Goal: Task Accomplishment & Management: Manage account settings

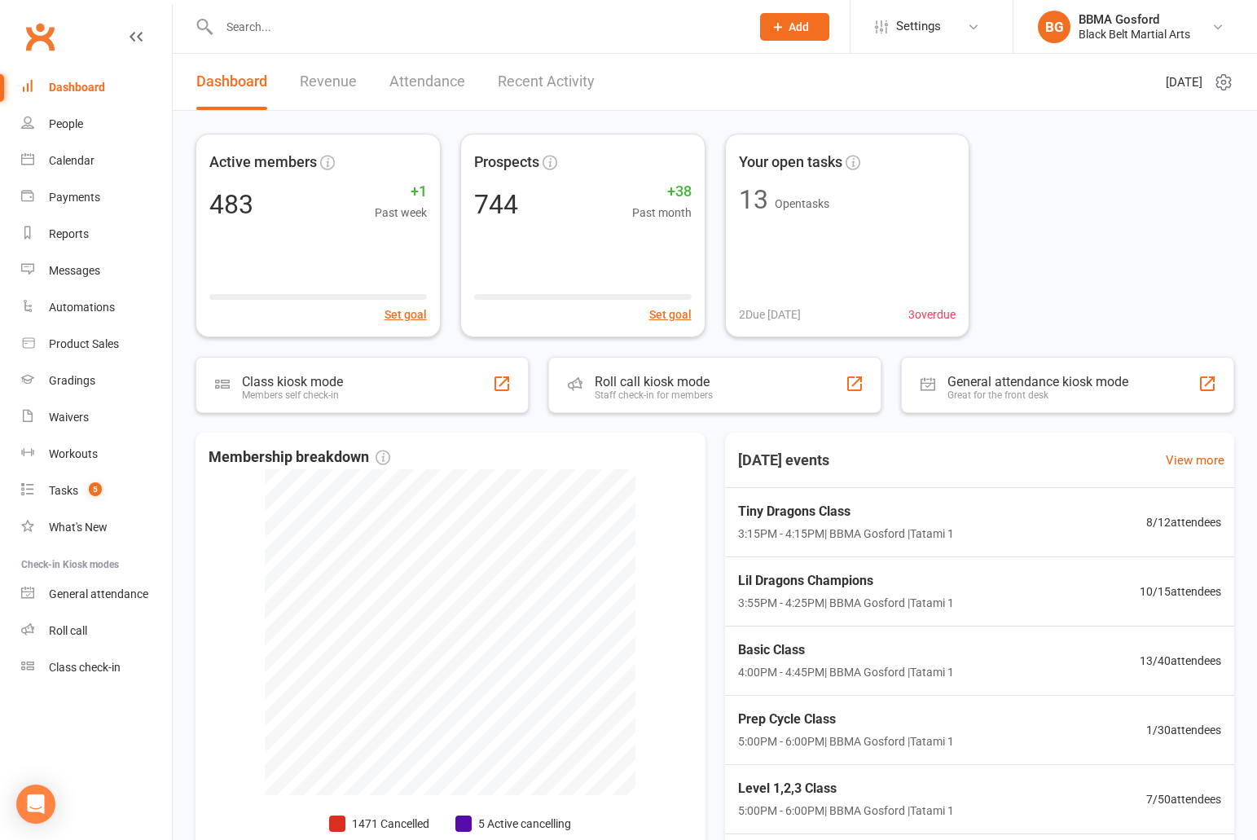
click at [331, 33] on input "text" at bounding box center [476, 26] width 524 height 23
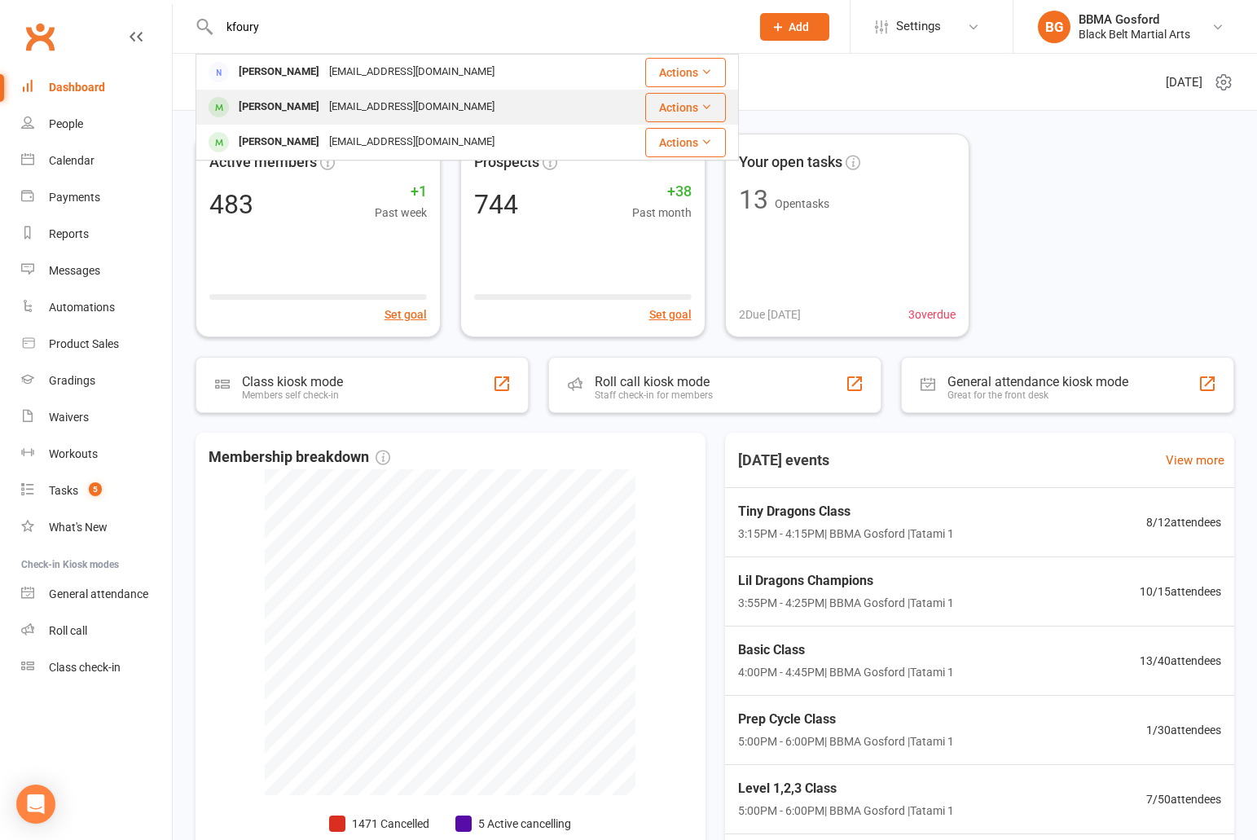
type input "kfoury"
click at [309, 98] on div "[PERSON_NAME]" at bounding box center [279, 107] width 90 height 24
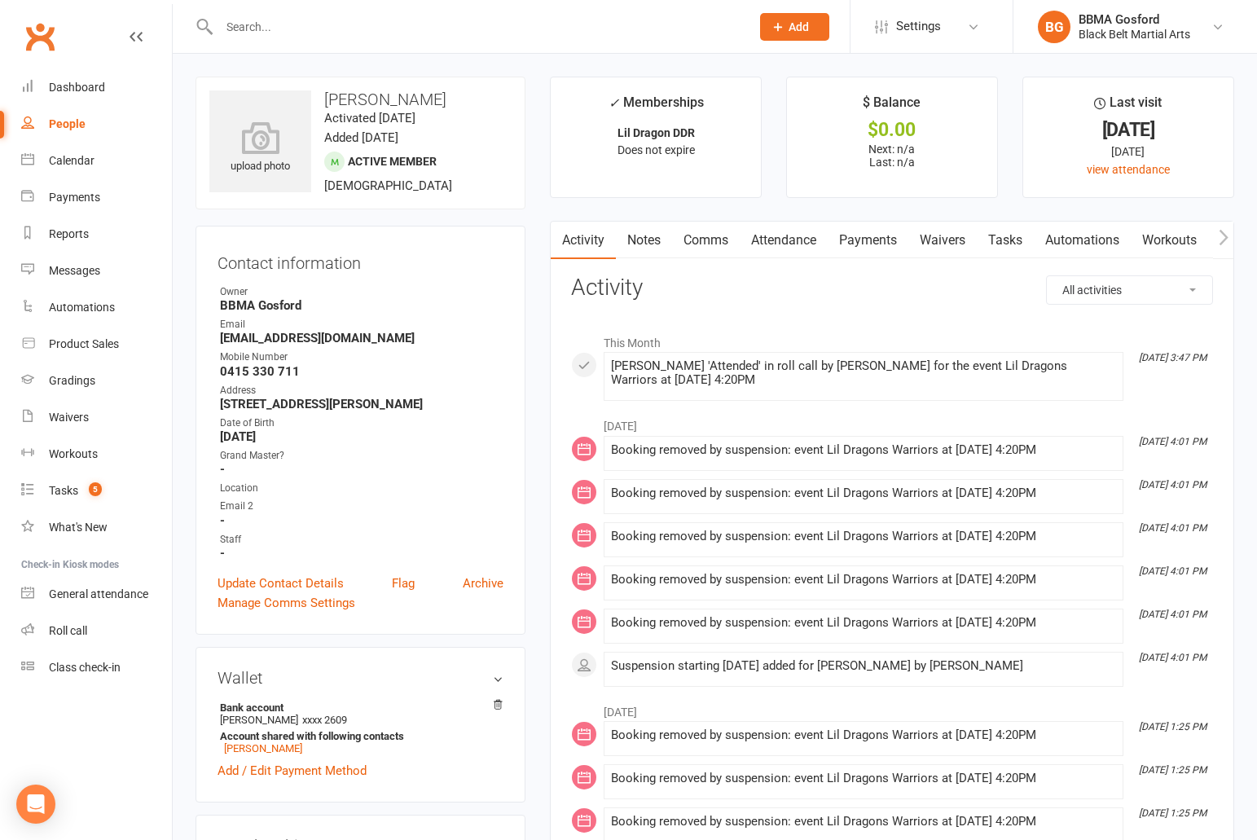
click at [788, 246] on link "Attendance" at bounding box center [783, 240] width 88 height 37
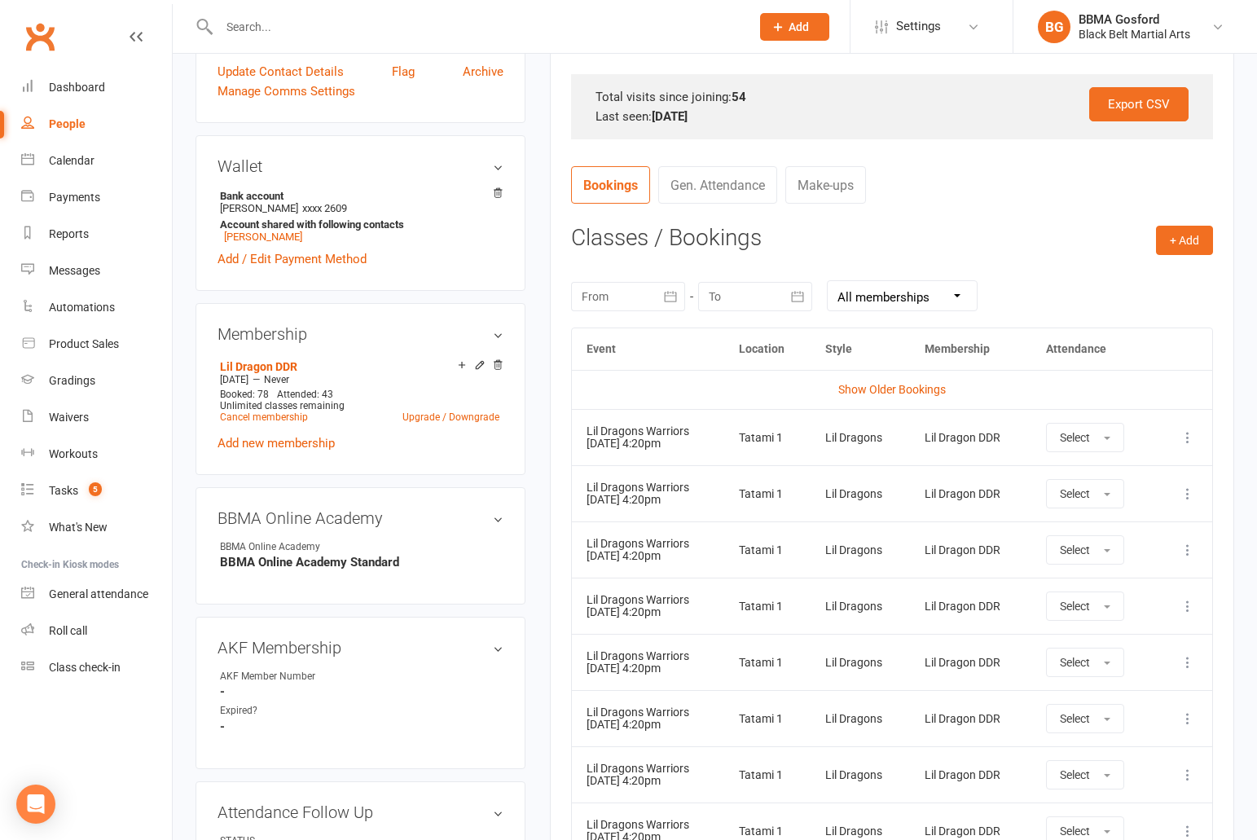
scroll to position [509, 0]
click at [665, 295] on icon "button" at bounding box center [670, 296] width 12 height 11
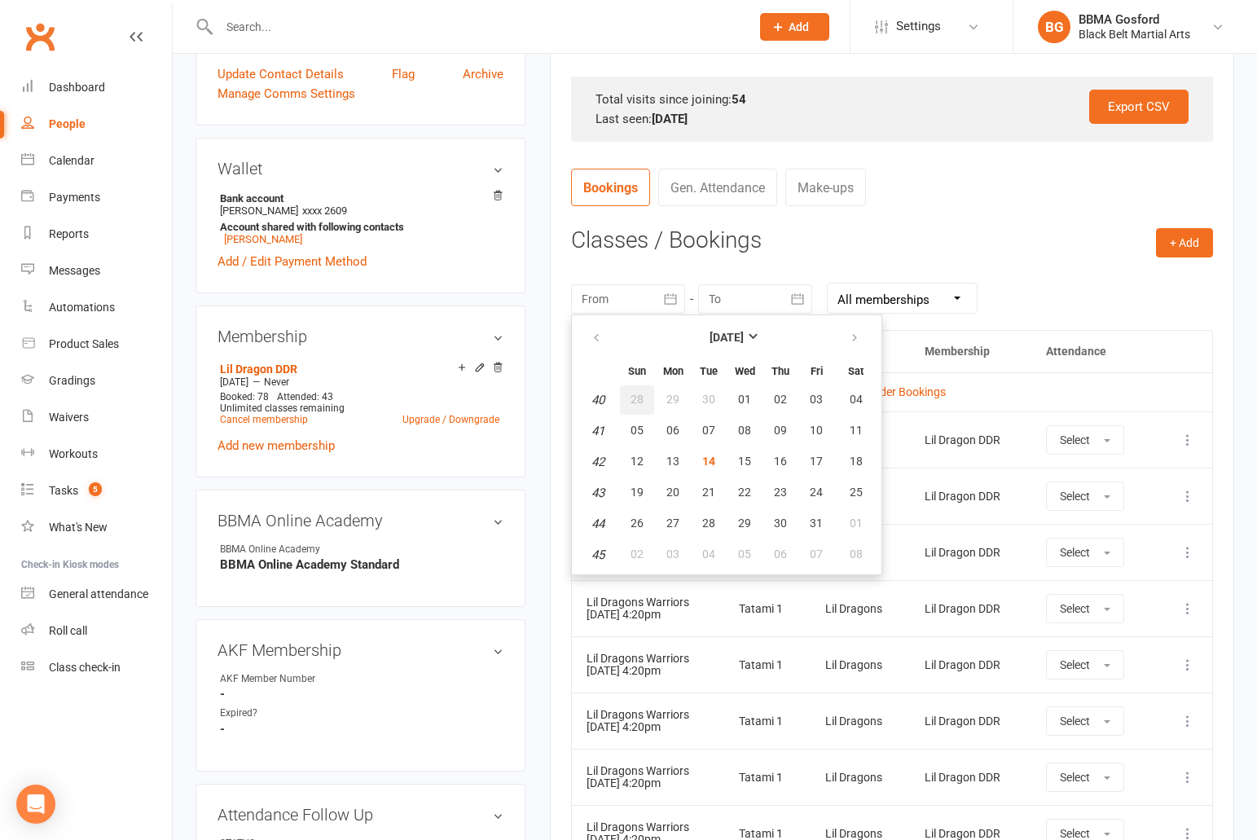
scroll to position [518, 0]
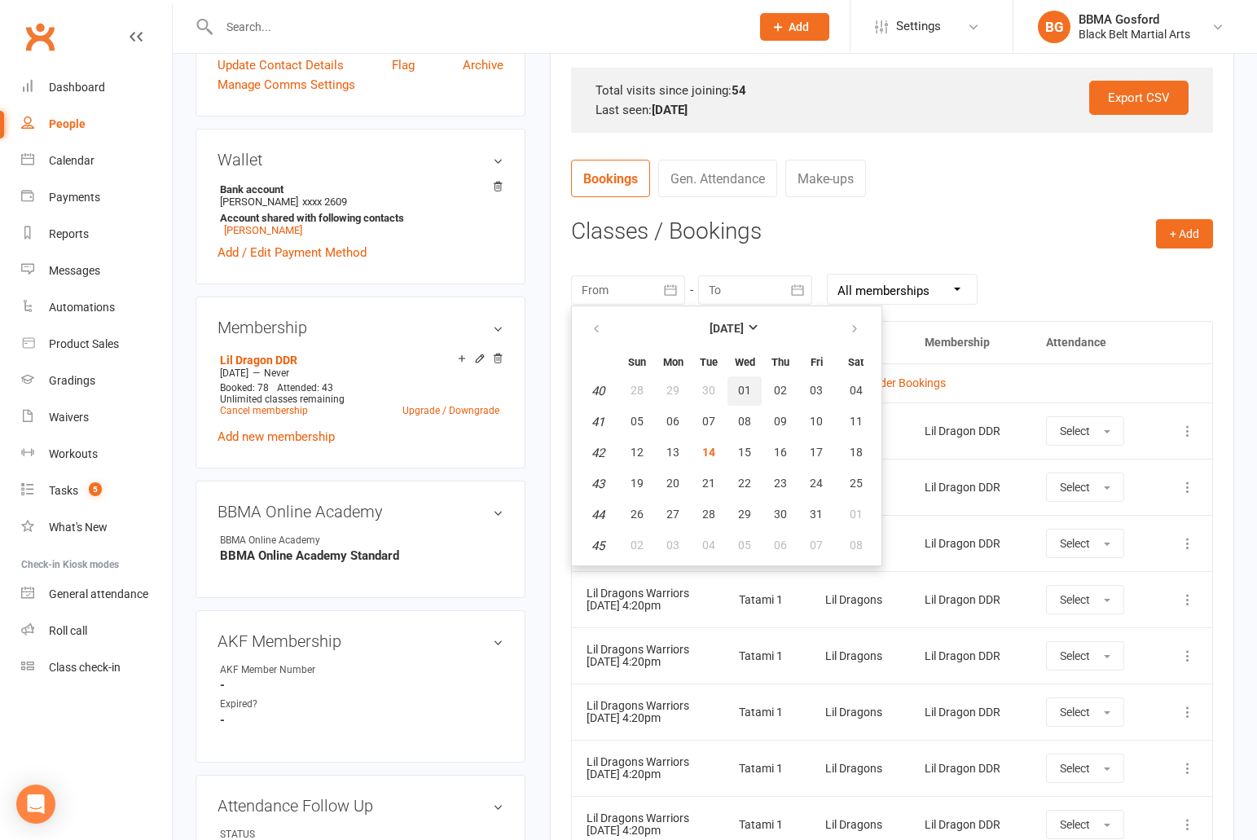
click at [746, 397] on button "01" at bounding box center [744, 390] width 34 height 29
type input "[DATE]"
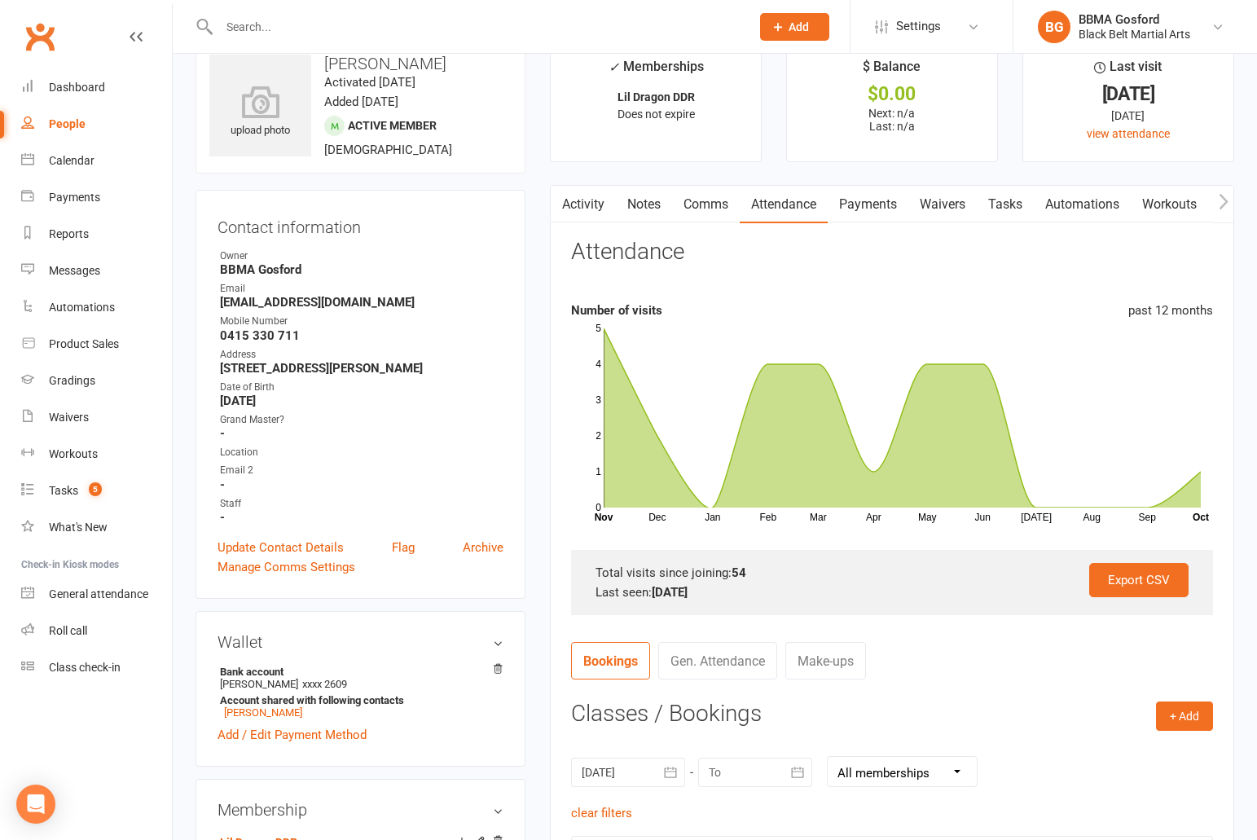
scroll to position [30, 0]
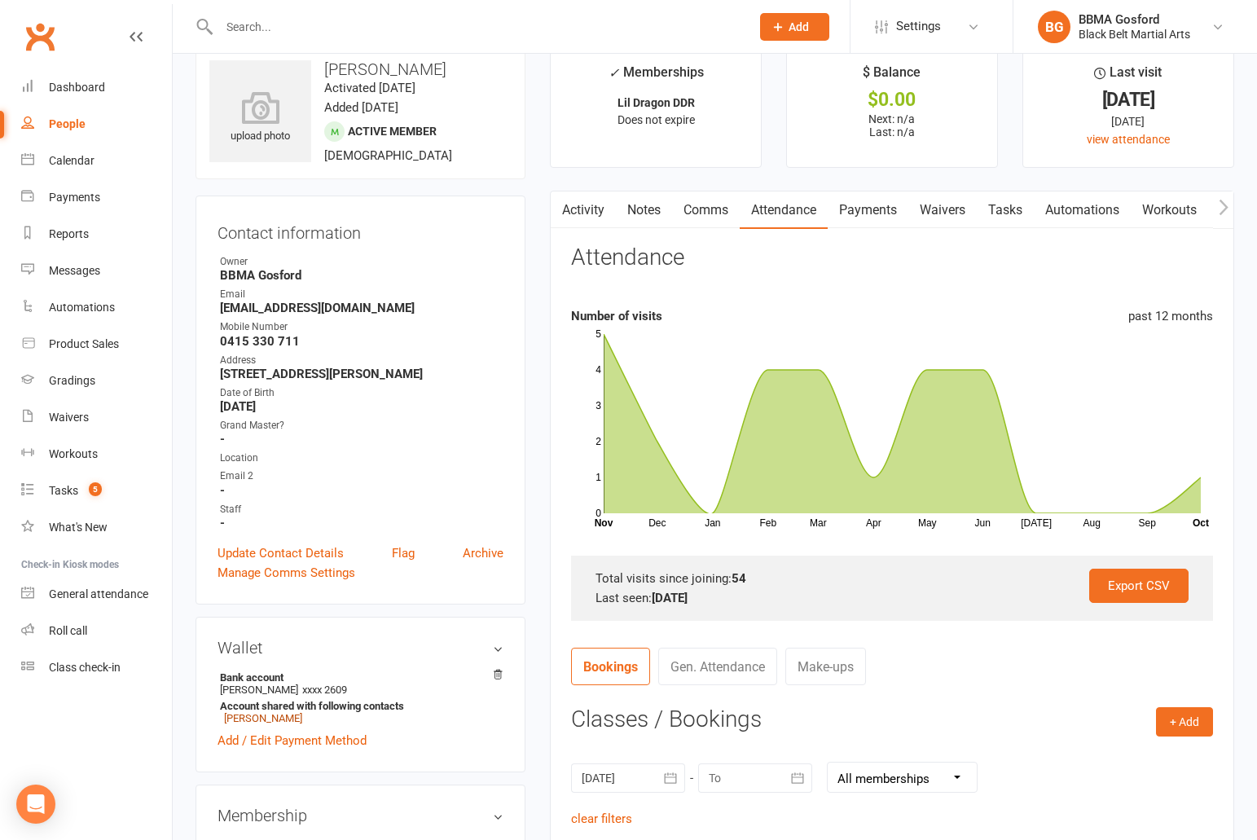
drag, startPoint x: 271, startPoint y: 722, endPoint x: 239, endPoint y: 713, distance: 33.0
click at [271, 722] on link "[PERSON_NAME]" at bounding box center [263, 718] width 78 height 12
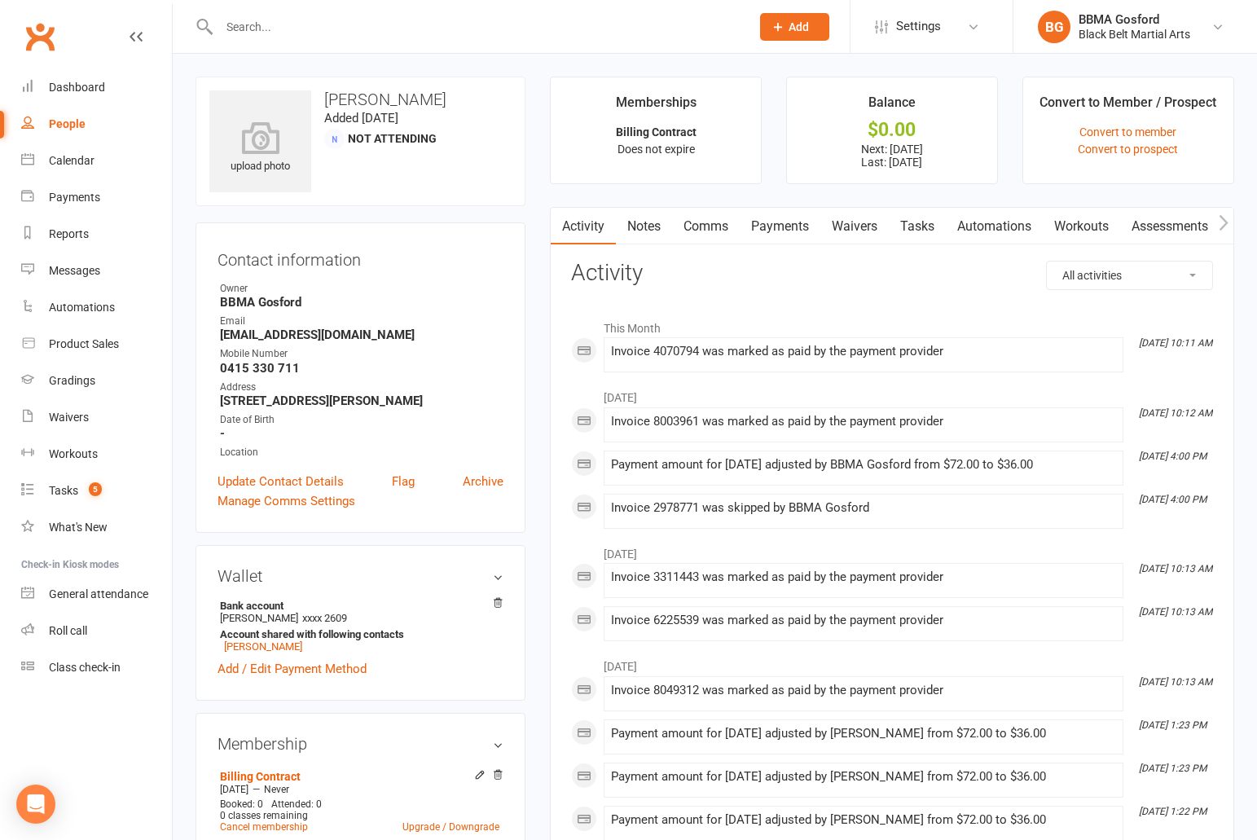
click at [788, 226] on link "Payments" at bounding box center [779, 226] width 81 height 37
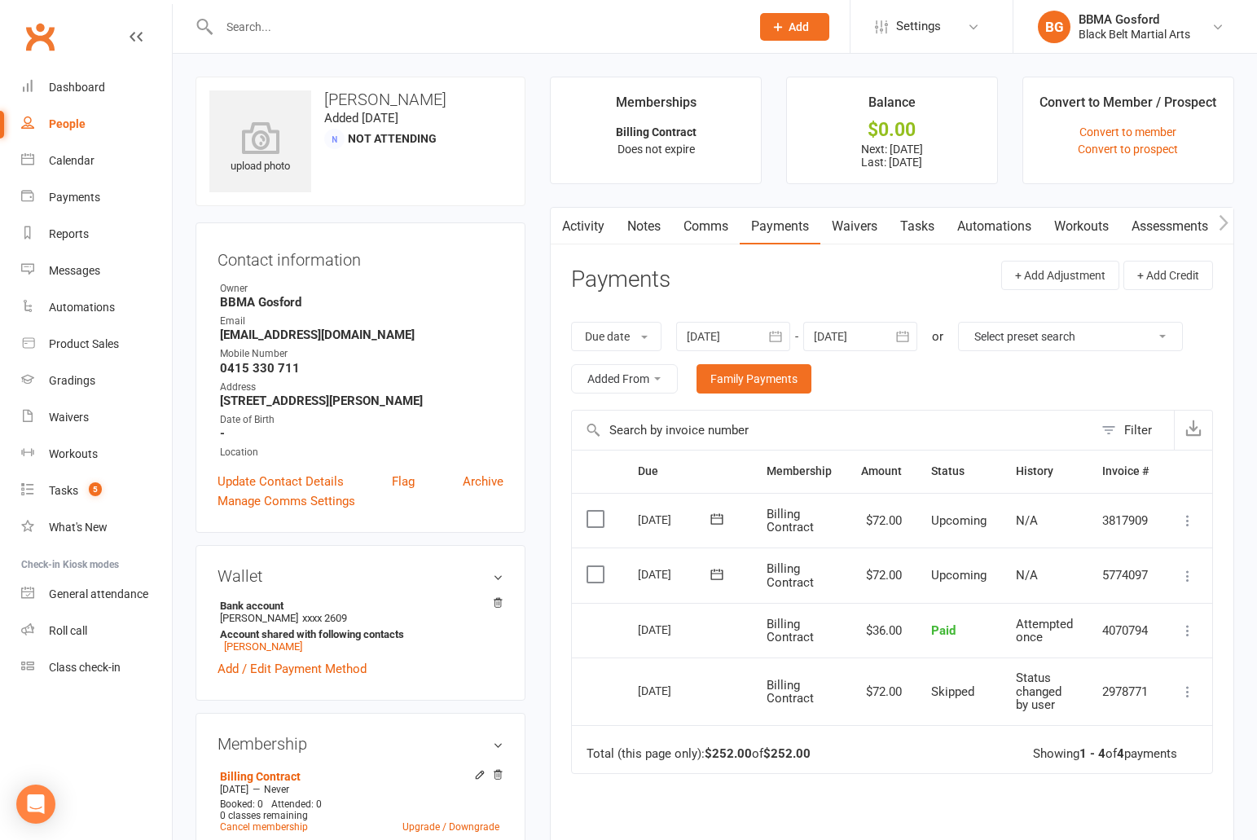
click at [290, 26] on input "text" at bounding box center [476, 26] width 524 height 23
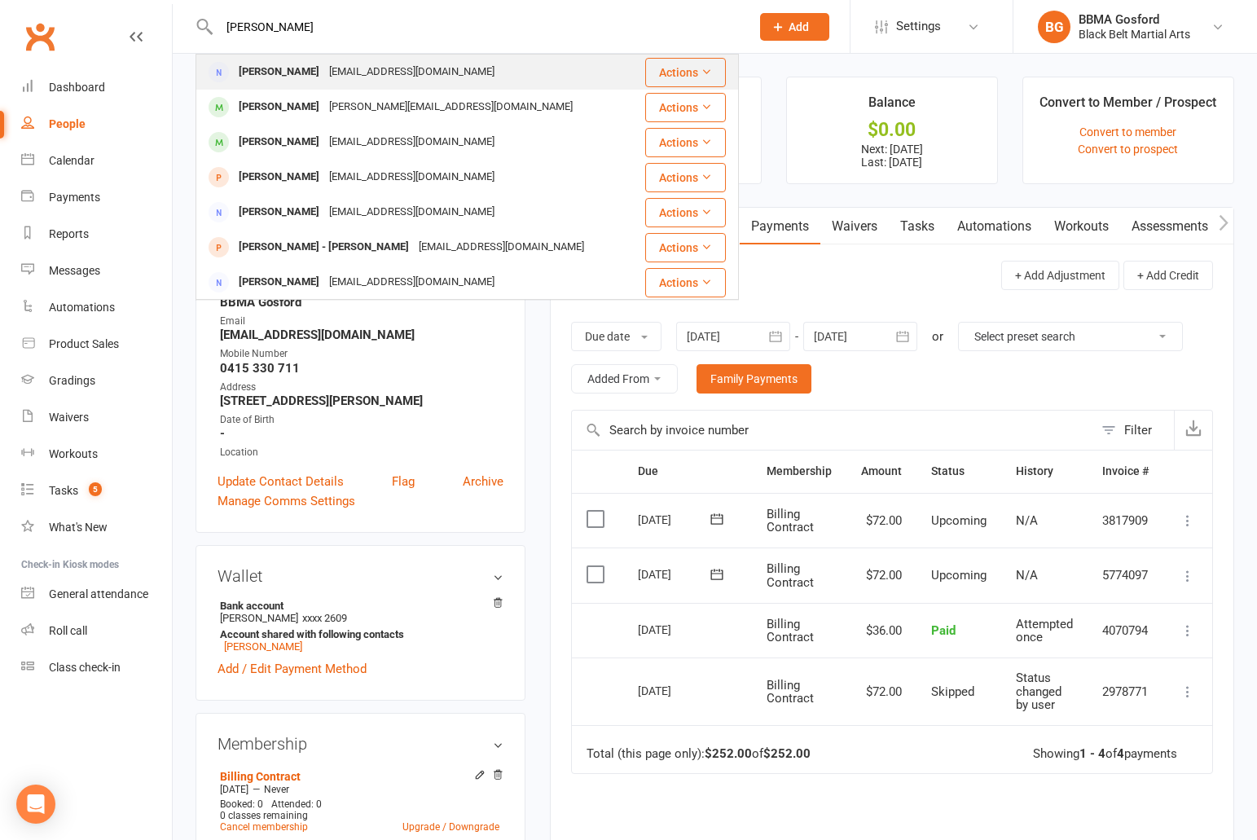
type input "[PERSON_NAME]"
click at [303, 73] on div "[PERSON_NAME]" at bounding box center [279, 72] width 90 height 24
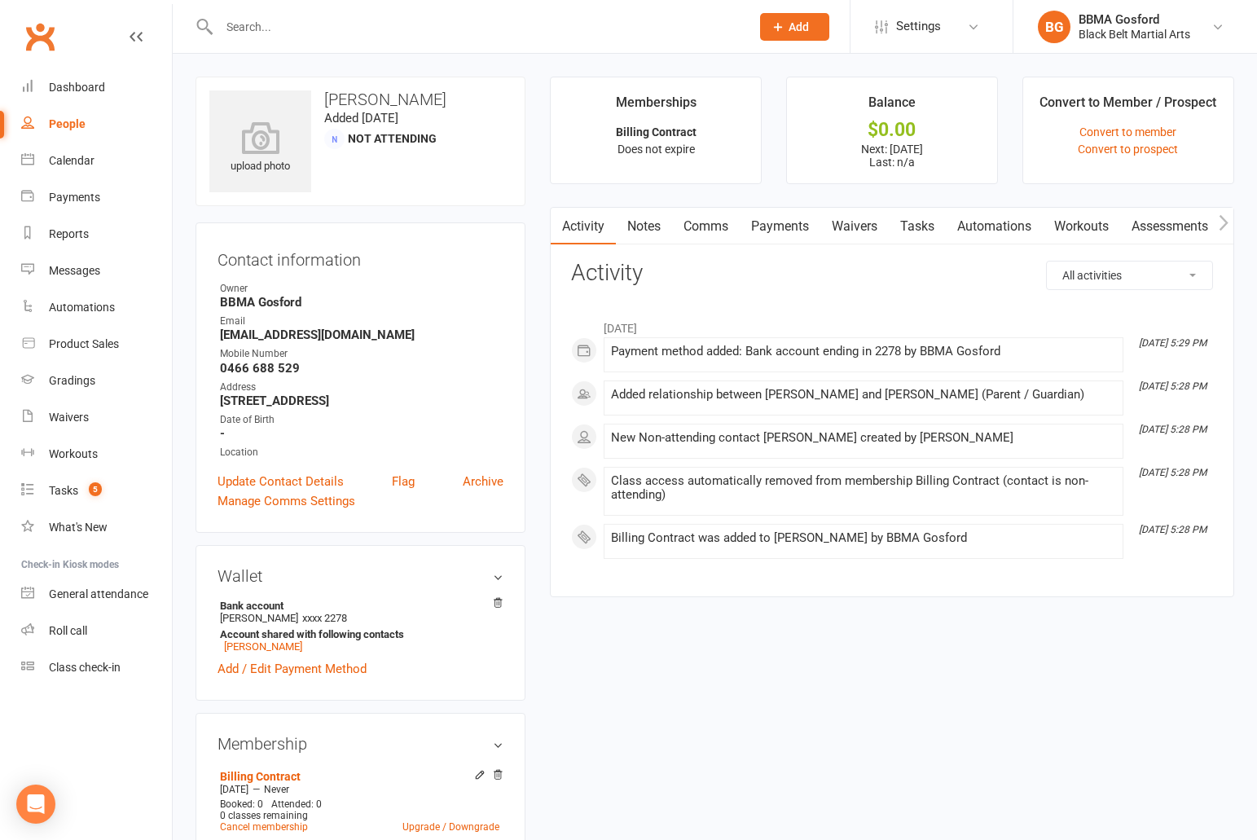
click at [252, 33] on input "text" at bounding box center [476, 26] width 524 height 23
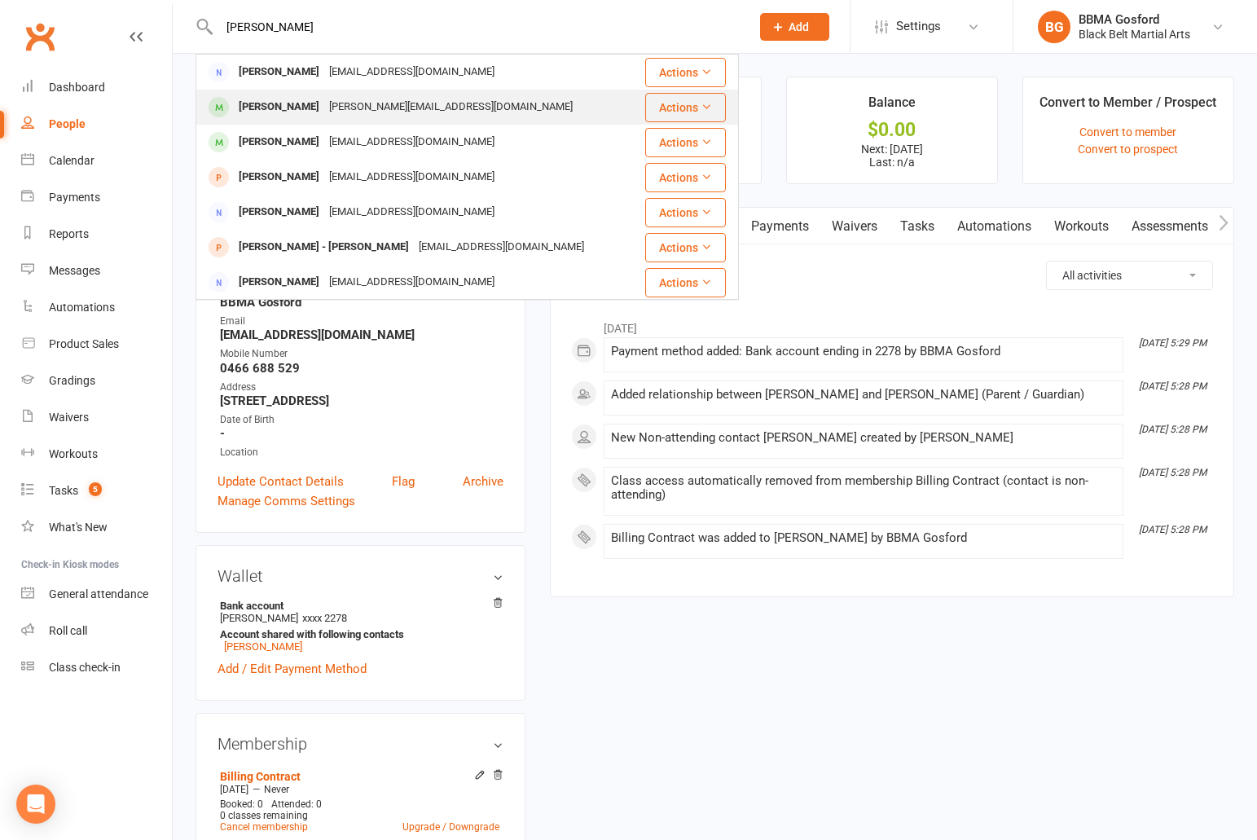
type input "[PERSON_NAME]"
click at [277, 112] on div "[PERSON_NAME]" at bounding box center [279, 107] width 90 height 24
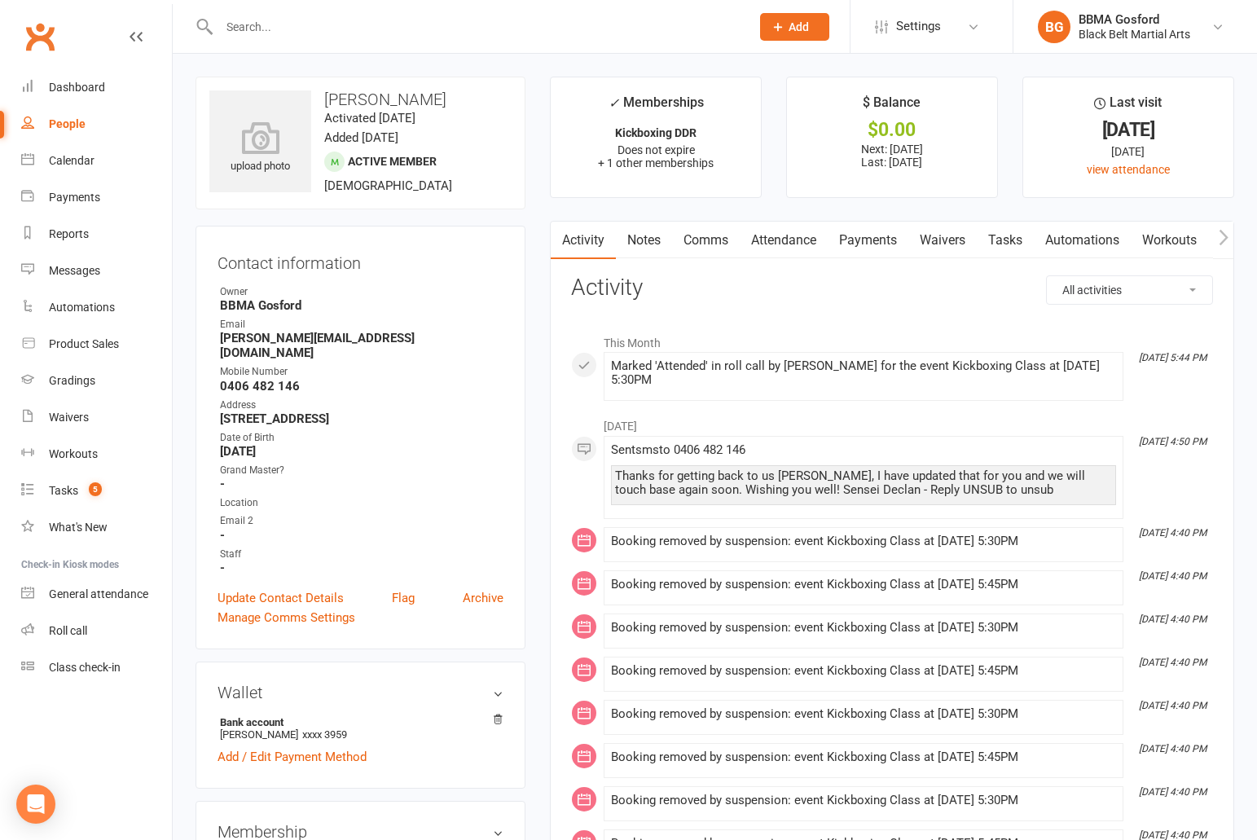
click at [804, 231] on link "Attendance" at bounding box center [783, 240] width 88 height 37
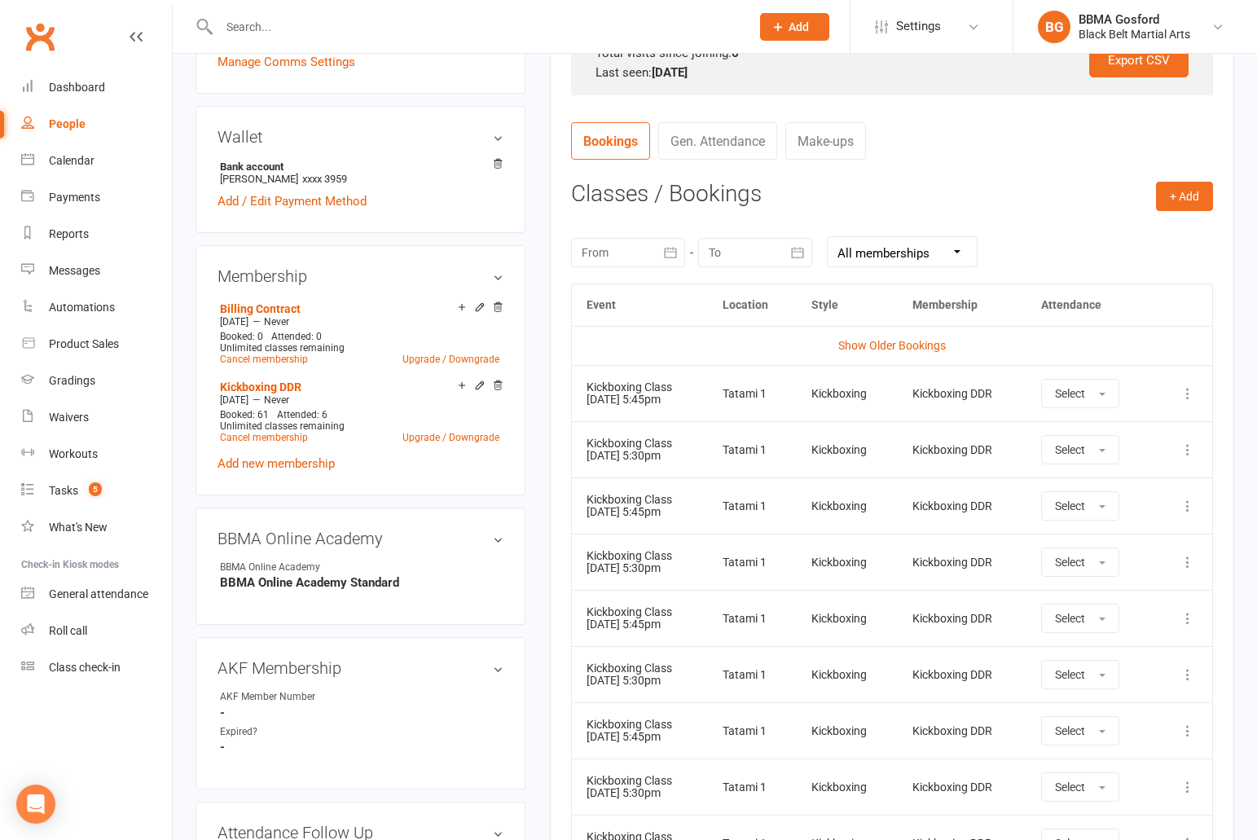
scroll to position [556, 0]
click at [666, 250] on icon "button" at bounding box center [670, 251] width 12 height 11
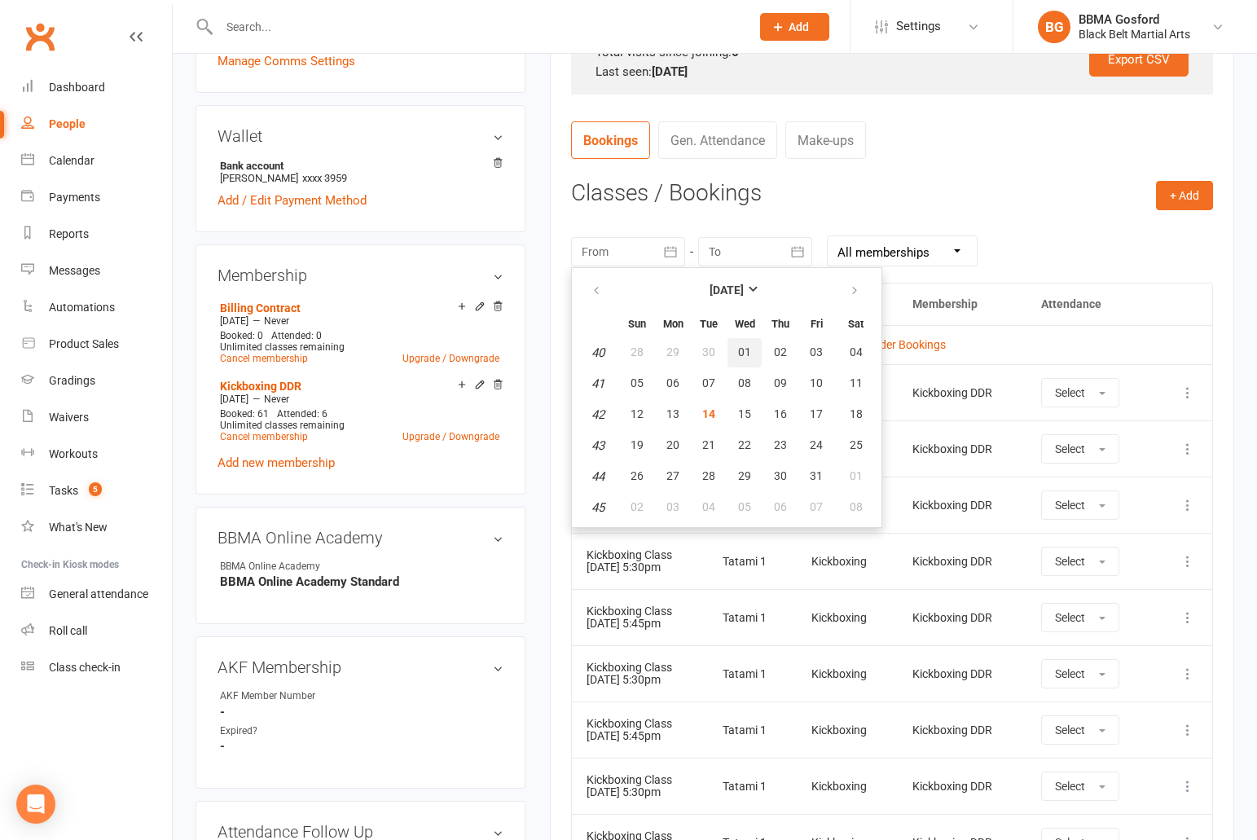
click at [739, 358] on span "01" at bounding box center [744, 351] width 13 height 13
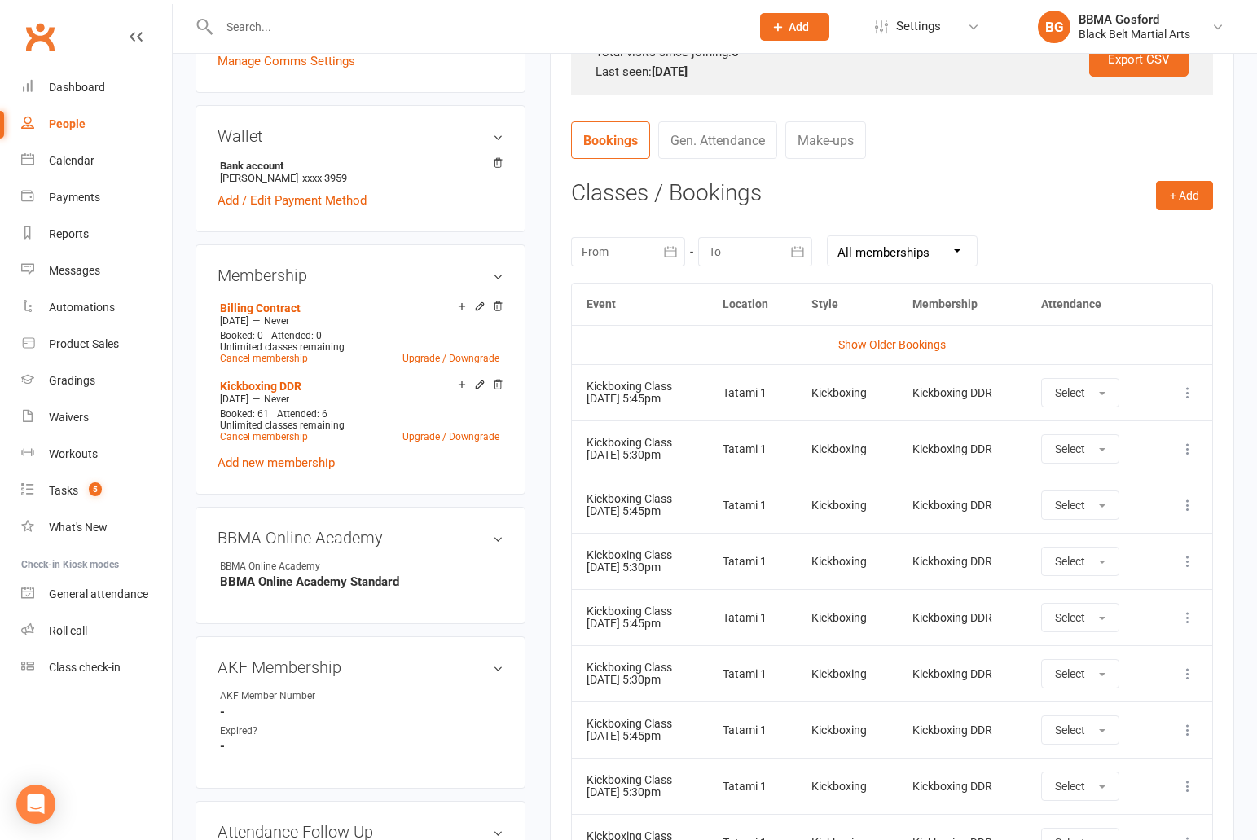
type input "[DATE]"
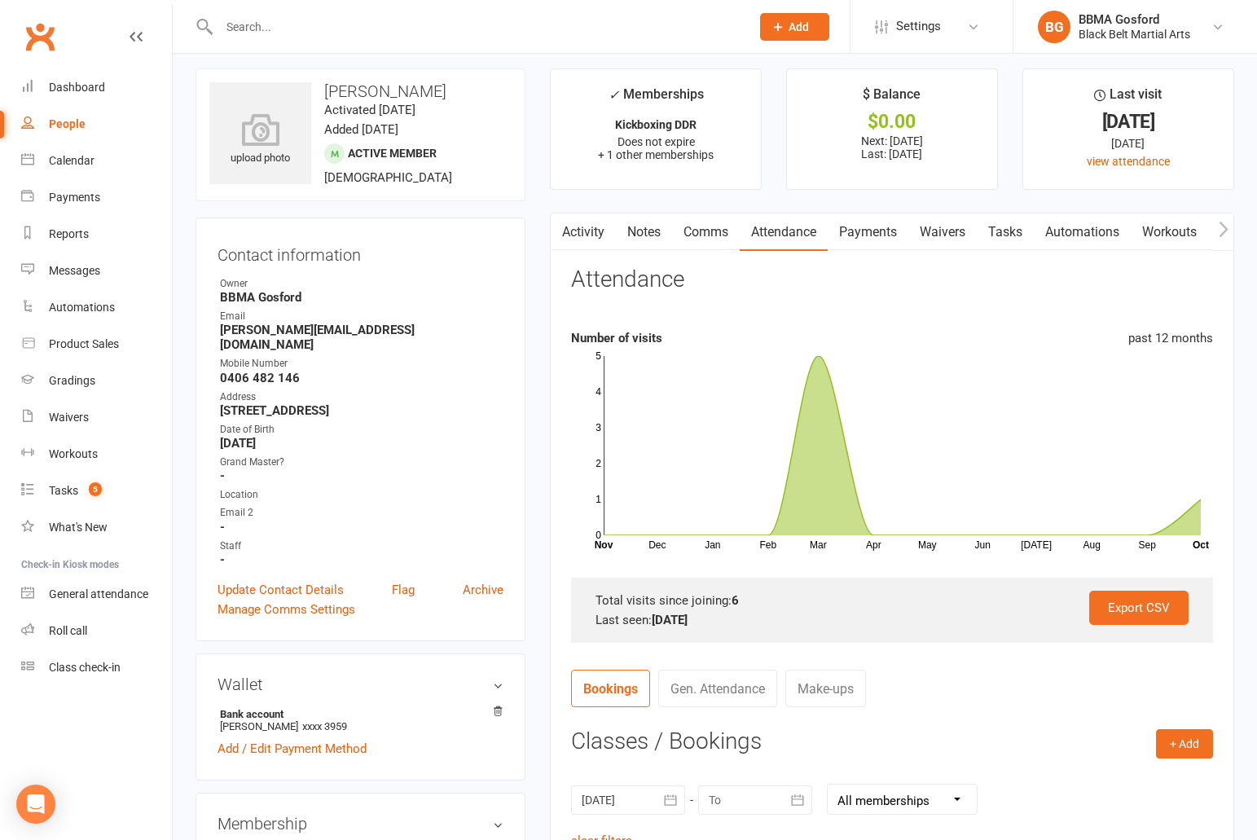
scroll to position [0, 0]
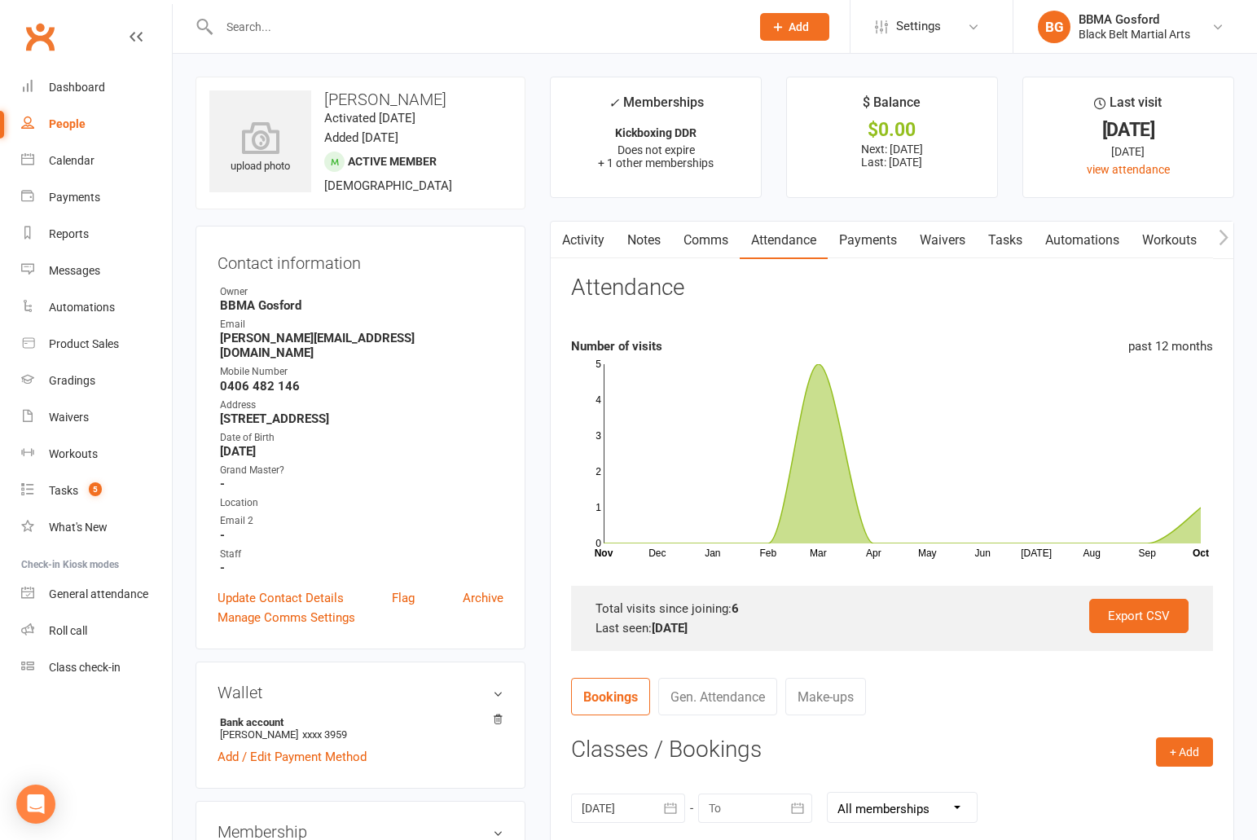
click at [284, 27] on input "text" at bounding box center [476, 26] width 524 height 23
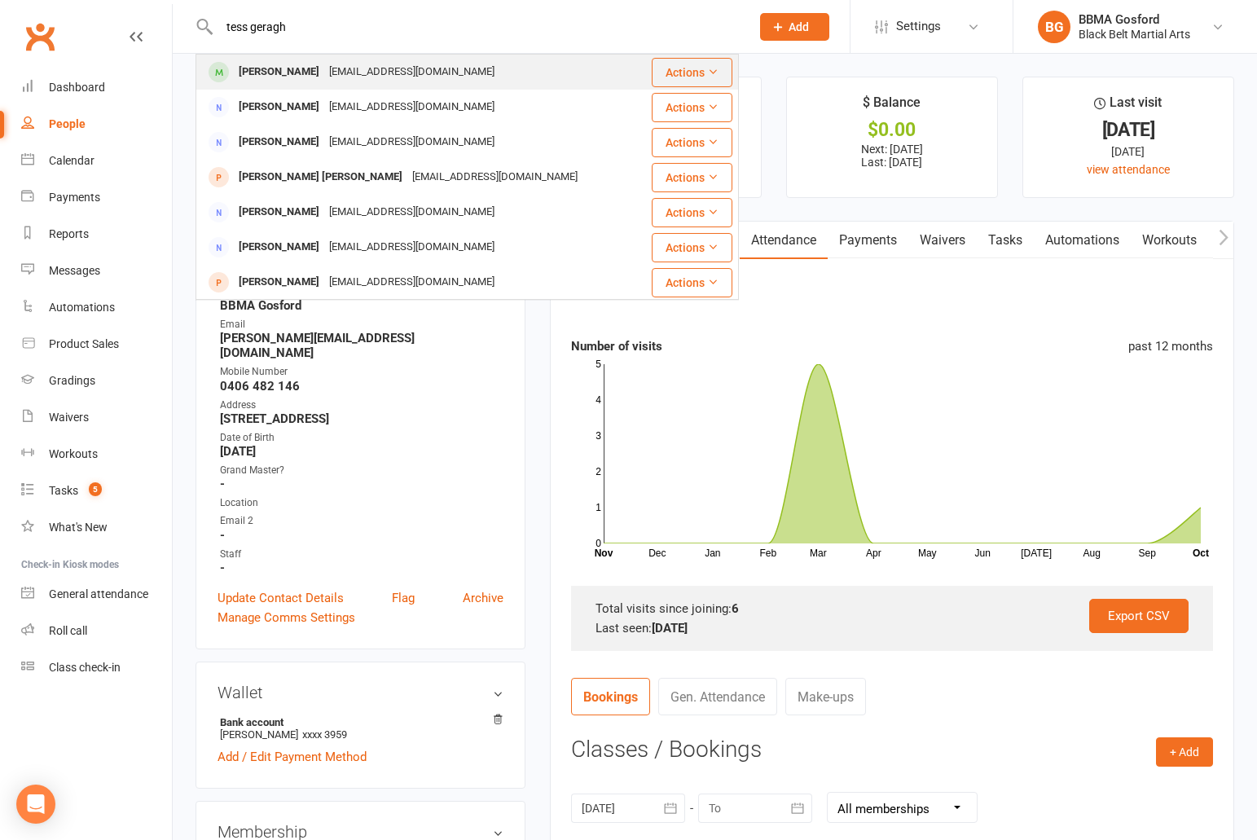
type input "tess geragh"
click at [281, 75] on div "[PERSON_NAME]" at bounding box center [279, 72] width 90 height 24
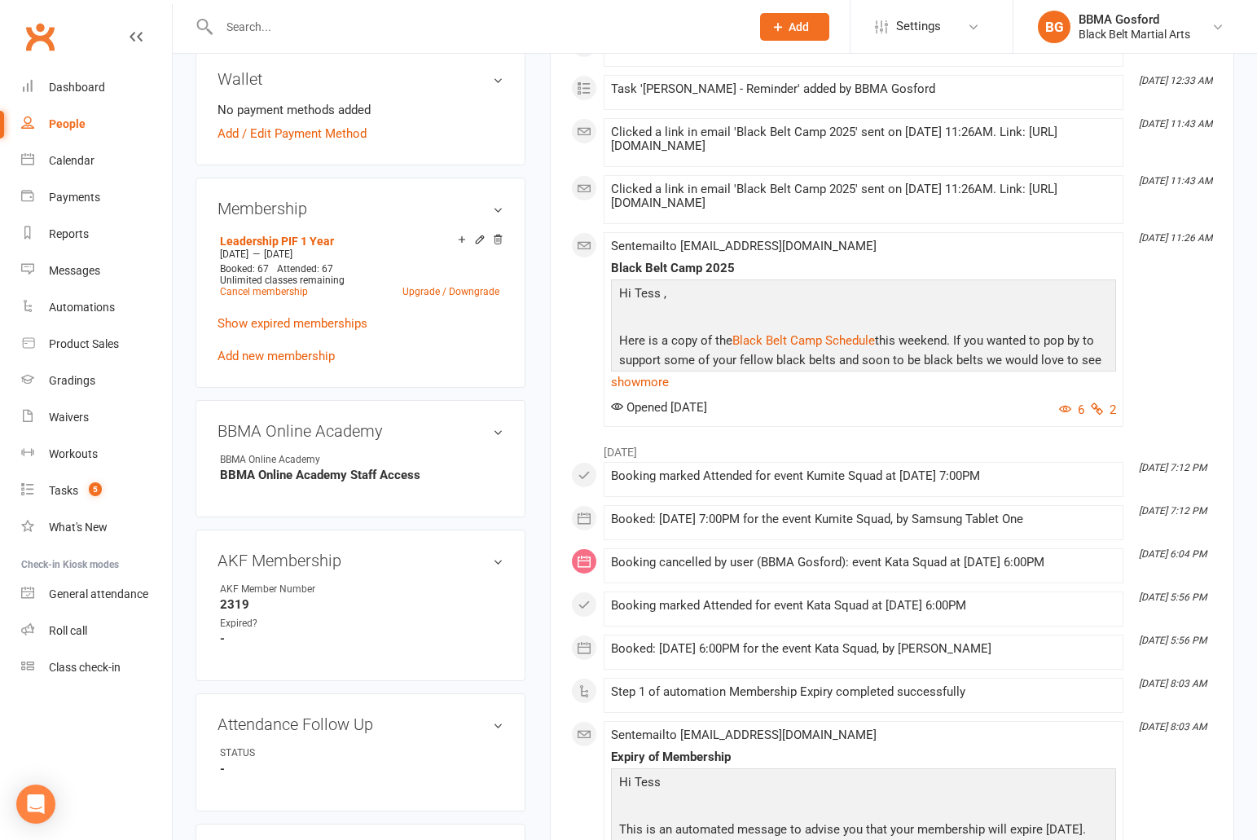
scroll to position [567, 0]
click at [292, 354] on link "Add new membership" at bounding box center [275, 355] width 117 height 15
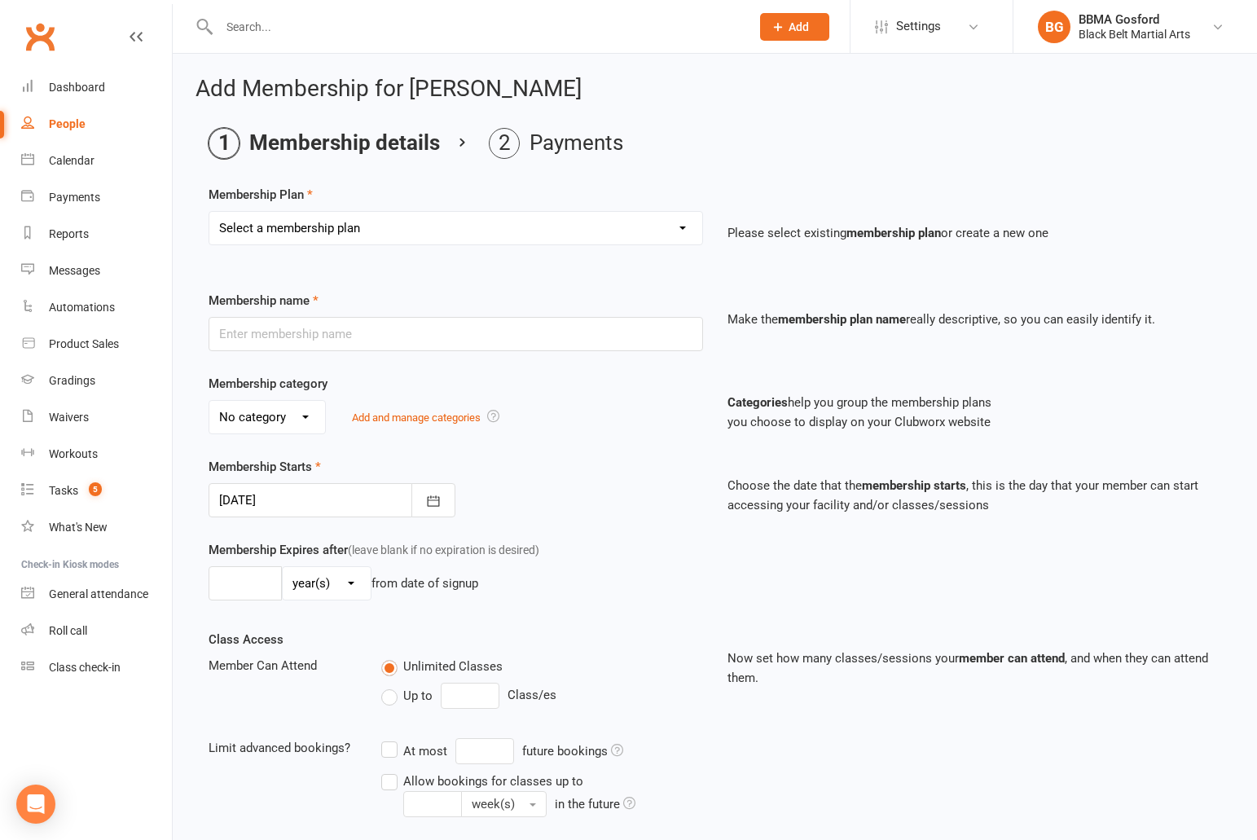
select select "11"
click option "Leadership PIF 1 Year" at bounding box center [0, 0] width 0 height 0
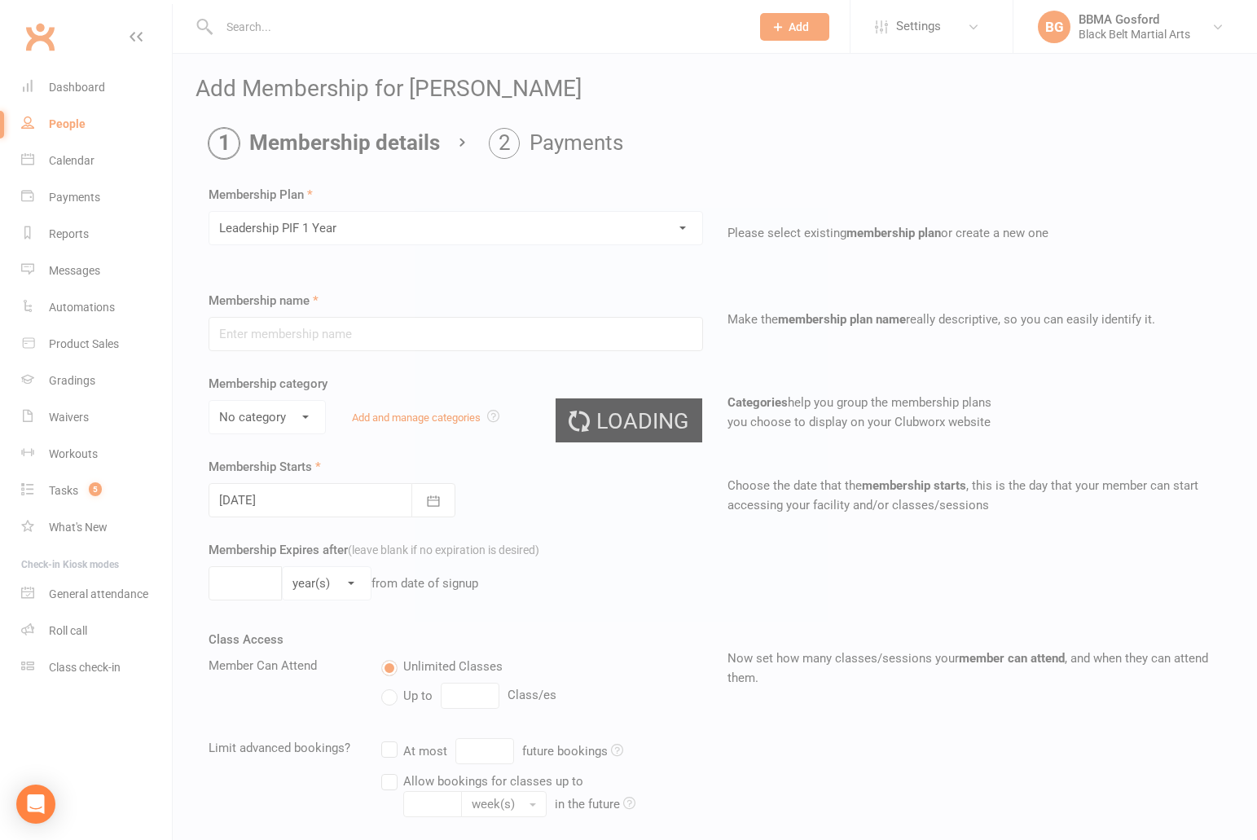
type input "Leadership PIF 1 Year"
select select "2"
type input "1"
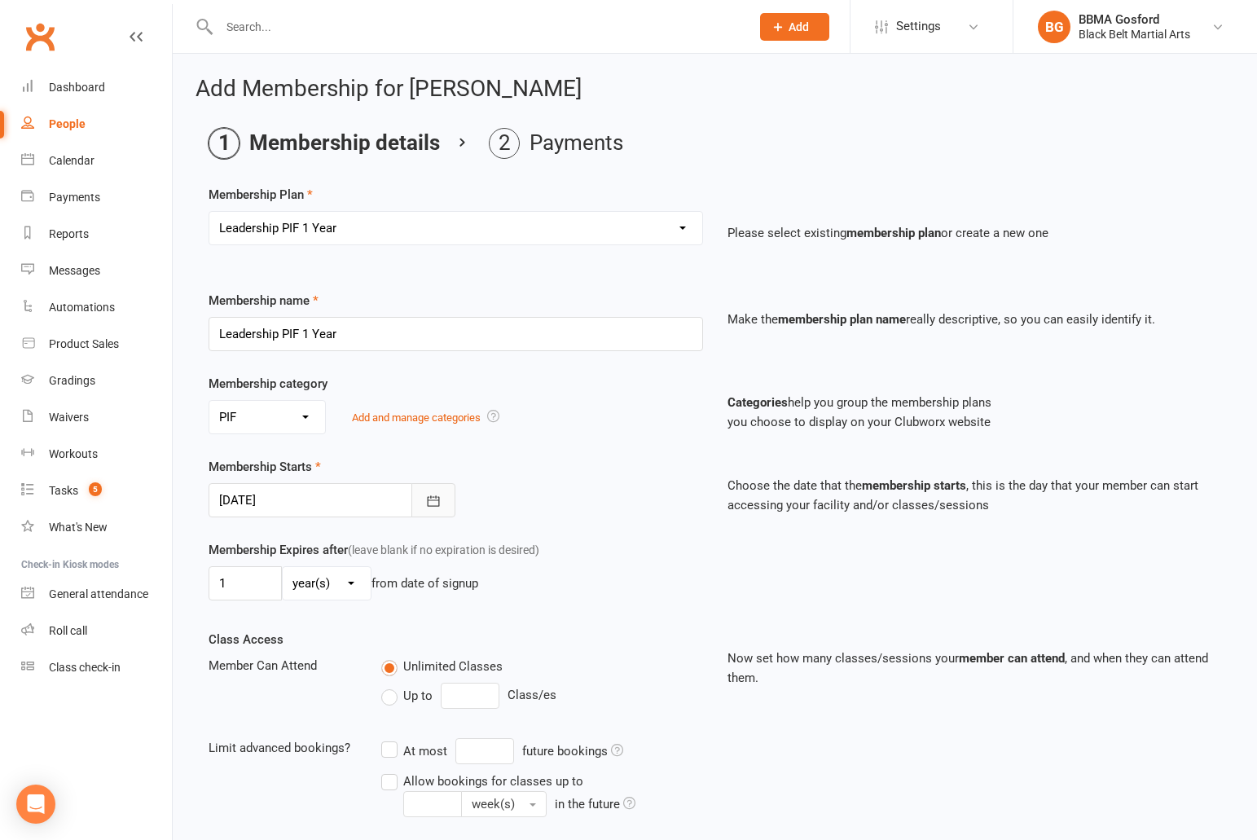
click at [414, 502] on button "button" at bounding box center [433, 500] width 44 height 34
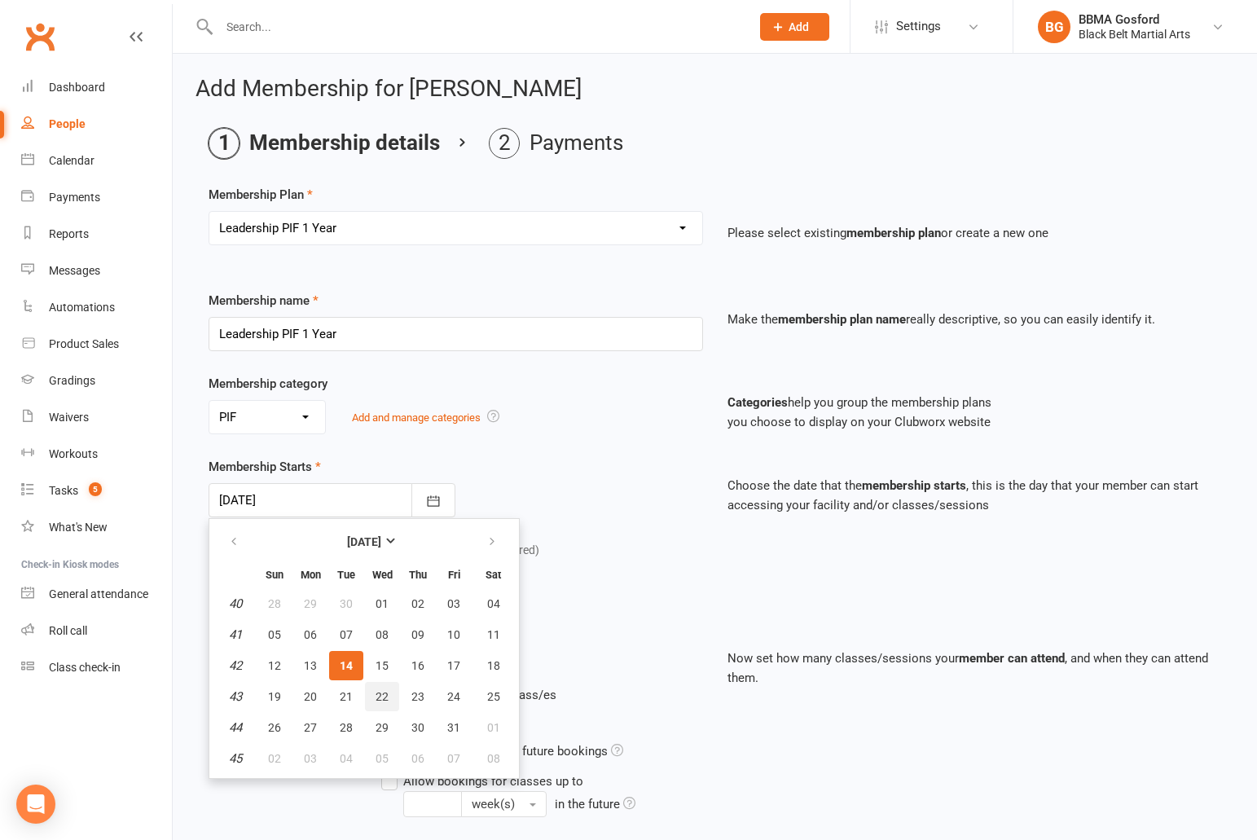
click at [387, 694] on span "22" at bounding box center [381, 696] width 13 height 13
type input "[DATE]"
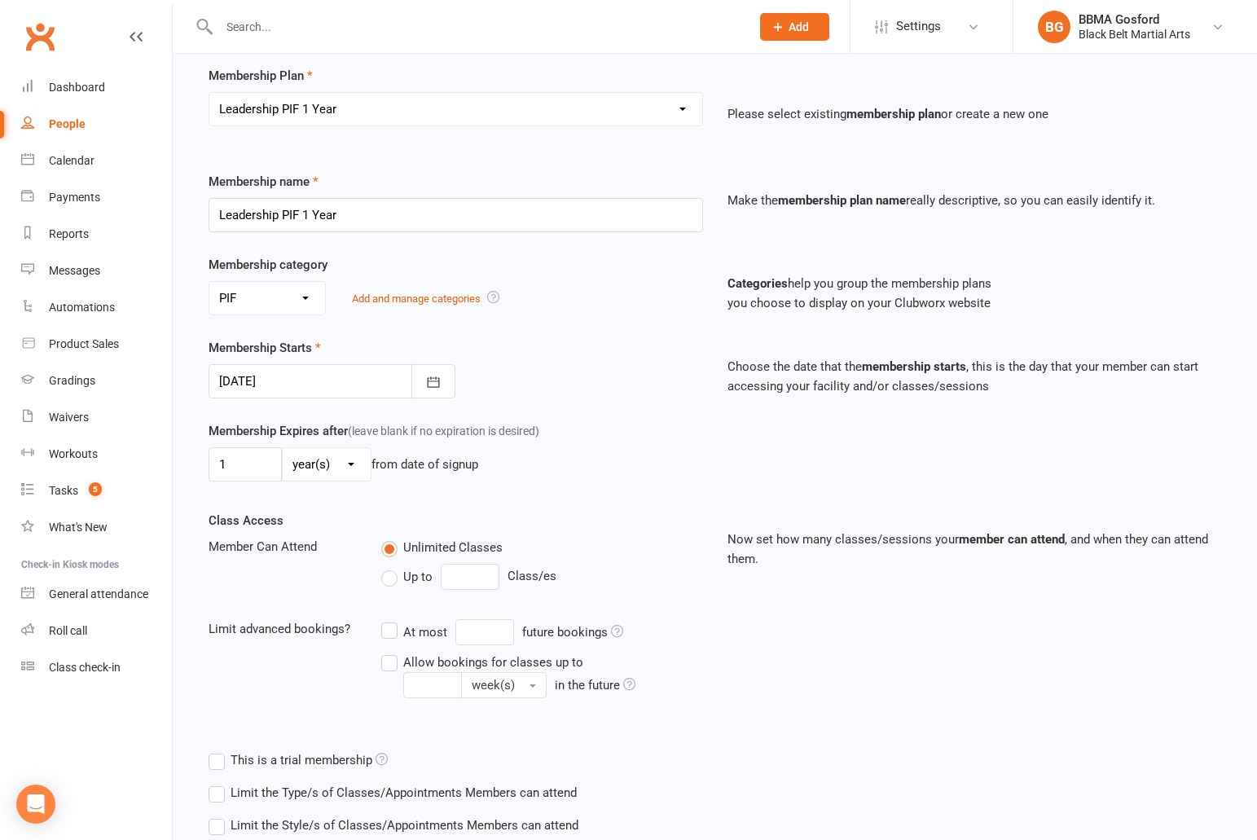
scroll to position [226, 0]
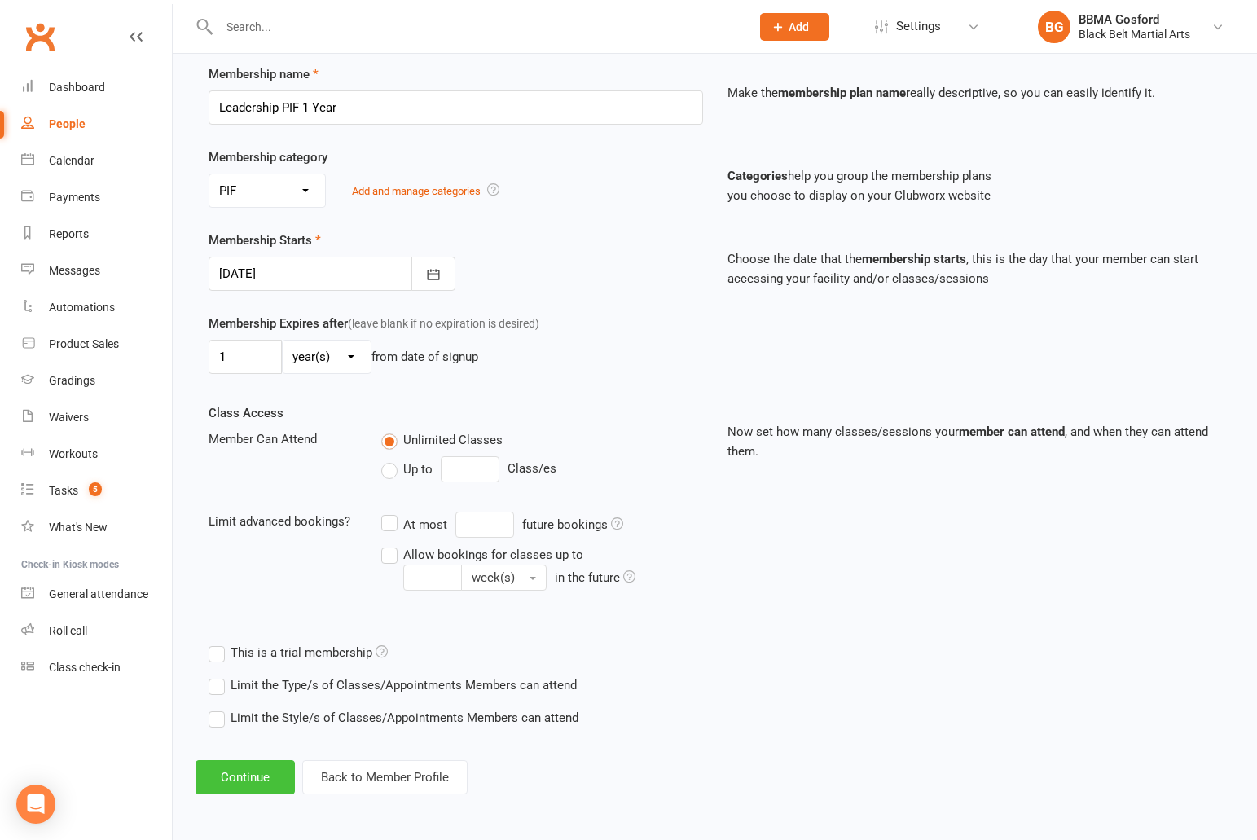
click at [246, 776] on button "Continue" at bounding box center [244, 777] width 99 height 34
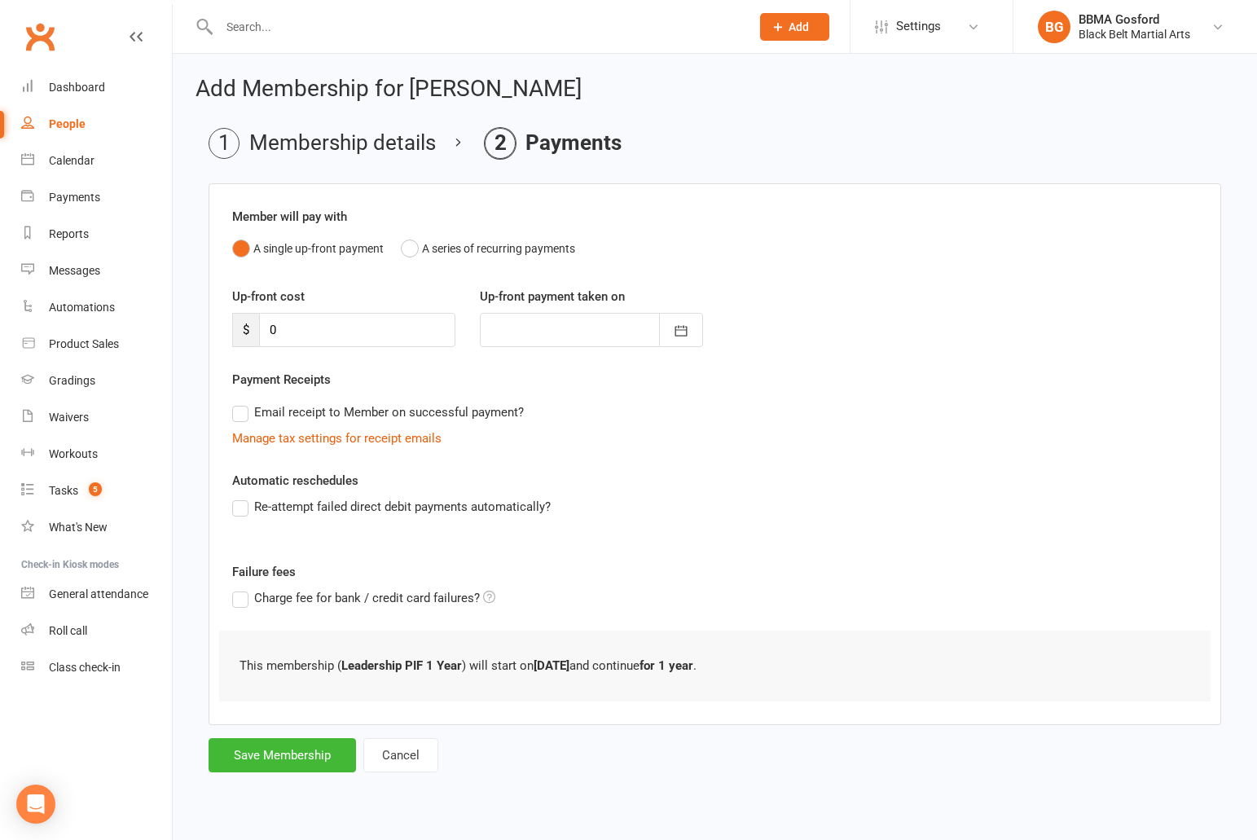
scroll to position [0, 0]
click at [283, 752] on button "Save Membership" at bounding box center [281, 755] width 147 height 34
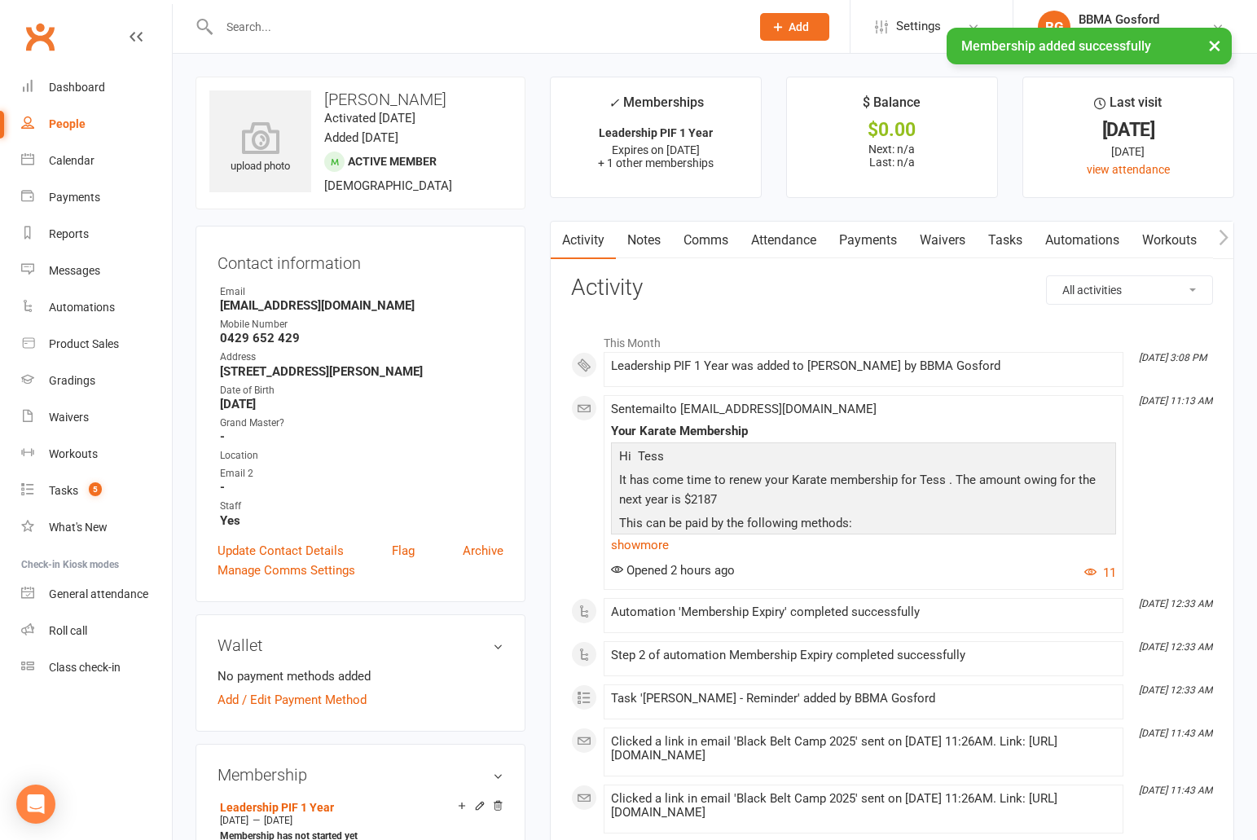
click at [1010, 240] on link "Tasks" at bounding box center [1004, 240] width 57 height 37
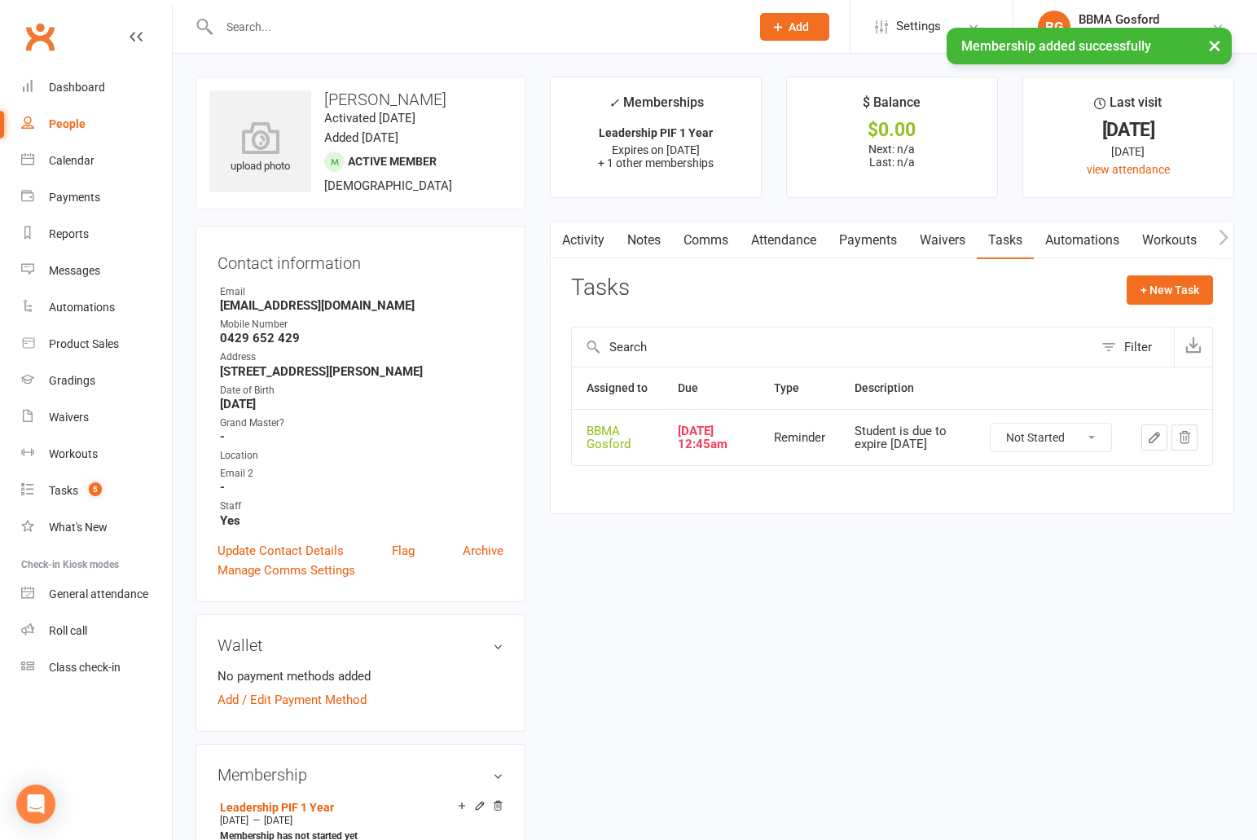
click option "Complete" at bounding box center [0, 0] width 0 height 0
select select "unstarted"
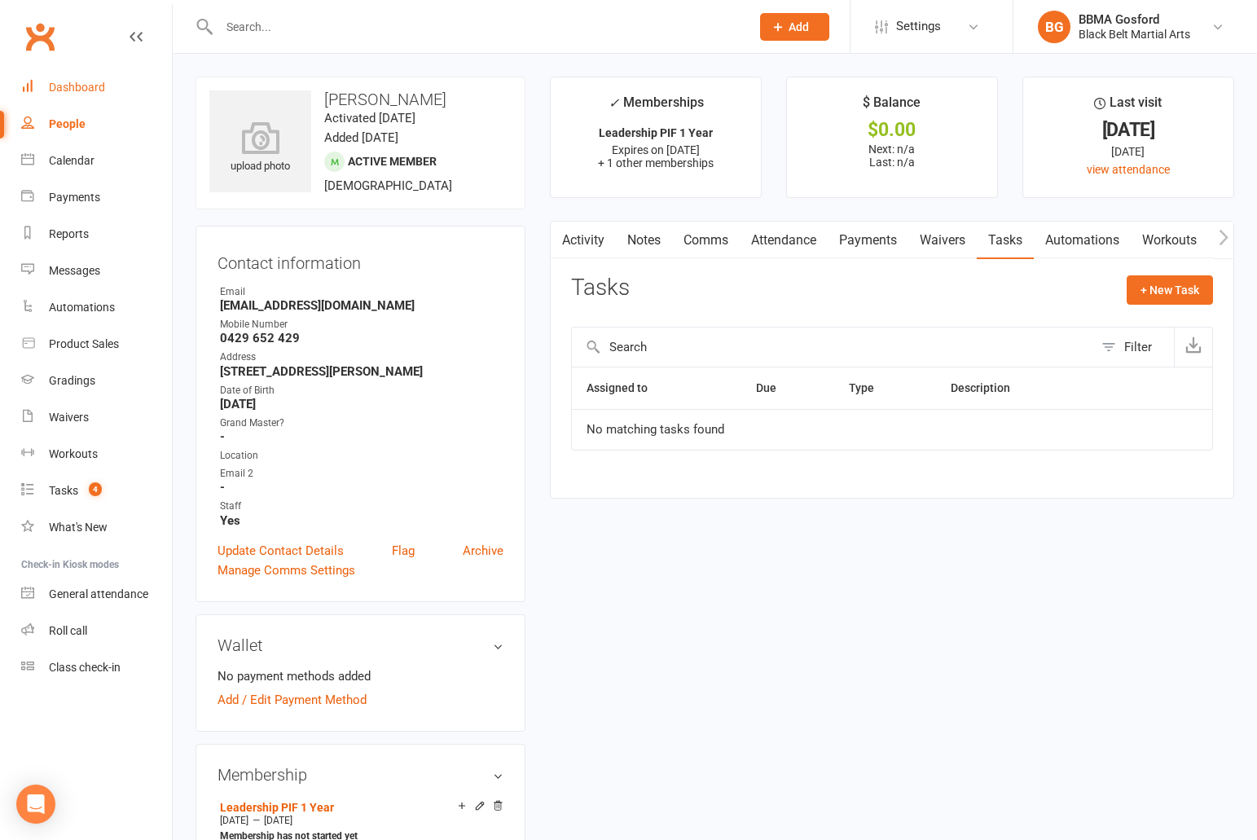
click at [90, 95] on link "Dashboard" at bounding box center [96, 87] width 151 height 37
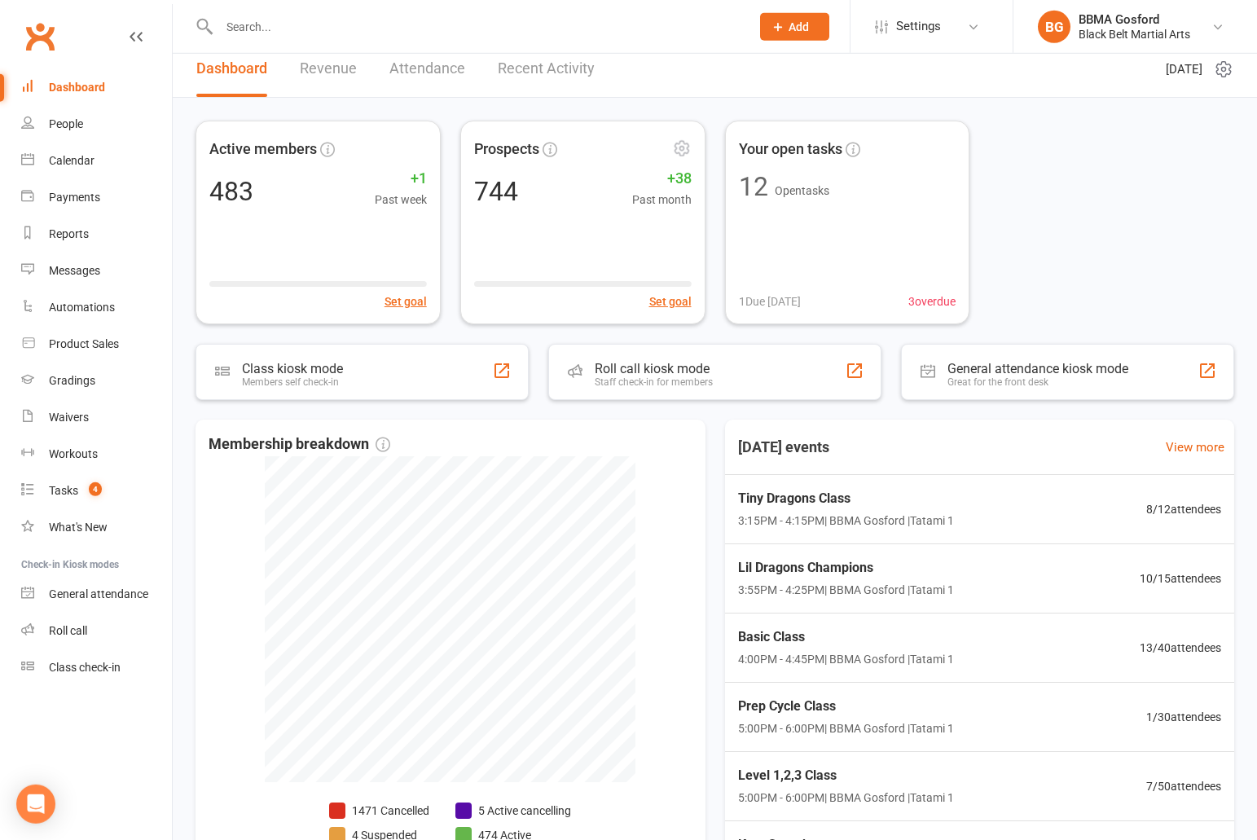
scroll to position [14, 0]
click at [315, 35] on input "text" at bounding box center [476, 26] width 524 height 23
type input "[PERSON_NAME]"
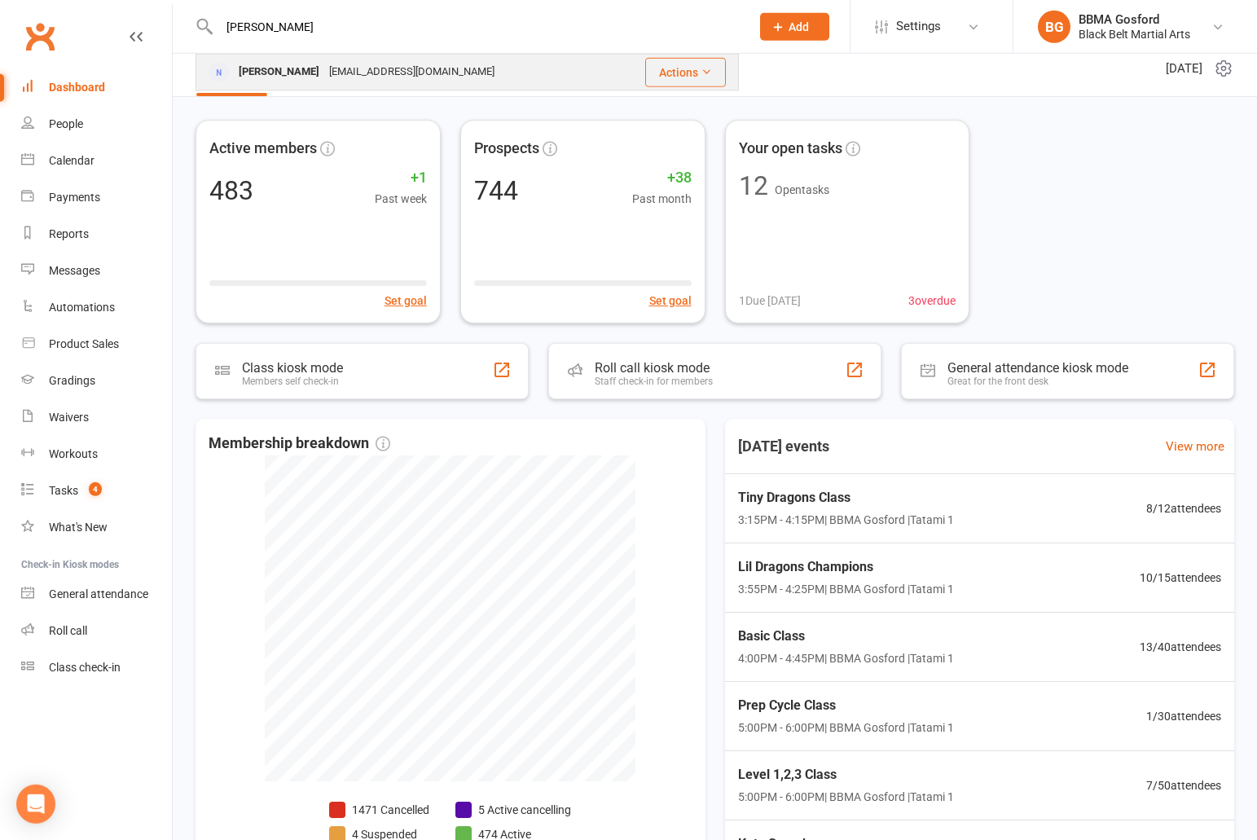
scroll to position [15, 0]
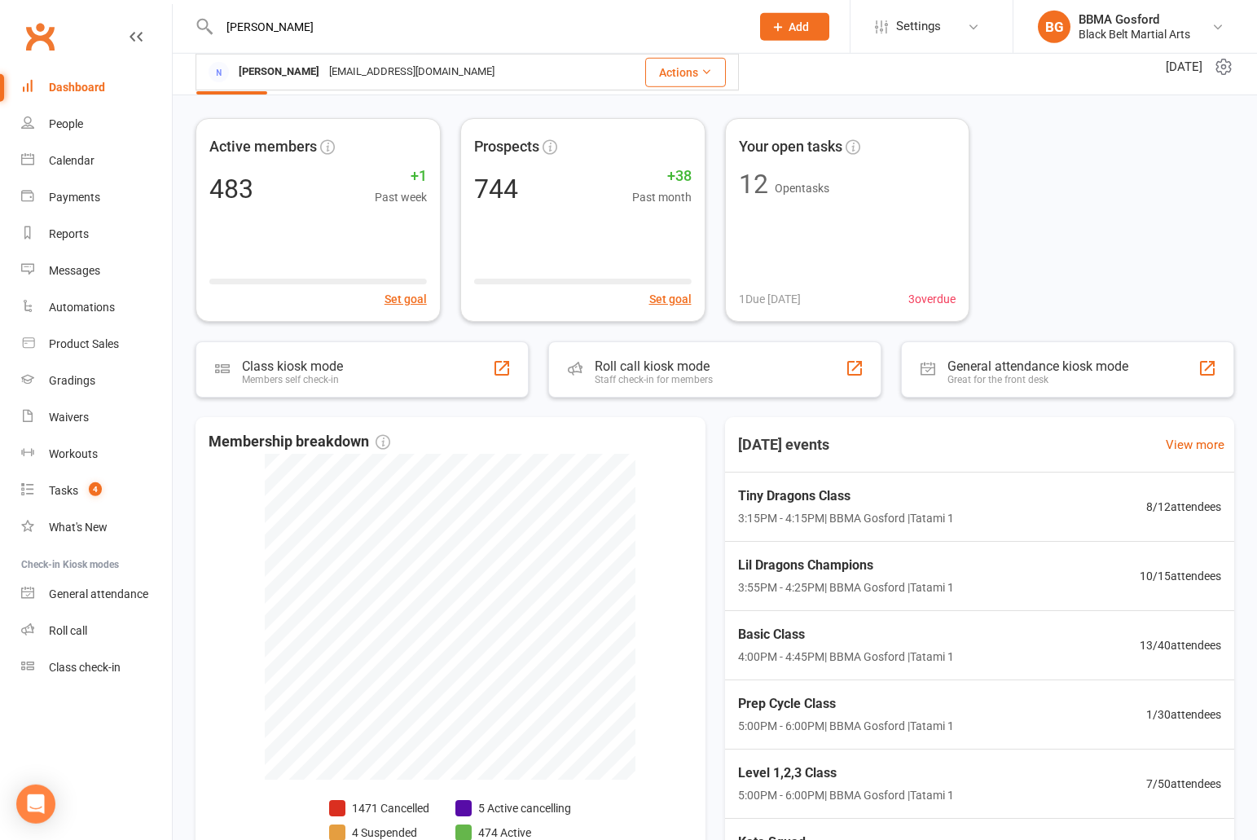
click at [355, 31] on input "[PERSON_NAME]" at bounding box center [476, 26] width 524 height 23
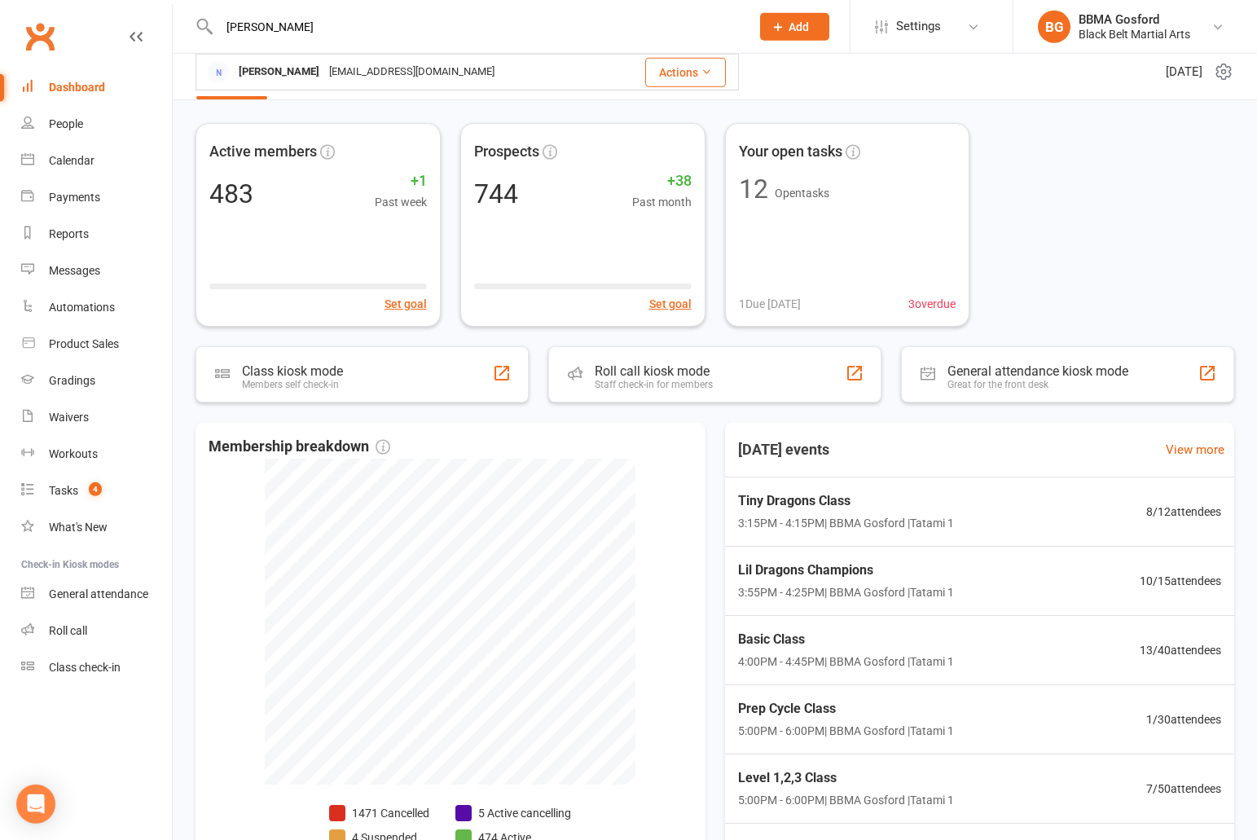
click at [355, 31] on input "[PERSON_NAME]" at bounding box center [476, 26] width 524 height 23
click at [785, 30] on button "Add" at bounding box center [794, 27] width 69 height 28
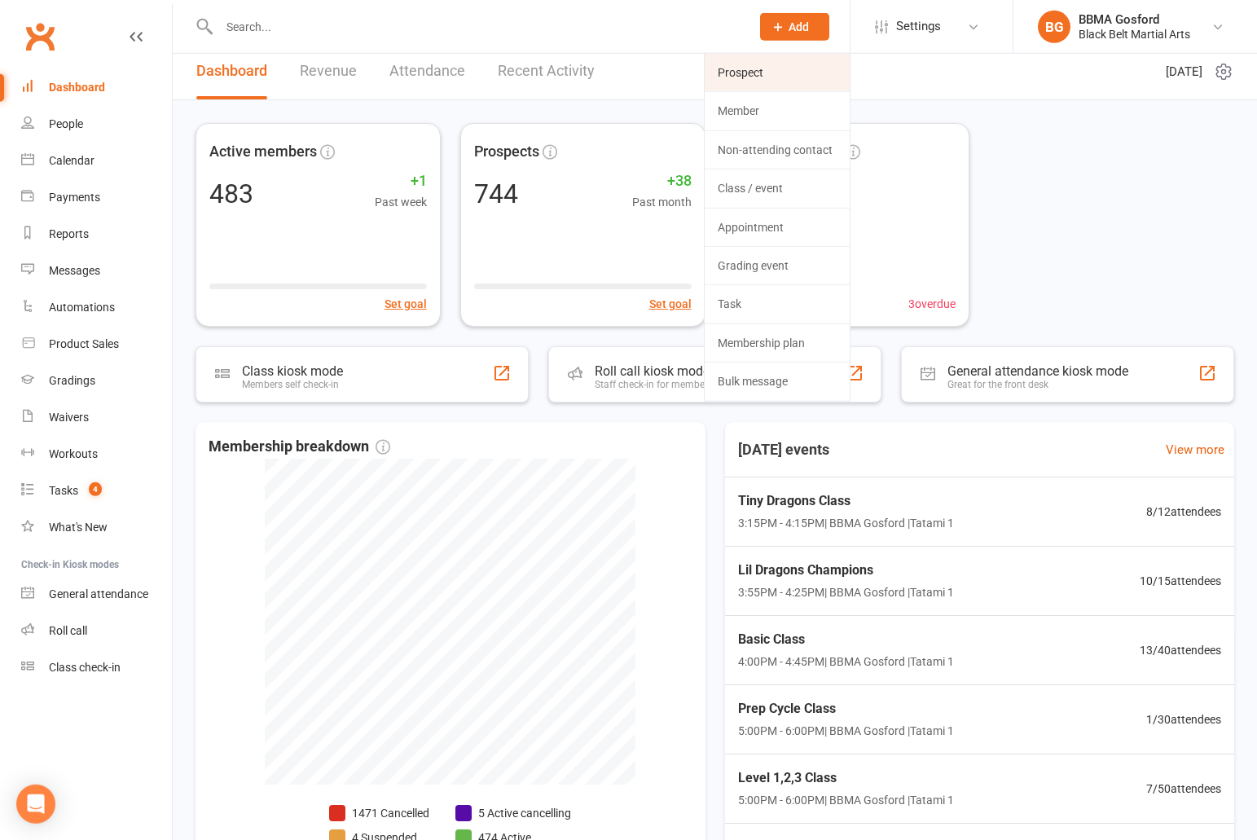
click at [765, 72] on link "Prospect" at bounding box center [776, 72] width 145 height 37
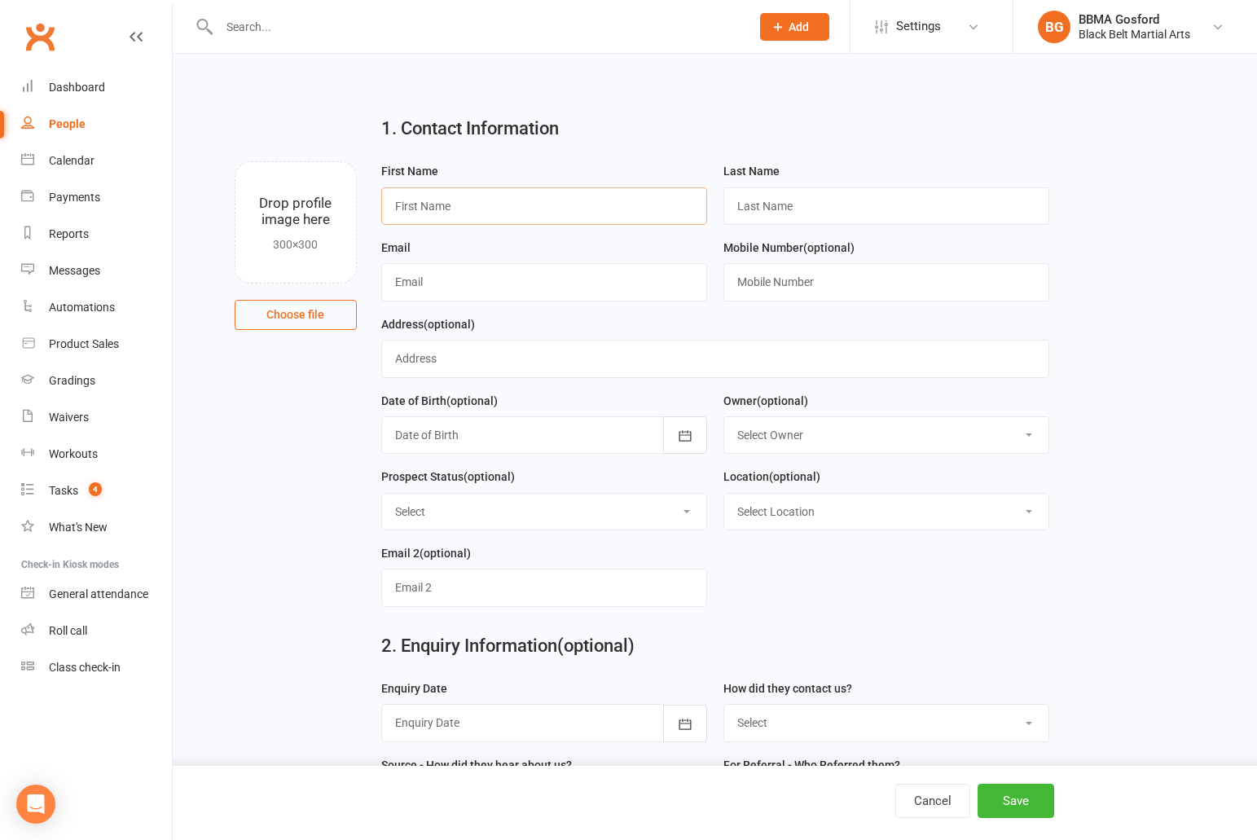
click at [432, 200] on input "text" at bounding box center [544, 205] width 326 height 37
type input "Remy"
type input "[PERSON_NAME]"
type input "[EMAIL_ADDRESS][DOMAIN_NAME]"
type input "0401 162 890"
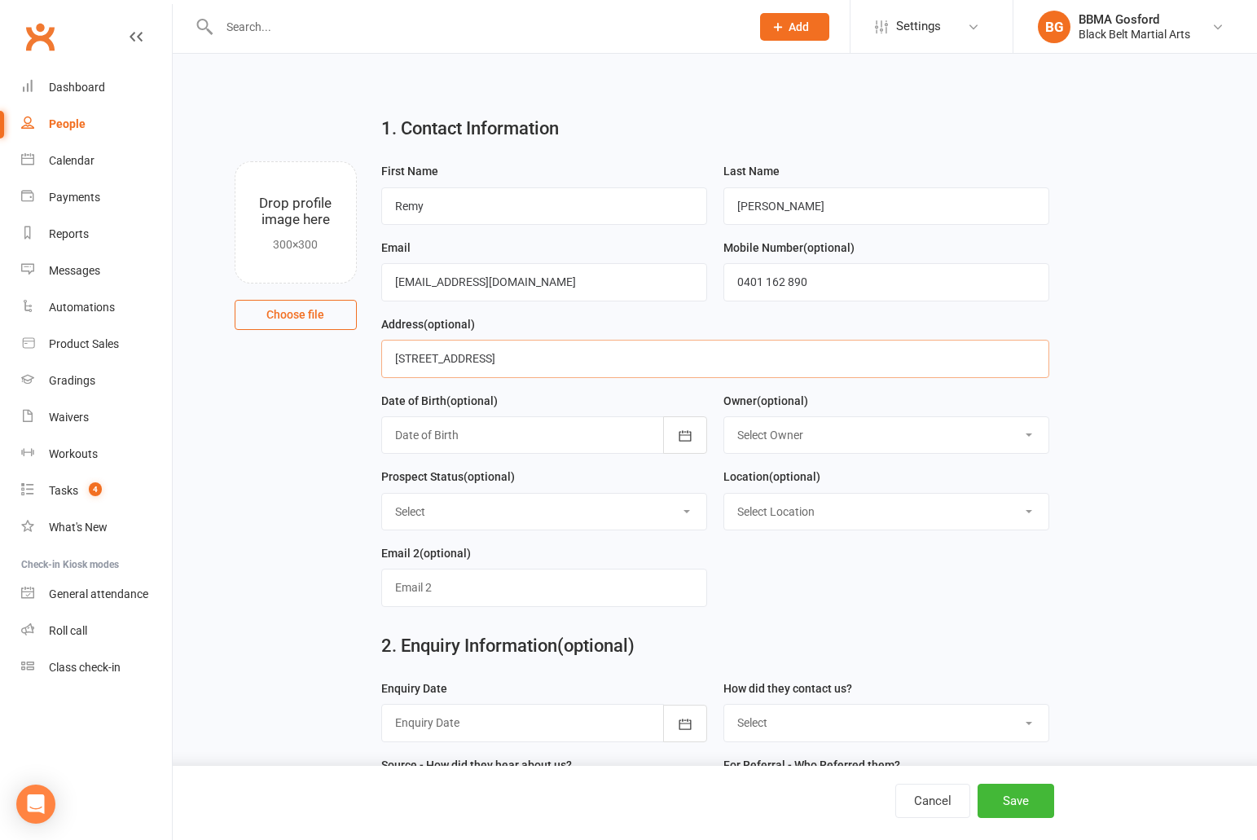
type input "[STREET_ADDRESS]"
click at [696, 442] on button "button" at bounding box center [685, 434] width 44 height 37
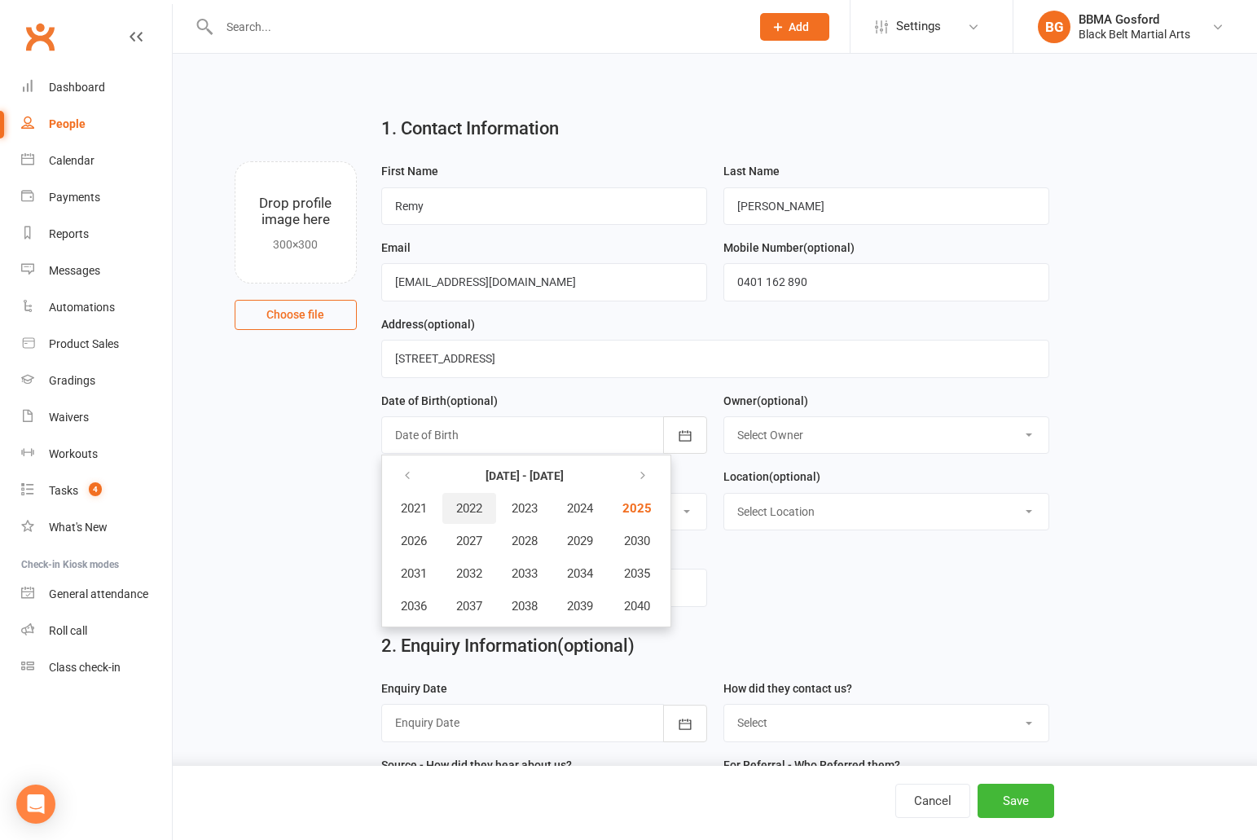
click at [480, 508] on span "2022" at bounding box center [469, 508] width 26 height 15
click at [423, 610] on span "October" at bounding box center [422, 606] width 43 height 15
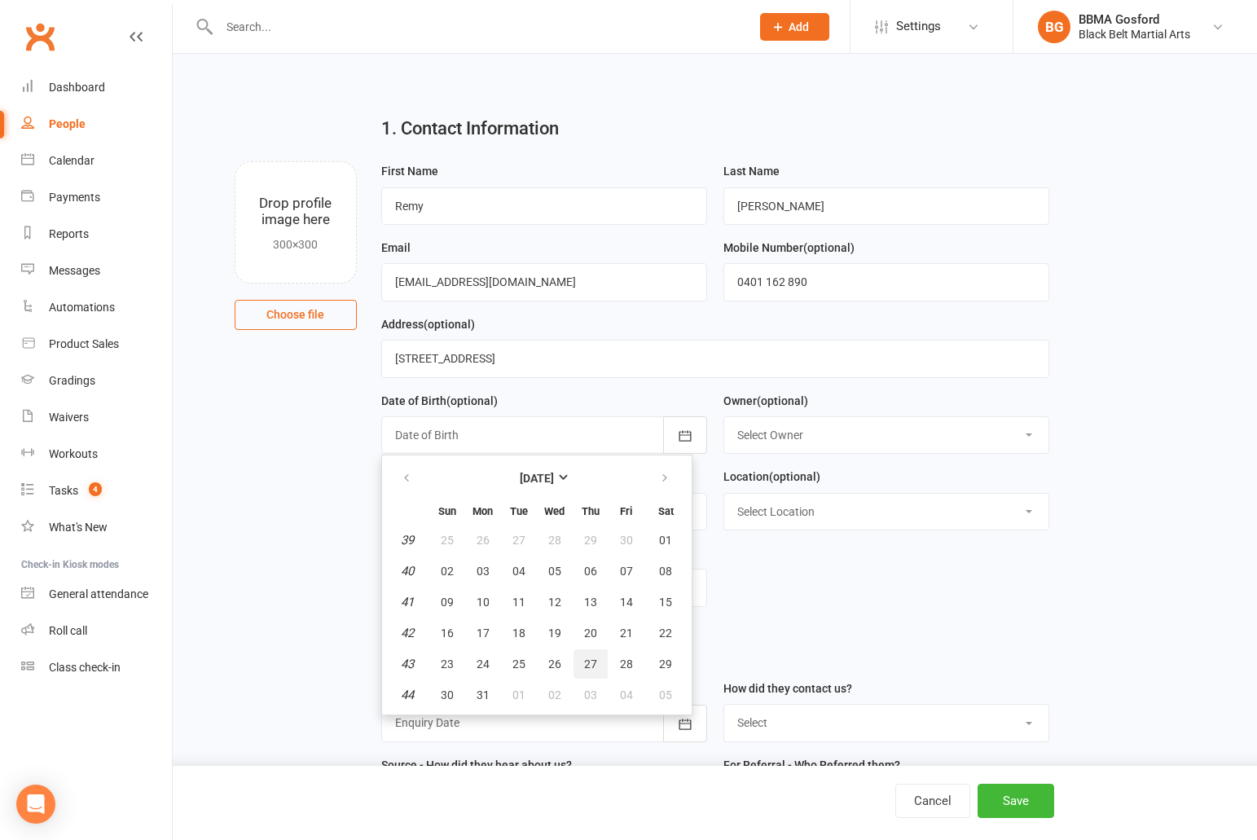
click at [590, 668] on span "27" at bounding box center [590, 663] width 13 height 13
type input "[DATE]"
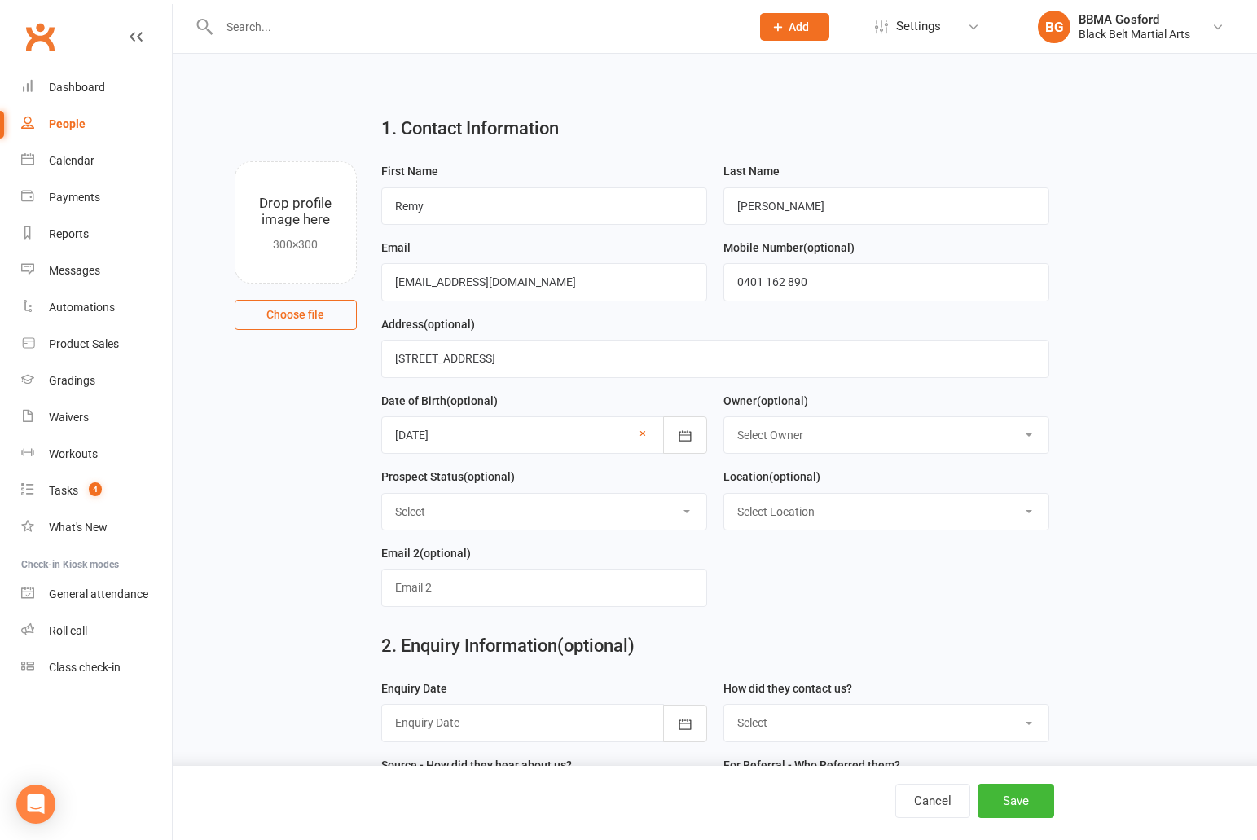
select select "Thinking"
click option "Thinking" at bounding box center [0, 0] width 0 height 0
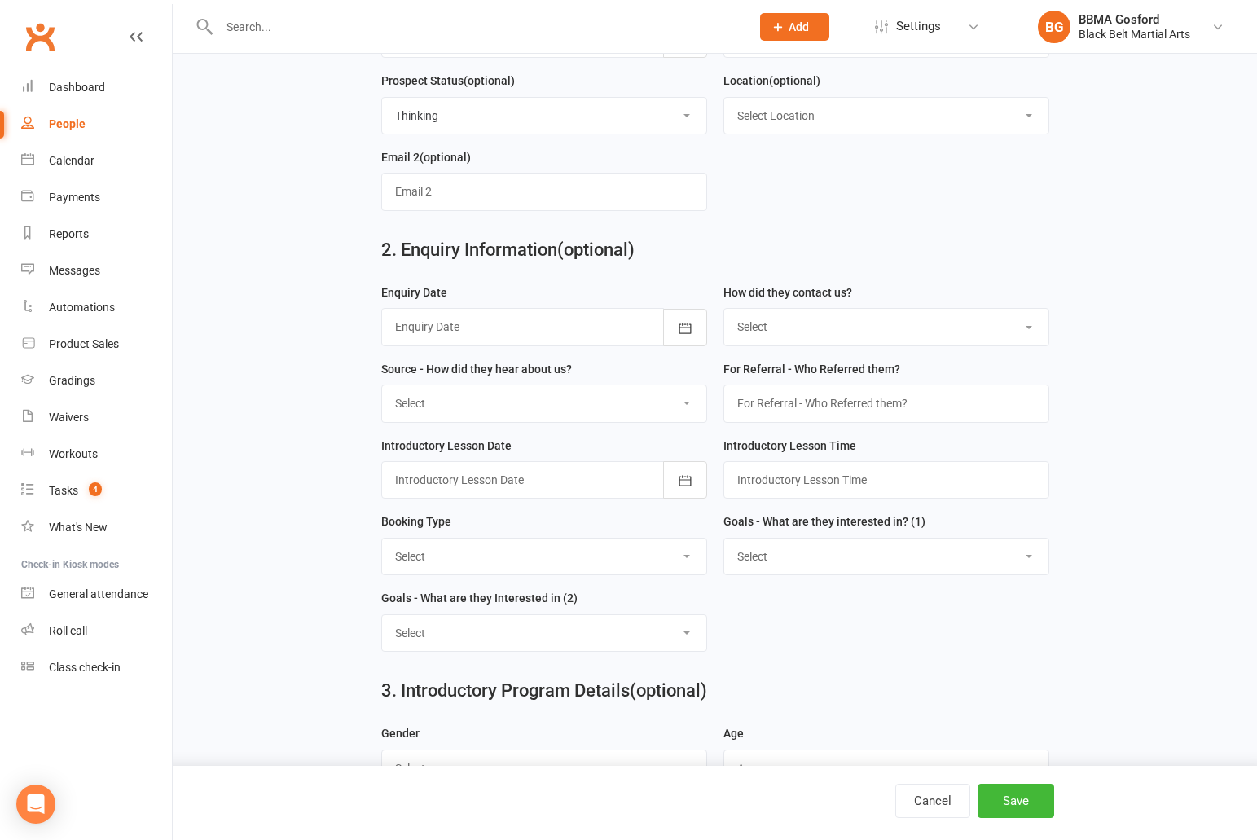
scroll to position [397, 0]
click at [444, 328] on div at bounding box center [544, 325] width 326 height 37
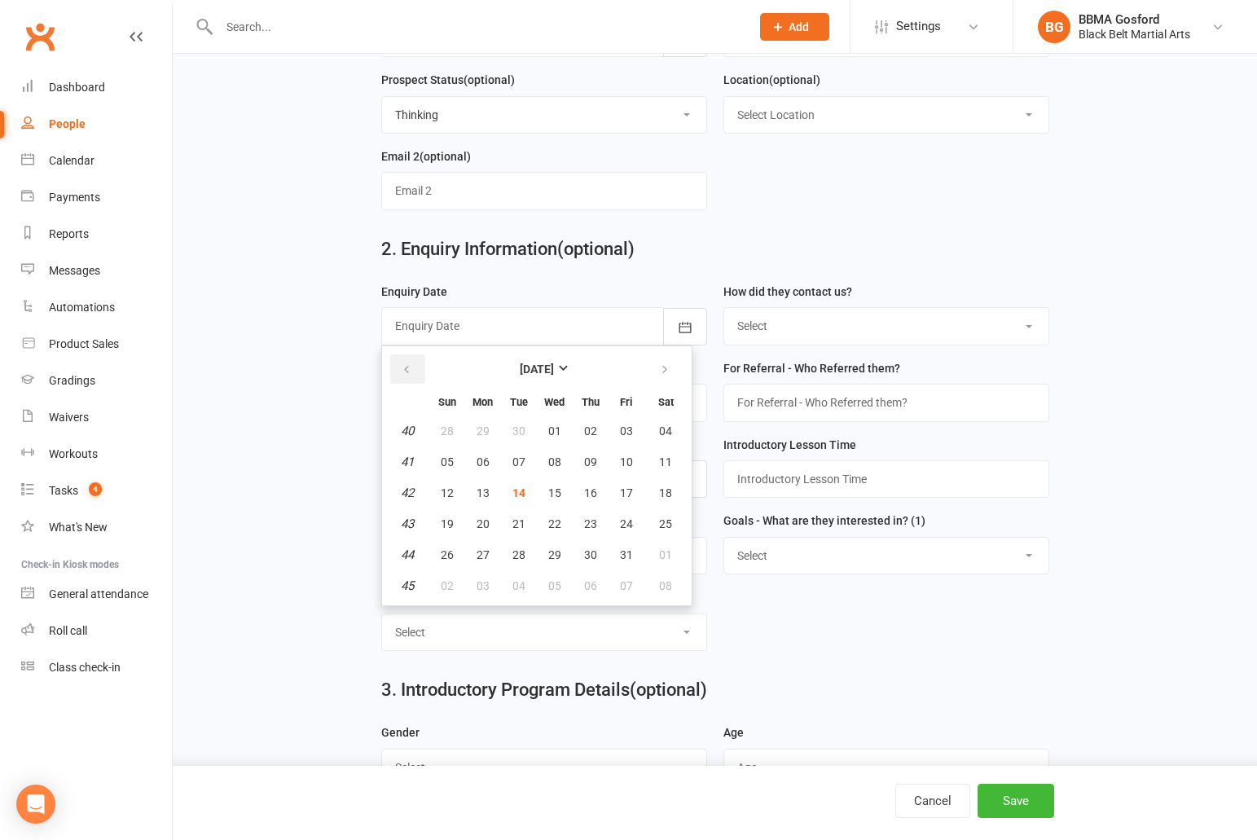
click at [400, 370] on button "button" at bounding box center [407, 368] width 35 height 29
click at [511, 523] on button "23" at bounding box center [519, 523] width 34 height 29
type input "23 Sep 2025"
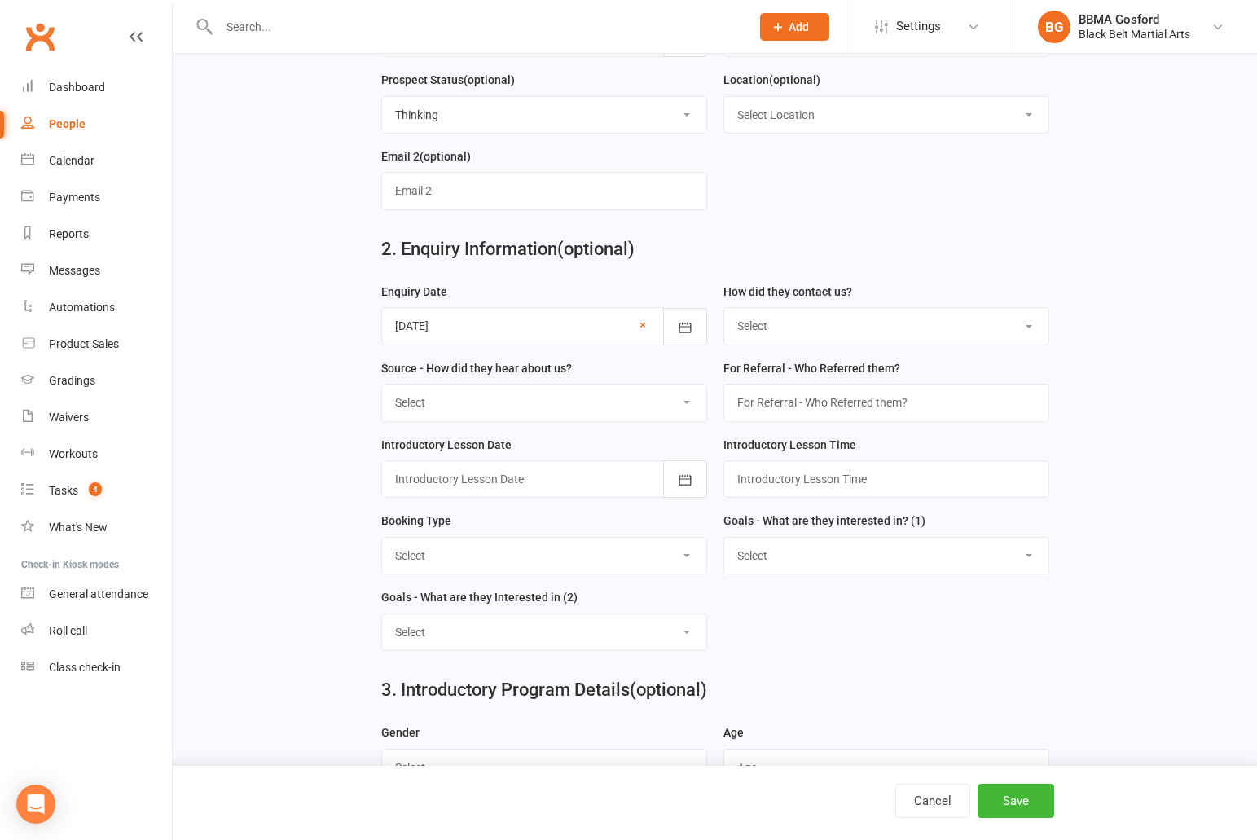
select select "(I) Internet / Online"
click option "(I) Internet / Online" at bounding box center [0, 0] width 0 height 0
click at [382, 384] on select "Select A1 - Direct Mail A2 - Print Media A3 - Flyer A5 - Radio A6 - Sign A7 - T…" at bounding box center [544, 402] width 324 height 36
select select "R2 - Friend Referral"
click option "R2 - Friend Referral" at bounding box center [0, 0] width 0 height 0
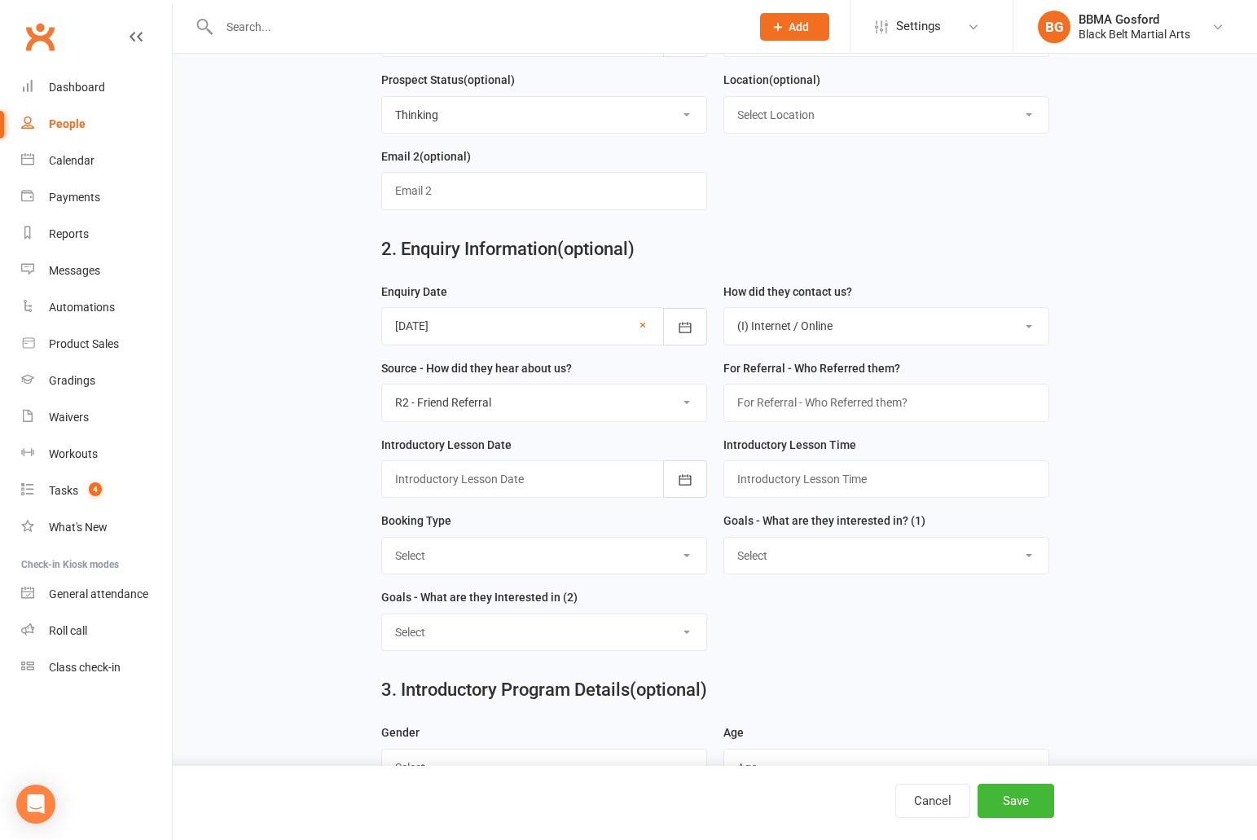
click at [599, 482] on div at bounding box center [544, 478] width 326 height 37
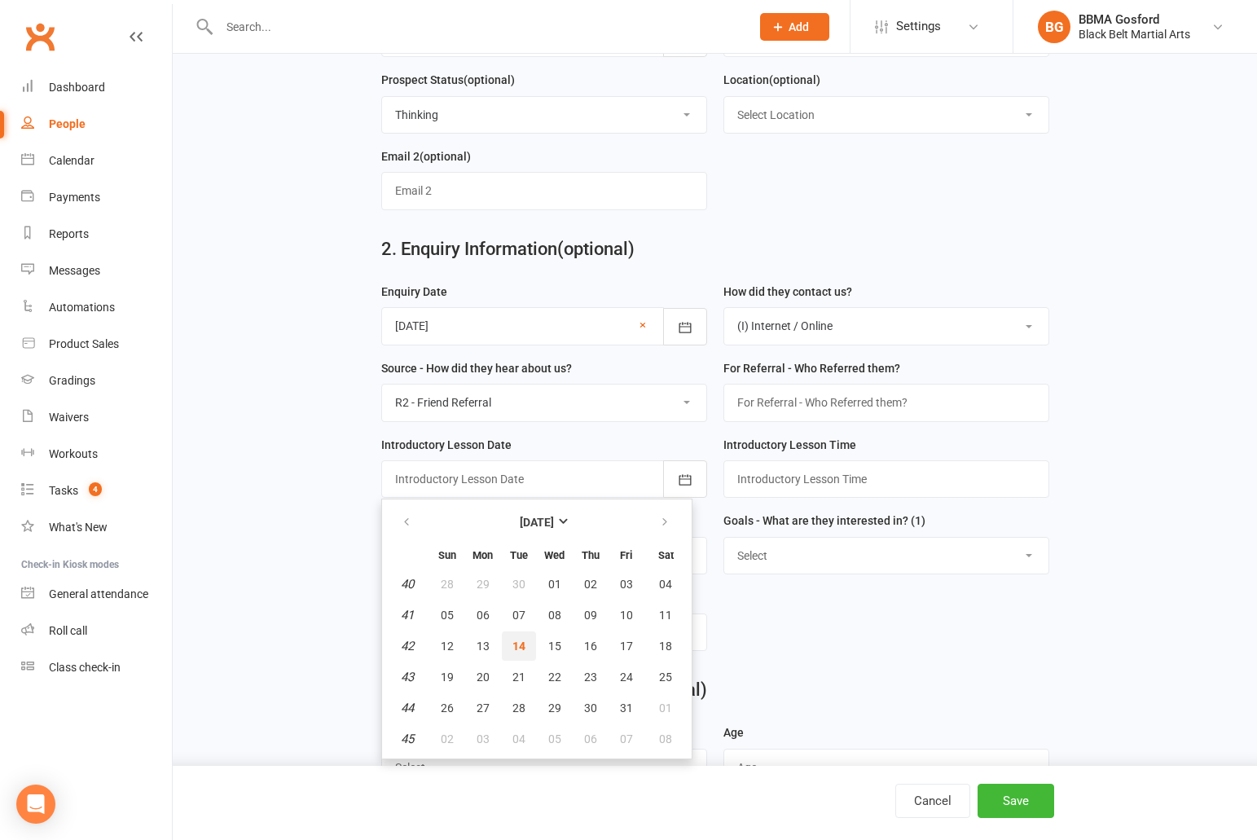
click at [510, 646] on button "14" at bounding box center [519, 645] width 34 height 29
type input "14 Oct 2025"
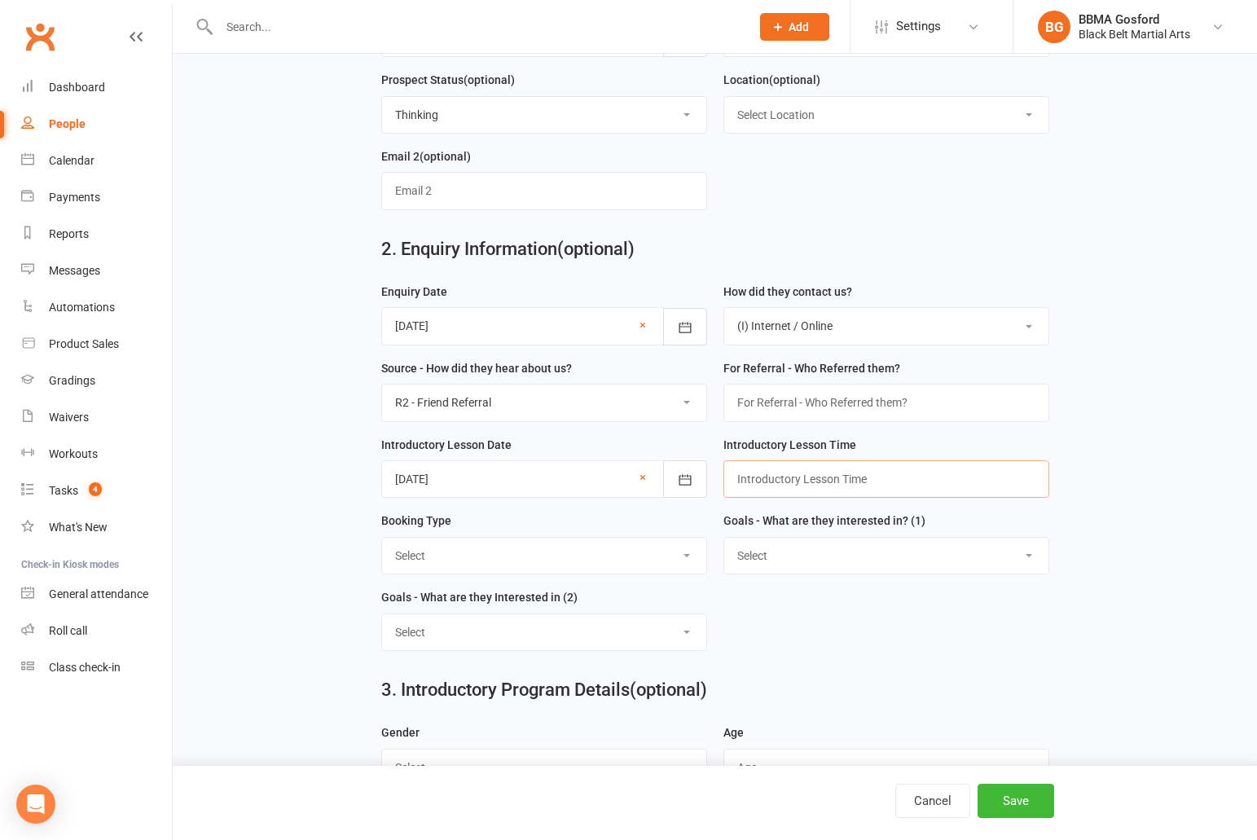
click at [784, 476] on input "text" at bounding box center [886, 478] width 326 height 37
type input "3:15pm"
click option "Trial Class - Lil Dragons" at bounding box center [0, 0] width 0 height 0
select select "Trial Class - Tiny Dragons"
click option "Trial Class - Tiny Dragons" at bounding box center [0, 0] width 0 height 0
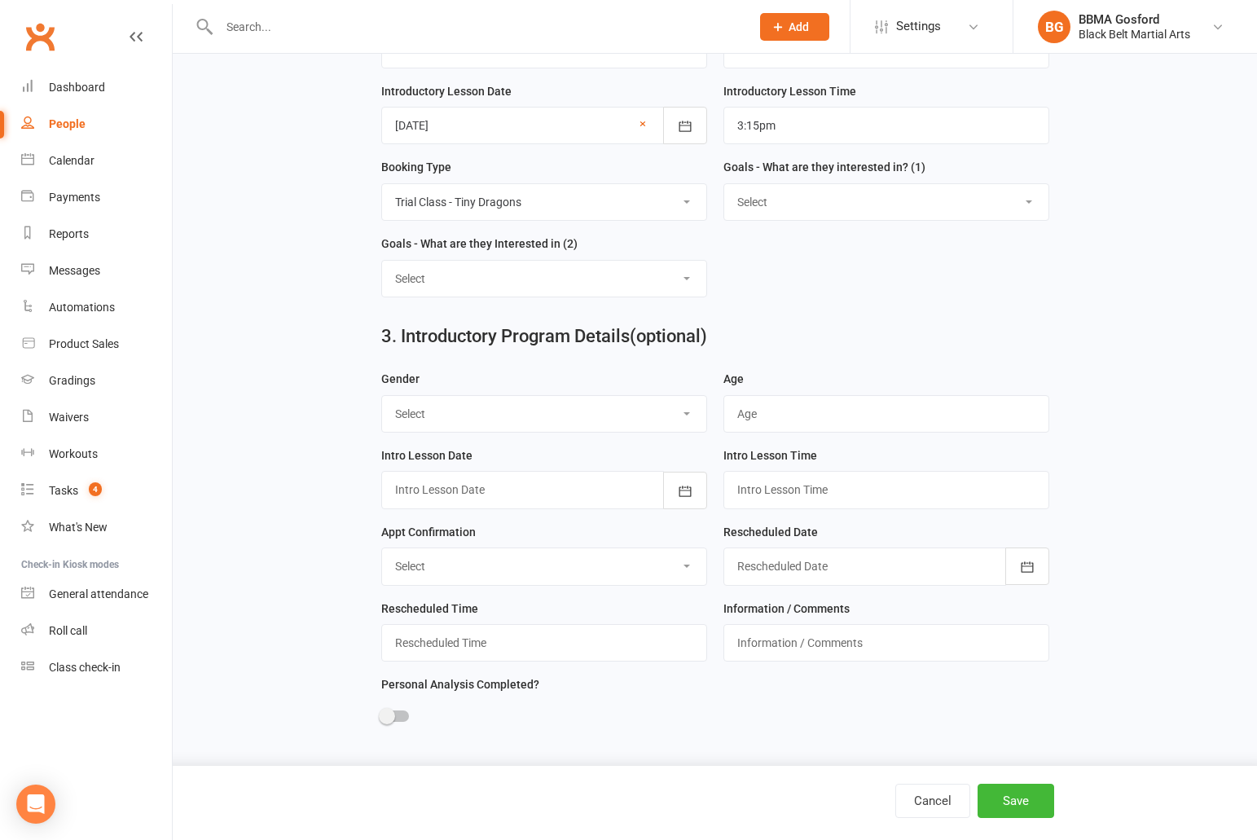
scroll to position [753, 0]
select select "Male"
click option "Male" at bounding box center [0, 0] width 0 height 0
click at [758, 415] on input "text" at bounding box center [886, 411] width 326 height 37
type input "3"
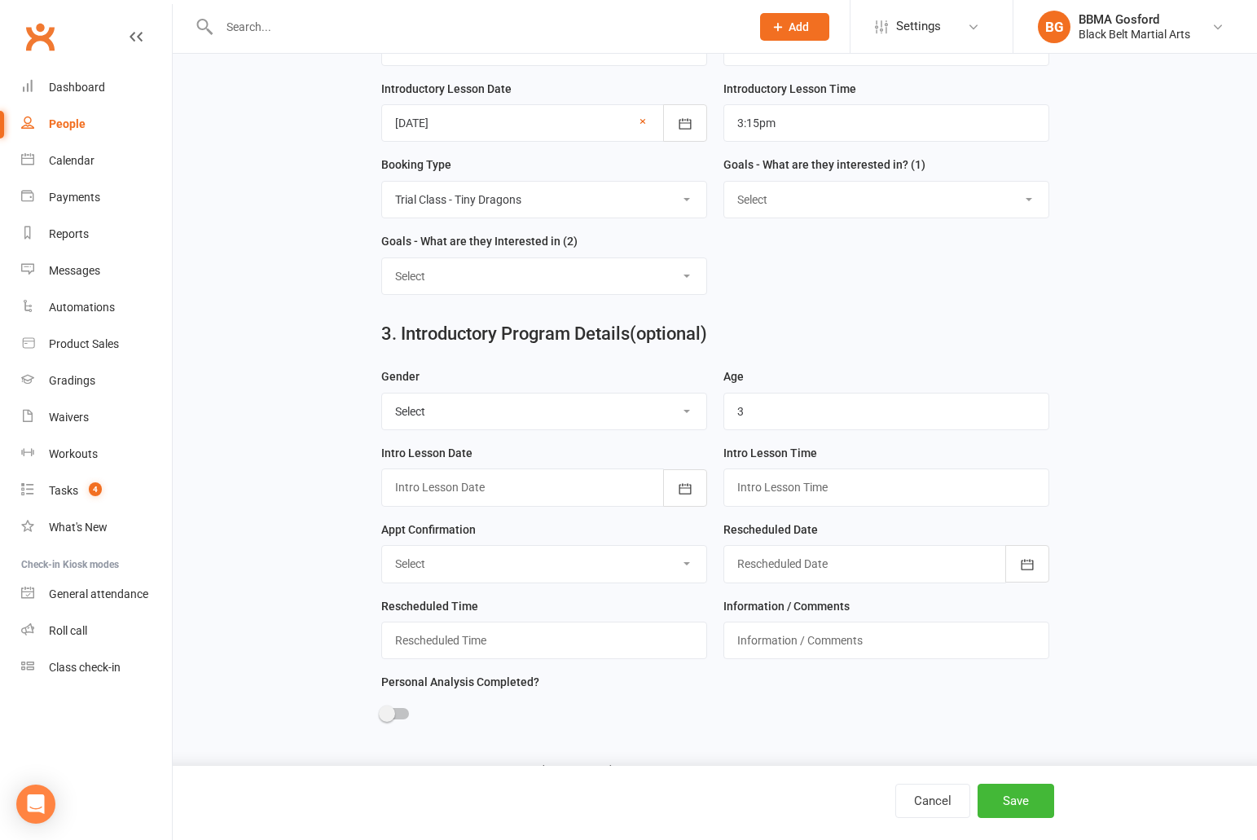
click at [498, 488] on div at bounding box center [544, 486] width 326 height 37
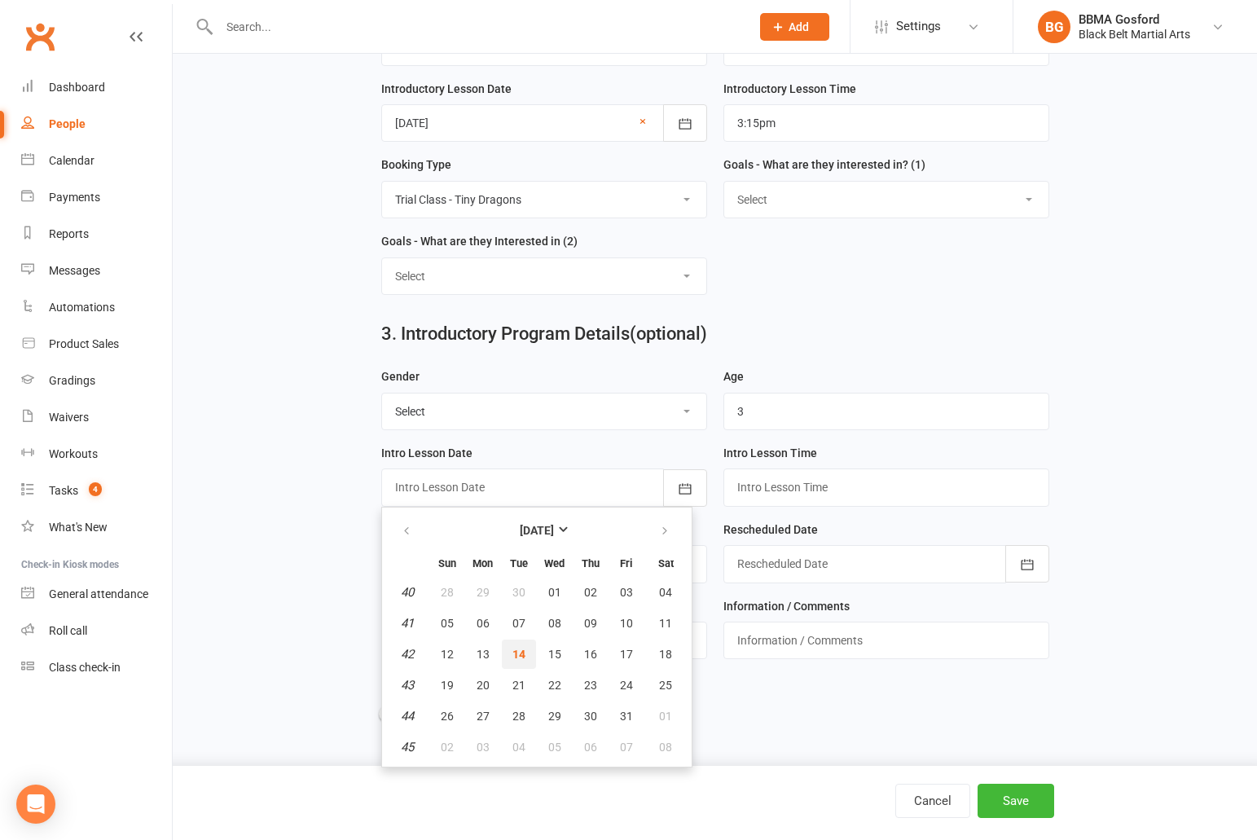
click at [523, 652] on span "14" at bounding box center [518, 653] width 13 height 13
type input "14 Oct 2025"
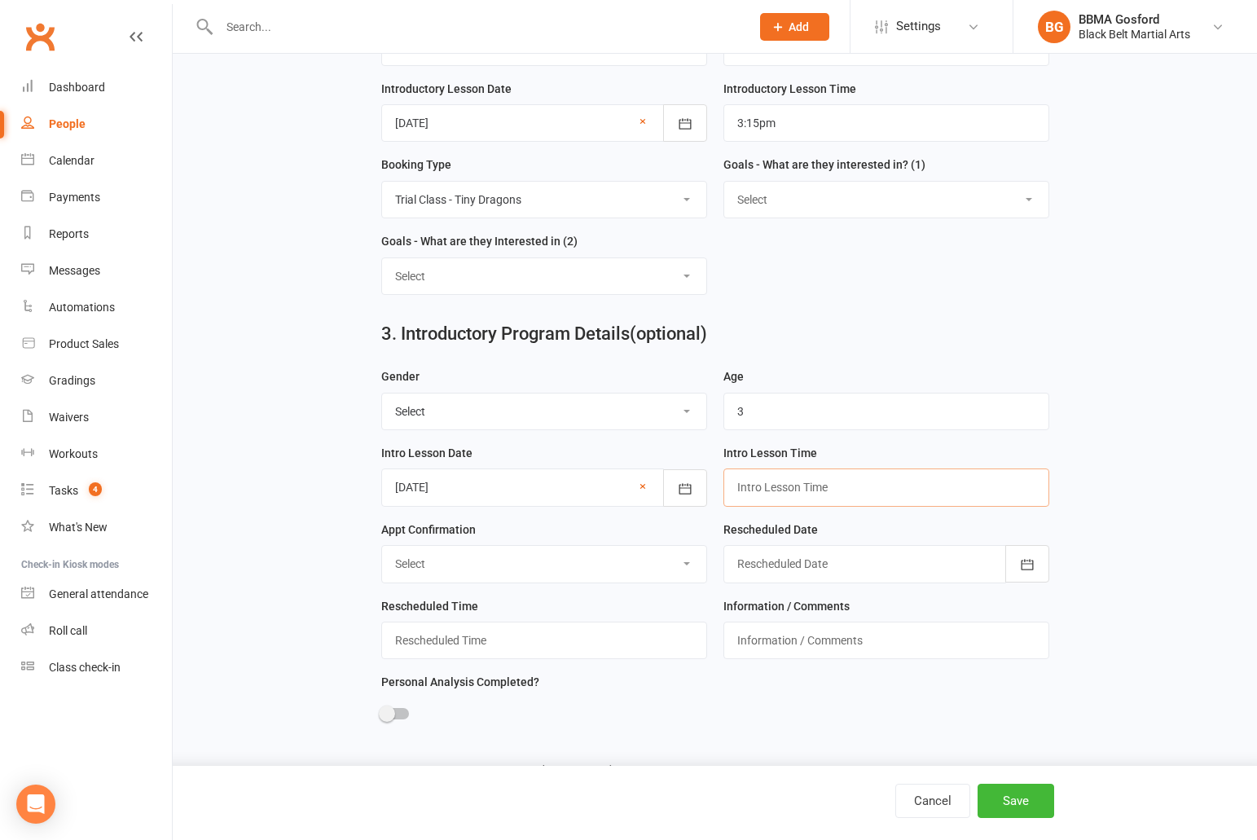
click at [792, 493] on input "text" at bounding box center [886, 486] width 326 height 37
type input "3:15pm"
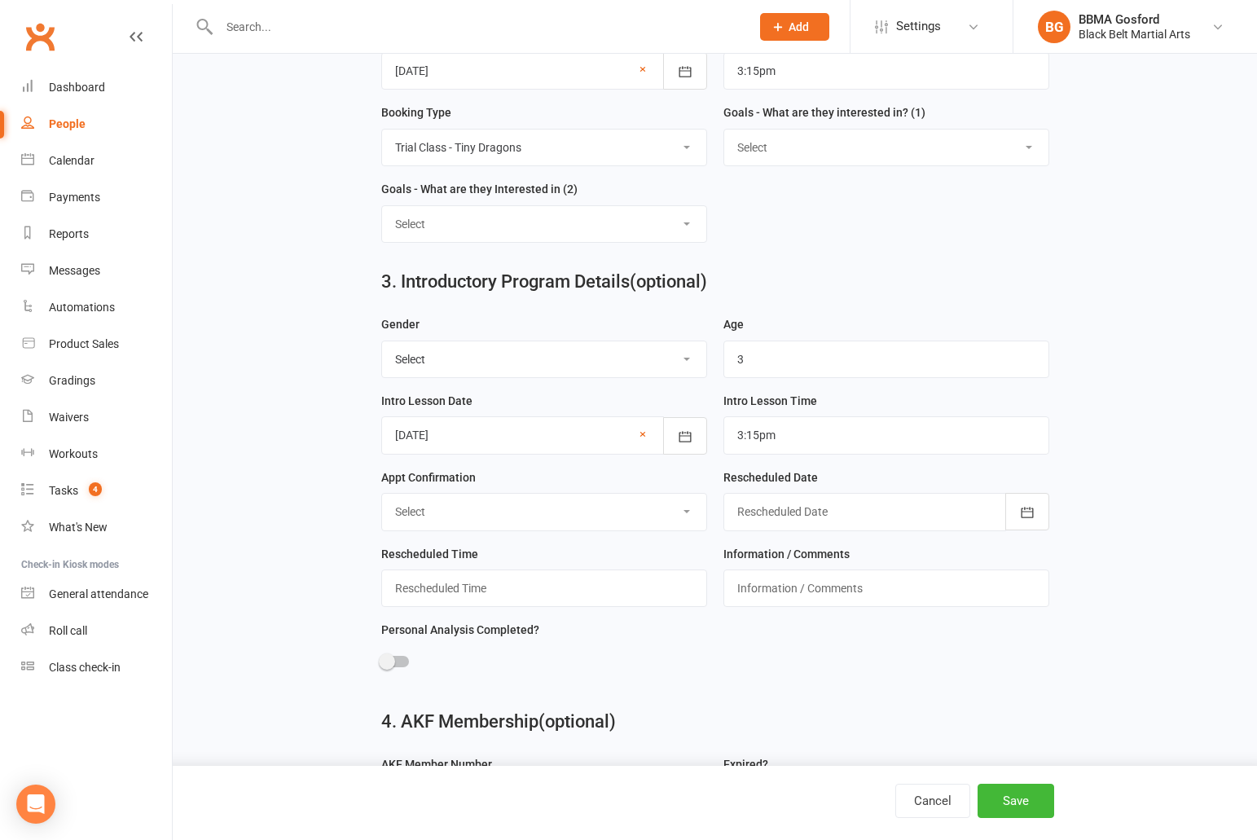
scroll to position [808, 0]
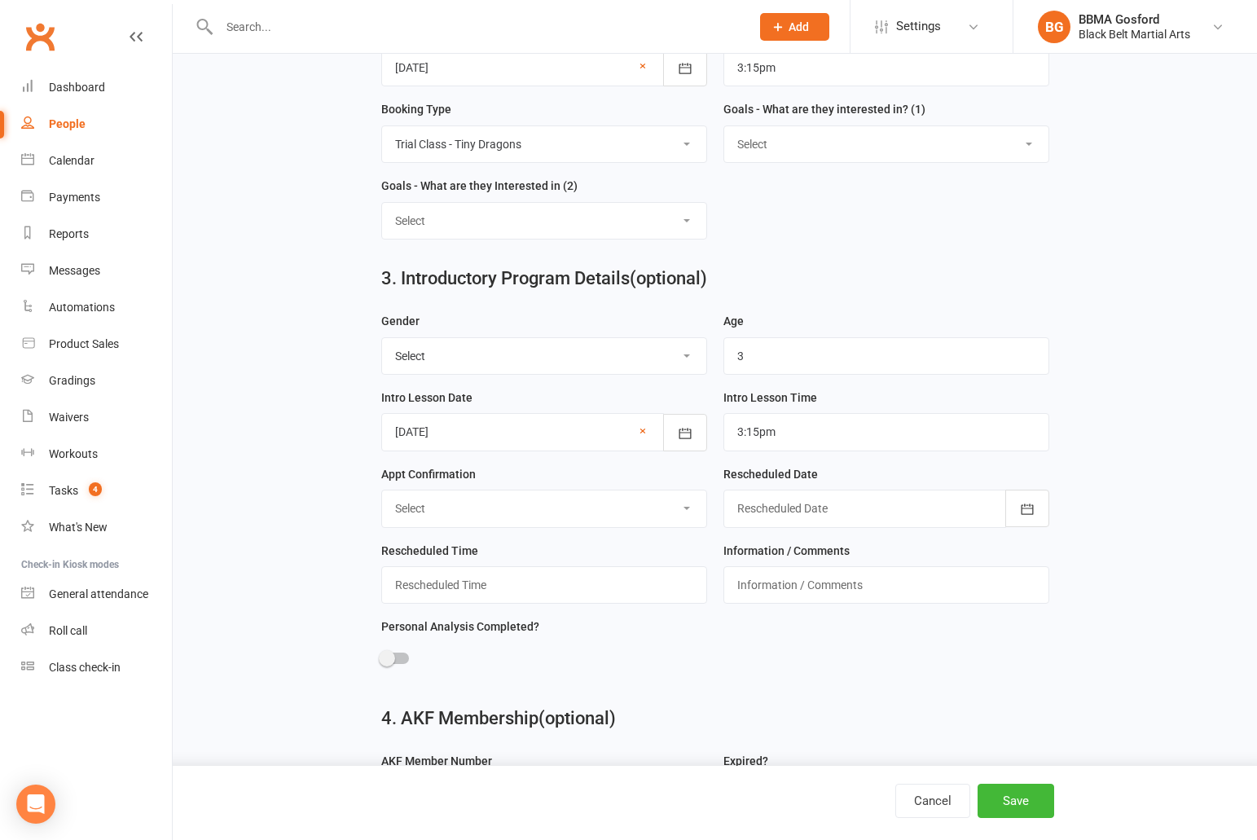
select select "Confirmed"
click option "Confirmed" at bounding box center [0, 0] width 0 height 0
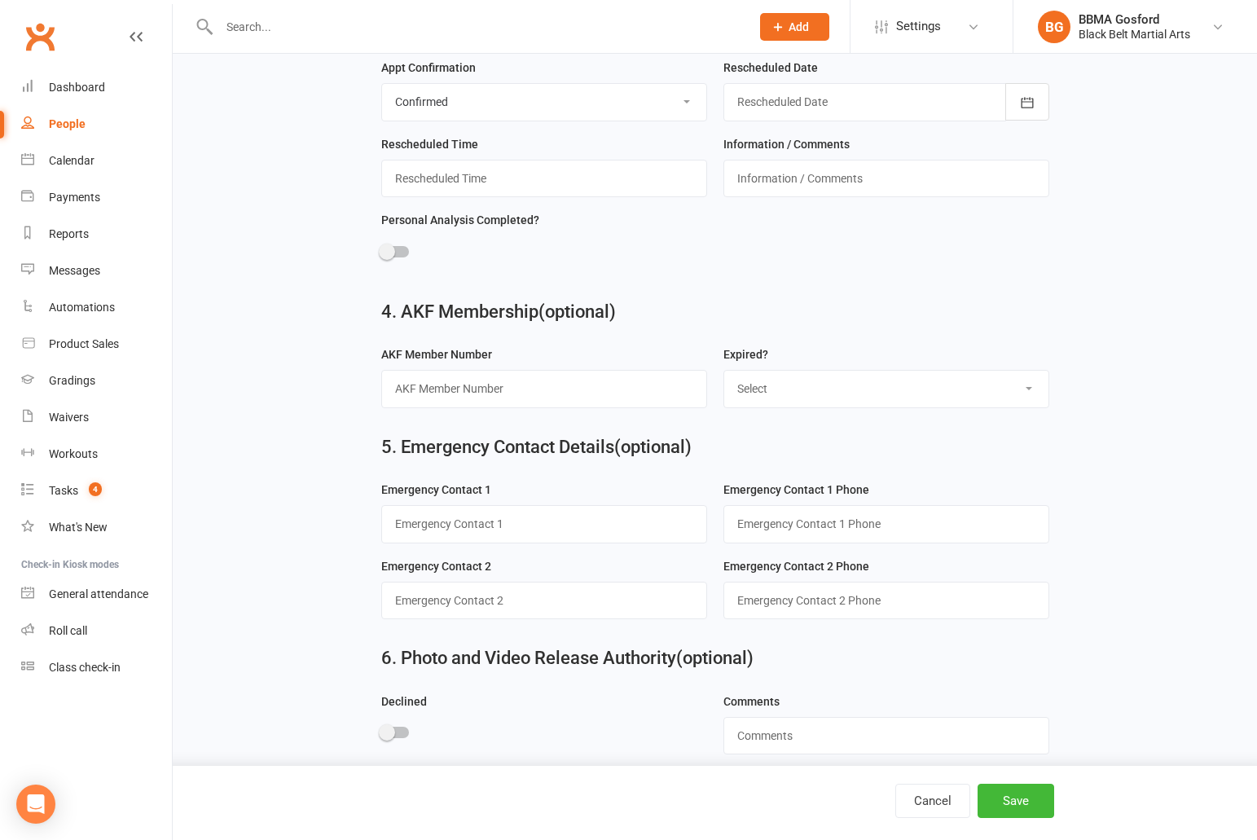
scroll to position [1233, 0]
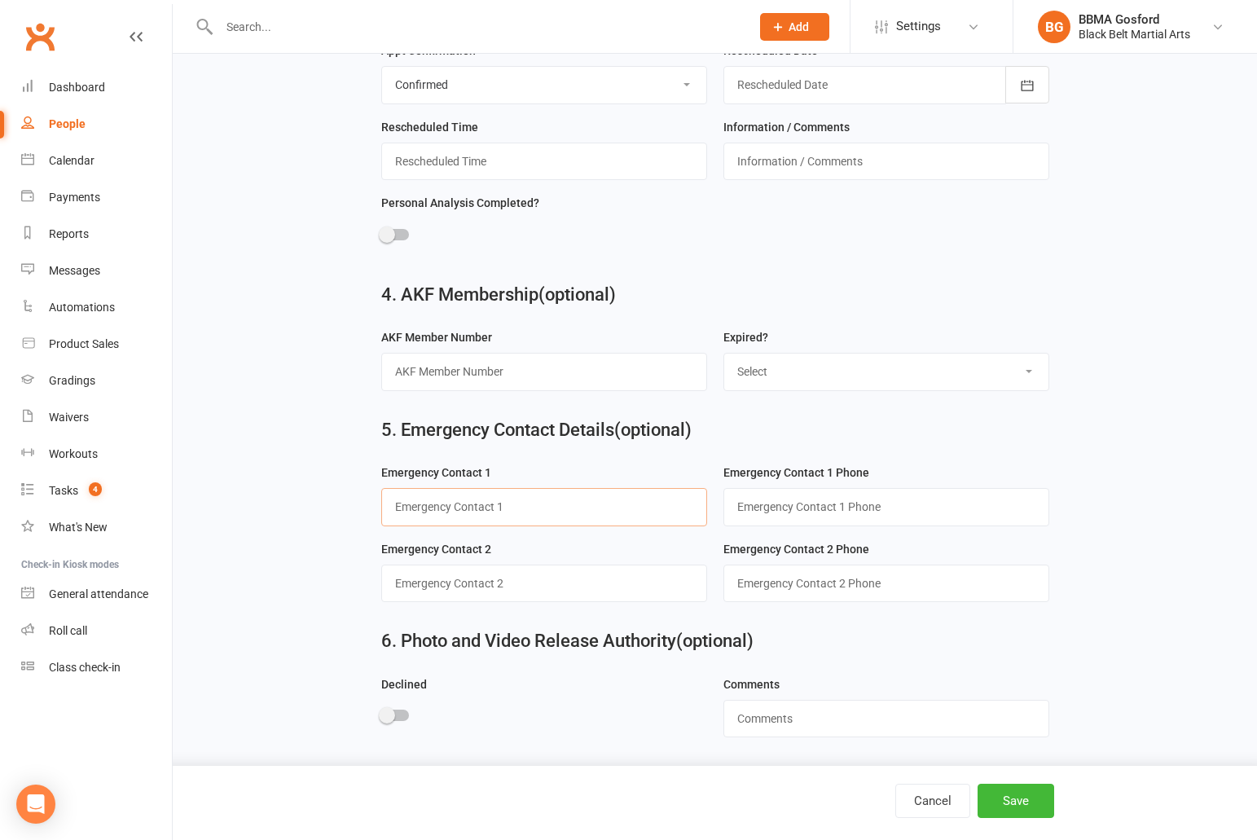
click at [507, 502] on input "text" at bounding box center [544, 506] width 326 height 37
type input "Richie (dad)"
type input "0404 165 771"
type input "Zoe (mum)"
type input "0401 162 890"
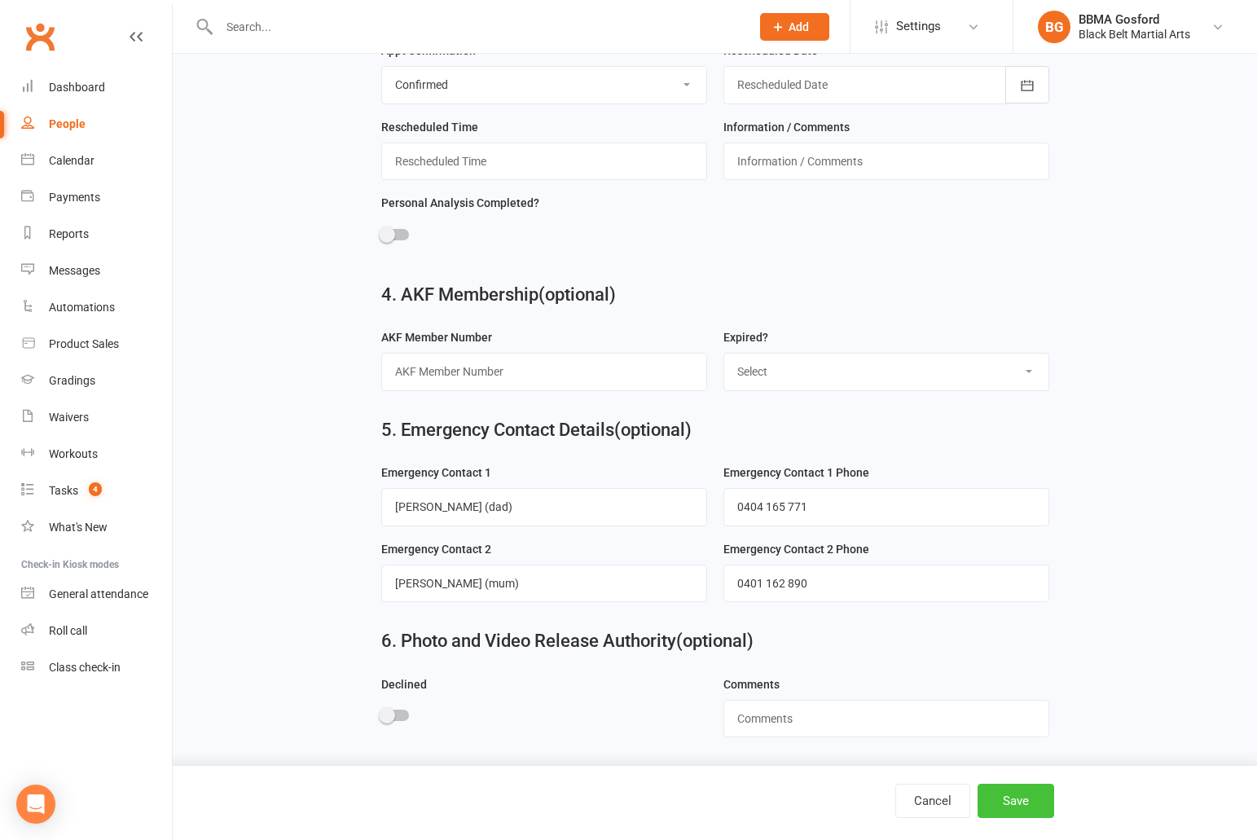
click at [1025, 805] on button "Save" at bounding box center [1015, 800] width 77 height 34
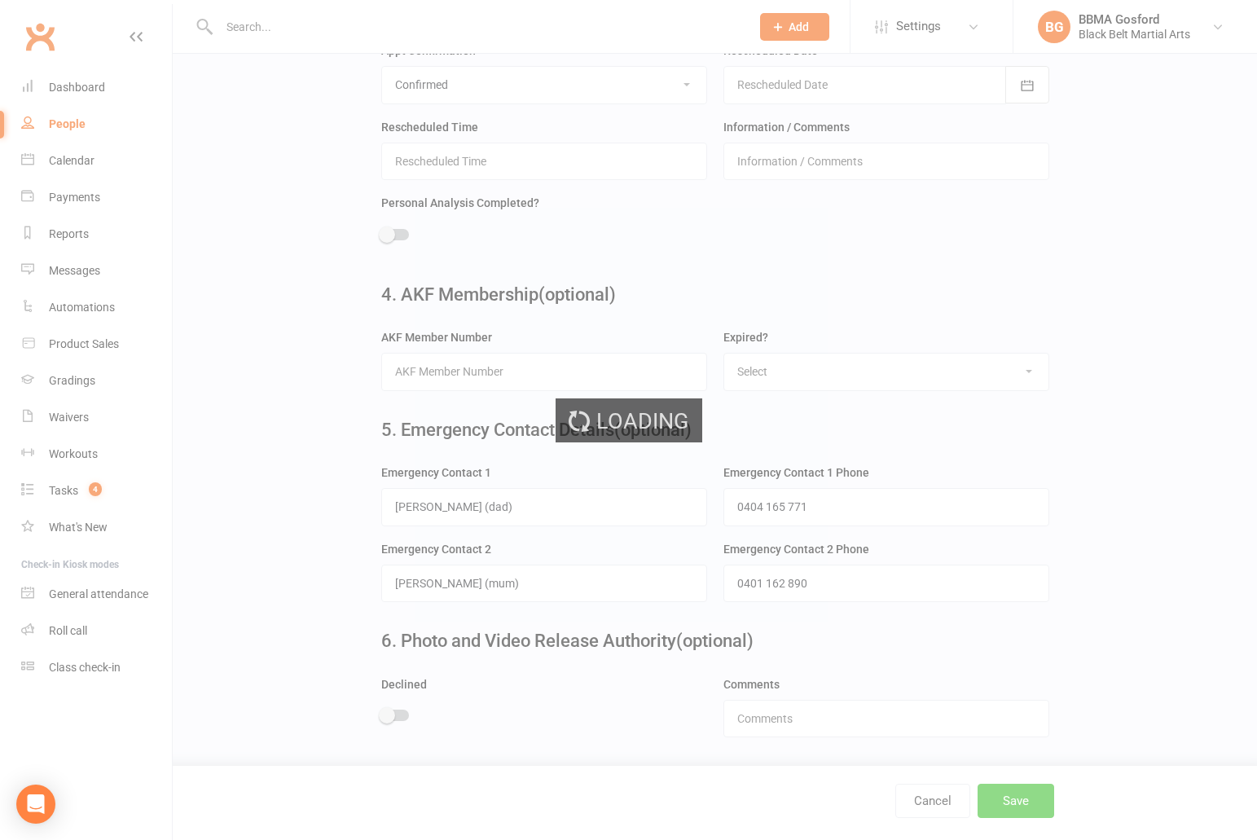
scroll to position [0, 0]
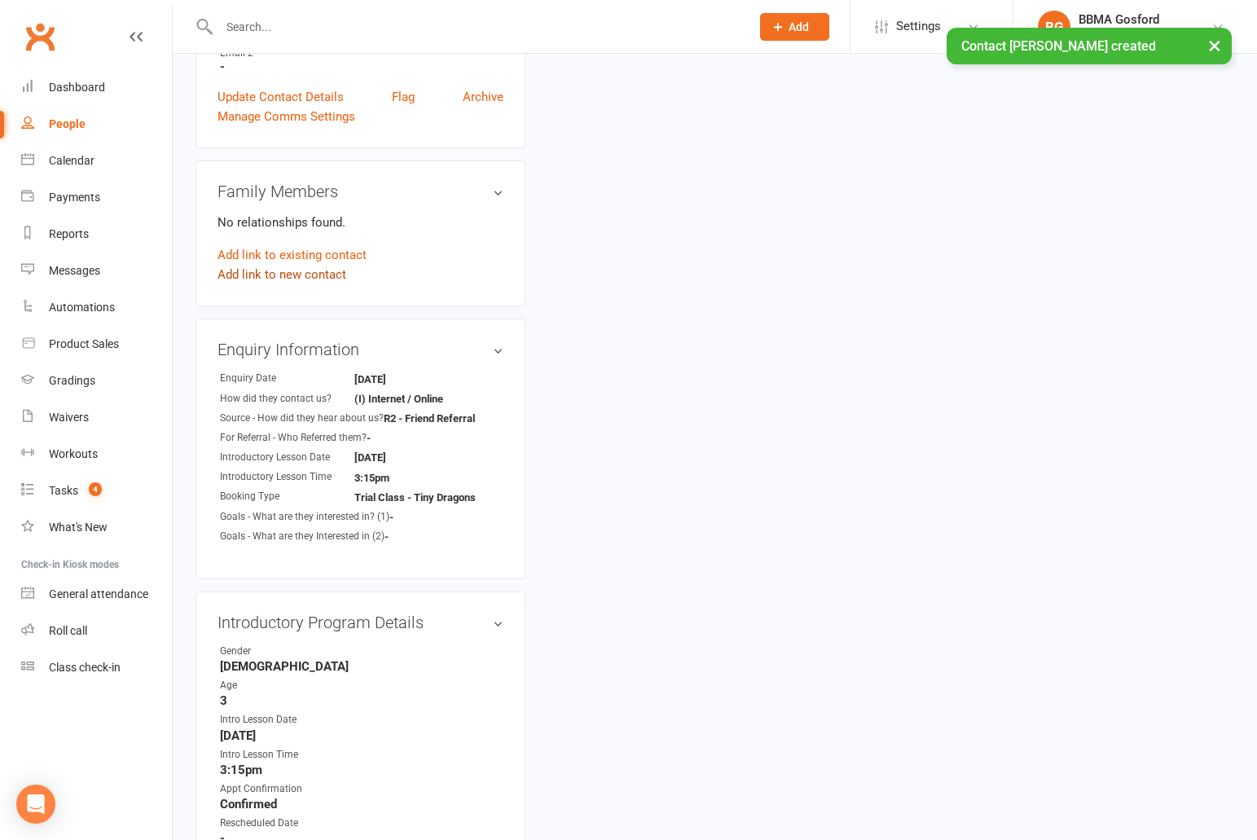
scroll to position [421, 0]
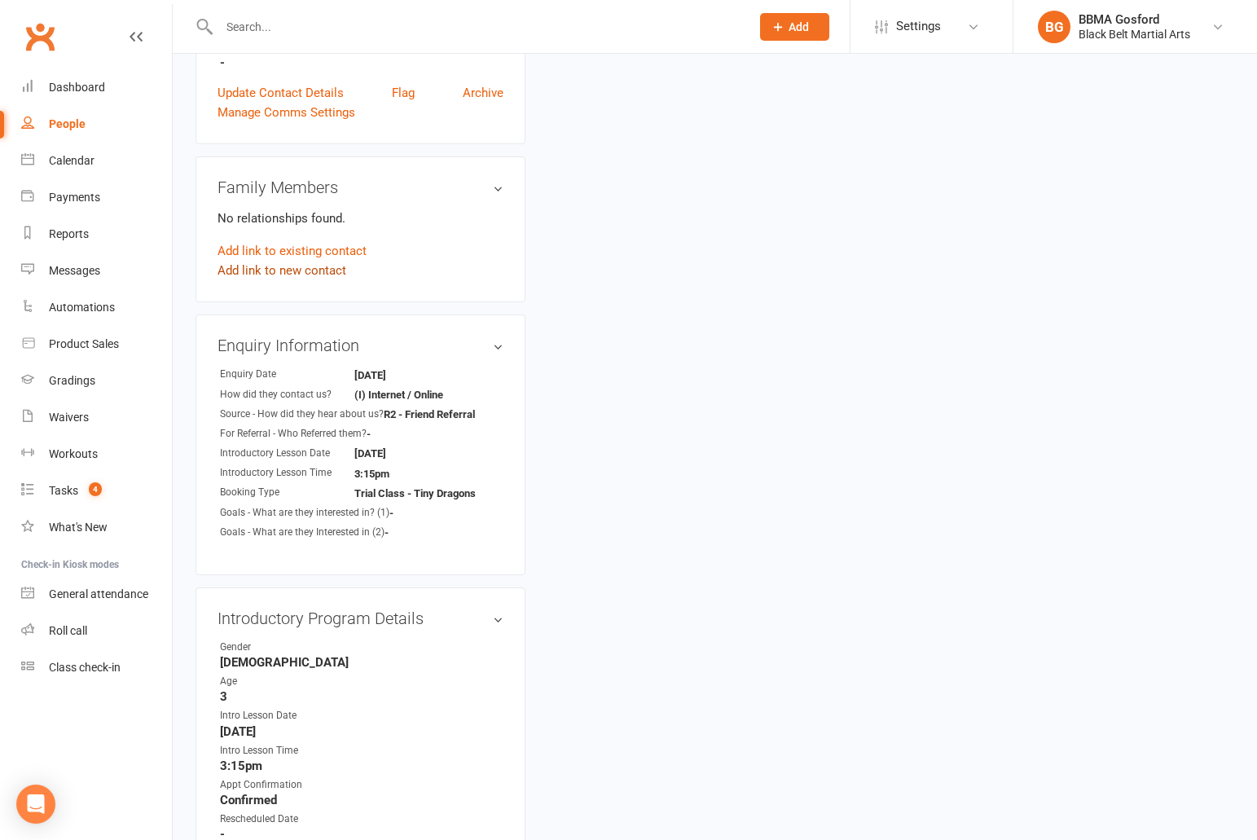
click at [270, 274] on link "Add link to new contact" at bounding box center [281, 271] width 129 height 20
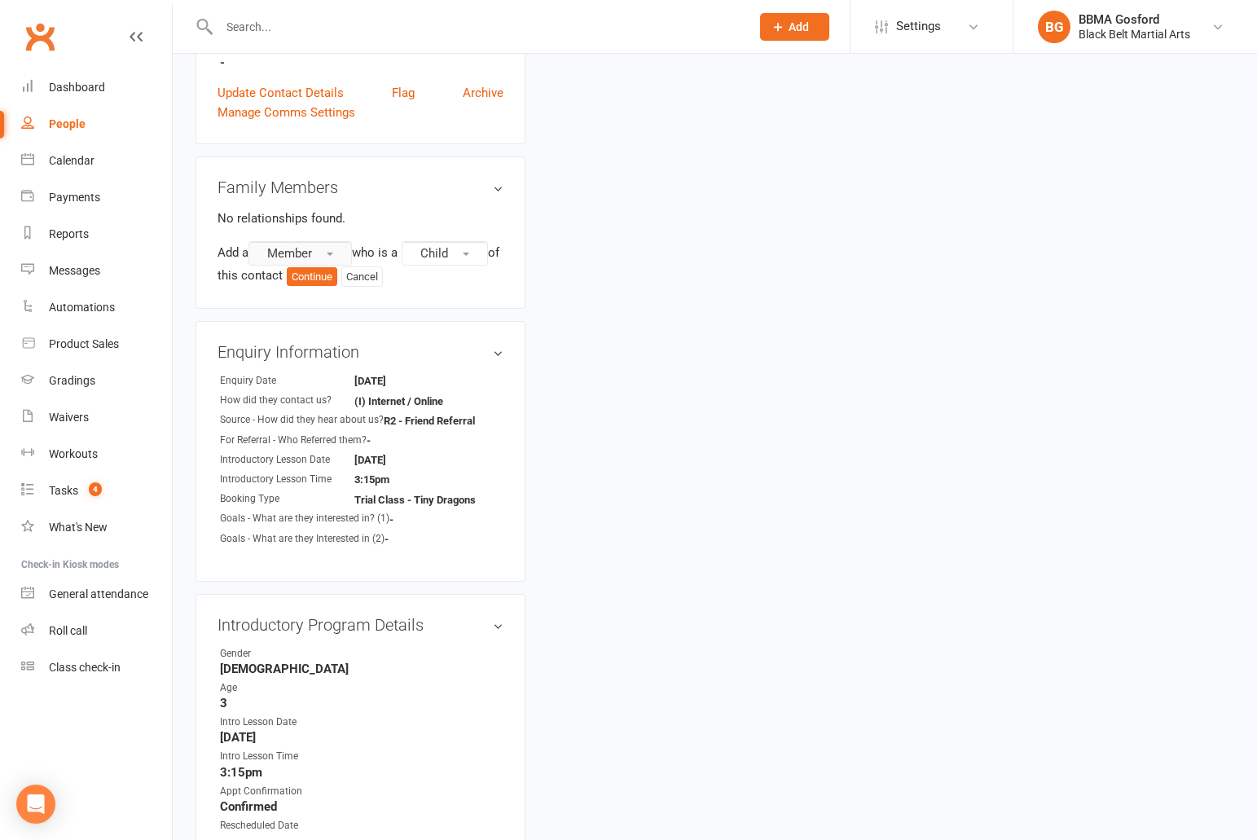
click at [297, 257] on span "Member" at bounding box center [289, 253] width 45 height 15
click at [325, 362] on link "Non-attending contact" at bounding box center [329, 352] width 161 height 33
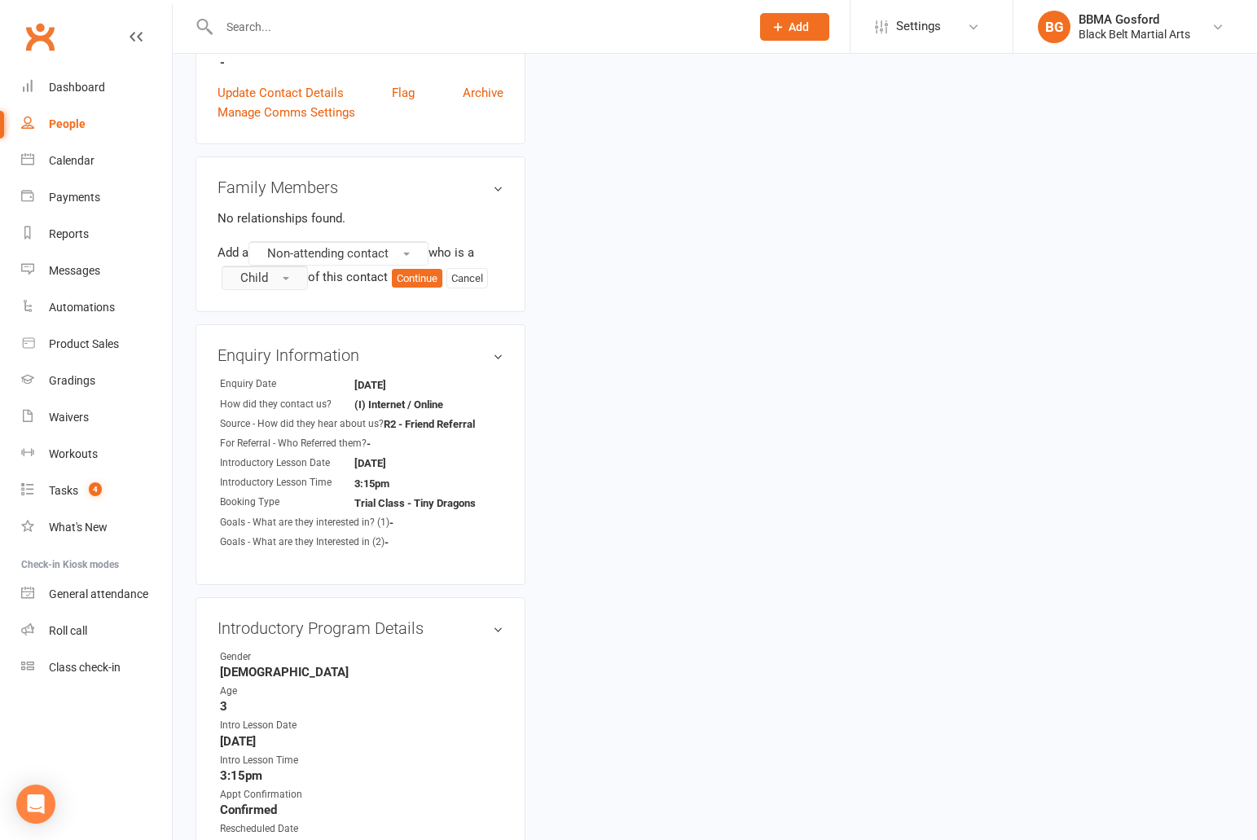
click at [277, 274] on button "Child" at bounding box center [265, 278] width 86 height 24
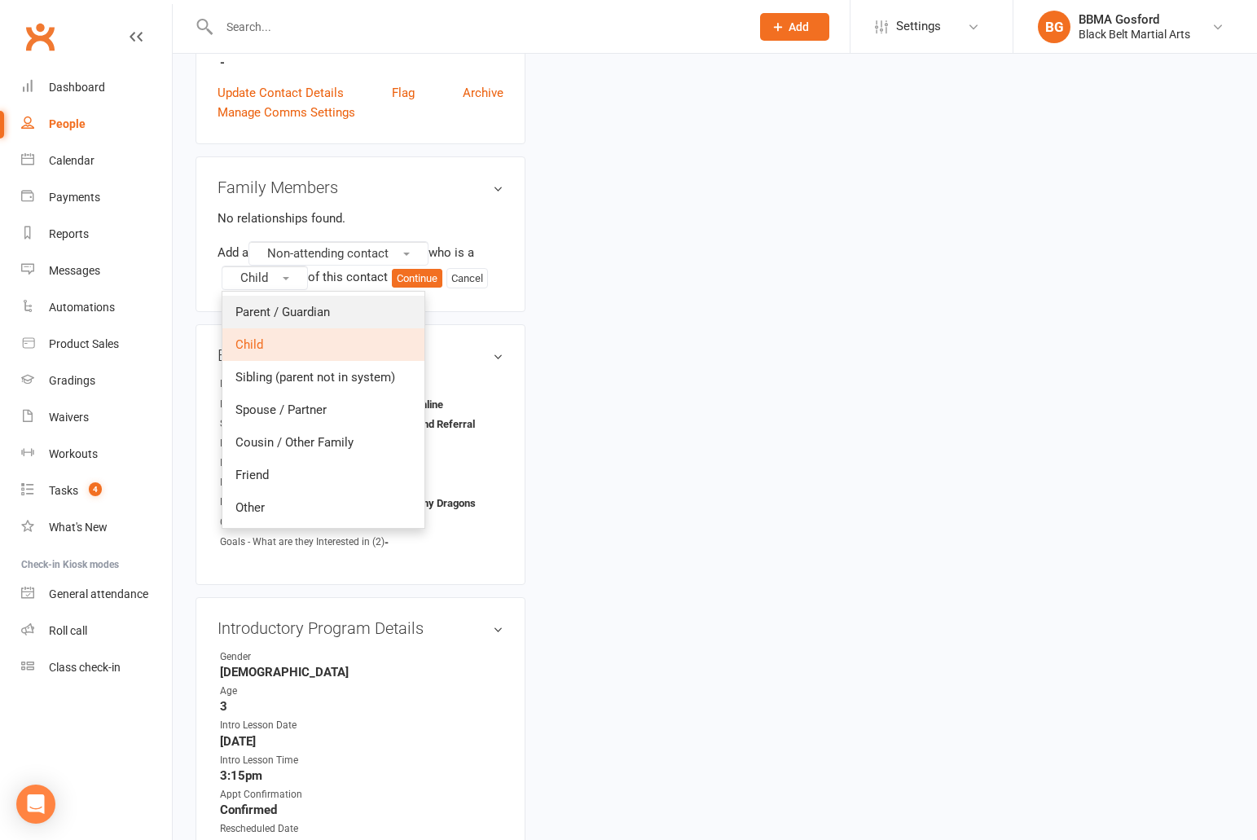
click at [282, 318] on span "Parent / Guardian" at bounding box center [282, 312] width 94 height 15
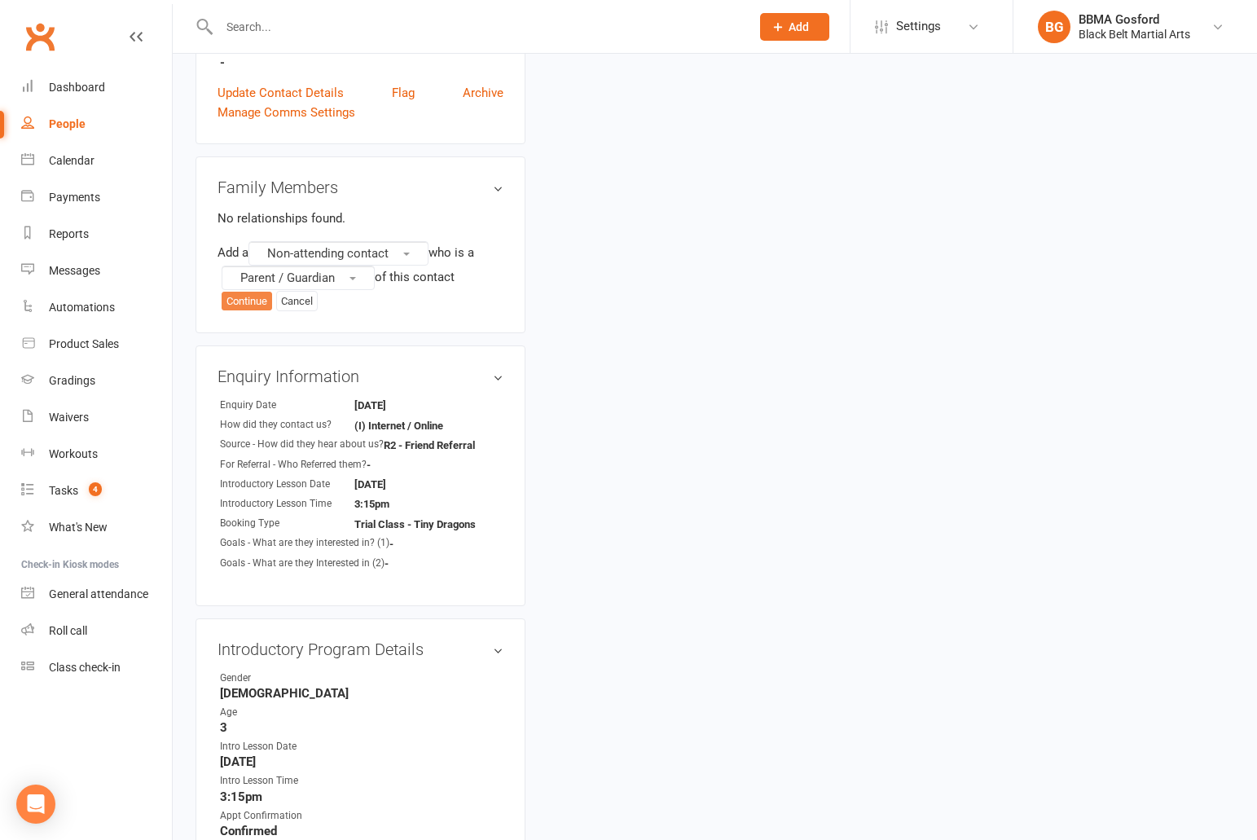
click at [246, 301] on button "Continue" at bounding box center [247, 302] width 50 height 20
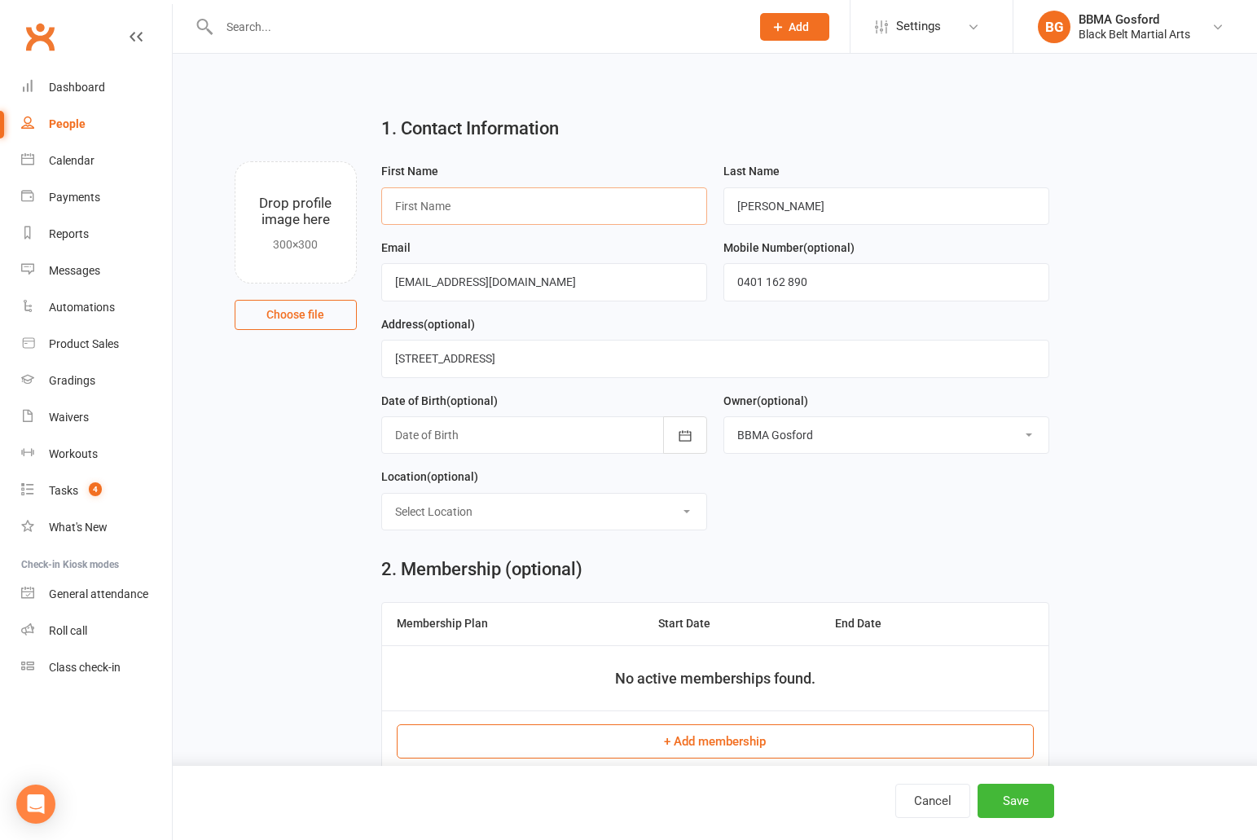
click at [472, 198] on input "text" at bounding box center [544, 205] width 326 height 37
type input "Richard"
click at [773, 280] on input "0401 162 890" at bounding box center [886, 281] width 326 height 37
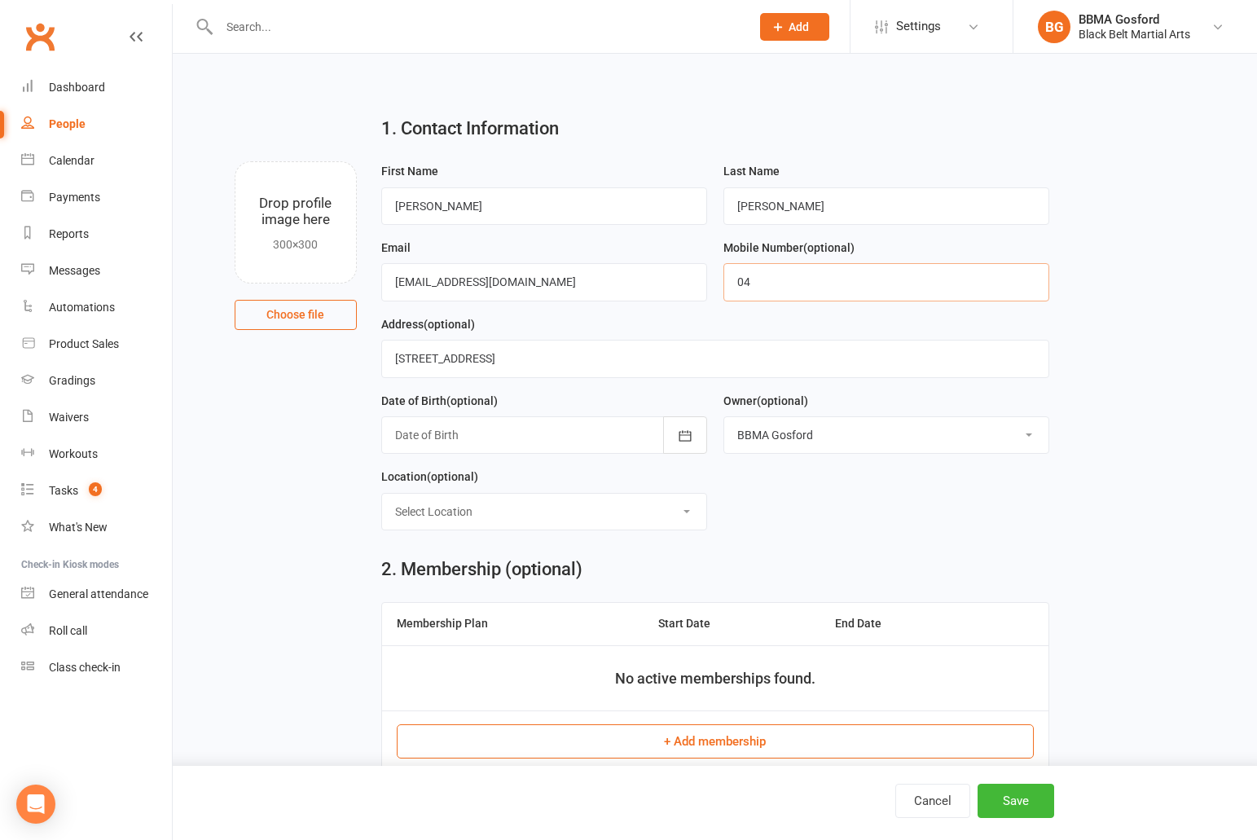
type input "0"
type input "0404 165 771"
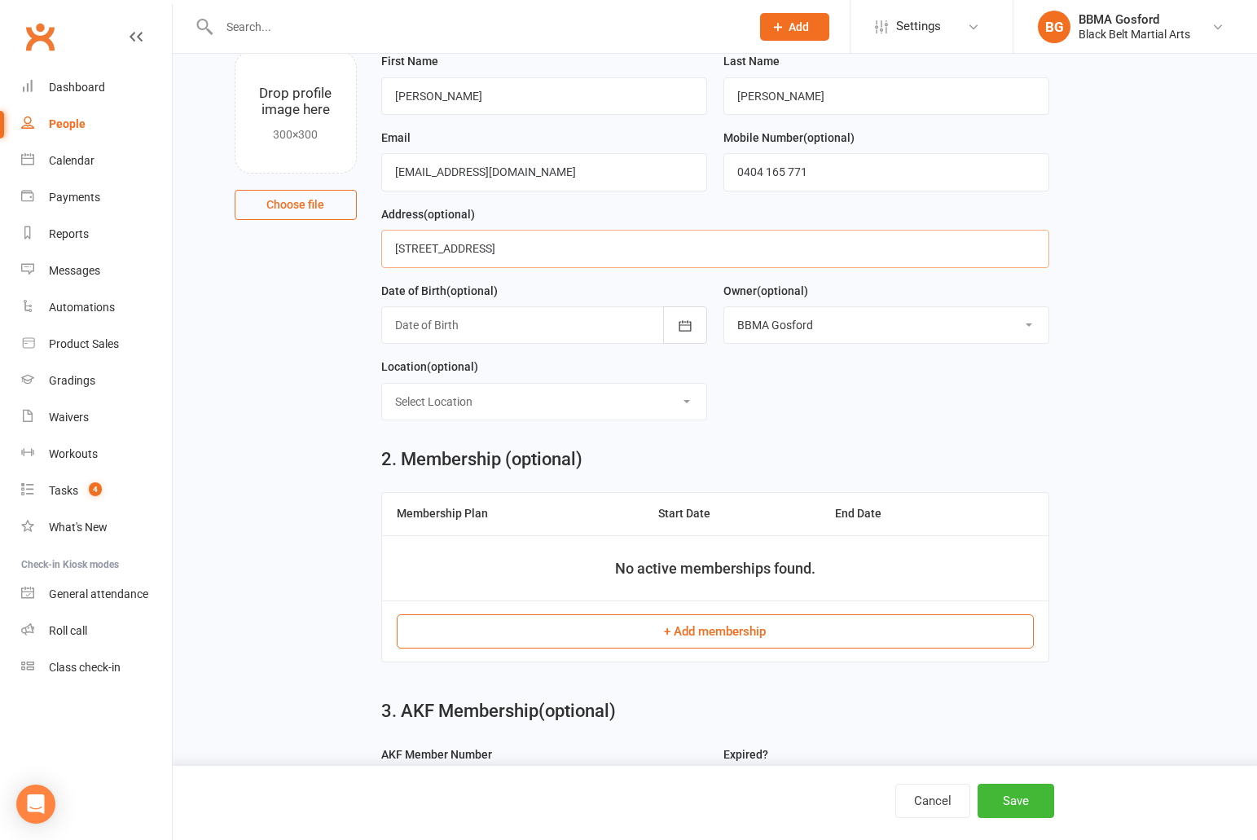
scroll to position [181, 0]
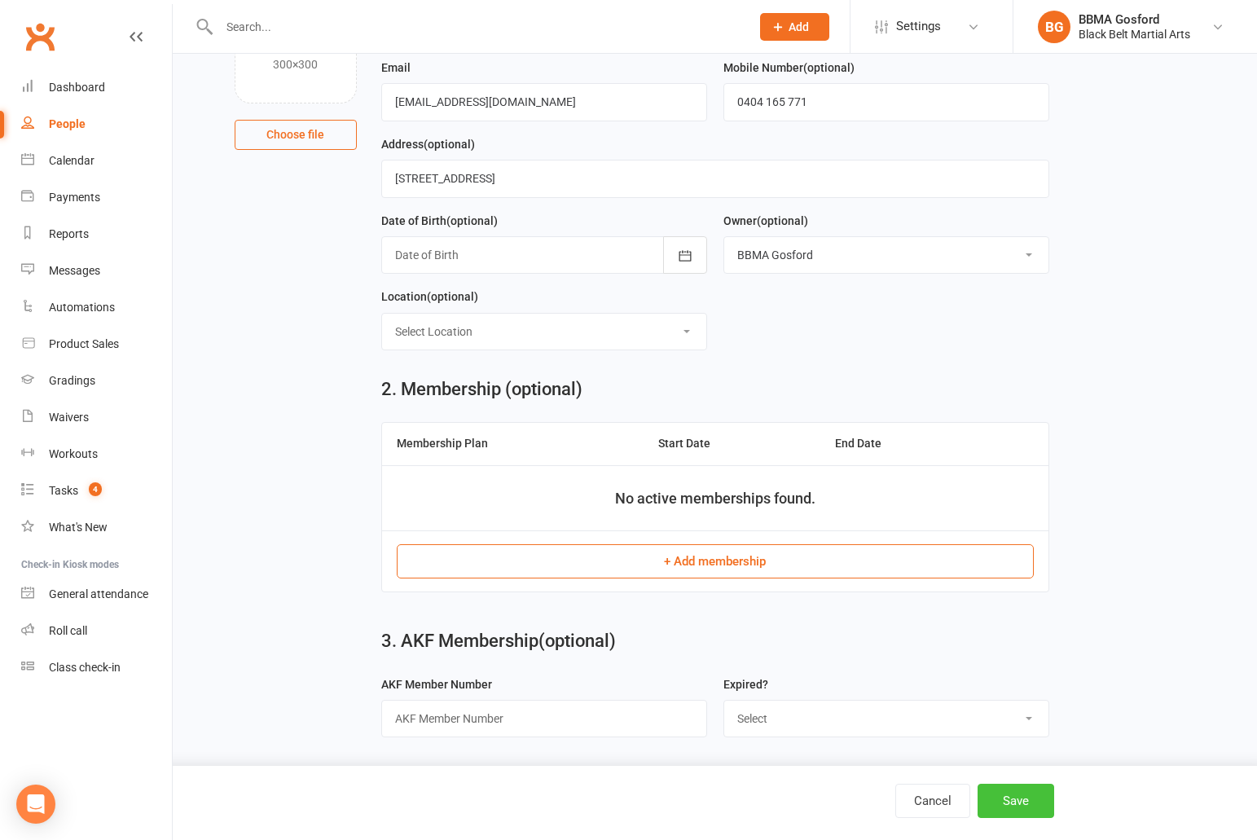
click at [1010, 799] on button "Save" at bounding box center [1015, 800] width 77 height 34
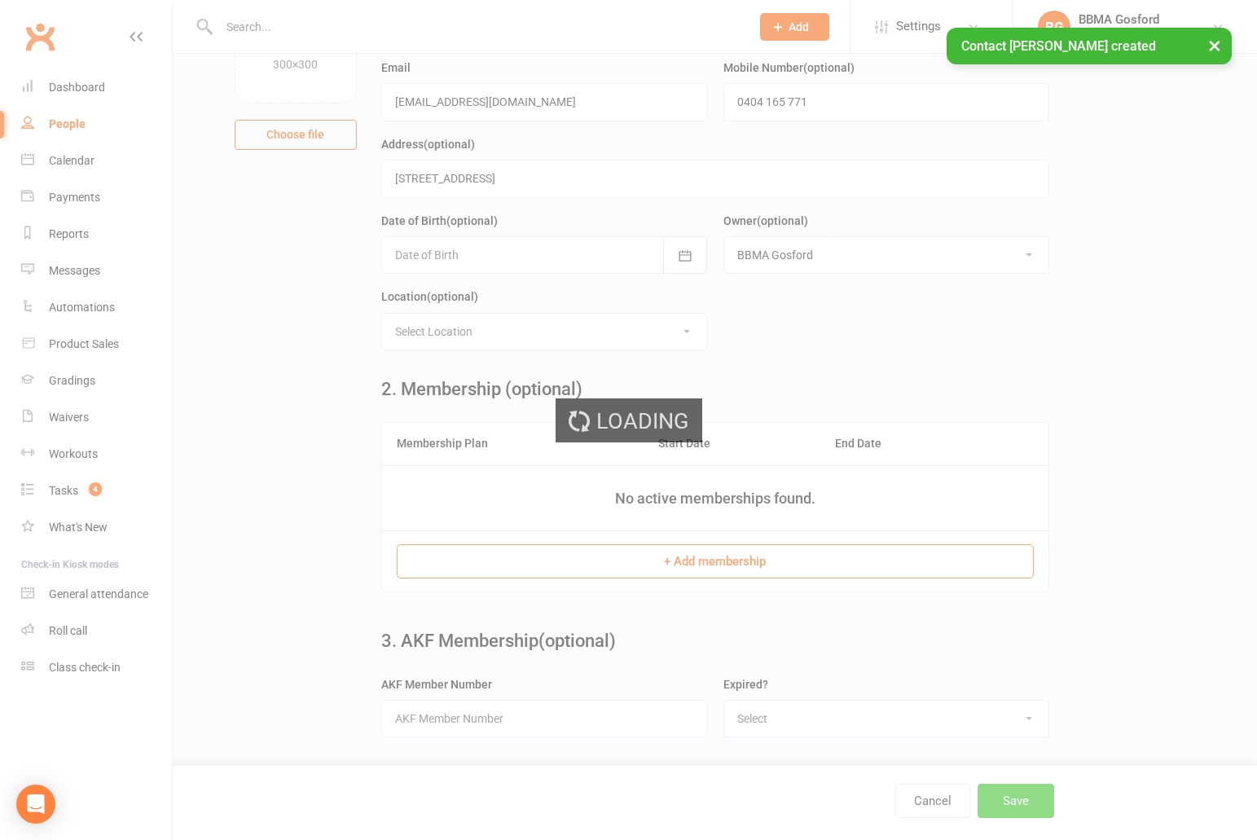
scroll to position [0, 0]
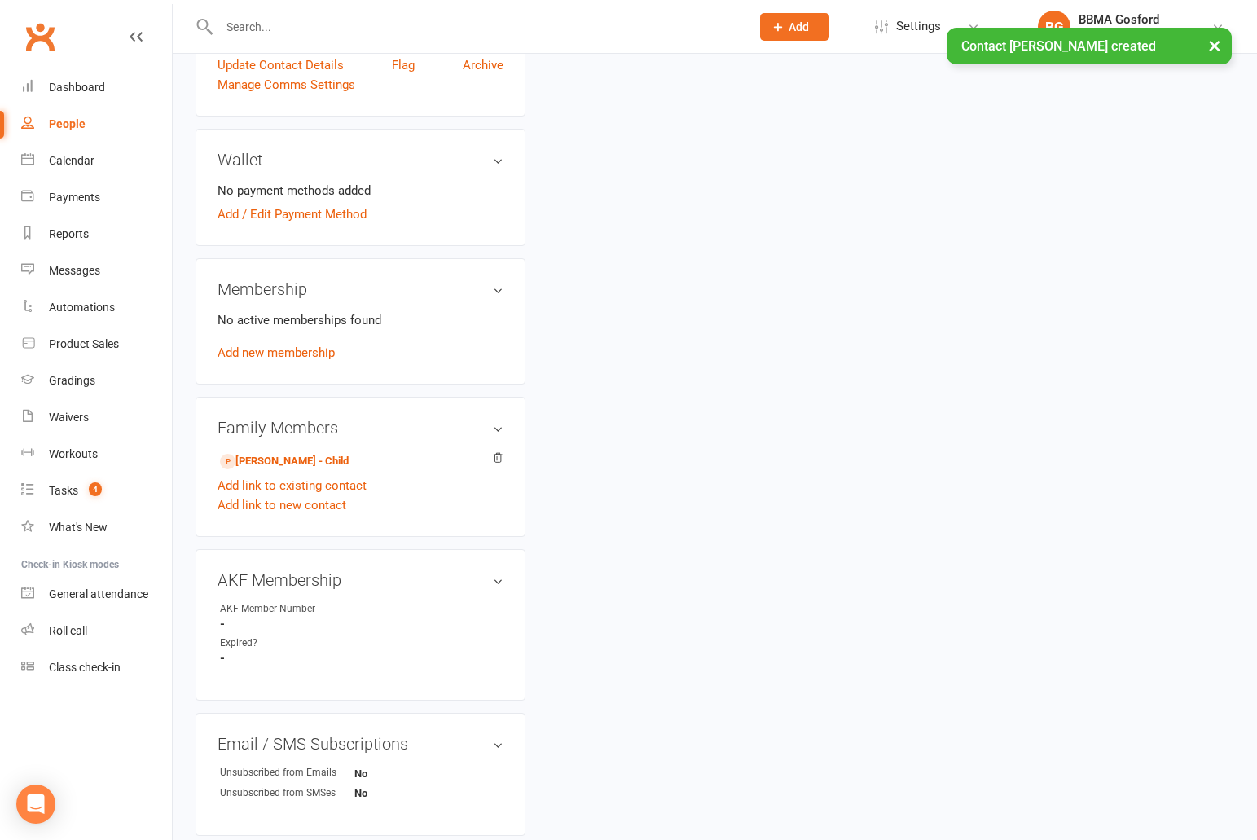
scroll to position [419, 0]
click at [296, 505] on link "Add link to new contact" at bounding box center [281, 503] width 129 height 20
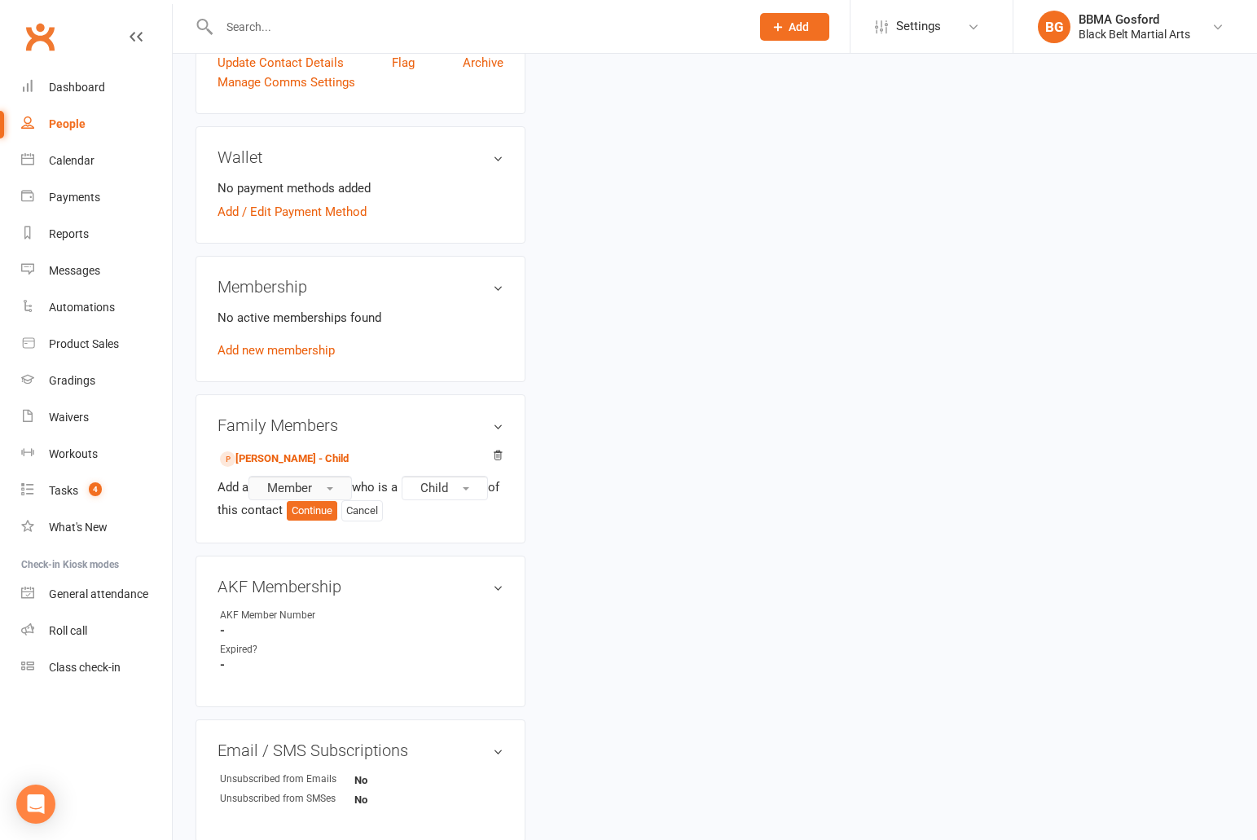
click at [319, 489] on button "Member" at bounding box center [299, 488] width 103 height 24
click at [305, 556] on span "Prospect" at bounding box center [286, 554] width 49 height 15
click at [334, 514] on button "Continue" at bounding box center [312, 511] width 50 height 20
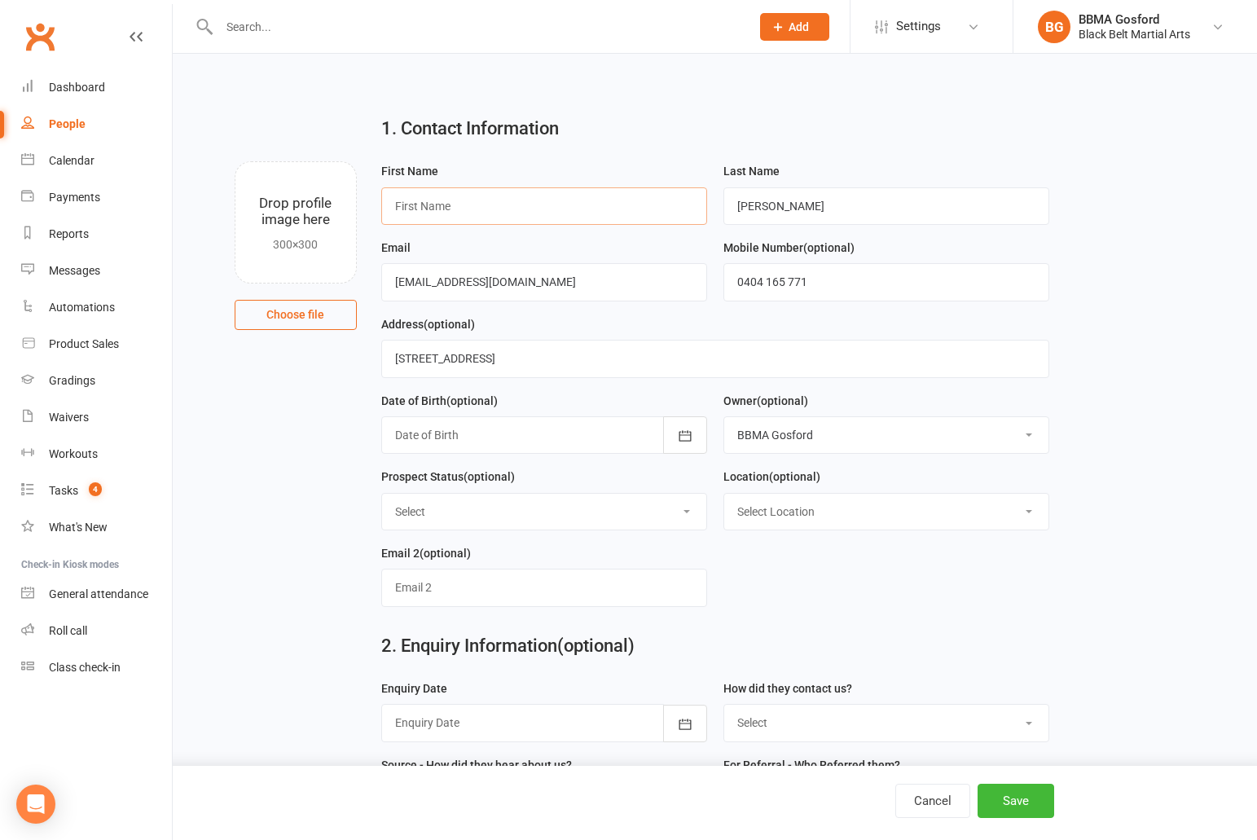
click at [498, 208] on input "text" at bounding box center [544, 205] width 326 height 37
type input "Allie"
click at [592, 442] on div at bounding box center [544, 434] width 326 height 37
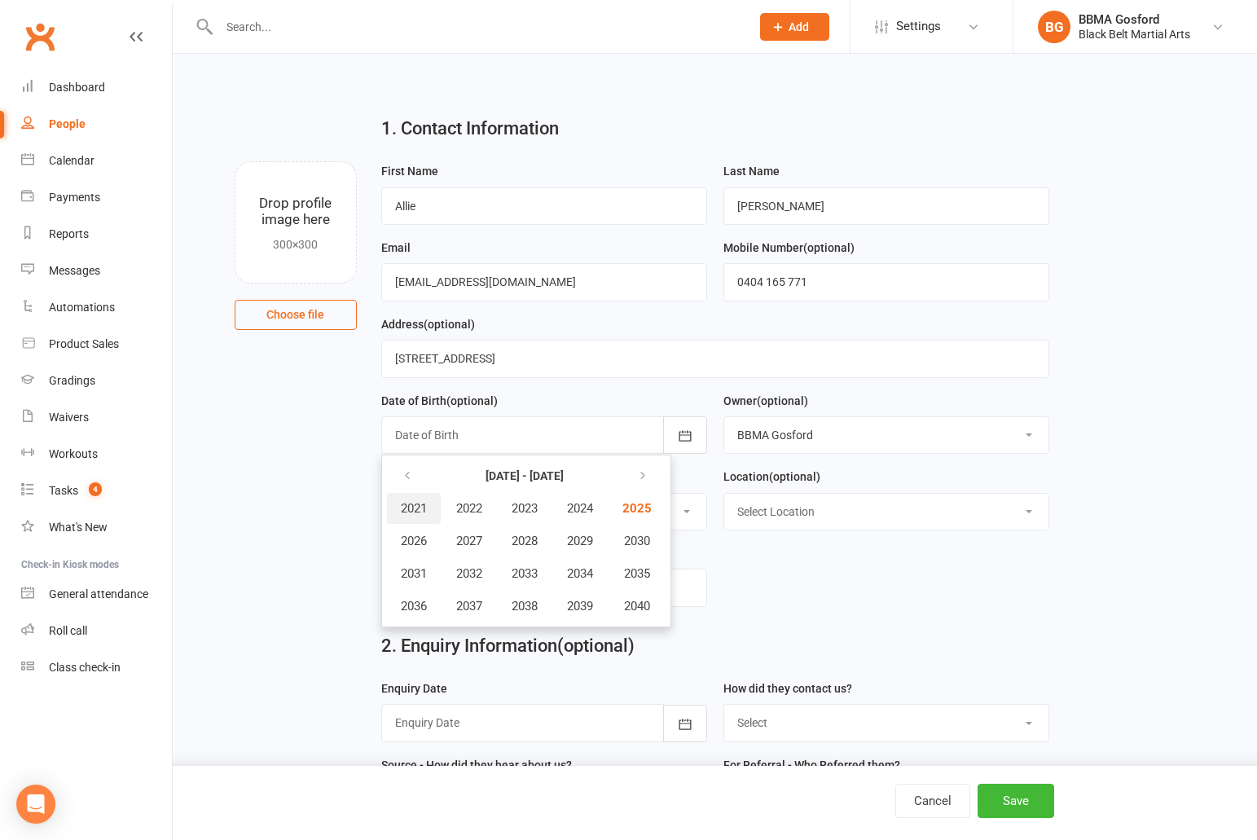
click at [423, 511] on span "2021" at bounding box center [414, 508] width 26 height 15
click at [419, 573] on span "July" at bounding box center [422, 573] width 22 height 15
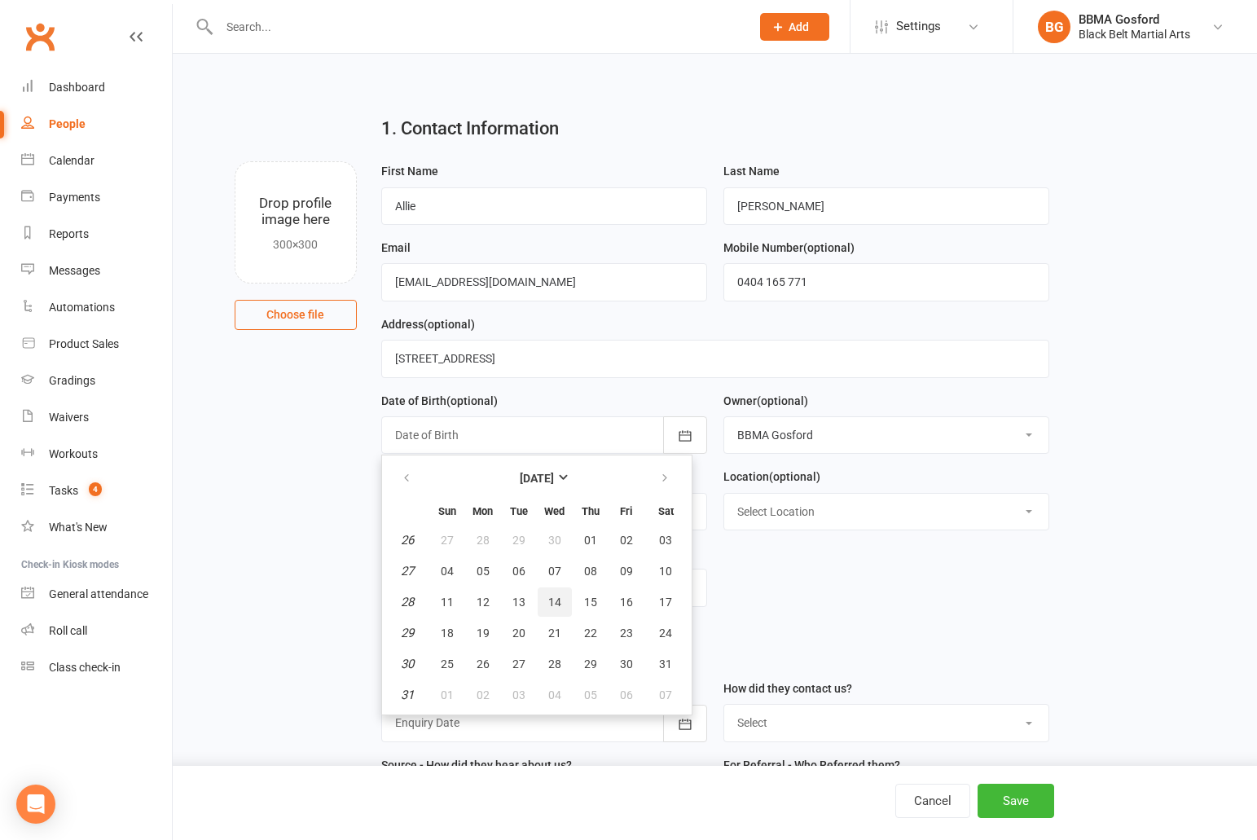
click at [556, 606] on span "14" at bounding box center [554, 601] width 13 height 13
type input "14 Jul 2021"
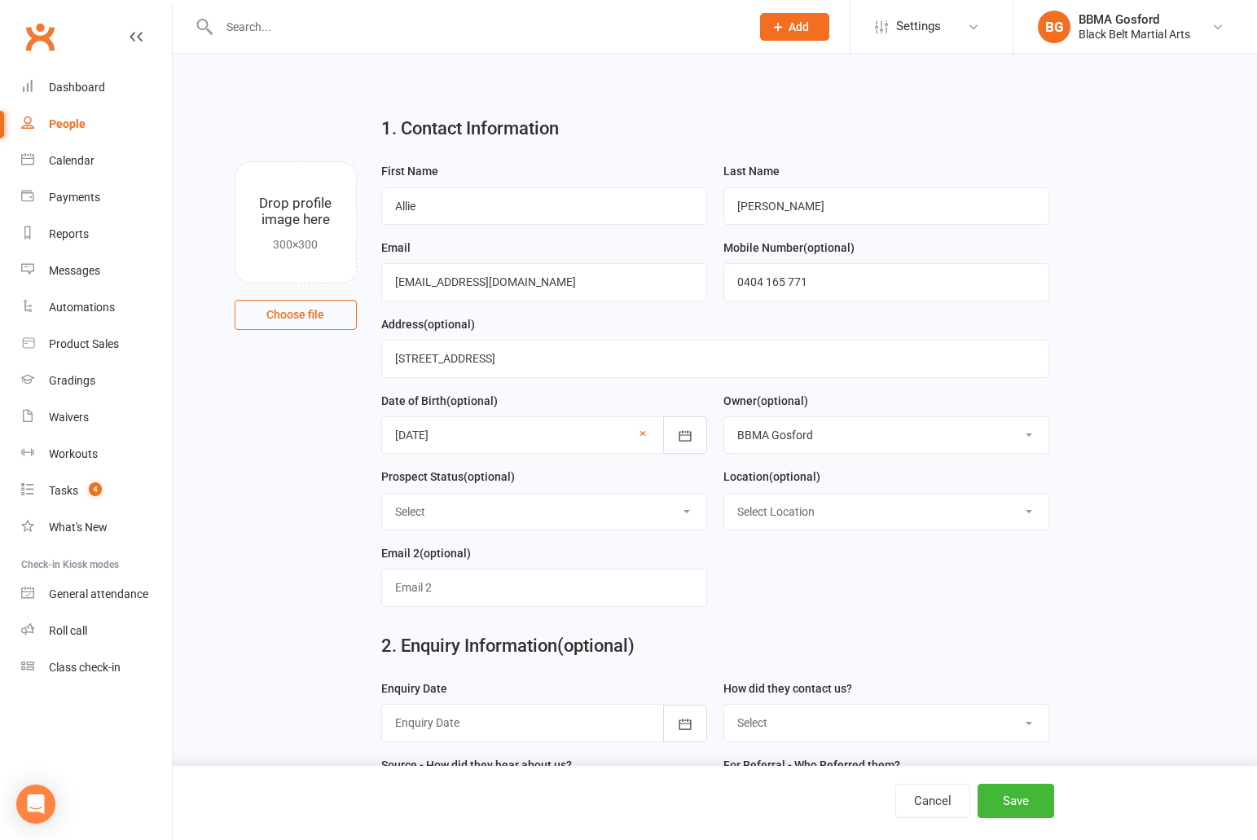
select select "Thinking"
click option "Thinking" at bounding box center [0, 0] width 0 height 0
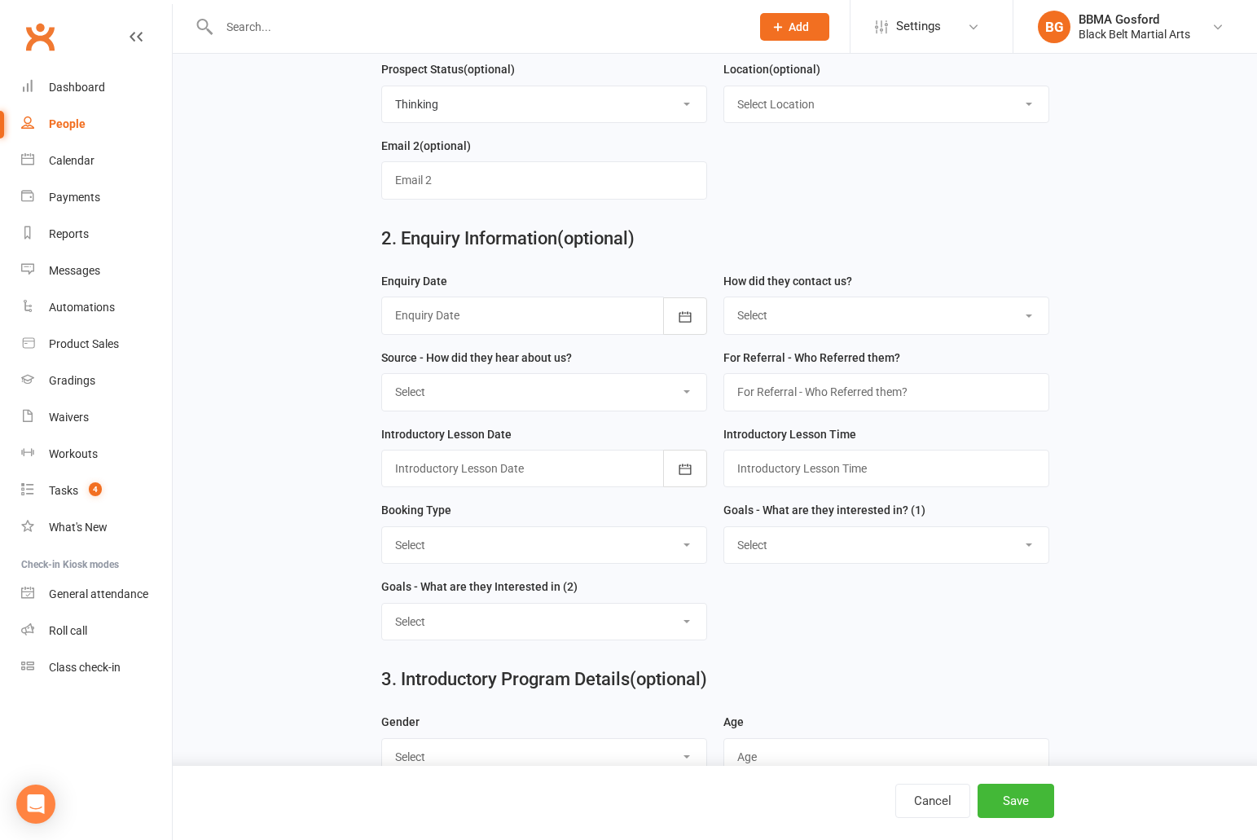
scroll to position [409, 0]
click at [459, 312] on div at bounding box center [544, 313] width 326 height 37
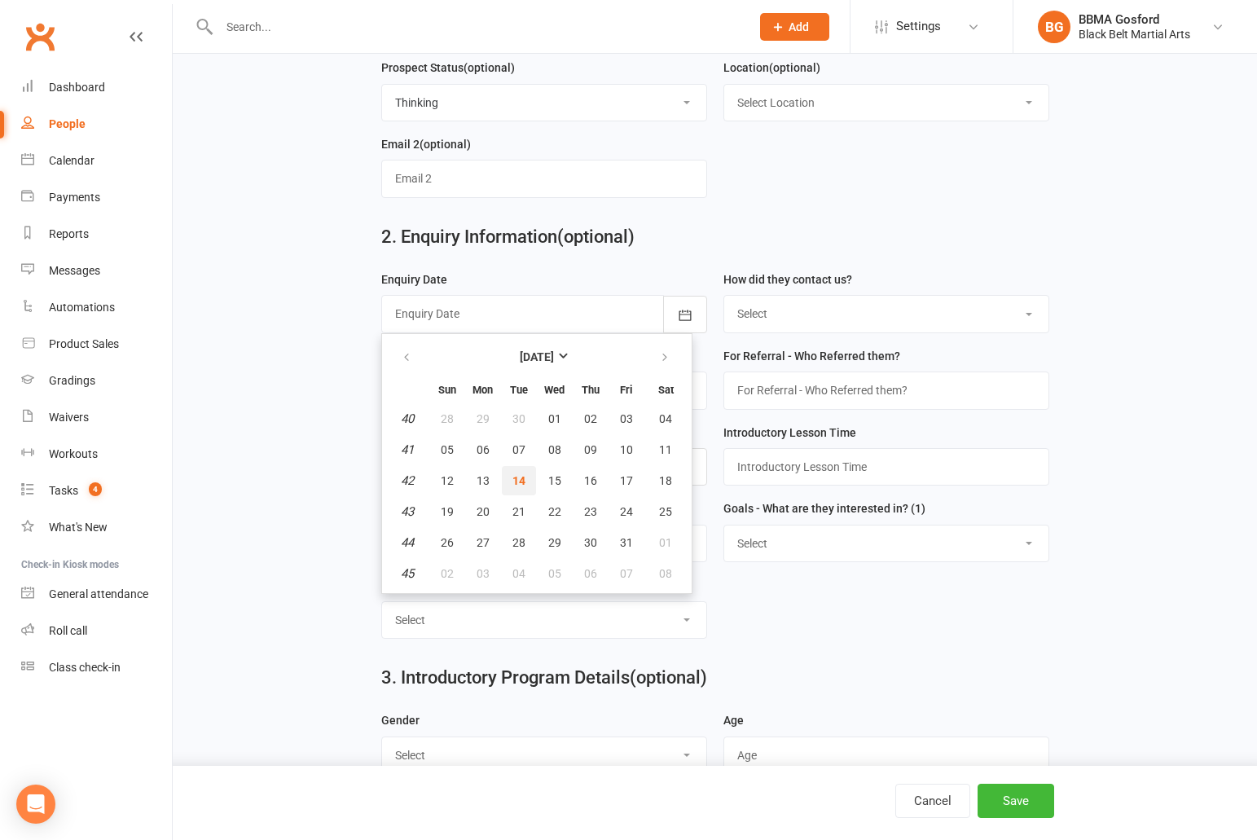
click at [513, 486] on span "14" at bounding box center [518, 480] width 13 height 13
type input "[DATE]"
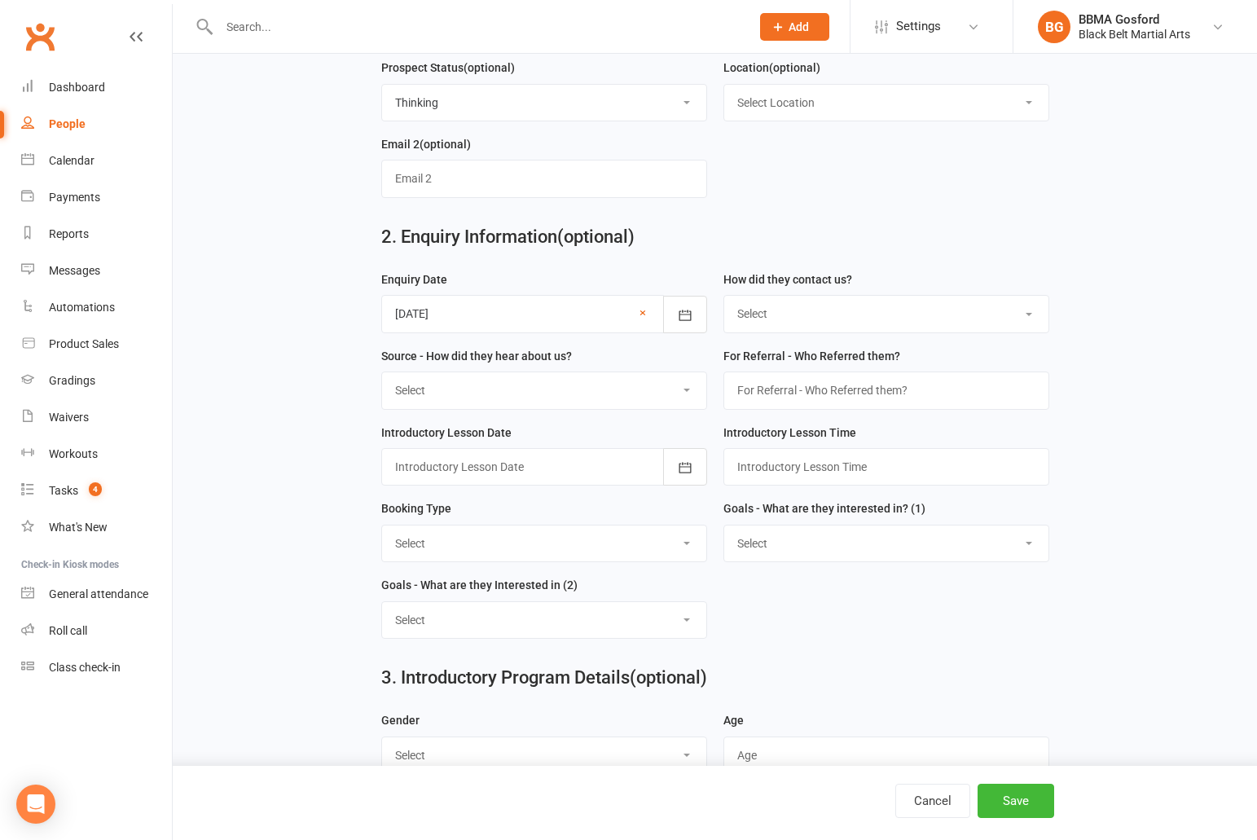
select select "(T) Phone"
click option "(T) Phone" at bounding box center [0, 0] width 0 height 0
click at [382, 372] on select "Select A1 - Direct Mail A2 - Print Media A3 - Flyer A5 - Radio A6 - Sign A7 - T…" at bounding box center [544, 390] width 324 height 36
click at [507, 395] on select "Select A1 - Direct Mail A2 - Print Media A3 - Flyer A5 - Radio A6 - Sign A7 - T…" at bounding box center [544, 390] width 324 height 36
select select "R2 - Friend Referral"
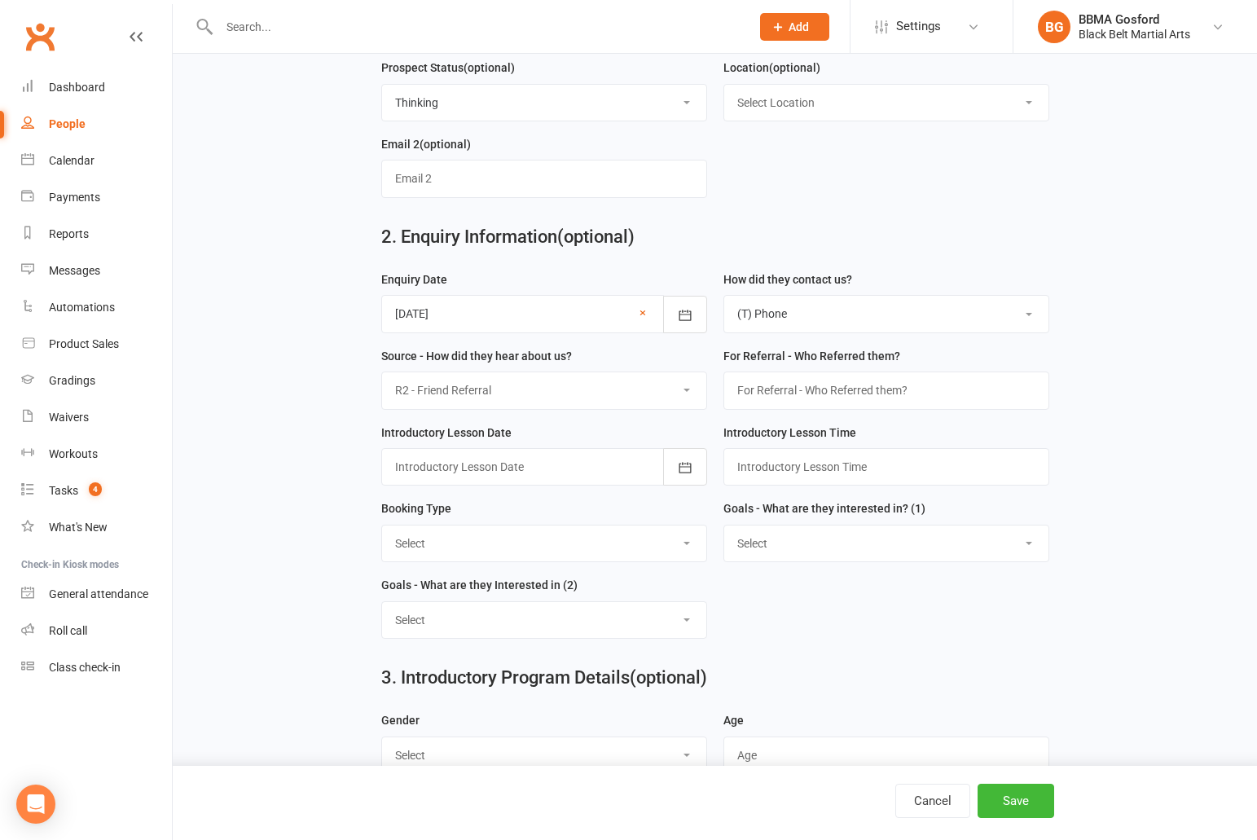
click option "R2 - Friend Referral" at bounding box center [0, 0] width 0 height 0
click at [533, 463] on div at bounding box center [544, 466] width 326 height 37
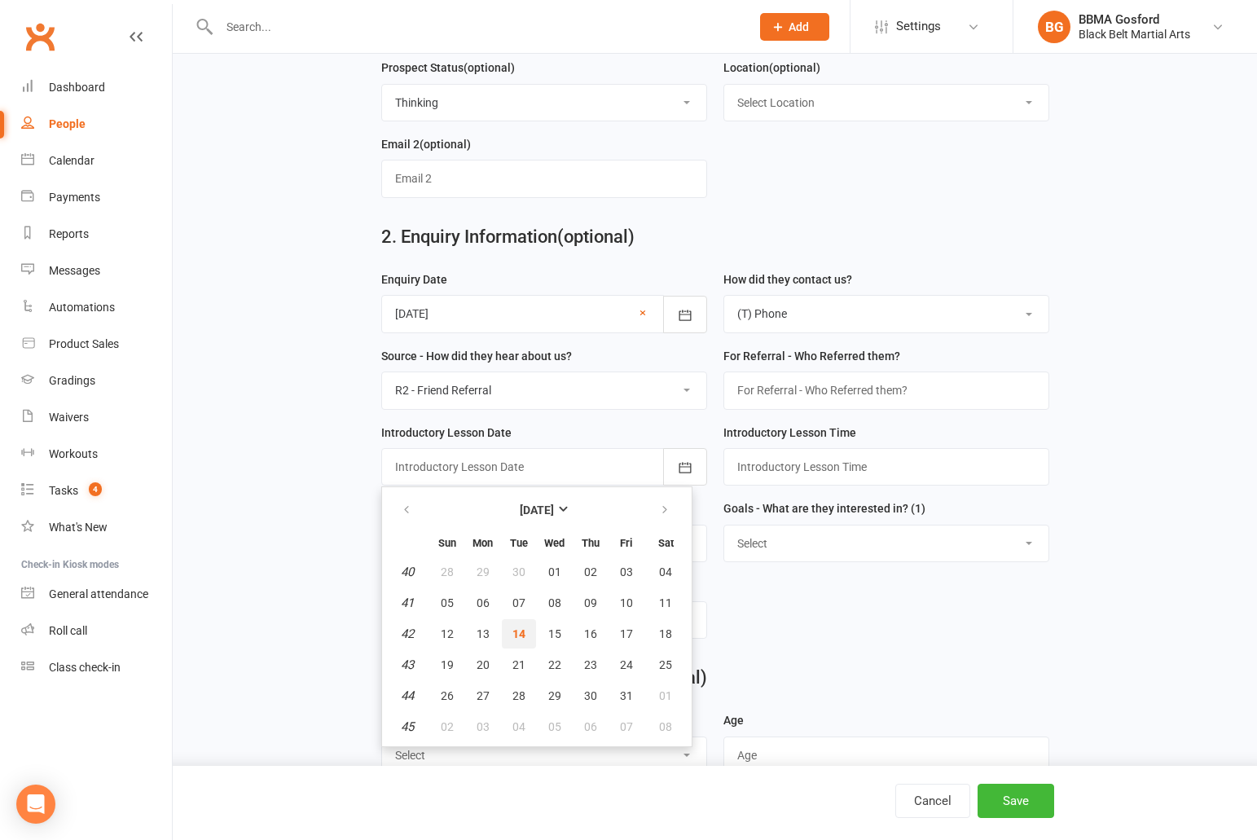
click at [523, 634] on span "14" at bounding box center [518, 633] width 13 height 13
type input "[DATE]"
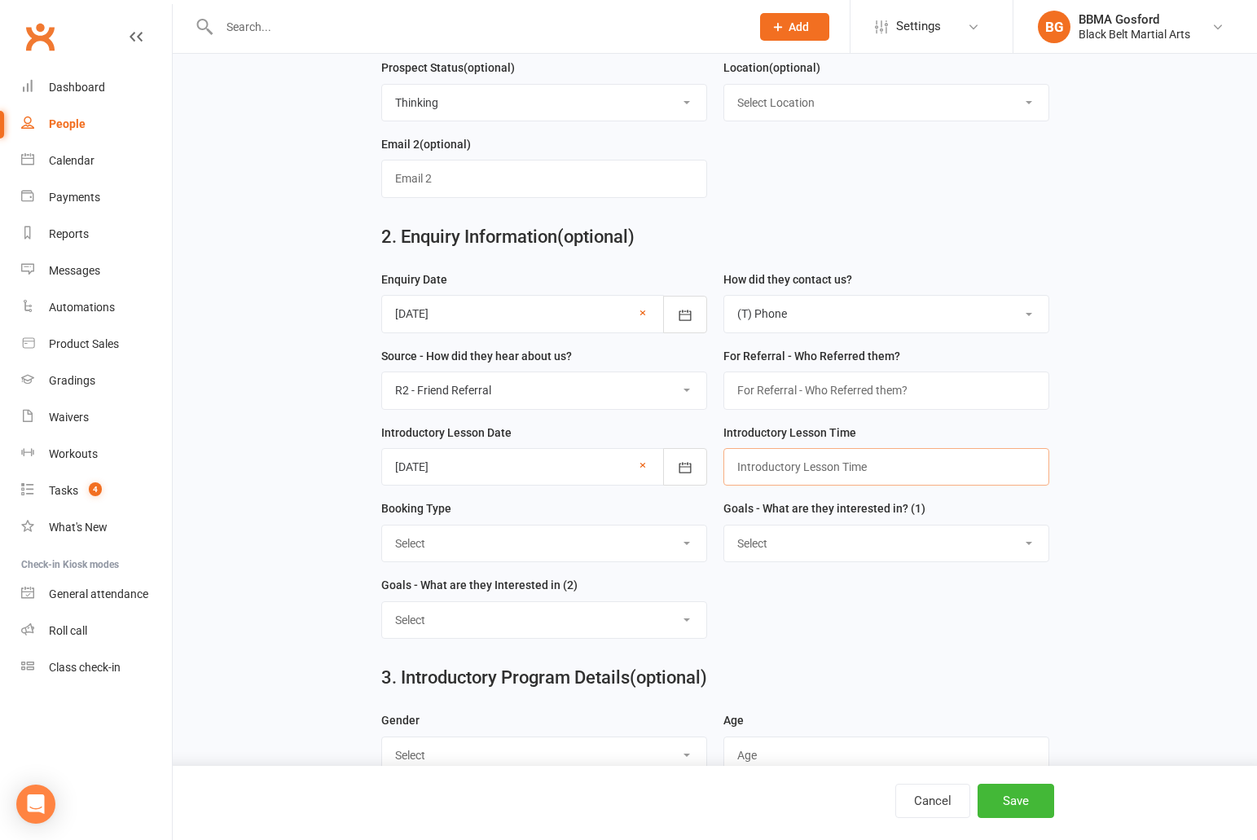
click at [807, 467] on input "text" at bounding box center [886, 466] width 326 height 37
type input "3:15pm"
select select "Trial Class - Tiny Dragons"
click option "Trial Class - Tiny Dragons" at bounding box center [0, 0] width 0 height 0
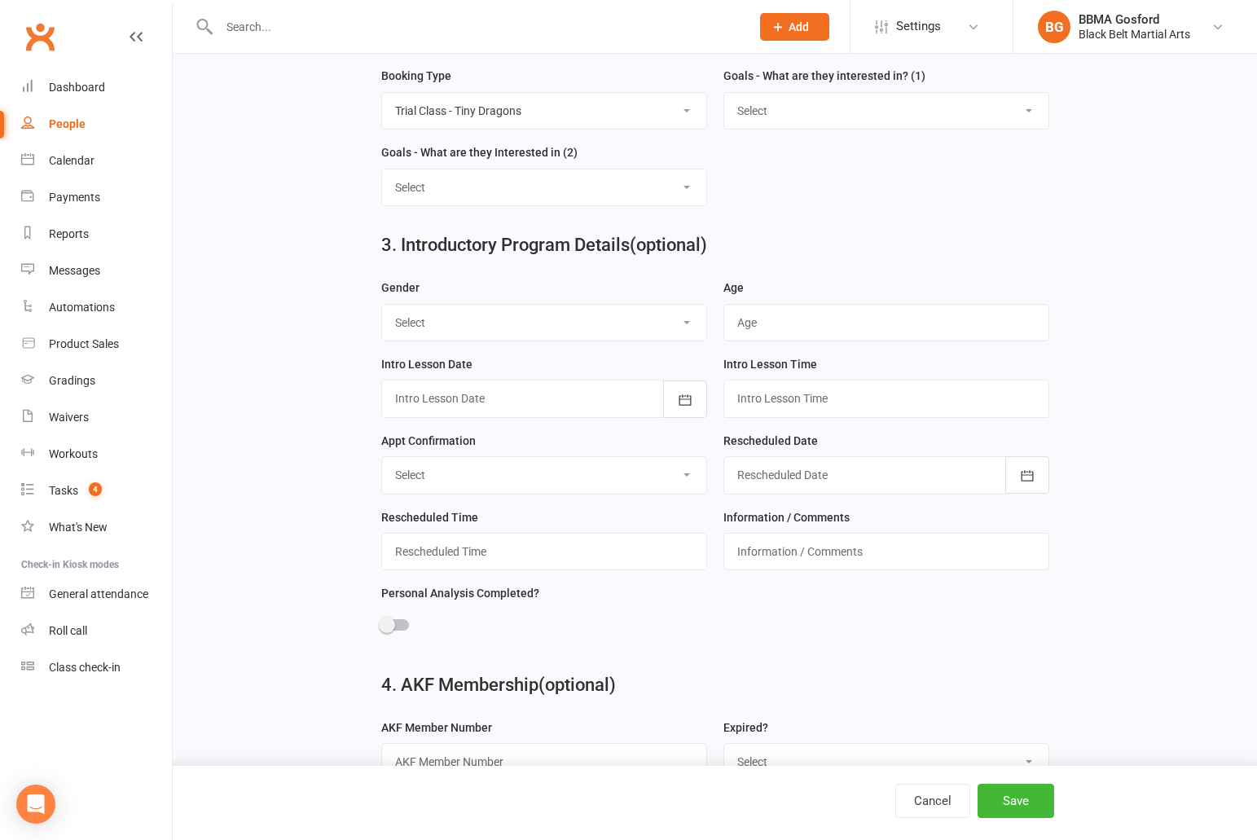
scroll to position [842, 0]
select select "Female"
click option "Female" at bounding box center [0, 0] width 0 height 0
click at [771, 329] on input "text" at bounding box center [886, 321] width 326 height 37
type input "4"
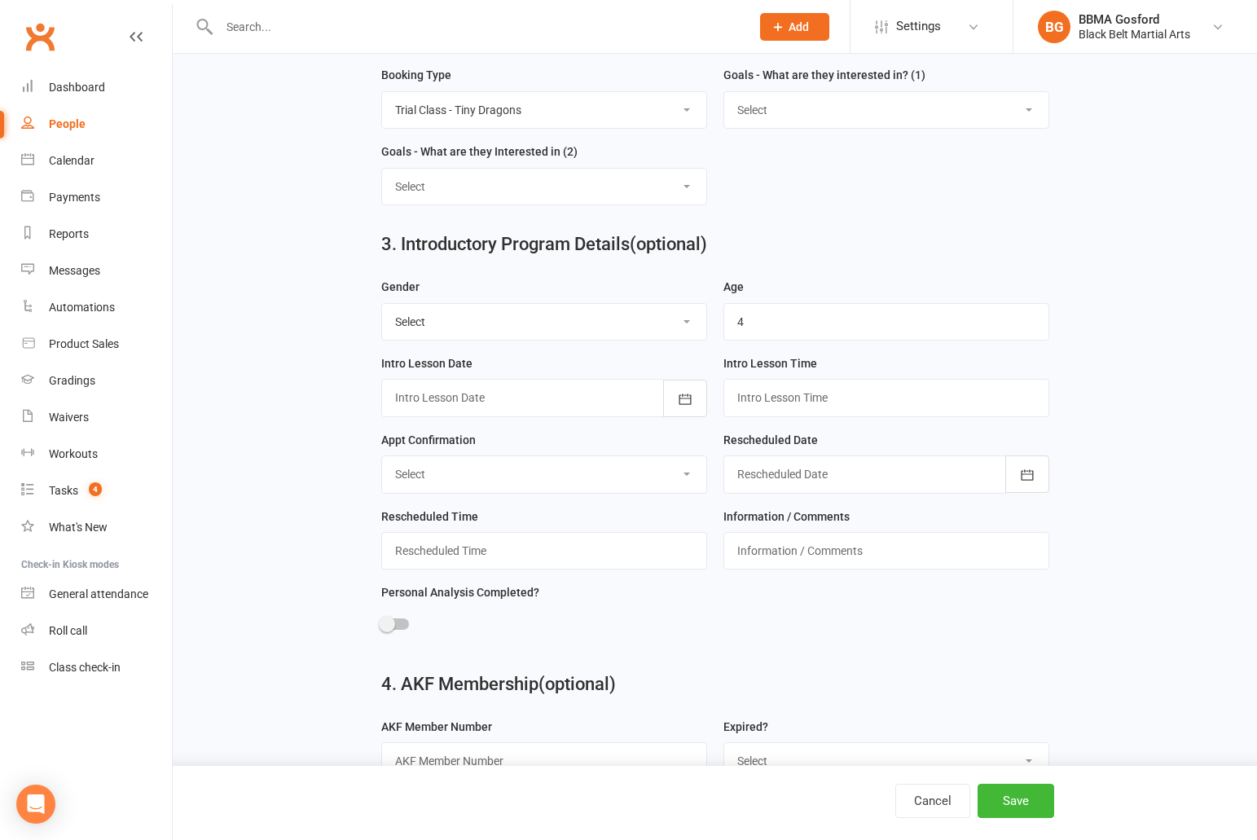
click at [577, 396] on div at bounding box center [544, 397] width 326 height 37
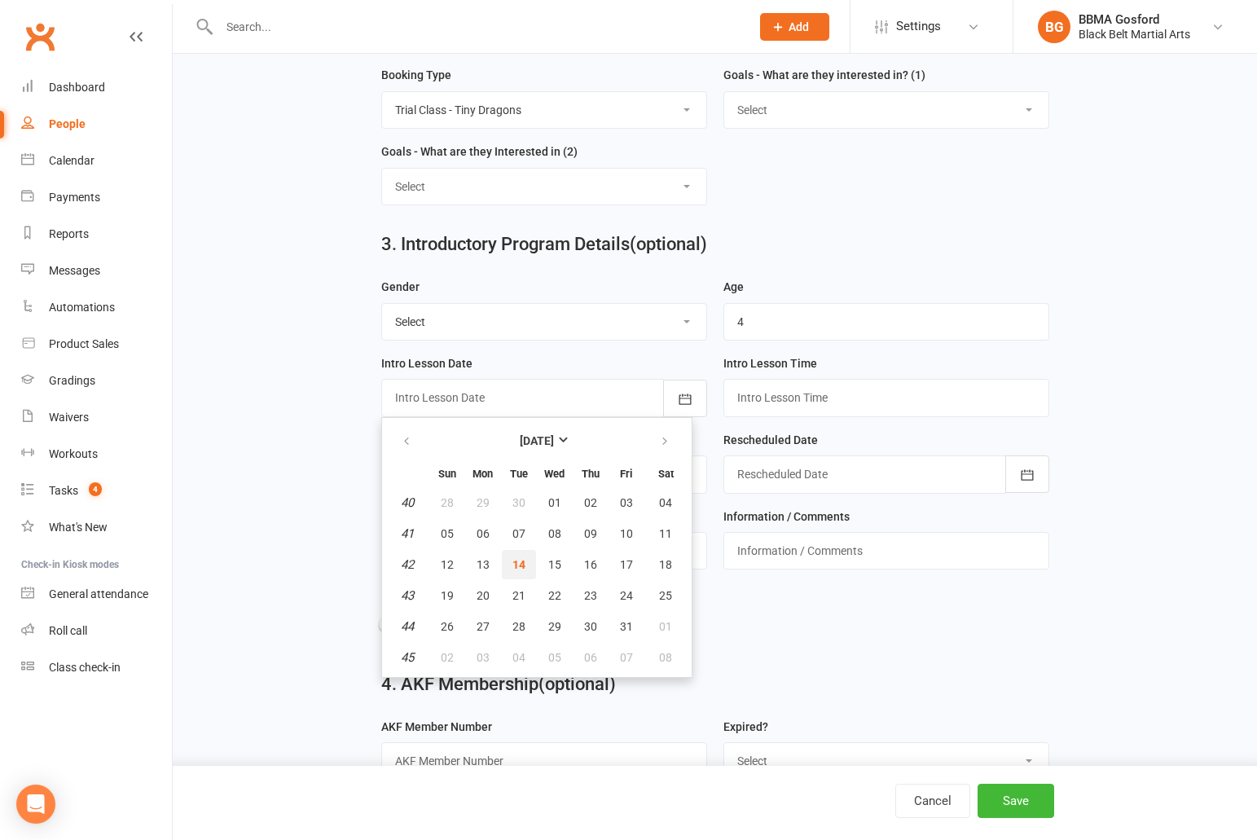
click at [527, 568] on button "14" at bounding box center [519, 564] width 34 height 29
type input "[DATE]"
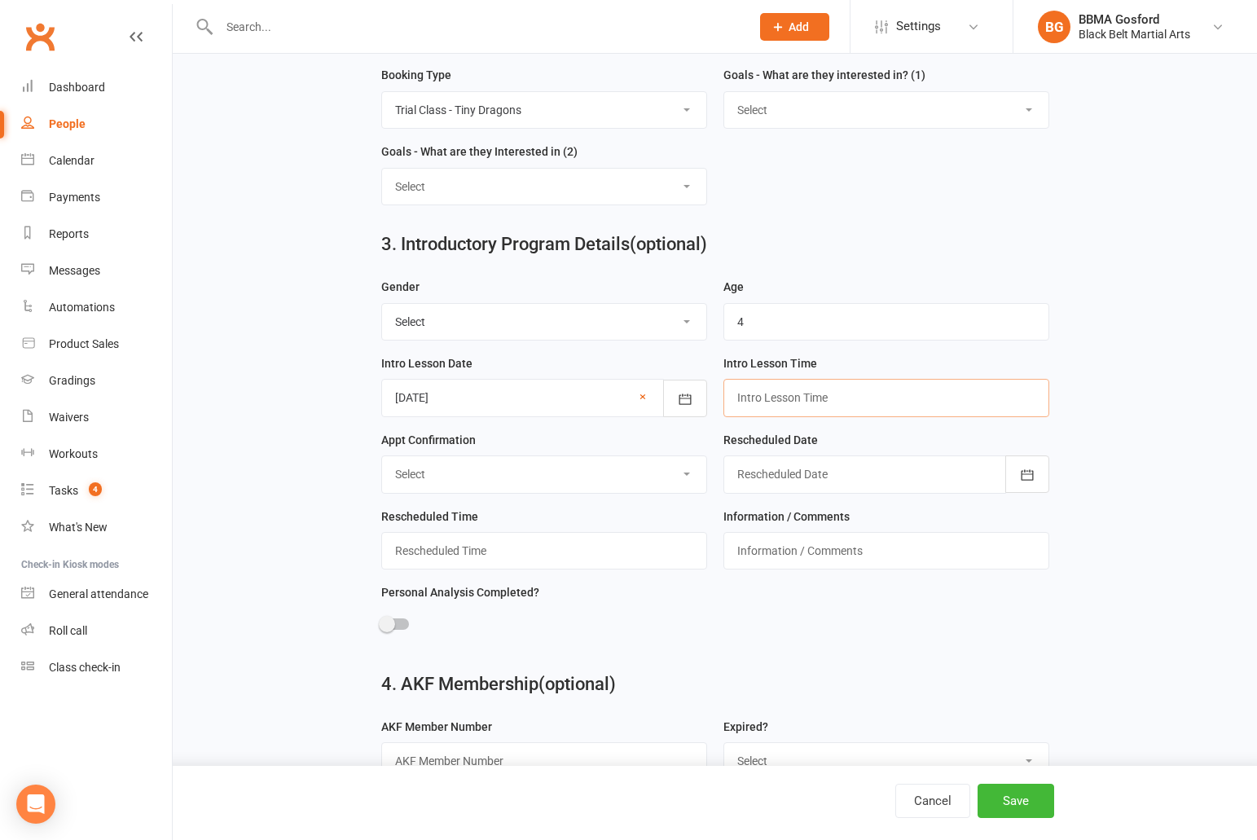
click at [773, 402] on input "text" at bounding box center [886, 397] width 326 height 37
type input "3:15pm"
select select "Confirmed"
click option "Confirmed" at bounding box center [0, 0] width 0 height 0
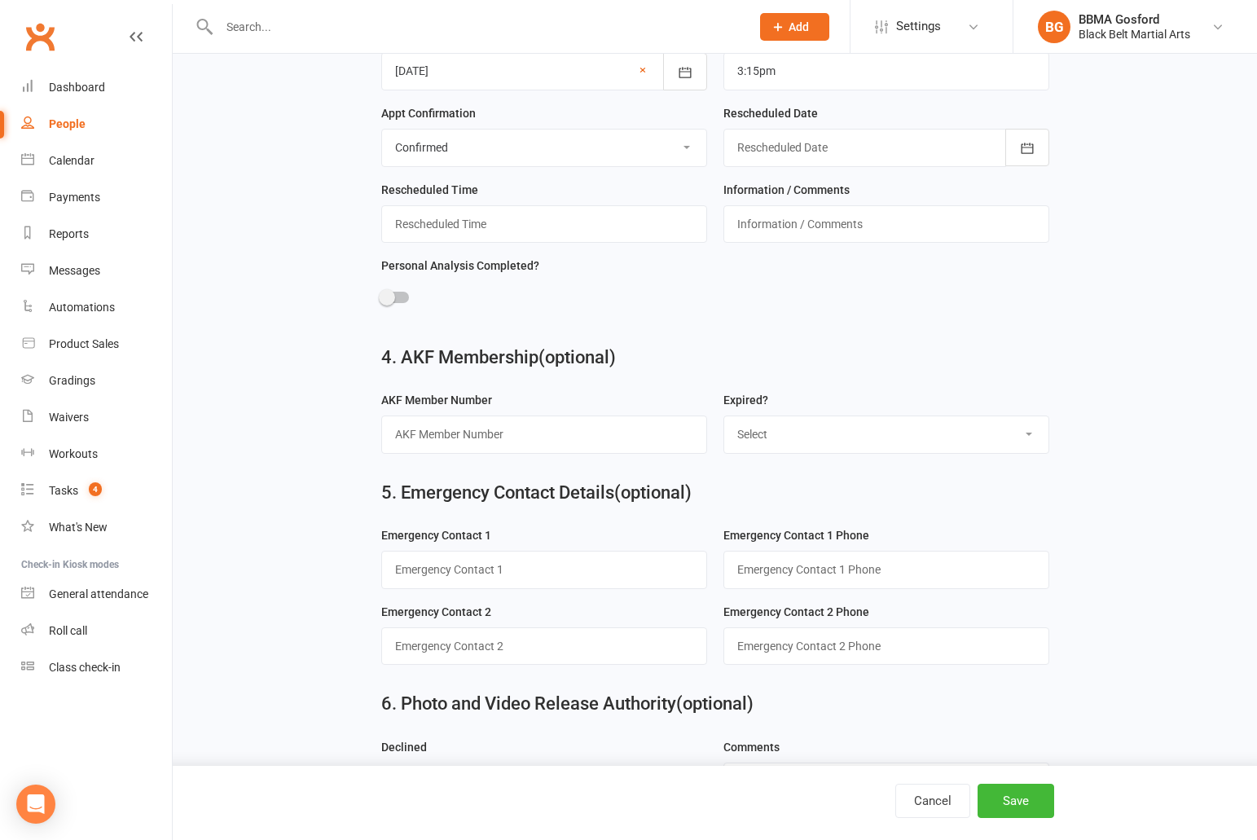
scroll to position [1233, 0]
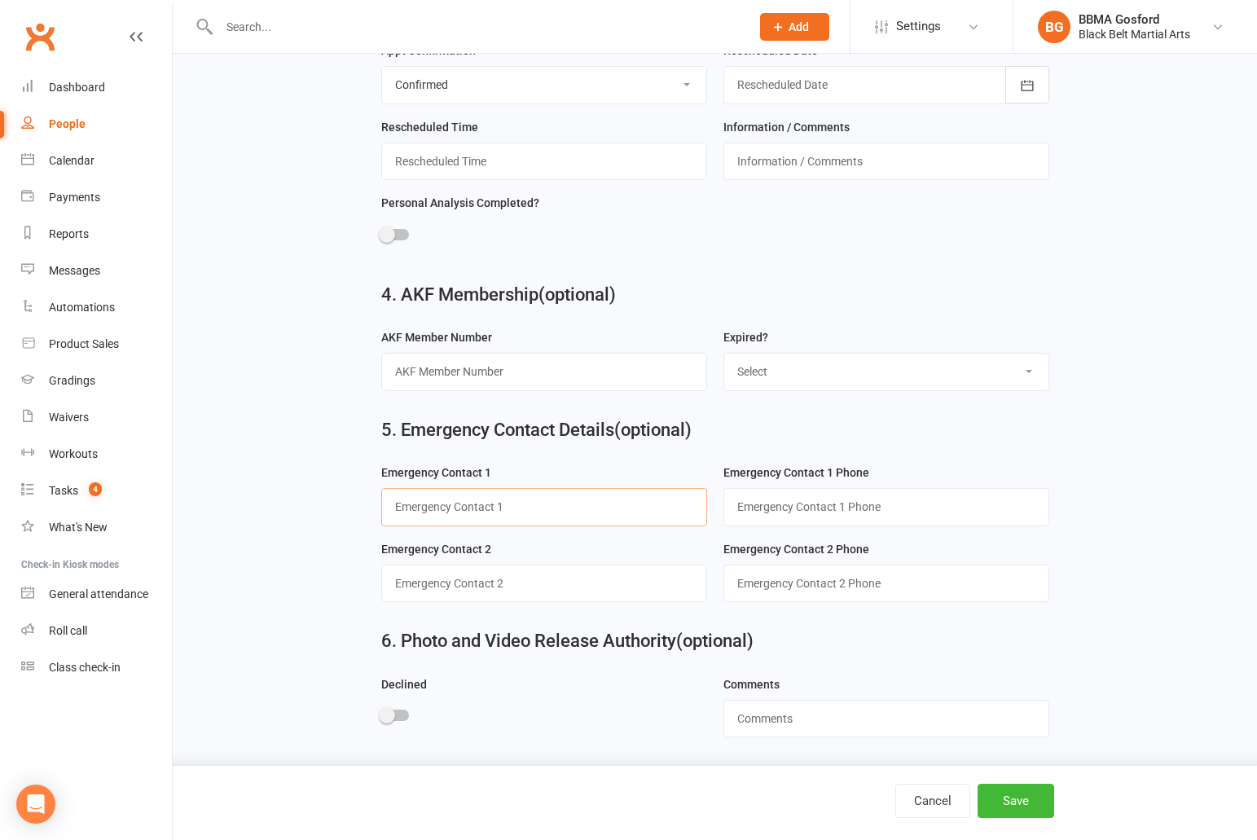
click at [475, 508] on input "text" at bounding box center [544, 506] width 326 height 37
type input "Richie (dad)"
type input "0404 165 771"
type input "Zoe (mum)"
type input "0401 162 890"
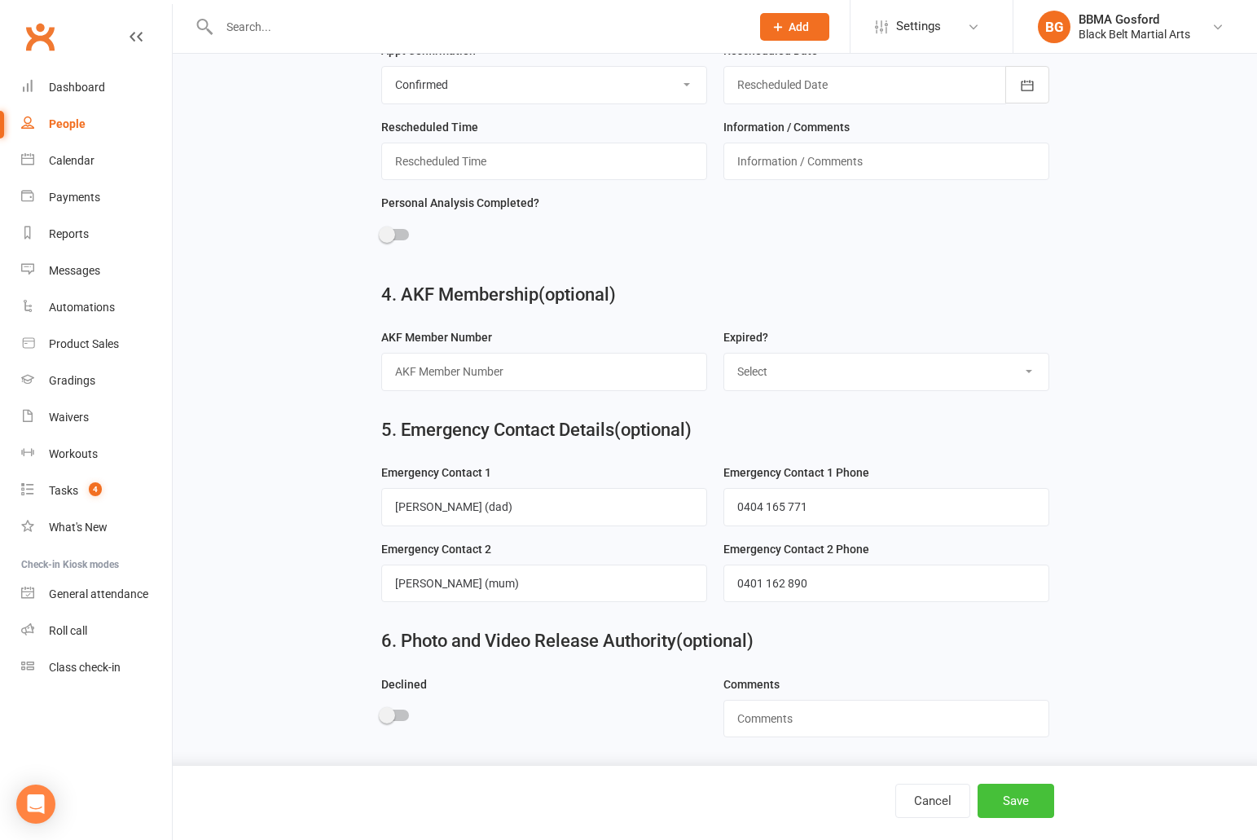
click at [1006, 806] on button "Save" at bounding box center [1015, 800] width 77 height 34
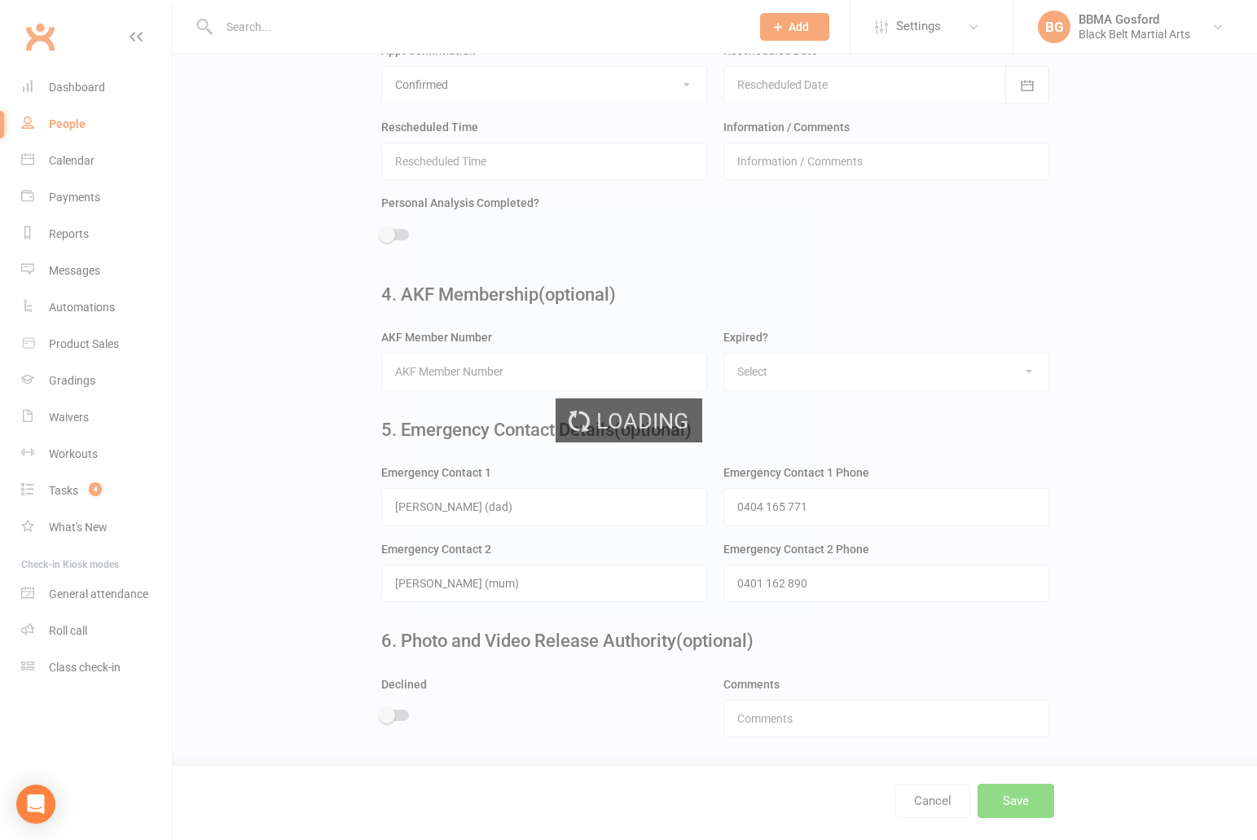
scroll to position [0, 0]
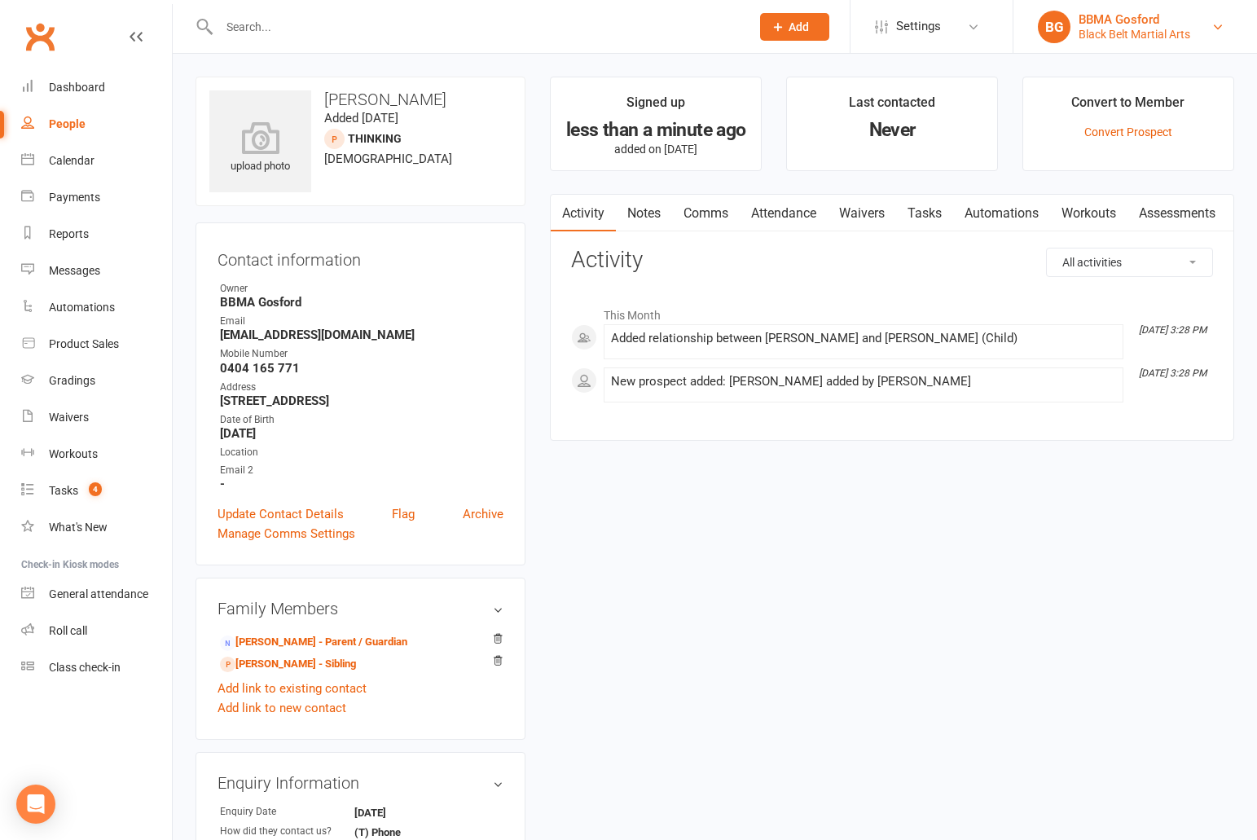
click at [1149, 26] on div "BBMA Gosford" at bounding box center [1134, 19] width 112 height 15
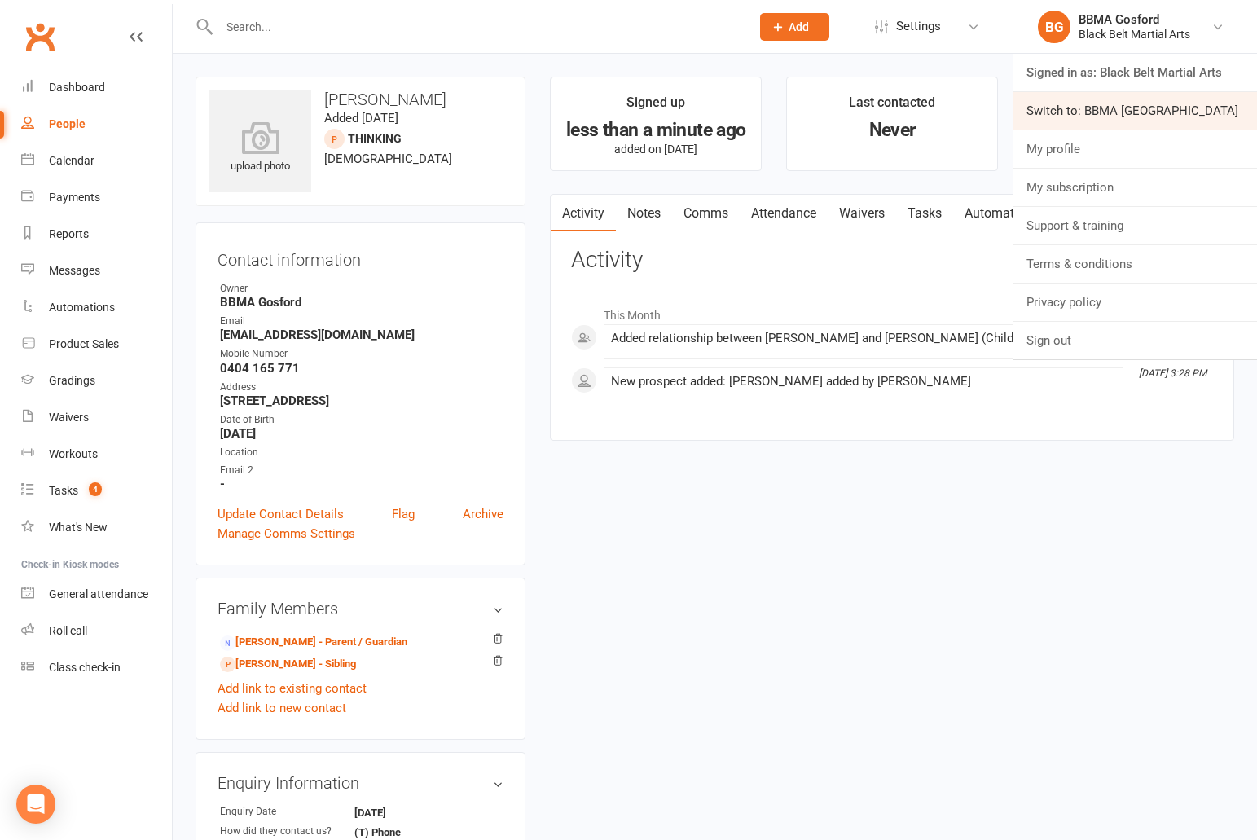
click at [1105, 118] on link "Switch to: BBMA [GEOGRAPHIC_DATA]" at bounding box center [1135, 110] width 244 height 37
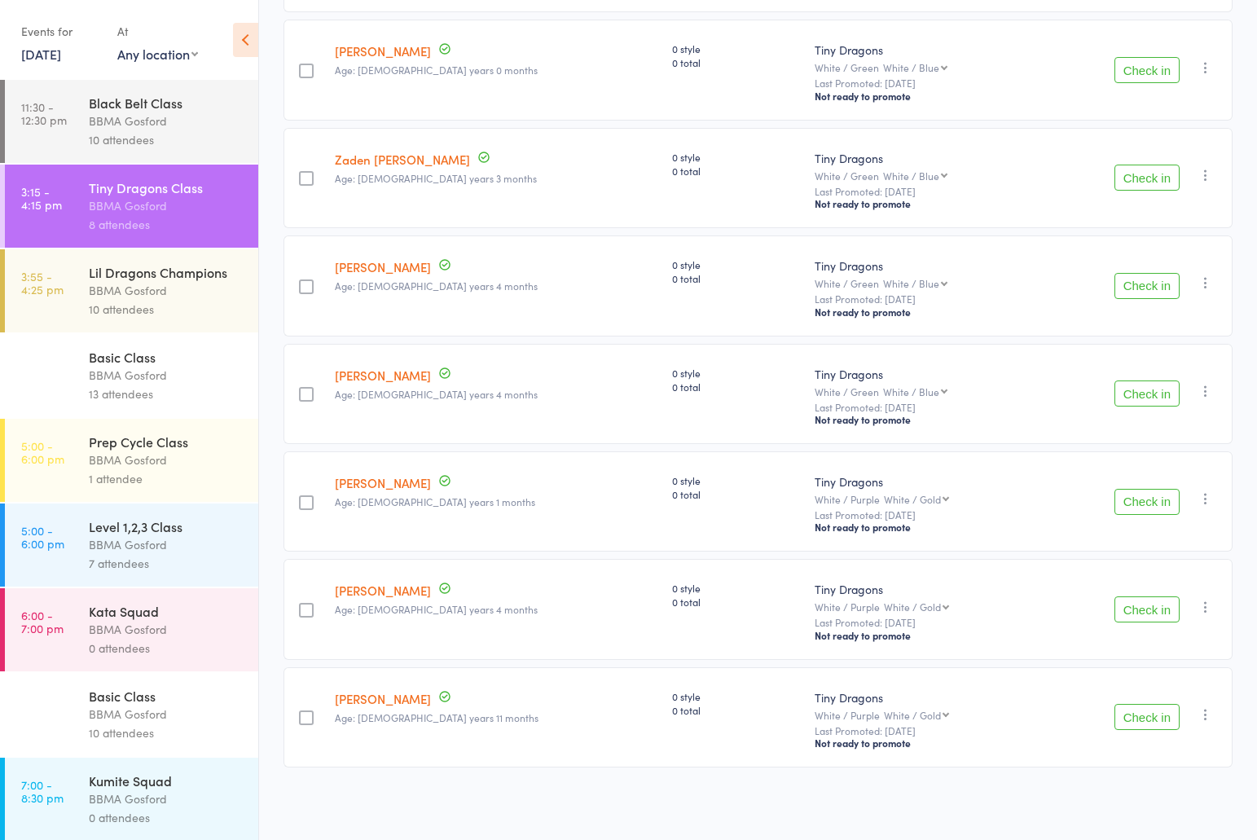
scroll to position [366, 0]
click at [1158, 291] on button "Check in" at bounding box center [1146, 286] width 65 height 26
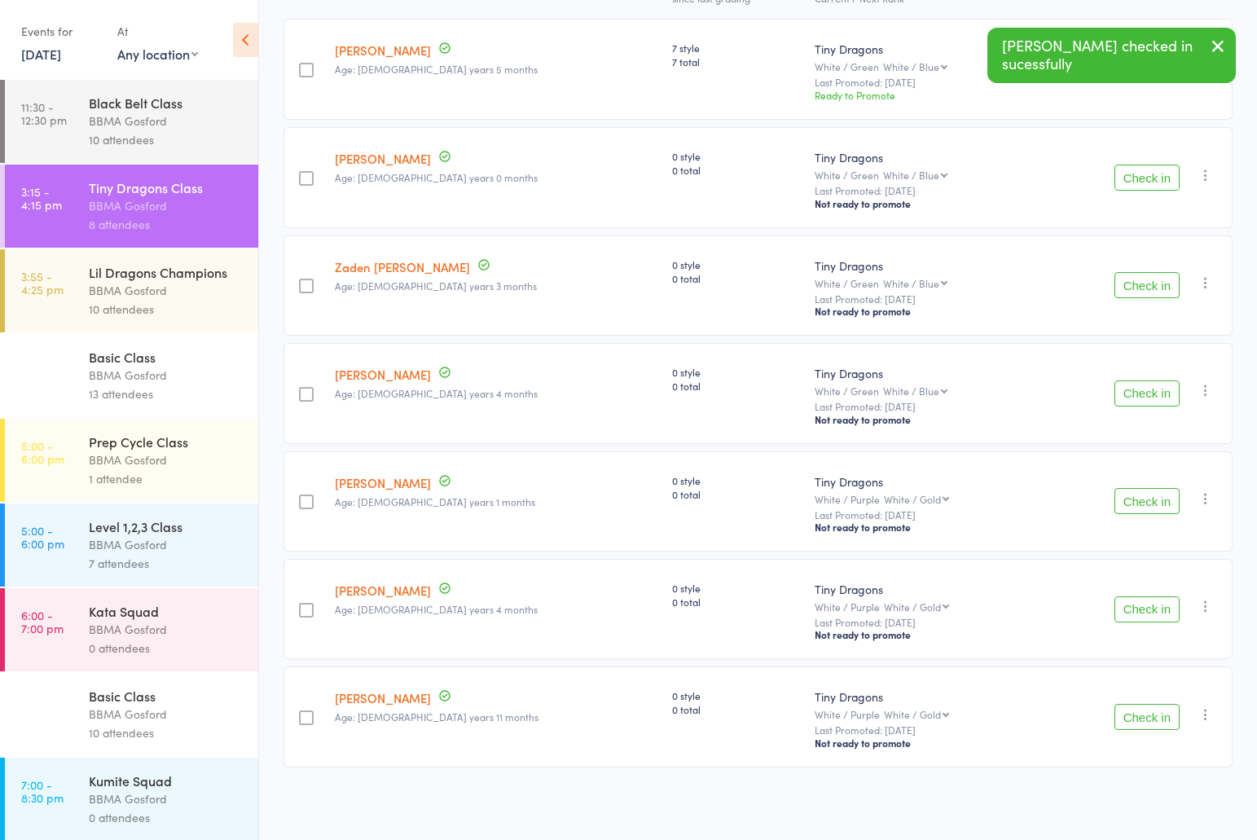
scroll to position [260, 0]
click at [1152, 714] on button "Check in" at bounding box center [1146, 717] width 65 height 26
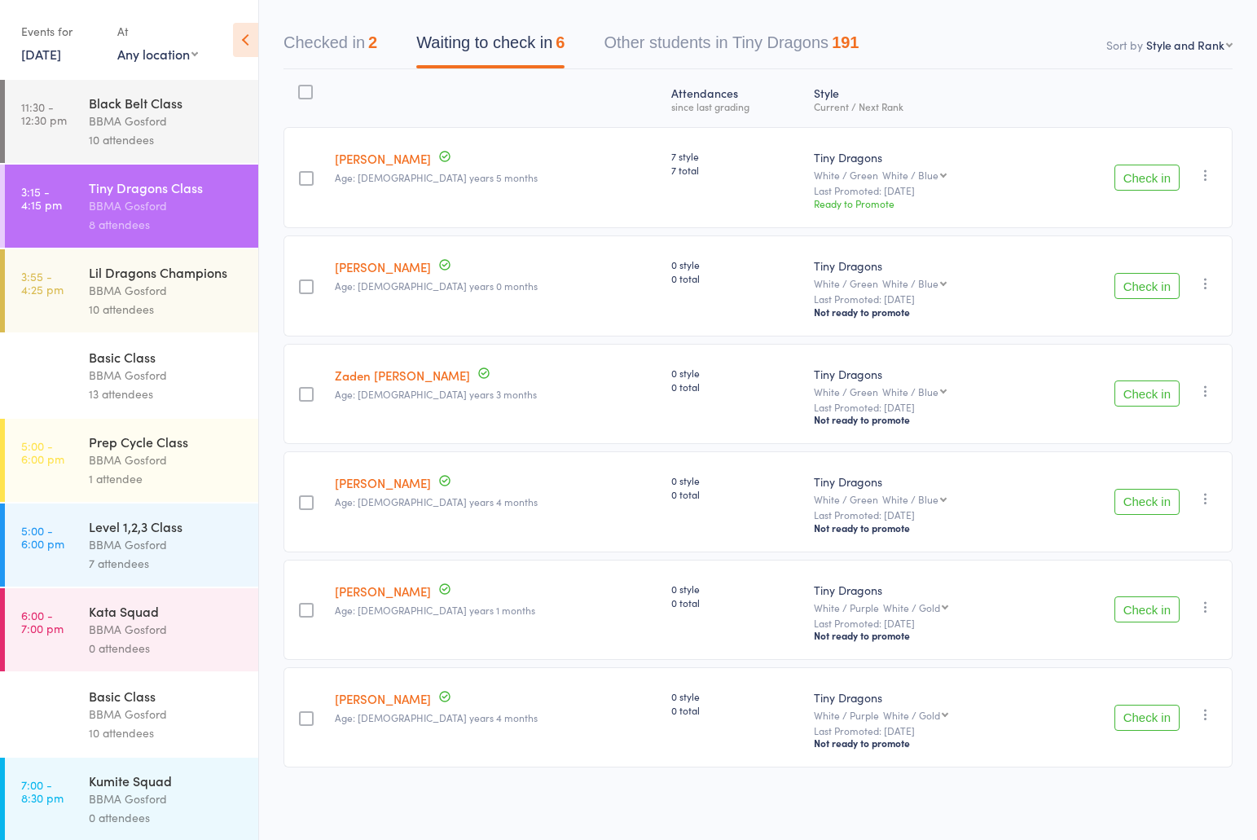
click at [1152, 609] on button "Check in" at bounding box center [1146, 609] width 65 height 26
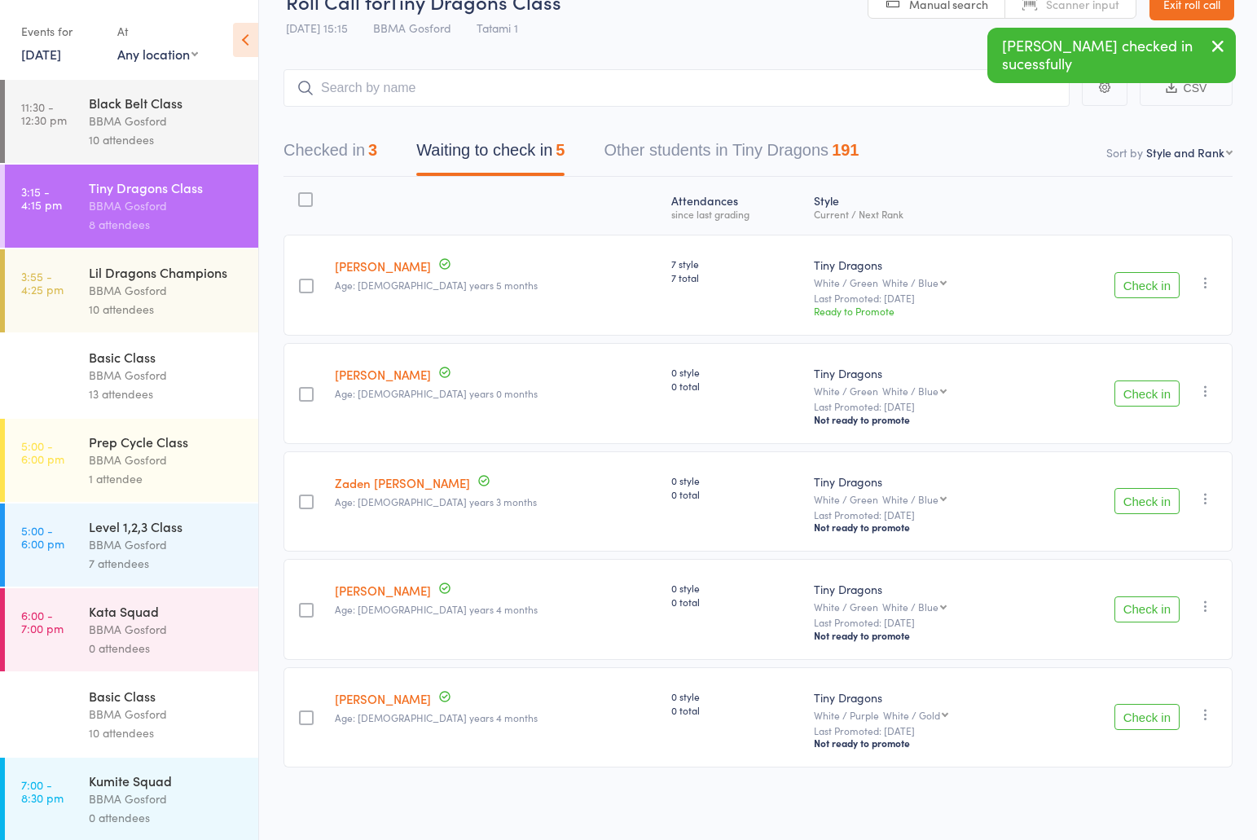
scroll to position [0, 0]
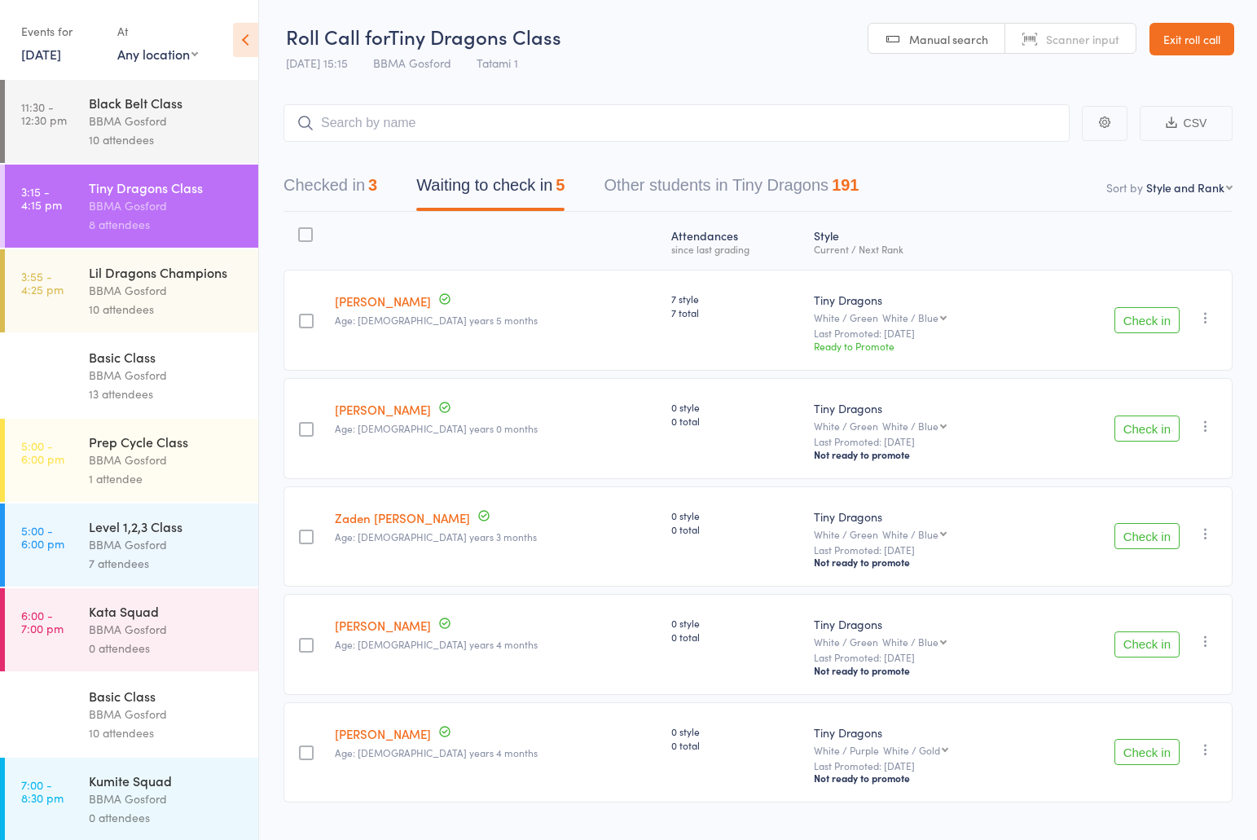
click at [1156, 327] on button "Check in" at bounding box center [1146, 320] width 65 height 26
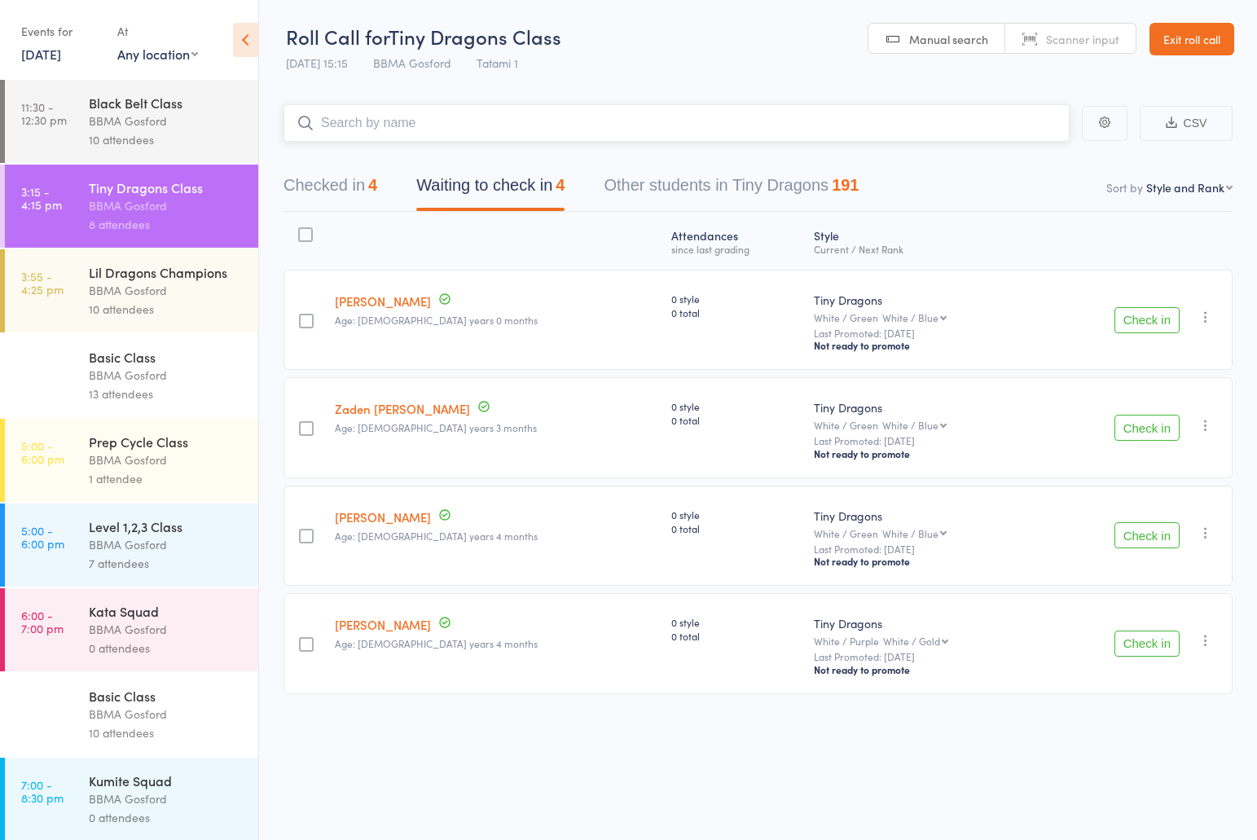
click at [390, 134] on input "search" at bounding box center [676, 122] width 786 height 37
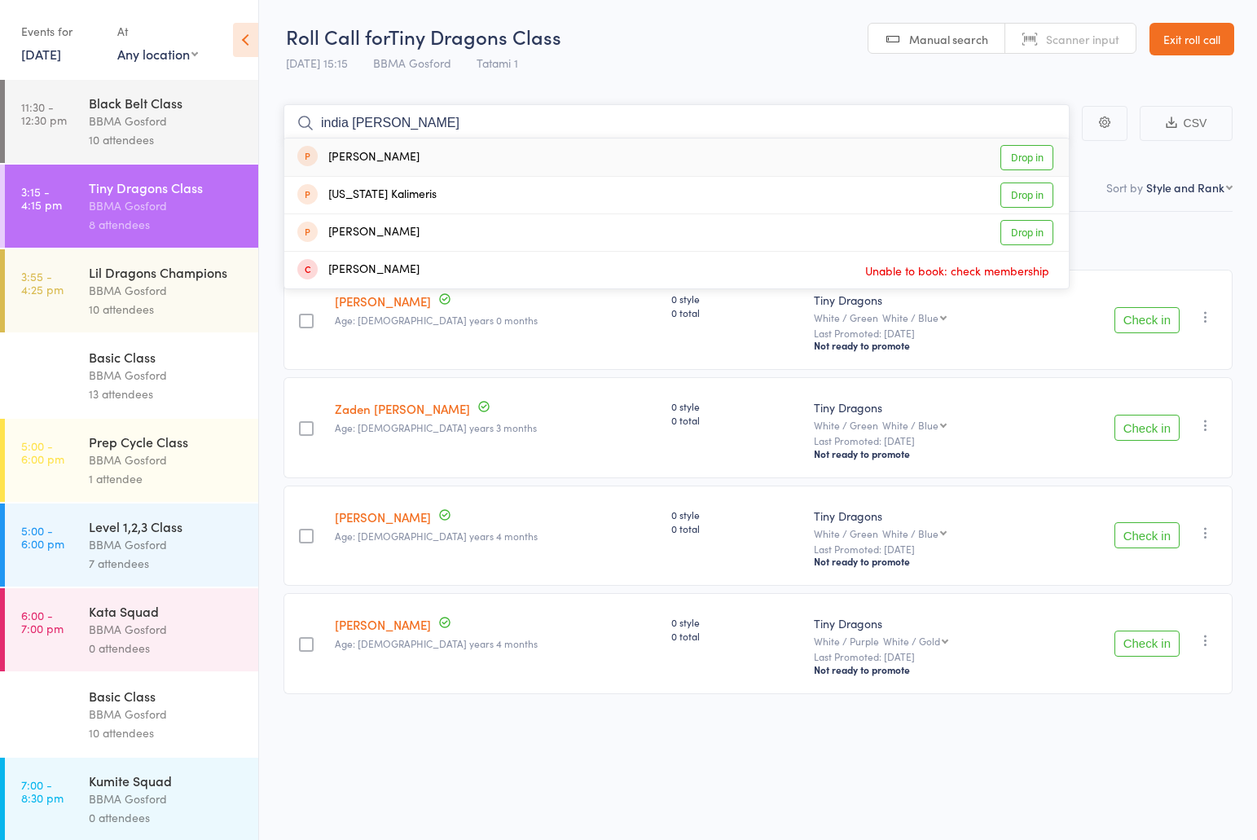
type input "india elliot"
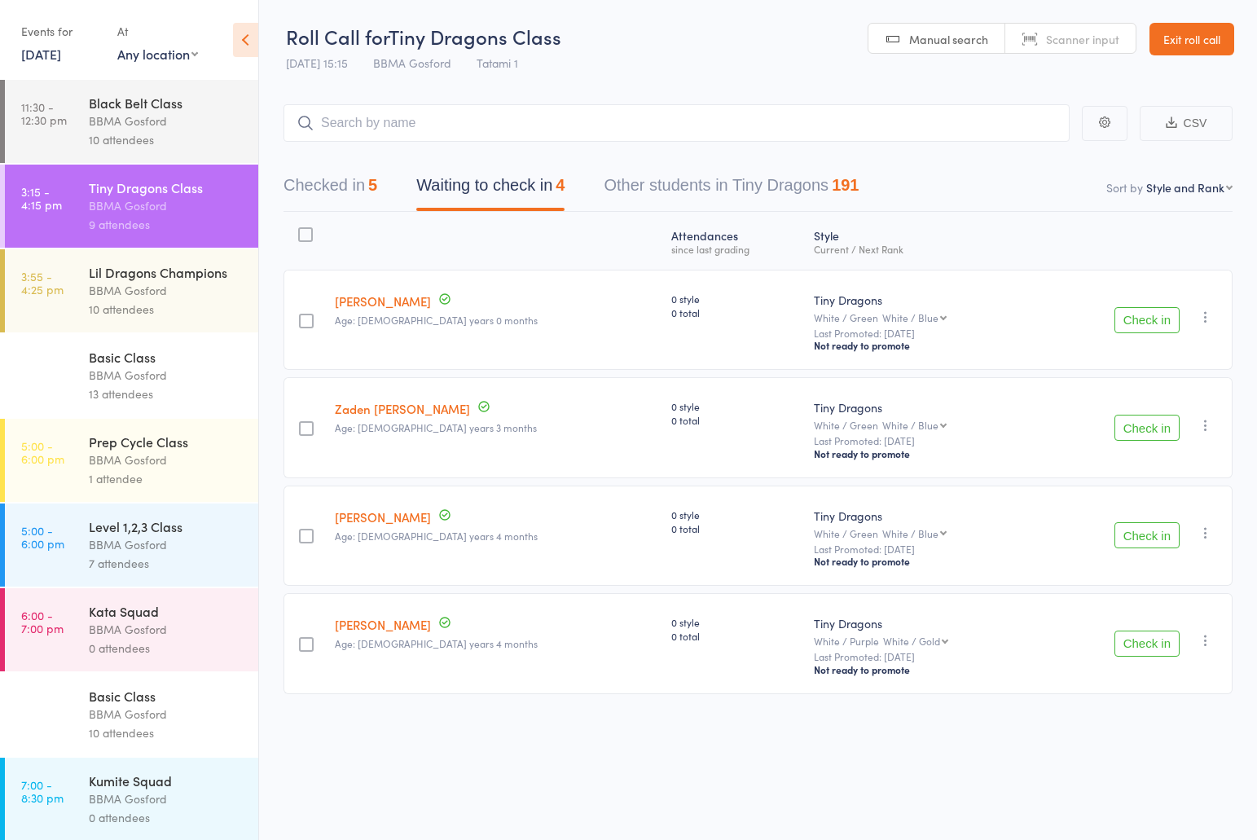
click at [1164, 546] on button "Check in" at bounding box center [1146, 535] width 65 height 26
click at [1145, 324] on button "Check in" at bounding box center [1146, 320] width 65 height 26
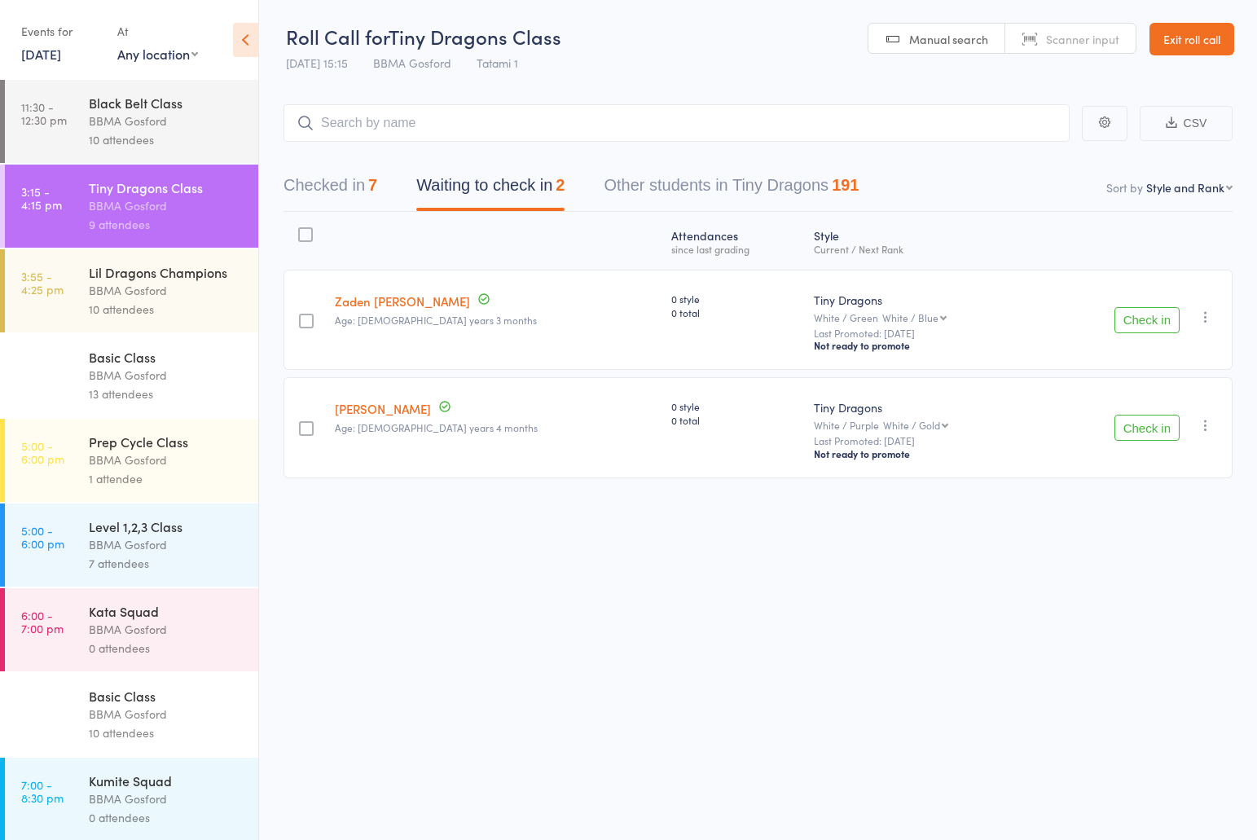
click at [353, 197] on button "Checked in 7" at bounding box center [330, 189] width 94 height 43
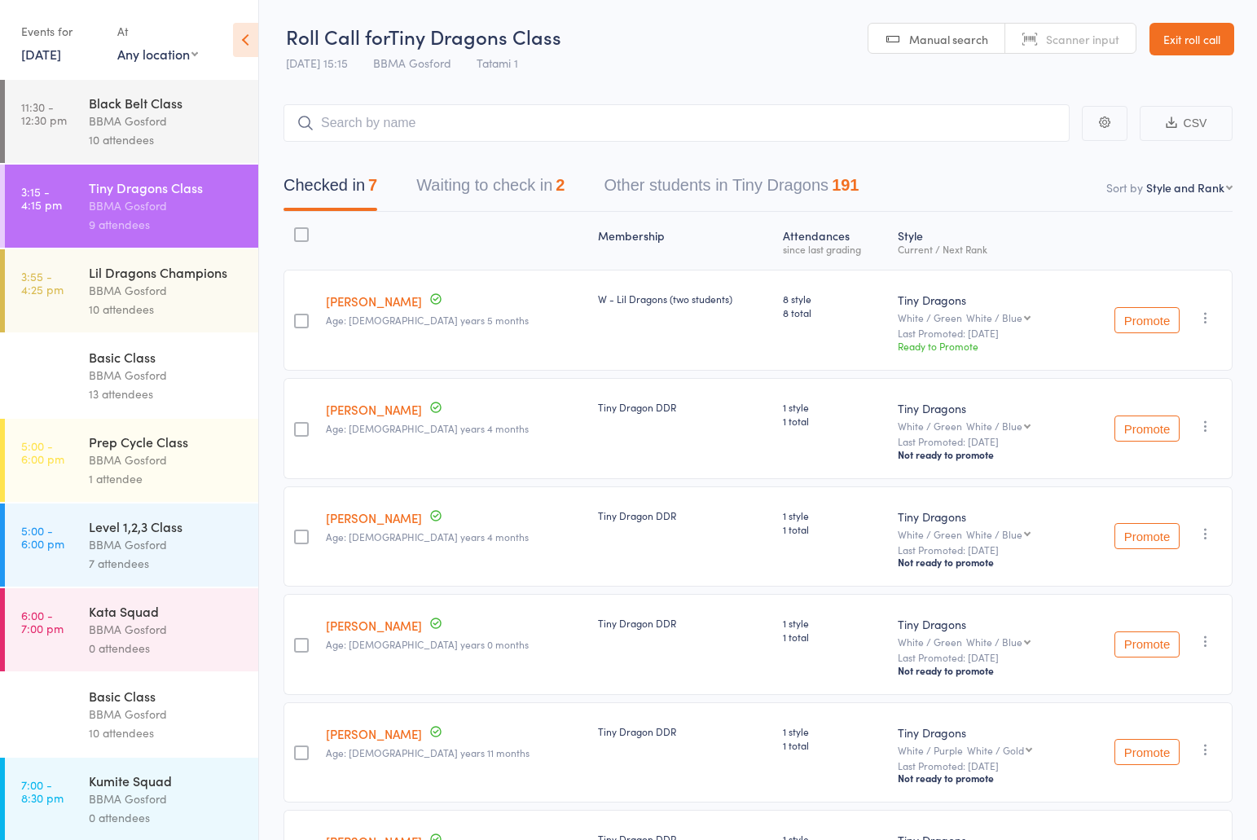
click at [1155, 328] on button "Promote" at bounding box center [1146, 320] width 65 height 26
click at [170, 299] on div "BBMA Gosford" at bounding box center [167, 290] width 156 height 19
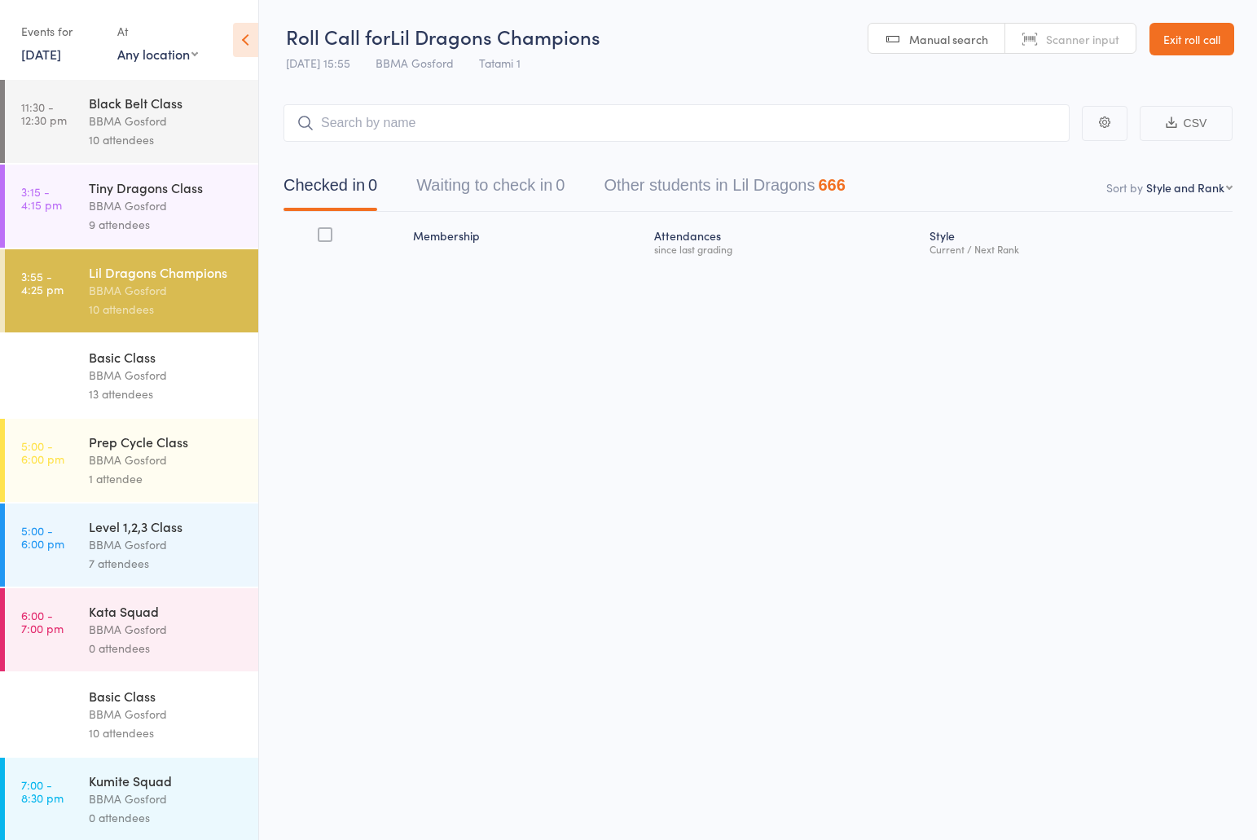
click at [144, 218] on div "9 attendees" at bounding box center [167, 224] width 156 height 19
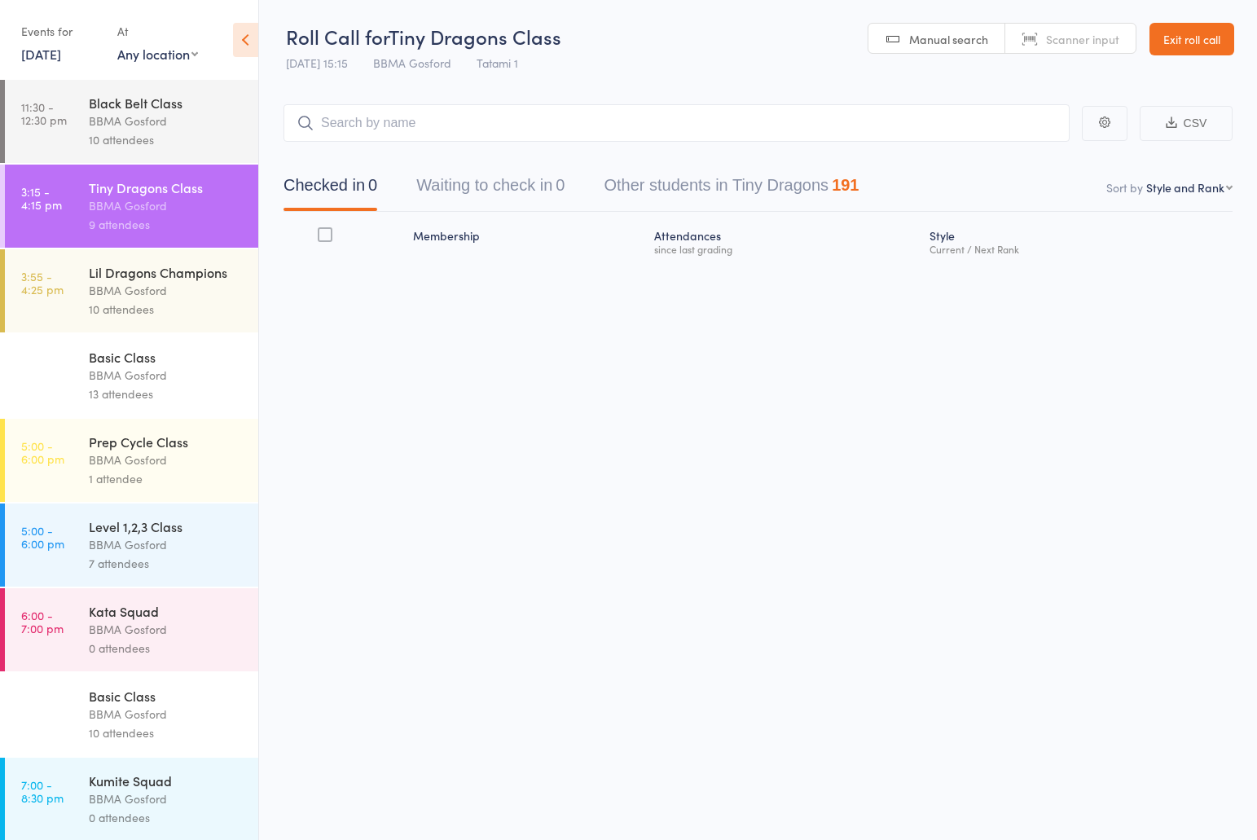
click at [382, 132] on input "search" at bounding box center [676, 122] width 786 height 37
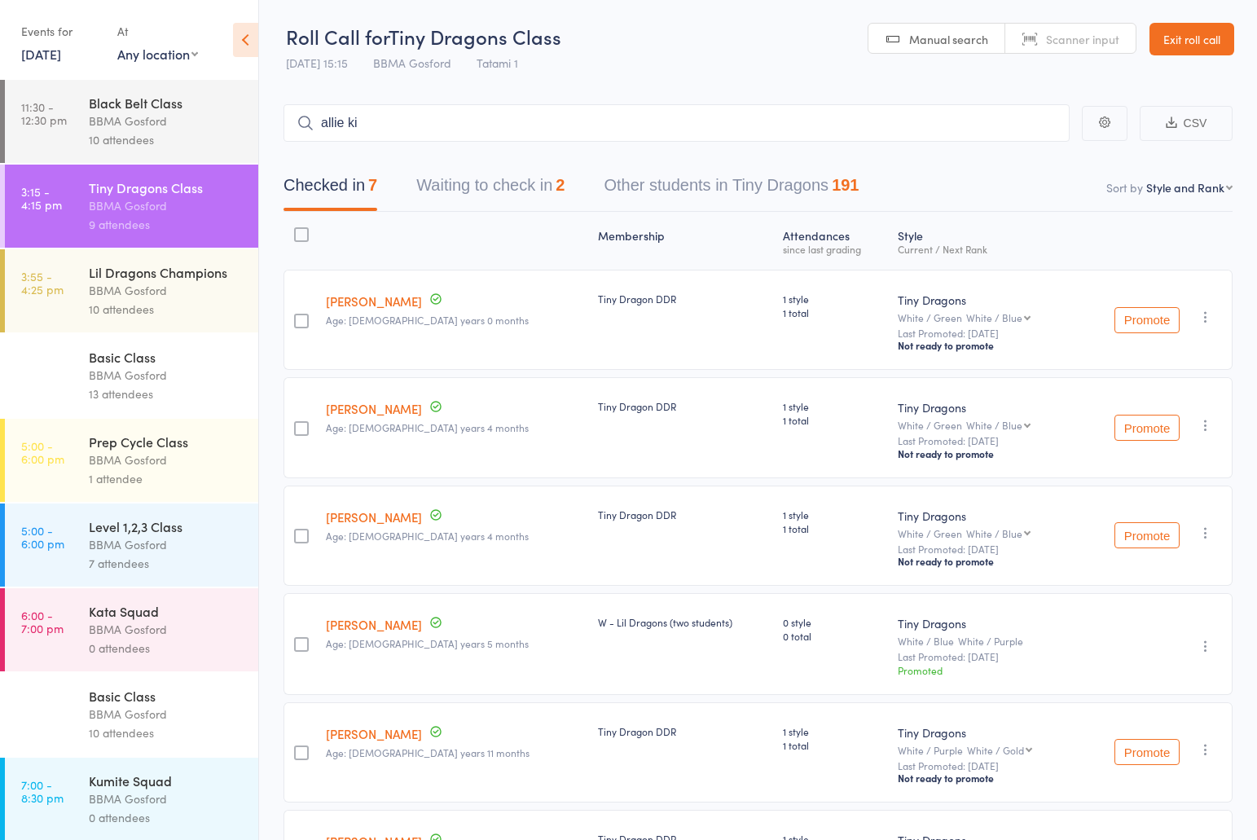
type input "allie kid"
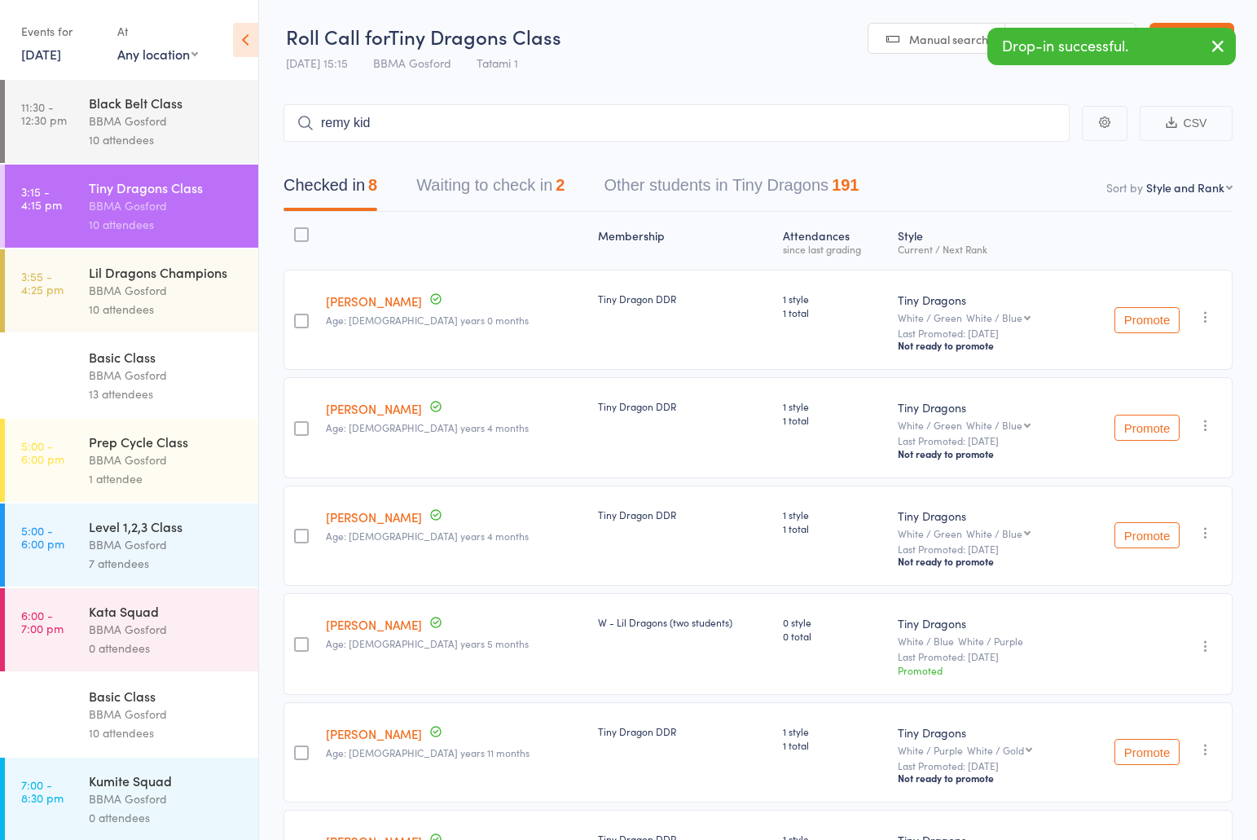
type input "remy kidd"
click at [170, 281] on div "Lil Dragons Champions" at bounding box center [167, 272] width 156 height 18
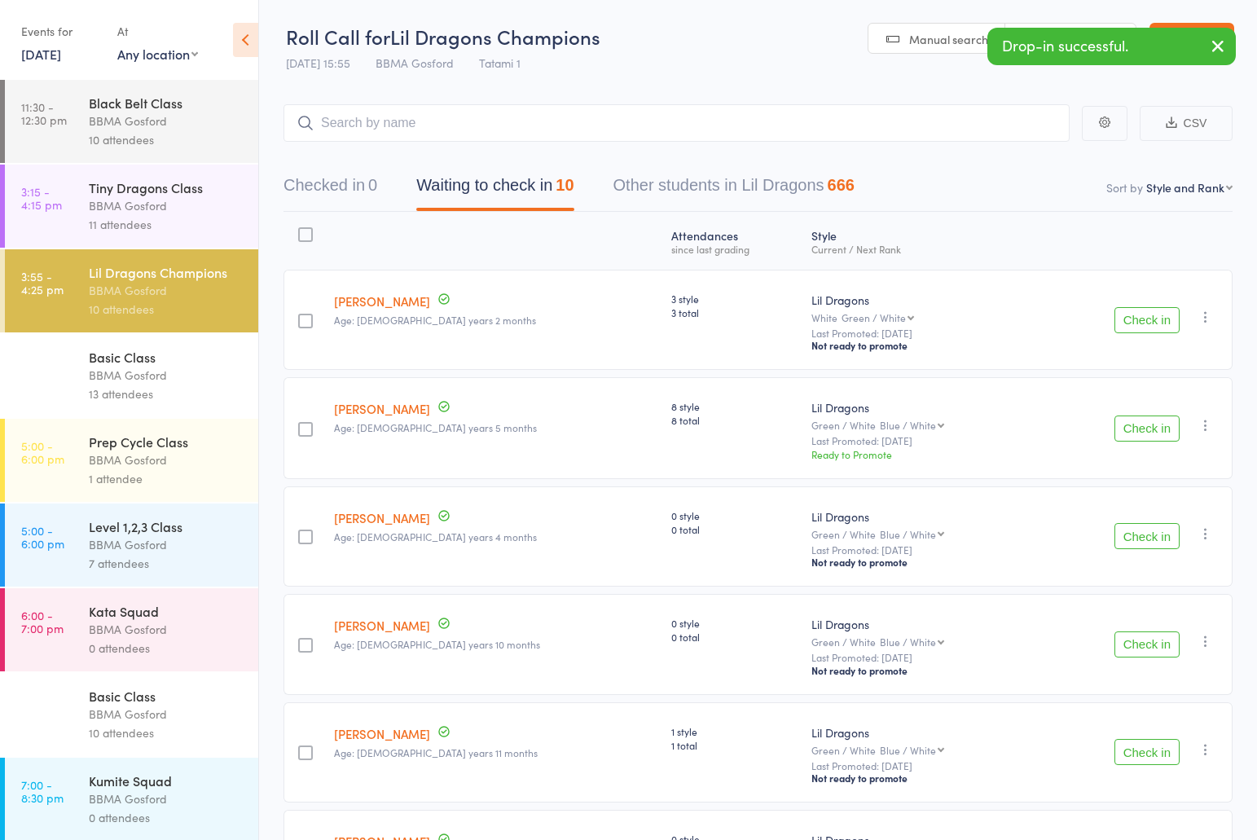
click at [1129, 425] on button "Check in" at bounding box center [1146, 428] width 65 height 26
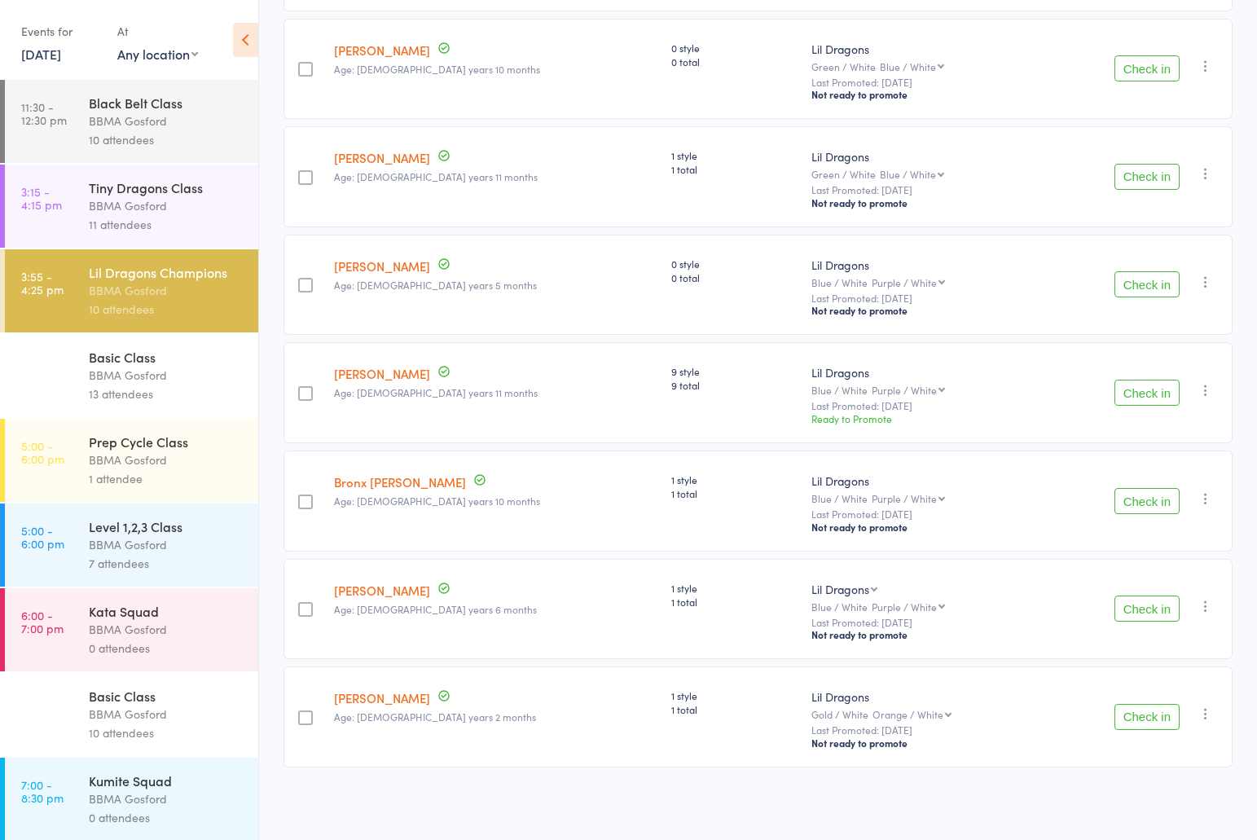
scroll to position [472, 0]
click at [1156, 723] on button "Check in" at bounding box center [1146, 717] width 65 height 26
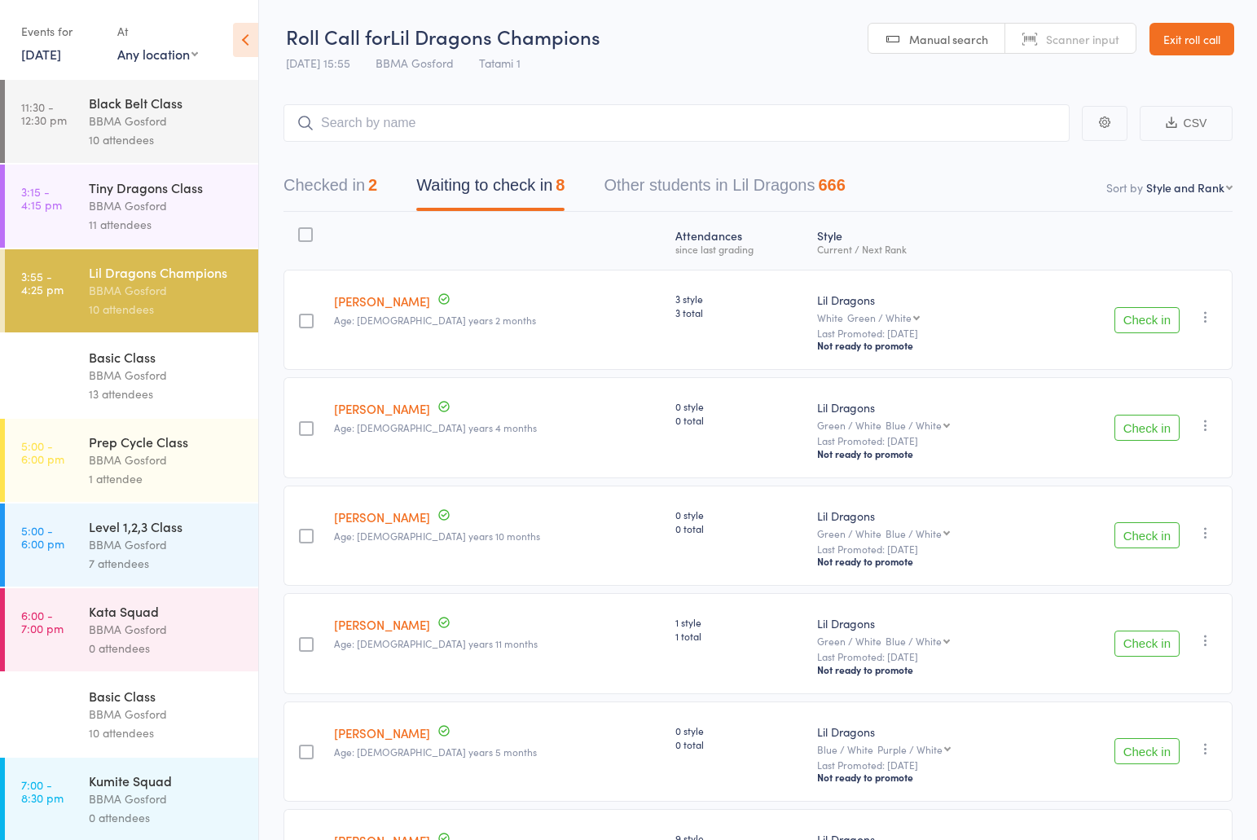
click at [351, 182] on button "Checked in 2" at bounding box center [330, 189] width 94 height 43
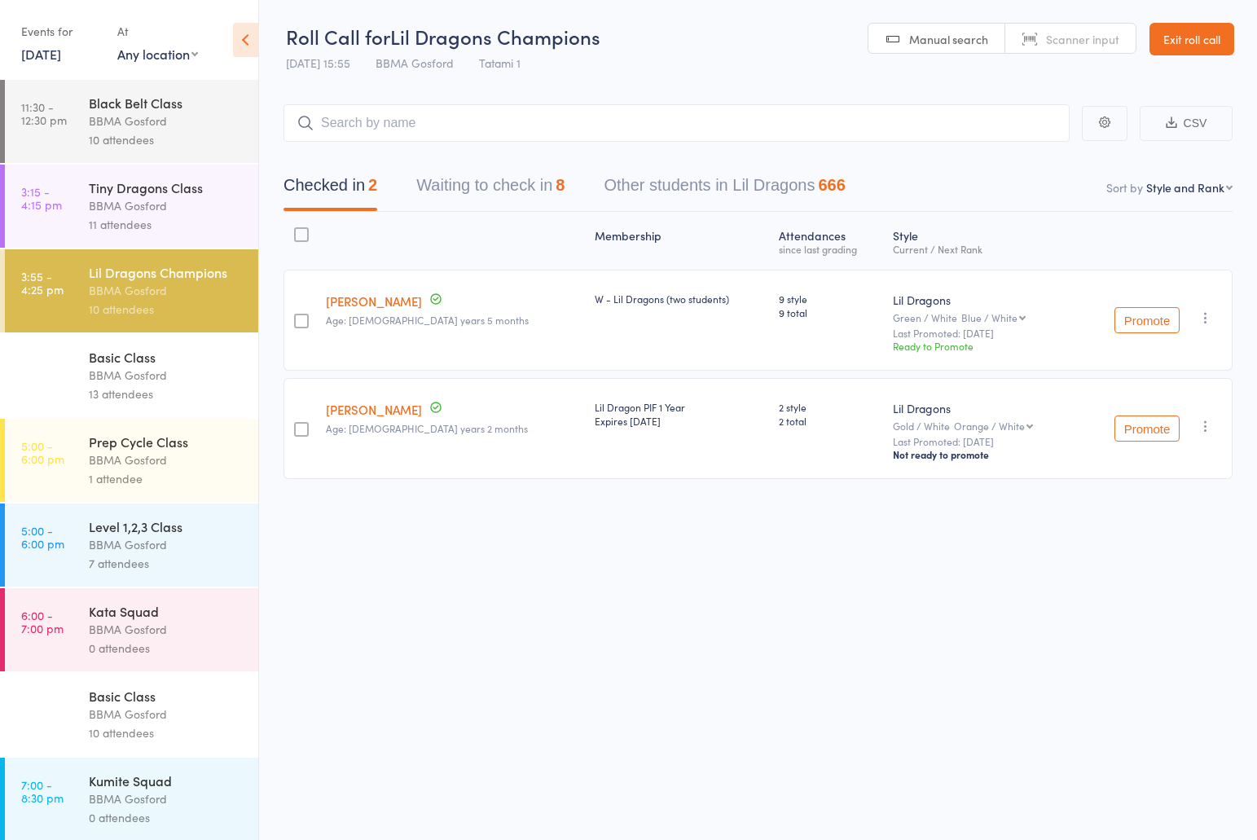
click at [356, 415] on link "Liam Whitley" at bounding box center [374, 409] width 96 height 17
click at [513, 186] on button "Waiting to check in 8" at bounding box center [490, 189] width 148 height 43
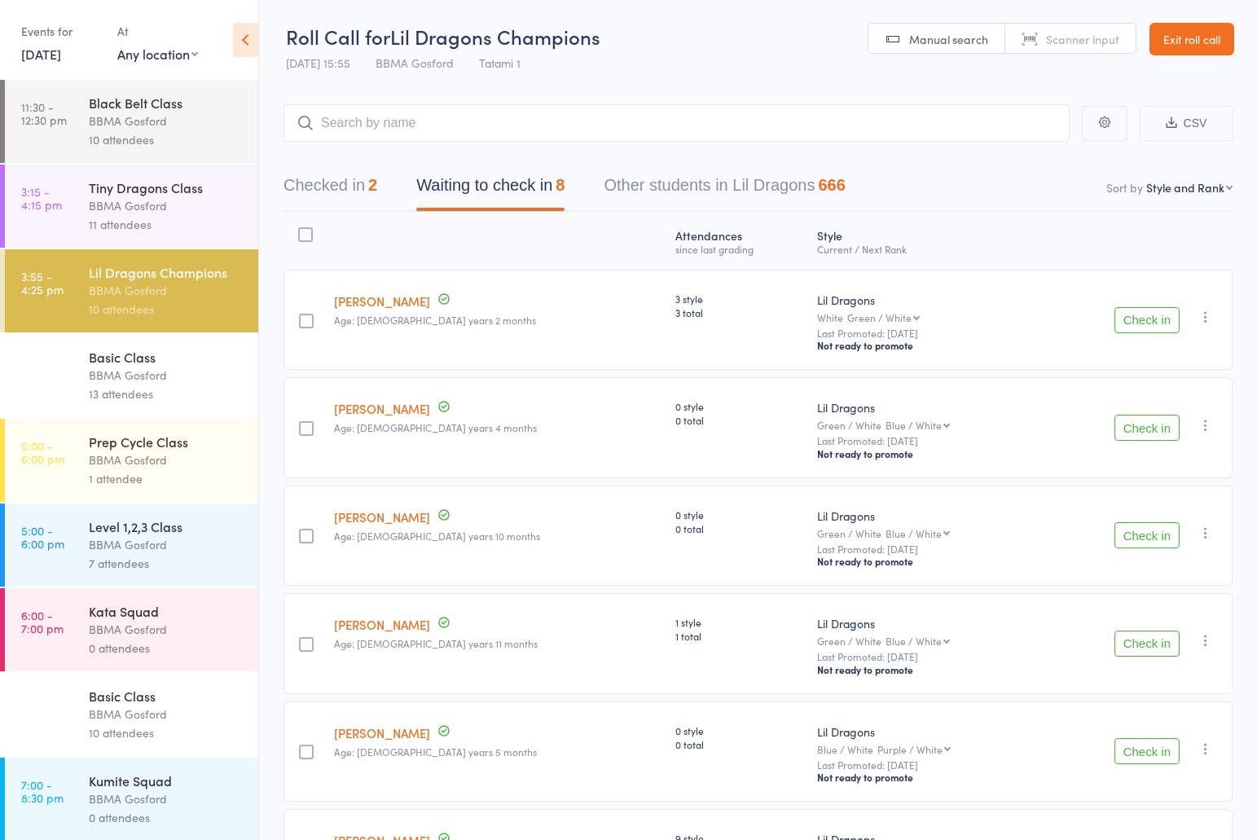
click at [1148, 326] on button "Check in" at bounding box center [1146, 320] width 65 height 26
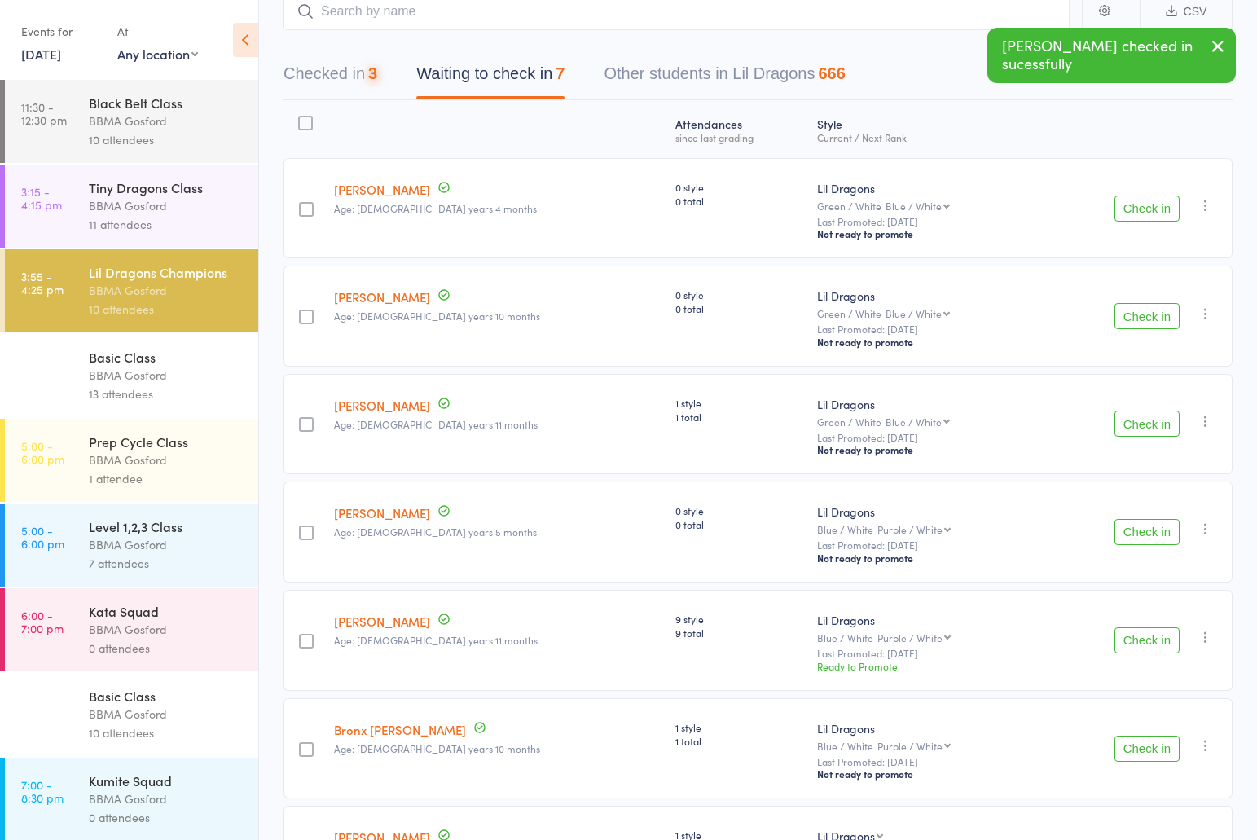
scroll to position [135, 0]
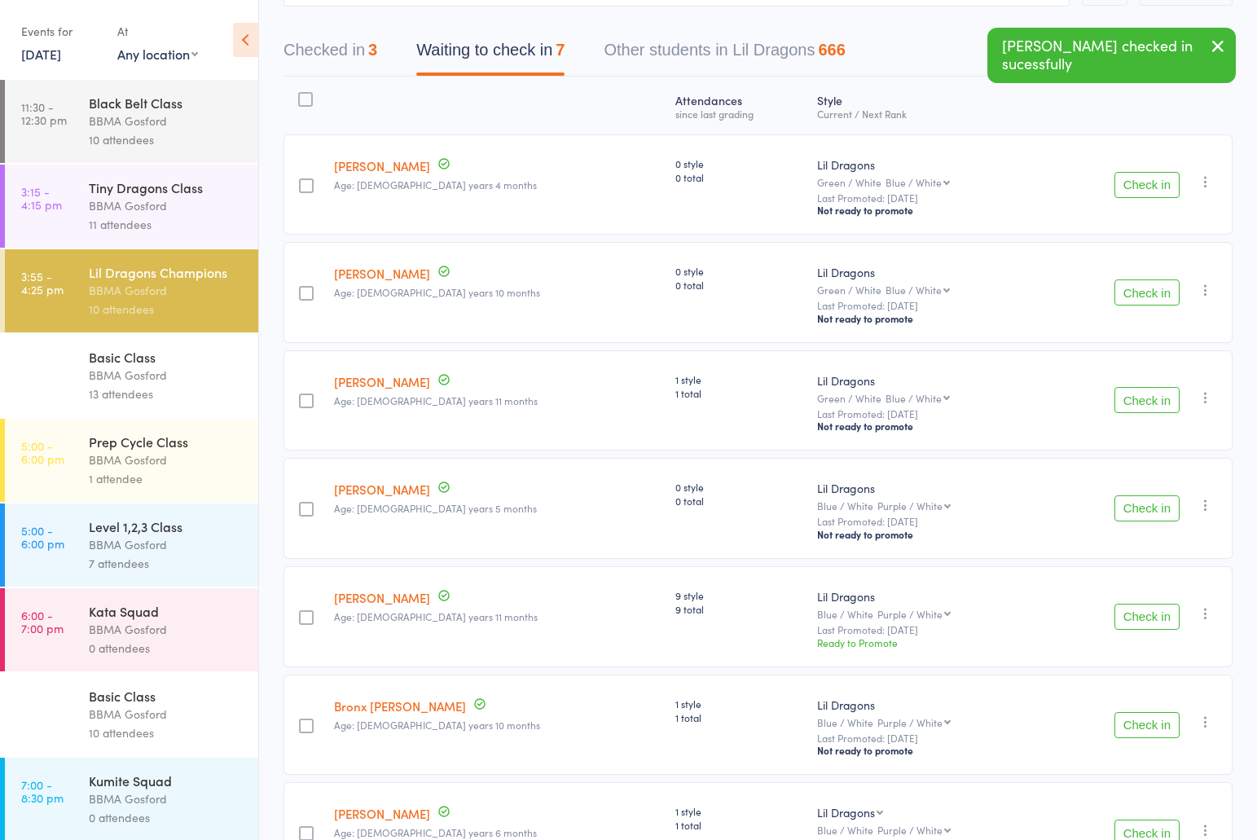
click at [1161, 402] on button "Check in" at bounding box center [1146, 400] width 65 height 26
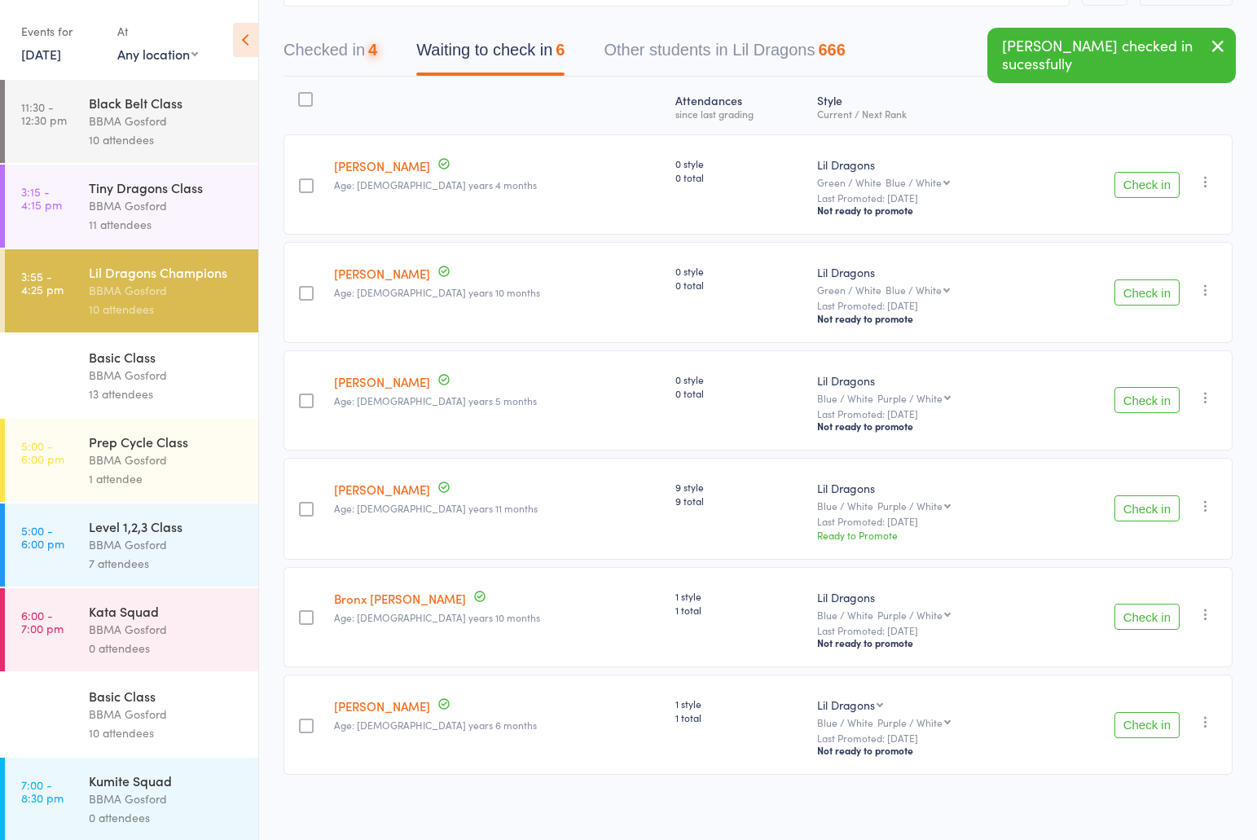
scroll to position [151, 0]
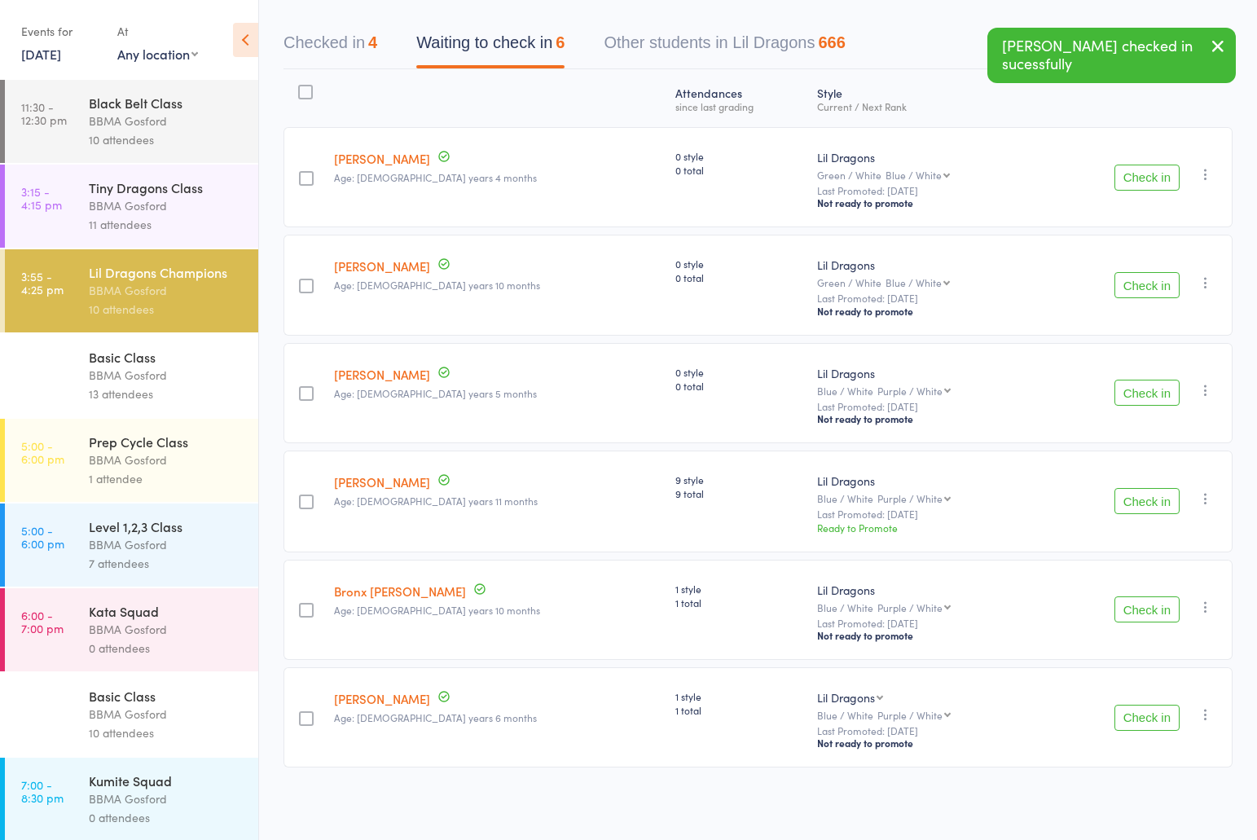
click at [1156, 502] on button "Check in" at bounding box center [1146, 501] width 65 height 26
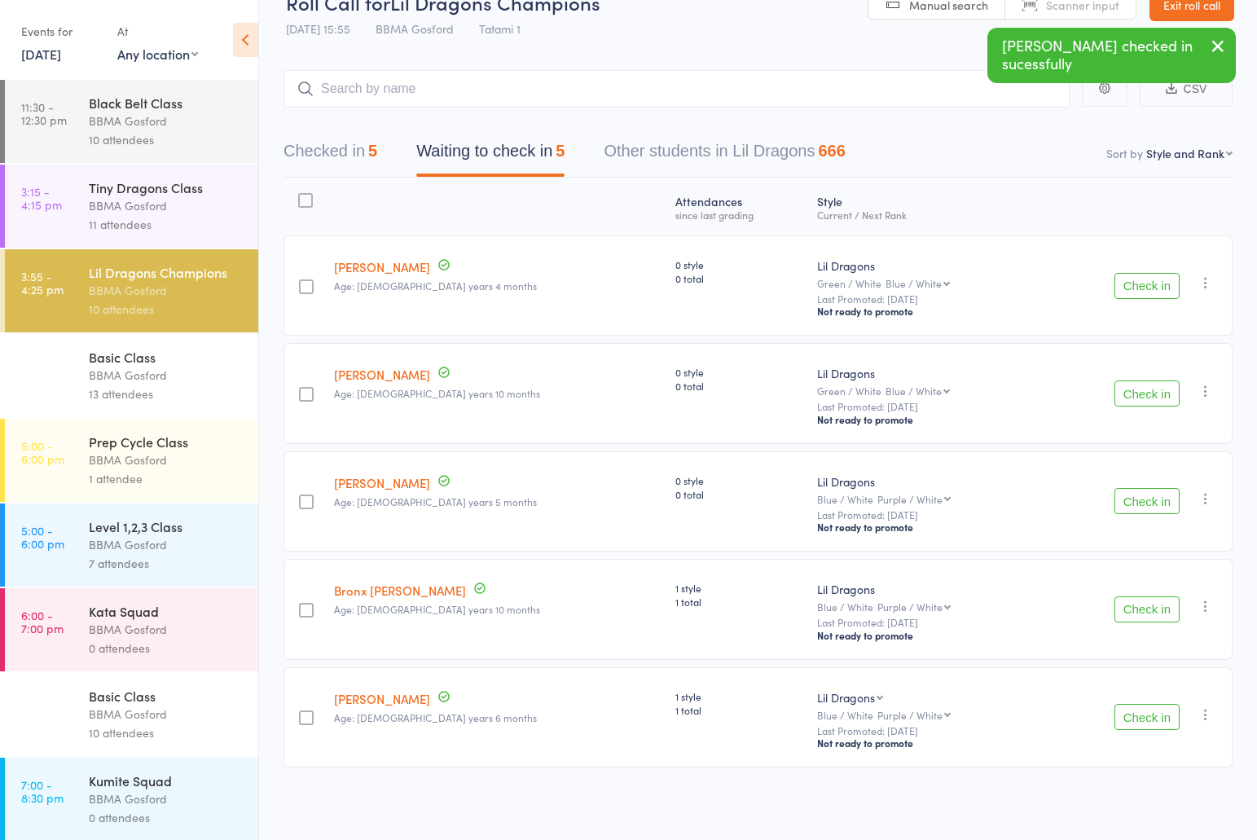
click at [1148, 713] on button "Check in" at bounding box center [1146, 717] width 65 height 26
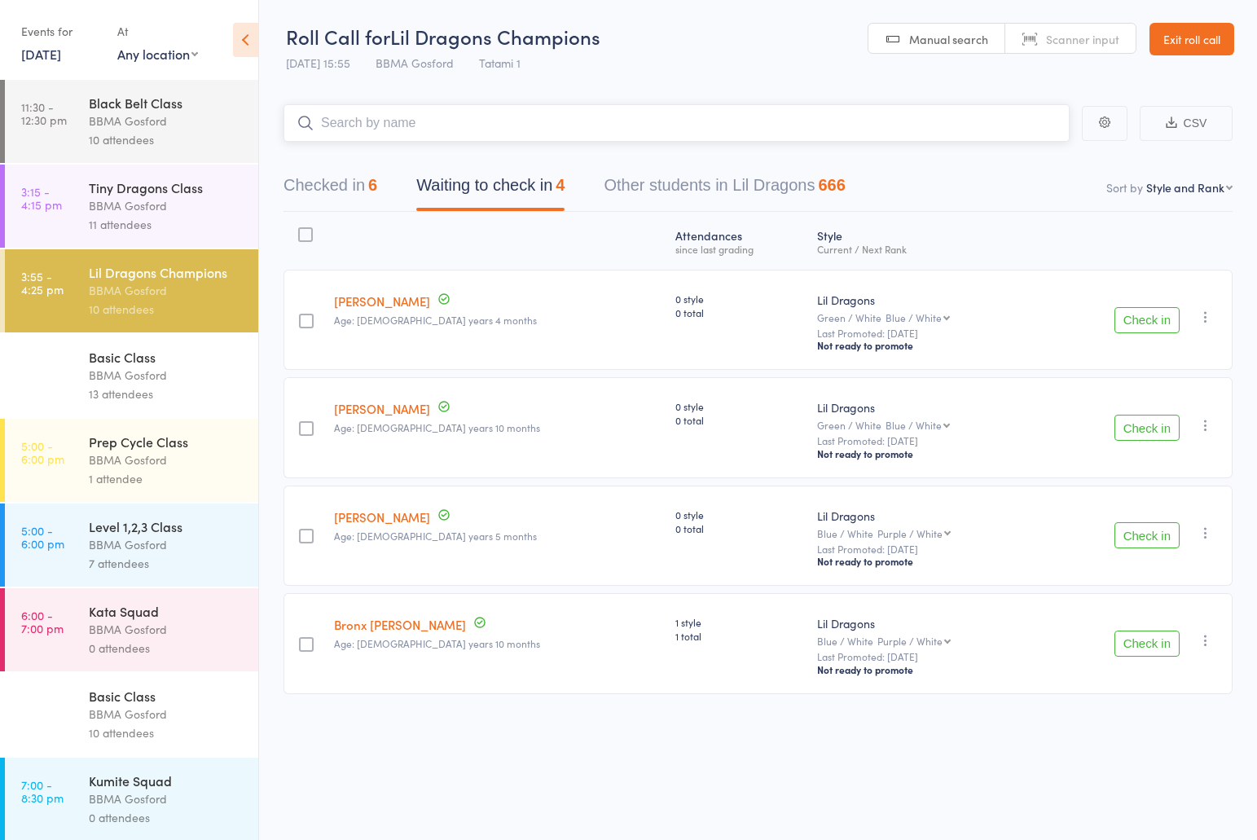
click at [410, 127] on input "search" at bounding box center [676, 122] width 786 height 37
type input "russell calahi"
click at [385, 122] on input "search" at bounding box center [676, 122] width 786 height 37
type input "mickila"
click at [158, 366] on div "Basic Class" at bounding box center [167, 357] width 156 height 18
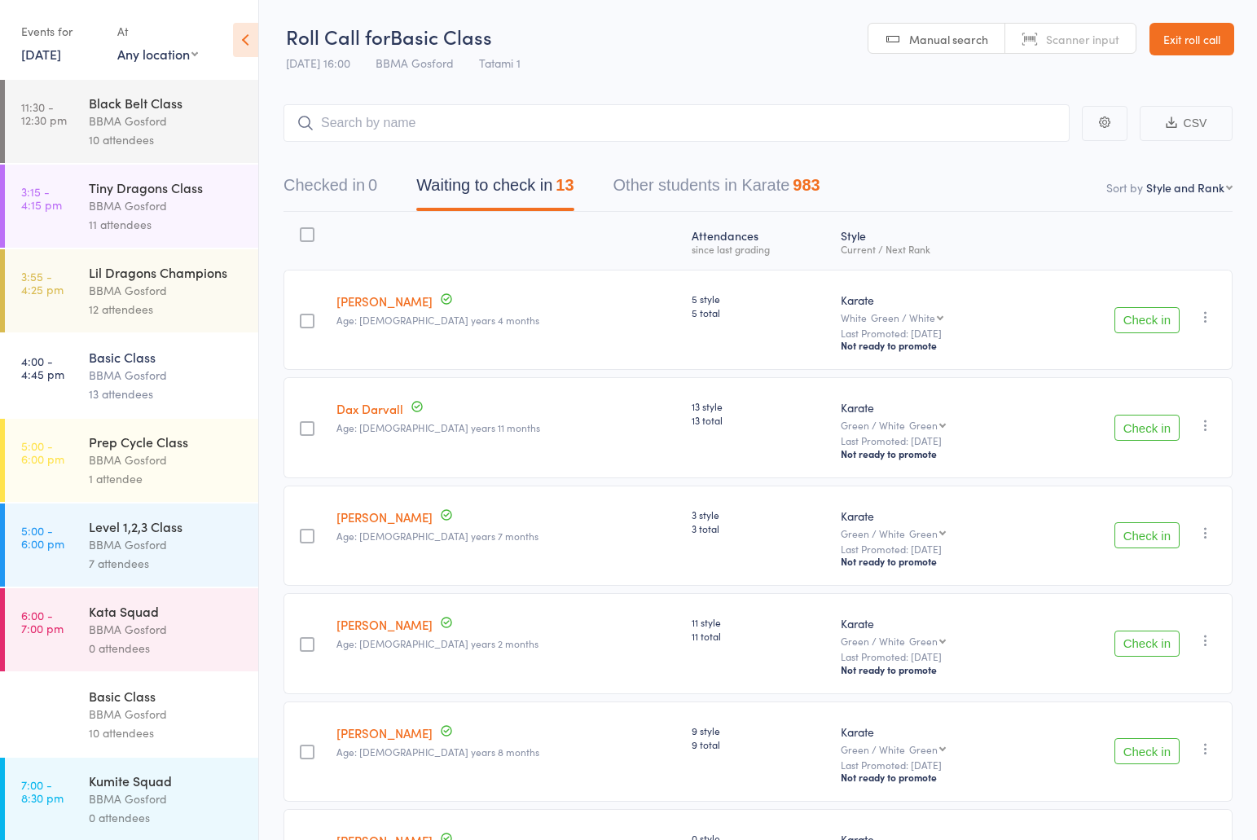
click at [1161, 311] on button "Check in" at bounding box center [1146, 320] width 65 height 26
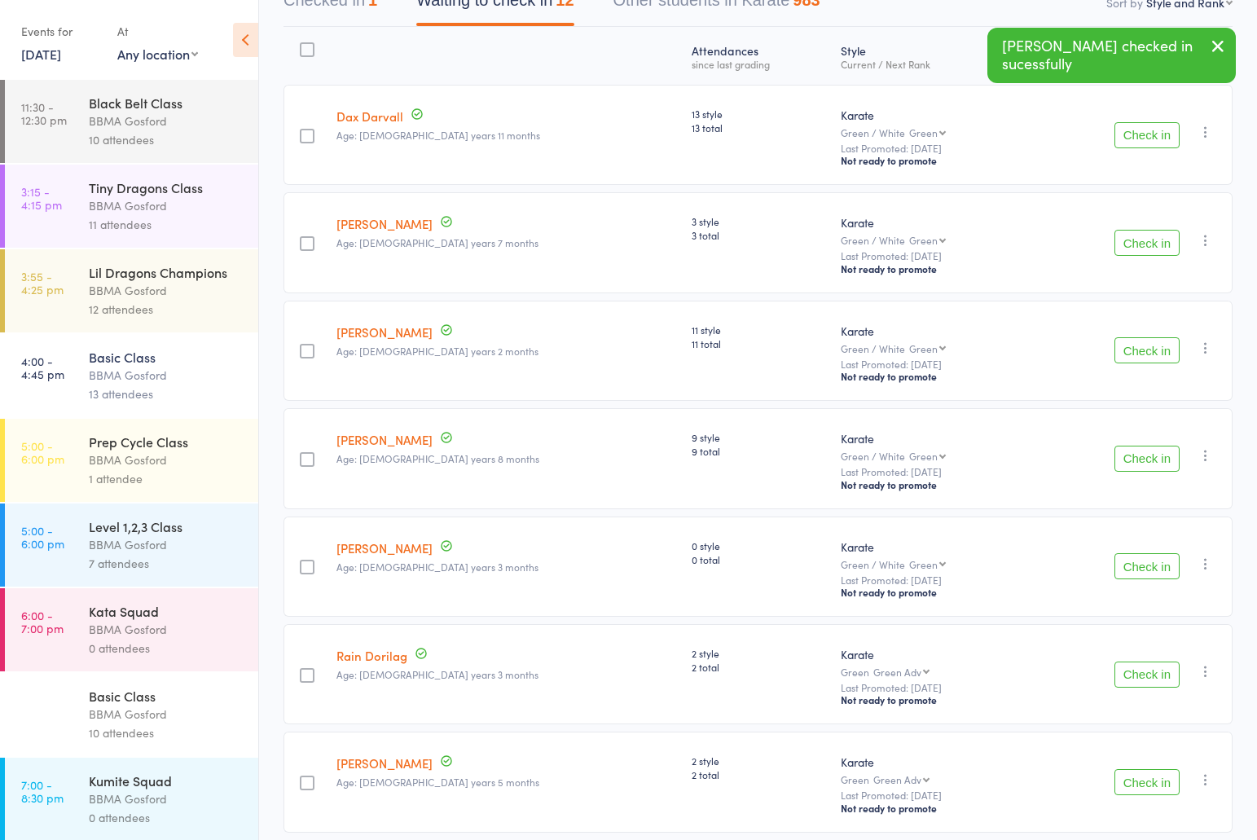
click at [1161, 358] on button "Check in" at bounding box center [1146, 350] width 65 height 26
click at [1161, 358] on button "Check in" at bounding box center [1146, 351] width 65 height 26
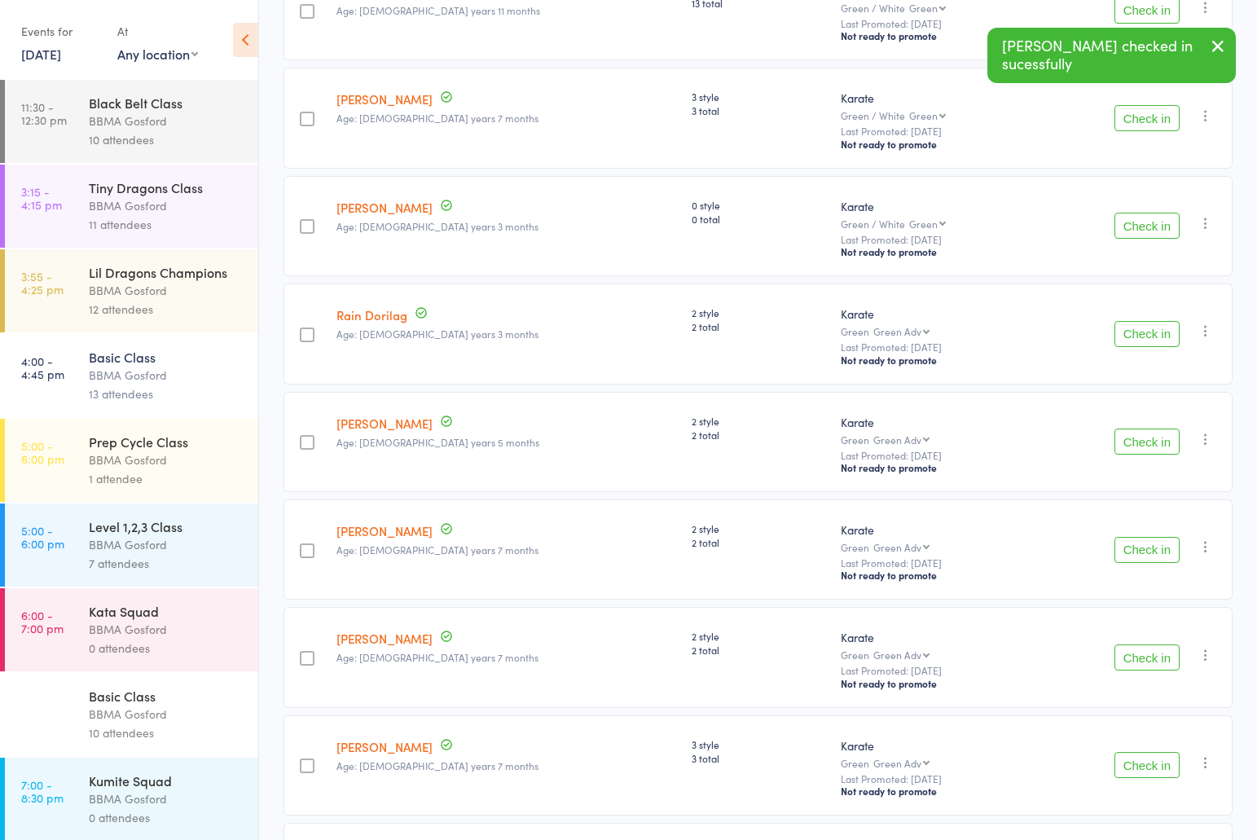
scroll to position [310, 0]
click at [1156, 450] on button "Check in" at bounding box center [1146, 441] width 65 height 26
click at [1151, 454] on button "Check in" at bounding box center [1146, 441] width 65 height 26
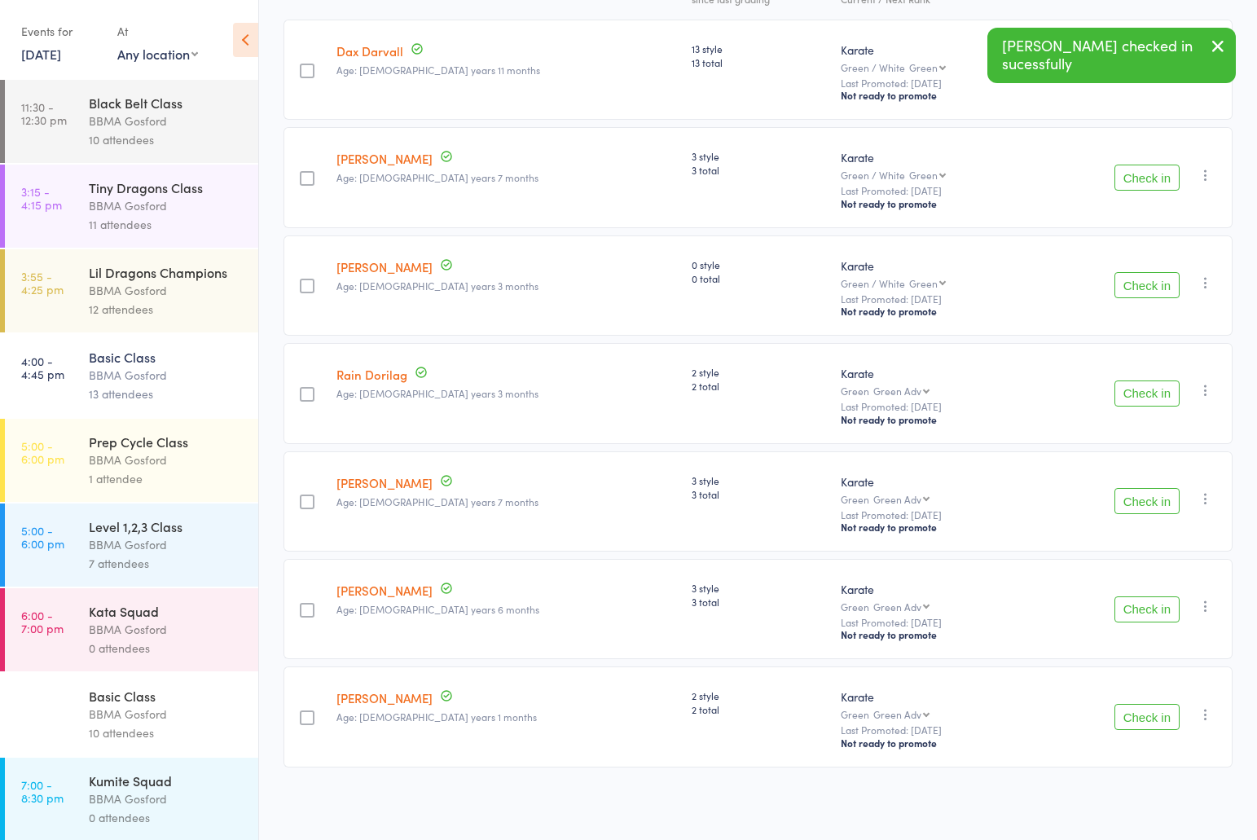
scroll to position [0, 0]
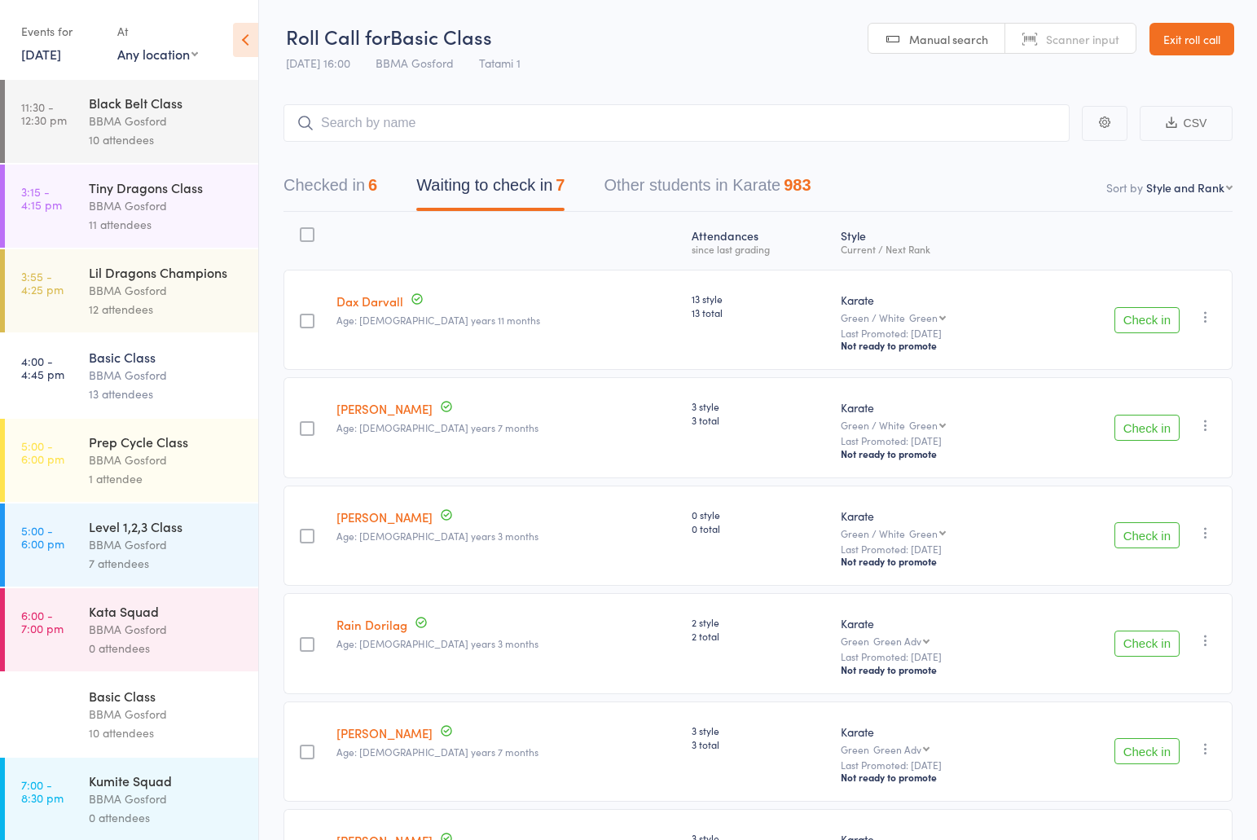
click at [342, 194] on button "Checked in 6" at bounding box center [330, 189] width 94 height 43
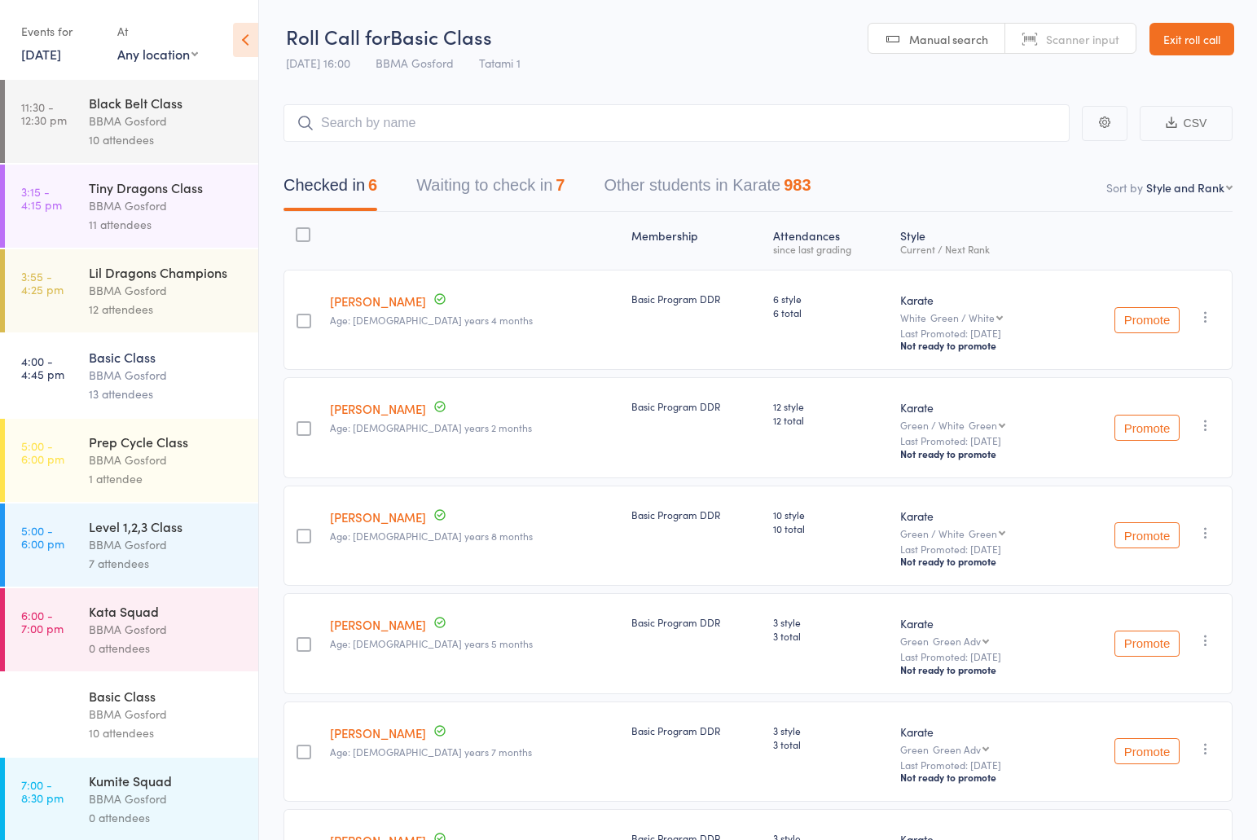
click at [465, 196] on button "Waiting to check in 7" at bounding box center [490, 189] width 148 height 43
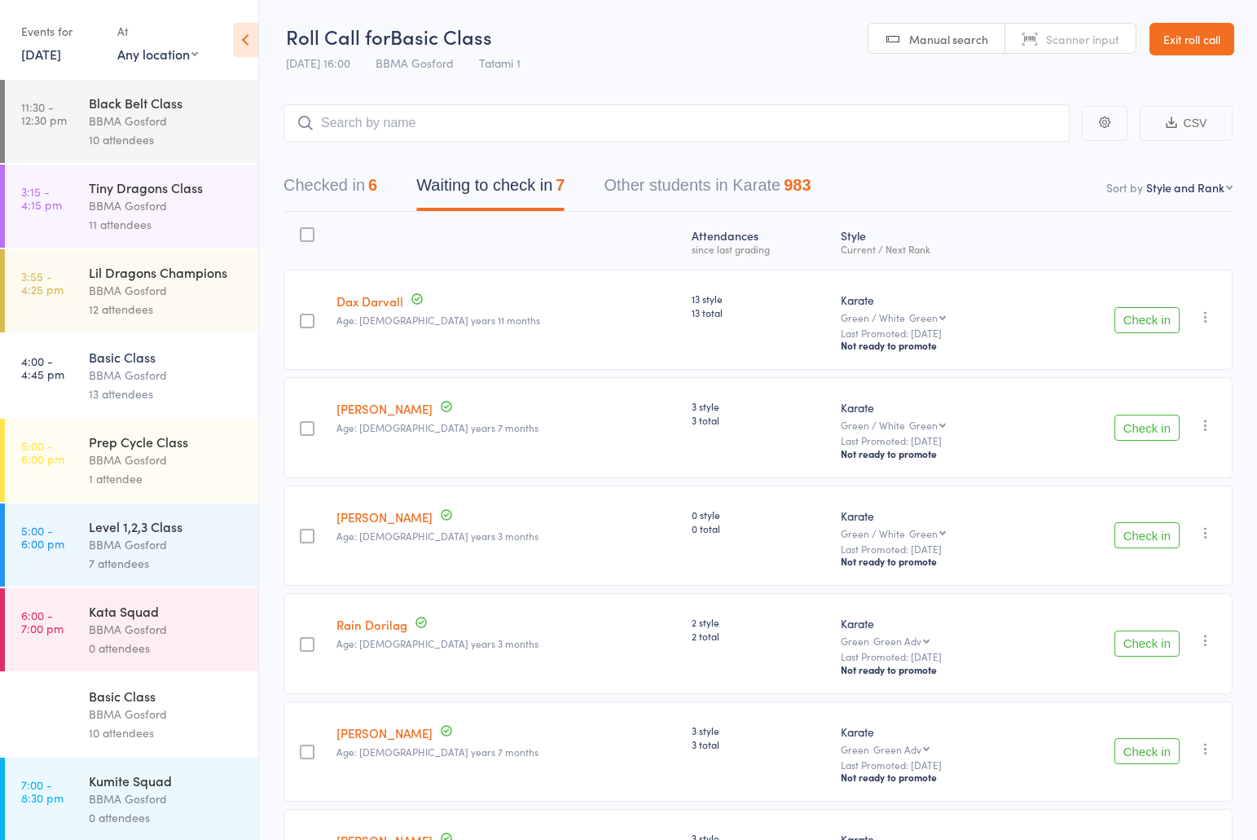
click at [1165, 320] on button "Check in" at bounding box center [1146, 320] width 65 height 26
click at [436, 129] on input "search" at bounding box center [676, 122] width 786 height 37
type input "lucas trovato"
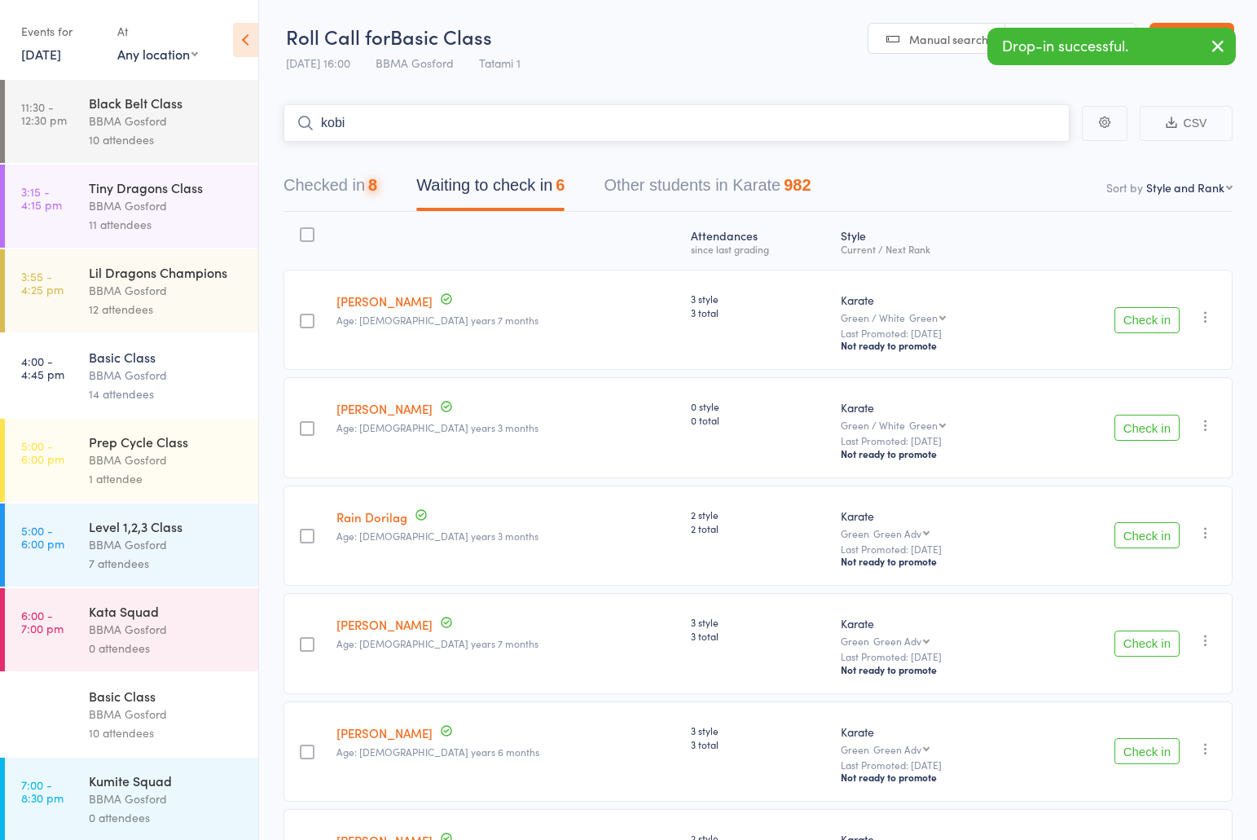
type input "kobi"
type input "kingston"
click at [1142, 546] on button "Check in" at bounding box center [1146, 535] width 65 height 26
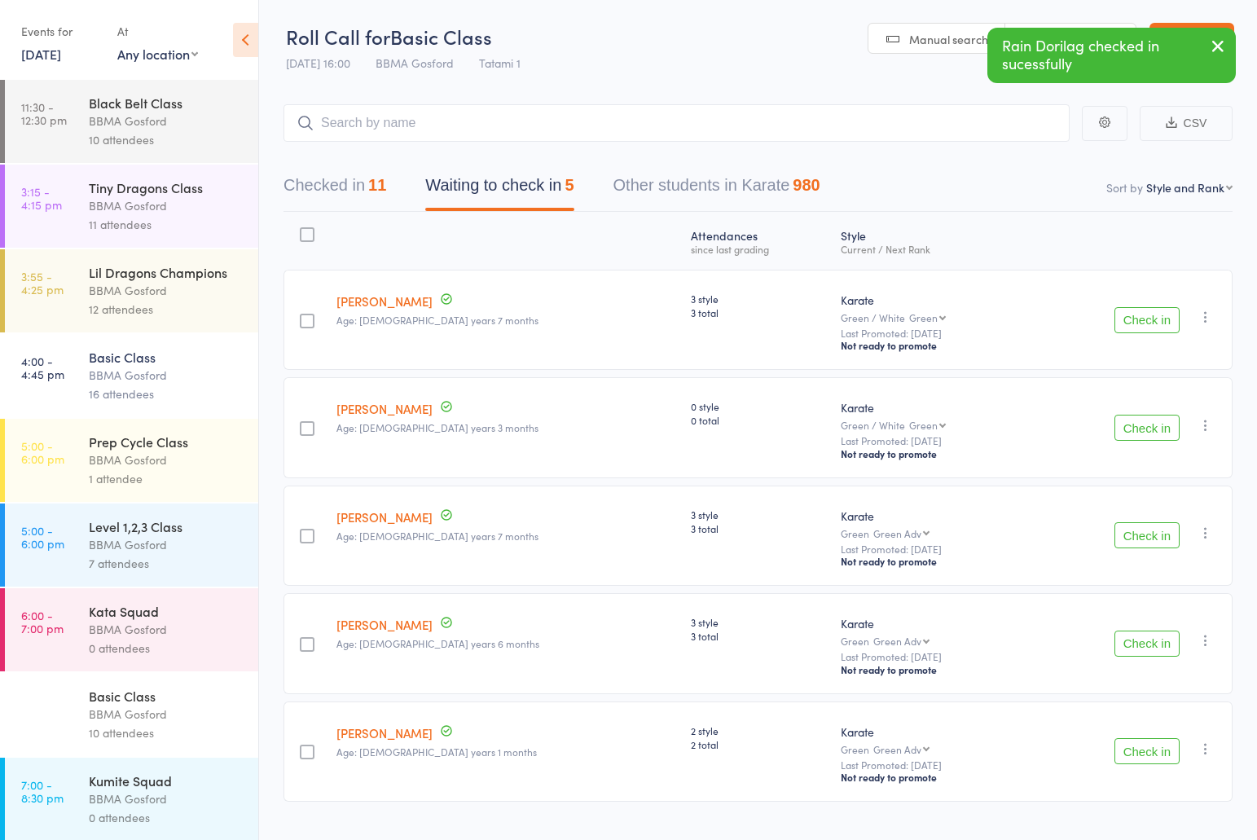
drag, startPoint x: 352, startPoint y: 193, endPoint x: 362, endPoint y: 193, distance: 9.8
click at [362, 193] on button "Checked in 11" at bounding box center [334, 189] width 103 height 43
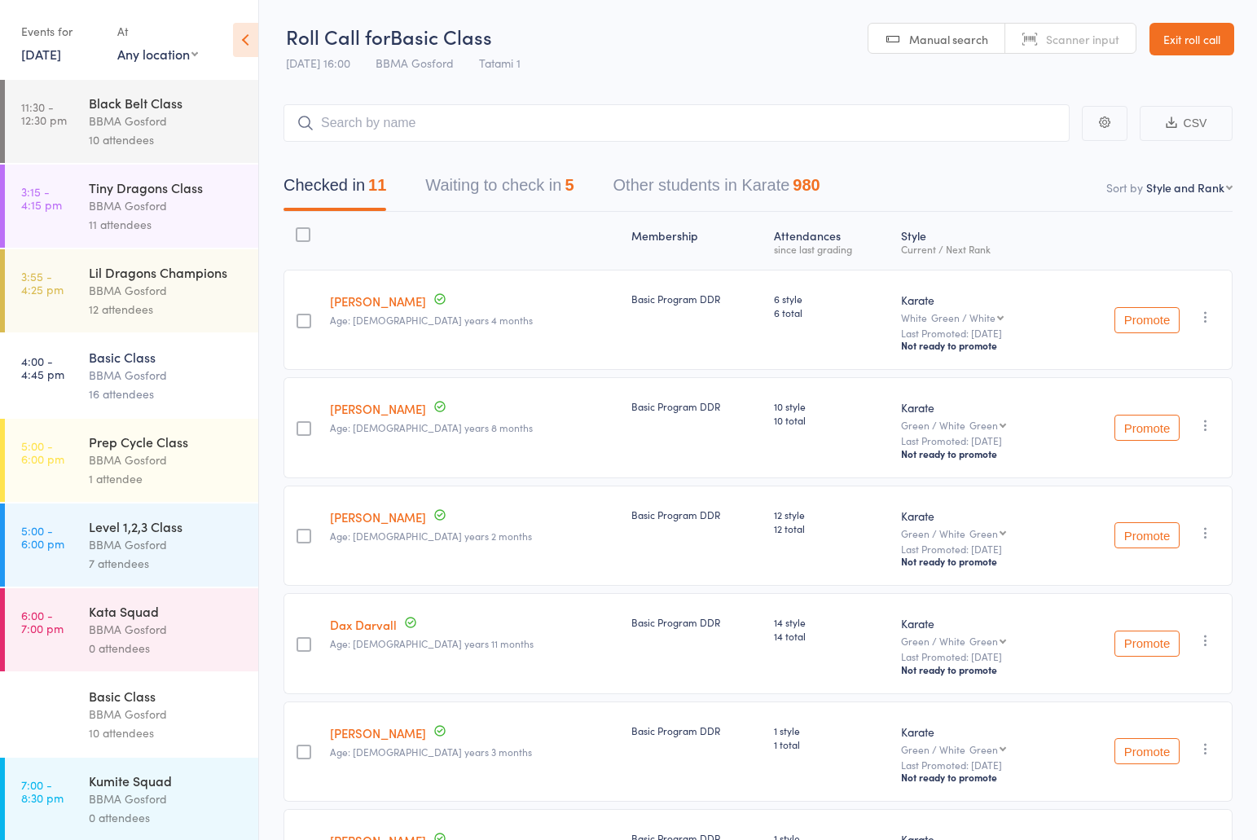
click at [163, 223] on div "11 attendees" at bounding box center [167, 224] width 156 height 19
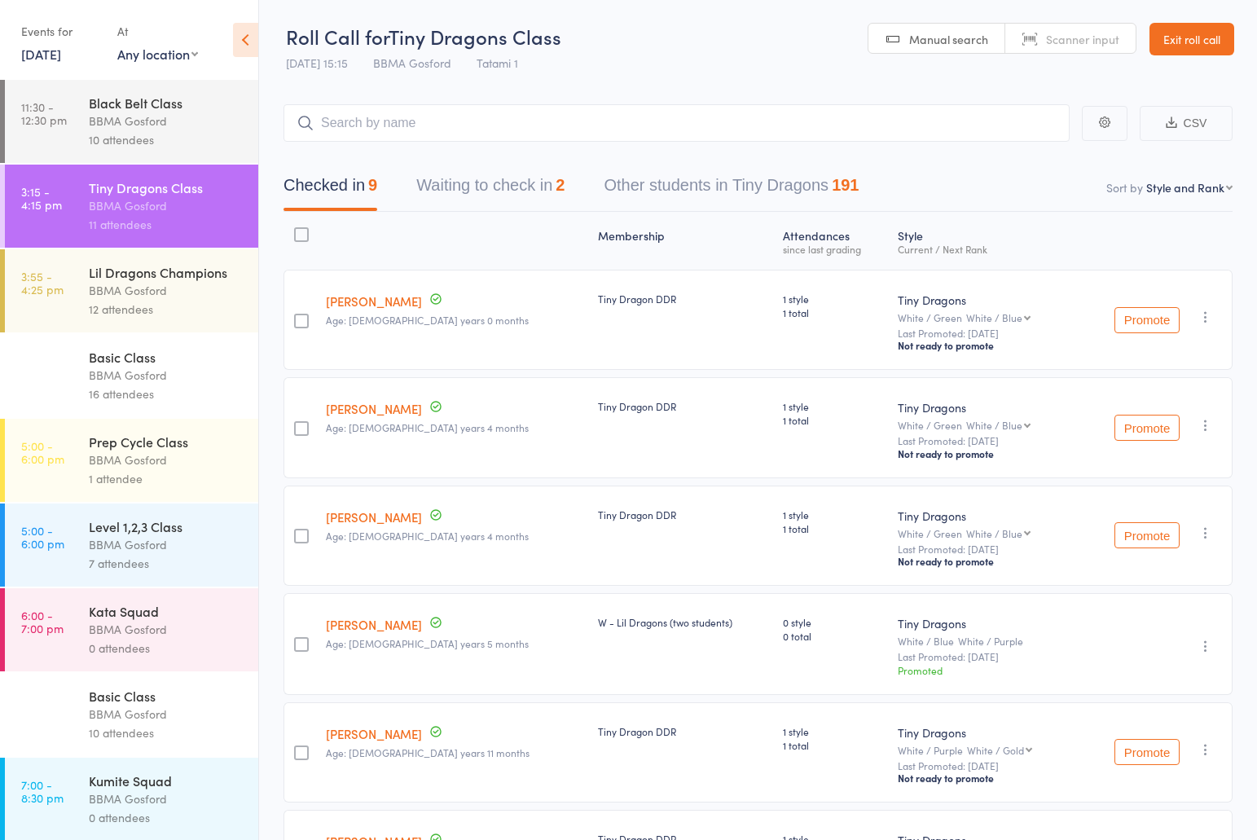
click at [145, 281] on div "Lil Dragons Champions" at bounding box center [167, 272] width 156 height 18
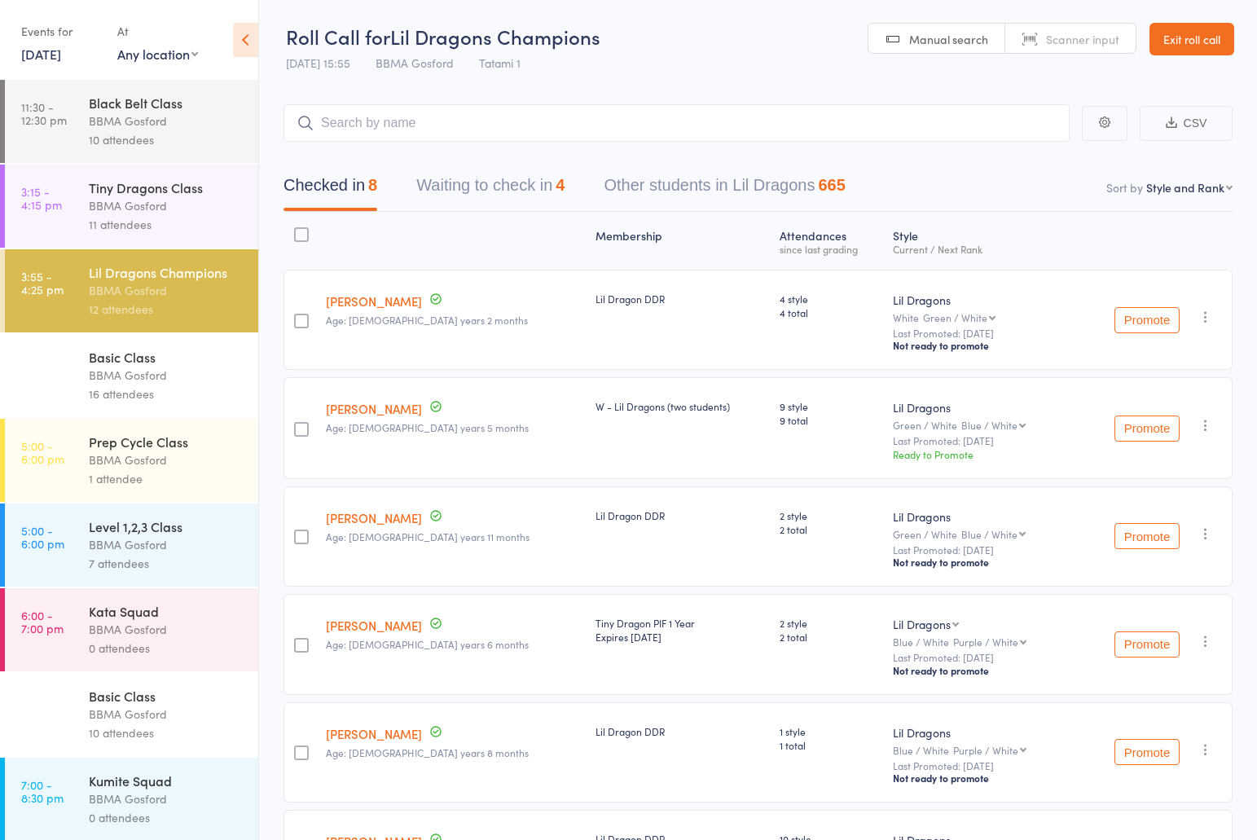
click at [143, 554] on div "BBMA Gosford" at bounding box center [167, 544] width 156 height 19
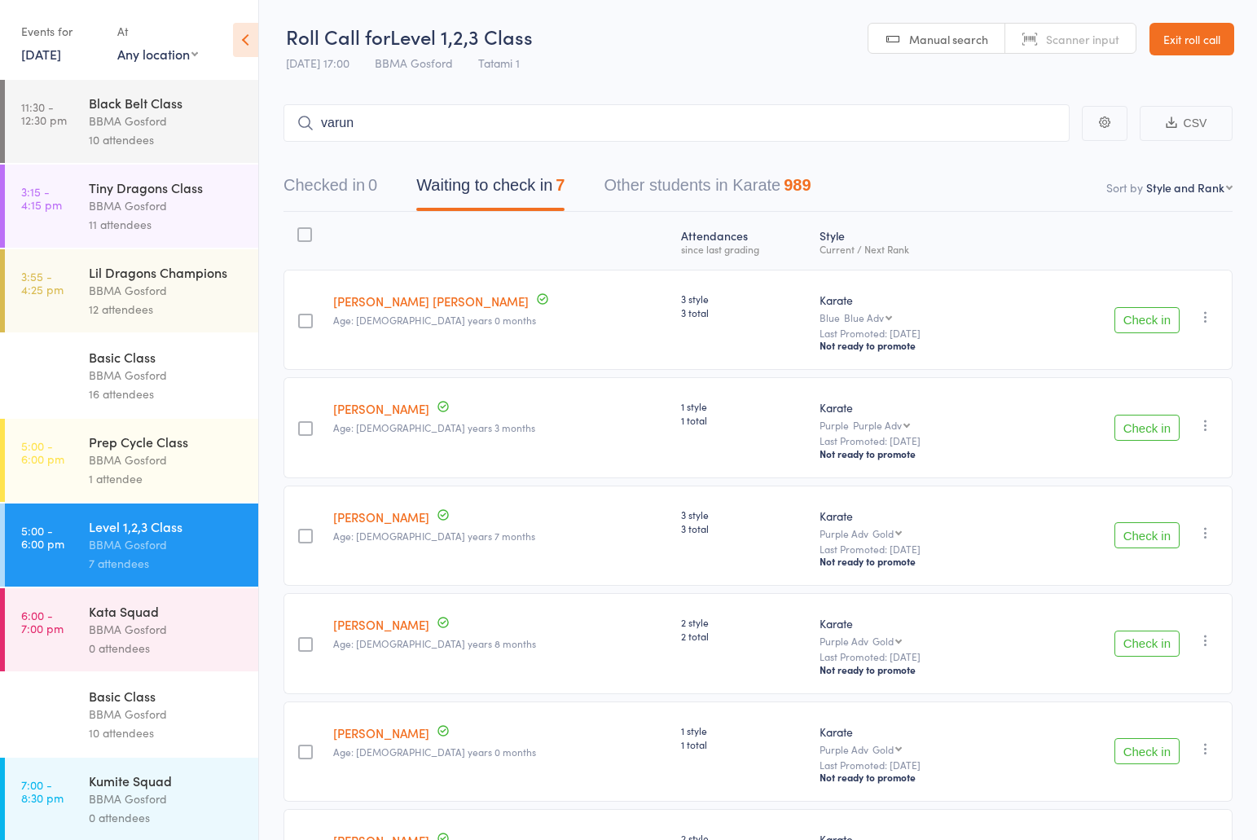
type input "varun s"
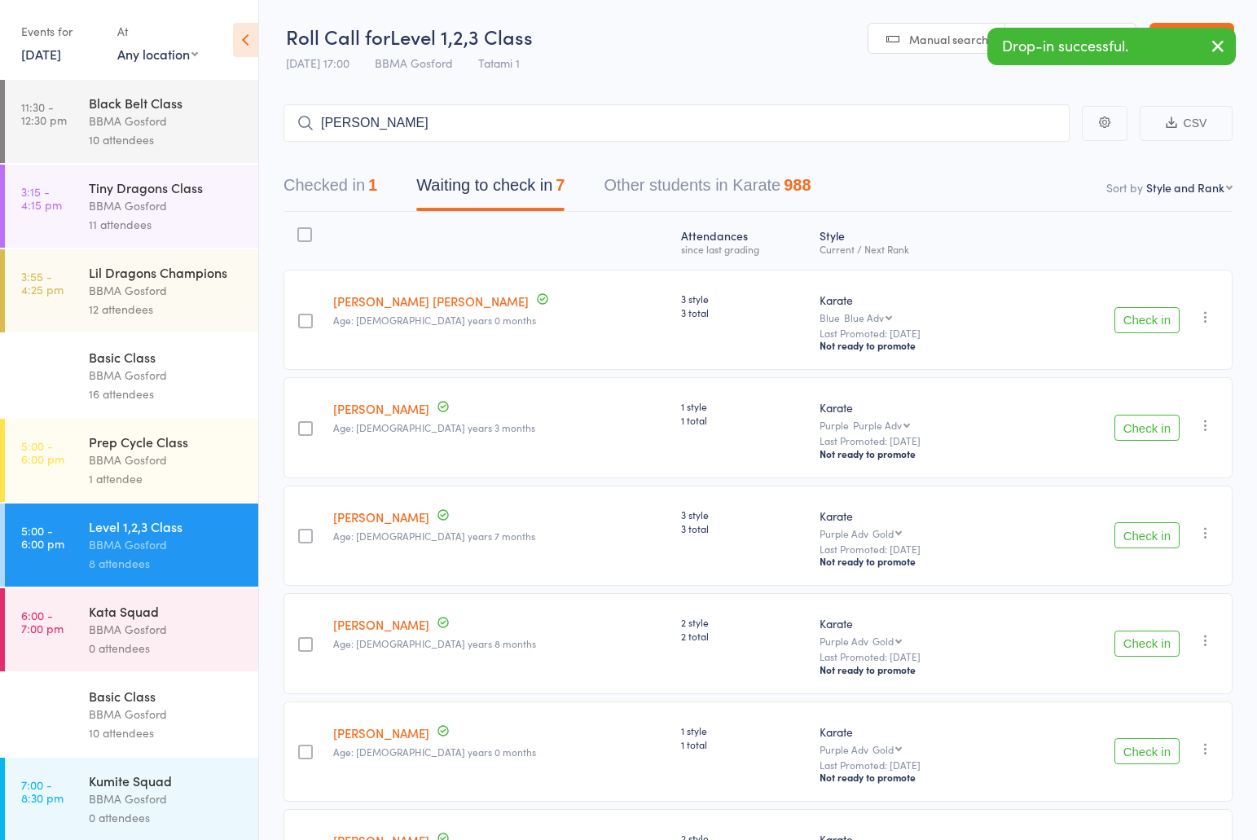
type input "ronav be"
type input "loly jenk"
type input "m"
type input "emily jen"
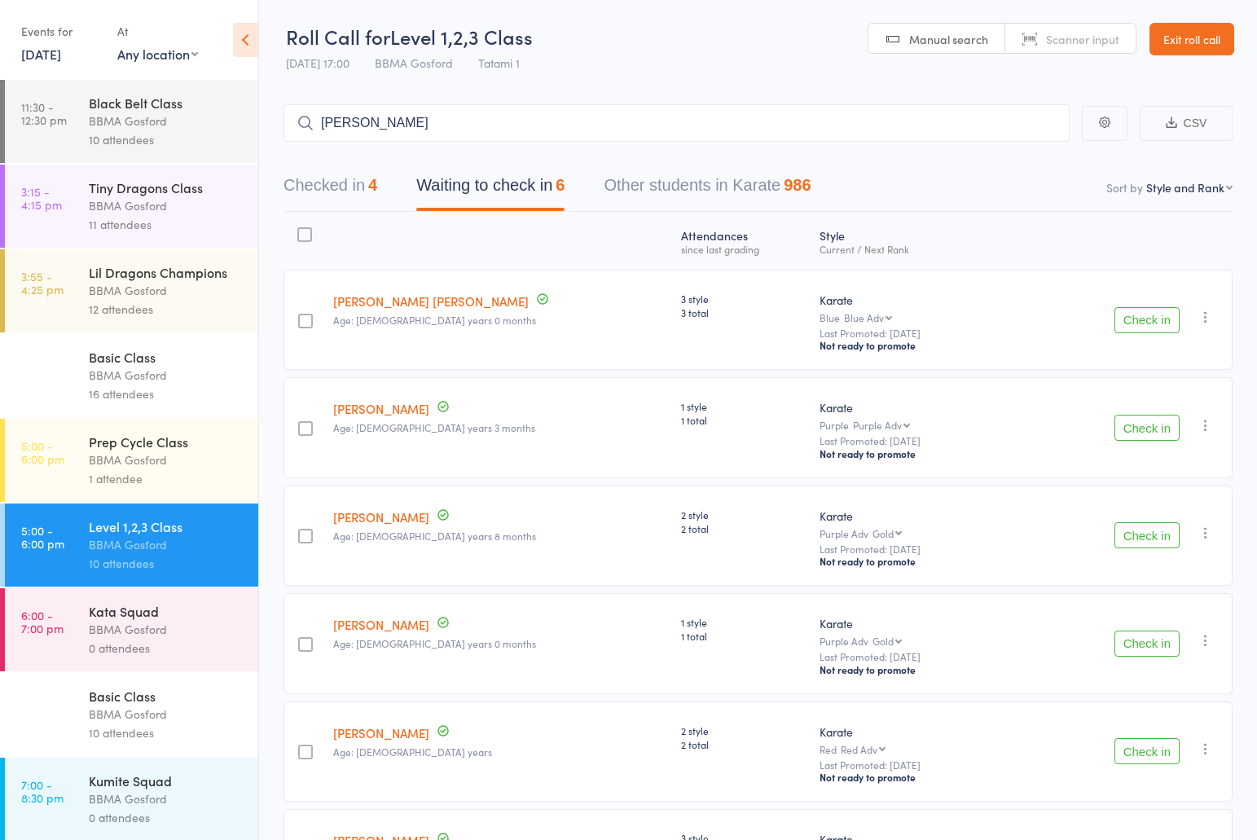
type input "samuel caoile"
click at [182, 287] on div "BBMA Gosford" at bounding box center [167, 290] width 156 height 19
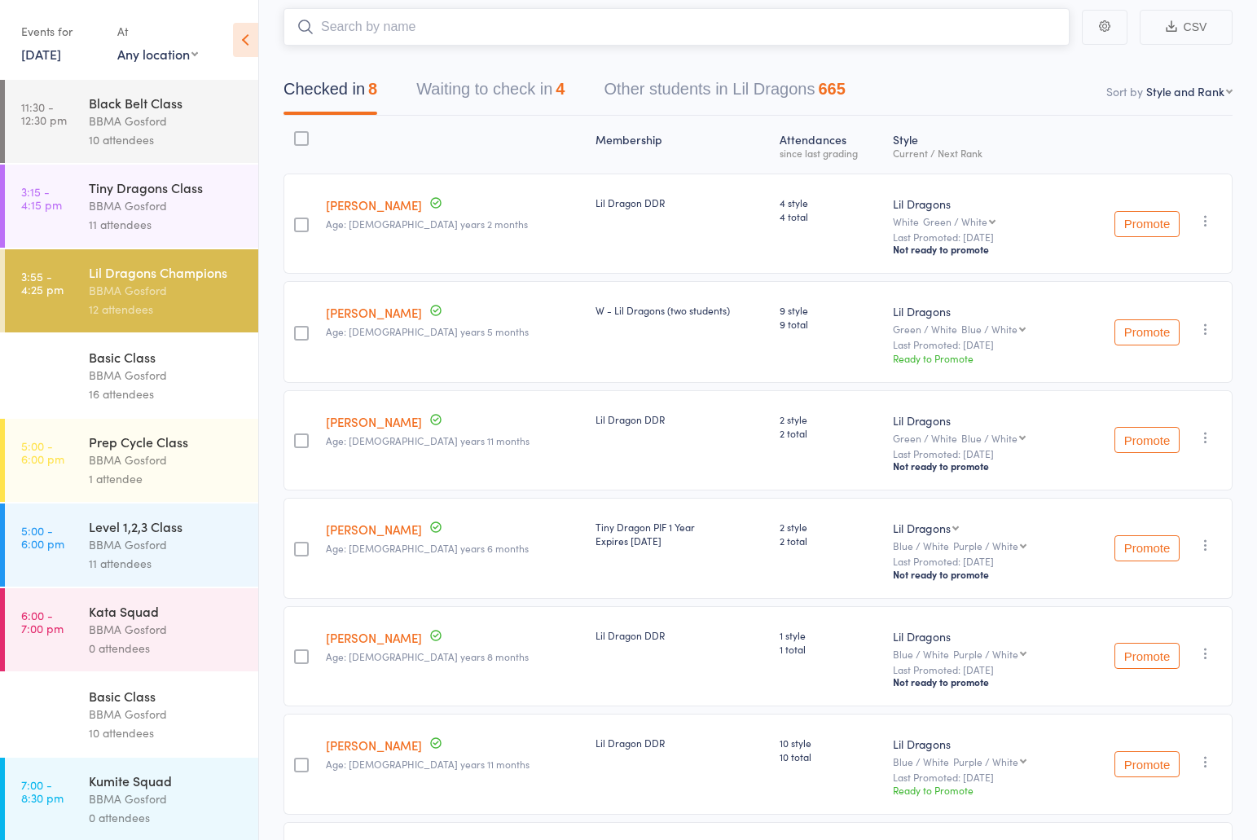
scroll to position [98, 0]
click at [1154, 334] on button "Promote" at bounding box center [1146, 331] width 65 height 26
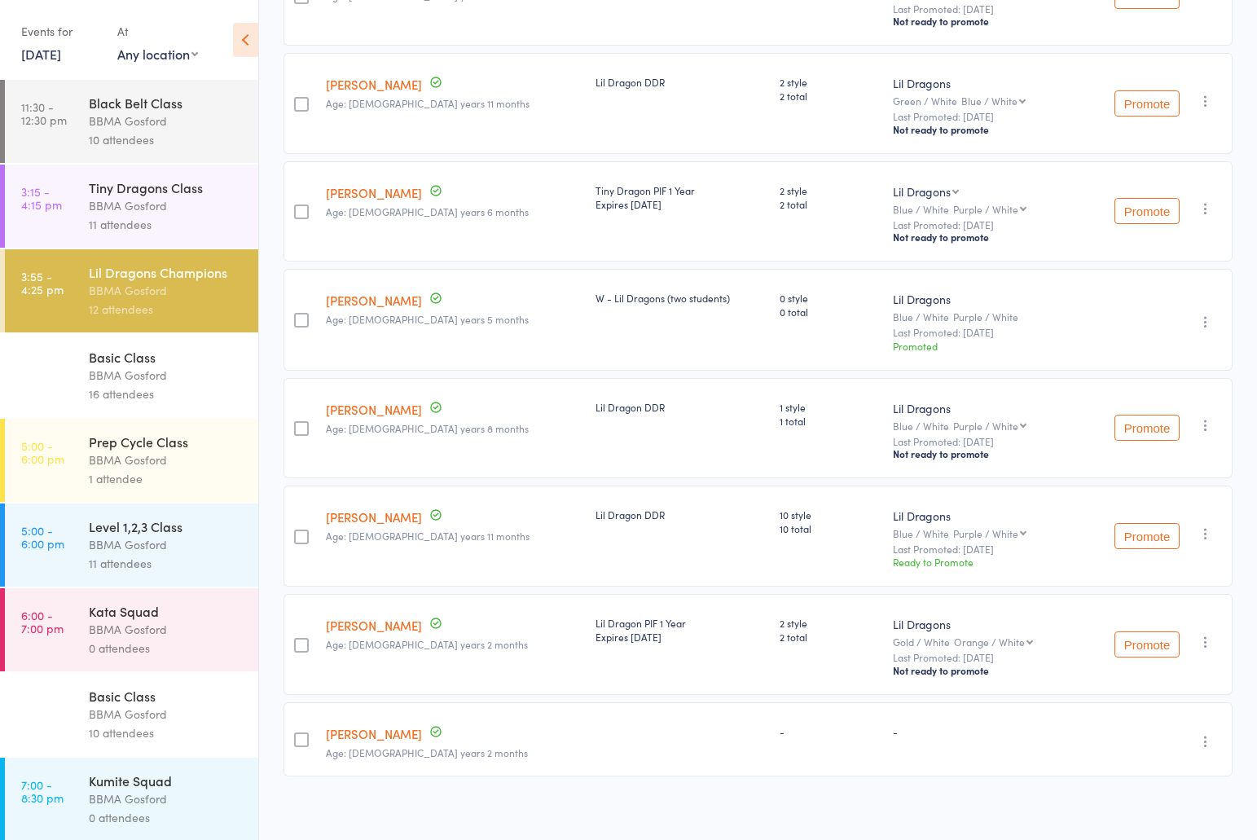
scroll to position [341, 0]
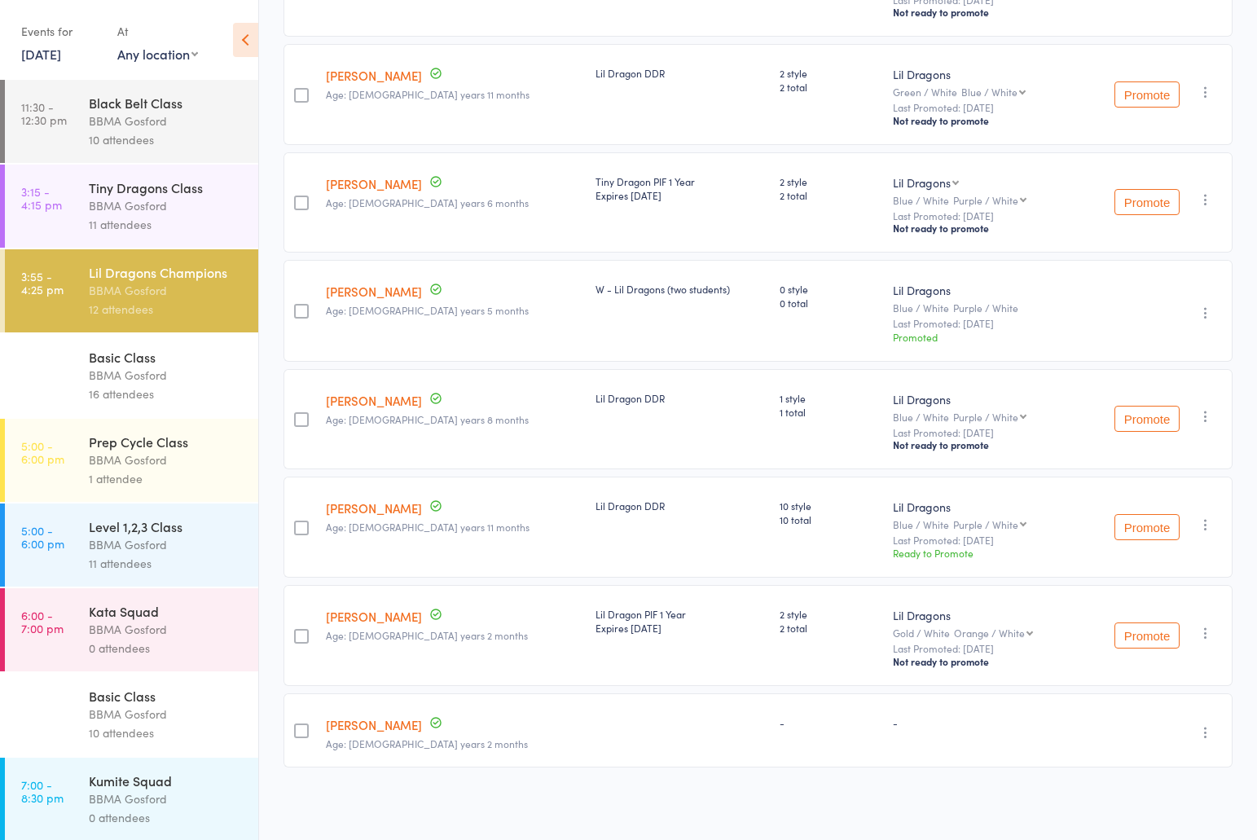
click at [1142, 532] on button "Promote" at bounding box center [1146, 527] width 65 height 26
click at [150, 533] on div "Level 1,2,3 Class" at bounding box center [167, 526] width 156 height 18
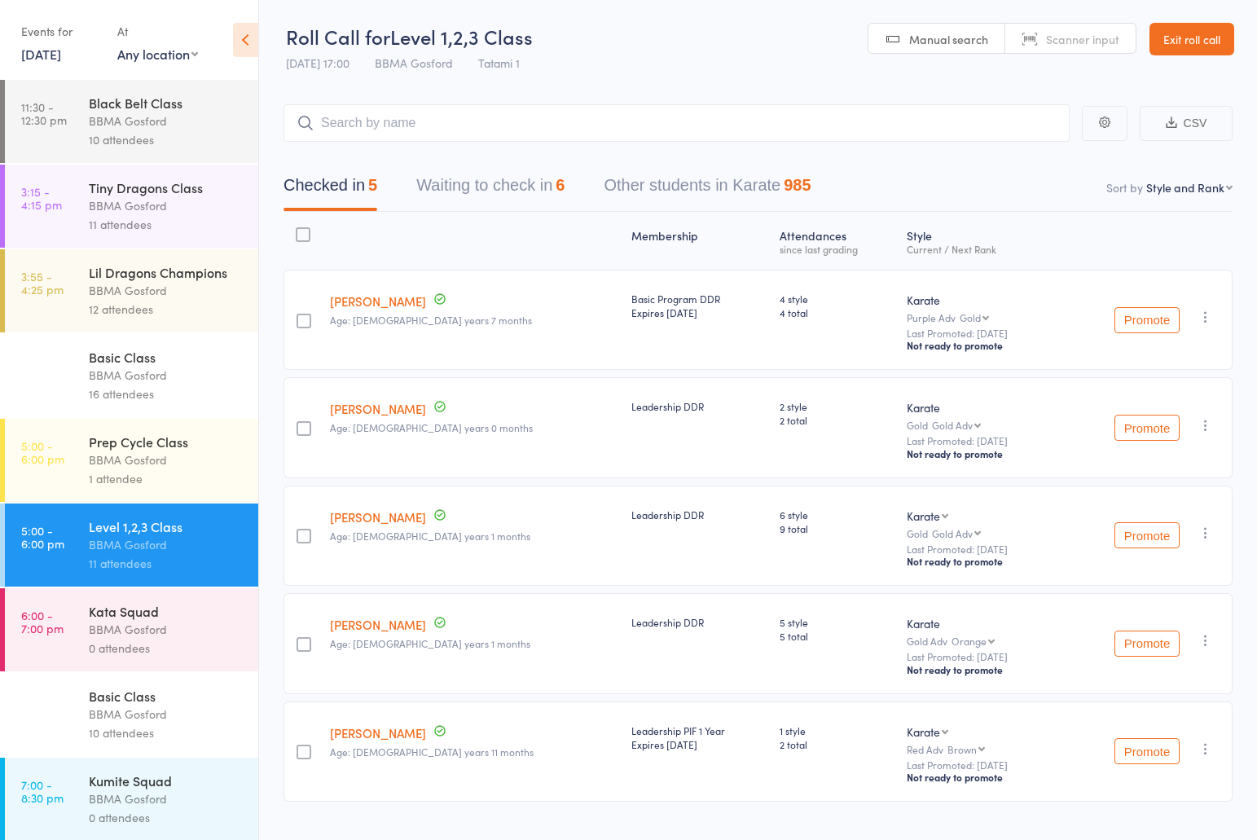
click at [152, 476] on div "1 attendee" at bounding box center [167, 478] width 156 height 19
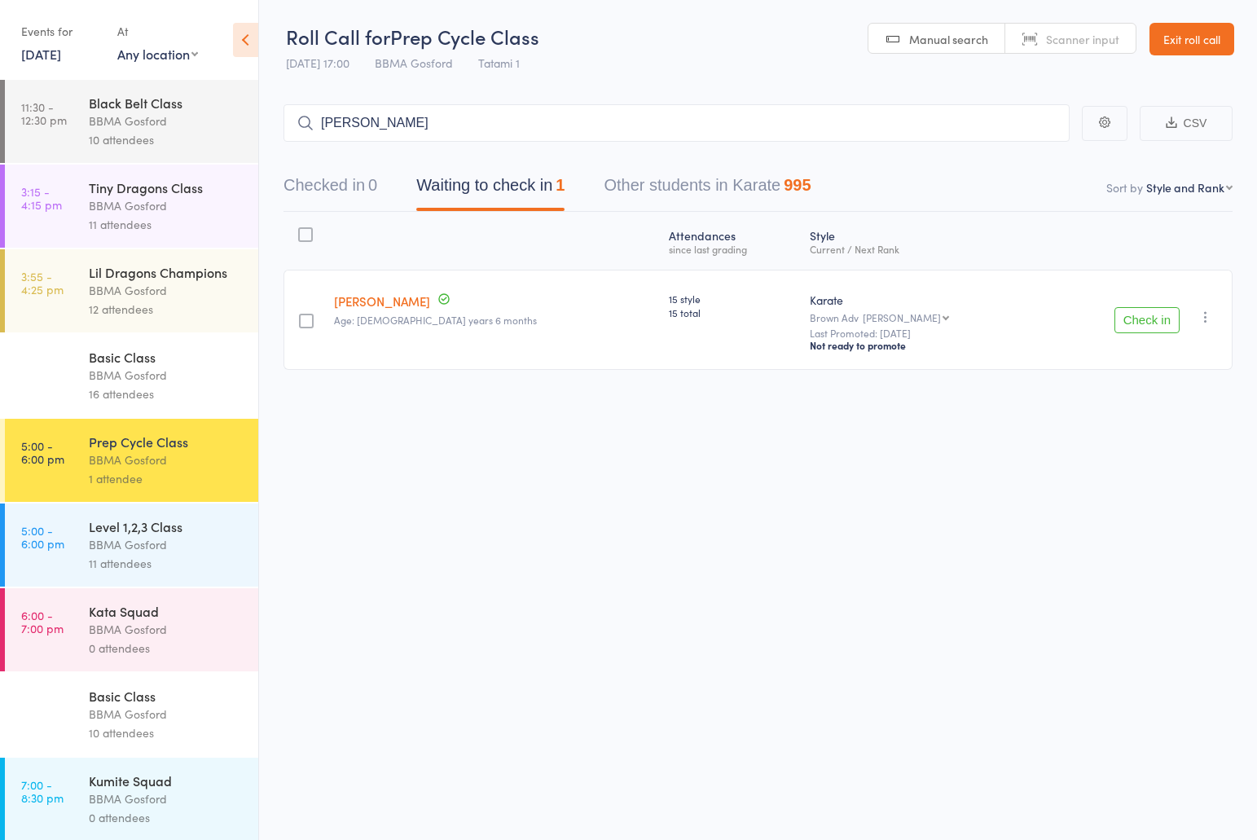
type input "ellie hart"
click at [149, 541] on div "BBMA Gosford" at bounding box center [167, 544] width 156 height 19
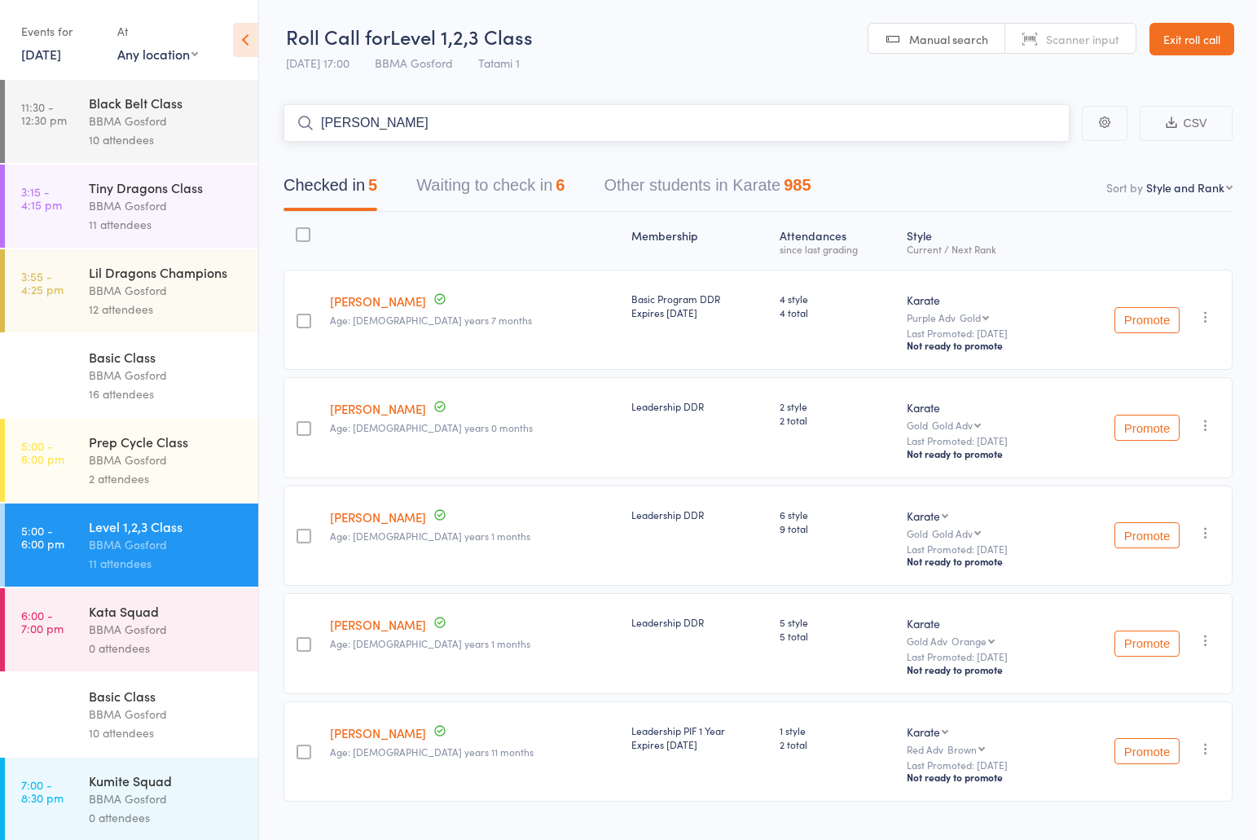
type input "daisy vu"
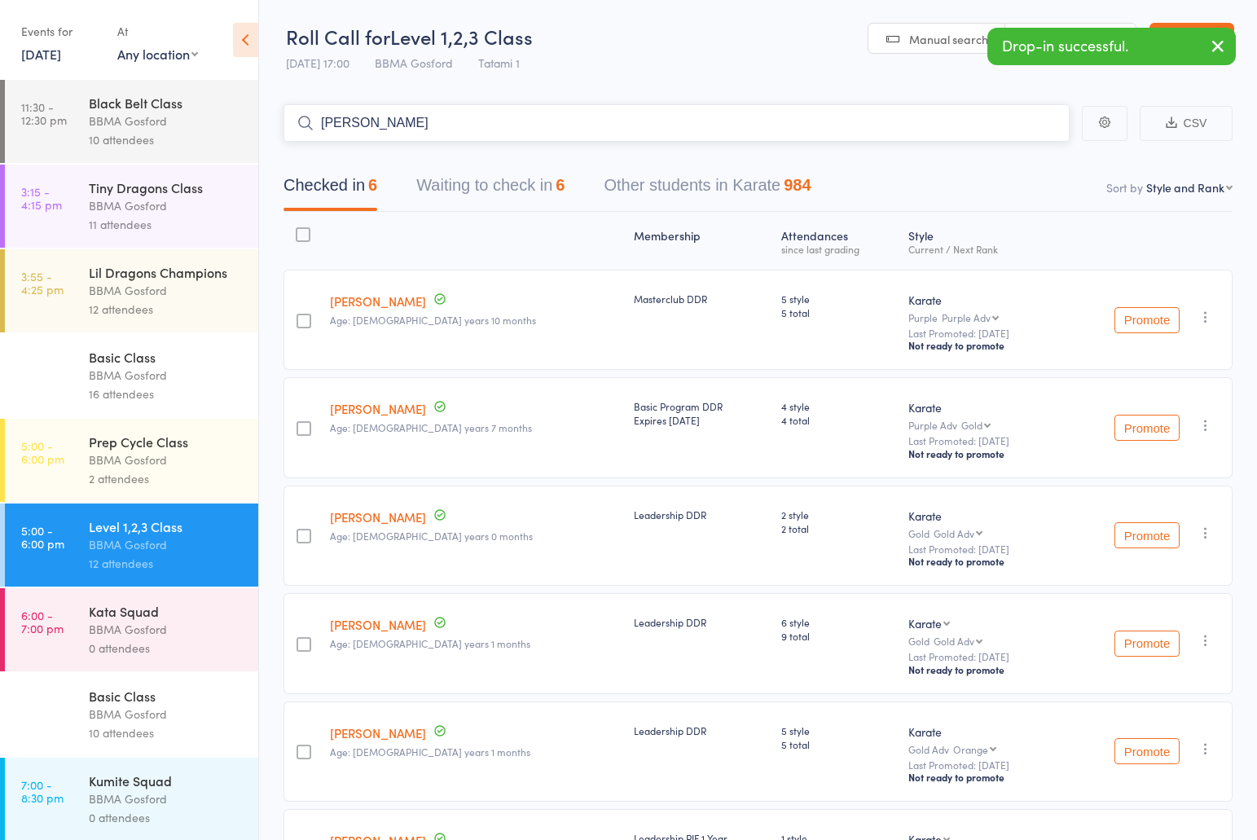
type input "matthew sugars"
type input "ryder josi"
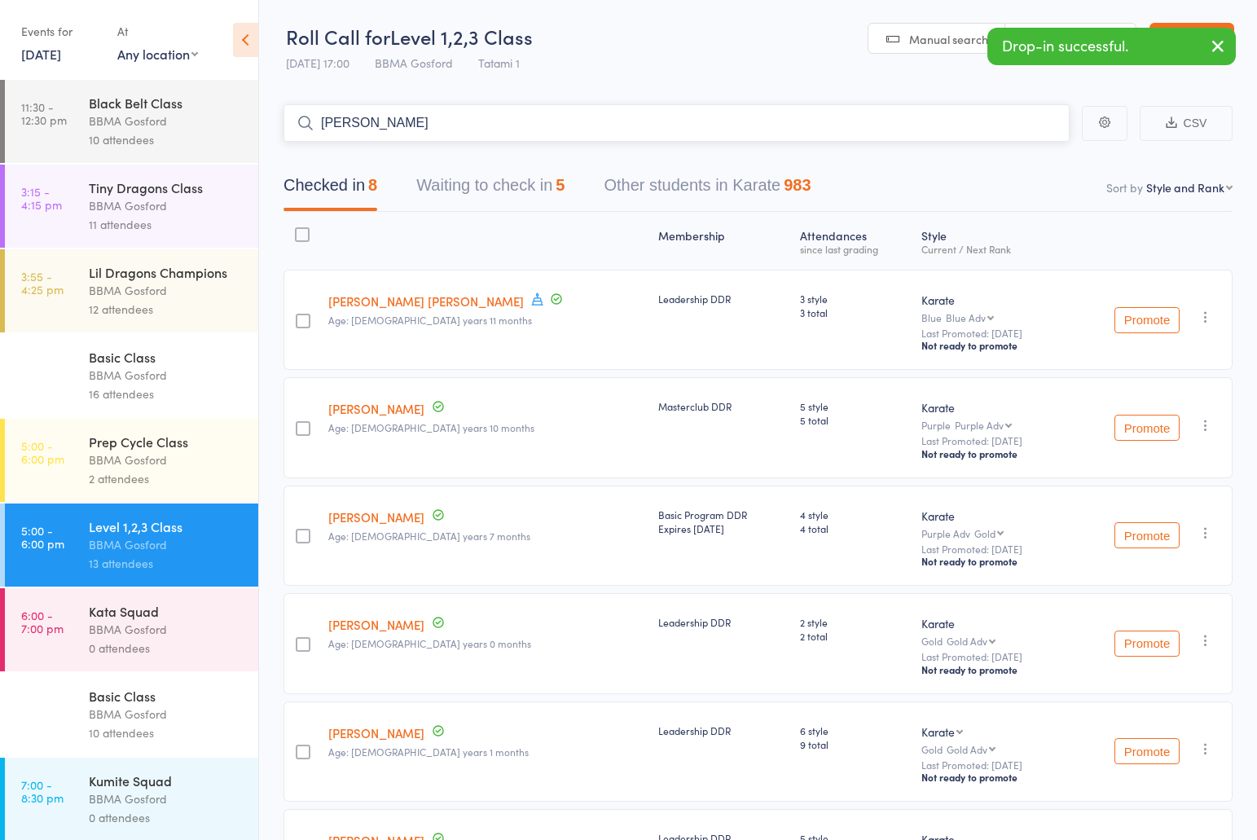
type input "jacob pesce"
type input "nicholas beeby"
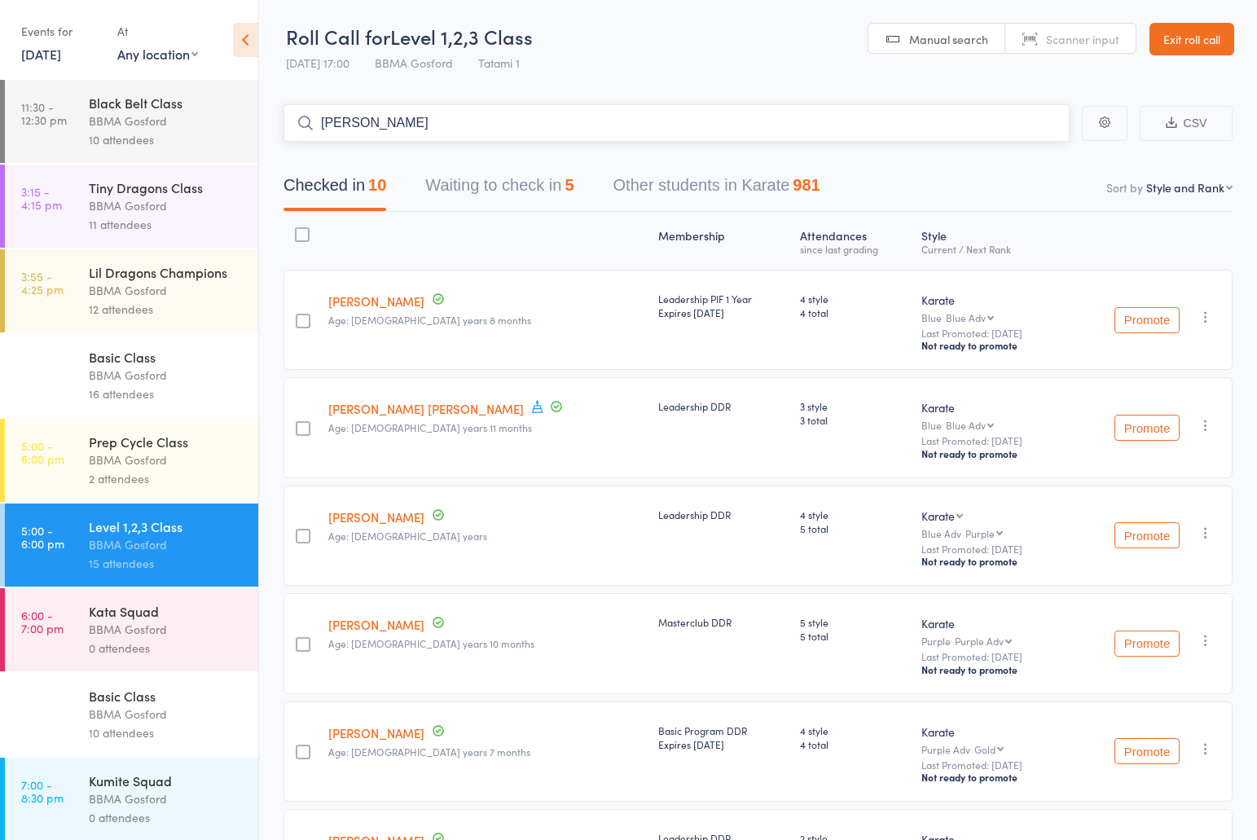
type input "charmain rothman"
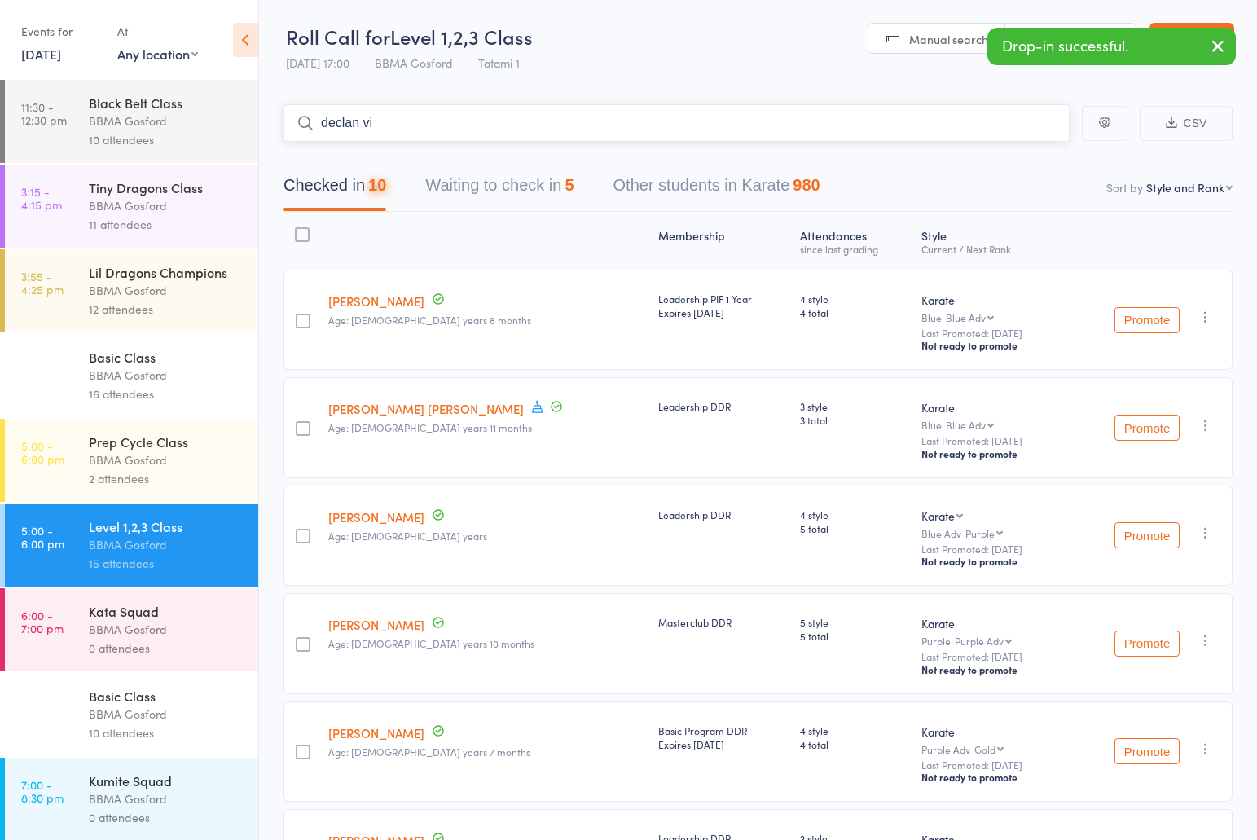
type input "declan viv"
type input "giancarlo"
type input "owen ayres"
type input "lewis ayres"
type input "romano"
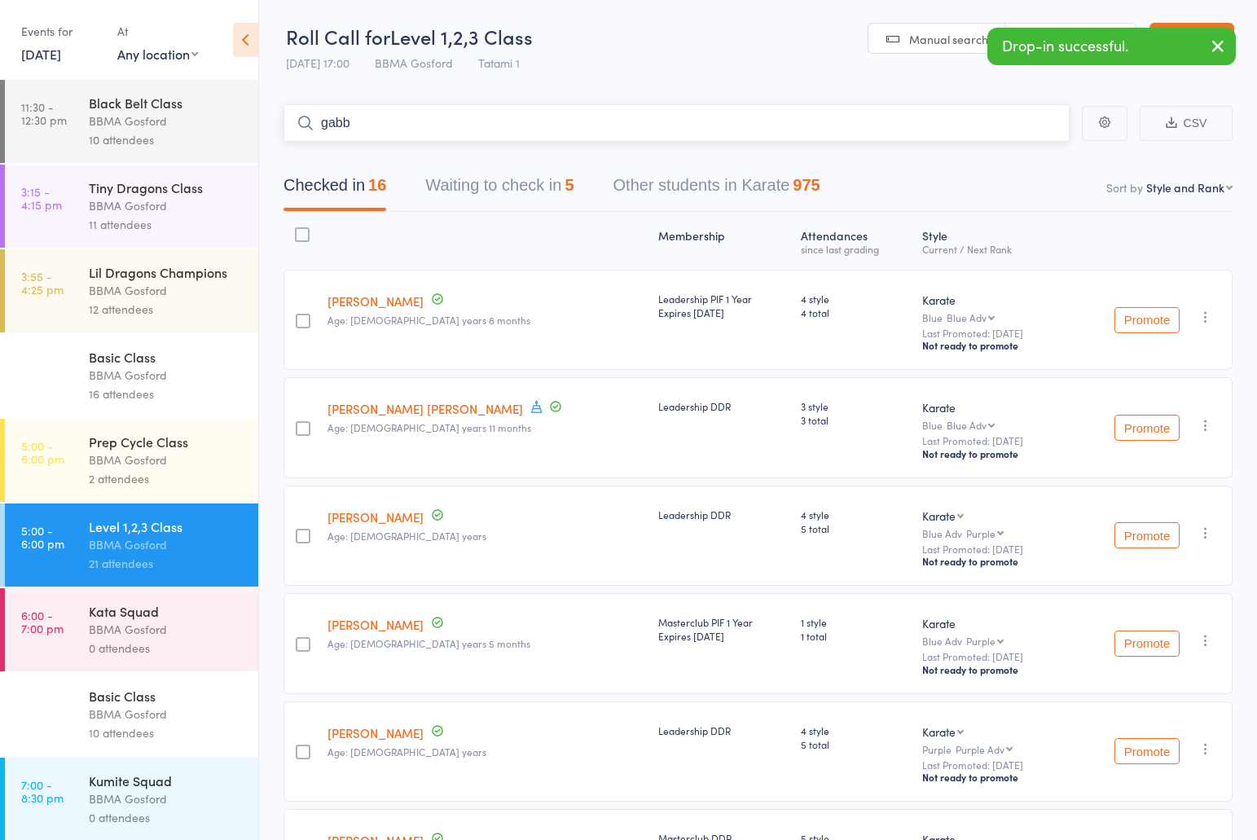
type input "gabb"
type input "huby"
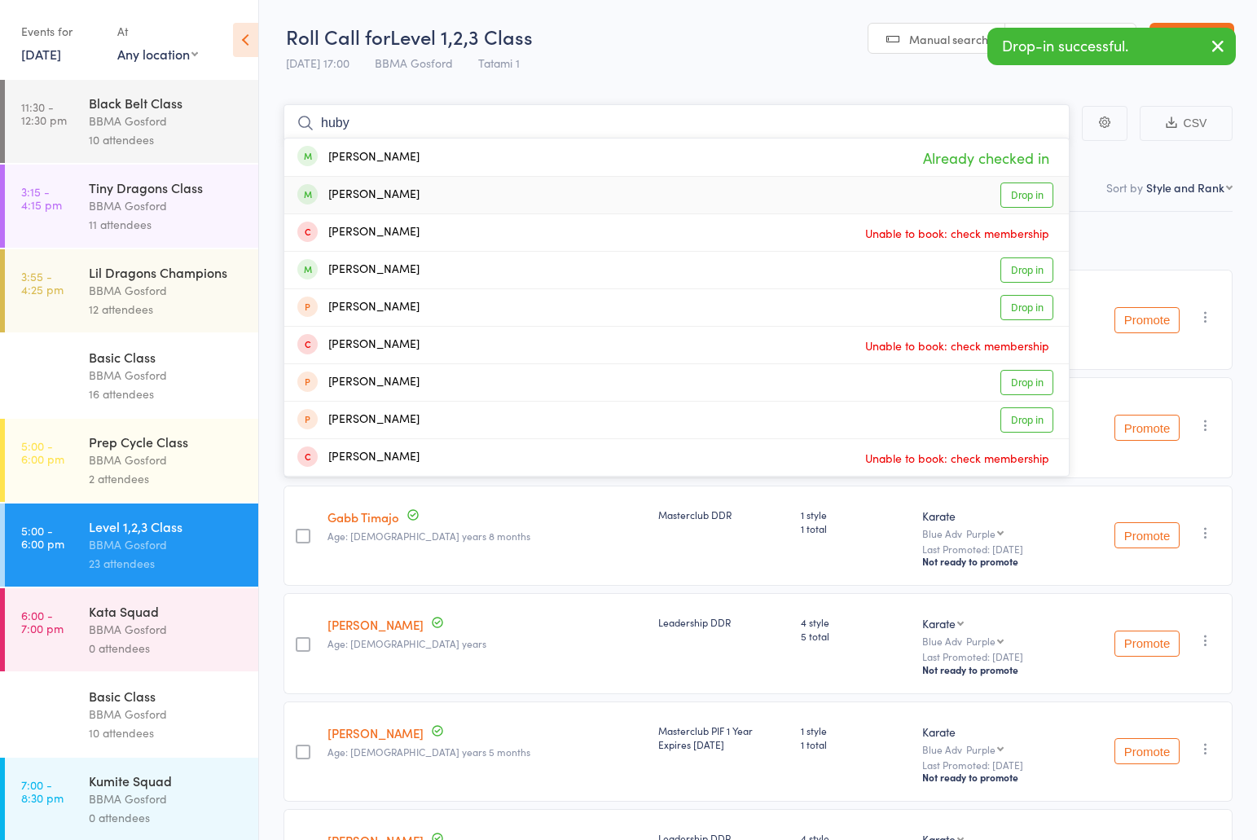
type input "huby"
click at [471, 192] on div "Alexander Huby Drop in" at bounding box center [676, 195] width 784 height 37
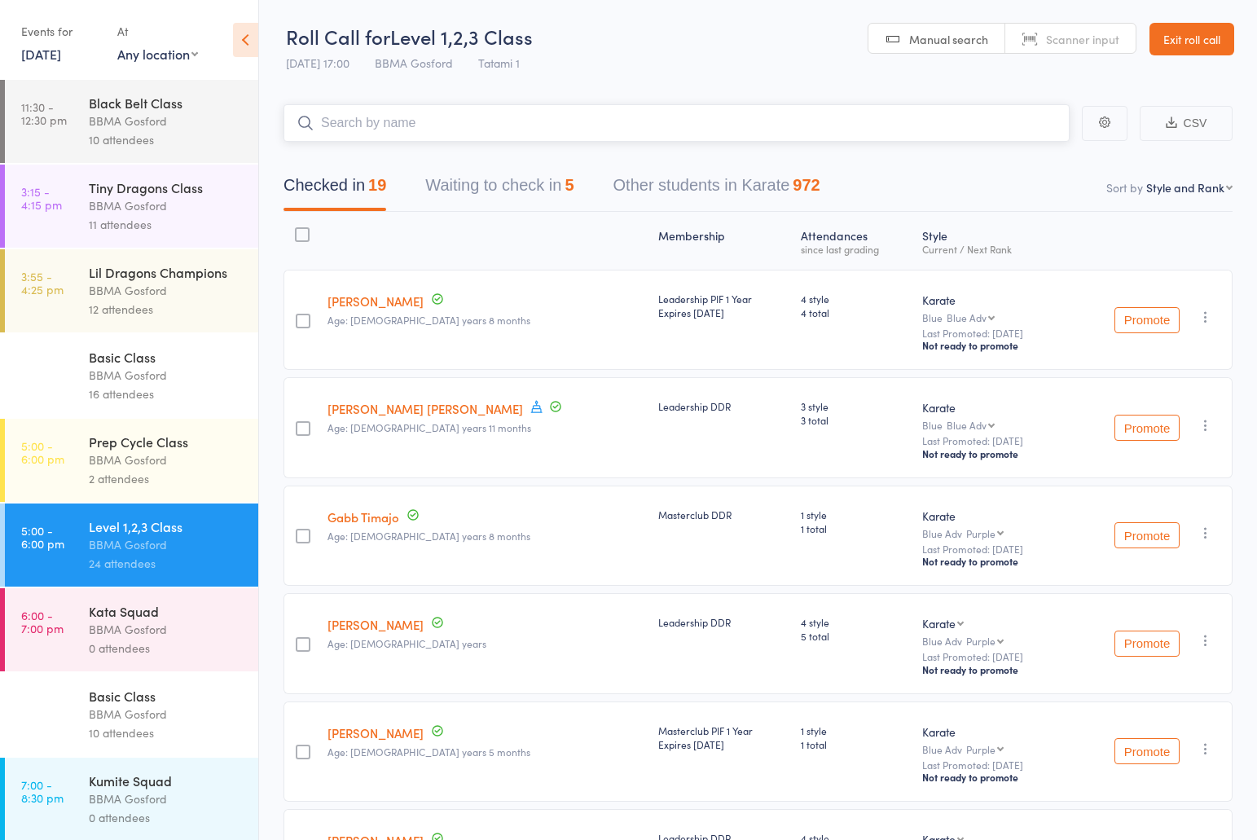
click at [533, 195] on button "Waiting to check in 5" at bounding box center [499, 189] width 148 height 43
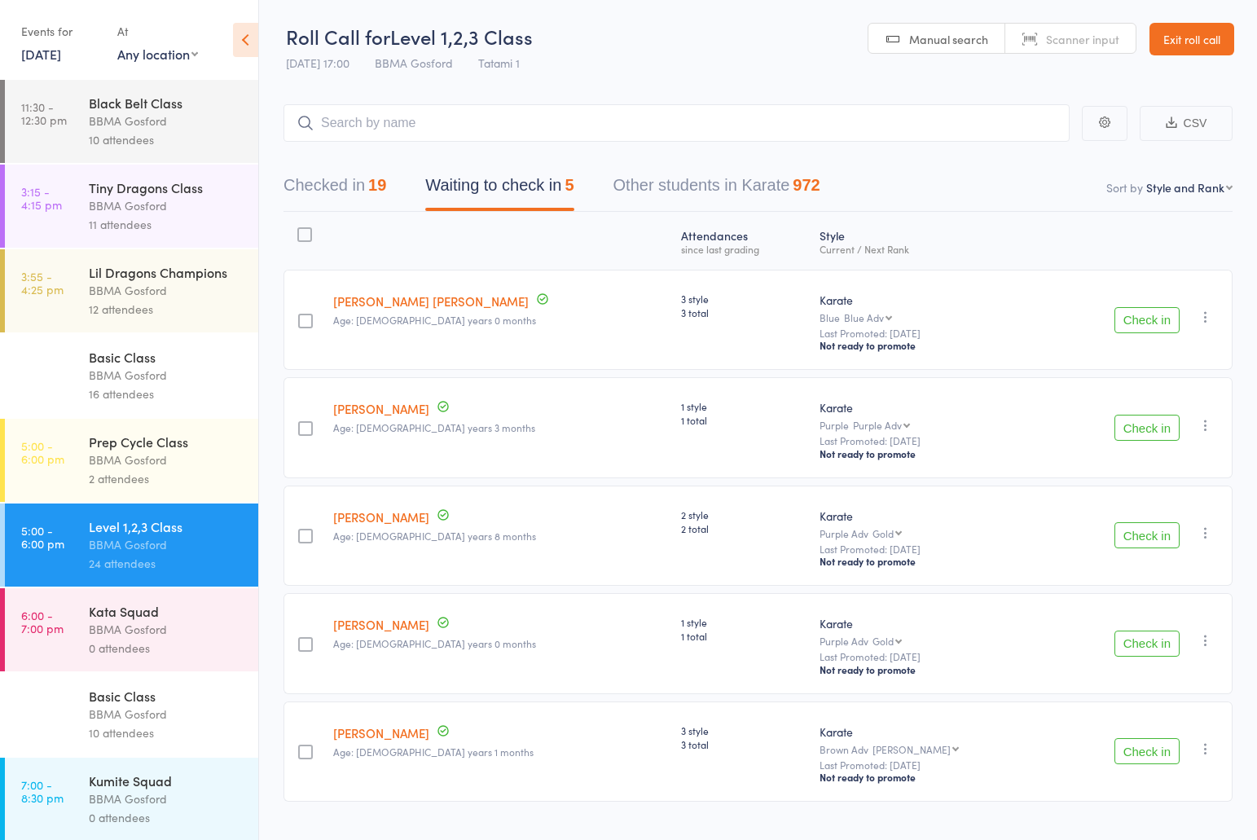
click at [1156, 329] on button "Check in" at bounding box center [1146, 320] width 65 height 26
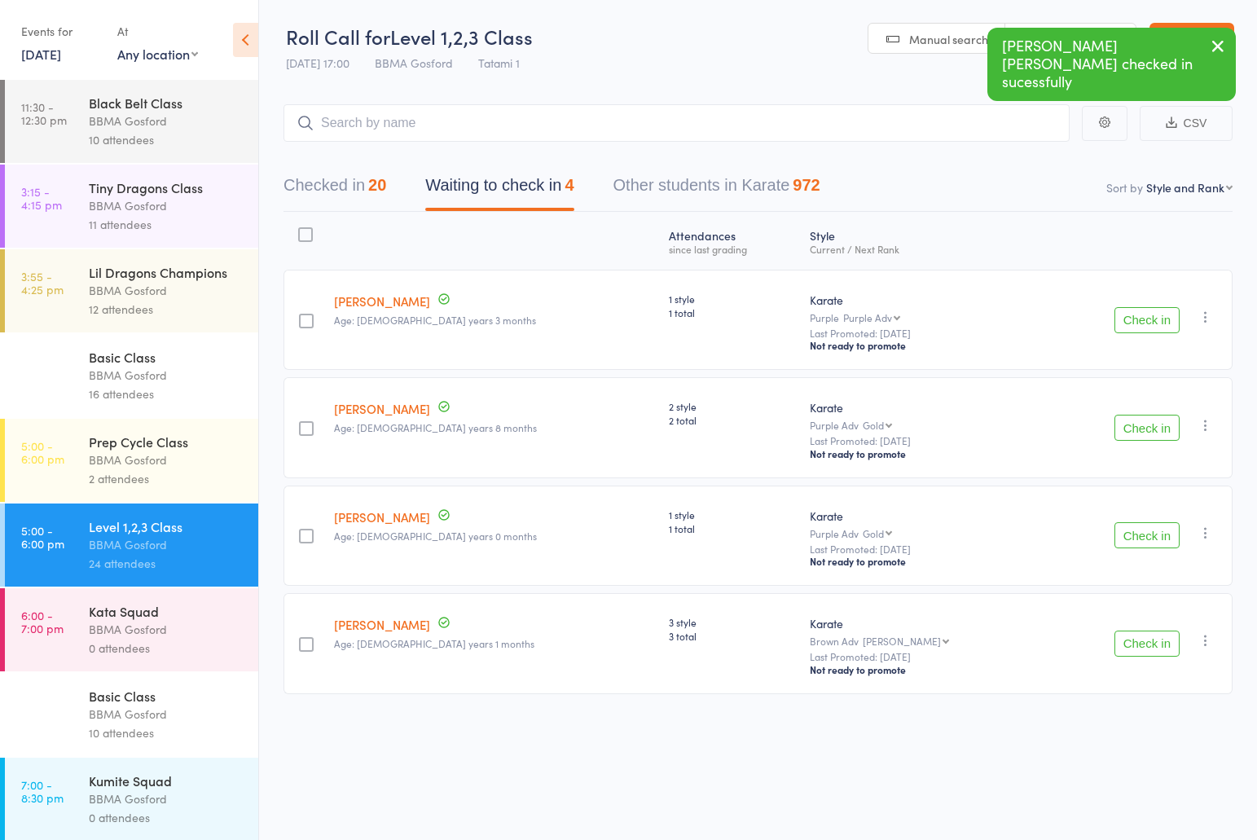
click at [1152, 544] on button "Check in" at bounding box center [1146, 535] width 65 height 26
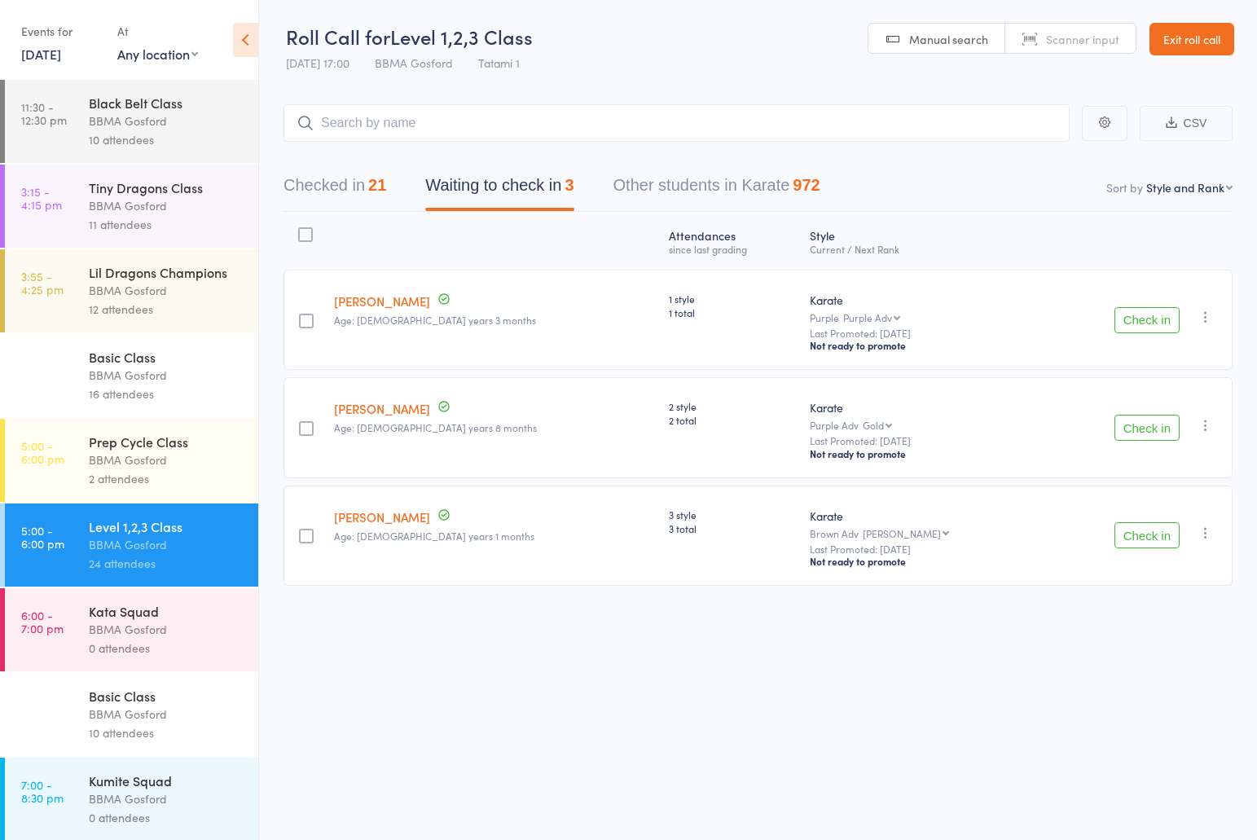
click at [165, 450] on div "Prep Cycle Class" at bounding box center [167, 441] width 156 height 18
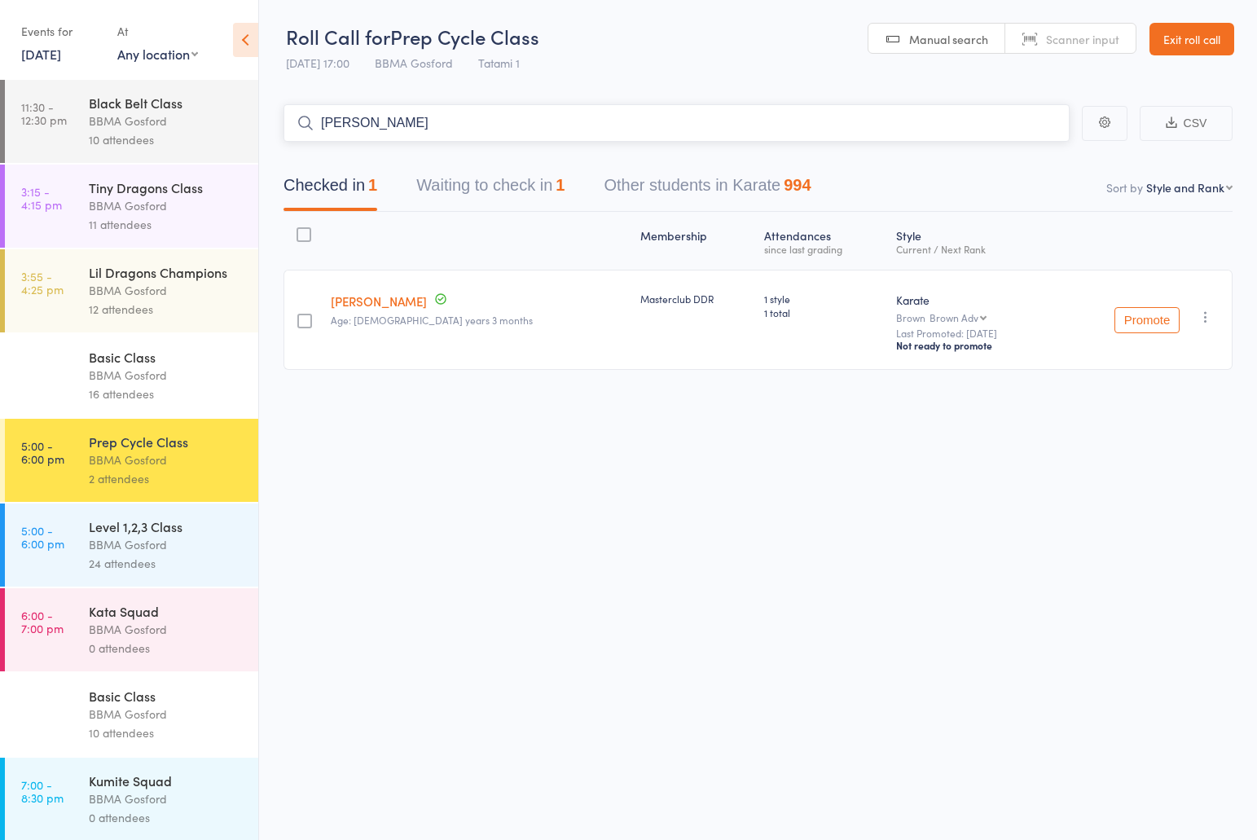
type input "thomas jones"
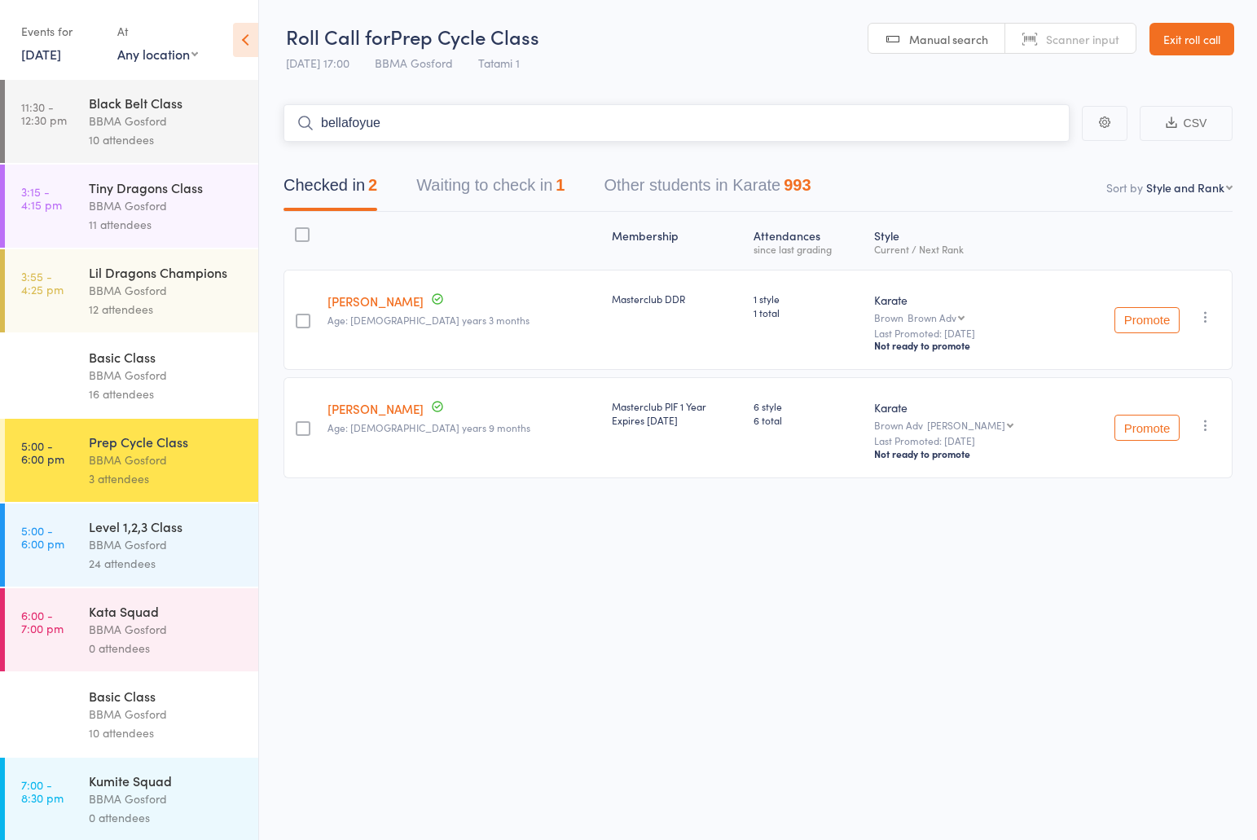
type input "bellafoyuel"
type input "lewis ayres"
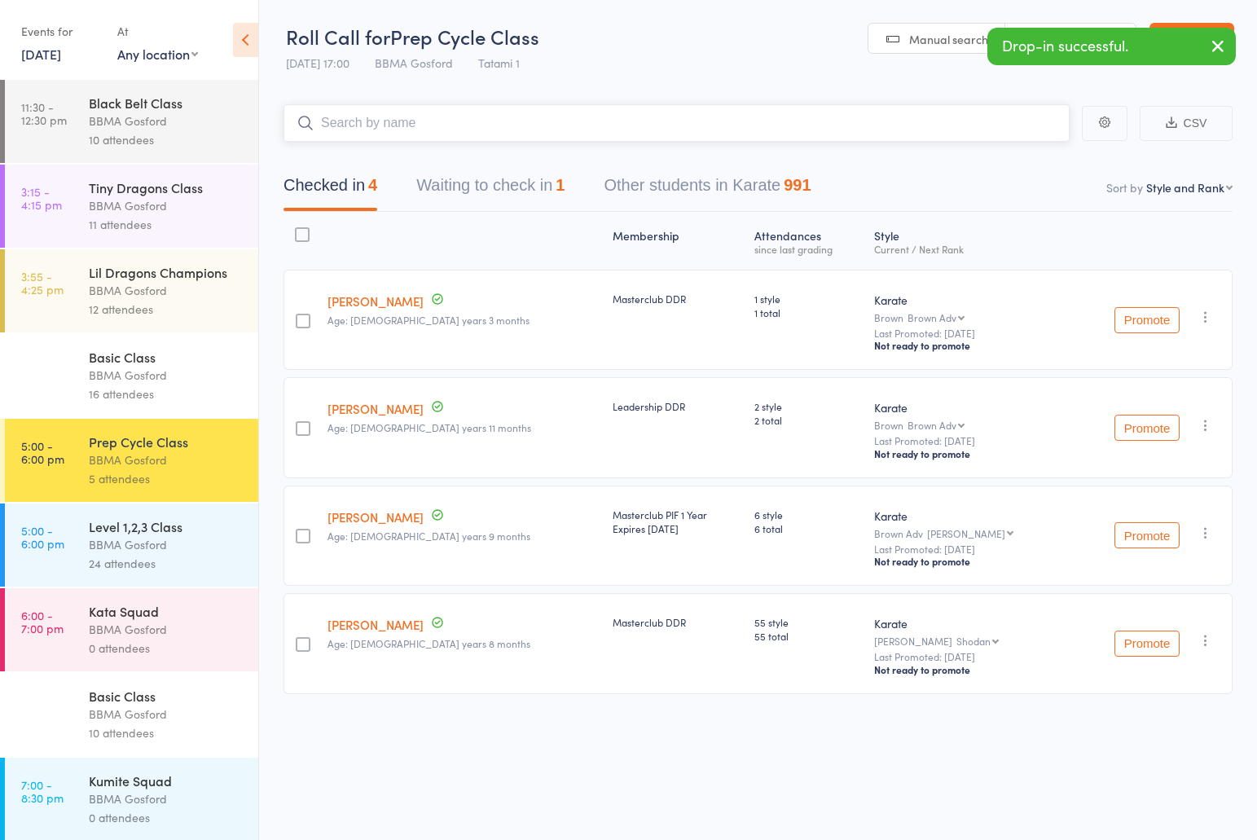
click at [491, 188] on button "Waiting to check in 1" at bounding box center [490, 189] width 148 height 43
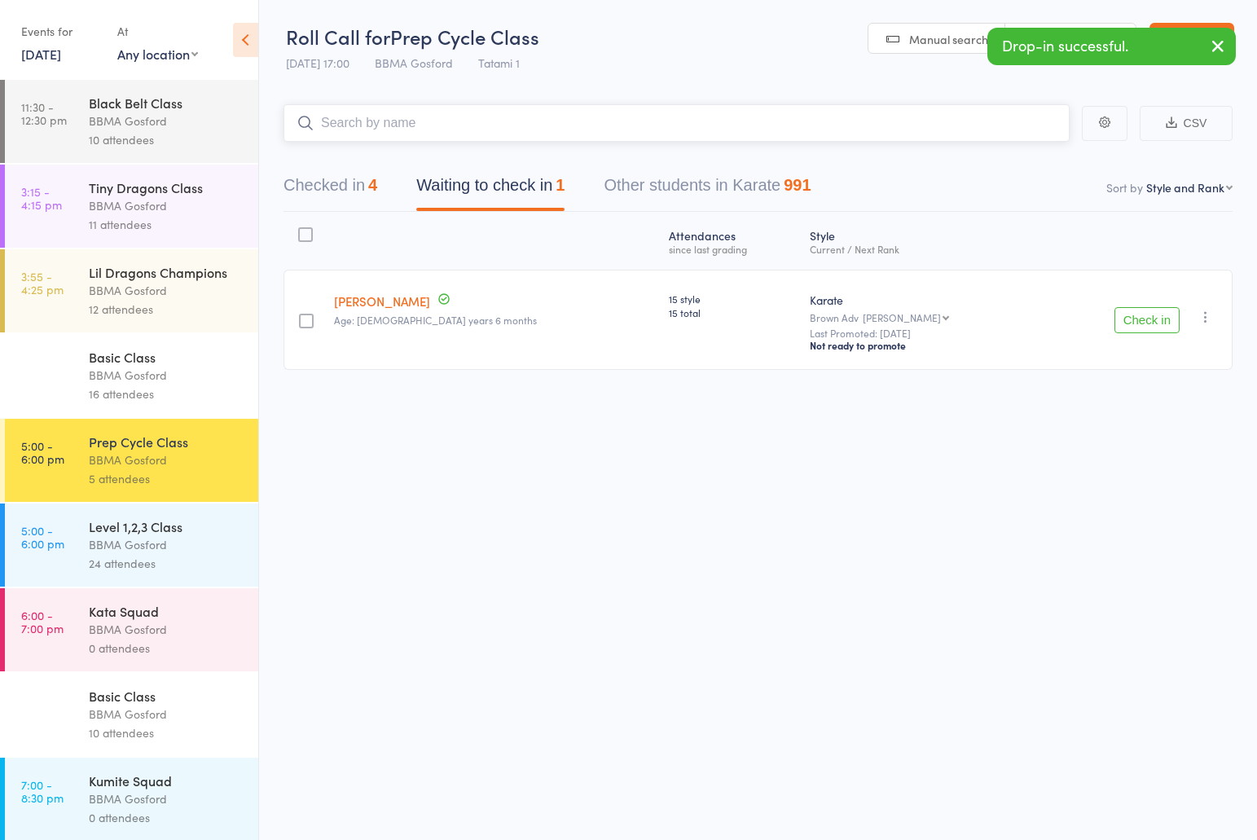
click at [370, 191] on button "Checked in 4" at bounding box center [330, 189] width 94 height 43
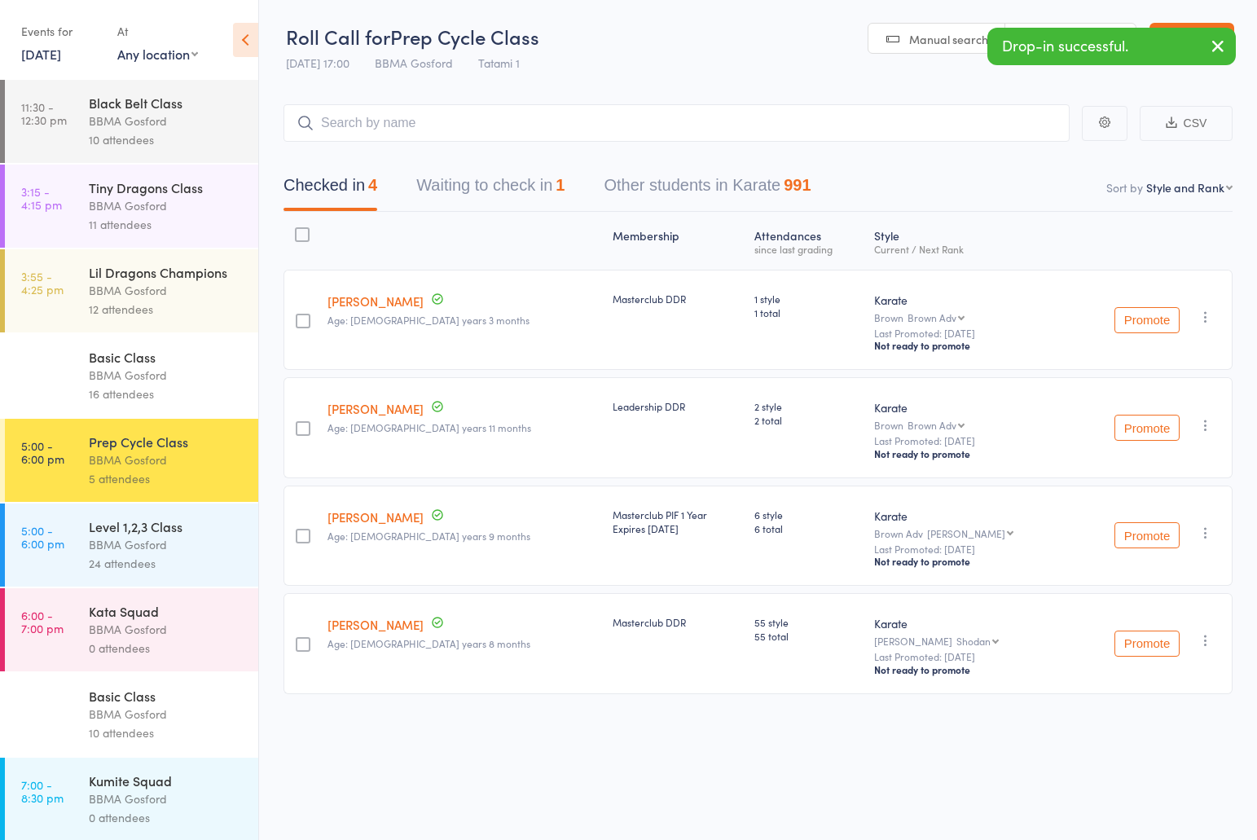
click at [125, 535] on div "Level 1,2,3 Class" at bounding box center [167, 526] width 156 height 18
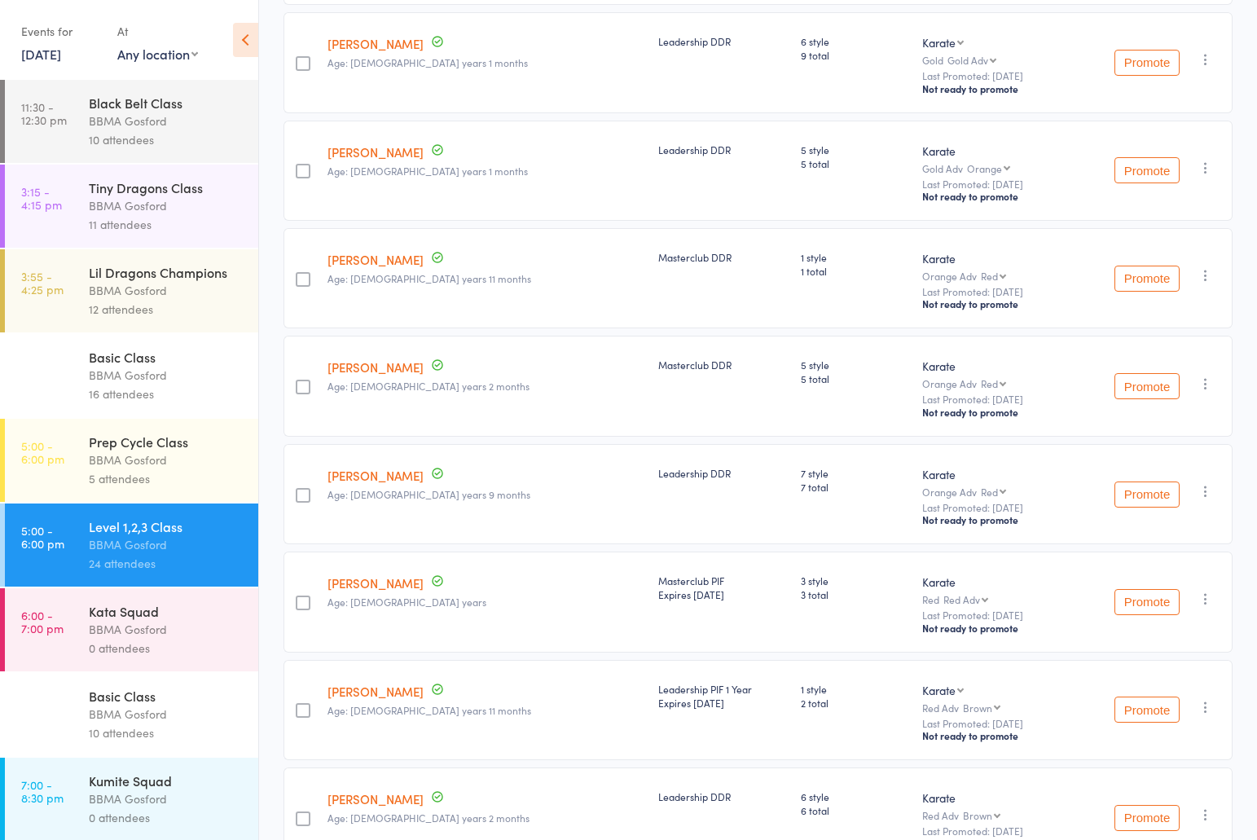
scroll to position [1786, 0]
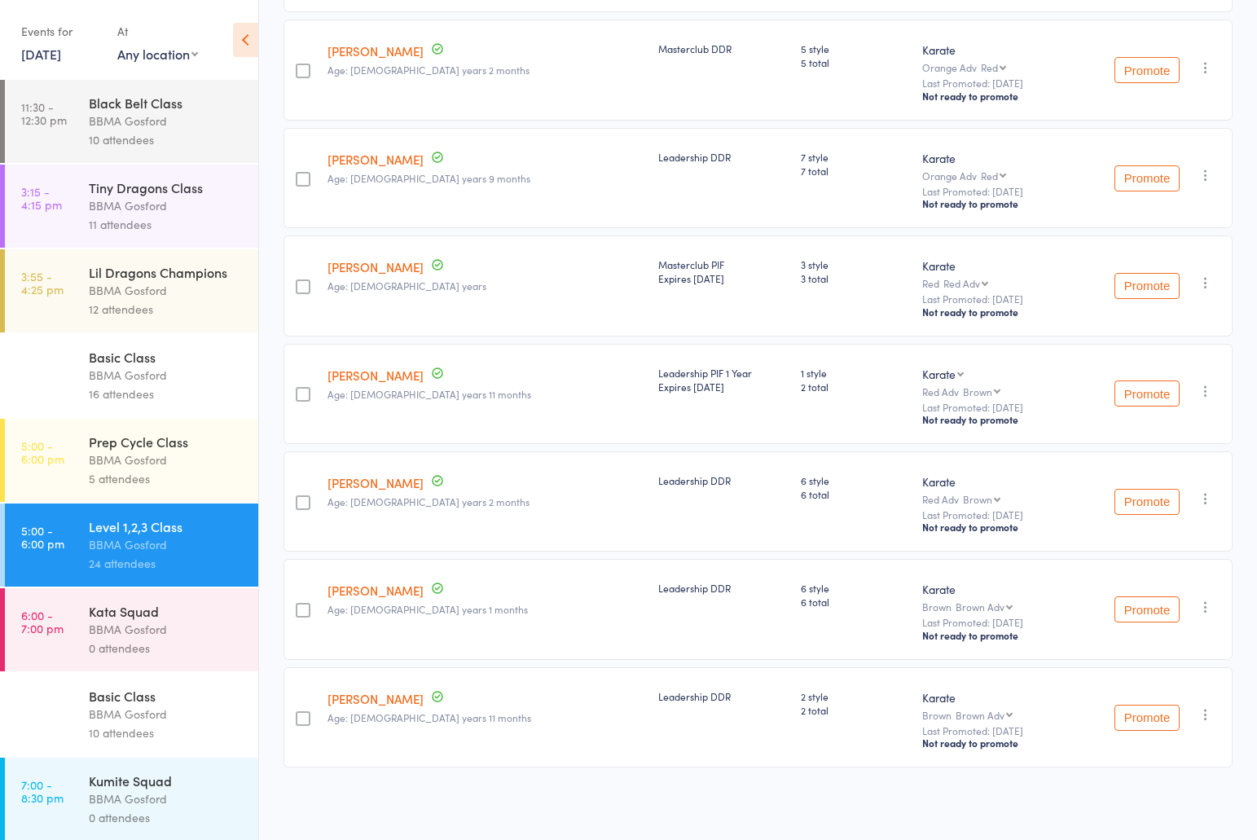
click at [1207, 604] on icon "button" at bounding box center [1205, 607] width 16 height 16
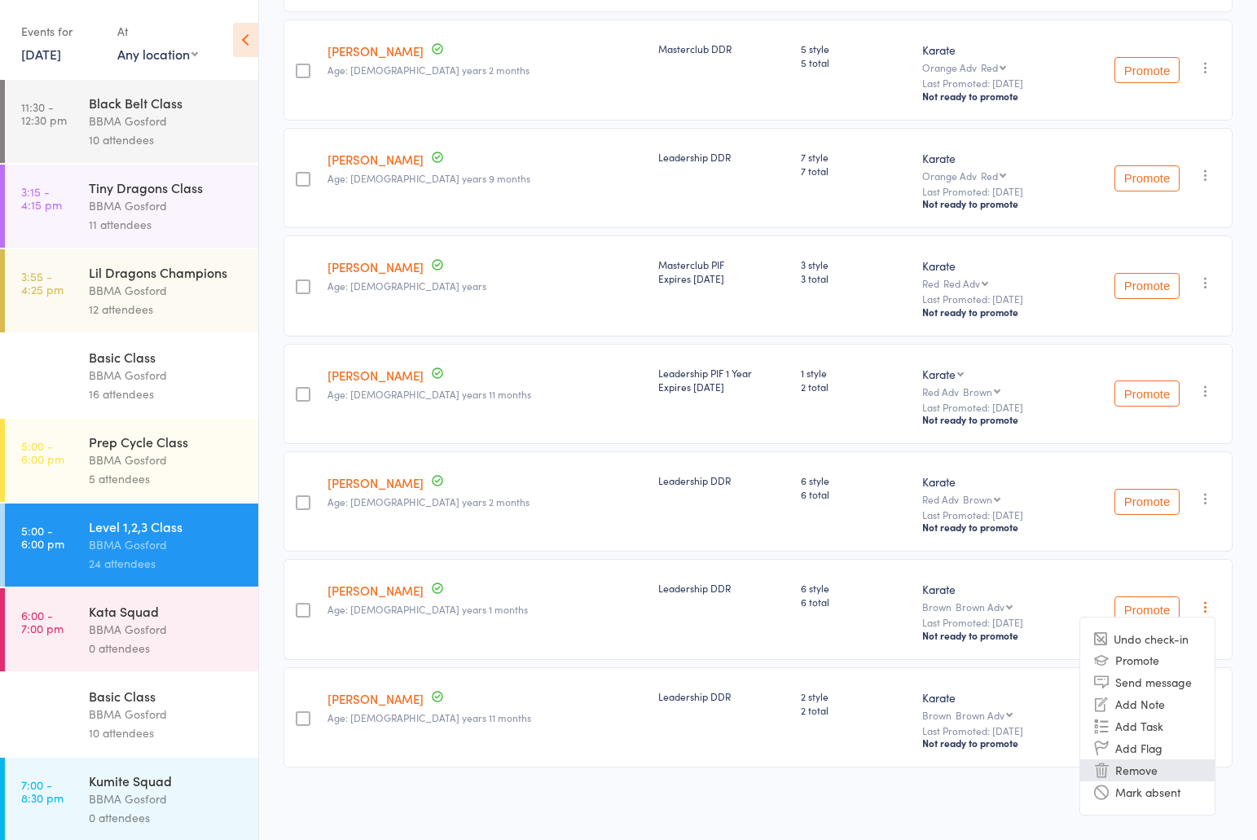
click at [1149, 773] on li "Remove" at bounding box center [1147, 770] width 134 height 22
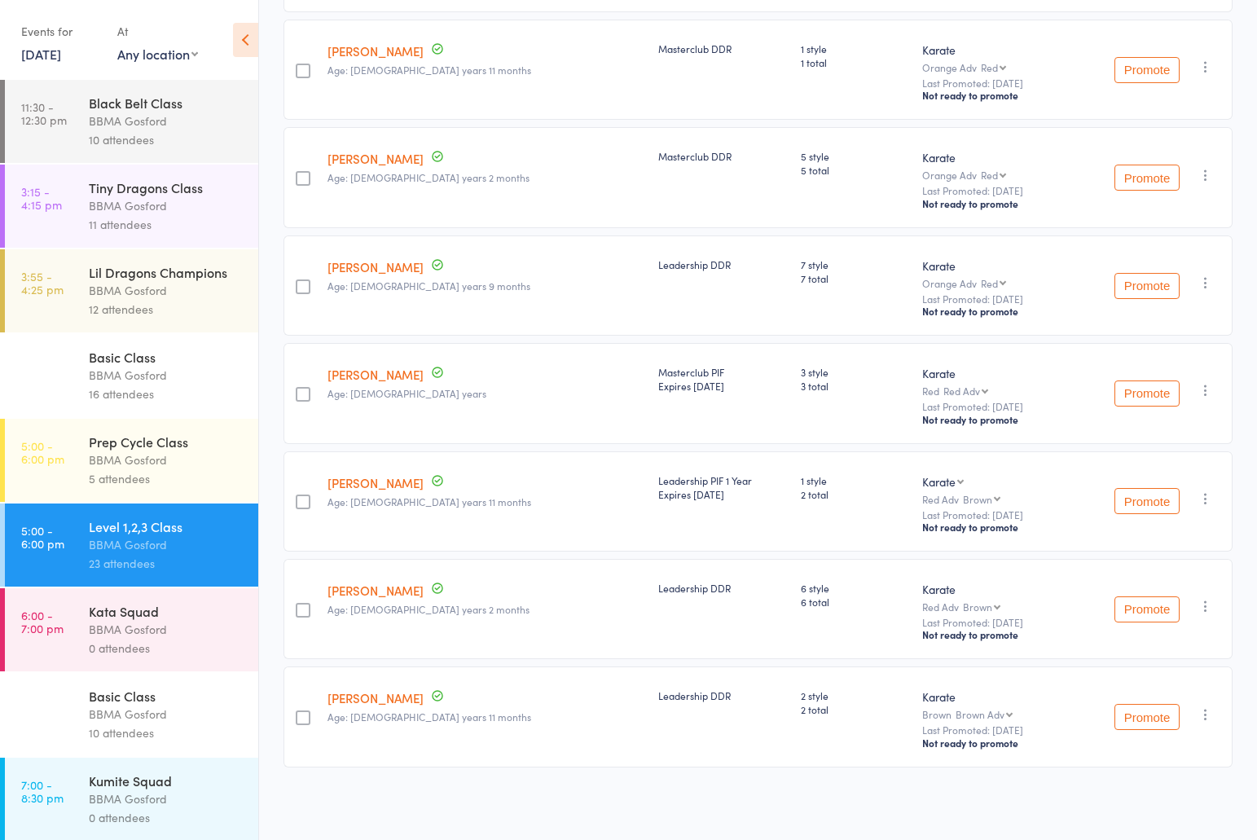
scroll to position [1677, 0]
click at [1205, 714] on icon "button" at bounding box center [1205, 714] width 16 height 16
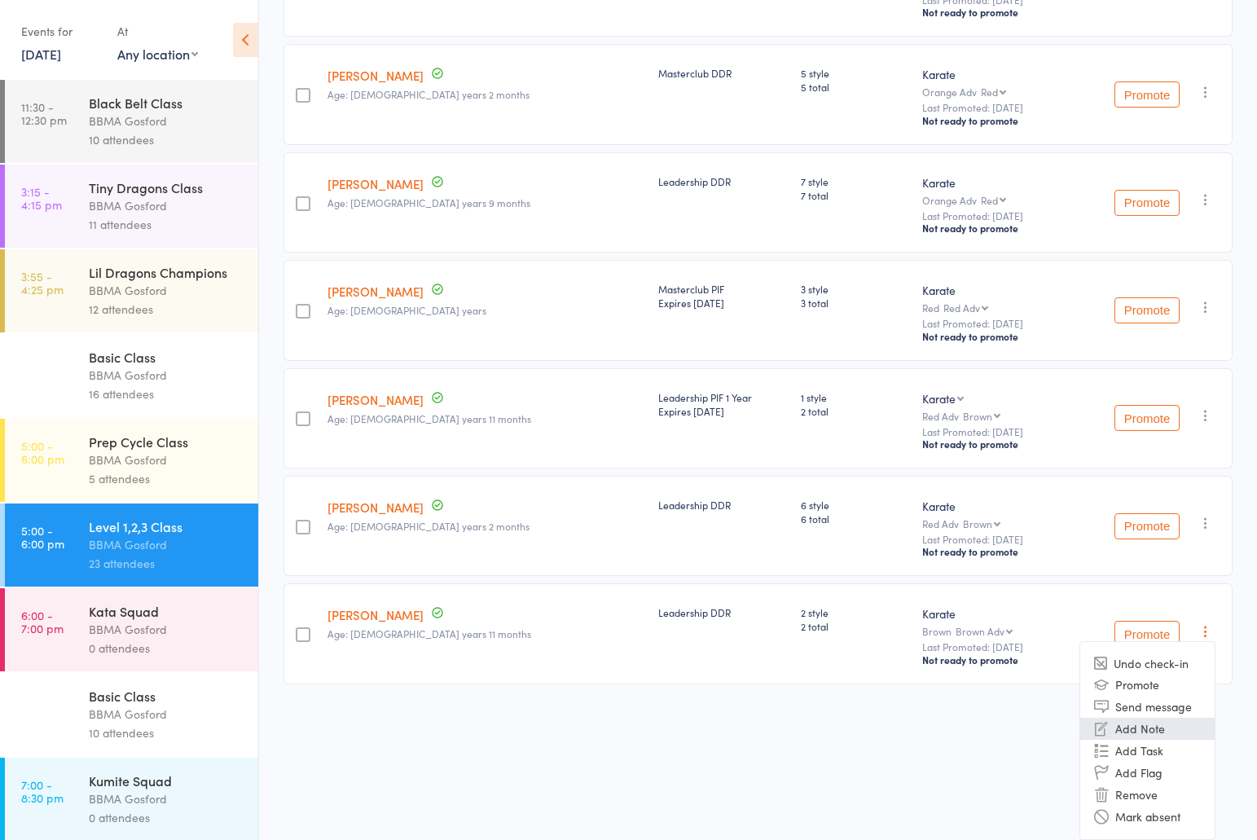
scroll to position [1760, 0]
click at [1138, 801] on li "Remove" at bounding box center [1147, 794] width 134 height 22
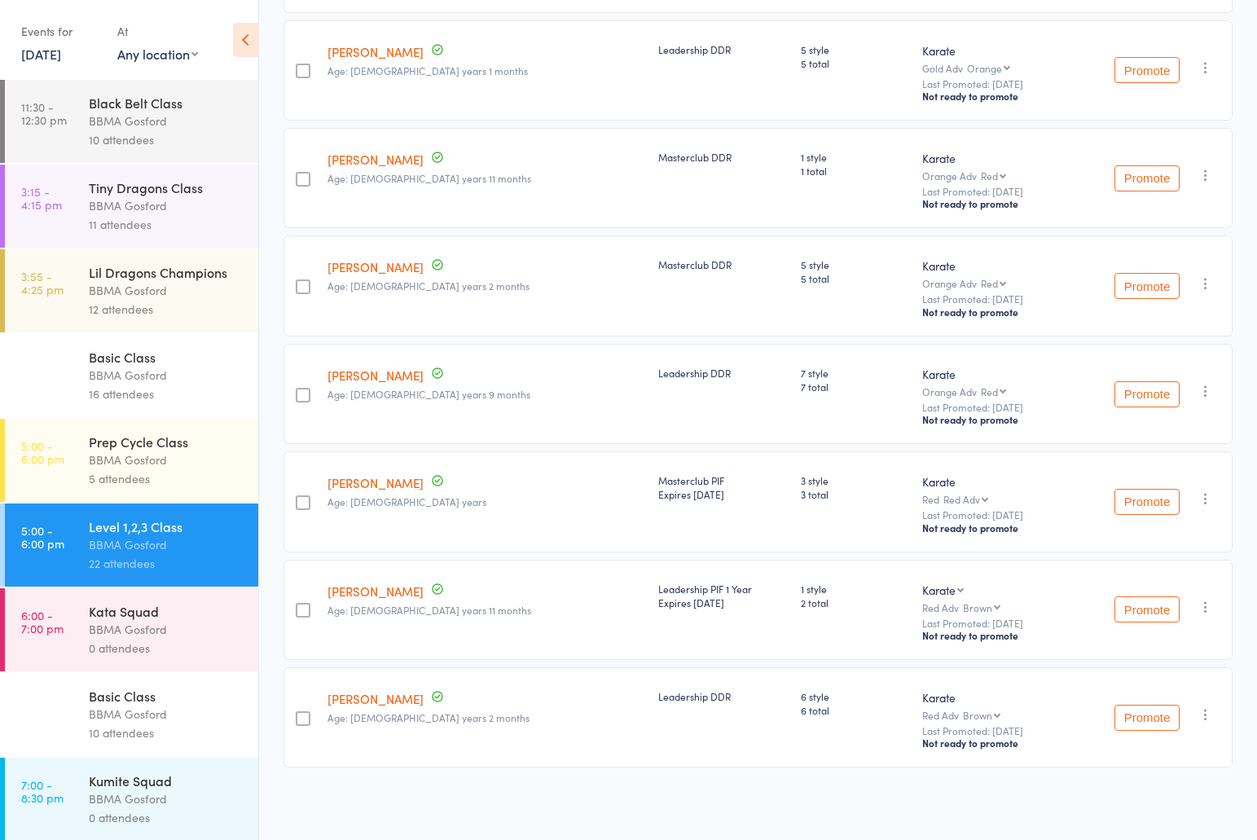
scroll to position [1568, 0]
click at [183, 478] on div "5 attendees" at bounding box center [167, 478] width 156 height 19
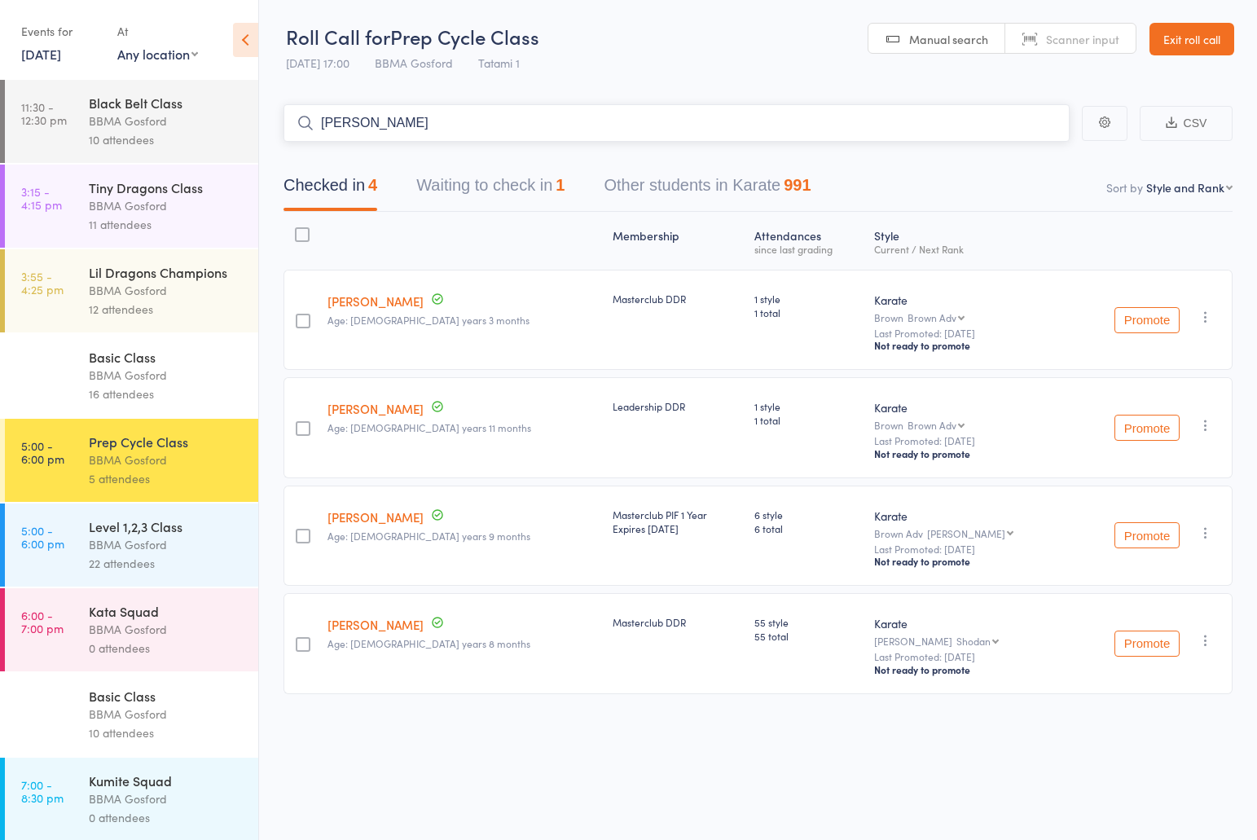
type input "owen ayres"
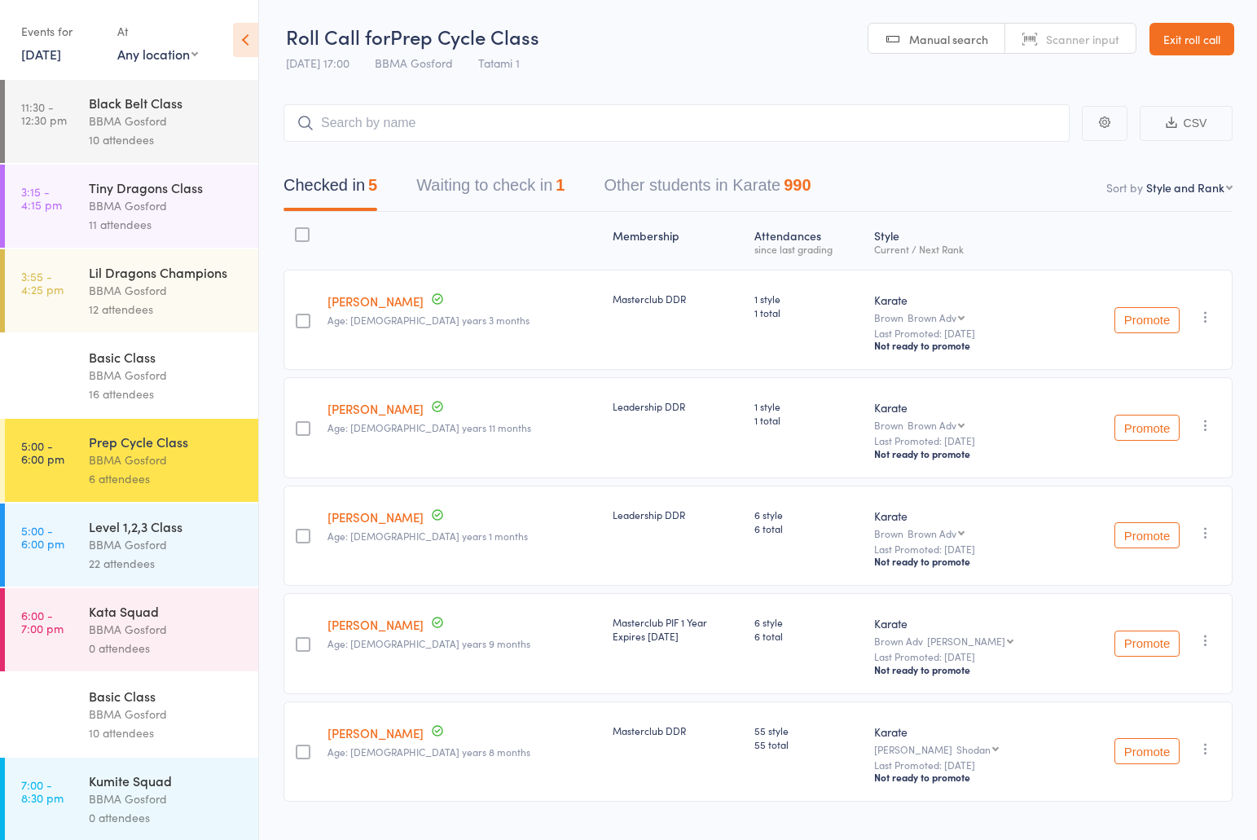
click at [149, 554] on div "BBMA Gosford" at bounding box center [167, 544] width 156 height 19
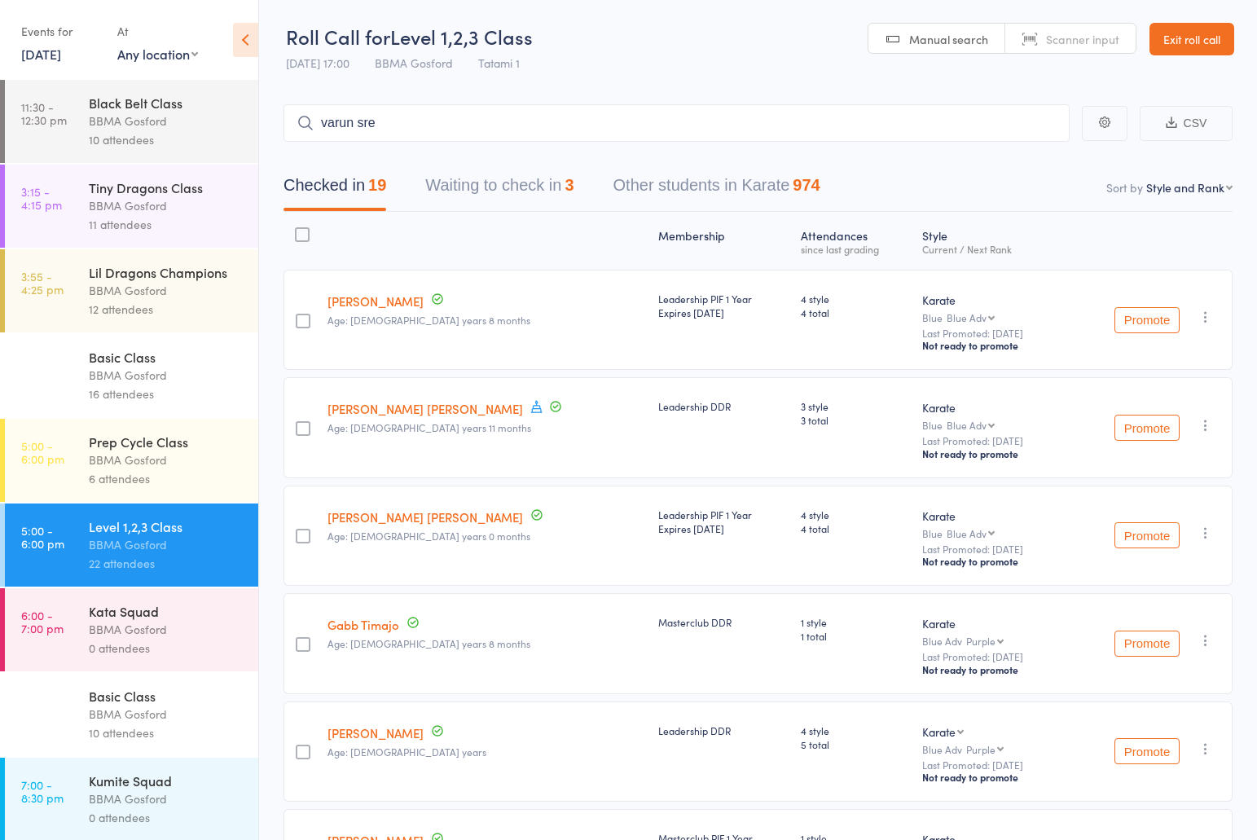
type input "varun sree"
type input "riley lyon"
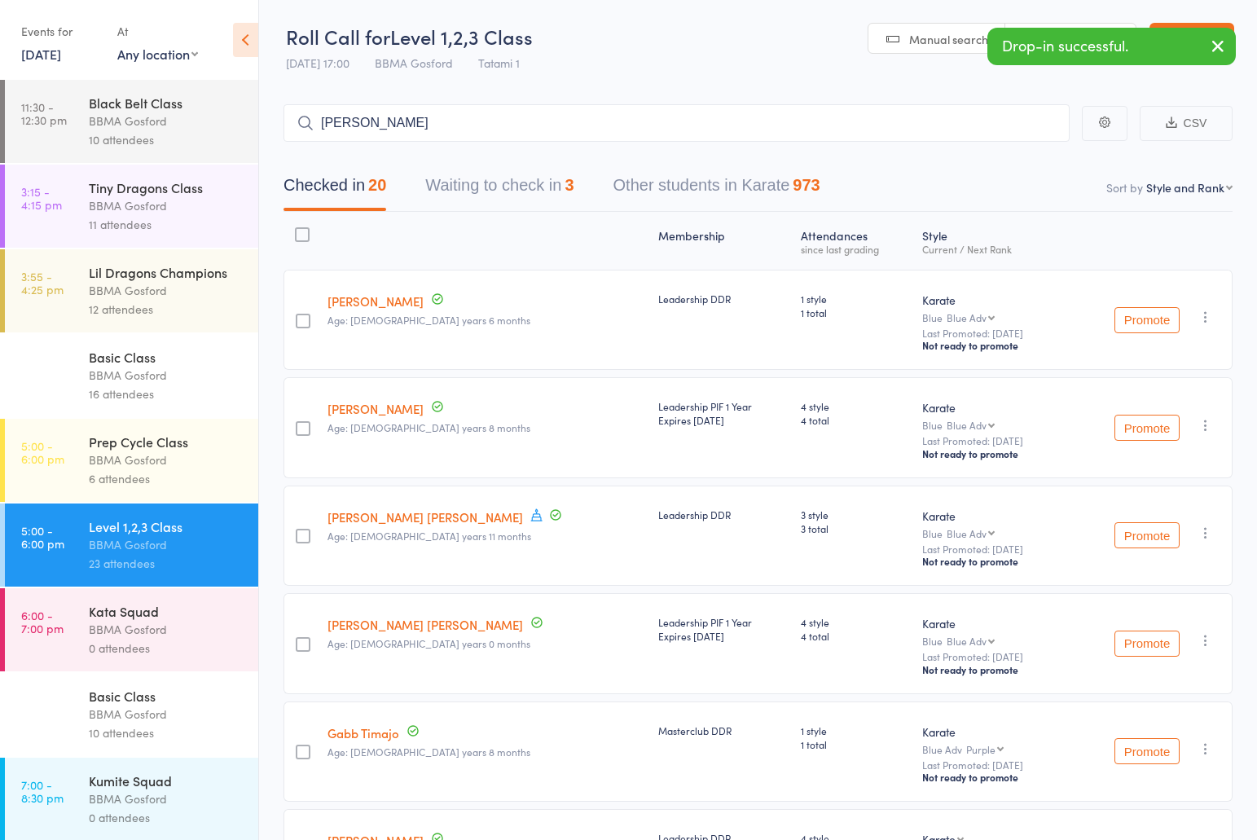
type input "connie connor"
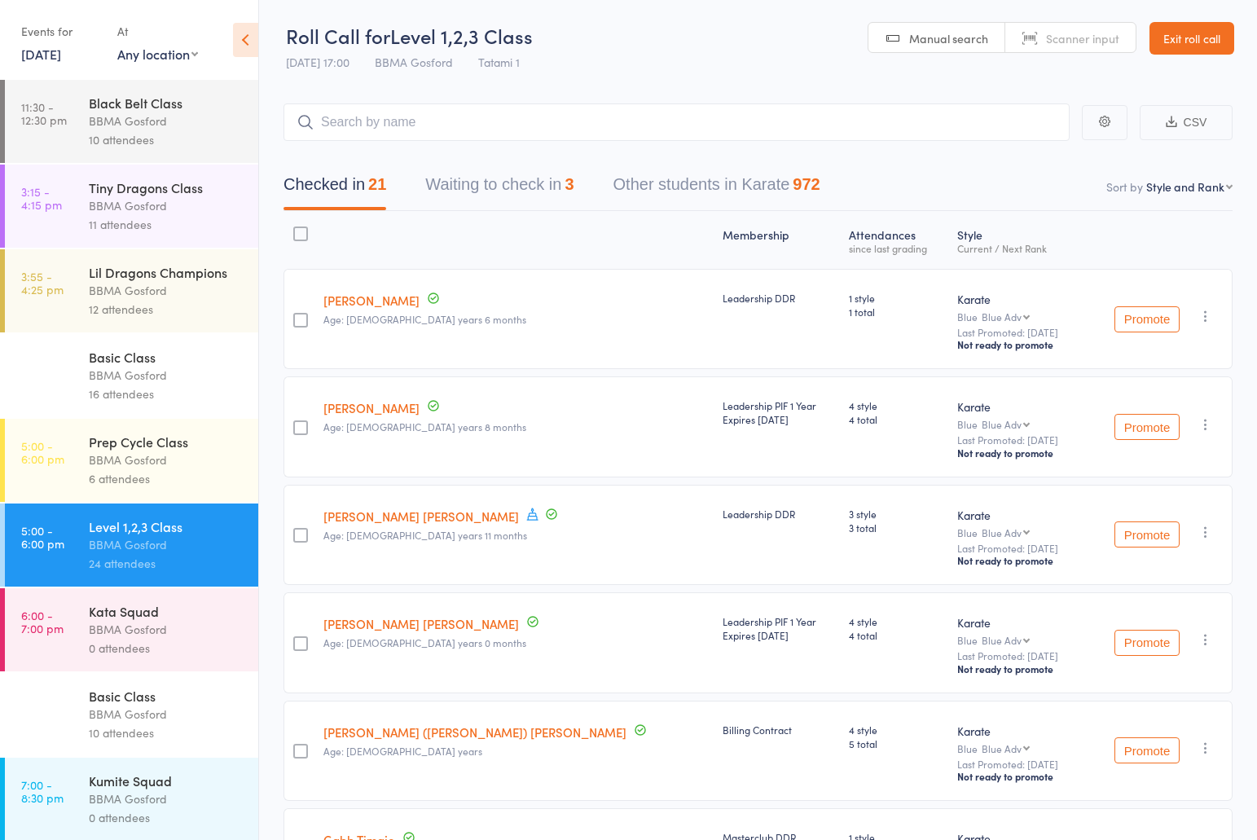
click at [510, 192] on button "Waiting to check in 3" at bounding box center [499, 188] width 148 height 43
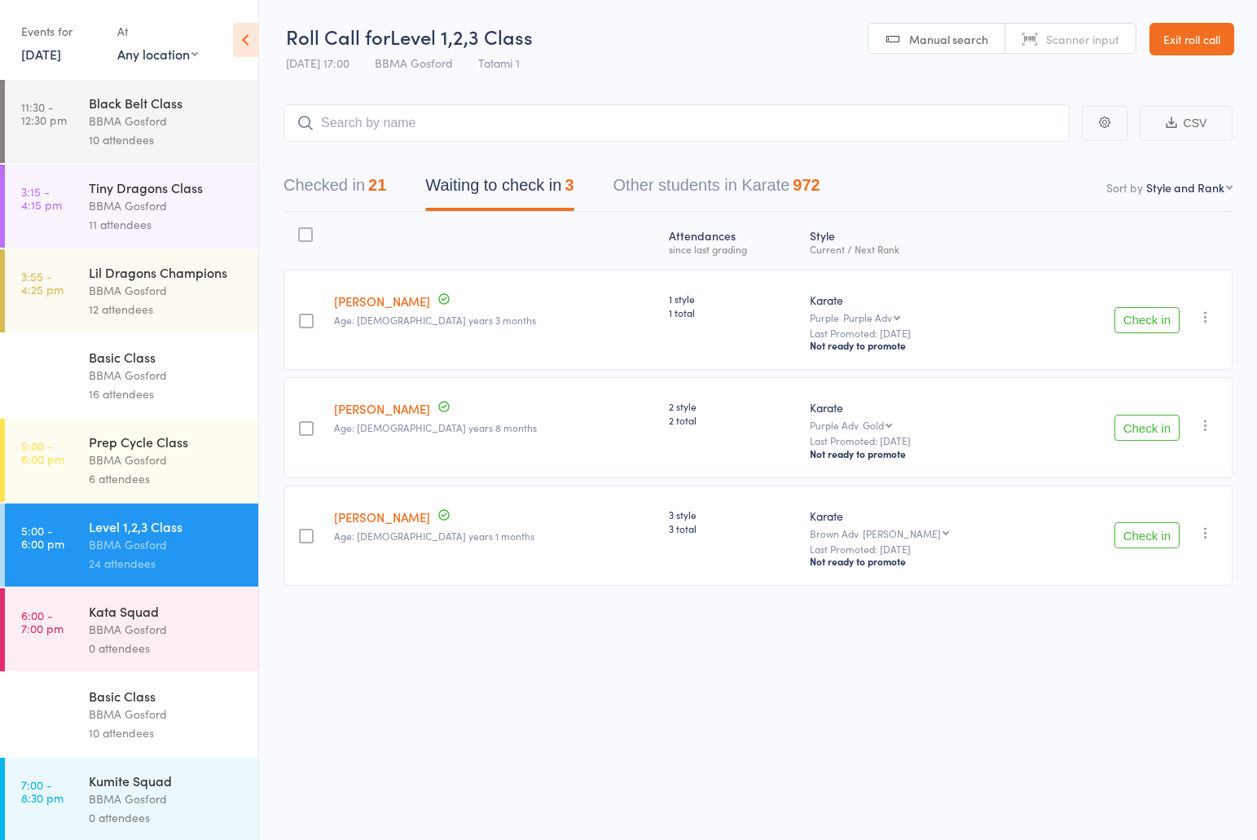
click at [1148, 321] on button "Check in" at bounding box center [1146, 320] width 65 height 26
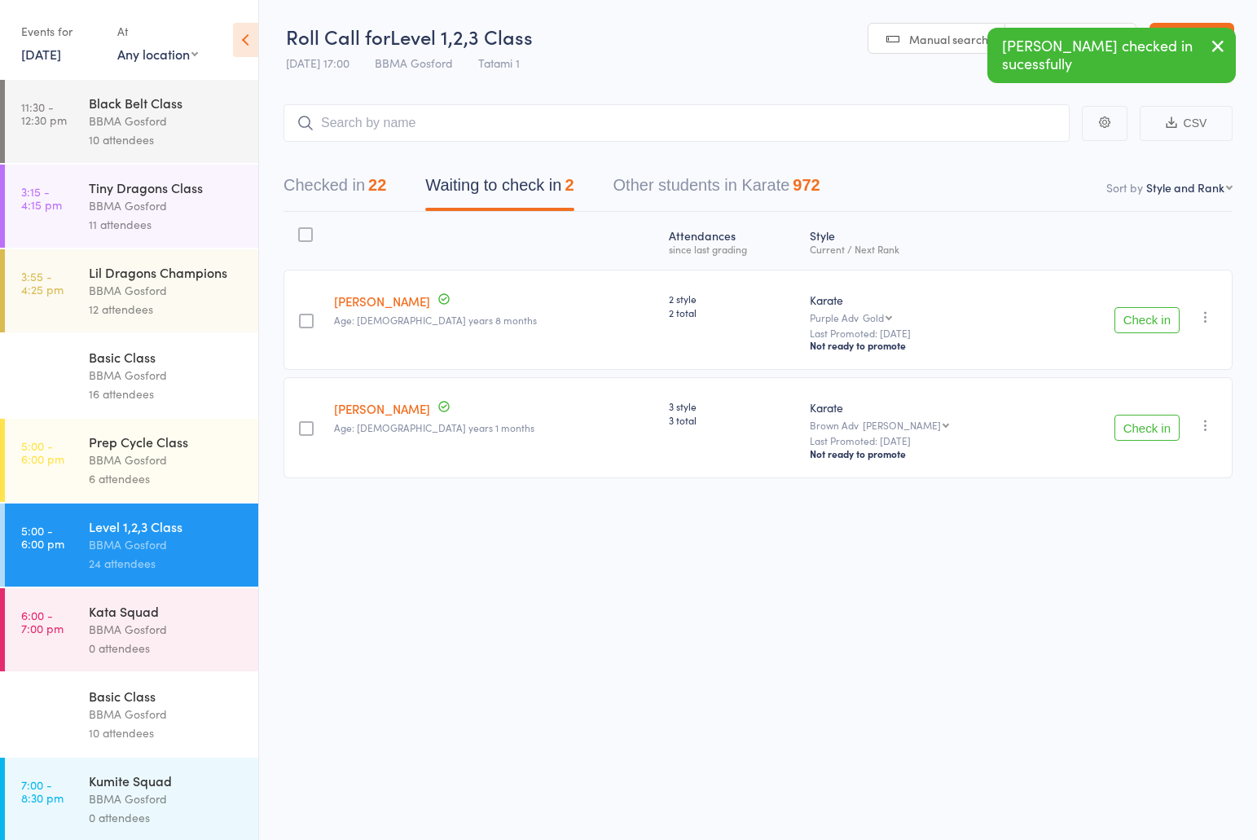
click at [344, 196] on button "Checked in 22" at bounding box center [334, 189] width 103 height 43
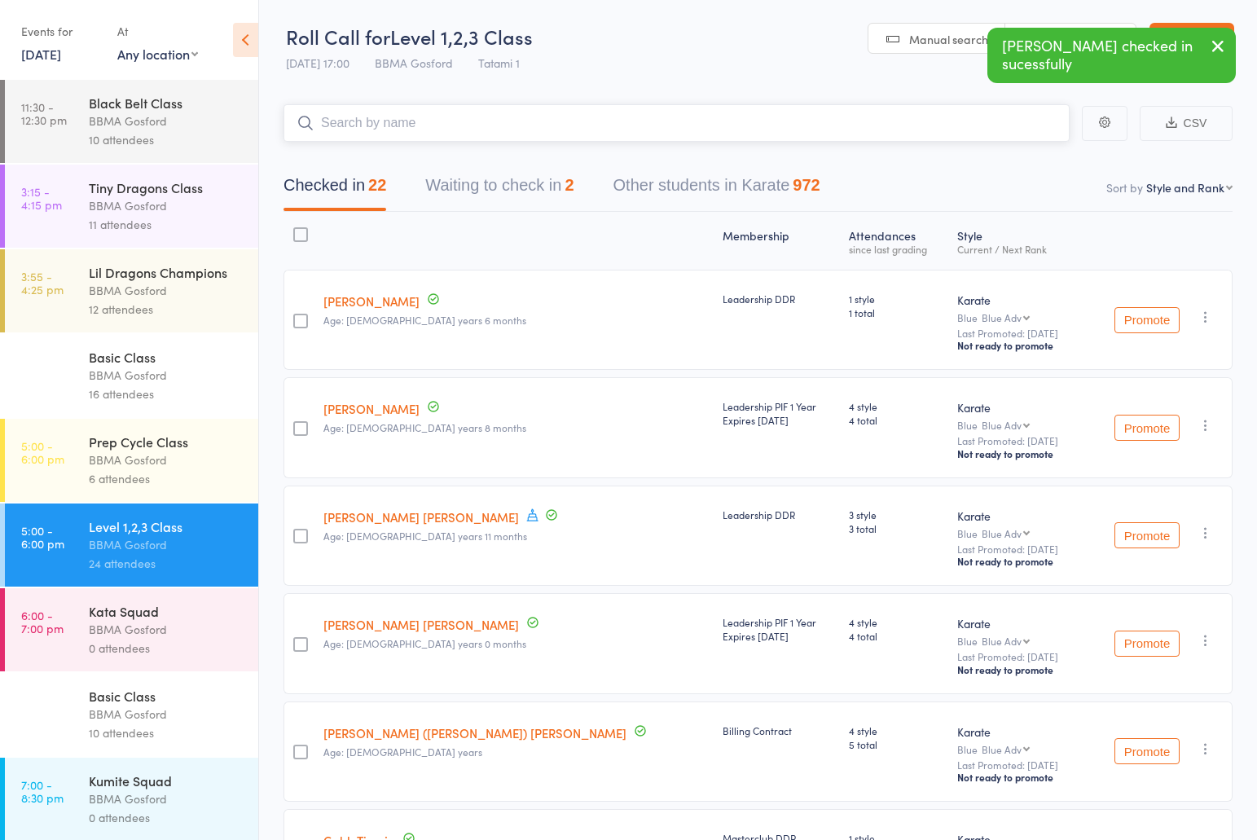
click at [433, 133] on input "search" at bounding box center [676, 122] width 786 height 37
type input "janina binto"
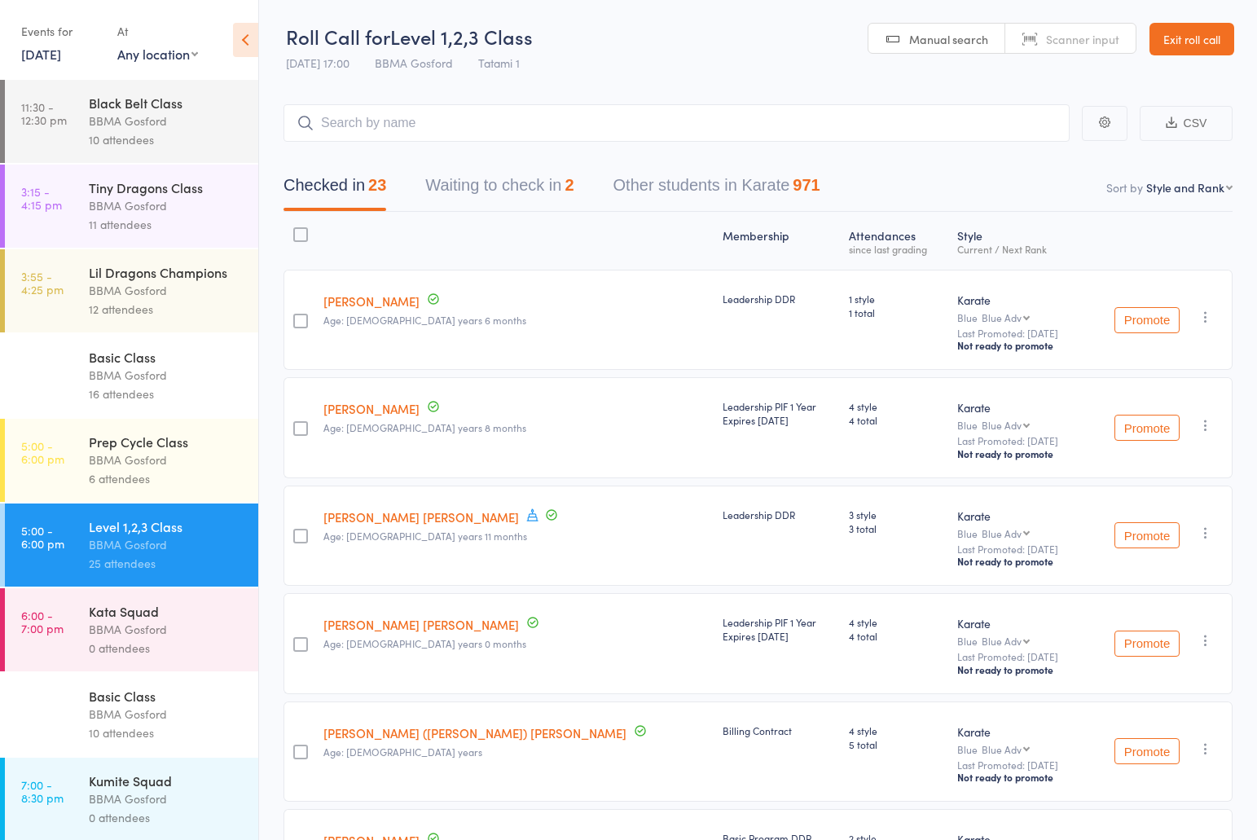
click at [154, 492] on div "Prep Cycle Class BBMA Gosford 6 attendees" at bounding box center [173, 460] width 169 height 83
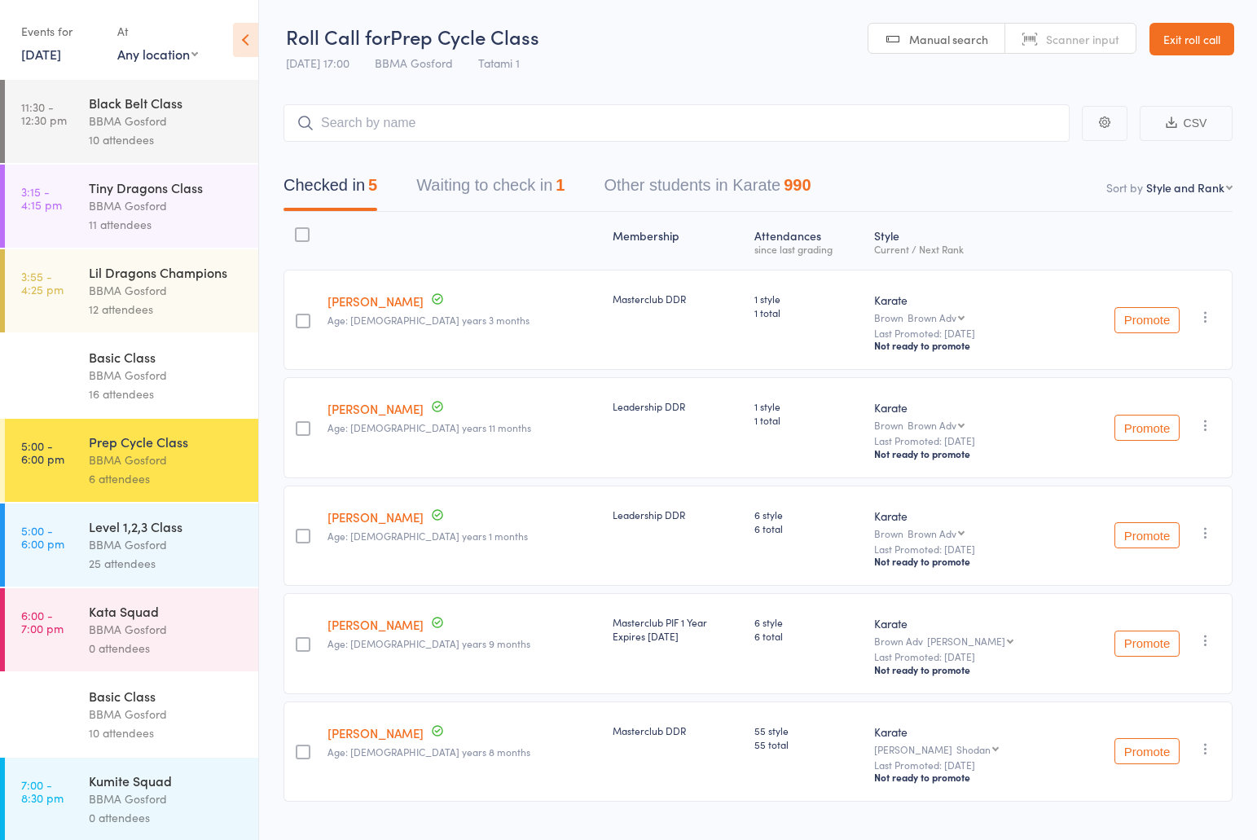
click at [137, 534] on div "Level 1,2,3 Class" at bounding box center [167, 526] width 156 height 18
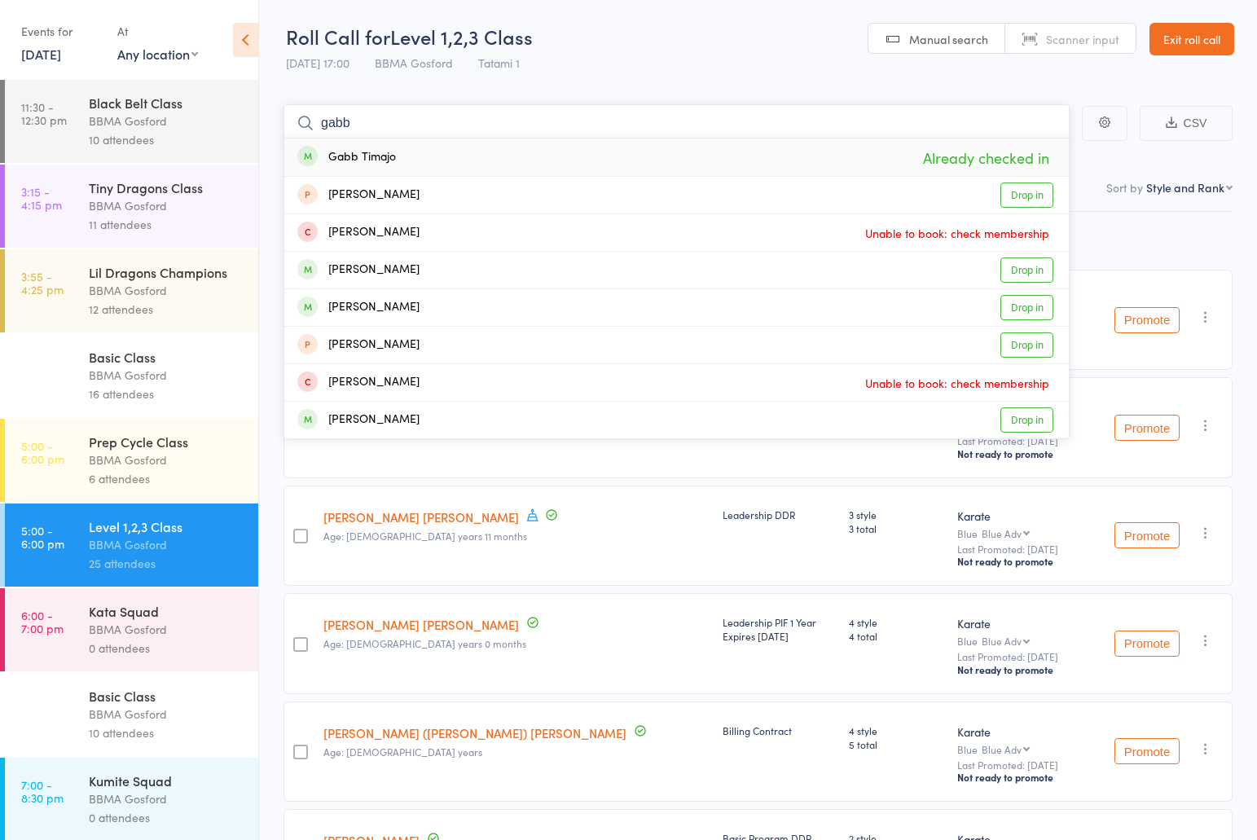
type input "gabb"
click at [436, 151] on div "Gabb Timajo Already checked in" at bounding box center [676, 156] width 784 height 37
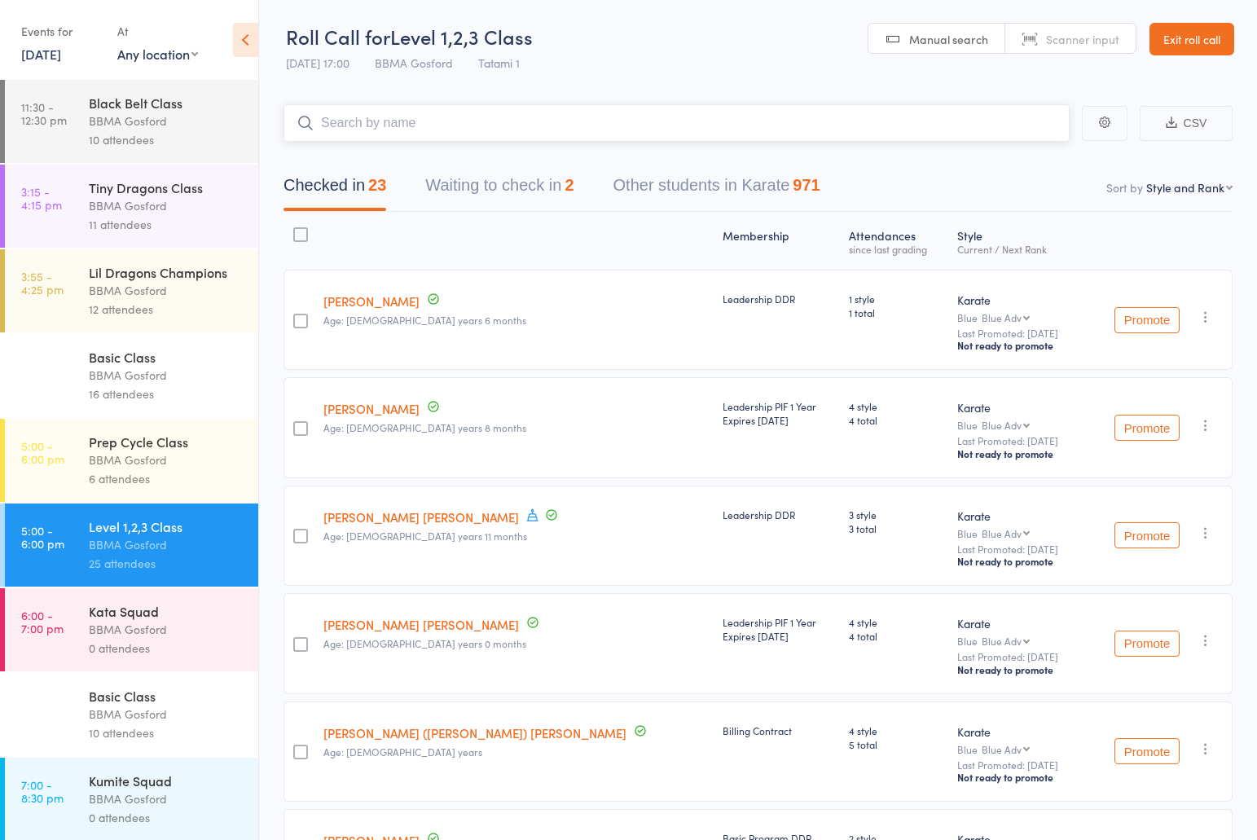
click at [375, 129] on input "search" at bounding box center [676, 122] width 786 height 37
click at [423, 125] on input "search" at bounding box center [676, 122] width 786 height 37
type input "vindreigh"
click at [404, 125] on input "search" at bounding box center [676, 122] width 786 height 37
type input "henry shadddock"
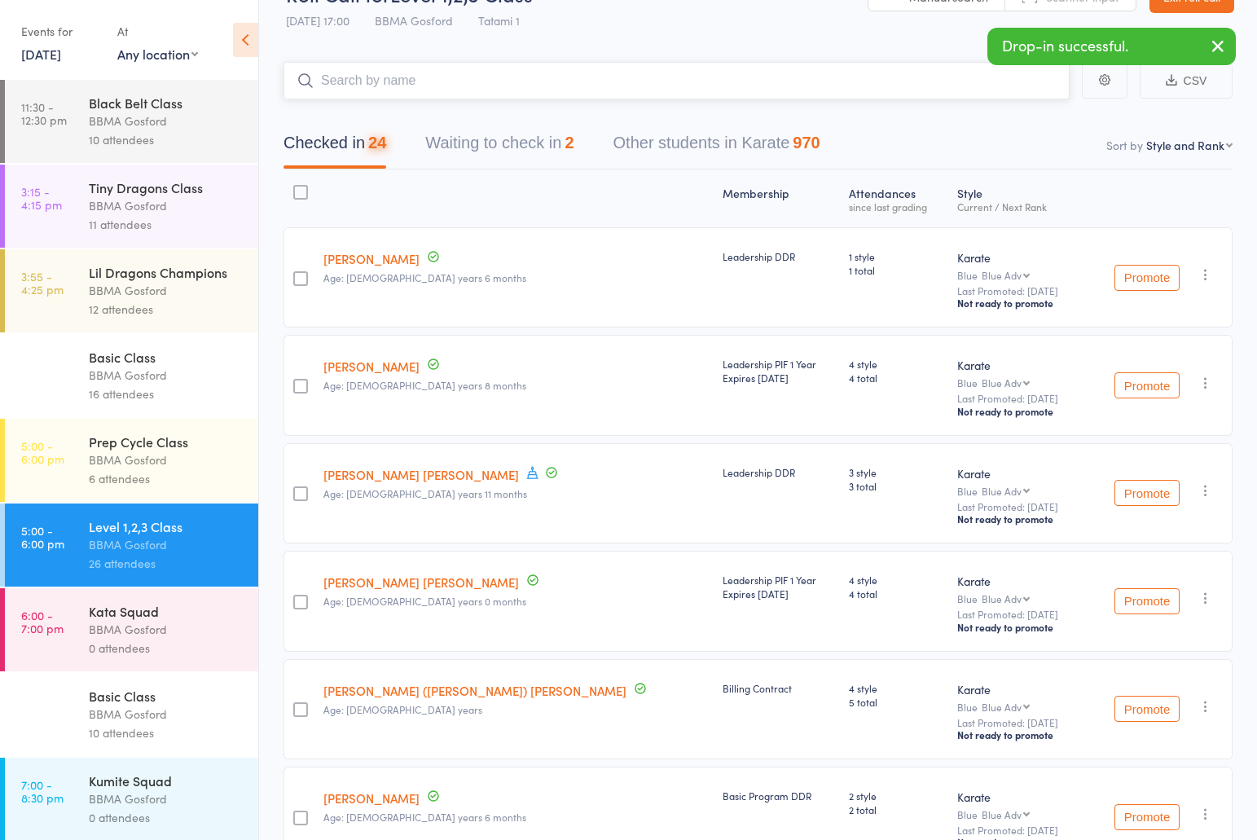
scroll to position [48, 0]
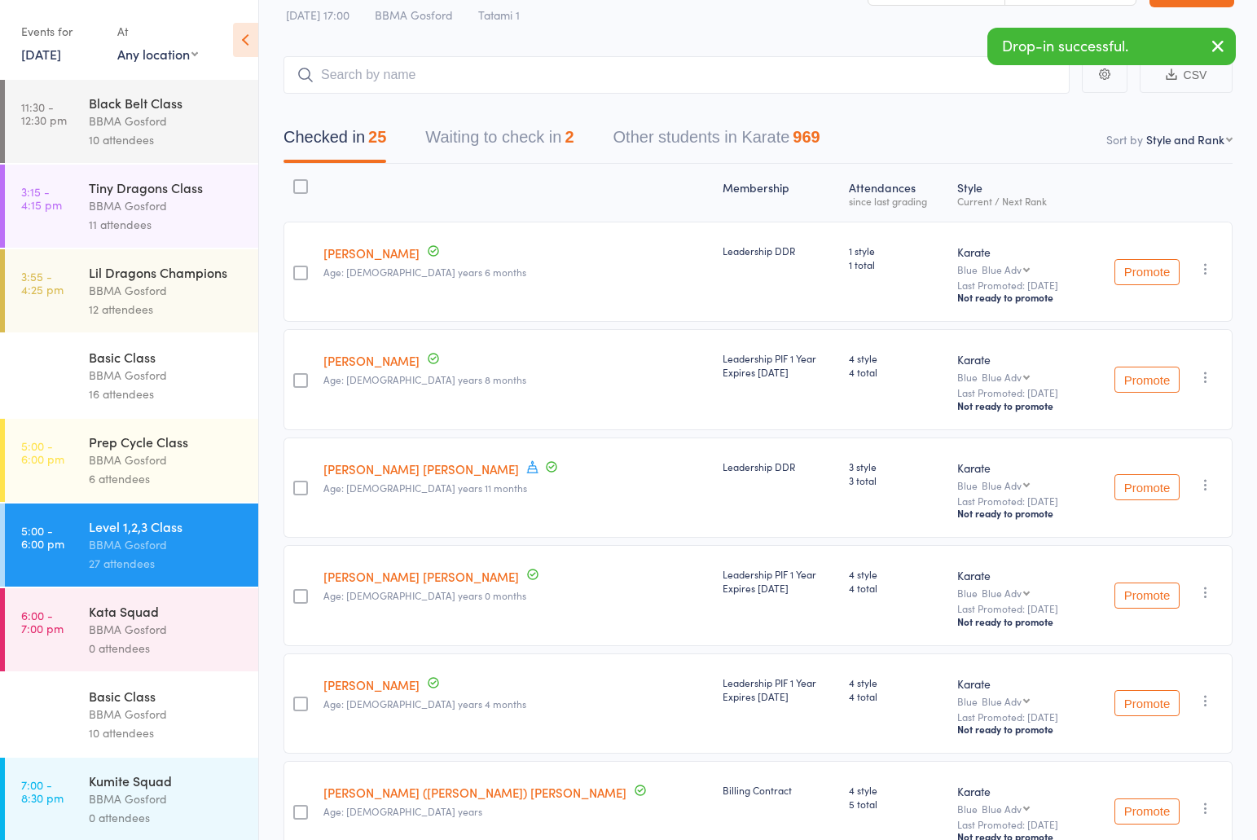
click at [140, 462] on div "BBMA Gosford" at bounding box center [167, 459] width 156 height 19
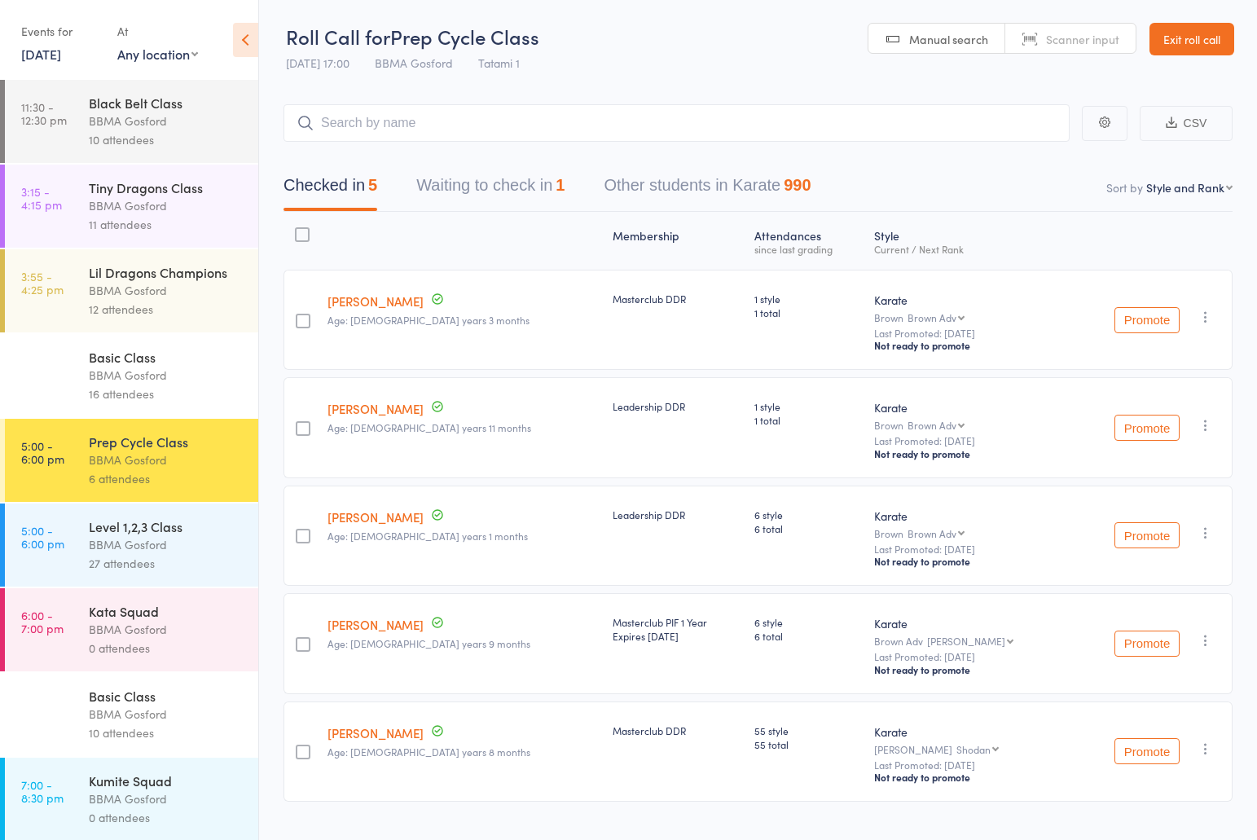
click at [430, 129] on input "search" at bounding box center [676, 122] width 786 height 37
type input "brodie hart"
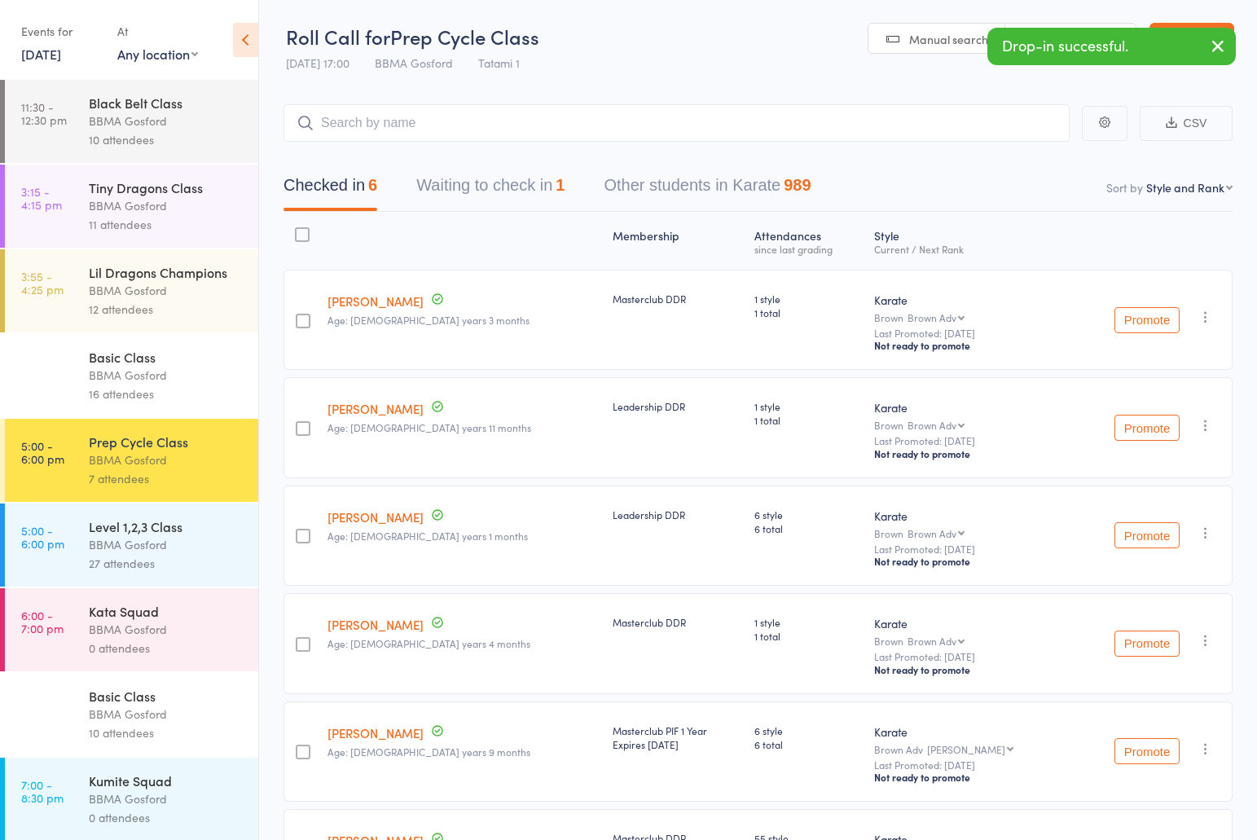
click at [491, 187] on button "Waiting to check in 1" at bounding box center [490, 189] width 148 height 43
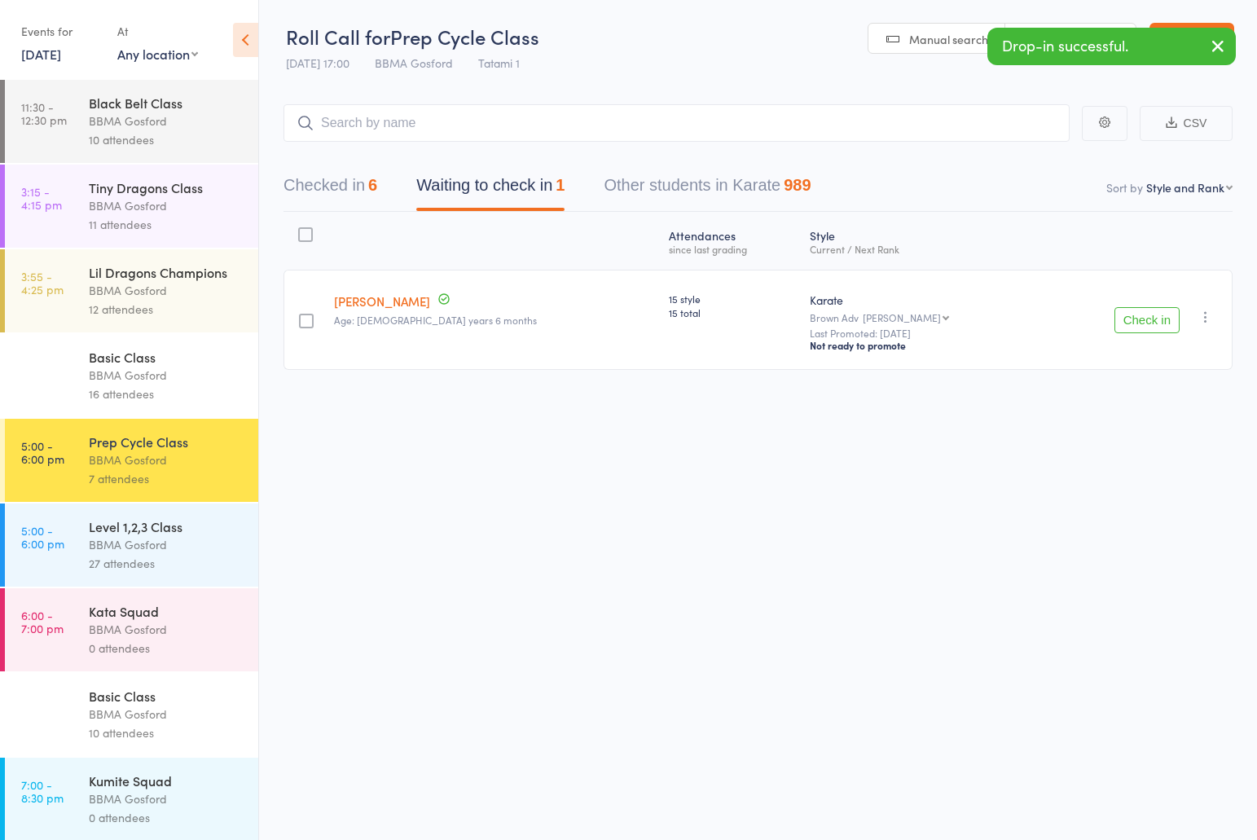
click at [344, 194] on button "Checked in 6" at bounding box center [330, 189] width 94 height 43
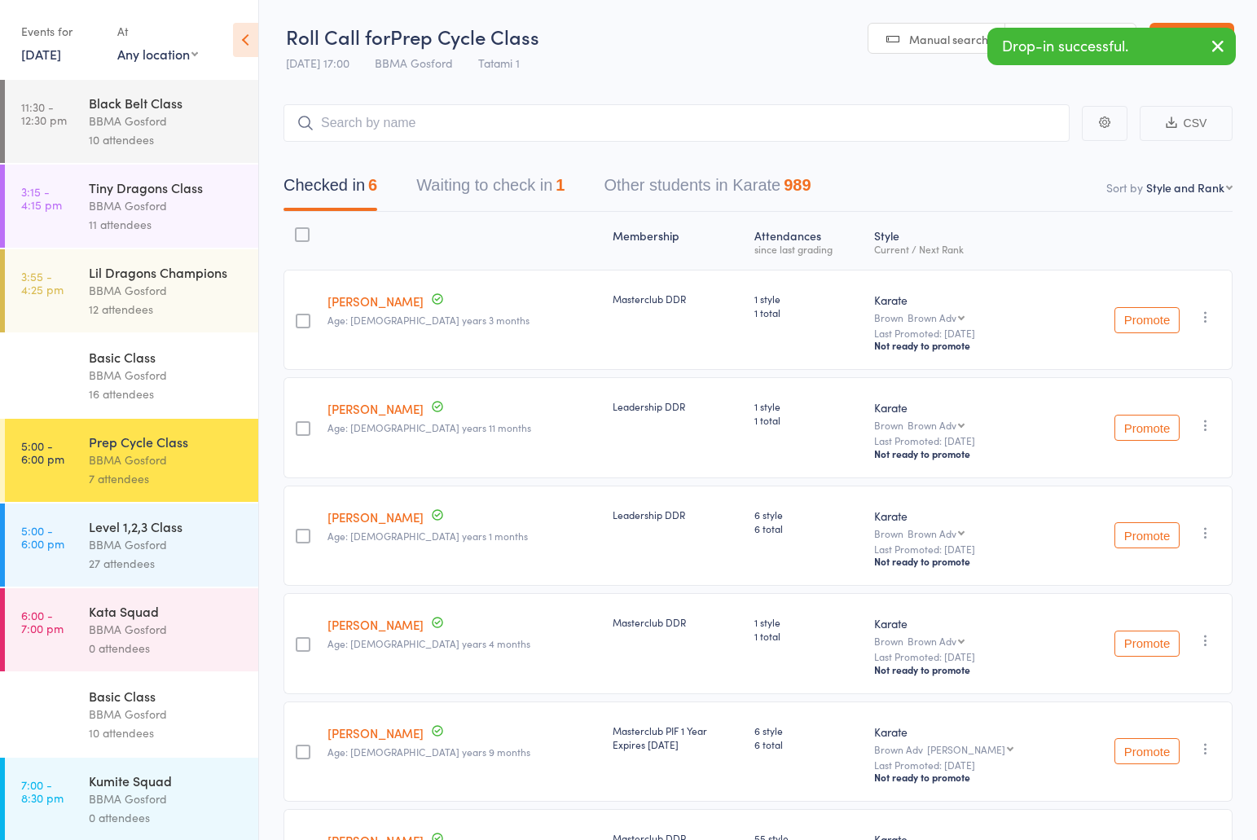
click at [489, 192] on button "Waiting to check in 1" at bounding box center [490, 189] width 148 height 43
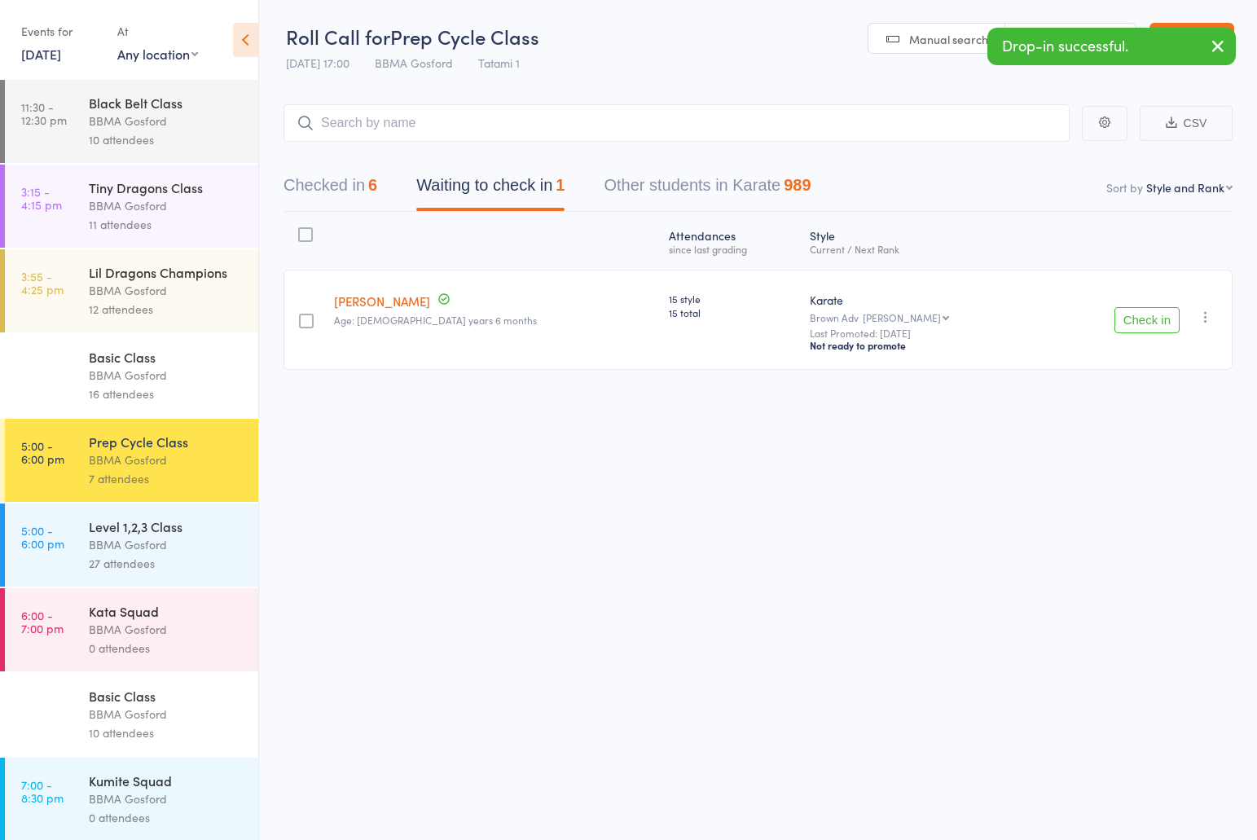
click at [1205, 317] on icon "button" at bounding box center [1205, 317] width 16 height 16
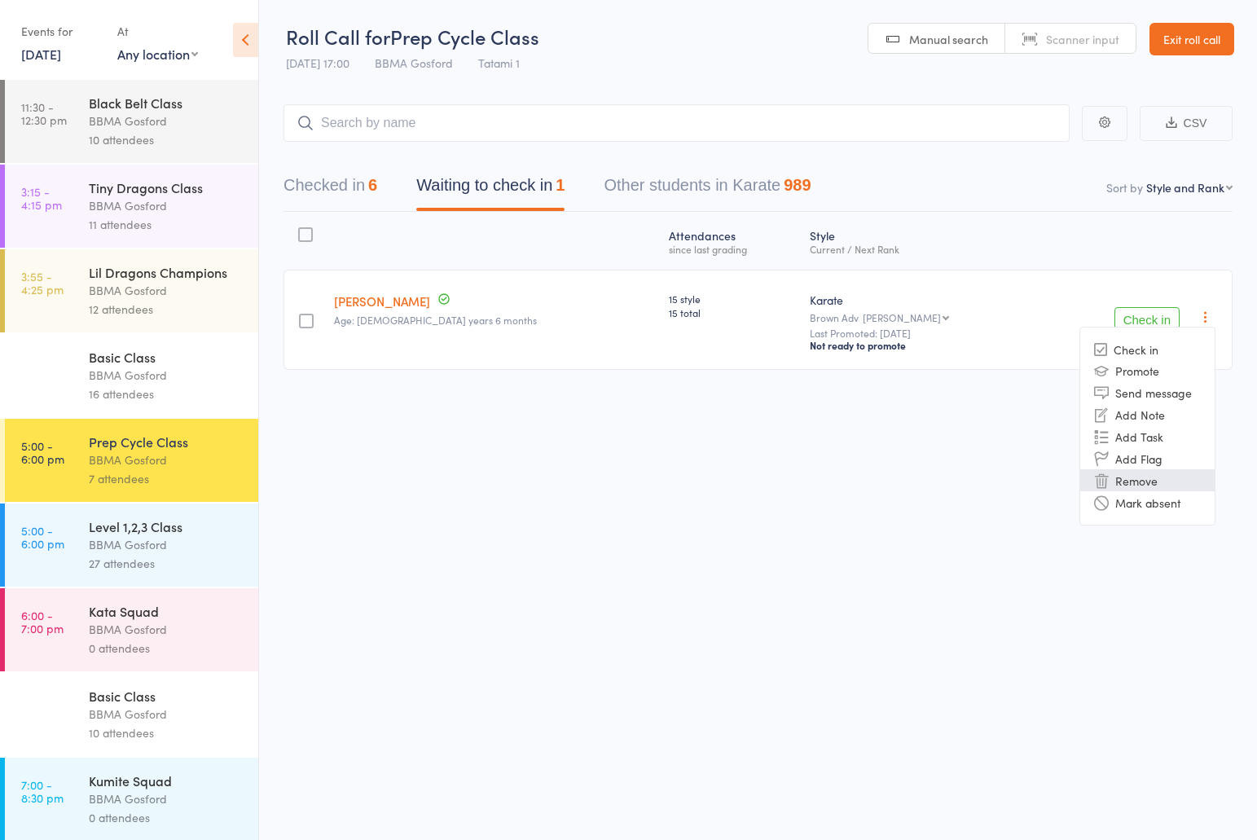
click at [1146, 490] on li "Remove" at bounding box center [1147, 480] width 134 height 22
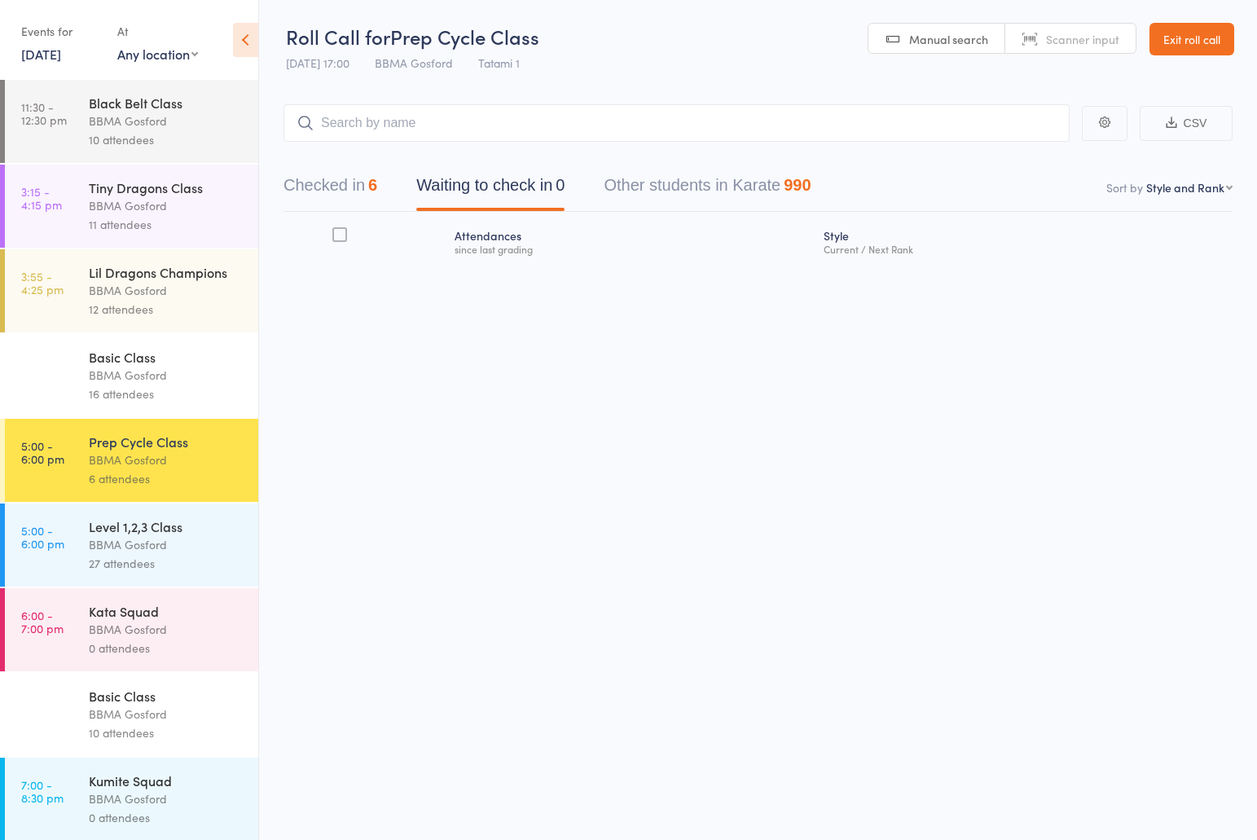
click at [335, 187] on button "Checked in 6" at bounding box center [330, 189] width 94 height 43
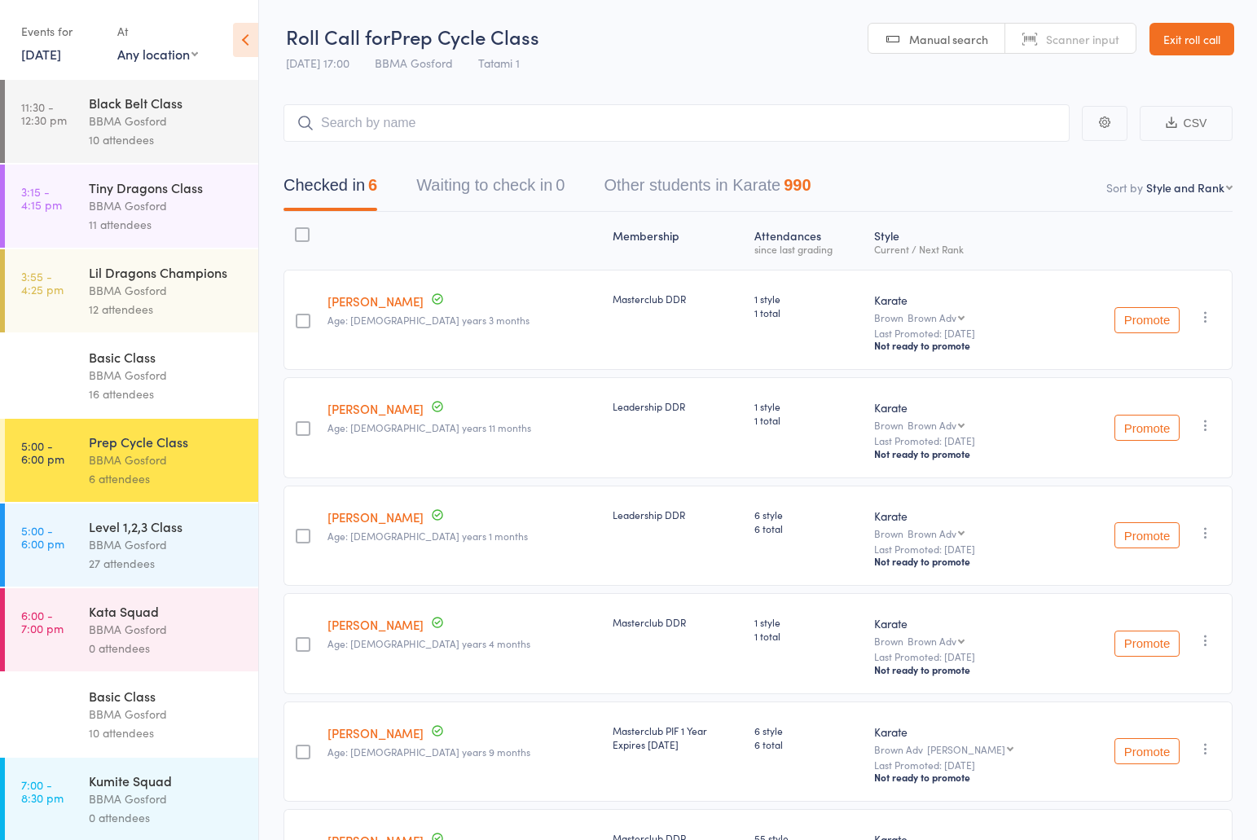
click at [164, 533] on div "Level 1,2,3 Class" at bounding box center [167, 526] width 156 height 18
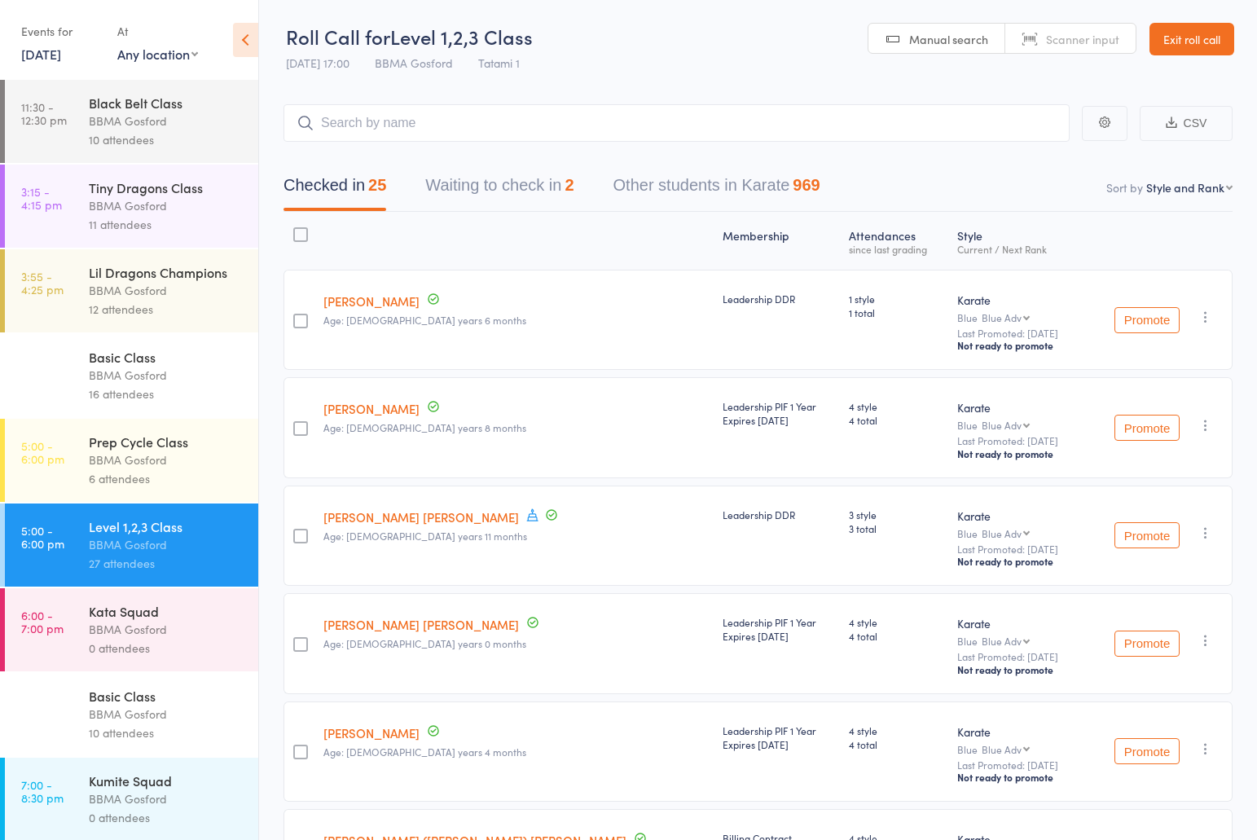
click at [499, 191] on button "Waiting to check in 2" at bounding box center [499, 189] width 148 height 43
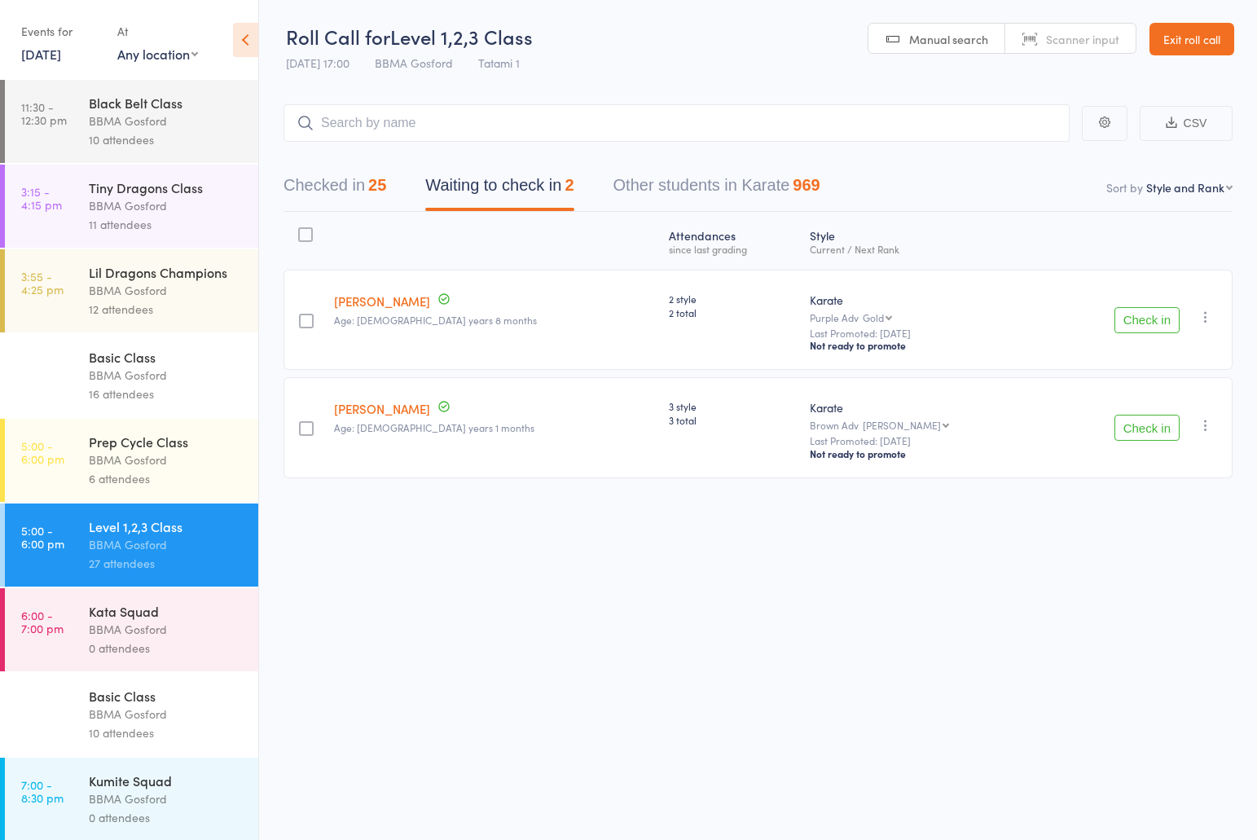
click at [1204, 428] on icon "button" at bounding box center [1205, 425] width 16 height 16
click at [1149, 595] on li "Remove" at bounding box center [1147, 588] width 134 height 22
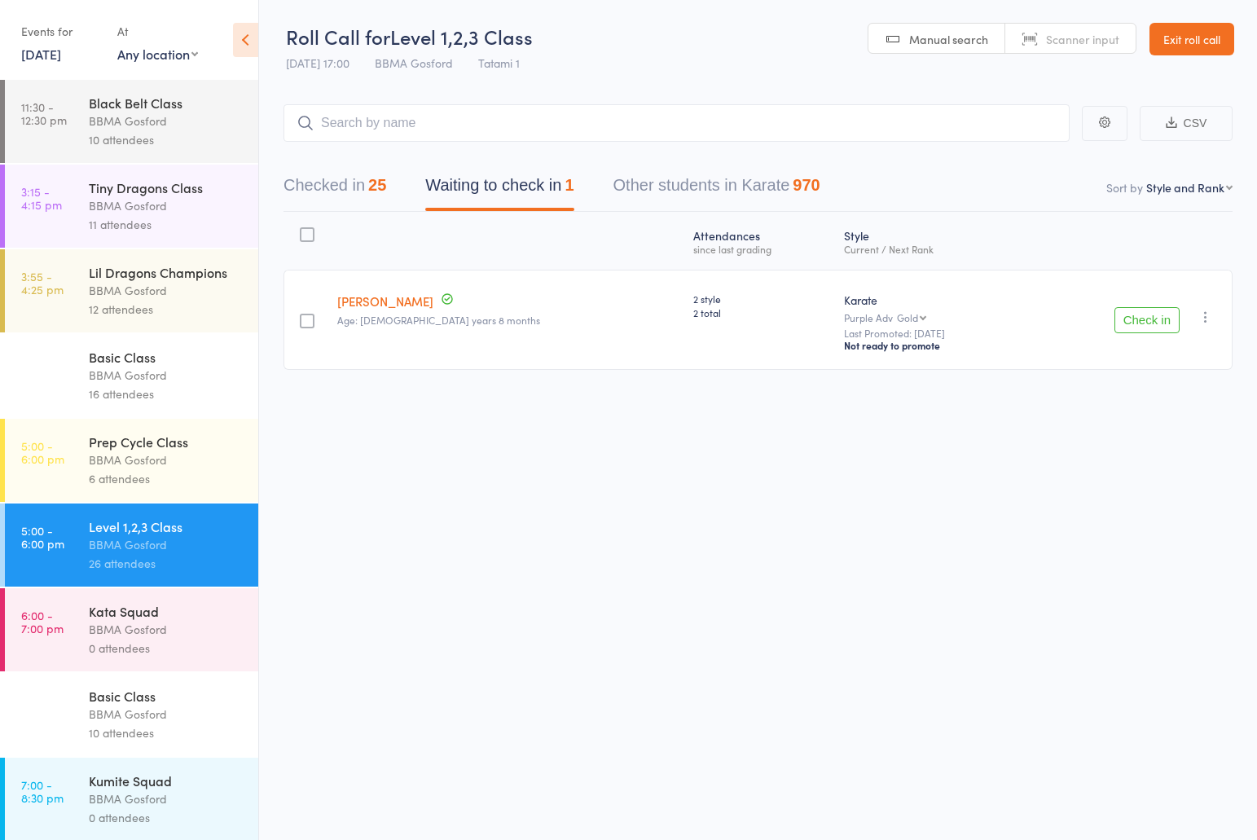
click at [1209, 318] on icon "button" at bounding box center [1205, 317] width 16 height 16
click at [1156, 483] on li "Remove" at bounding box center [1147, 480] width 134 height 22
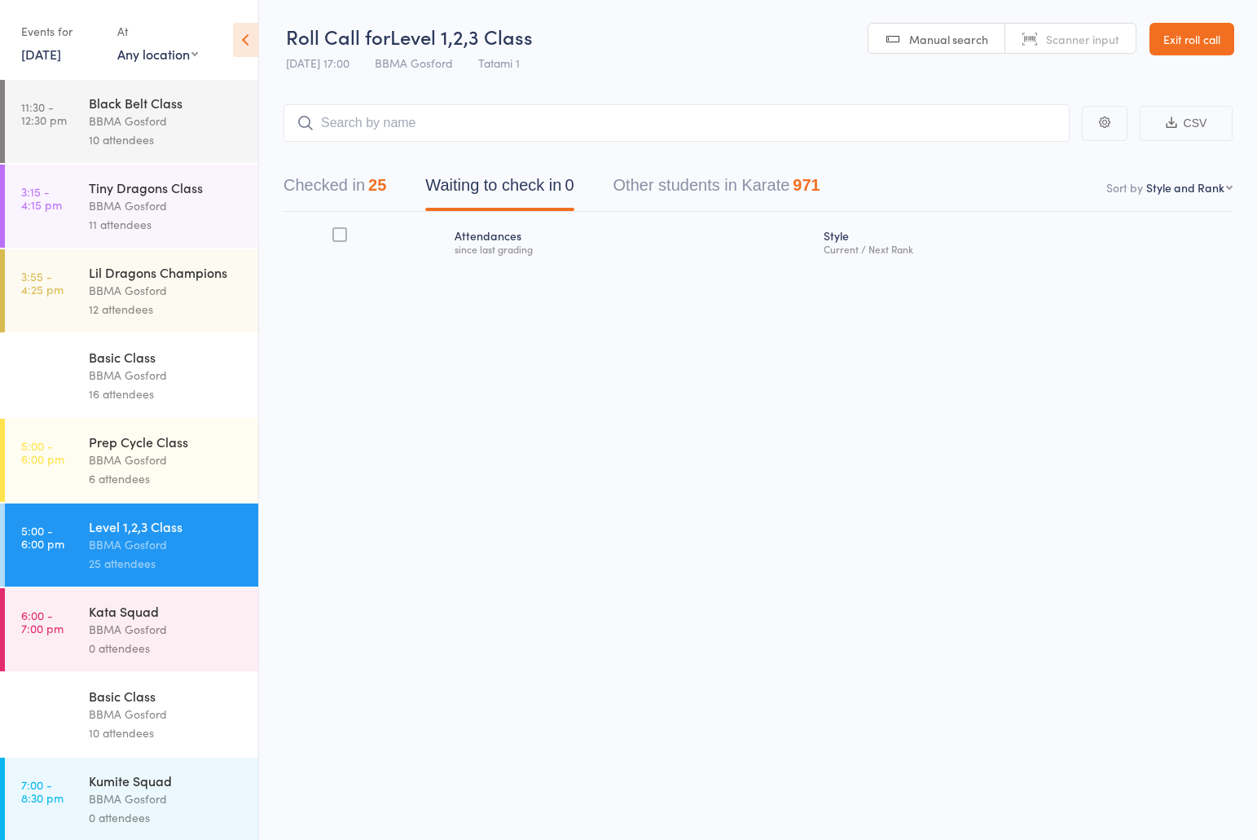
click at [346, 187] on button "Checked in 25" at bounding box center [334, 189] width 103 height 43
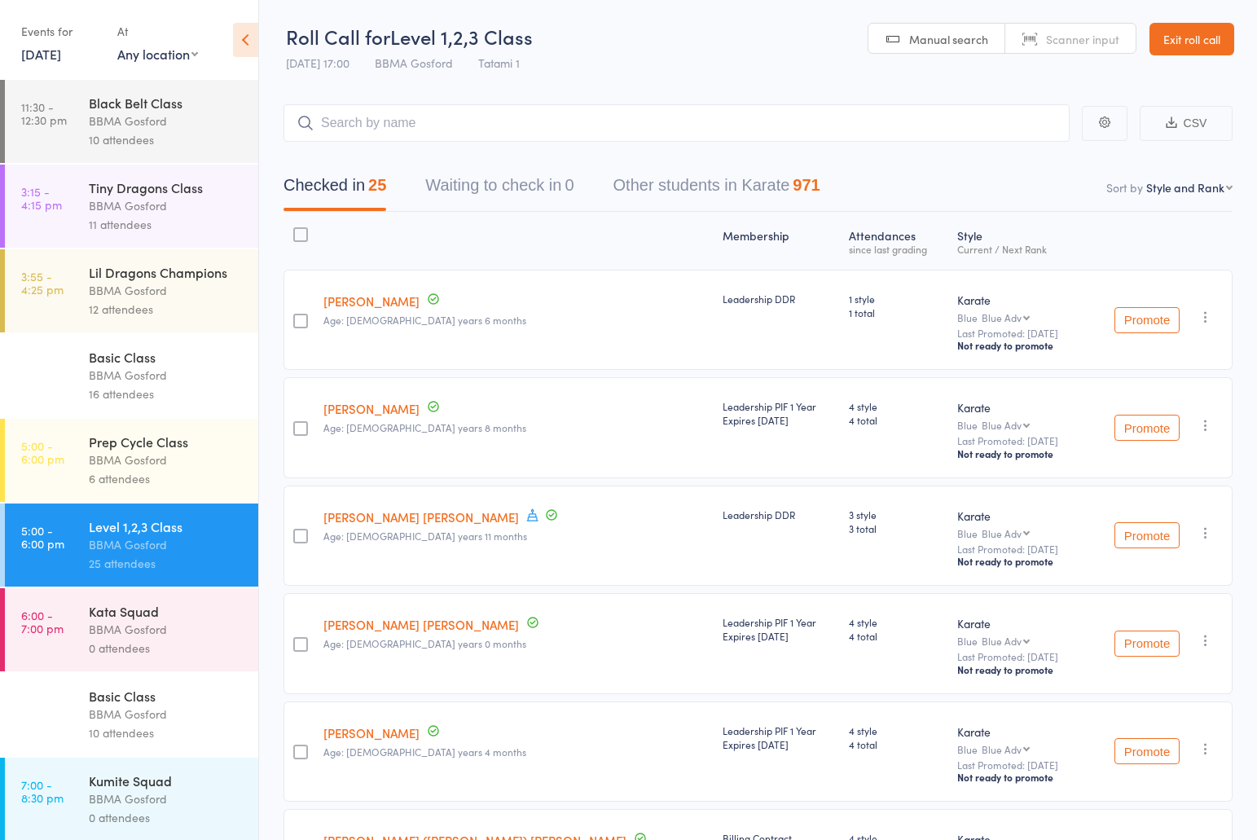
click at [149, 447] on div "Prep Cycle Class" at bounding box center [167, 441] width 156 height 18
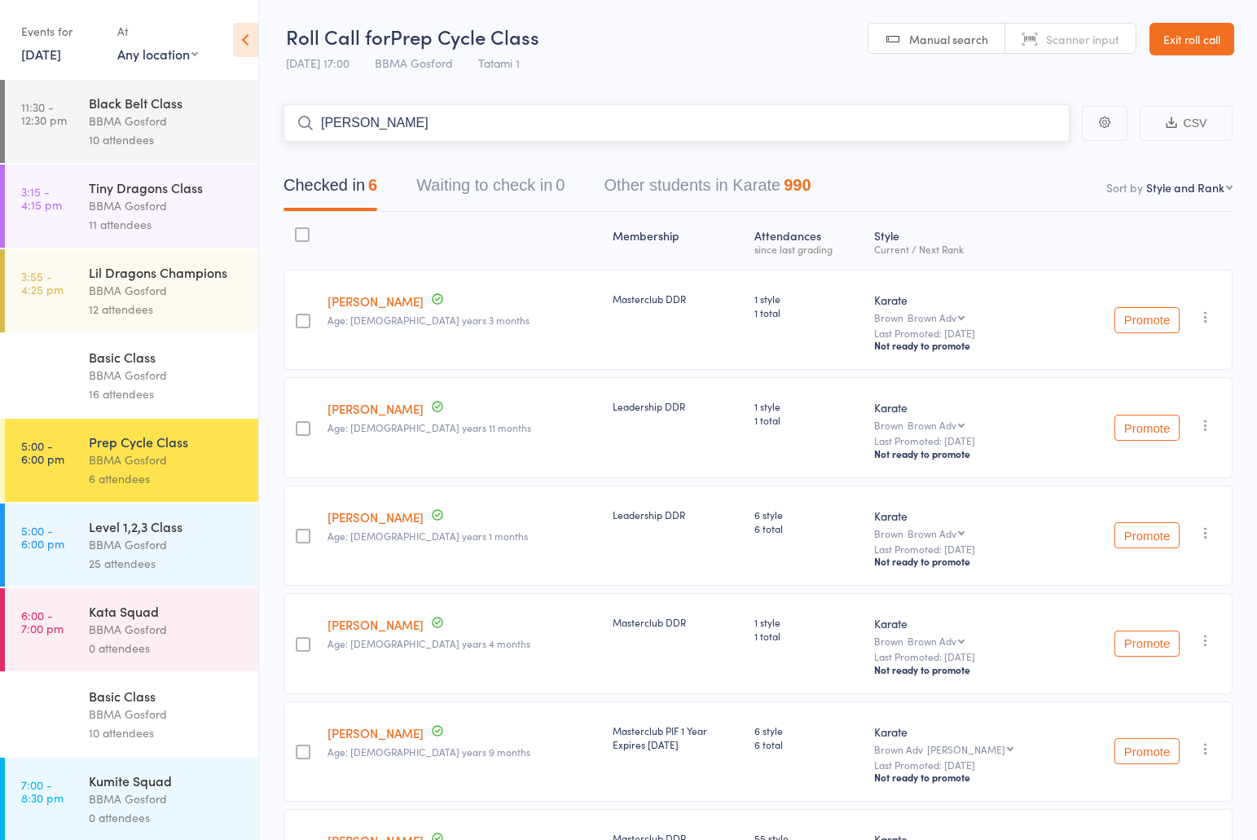
type input "nancy xue"
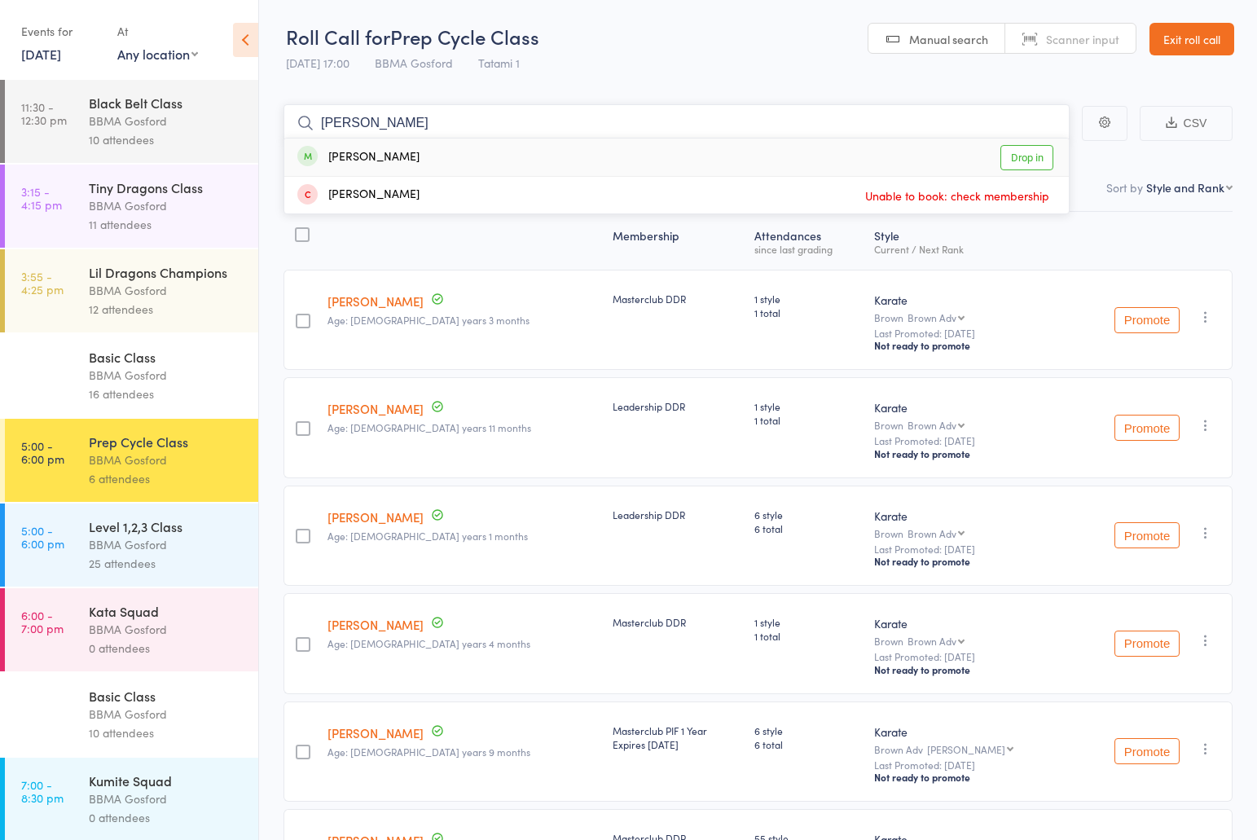
type input "nancy xue"
click at [546, 150] on div "Nancy Xue Drop in" at bounding box center [676, 156] width 784 height 37
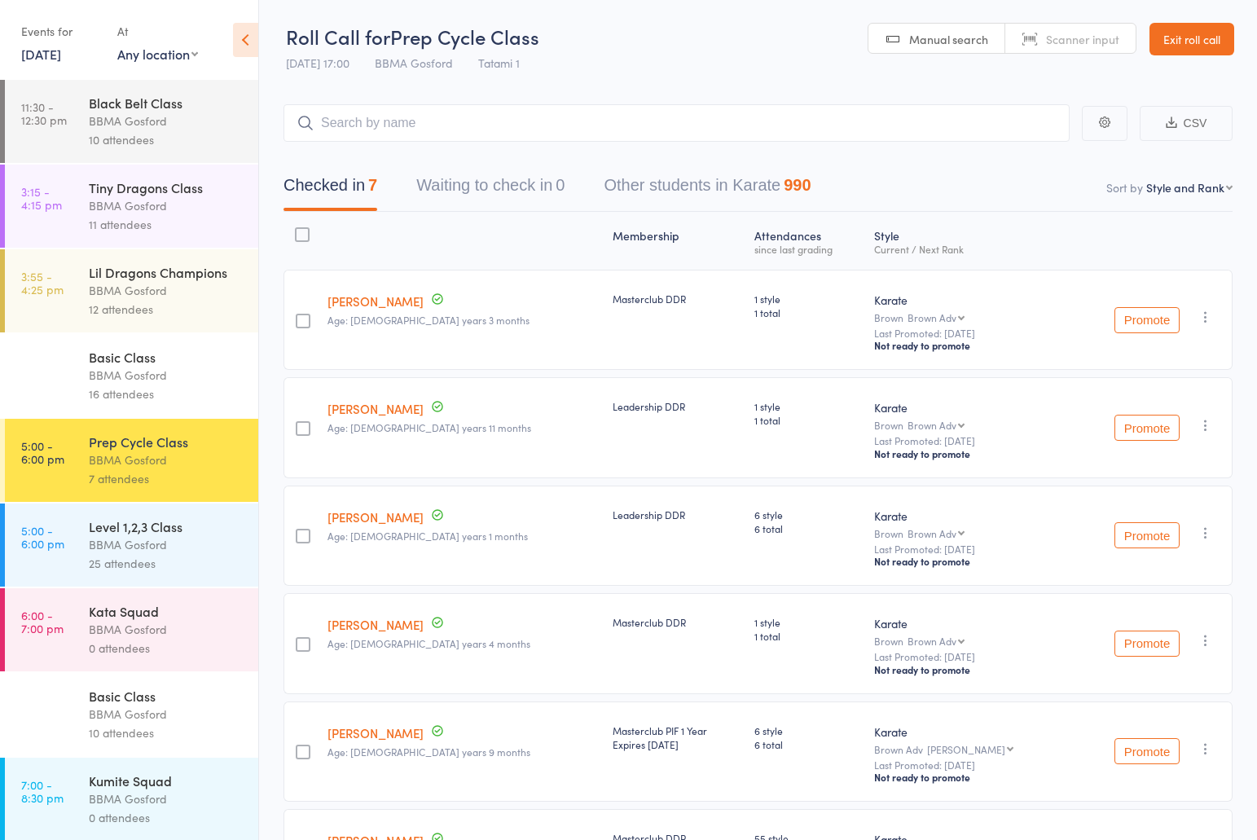
click at [142, 554] on div "BBMA Gosford" at bounding box center [167, 544] width 156 height 19
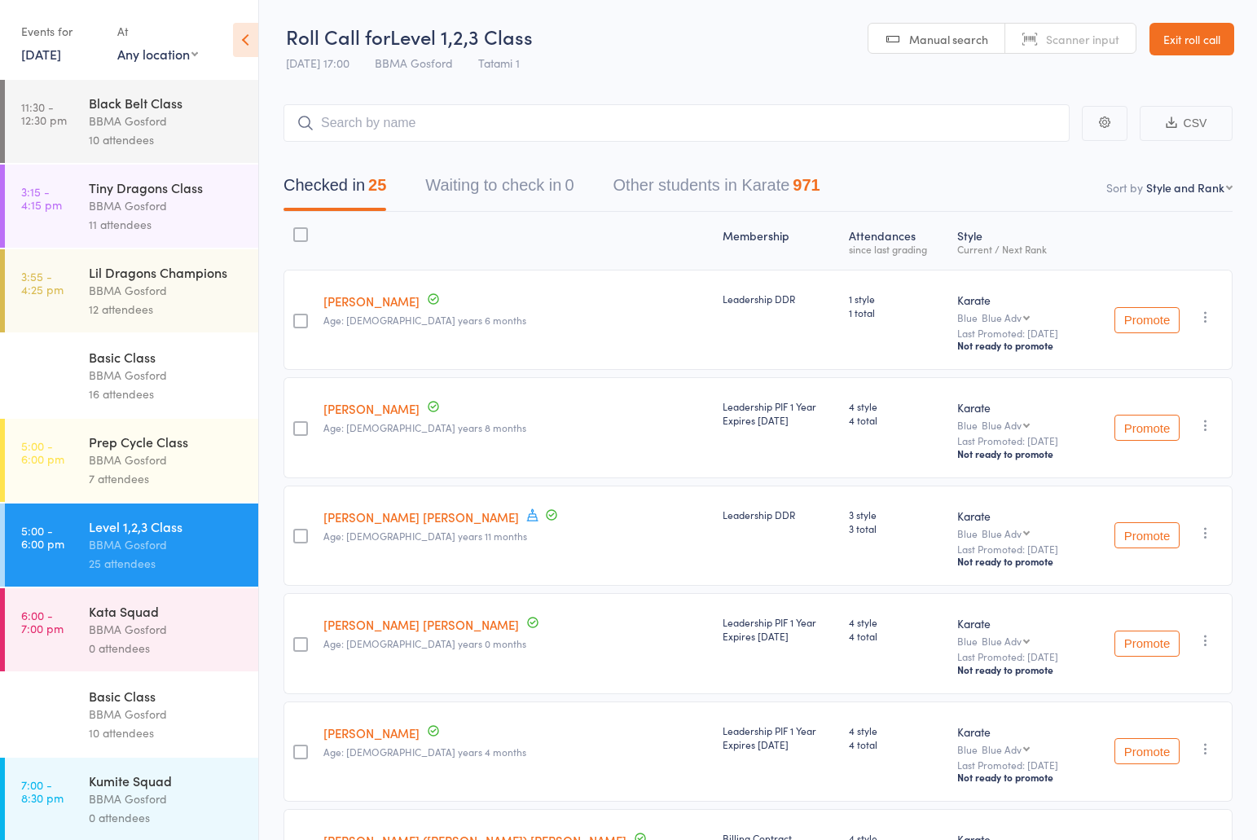
click at [143, 477] on div "7 attendees" at bounding box center [167, 478] width 156 height 19
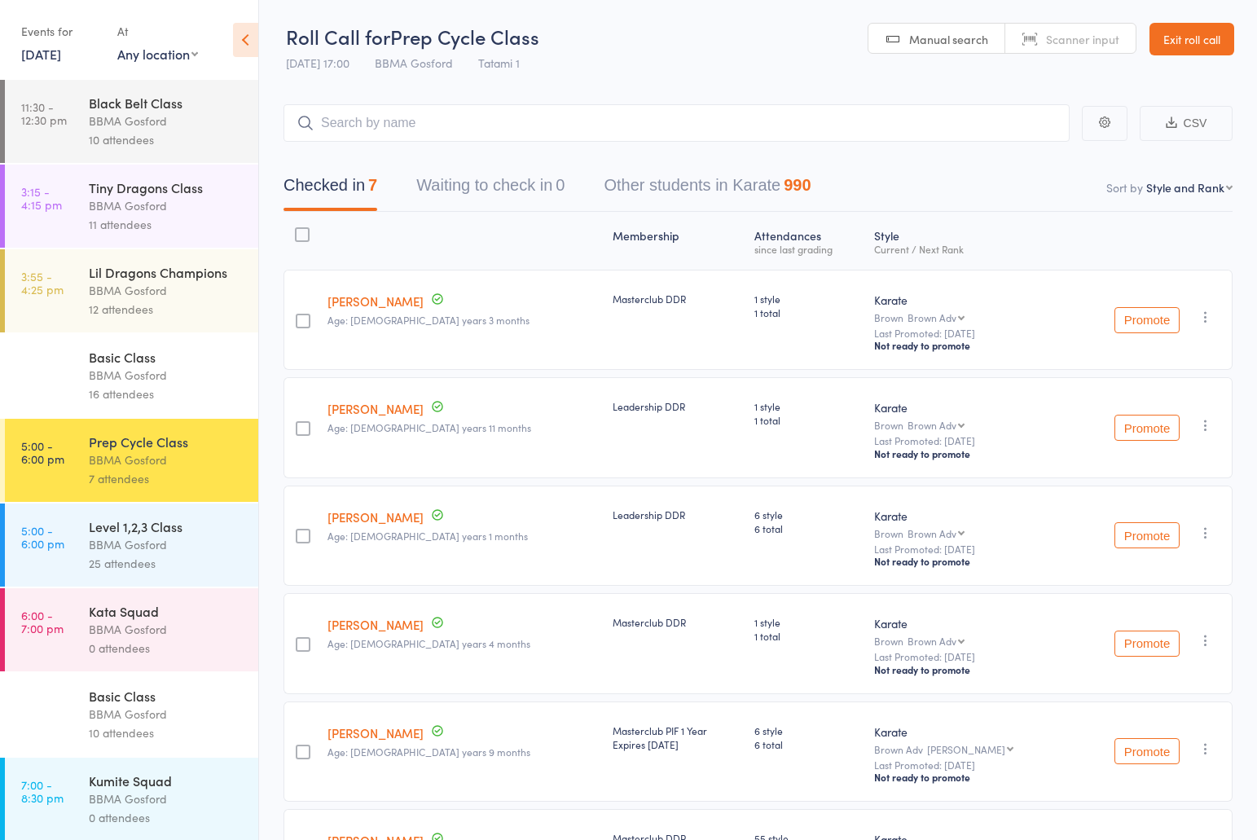
click at [171, 554] on div "BBMA Gosford" at bounding box center [167, 544] width 156 height 19
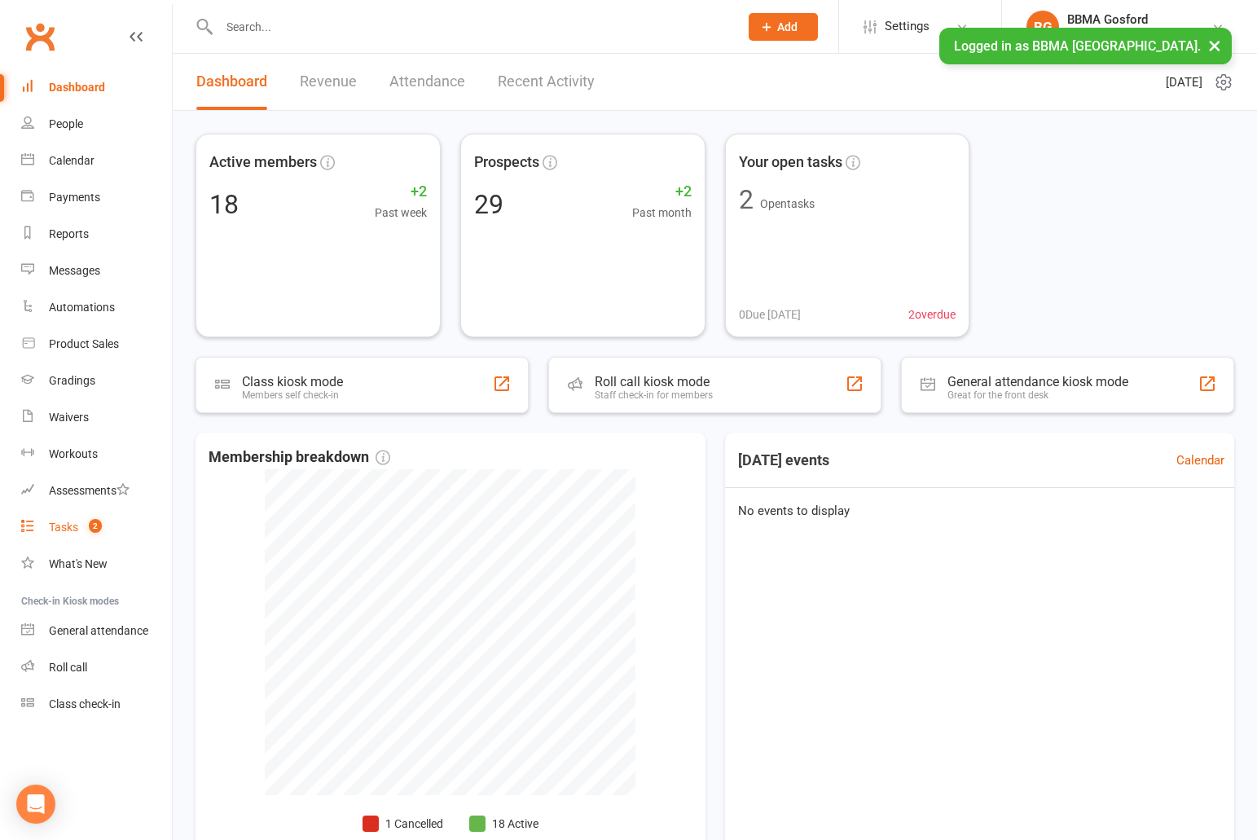
click at [67, 524] on div "Tasks" at bounding box center [63, 526] width 29 height 13
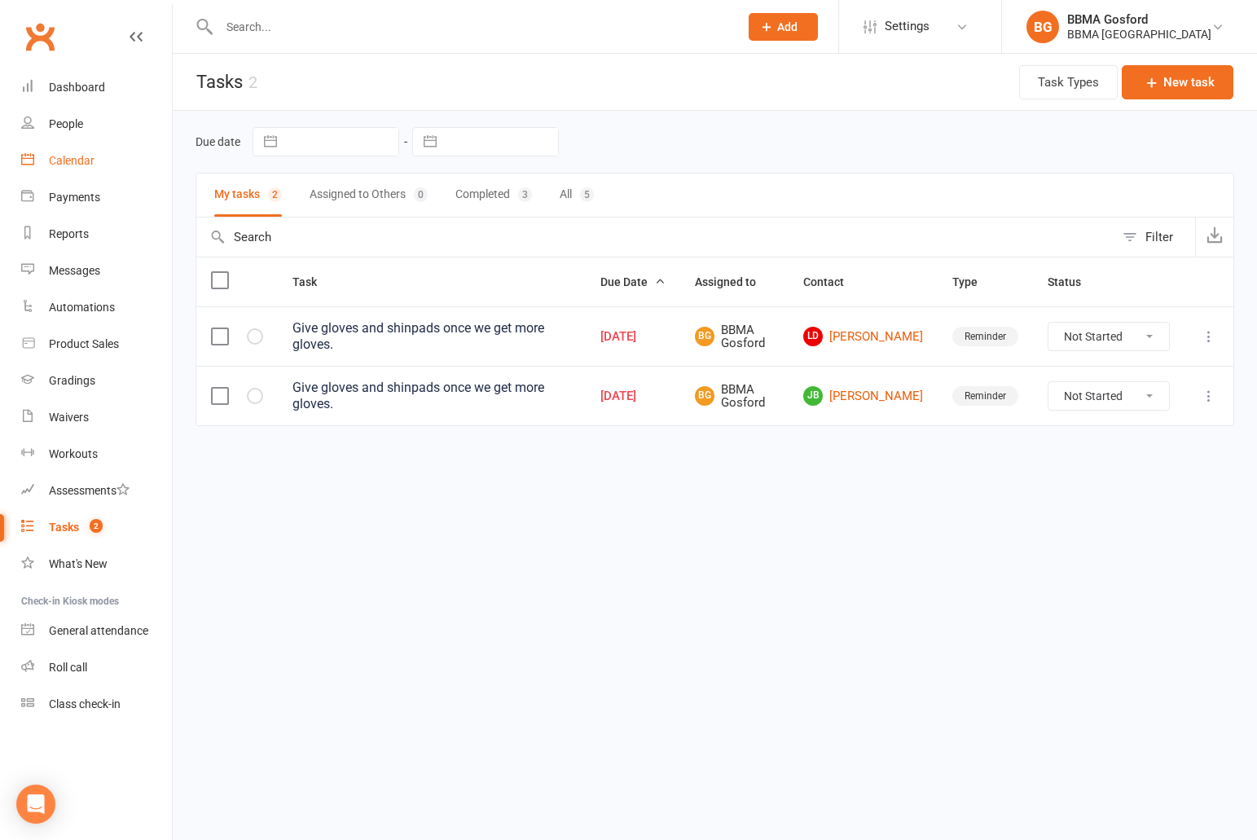
click at [72, 155] on div "Calendar" at bounding box center [72, 160] width 46 height 13
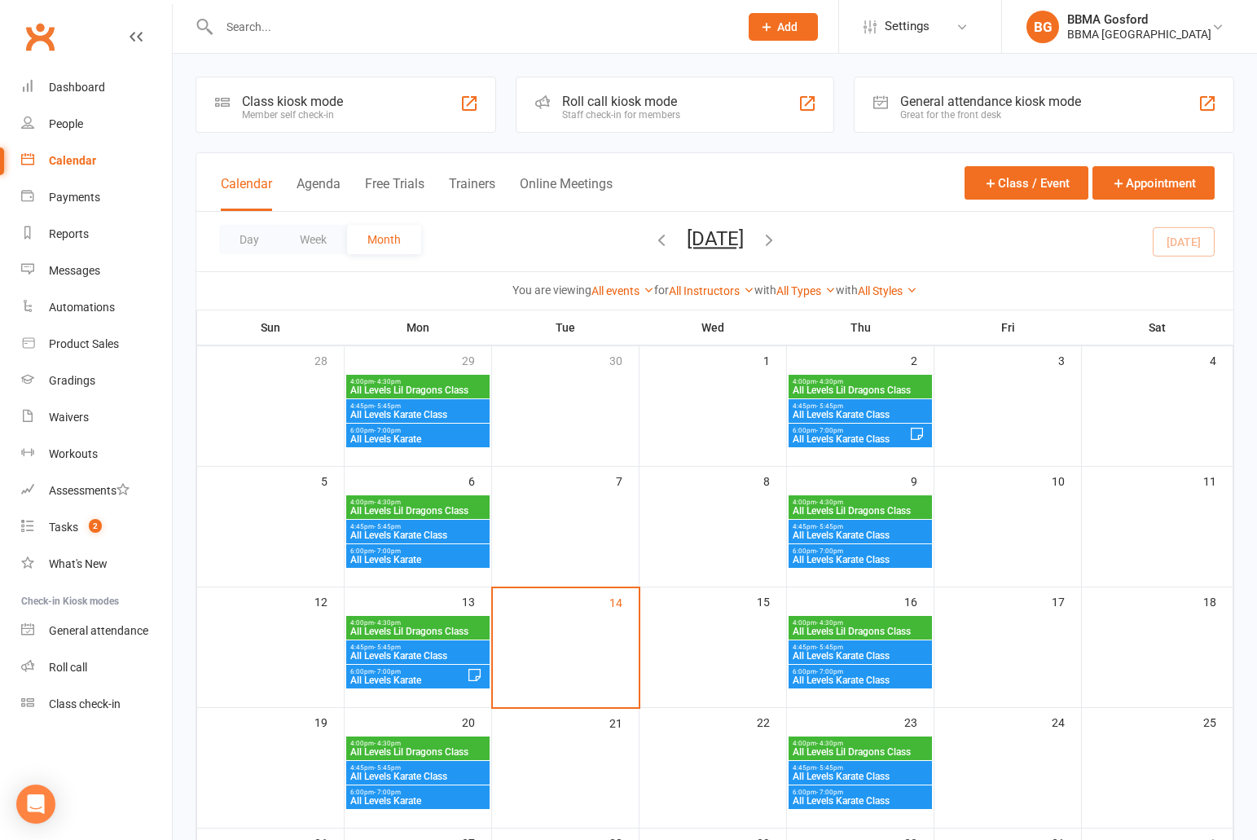
click at [438, 634] on span "All Levels Lil Dragons Class" at bounding box center [417, 631] width 137 height 10
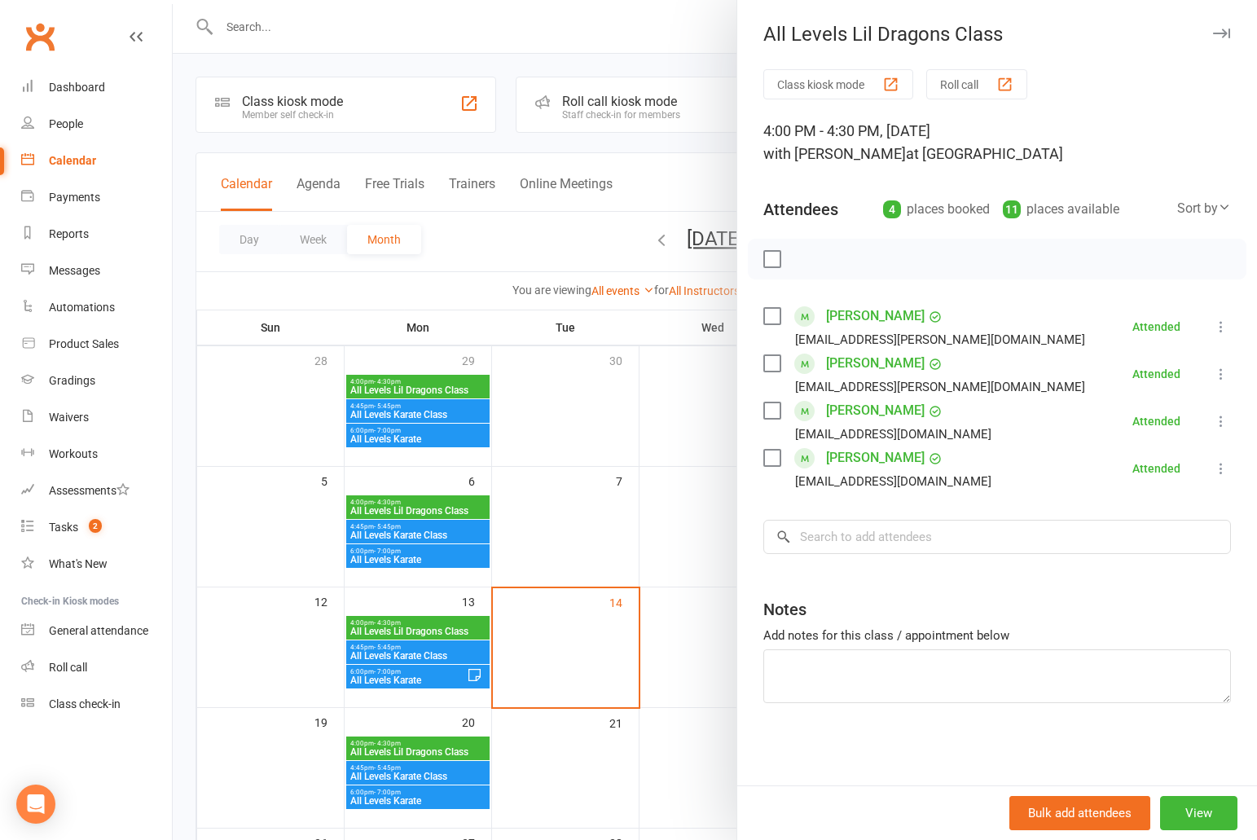
click at [407, 650] on div at bounding box center [715, 420] width 1084 height 840
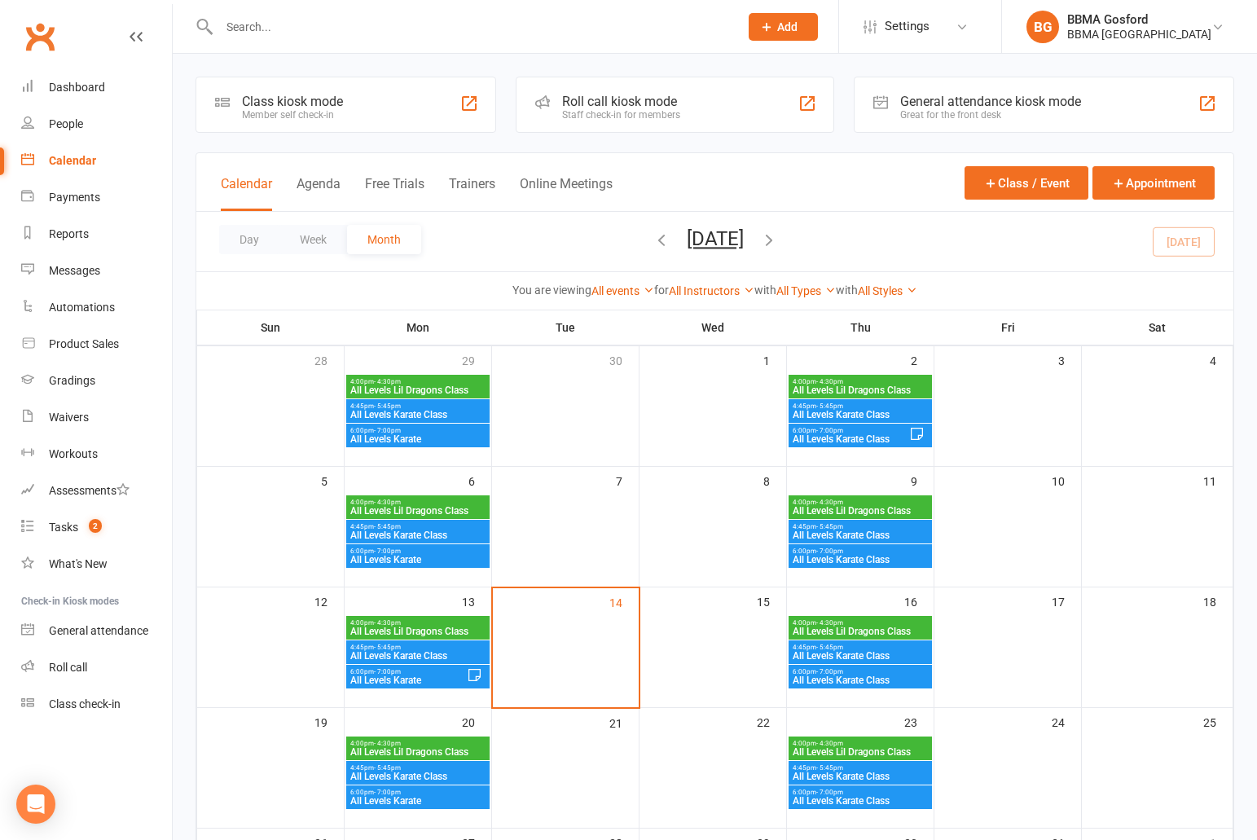
click at [405, 652] on span "All Levels Karate Class" at bounding box center [417, 656] width 137 height 10
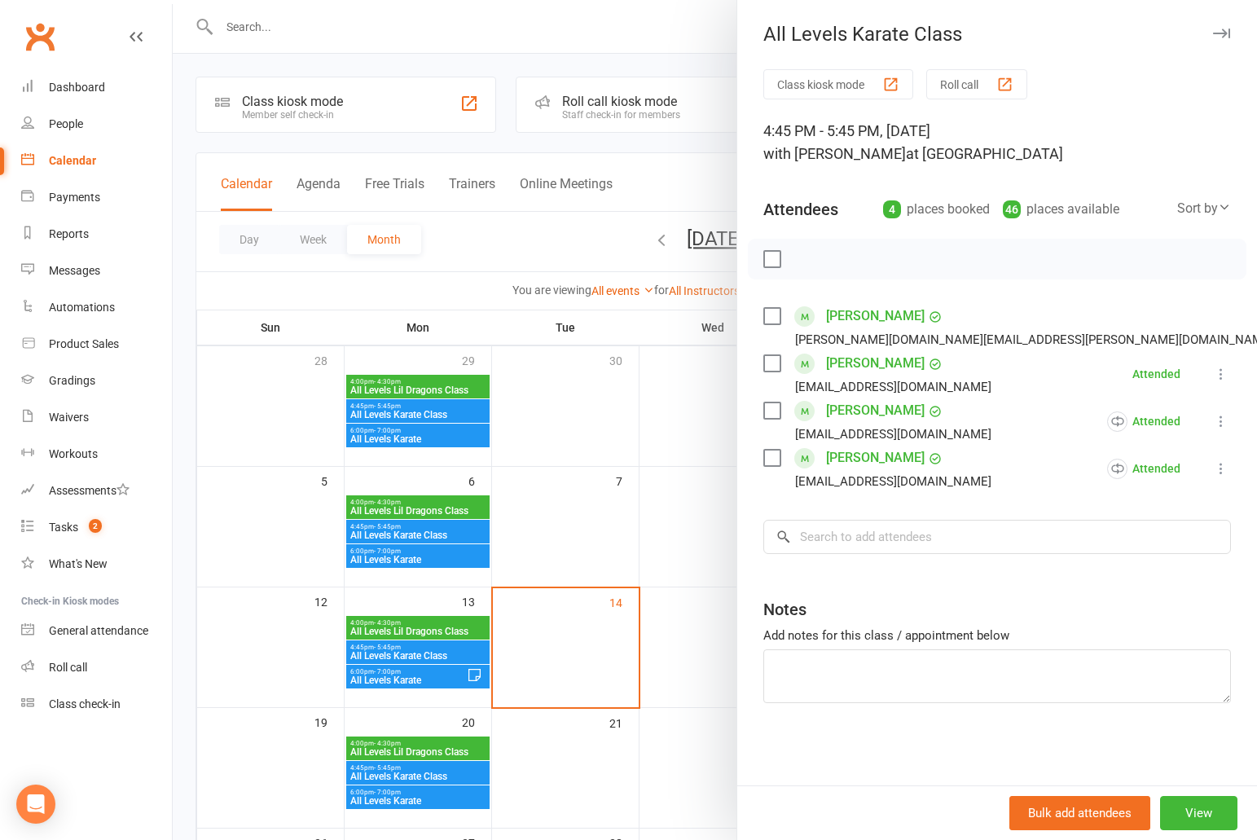
click at [269, 636] on div at bounding box center [715, 420] width 1084 height 840
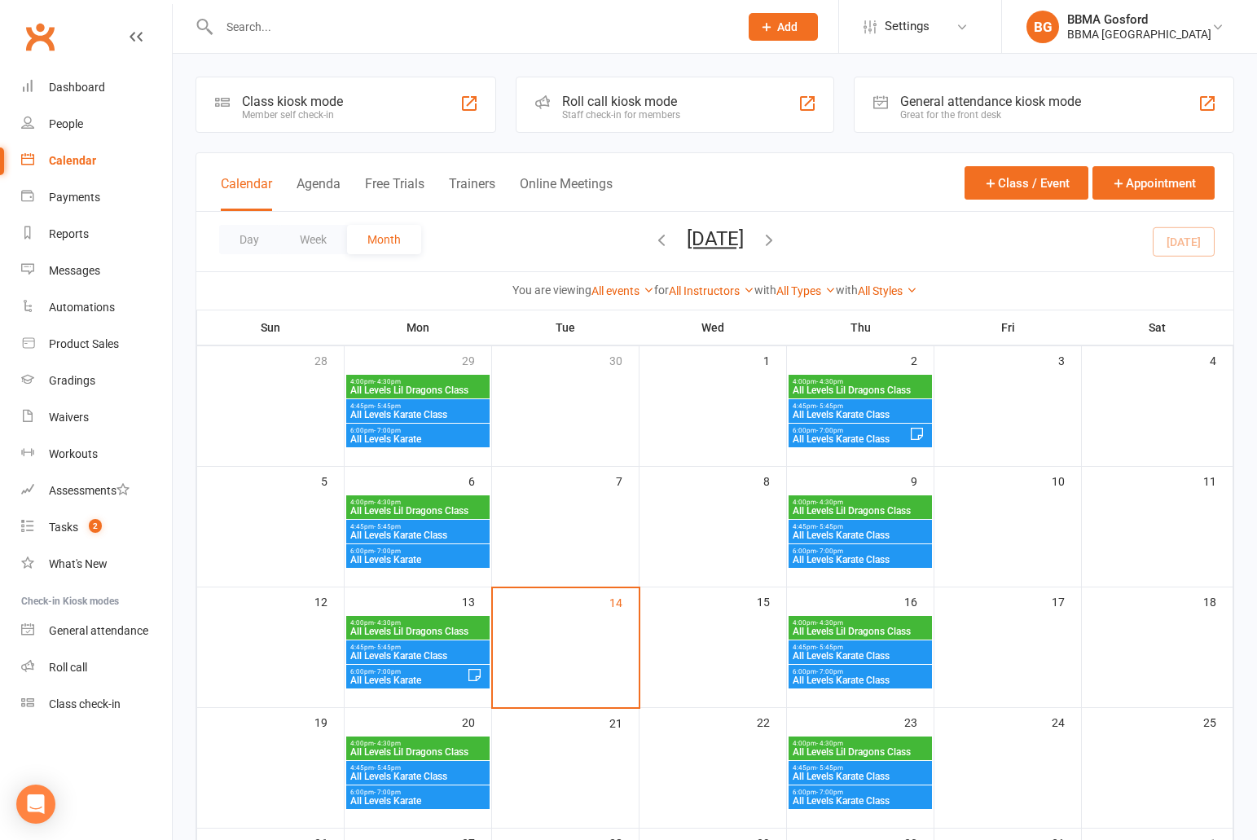
click at [414, 676] on span "All Levels Karate" at bounding box center [407, 680] width 117 height 10
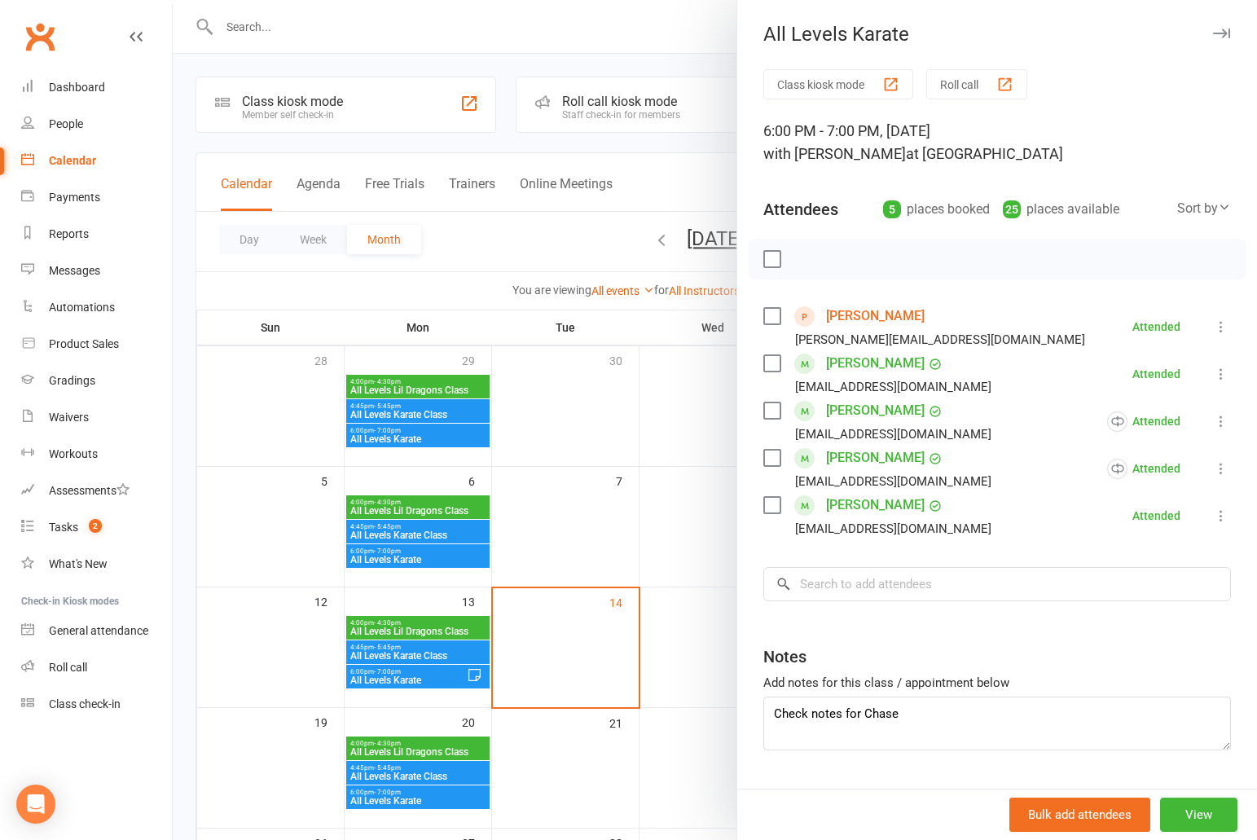
click at [242, 623] on div at bounding box center [715, 420] width 1084 height 840
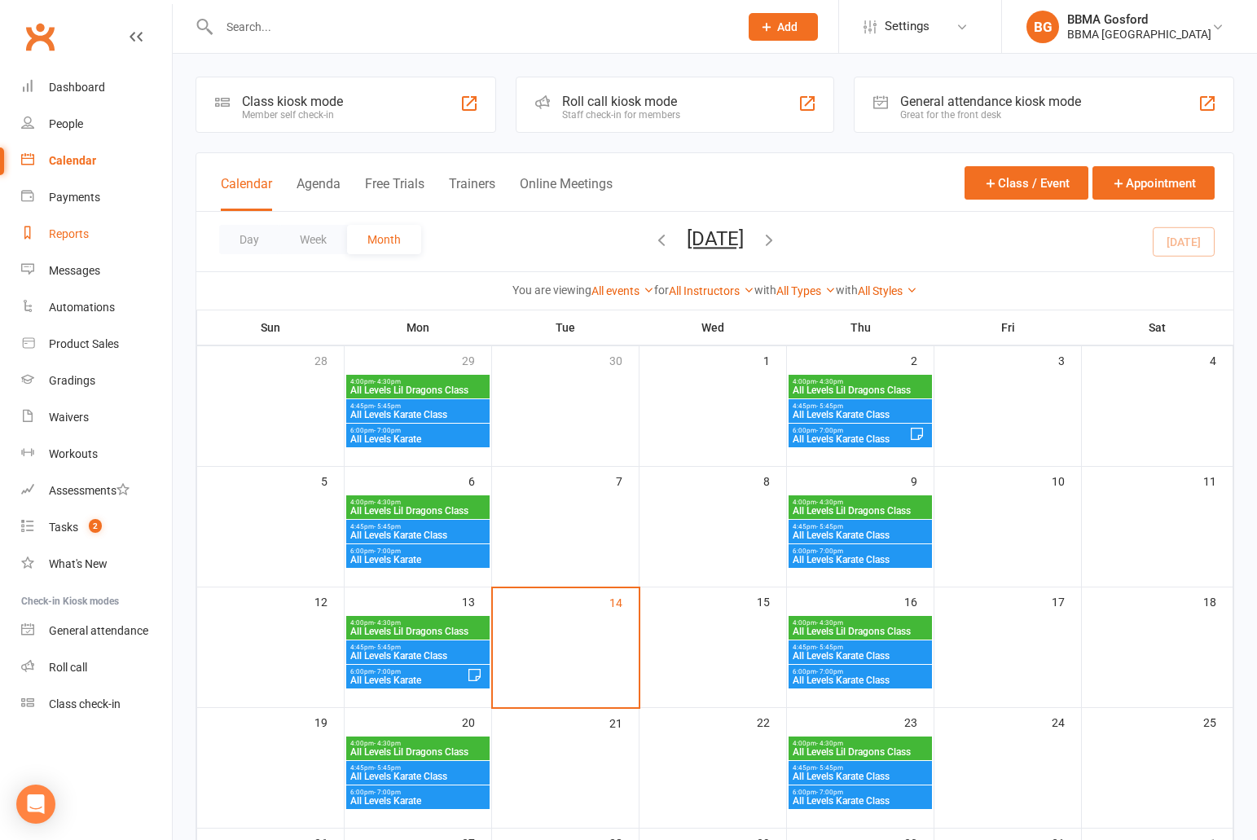
click at [72, 237] on div "Reports" at bounding box center [69, 233] width 40 height 13
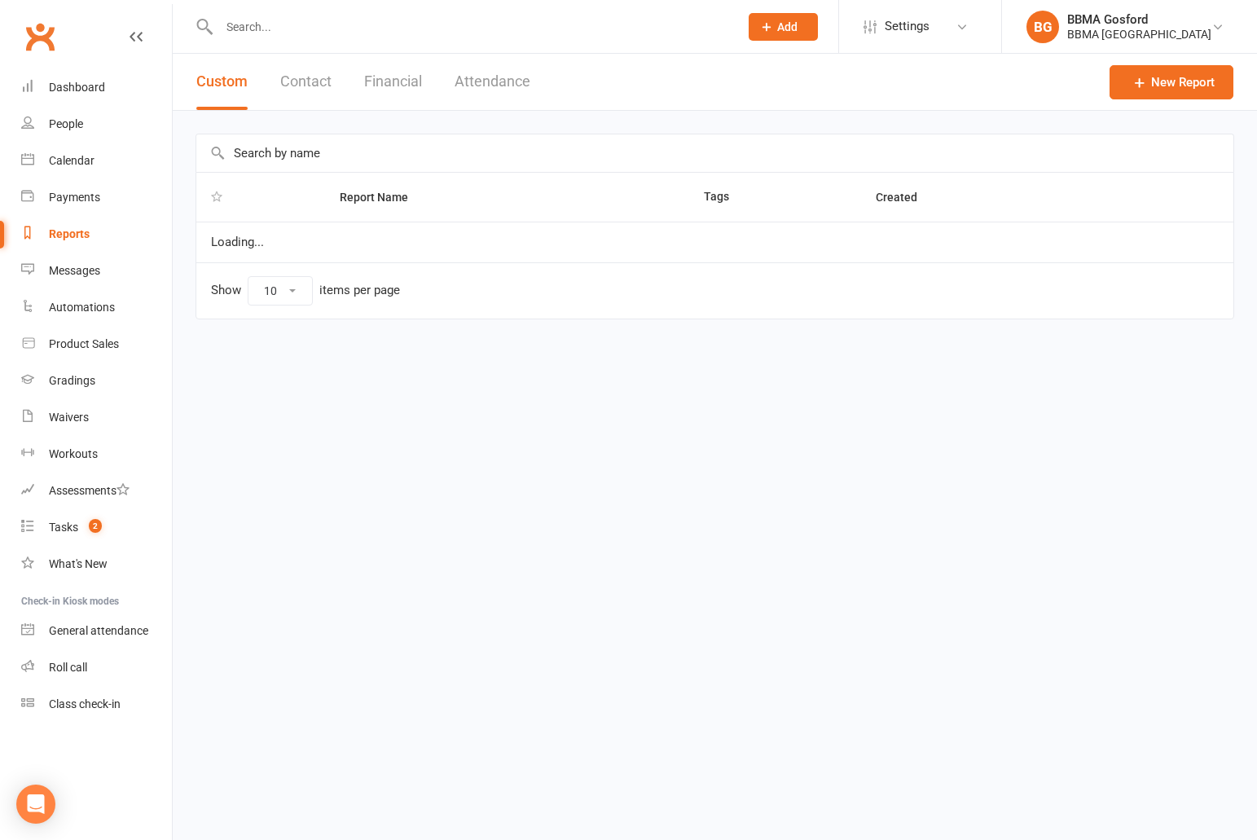
select select "100"
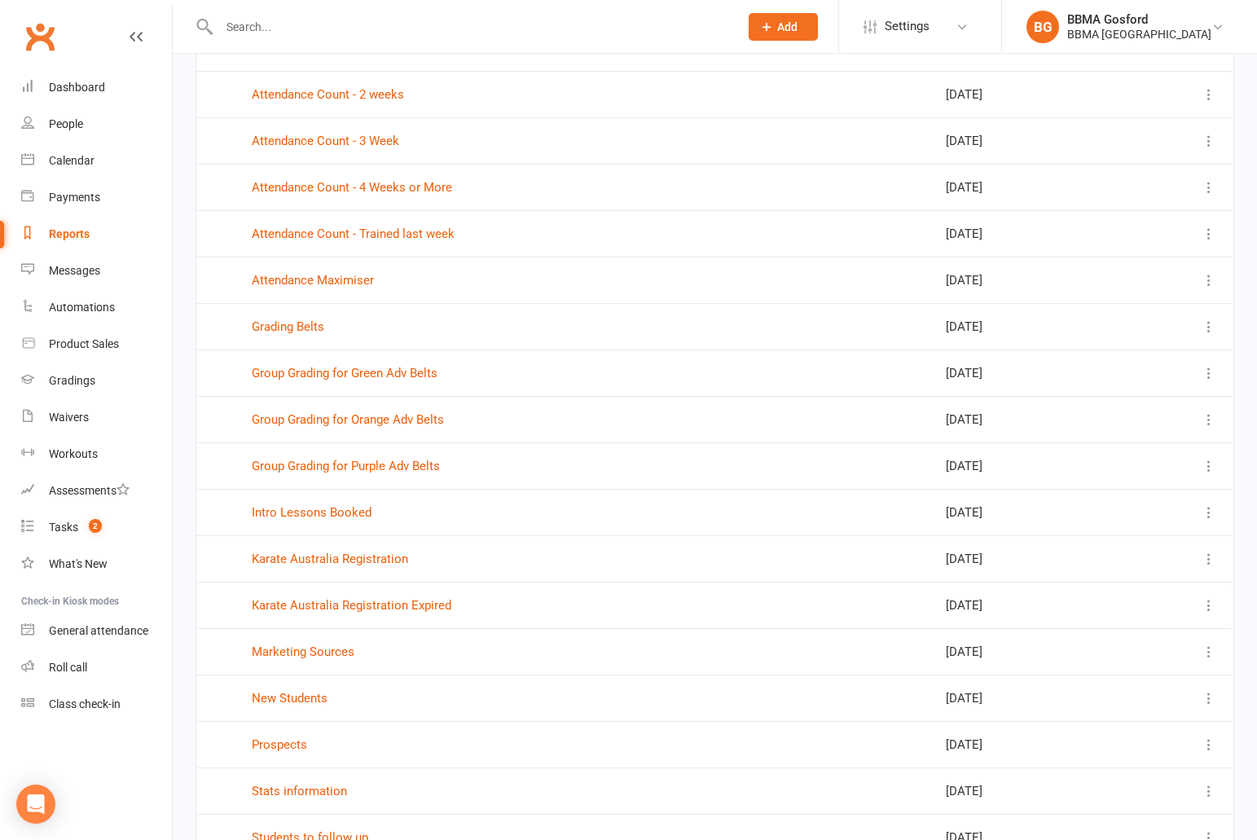
scroll to position [761, 0]
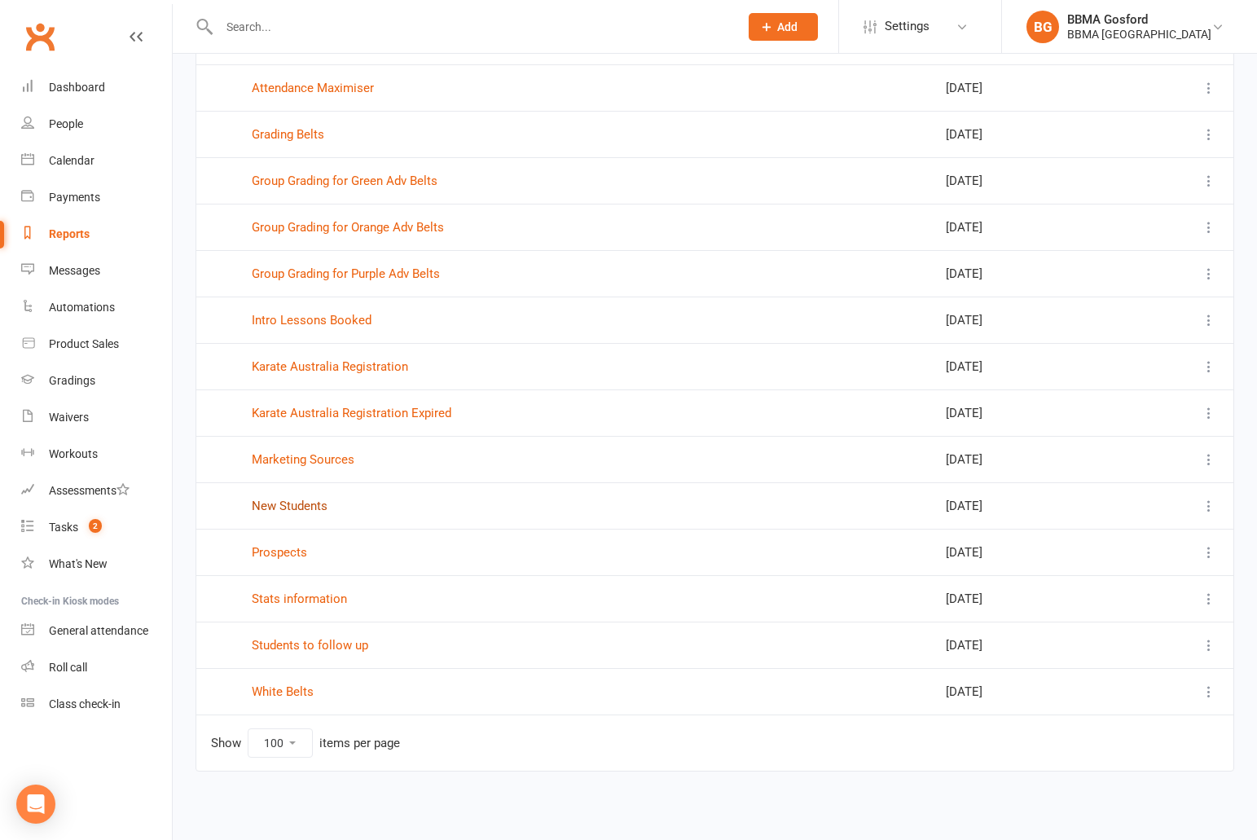
click at [293, 505] on link "New Students" at bounding box center [290, 505] width 76 height 15
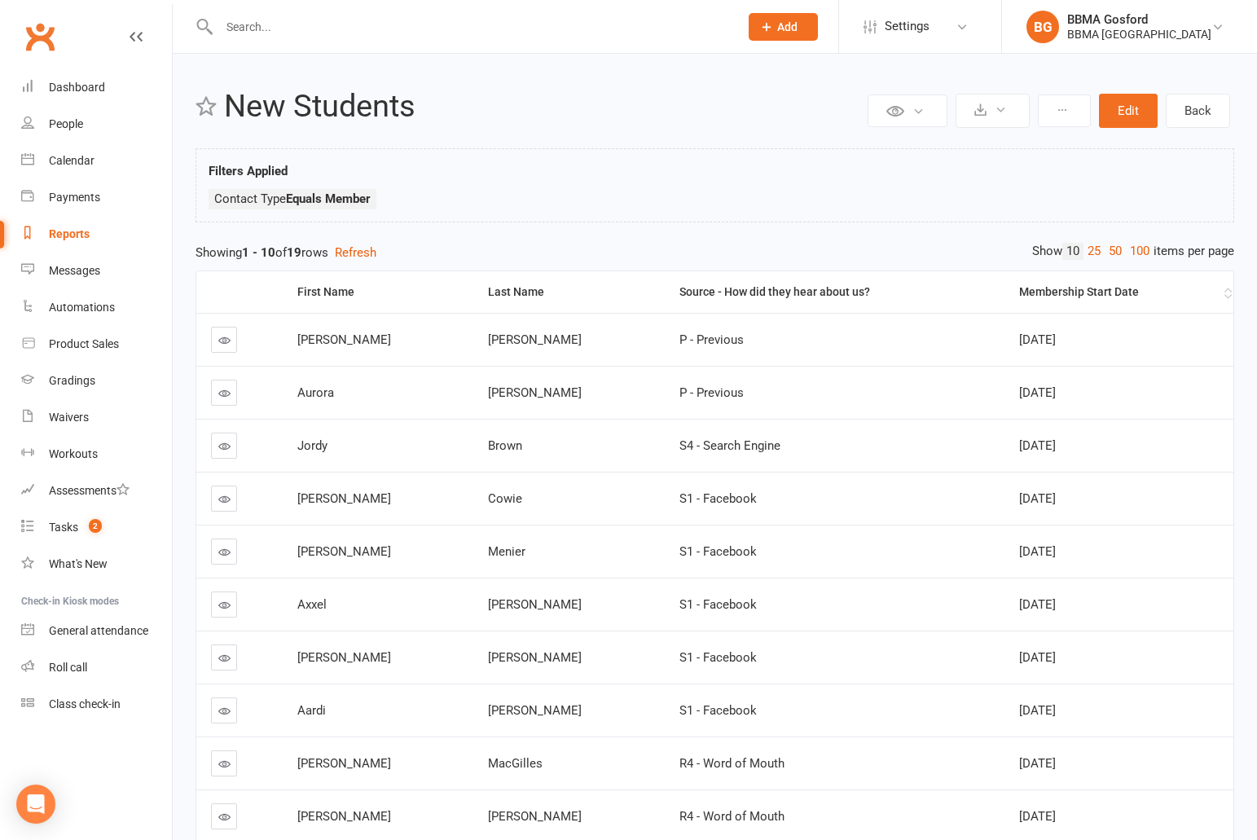
click at [1056, 298] on div "Membership Start Date" at bounding box center [1119, 292] width 201 height 12
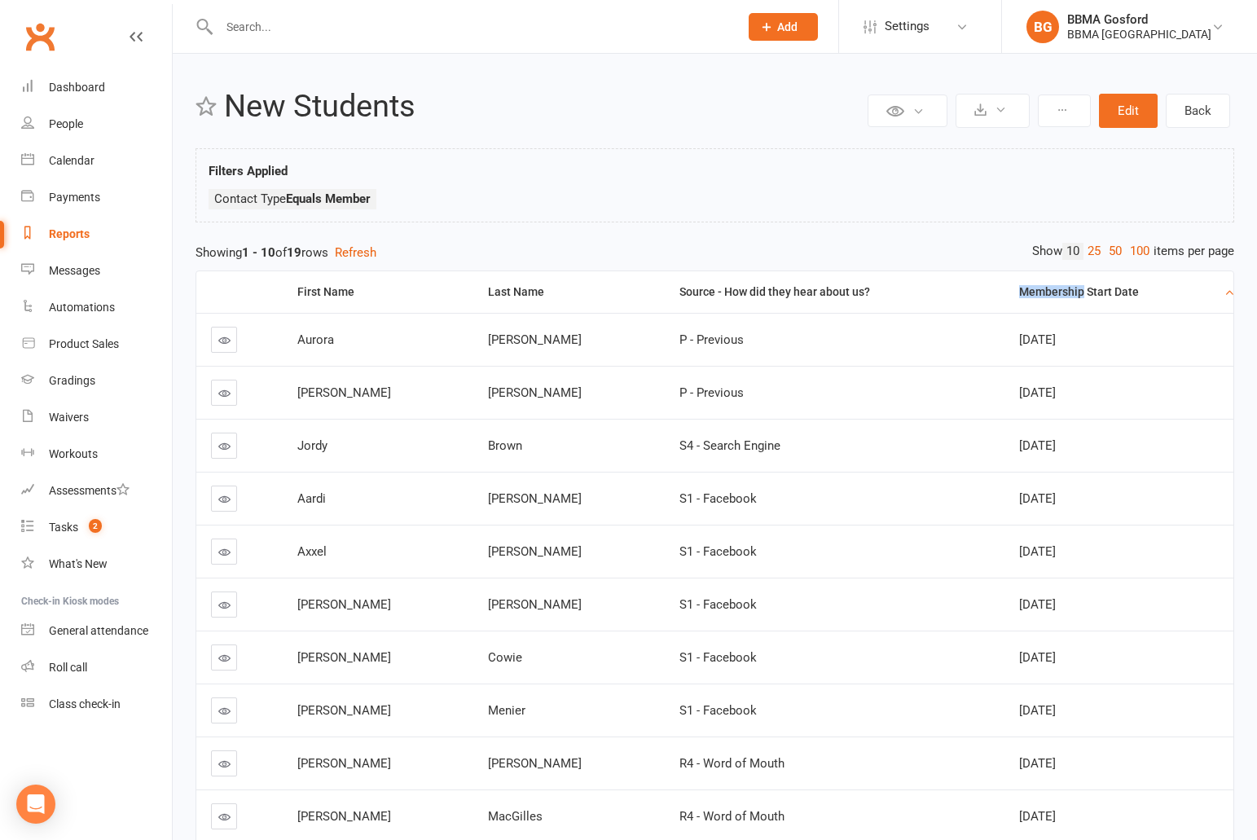
click at [1056, 298] on div "Membership Start Date" at bounding box center [1119, 292] width 201 height 12
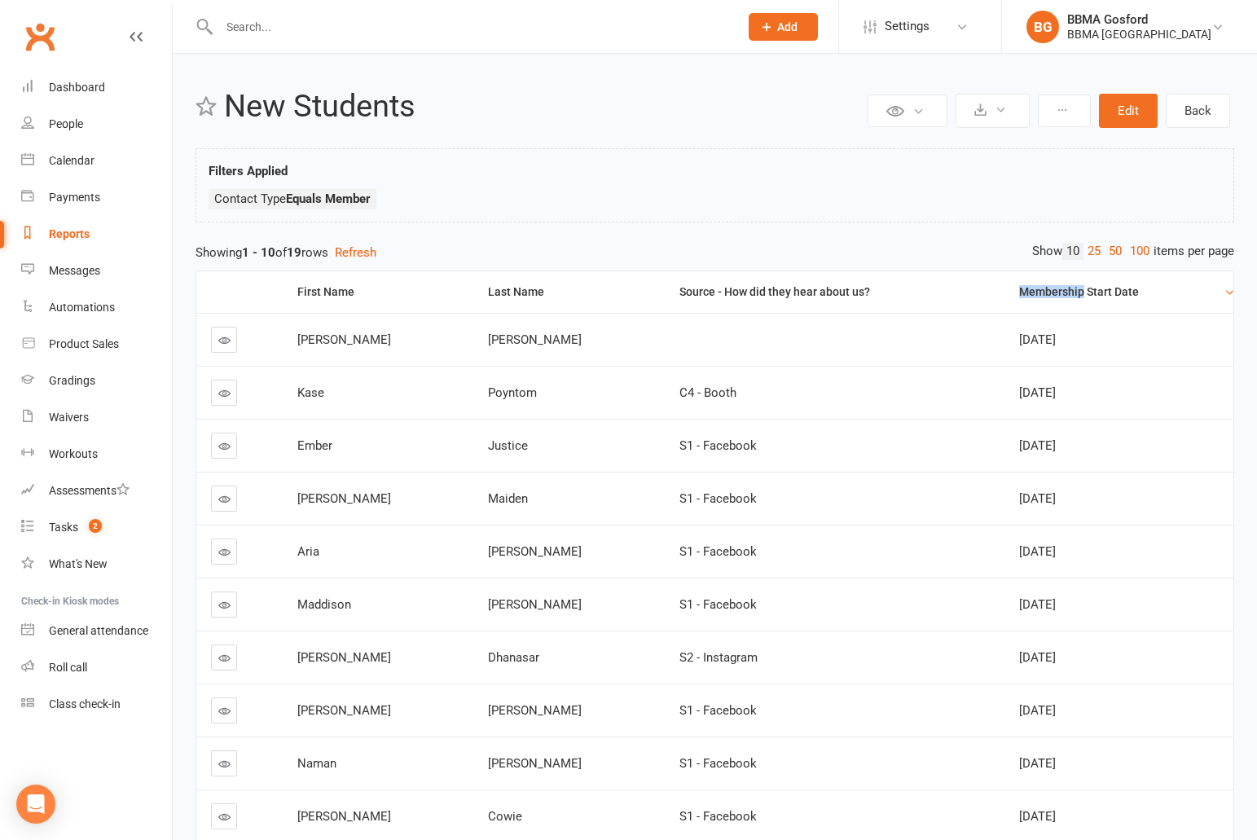
click at [217, 336] on link at bounding box center [224, 340] width 26 height 26
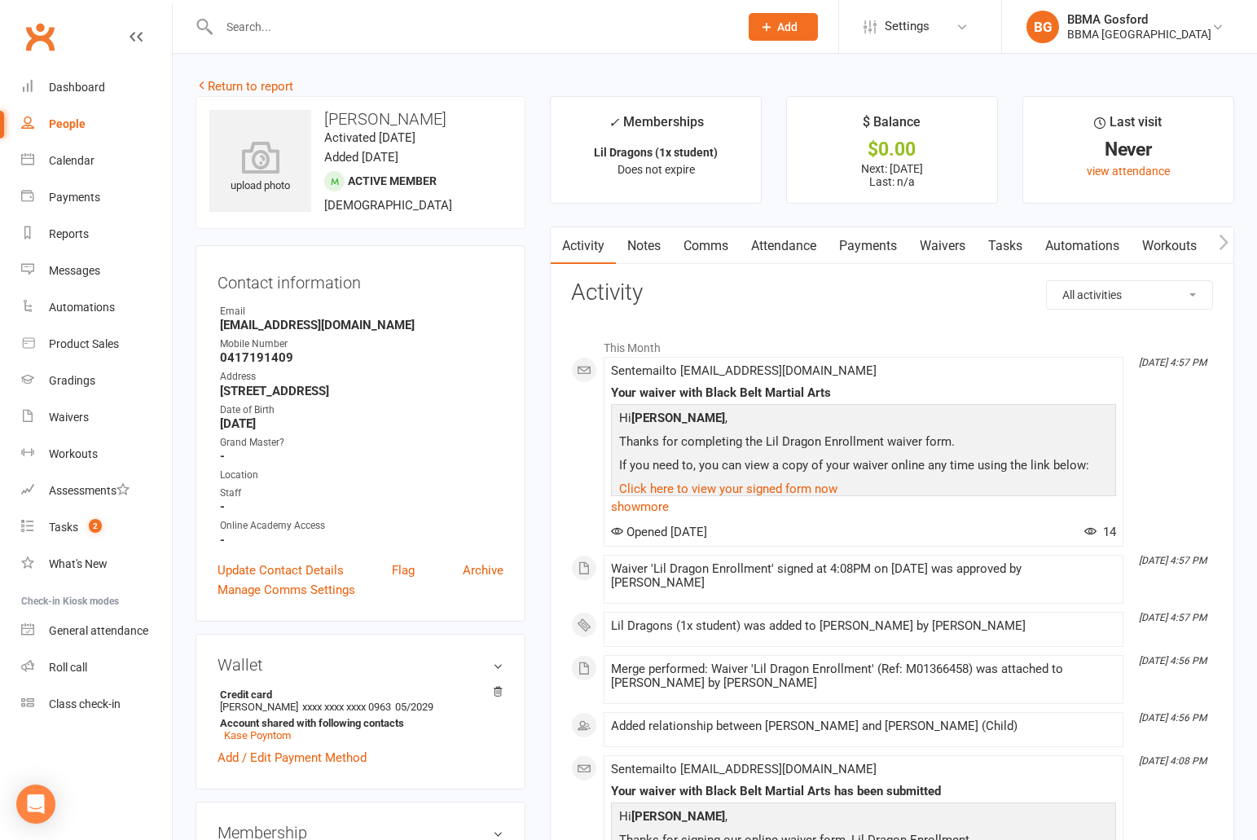
click at [884, 251] on link "Payments" at bounding box center [867, 245] width 81 height 37
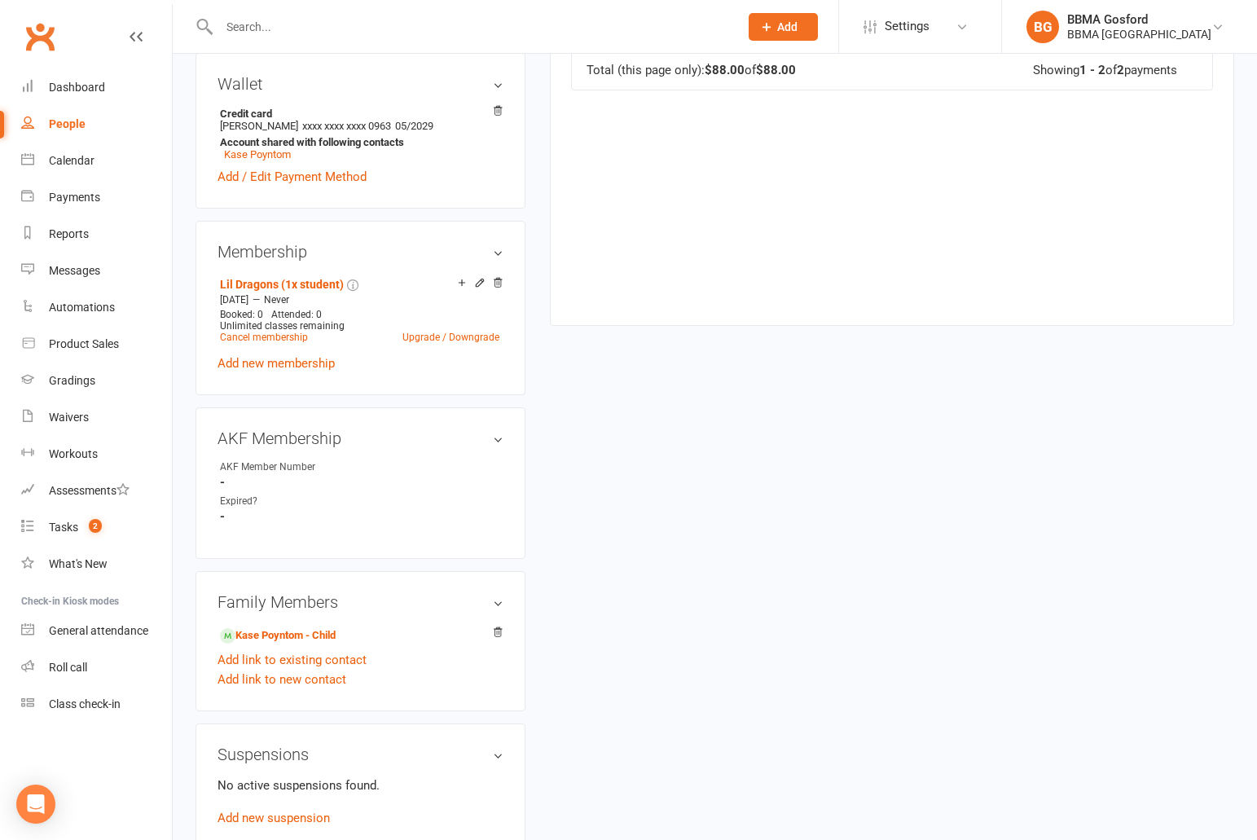
scroll to position [1154, 0]
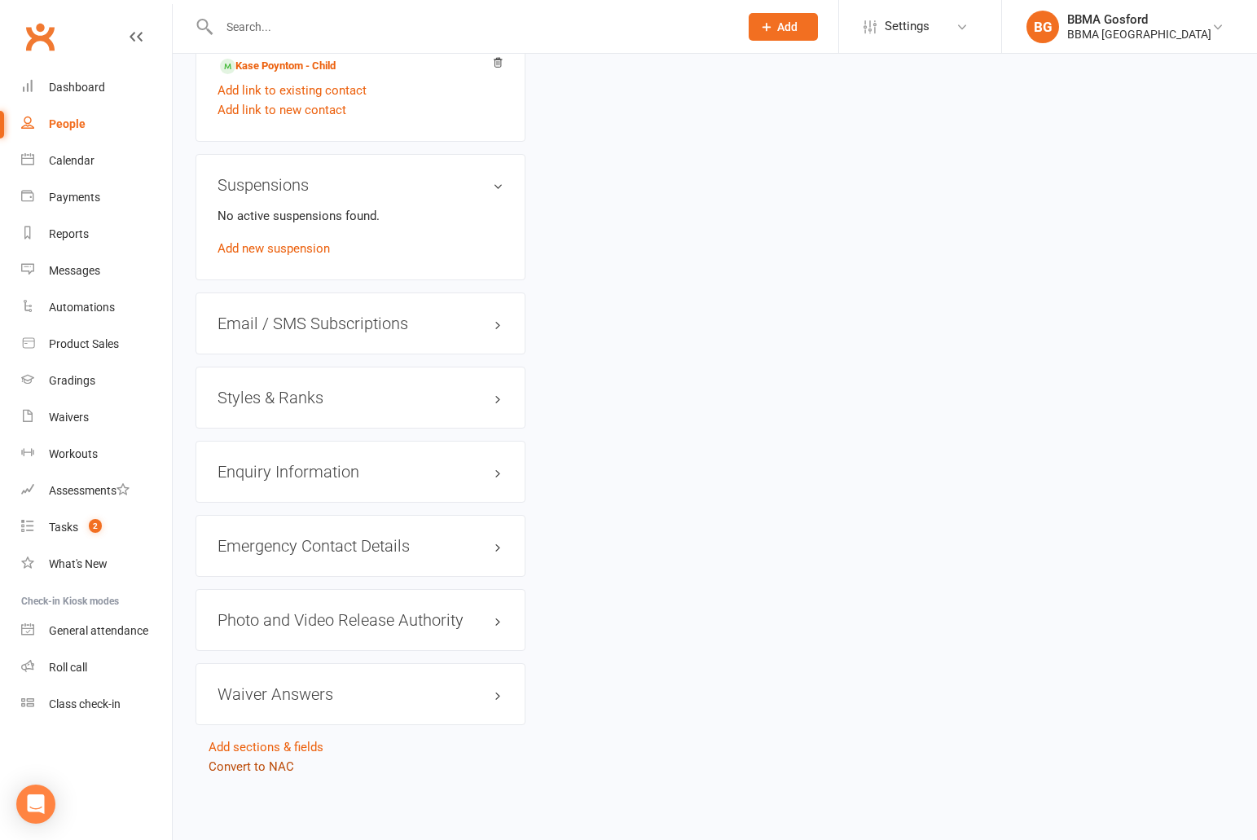
click at [249, 771] on link "Convert to NAC" at bounding box center [251, 766] width 86 height 15
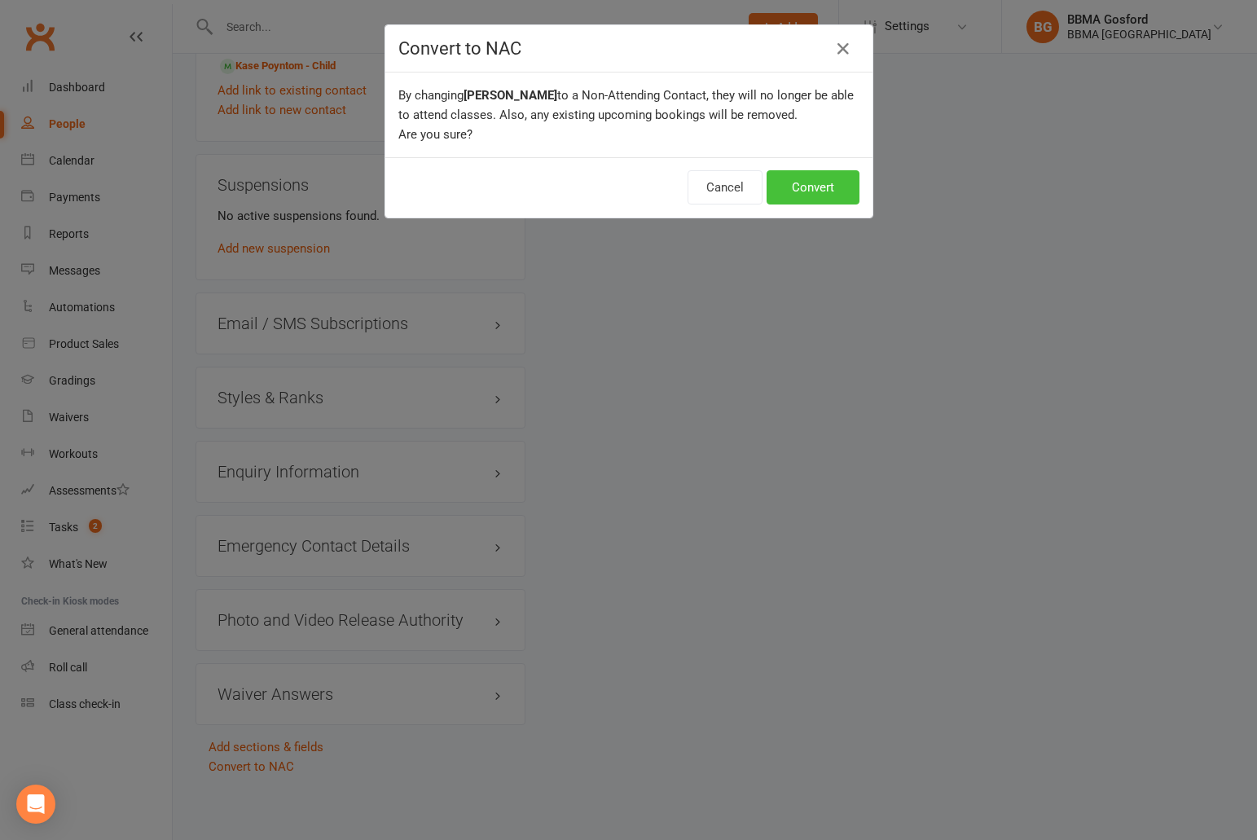
click at [816, 191] on button "Convert" at bounding box center [812, 187] width 93 height 34
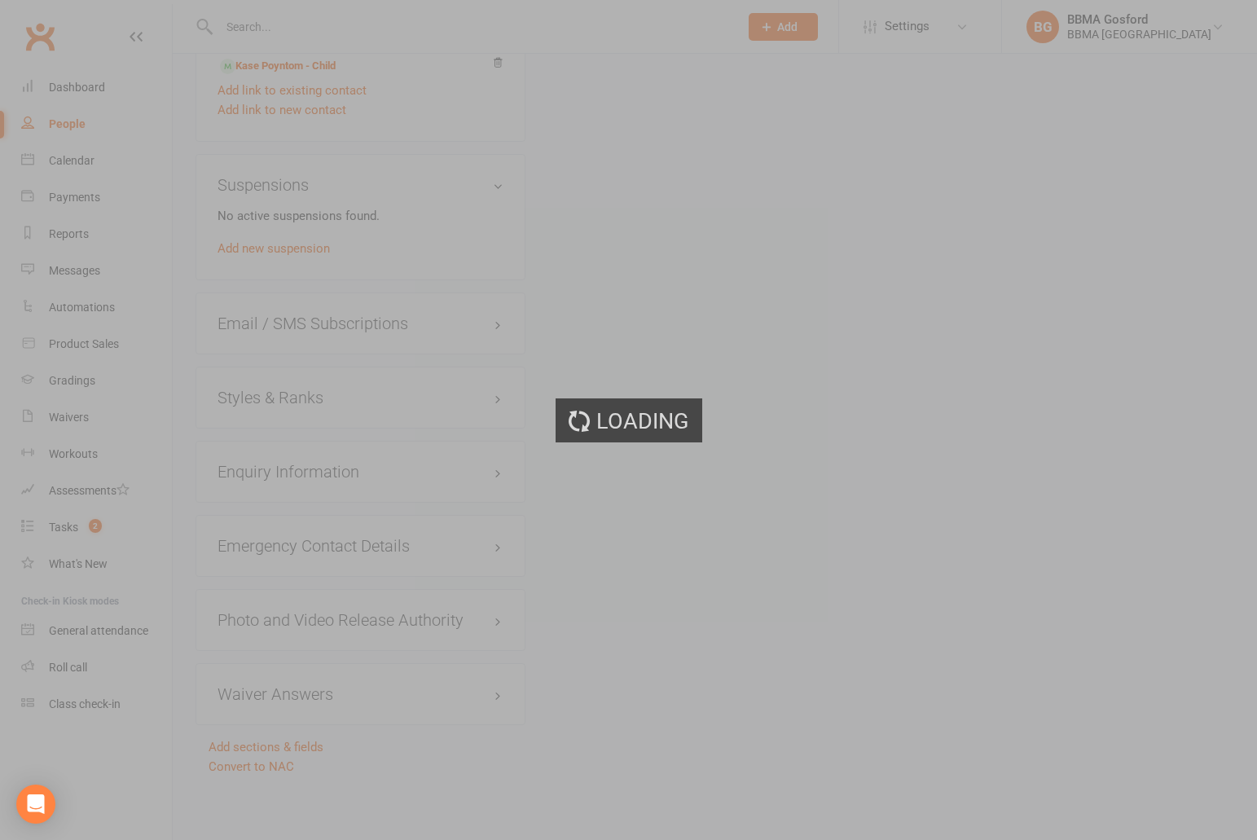
scroll to position [0, 56]
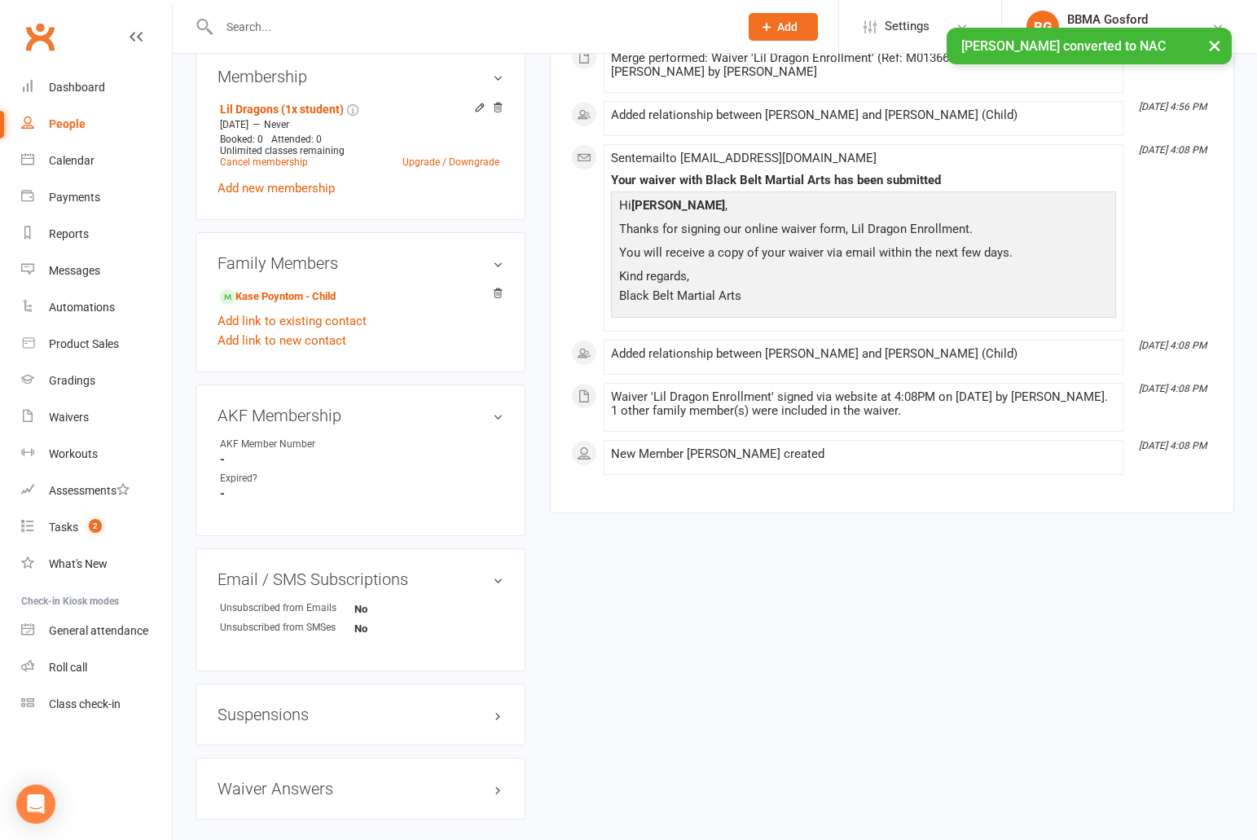
scroll to position [634, 0]
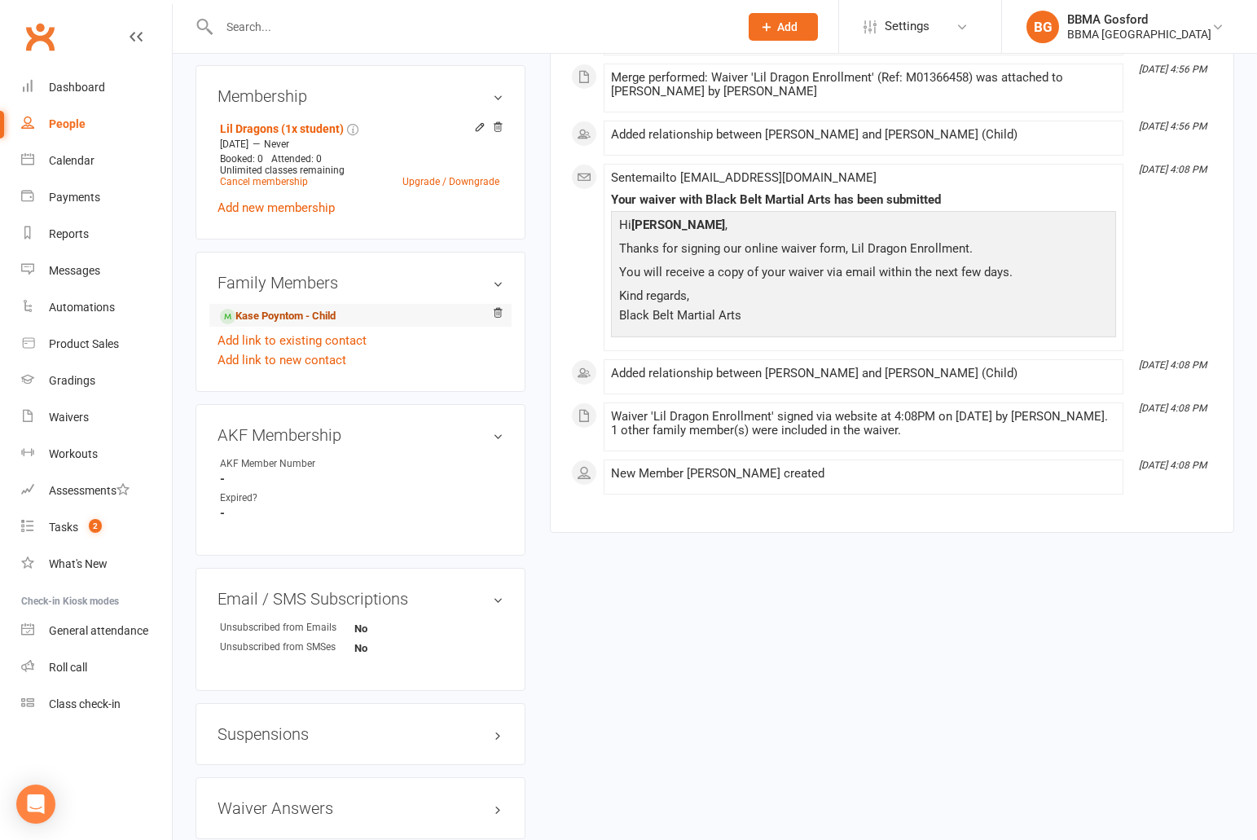
click at [295, 323] on link "Kase Poyntom - Child" at bounding box center [278, 316] width 116 height 17
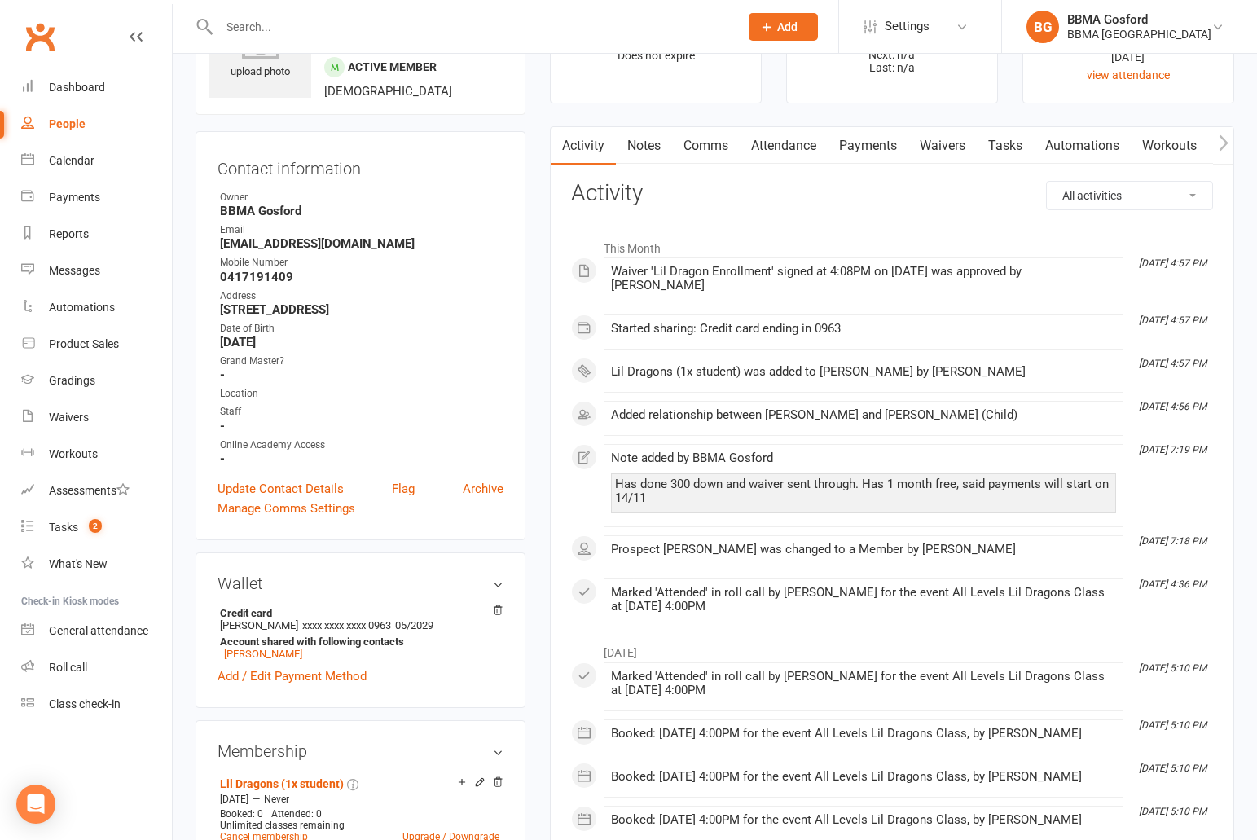
scroll to position [118, 0]
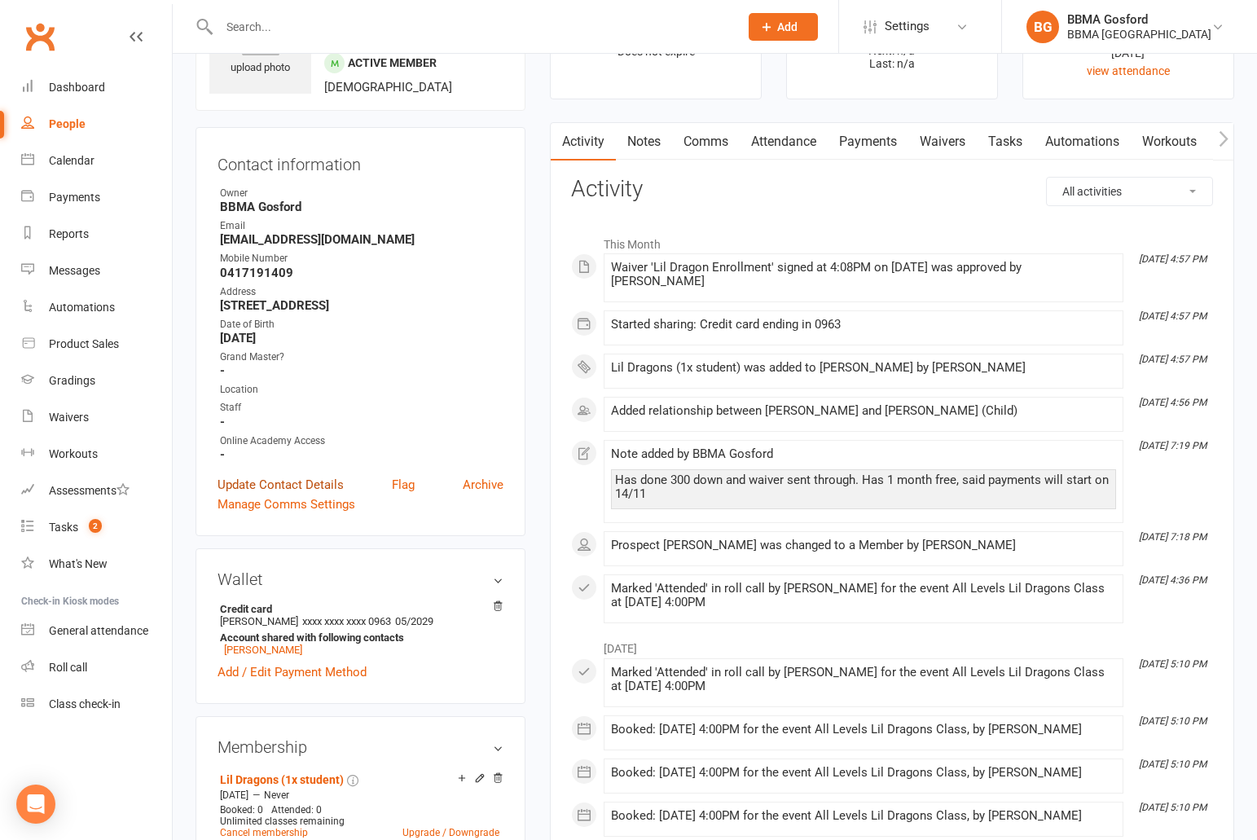
click at [277, 485] on link "Update Contact Details" at bounding box center [280, 485] width 126 height 20
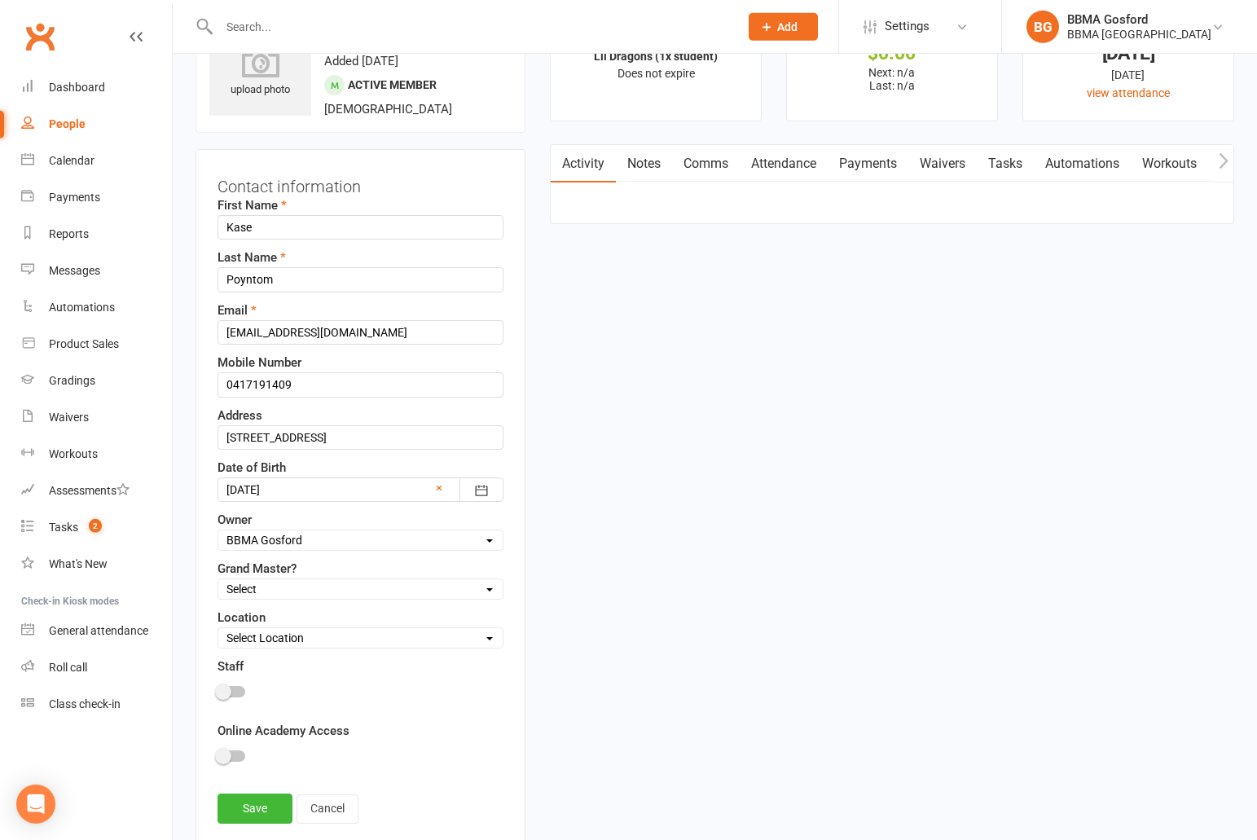
scroll to position [96, 0]
select select "Yes"
click option "Yes" at bounding box center [0, 0] width 0 height 0
click at [263, 815] on link "Save" at bounding box center [254, 807] width 75 height 29
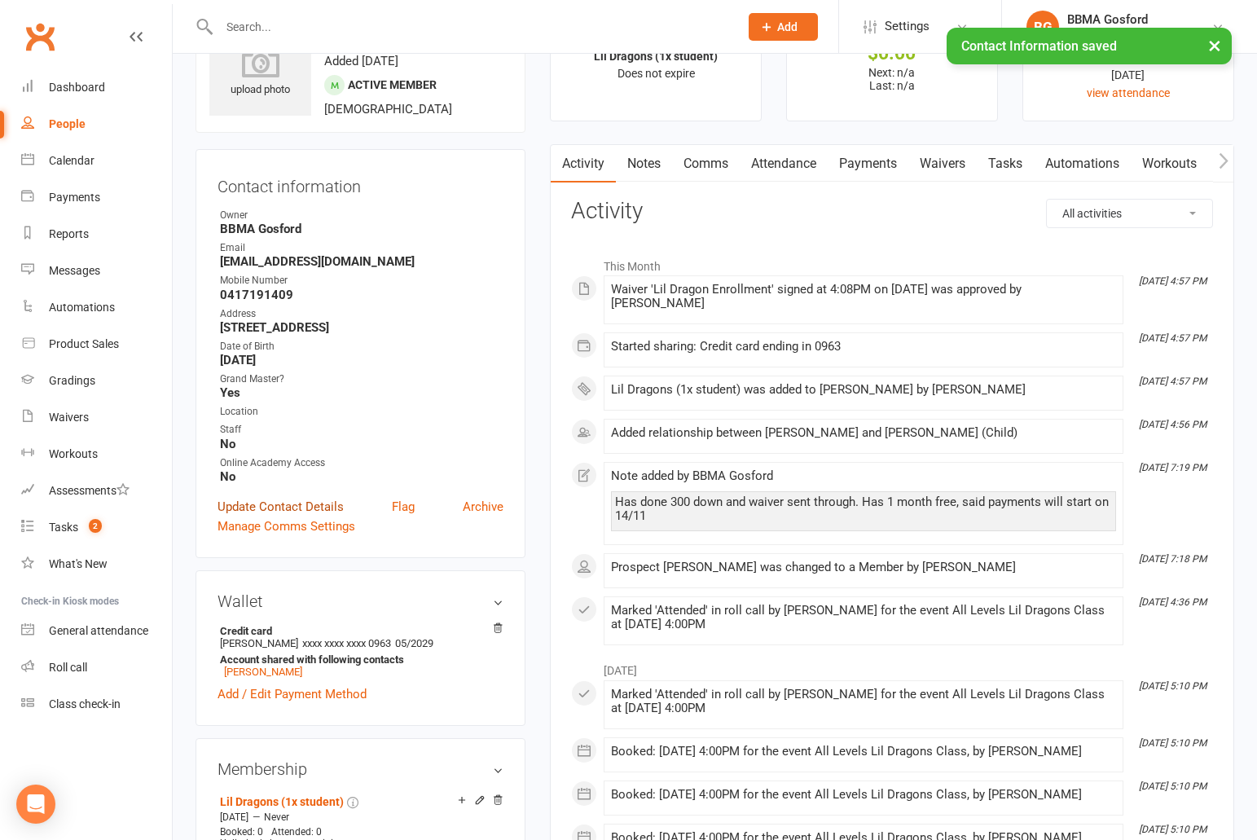
click at [283, 509] on link "Update Contact Details" at bounding box center [280, 507] width 126 height 20
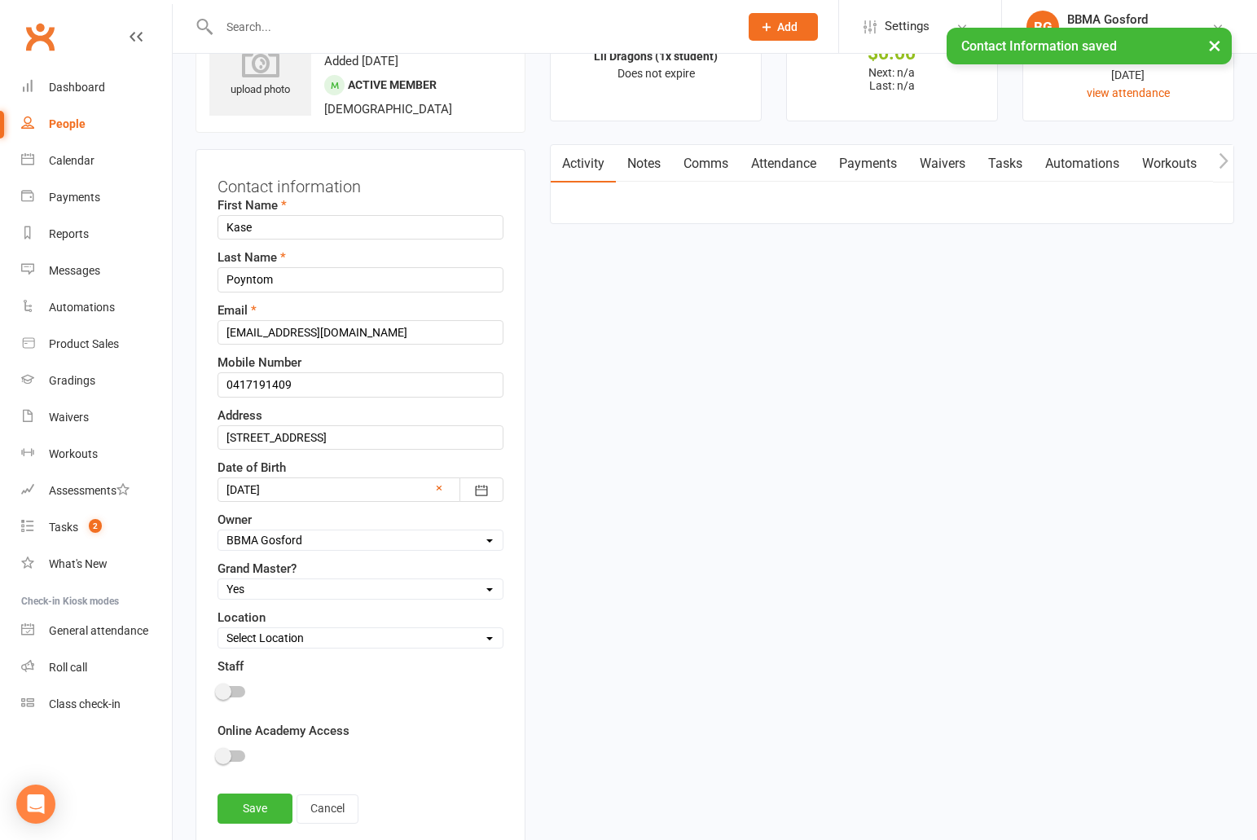
select select
click option "Select" at bounding box center [0, 0] width 0 height 0
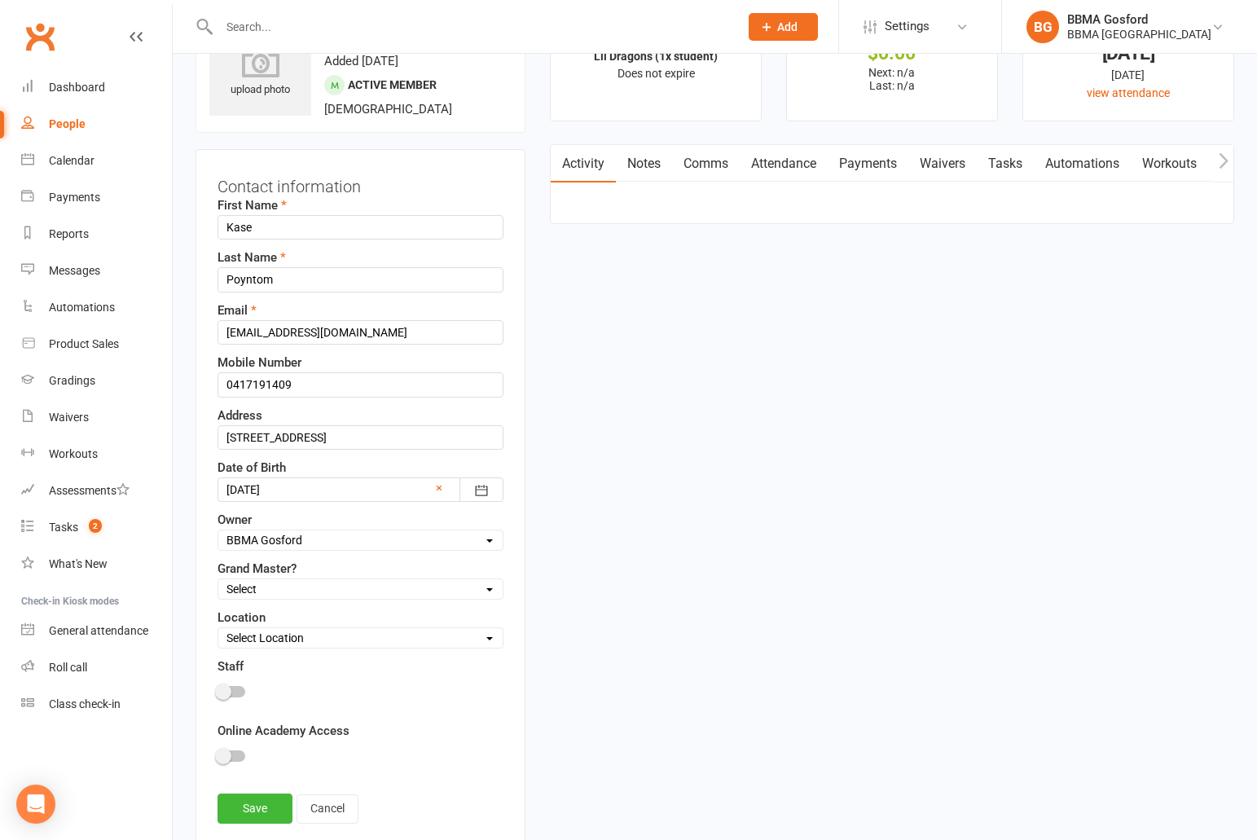
click at [228, 757] on span at bounding box center [223, 756] width 16 height 16
click at [217, 753] on input "checkbox" at bounding box center [217, 753] width 0 height 0
click at [252, 801] on link "Save" at bounding box center [254, 807] width 75 height 29
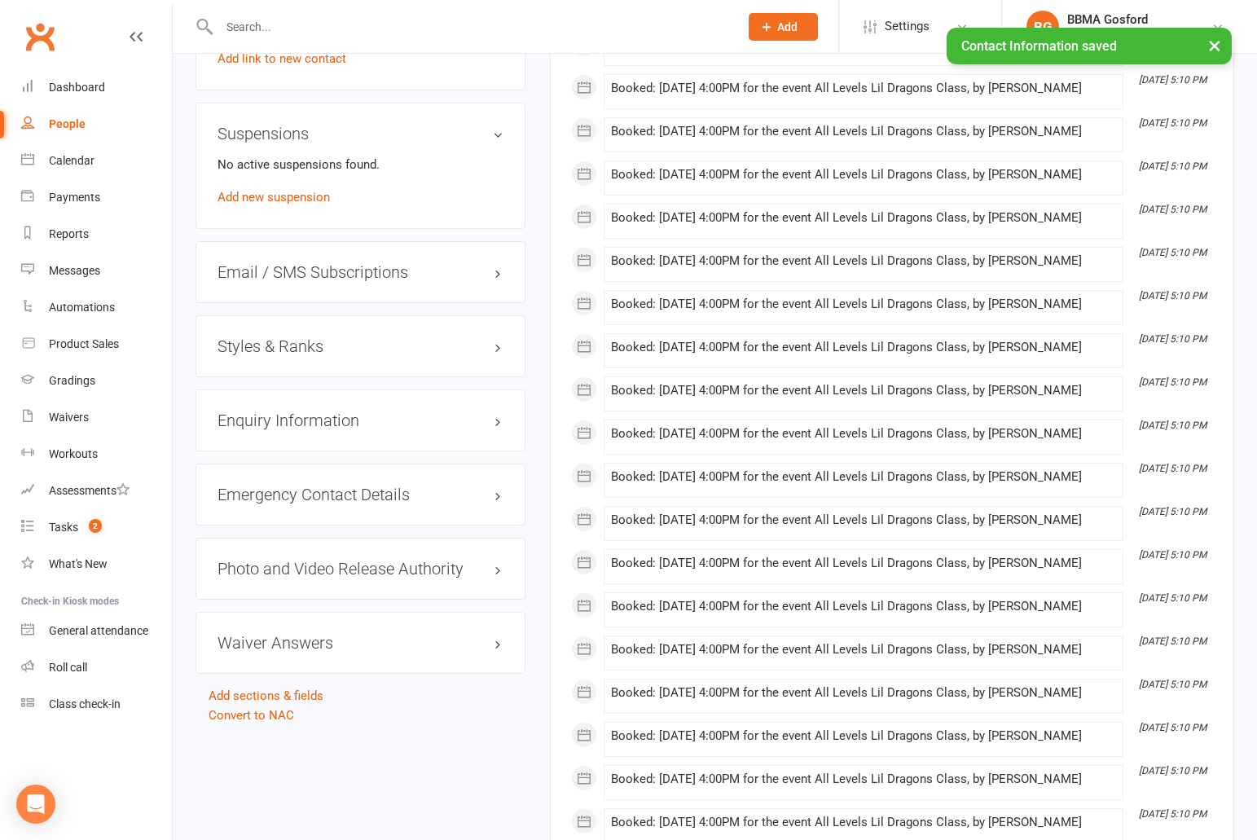
scroll to position [1236, 0]
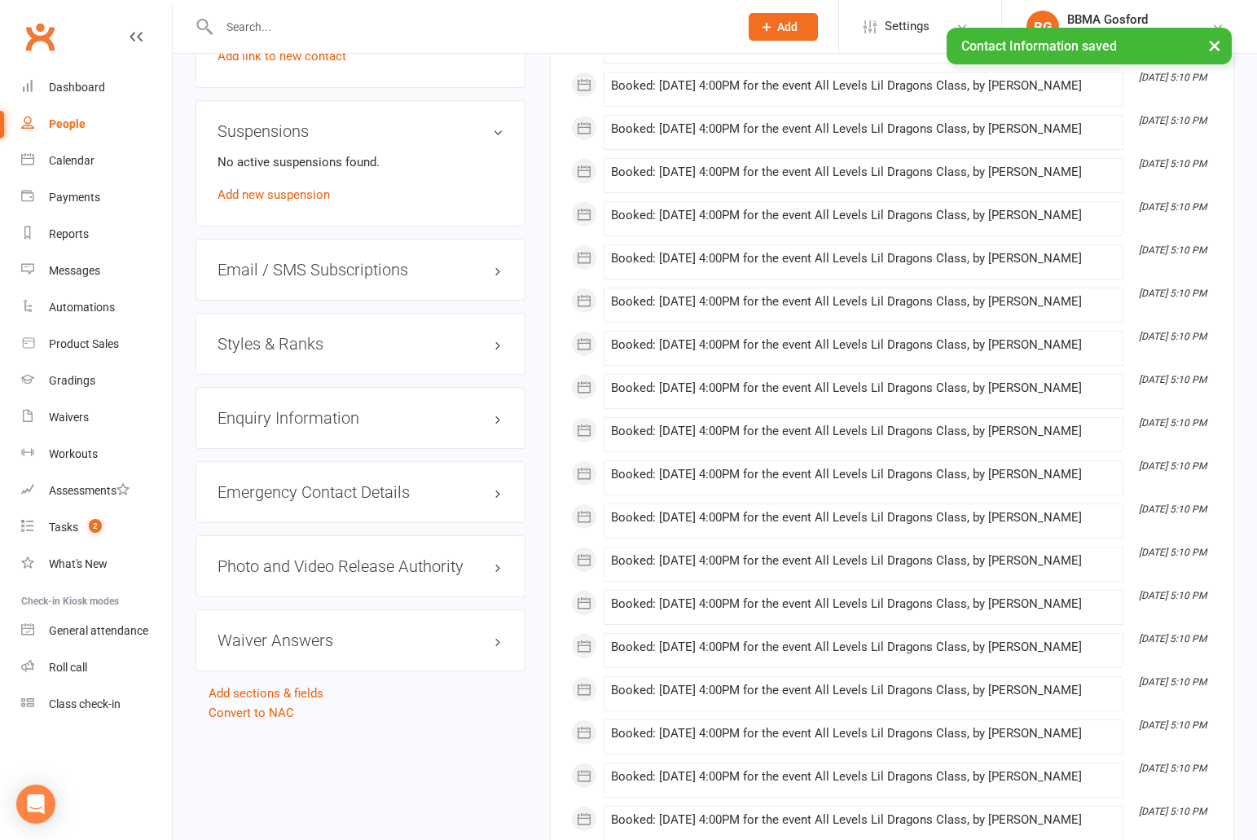
click at [274, 340] on h3 "Styles & Ranks" at bounding box center [360, 344] width 286 height 18
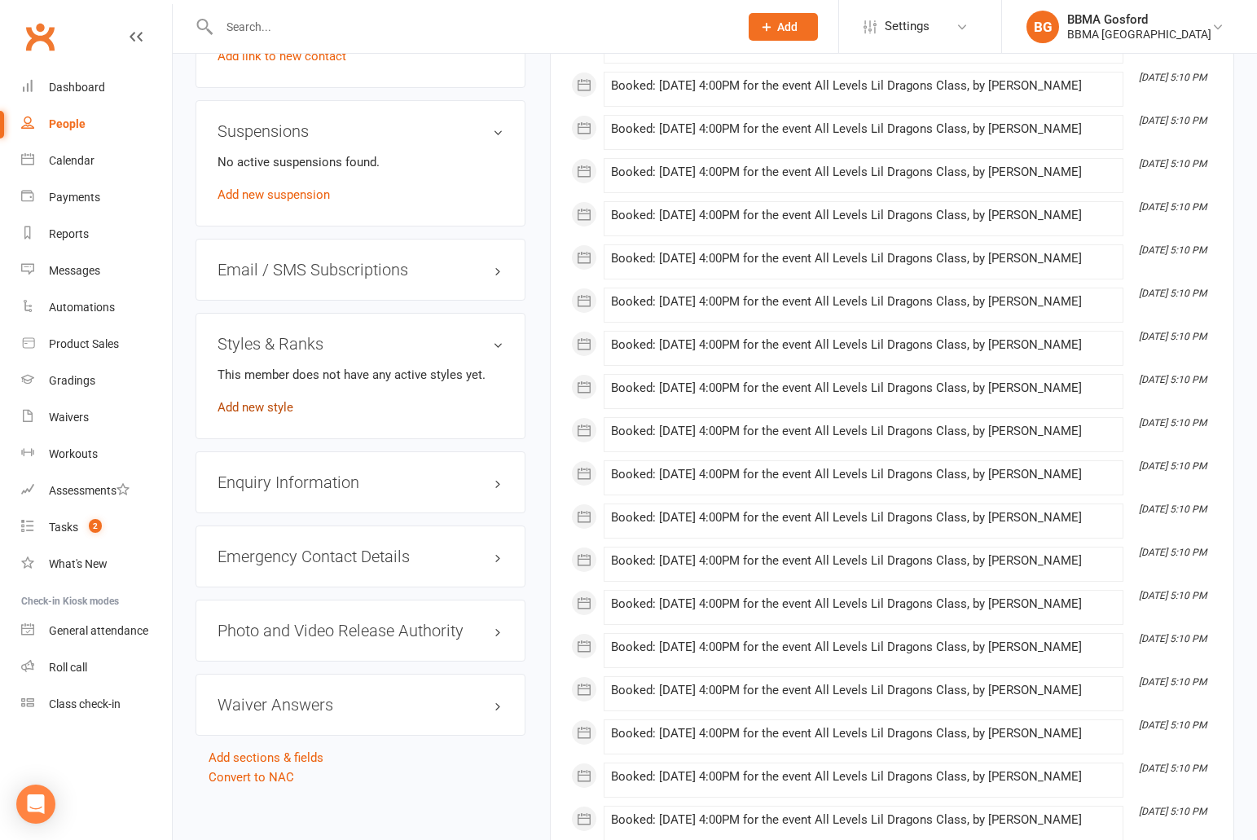
click at [254, 411] on link "Add new style" at bounding box center [255, 407] width 76 height 15
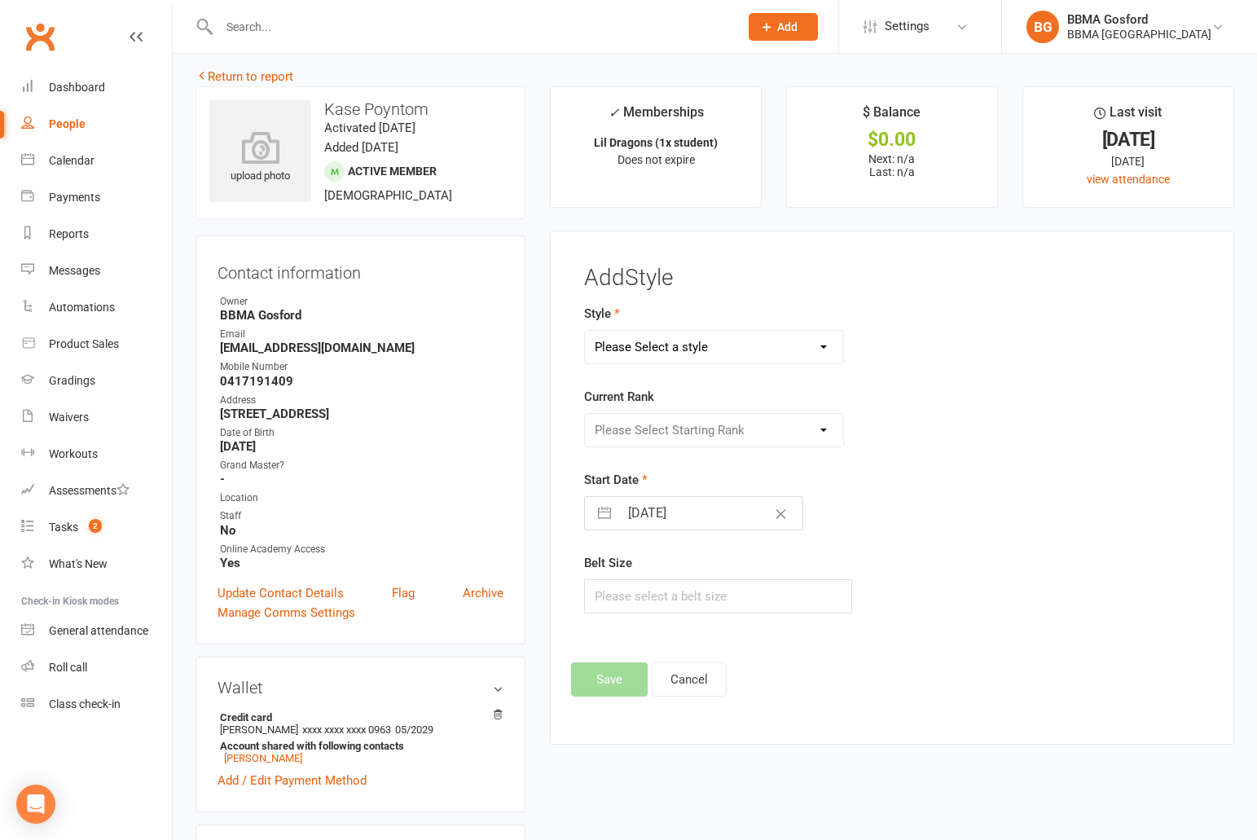
scroll to position [0, 0]
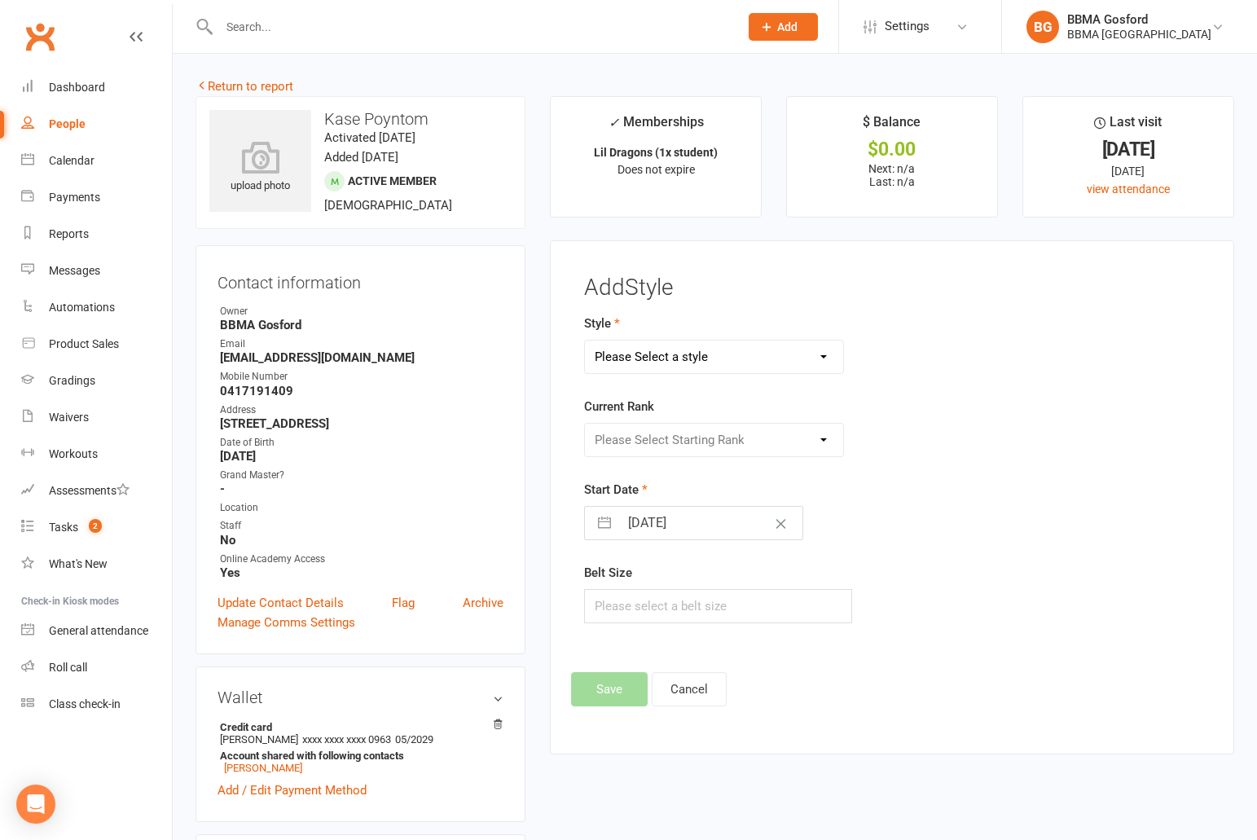
select select "3687"
click option "Tiny Dragons" at bounding box center [0, 0] width 0 height 0
click option "White / Green" at bounding box center [0, 0] width 0 height 0
select select "43614"
click option "White" at bounding box center [0, 0] width 0 height 0
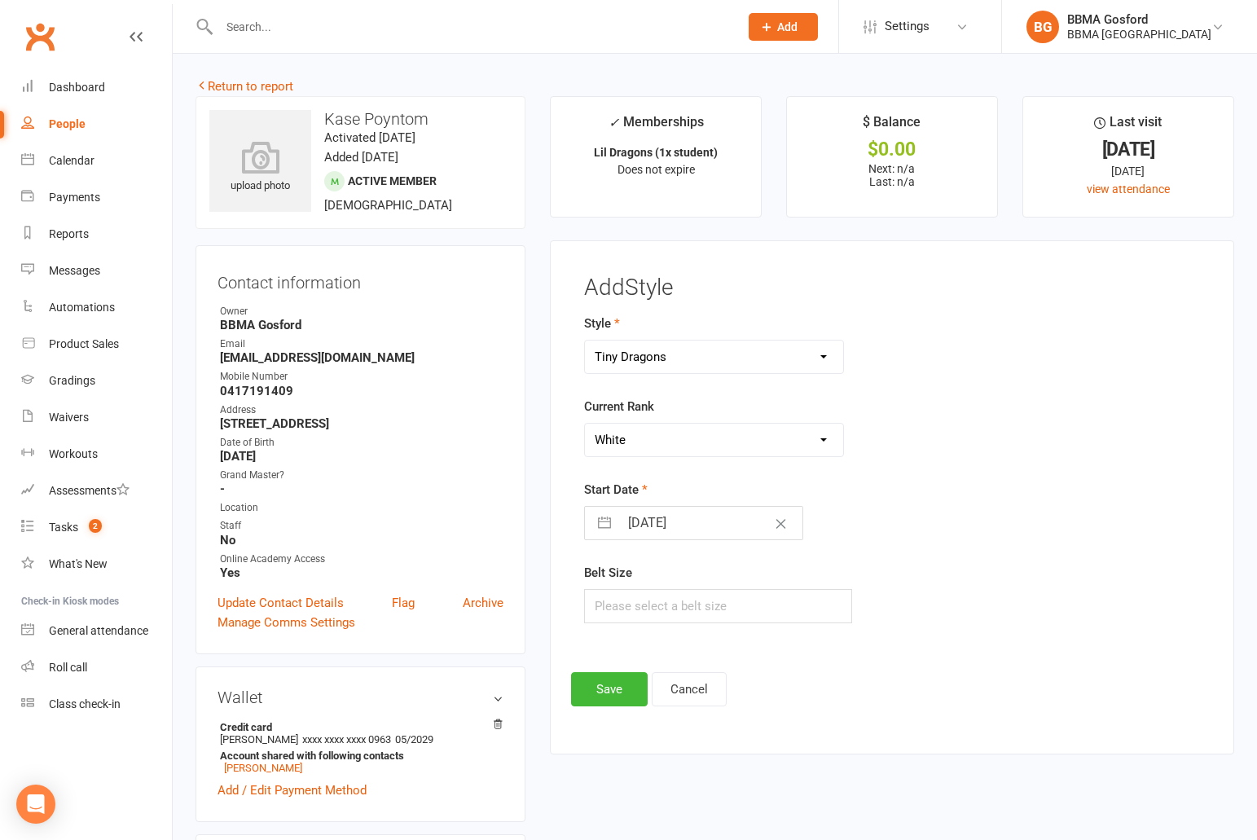
click at [666, 524] on input "[DATE]" at bounding box center [710, 523] width 183 height 33
select select "8"
select select "2025"
select select "9"
select select "2025"
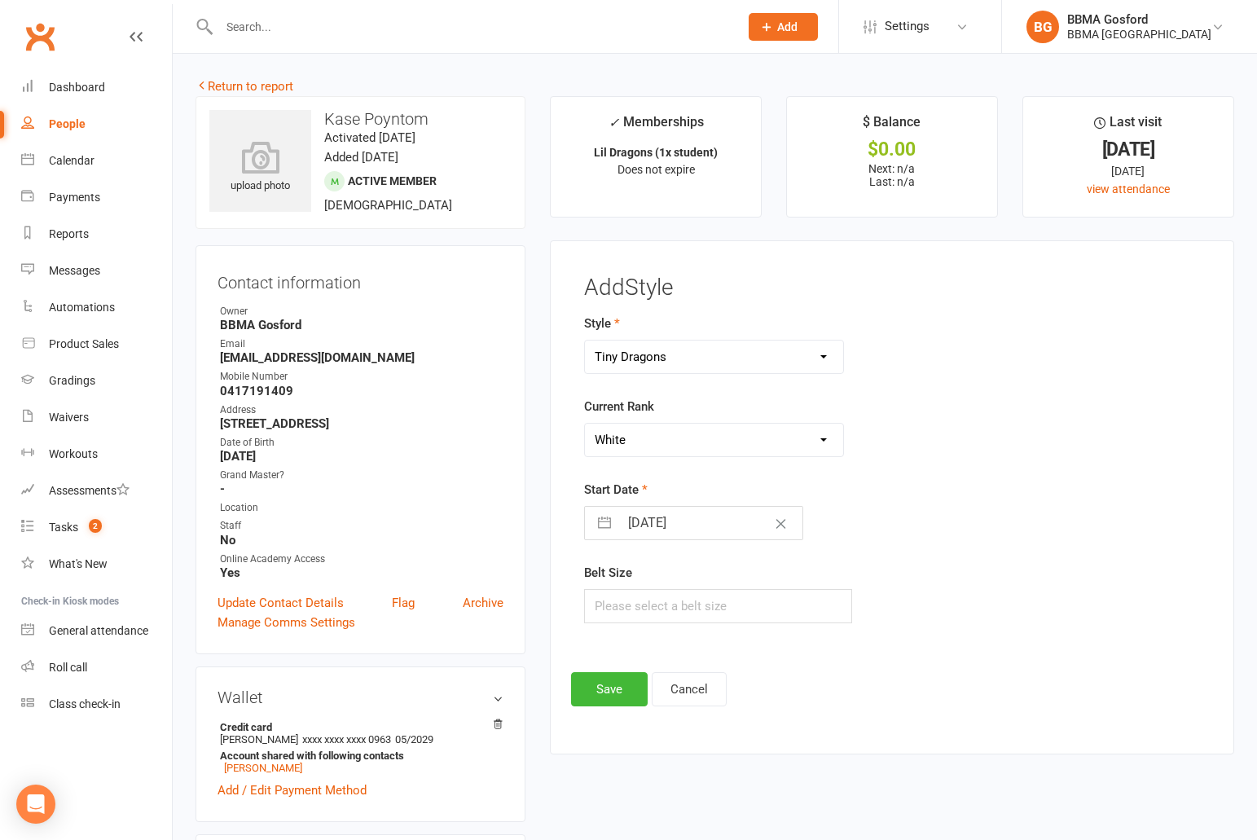
select select "10"
select select "2025"
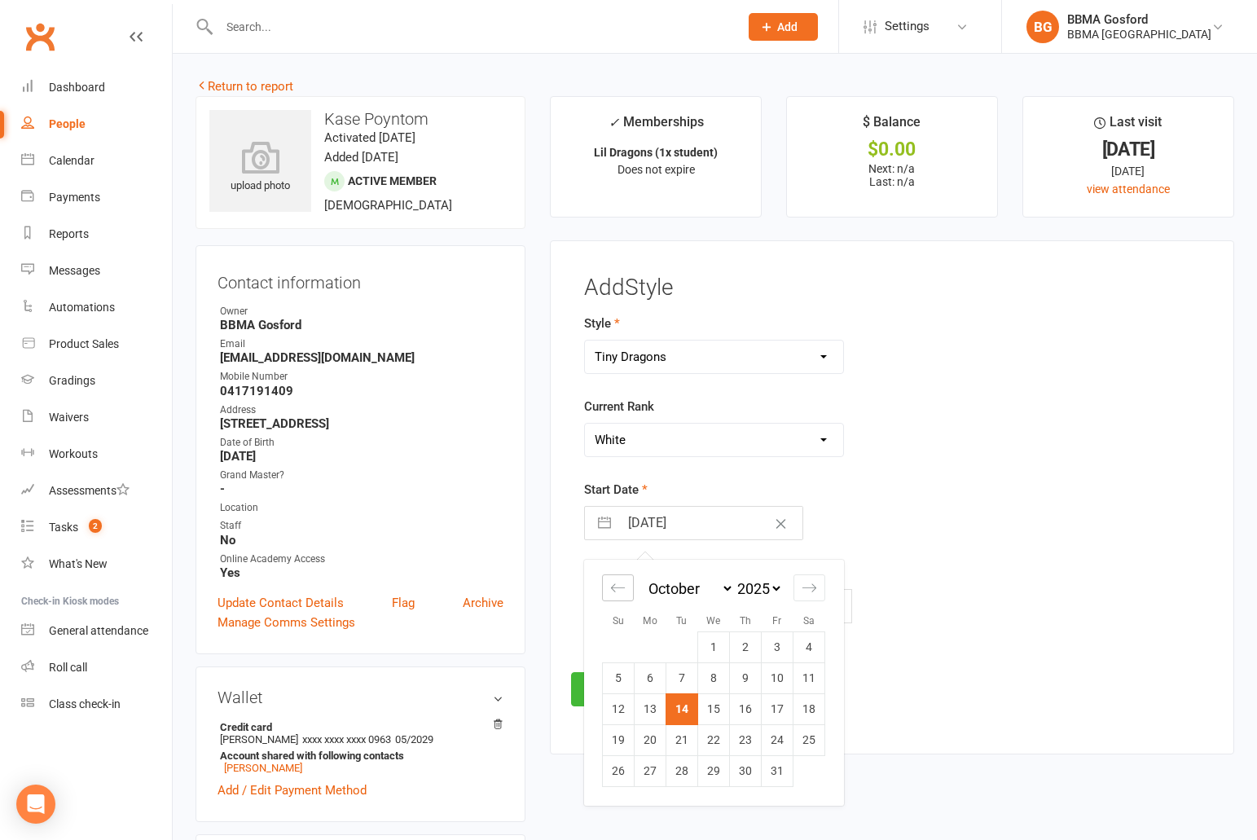
click at [620, 590] on icon "Move backward to switch to the previous month." at bounding box center [617, 587] width 15 height 15
select select "7"
select select "2025"
click at [677, 740] on td "23" at bounding box center [682, 739] width 32 height 31
type input "[DATE]"
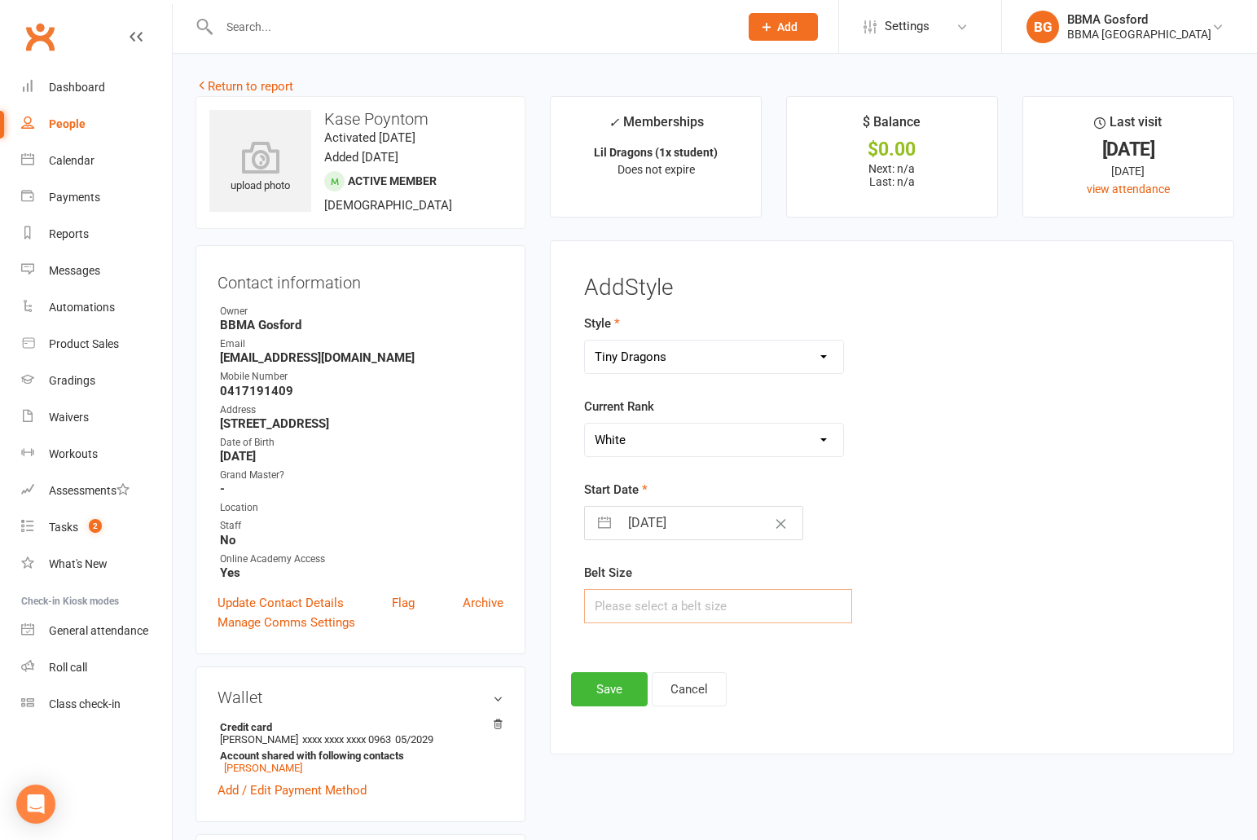
click at [634, 612] on input "text" at bounding box center [718, 606] width 268 height 34
type input "1"
click at [612, 688] on button "Save" at bounding box center [609, 689] width 77 height 34
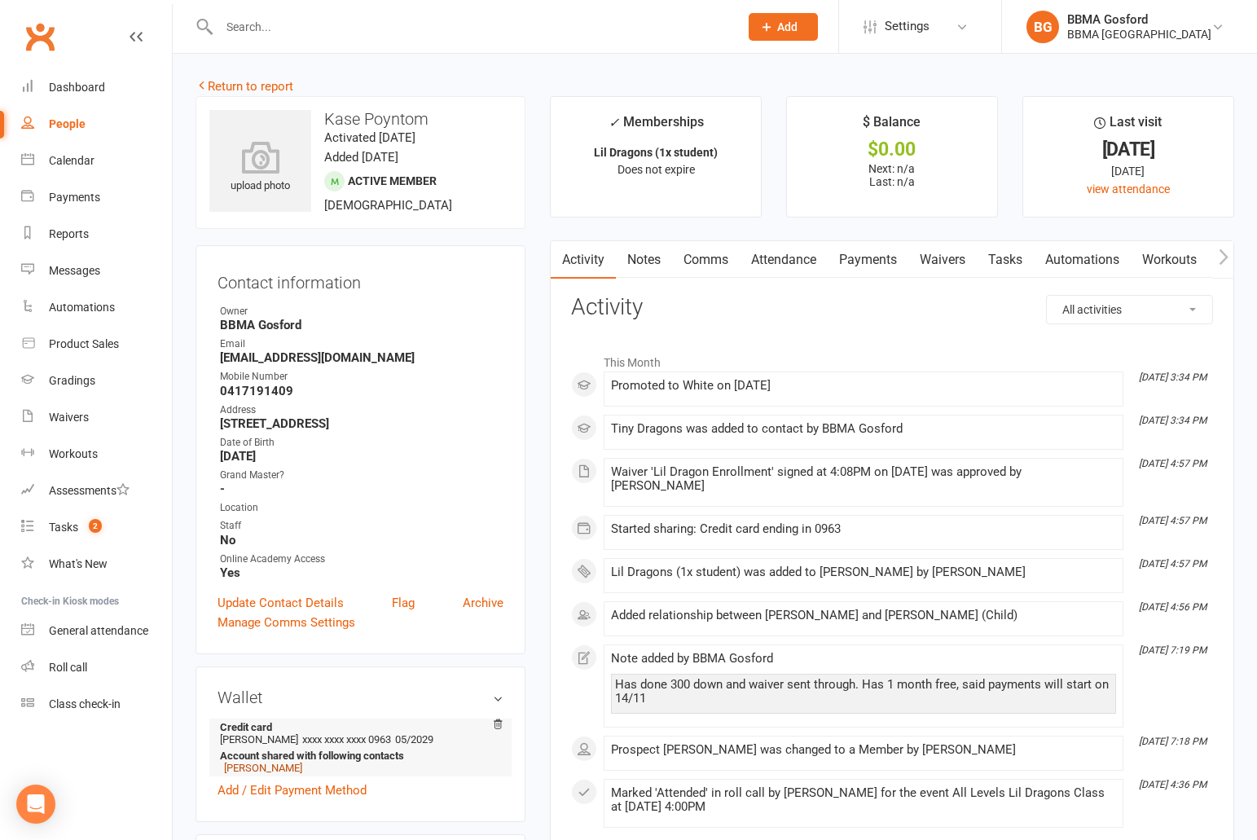
click at [269, 774] on link "Brendan Rogers" at bounding box center [263, 767] width 78 height 12
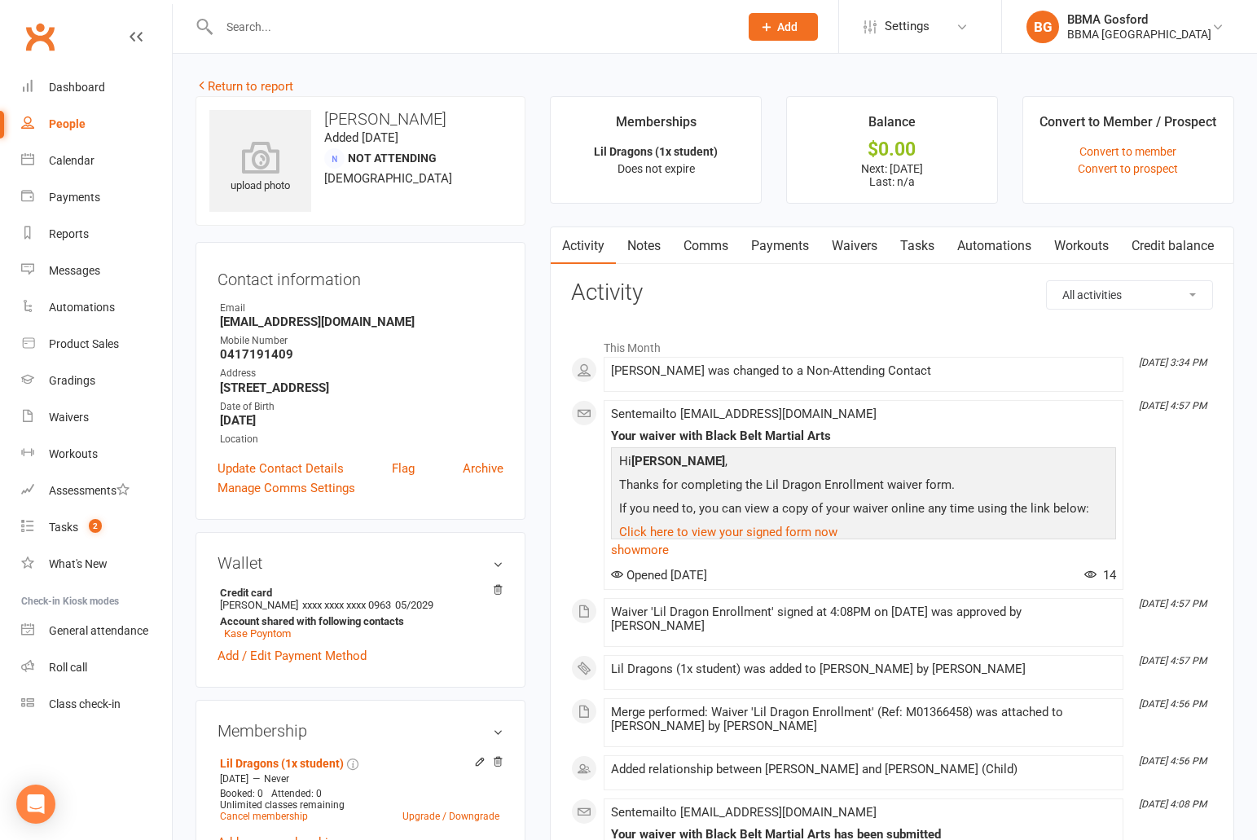
click at [788, 248] on link "Payments" at bounding box center [779, 245] width 81 height 37
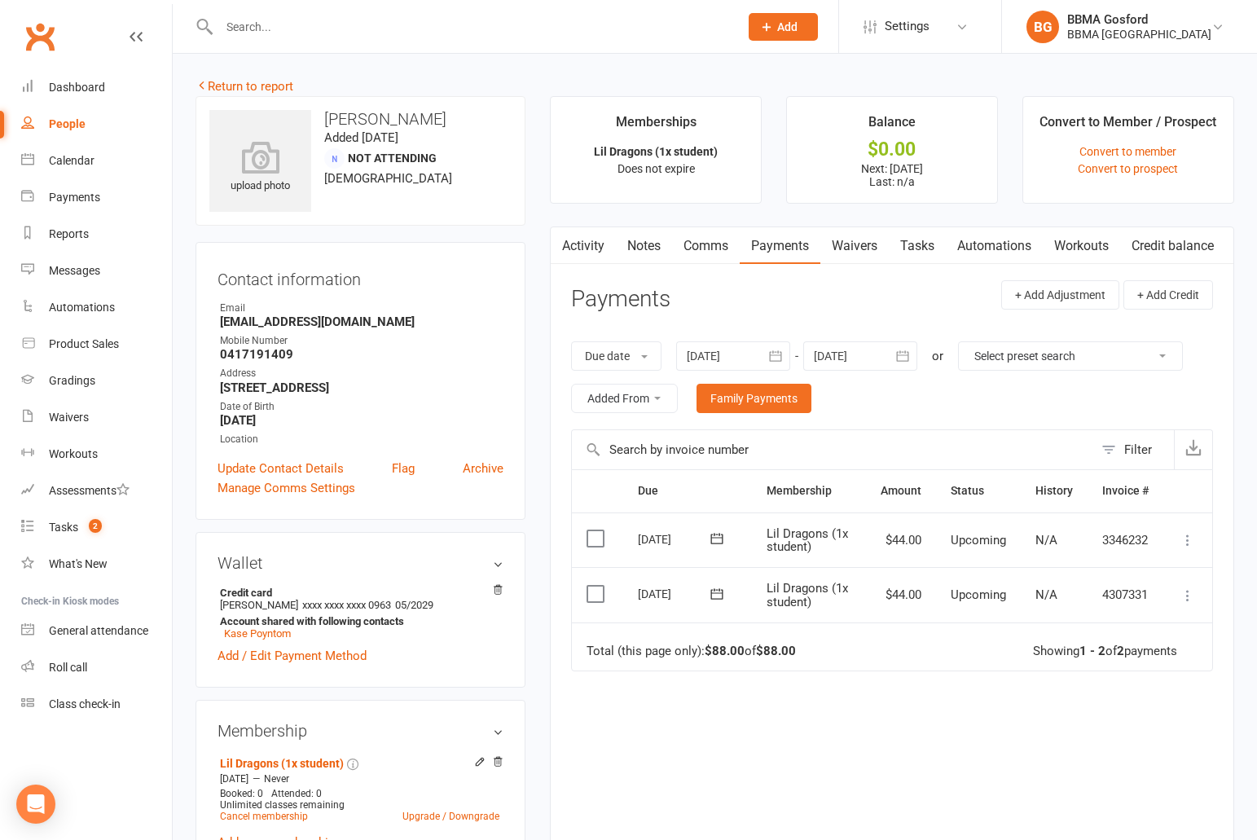
click at [908, 356] on icon "button" at bounding box center [902, 355] width 12 height 11
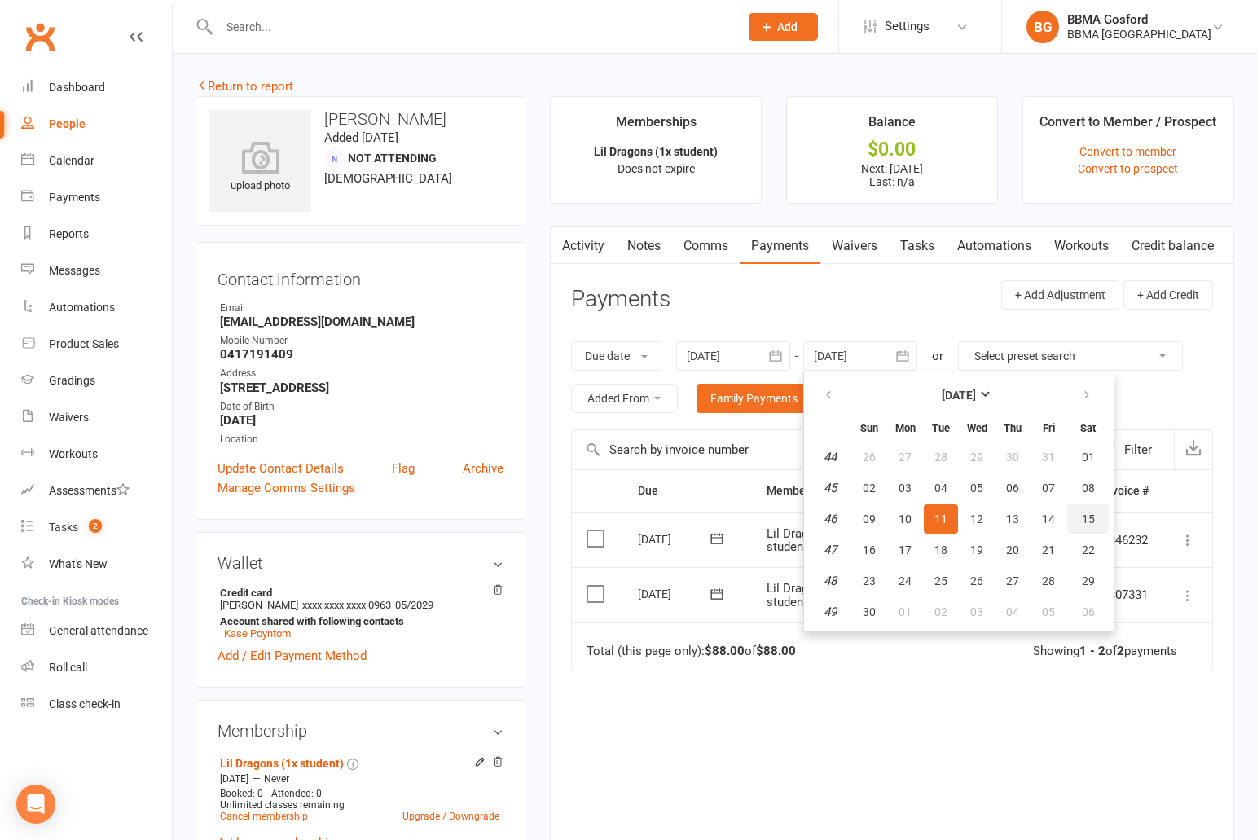
click at [1092, 527] on button "15" at bounding box center [1088, 518] width 42 height 29
type input "15 Nov 2025"
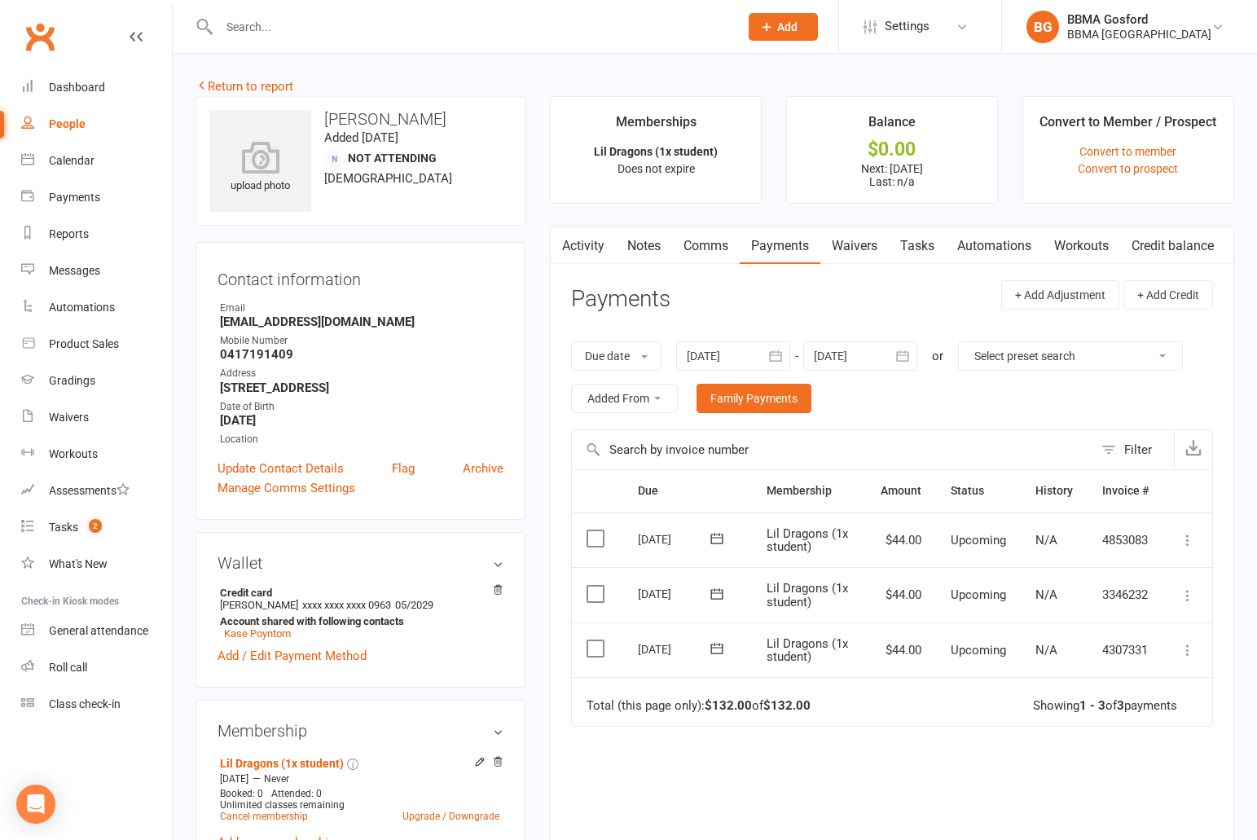
click at [1188, 649] on icon at bounding box center [1187, 650] width 16 height 16
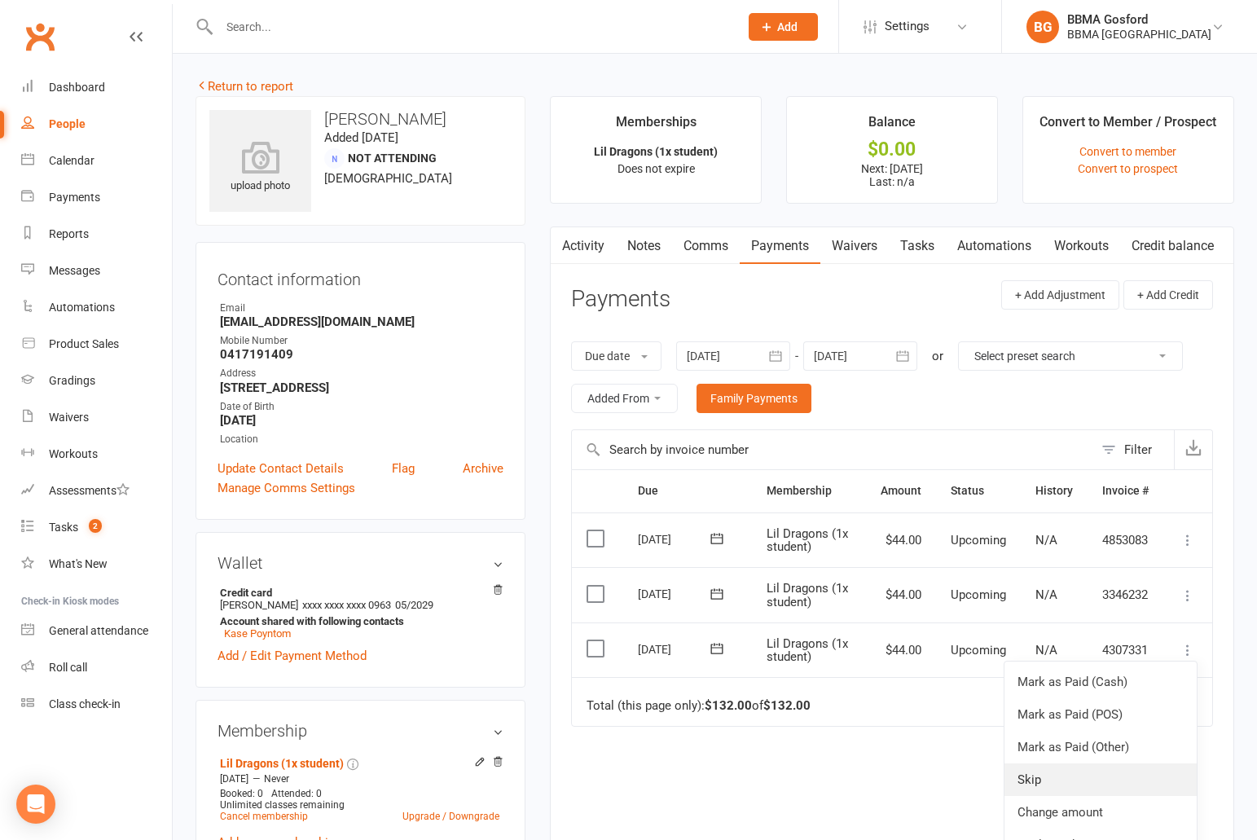
click at [1054, 781] on link "Skip" at bounding box center [1100, 779] width 192 height 33
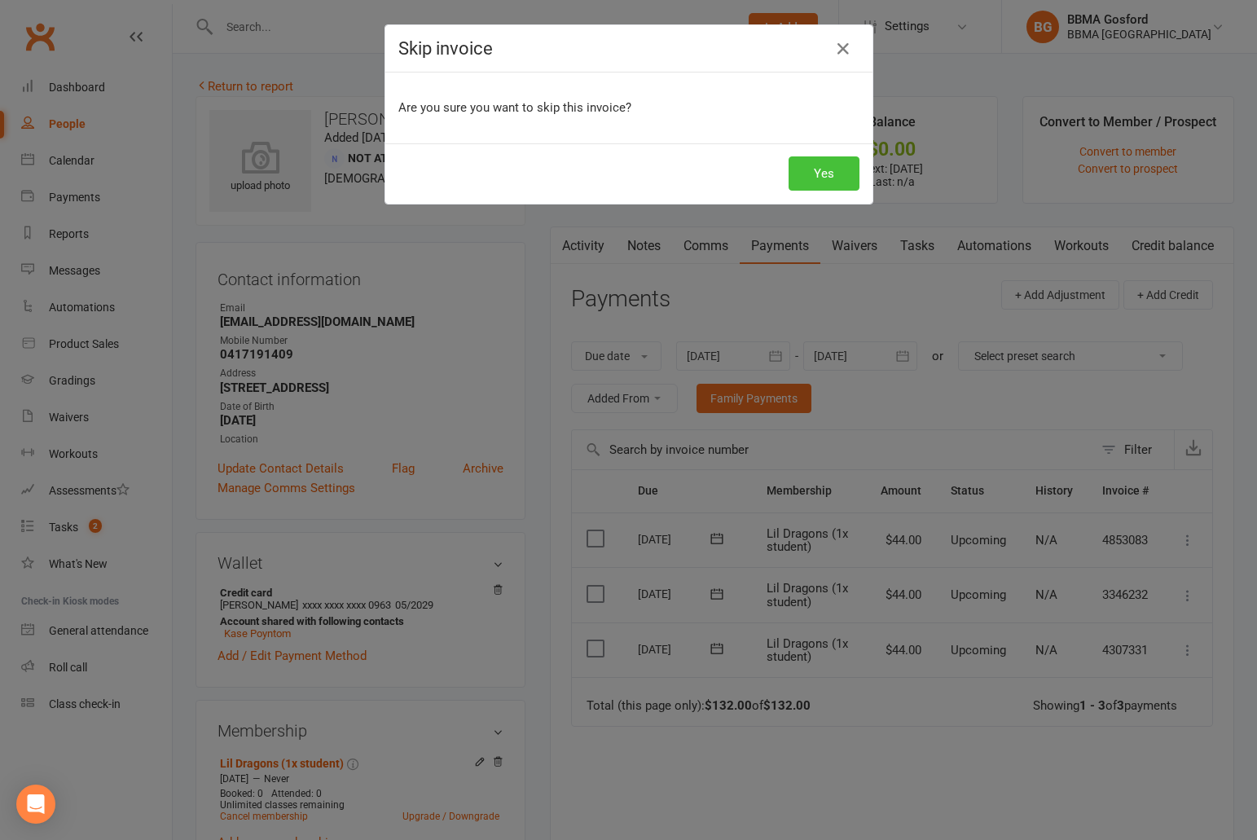
click at [819, 178] on button "Yes" at bounding box center [823, 173] width 71 height 34
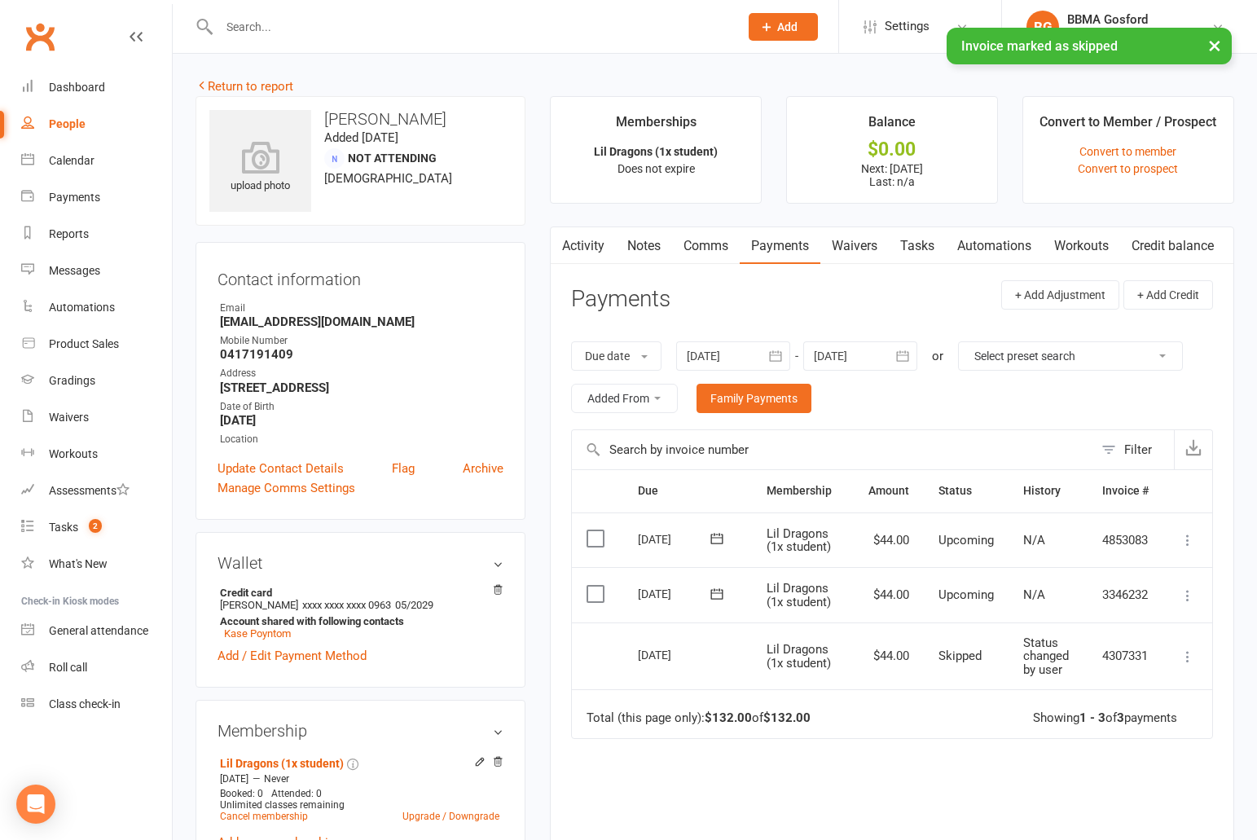
click at [1188, 595] on icon at bounding box center [1187, 595] width 16 height 16
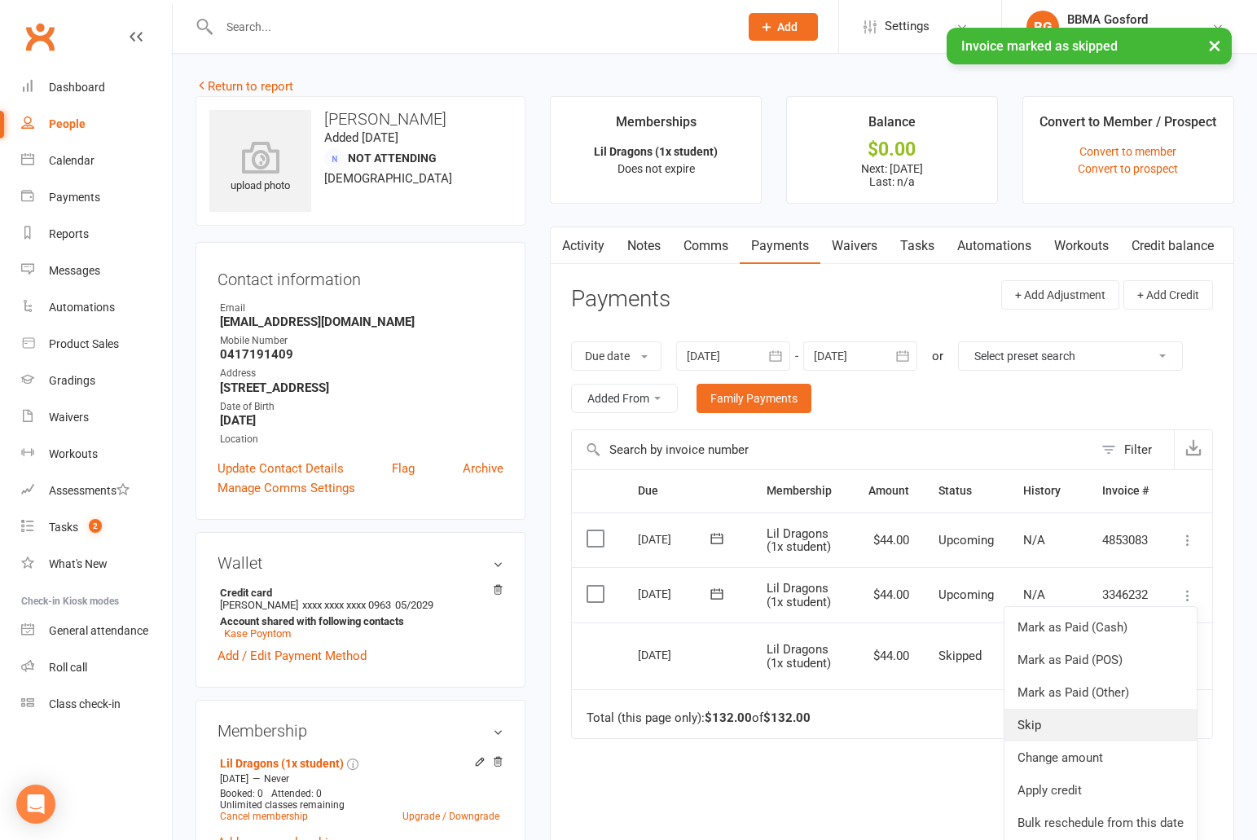
click at [1060, 726] on link "Skip" at bounding box center [1100, 725] width 192 height 33
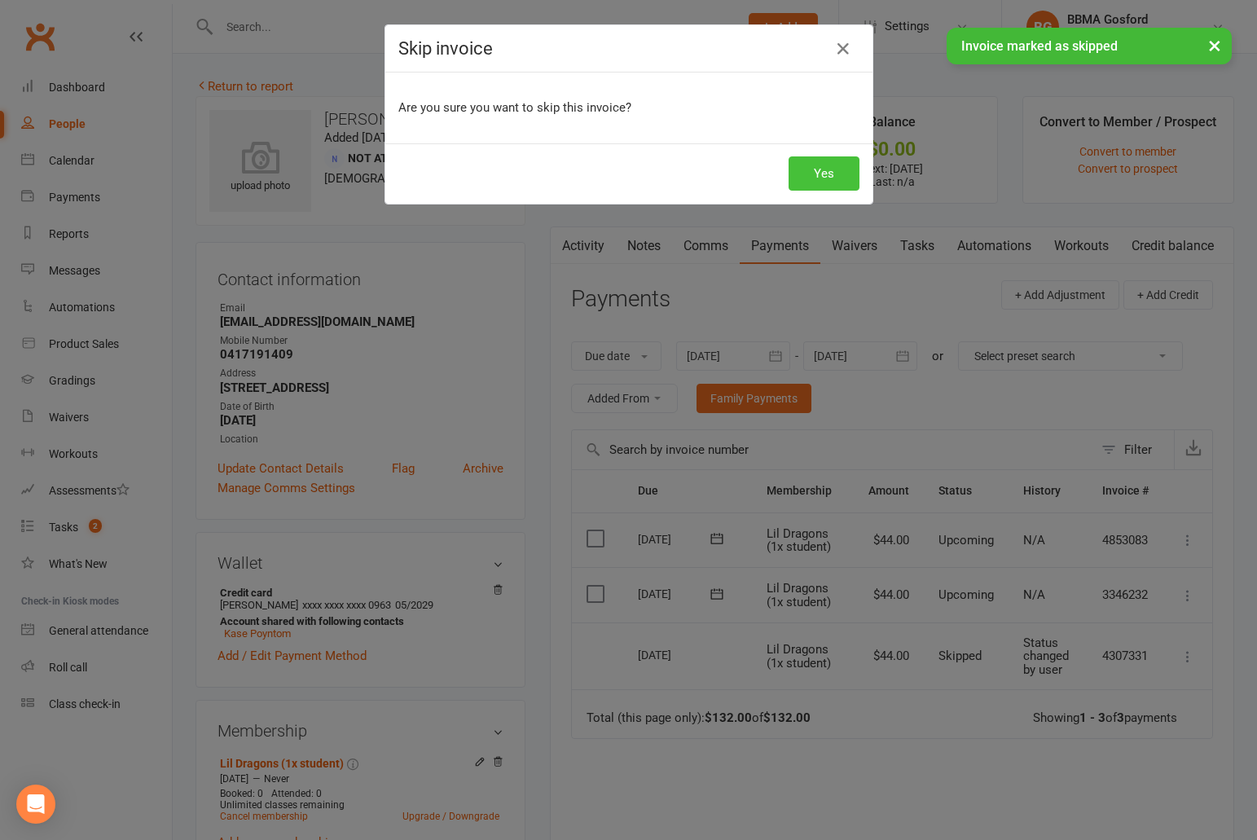
click at [827, 171] on button "Yes" at bounding box center [823, 173] width 71 height 34
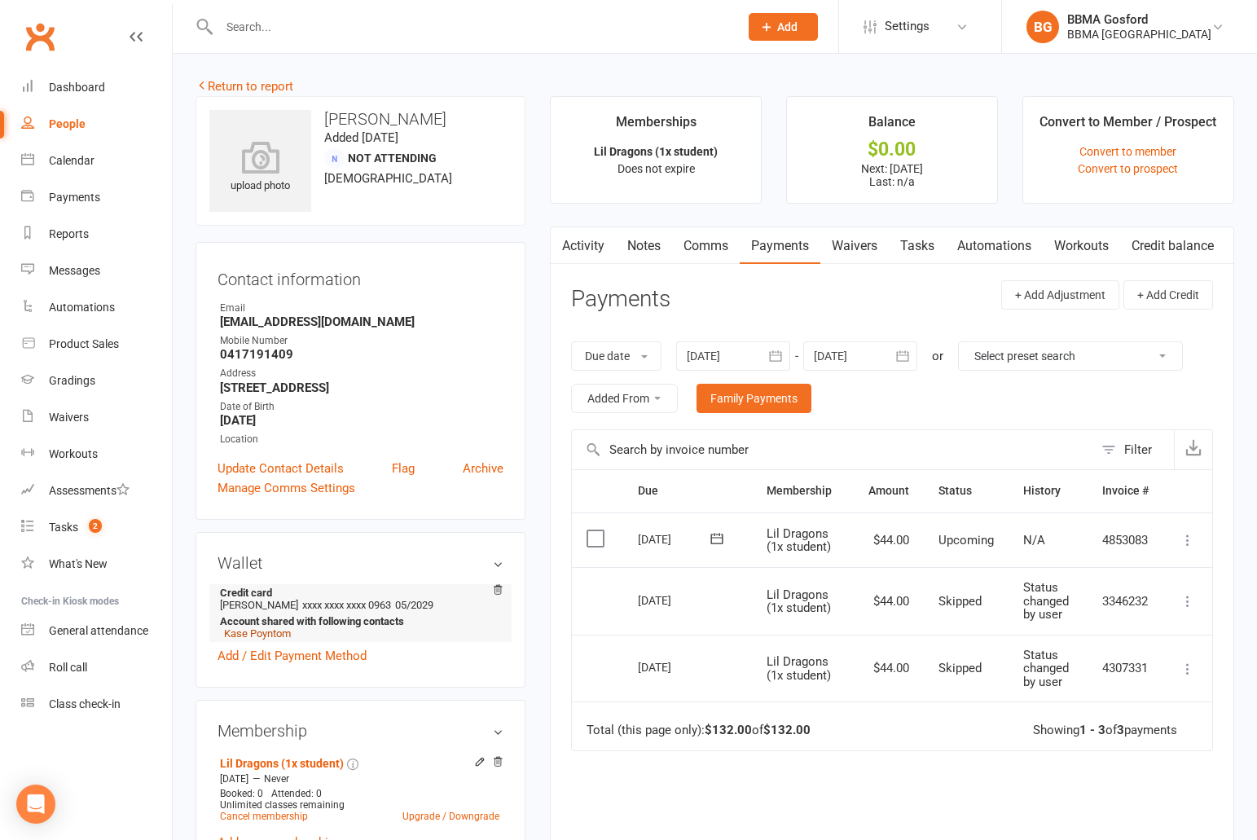
click at [266, 639] on link "Kase Poyntom" at bounding box center [257, 633] width 67 height 12
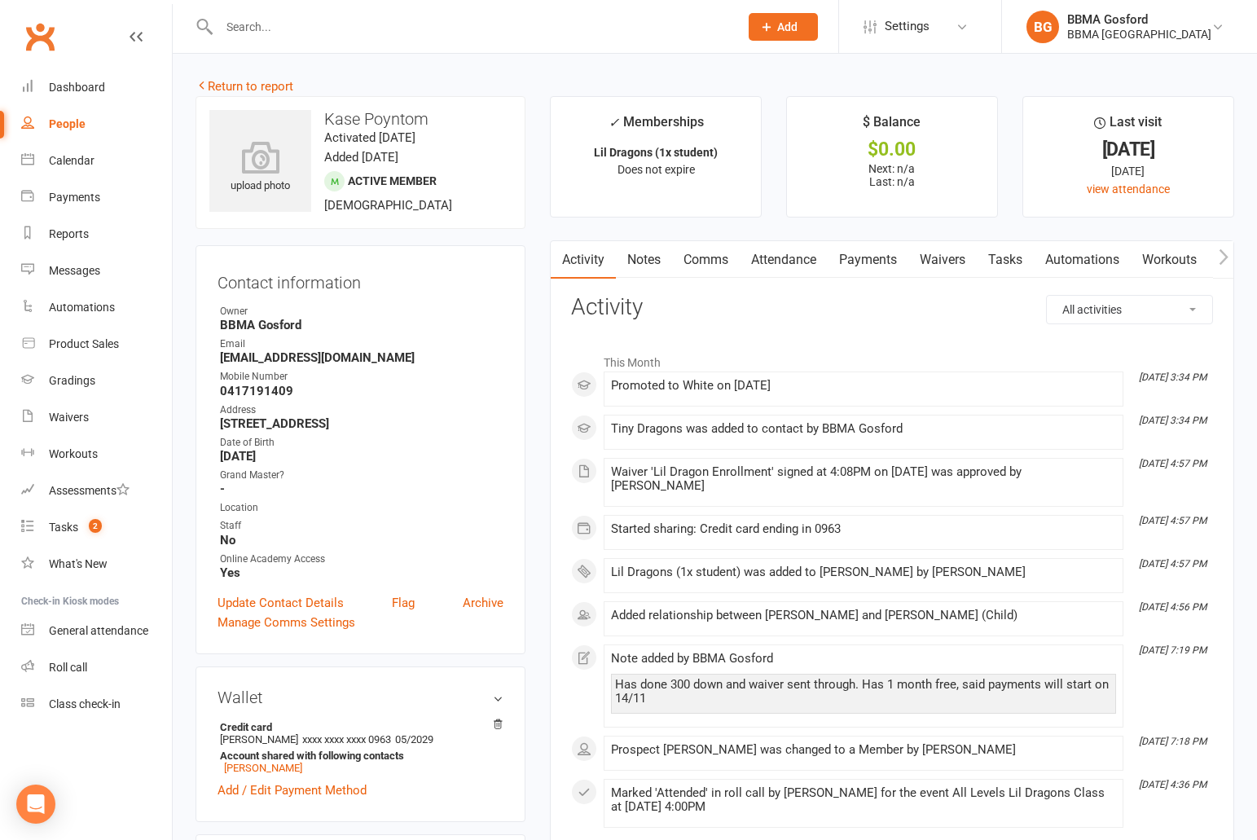
click at [279, 362] on strong "bjrogers01@gmail.com" at bounding box center [361, 357] width 283 height 15
click at [706, 260] on link "Comms" at bounding box center [706, 259] width 68 height 37
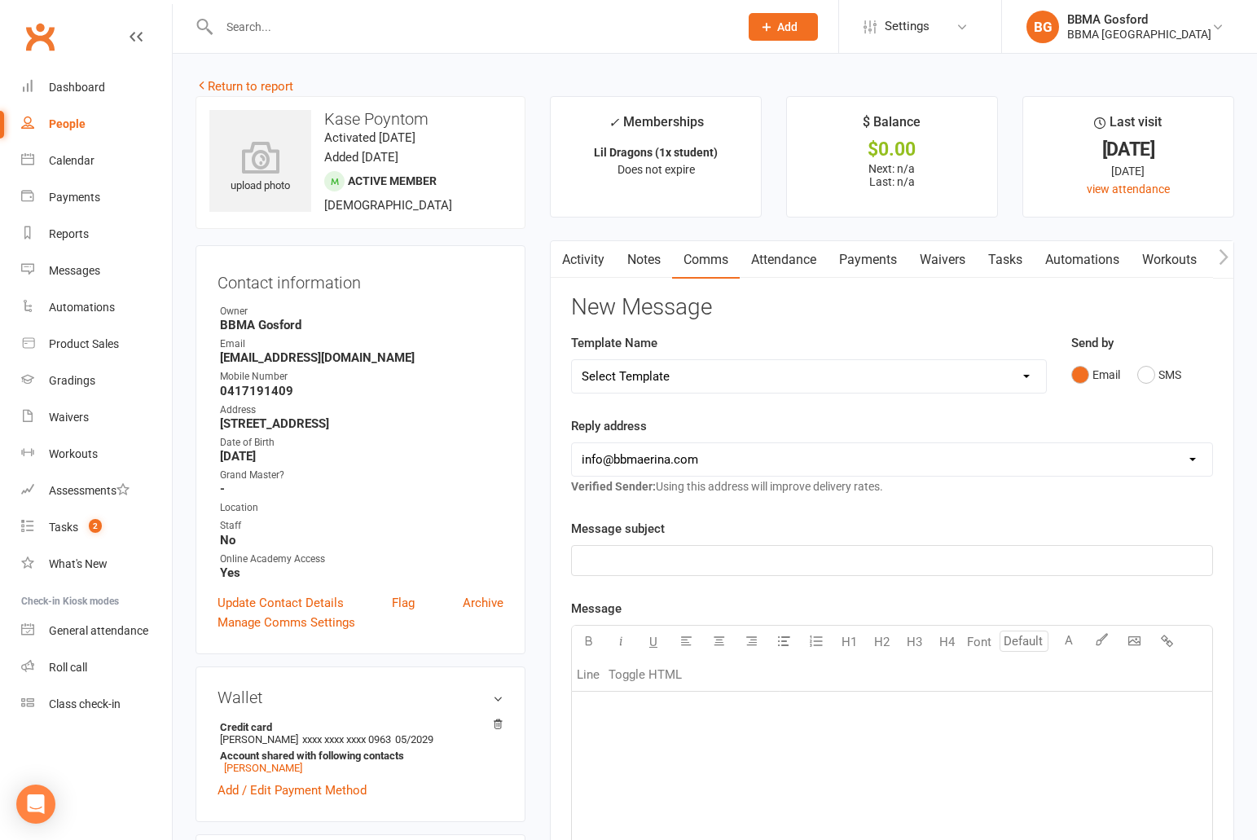
click at [586, 261] on link "Activity" at bounding box center [583, 259] width 65 height 37
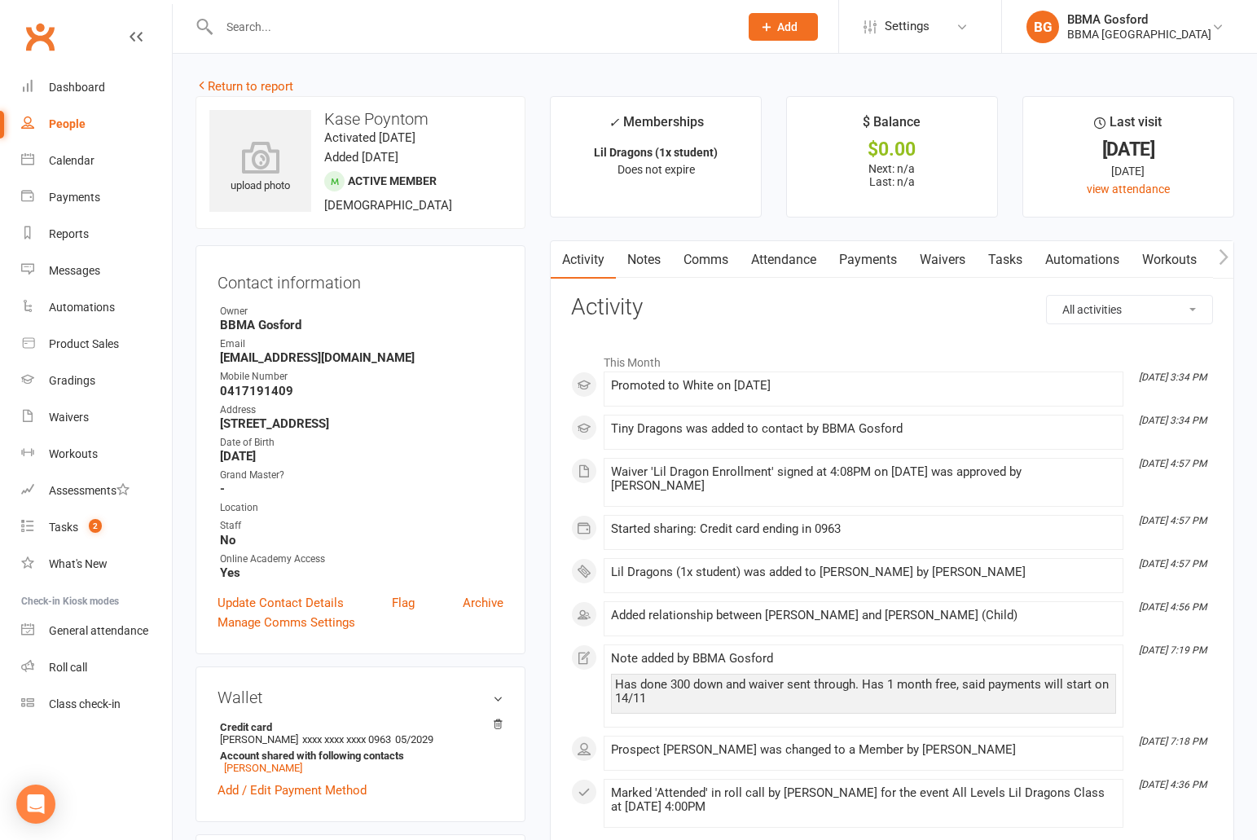
click at [730, 267] on link "Comms" at bounding box center [706, 259] width 68 height 37
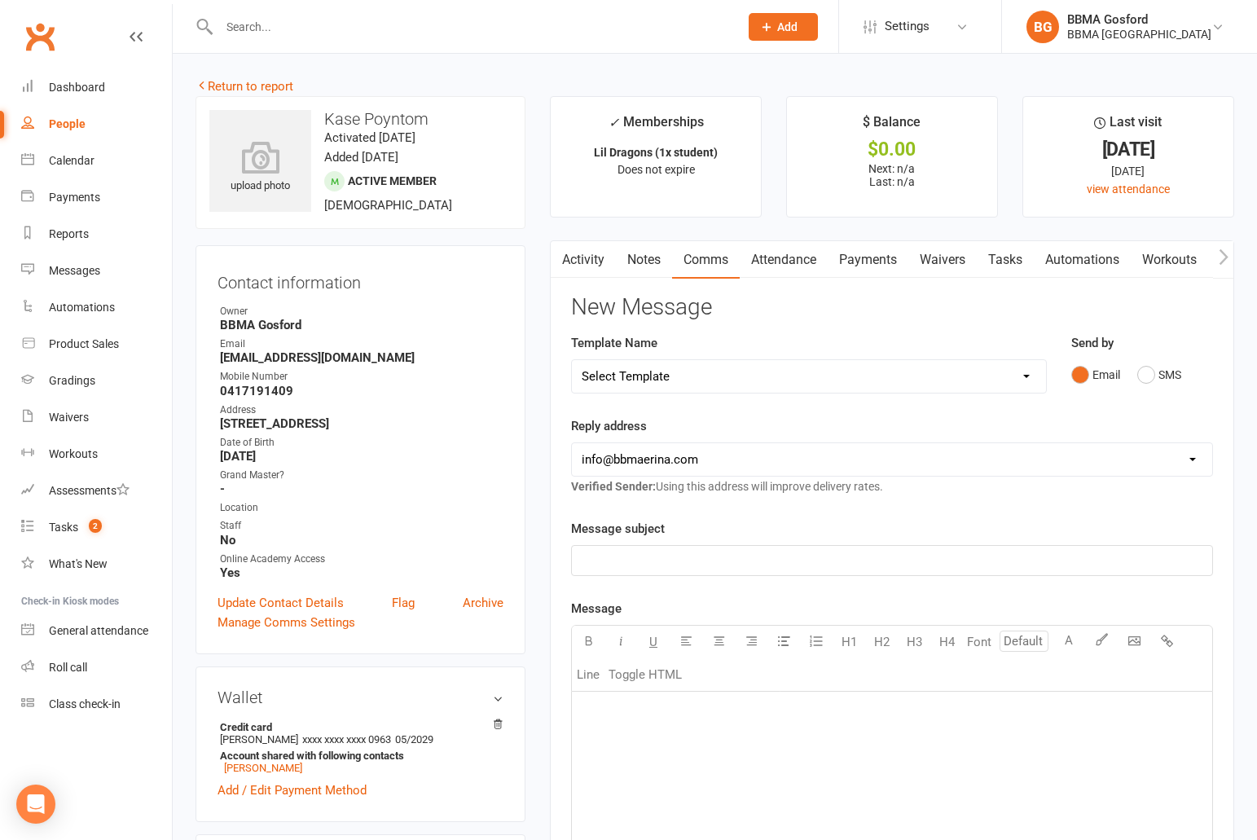
click at [572, 360] on select "Select Template [Email] Active Kids Voucher [Email] Blue Belt Make Appointment …" at bounding box center [809, 376] width 474 height 33
select select "13"
click option "[Email] Welcome Email Lil Dragons" at bounding box center [0, 0] width 0 height 0
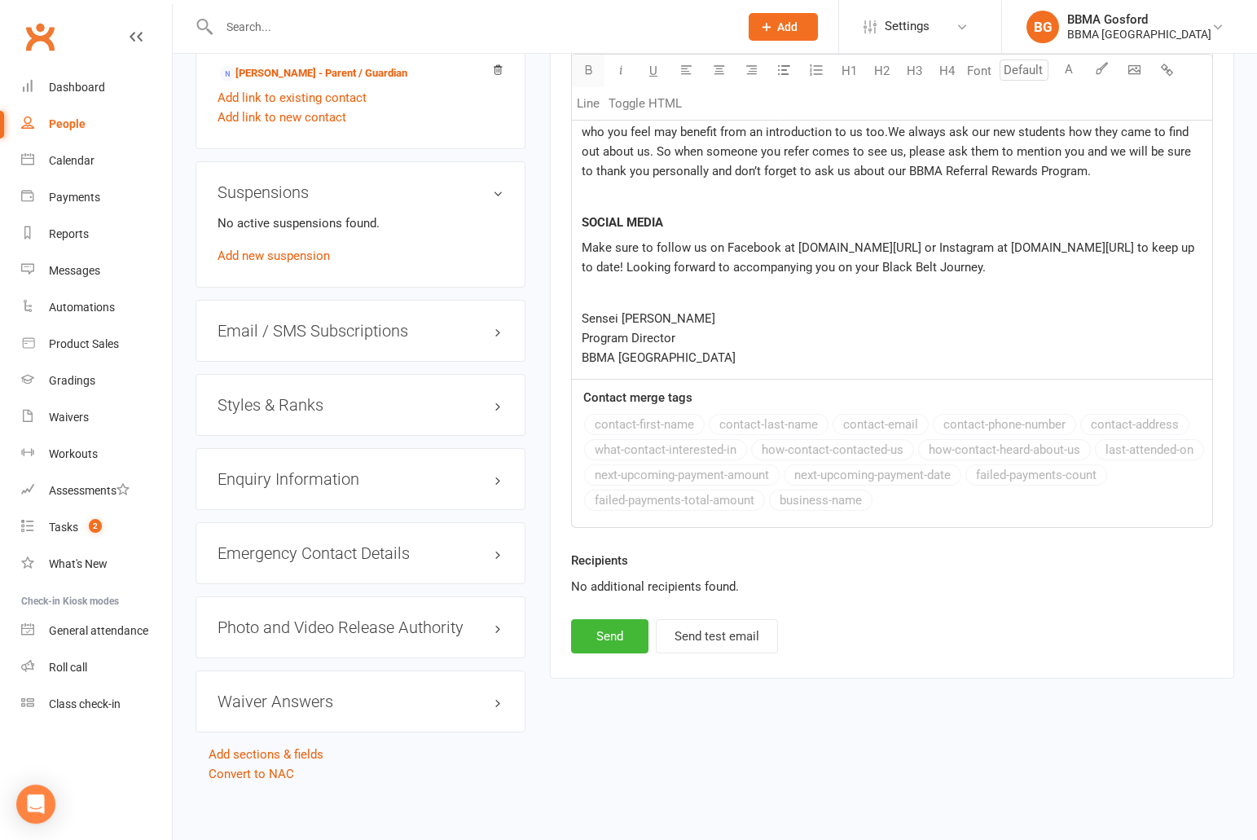
scroll to position [1187, 0]
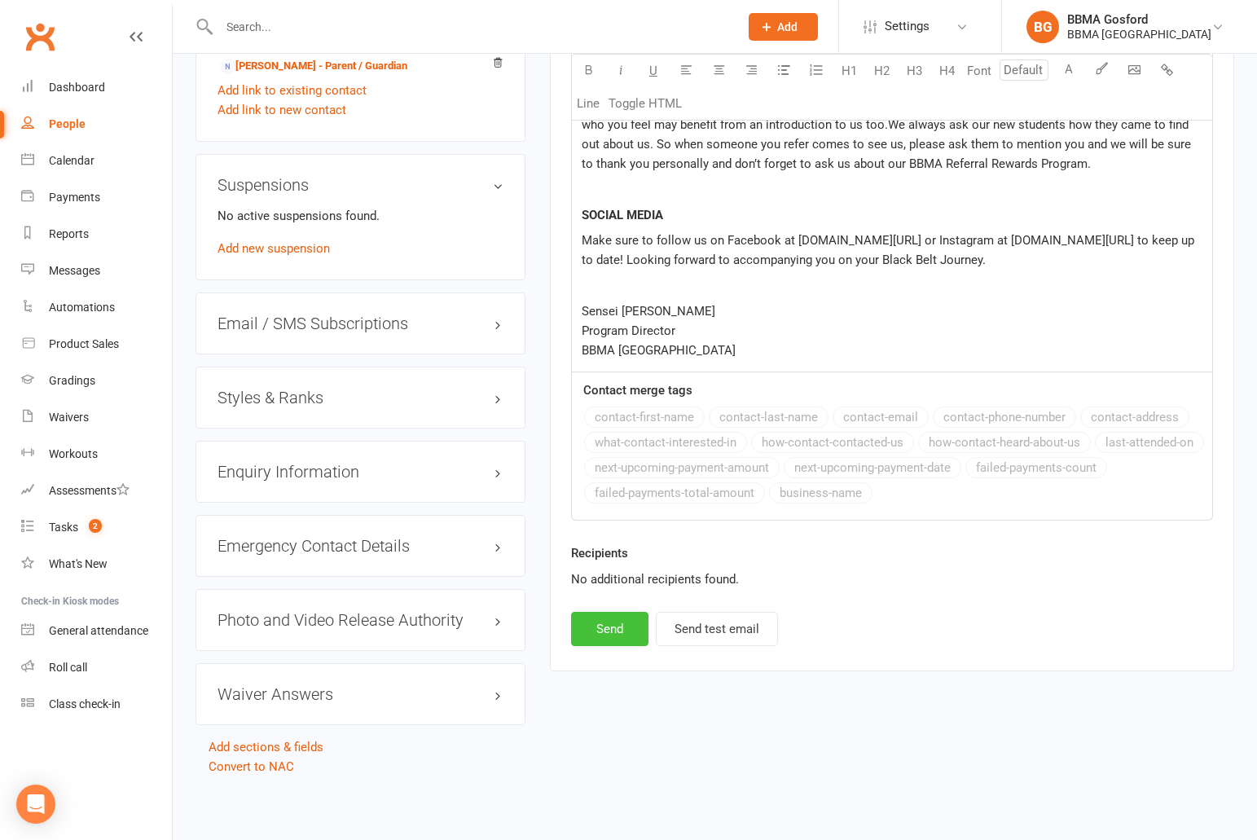
click at [606, 646] on button "Send" at bounding box center [609, 629] width 77 height 34
select select
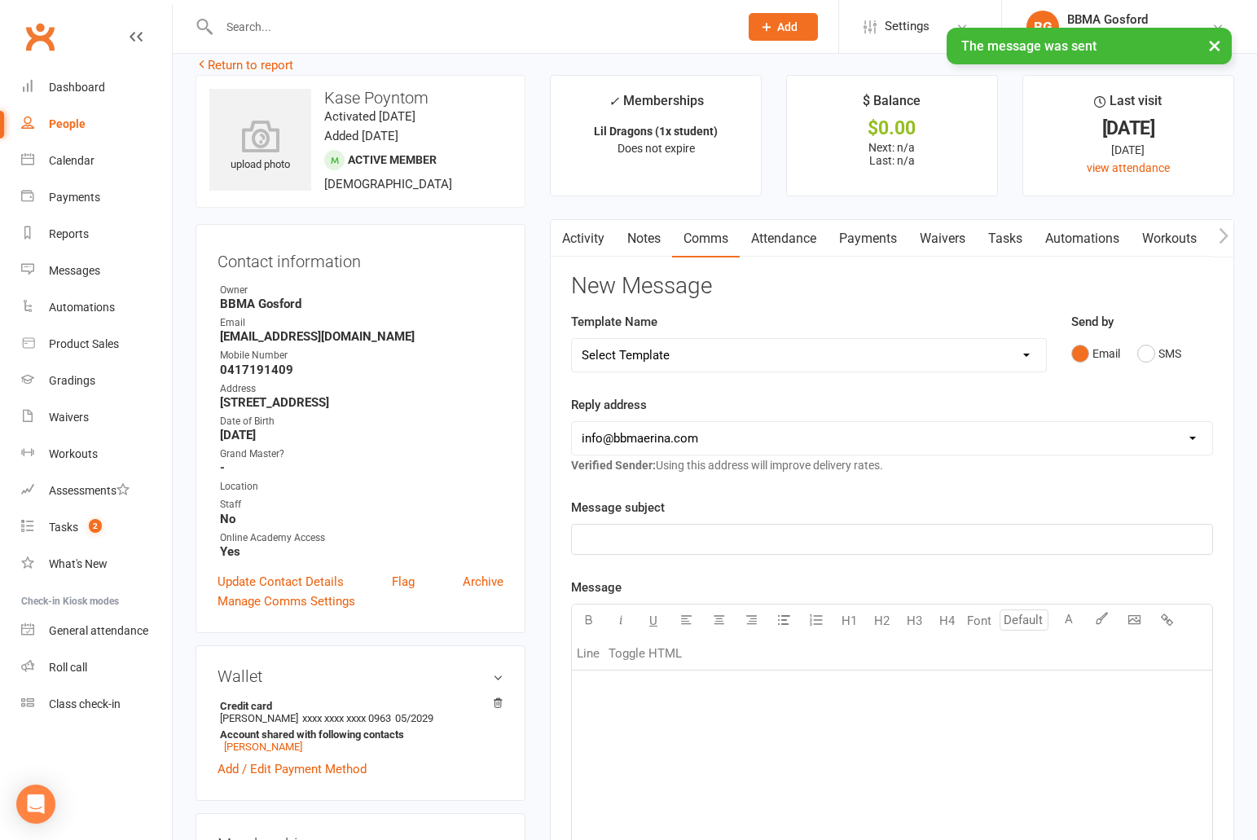
scroll to position [0, 0]
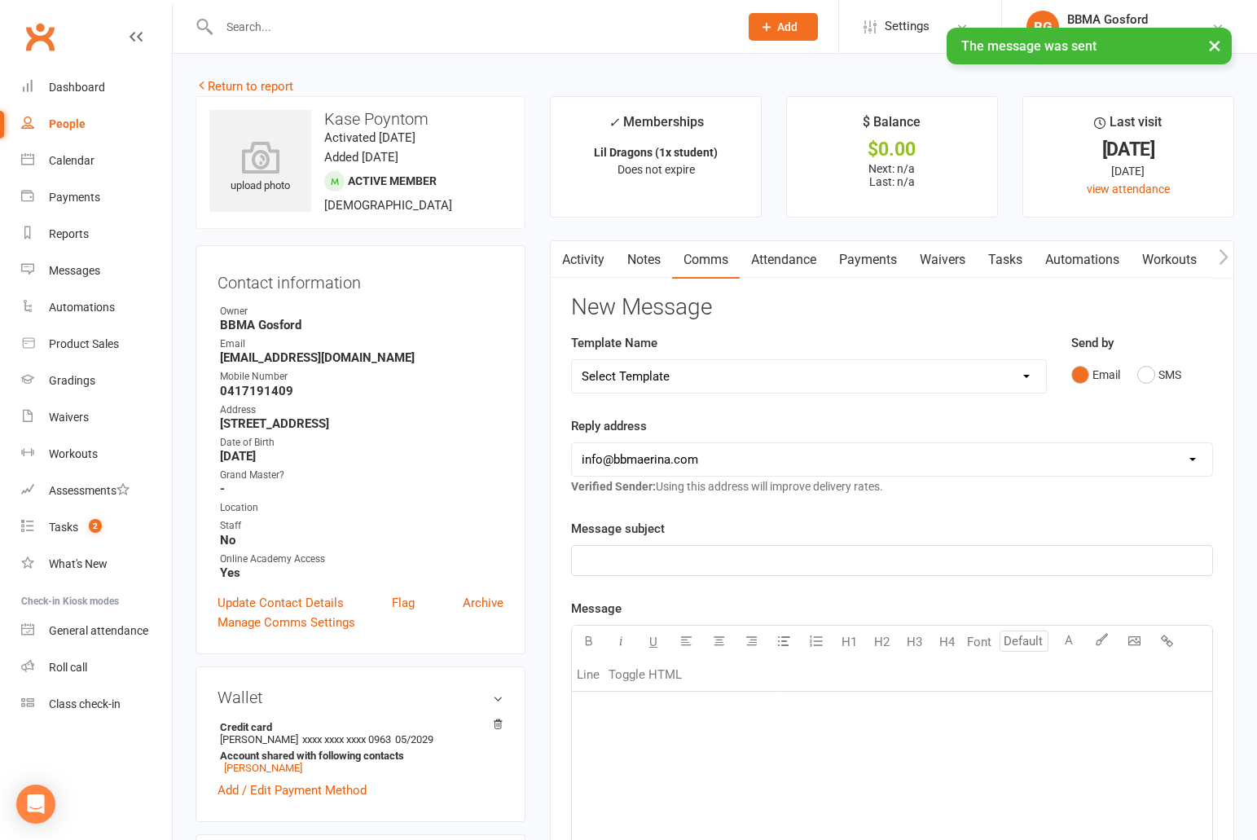
click at [586, 260] on link "Activity" at bounding box center [583, 259] width 65 height 37
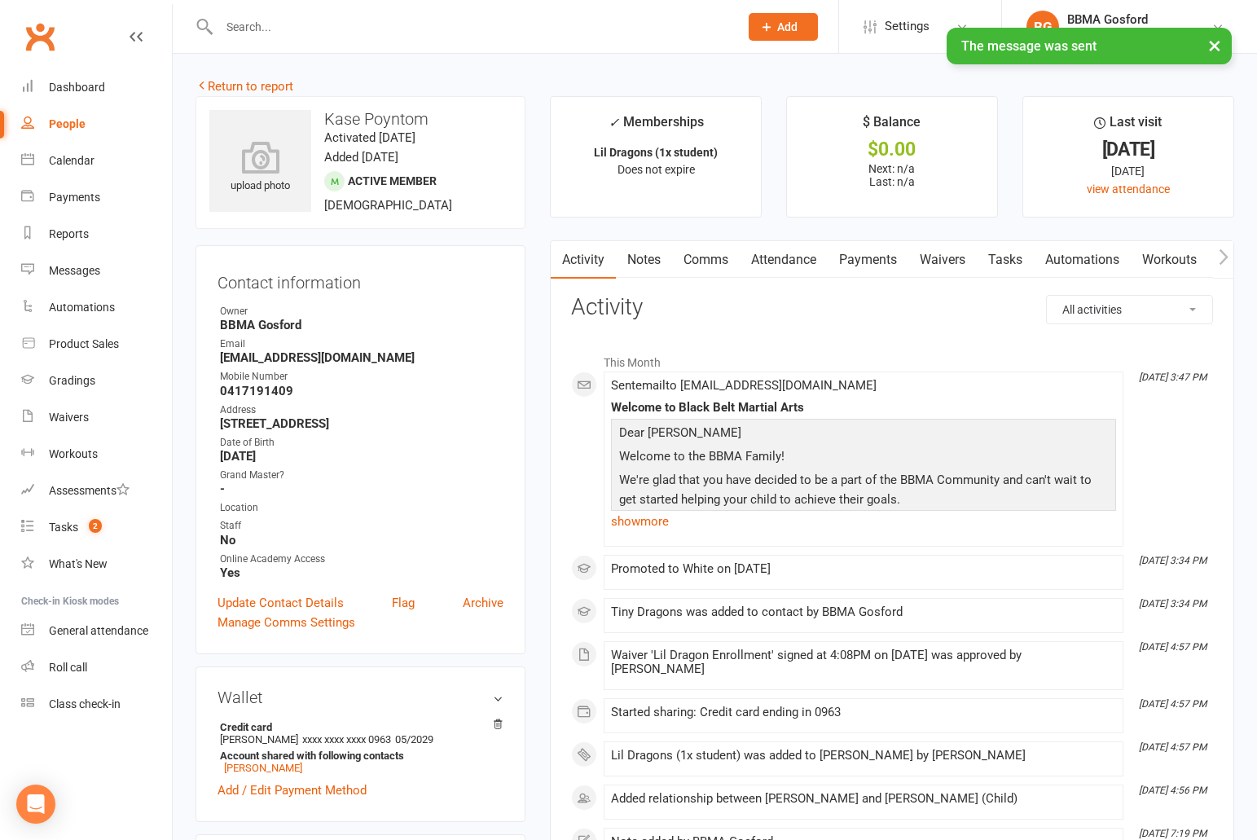
click at [789, 262] on link "Attendance" at bounding box center [783, 259] width 88 height 37
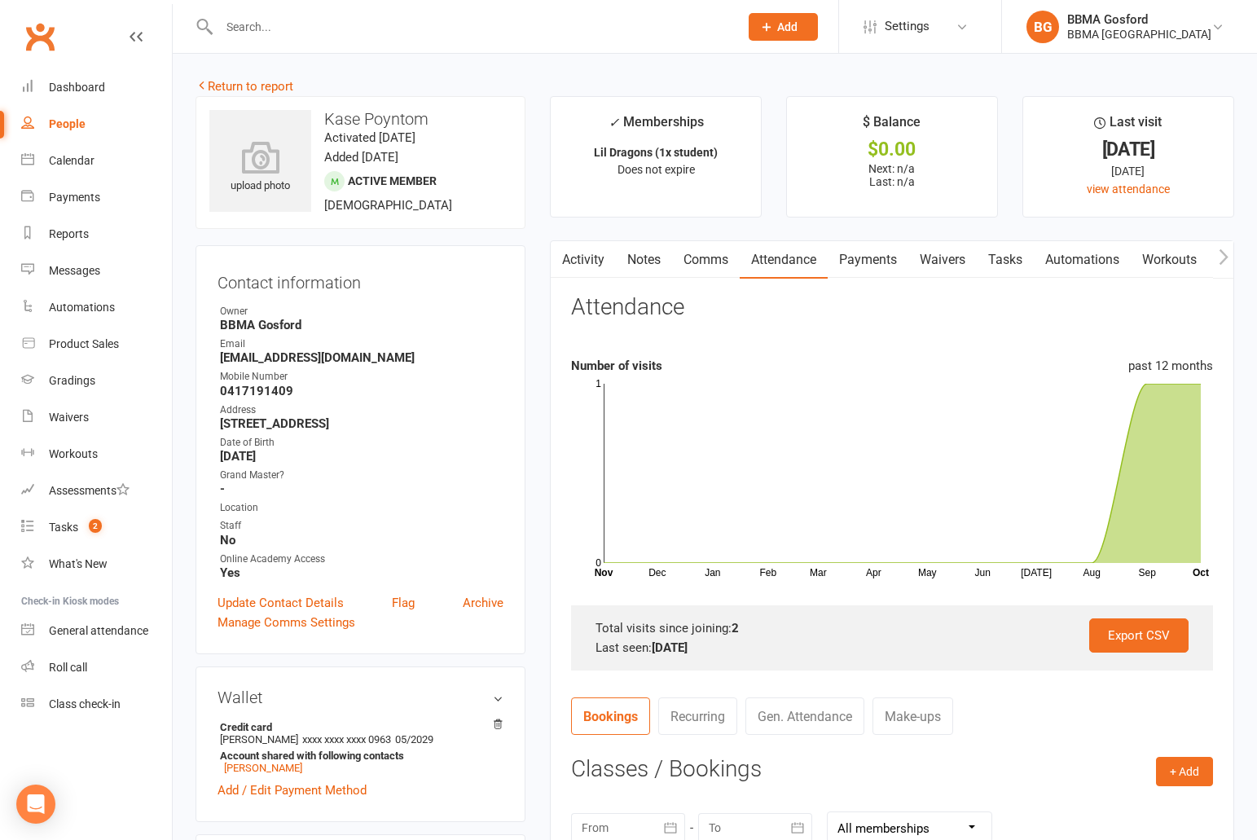
click at [595, 258] on link "Activity" at bounding box center [583, 259] width 65 height 37
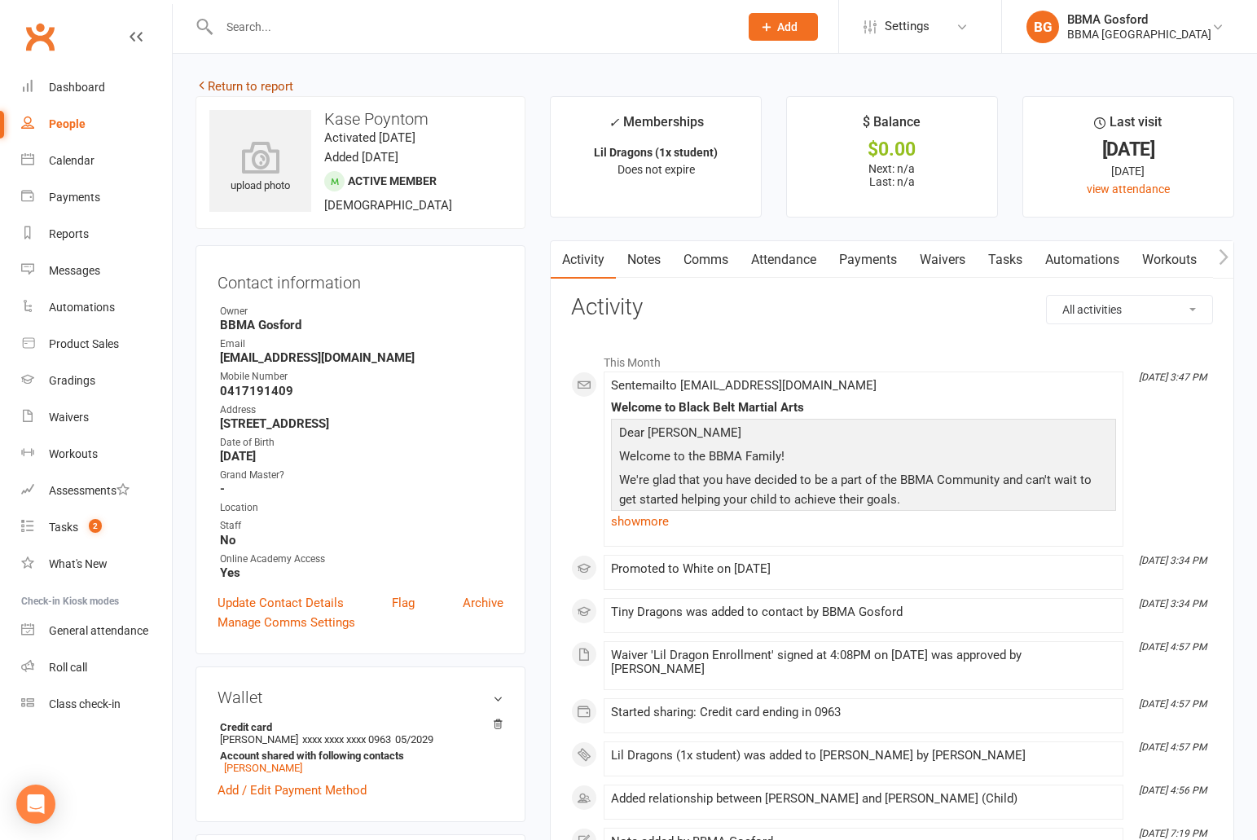
click at [274, 88] on link "Return to report" at bounding box center [244, 86] width 98 height 15
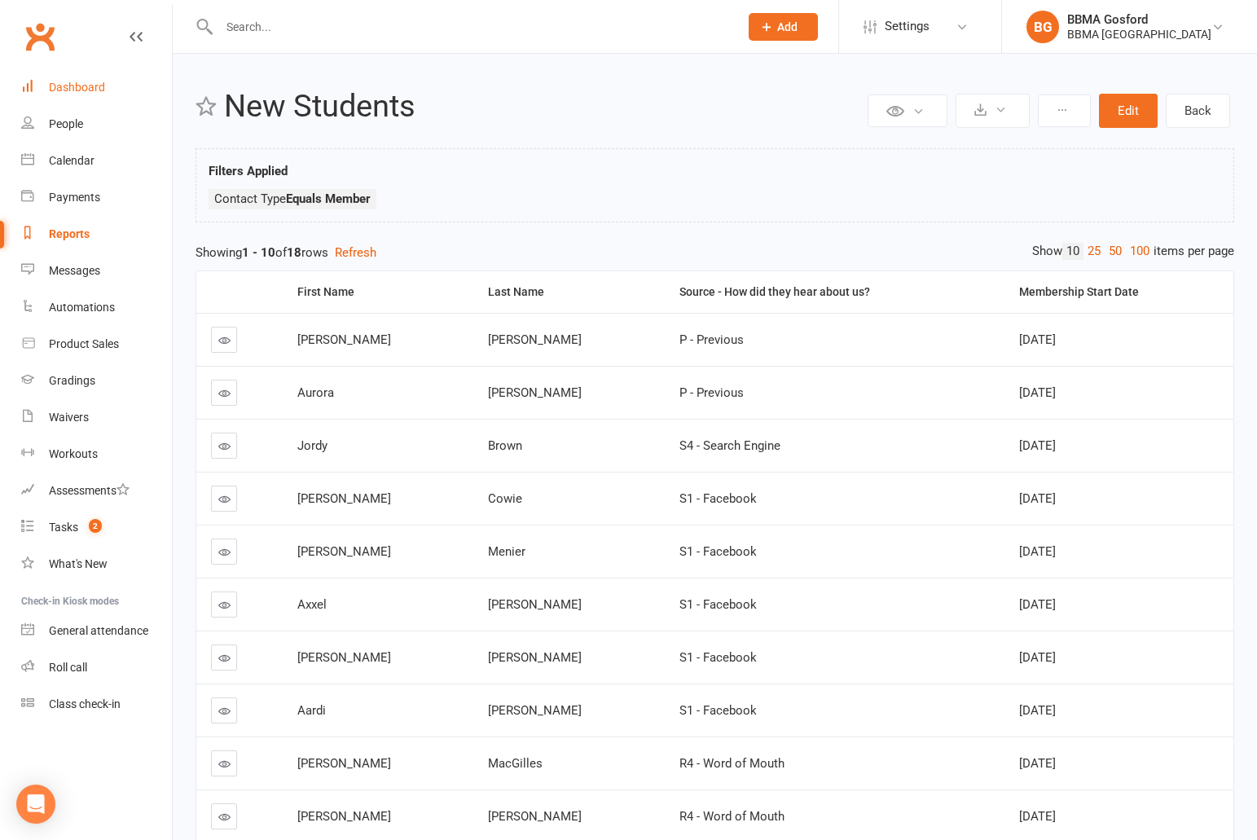
click at [83, 92] on div "Dashboard" at bounding box center [77, 87] width 56 height 13
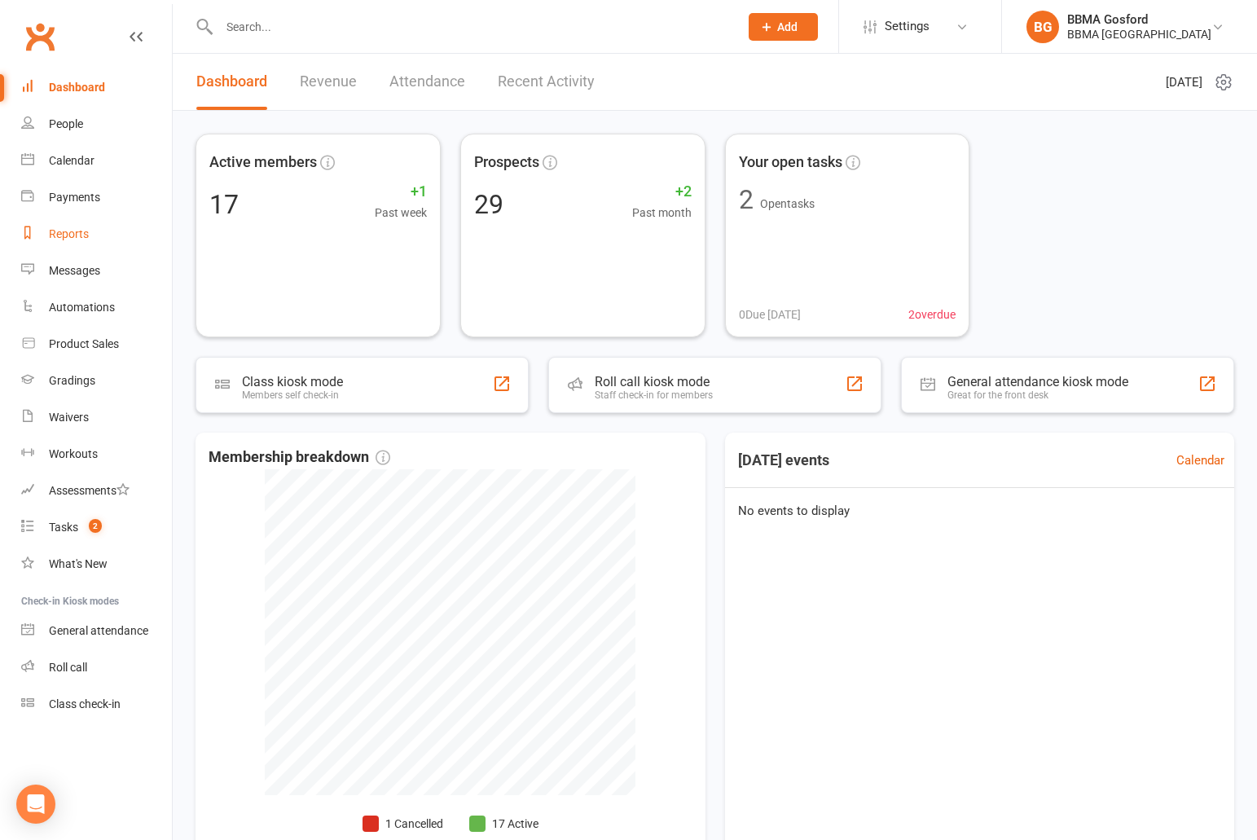
click at [73, 237] on div "Reports" at bounding box center [69, 233] width 40 height 13
select select "100"
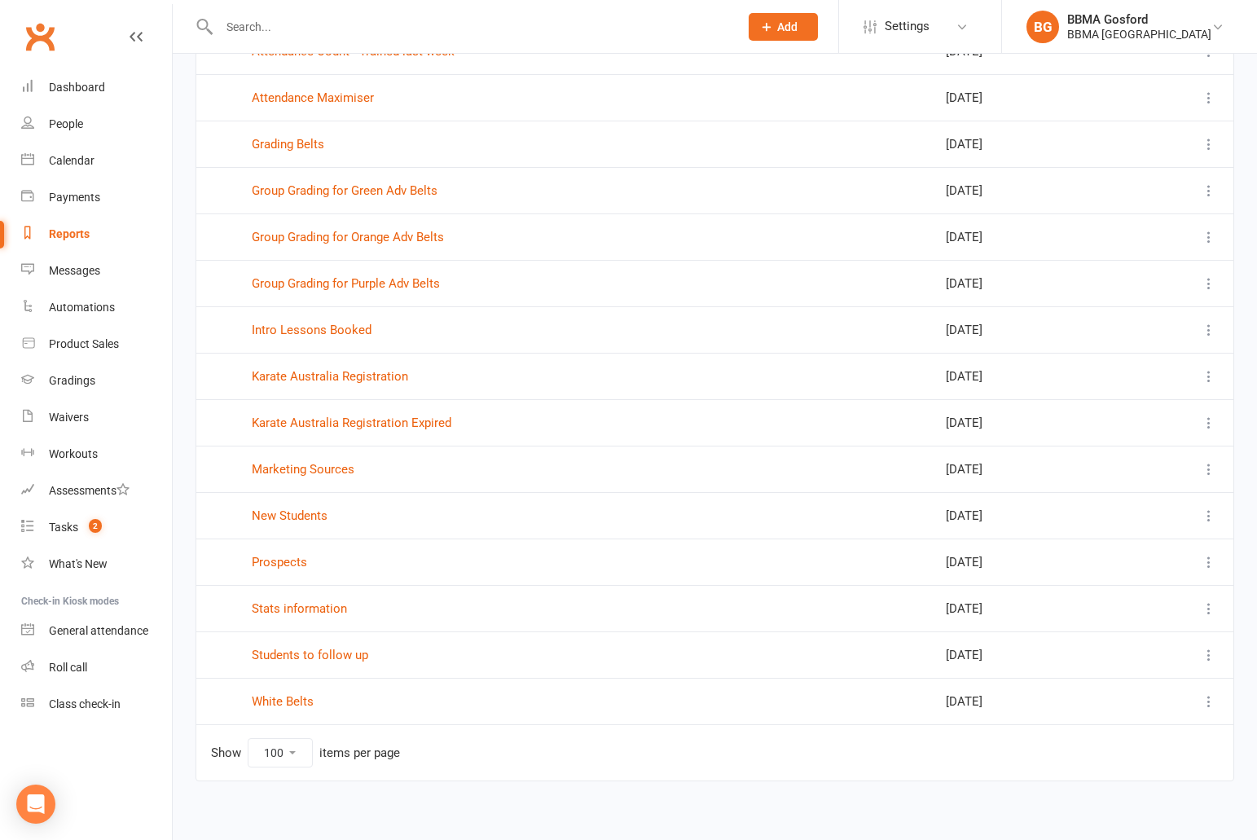
scroll to position [761, 0]
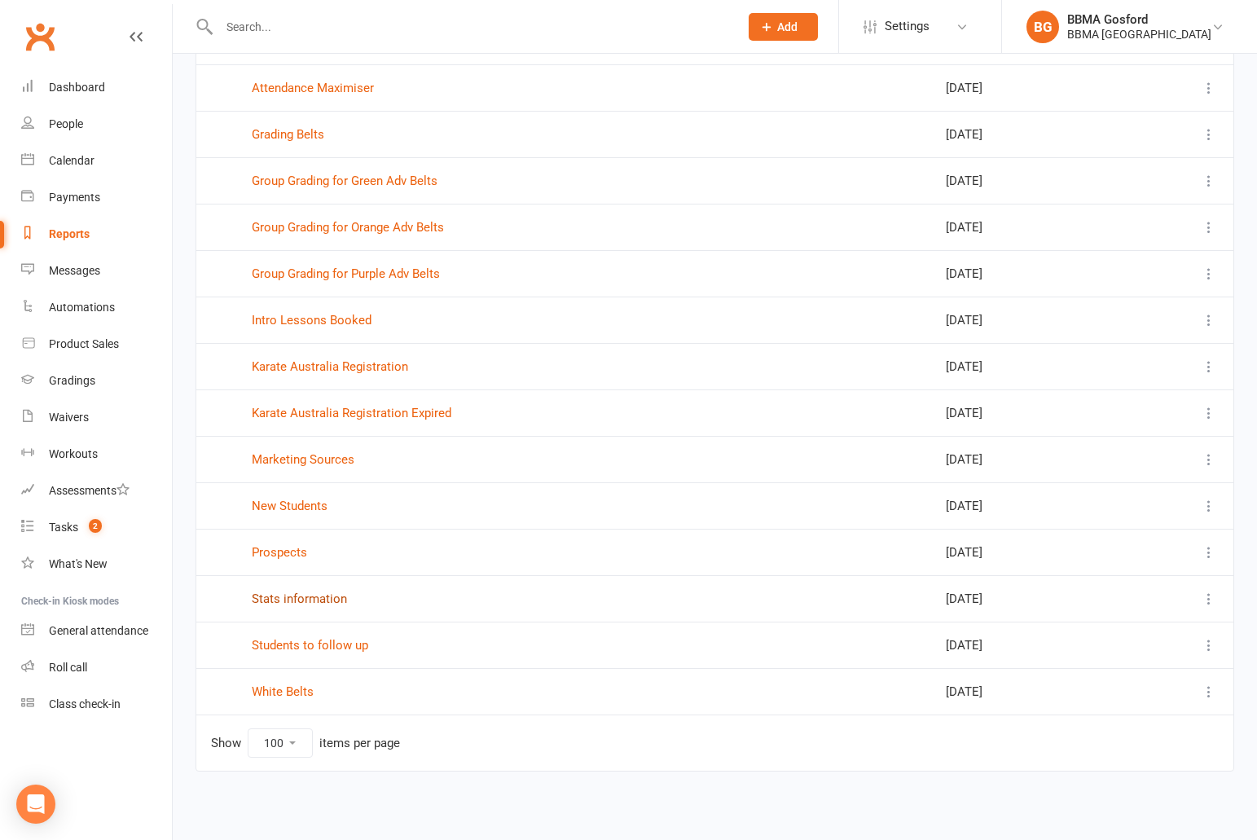
click at [318, 603] on link "Stats information" at bounding box center [299, 598] width 95 height 15
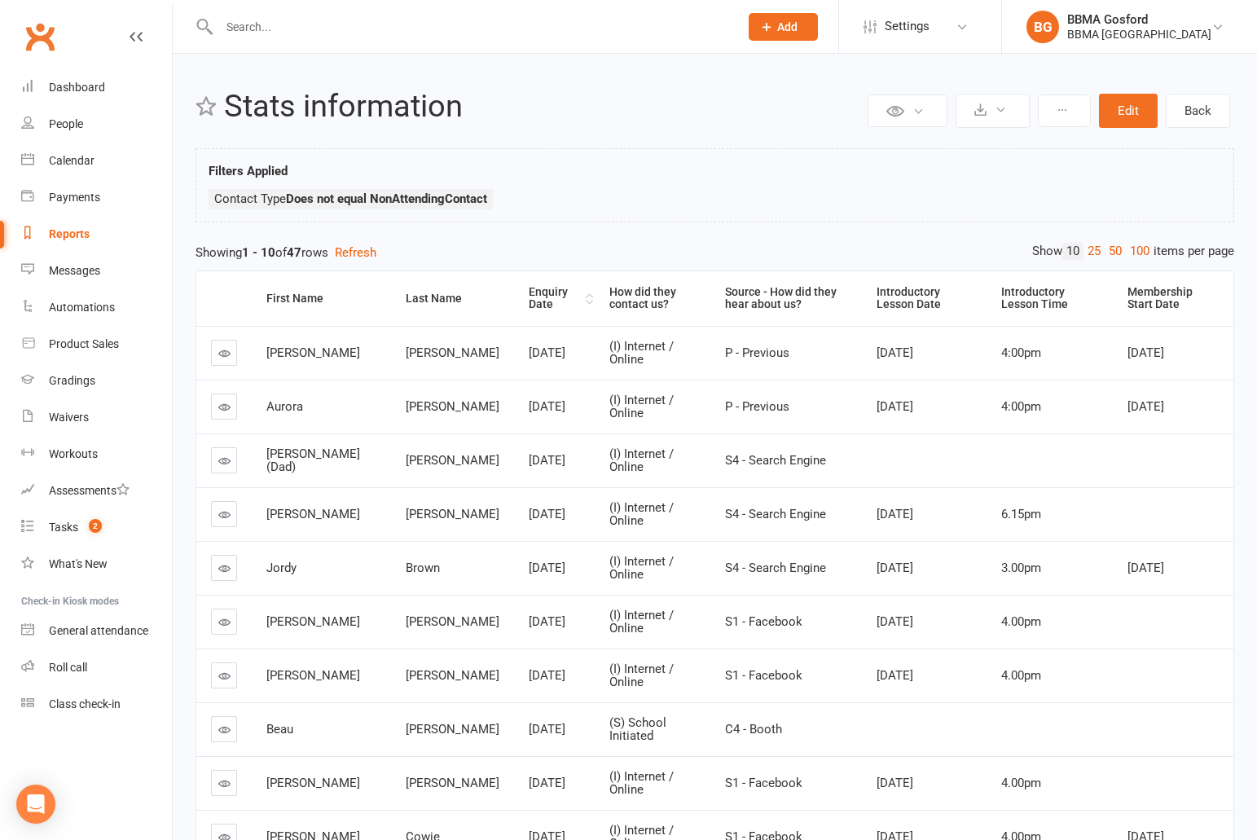
click at [529, 307] on div "Enquiry Date" at bounding box center [555, 298] width 53 height 25
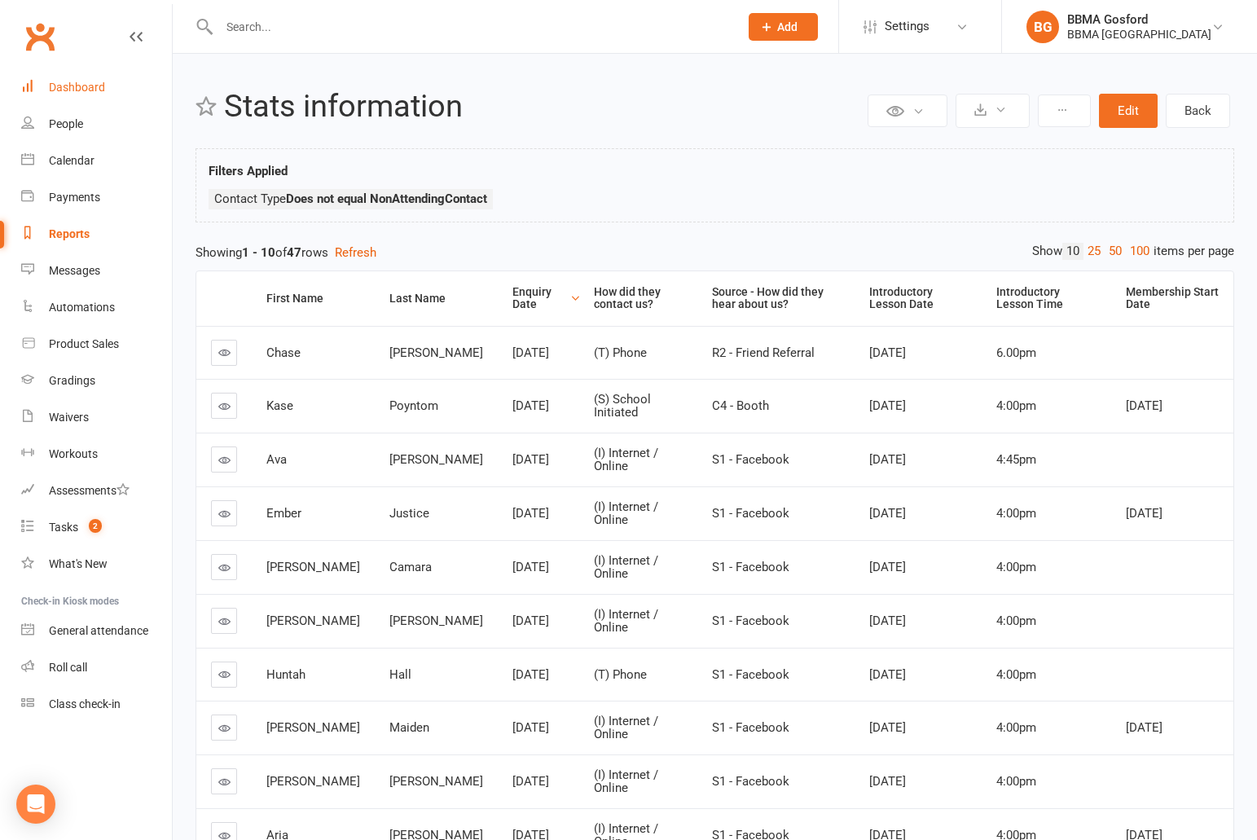
click at [74, 87] on div "Dashboard" at bounding box center [77, 87] width 56 height 13
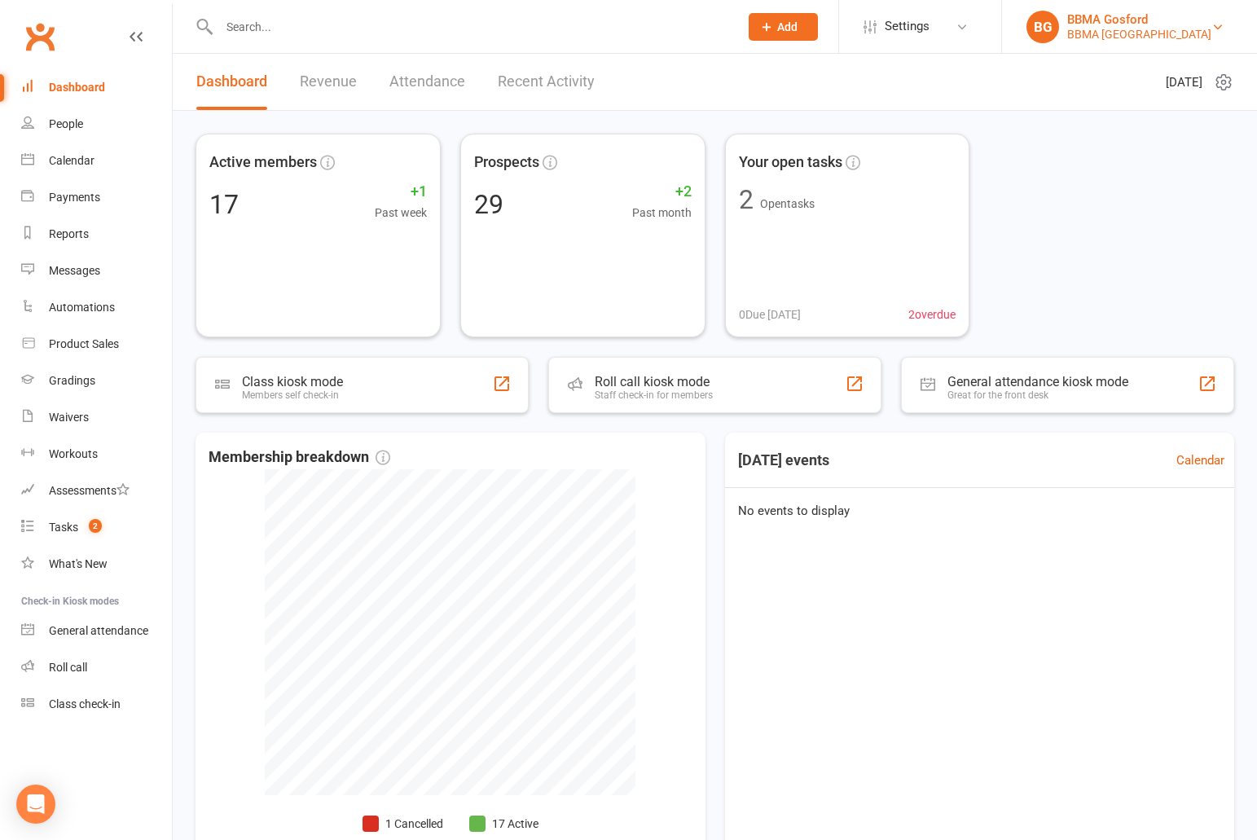
click at [1117, 38] on div "BBMA Erina Heights" at bounding box center [1139, 34] width 144 height 15
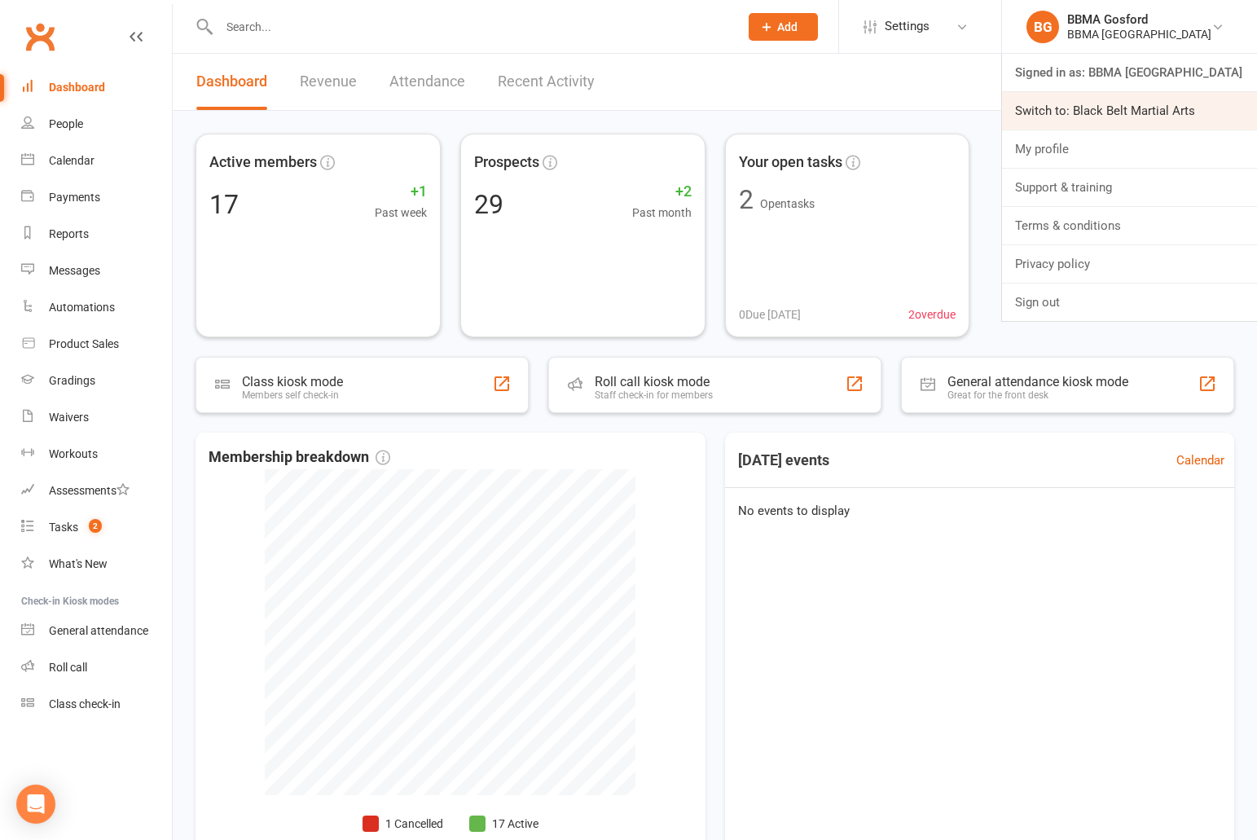
click at [1141, 106] on link "Switch to: Black Belt Martial Arts" at bounding box center [1129, 110] width 255 height 37
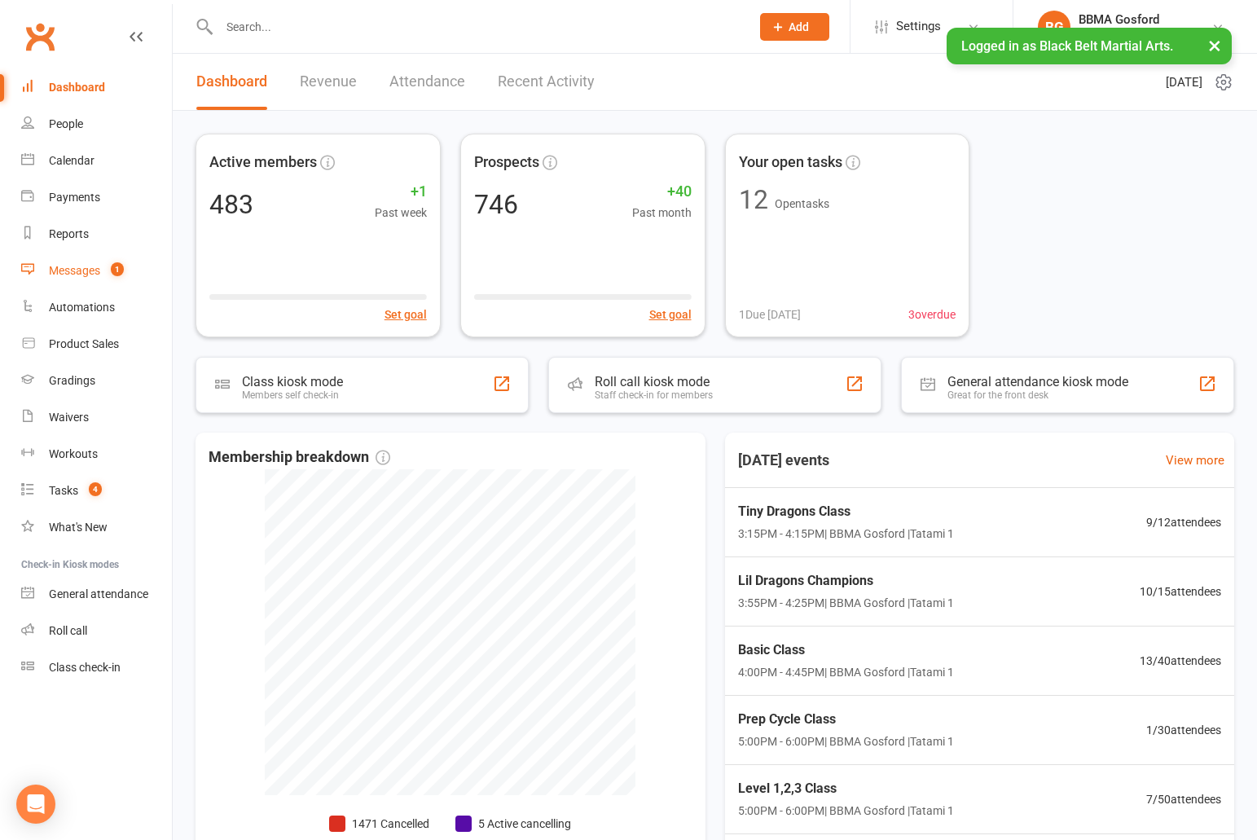
click at [75, 276] on div "Messages" at bounding box center [74, 270] width 51 height 13
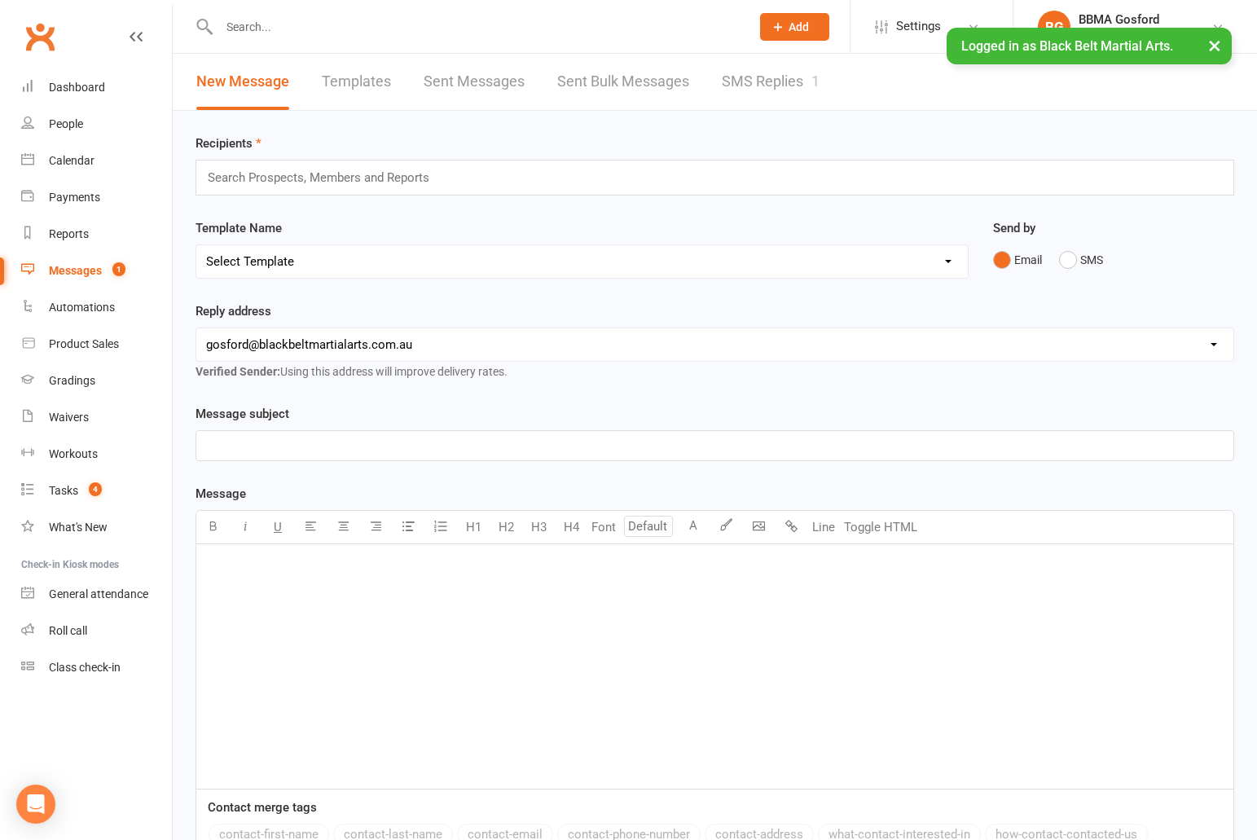
click at [783, 77] on link "SMS Replies 1" at bounding box center [771, 82] width 98 height 56
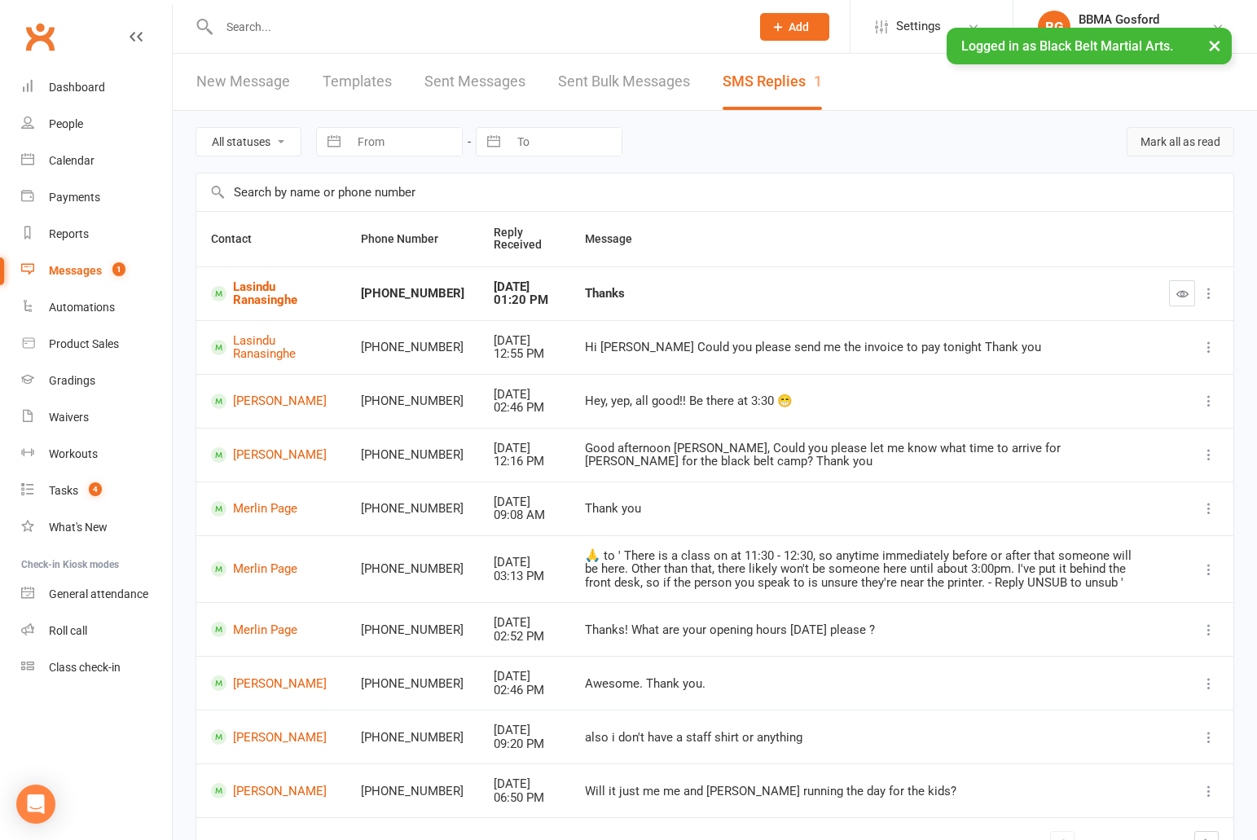
click at [1193, 145] on button "Mark all as read" at bounding box center [1180, 141] width 108 height 29
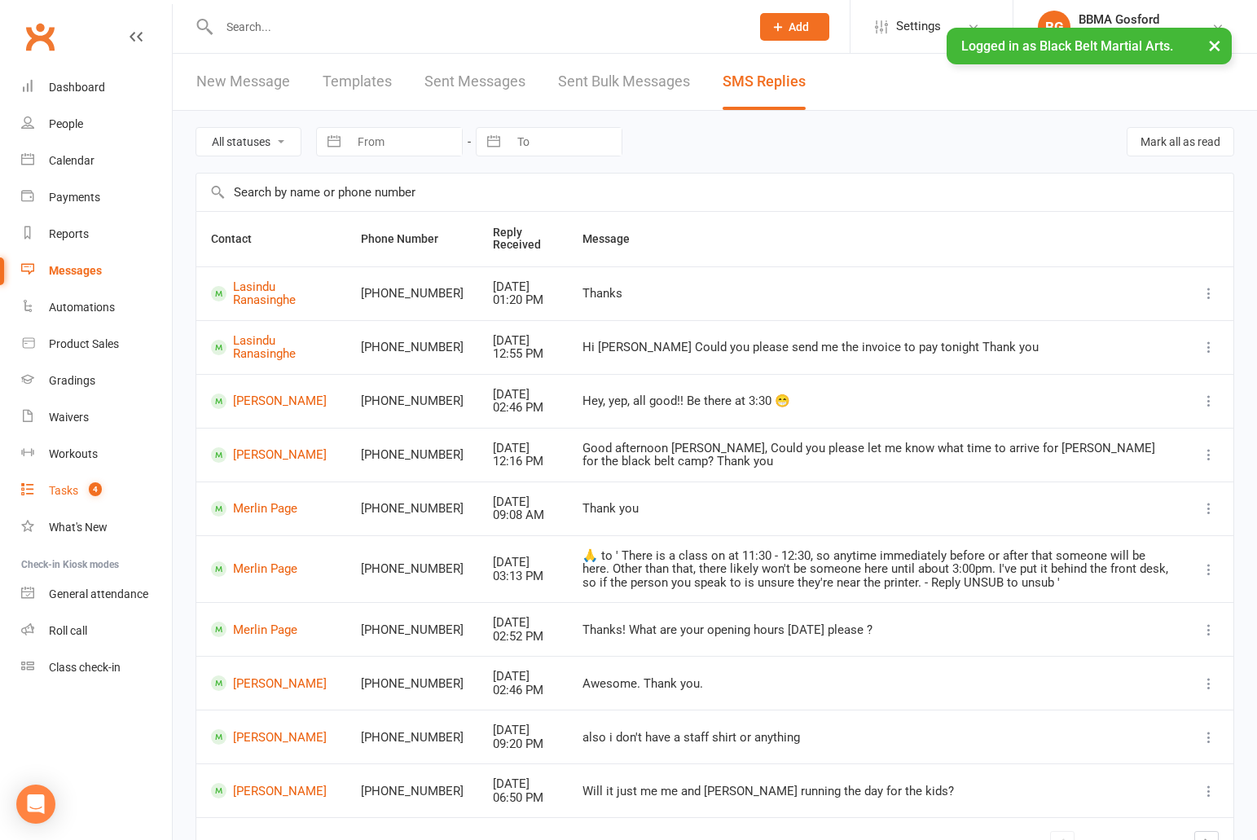
click at [63, 489] on div "Tasks" at bounding box center [63, 490] width 29 height 13
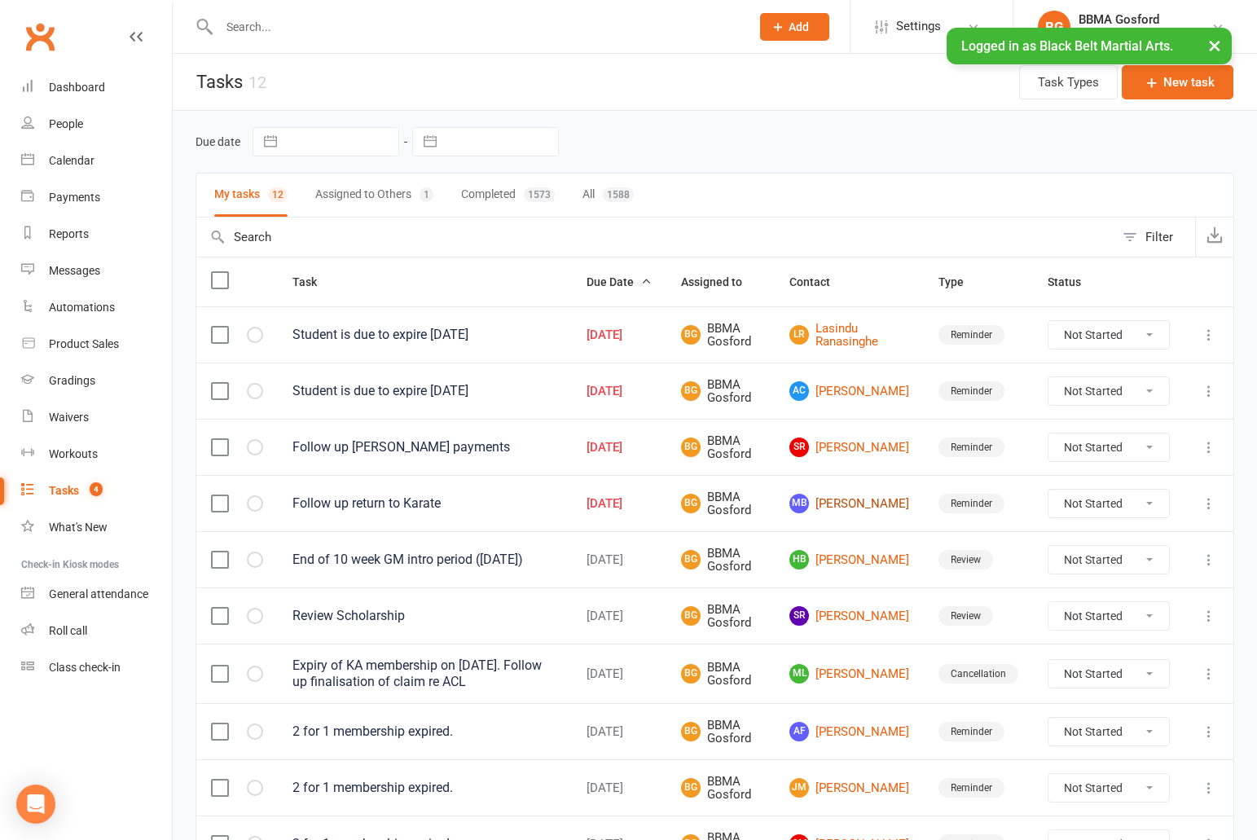
click at [865, 504] on link "MB Melinda Batiste" at bounding box center [849, 504] width 120 height 20
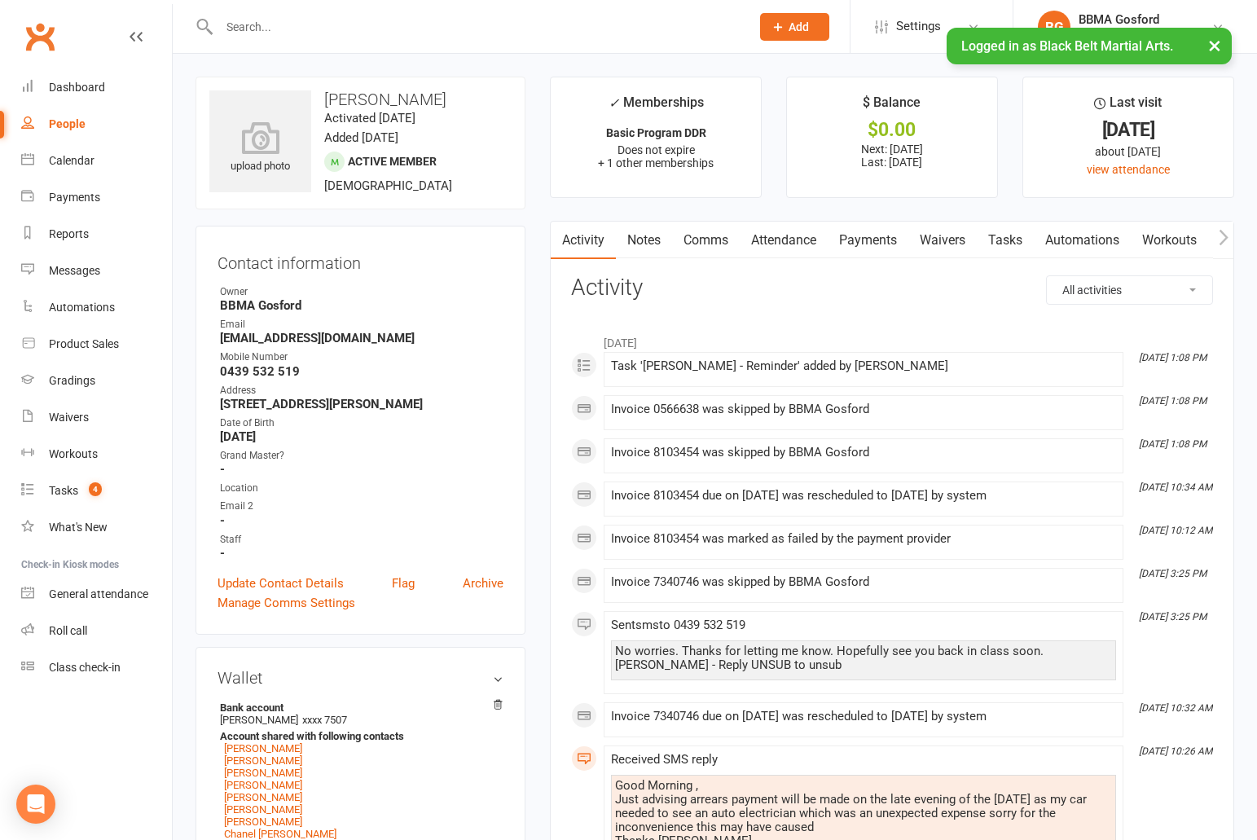
click at [703, 247] on link "Comms" at bounding box center [706, 240] width 68 height 37
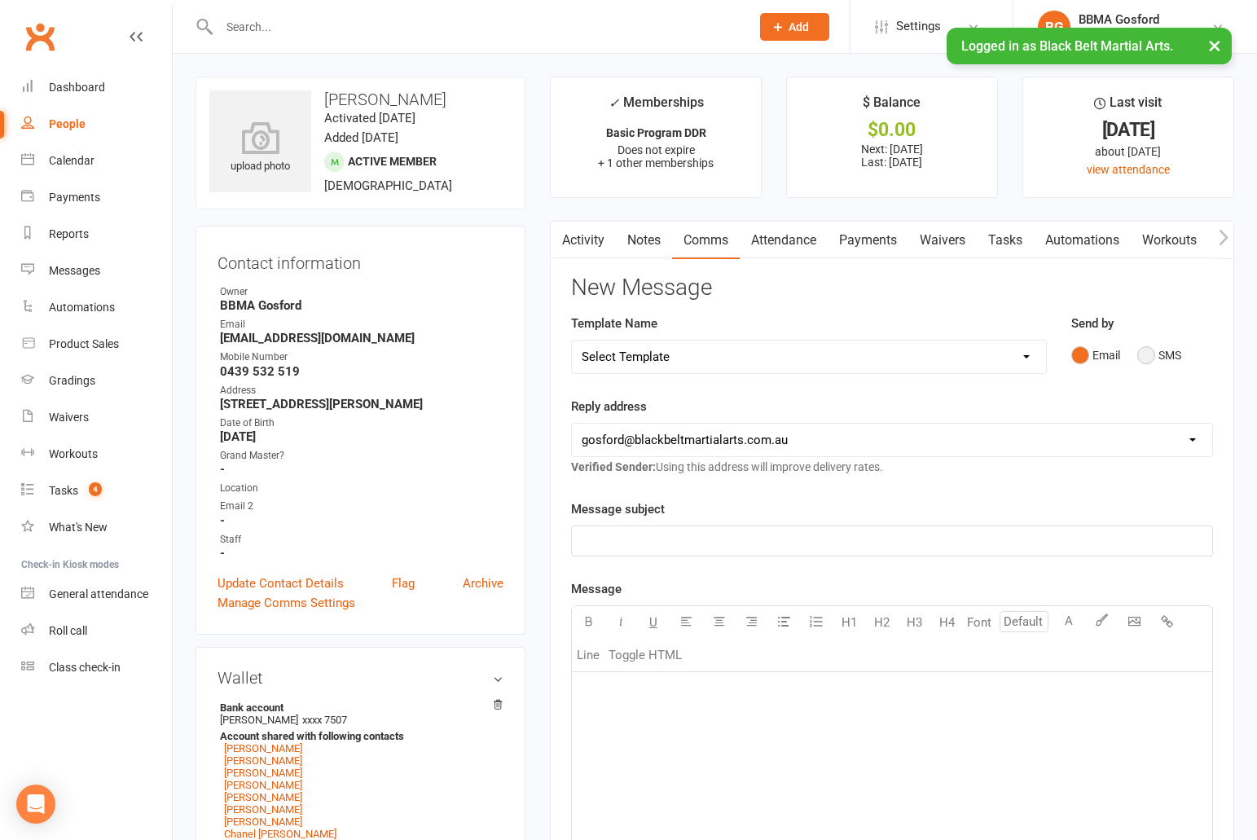
drag, startPoint x: 1148, startPoint y: 354, endPoint x: 1081, endPoint y: 382, distance: 73.0
click at [1148, 354] on button "SMS" at bounding box center [1159, 355] width 44 height 31
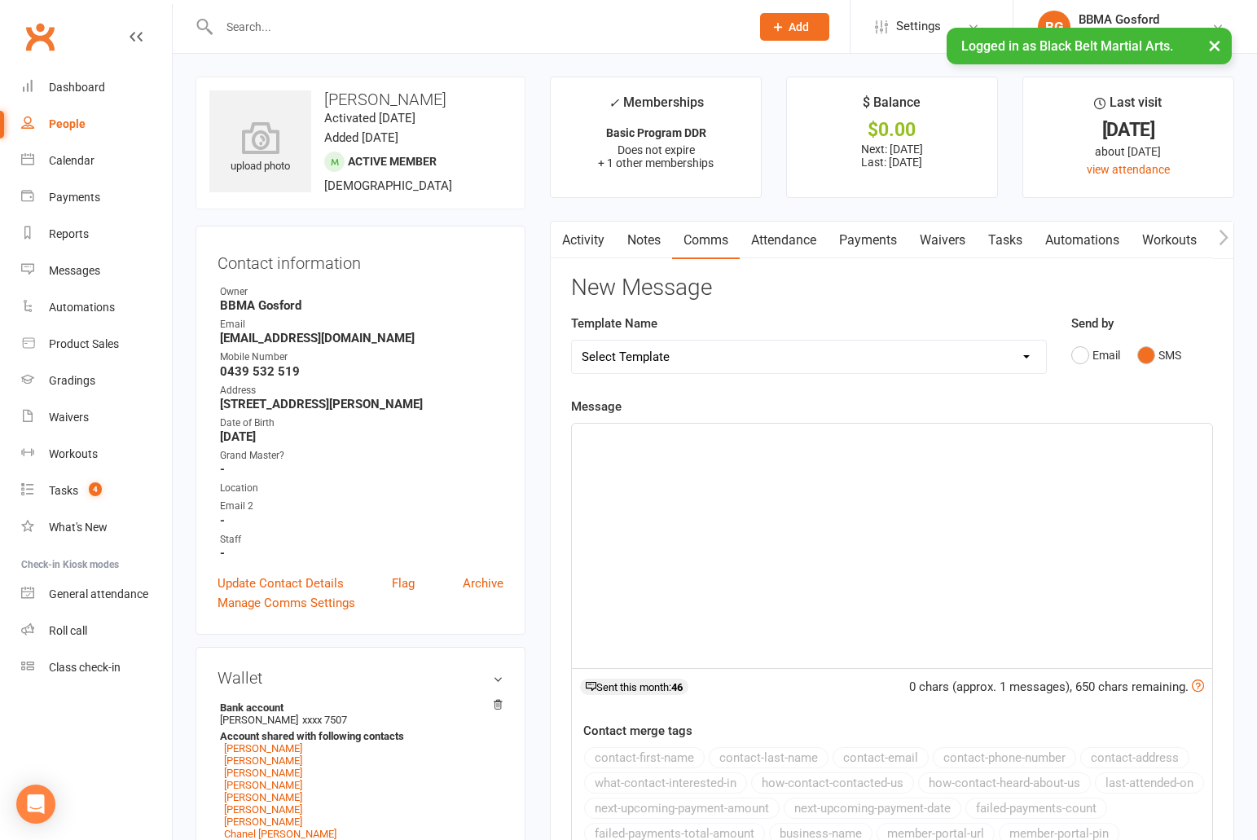
click at [662, 452] on div "﻿" at bounding box center [892, 545] width 640 height 244
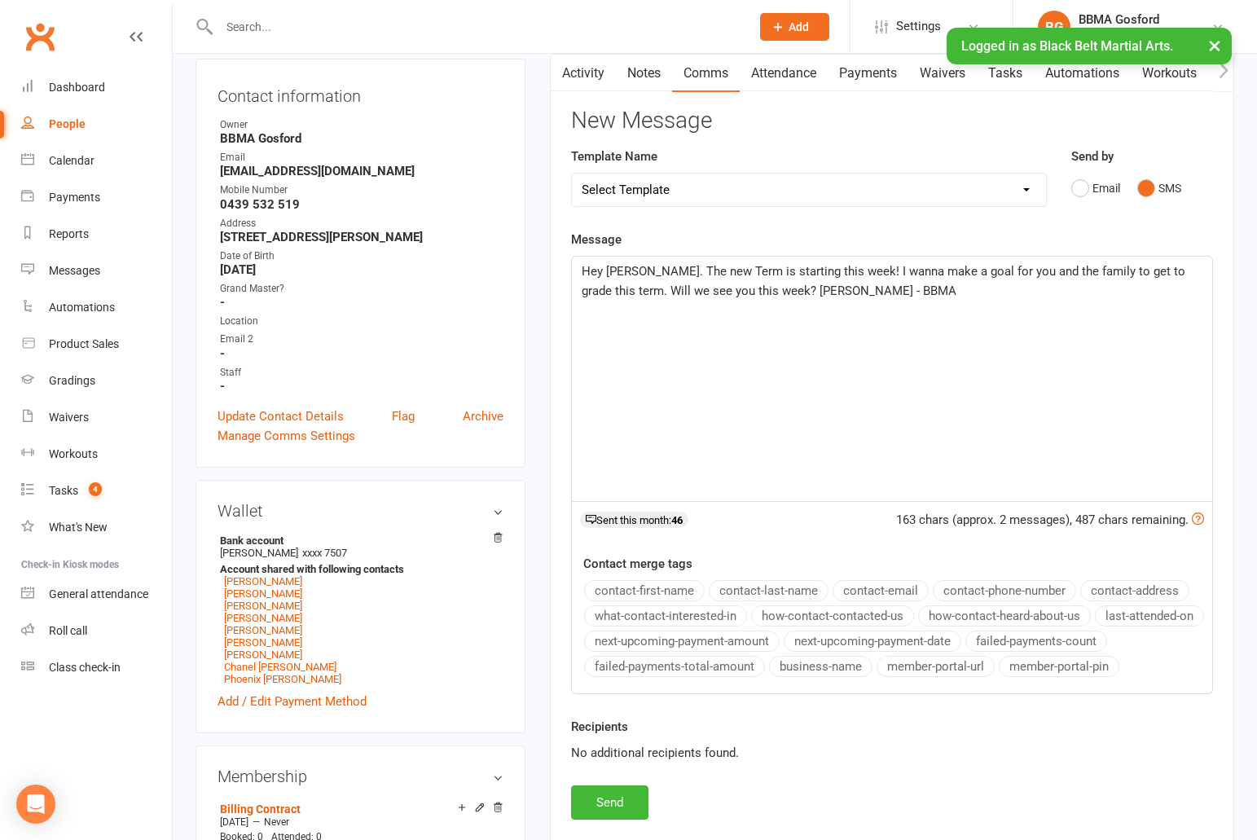
scroll to position [163, 0]
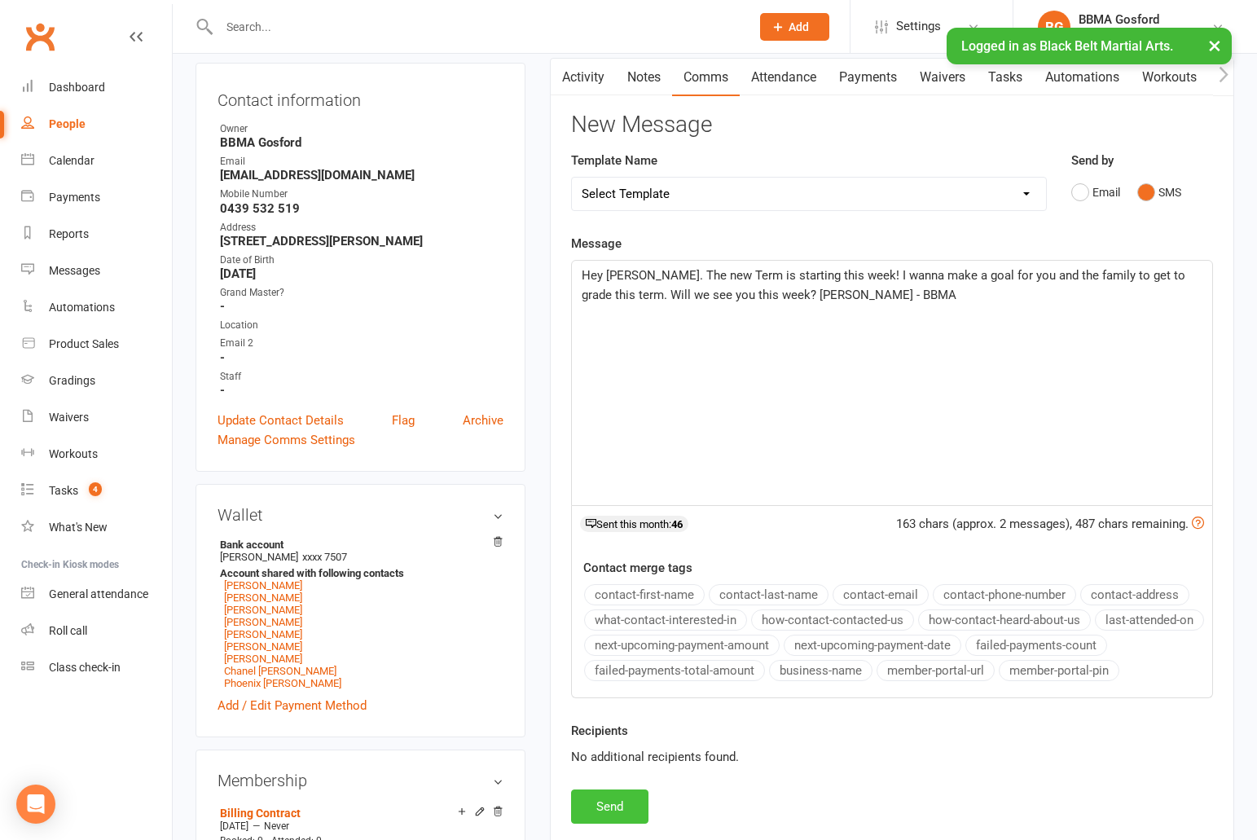
click at [608, 812] on button "Send" at bounding box center [609, 806] width 77 height 34
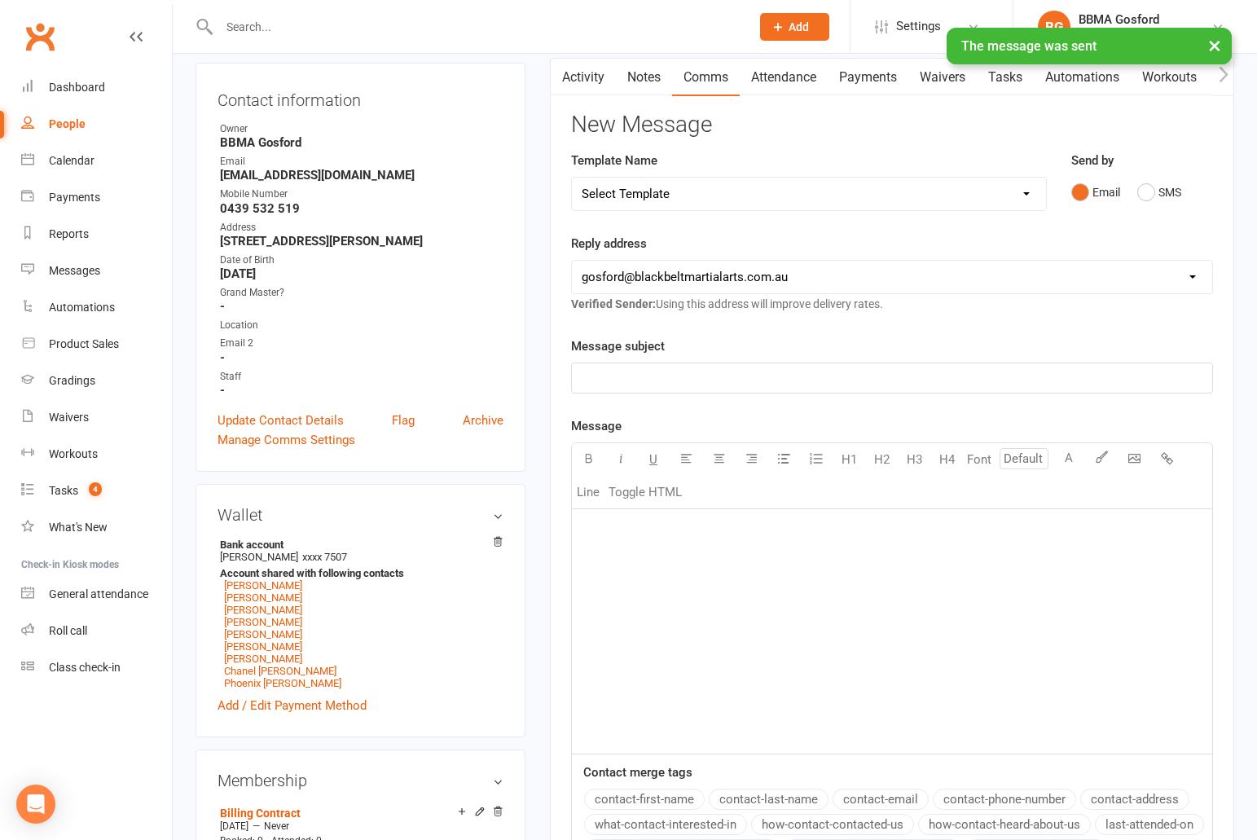
scroll to position [0, 0]
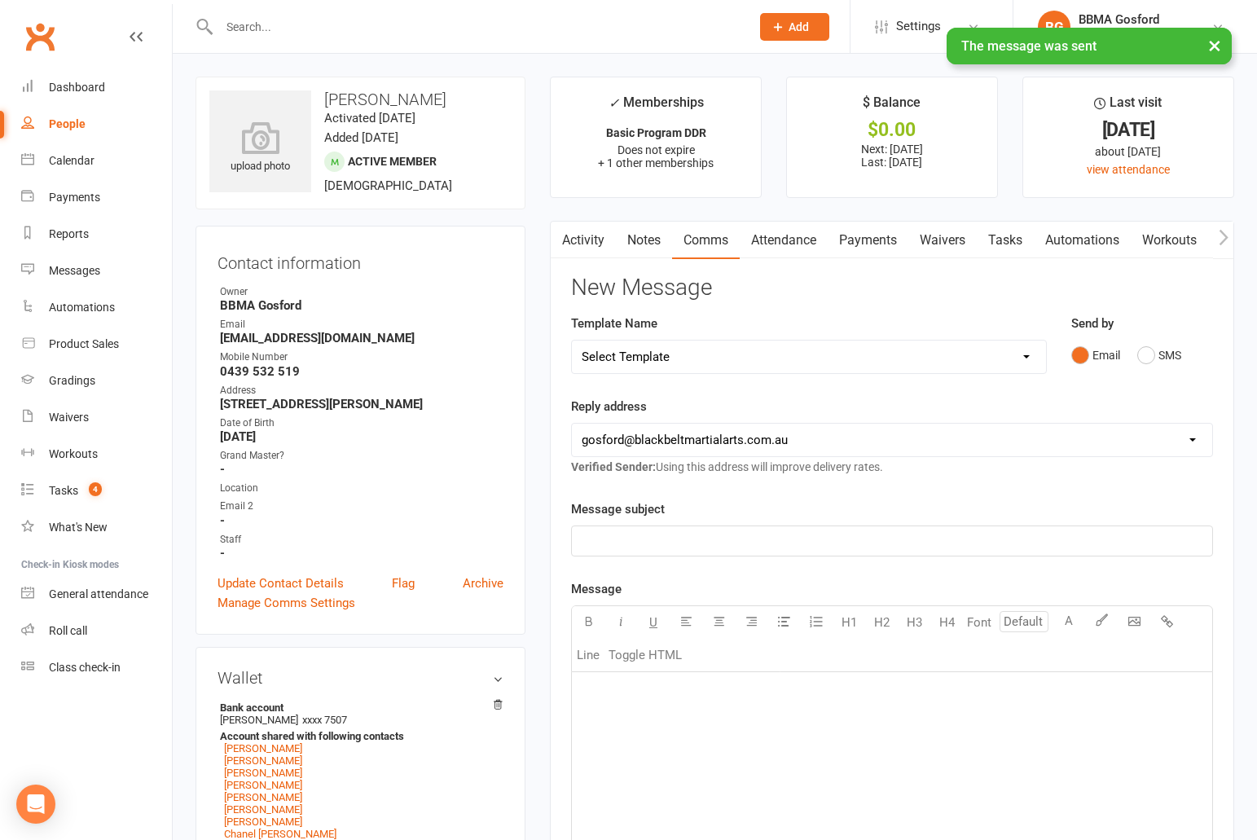
click at [871, 230] on link "Payments" at bounding box center [867, 240] width 81 height 37
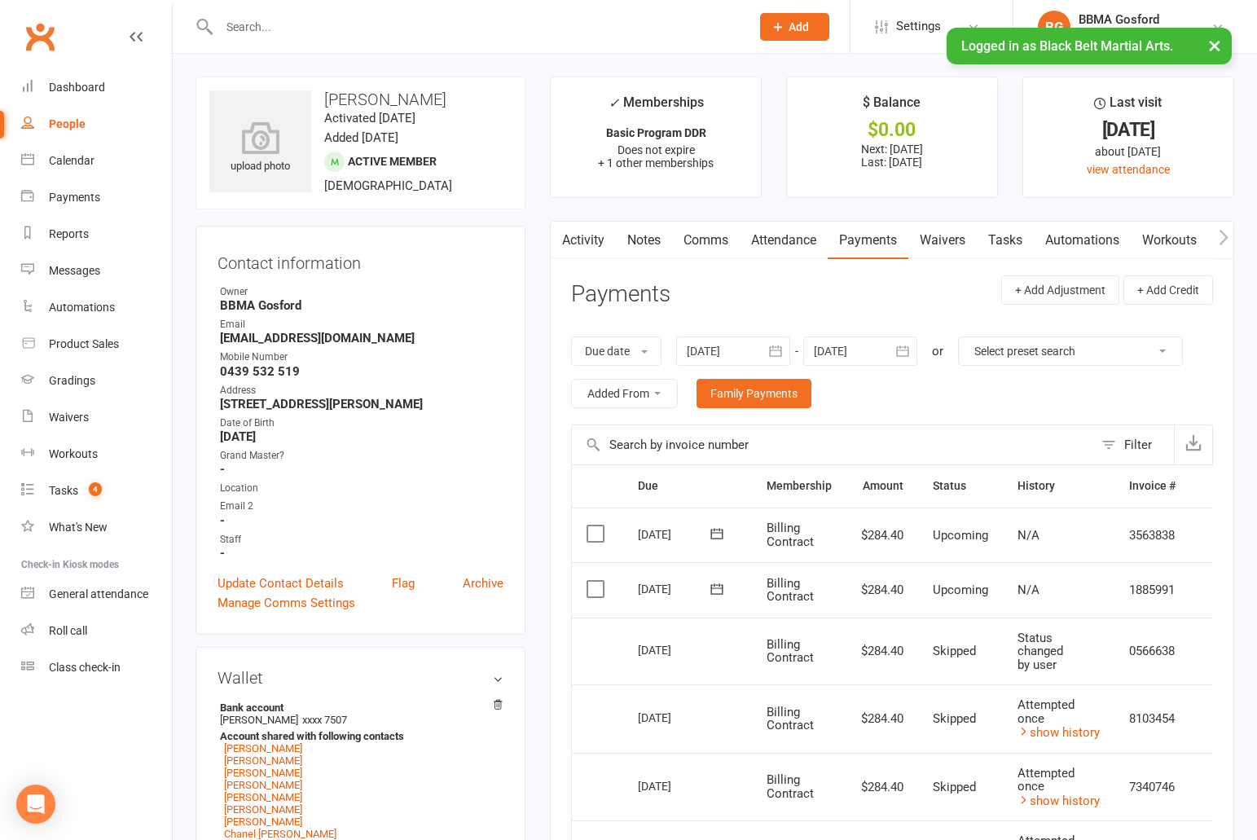
click at [578, 244] on link "Activity" at bounding box center [583, 240] width 65 height 37
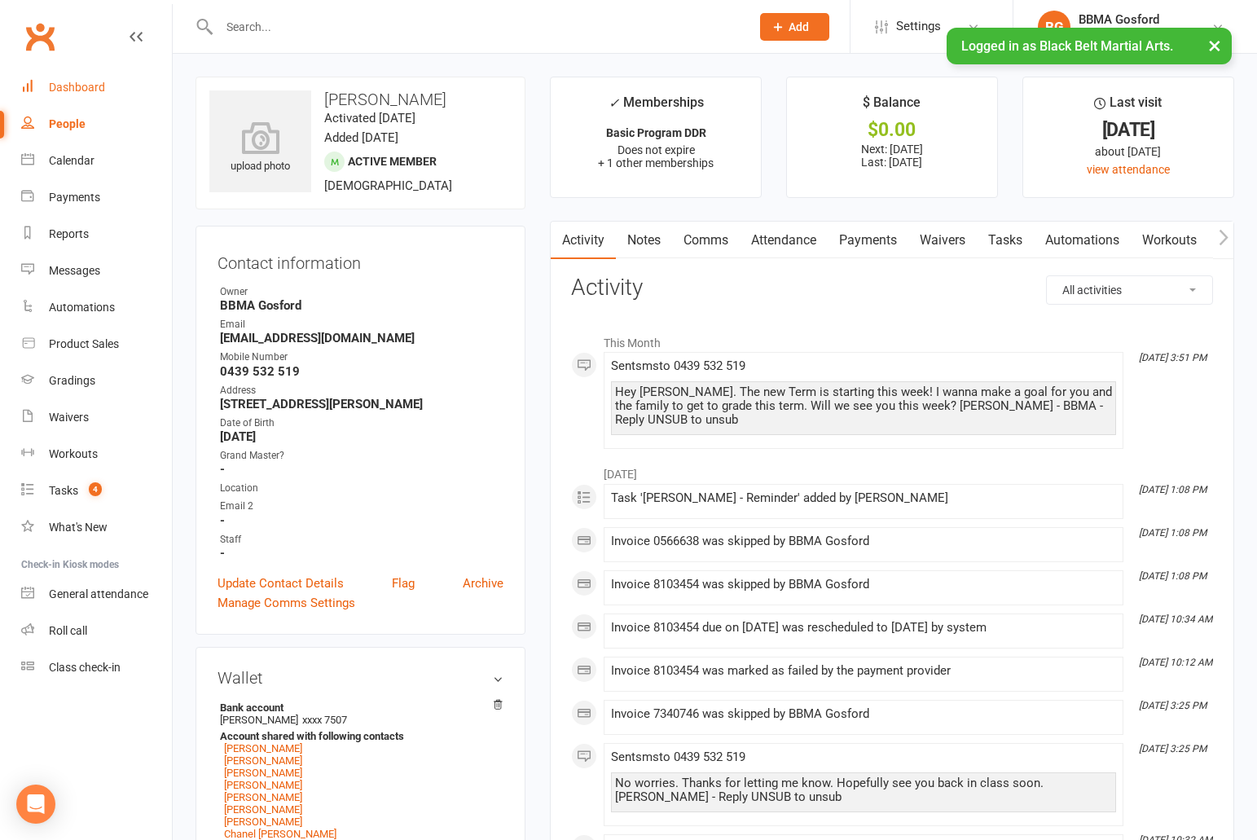
click at [91, 86] on div "Dashboard" at bounding box center [77, 87] width 56 height 13
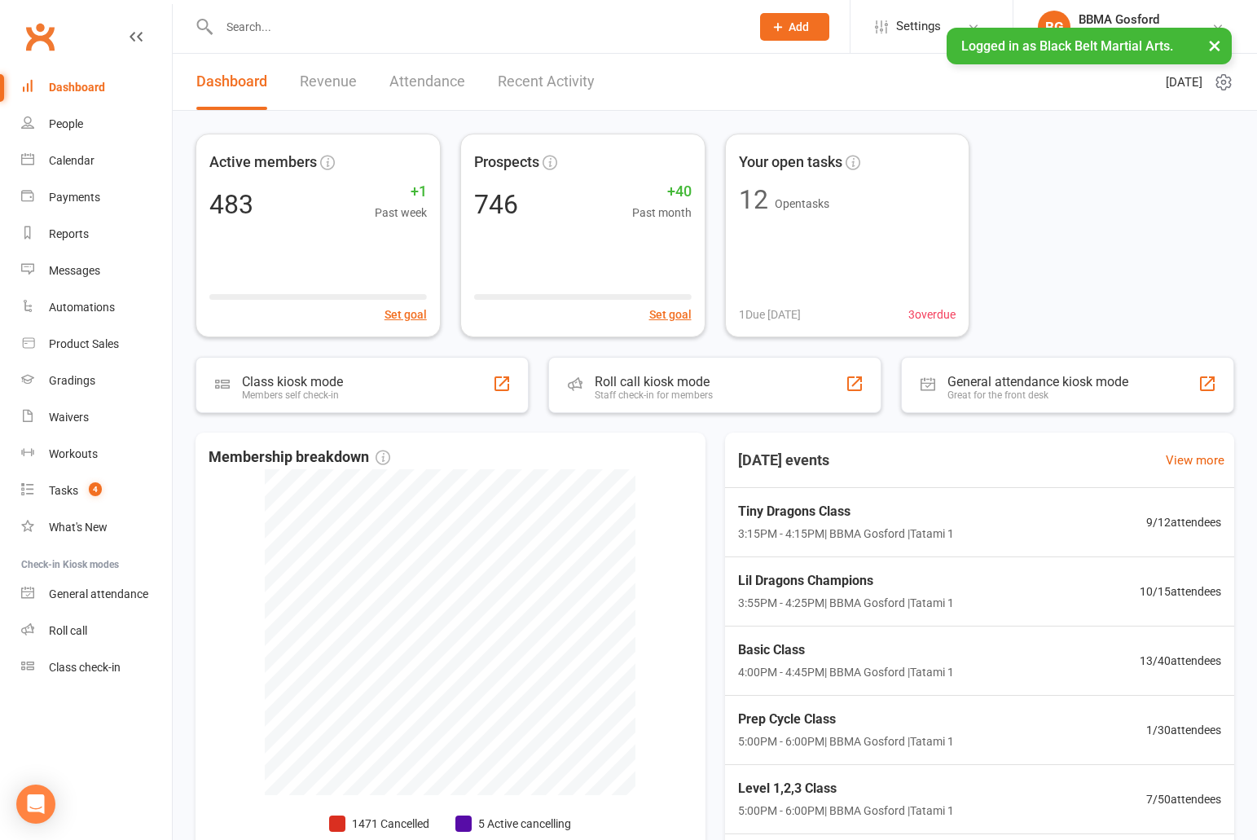
click at [327, 38] on div at bounding box center [466, 26] width 543 height 53
click at [292, 26] on input "text" at bounding box center [476, 26] width 524 height 23
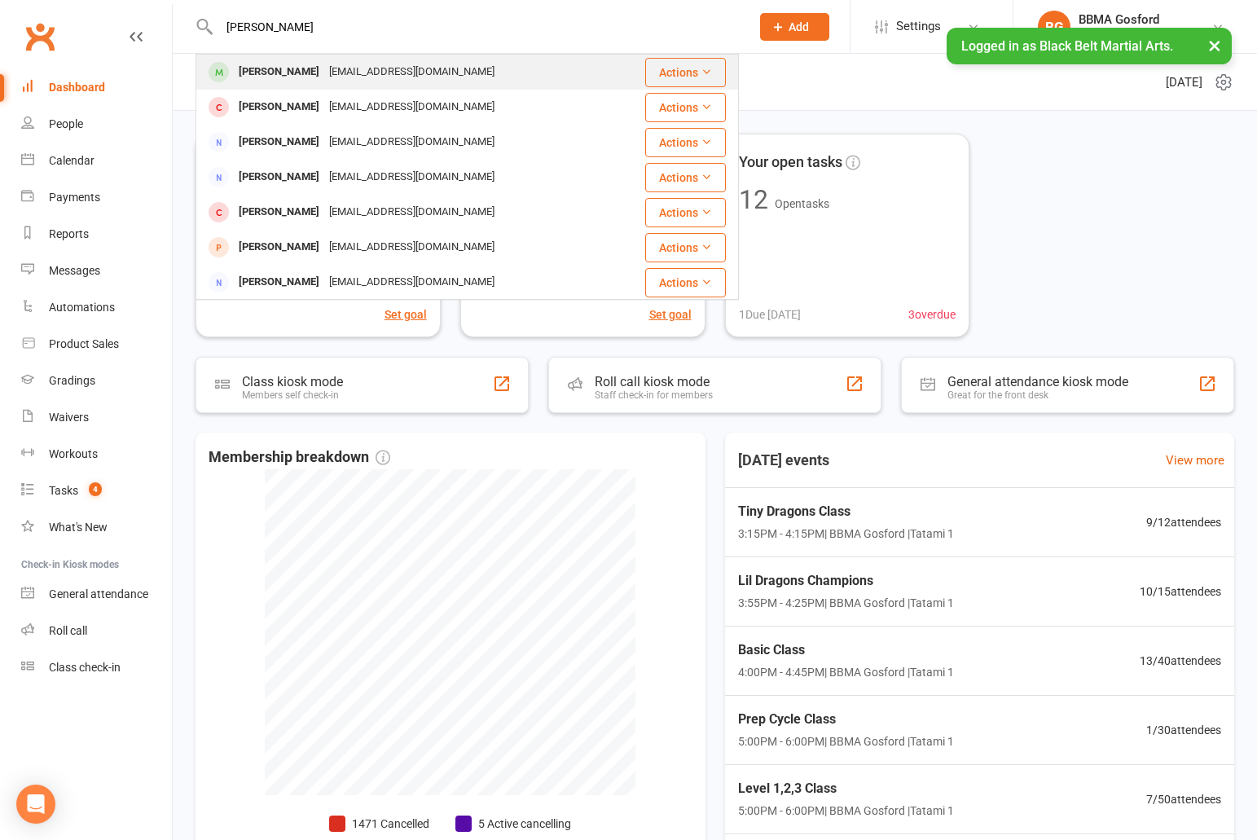
type input "clark hutton"
click at [311, 83] on div "Evie Clark - Hutton" at bounding box center [279, 72] width 90 height 24
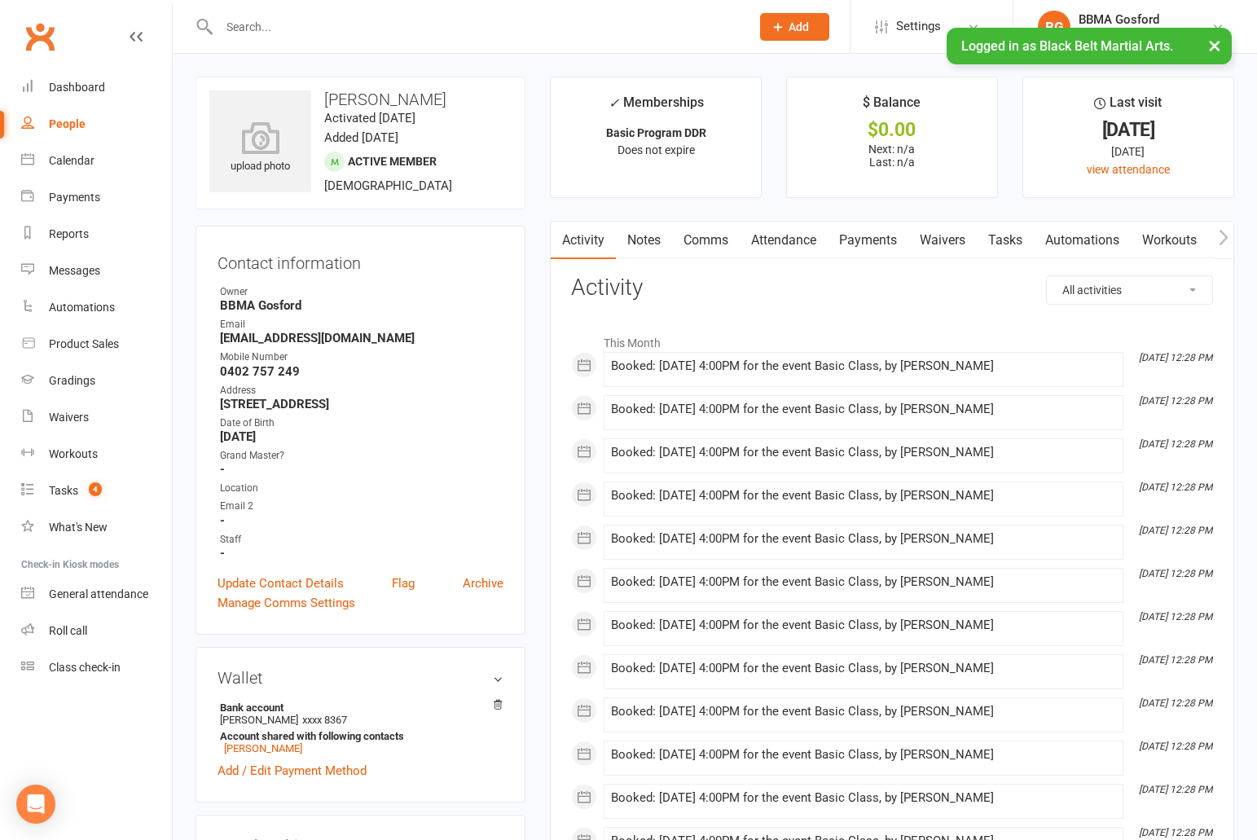
click at [861, 245] on link "Payments" at bounding box center [867, 240] width 81 height 37
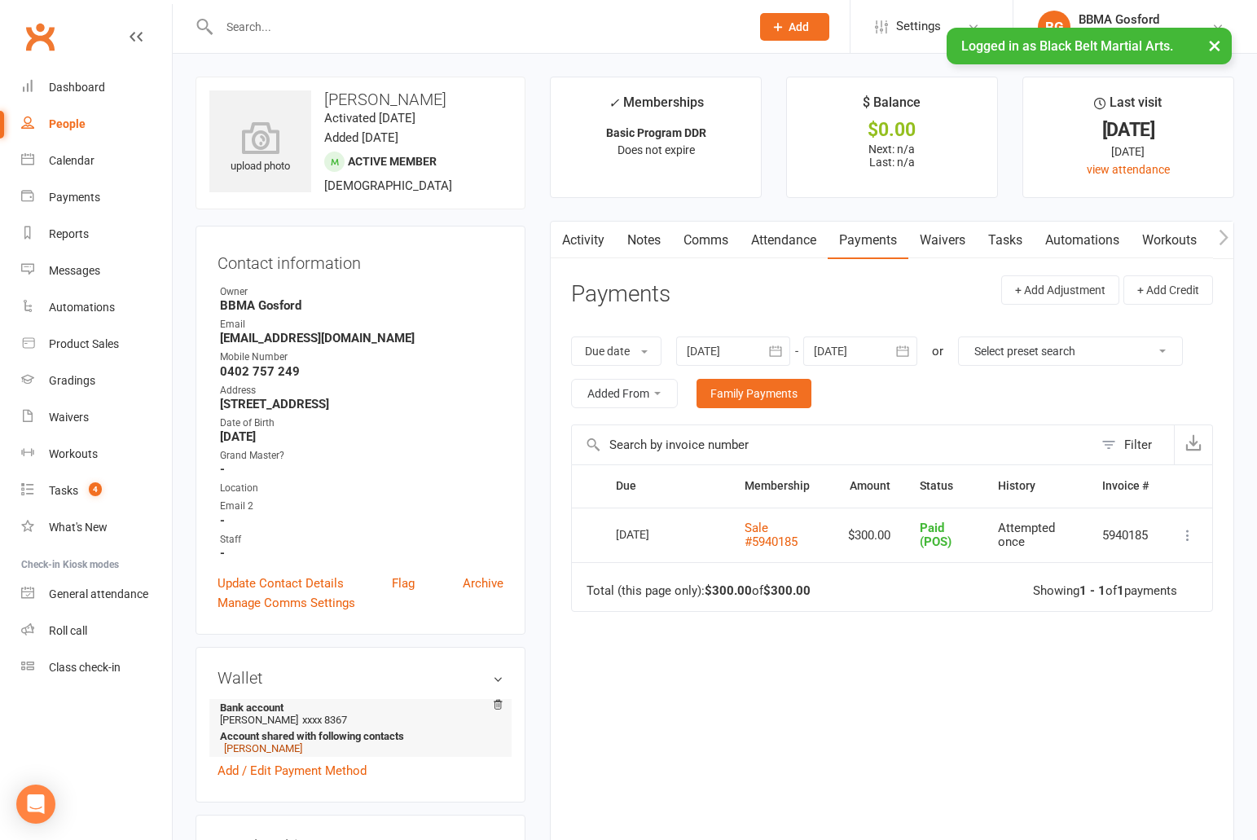
click at [254, 754] on link "Rachel Jones" at bounding box center [263, 748] width 78 height 12
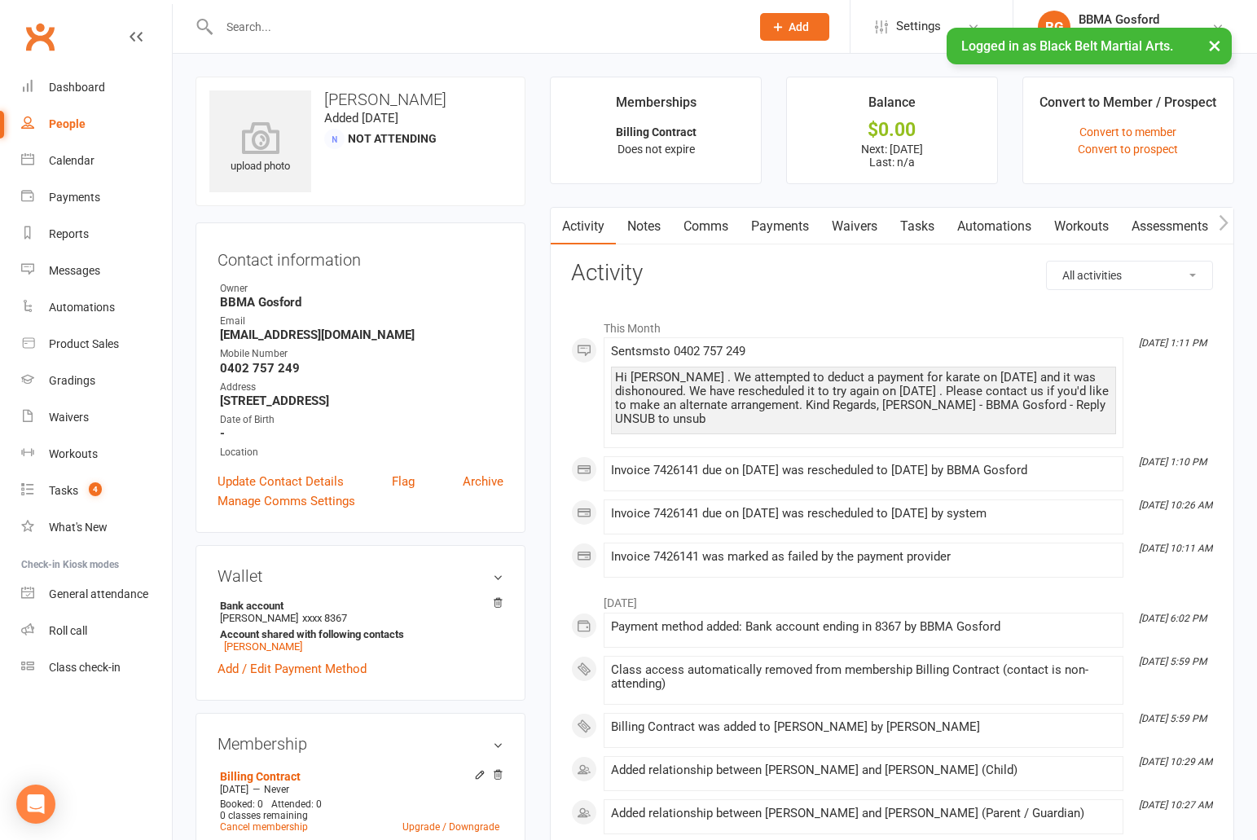
click at [797, 219] on link "Payments" at bounding box center [779, 226] width 81 height 37
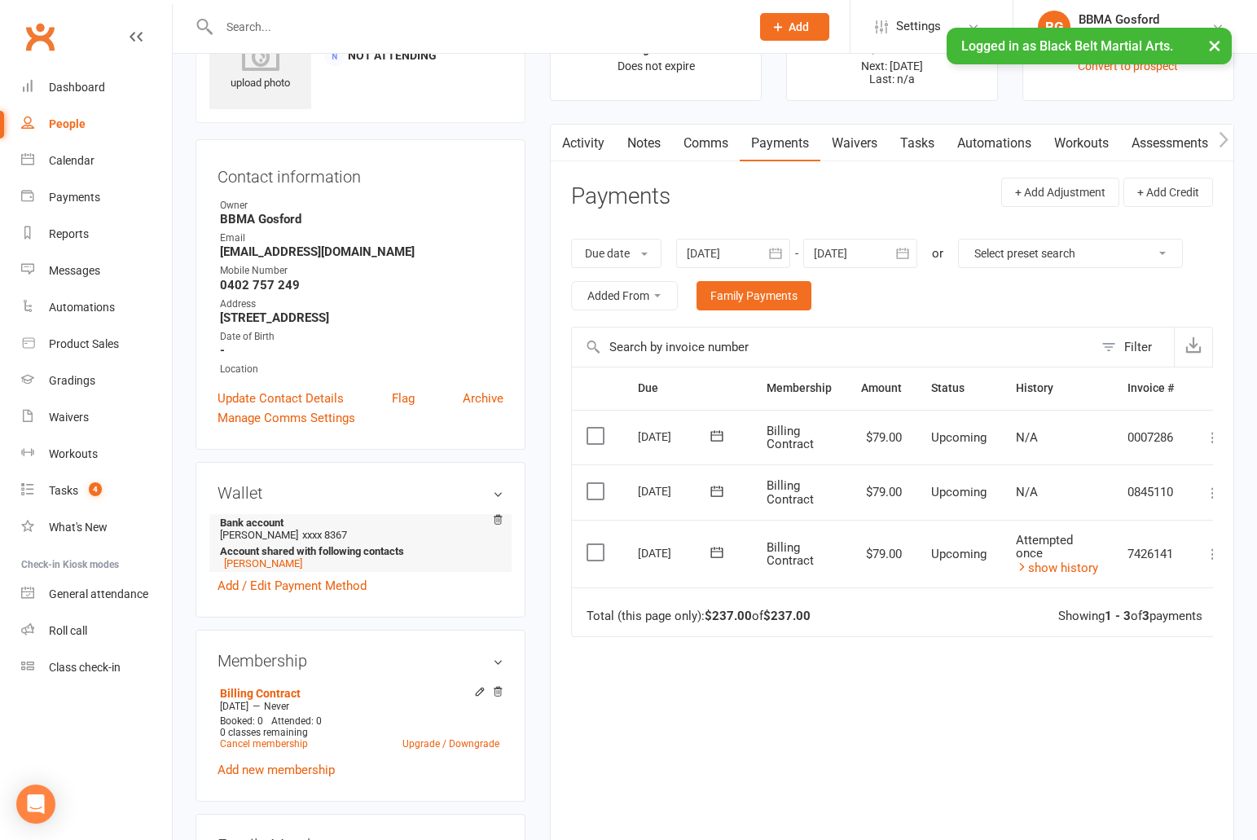
scroll to position [85, 0]
click at [287, 591] on link "Add / Edit Payment Method" at bounding box center [291, 584] width 149 height 20
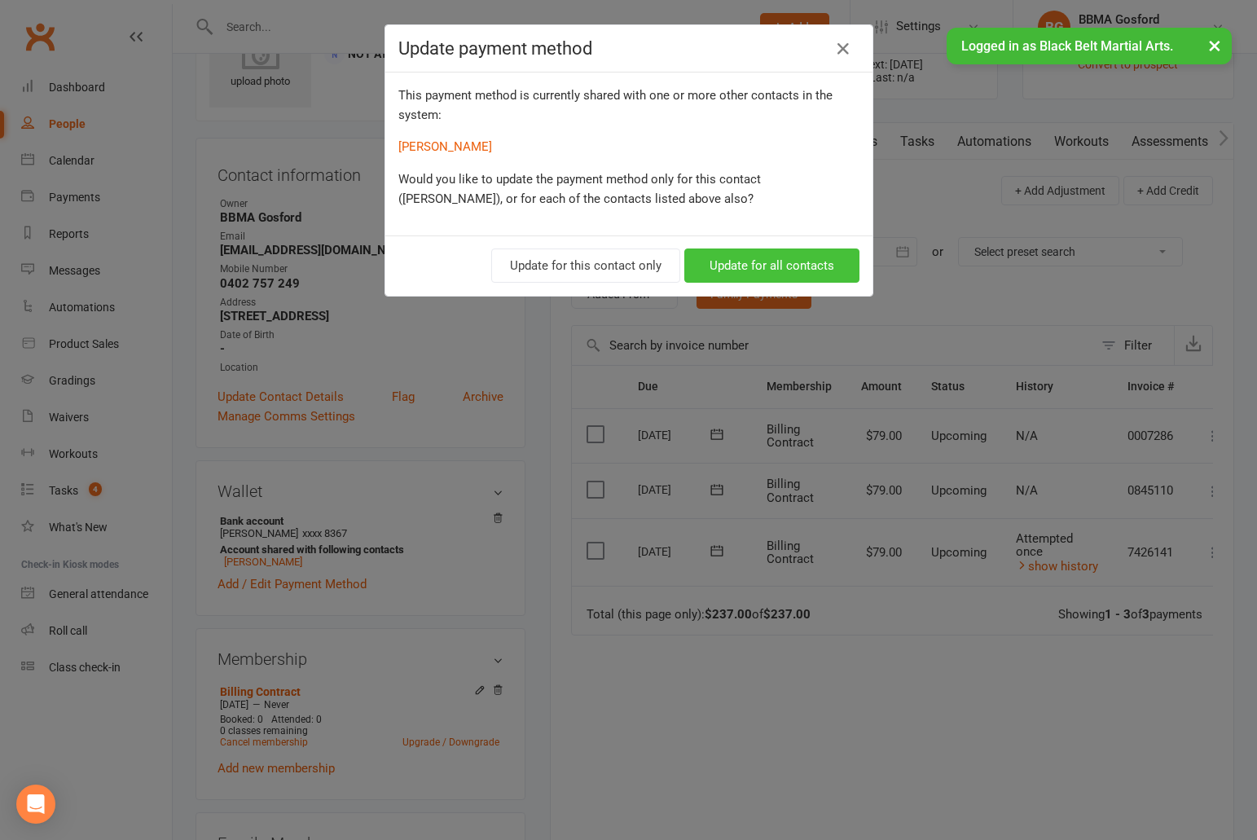
click at [794, 264] on button "Update for all contacts" at bounding box center [771, 265] width 175 height 34
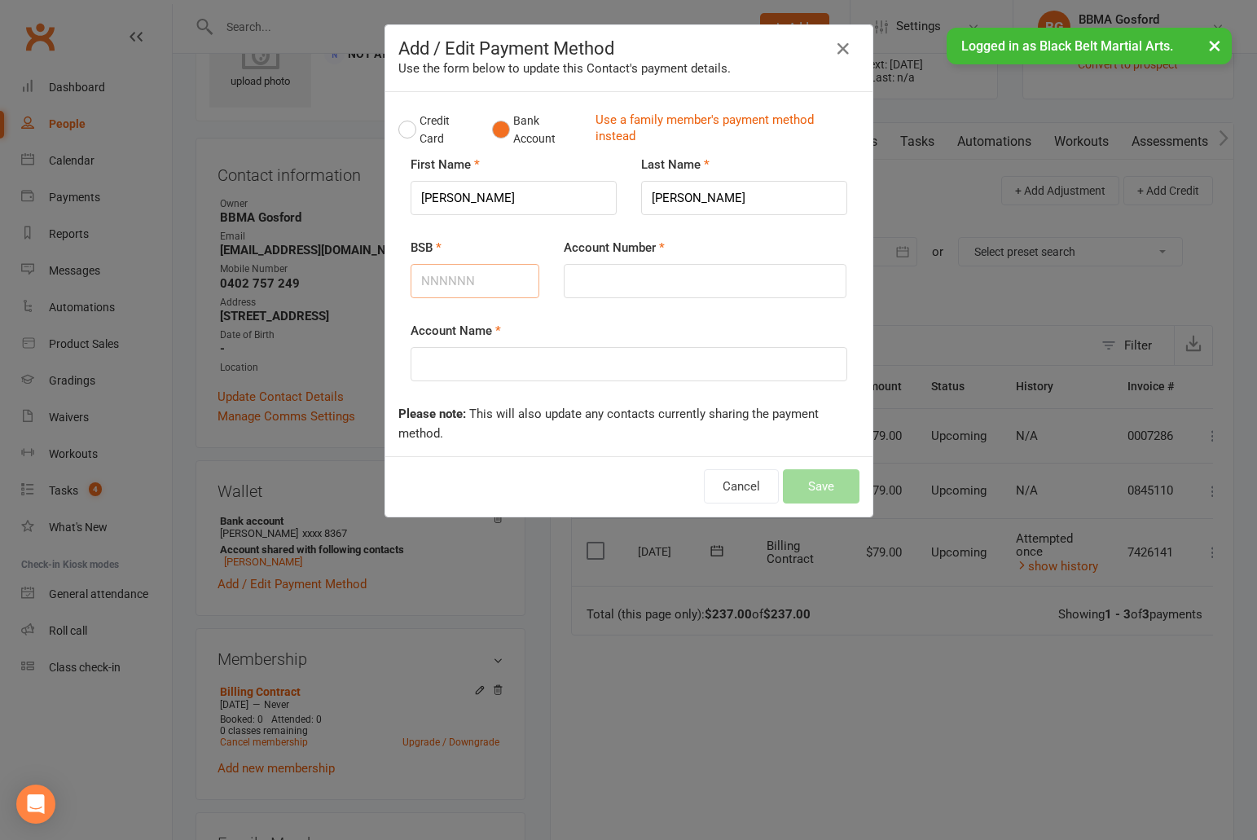
click at [447, 282] on input "BSB" at bounding box center [474, 281] width 129 height 34
type input "923100"
type input "309583469"
type input "Rachel Jones"
click at [825, 490] on button "Save" at bounding box center [821, 486] width 77 height 34
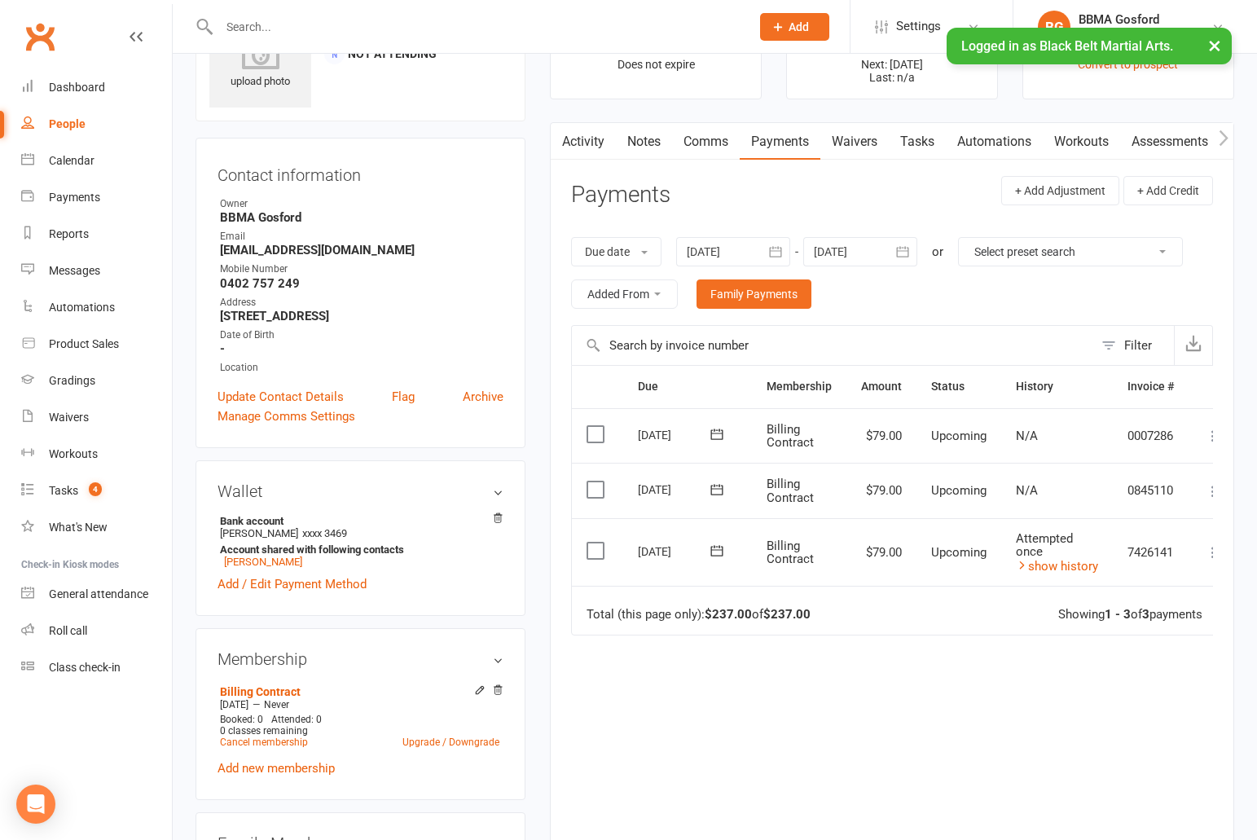
click at [724, 546] on icon at bounding box center [717, 550] width 16 height 16
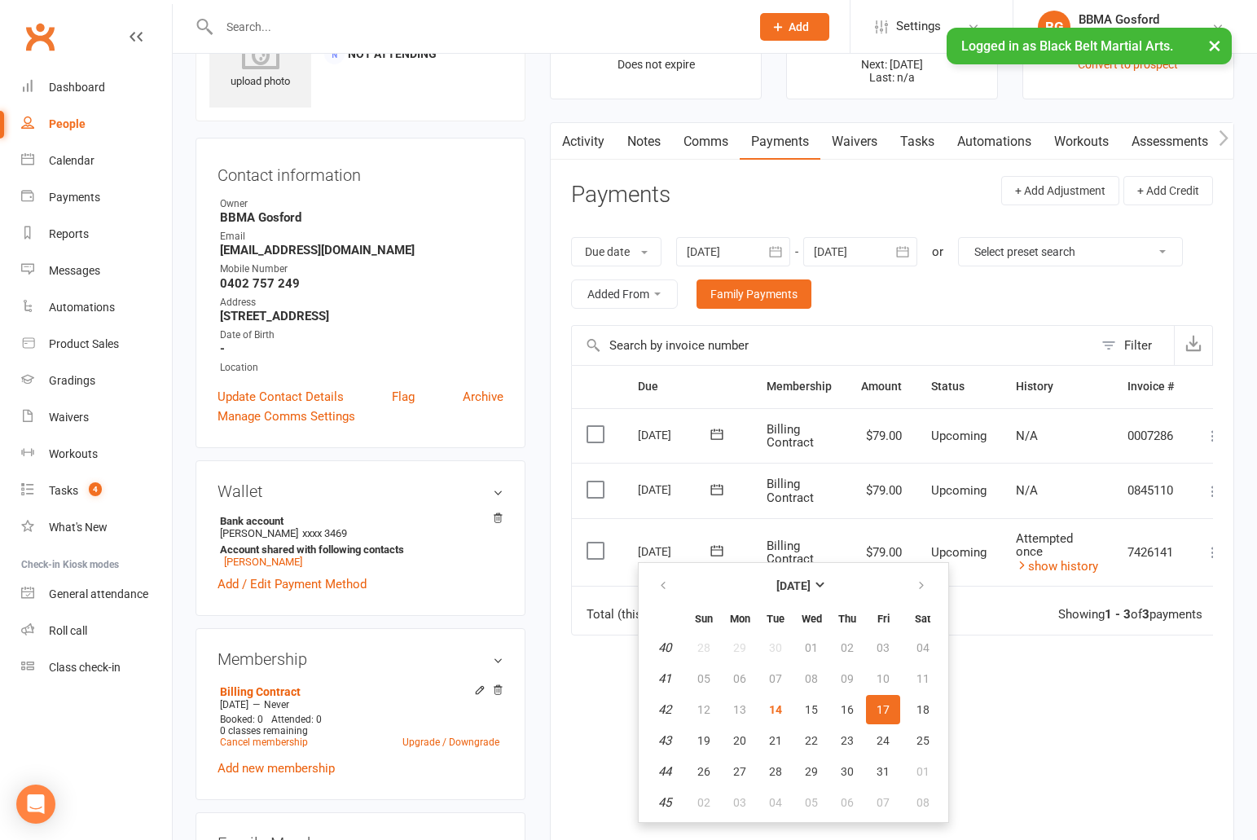
scroll to position [87, 0]
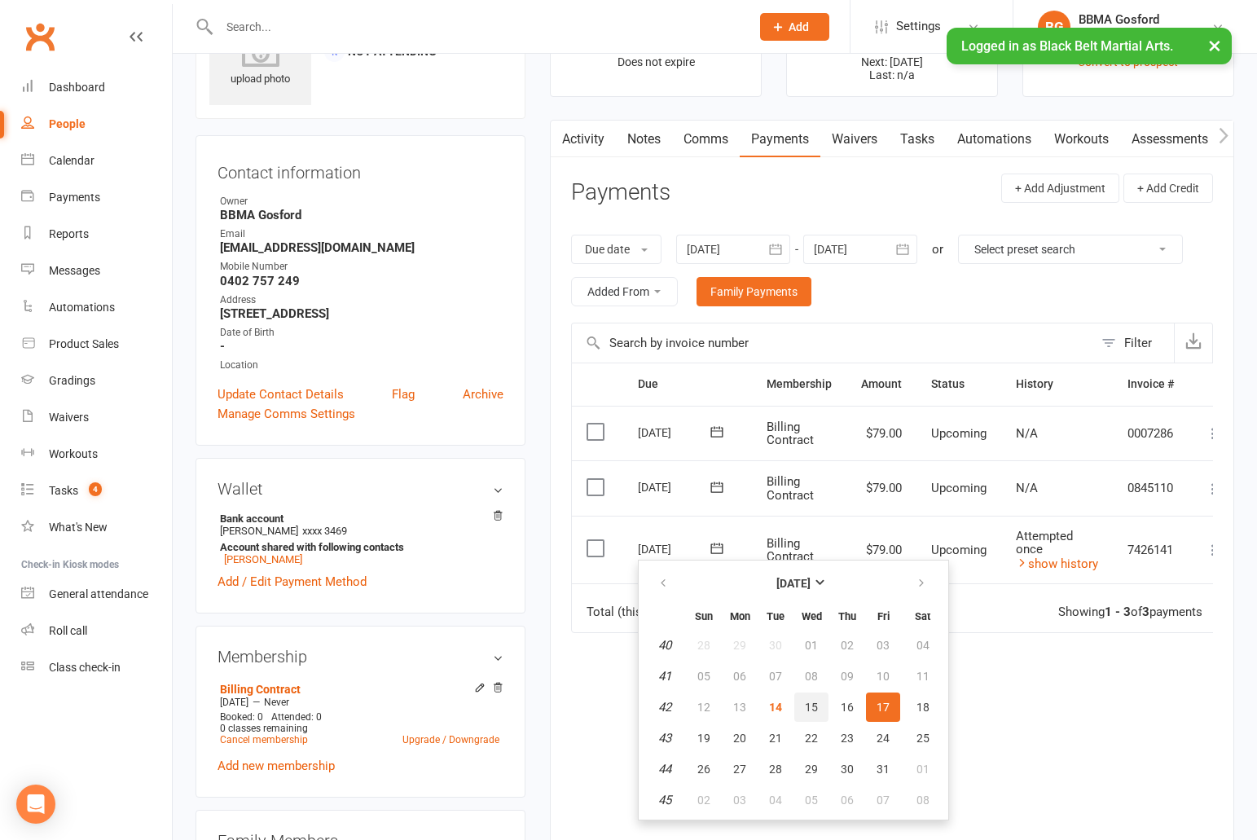
click at [809, 708] on span "15" at bounding box center [811, 706] width 13 height 13
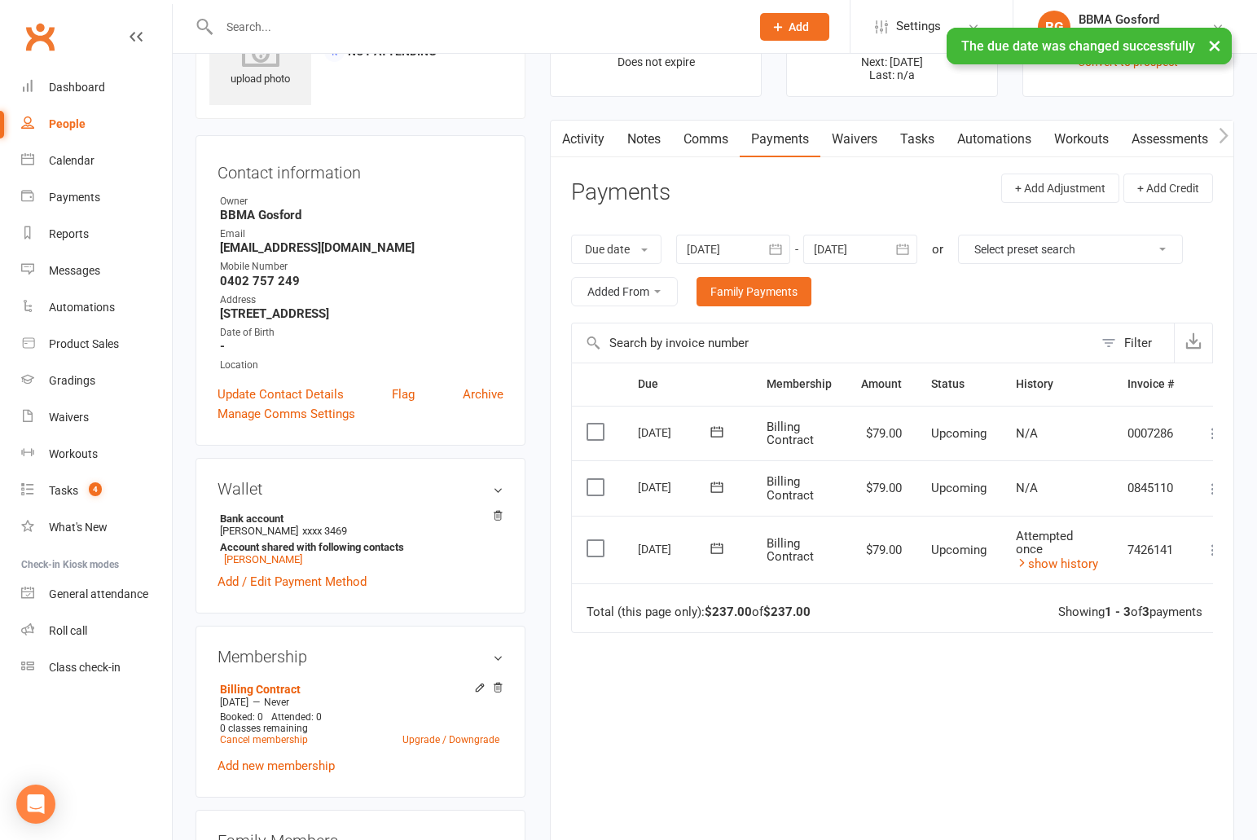
scroll to position [0, 0]
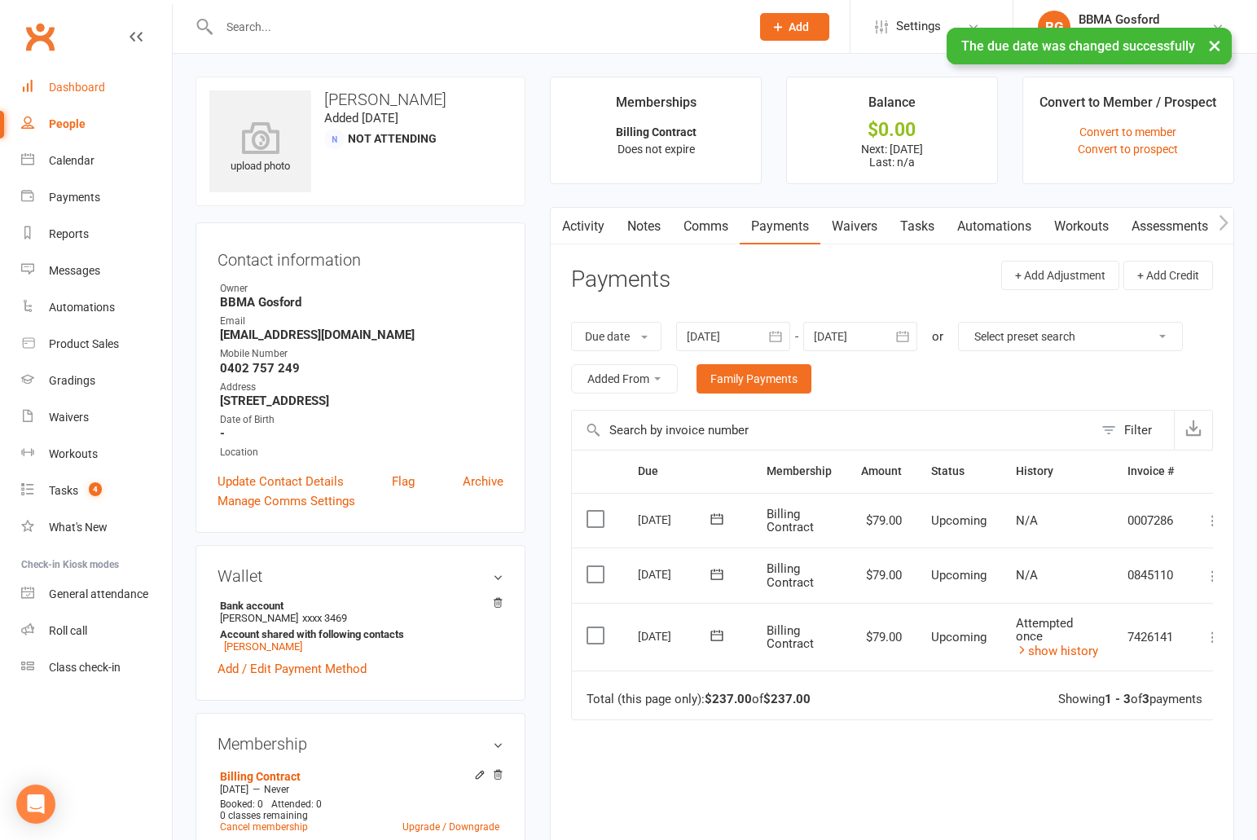
click at [85, 88] on div "Dashboard" at bounding box center [77, 87] width 56 height 13
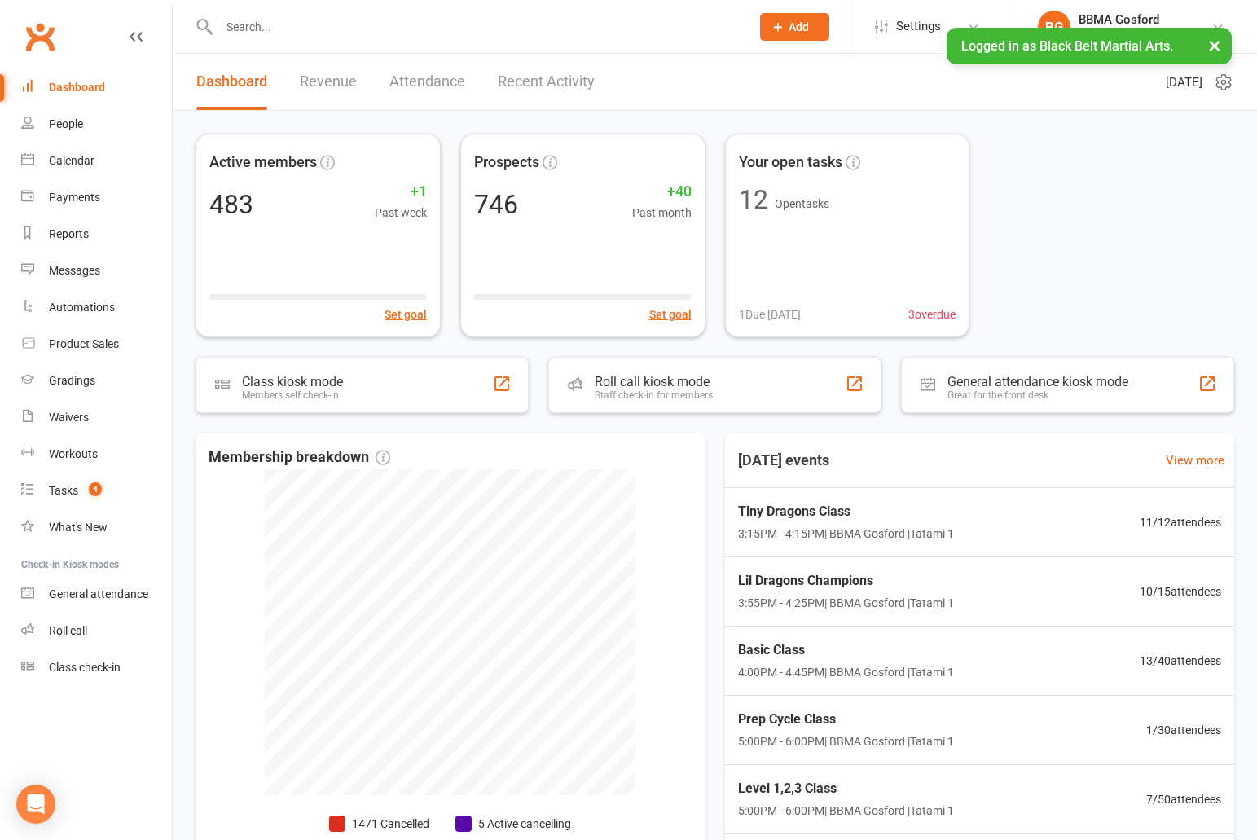
click at [502, 31] on input "text" at bounding box center [476, 26] width 524 height 23
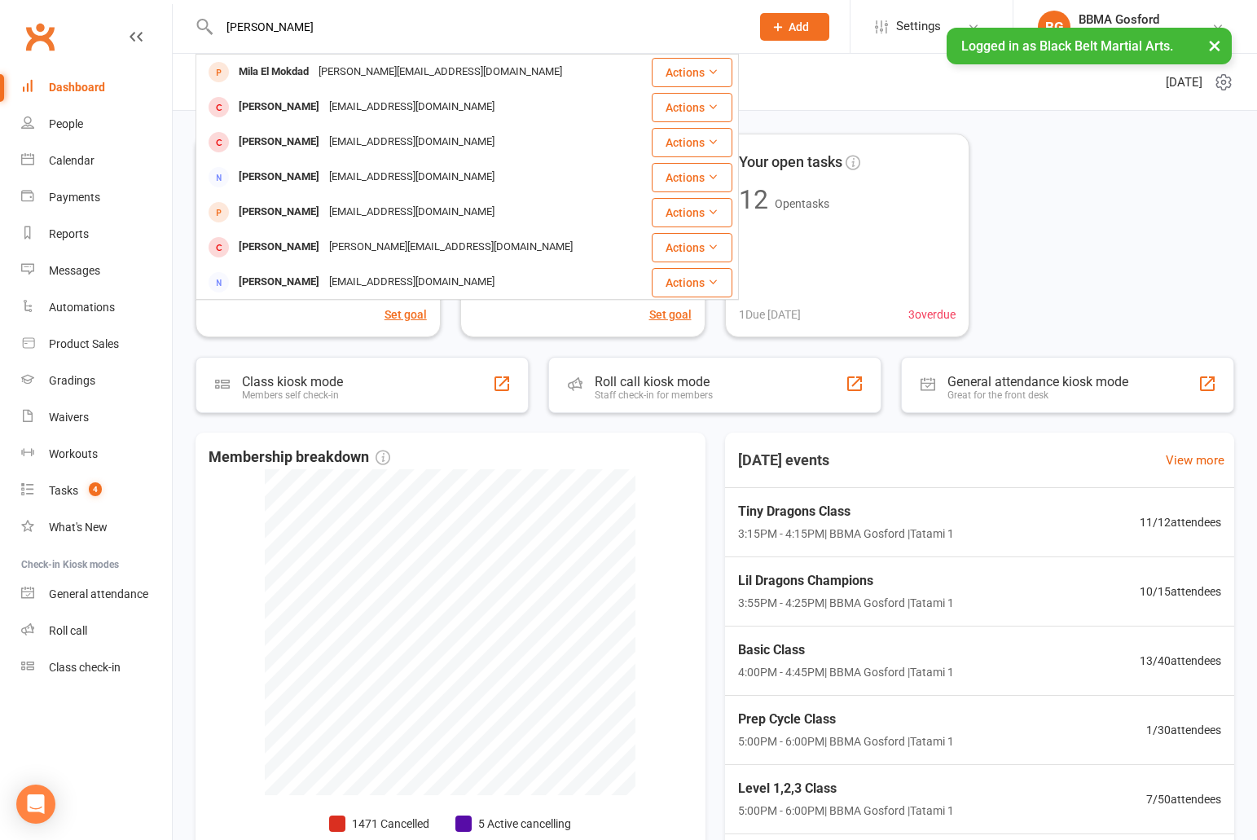
type input "mickila"
click at [796, 29] on span "Add" at bounding box center [798, 26] width 20 height 13
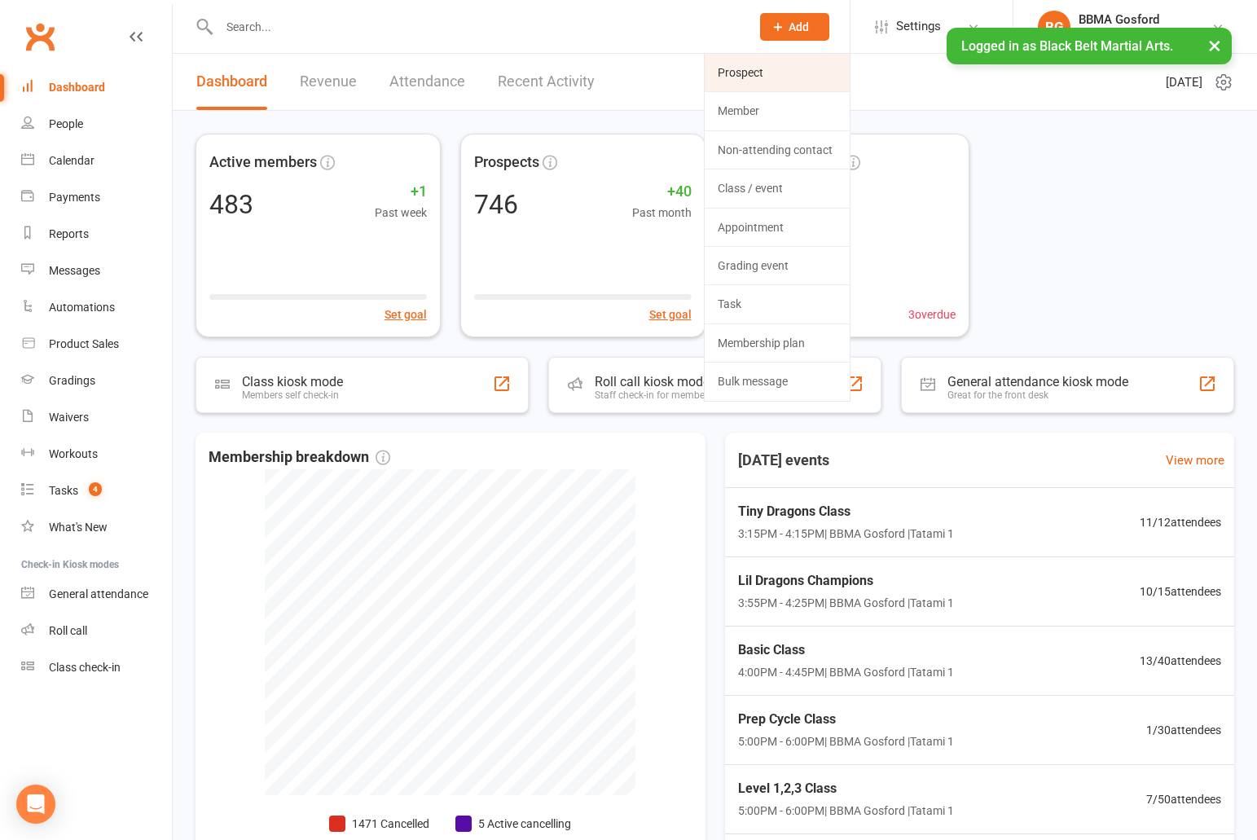
click at [781, 64] on link "Prospect" at bounding box center [776, 72] width 145 height 37
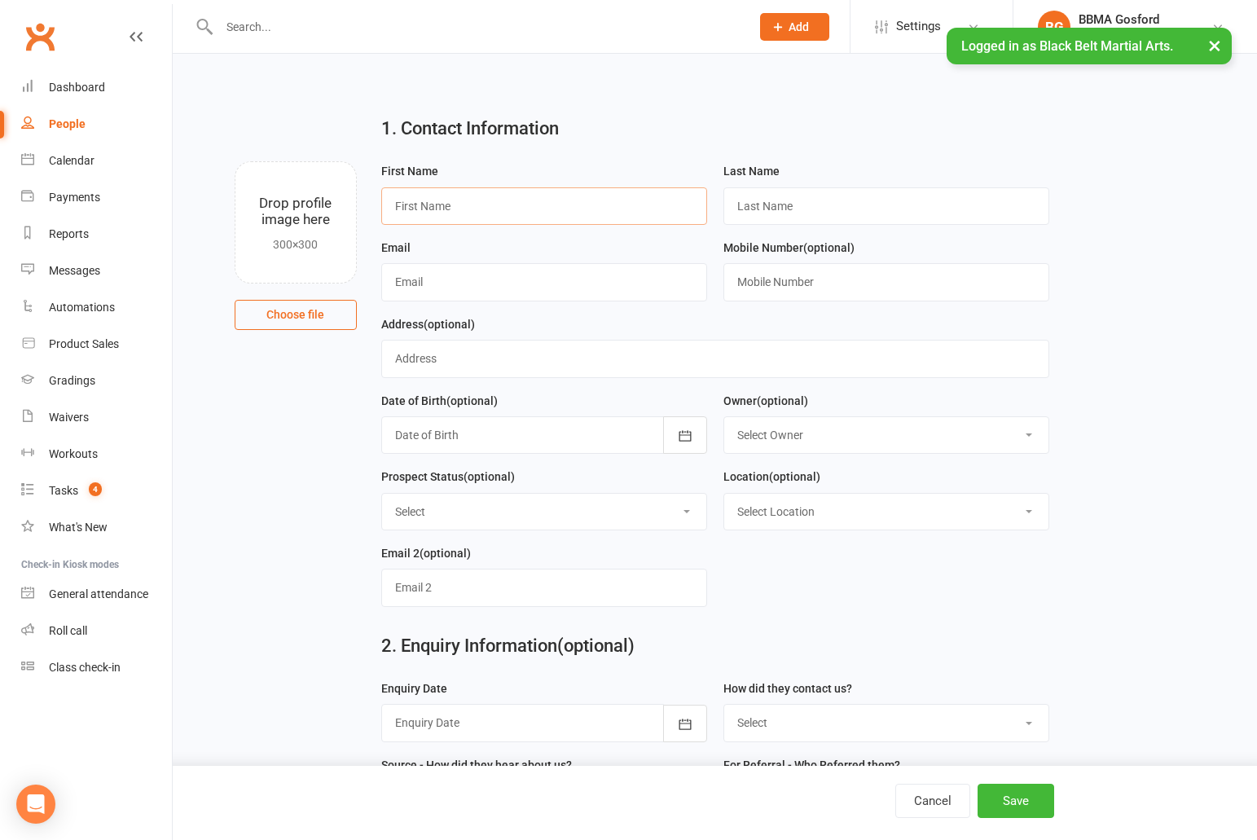
click at [424, 209] on input "text" at bounding box center [544, 205] width 326 height 37
type input "Mickila"
type input "Roberts"
type input "roberts_mmm@hotmail.com"
type input "0422 092 199"
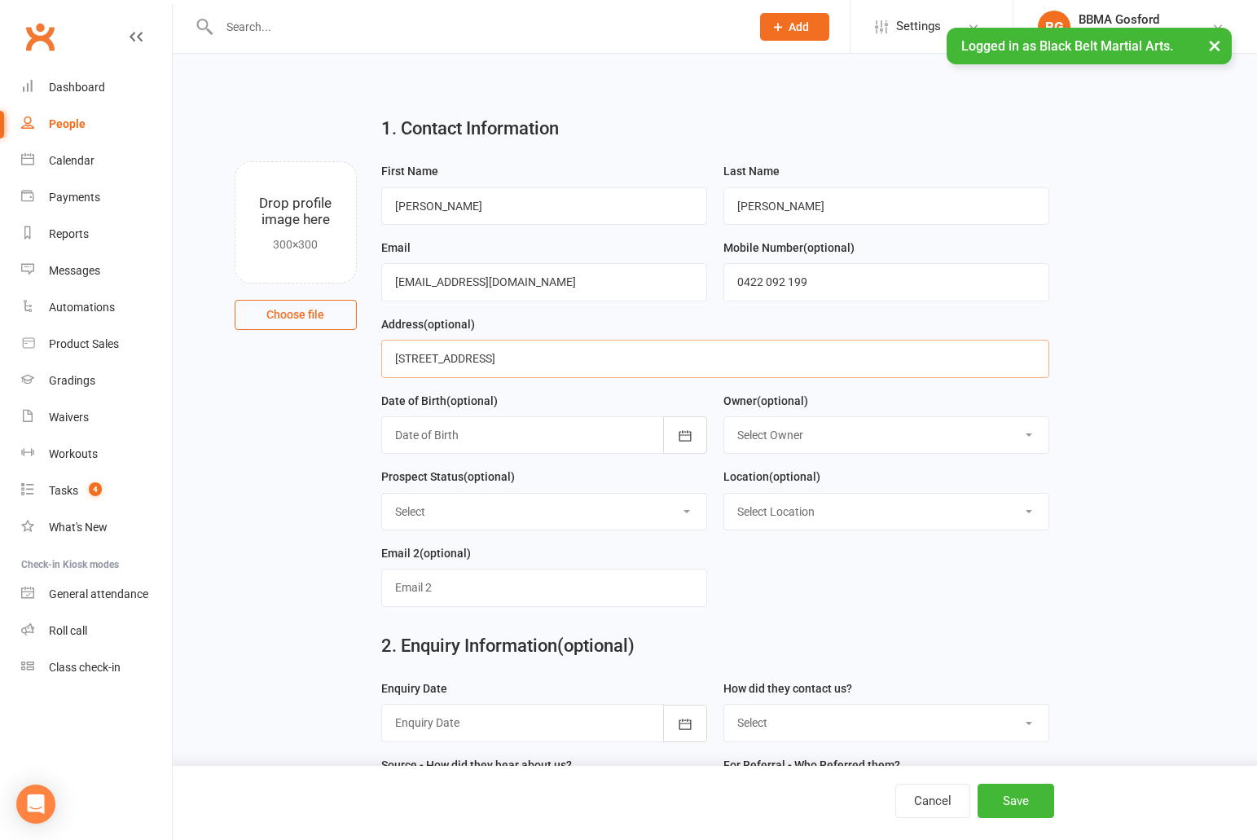
type input "145 Barrenjoey Road, ETTALONG BEACH NSW 2257"
click at [695, 432] on button "button" at bounding box center [685, 434] width 44 height 37
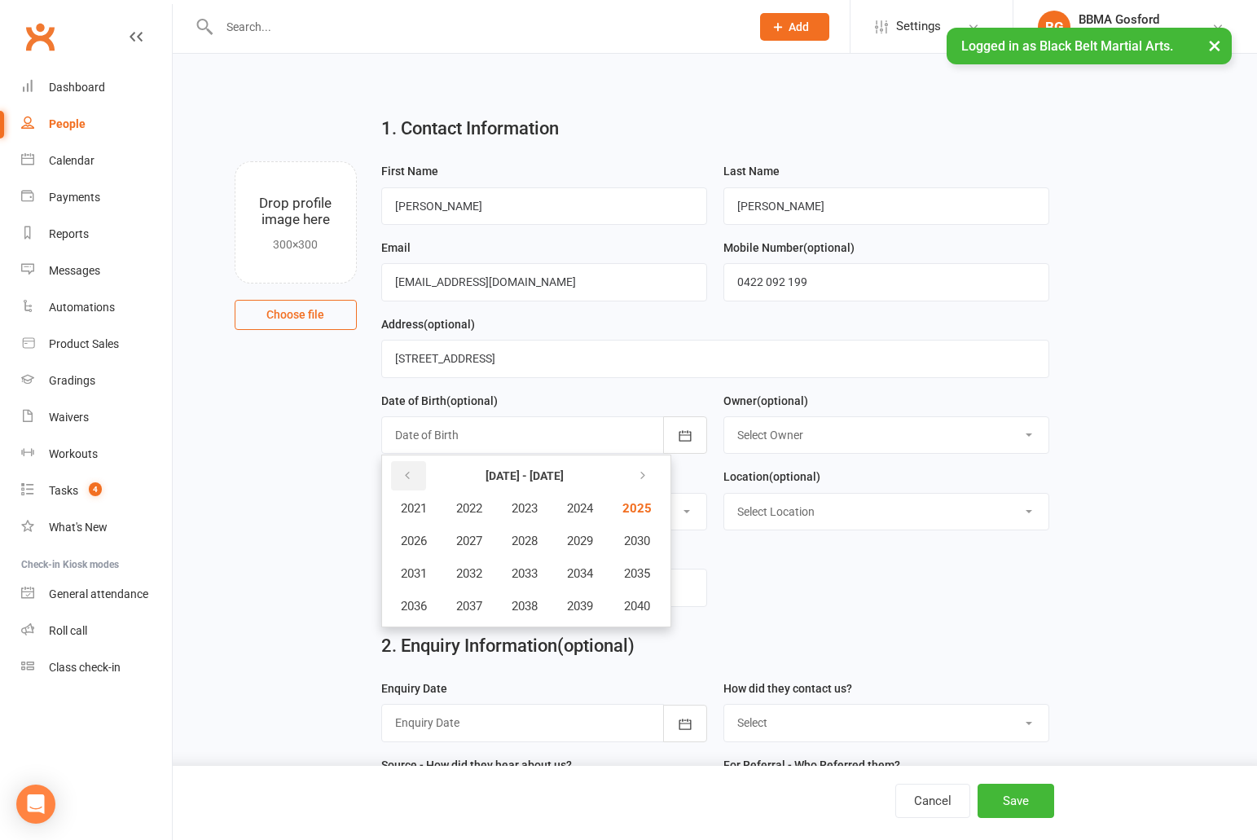
click at [414, 475] on button "button" at bounding box center [408, 475] width 35 height 29
click at [533, 602] on span "2018" at bounding box center [524, 606] width 26 height 15
click at [501, 575] on span "August" at bounding box center [501, 573] width 38 height 15
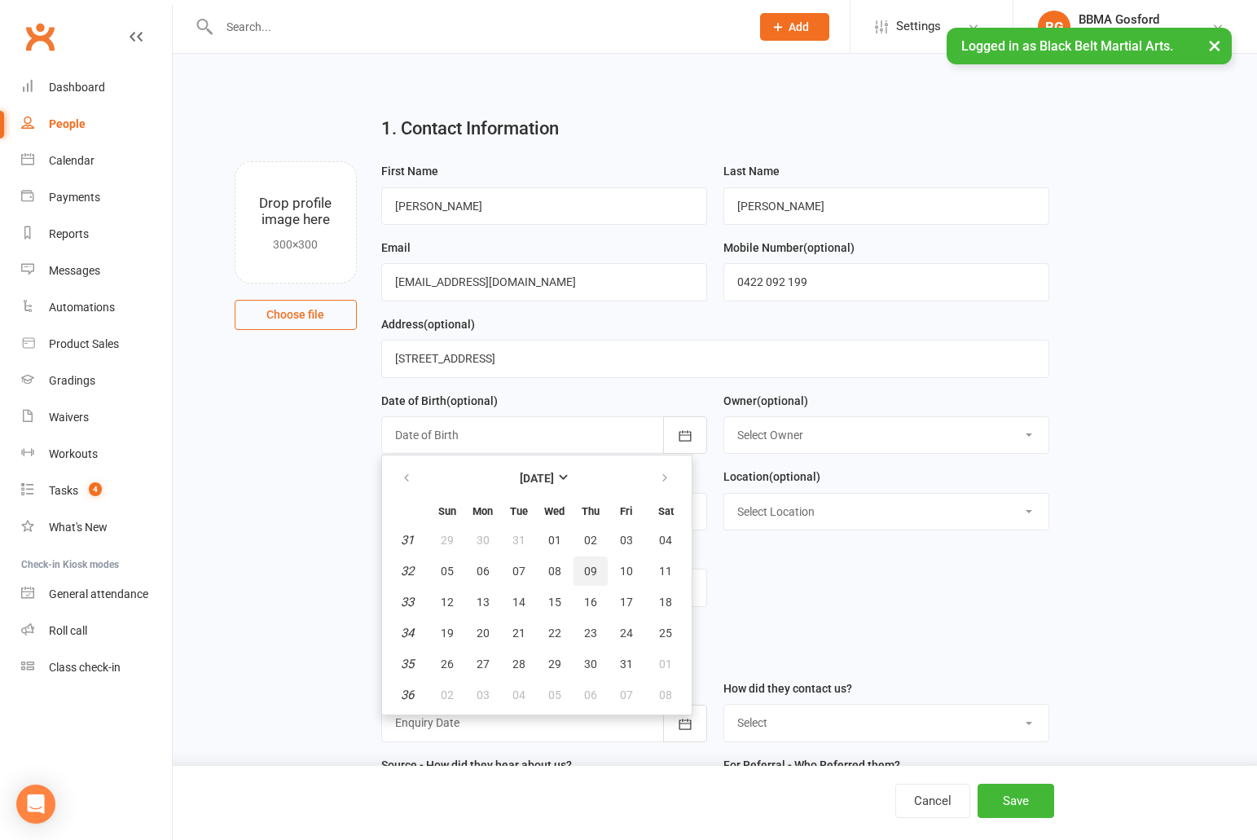
click at [587, 570] on span "09" at bounding box center [590, 570] width 13 height 13
type input "09 Aug 2018"
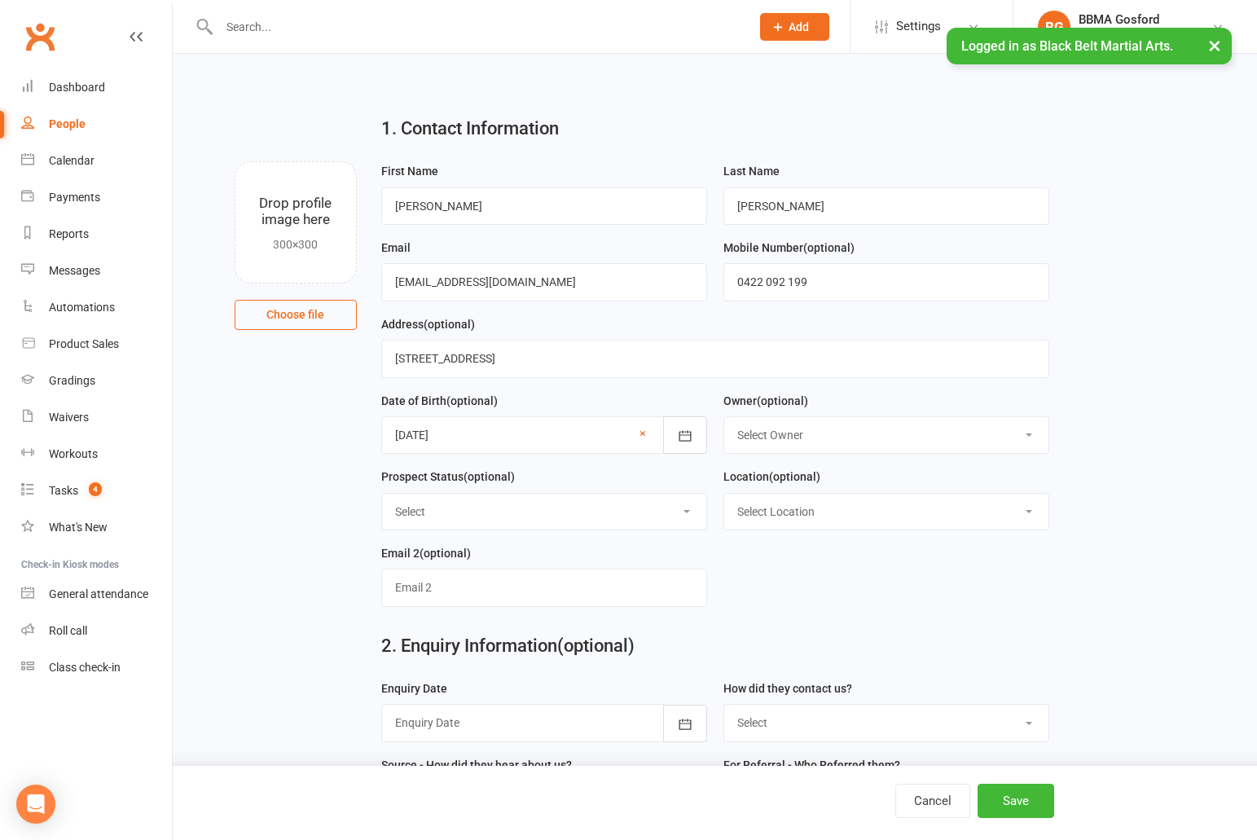
select select "Thinking"
click option "Thinking" at bounding box center [0, 0] width 0 height 0
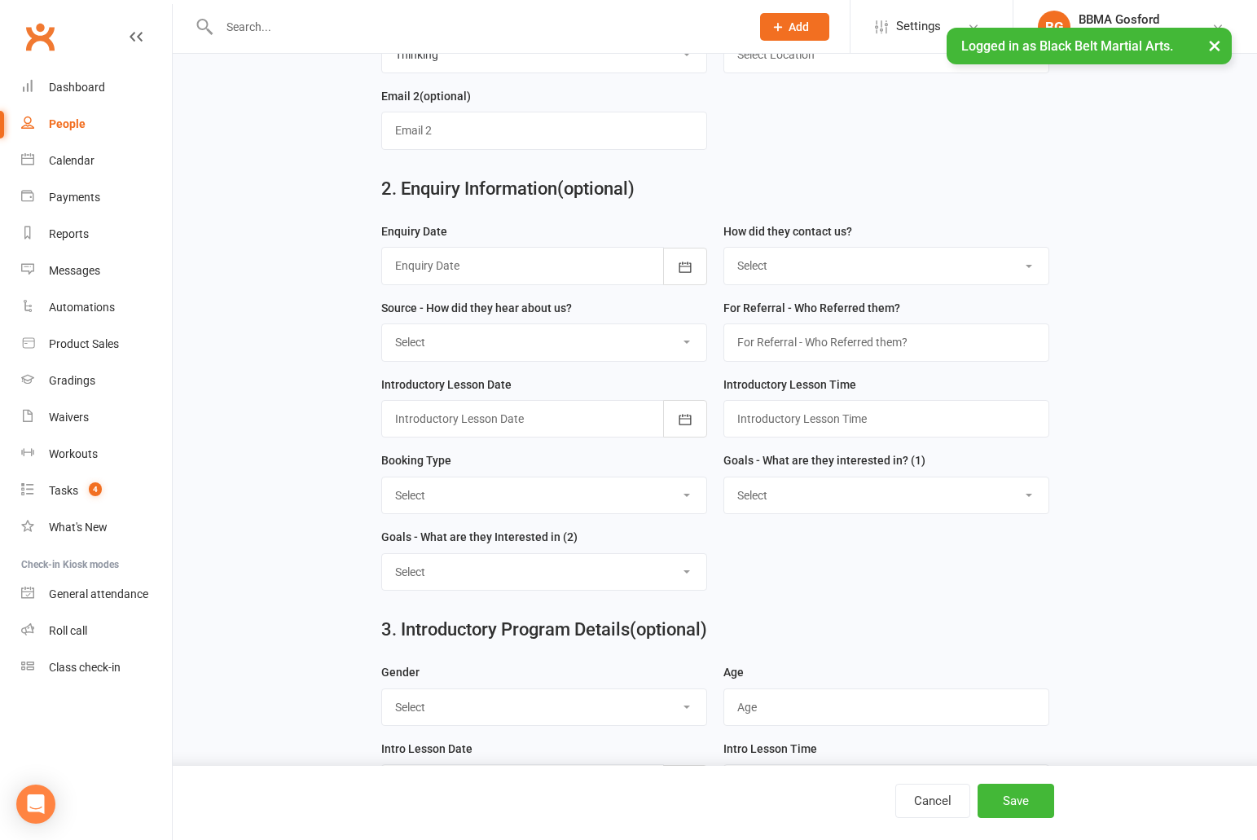
scroll to position [459, 0]
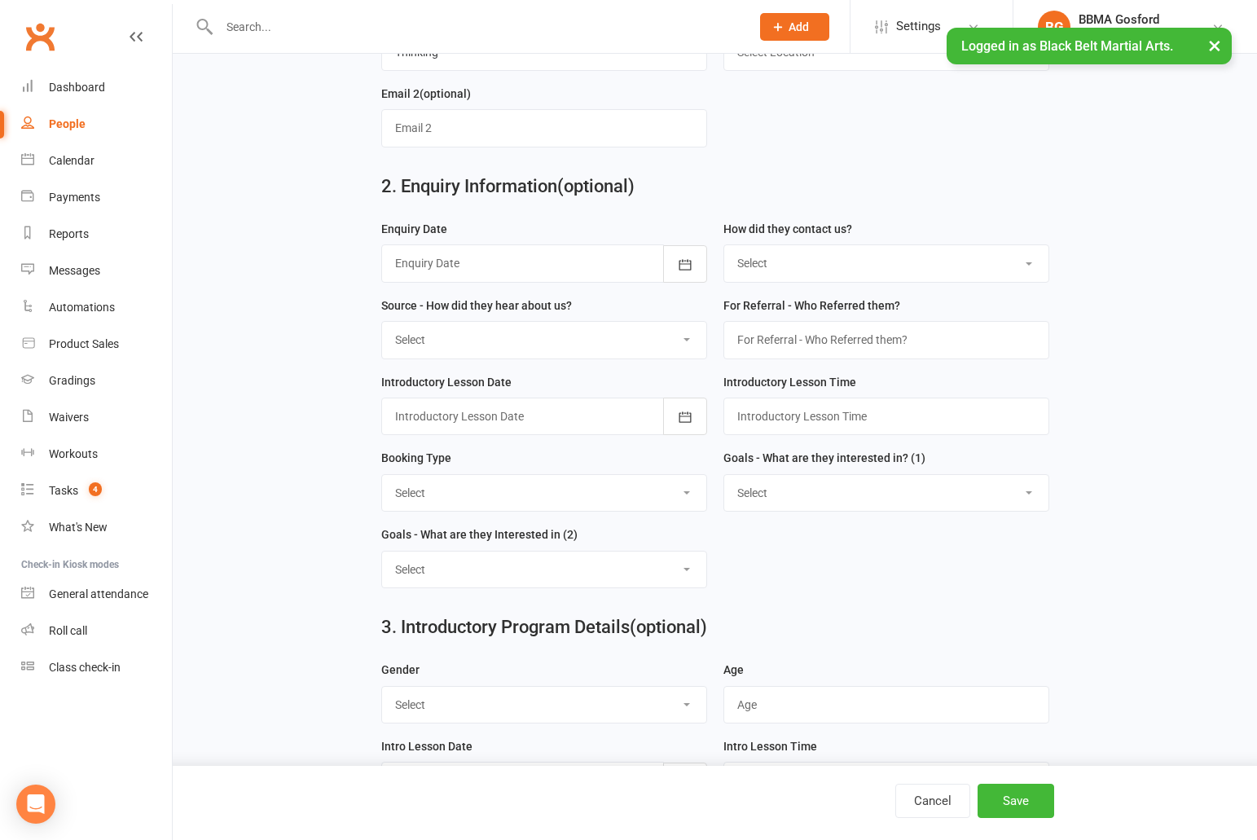
click at [530, 270] on div at bounding box center [544, 262] width 326 height 37
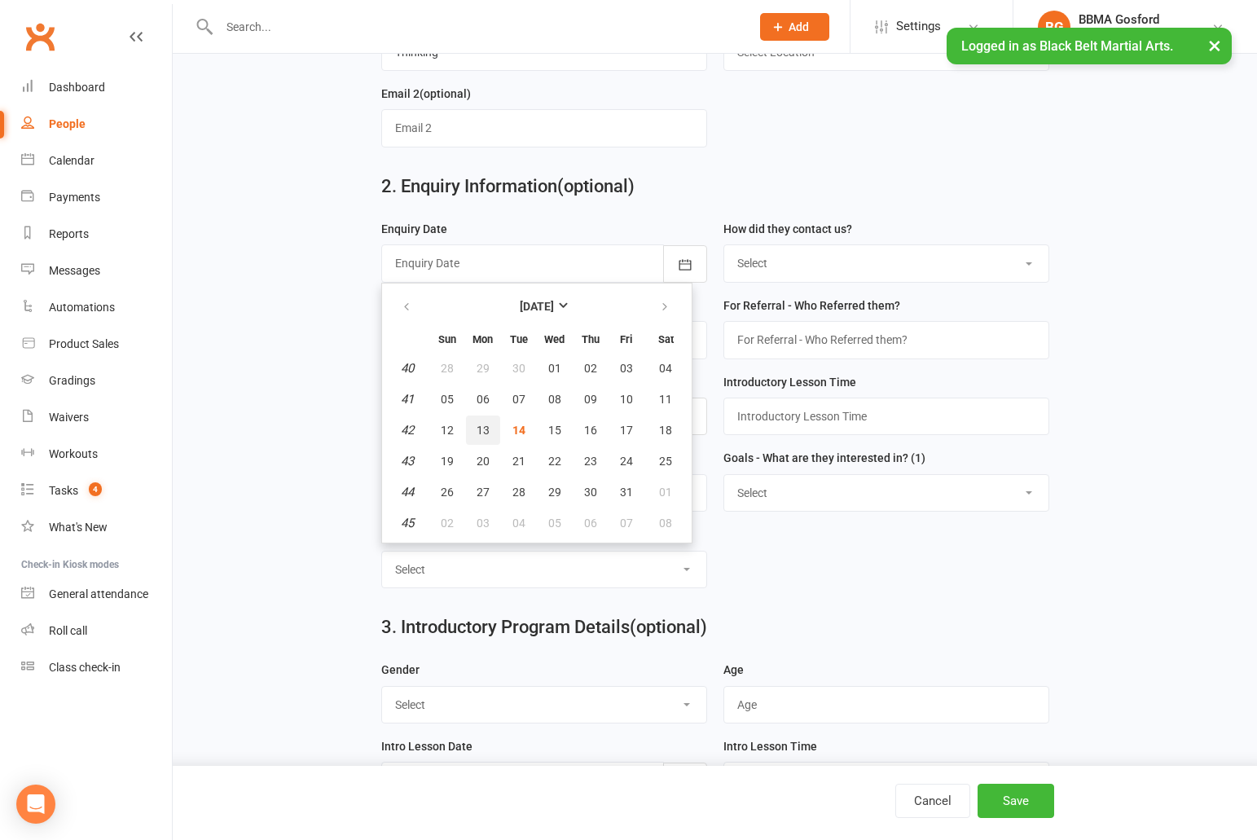
click at [484, 432] on span "13" at bounding box center [482, 429] width 13 height 13
type input "[DATE]"
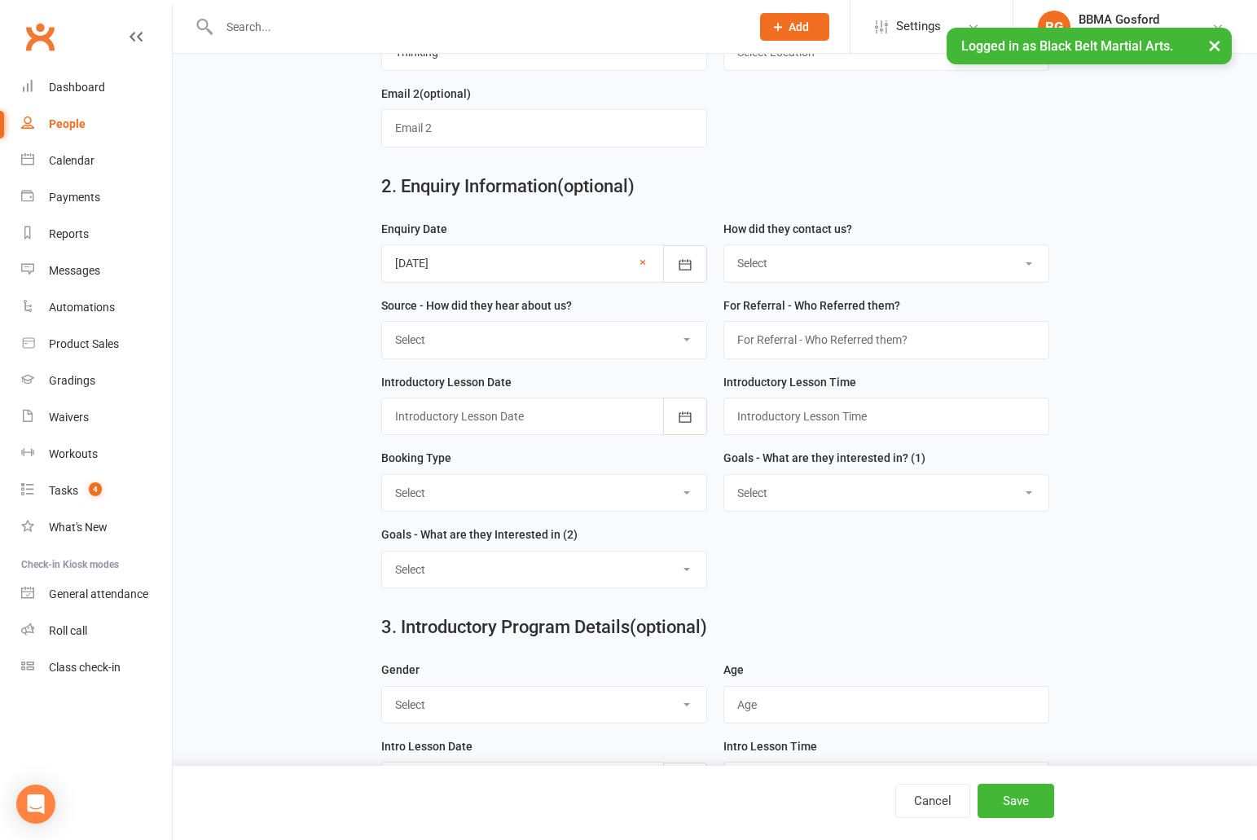
select select "(W) Walk in"
click option "(W) Walk in" at bounding box center [0, 0] width 0 height 0
click at [382, 322] on select "Select A1 - Direct Mail A2 - Print Media A3 - Flyer A5 - Radio A6 - Sign A7 - T…" at bounding box center [544, 340] width 324 height 36
select select "R2 - Friend Referral"
click option "R2 - Friend Referral" at bounding box center [0, 0] width 0 height 0
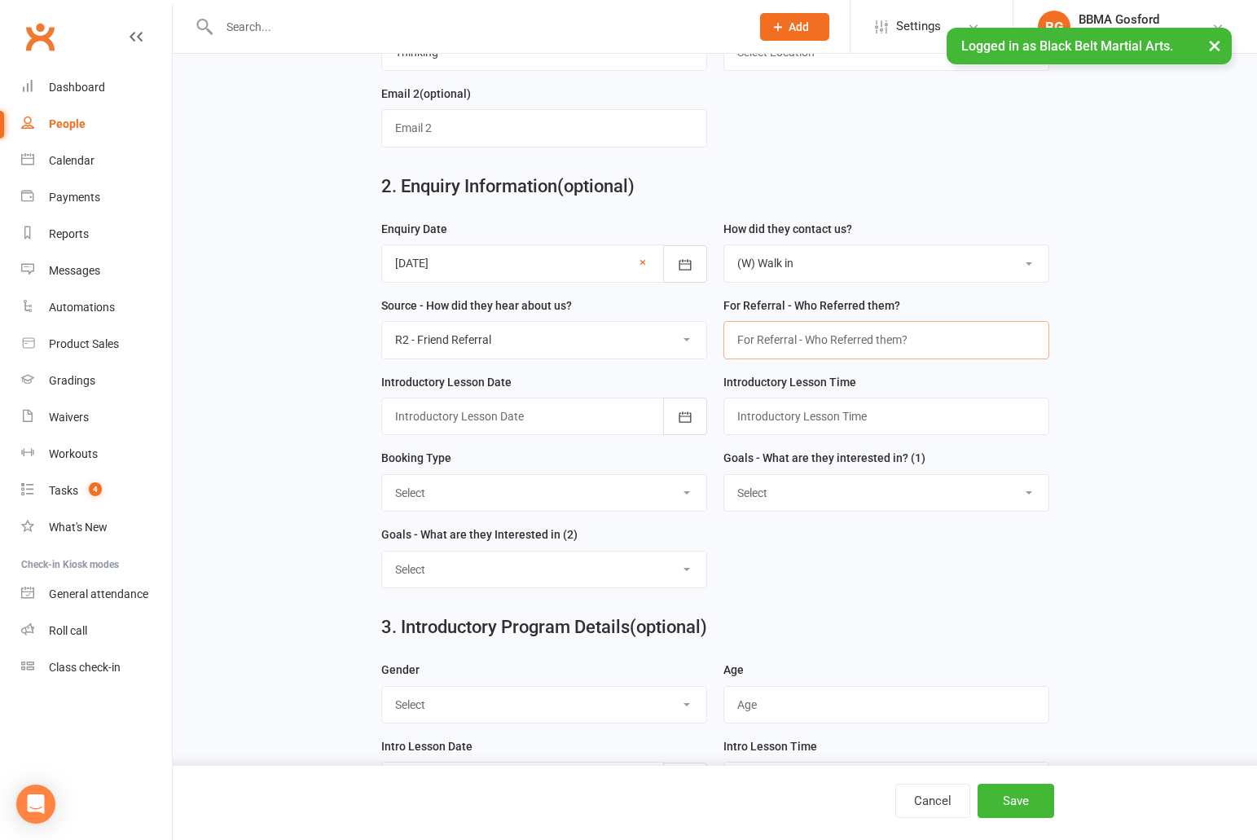
click at [838, 336] on input "text" at bounding box center [886, 339] width 326 height 37
type input "Sydney Easterbrook"
click at [516, 415] on div at bounding box center [544, 415] width 326 height 37
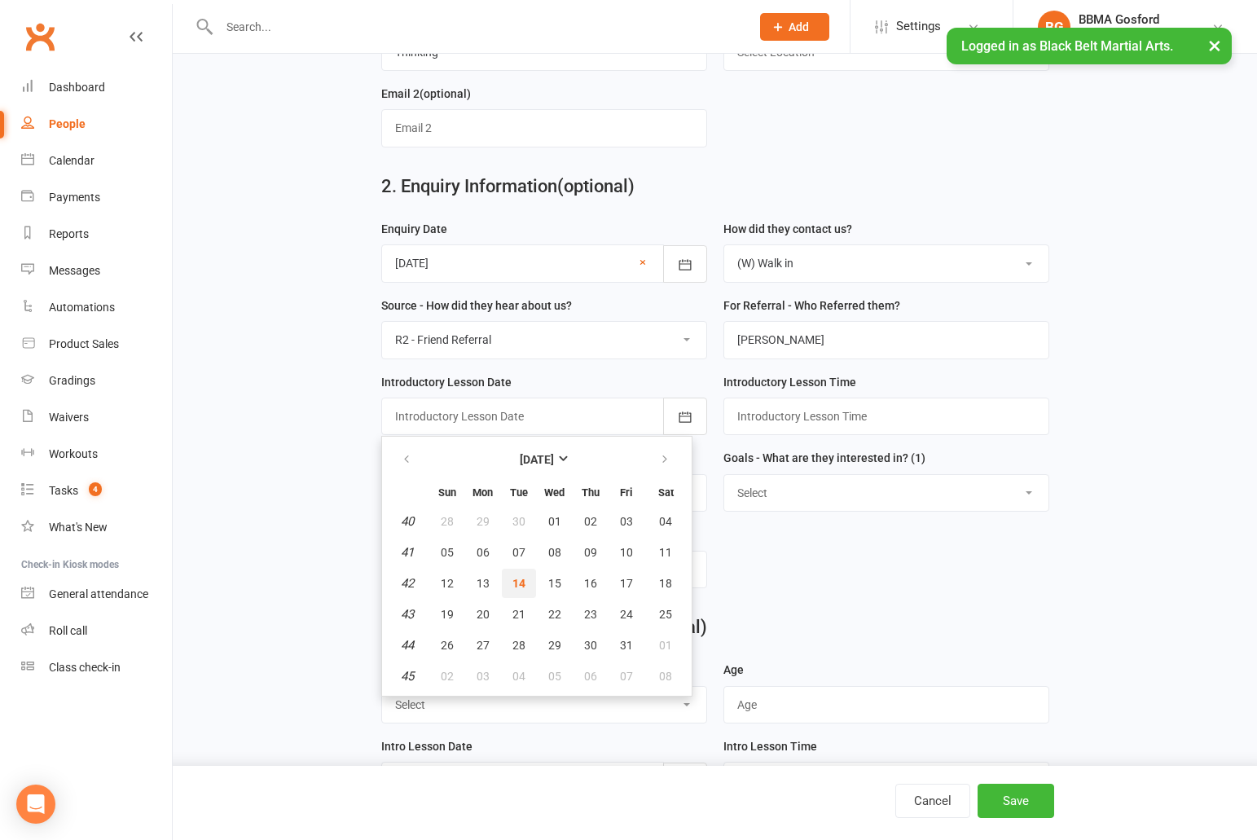
click at [517, 591] on button "14" at bounding box center [519, 582] width 34 height 29
type input "[DATE]"
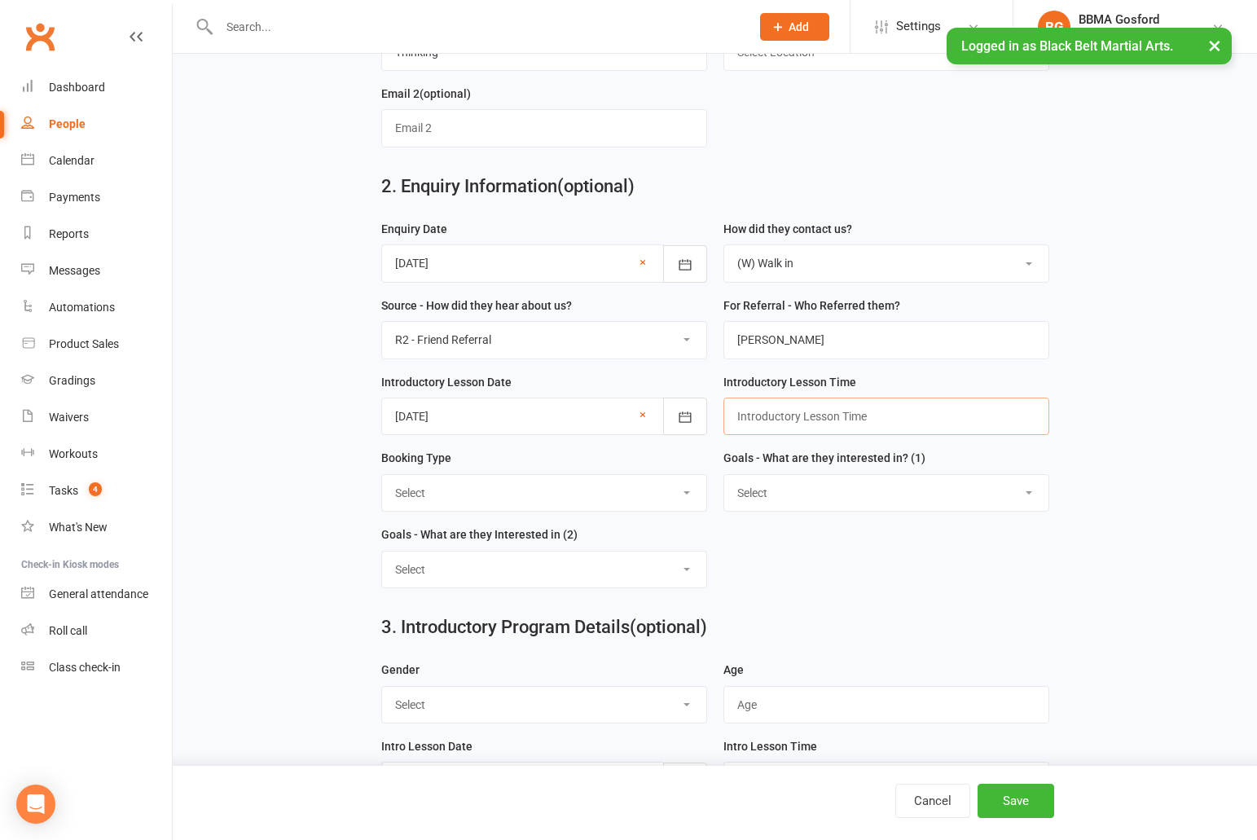
click at [788, 414] on input "text" at bounding box center [886, 415] width 326 height 37
type input "3:55pm"
select select "Trial Class - Lil Dragons"
click option "Trial Class - Lil Dragons" at bounding box center [0, 0] width 0 height 0
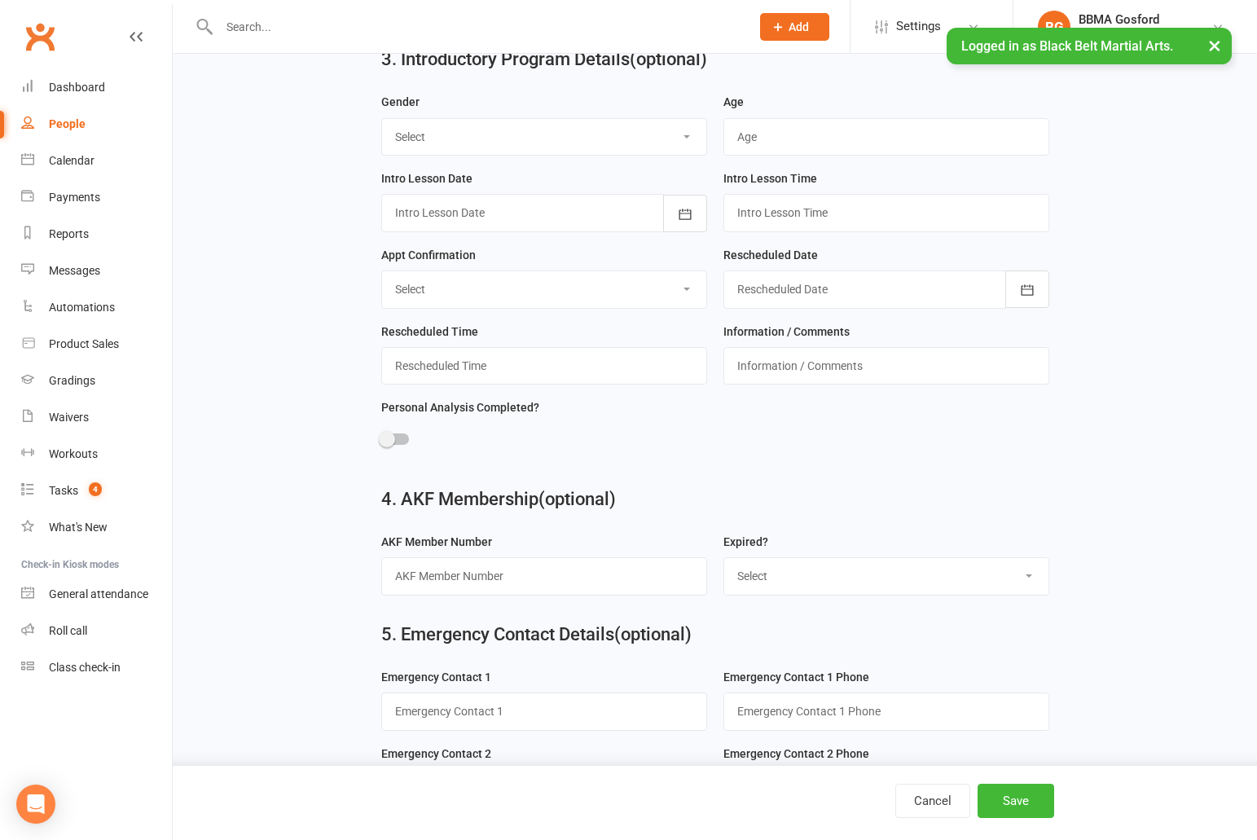
scroll to position [1029, 0]
select select "[DEMOGRAPHIC_DATA]"
click option "[DEMOGRAPHIC_DATA]" at bounding box center [0, 0] width 0 height 0
click at [796, 145] on input "text" at bounding box center [886, 134] width 326 height 37
type input "7"
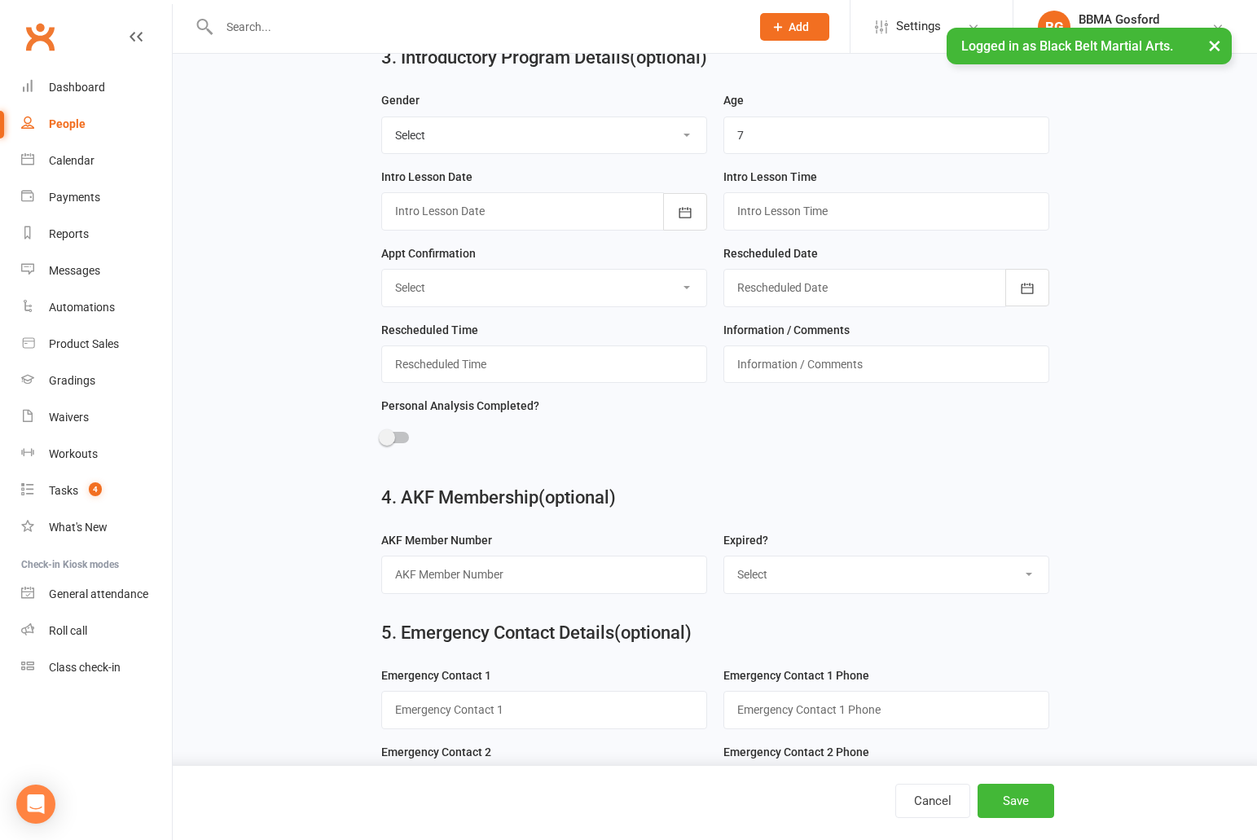
click at [510, 222] on div at bounding box center [544, 210] width 326 height 37
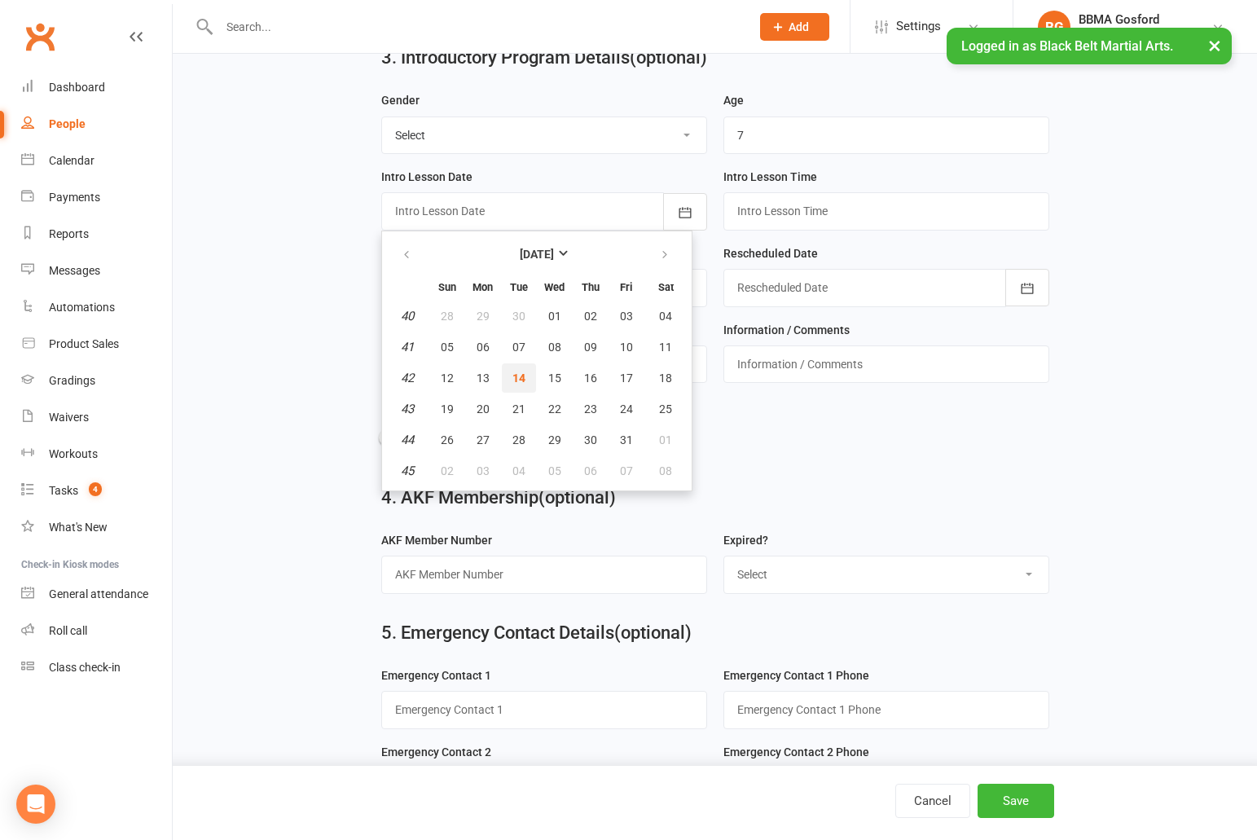
click at [523, 375] on span "14" at bounding box center [518, 377] width 13 height 13
type input "[DATE]"
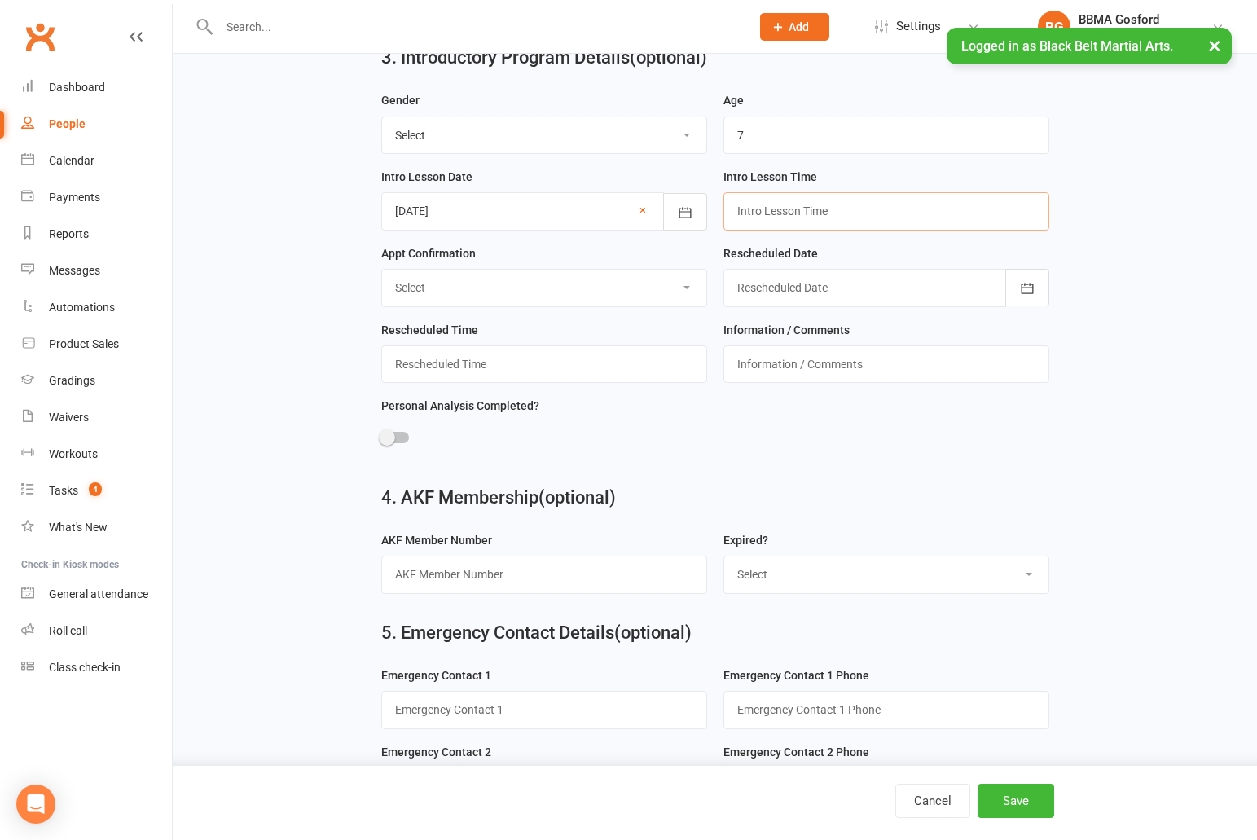
click at [794, 206] on input "text" at bounding box center [886, 210] width 326 height 37
type input "3:55pm"
select select "Confirmed"
click option "Confirmed" at bounding box center [0, 0] width 0 height 0
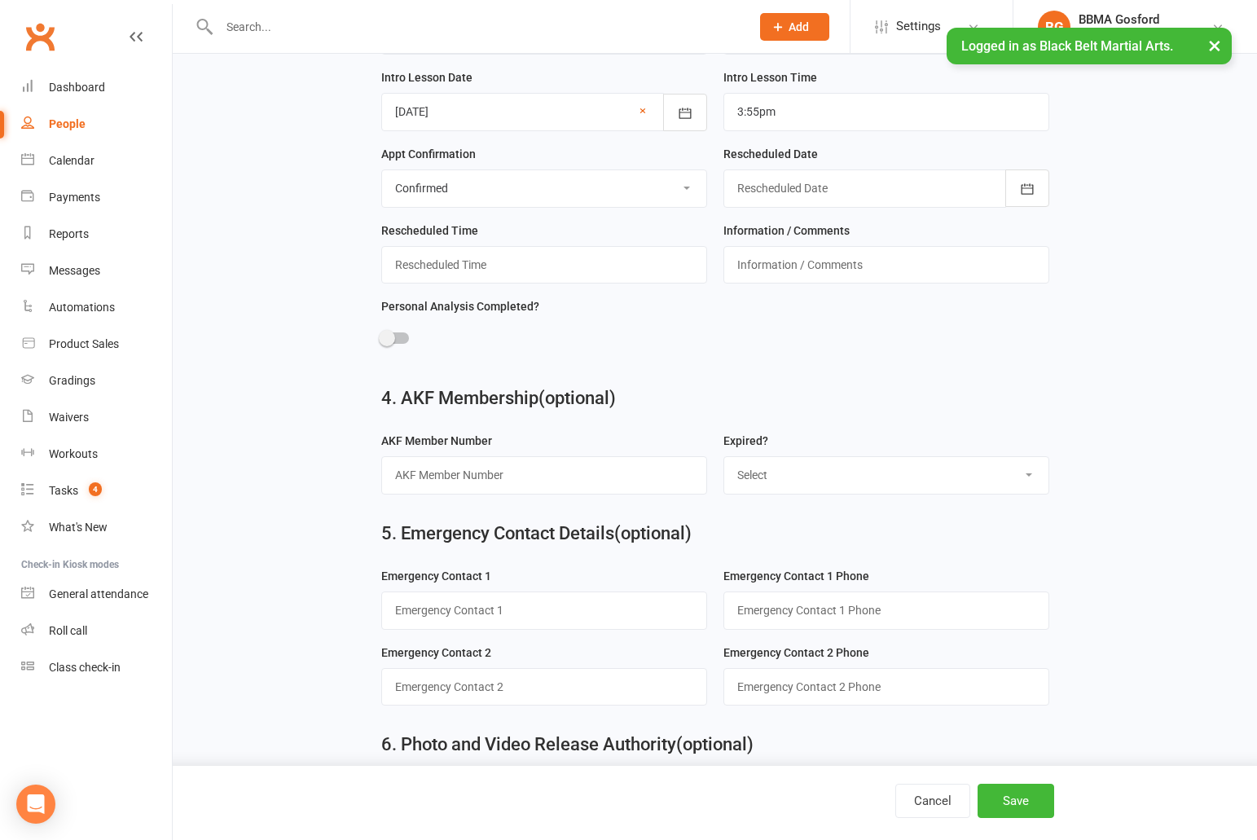
scroll to position [1233, 0]
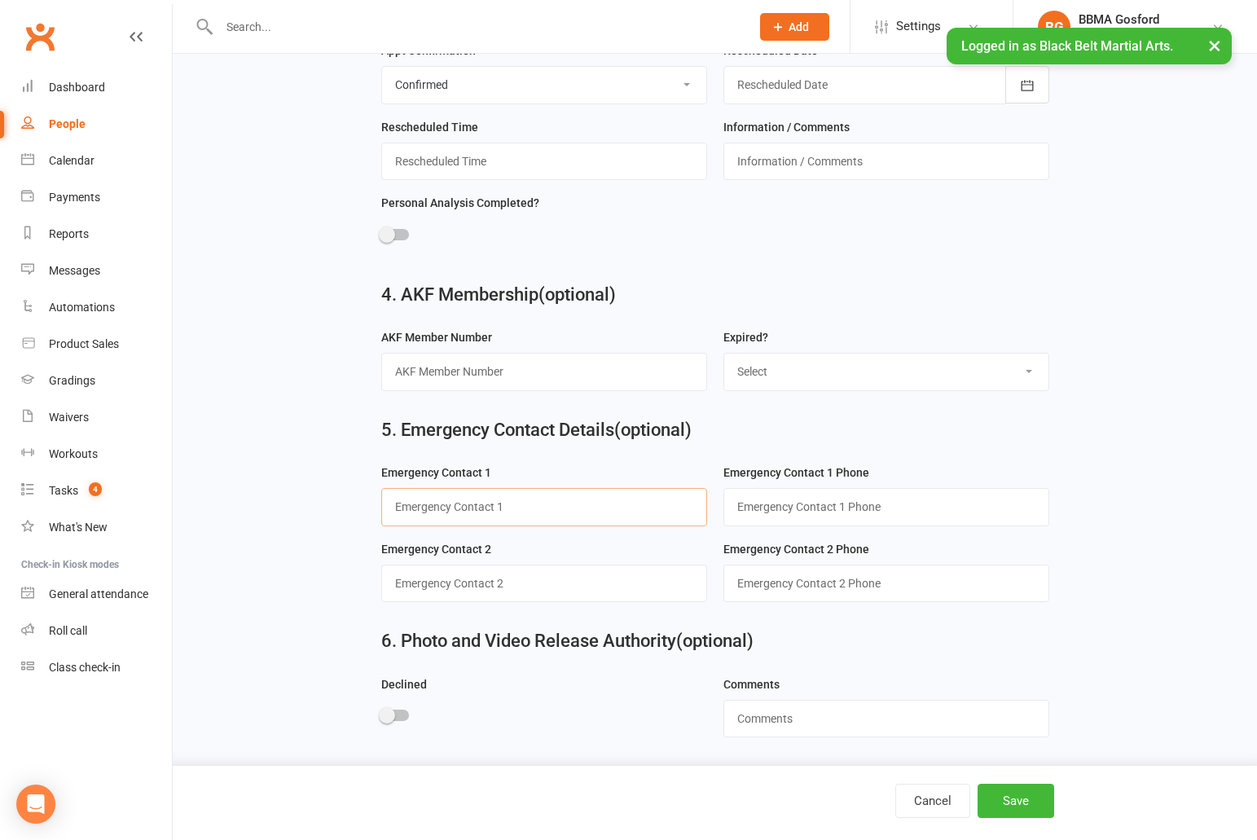
click at [511, 500] on input "text" at bounding box center [544, 506] width 326 height 37
type input "Mem (mum)"
type input "0422 092 199"
click at [1029, 808] on button "Save" at bounding box center [1015, 800] width 77 height 34
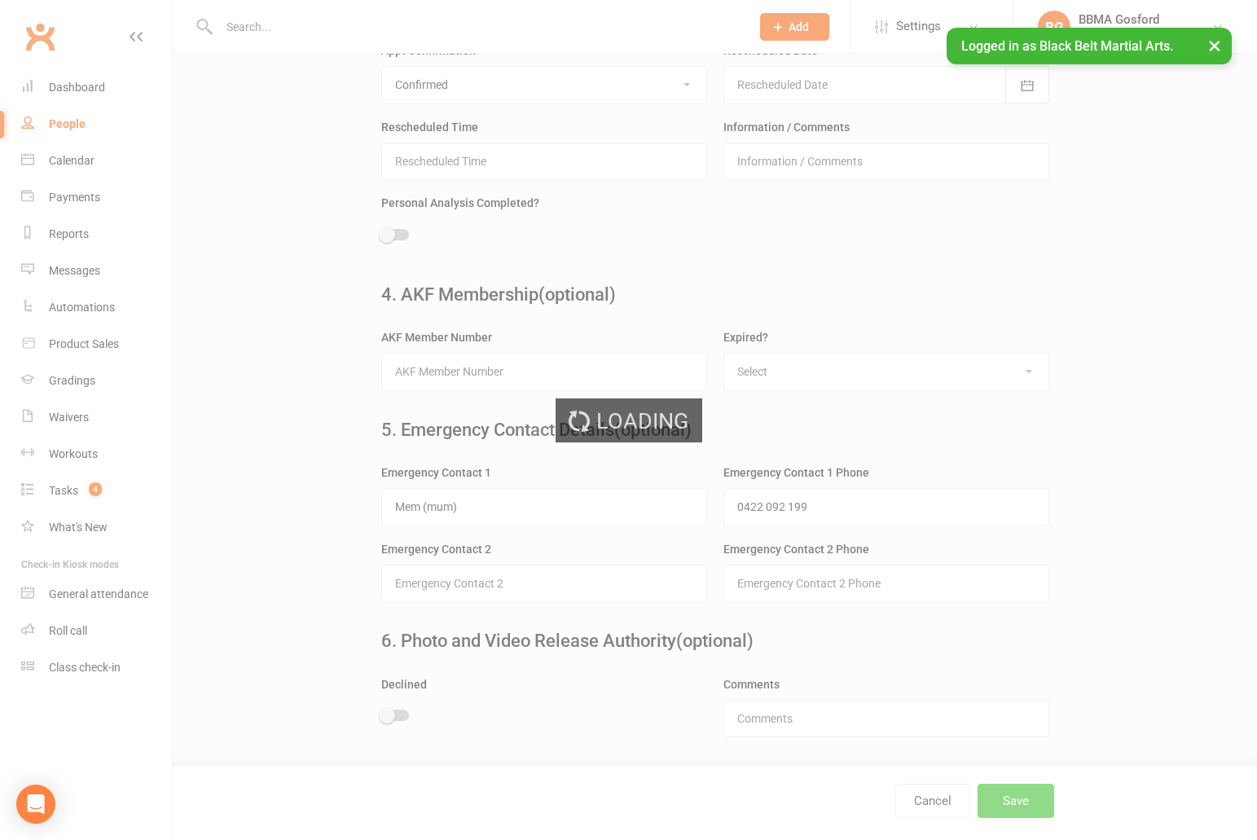
scroll to position [0, 0]
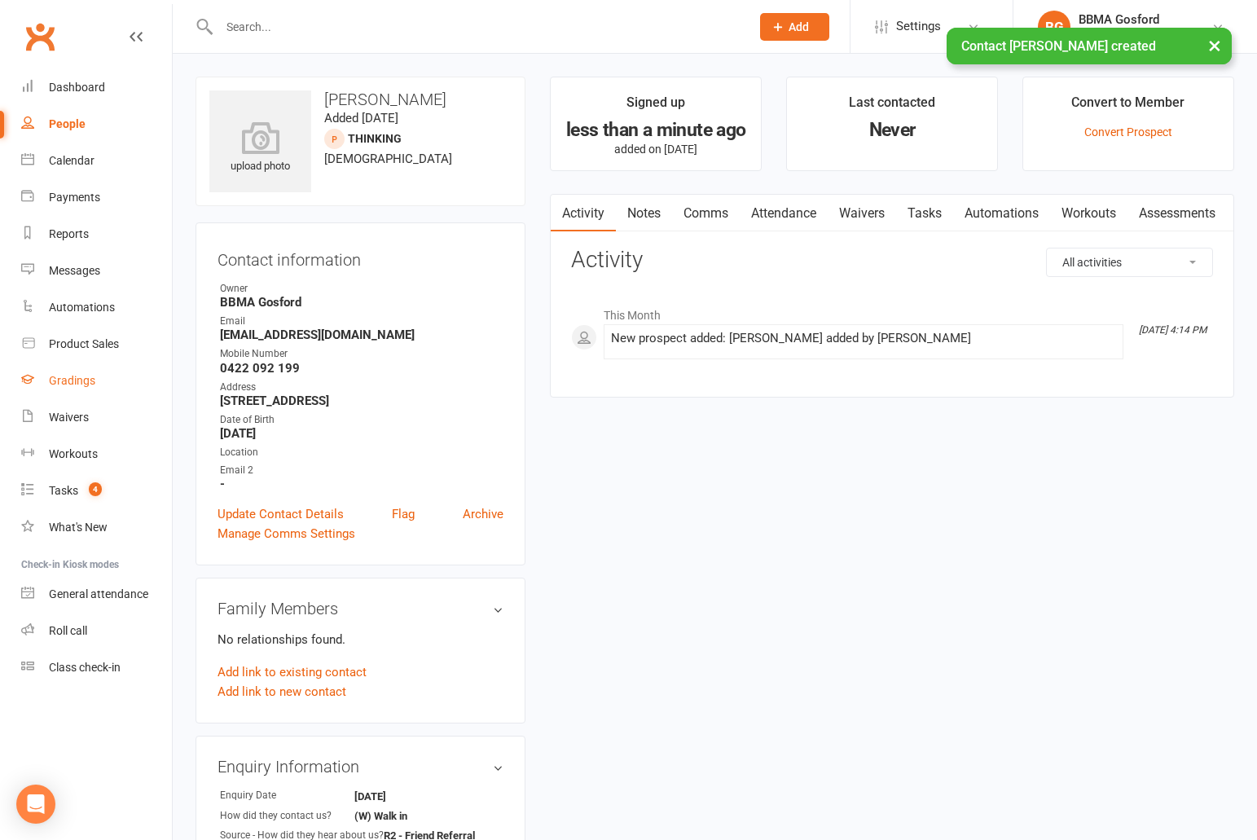
click at [91, 379] on div "Gradings" at bounding box center [72, 380] width 46 height 13
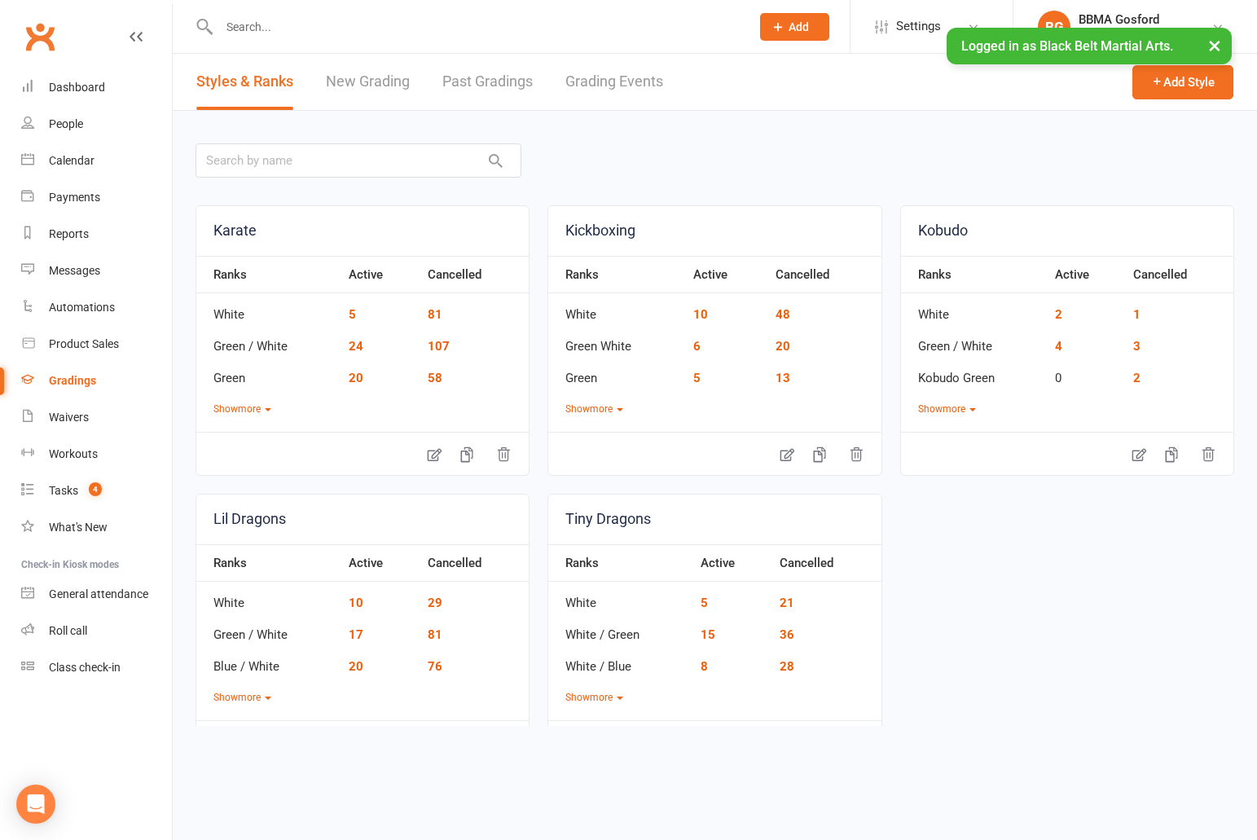
click at [395, 82] on link "New Grading" at bounding box center [368, 82] width 84 height 56
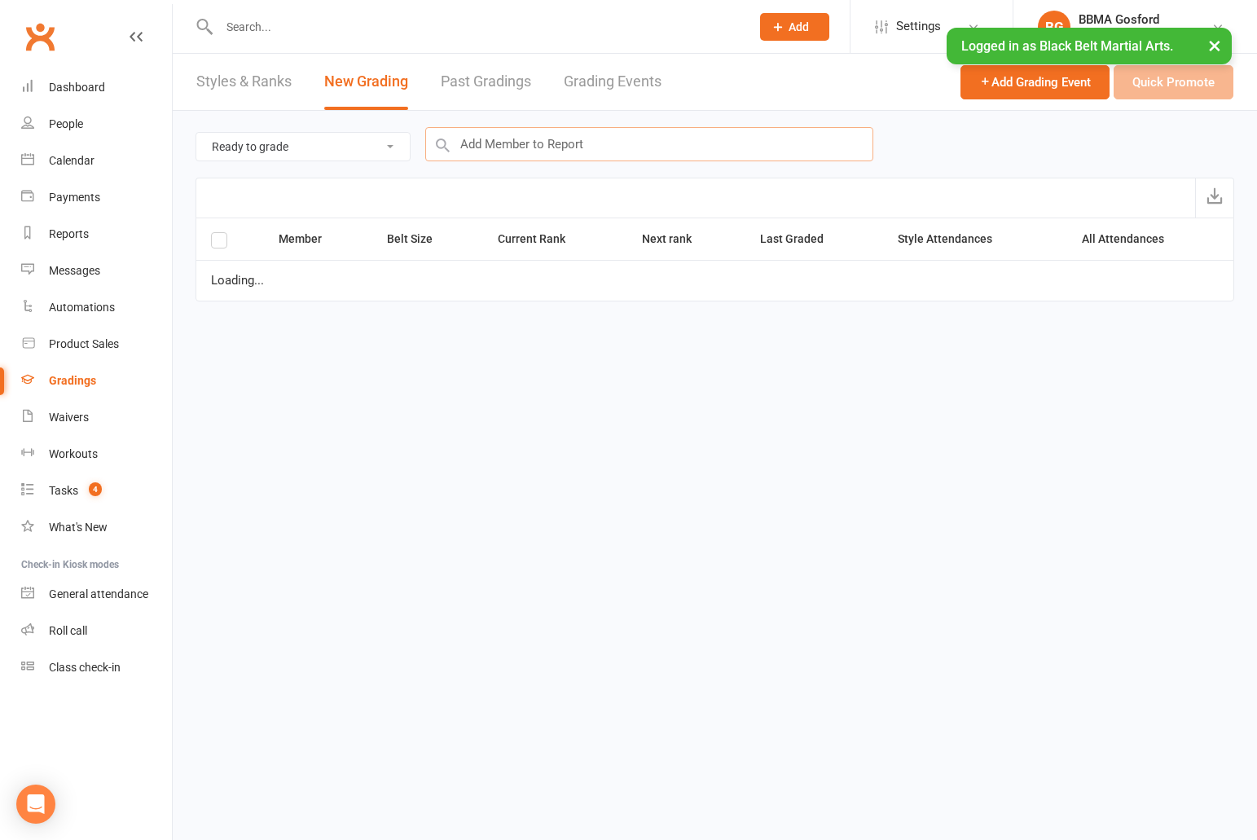
click at [522, 147] on input "text" at bounding box center [649, 144] width 448 height 34
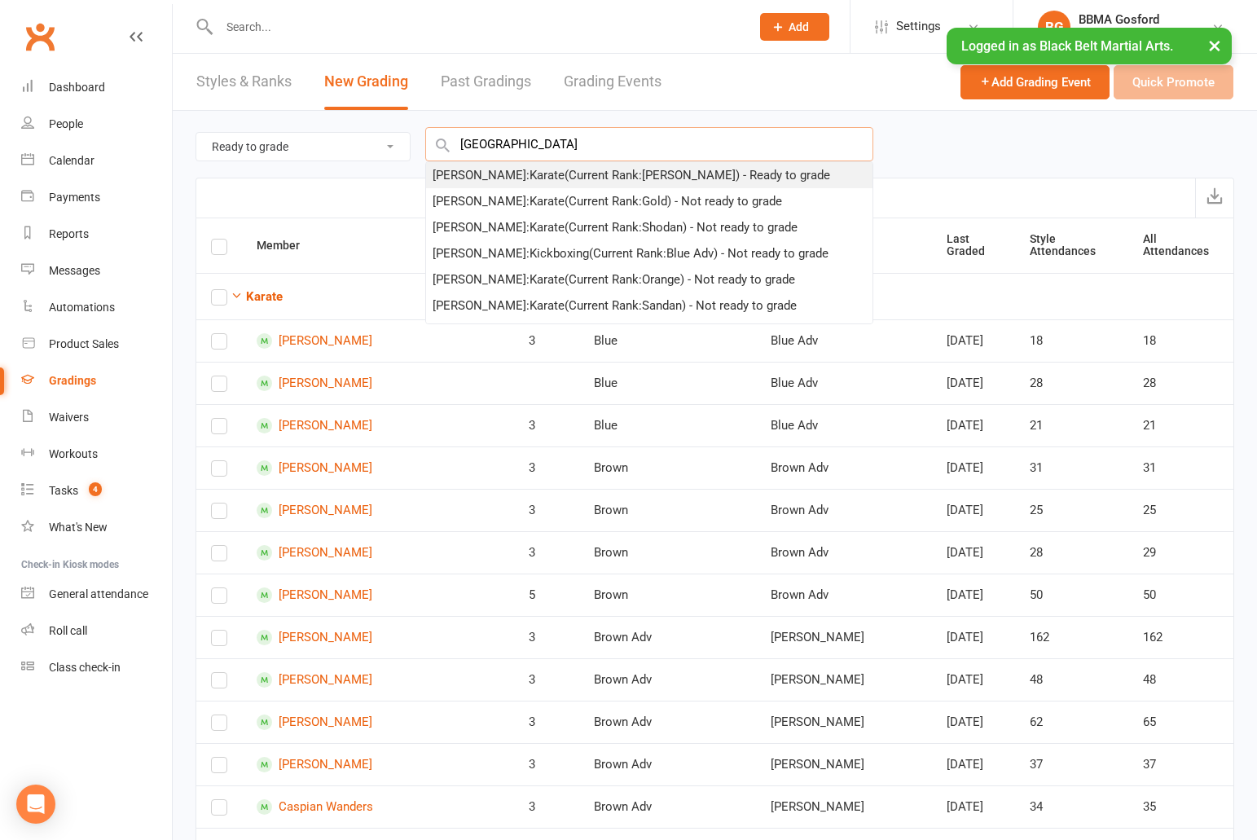
type input "sydney east"
click at [510, 177] on div "Sydney Easterbrook : Karate (Current Rank: Shodan Ho ) - Ready to grade" at bounding box center [630, 175] width 397 height 20
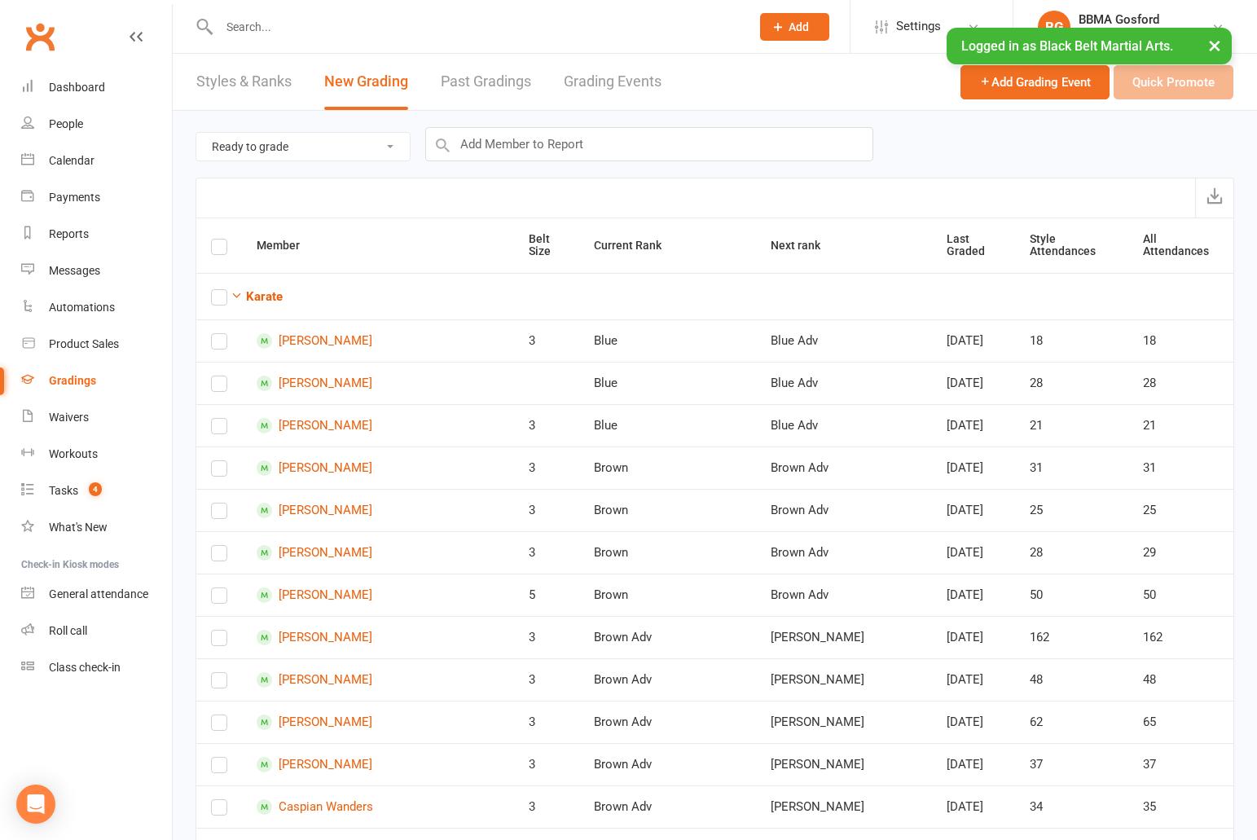
checkbox input "true"
click at [1191, 82] on button "Quick Promote" at bounding box center [1173, 82] width 120 height 34
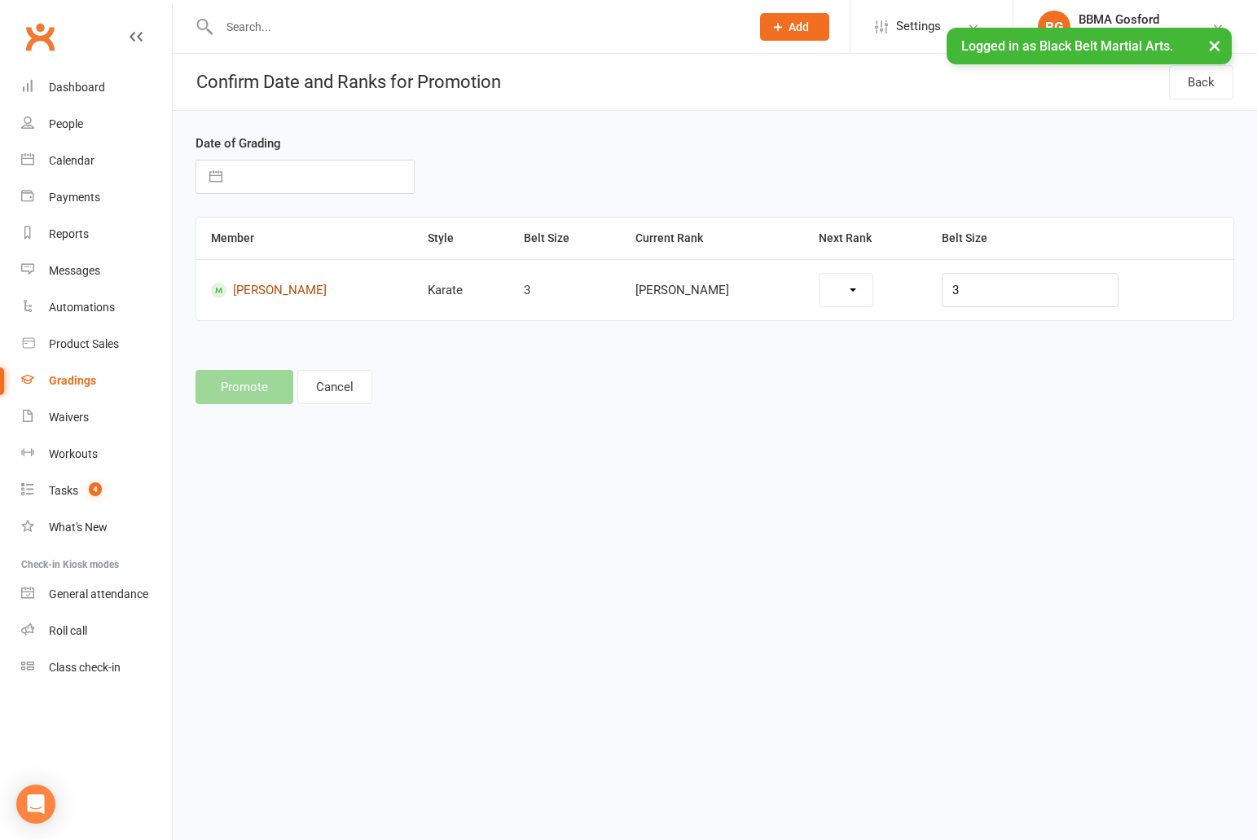
select select "7098"
click at [349, 387] on button "Cancel" at bounding box center [334, 387] width 75 height 34
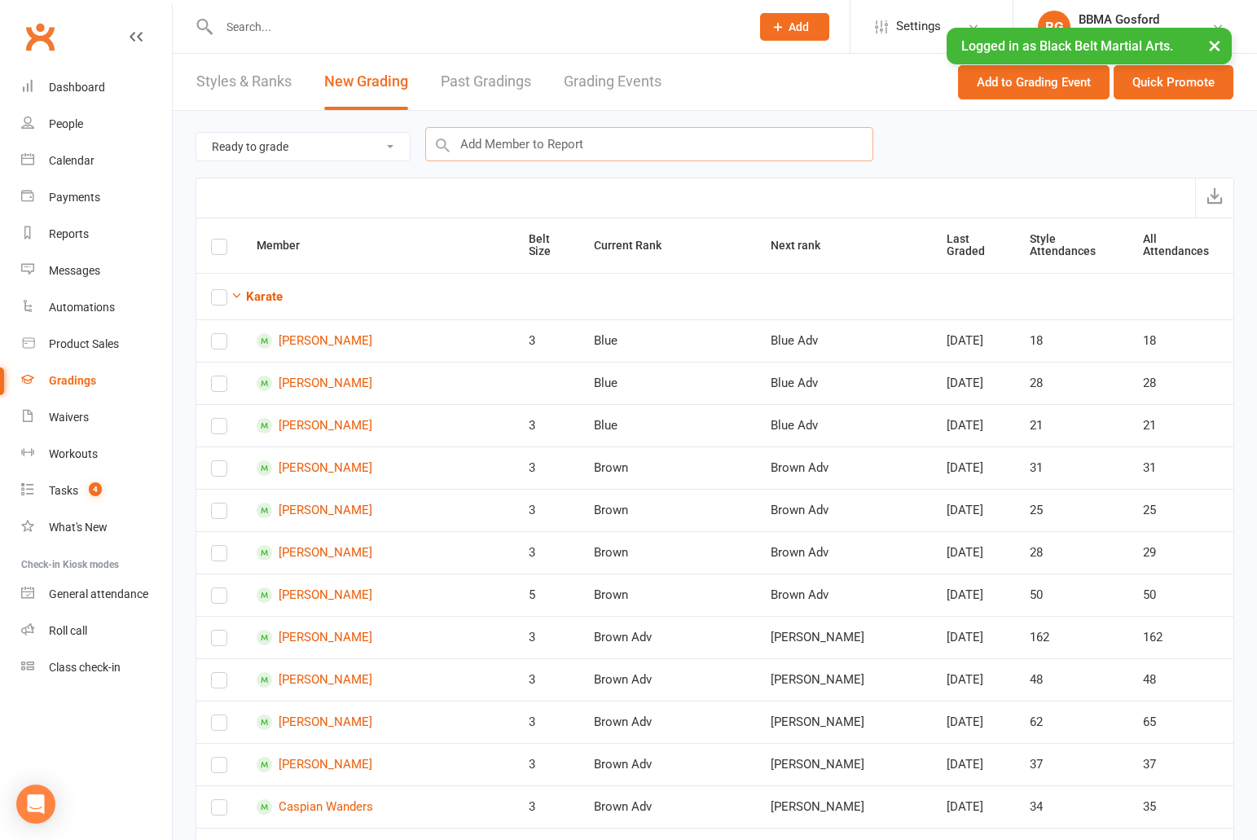
click at [516, 153] on input "text" at bounding box center [649, 144] width 448 height 34
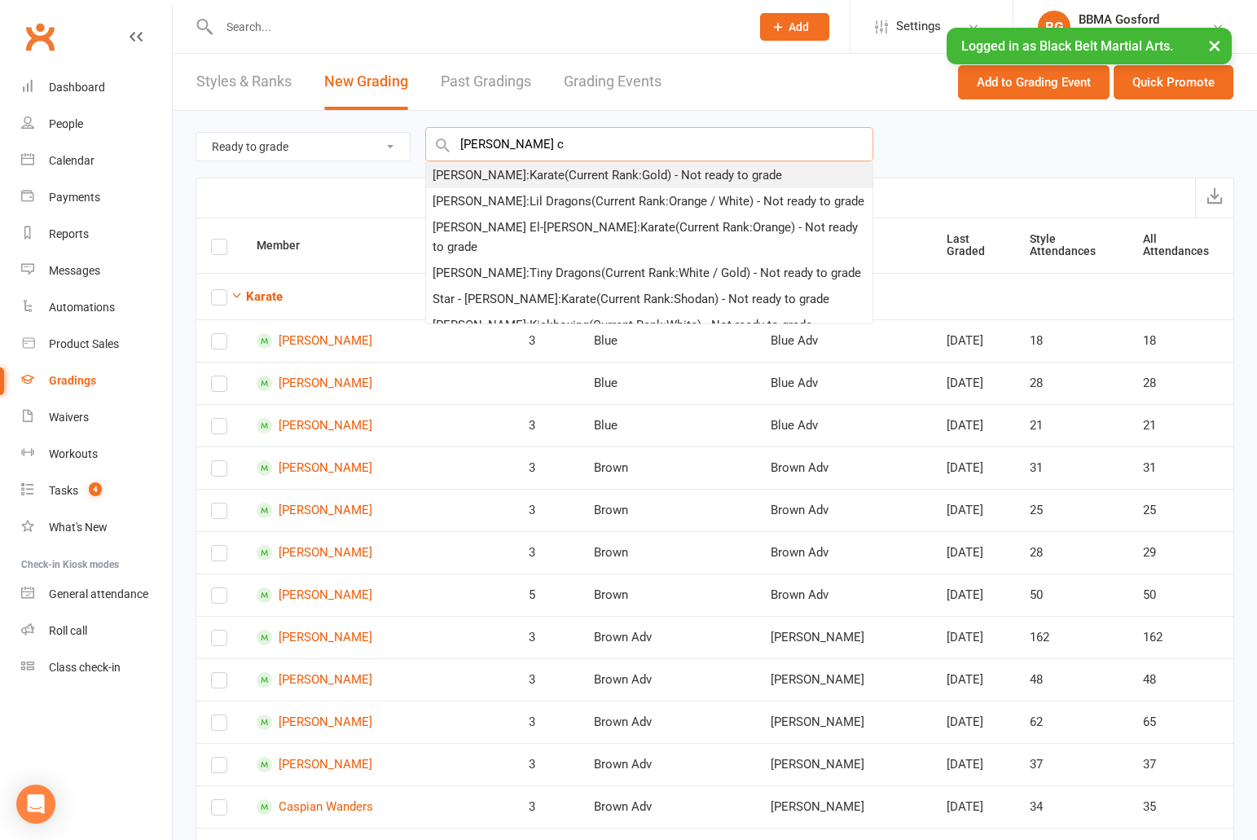
type input "violette c"
click at [516, 176] on div "Violette Clarkson : Karate (Current Rank: Gold ) - Not ready to grade" at bounding box center [606, 175] width 349 height 20
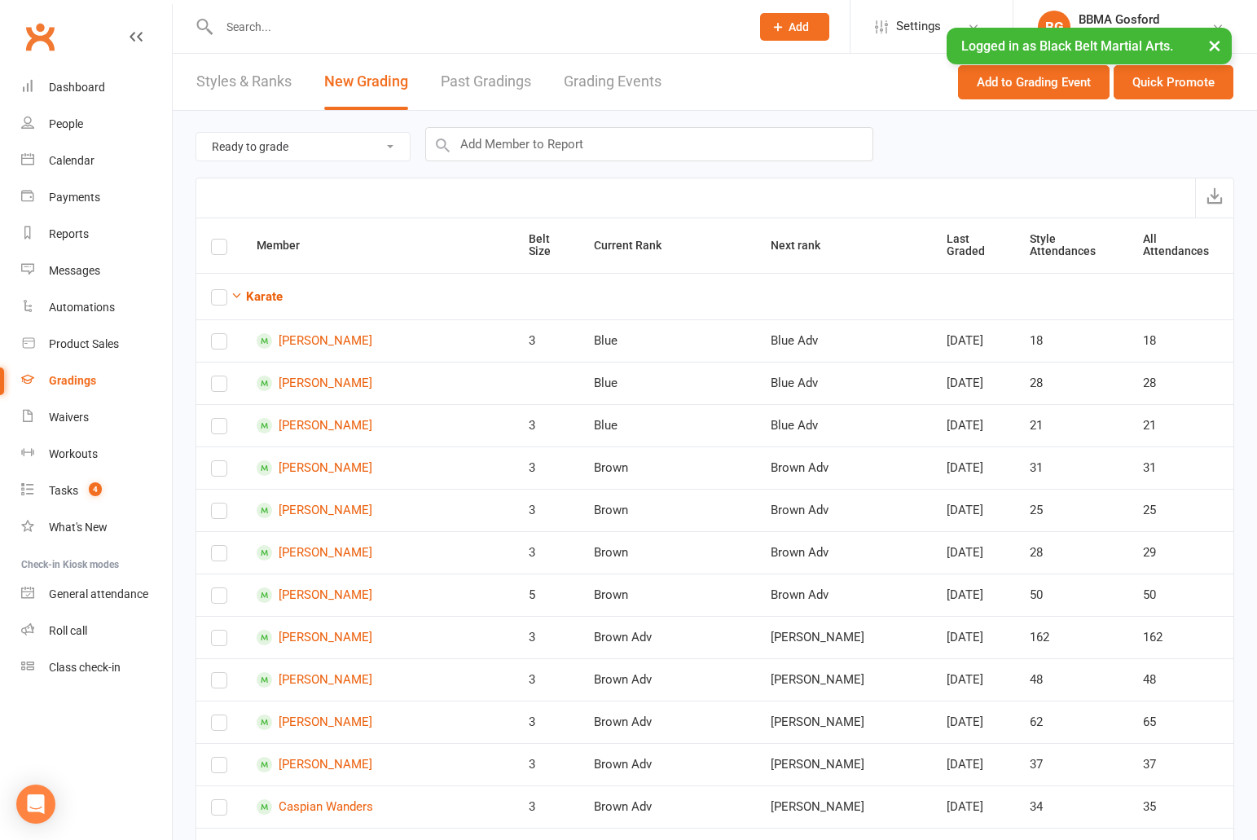
checkbox input "true"
click at [1183, 82] on button "Quick Promote" at bounding box center [1173, 82] width 120 height 34
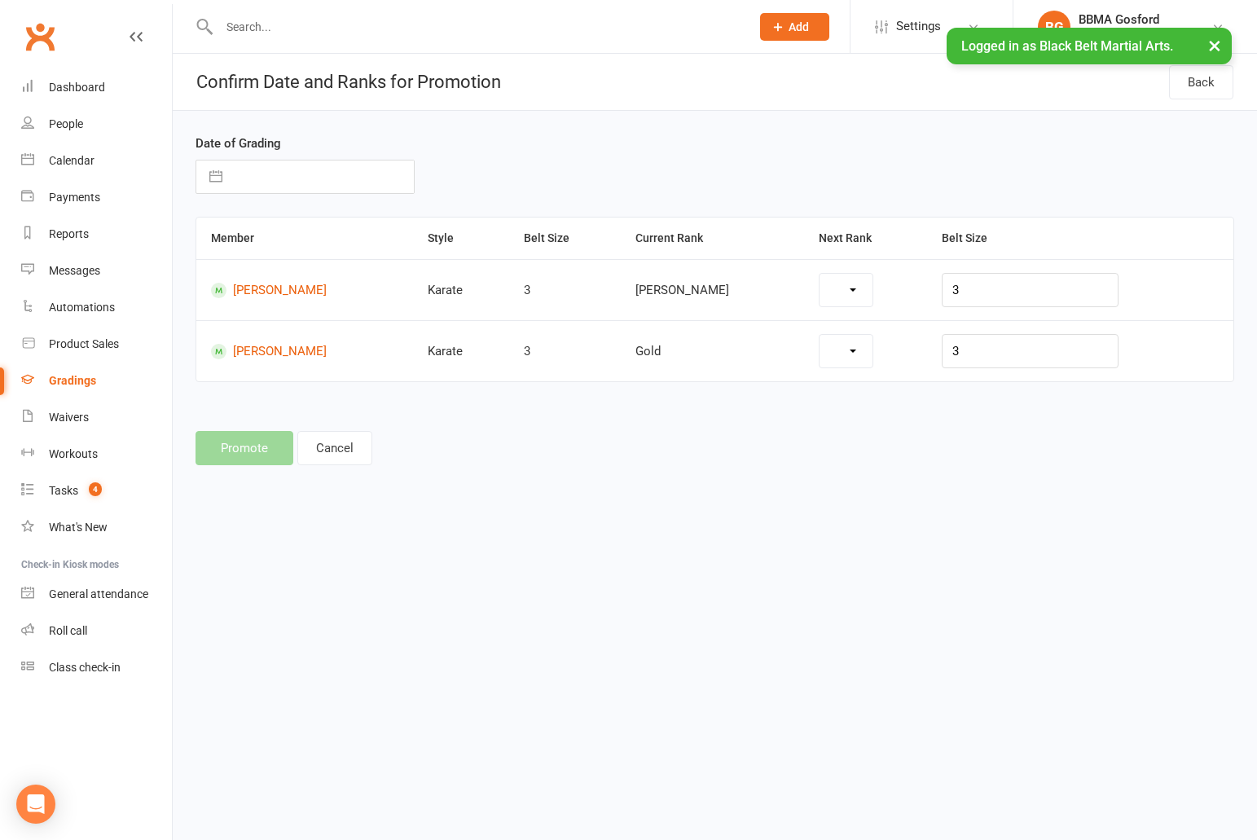
select select "7098"
select select "7090"
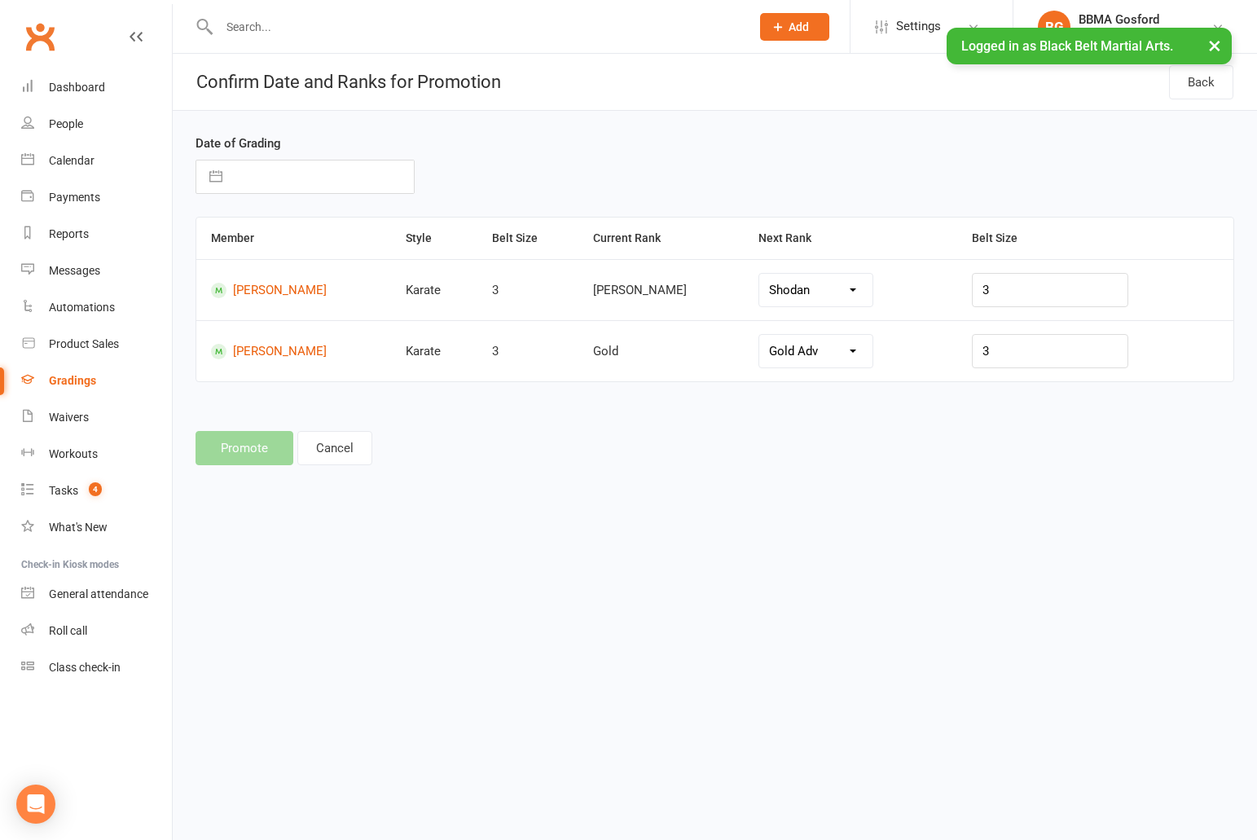
click option "Shodan" at bounding box center [0, 0] width 0 height 0
click at [340, 446] on button "Cancel" at bounding box center [334, 448] width 75 height 34
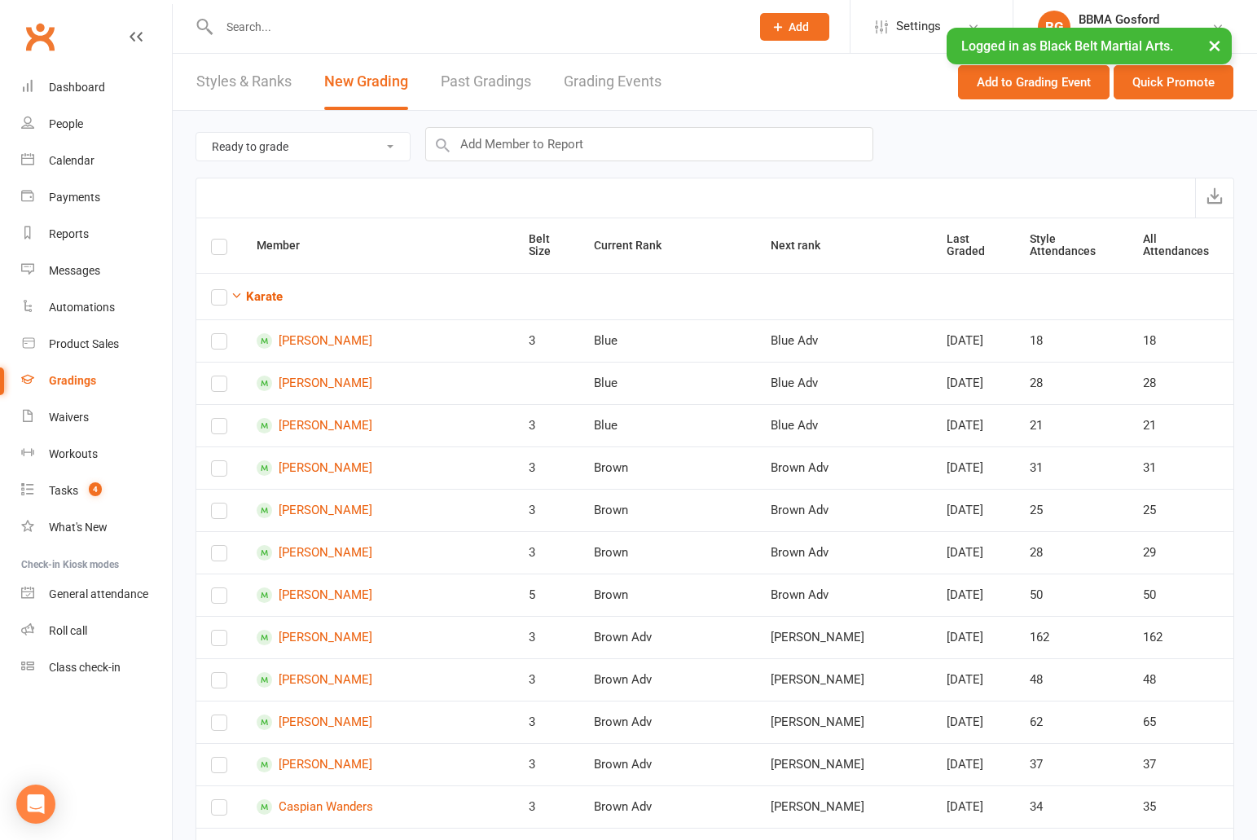
click at [219, 249] on label at bounding box center [219, 249] width 16 height 0
click at [219, 239] on input "checkbox" at bounding box center [219, 239] width 16 height 0
checkbox input "true"
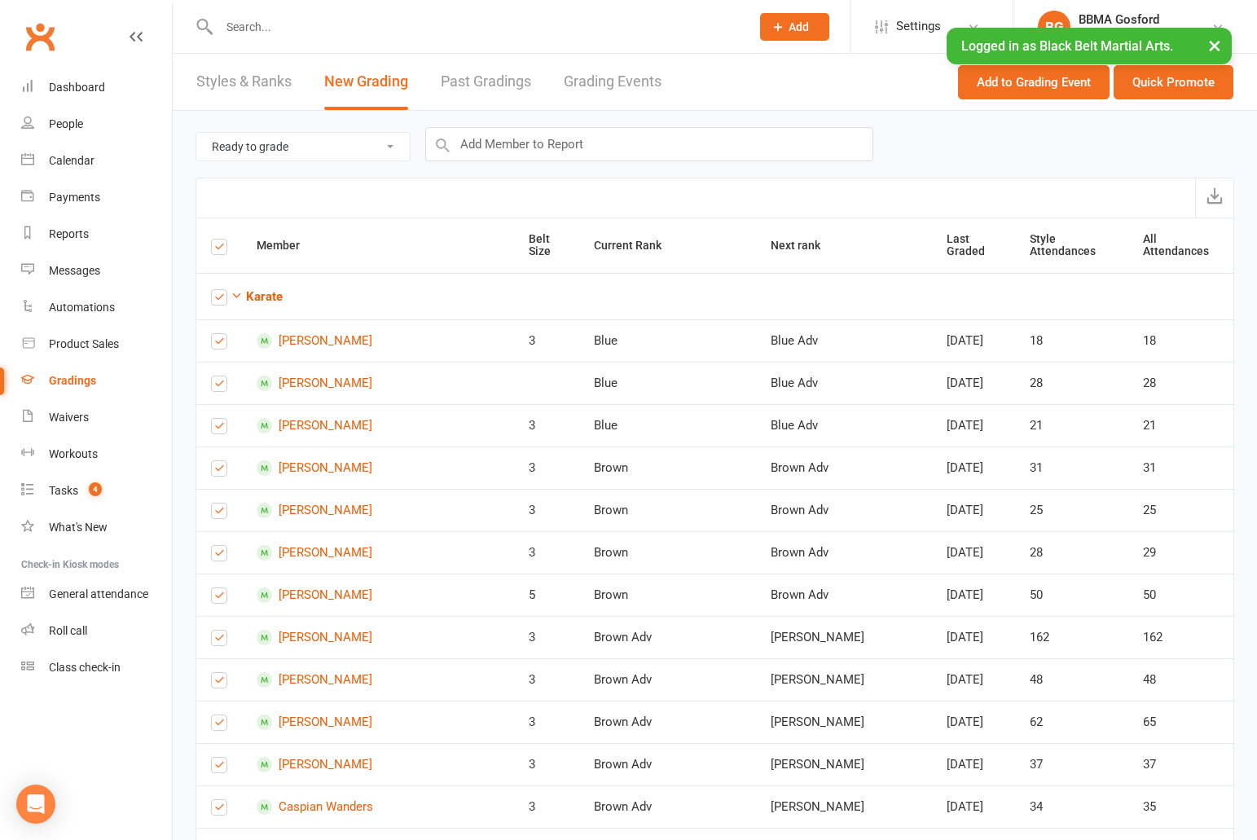
checkbox input "true"
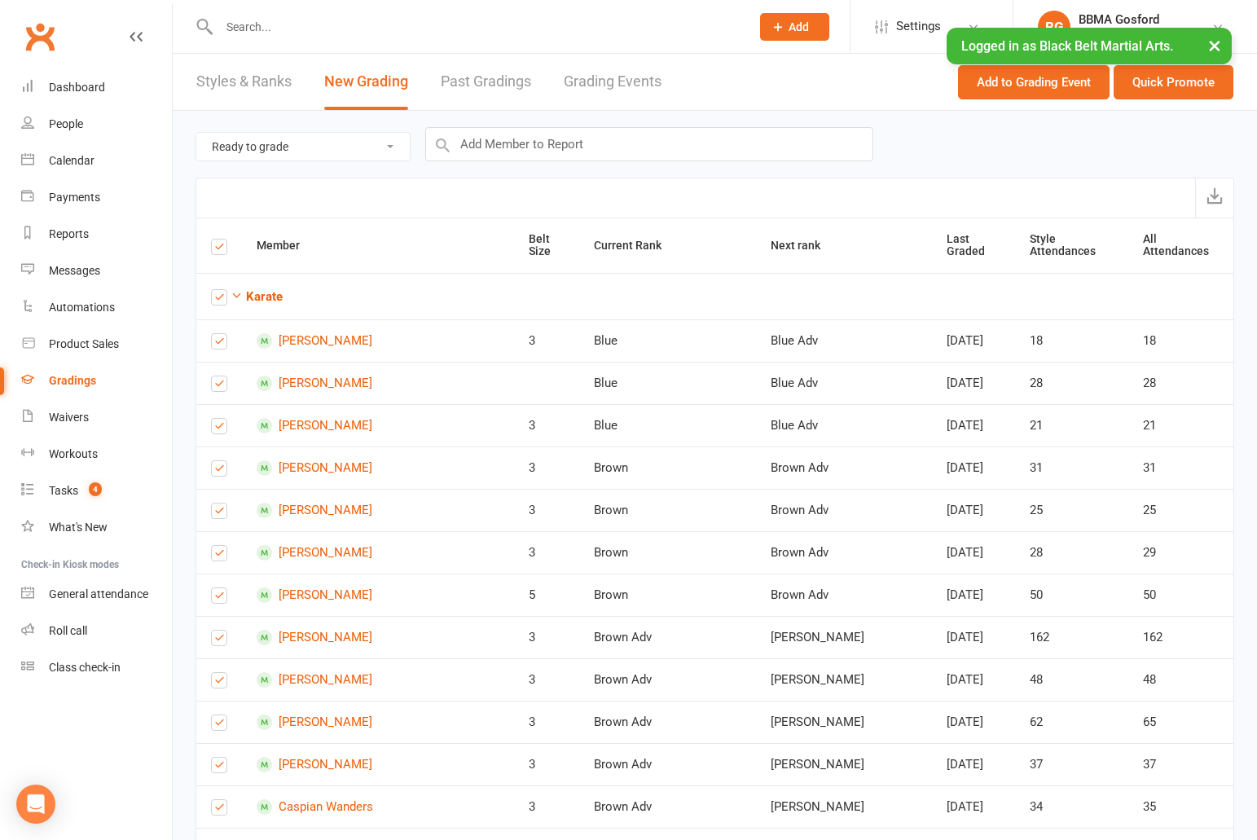
checkbox input "true"
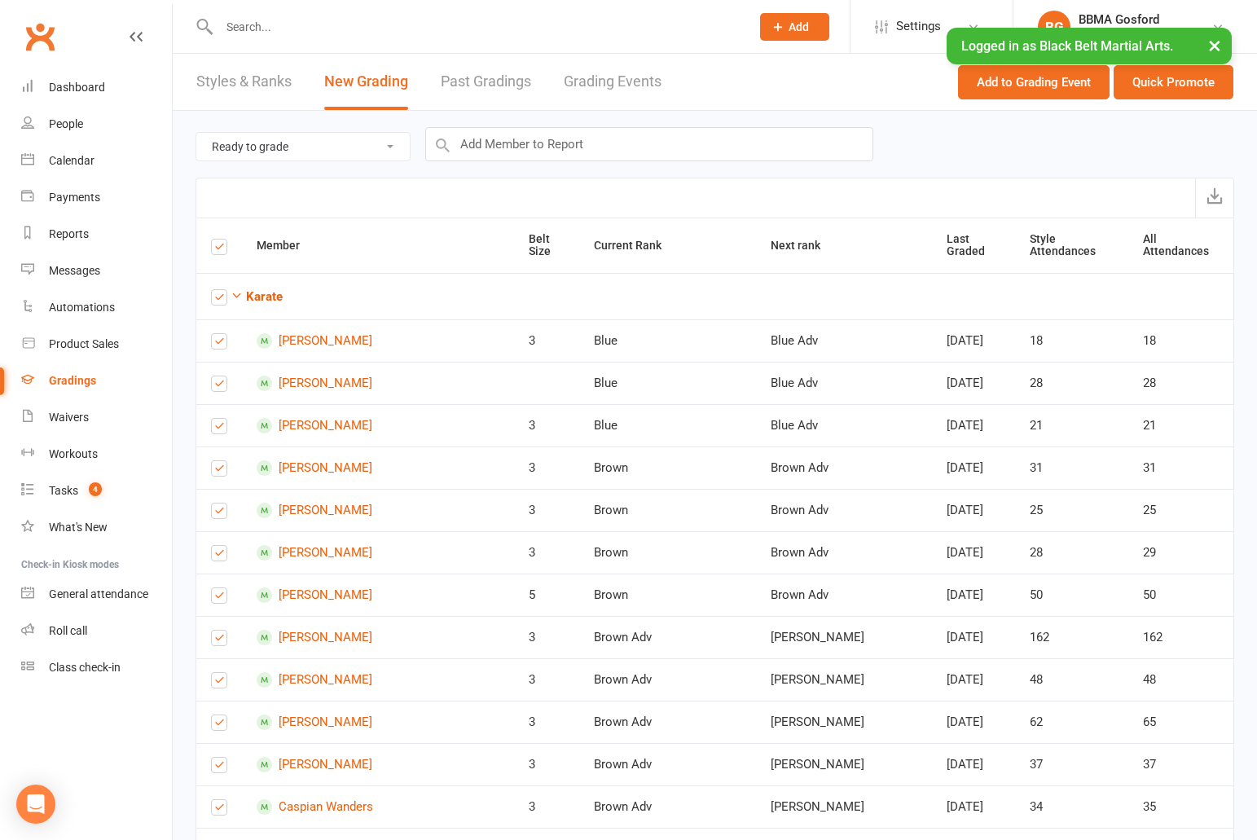
checkbox input "true"
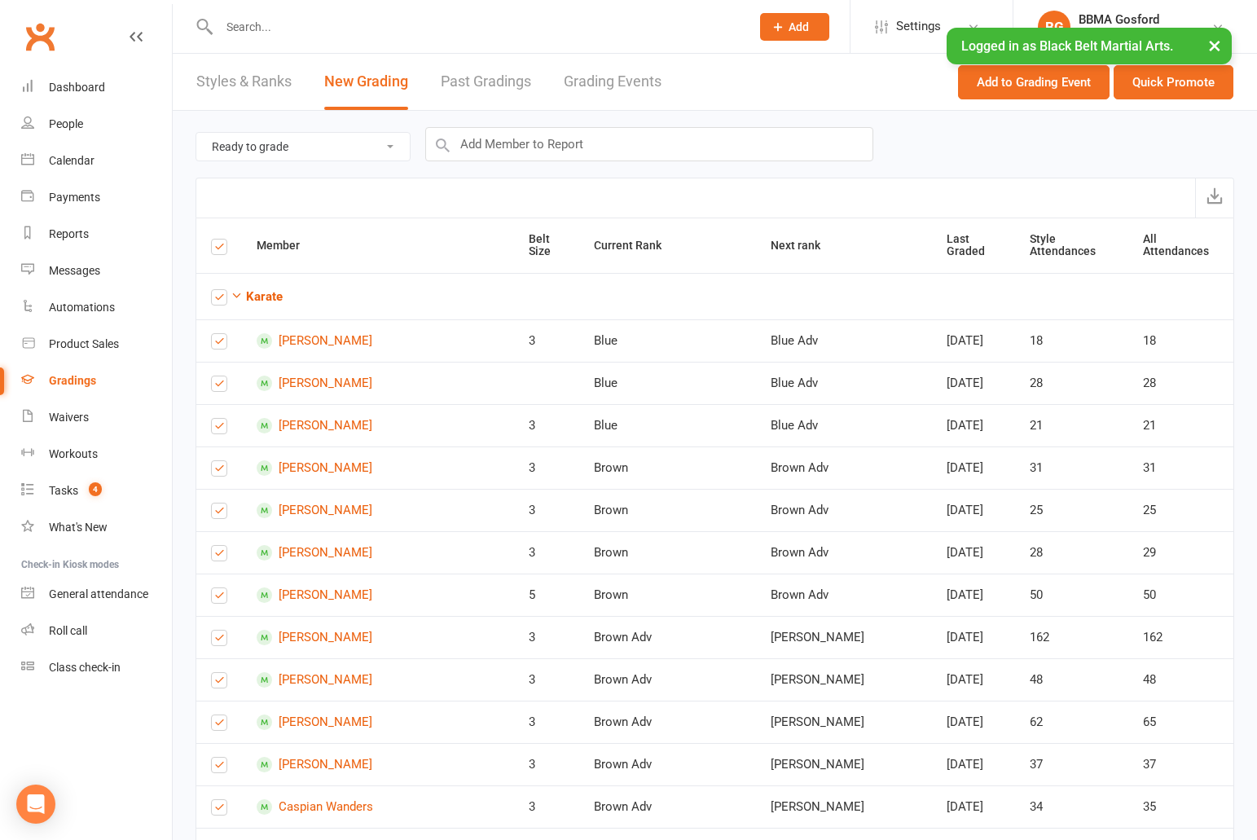
checkbox input "true"
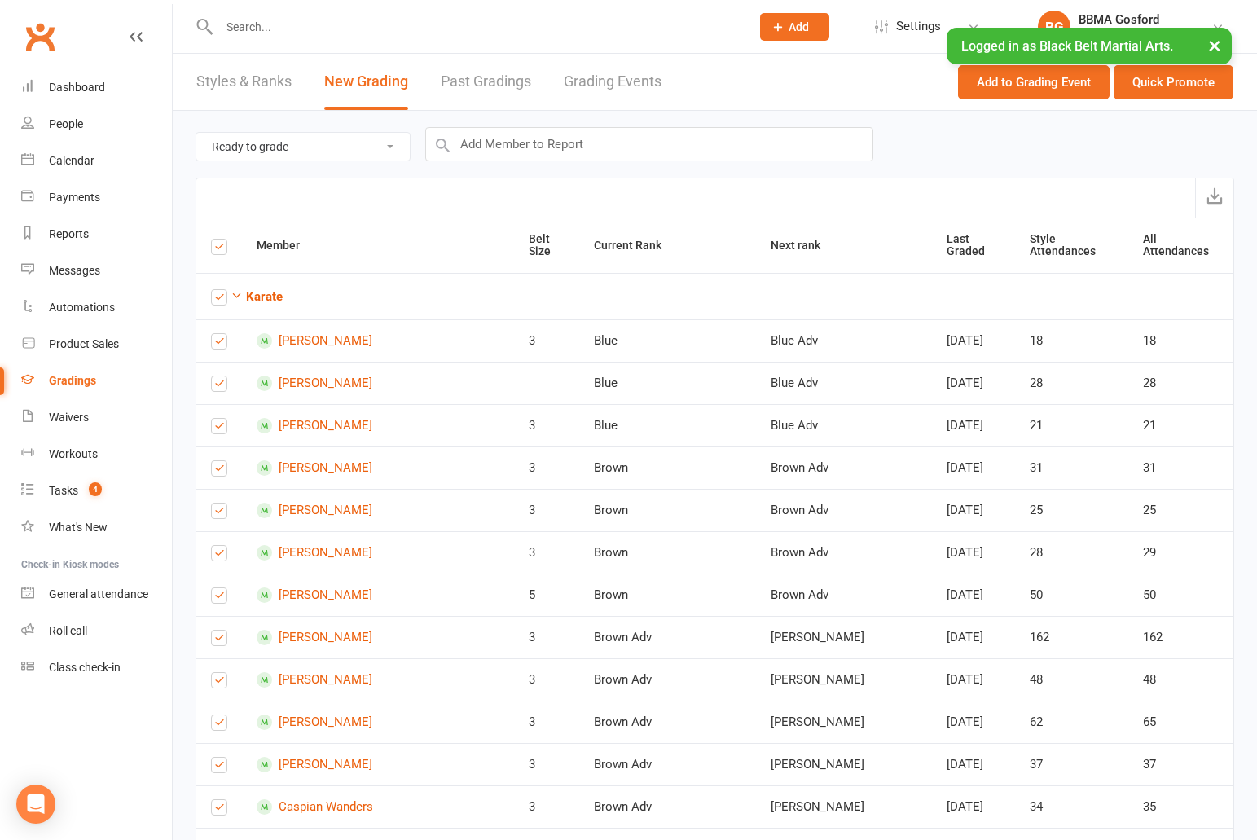
checkbox input "true"
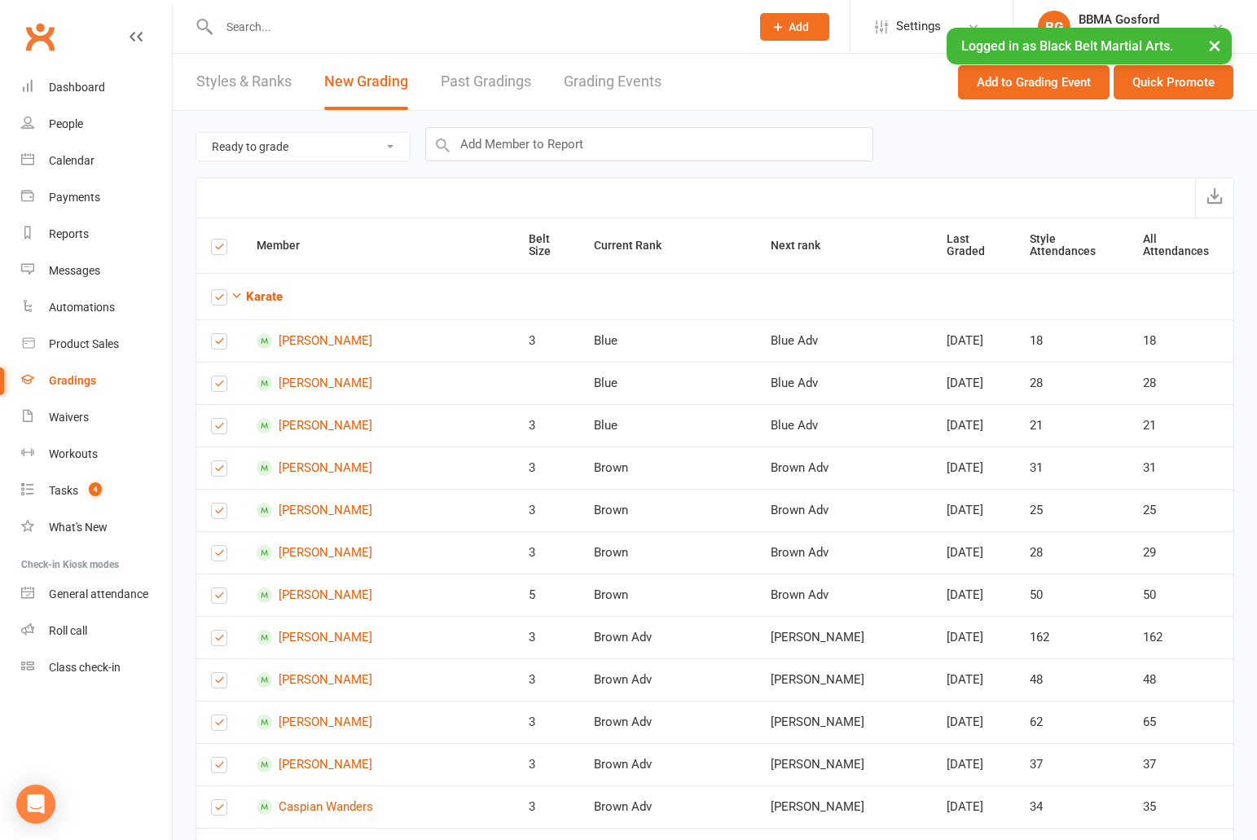
checkbox input "true"
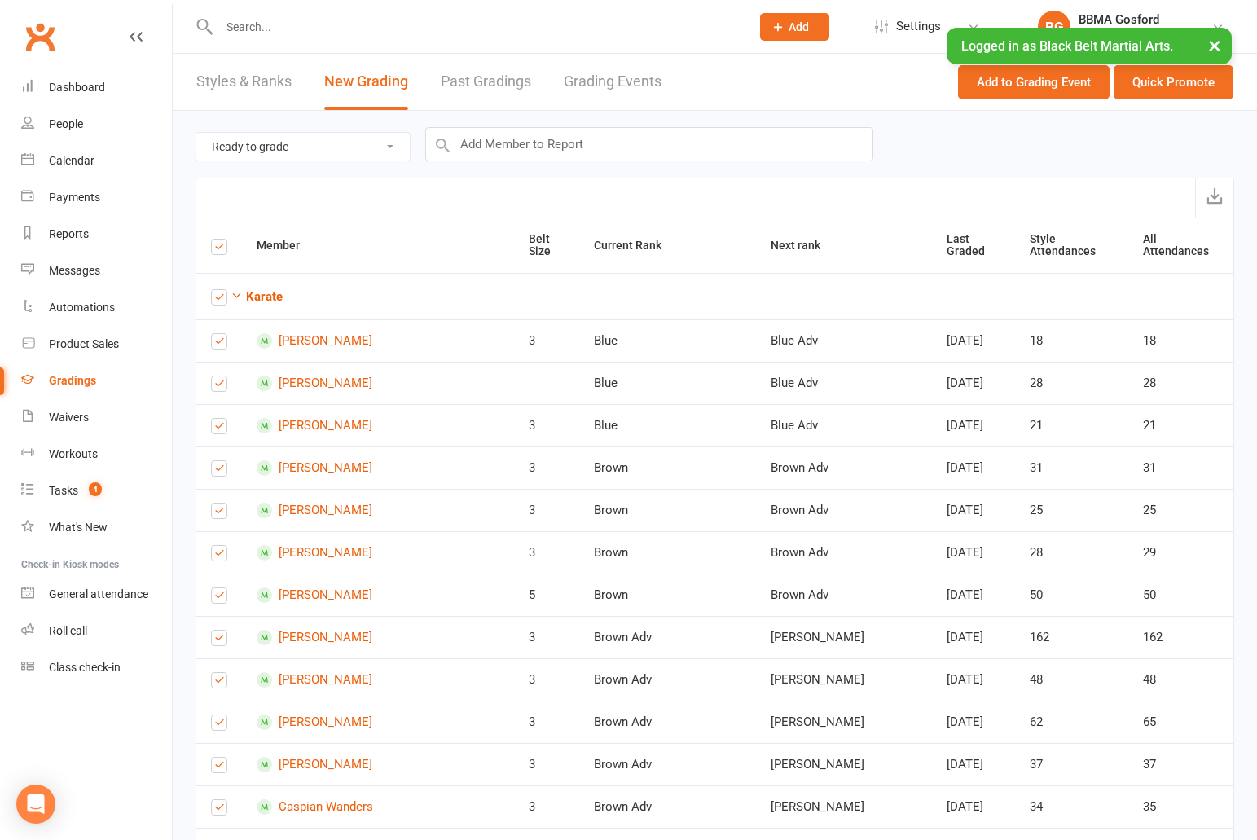
checkbox input "true"
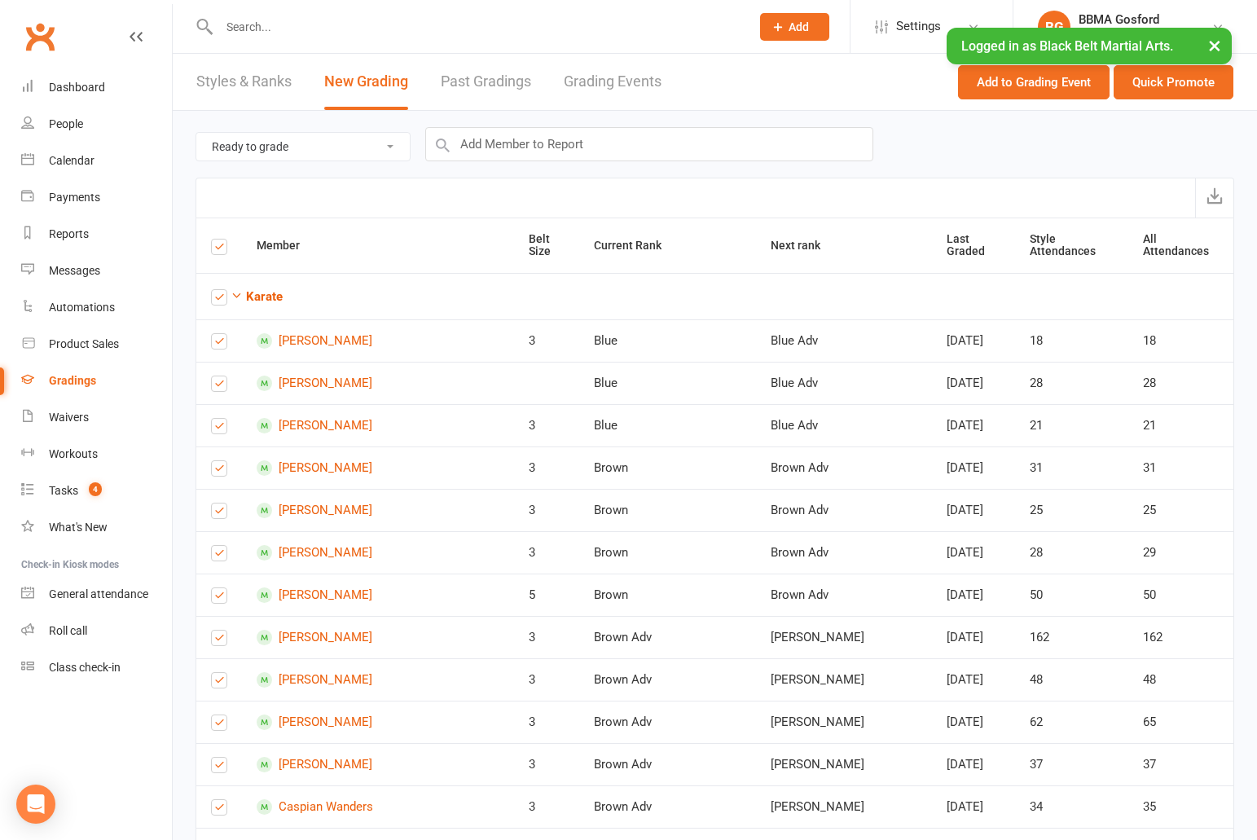
checkbox input "true"
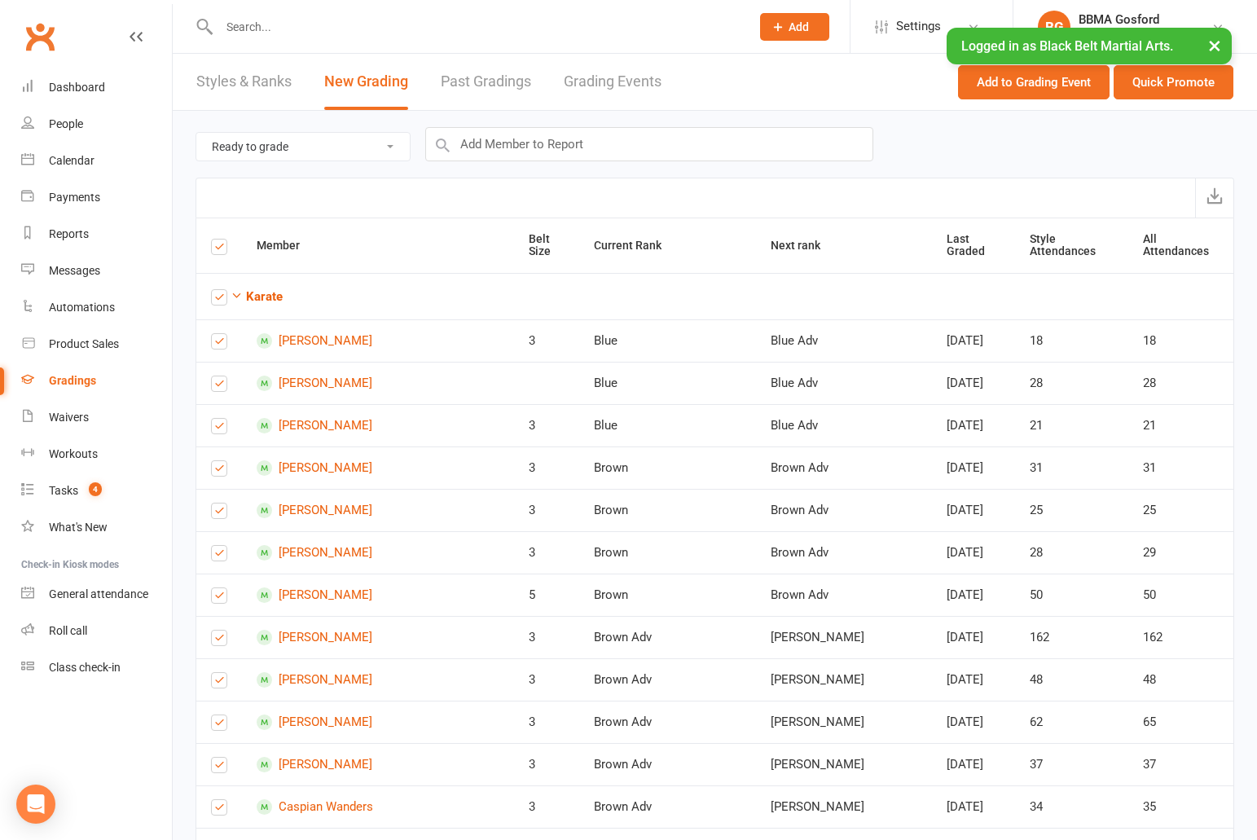
checkbox input "true"
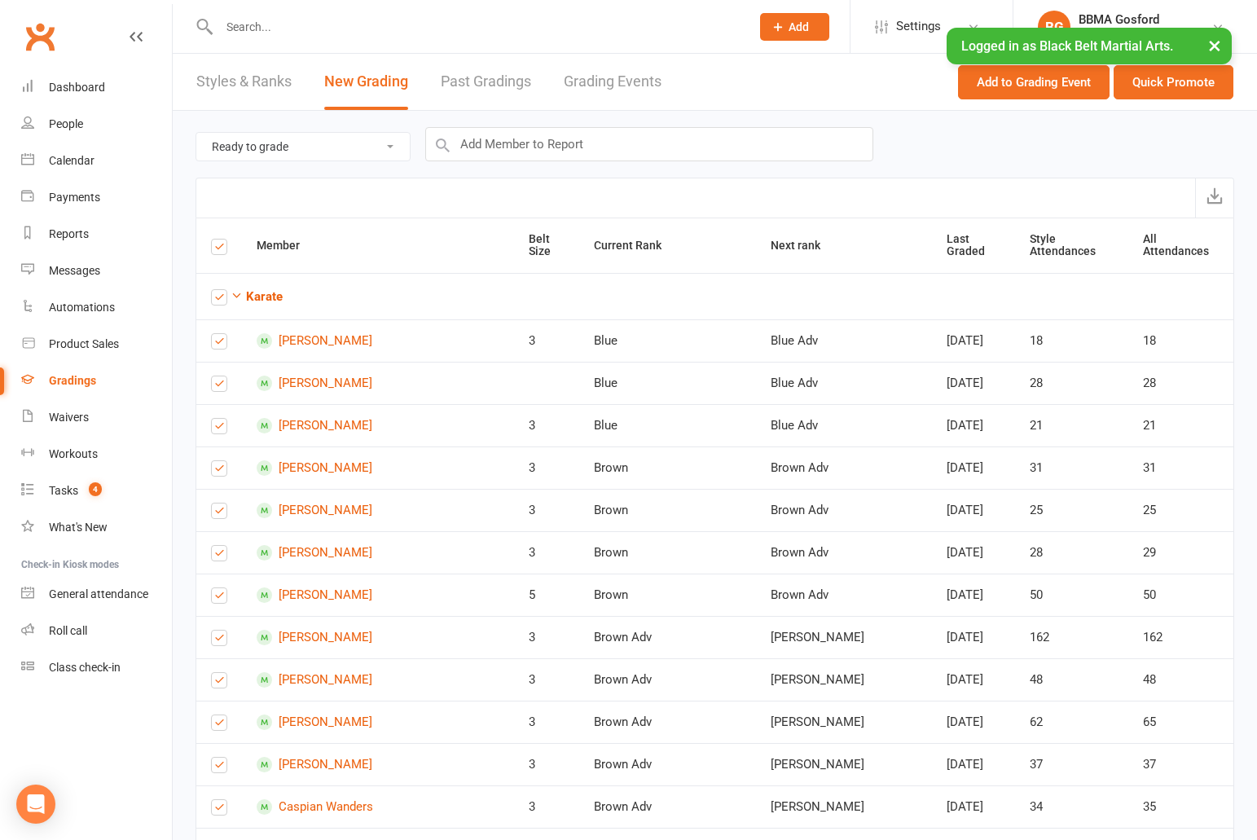
checkbox input "true"
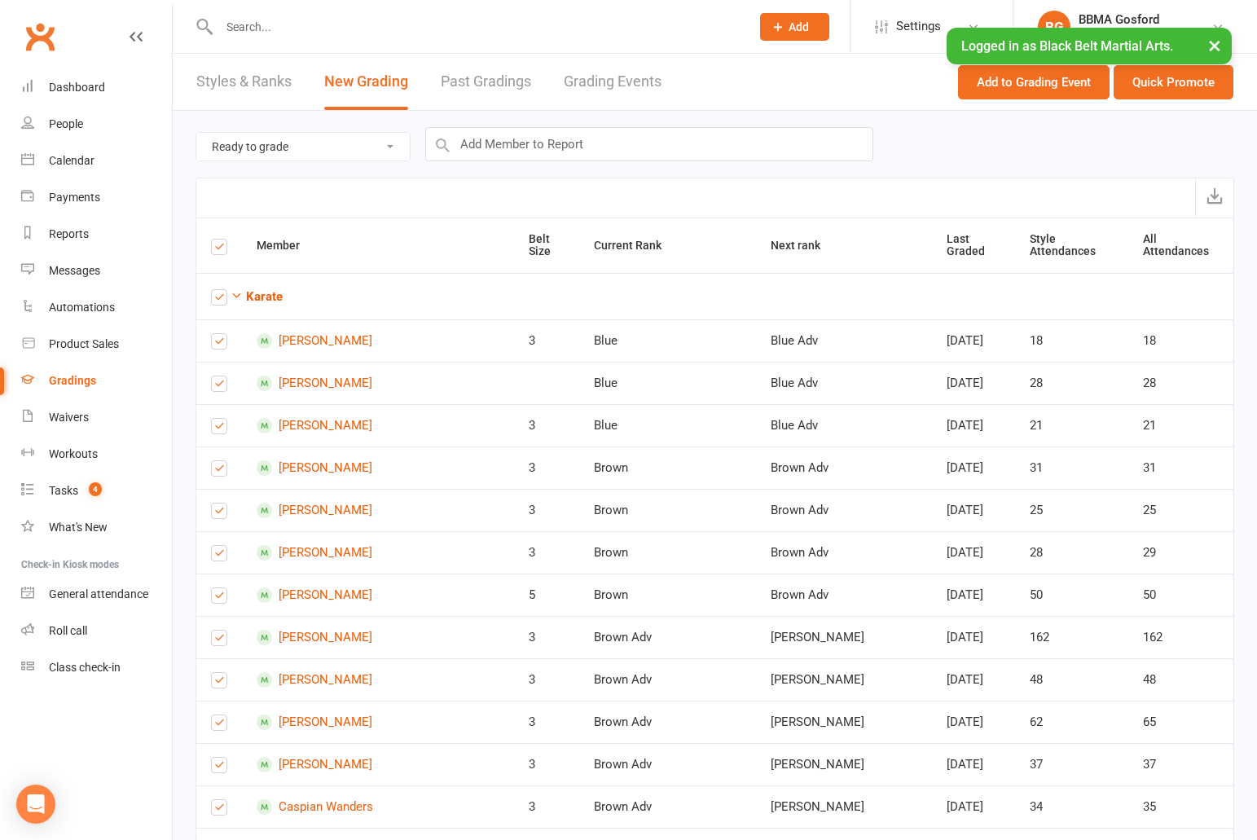
checkbox input "true"
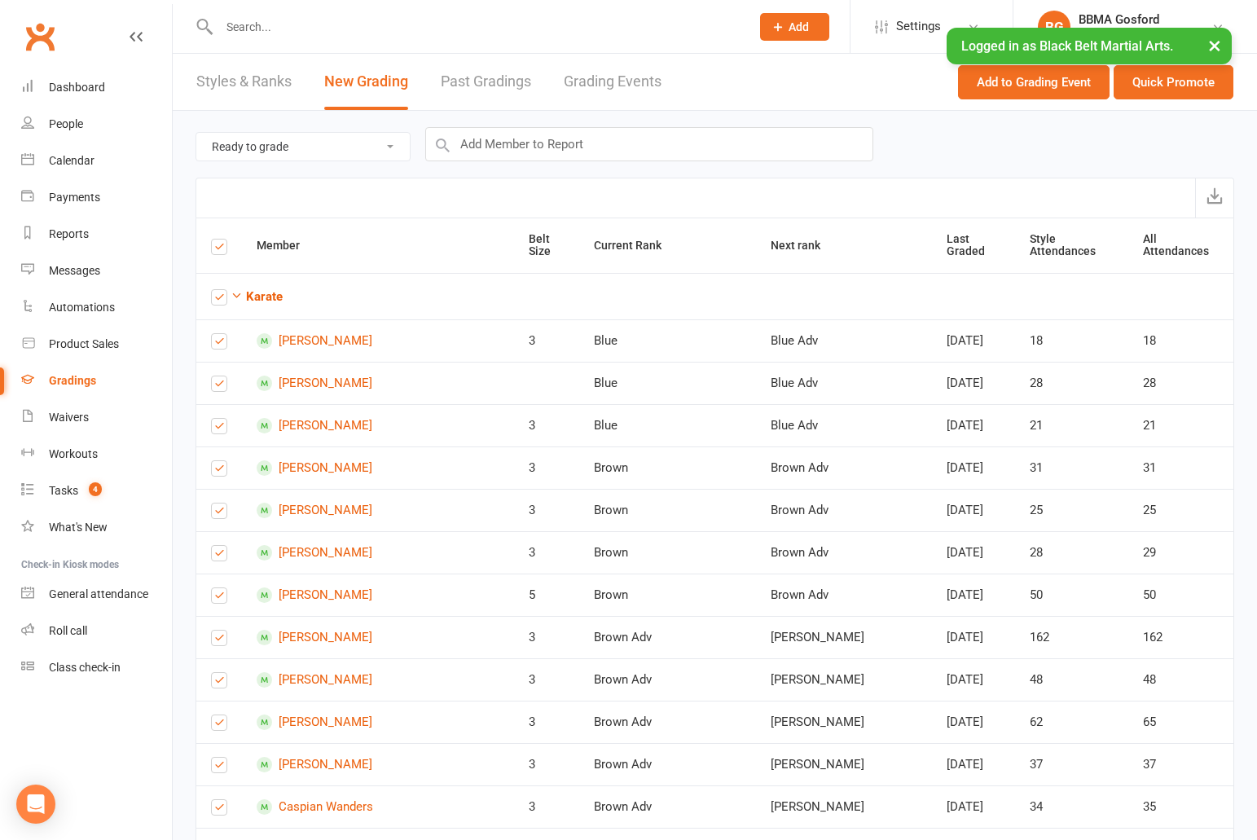
checkbox input "true"
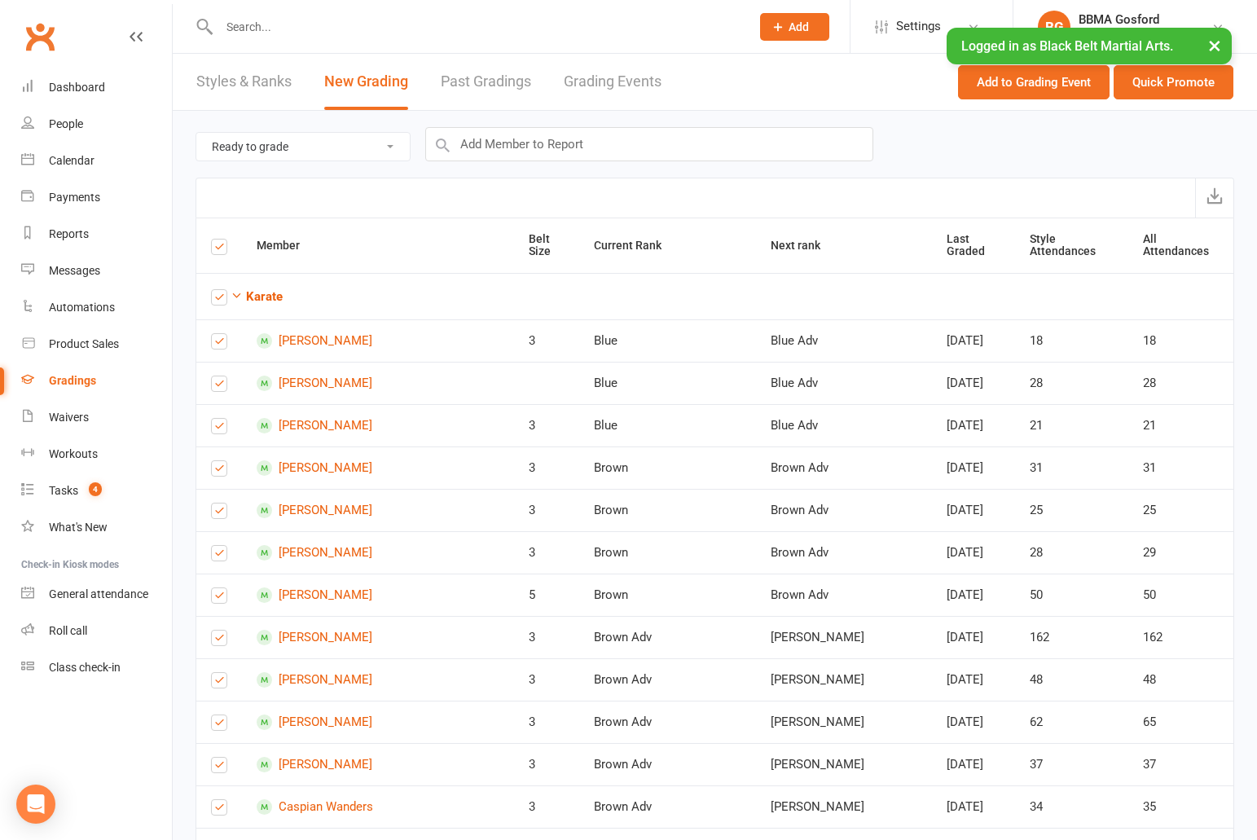
checkbox input "true"
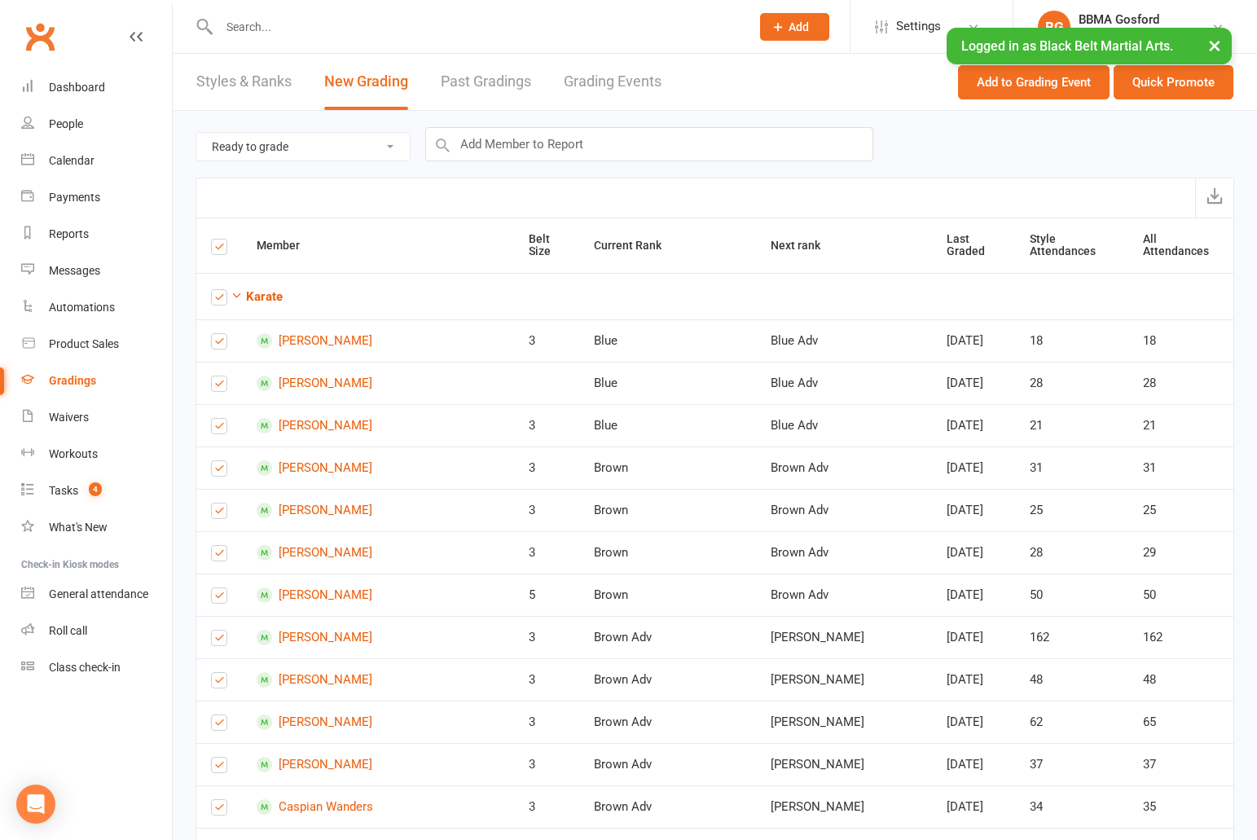
checkbox input "true"
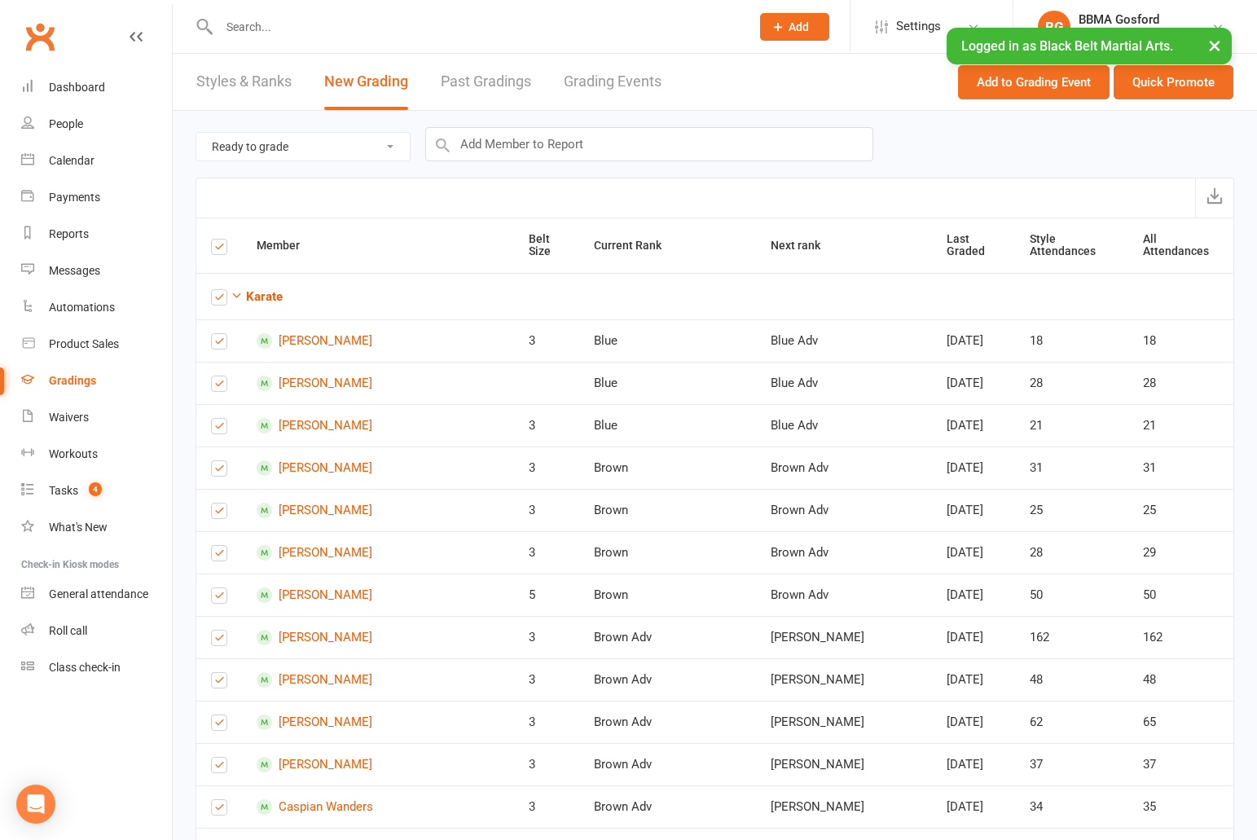
checkbox input "true"
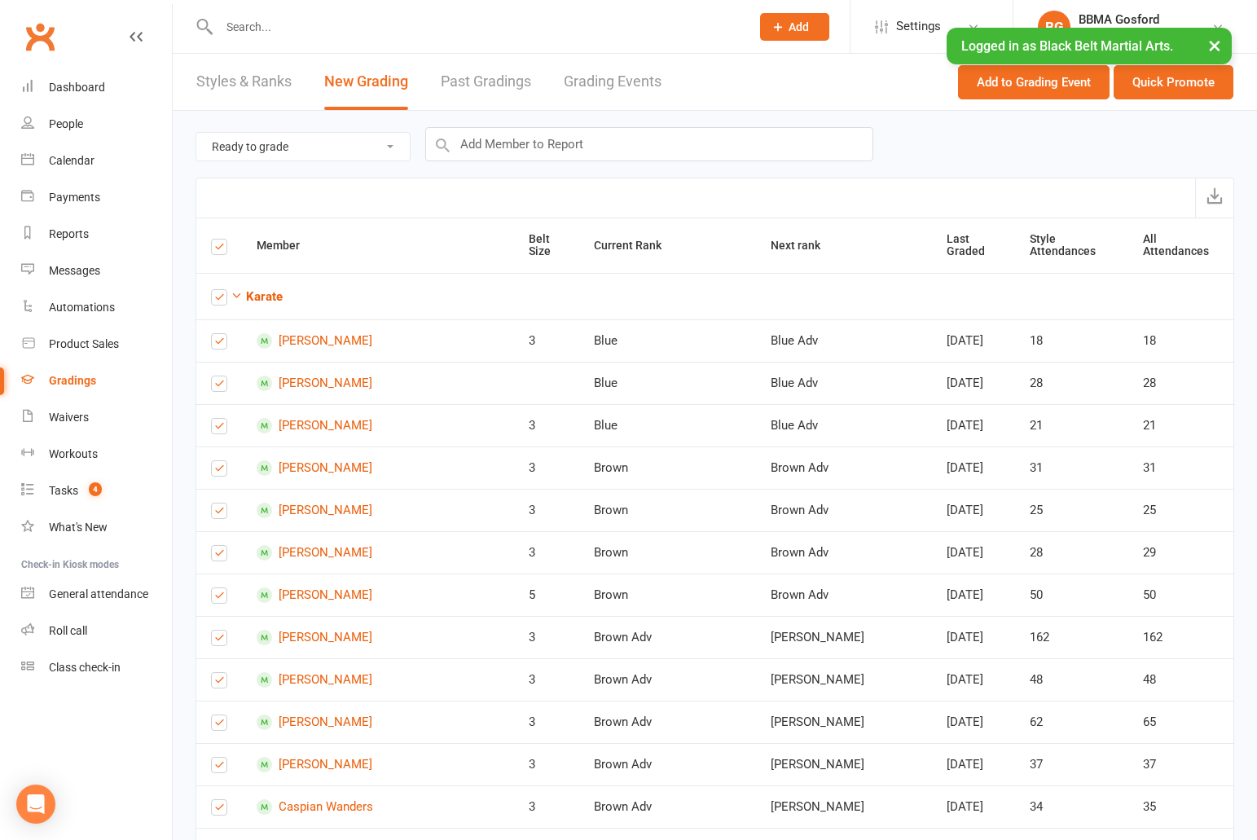
checkbox input "true"
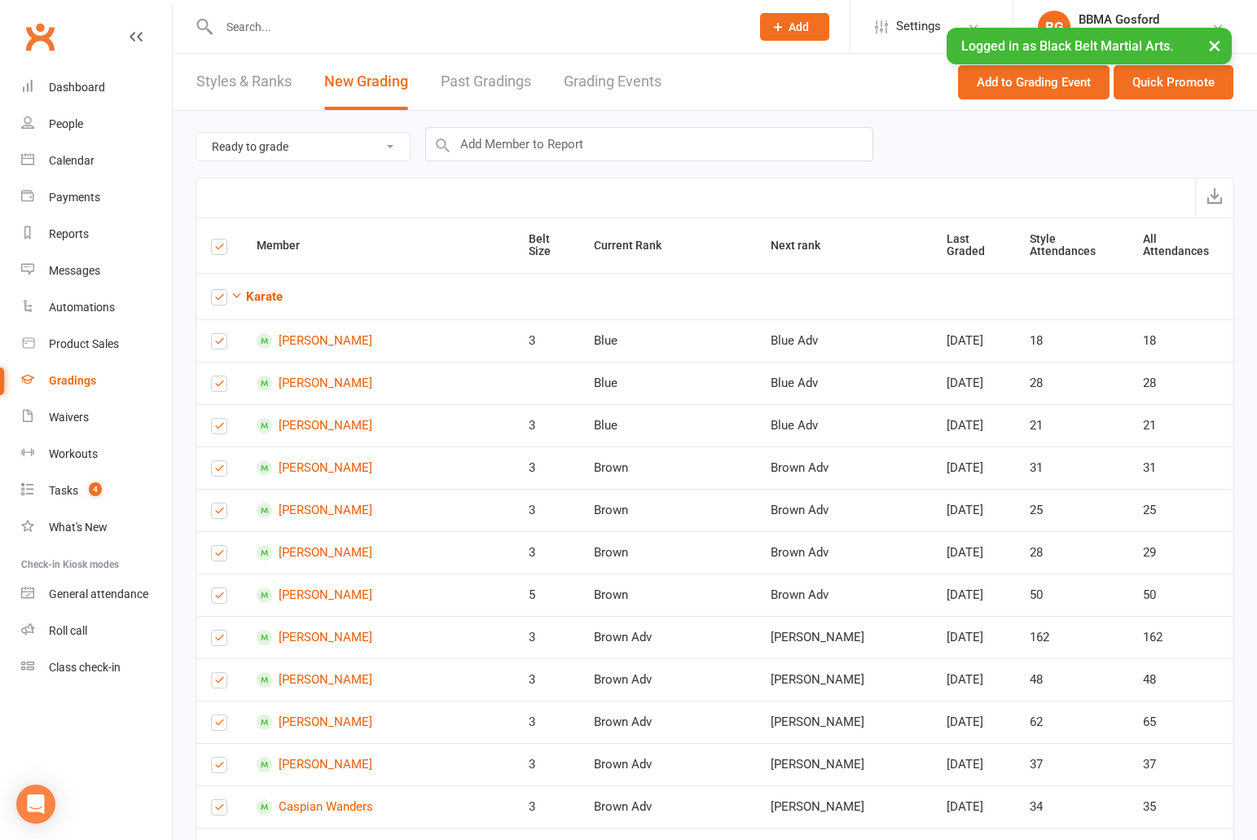
checkbox input "true"
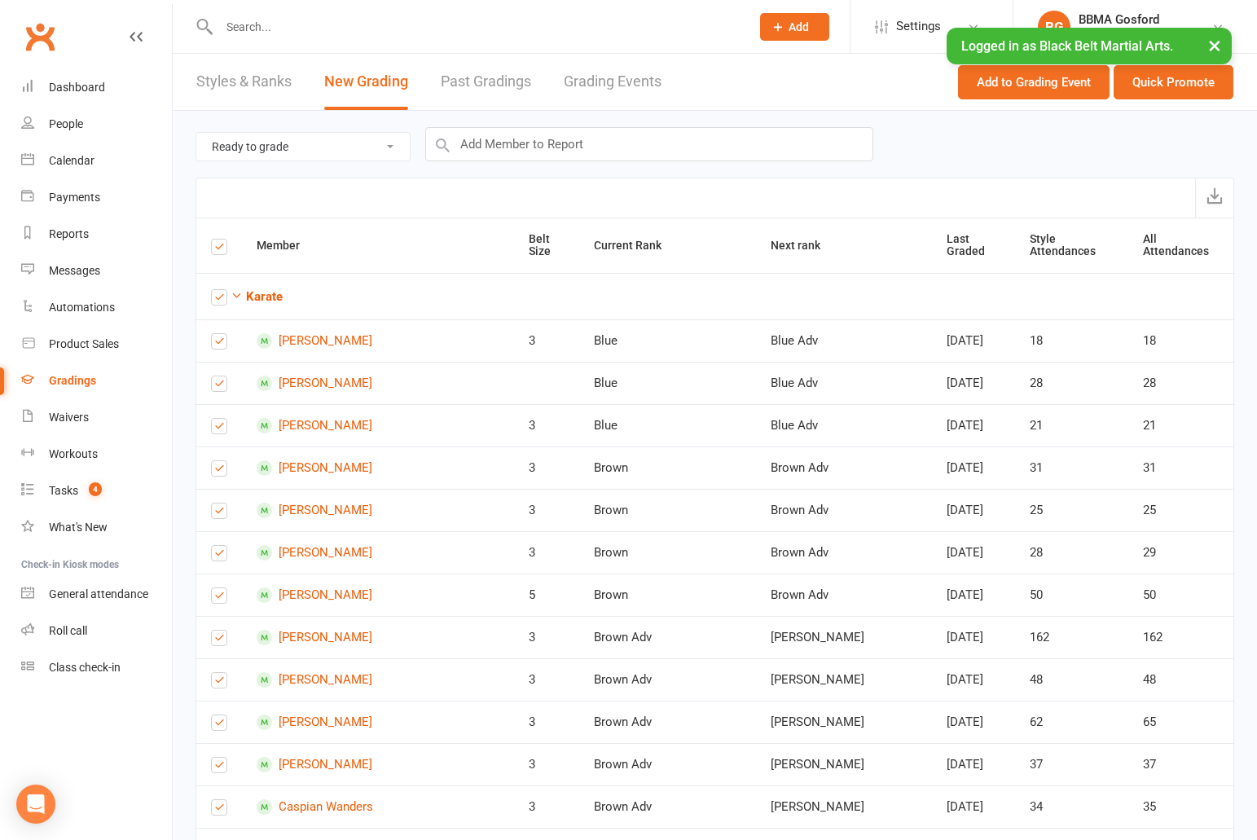
checkbox input "true"
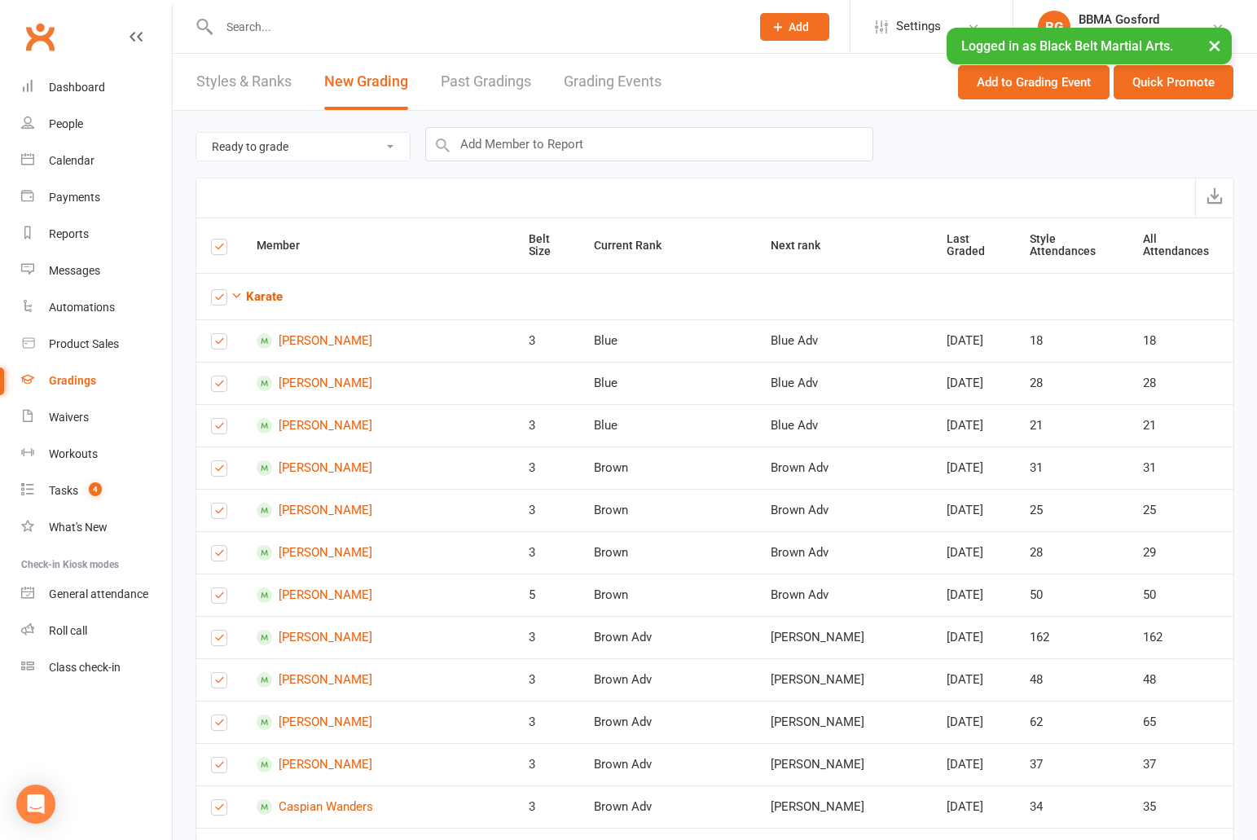
checkbox input "true"
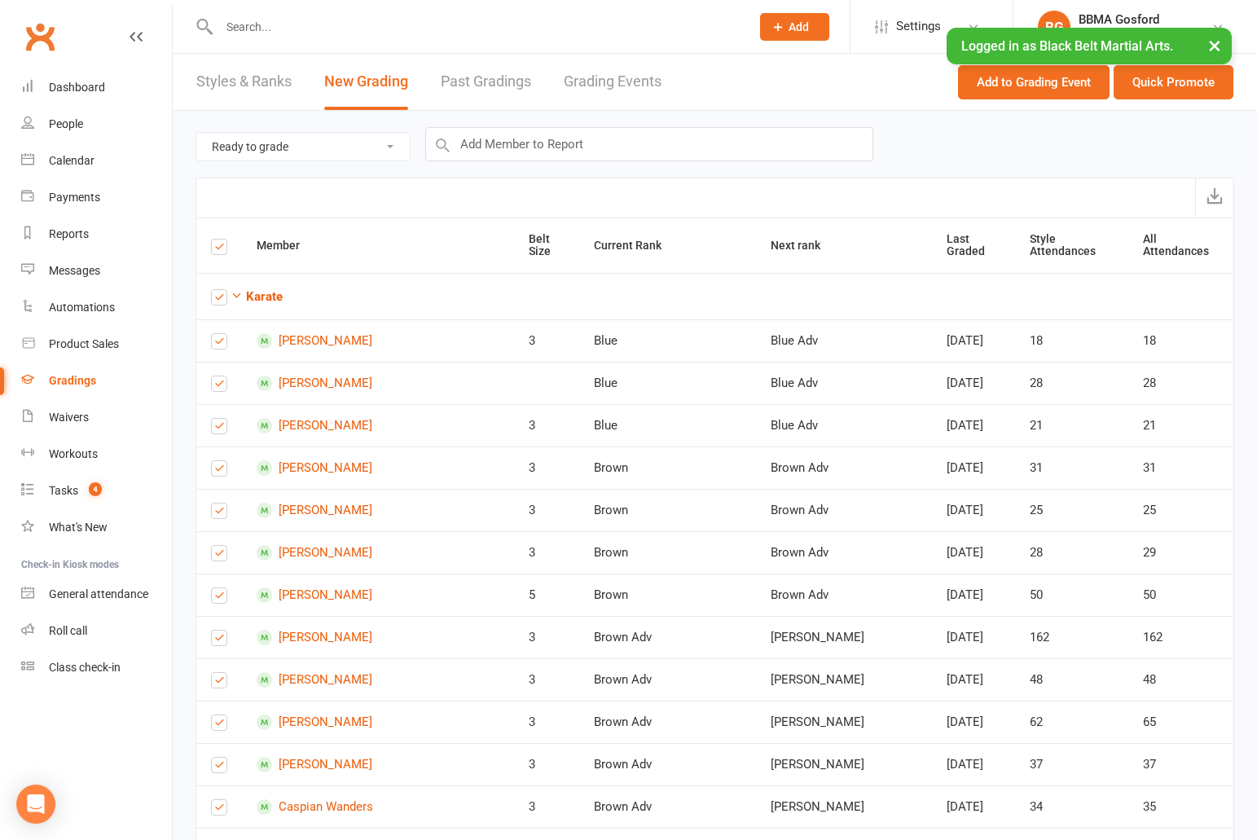
checkbox input "true"
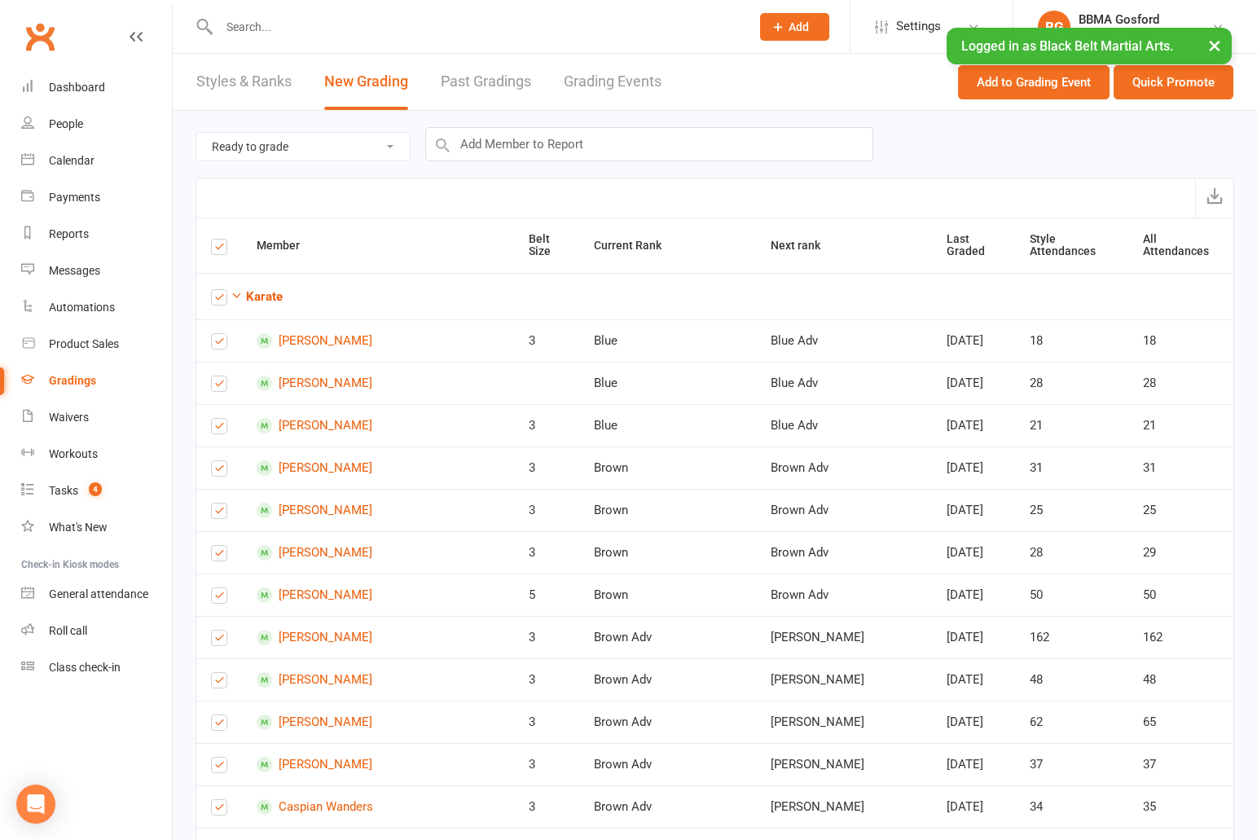
checkbox input "true"
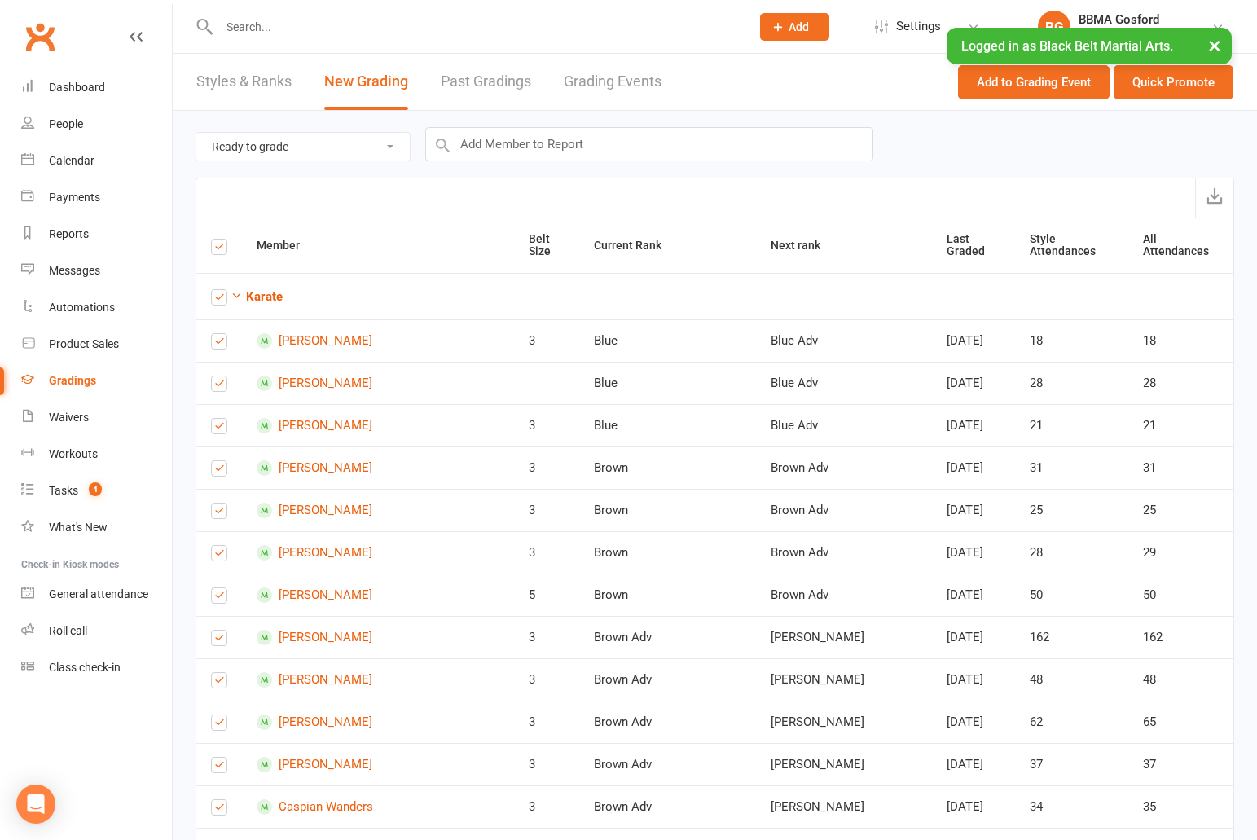
checkbox input "true"
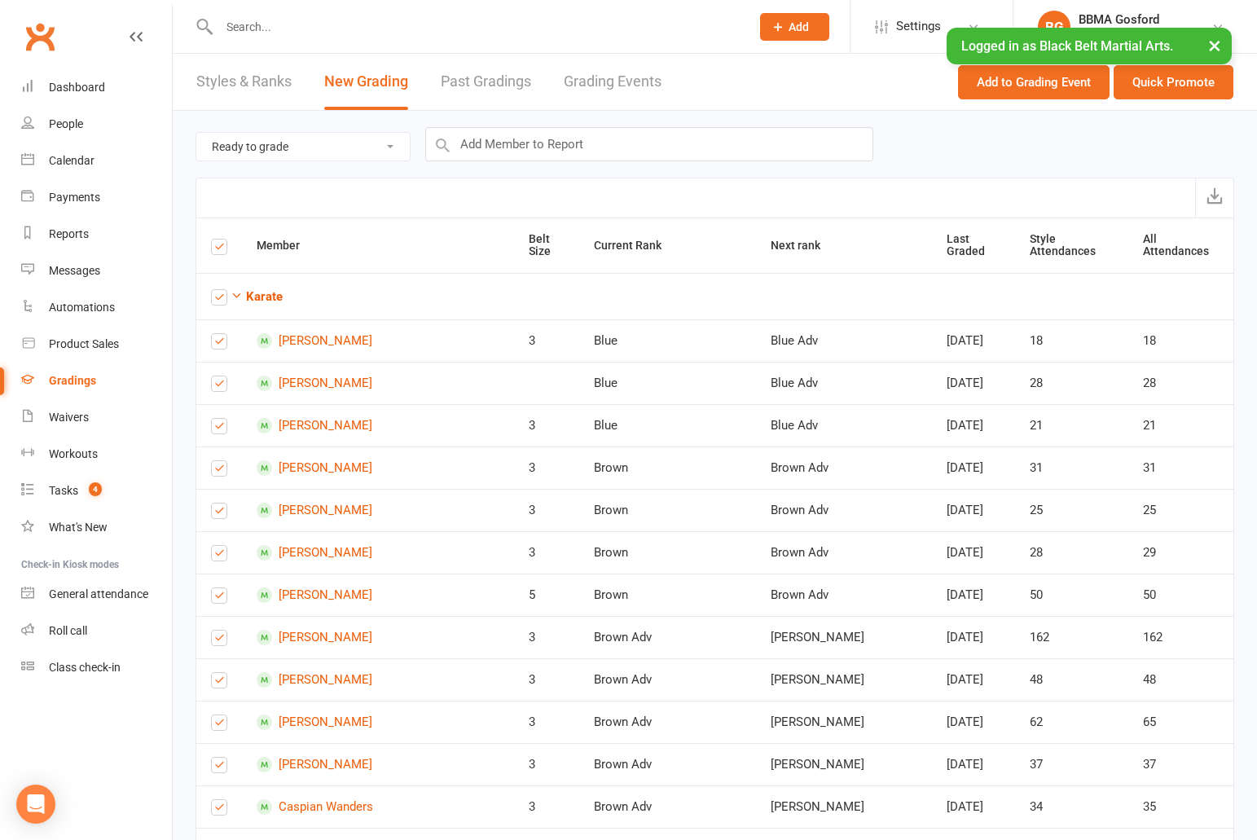
checkbox input "true"
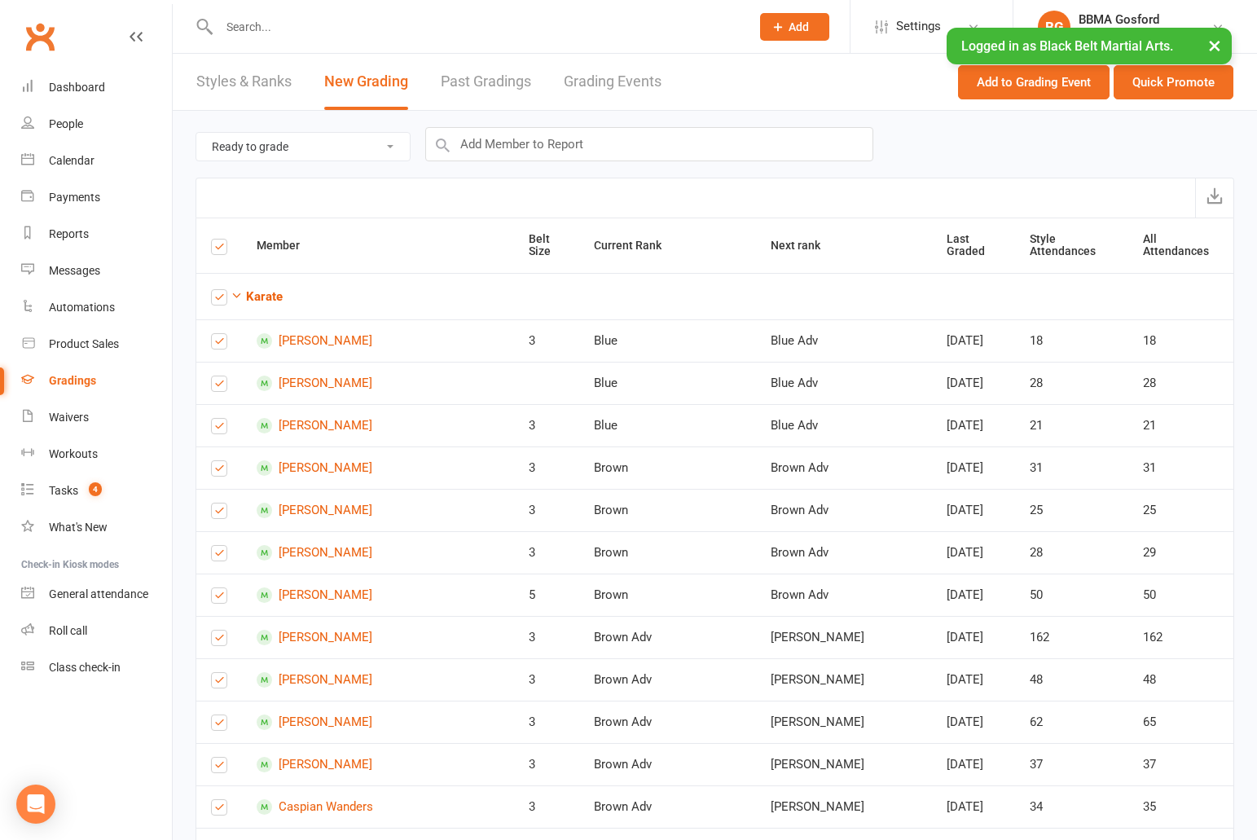
checkbox input "true"
click at [219, 249] on label at bounding box center [219, 249] width 16 height 0
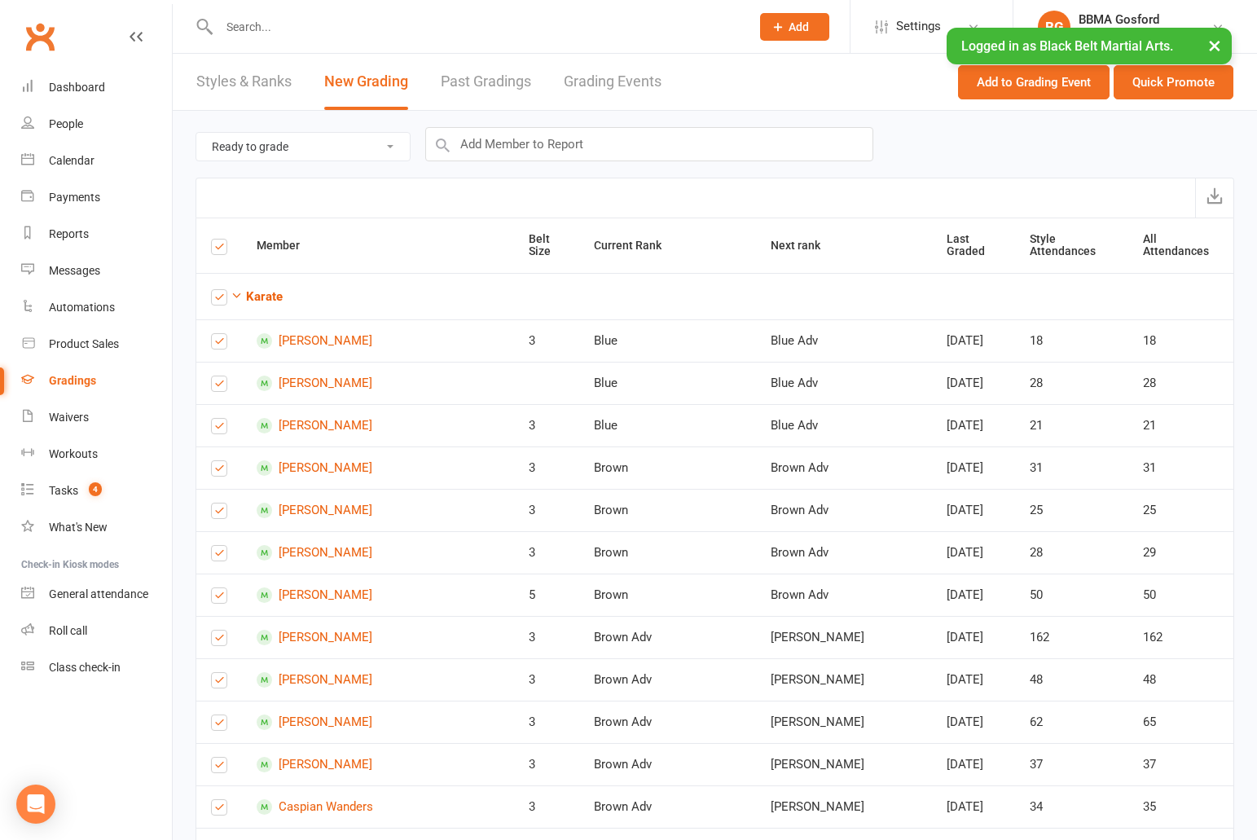
click at [219, 239] on input "checkbox" at bounding box center [219, 239] width 16 height 0
checkbox input "false"
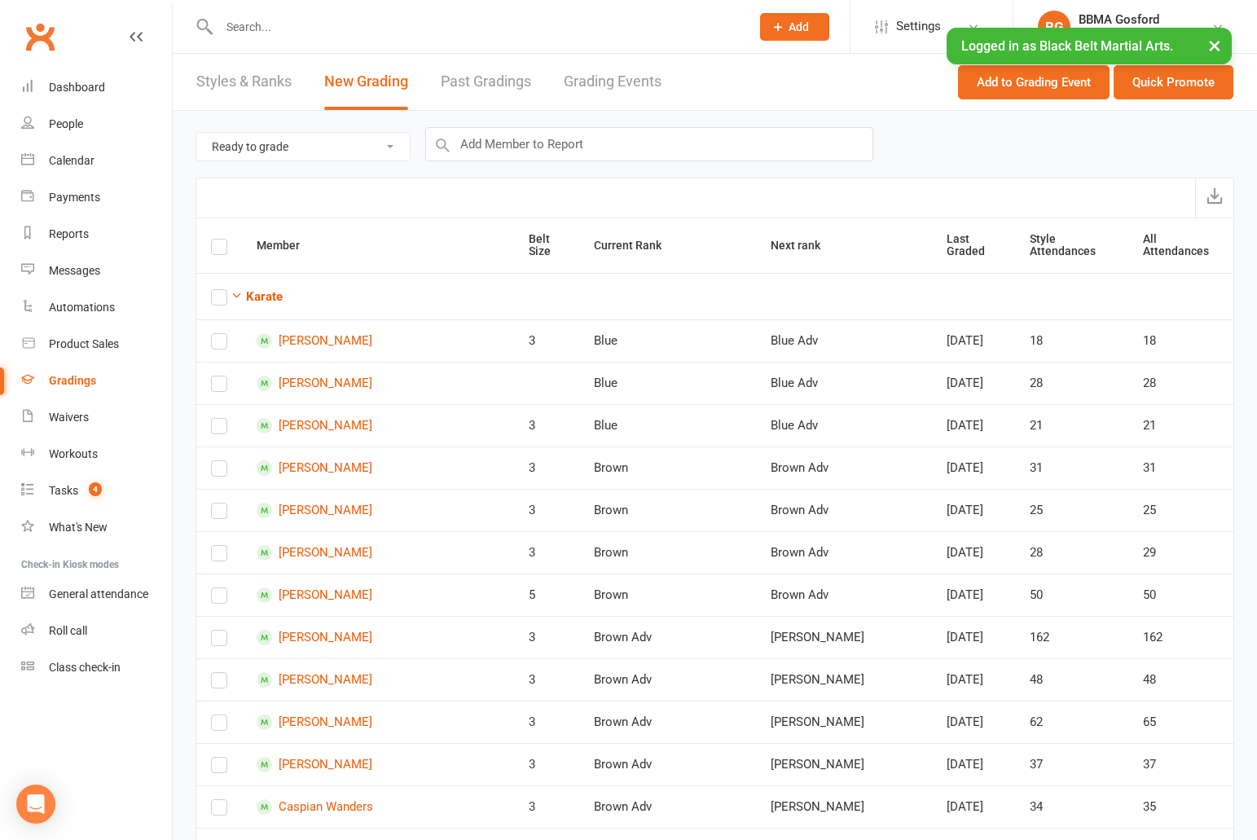
checkbox input "false"
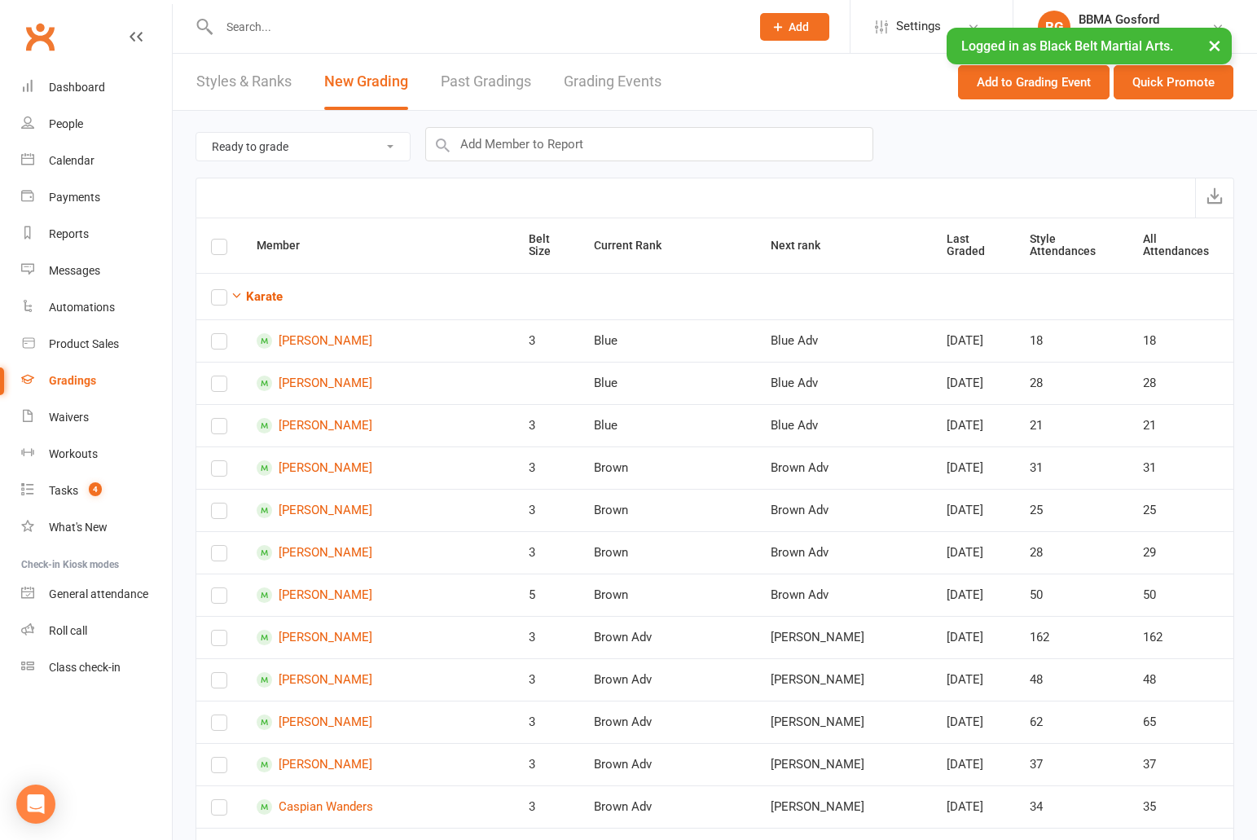
checkbox input "false"
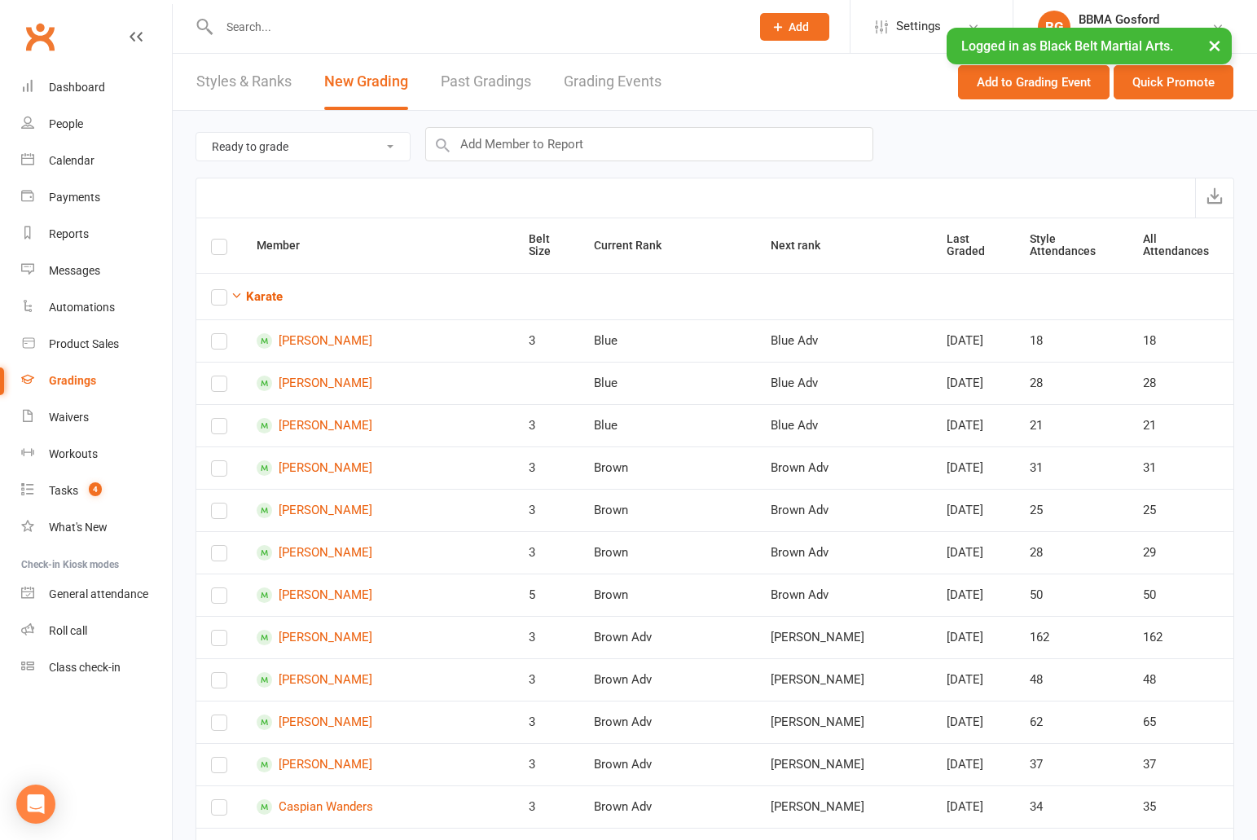
checkbox input "false"
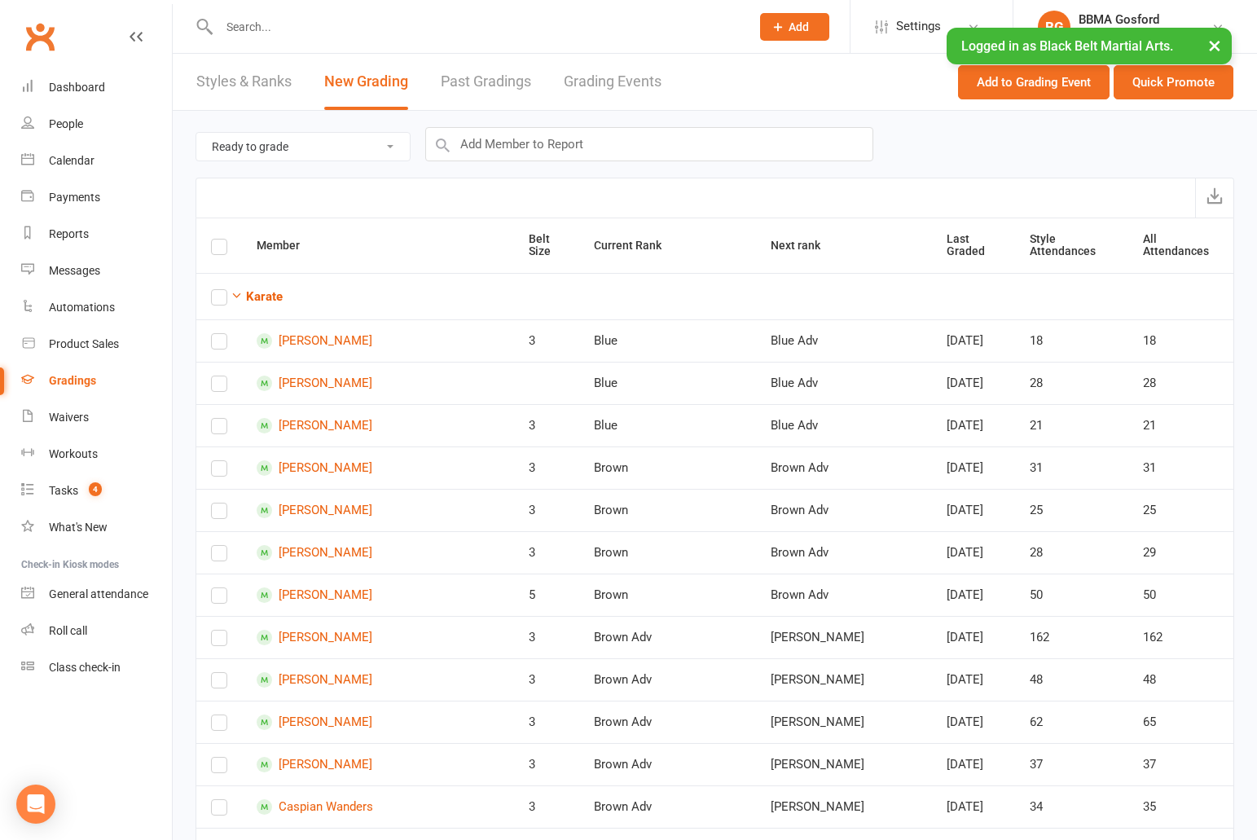
checkbox input "false"
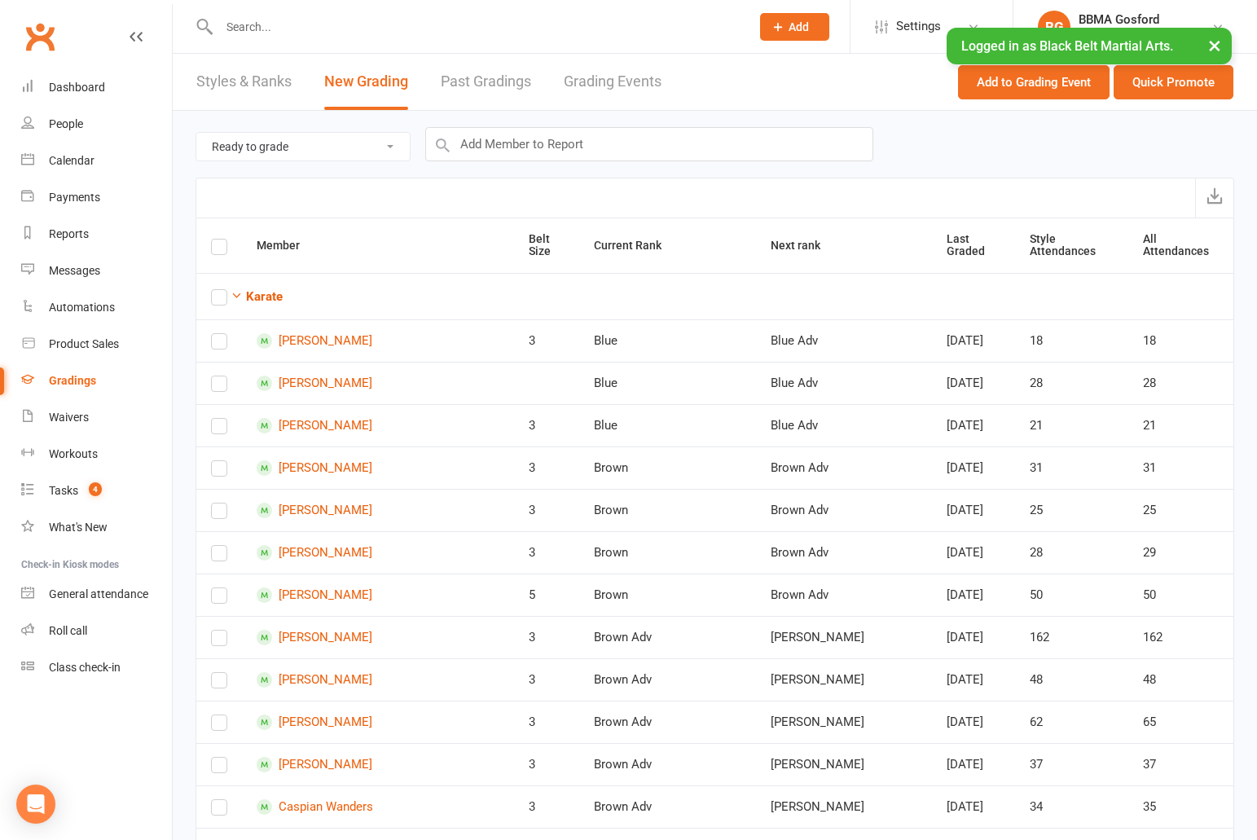
checkbox input "false"
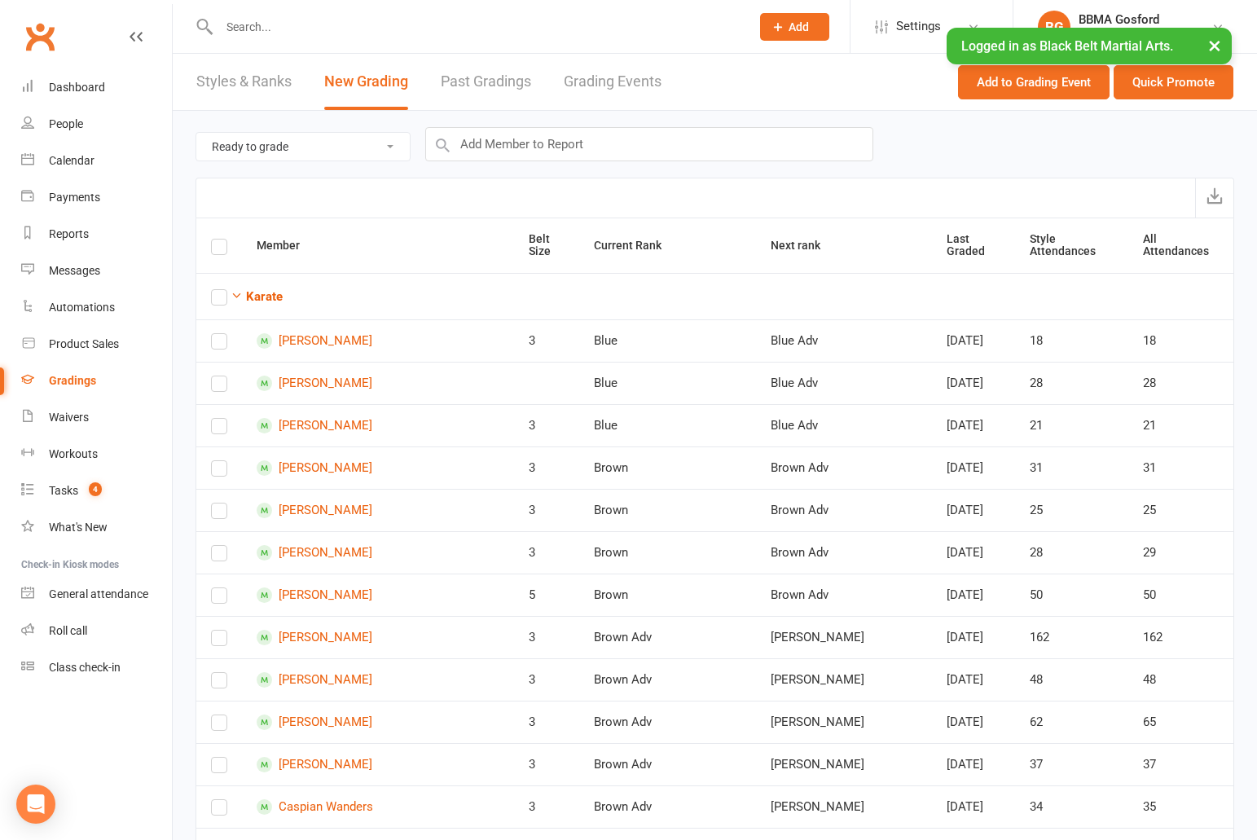
checkbox input "false"
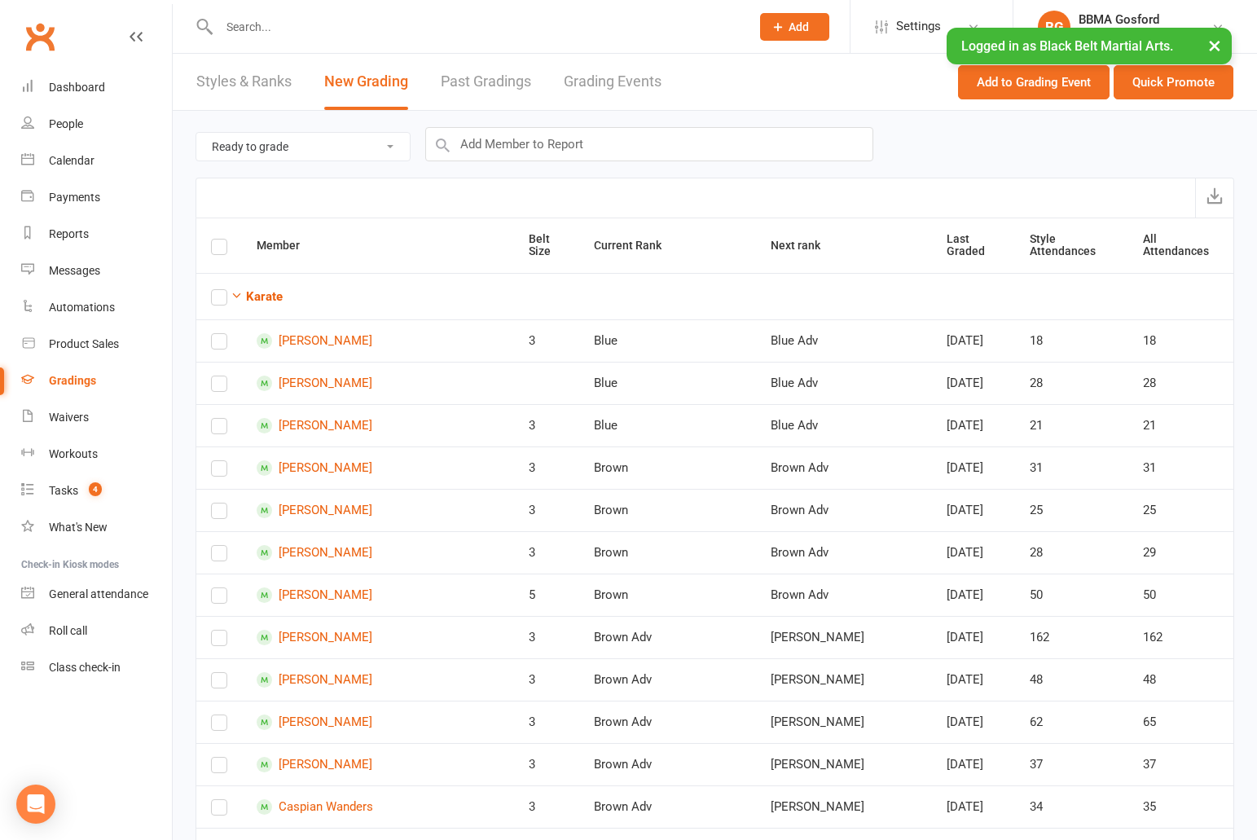
checkbox input "false"
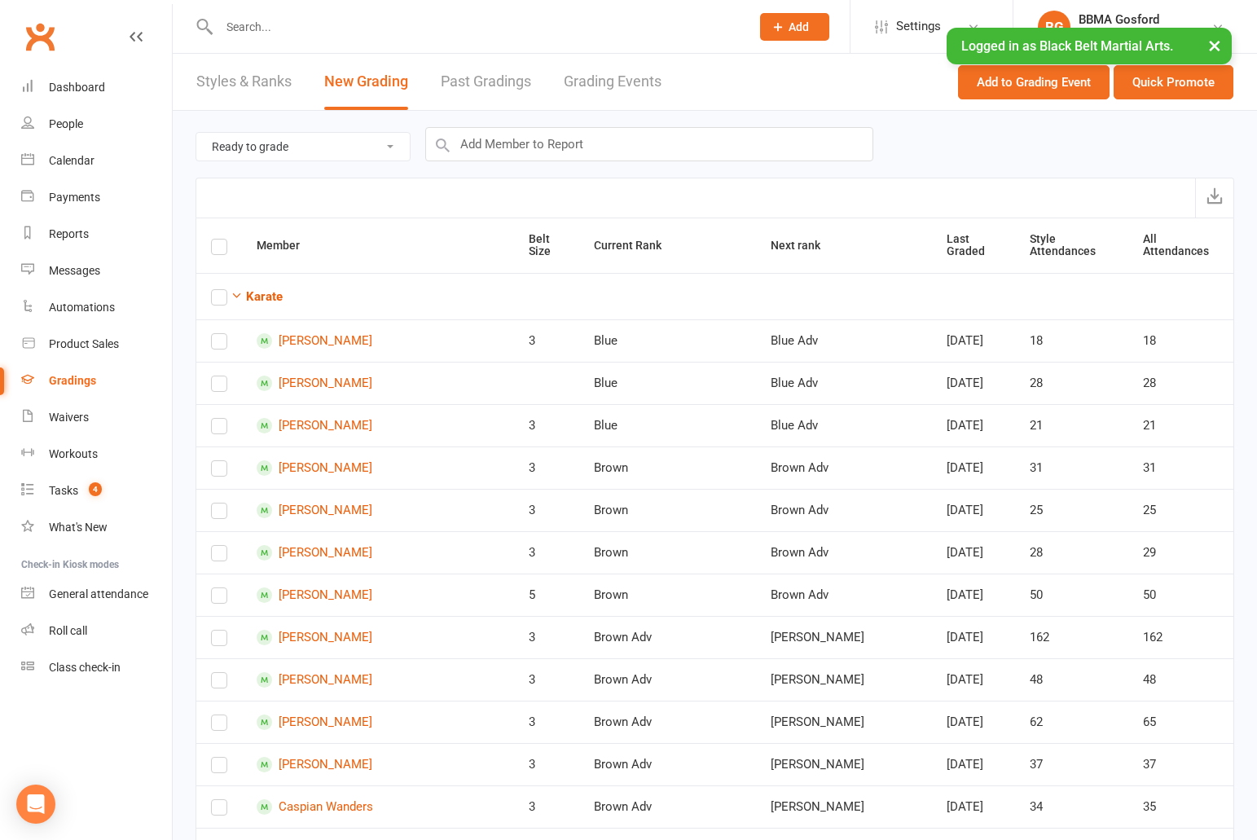
checkbox input "false"
click at [578, 163] on div "Ready to grade All members enrolled in a style Active members enrolled in a sty…" at bounding box center [714, 144] width 1038 height 67
click at [578, 147] on input "text" at bounding box center [649, 144] width 448 height 34
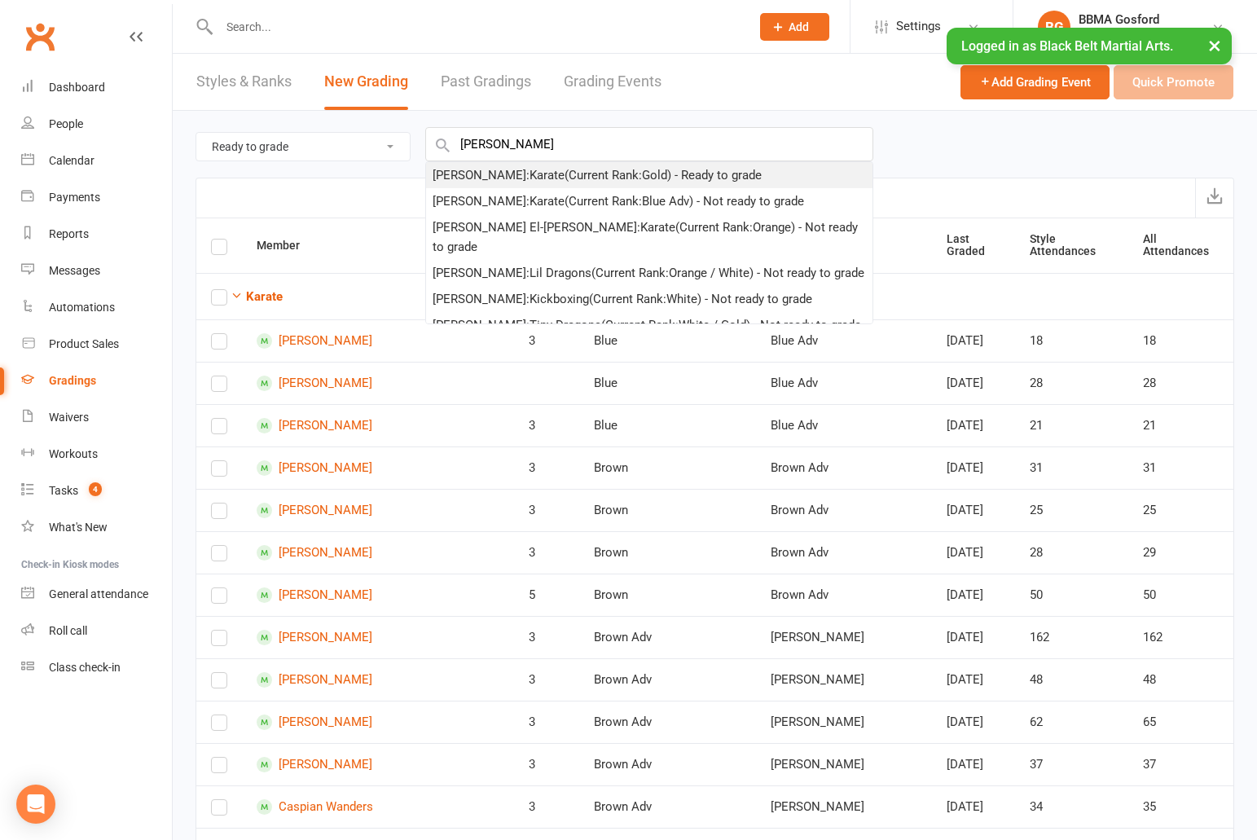
click at [541, 169] on div "Violette Clarkson : Karate (Current Rank: Gold ) - Ready to grade" at bounding box center [596, 175] width 329 height 20
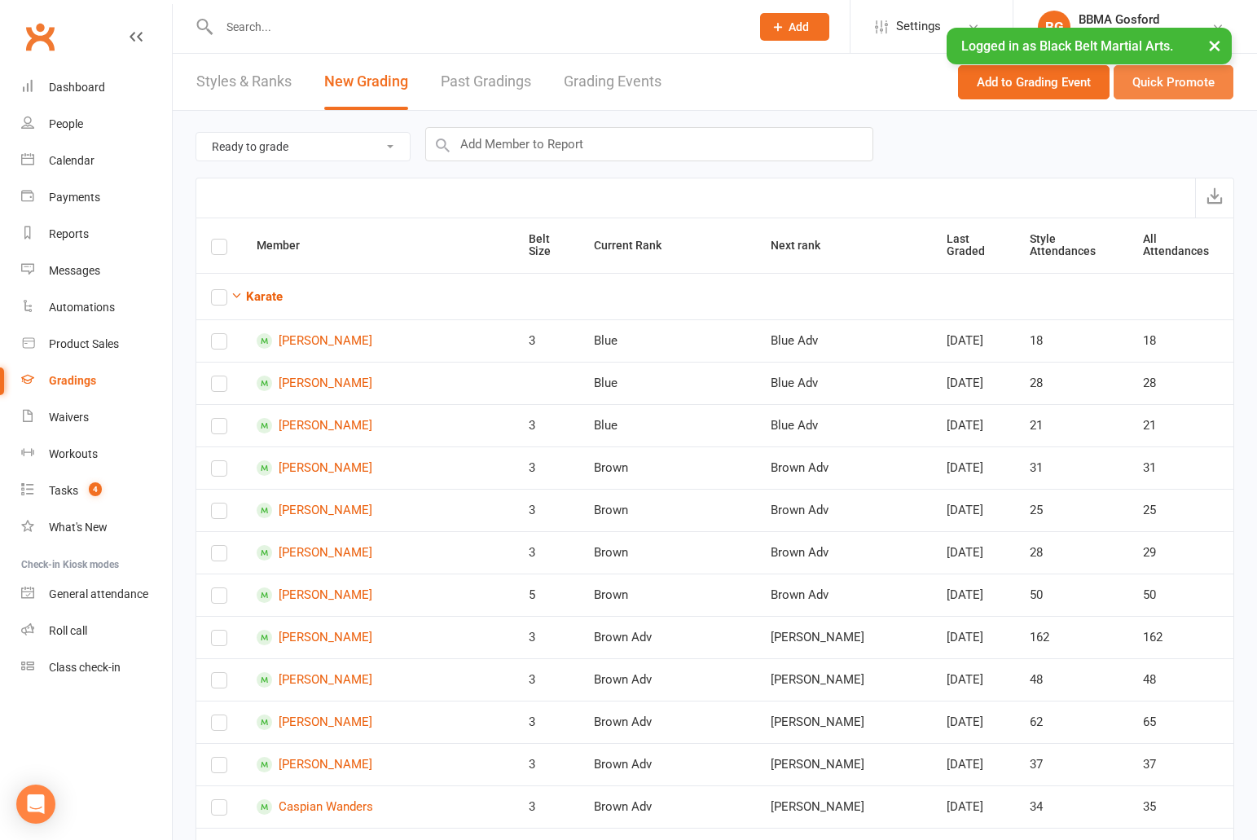
click at [1167, 84] on button "Quick Promote" at bounding box center [1173, 82] width 120 height 34
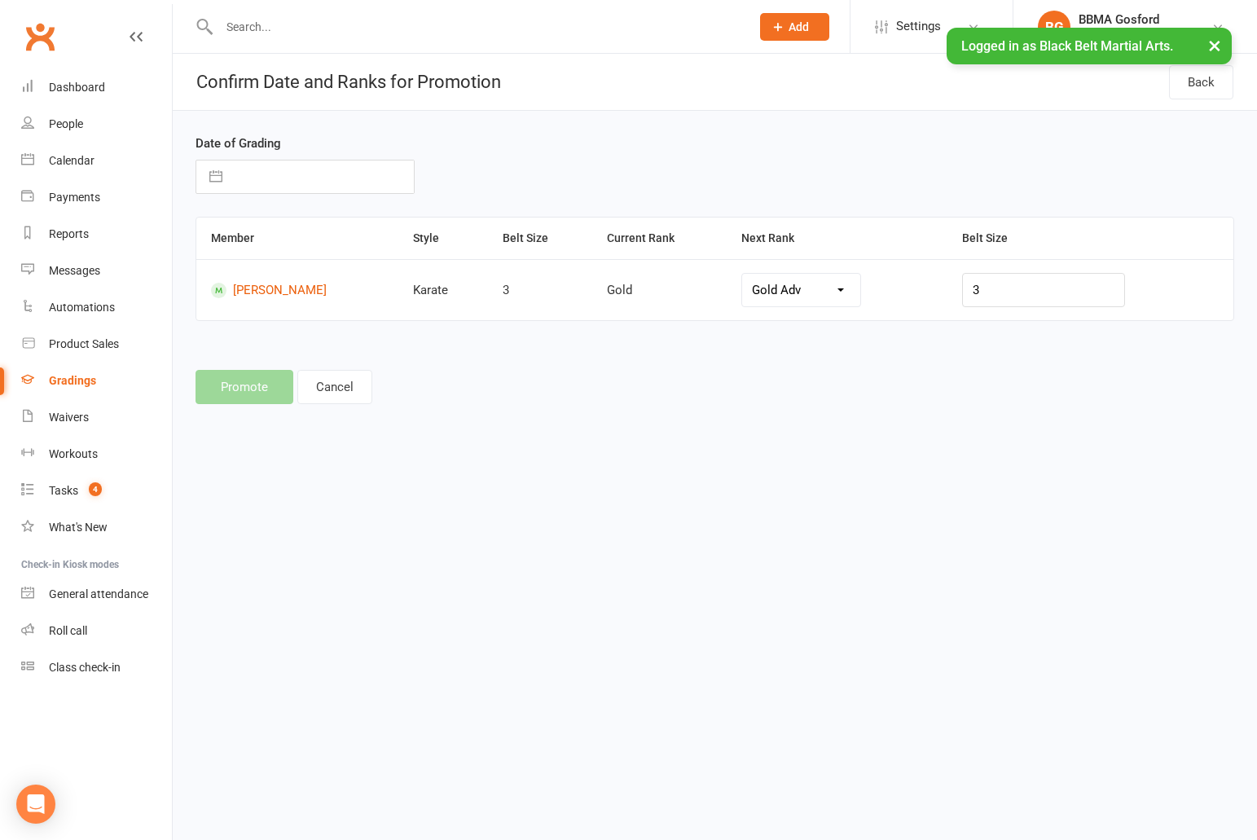
click at [259, 176] on input "text" at bounding box center [321, 176] width 183 height 33
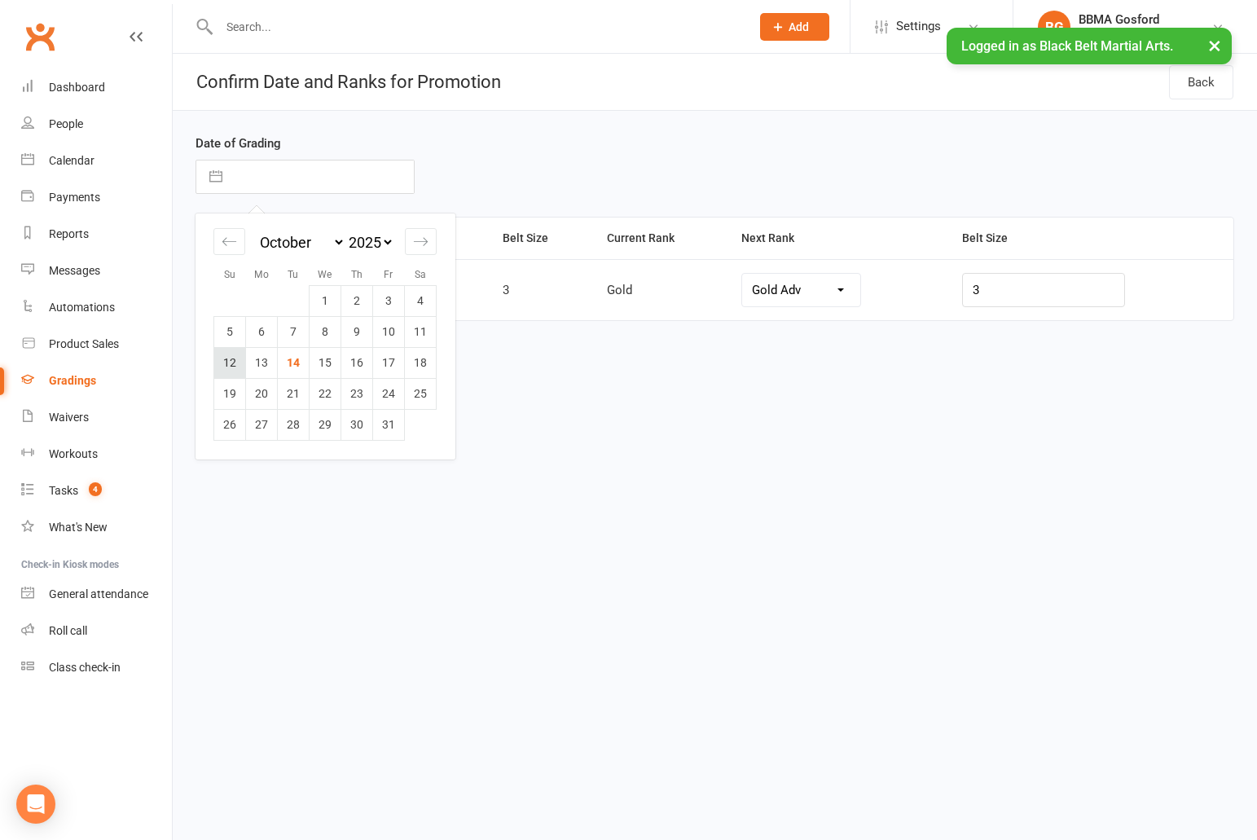
click at [230, 364] on td "12" at bounding box center [230, 362] width 32 height 31
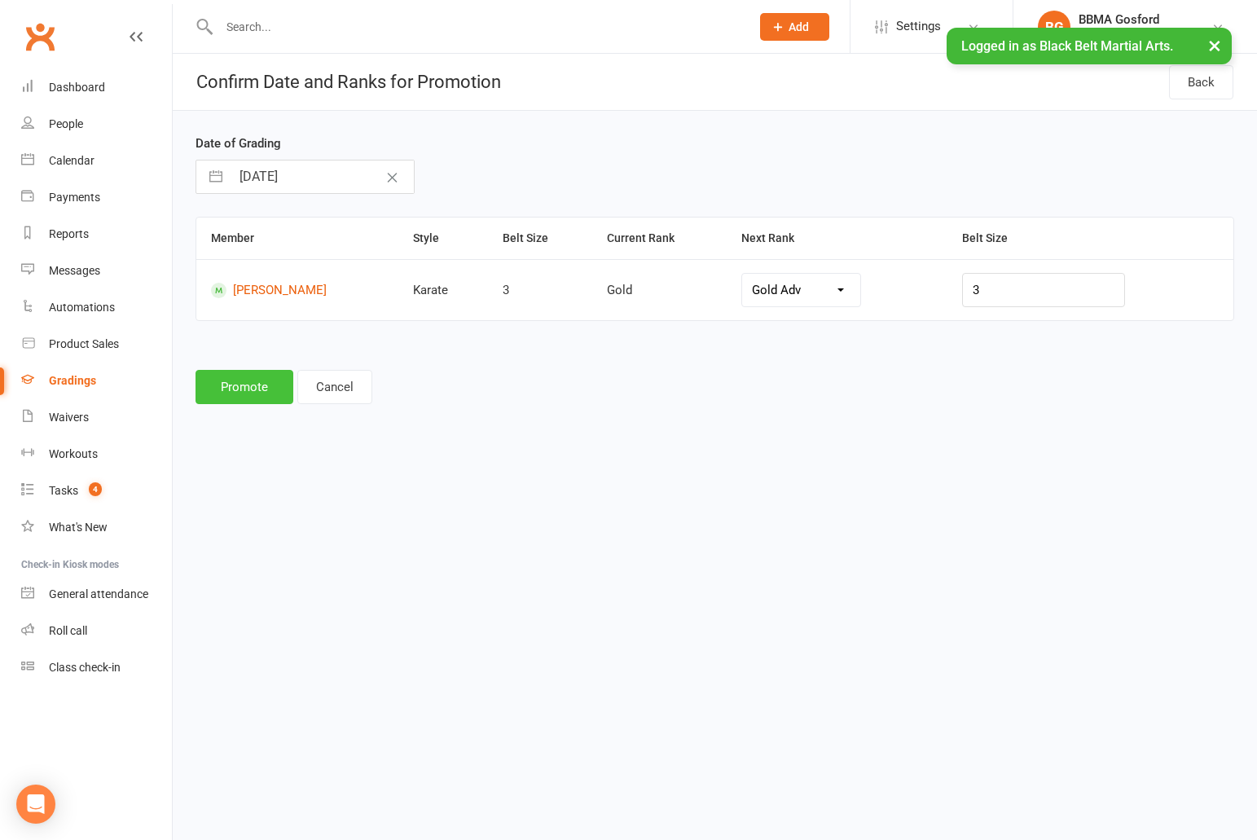
click at [246, 387] on button "Promote" at bounding box center [244, 387] width 98 height 34
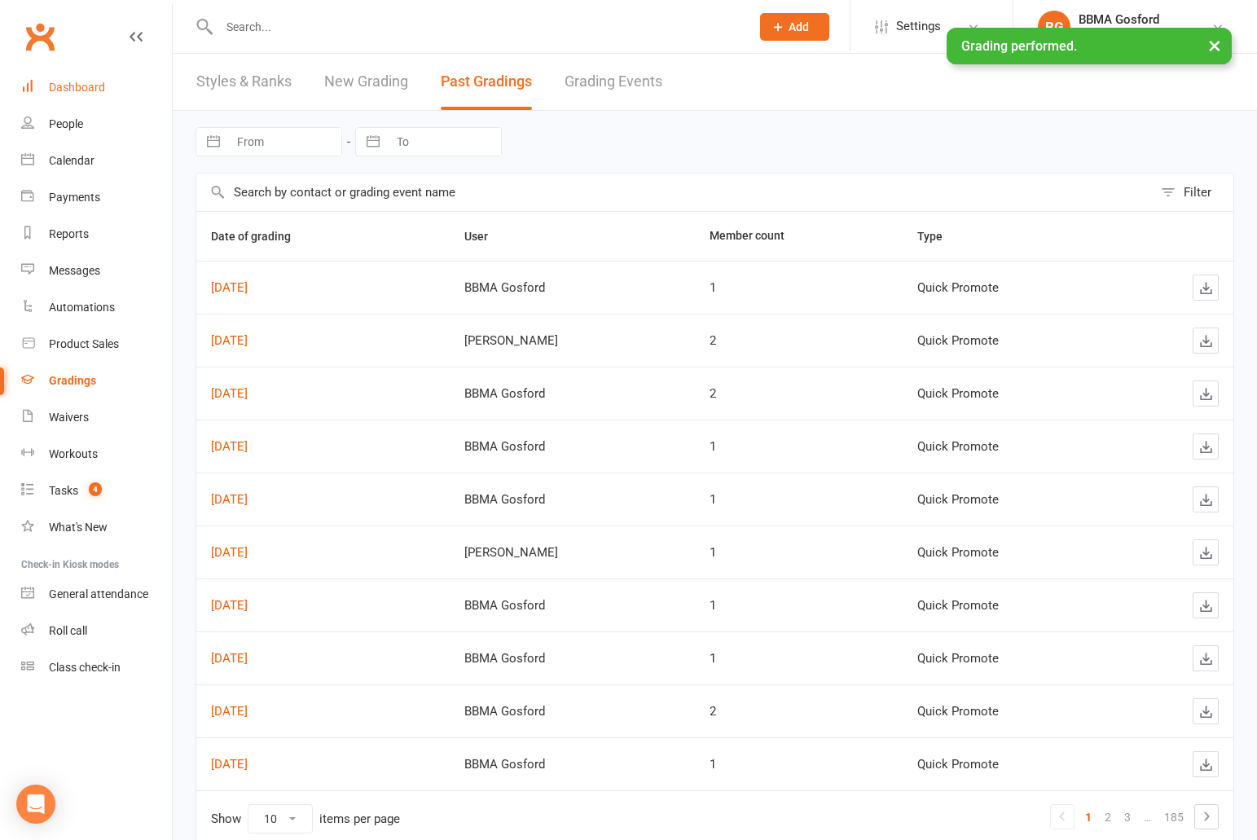
click at [74, 90] on div "Dashboard" at bounding box center [77, 87] width 56 height 13
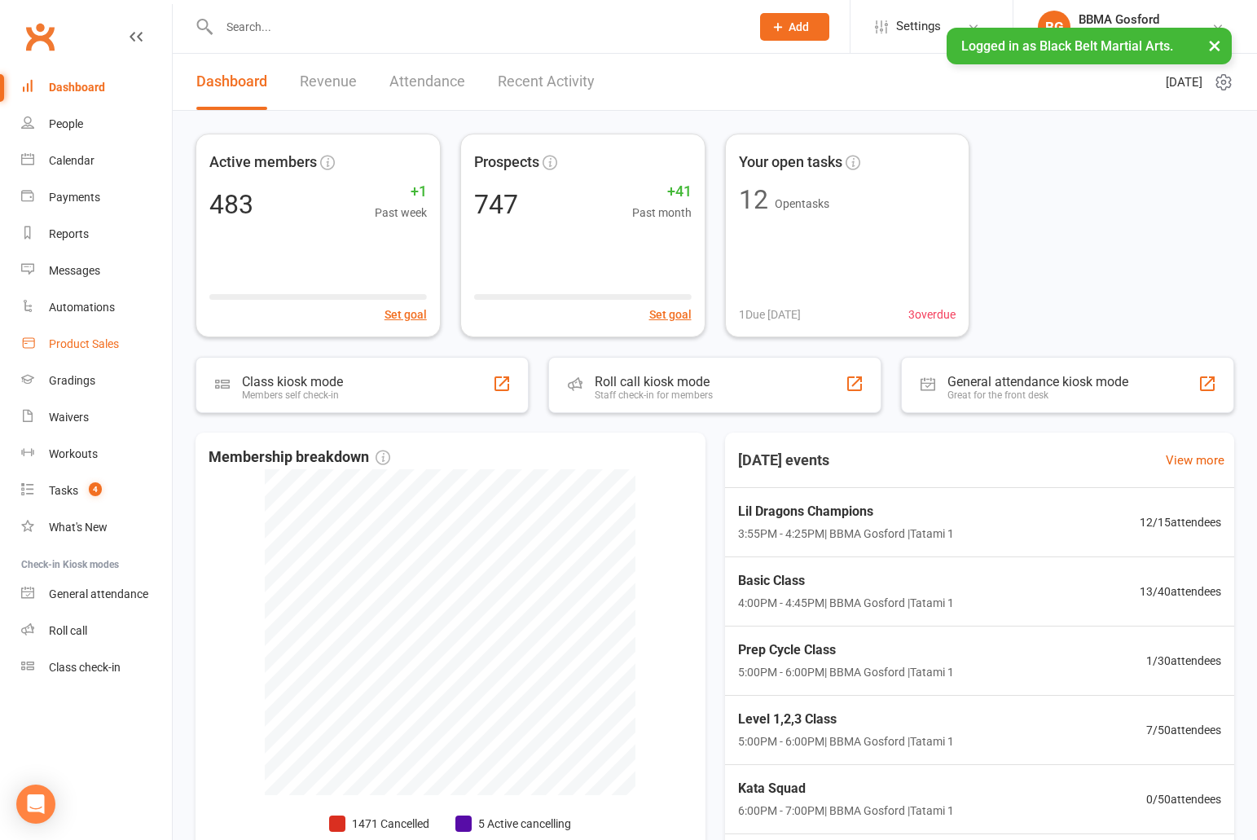
click at [103, 352] on link "Product Sales" at bounding box center [96, 344] width 151 height 37
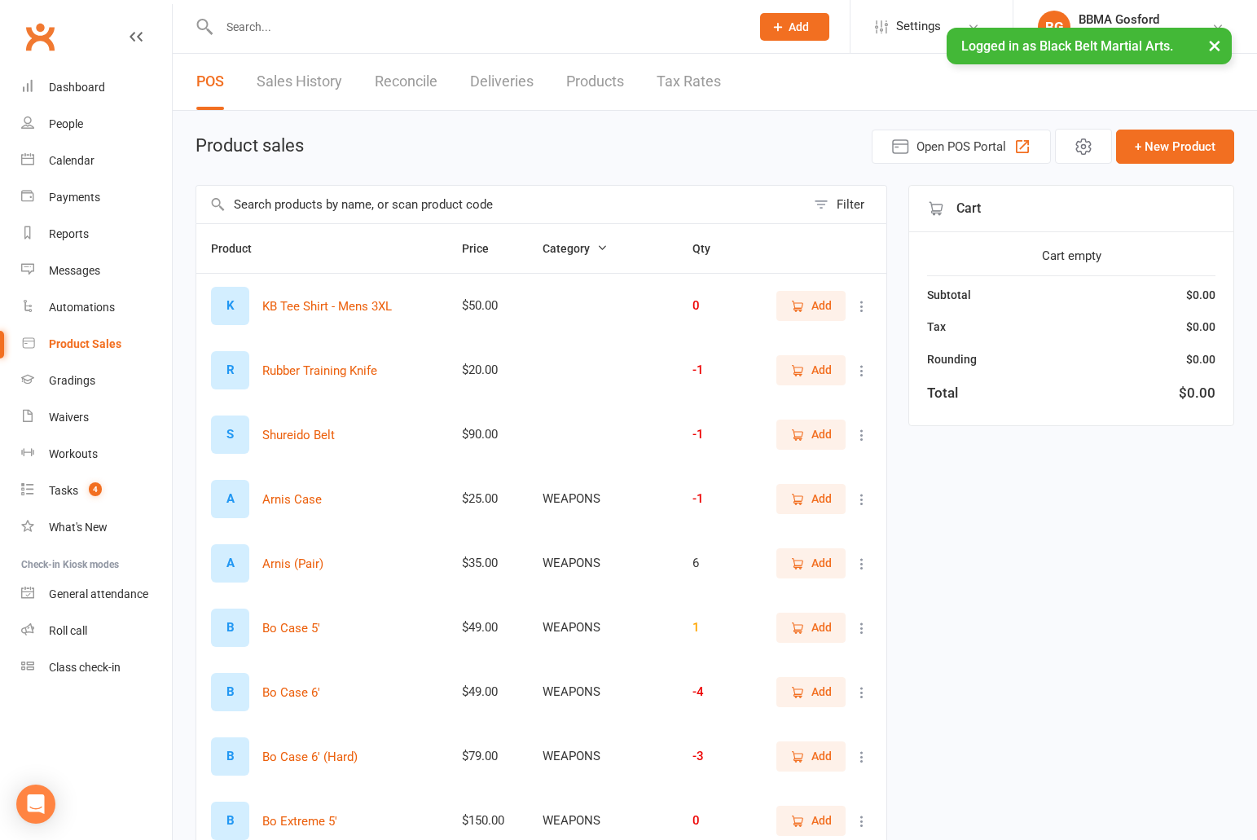
click at [372, 213] on input "text" at bounding box center [500, 204] width 609 height 37
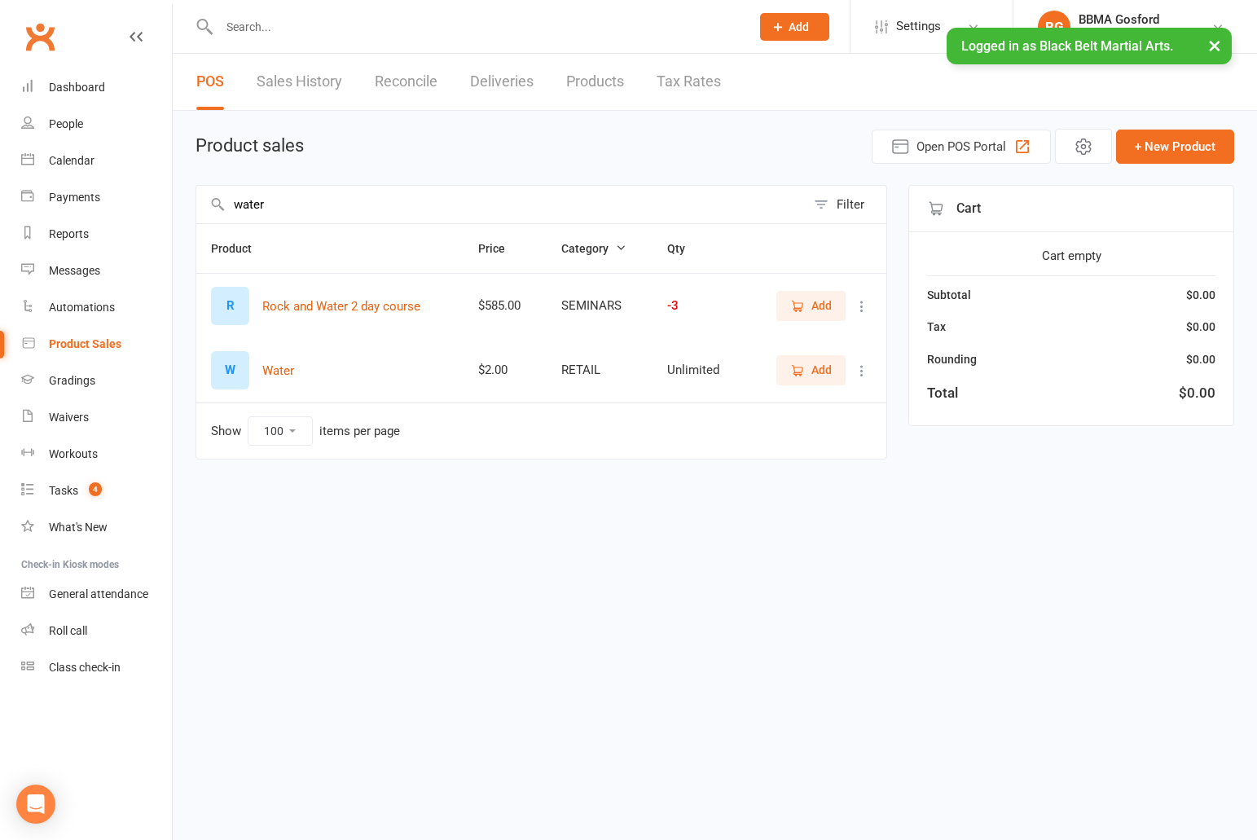
click at [815, 368] on span "Add" at bounding box center [821, 370] width 20 height 18
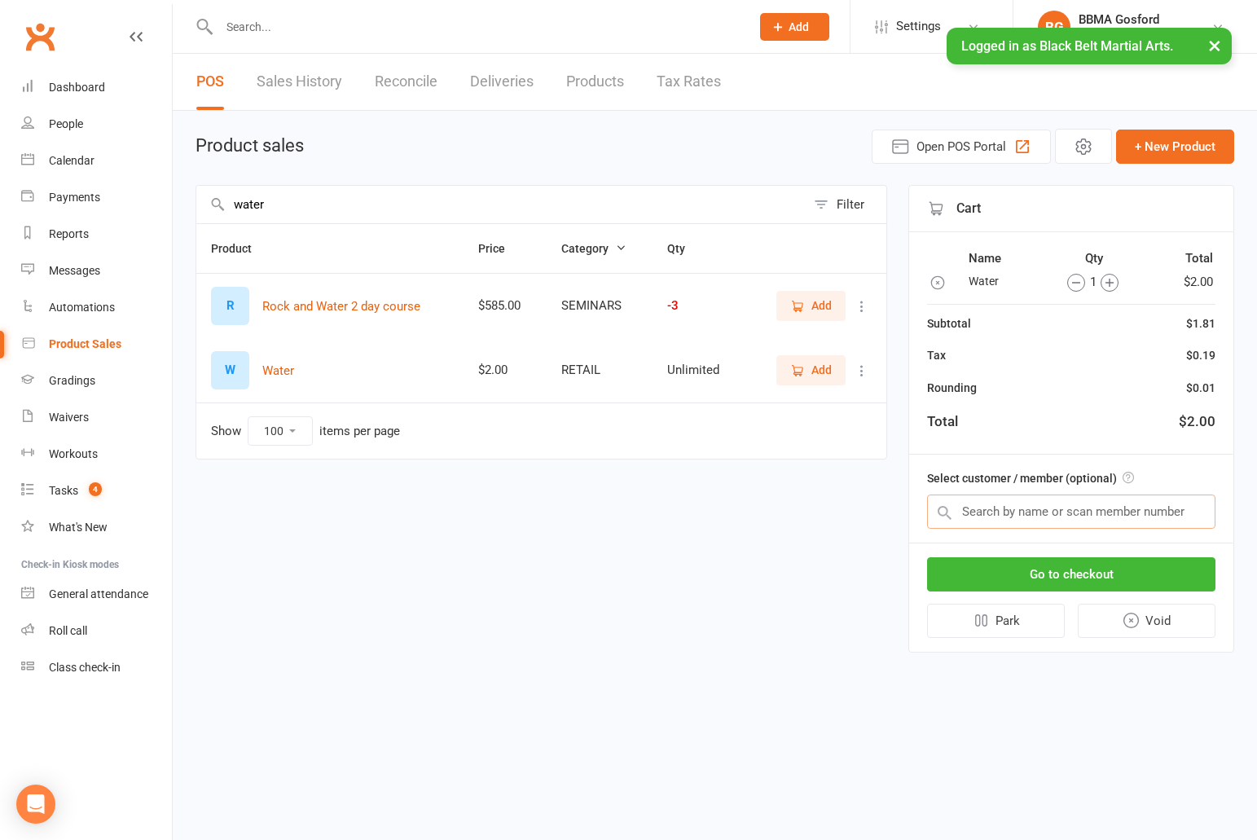
click at [1029, 512] on input "text" at bounding box center [1071, 511] width 288 height 34
click at [1069, 579] on button "Go to checkout" at bounding box center [1071, 574] width 288 height 34
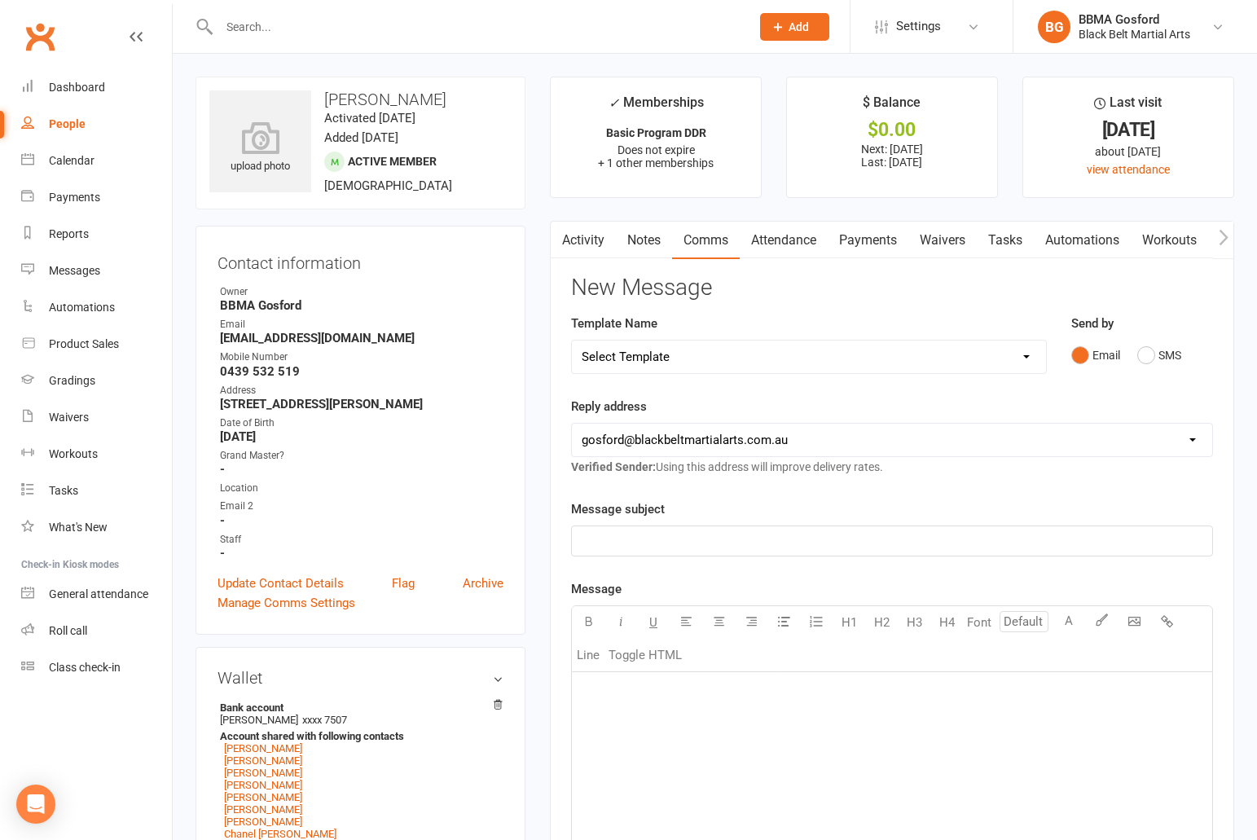
click at [316, 29] on input "text" at bounding box center [476, 26] width 524 height 23
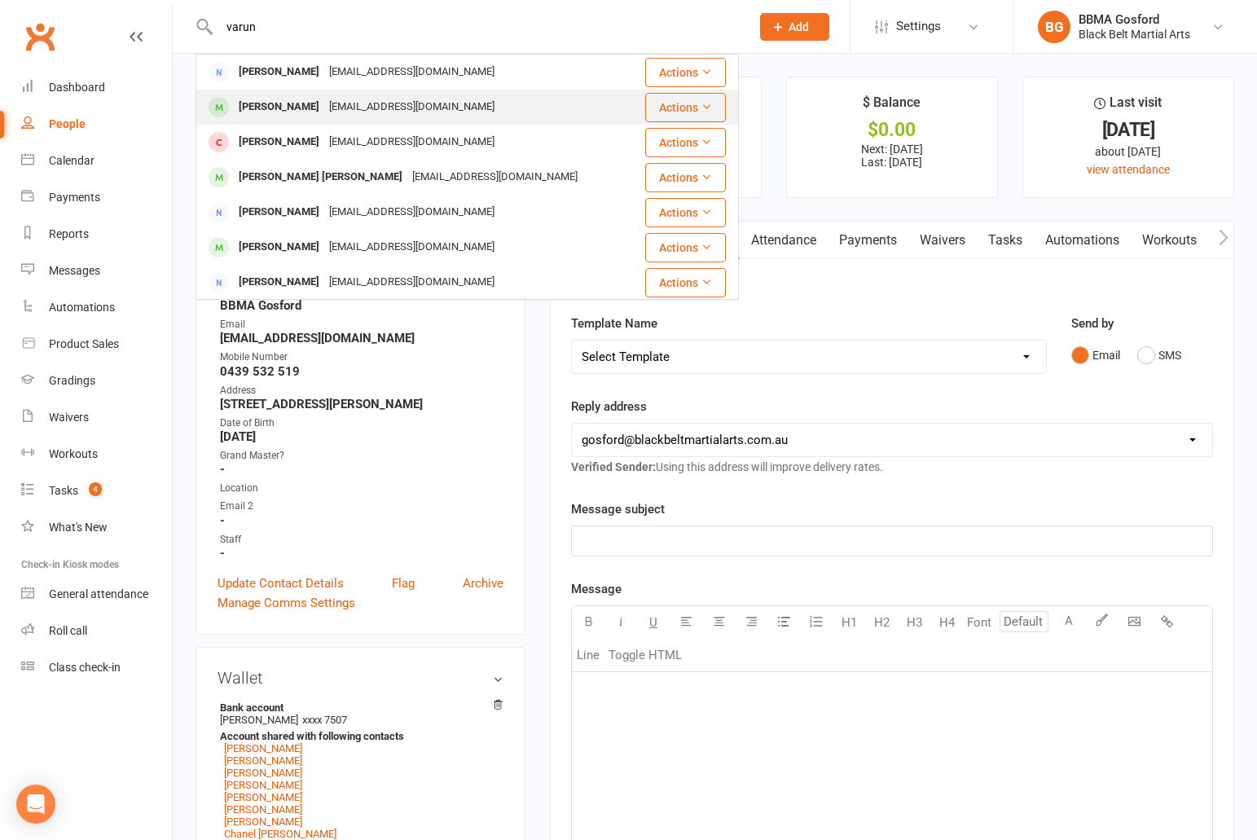
type input "varun"
click at [284, 113] on div "[PERSON_NAME]" at bounding box center [279, 107] width 90 height 24
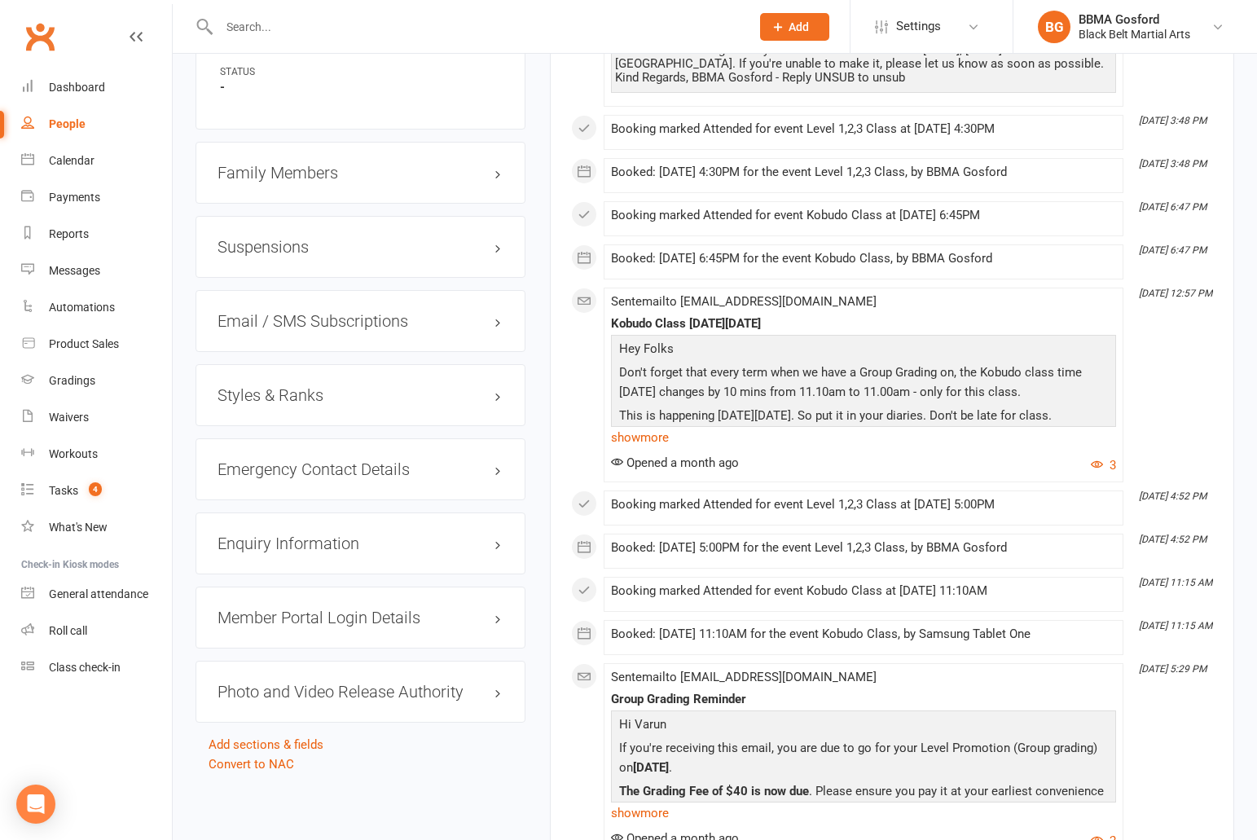
scroll to position [1332, 0]
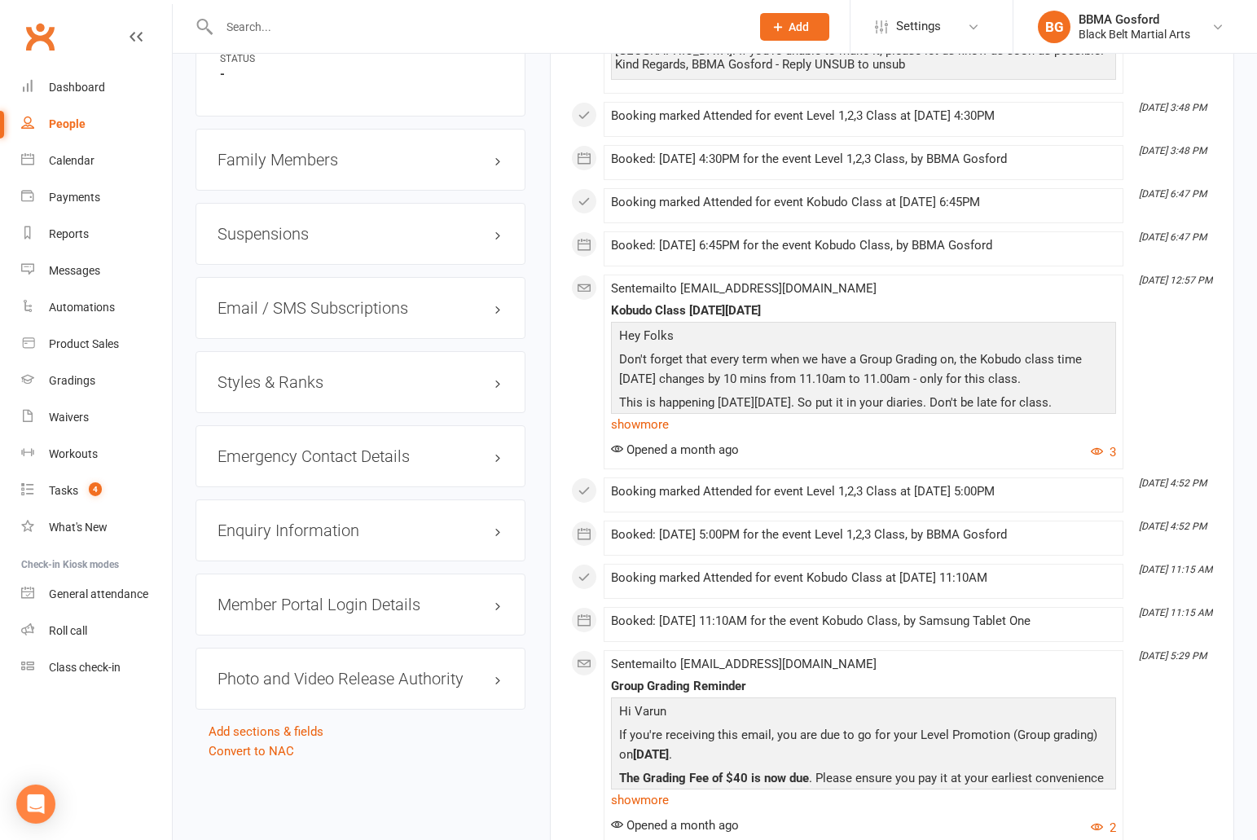
click at [252, 378] on h3 "Styles & Ranks" at bounding box center [360, 382] width 286 height 18
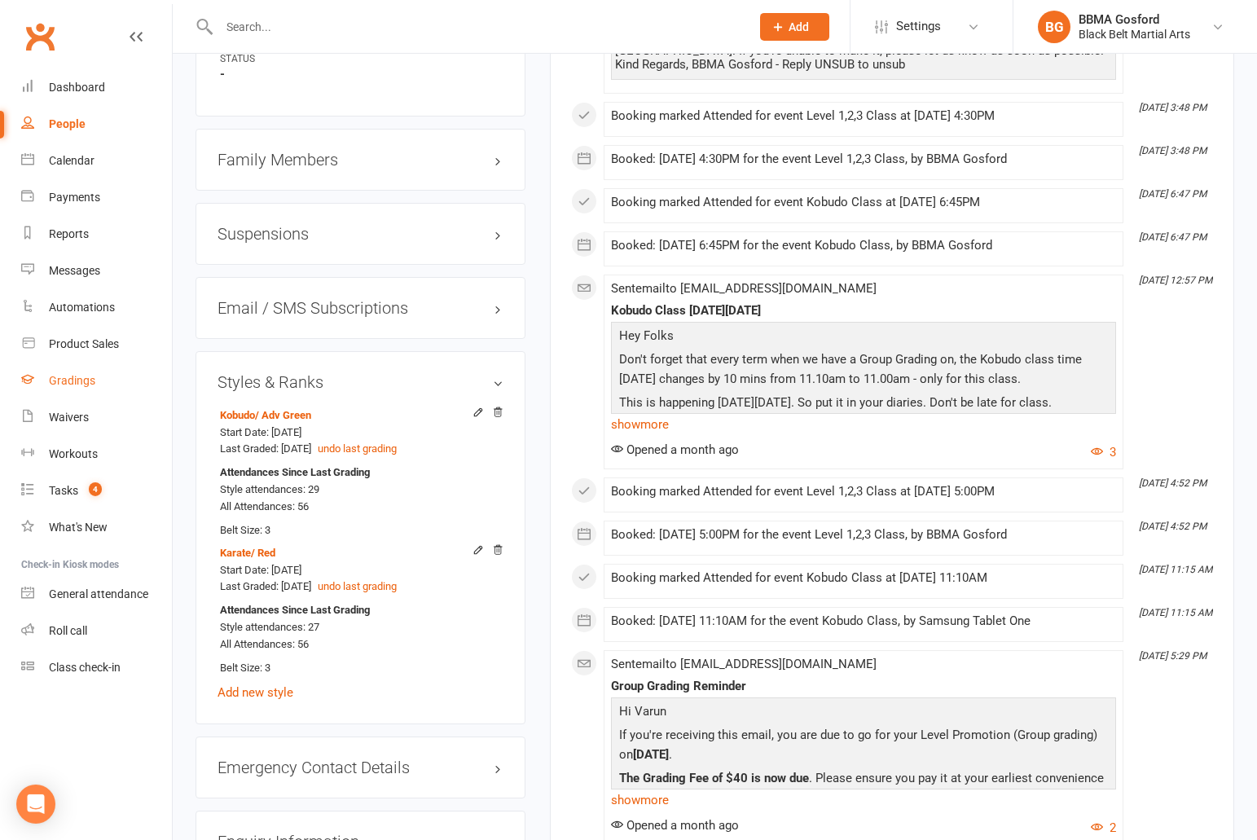
click at [82, 379] on div "Gradings" at bounding box center [72, 380] width 46 height 13
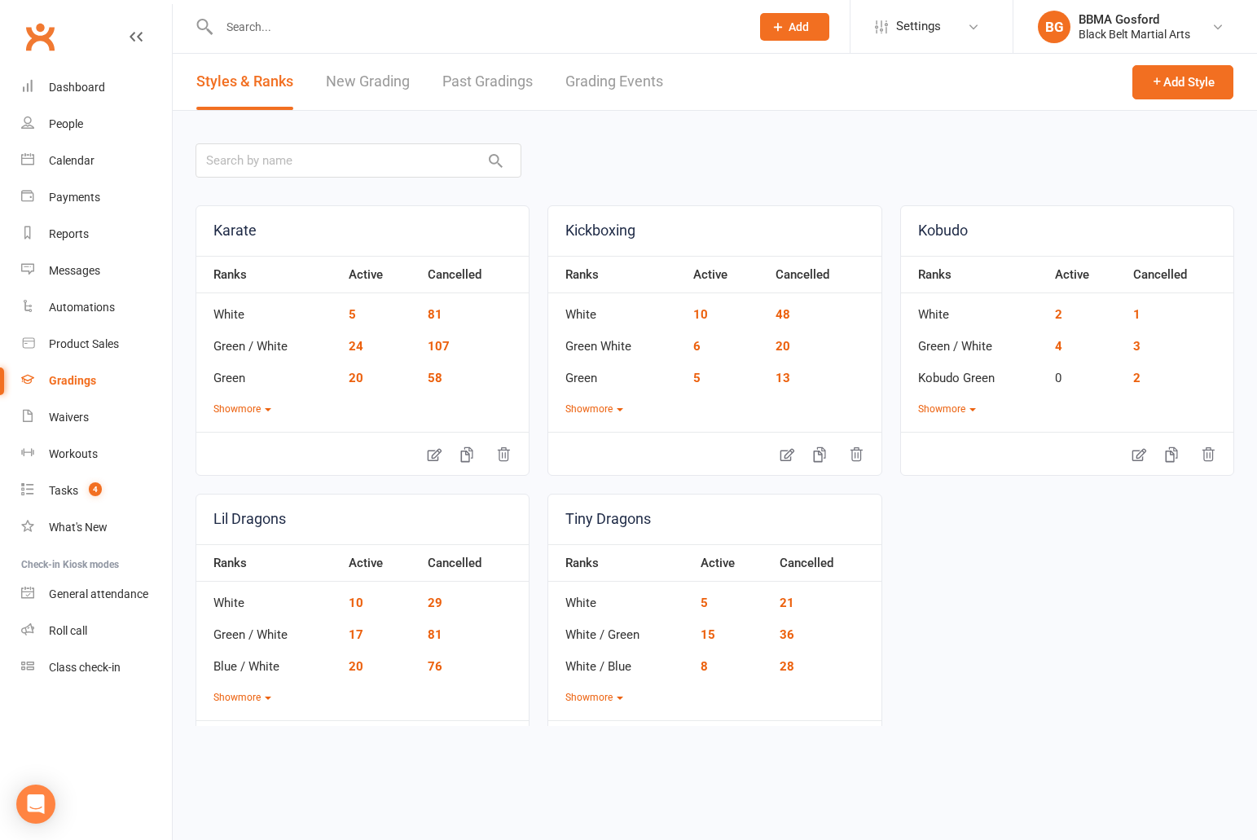
click at [375, 81] on link "New Grading" at bounding box center [368, 82] width 84 height 56
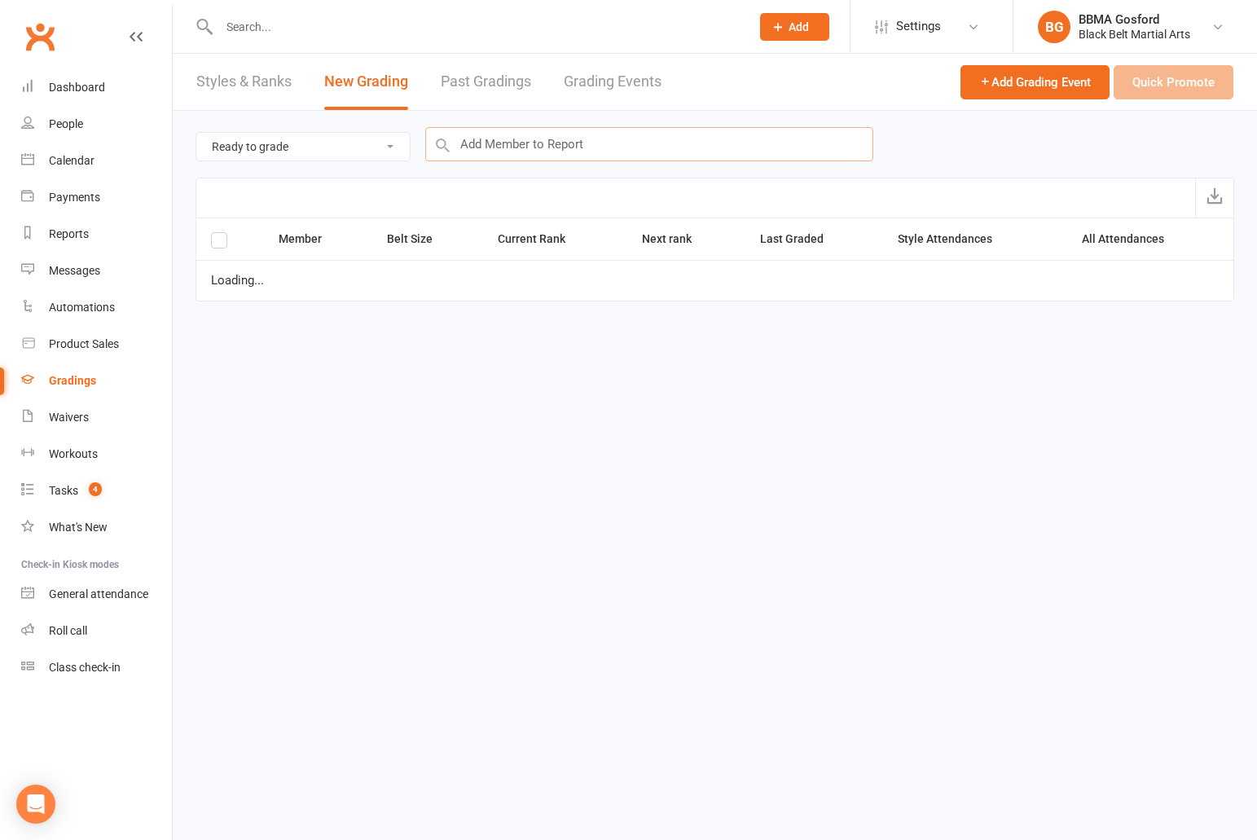
click at [651, 147] on input "text" at bounding box center [649, 144] width 448 height 34
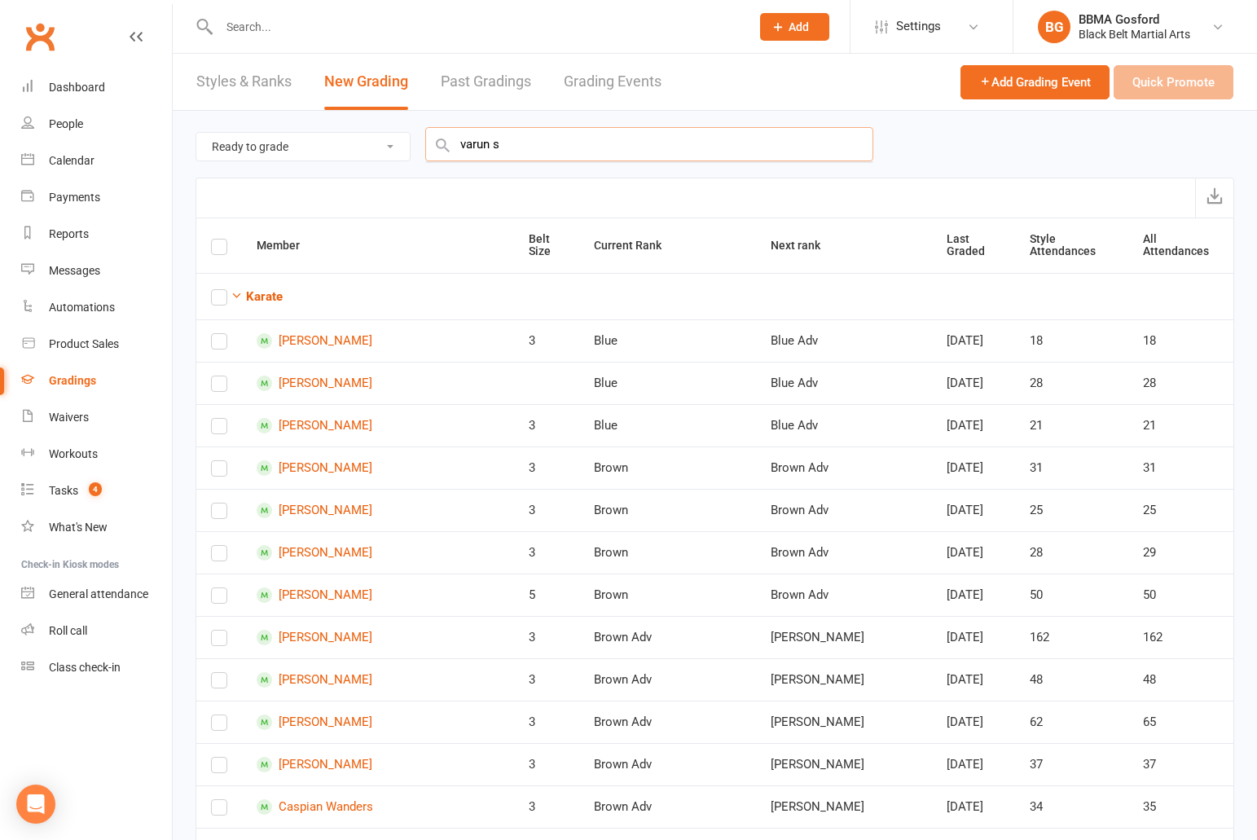
type input "varun s"
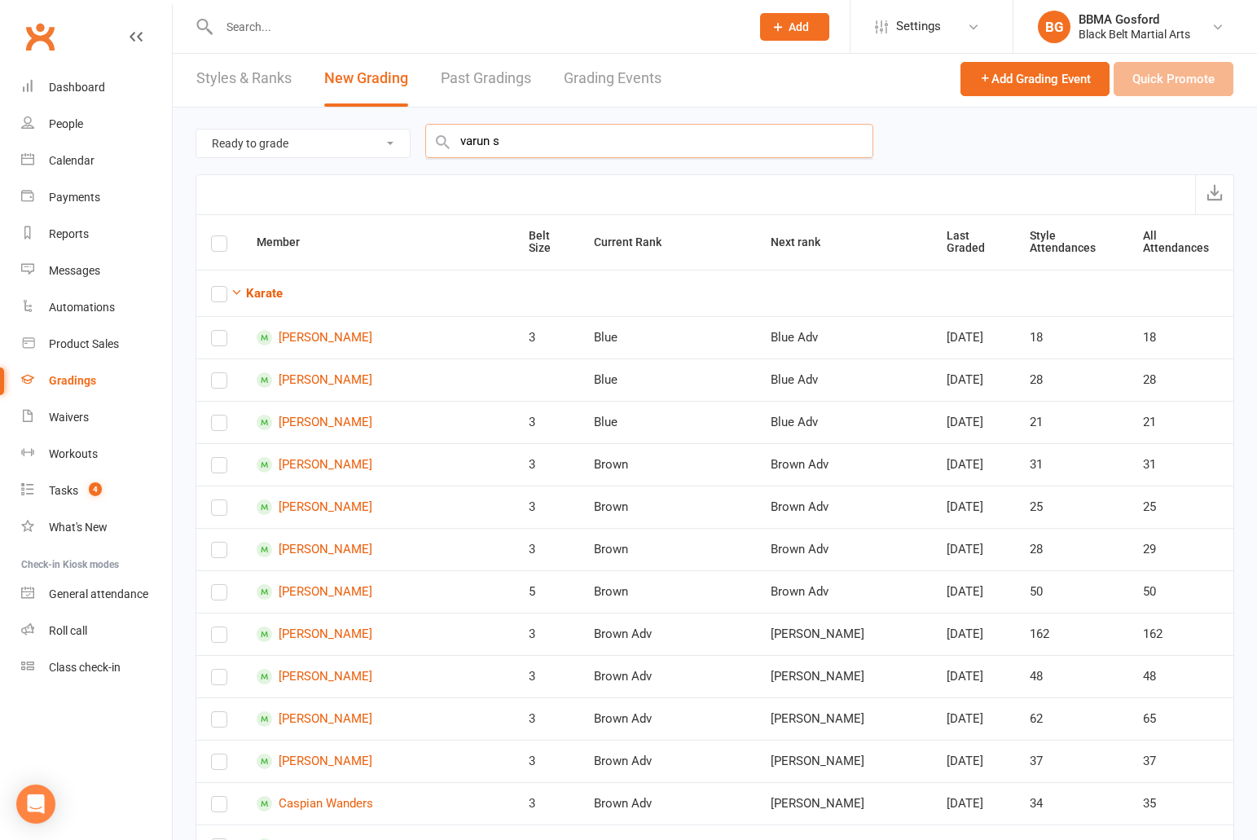
scroll to position [5, 0]
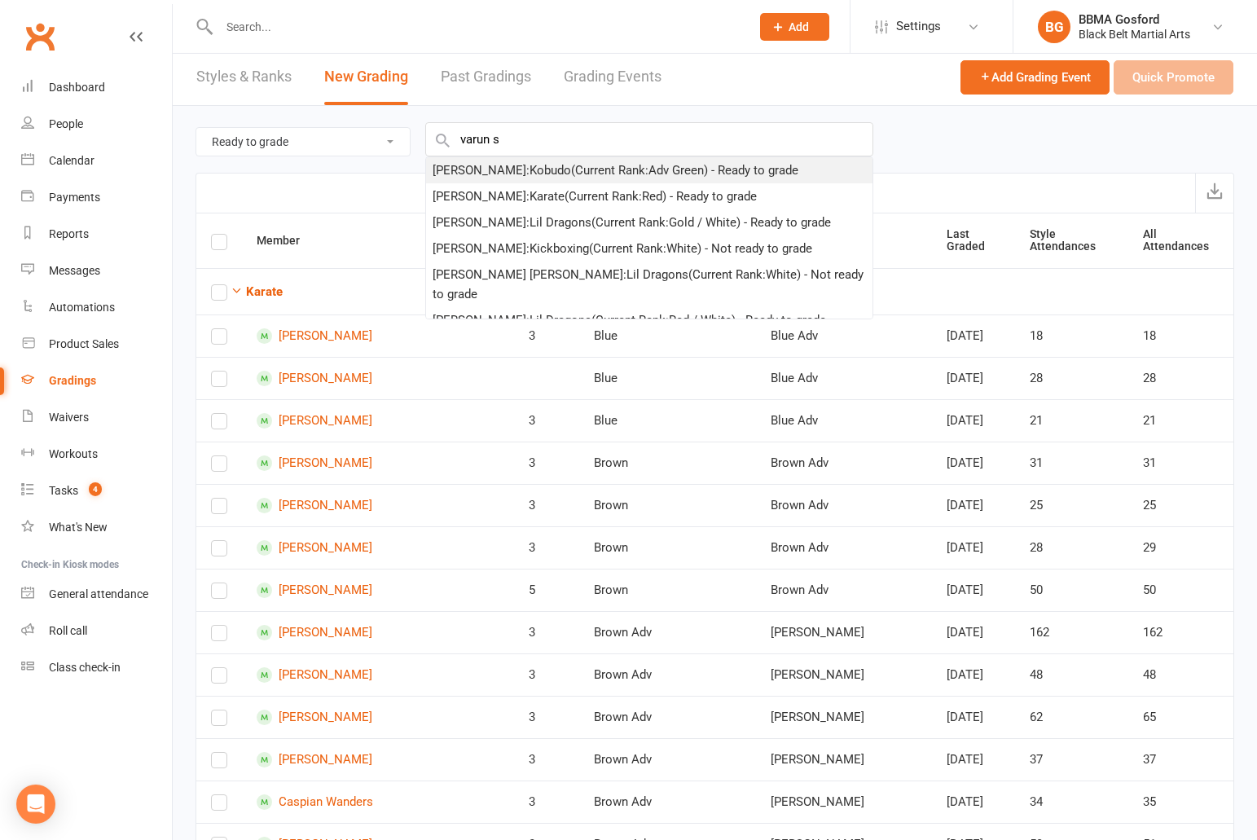
click at [523, 167] on div "[PERSON_NAME] : Kobudo (Current Rank: Adv Green ) - Ready to grade" at bounding box center [615, 170] width 366 height 20
checkbox input "true"
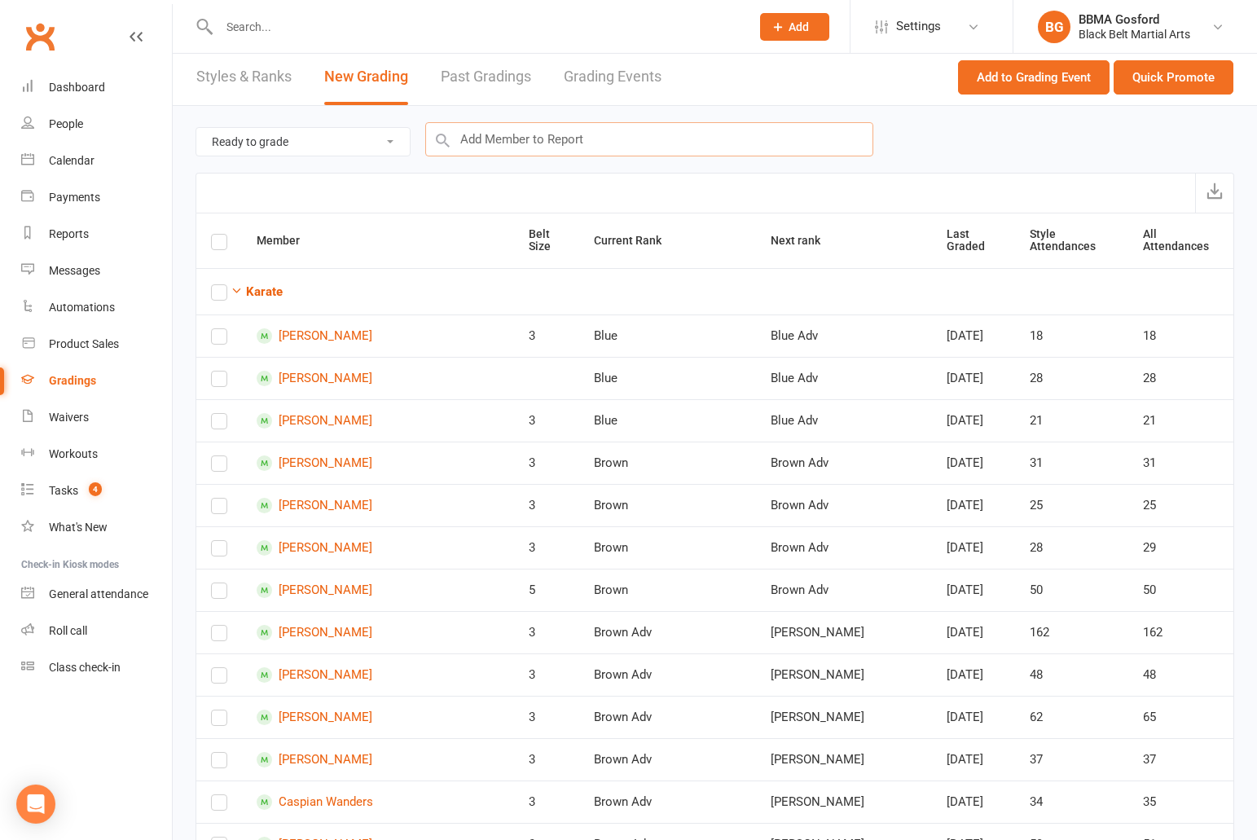
click at [542, 143] on input "text" at bounding box center [649, 139] width 448 height 34
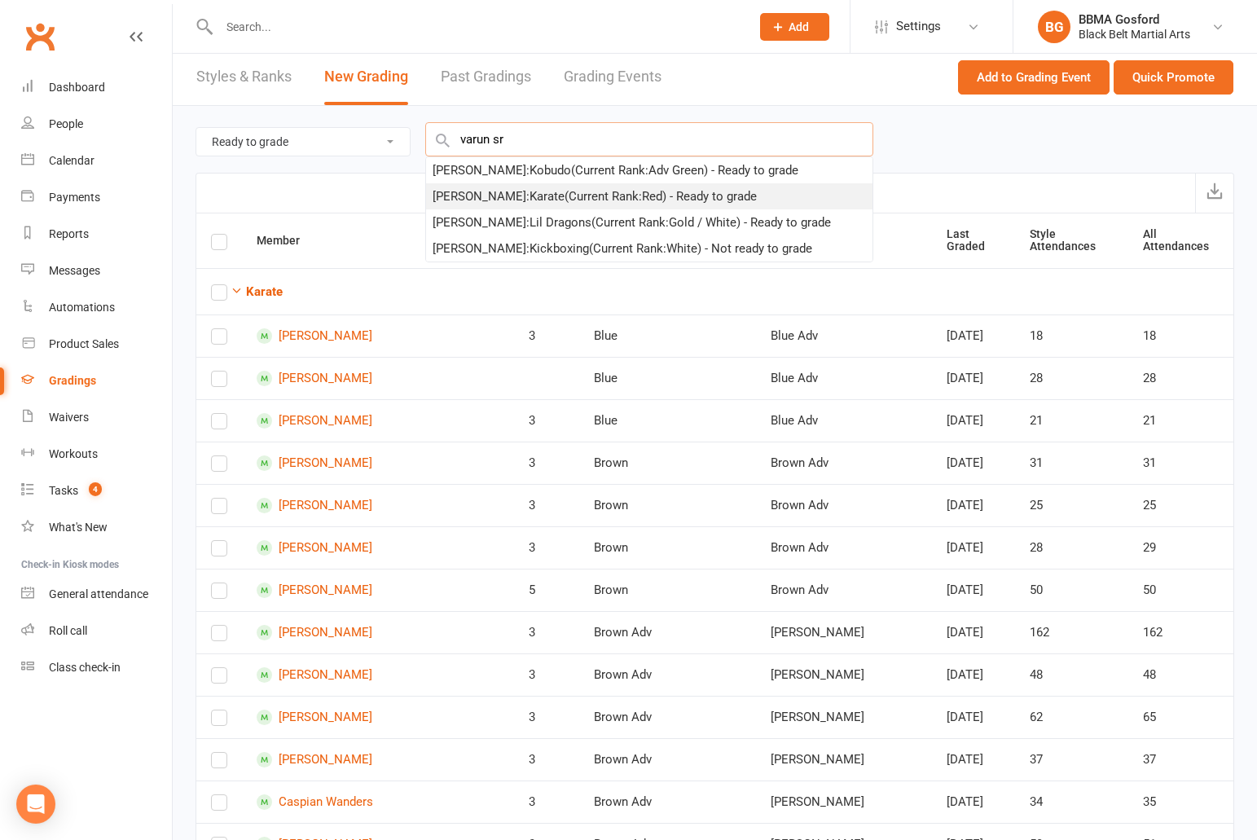
type input "varun sr"
click at [525, 197] on div "[PERSON_NAME] : Karate (Current Rank: Red ) - Ready to grade" at bounding box center [594, 197] width 324 height 20
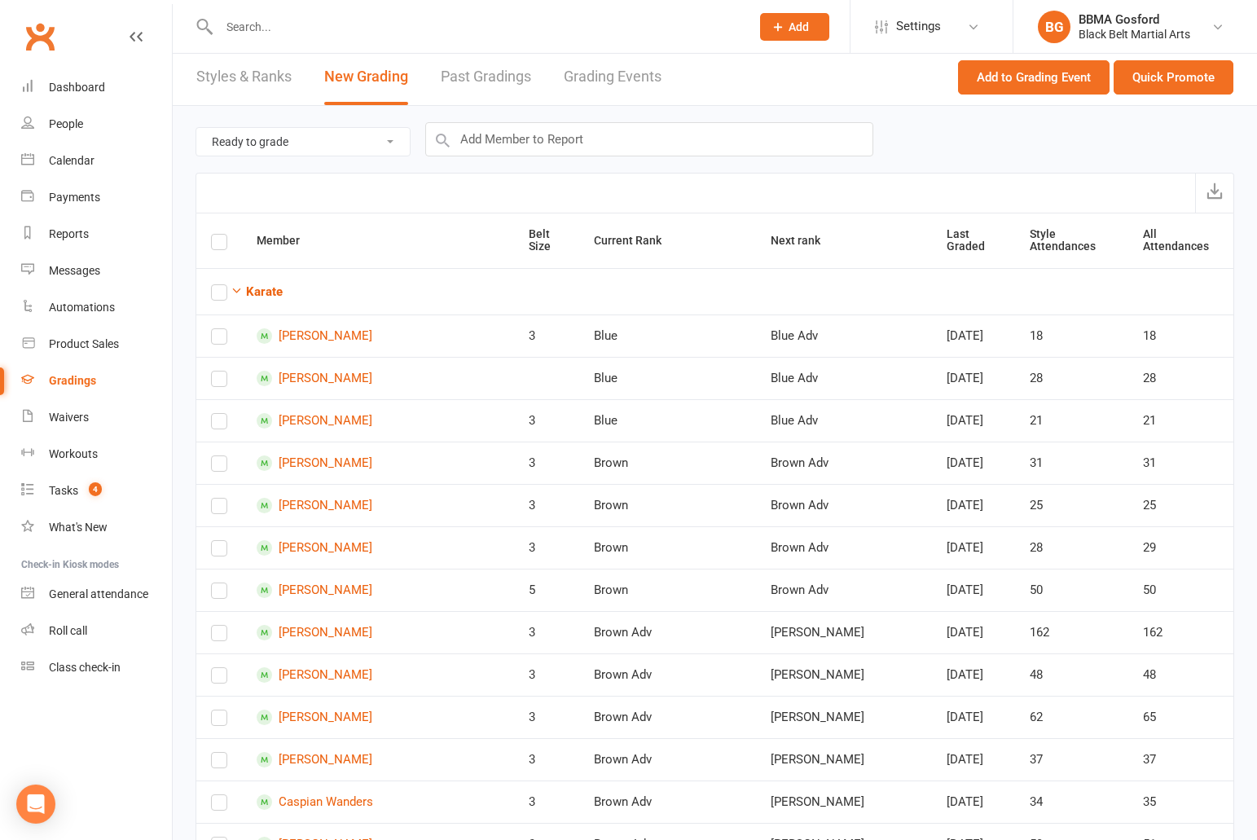
checkbox input "true"
click at [1170, 72] on button "Quick Promote" at bounding box center [1173, 77] width 120 height 34
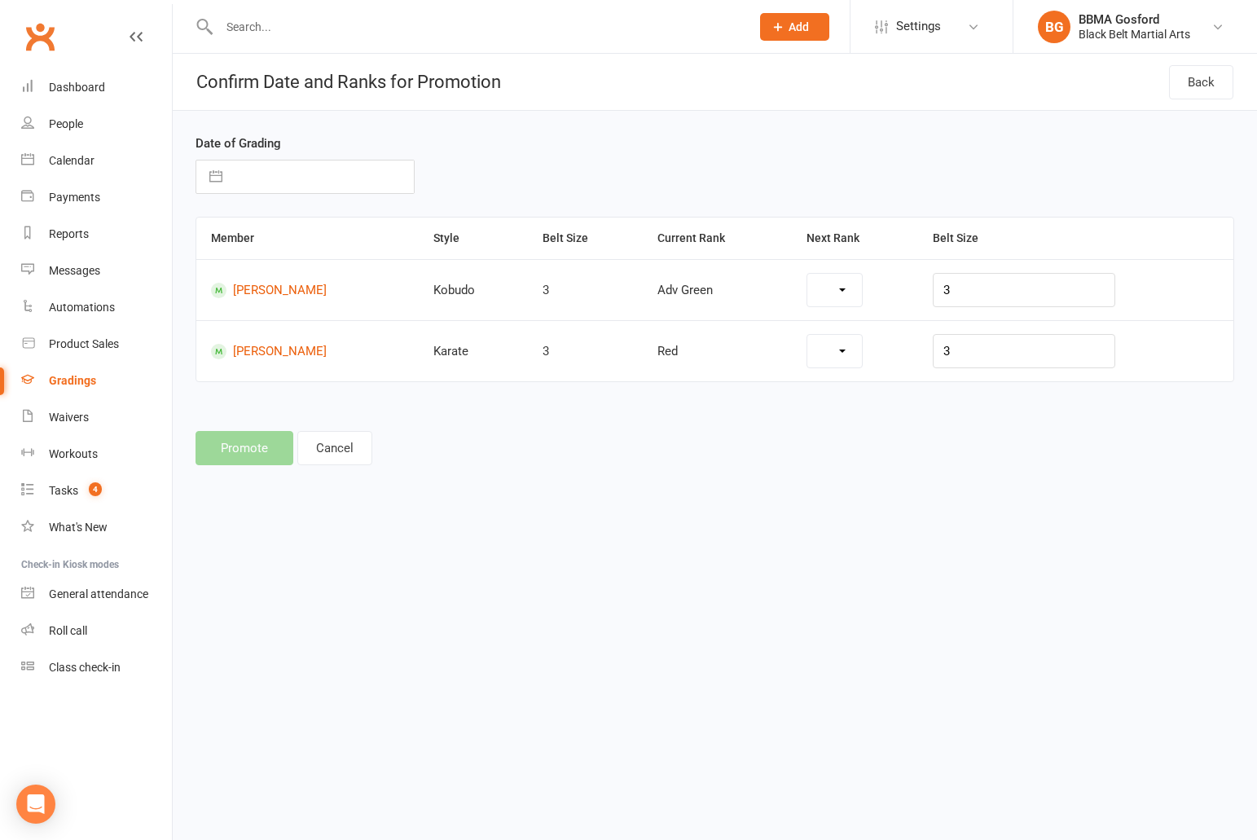
select select "7292"
select select "7094"
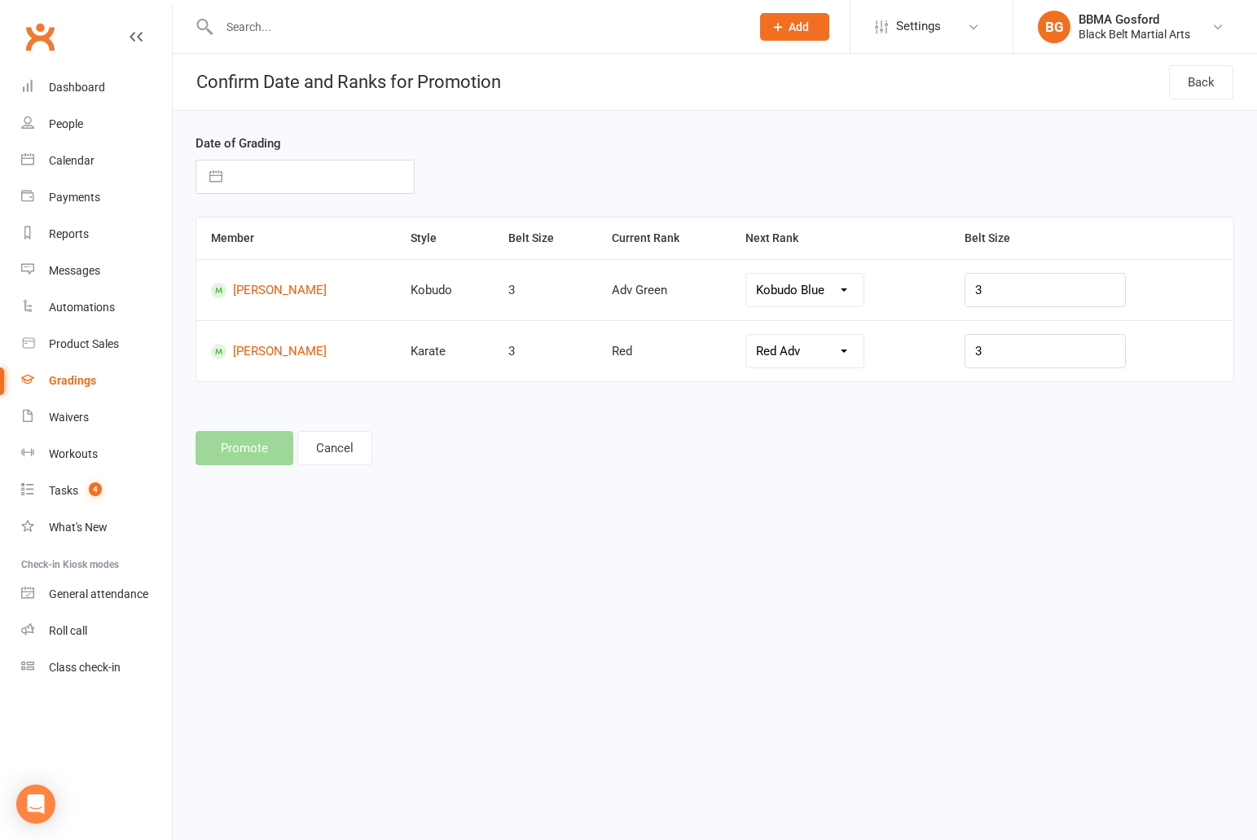
select select "8"
select select "2025"
select select "9"
select select "2025"
select select "10"
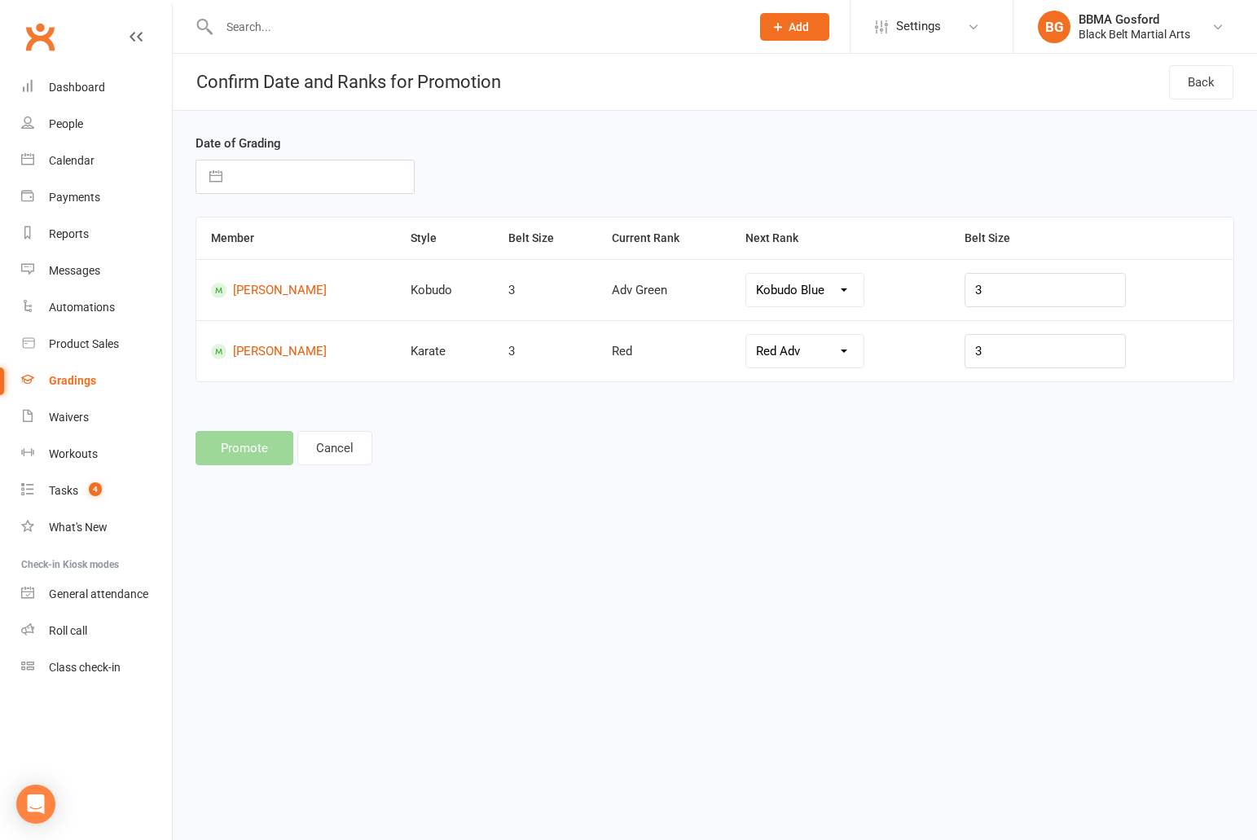
select select "2025"
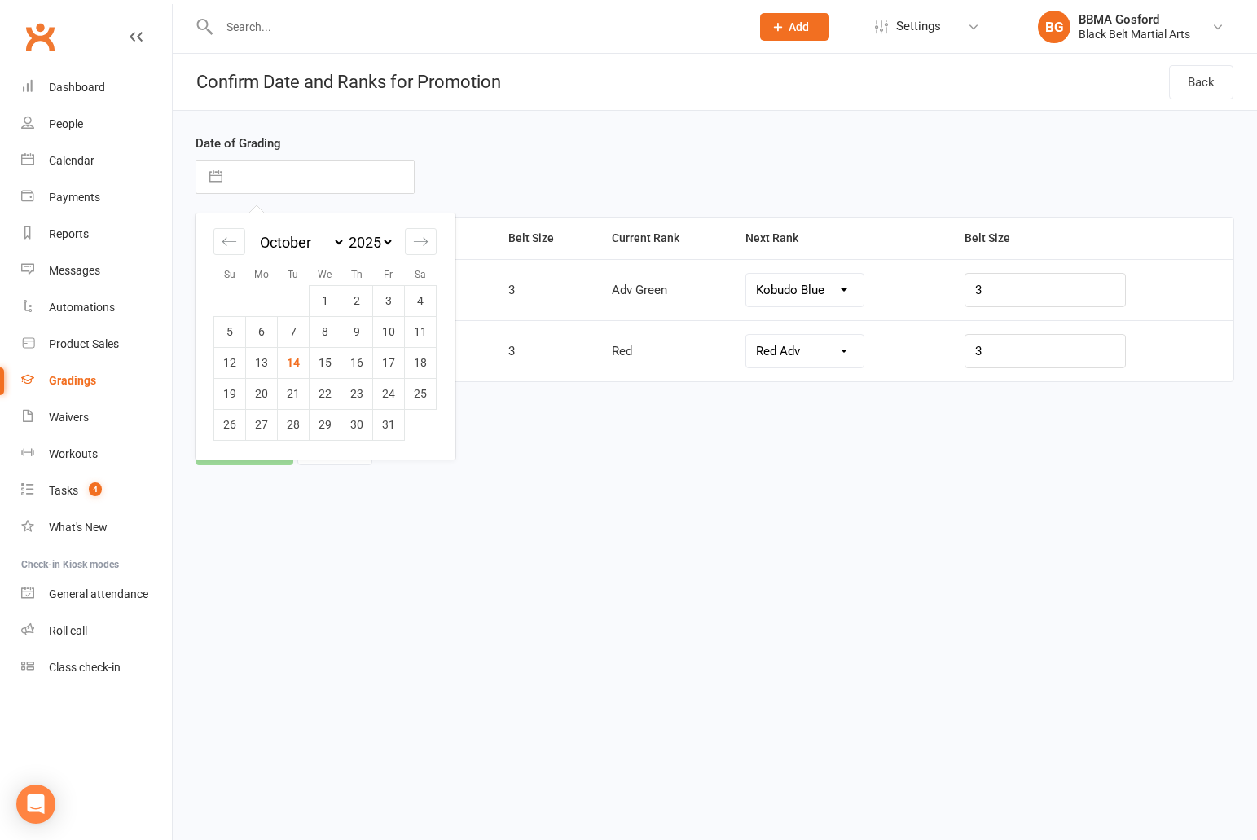
click at [266, 179] on input "text" at bounding box center [321, 176] width 183 height 33
click at [261, 363] on td "13" at bounding box center [262, 362] width 32 height 31
type input "[DATE]"
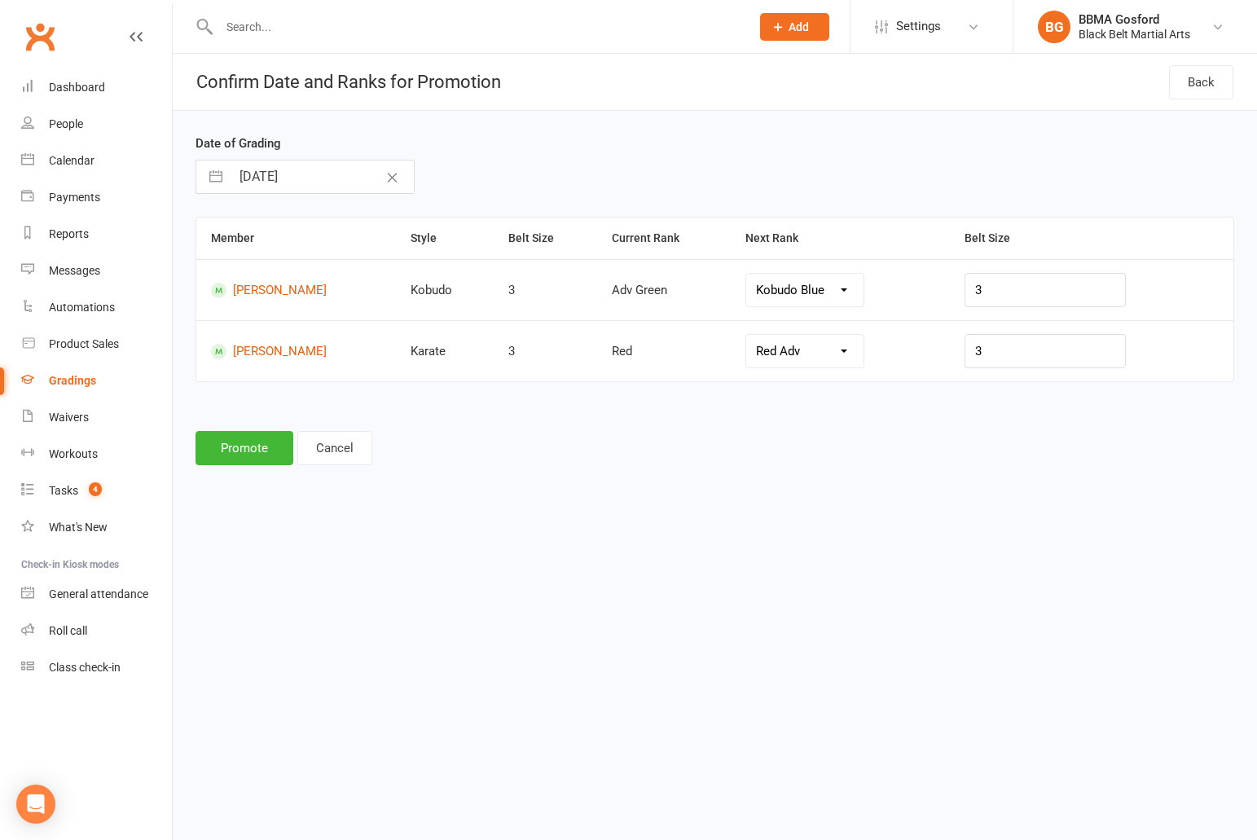
select select "8"
select select "2025"
select select "9"
select select "2025"
select select "10"
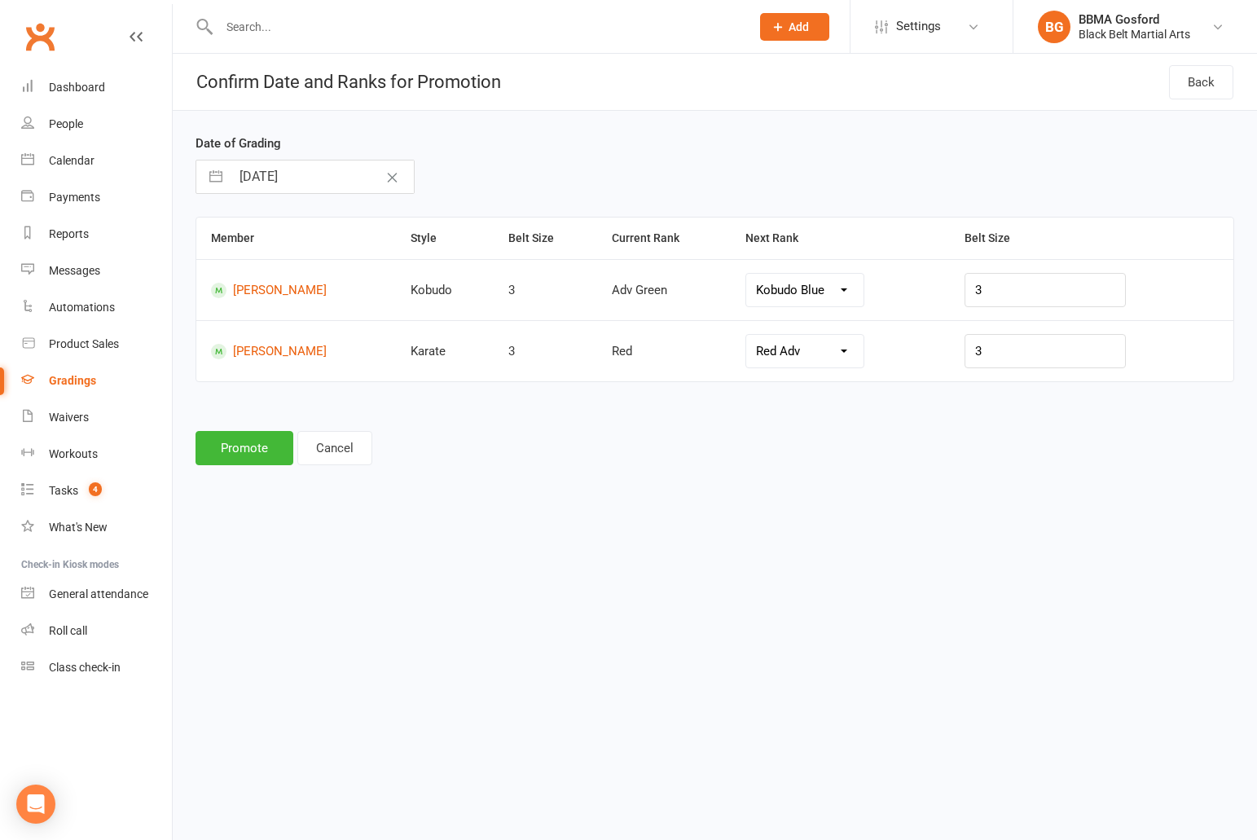
select select "2025"
click at [272, 173] on input "[DATE]" at bounding box center [321, 176] width 183 height 33
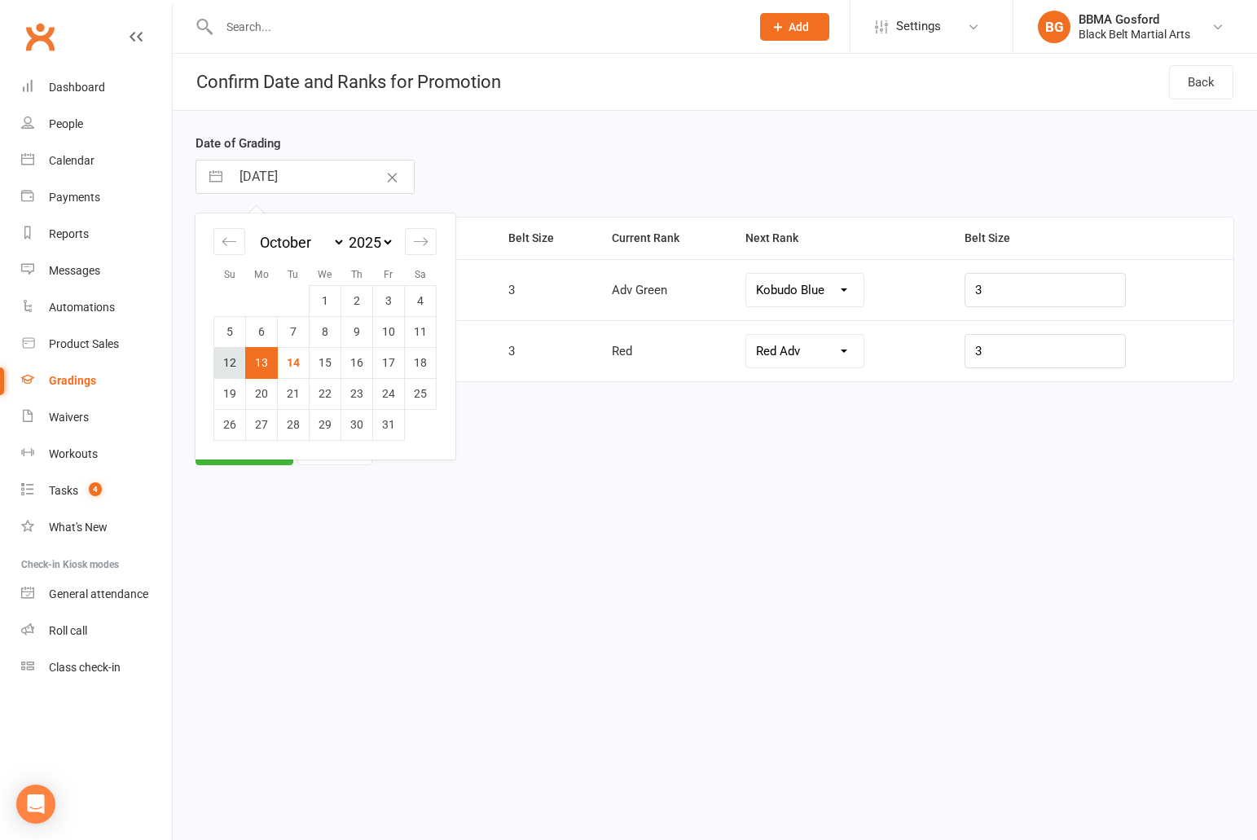
click at [224, 368] on td "12" at bounding box center [230, 362] width 32 height 31
type input "[DATE]"
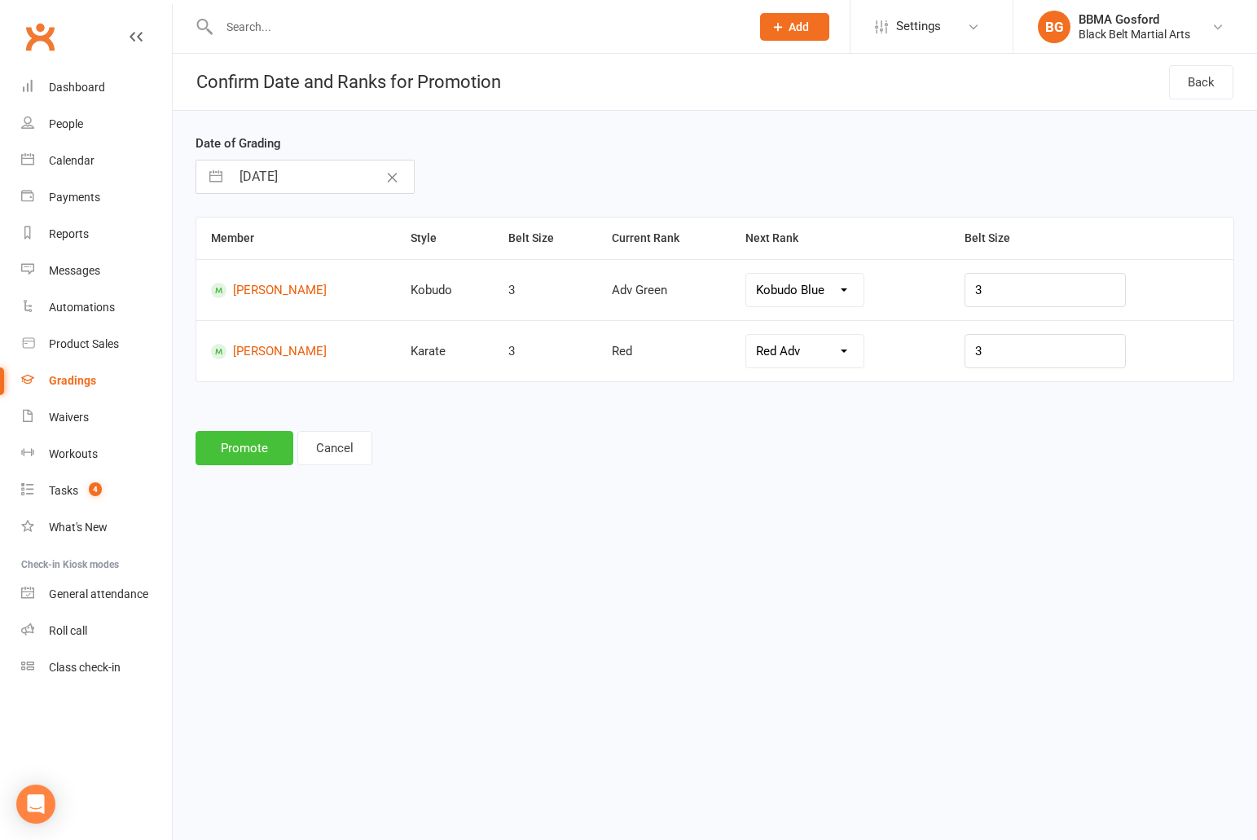
click at [226, 448] on button "Promote" at bounding box center [244, 448] width 98 height 34
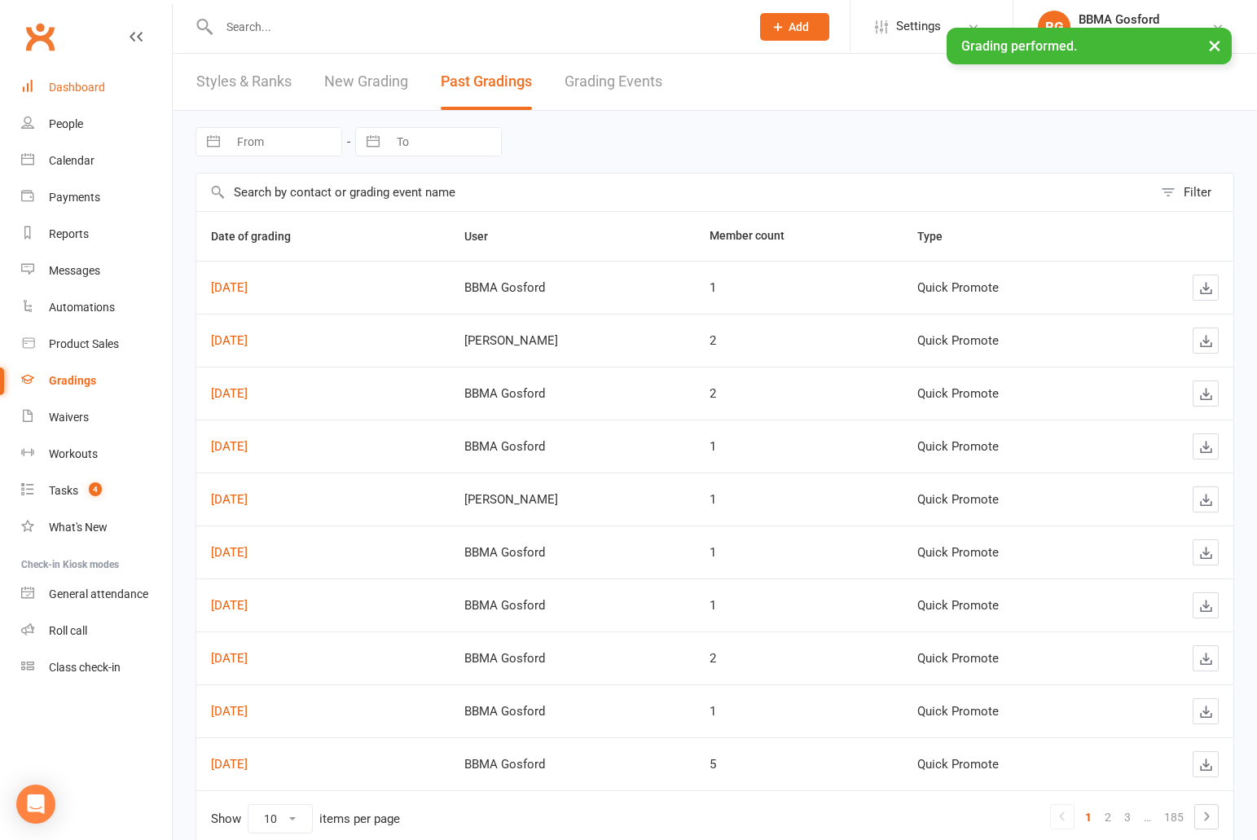
click at [77, 86] on div "Dashboard" at bounding box center [77, 87] width 56 height 13
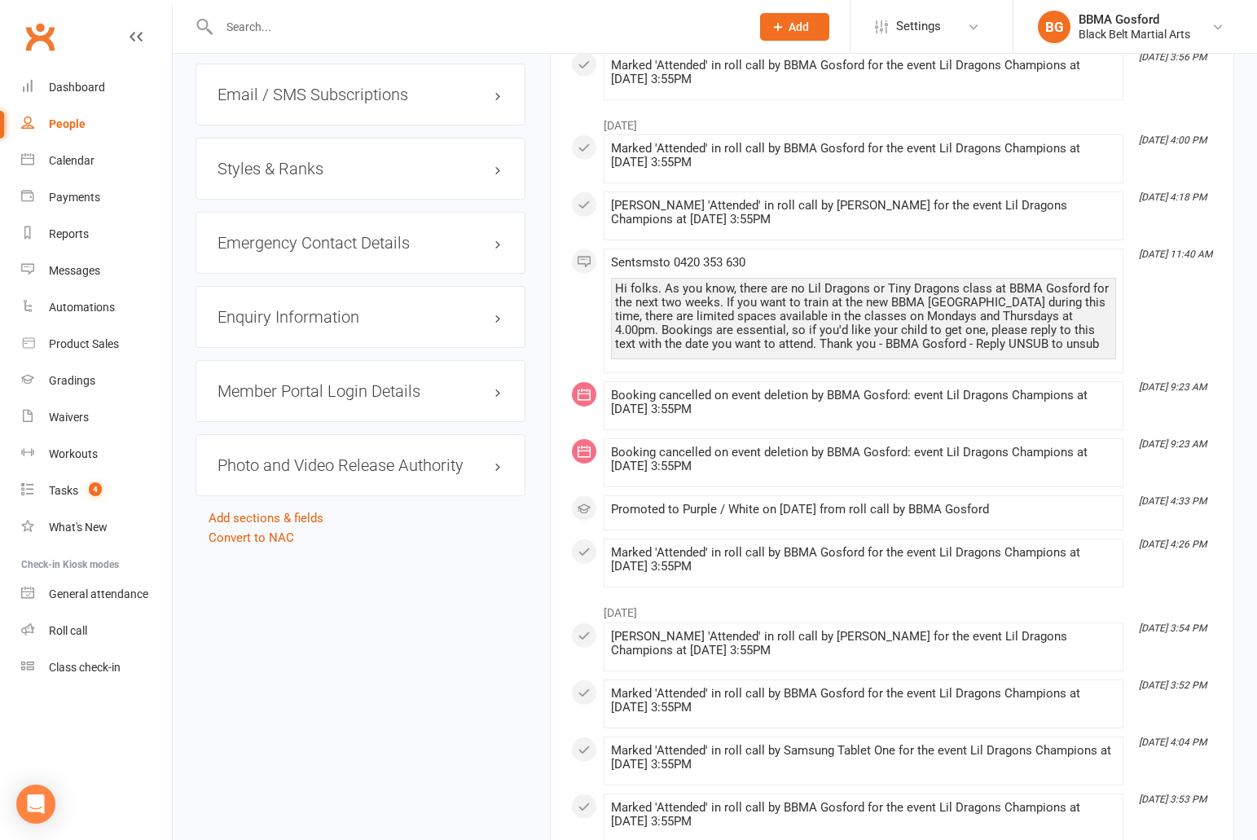
scroll to position [1484, 0]
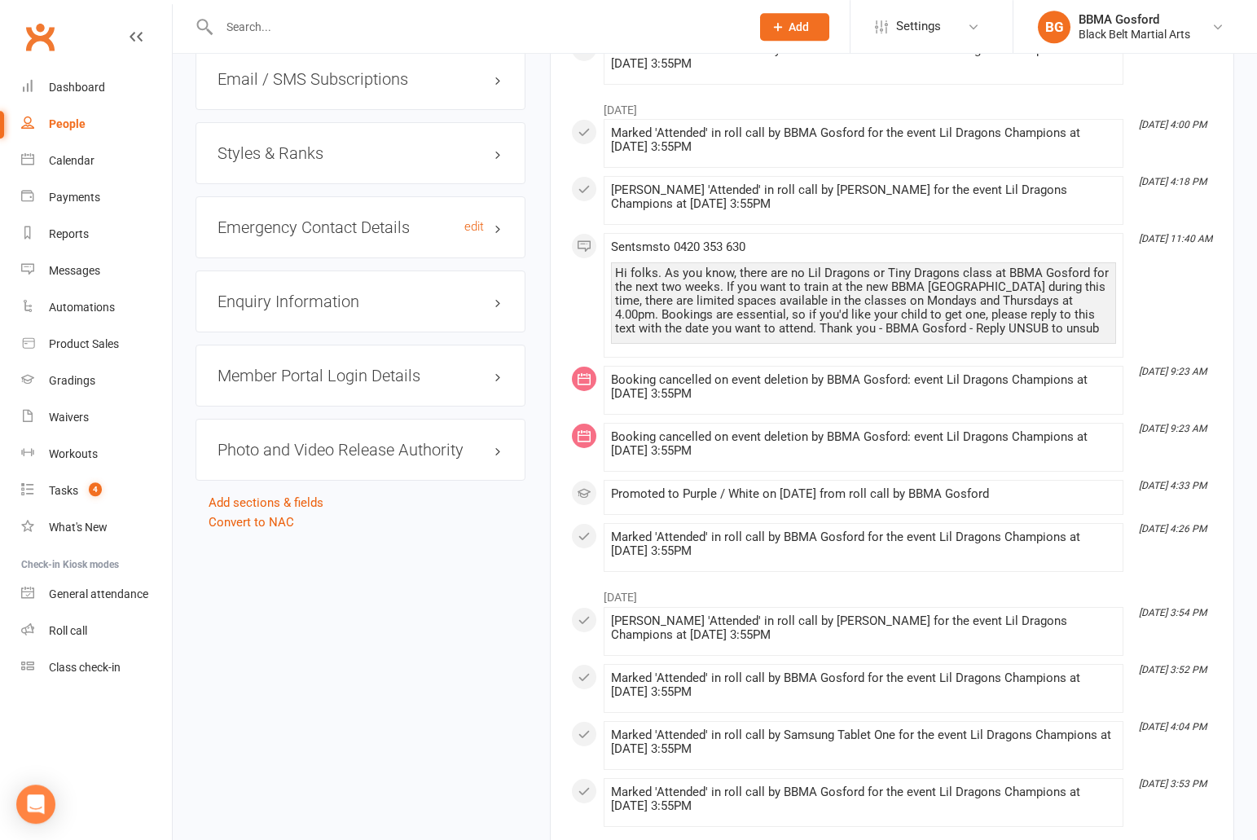
click at [296, 229] on h3 "Emergency Contact Details edit" at bounding box center [360, 227] width 286 height 18
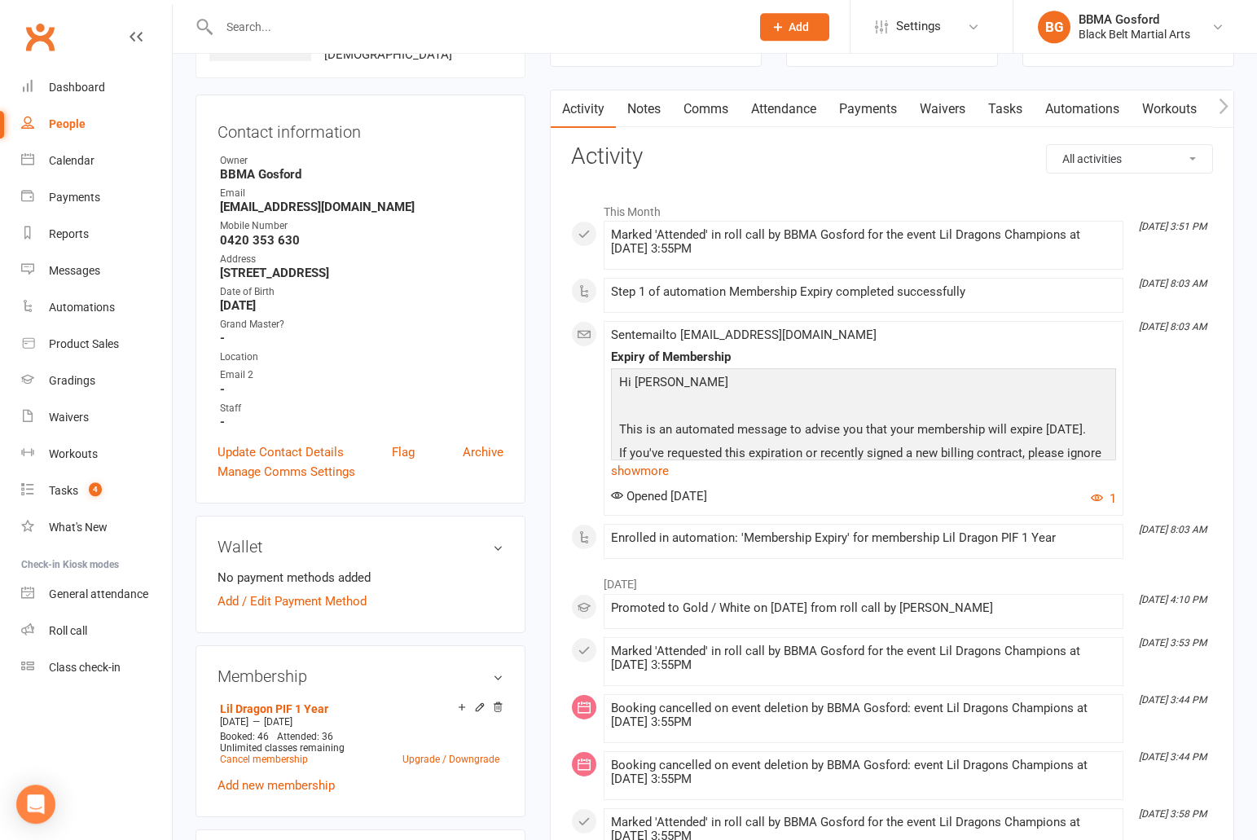
scroll to position [0, 0]
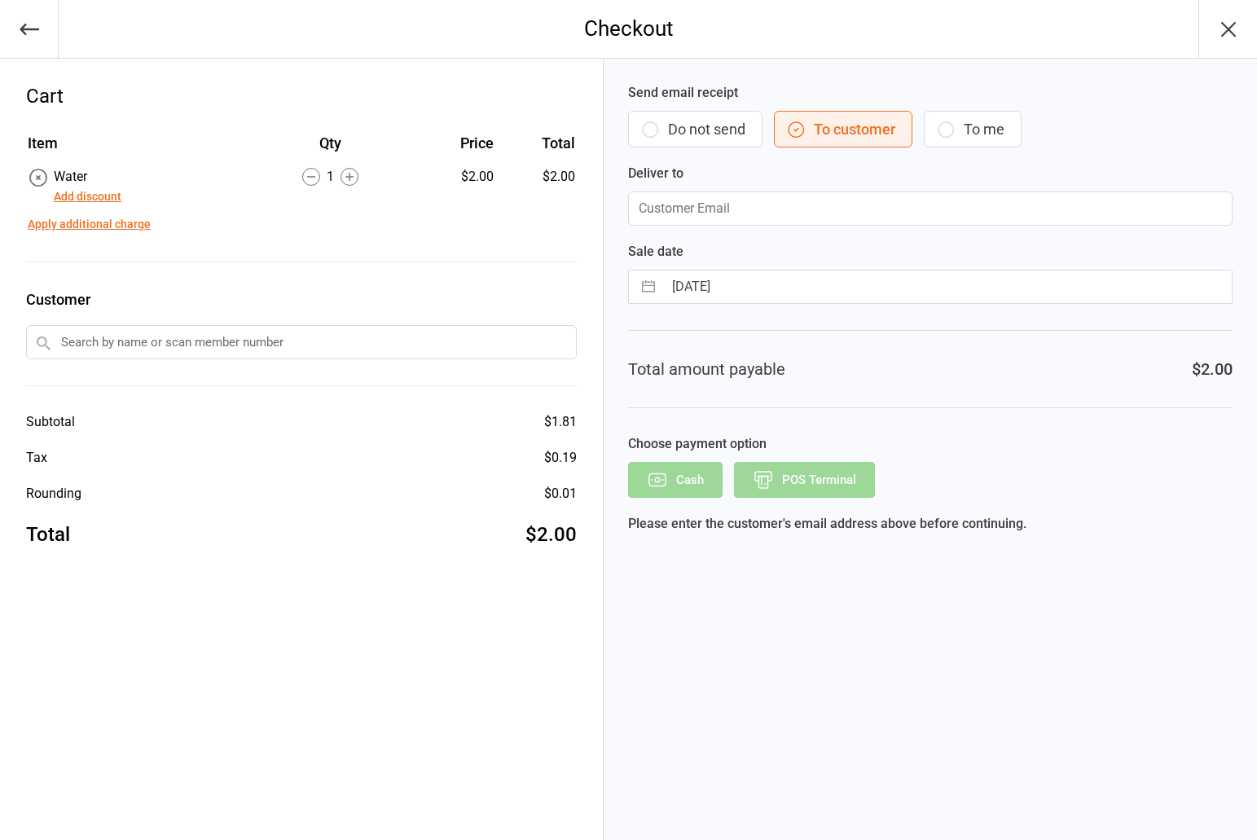
click at [707, 133] on button "Do not send" at bounding box center [695, 129] width 134 height 37
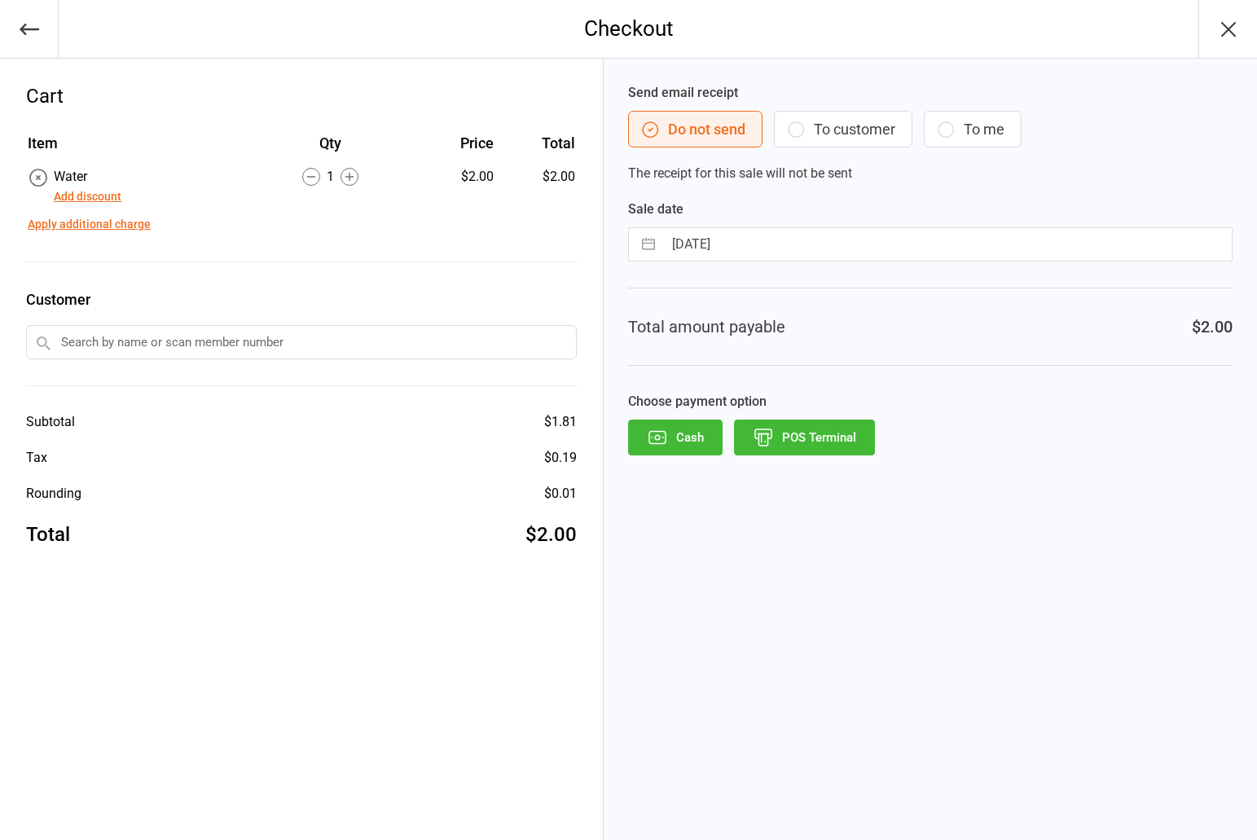
click at [818, 436] on button "POS Terminal" at bounding box center [804, 437] width 141 height 36
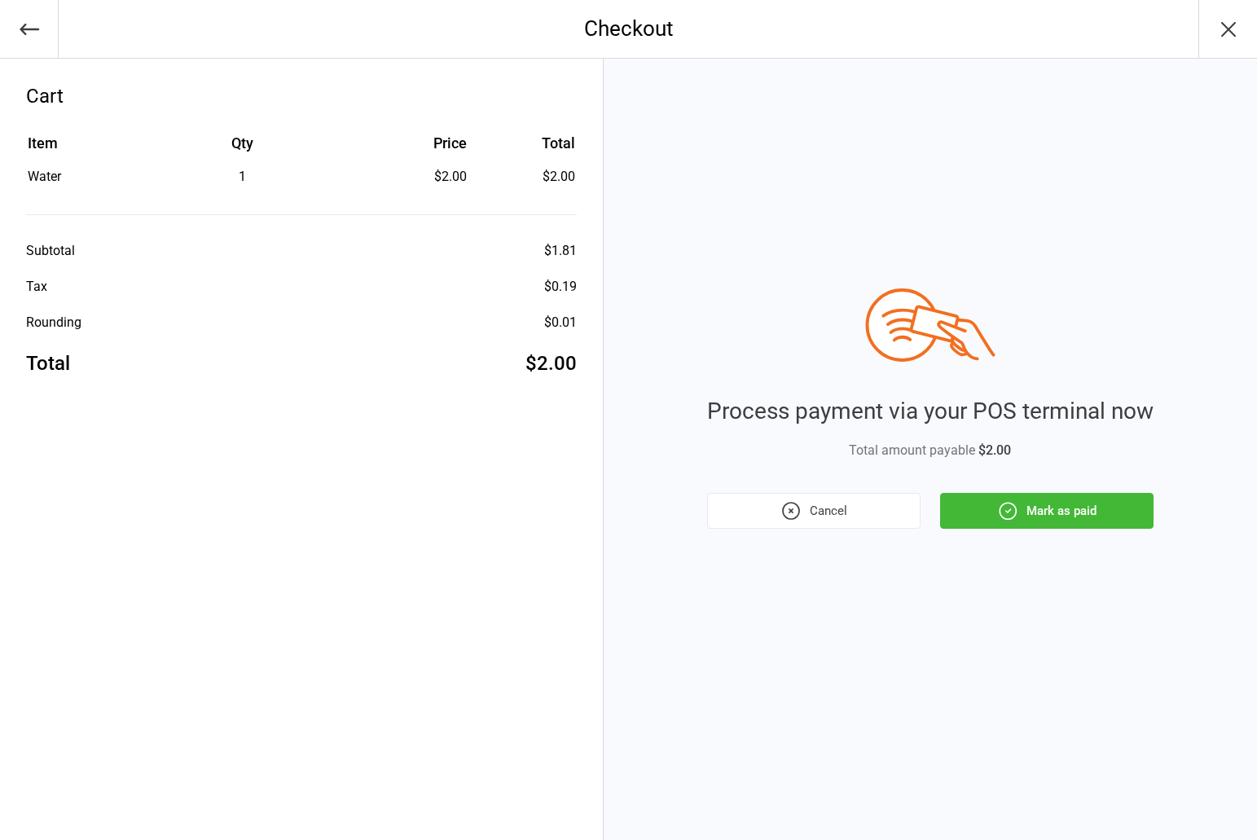
click at [1073, 505] on button "Mark as paid" at bounding box center [1046, 511] width 213 height 36
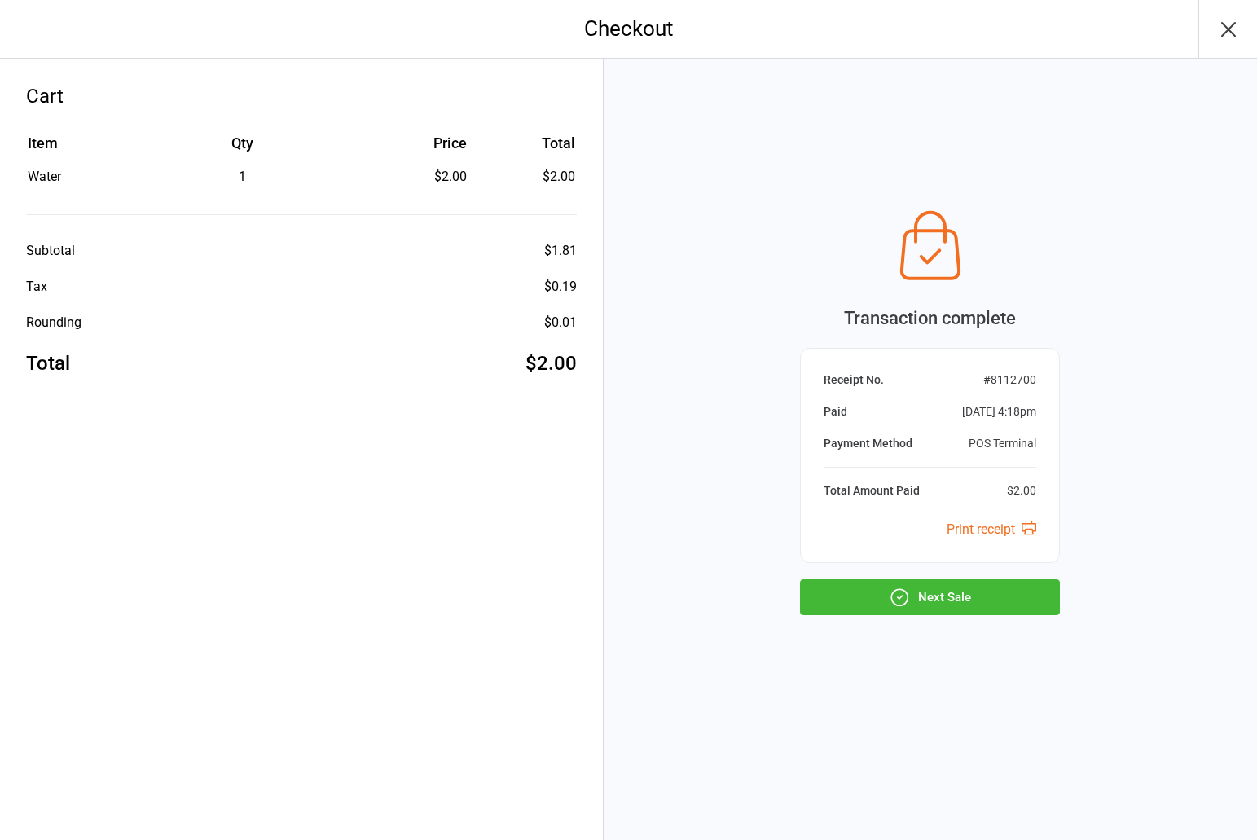
click at [942, 597] on button "Next Sale" at bounding box center [930, 597] width 260 height 36
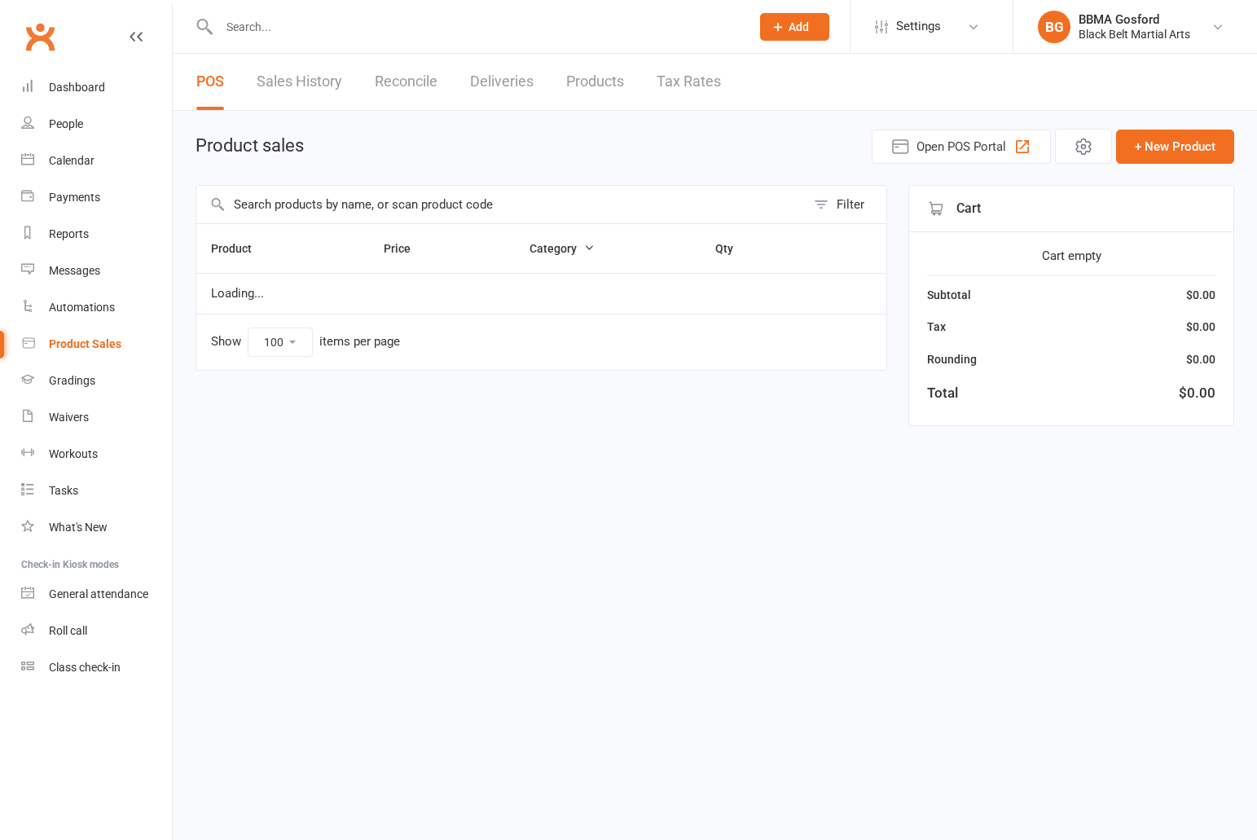
select select "100"
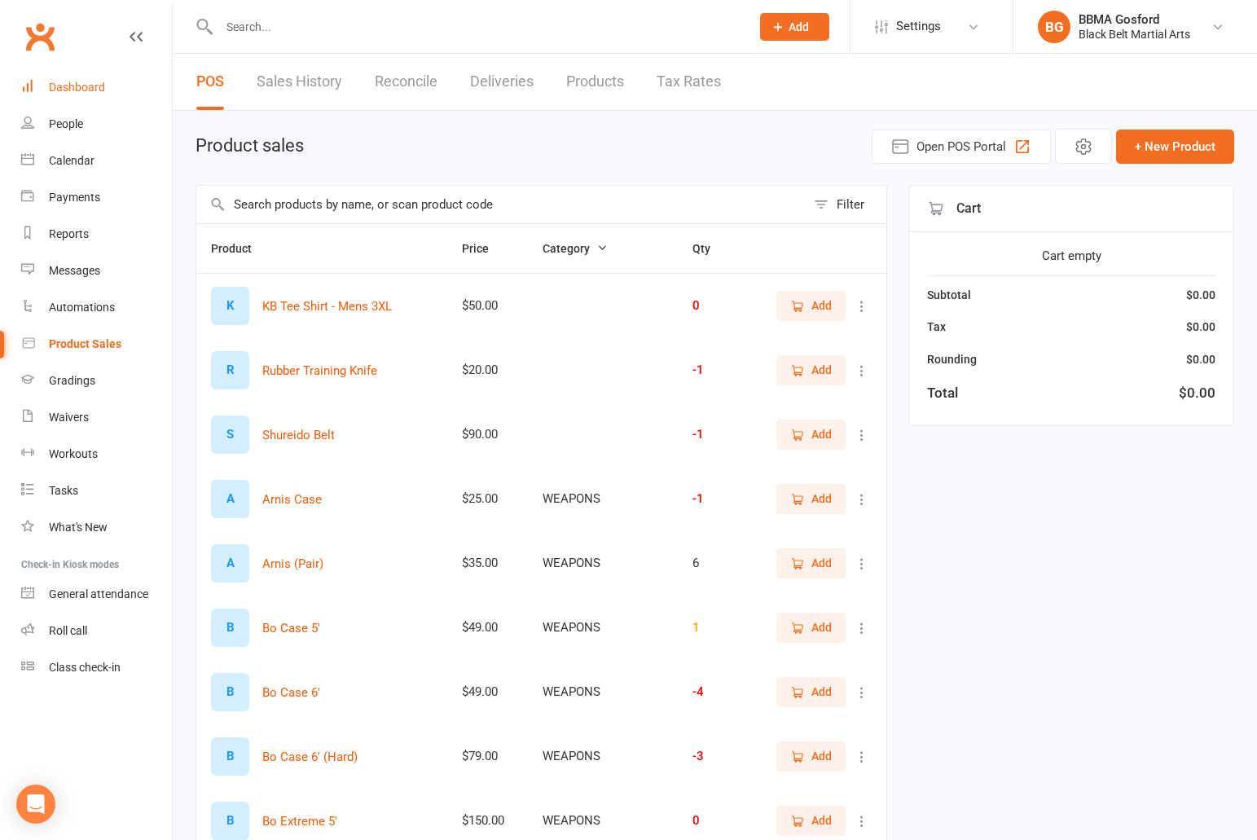
click at [77, 84] on div "Dashboard" at bounding box center [77, 87] width 56 height 13
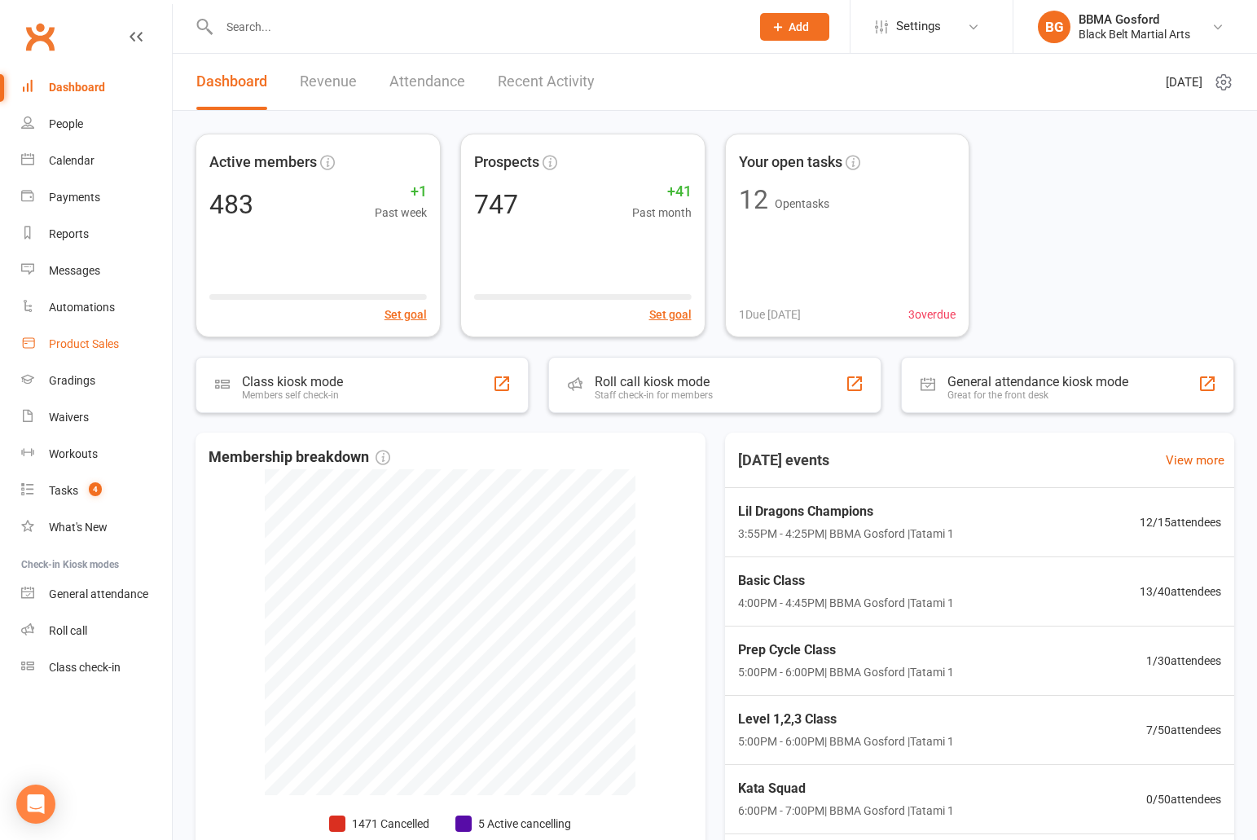
click at [87, 346] on div "Product Sales" at bounding box center [84, 343] width 70 height 13
select select "100"
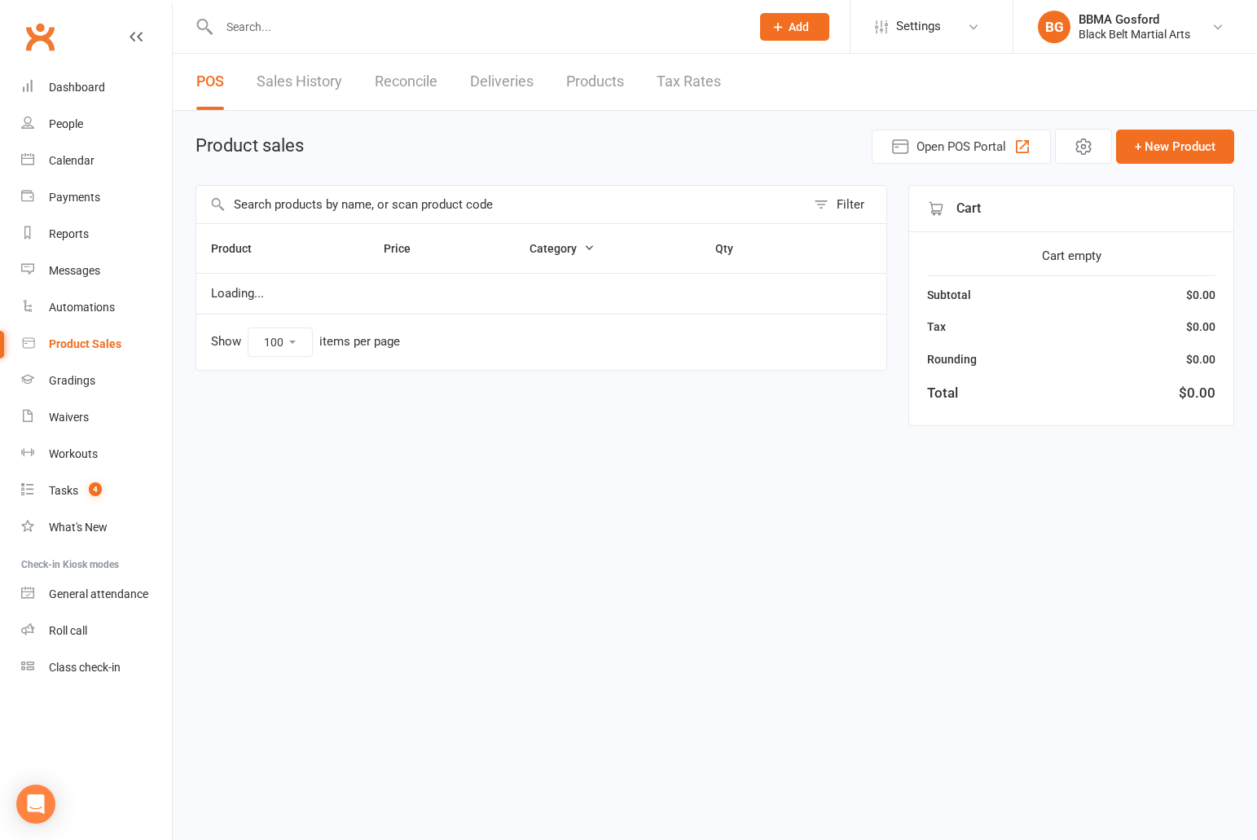
click at [322, 211] on input "text" at bounding box center [500, 204] width 609 height 37
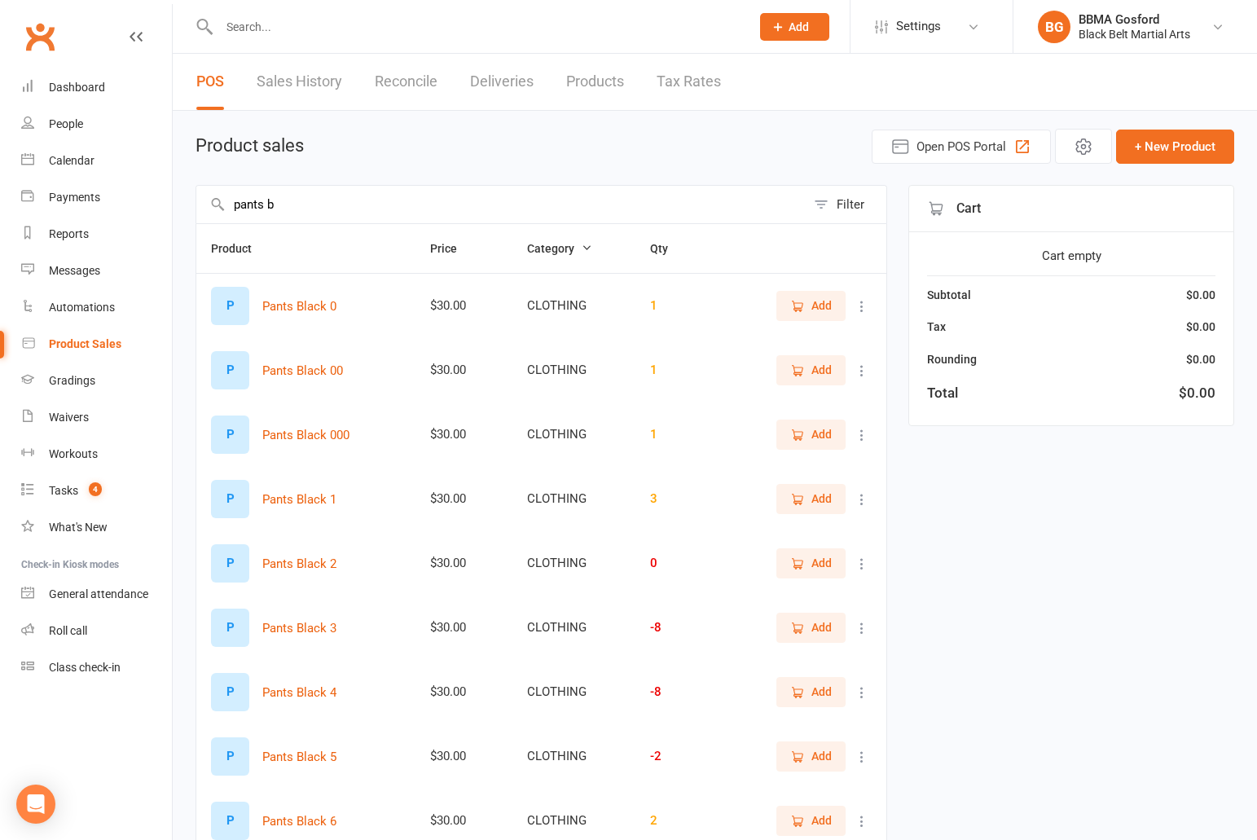
type input "pants b"
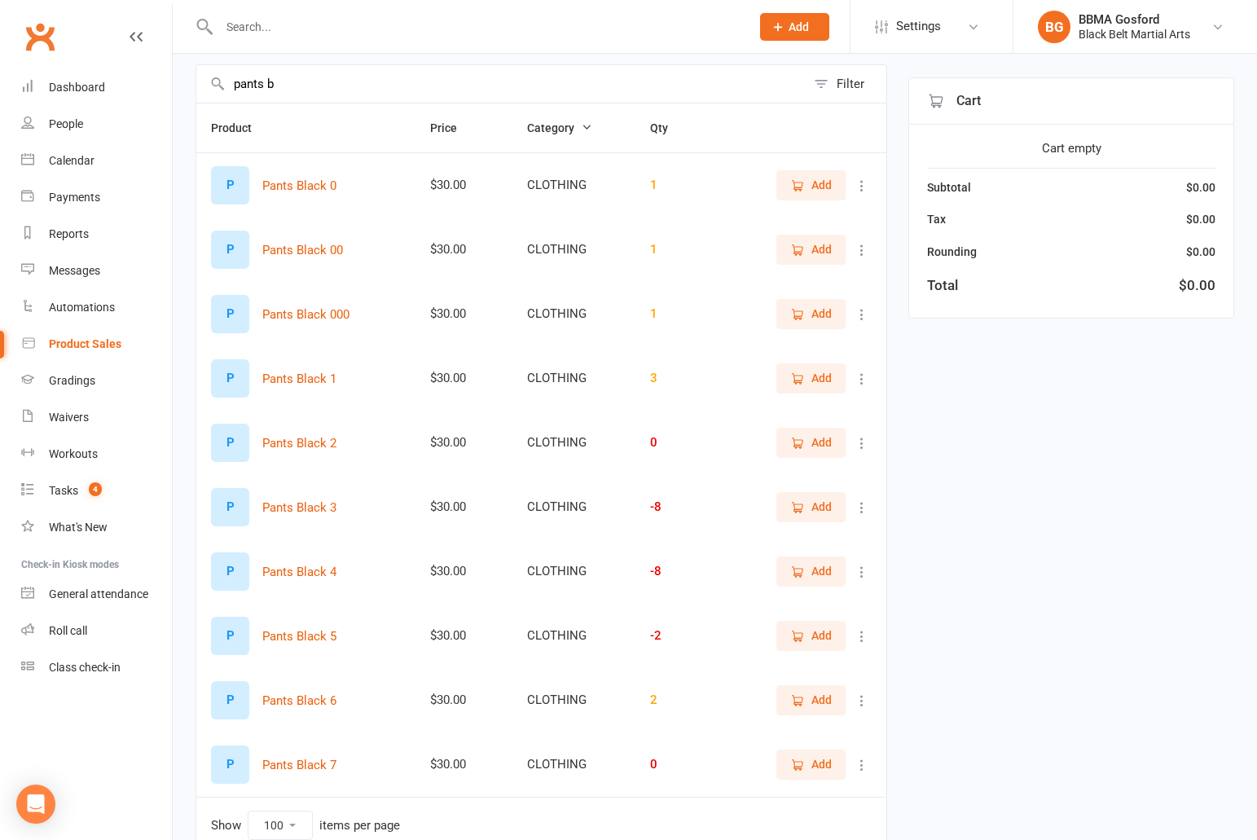
scroll to position [141, 0]
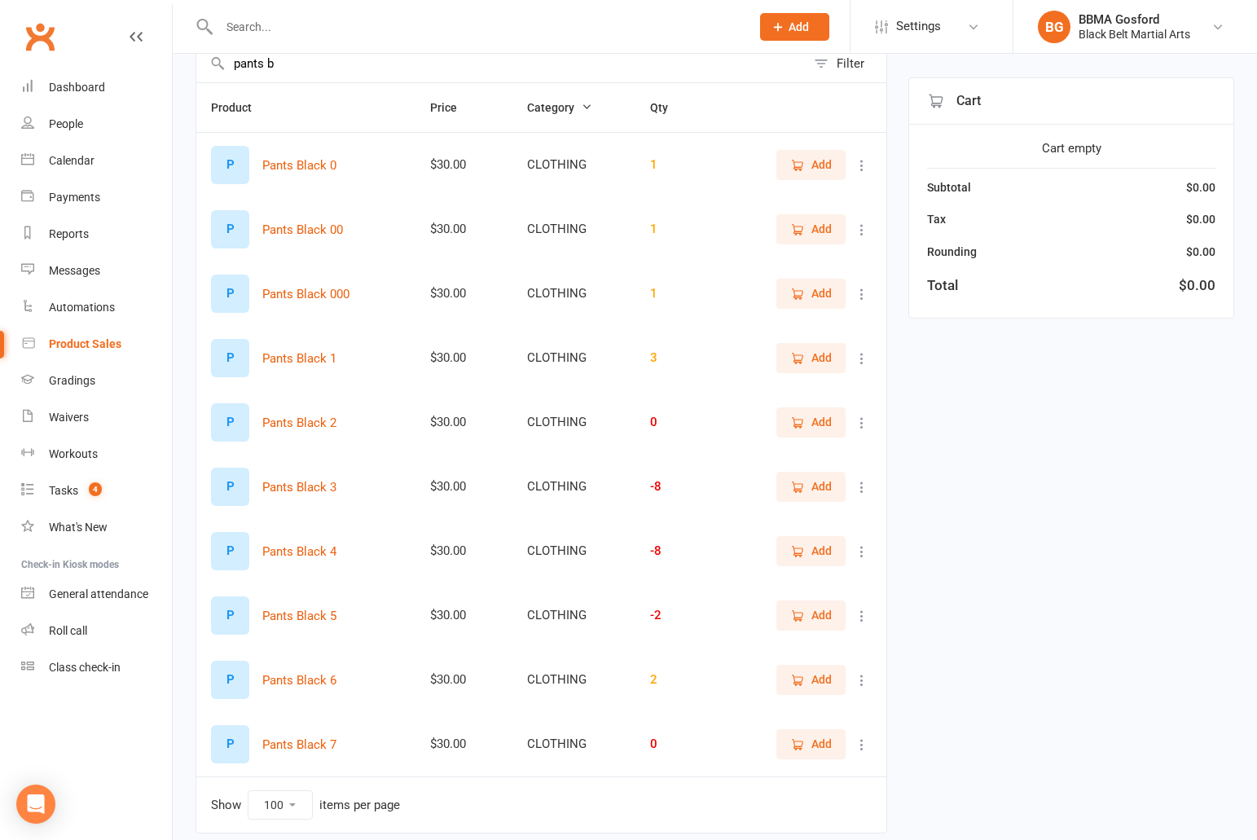
click at [810, 686] on span "Add" at bounding box center [811, 679] width 42 height 18
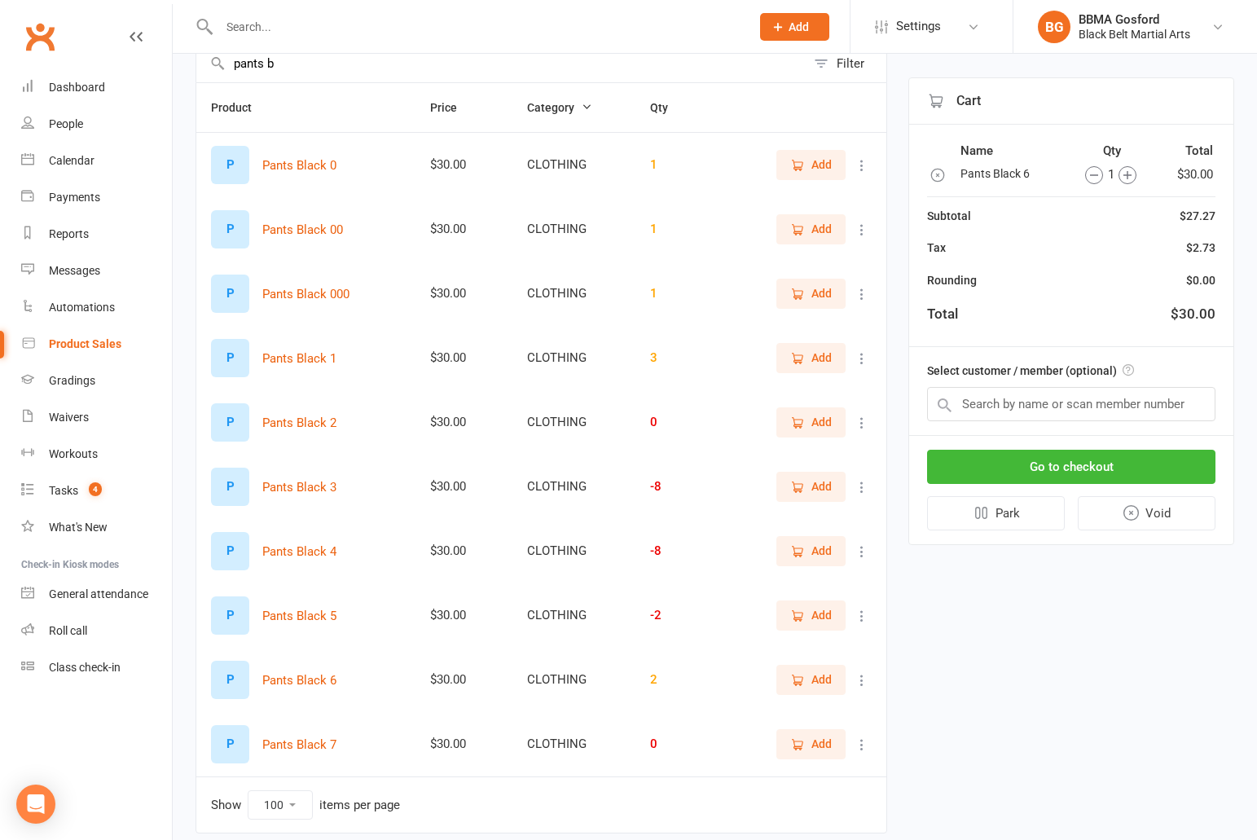
click at [1128, 176] on icon "button" at bounding box center [1127, 175] width 18 height 18
click at [1062, 397] on input "text" at bounding box center [1071, 404] width 288 height 34
type input "[PERSON_NAME]"
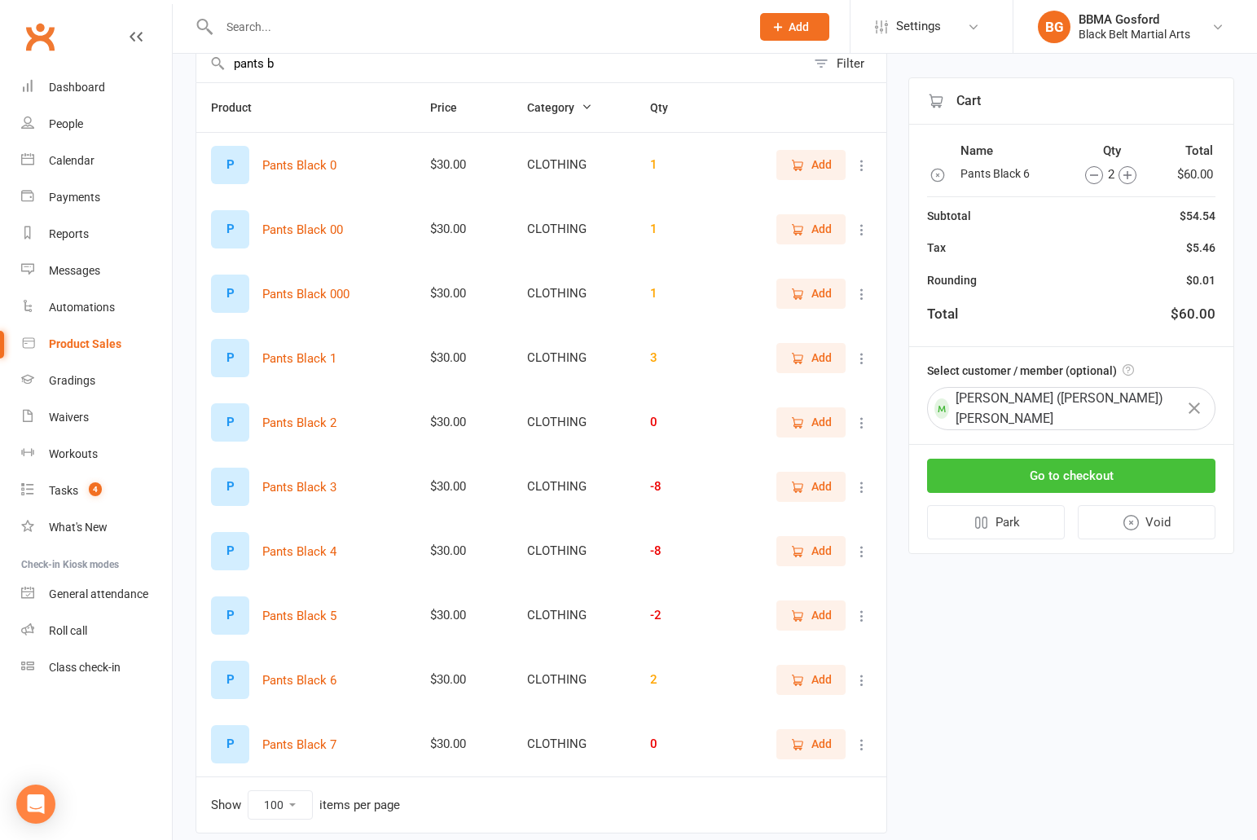
click at [1080, 464] on button "Go to checkout" at bounding box center [1071, 476] width 288 height 34
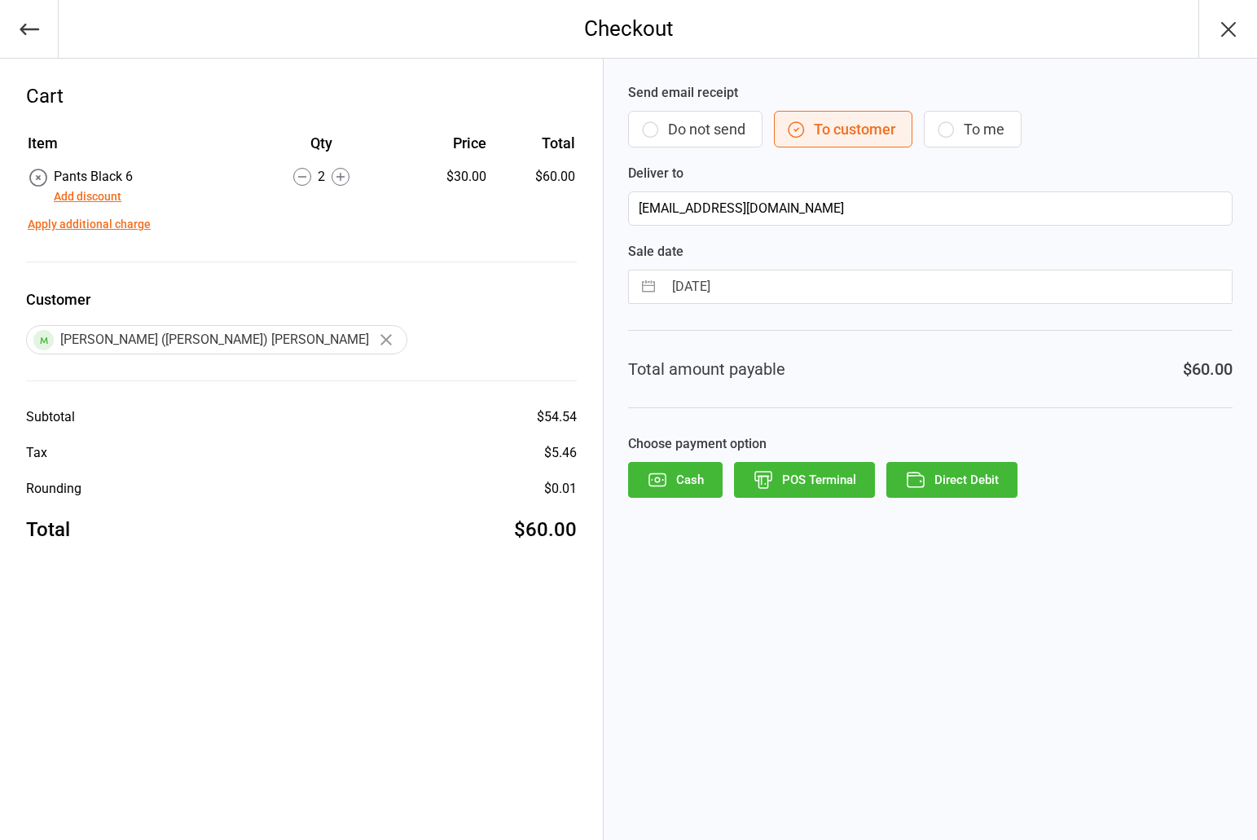
click at [801, 477] on button "POS Terminal" at bounding box center [804, 480] width 141 height 36
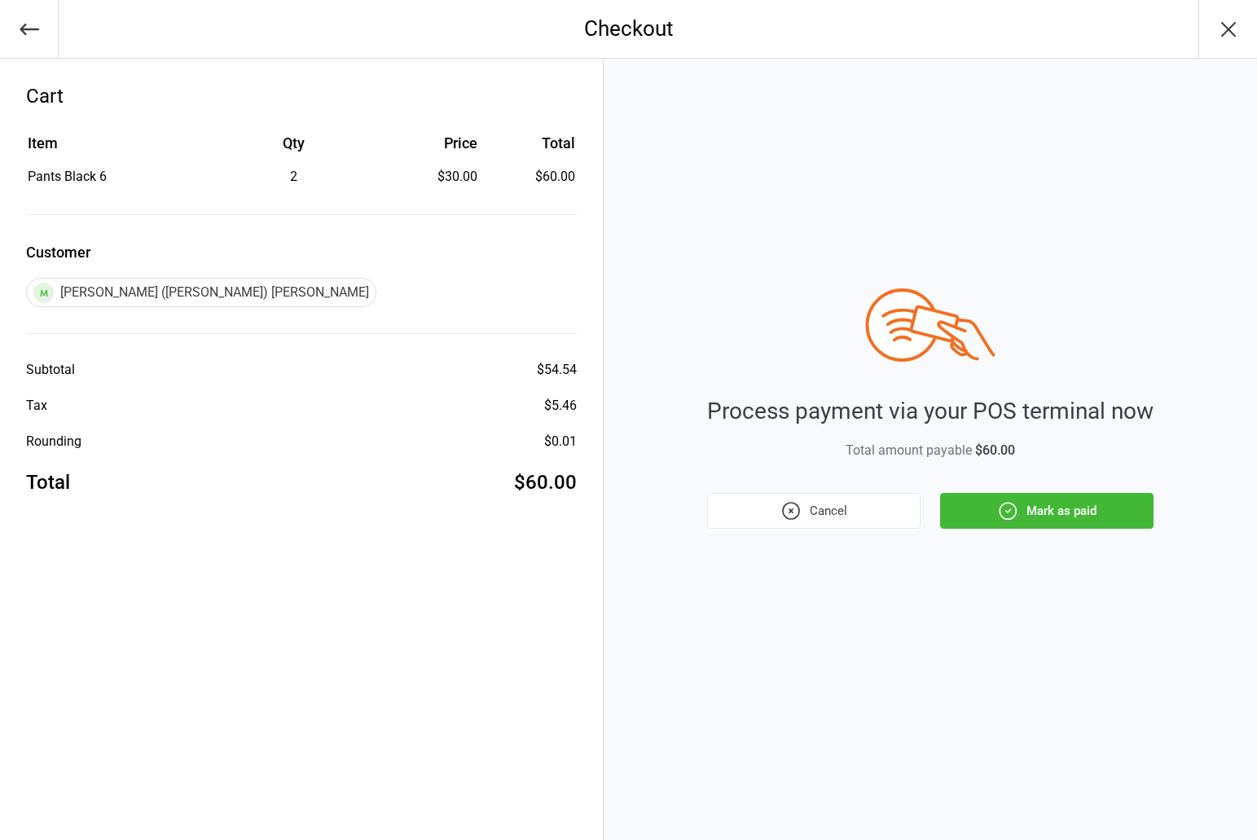
click at [1063, 511] on button "Mark as paid" at bounding box center [1046, 511] width 213 height 36
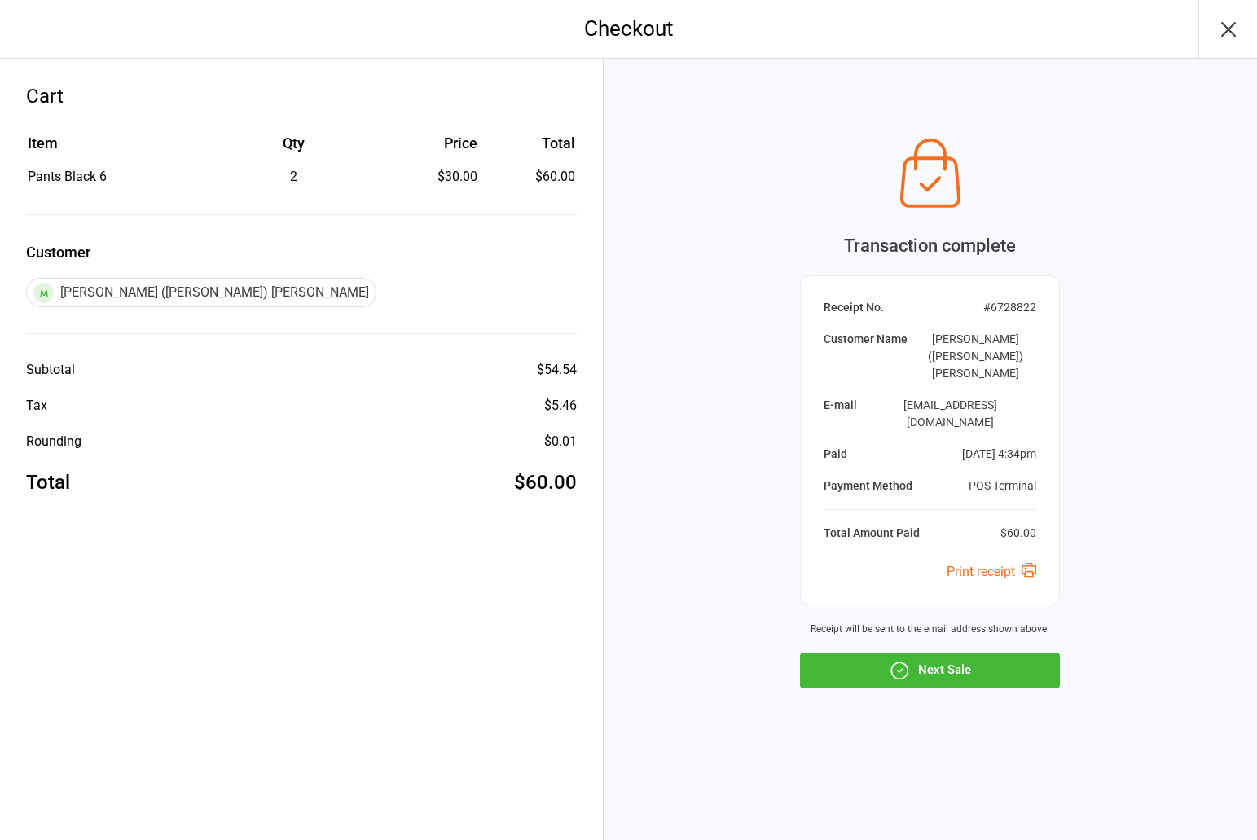
click at [946, 652] on button "Next Sale" at bounding box center [930, 670] width 260 height 36
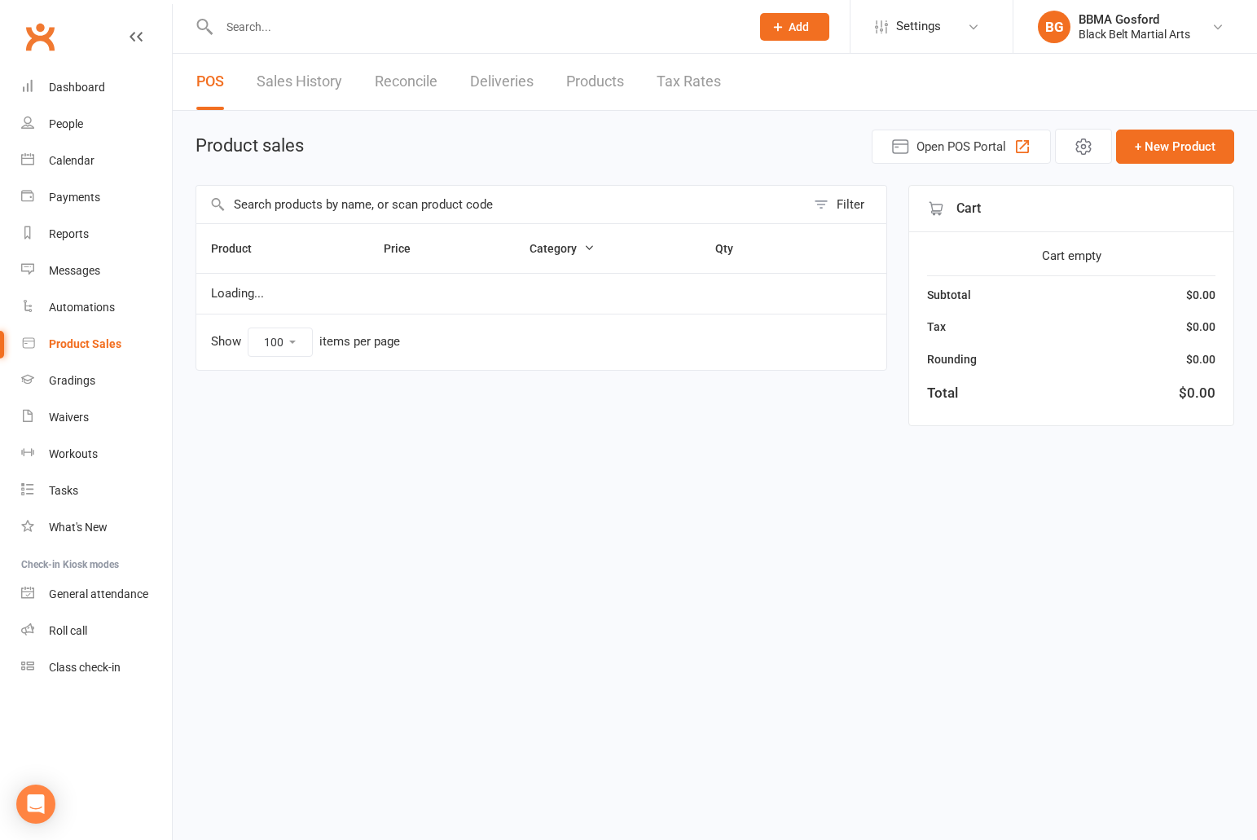
select select "100"
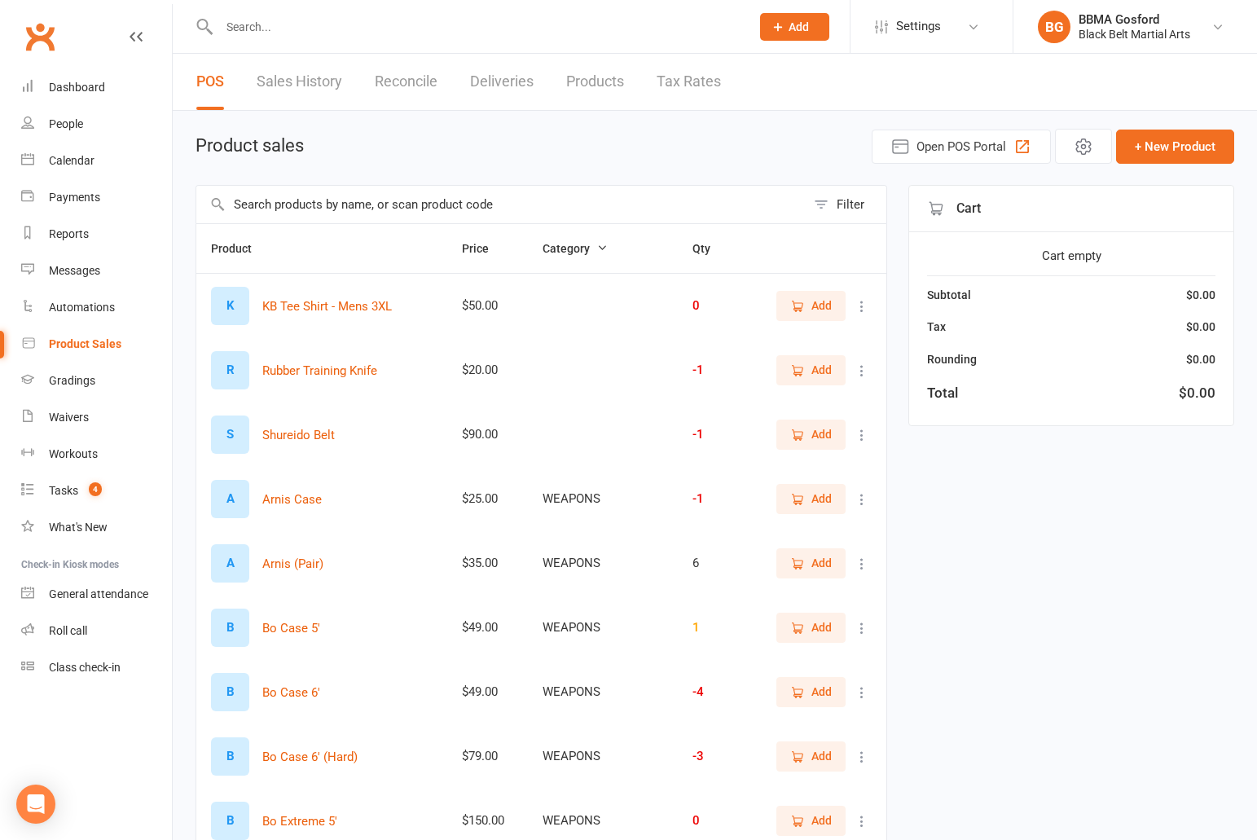
scroll to position [155, 0]
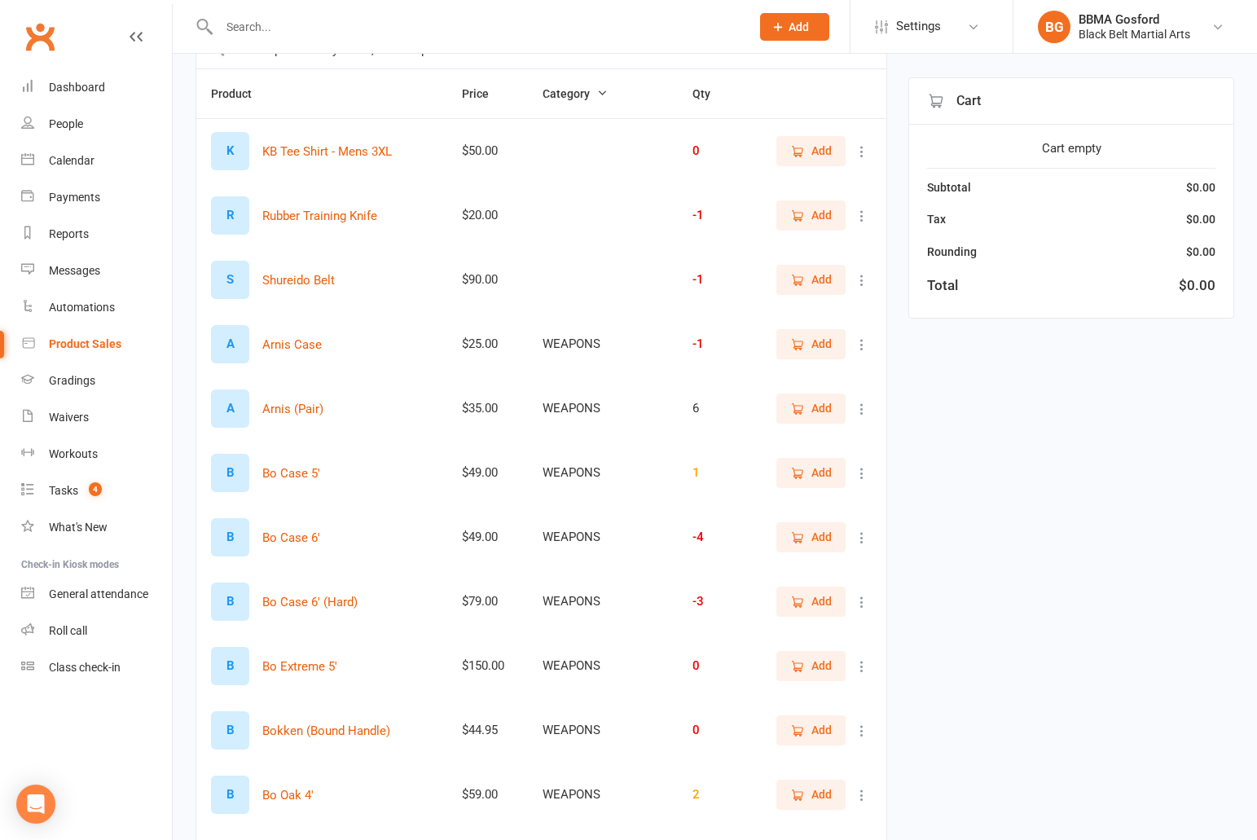
click at [302, 20] on input "text" at bounding box center [476, 26] width 524 height 23
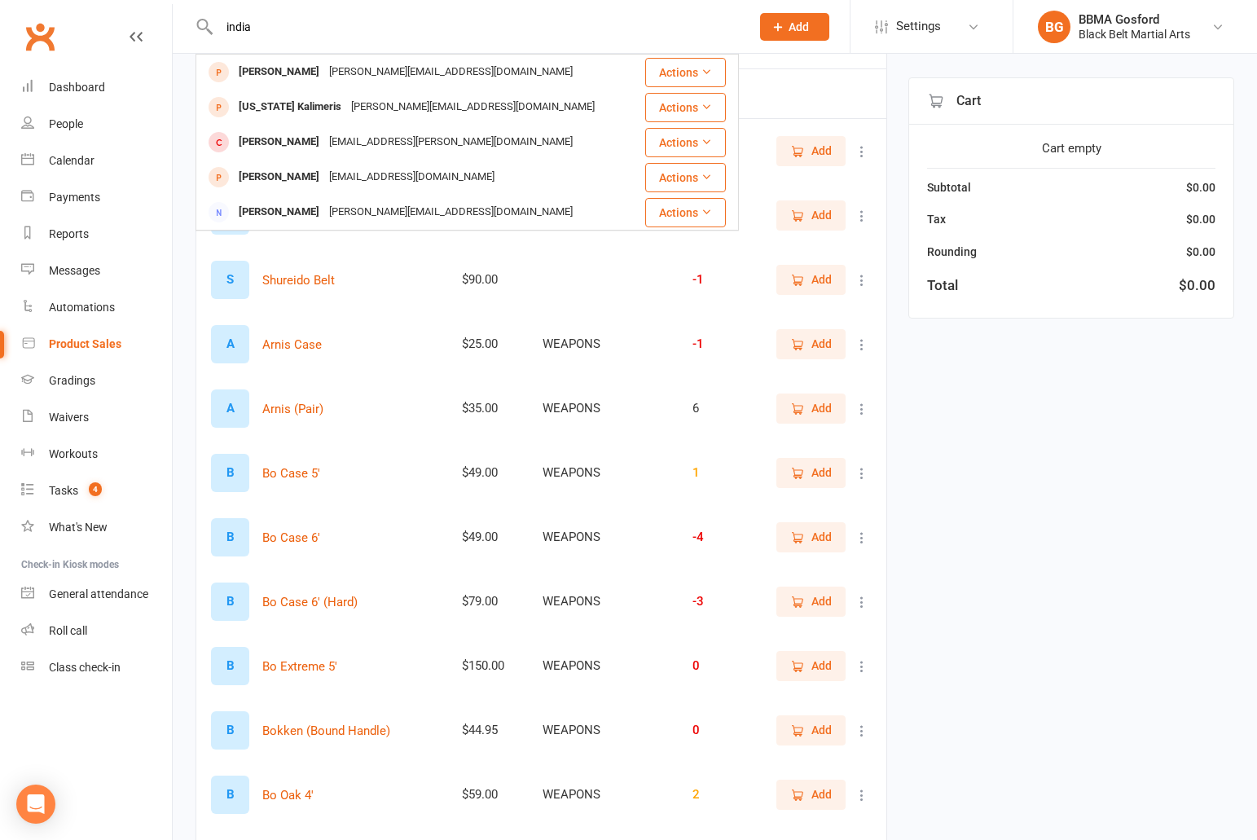
type input "india"
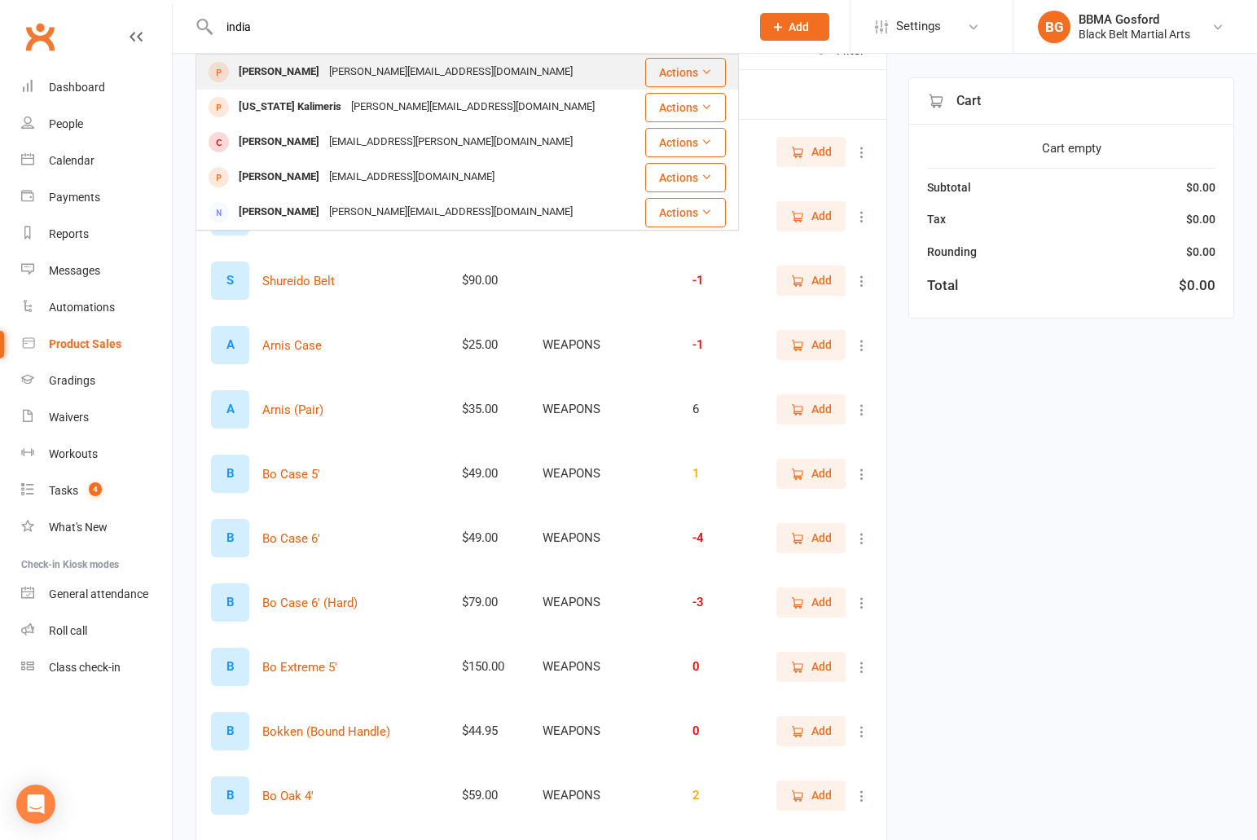
click at [343, 74] on div "m.horspool@hotmail.com" at bounding box center [450, 72] width 253 height 24
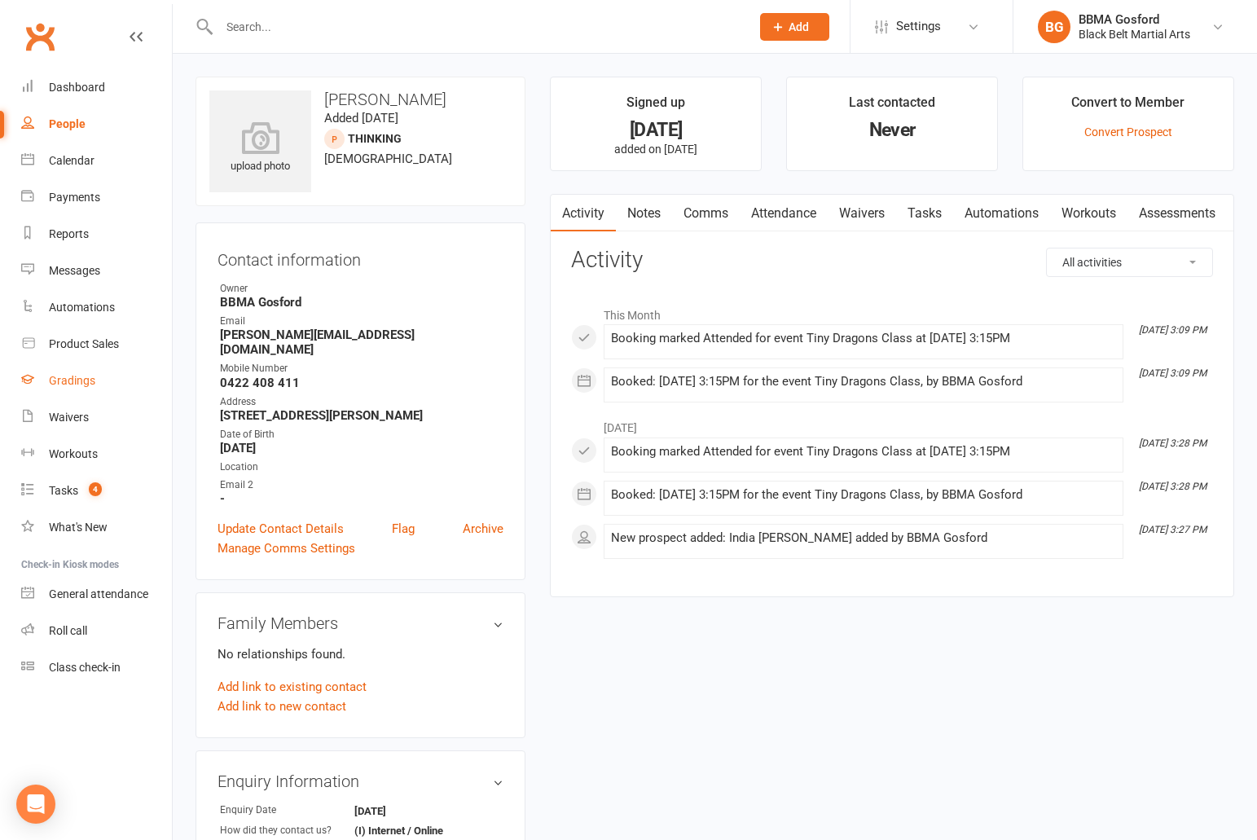
click at [62, 380] on div "Gradings" at bounding box center [72, 380] width 46 height 13
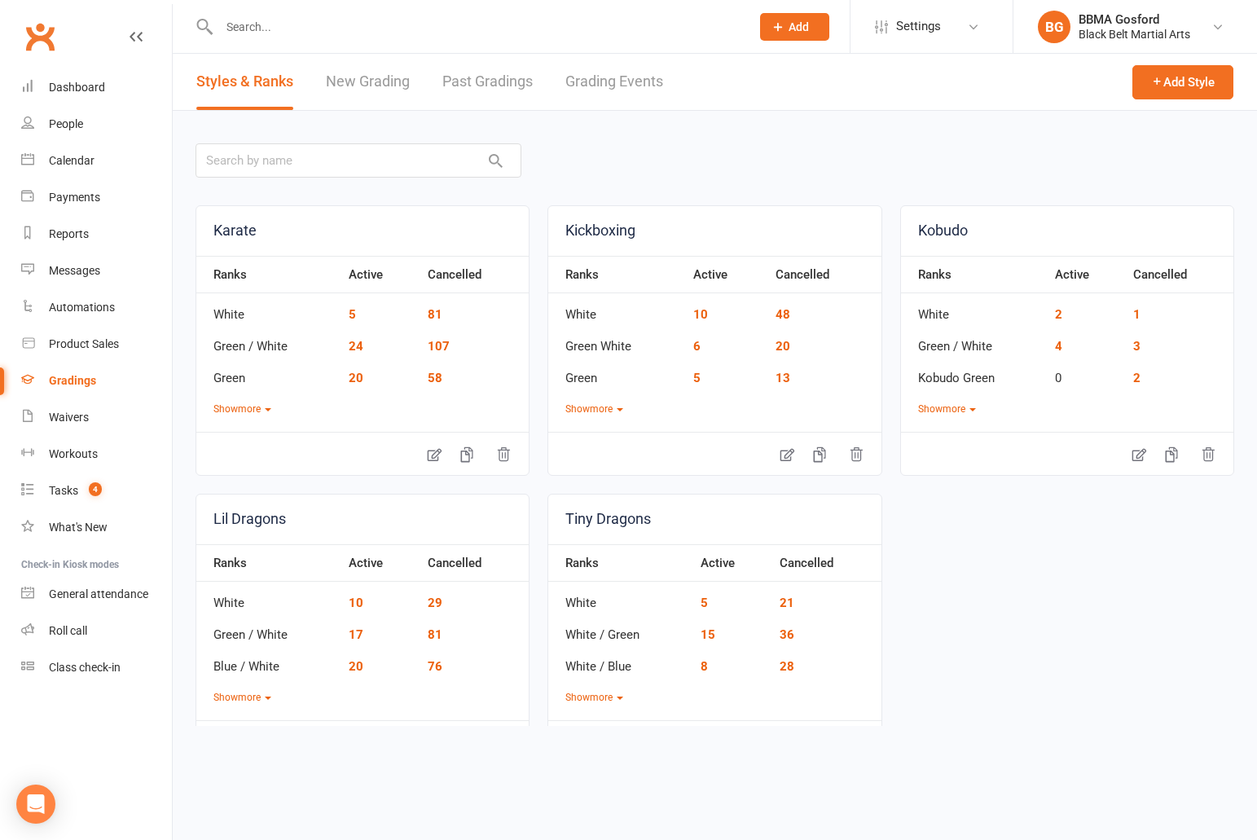
click at [380, 90] on link "New Grading" at bounding box center [368, 82] width 84 height 56
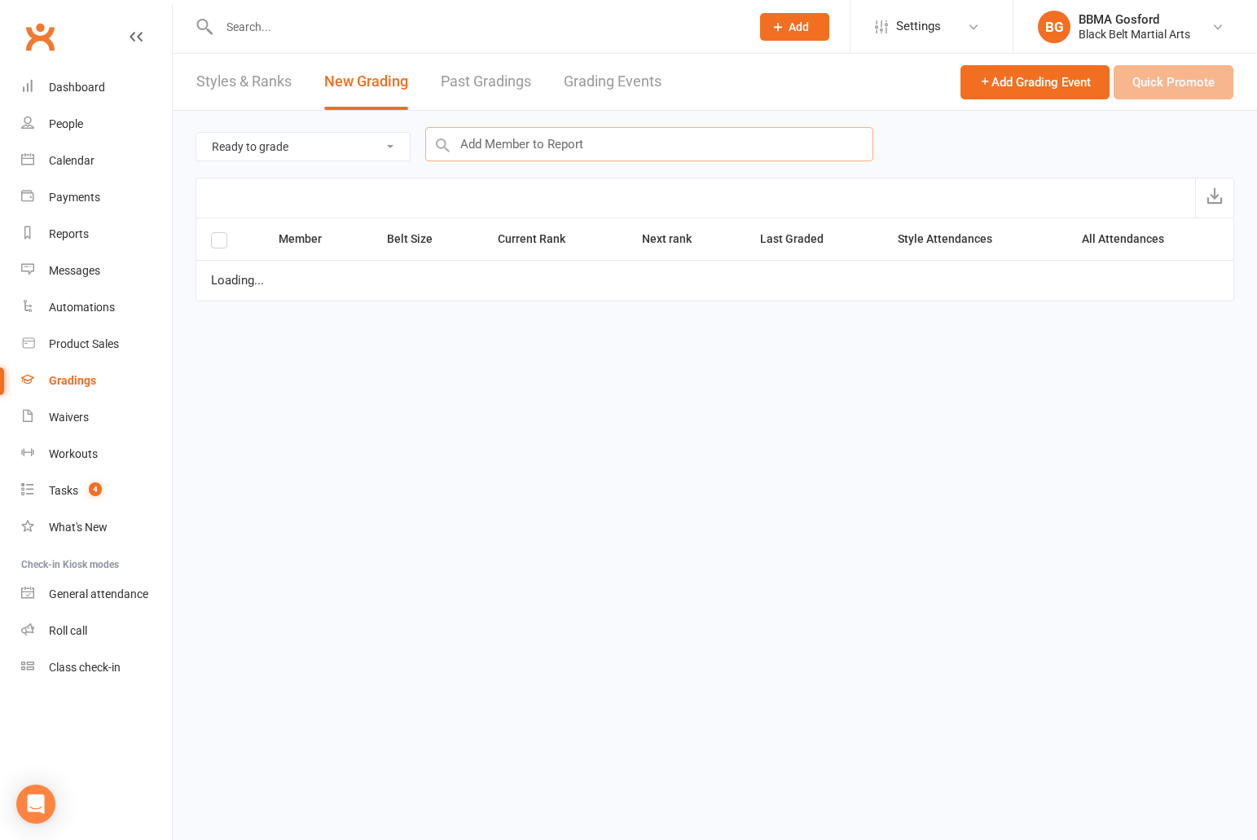
click at [564, 136] on input "text" at bounding box center [649, 144] width 448 height 34
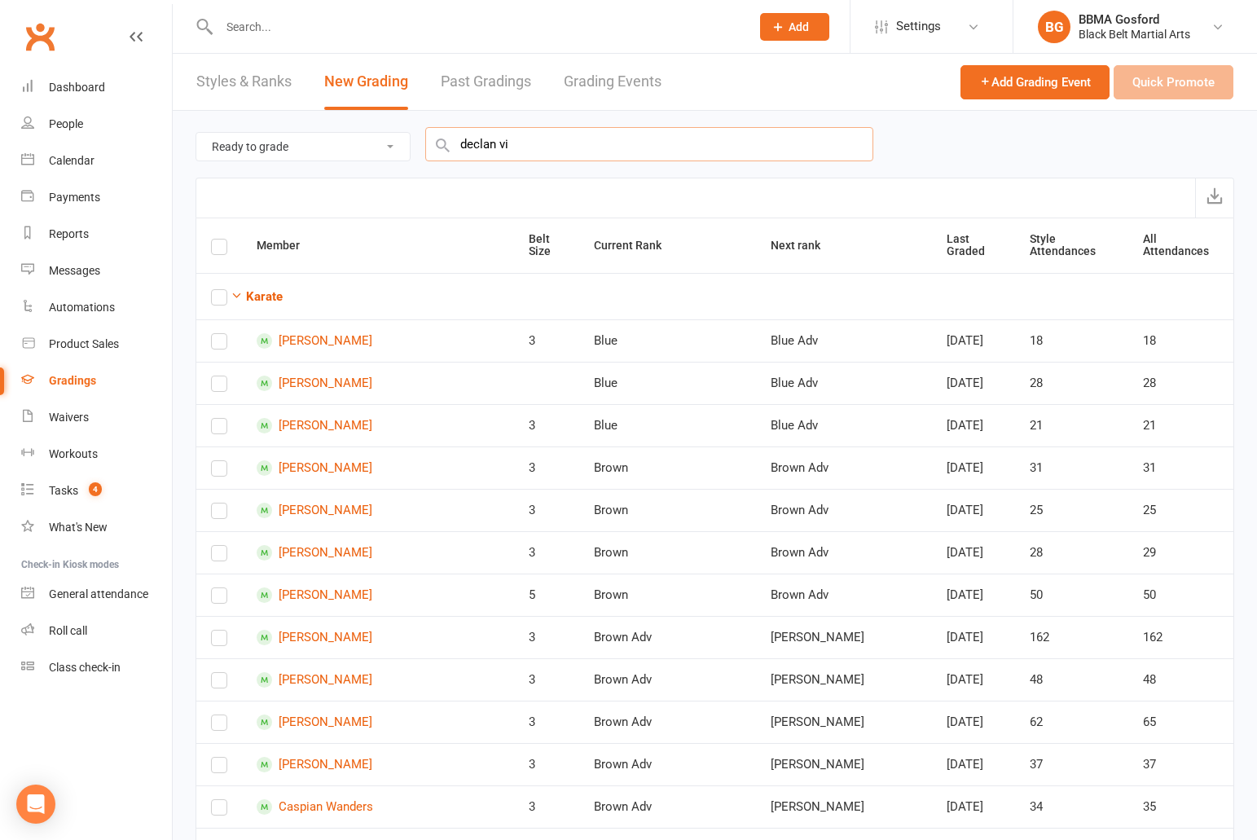
type input "declan viv"
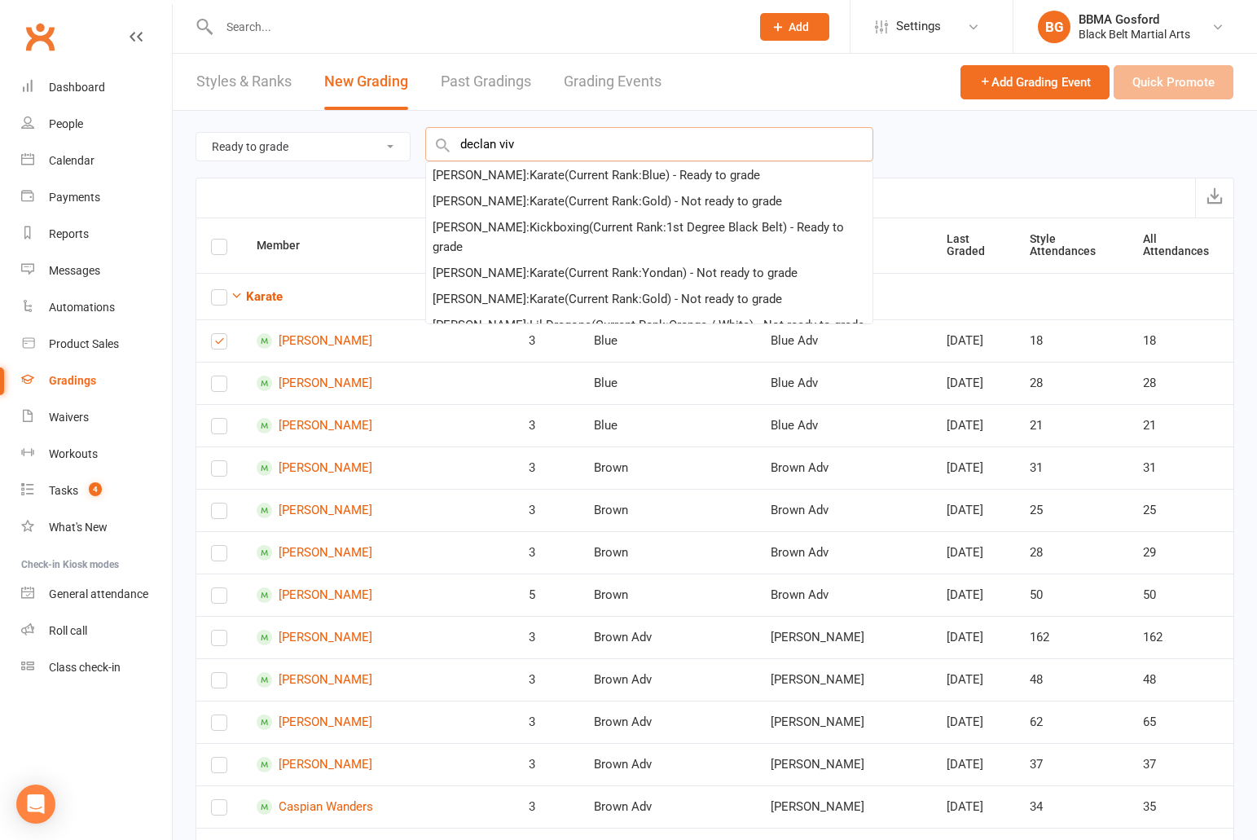
checkbox input "true"
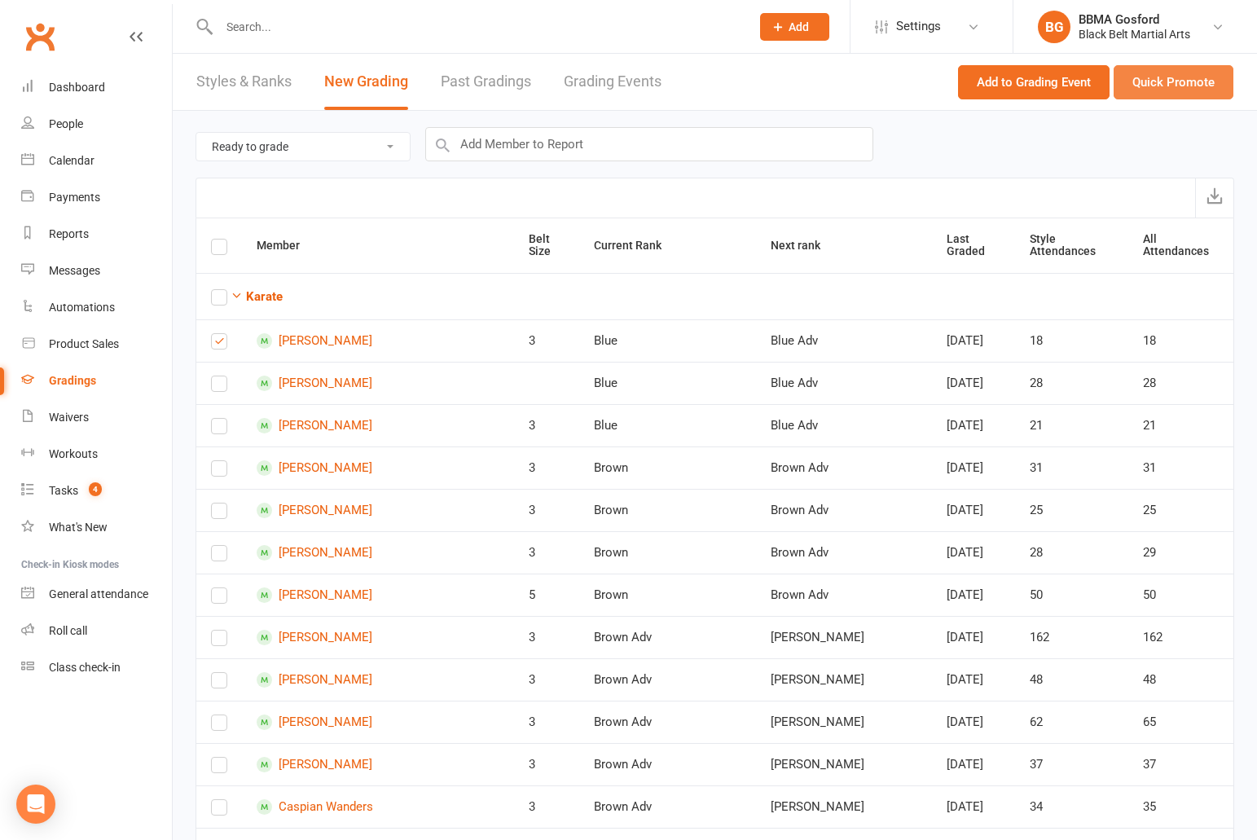
click at [1166, 90] on button "Quick Promote" at bounding box center [1173, 82] width 120 height 34
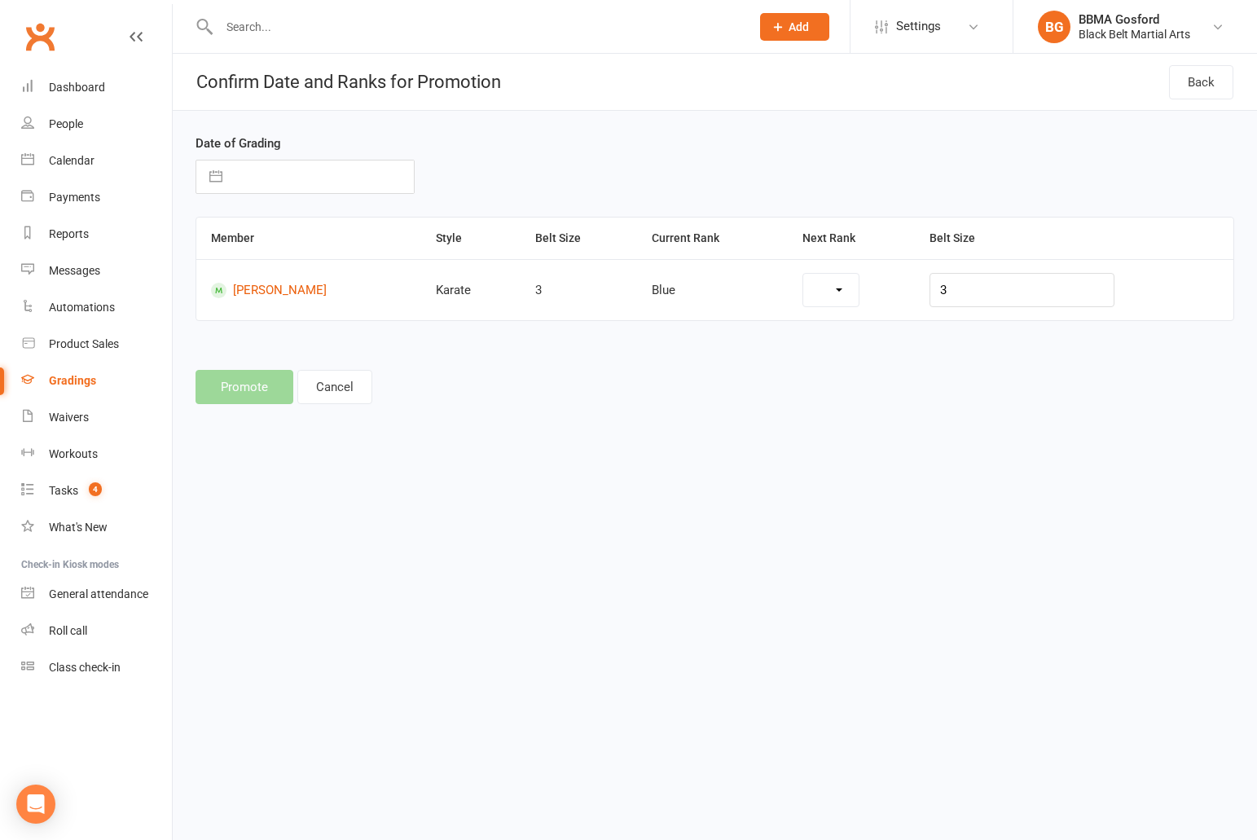
select select "7086"
click at [243, 176] on input "text" at bounding box center [321, 176] width 183 height 33
select select "8"
select select "2025"
select select "9"
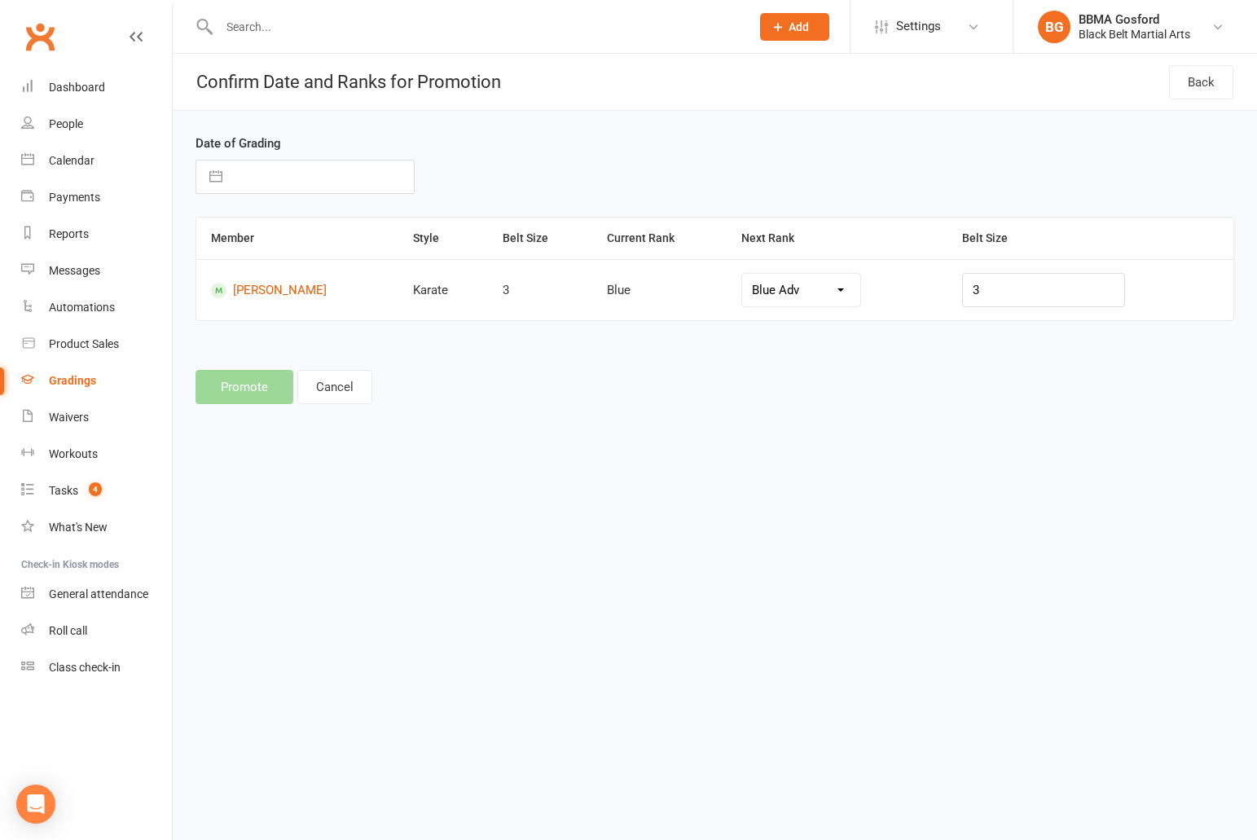
select select "2025"
select select "10"
select select "2025"
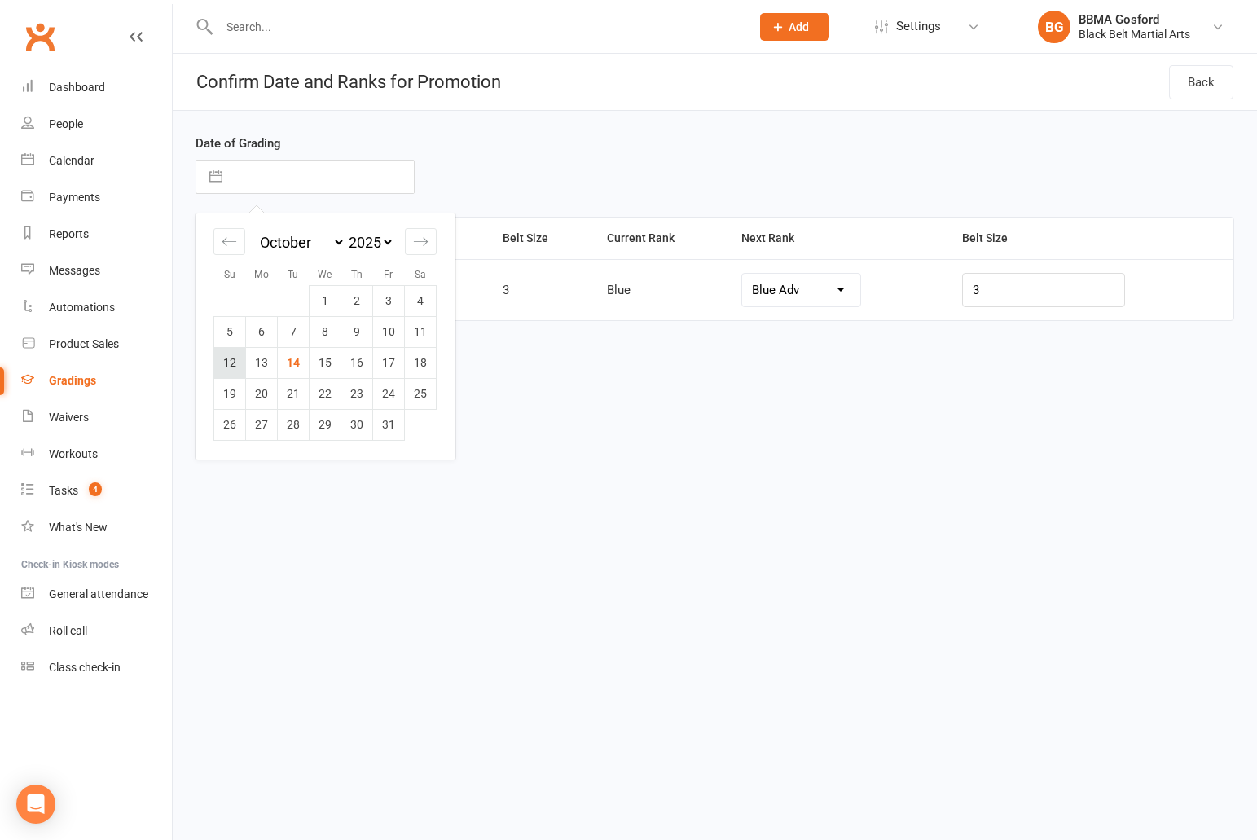
click at [240, 360] on td "12" at bounding box center [230, 362] width 32 height 31
type input "12 Oct 2025"
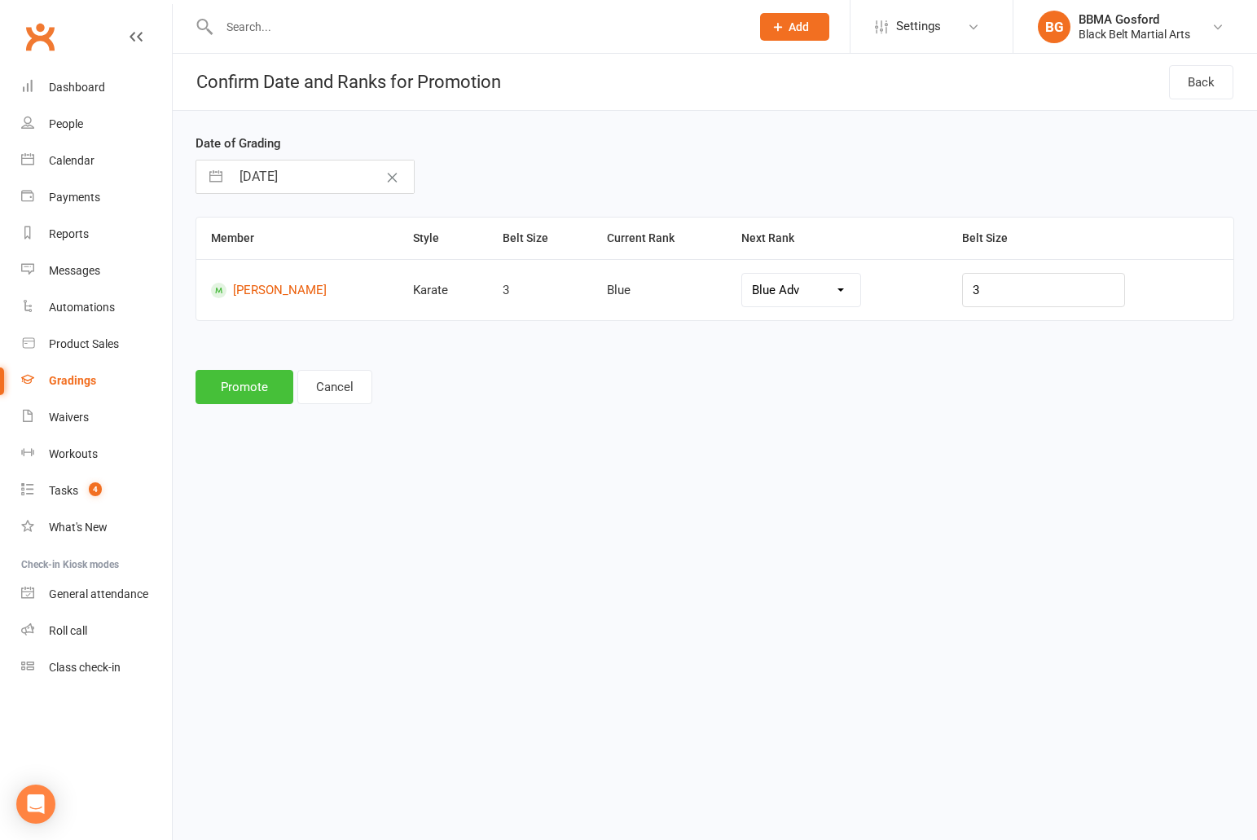
click at [256, 391] on button "Promote" at bounding box center [244, 387] width 98 height 34
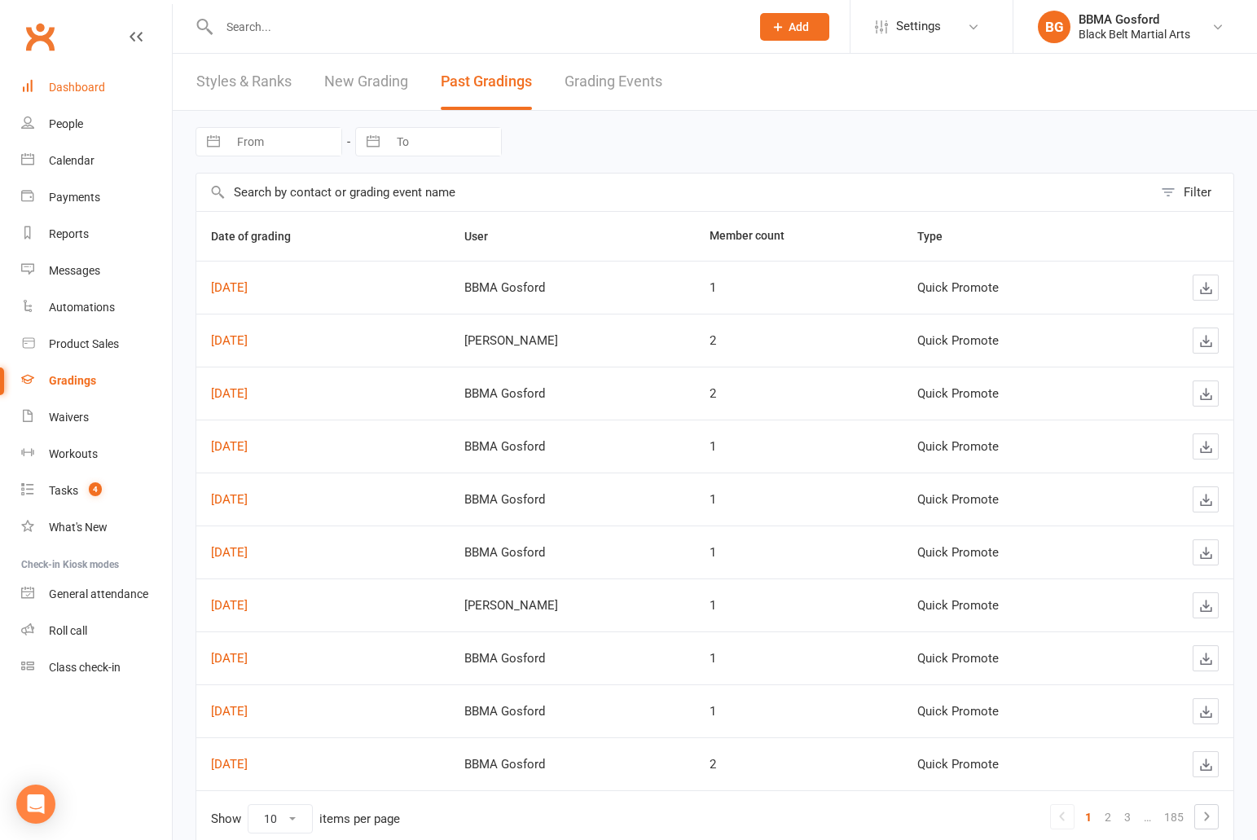
click at [91, 81] on div "Dashboard" at bounding box center [77, 87] width 56 height 13
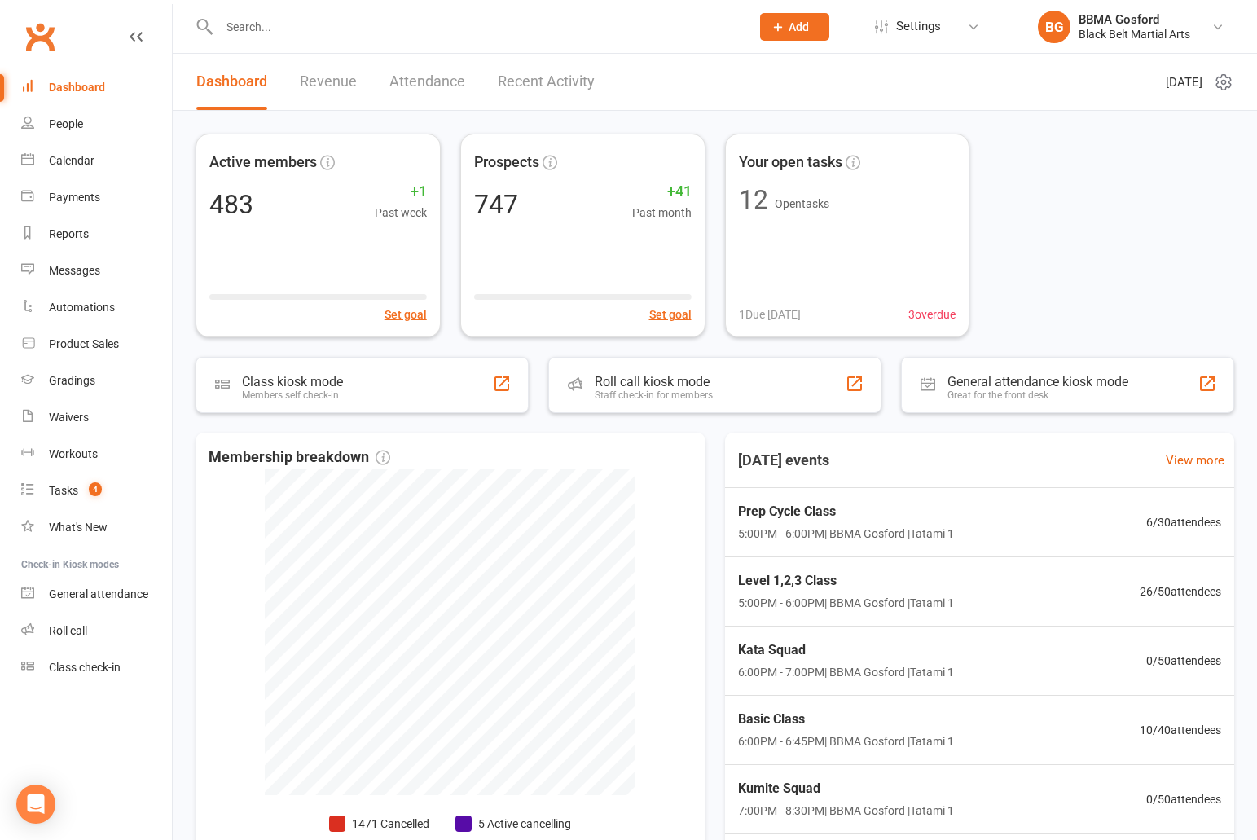
click at [282, 25] on input "text" at bounding box center [476, 26] width 524 height 23
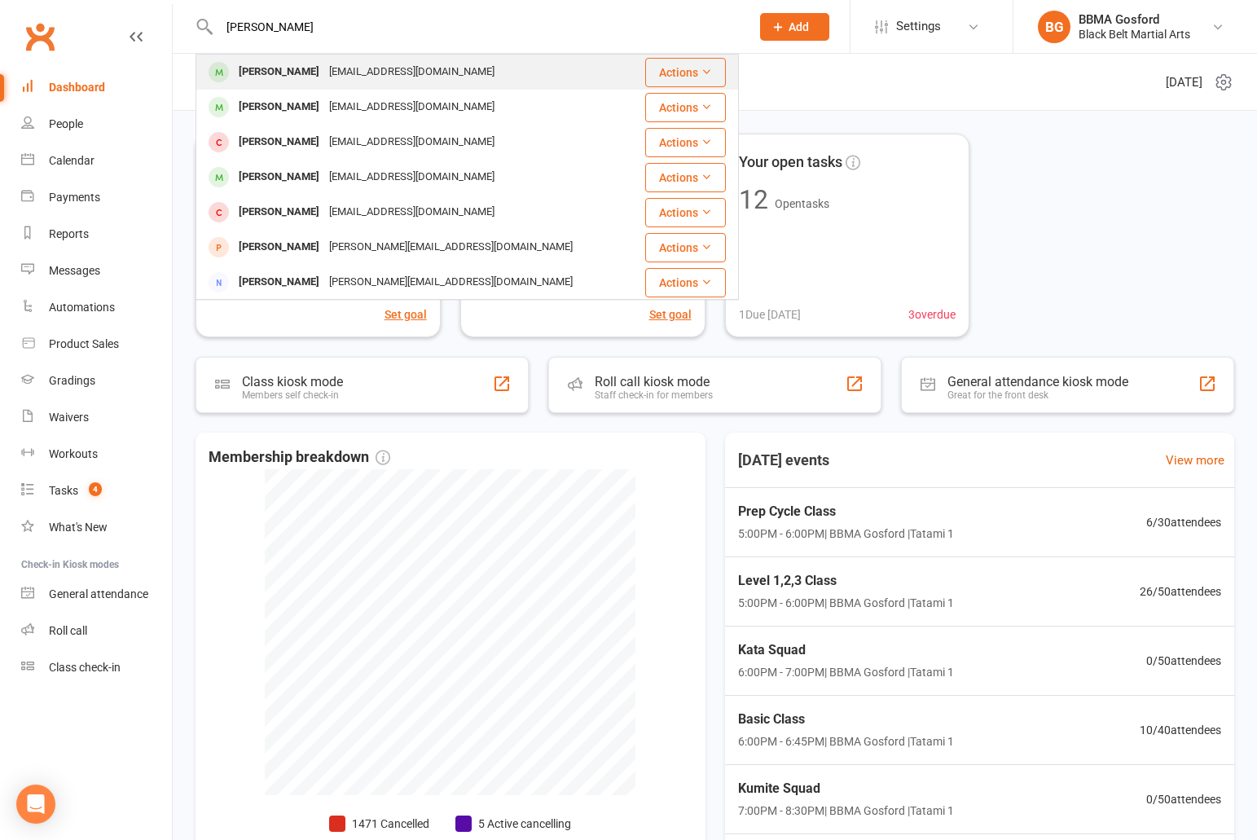
type input "fiona farqu"
click at [290, 63] on div "Fiona Farquhar" at bounding box center [279, 72] width 90 height 24
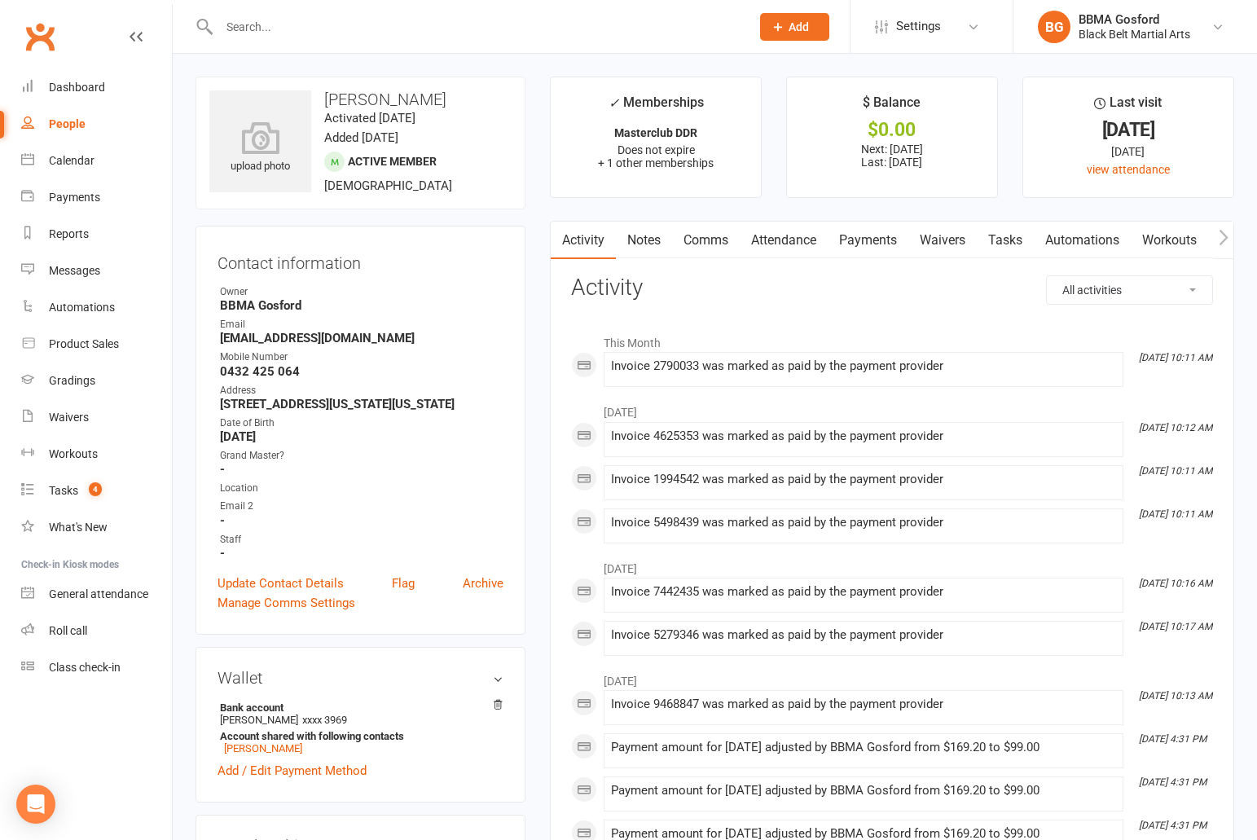
click at [864, 250] on link "Payments" at bounding box center [867, 240] width 81 height 37
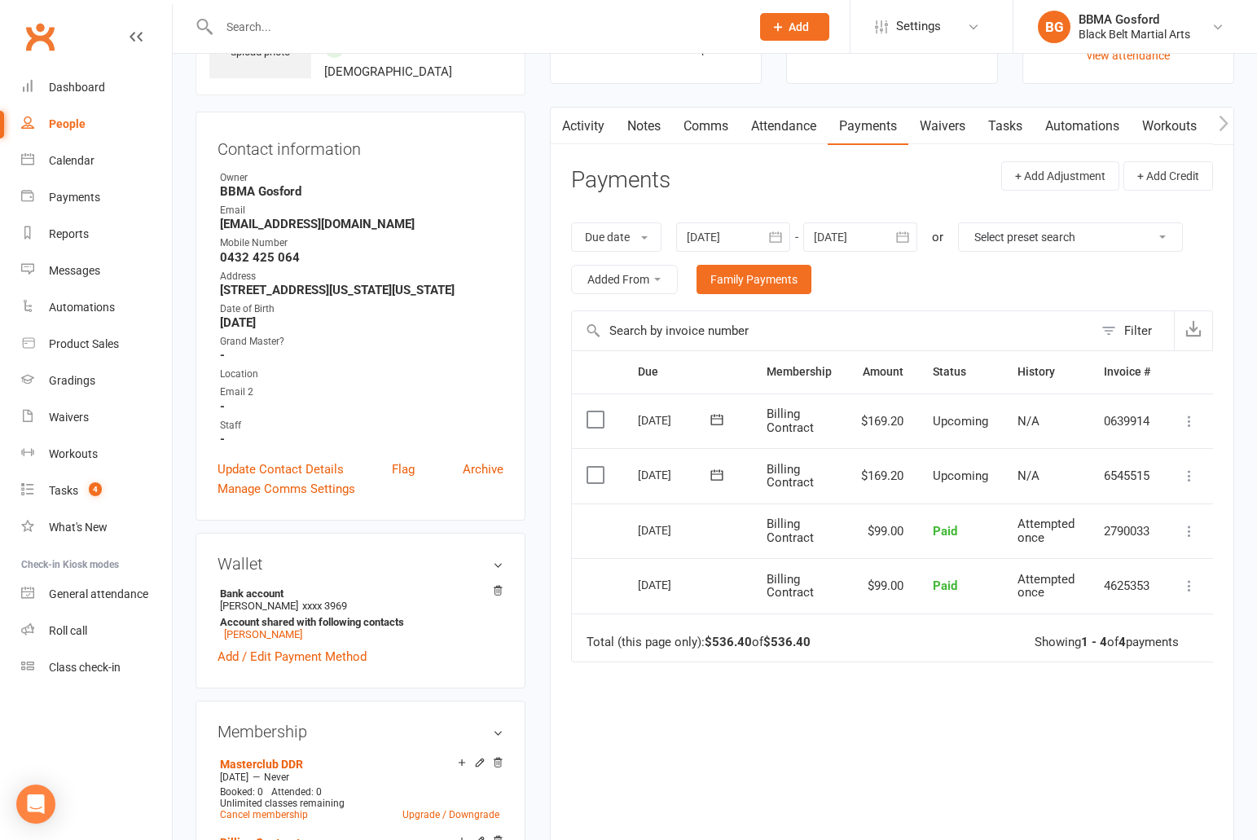
scroll to position [125, 0]
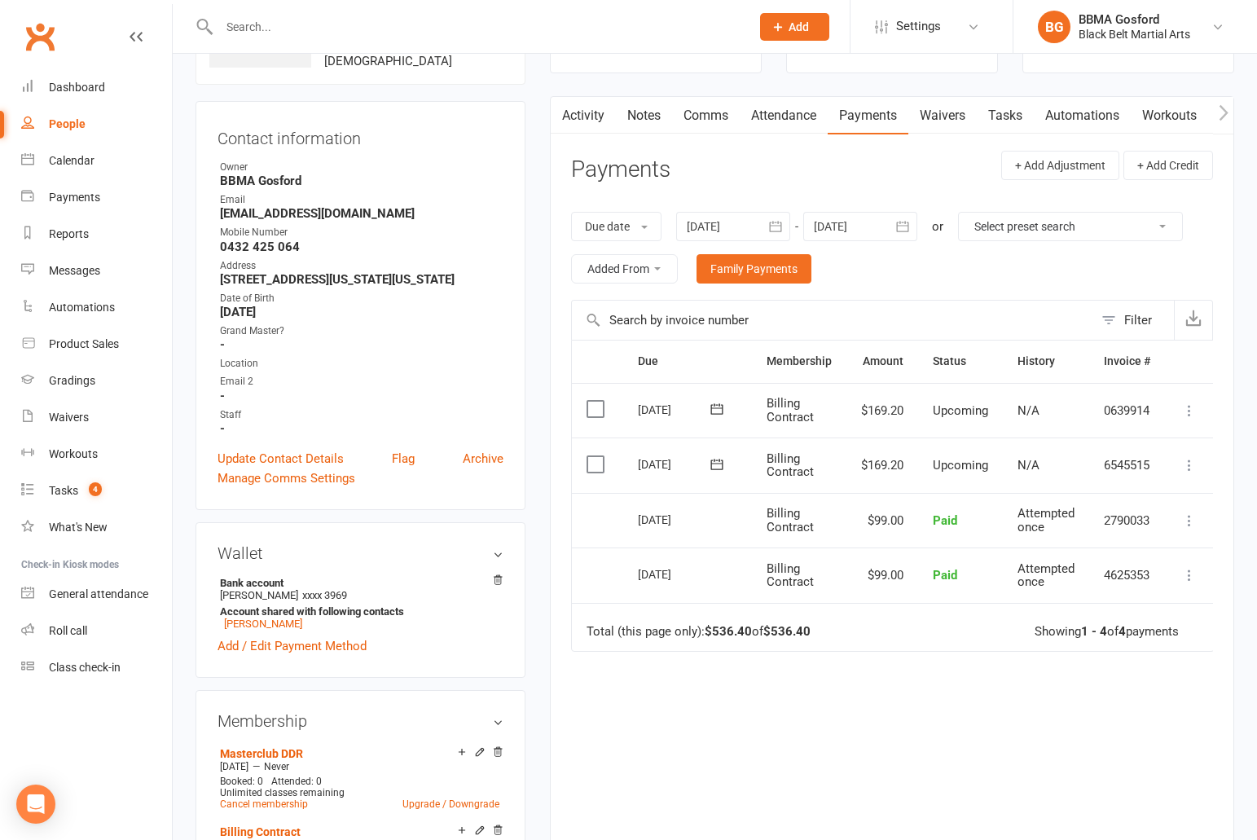
click at [1191, 463] on icon at bounding box center [1189, 465] width 16 height 16
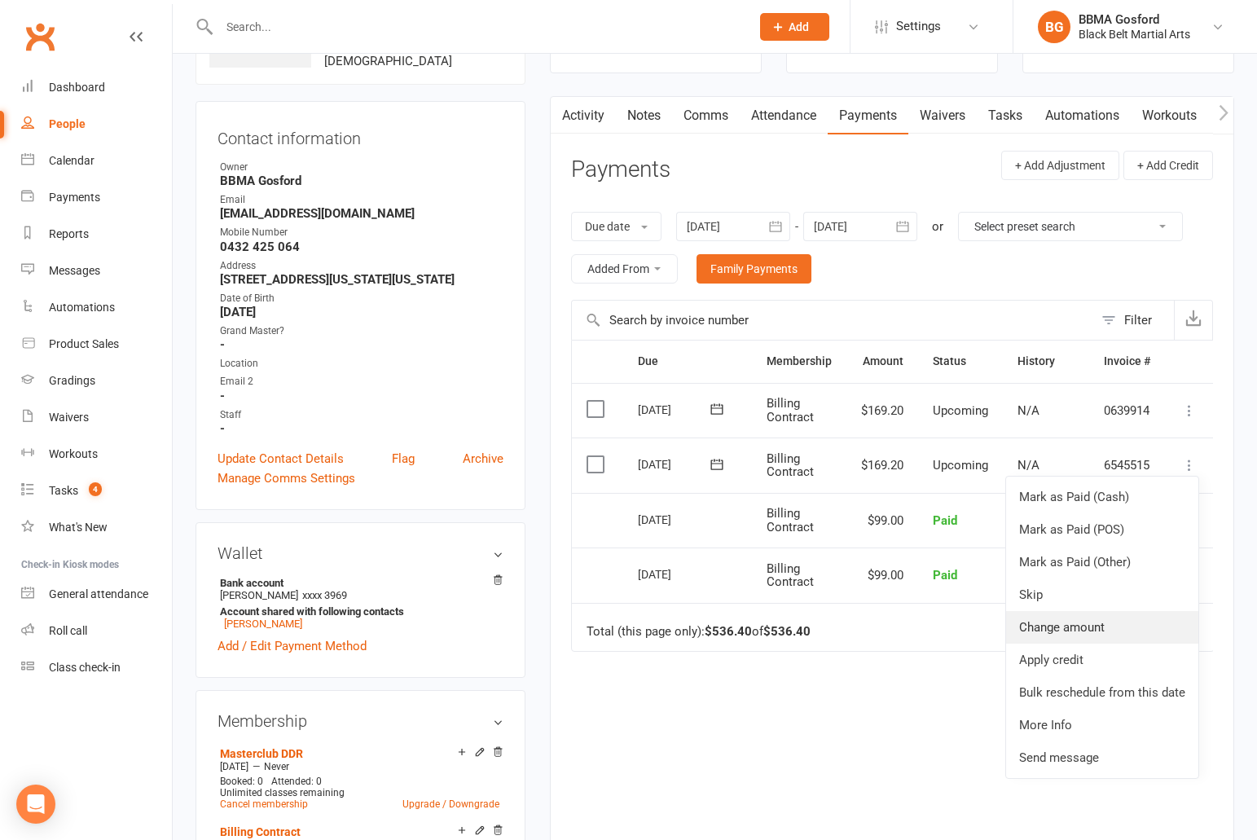
click at [1088, 634] on link "Change amount" at bounding box center [1102, 627] width 192 height 33
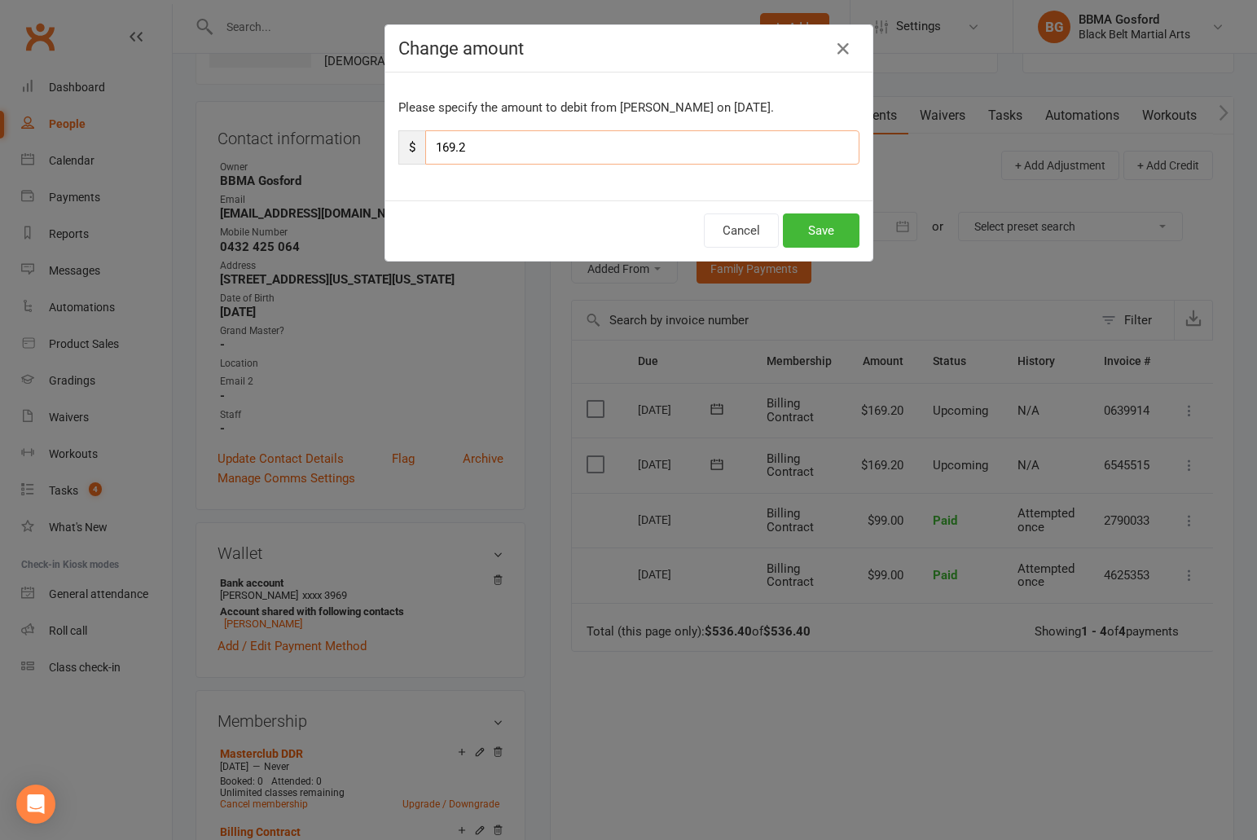
click at [506, 147] on input "169.2" at bounding box center [642, 147] width 434 height 34
type input "99"
click at [831, 235] on button "Save" at bounding box center [821, 230] width 77 height 34
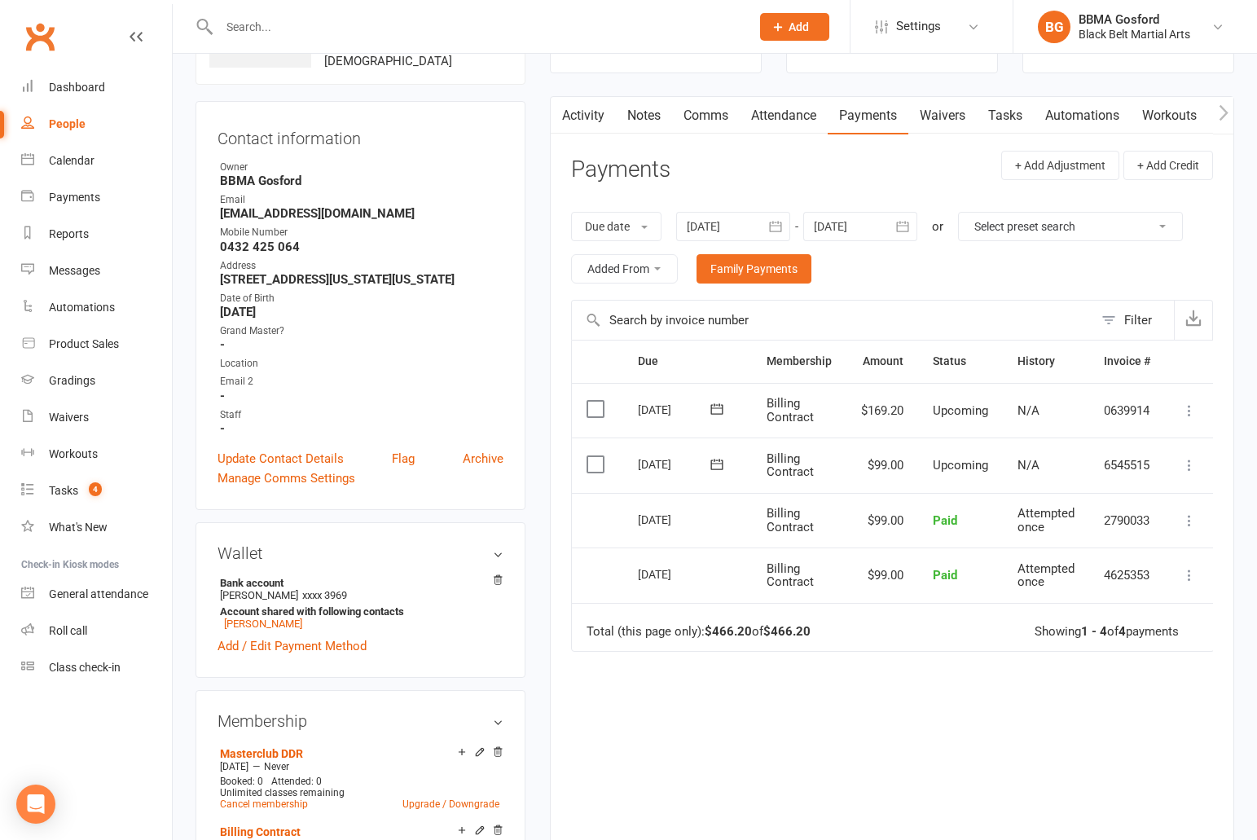
click at [309, 29] on input "text" at bounding box center [476, 26] width 524 height 23
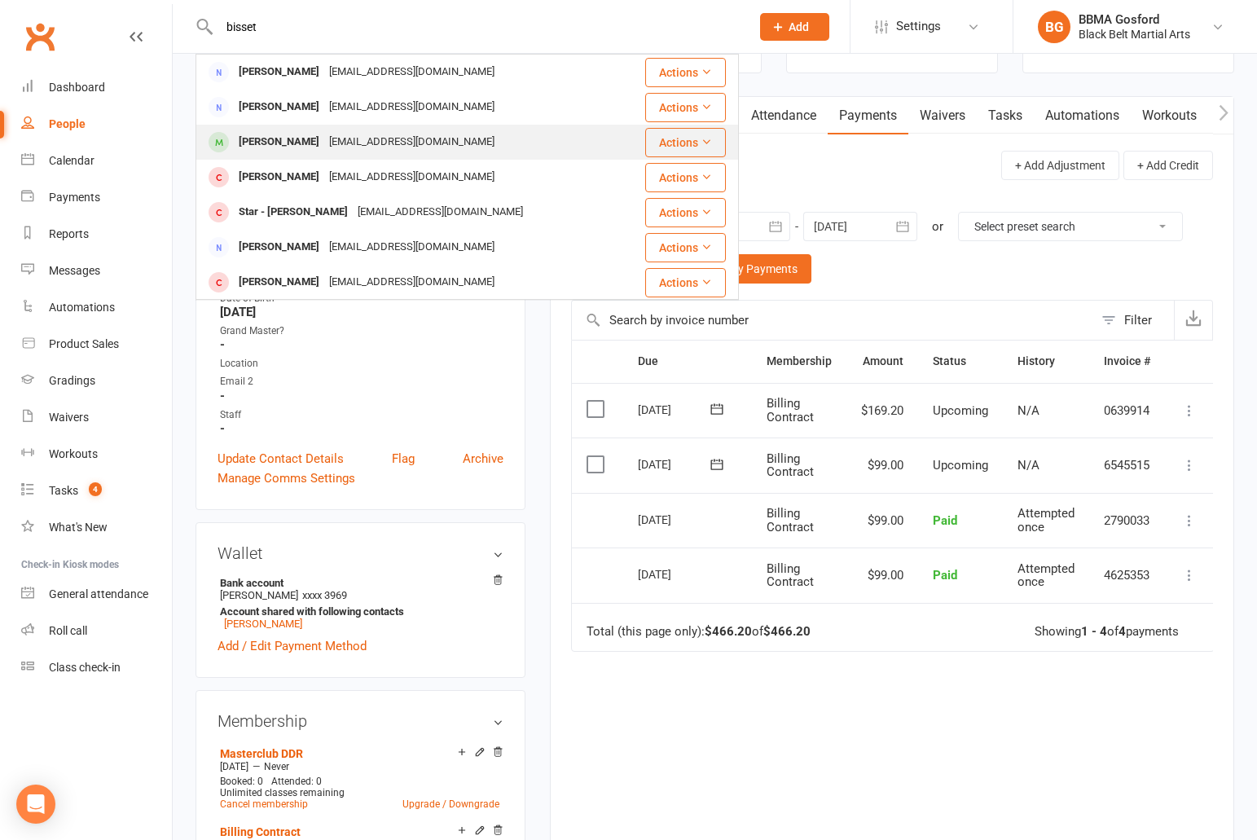
type input "bisset"
click at [324, 143] on div "[EMAIL_ADDRESS][DOMAIN_NAME]" at bounding box center [411, 142] width 175 height 24
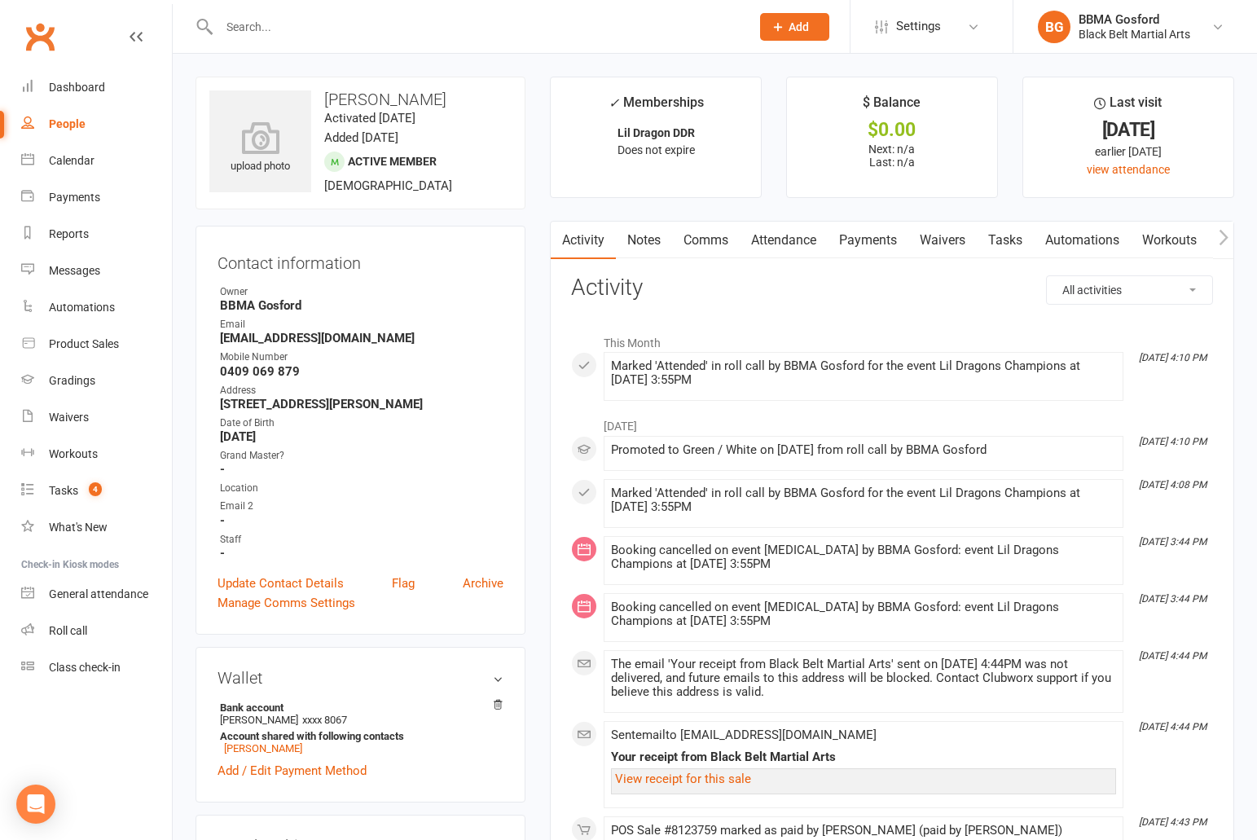
click at [696, 239] on link "Comms" at bounding box center [706, 240] width 68 height 37
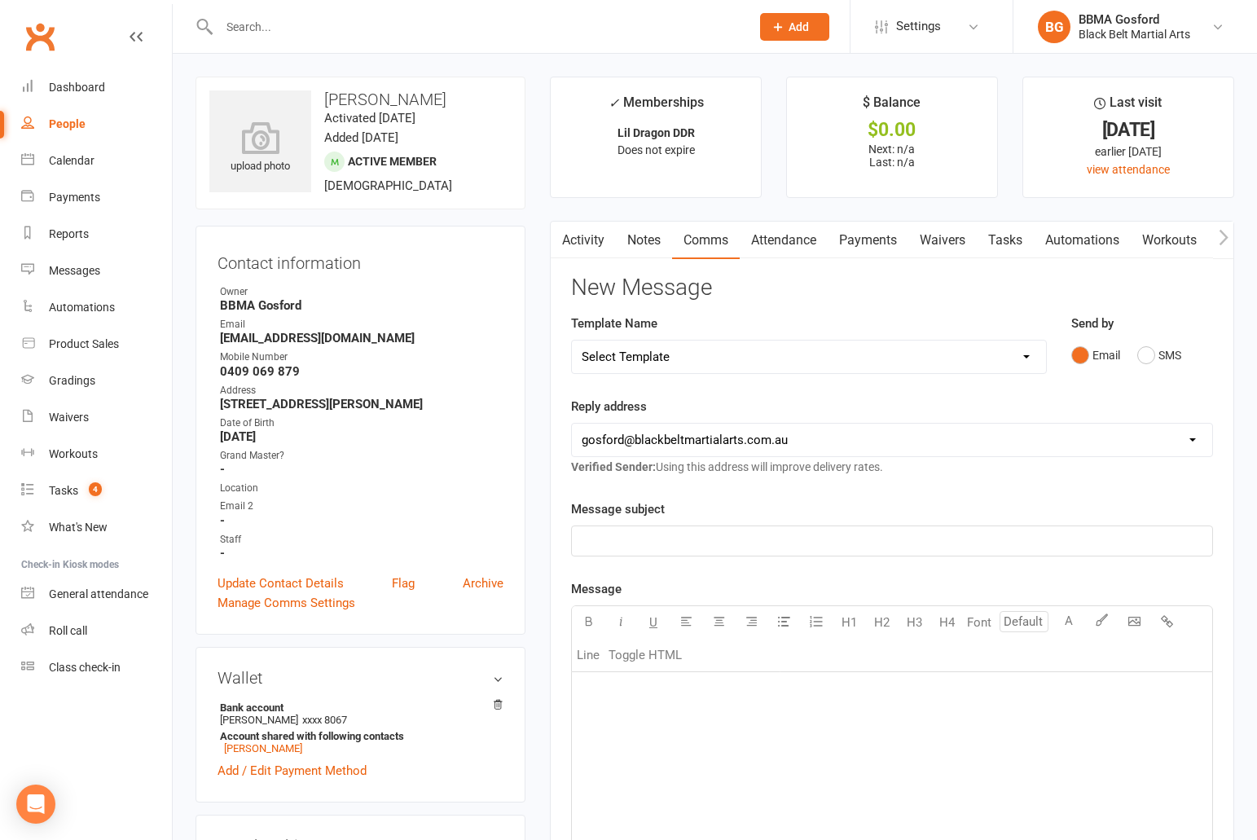
click at [572, 340] on select "Select Template [Email] Active Kids Voucher [Email] Black Belt Camp [Email] Bla…" at bounding box center [809, 356] width 474 height 33
select select "67"
click option "[Email] Pizza Party Confirmation" at bounding box center [0, 0] width 0 height 0
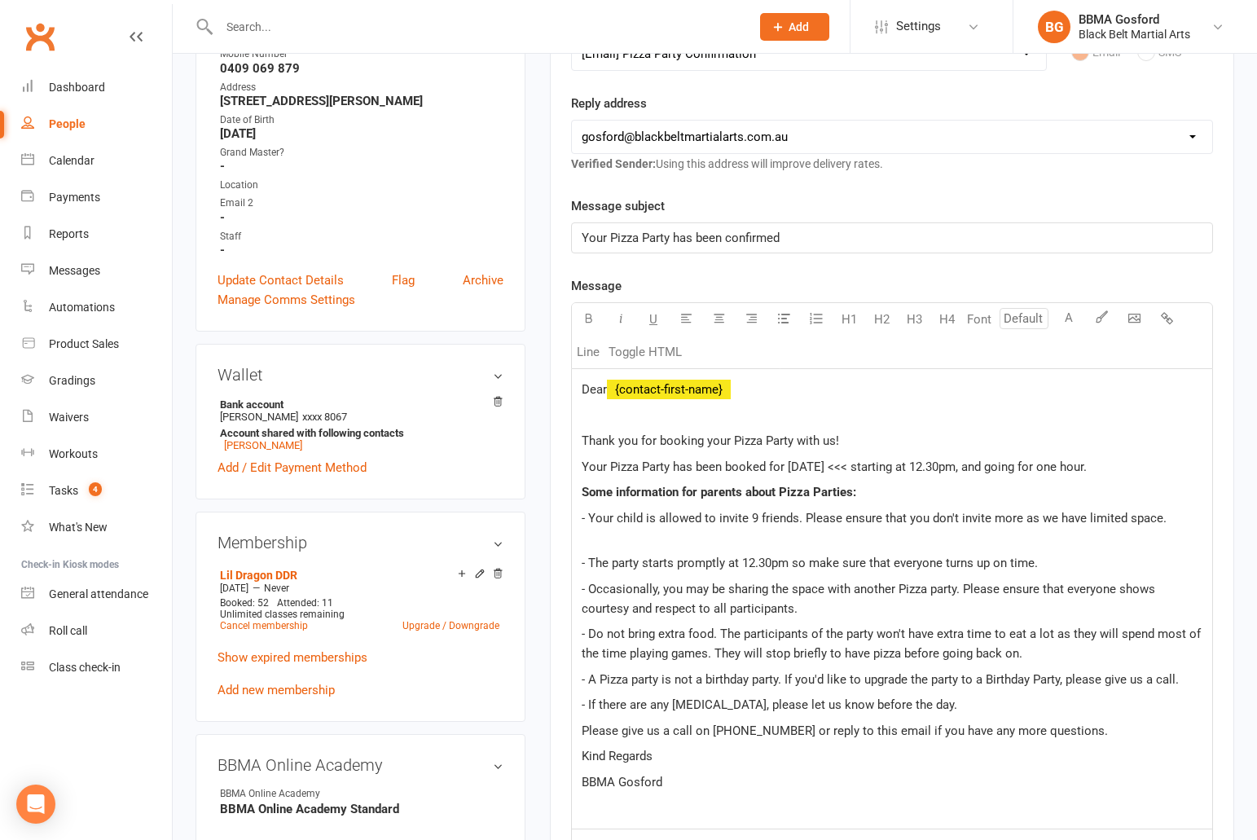
scroll to position [305, 0]
click at [854, 468] on span "Your Pizza Party has been booked for Saturday <<< starting at 12.30pm, and goin…" at bounding box center [833, 464] width 505 height 15
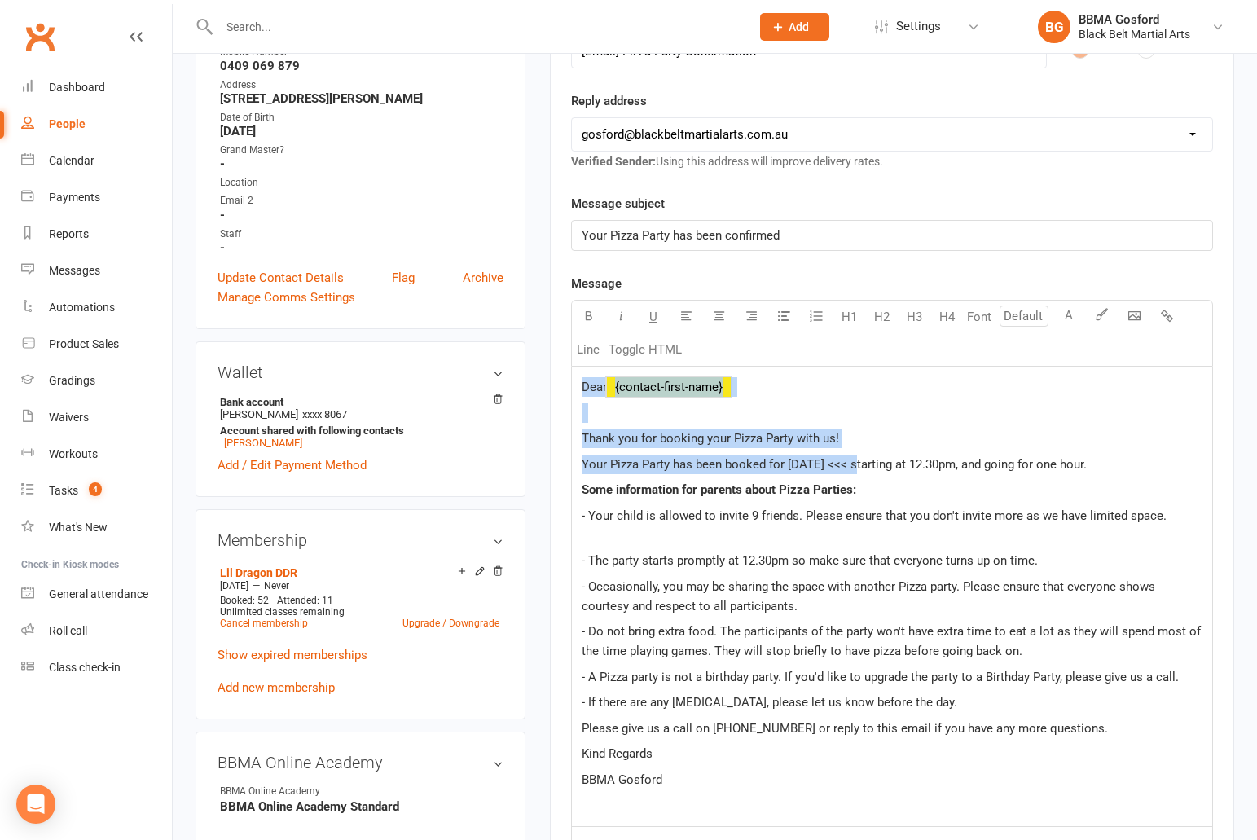
click at [848, 457] on p "Your Pizza Party has been booked for Saturday <<< starting at 12.30pm, and goin…" at bounding box center [891, 464] width 621 height 20
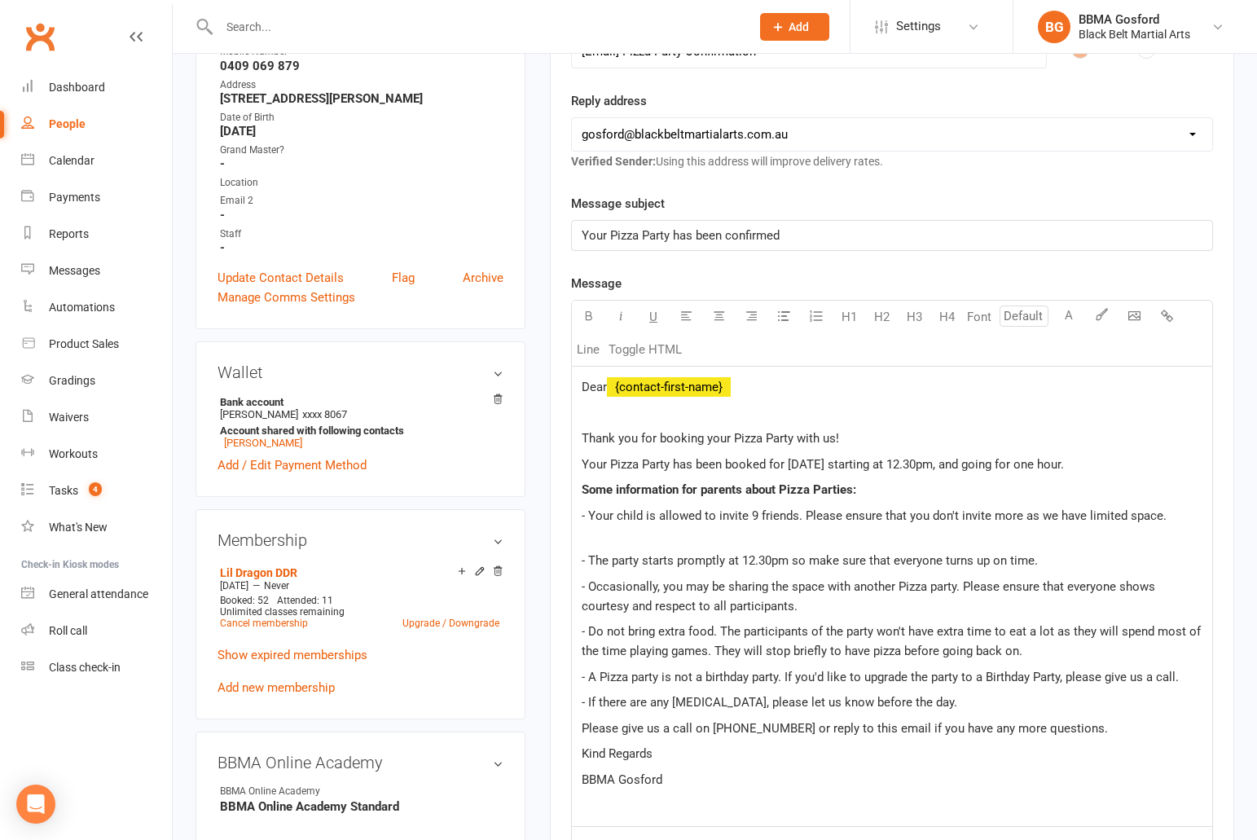
click at [616, 539] on p "- Your child is allowed to invite 9 friends. Please ensure that you don't invit…" at bounding box center [891, 525] width 621 height 39
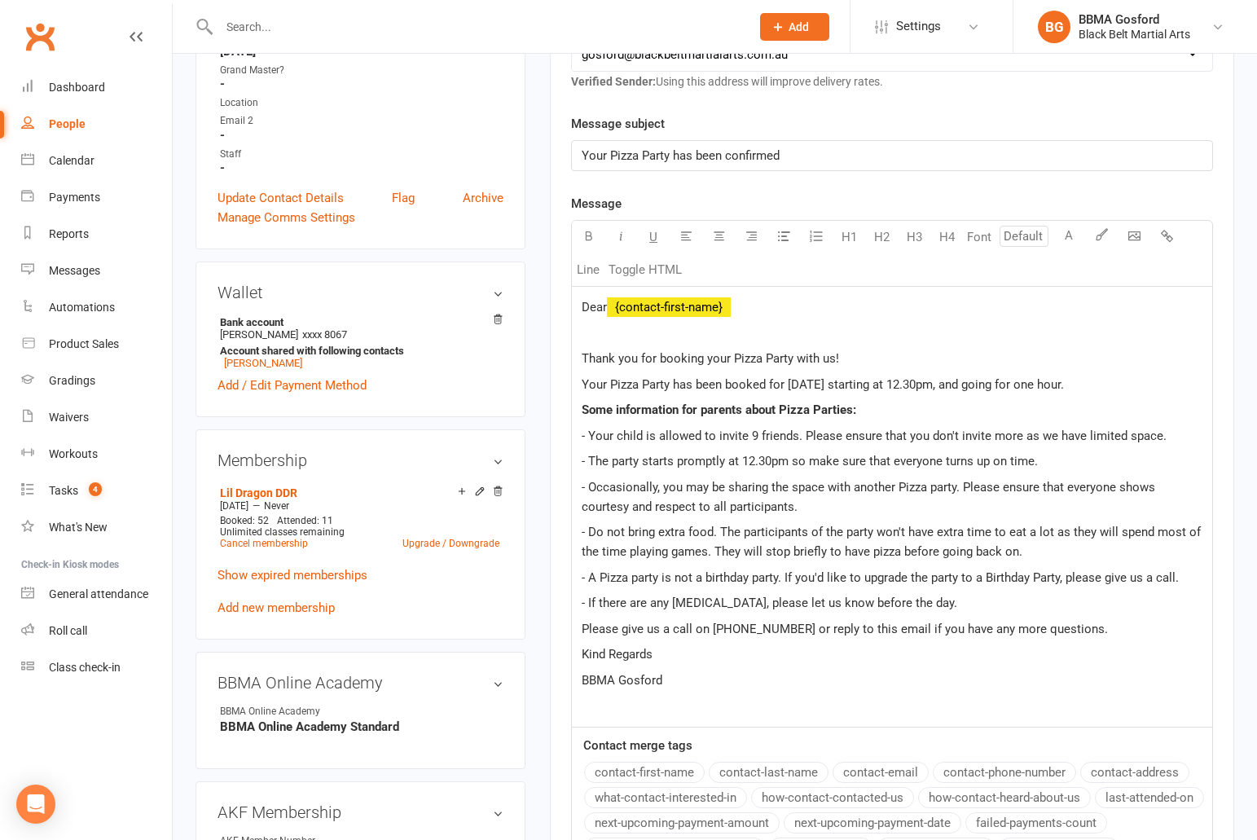
scroll to position [391, 0]
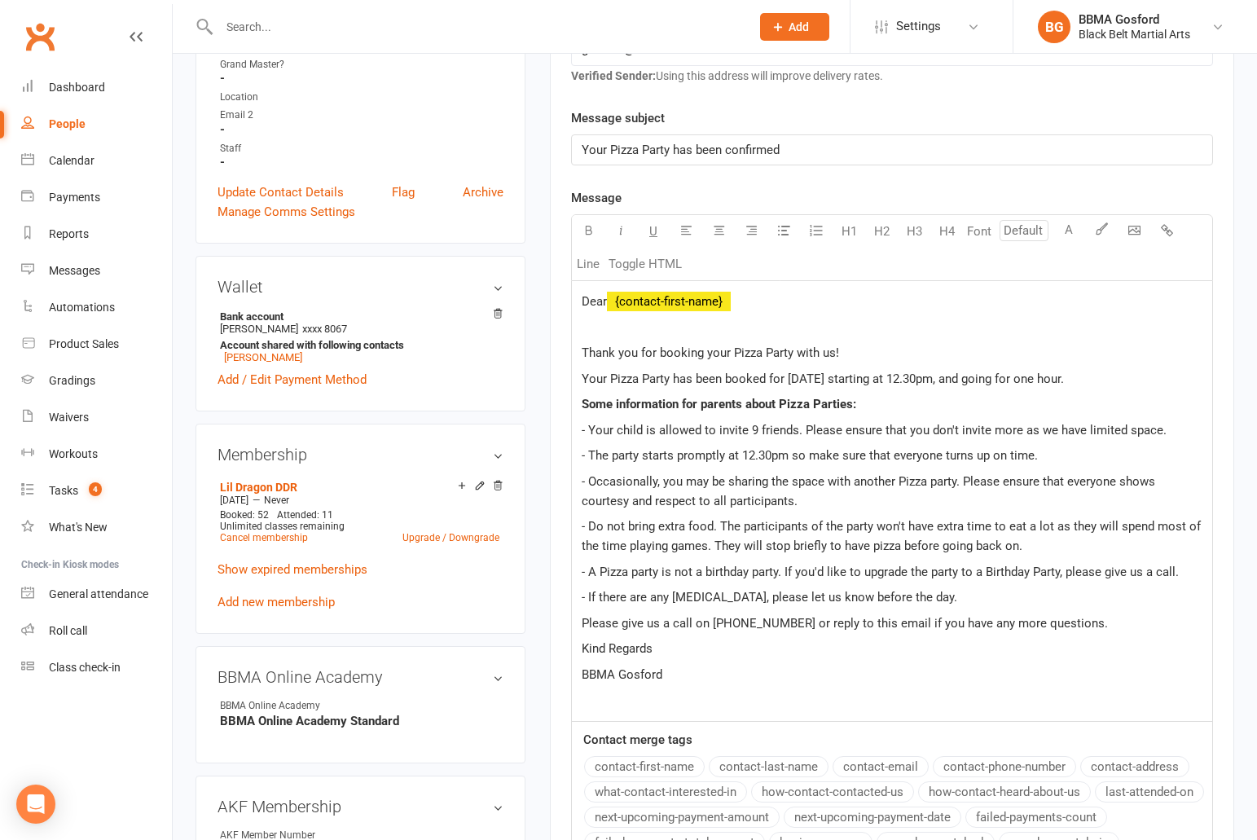
click at [1204, 376] on div "Dear ﻿ {contact-first-name} Thank you for booking your Pizza Party with us! You…" at bounding box center [892, 501] width 640 height 440
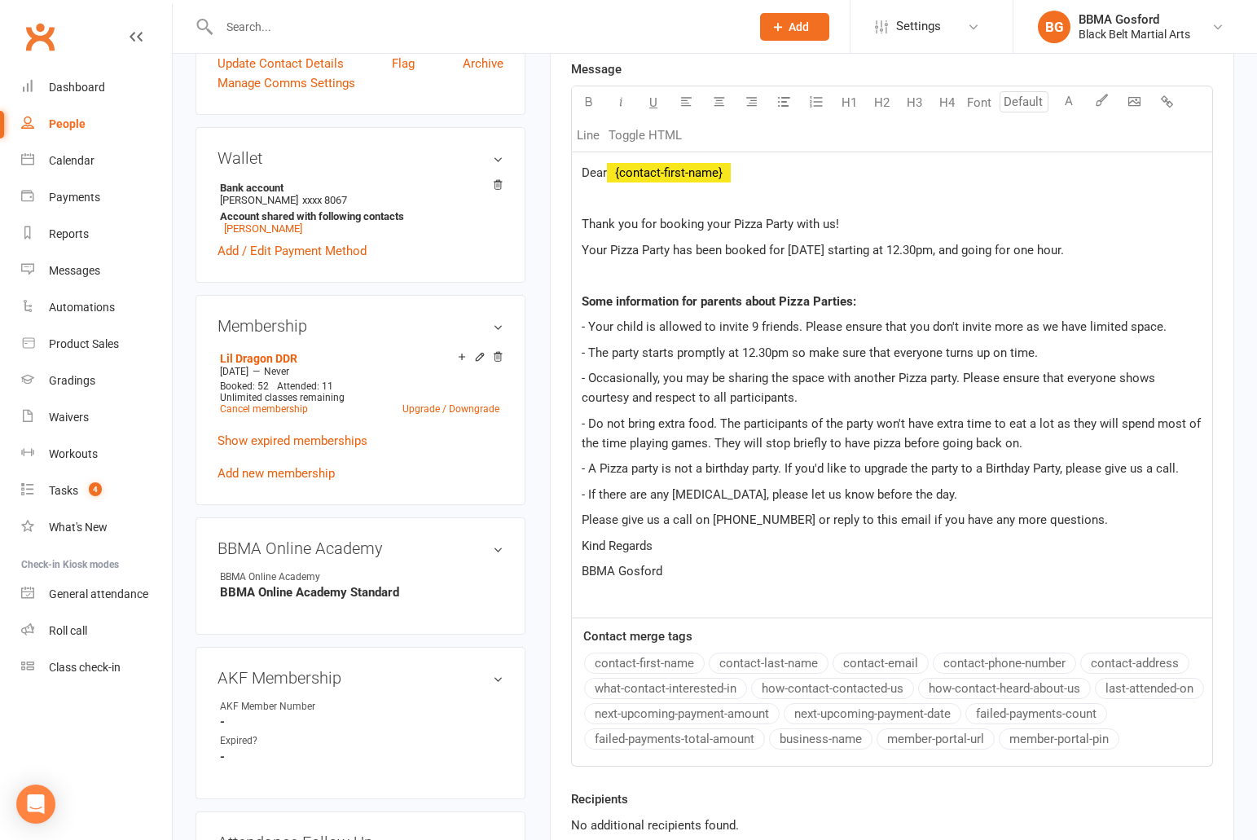
scroll to position [525, 0]
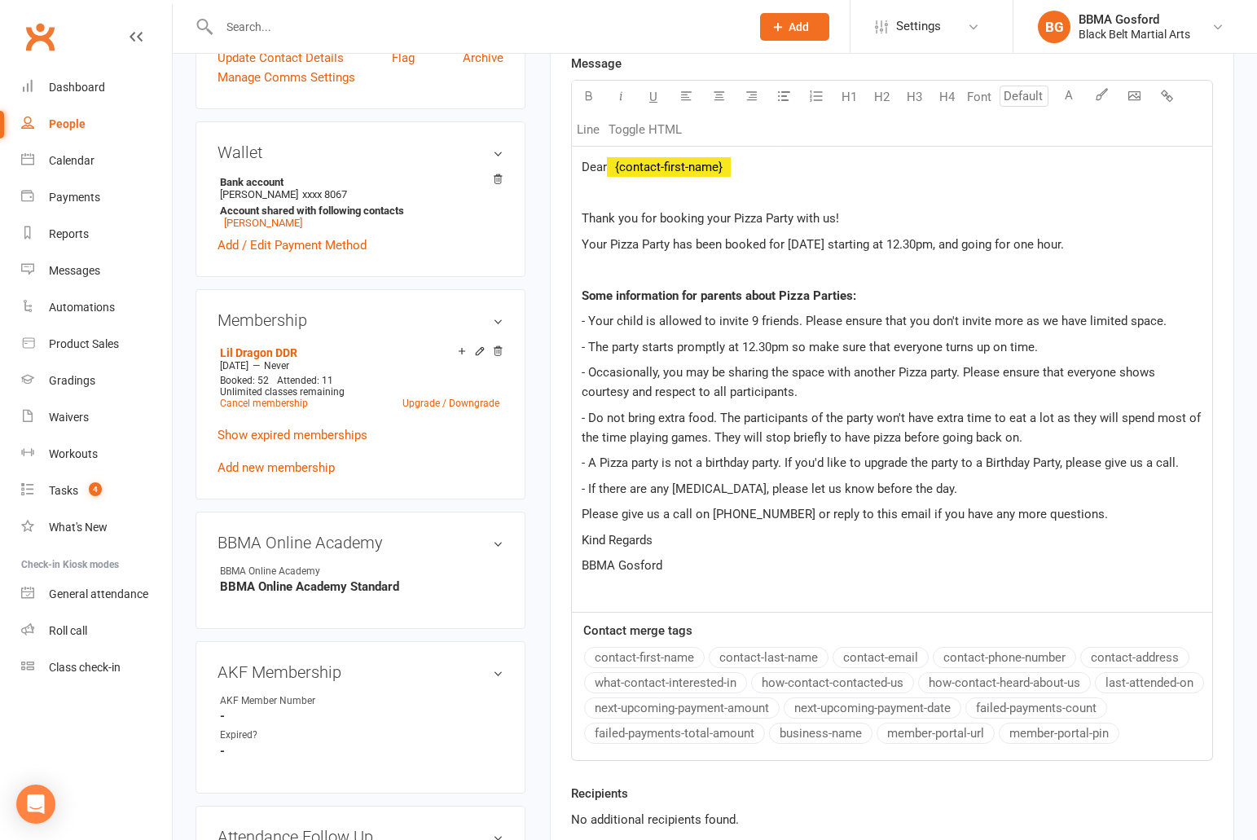
click at [669, 542] on p "Kind Regards" at bounding box center [891, 540] width 621 height 20
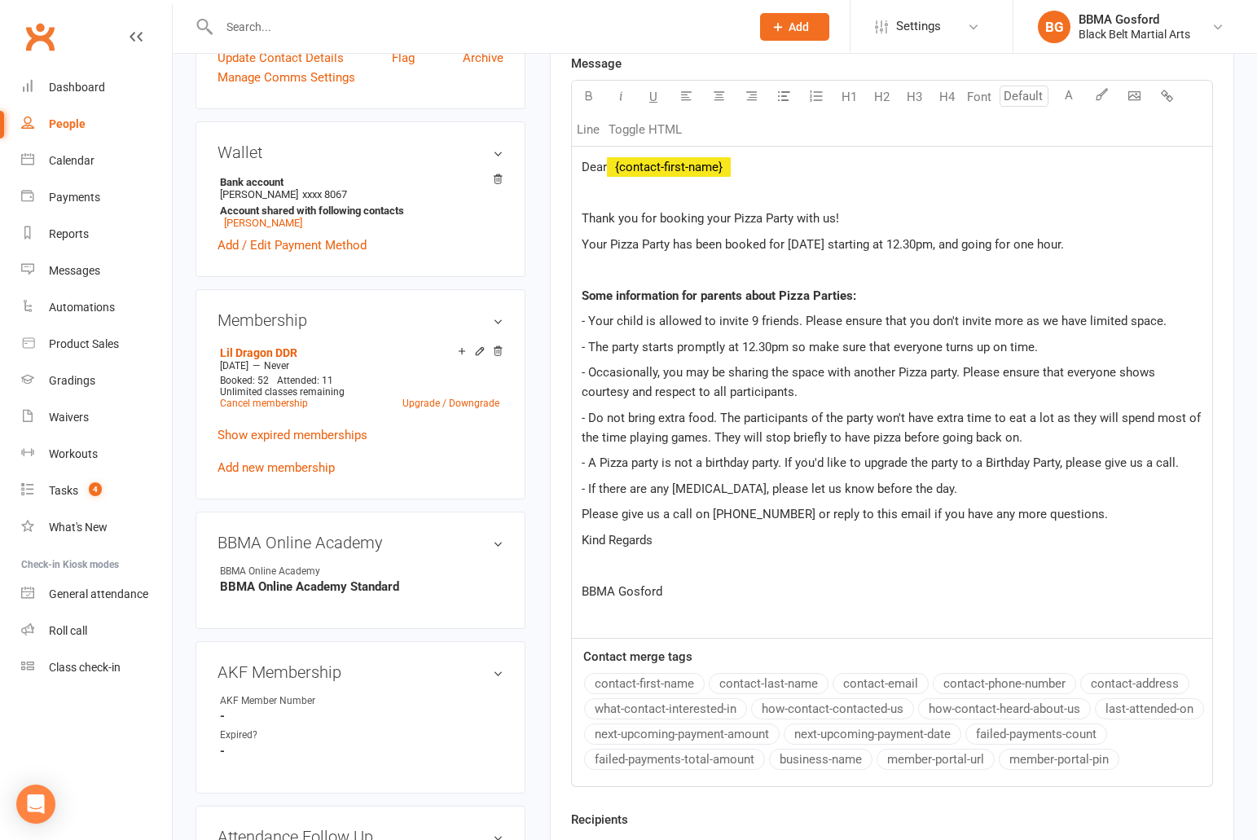
click at [1080, 516] on p "Please give us a call on 4328 1878 or reply to this email if you have any more …" at bounding box center [891, 514] width 621 height 20
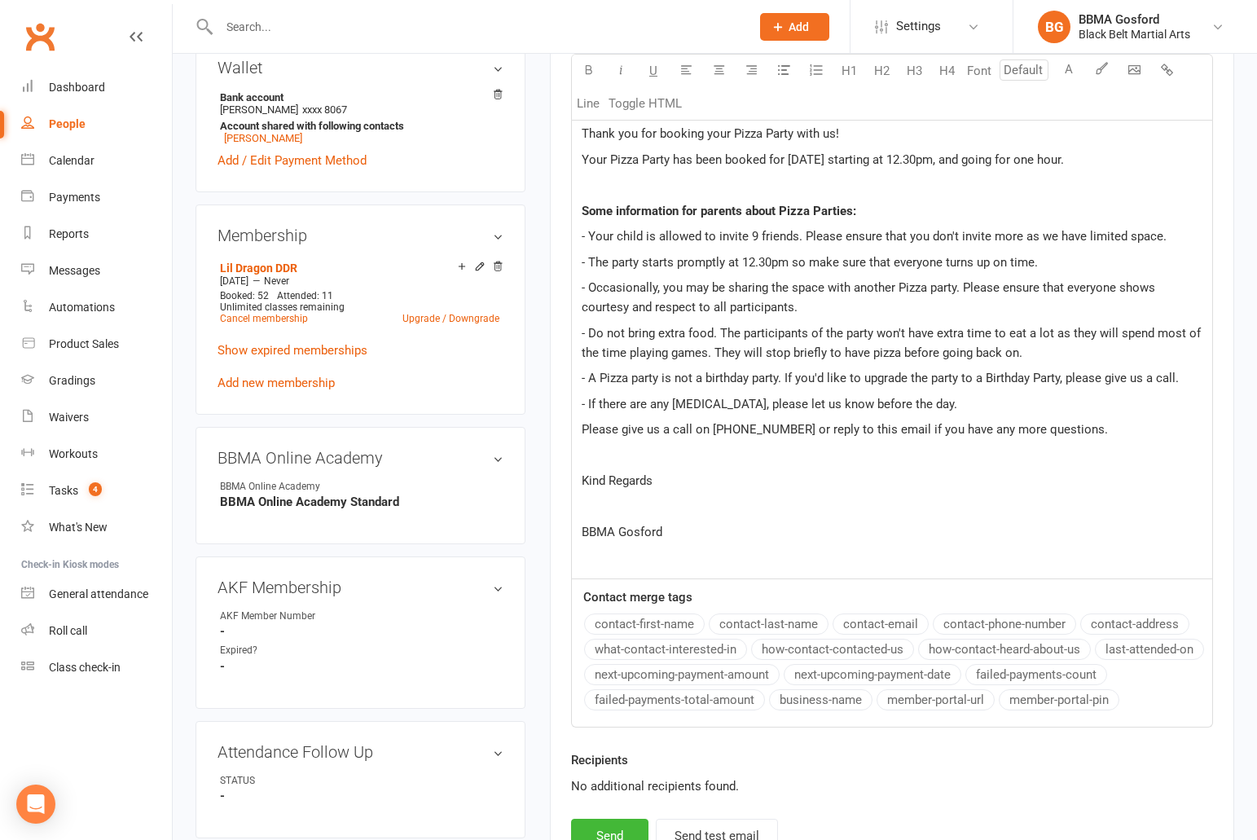
scroll to position [623, 0]
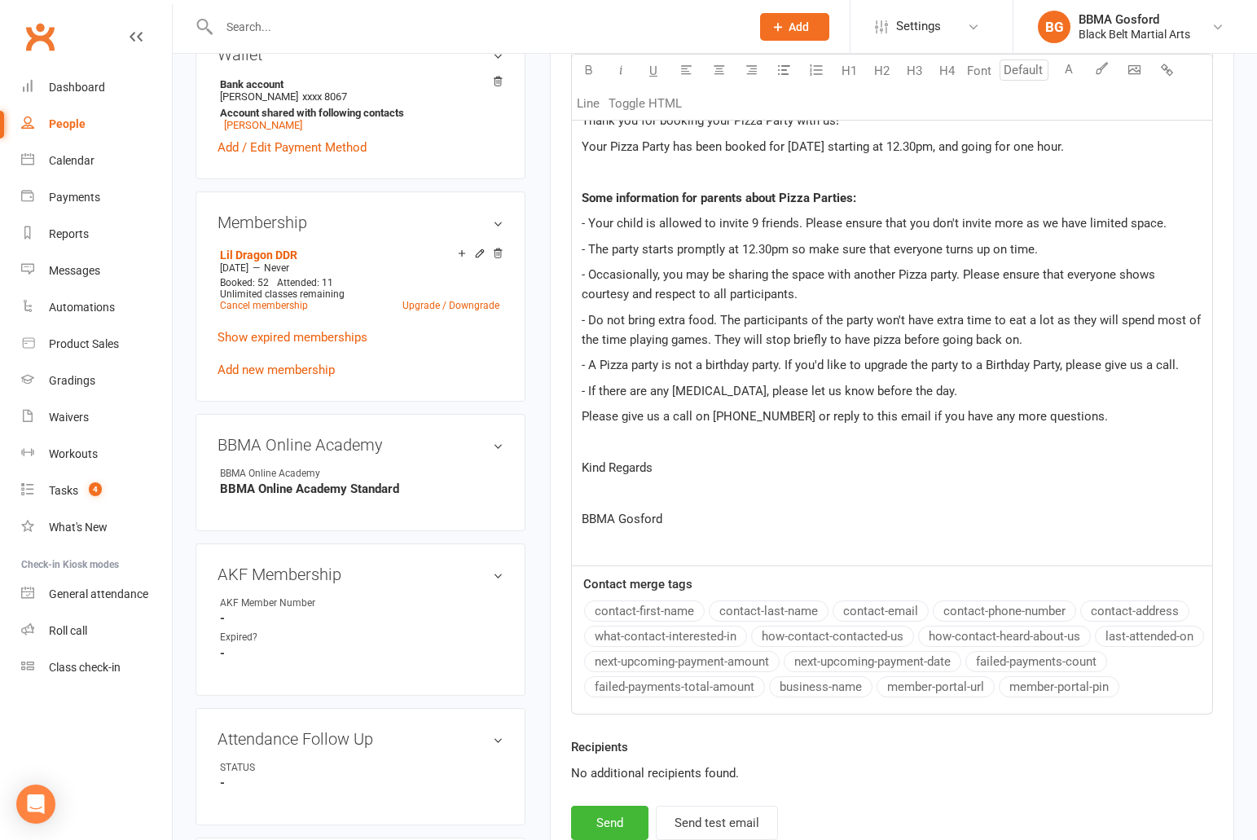
click at [605, 546] on p at bounding box center [891, 545] width 621 height 20
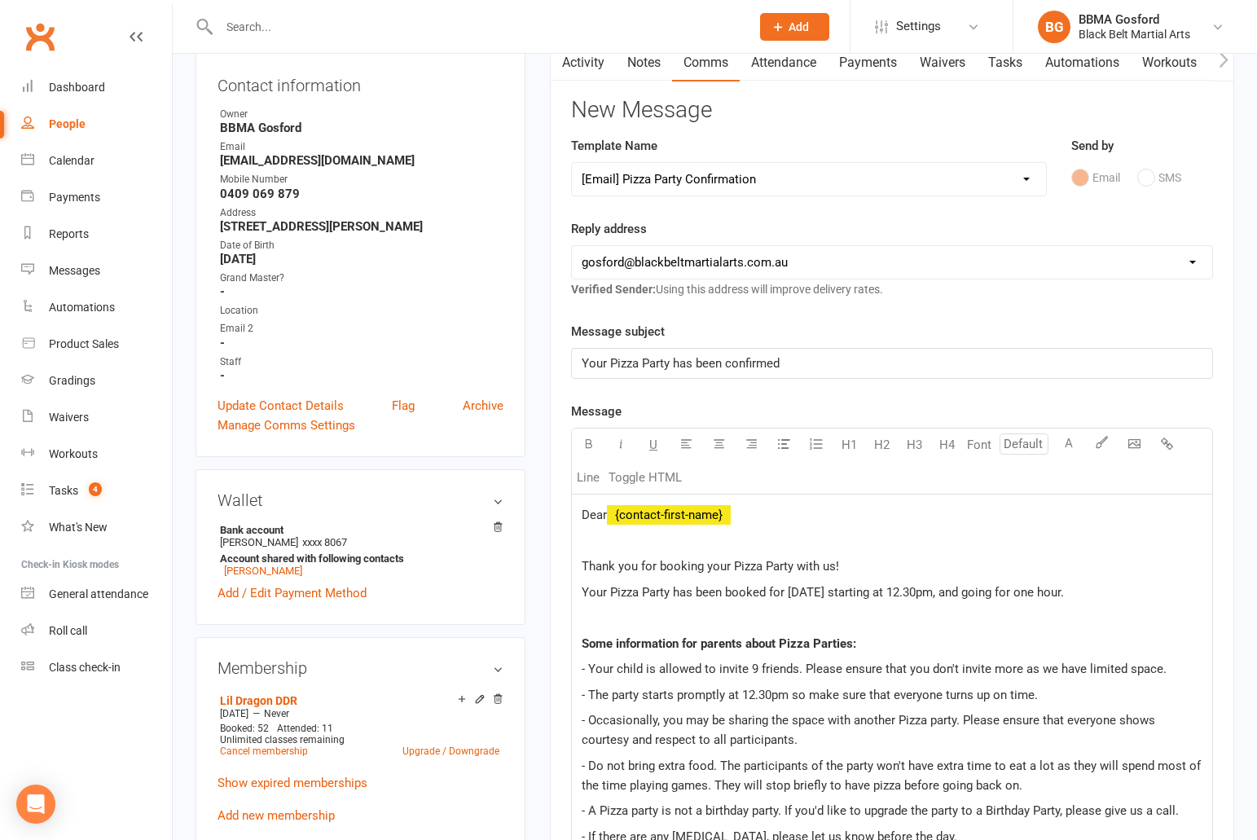
scroll to position [175, 0]
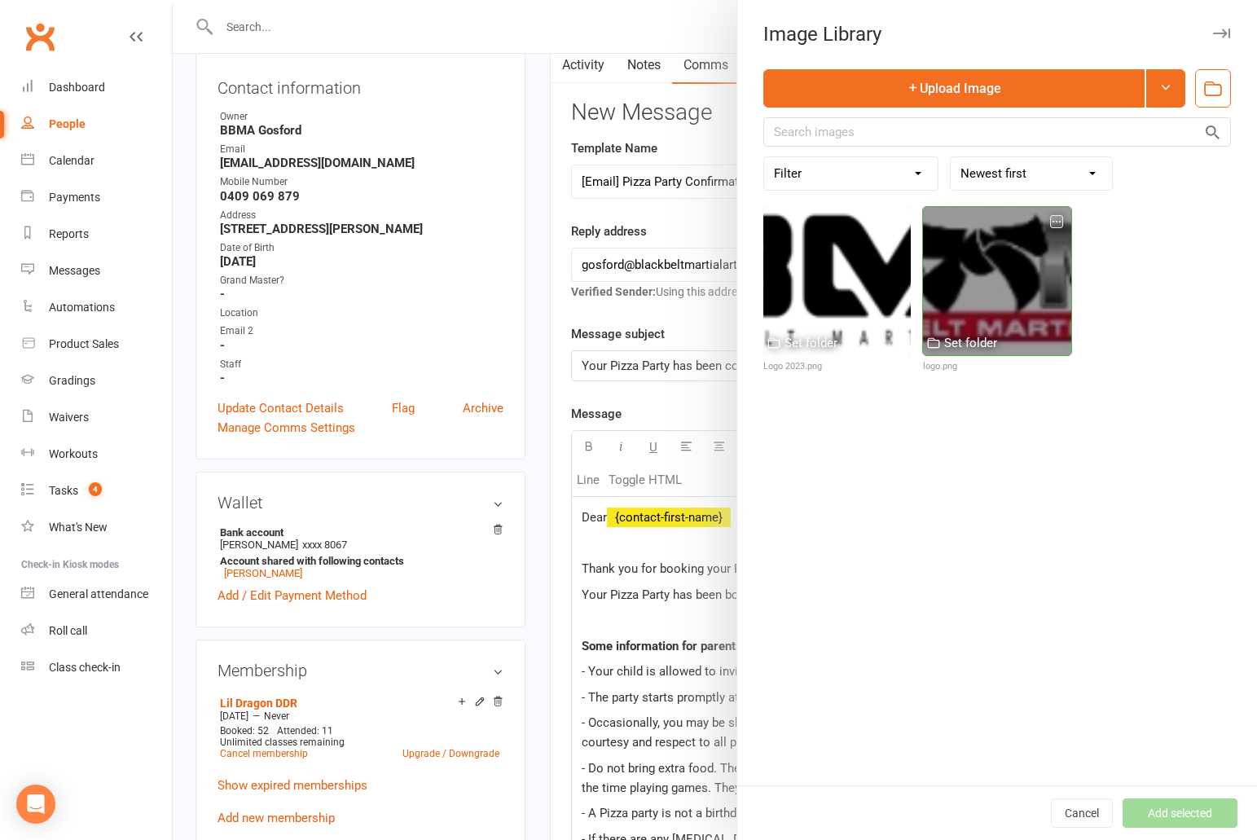
click at [1028, 279] on div at bounding box center [996, 280] width 147 height 147
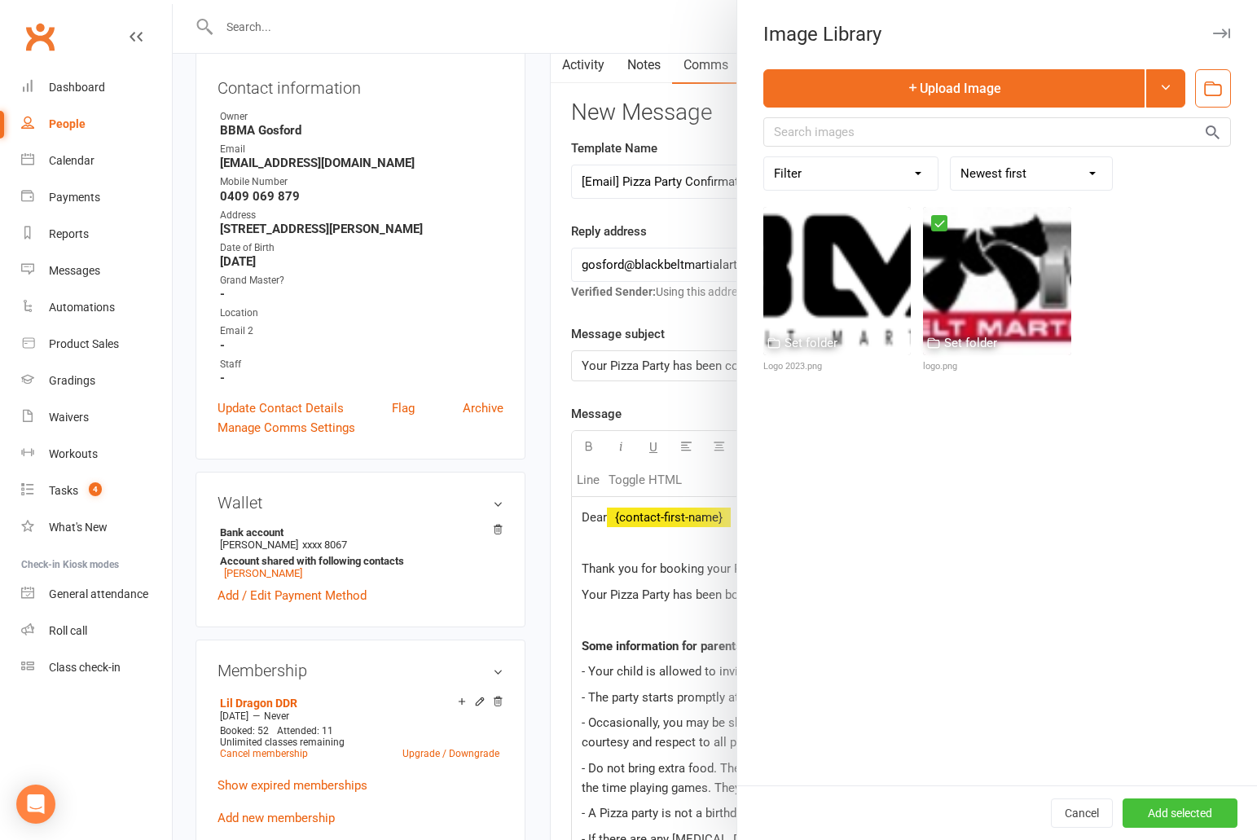
click at [1191, 814] on button "Add selected" at bounding box center [1179, 812] width 115 height 29
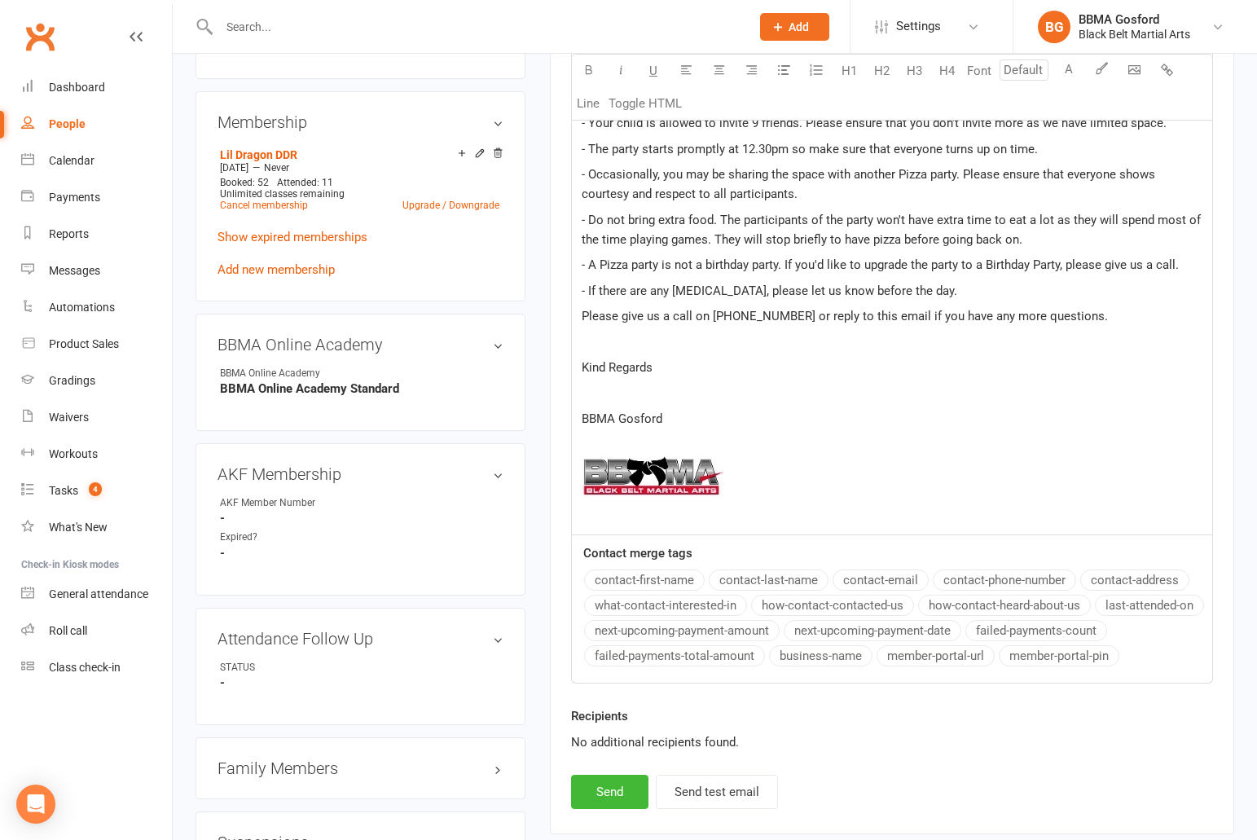
scroll to position [722, 0]
click at [604, 788] on button "Send" at bounding box center [609, 792] width 77 height 34
select select
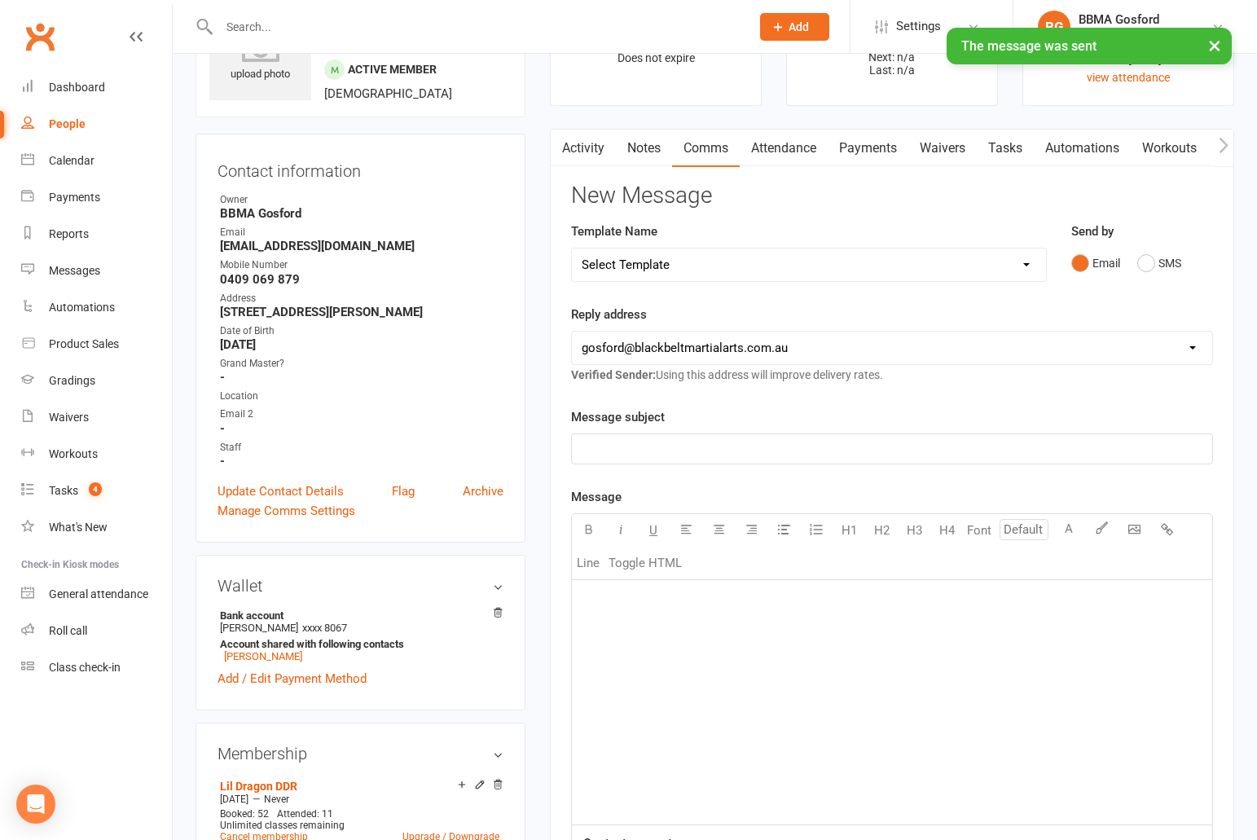
scroll to position [0, 0]
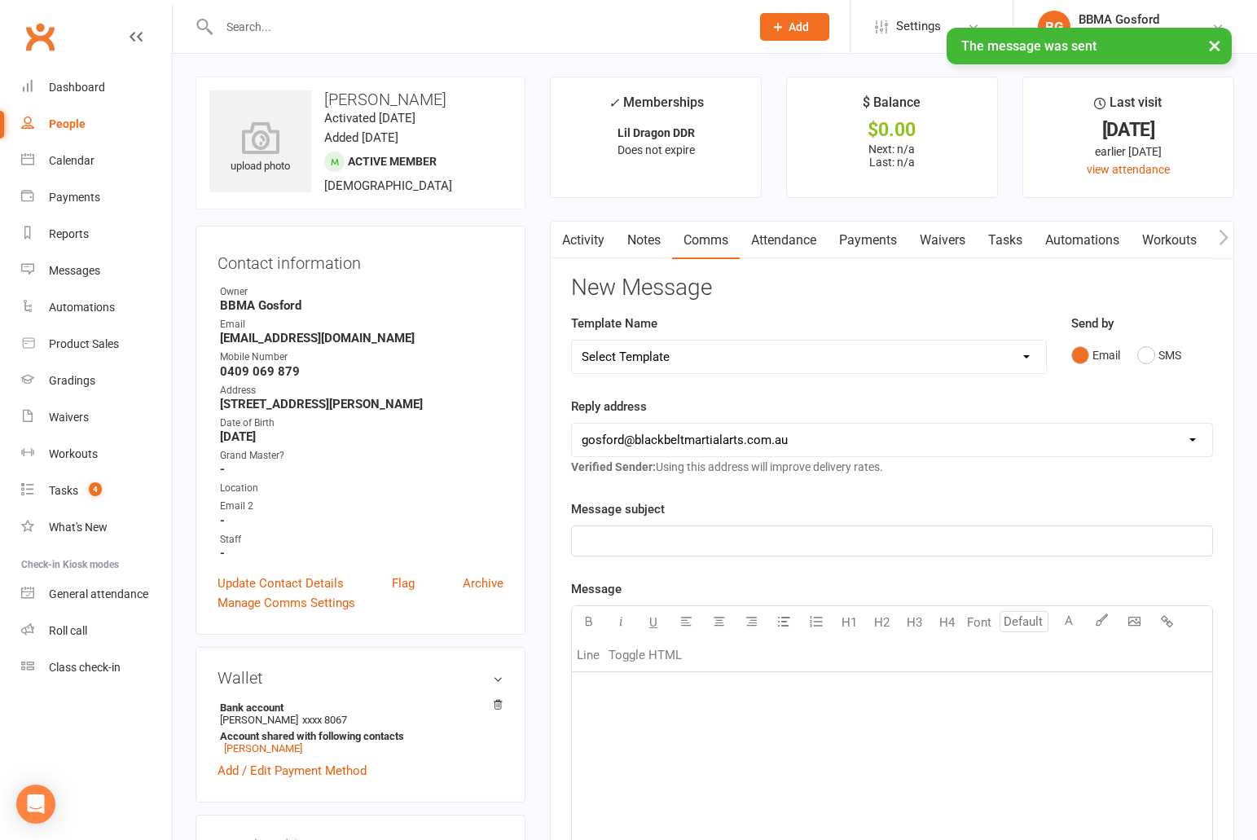
click at [579, 240] on link "Activity" at bounding box center [583, 240] width 65 height 37
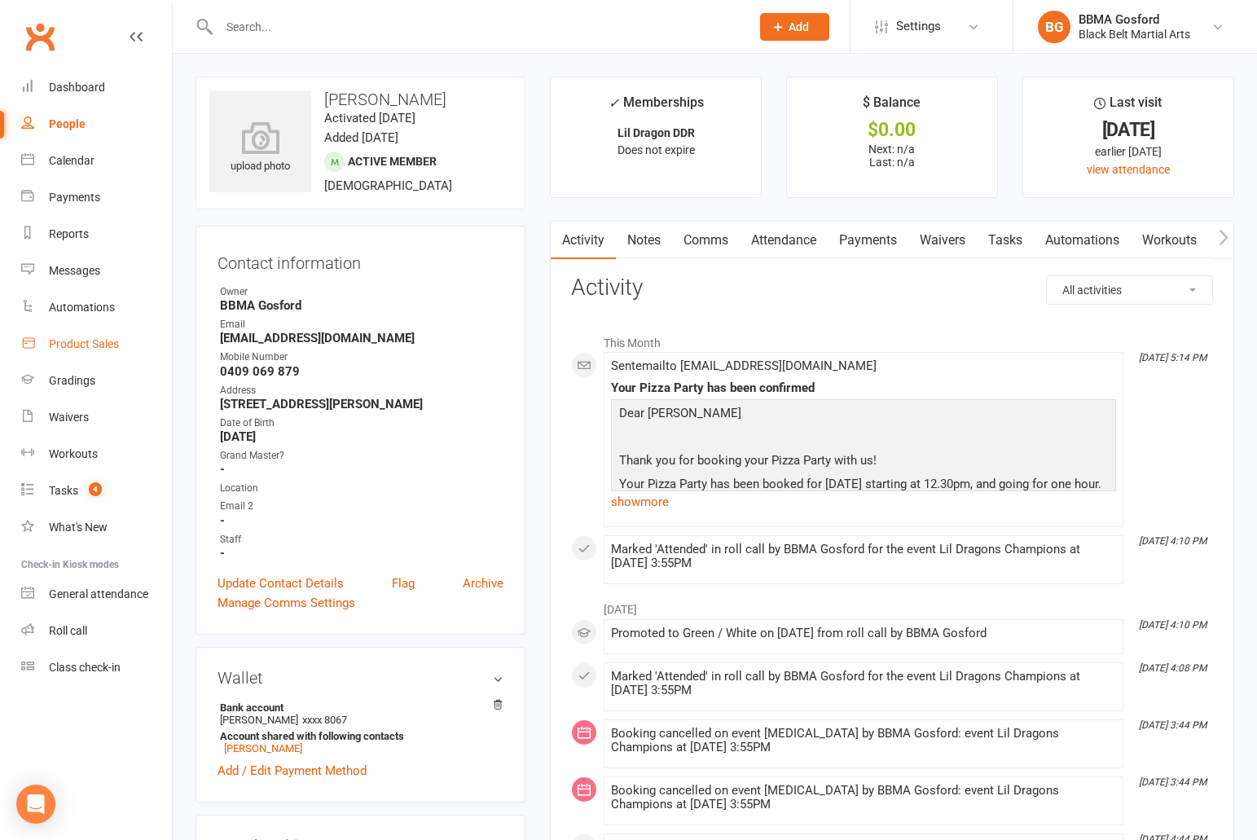
click at [83, 349] on div "Product Sales" at bounding box center [84, 343] width 70 height 13
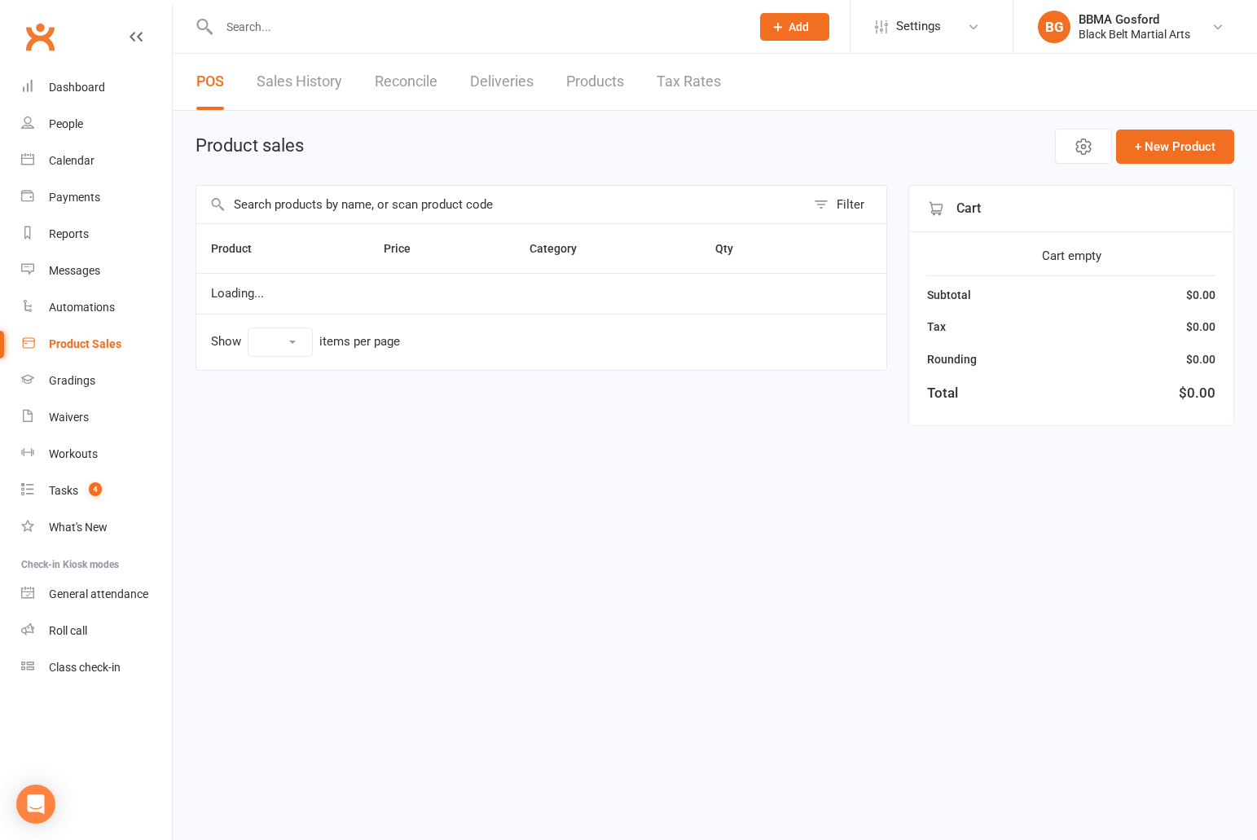
select select "100"
click at [390, 208] on input "text" at bounding box center [500, 204] width 609 height 37
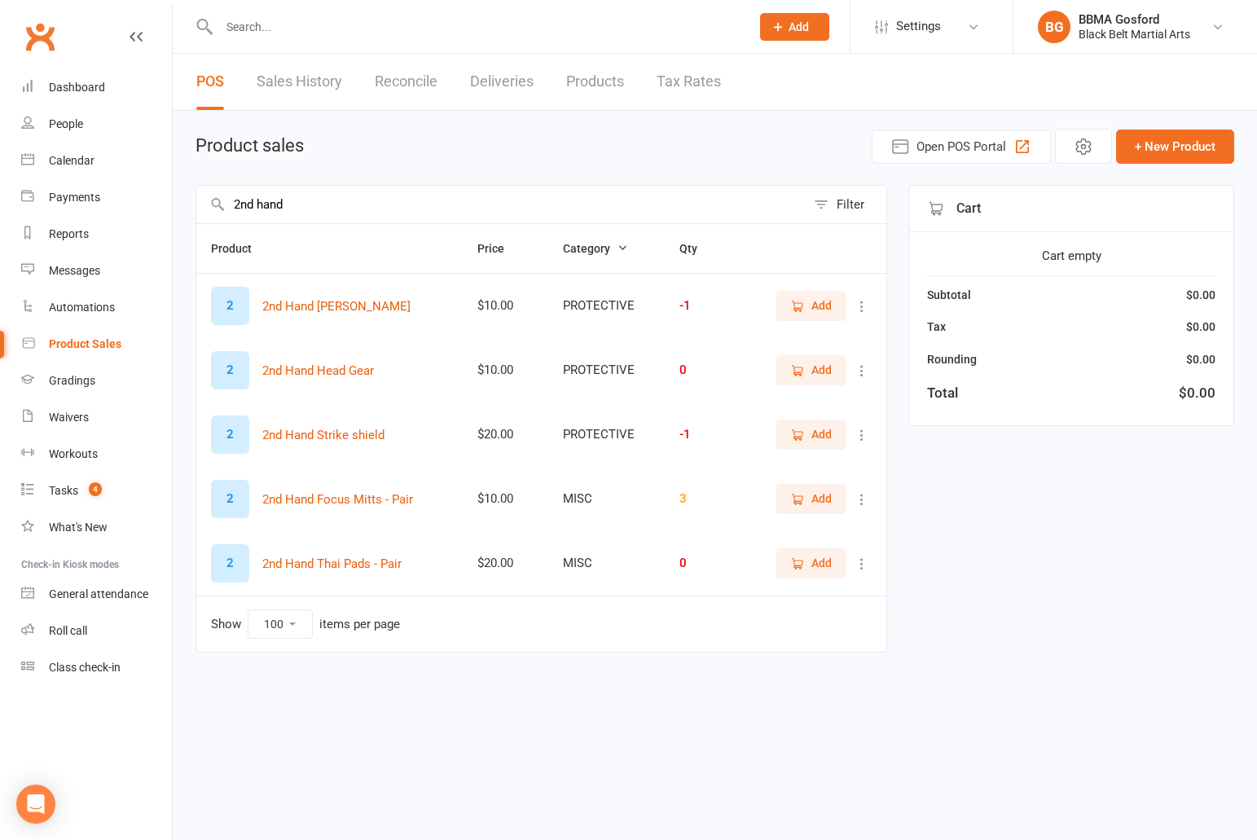
type input "2nd hand"
click at [822, 373] on span "Add" at bounding box center [821, 370] width 20 height 18
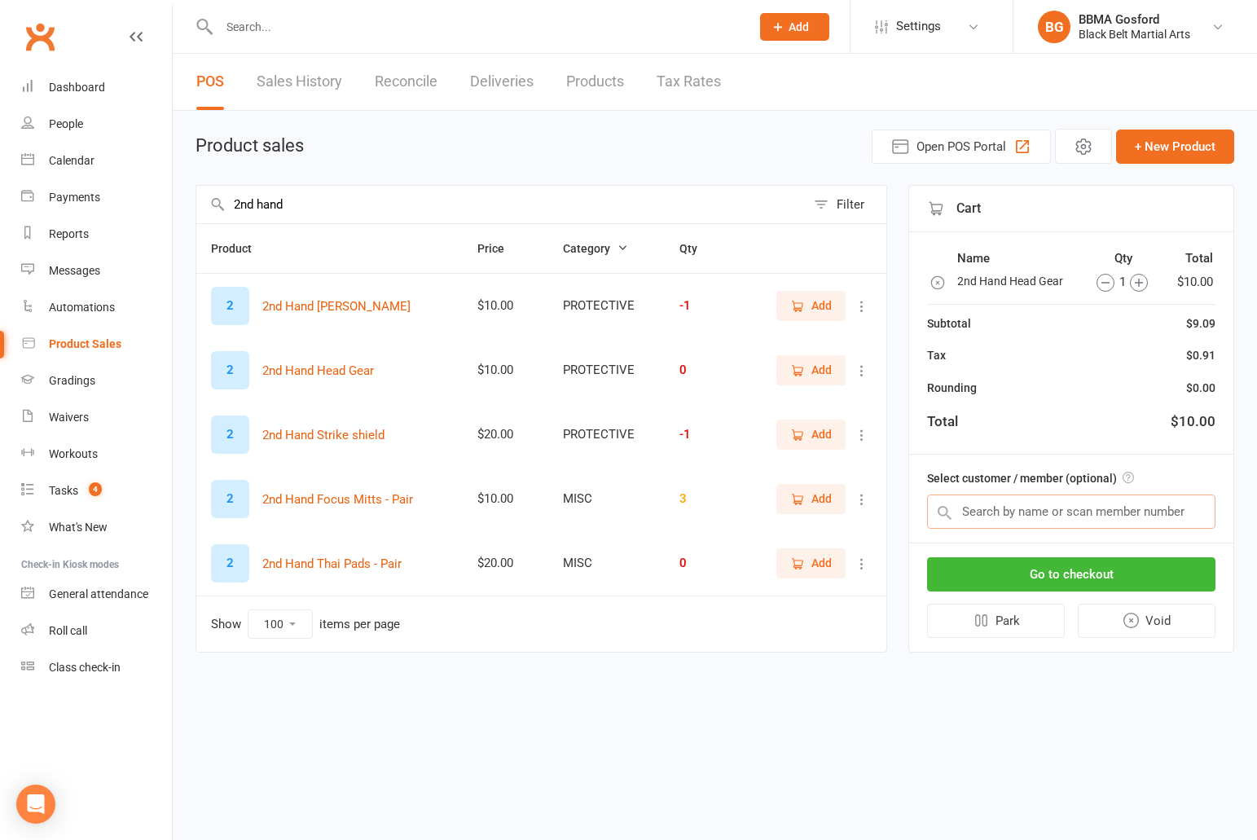
click at [999, 511] on input "text" at bounding box center [1071, 511] width 288 height 34
type input "austin bis"
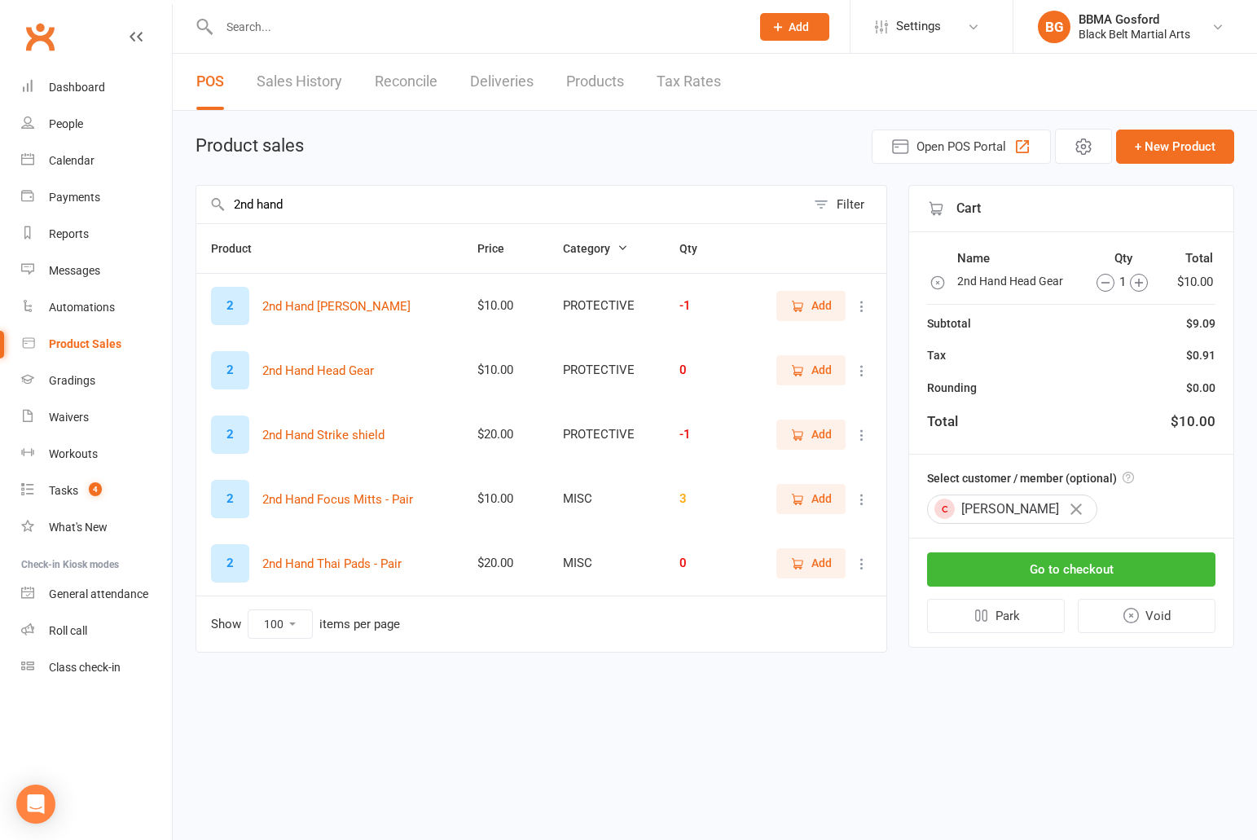
click at [1070, 511] on icon "button" at bounding box center [1075, 508] width 11 height 11
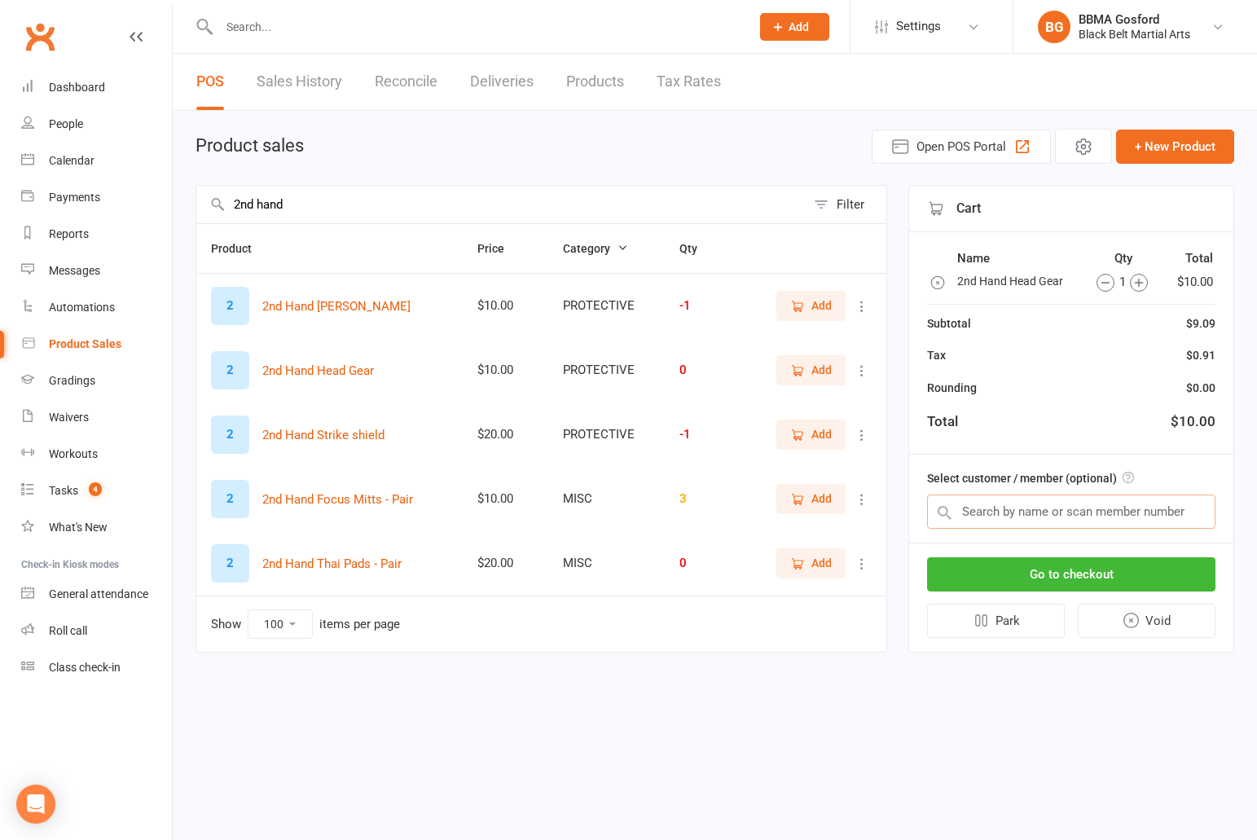
click at [1018, 520] on input "text" at bounding box center [1071, 511] width 288 height 34
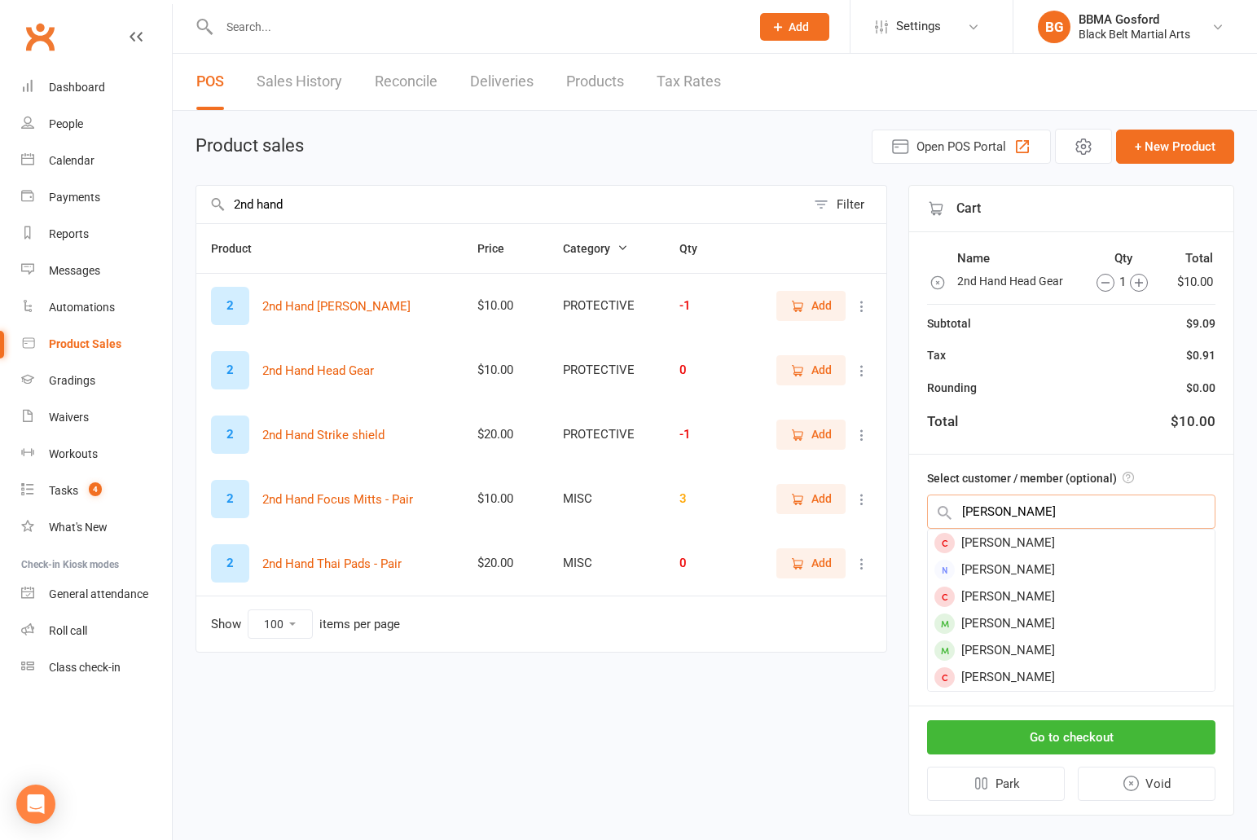
type input "austin bisset"
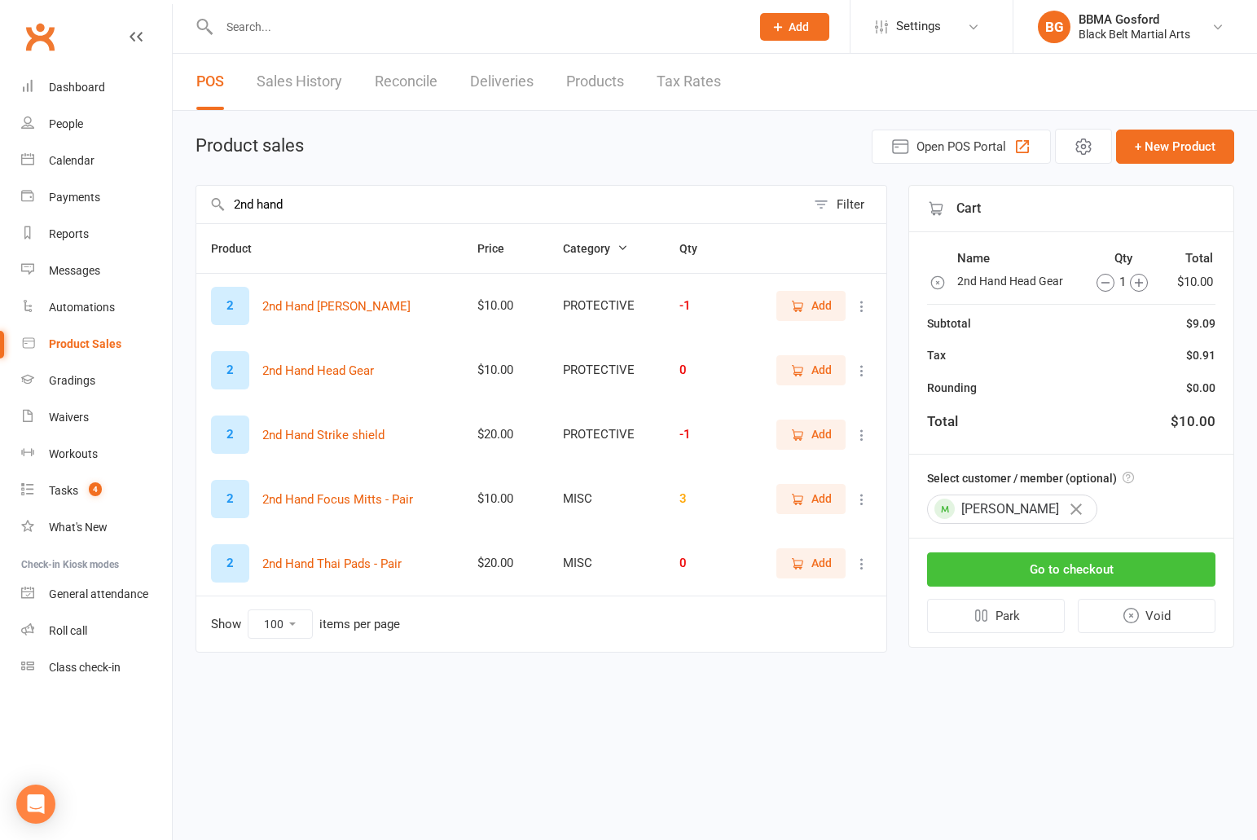
click at [1069, 578] on button "Go to checkout" at bounding box center [1071, 569] width 288 height 34
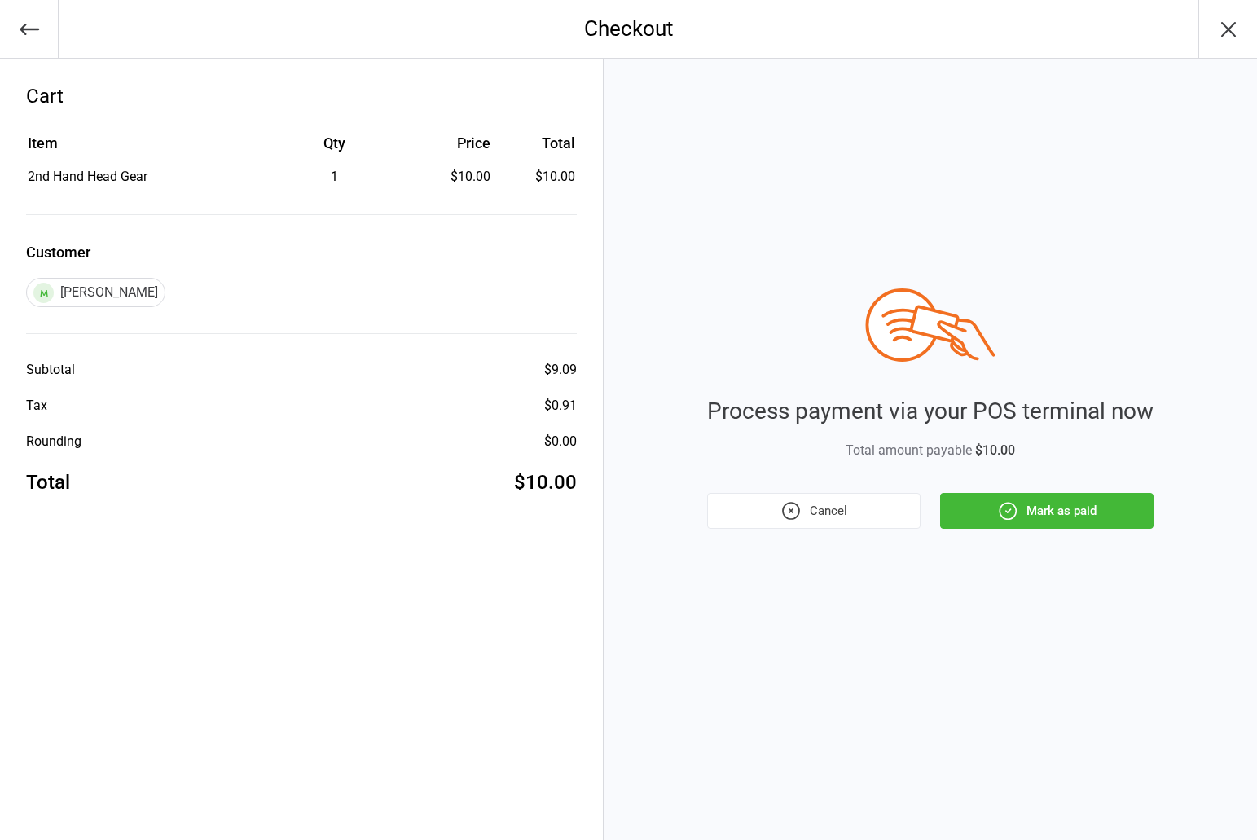
click at [1056, 514] on button "Mark as paid" at bounding box center [1046, 511] width 213 height 36
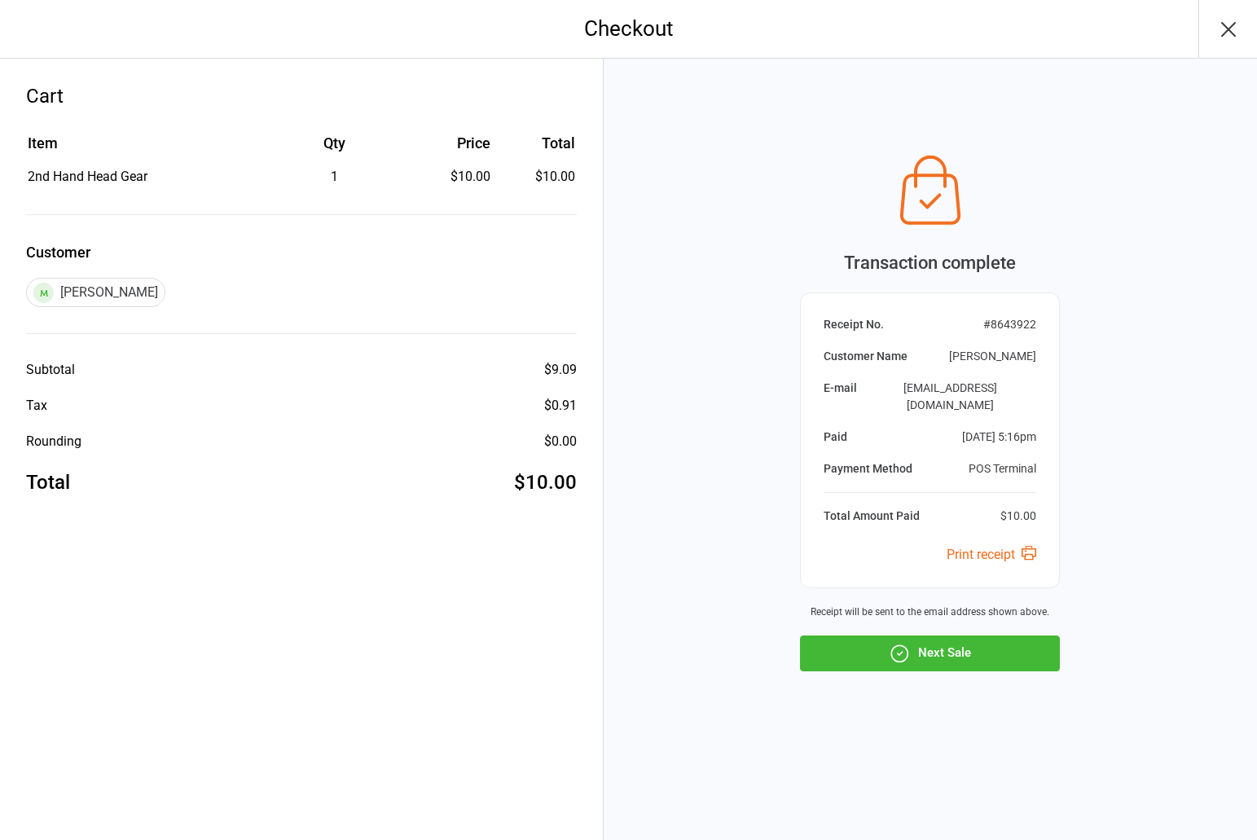
click at [959, 656] on button "Next Sale" at bounding box center [930, 653] width 260 height 36
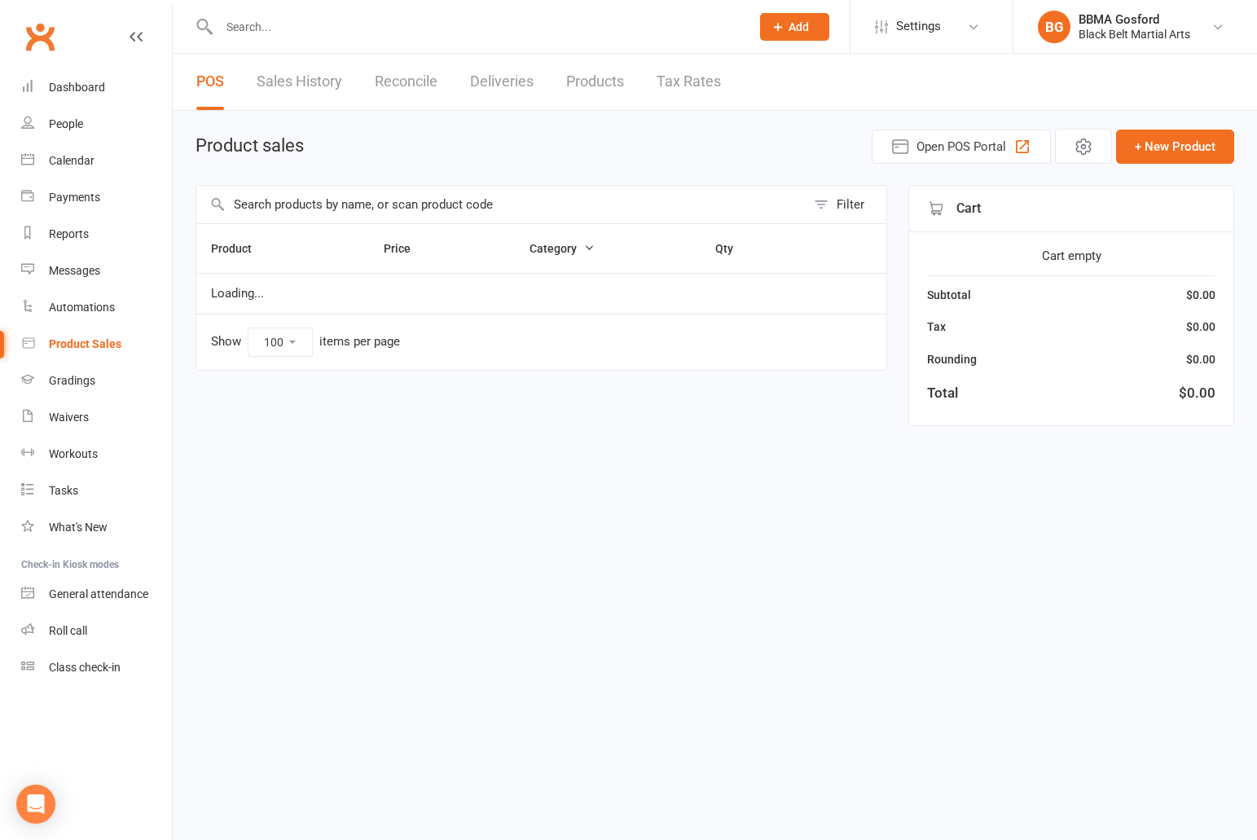
select select "100"
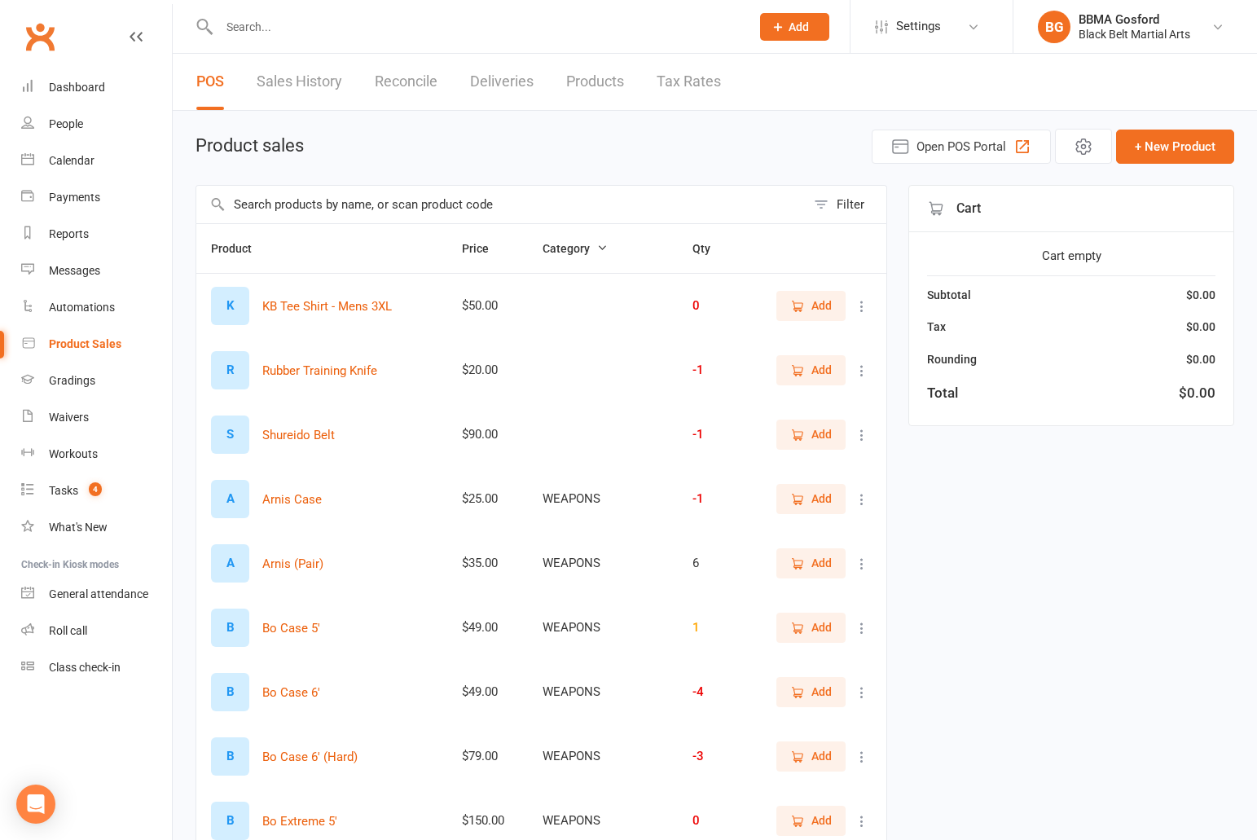
click at [316, 80] on link "Sales History" at bounding box center [300, 82] width 86 height 56
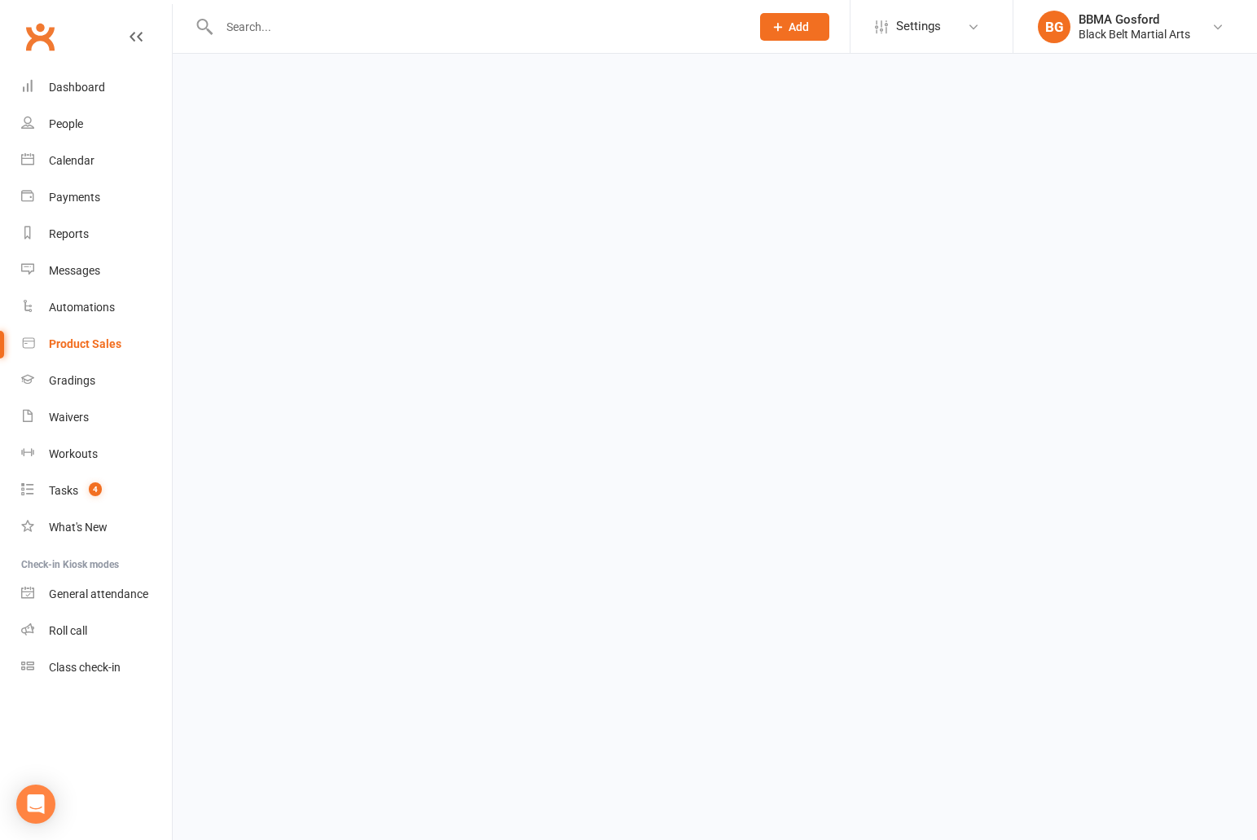
select select "100"
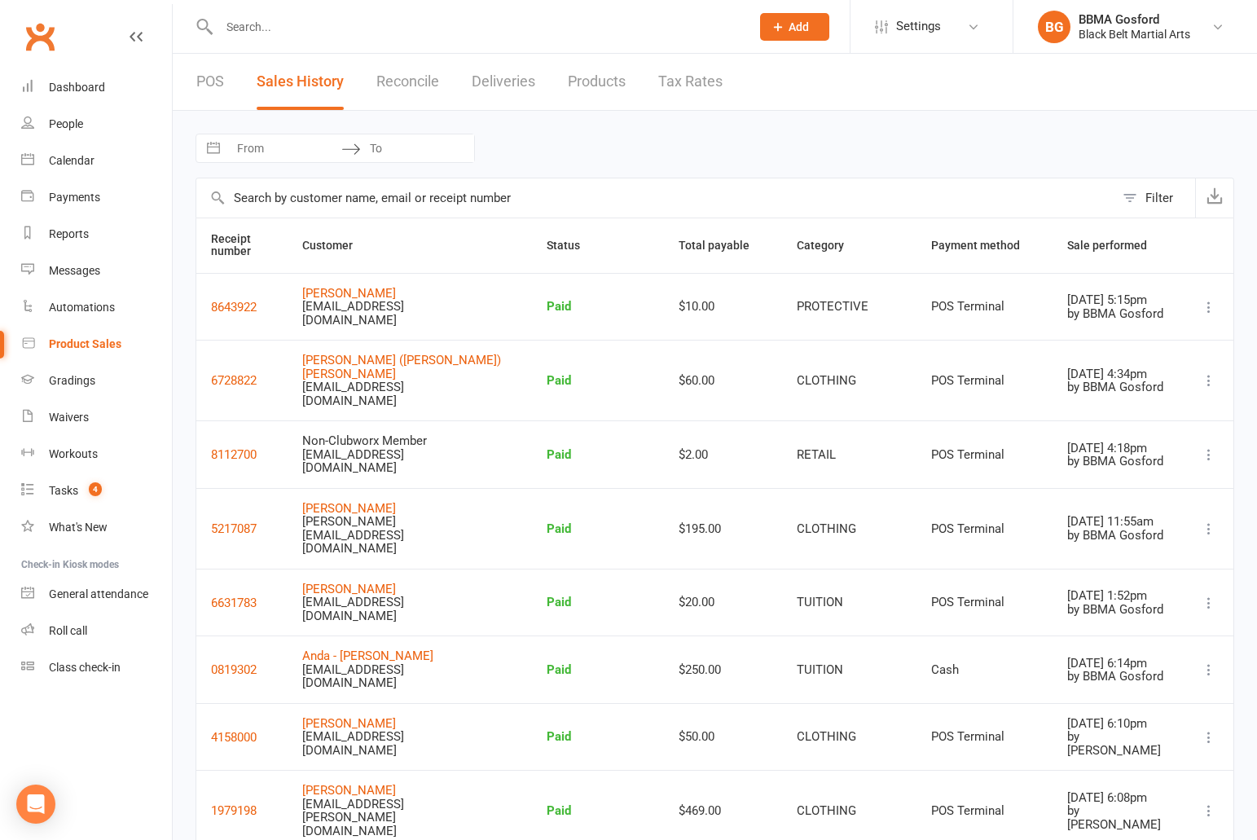
click at [296, 29] on input "text" at bounding box center [476, 26] width 524 height 23
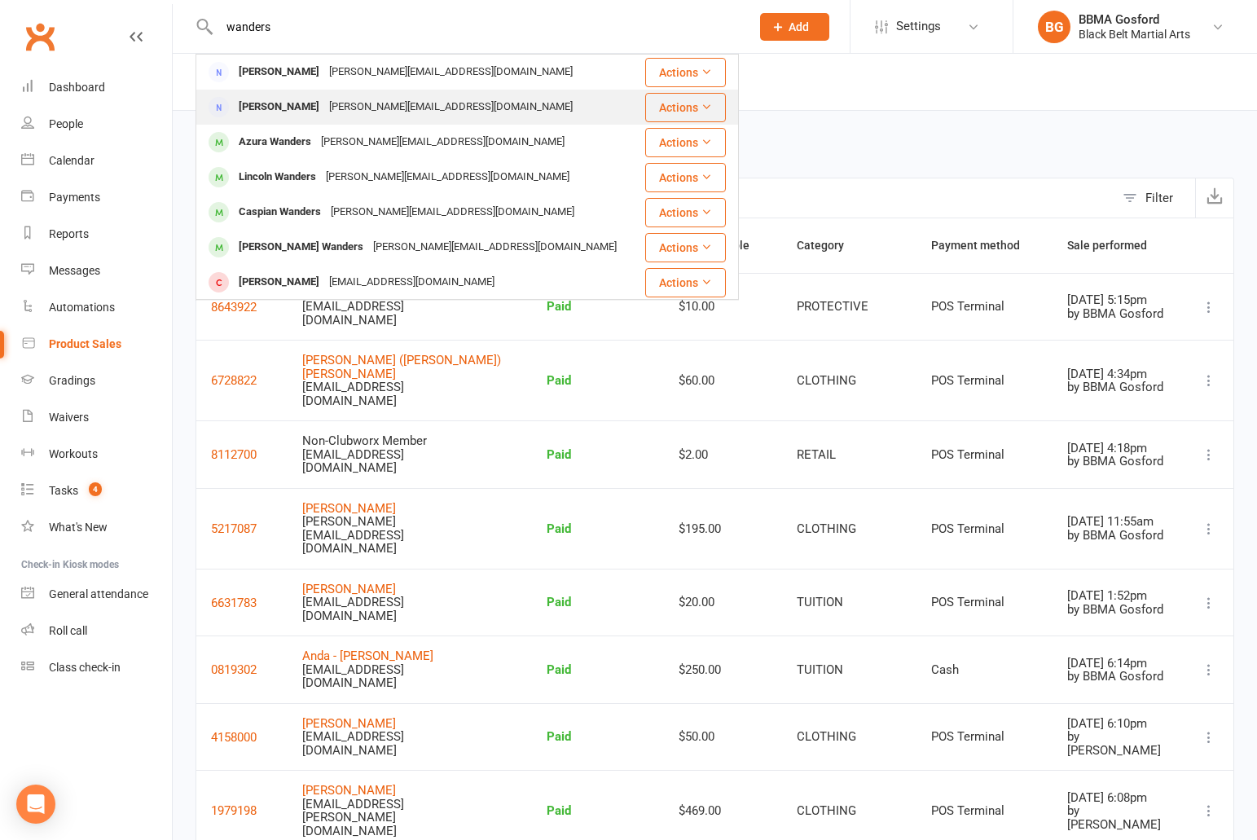
type input "wanders"
click at [296, 108] on div "[PERSON_NAME]" at bounding box center [279, 107] width 90 height 24
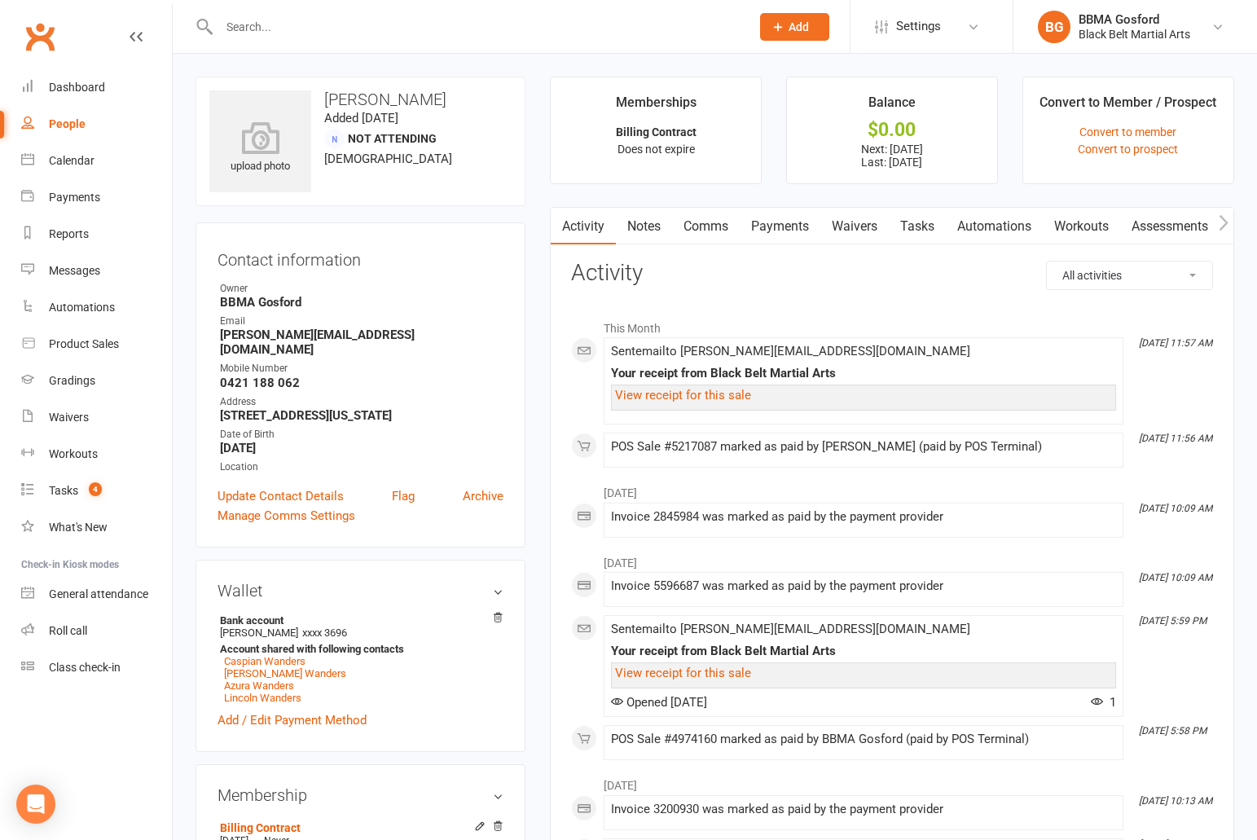
click at [786, 229] on link "Payments" at bounding box center [779, 226] width 81 height 37
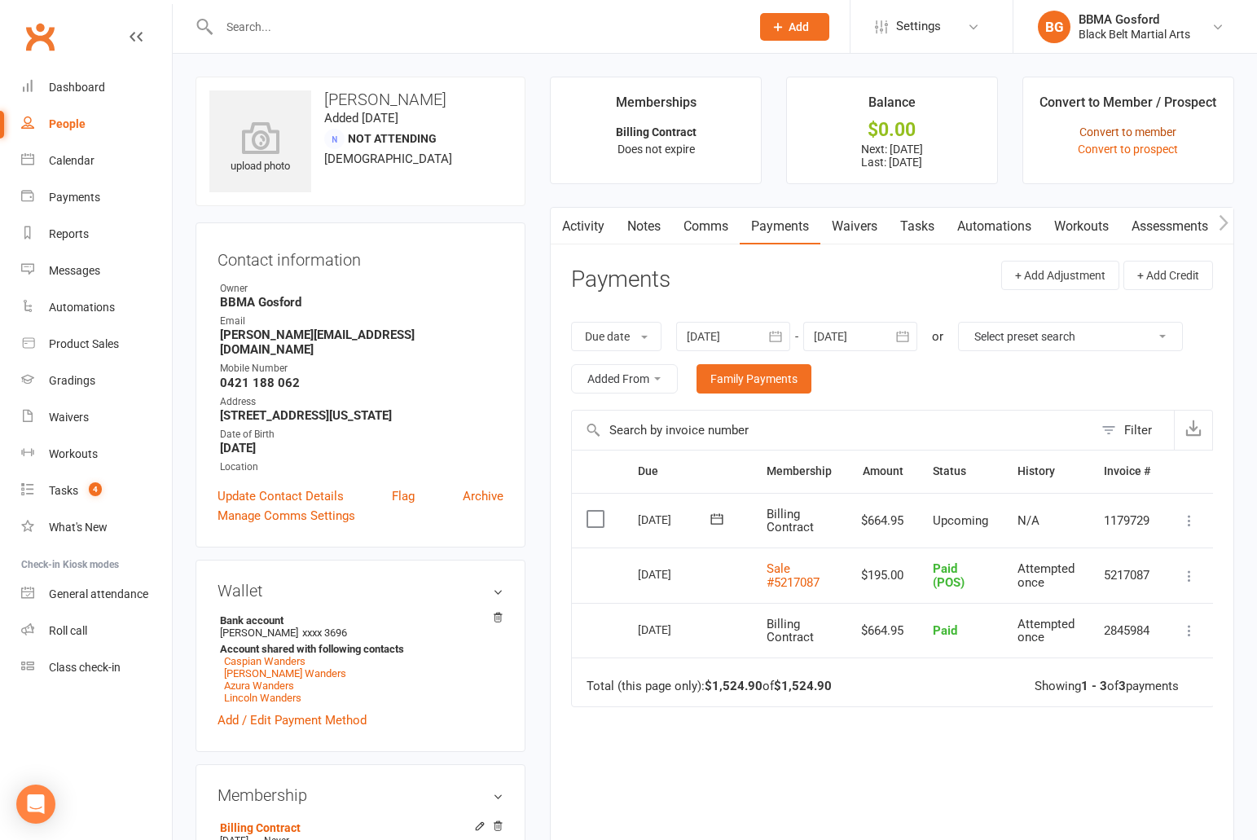
click at [1136, 134] on link "Convert to member" at bounding box center [1127, 131] width 97 height 13
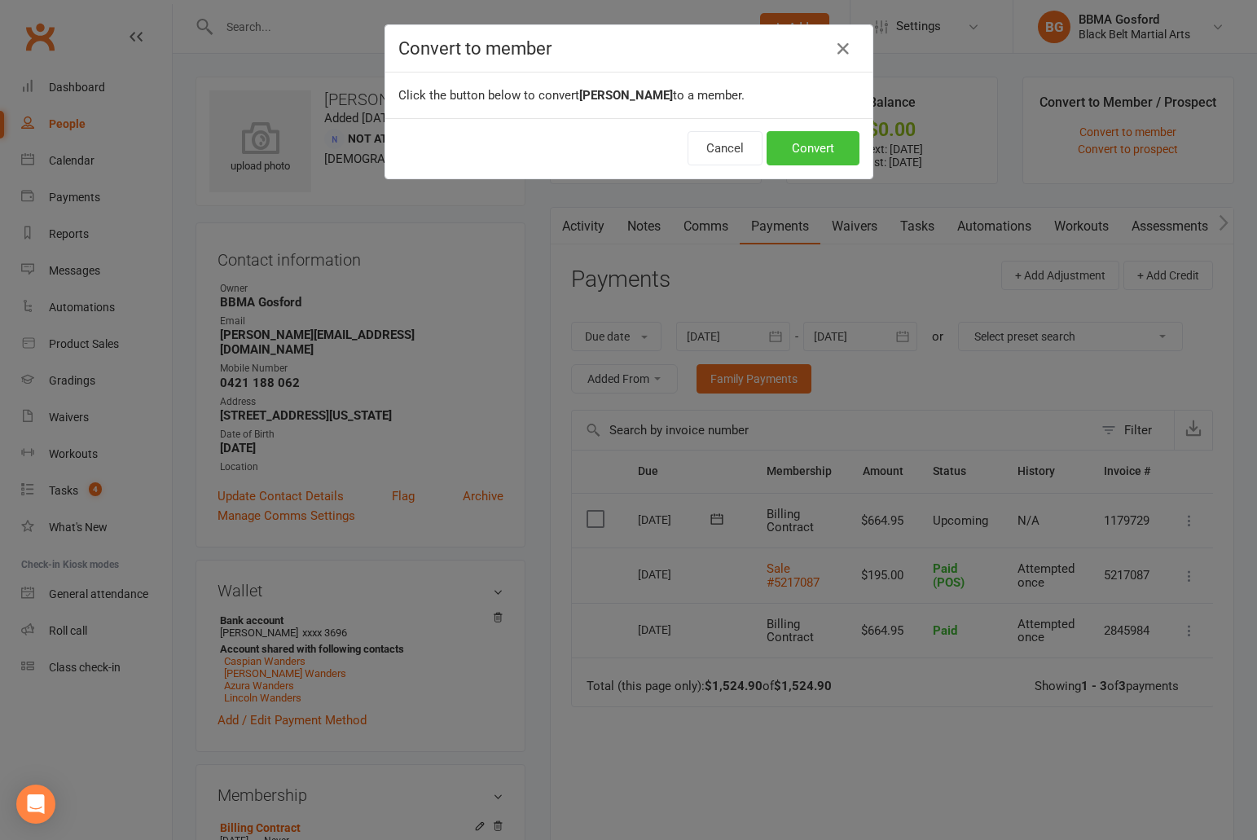
click at [804, 156] on button "Convert" at bounding box center [812, 148] width 93 height 34
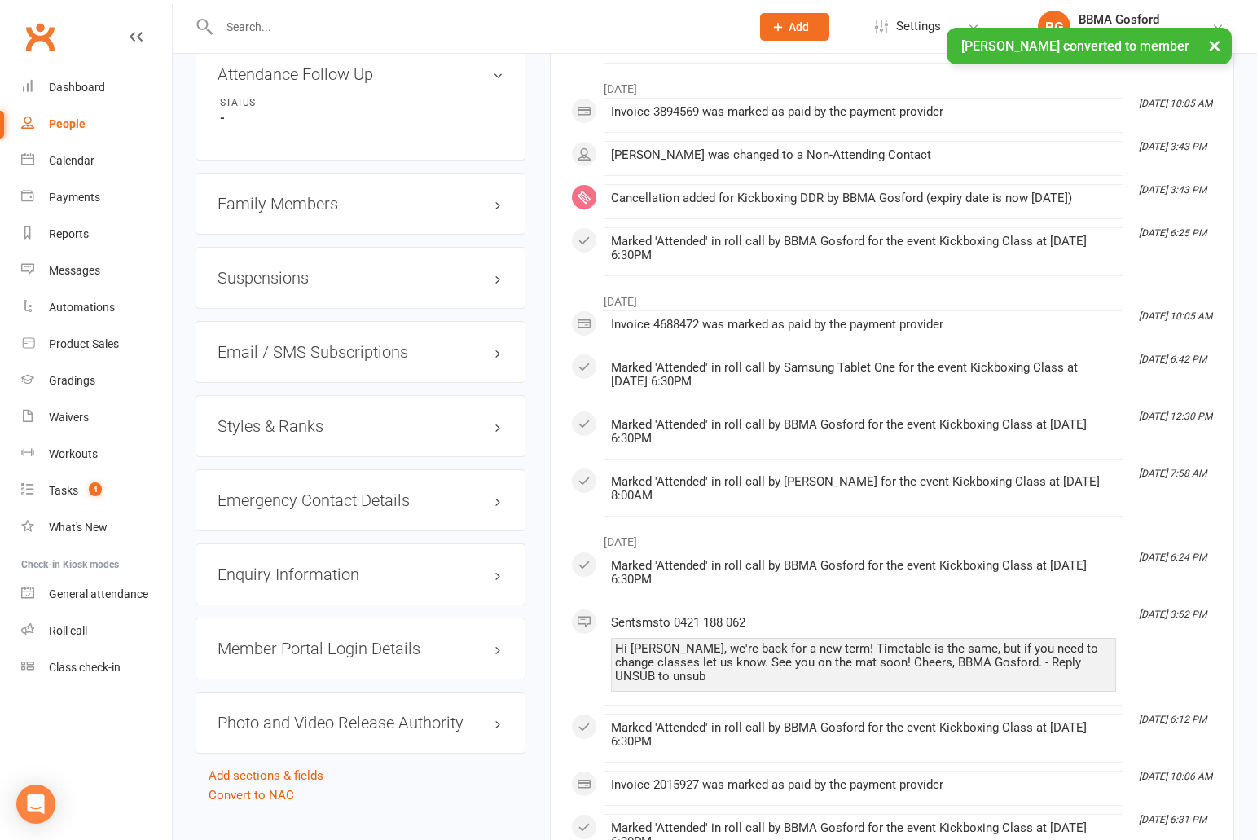
scroll to position [1341, 0]
click at [289, 415] on h3 "Styles & Ranks" at bounding box center [360, 424] width 286 height 18
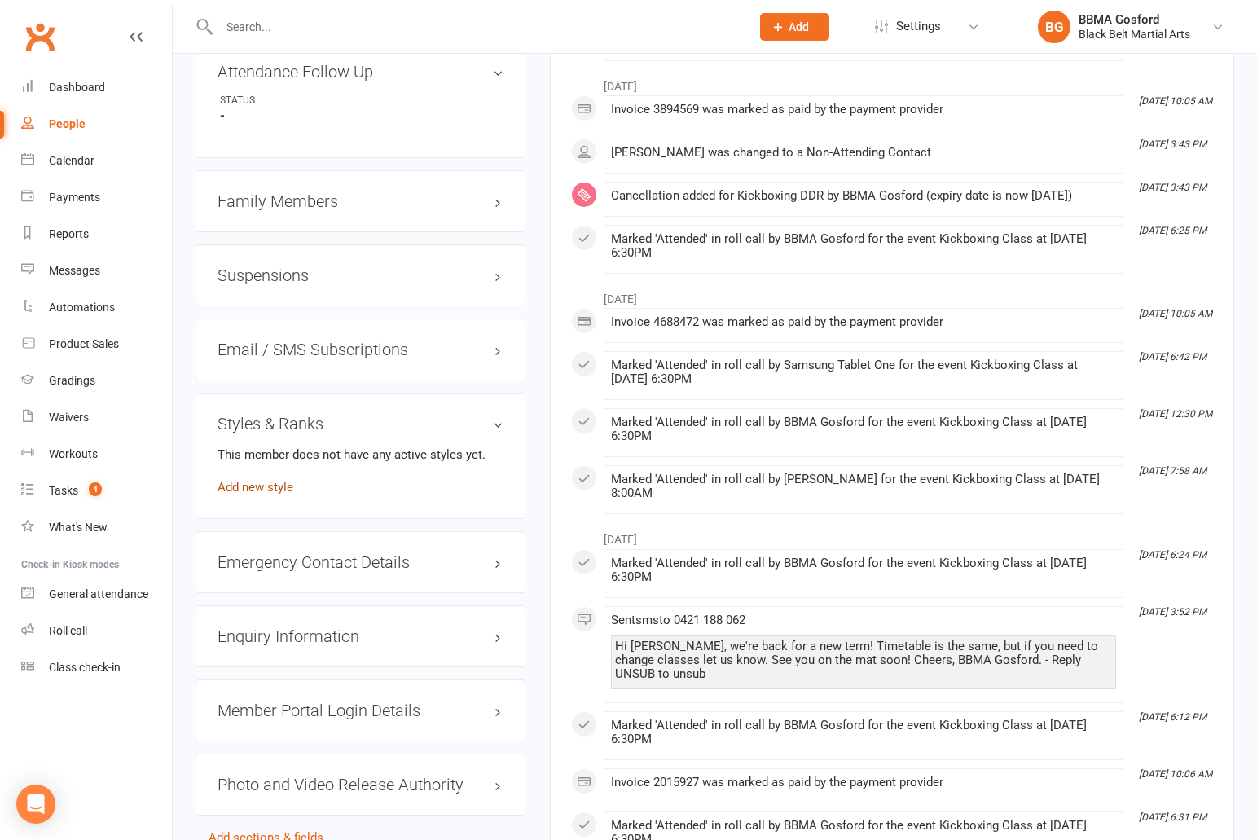
click at [273, 480] on link "Add new style" at bounding box center [255, 487] width 76 height 15
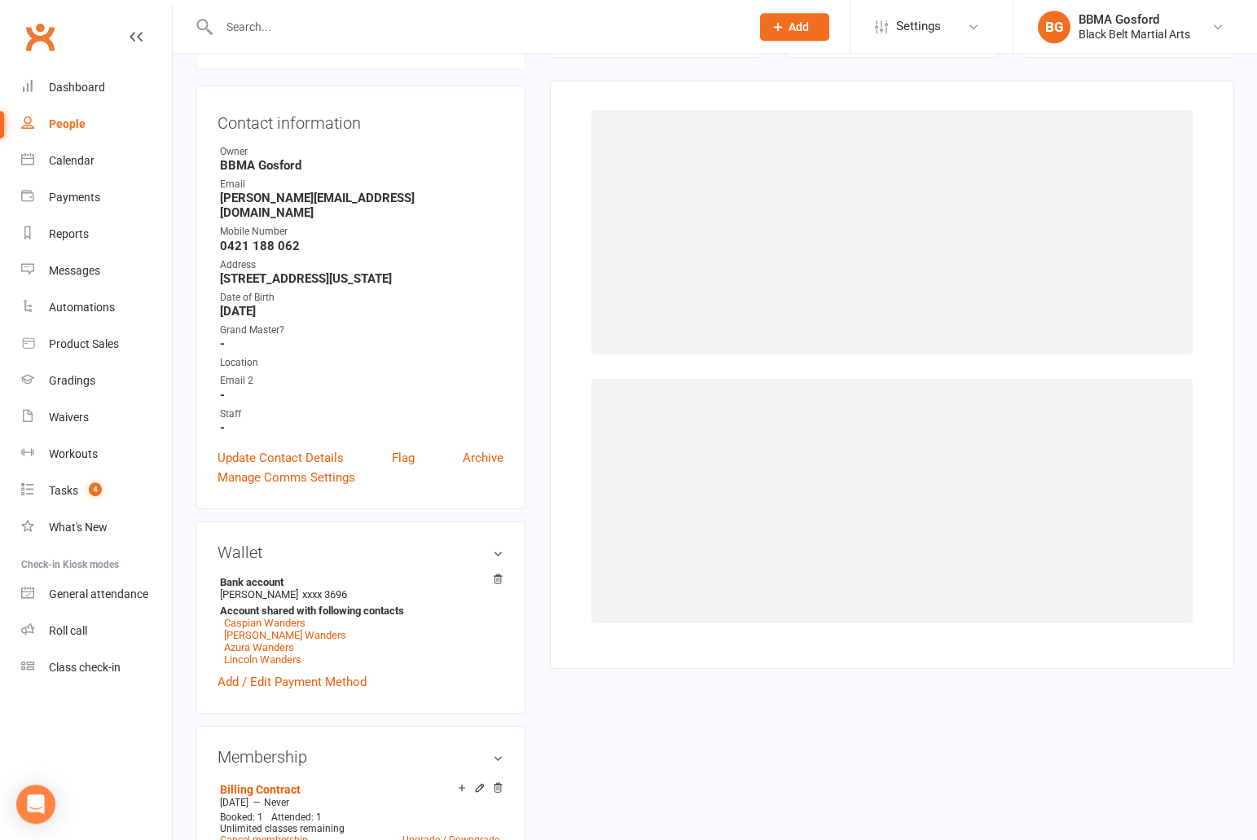
scroll to position [139, 0]
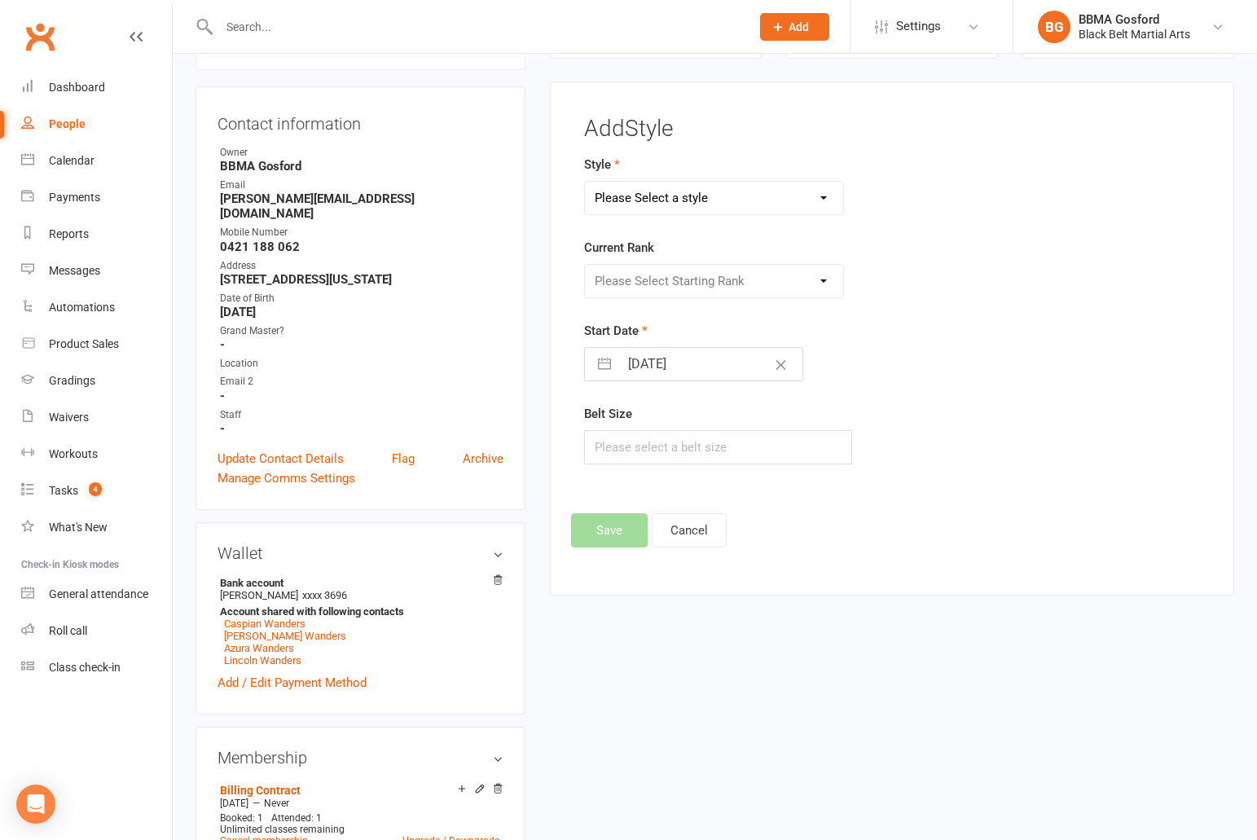
select select "807"
click option "Kobudo" at bounding box center [0, 0] width 0 height 0
select select "7288"
click option "White" at bounding box center [0, 0] width 0 height 0
click at [703, 371] on input "[DATE]" at bounding box center [710, 364] width 183 height 33
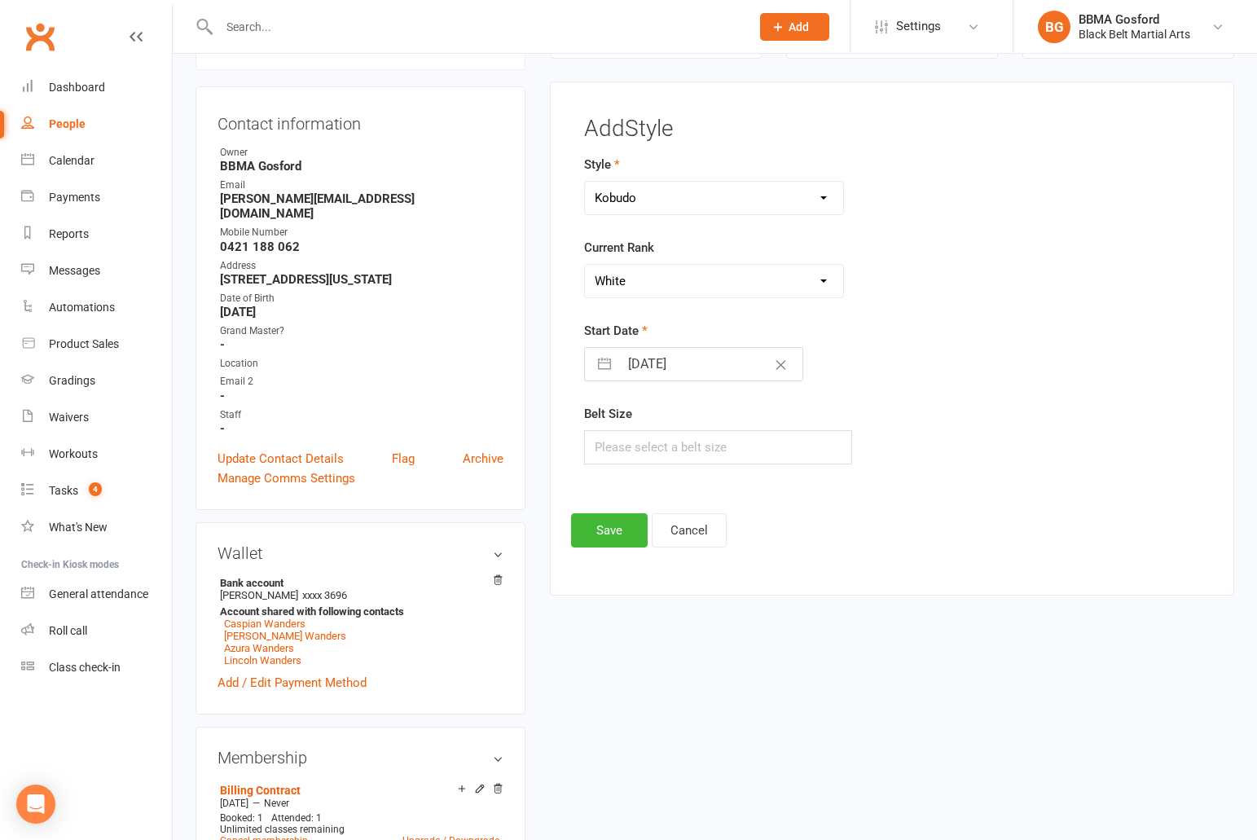
select select "8"
select select "2025"
select select "9"
select select "2025"
select select "10"
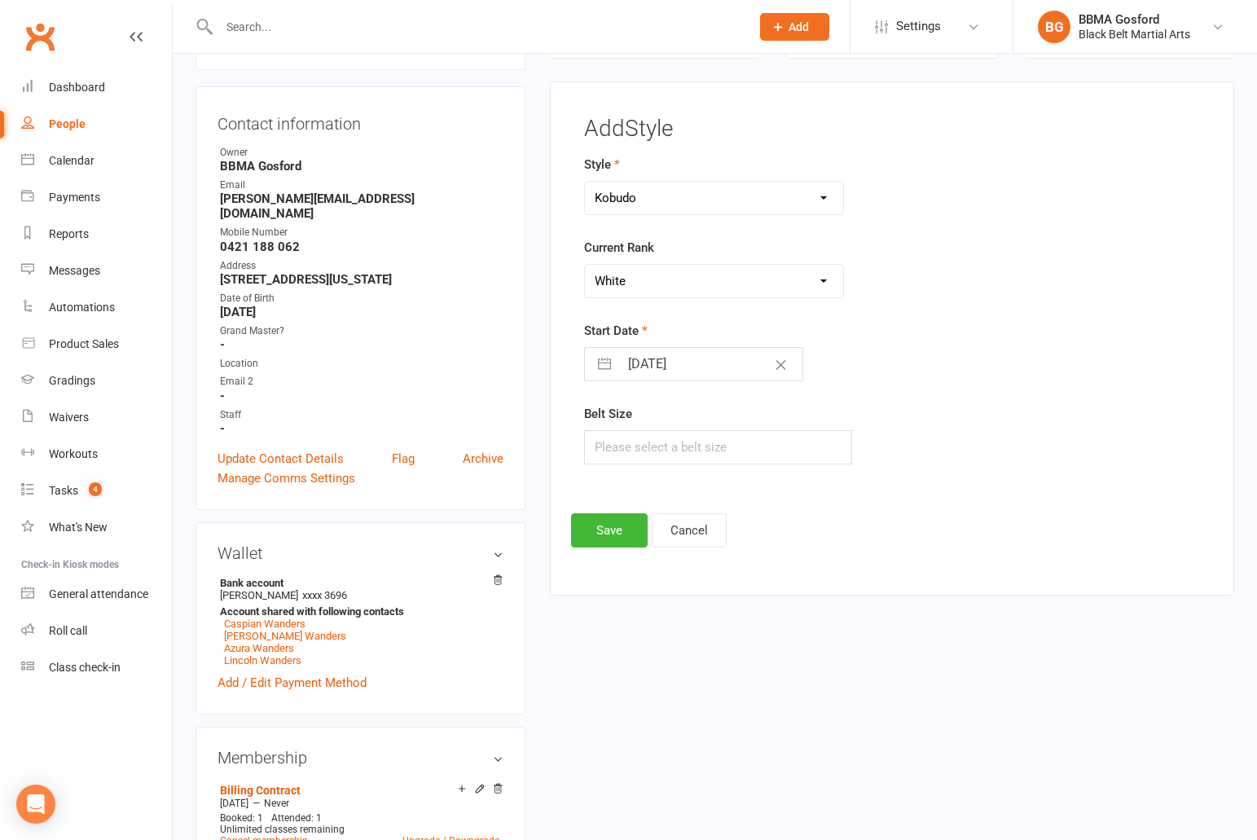
select select "2025"
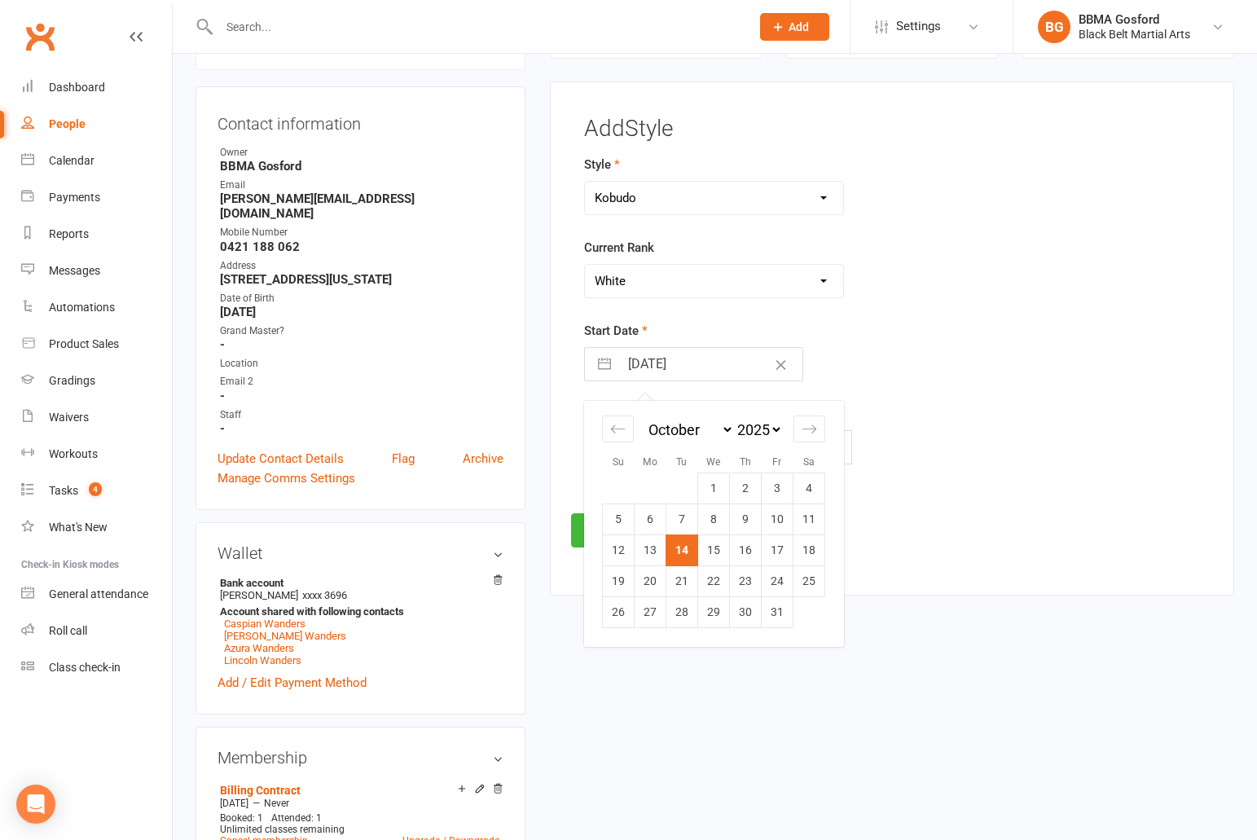
click at [648, 554] on td "13" at bounding box center [650, 549] width 32 height 31
type input "[DATE]"
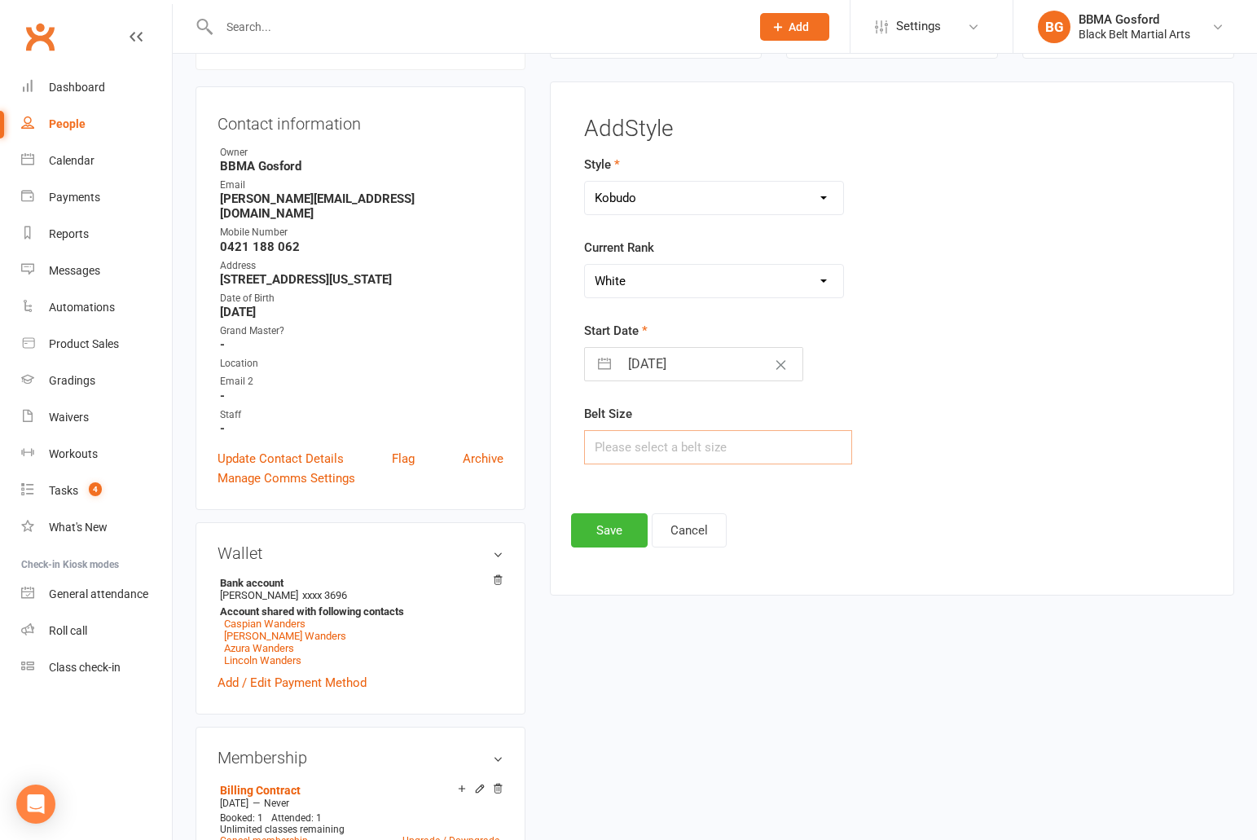
click at [639, 452] on input "text" at bounding box center [718, 447] width 268 height 34
type input "5"
click at [615, 520] on button "Save" at bounding box center [609, 530] width 77 height 34
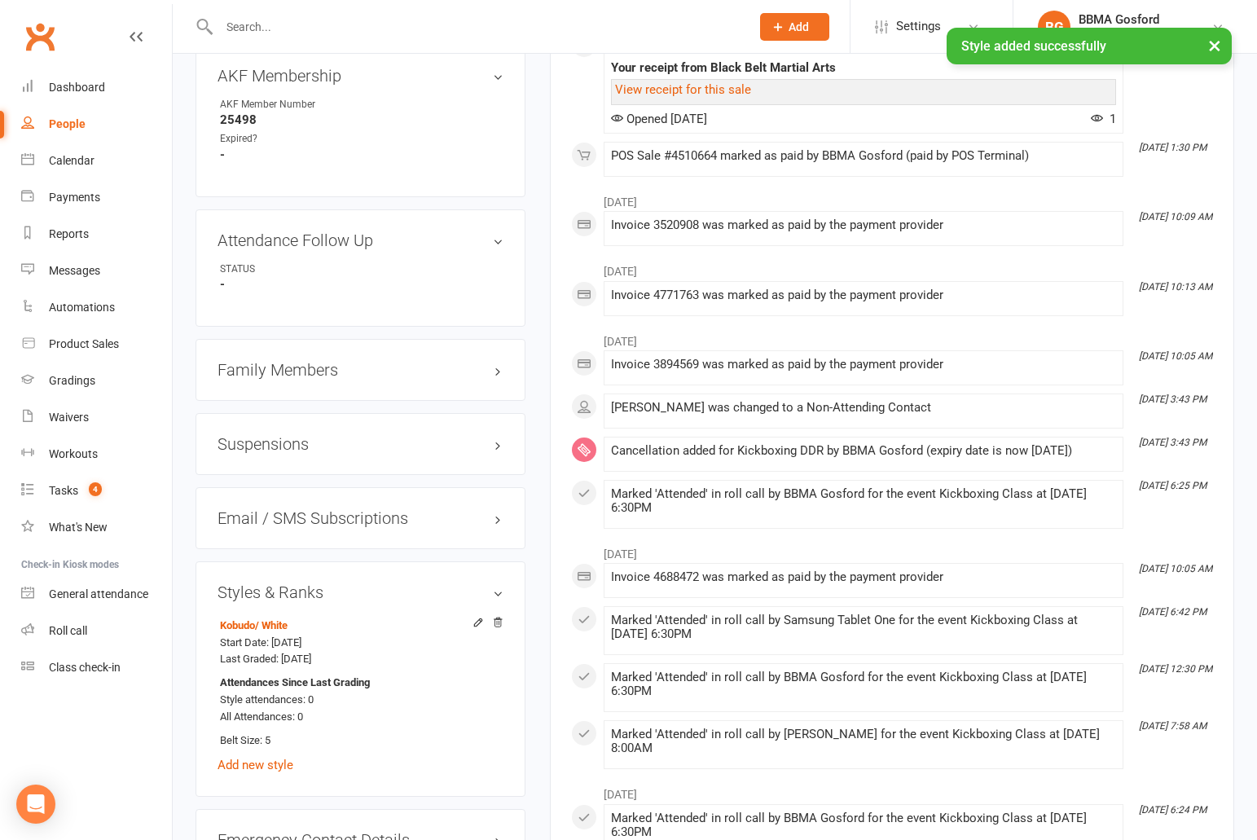
scroll to position [1174, 0]
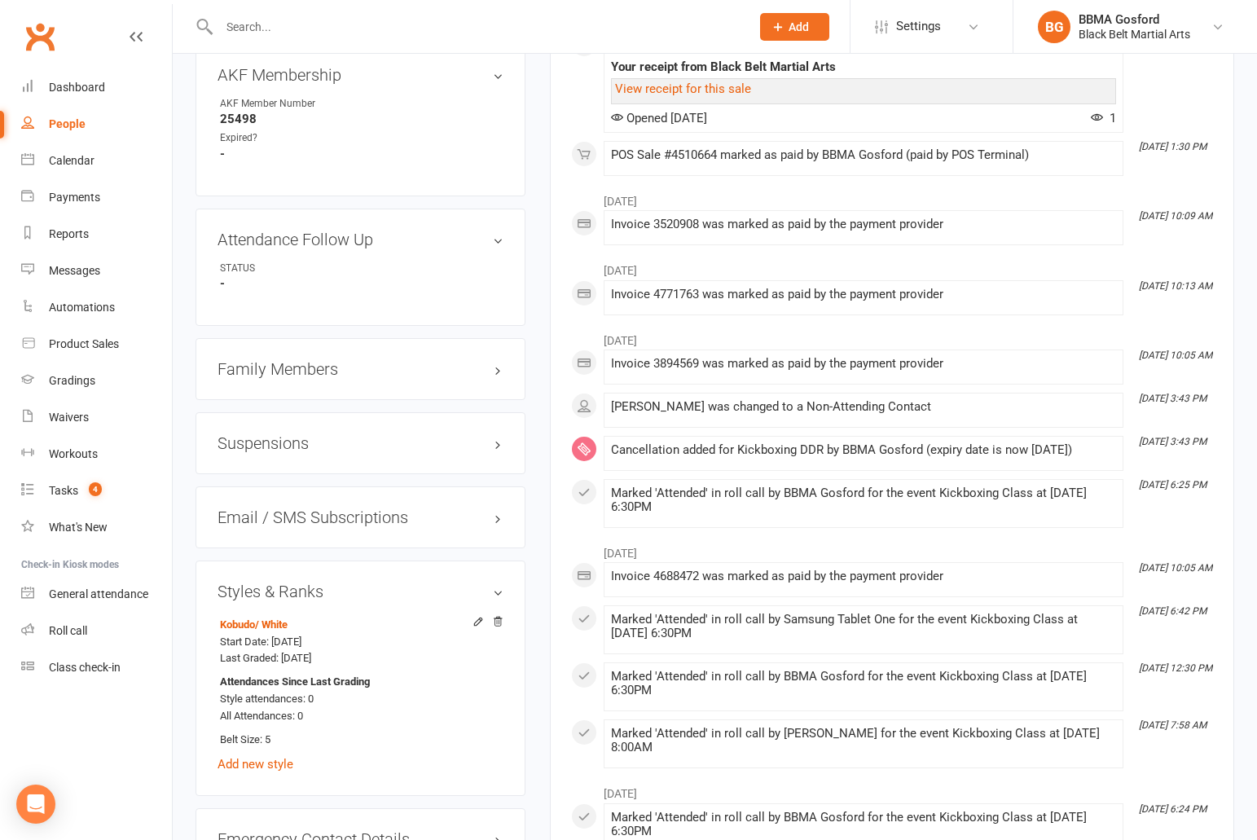
click at [292, 362] on h3 "Family Members" at bounding box center [360, 369] width 286 height 18
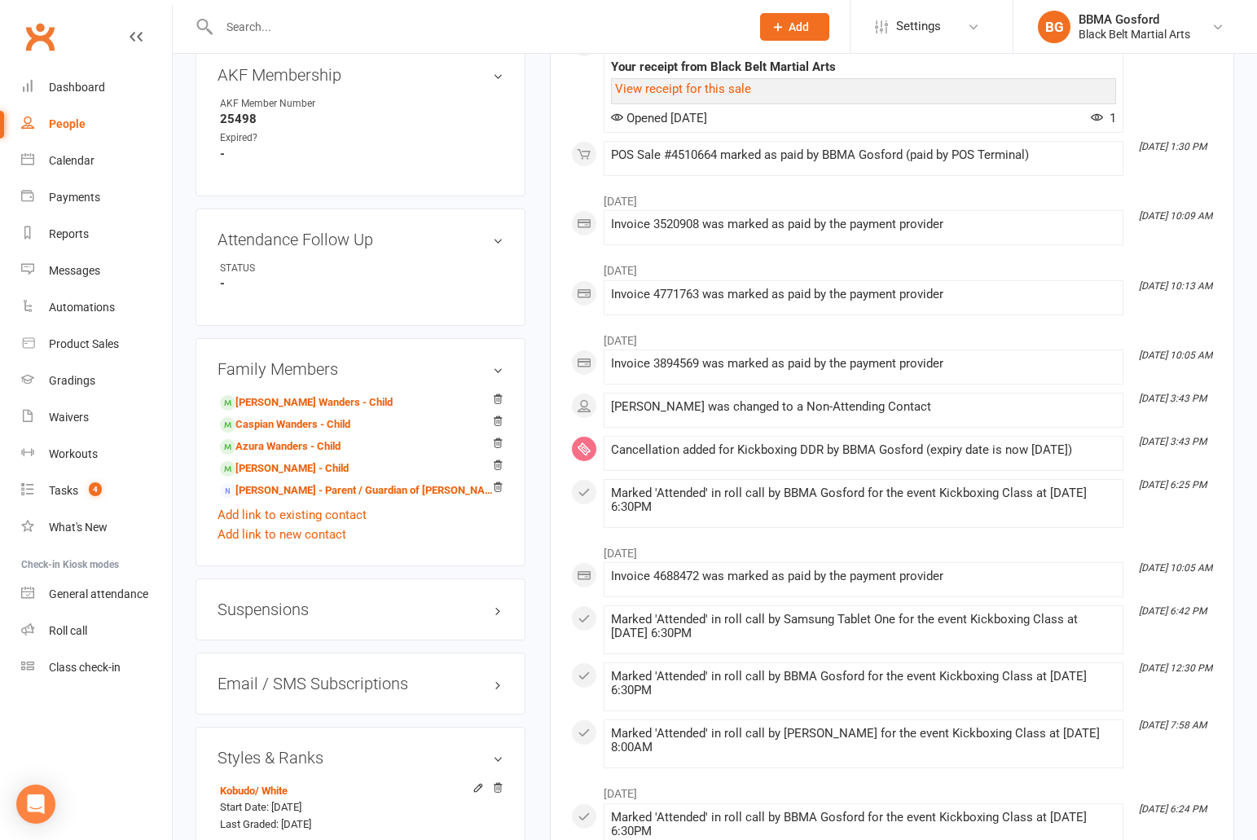
click at [278, 604] on h3 "Suspensions" at bounding box center [360, 609] width 286 height 18
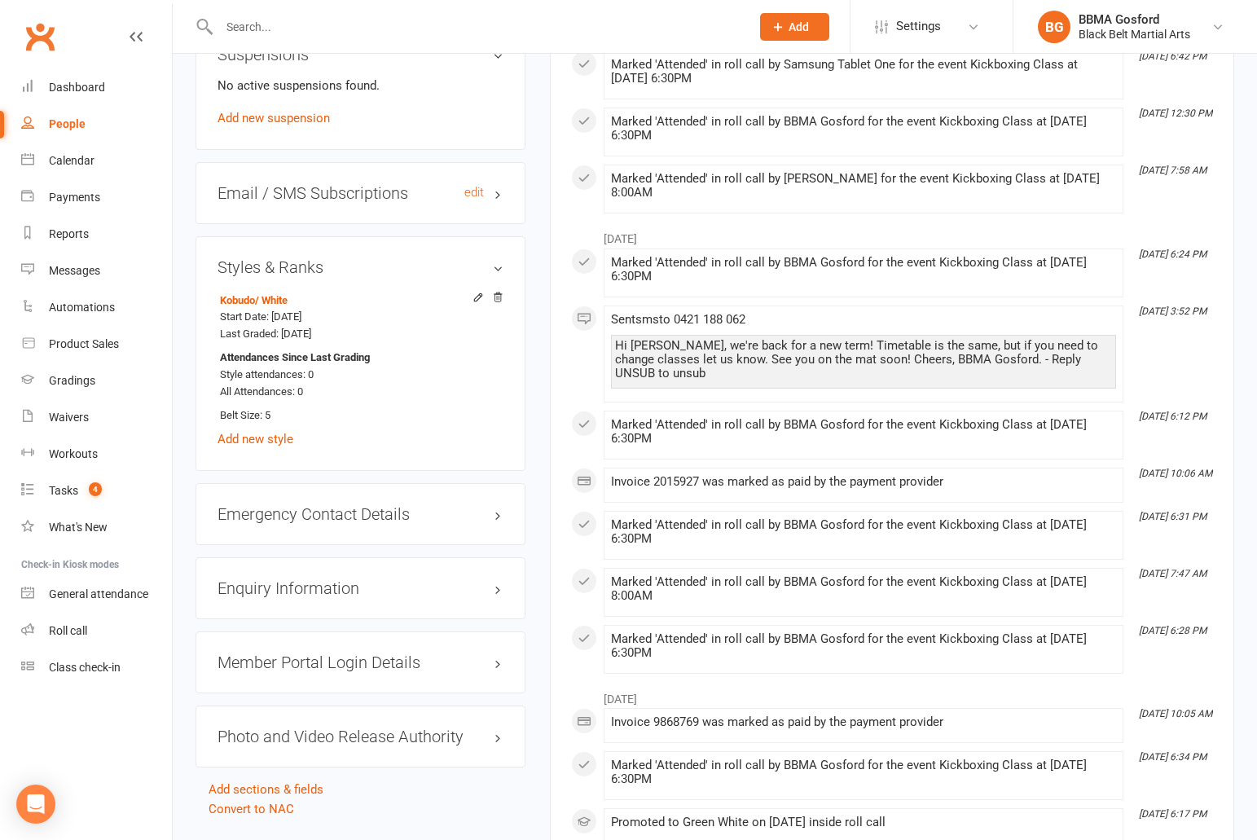
scroll to position [1722, 0]
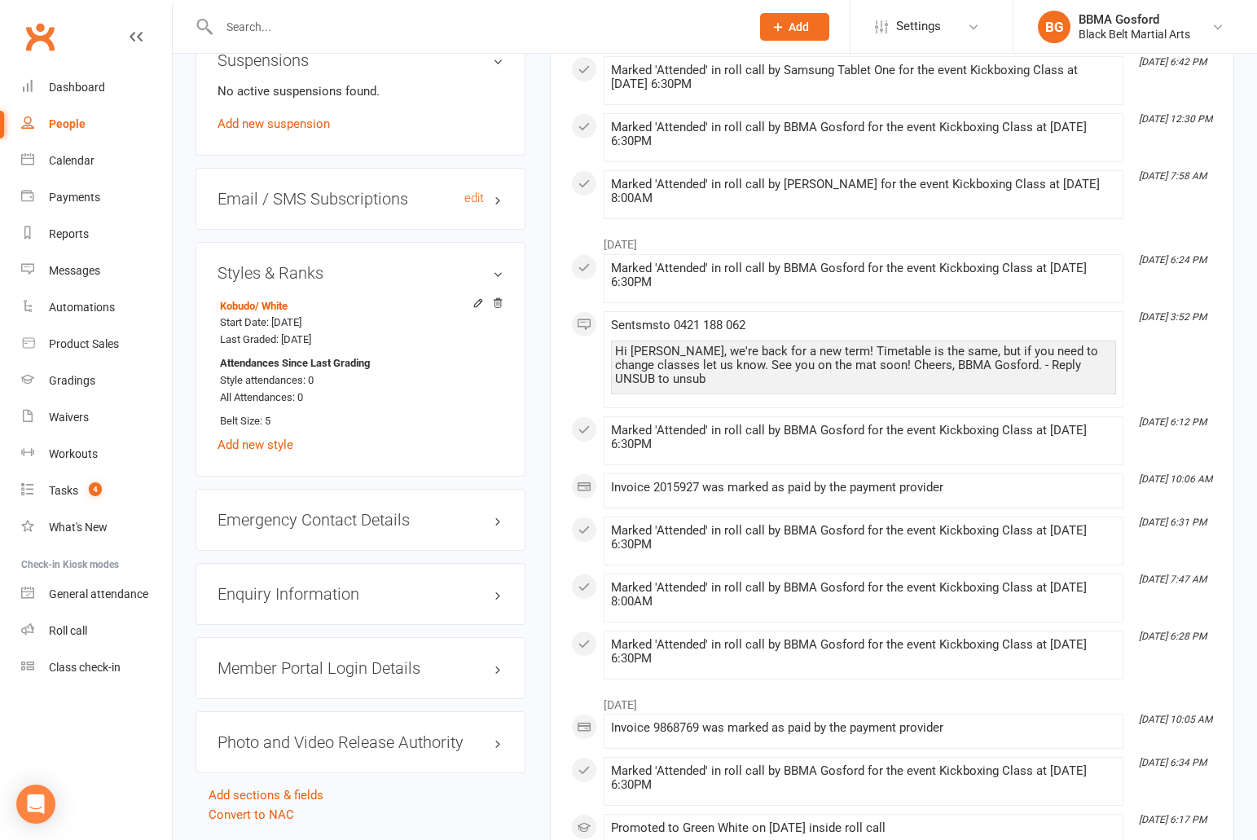
click at [292, 196] on h3 "Email / SMS Subscriptions edit" at bounding box center [360, 199] width 286 height 18
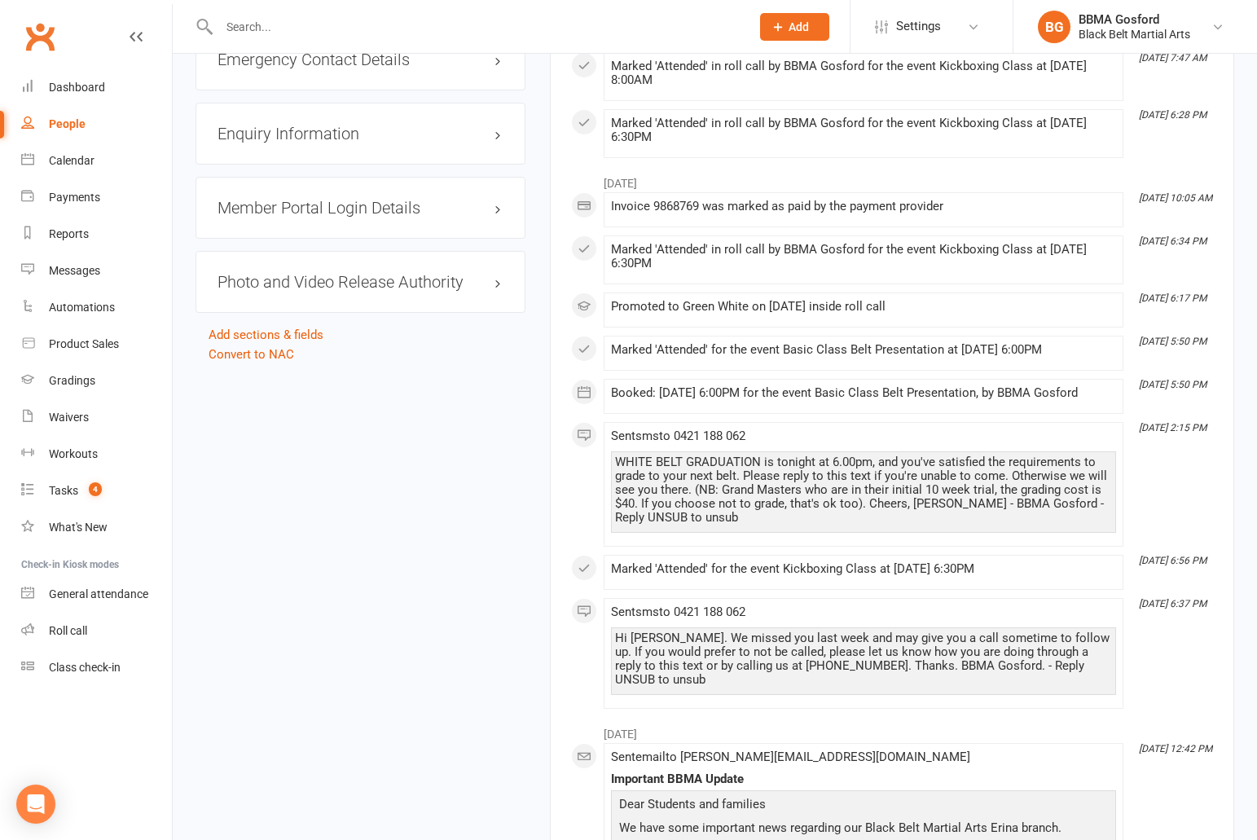
scroll to position [2196, 0]
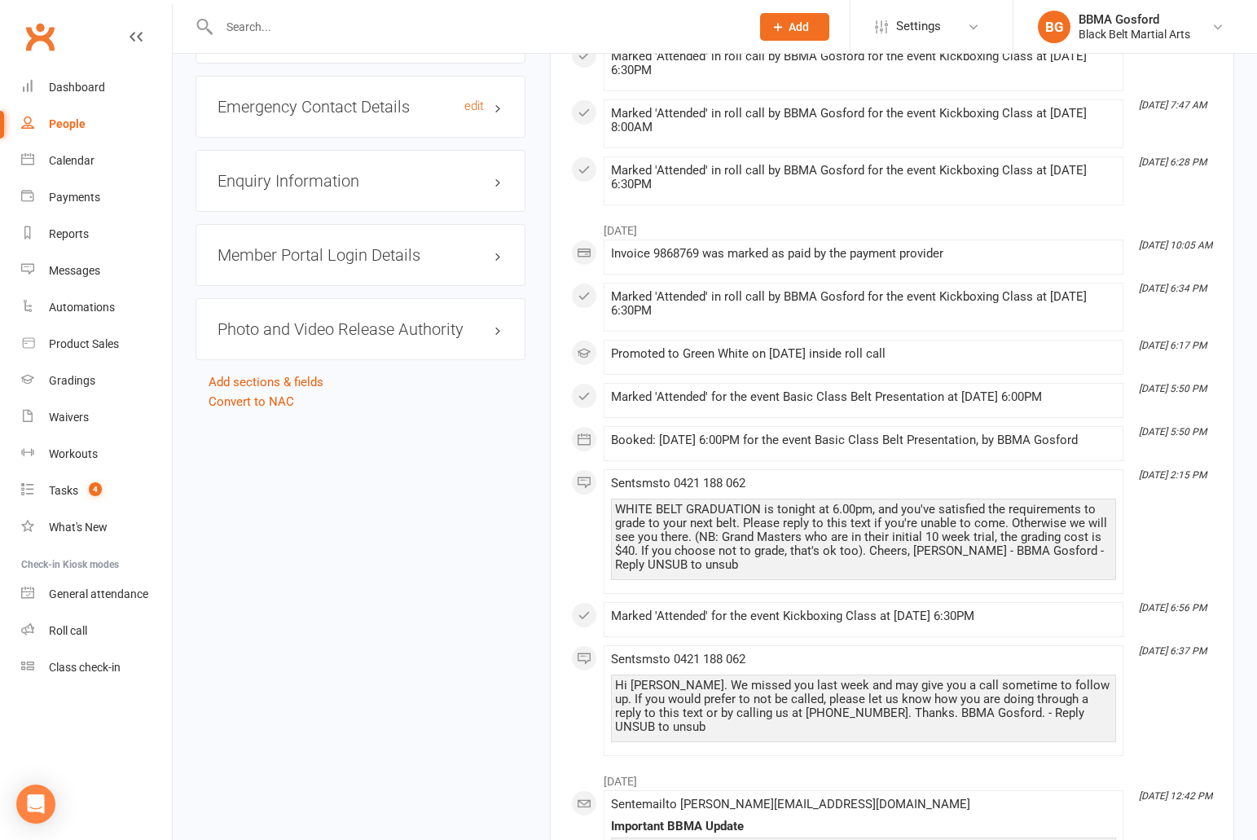
click at [345, 101] on h3 "Emergency Contact Details edit" at bounding box center [360, 107] width 286 height 18
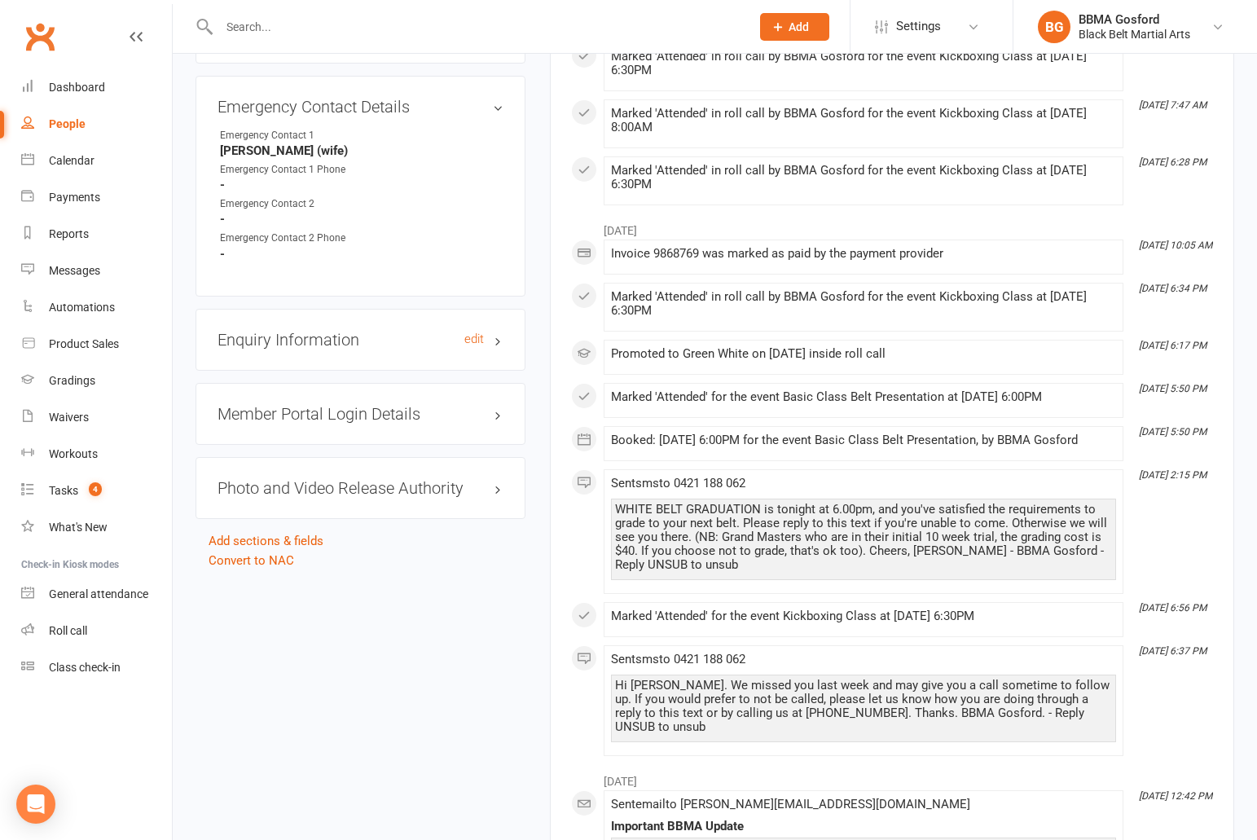
click at [271, 339] on h3 "Enquiry Information edit" at bounding box center [360, 340] width 286 height 18
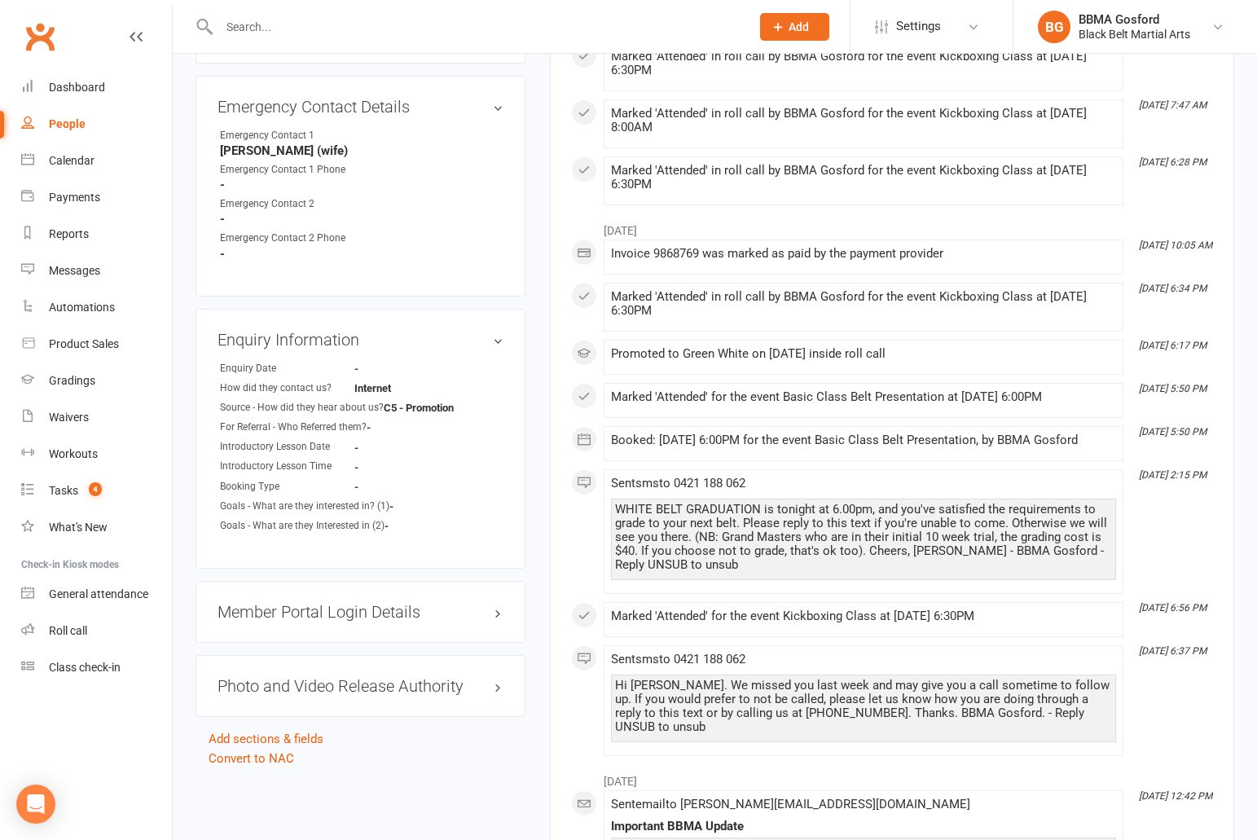
drag, startPoint x: 294, startPoint y: 604, endPoint x: 307, endPoint y: 599, distance: 13.9
click at [293, 605] on h3 "Member Portal Login Details" at bounding box center [360, 612] width 286 height 18
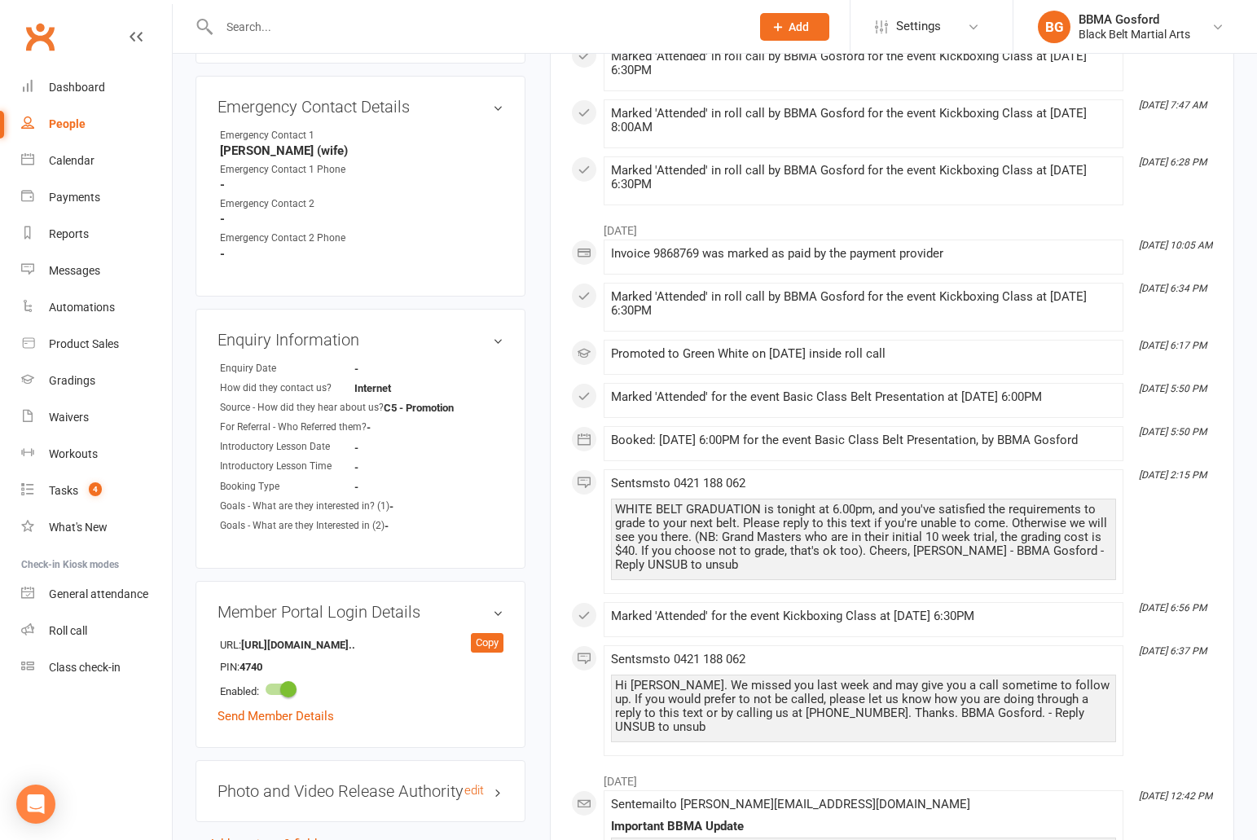
click at [337, 784] on h3 "Photo and Video Release Authority edit" at bounding box center [360, 791] width 286 height 18
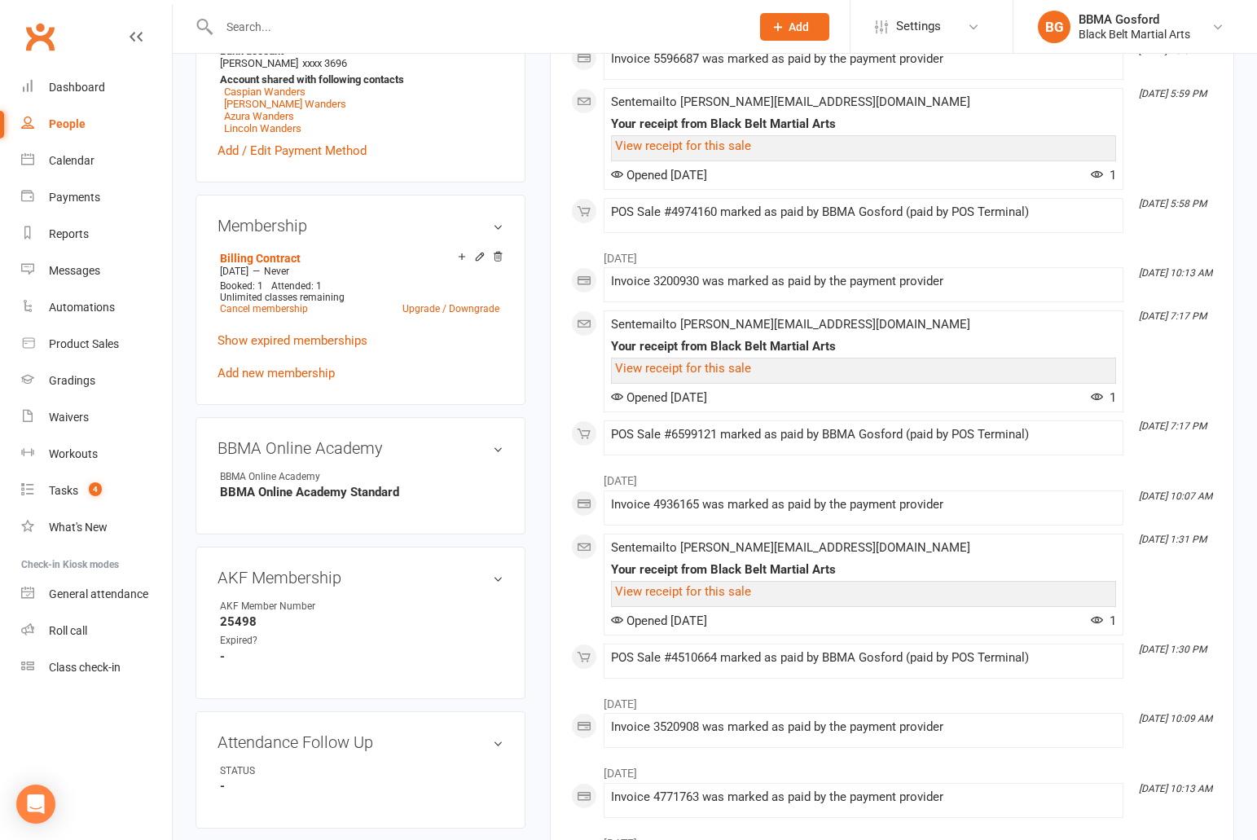
scroll to position [670, 0]
click at [266, 366] on link "Add new membership" at bounding box center [275, 373] width 117 height 15
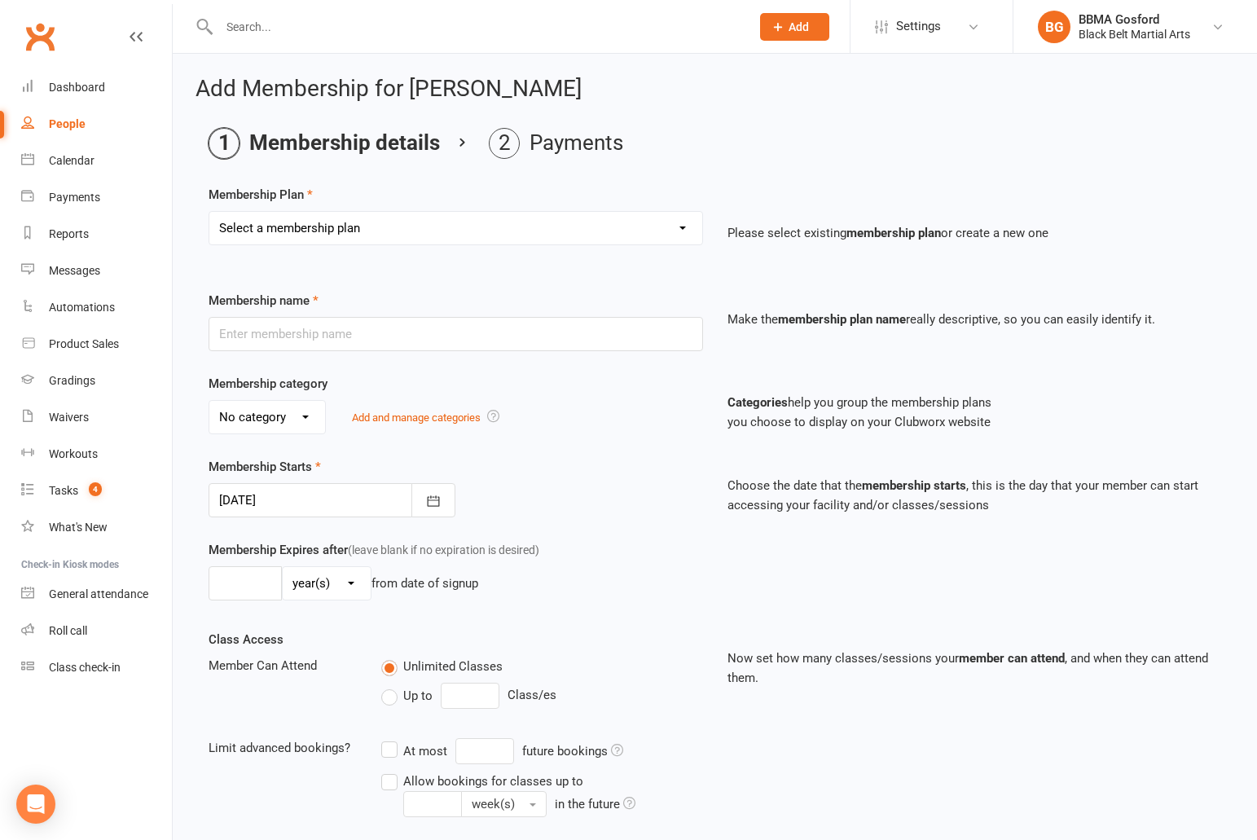
select select "17"
click option "Kobudo DDR" at bounding box center [0, 0] width 0 height 0
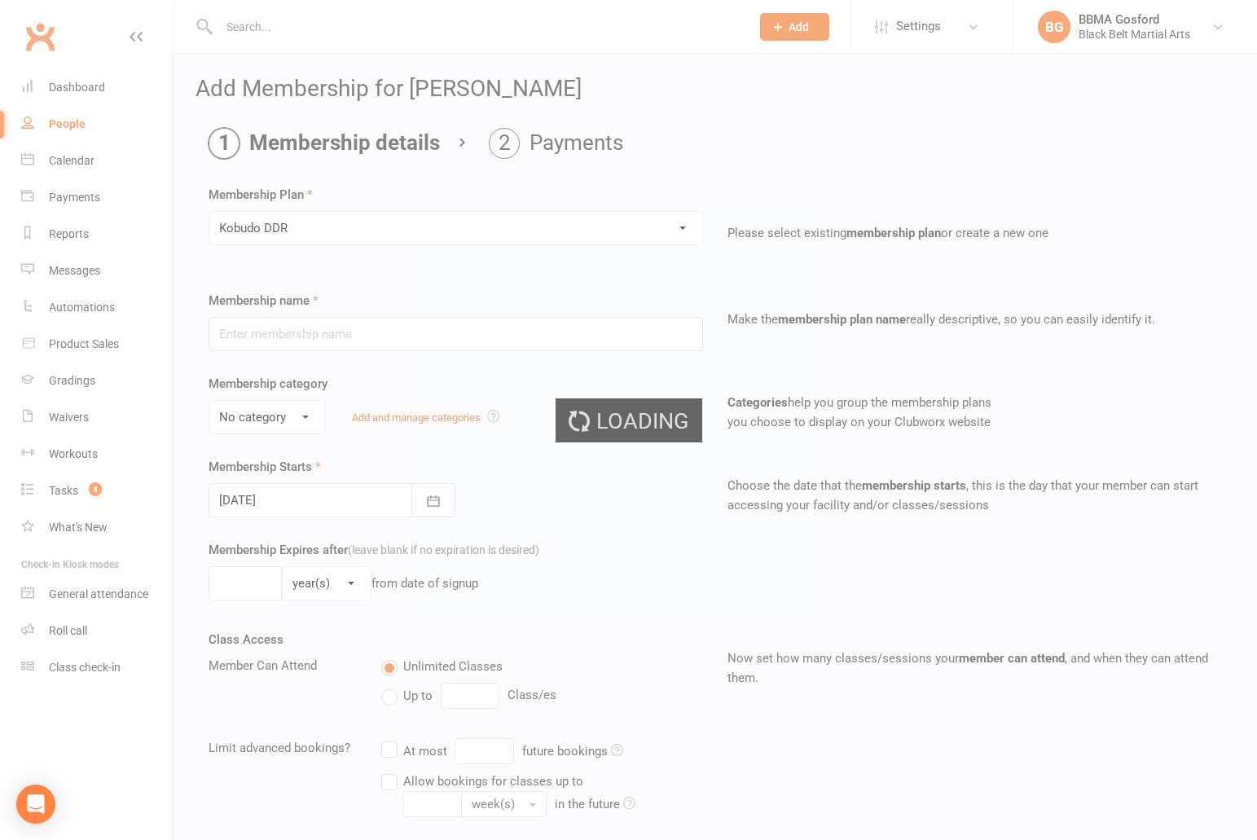
type input "Kobudo DDR"
select select "0"
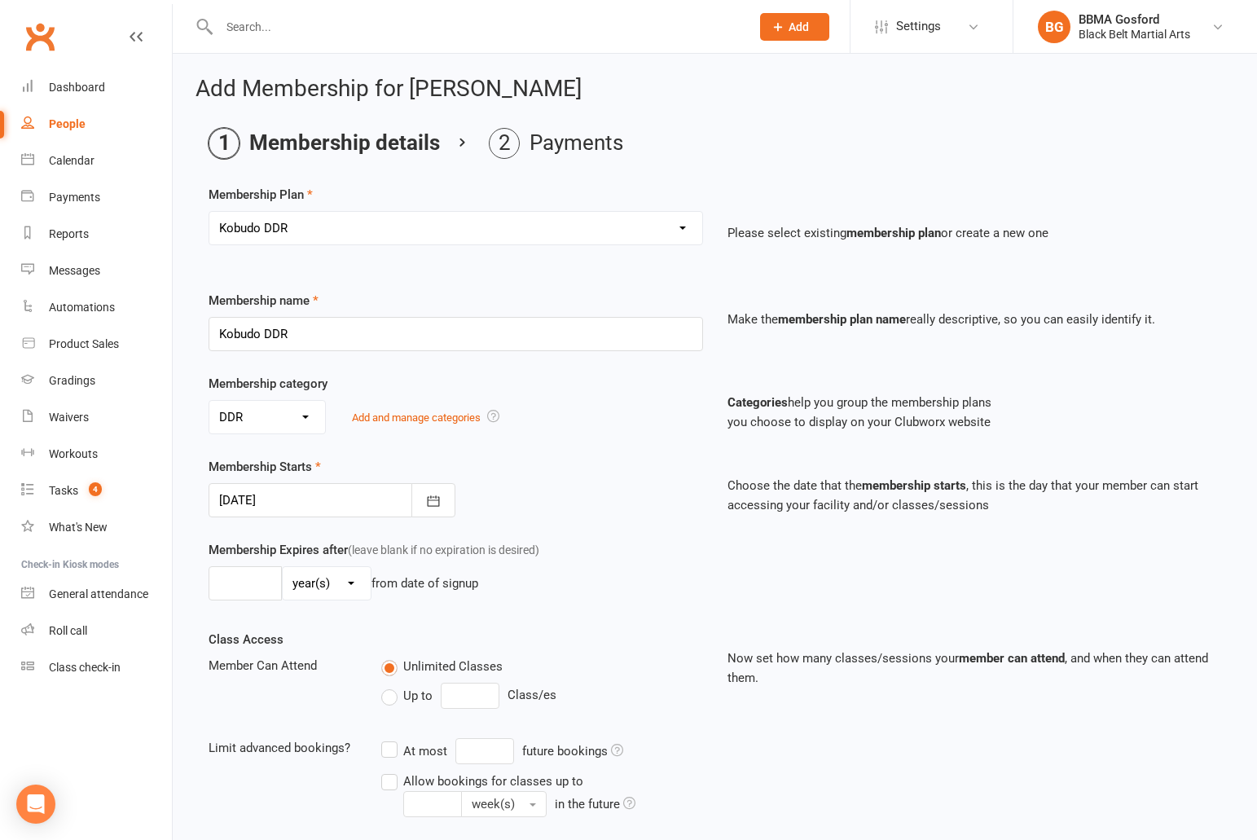
scroll to position [226, 0]
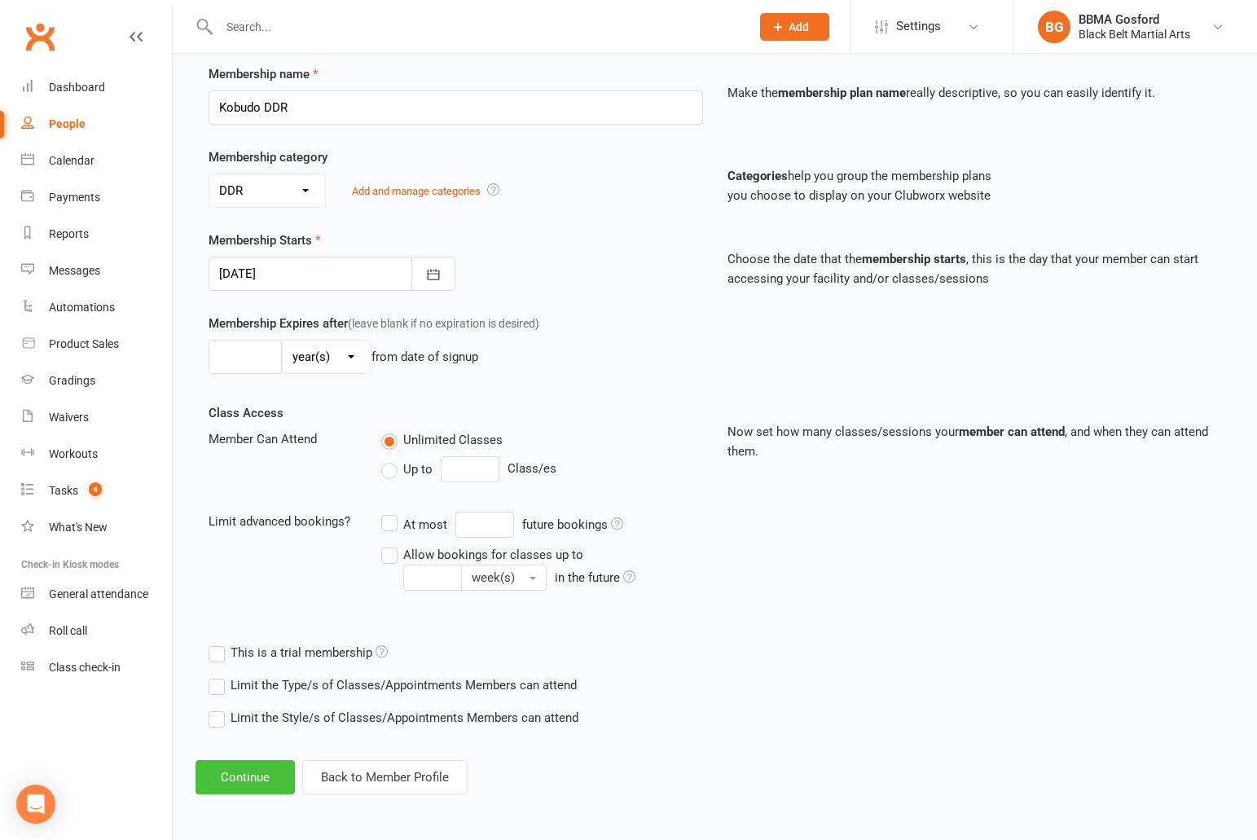
click at [243, 772] on button "Continue" at bounding box center [244, 777] width 99 height 34
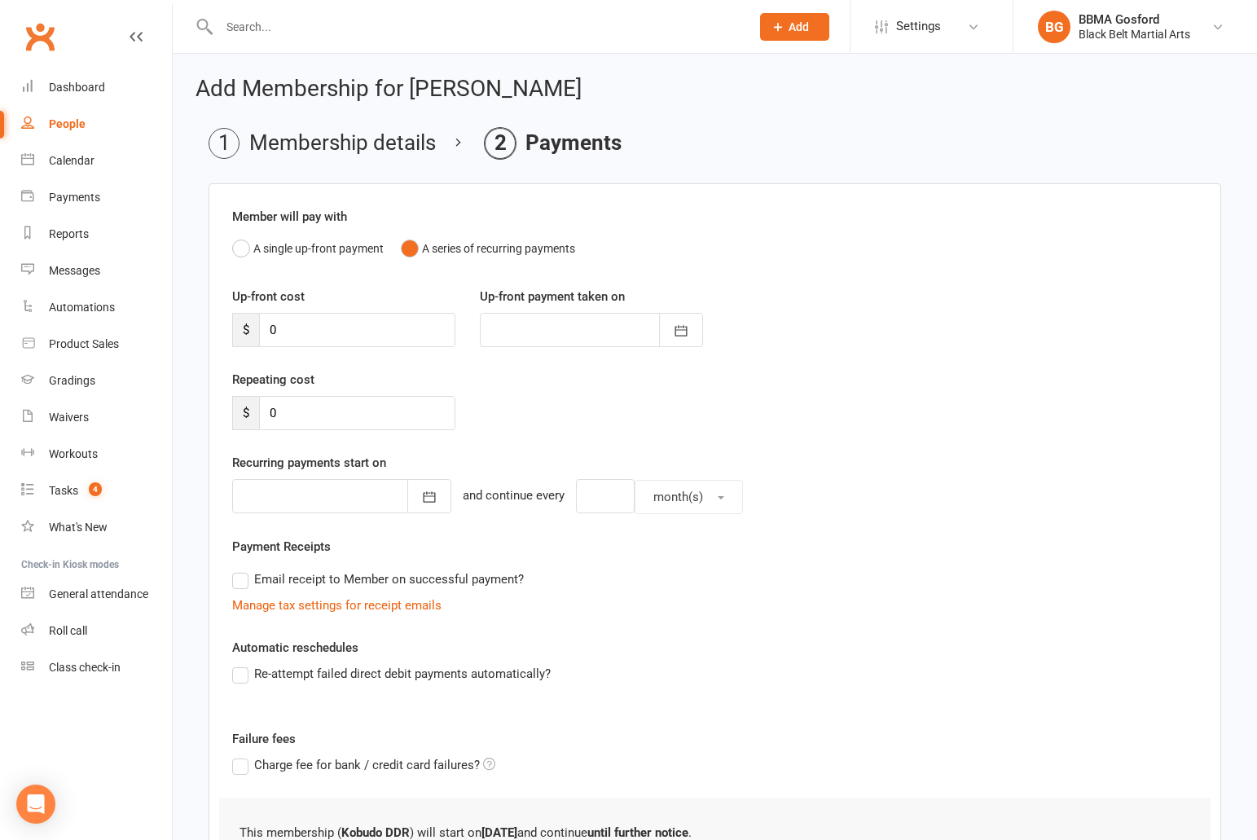
scroll to position [148, 0]
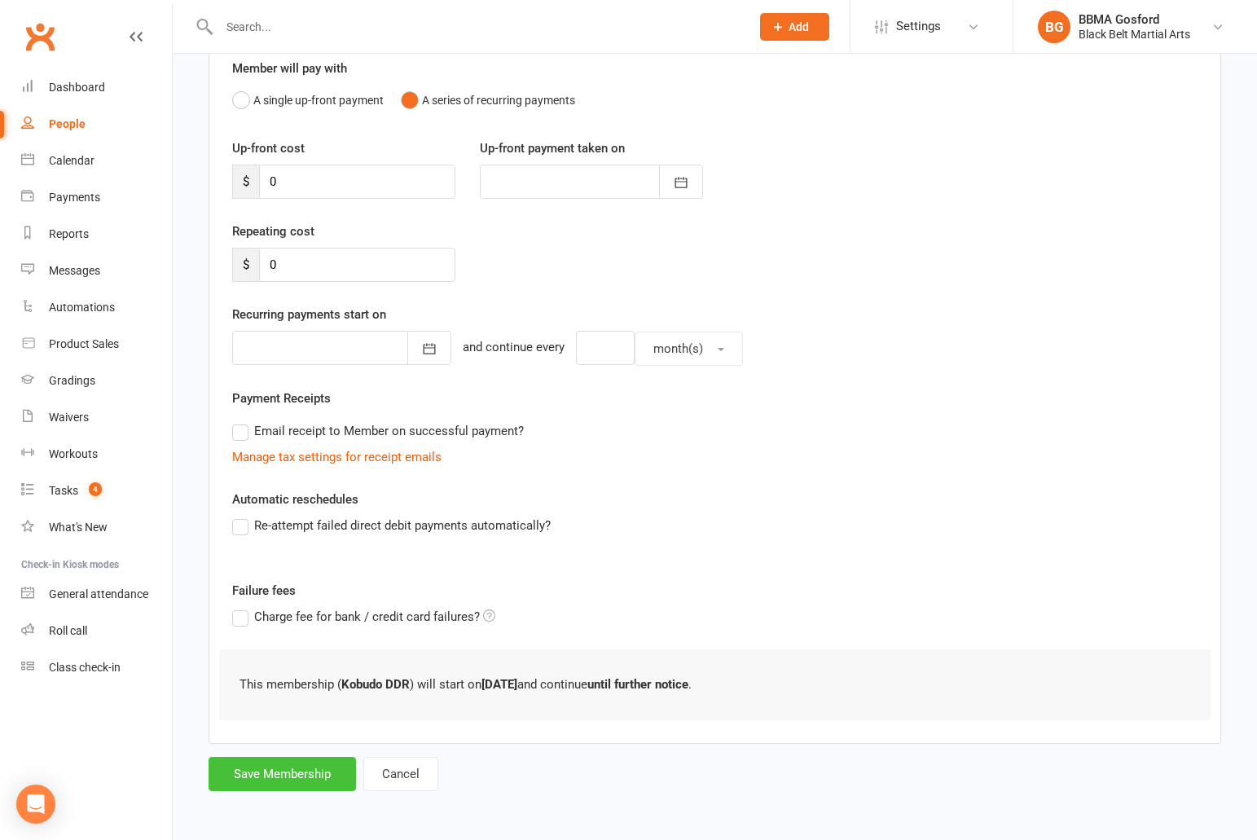
click at [280, 770] on button "Save Membership" at bounding box center [281, 774] width 147 height 34
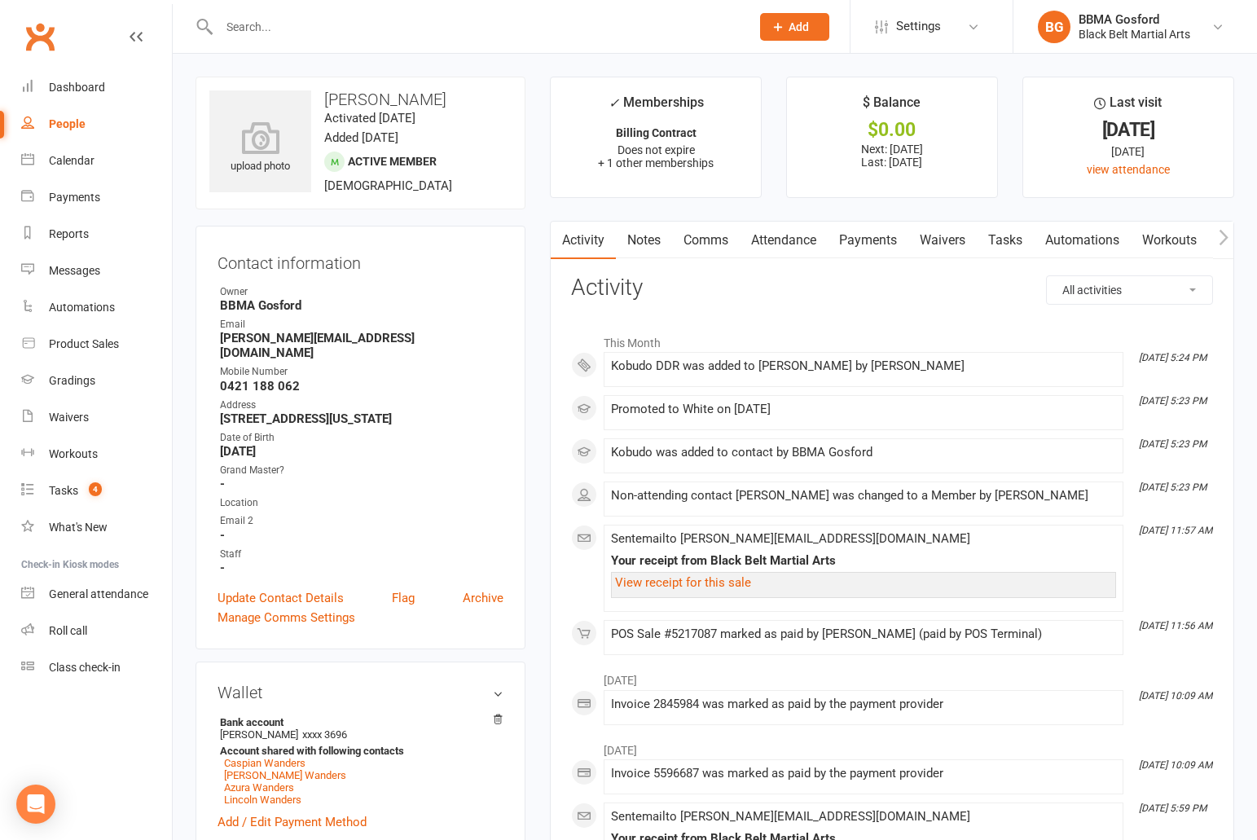
click at [896, 237] on link "Payments" at bounding box center [867, 240] width 81 height 37
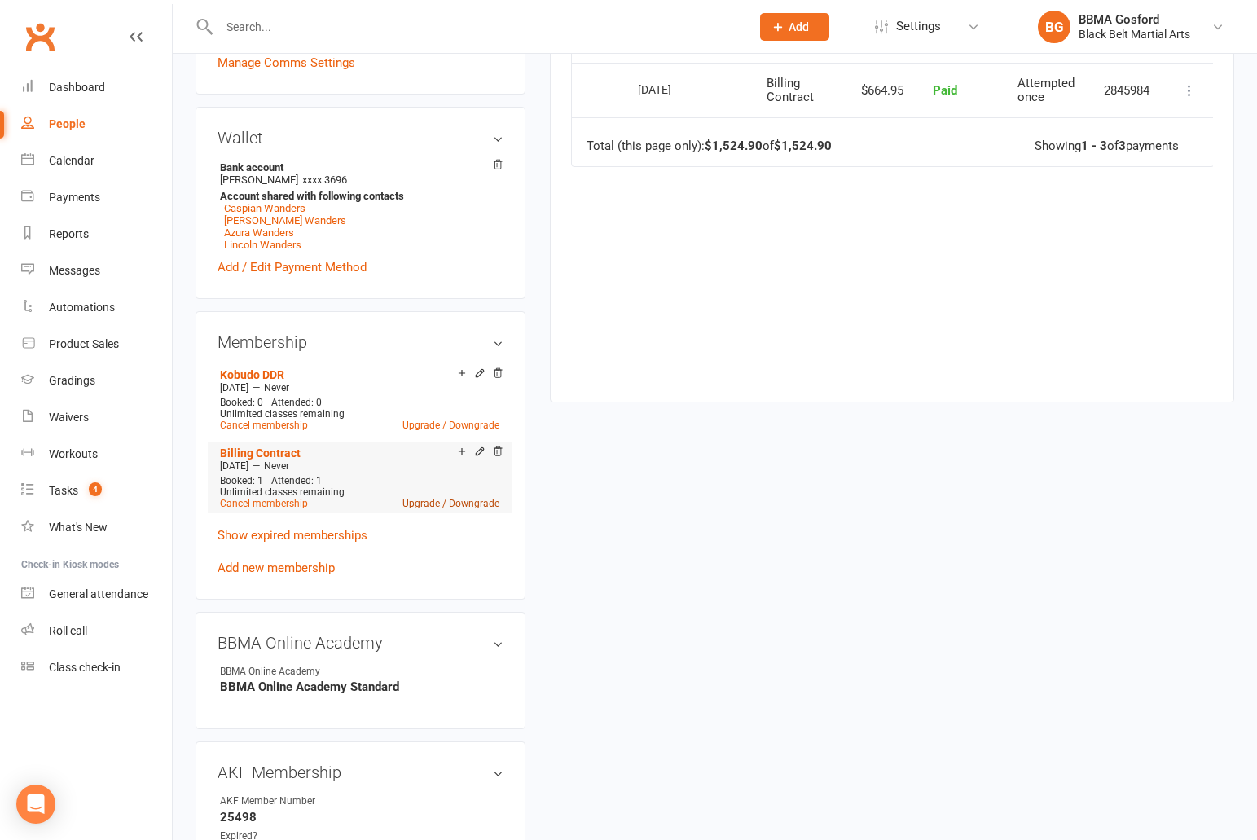
scroll to position [555, 0]
click at [460, 497] on link "Upgrade / Downgrade" at bounding box center [450, 502] width 97 height 11
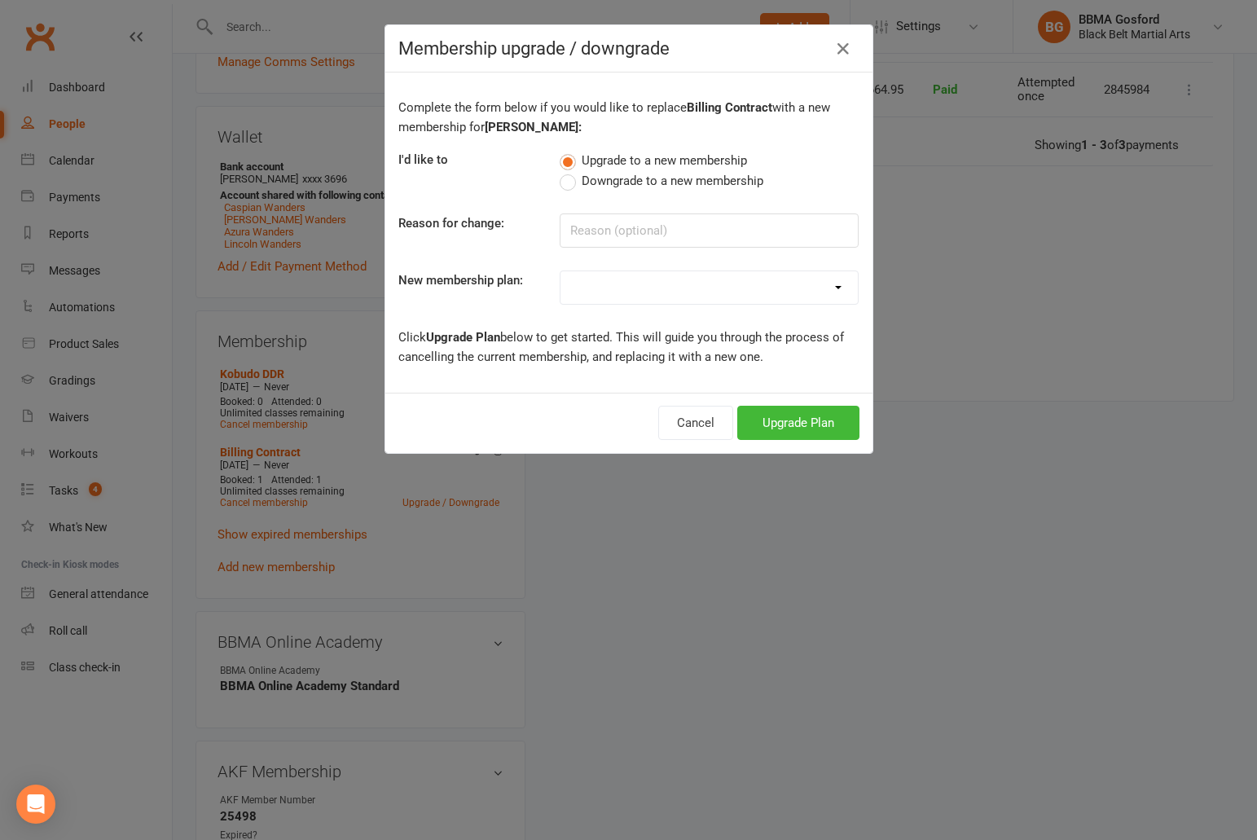
select select "0"
click option "Billing Contract" at bounding box center [0, 0] width 0 height 0
click at [813, 419] on button "Upgrade Plan" at bounding box center [798, 423] width 122 height 34
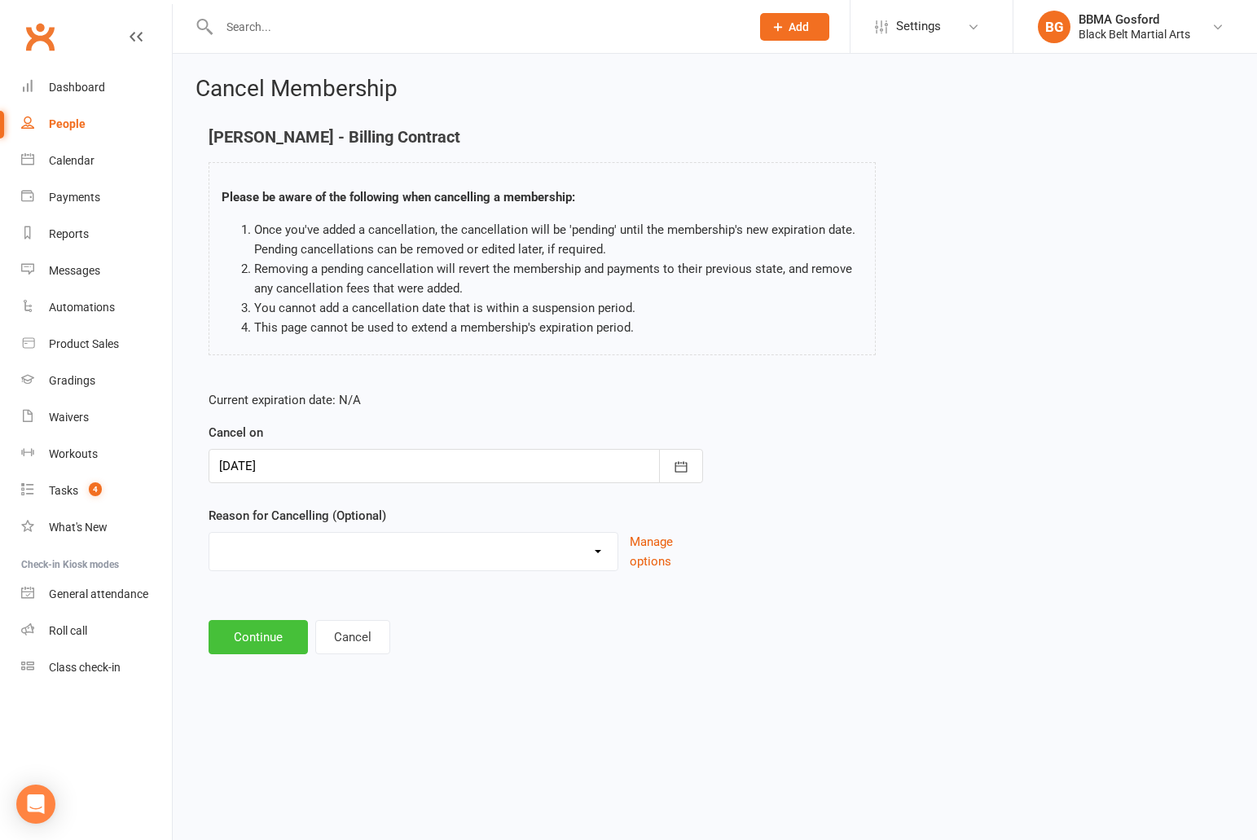
click at [255, 631] on button "Continue" at bounding box center [257, 637] width 99 height 34
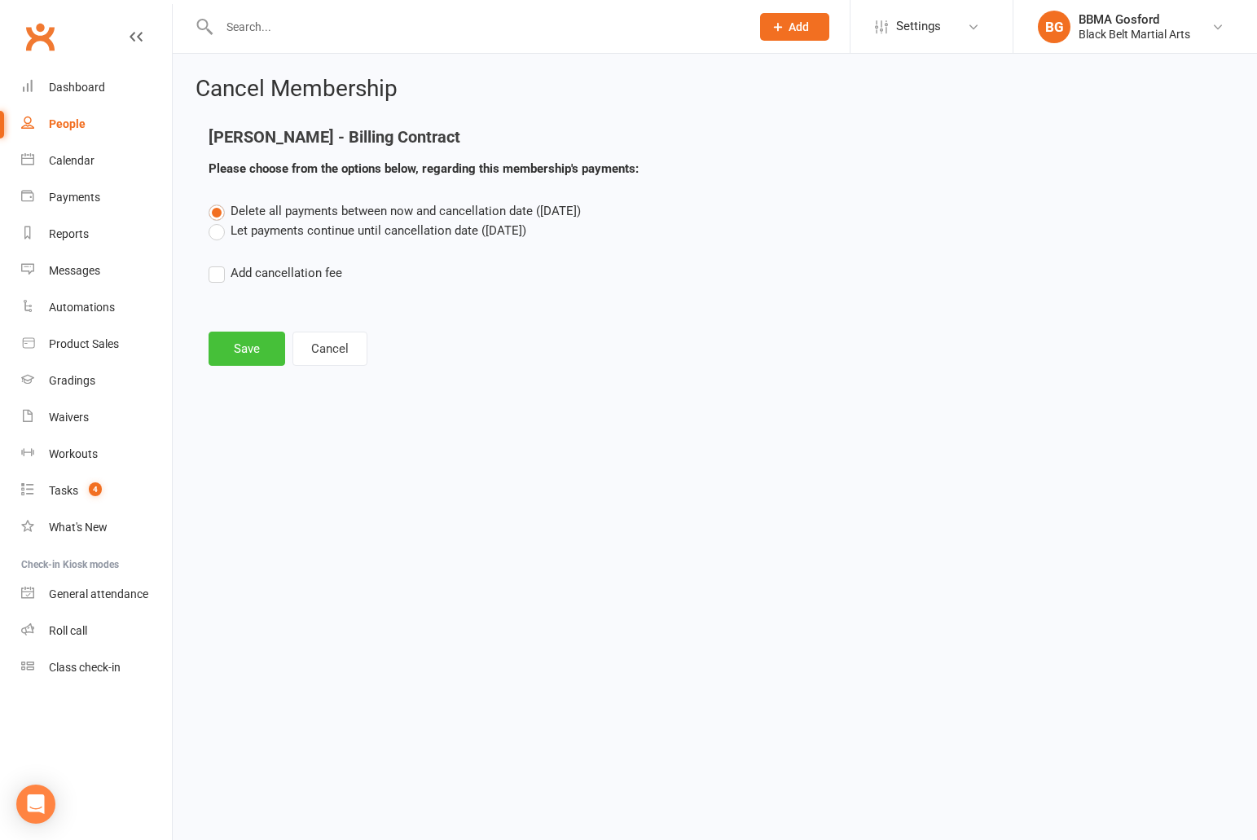
click at [258, 353] on button "Save" at bounding box center [246, 348] width 77 height 34
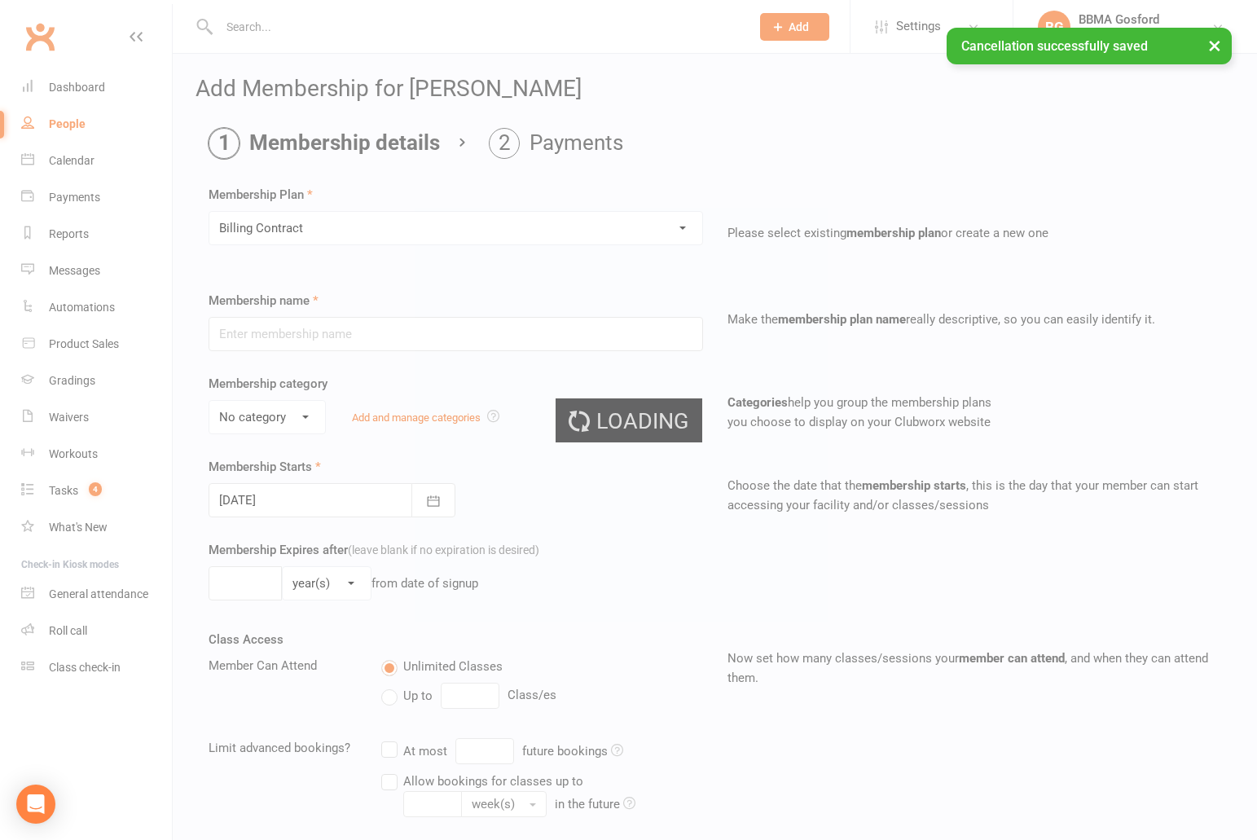
type input "Billing Contract"
select select "0"
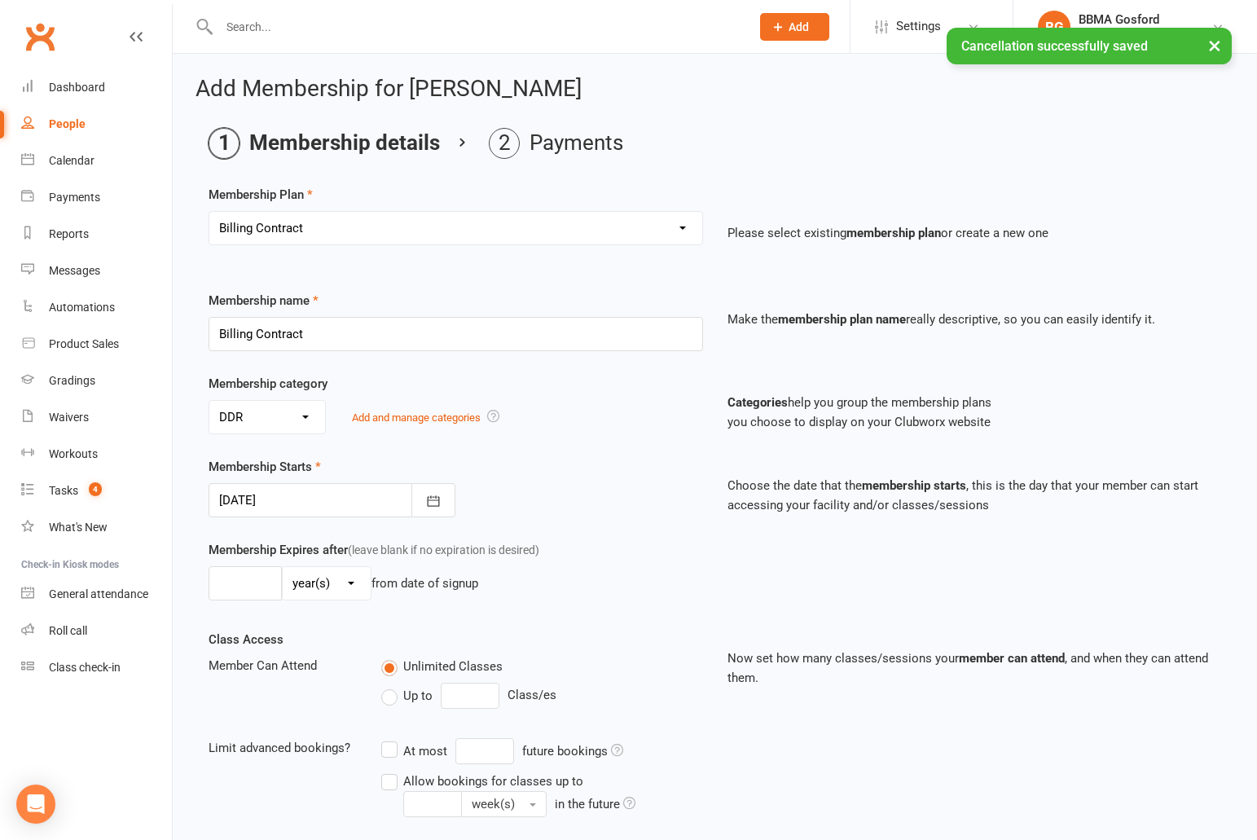
scroll to position [226, 0]
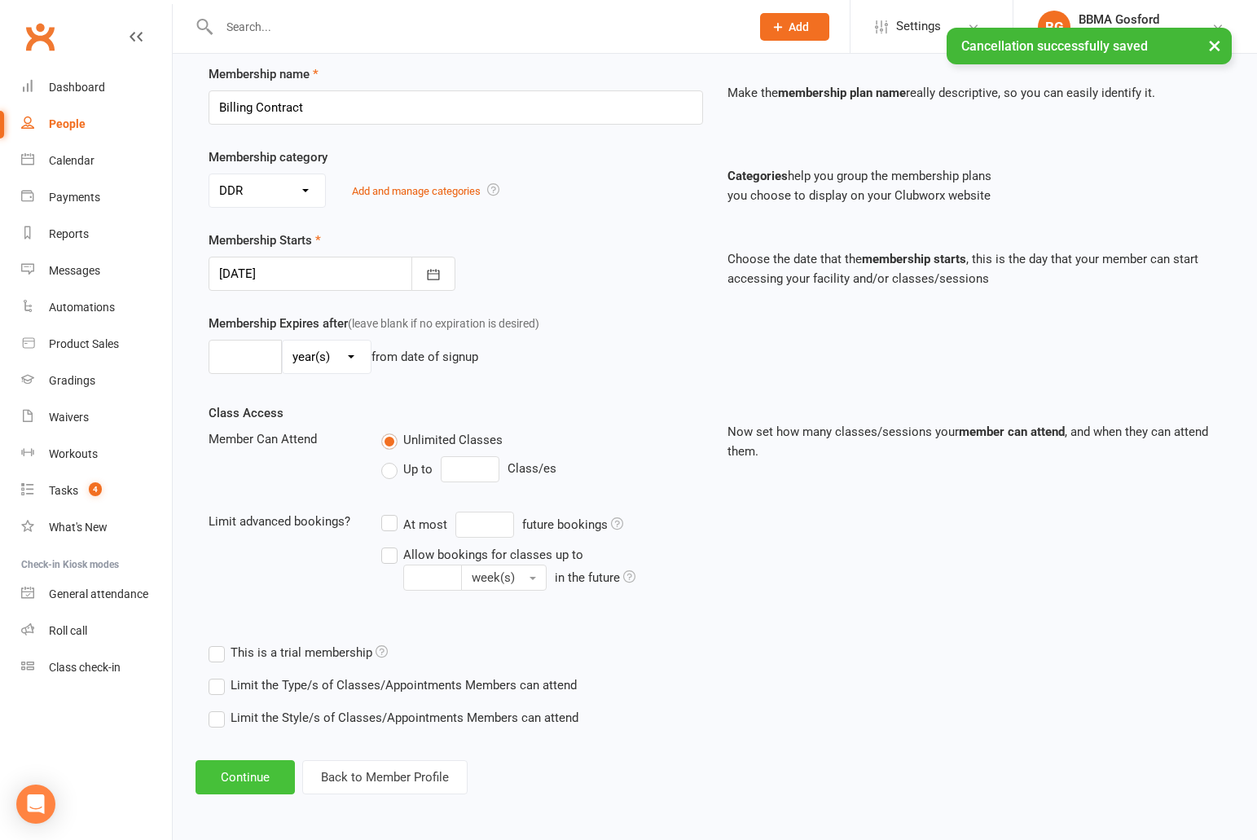
click at [223, 784] on button "Continue" at bounding box center [244, 777] width 99 height 34
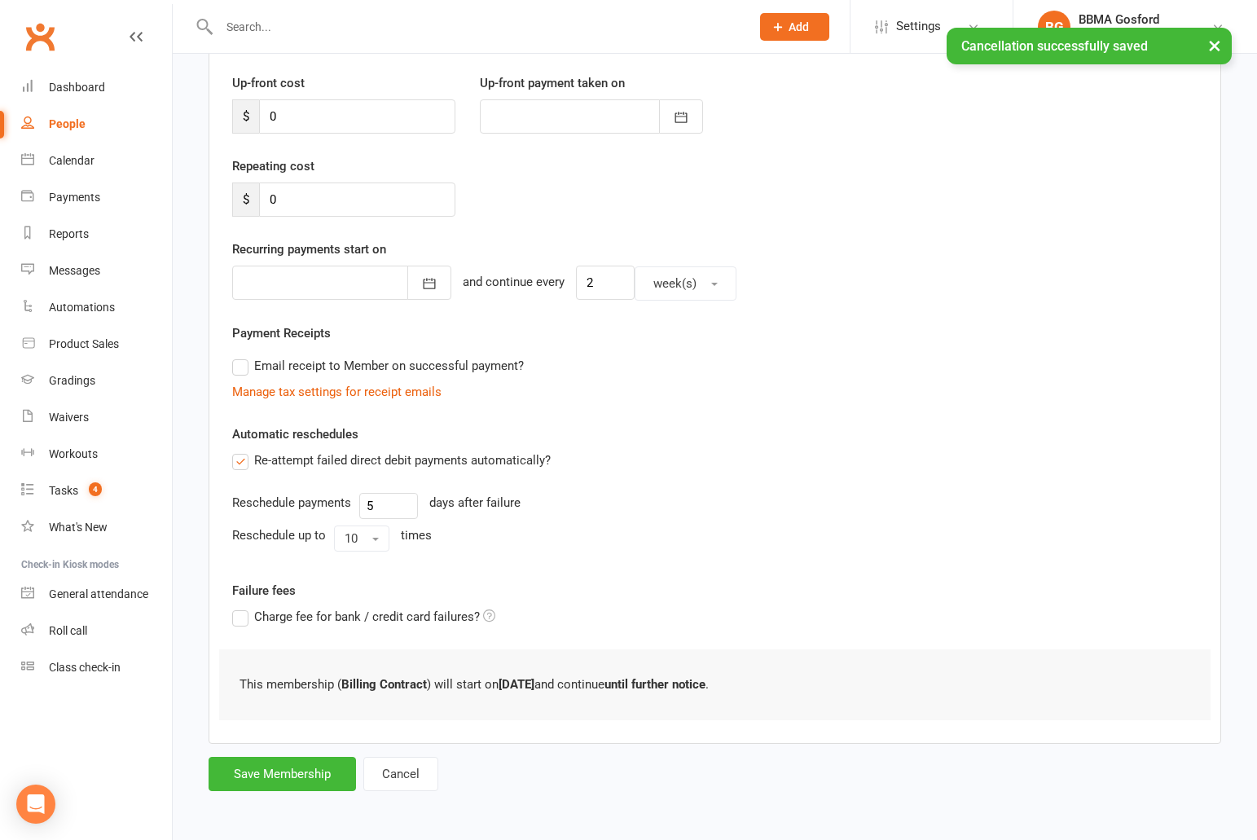
scroll to position [0, 0]
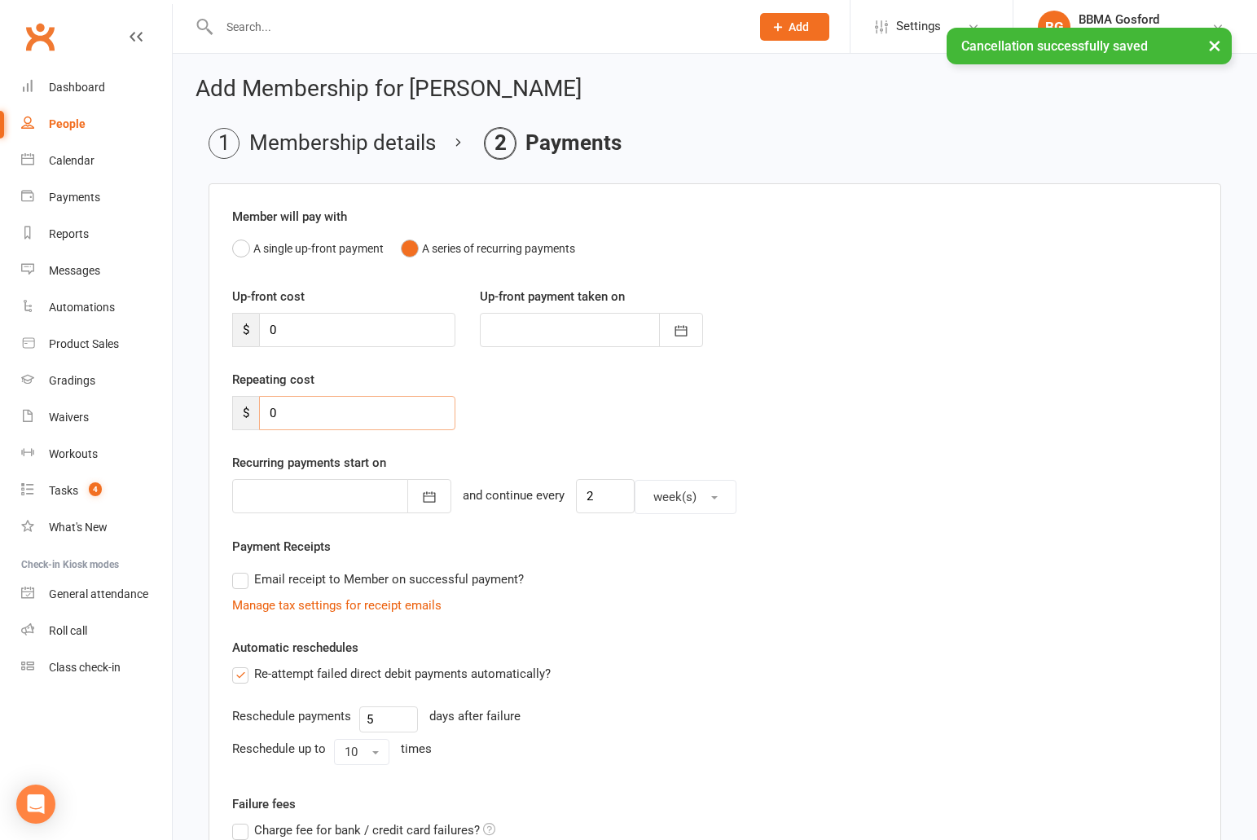
click at [314, 411] on input "0" at bounding box center [357, 413] width 196 height 34
click at [314, 411] on input "0" at bounding box center [357, 410] width 196 height 34
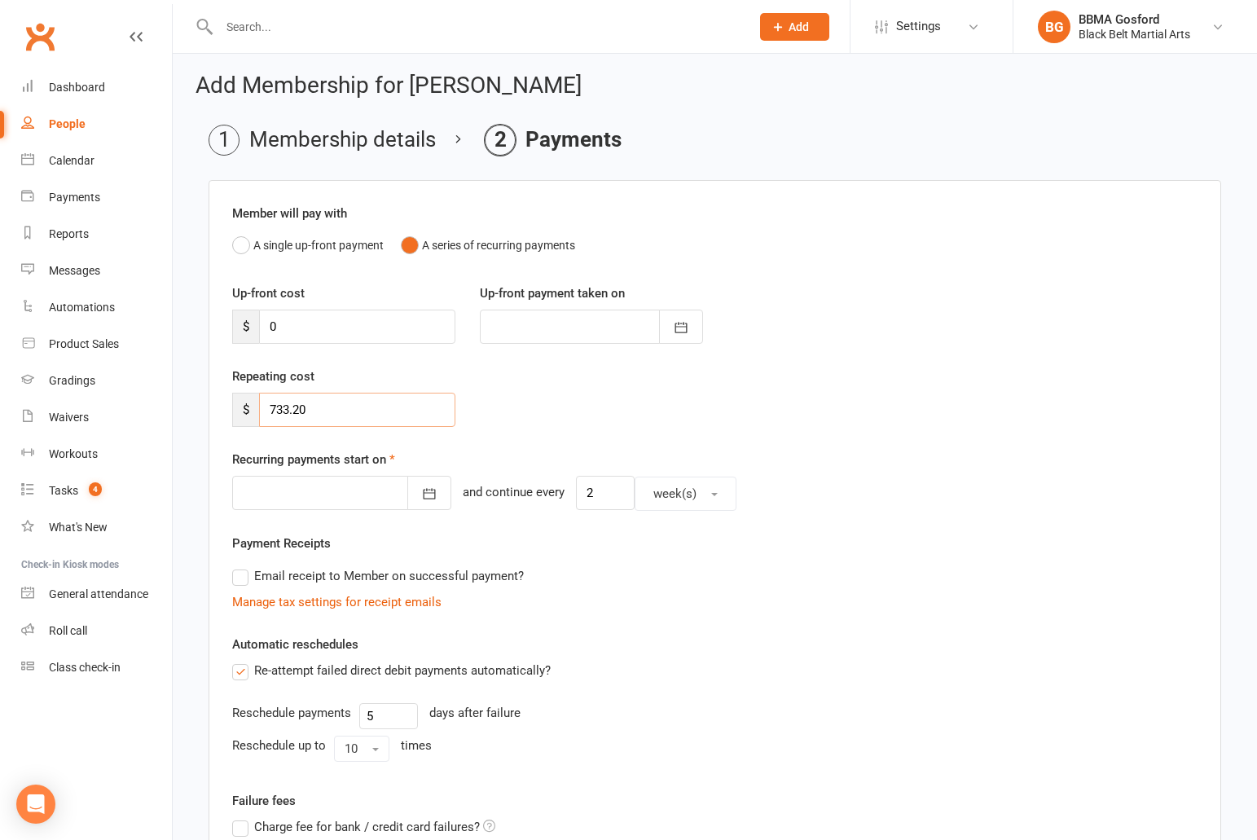
type input "733.20"
click at [423, 498] on icon "button" at bounding box center [429, 493] width 16 height 16
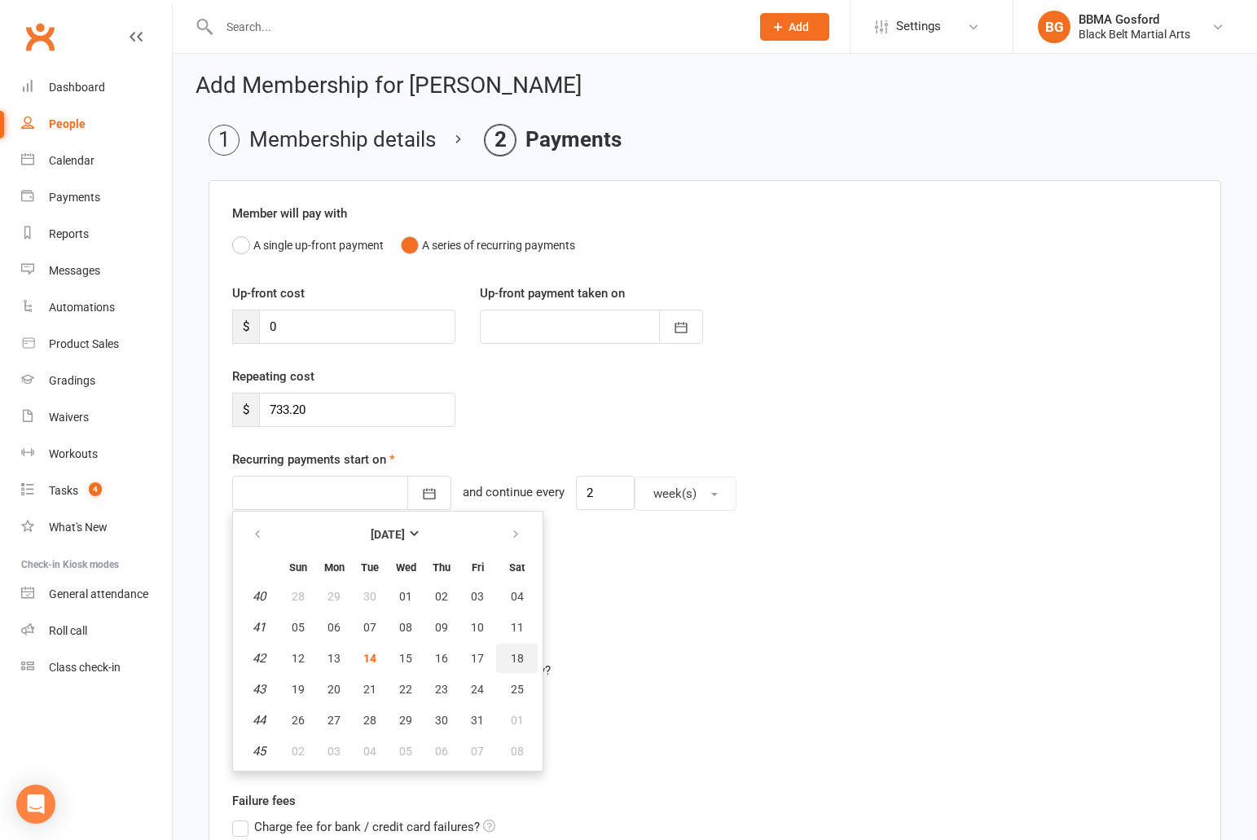
click at [524, 662] on button "18" at bounding box center [517, 657] width 42 height 29
type input "18 Oct 2025"
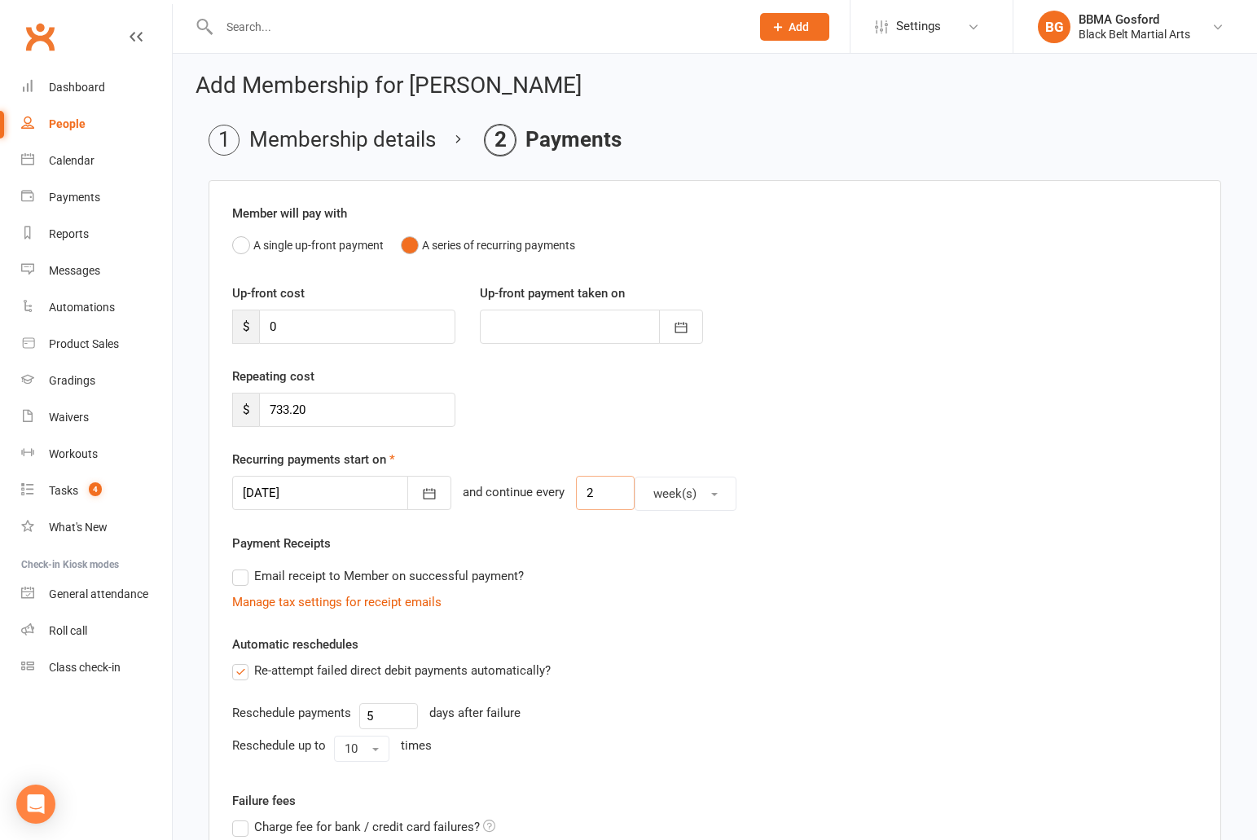
drag, startPoint x: 593, startPoint y: 494, endPoint x: 568, endPoint y: 494, distance: 25.3
click at [576, 494] on input "2" at bounding box center [605, 493] width 59 height 34
type input "1"
click at [700, 489] on button "week(s)" at bounding box center [685, 493] width 102 height 34
click at [695, 603] on link "month(s)" at bounding box center [715, 597] width 161 height 33
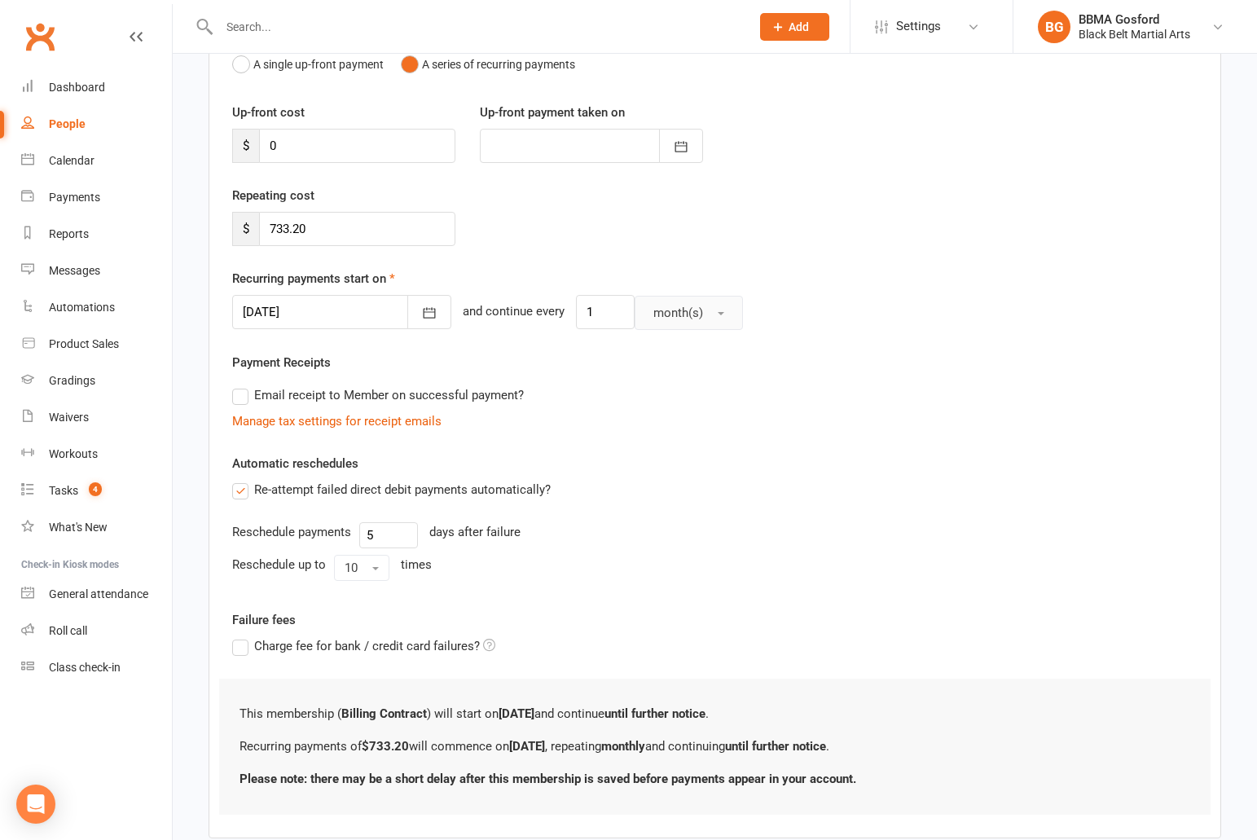
scroll to position [279, 0]
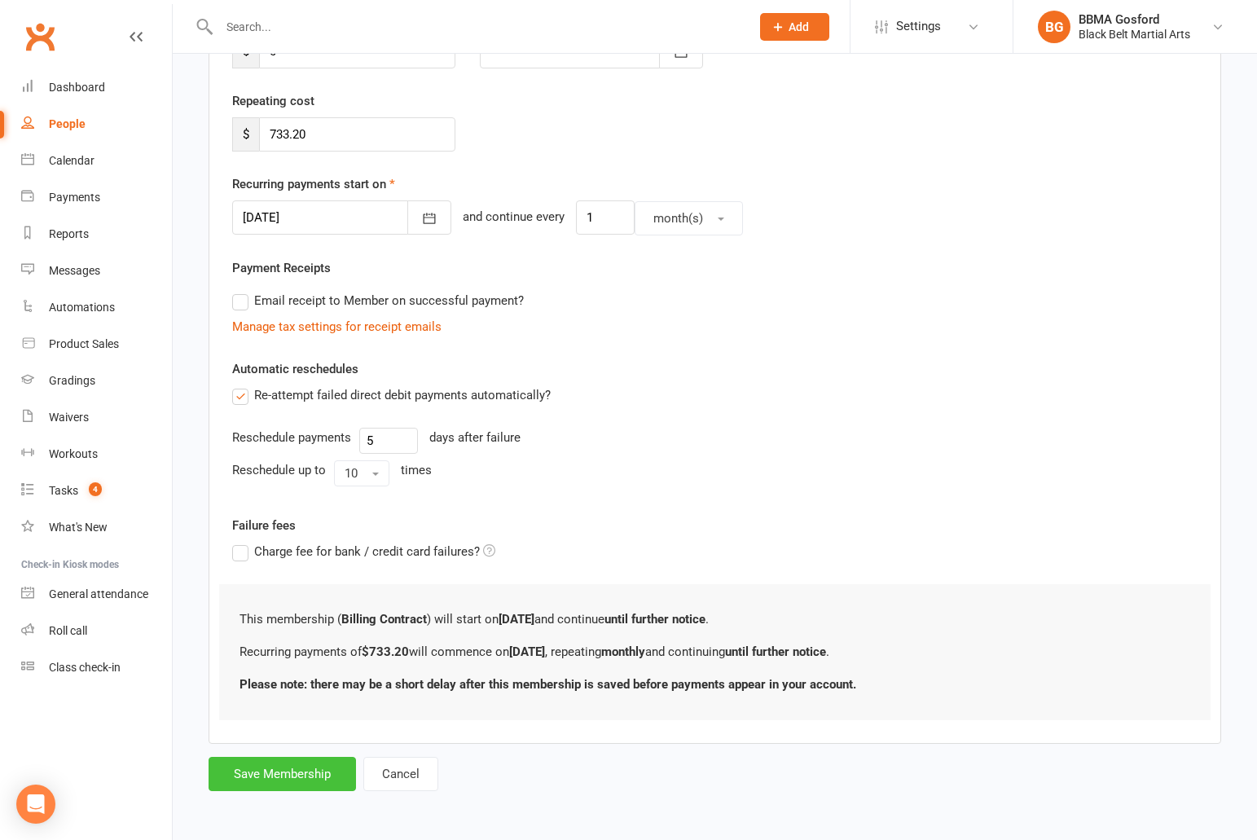
click at [294, 773] on button "Save Membership" at bounding box center [281, 774] width 147 height 34
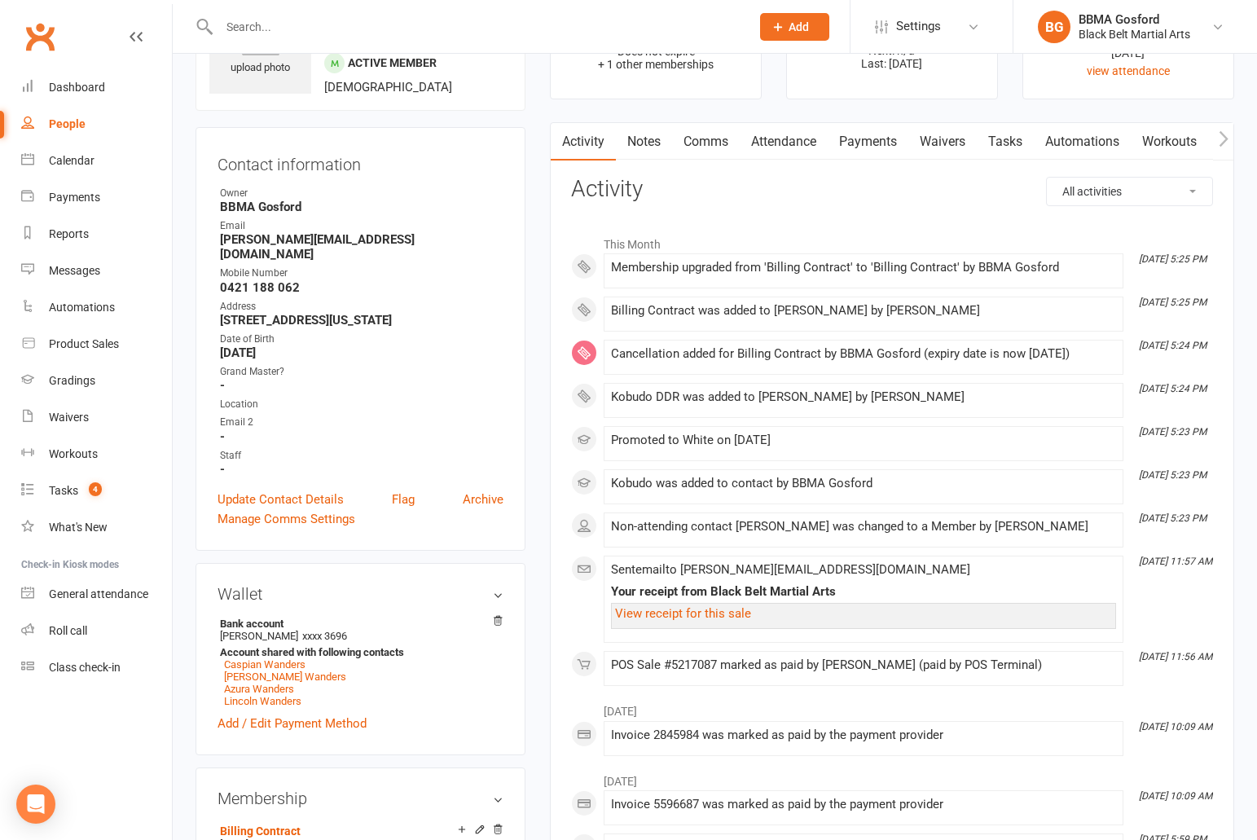
scroll to position [173, 0]
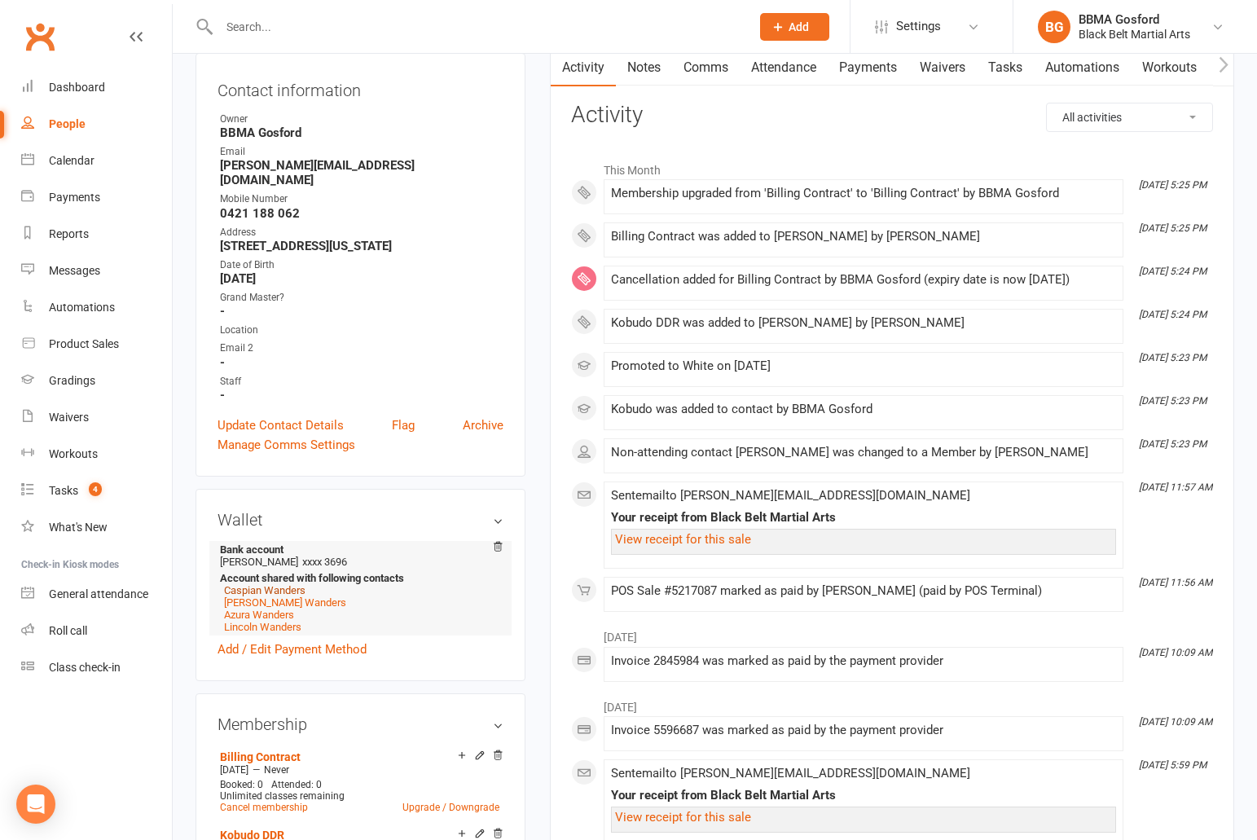
click at [283, 584] on link "Caspian Wanders" at bounding box center [264, 590] width 81 height 12
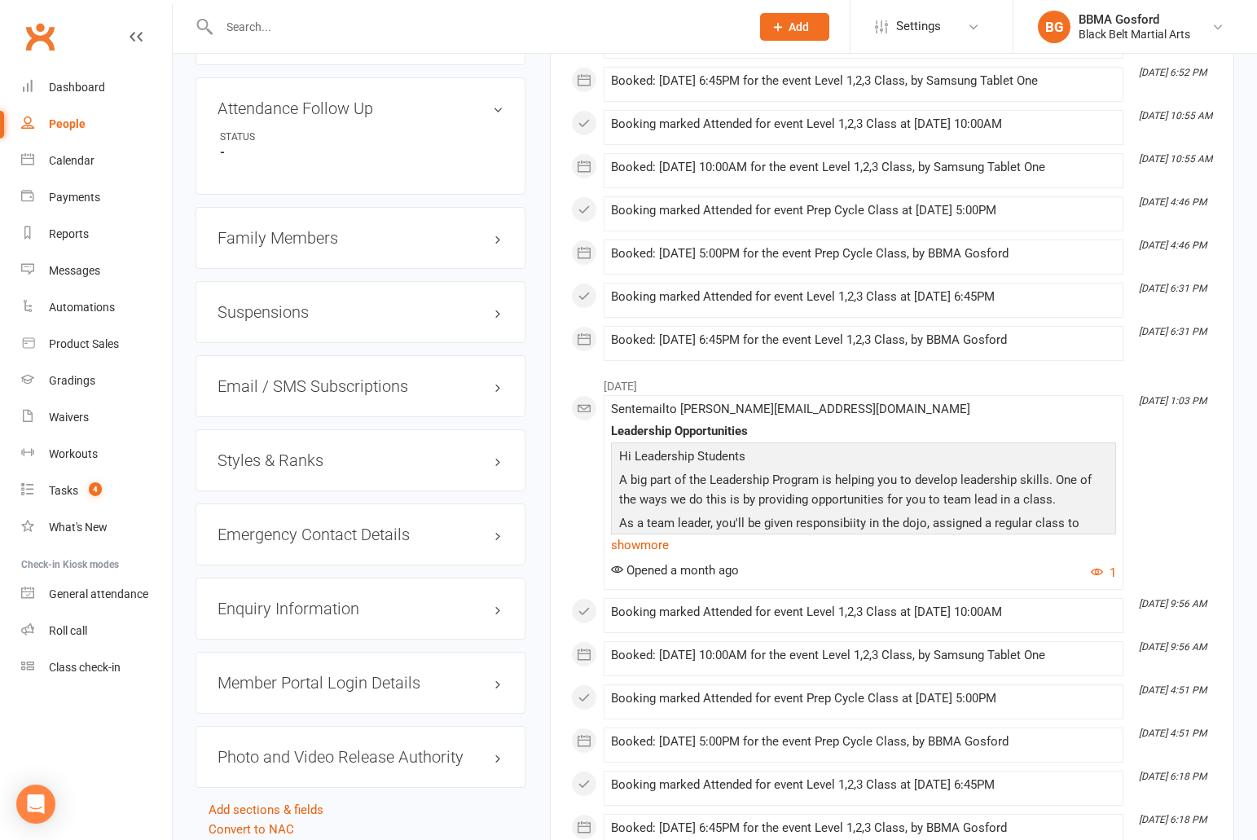
scroll to position [1253, 0]
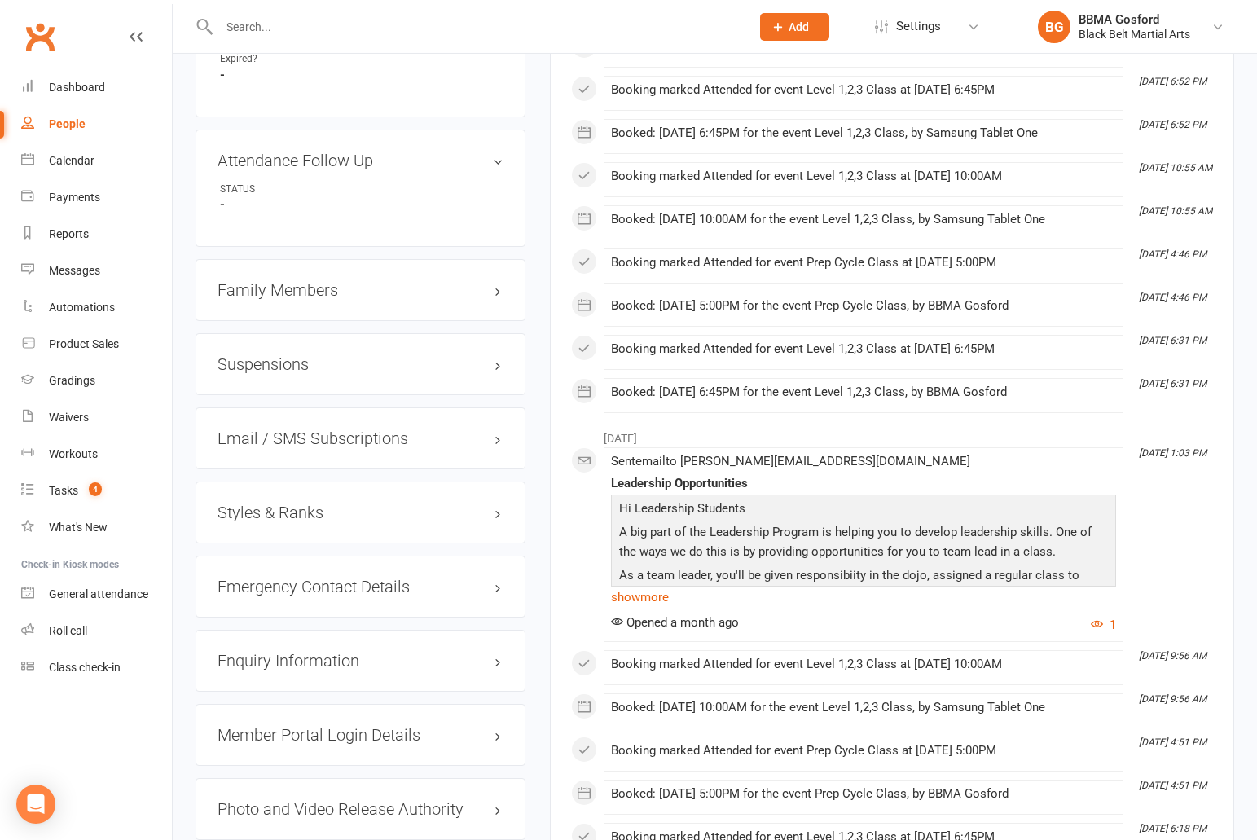
click at [258, 503] on h3 "Styles & Ranks" at bounding box center [360, 512] width 286 height 18
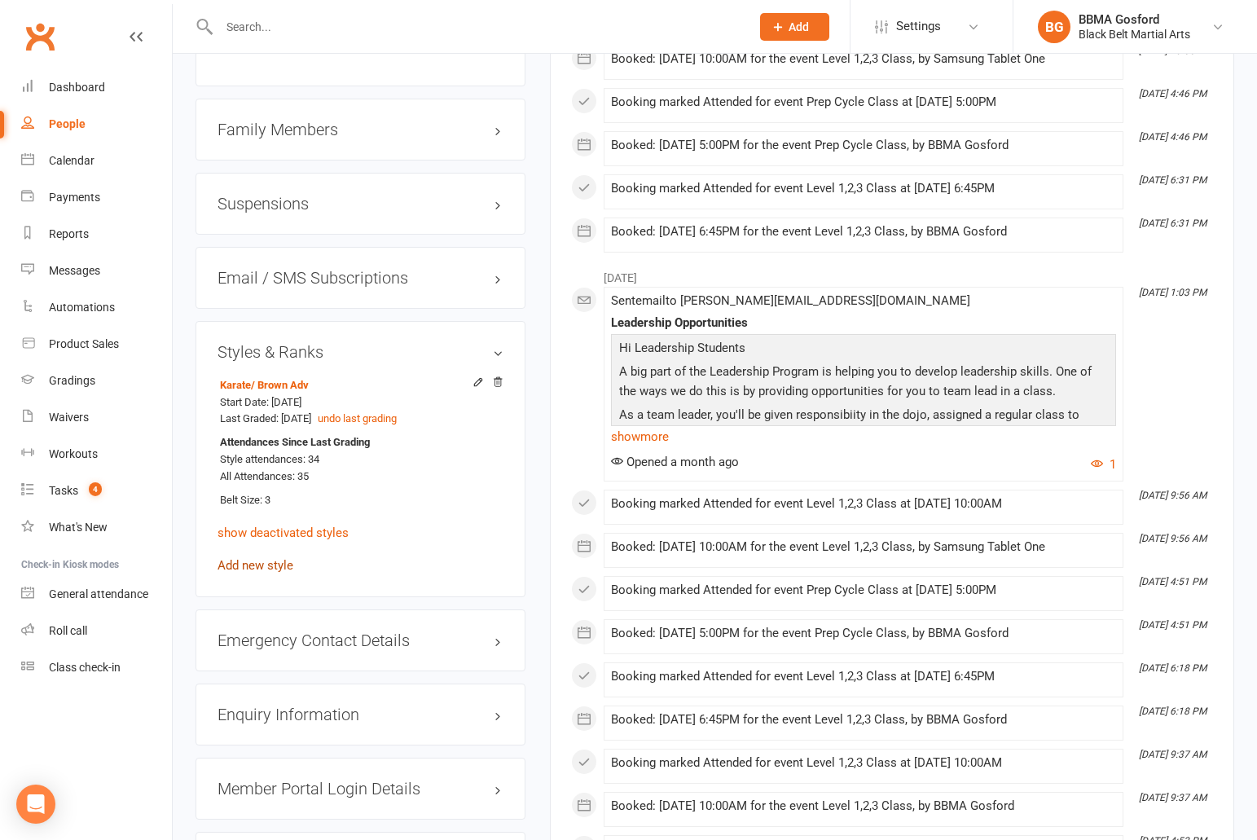
click at [253, 560] on link "Add new style" at bounding box center [255, 565] width 76 height 15
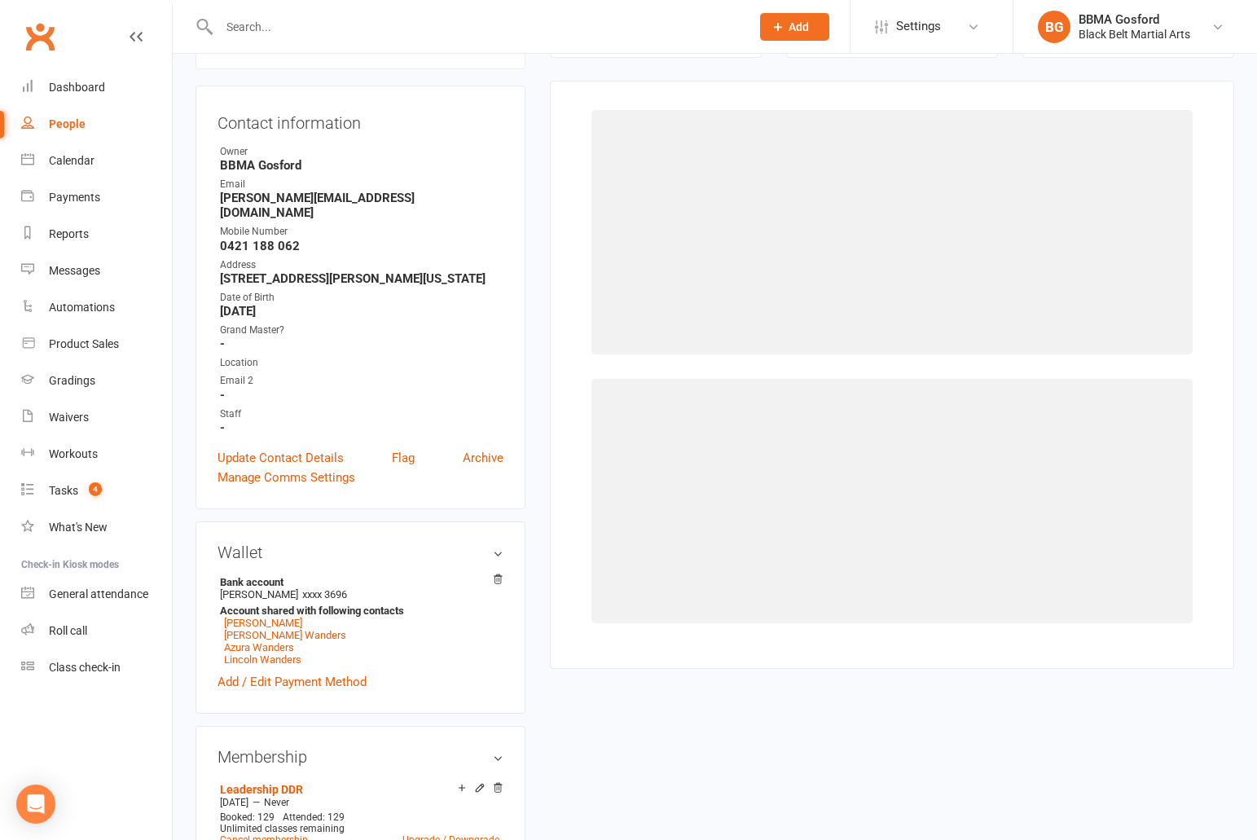
scroll to position [139, 0]
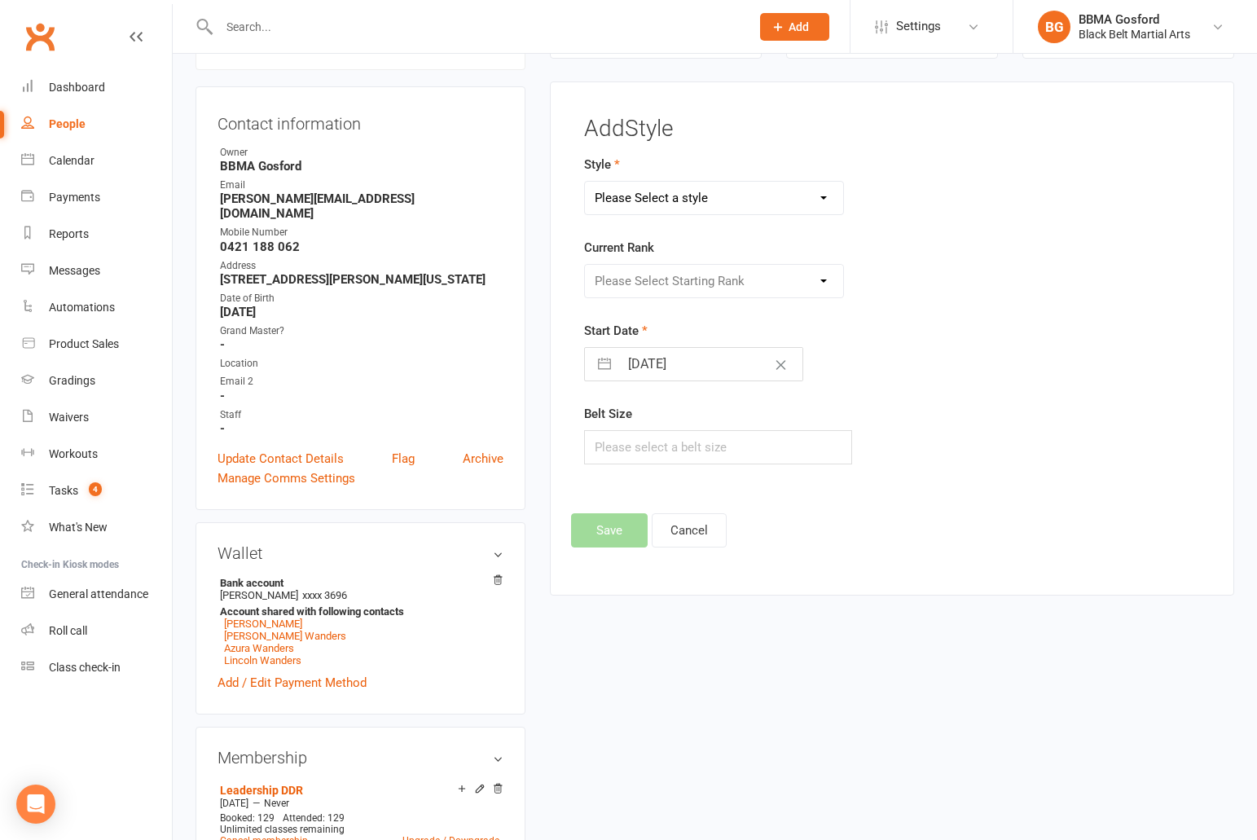
select select "807"
click option "Kobudo" at bounding box center [0, 0] width 0 height 0
select select "7288"
click option "White" at bounding box center [0, 0] width 0 height 0
select select "8"
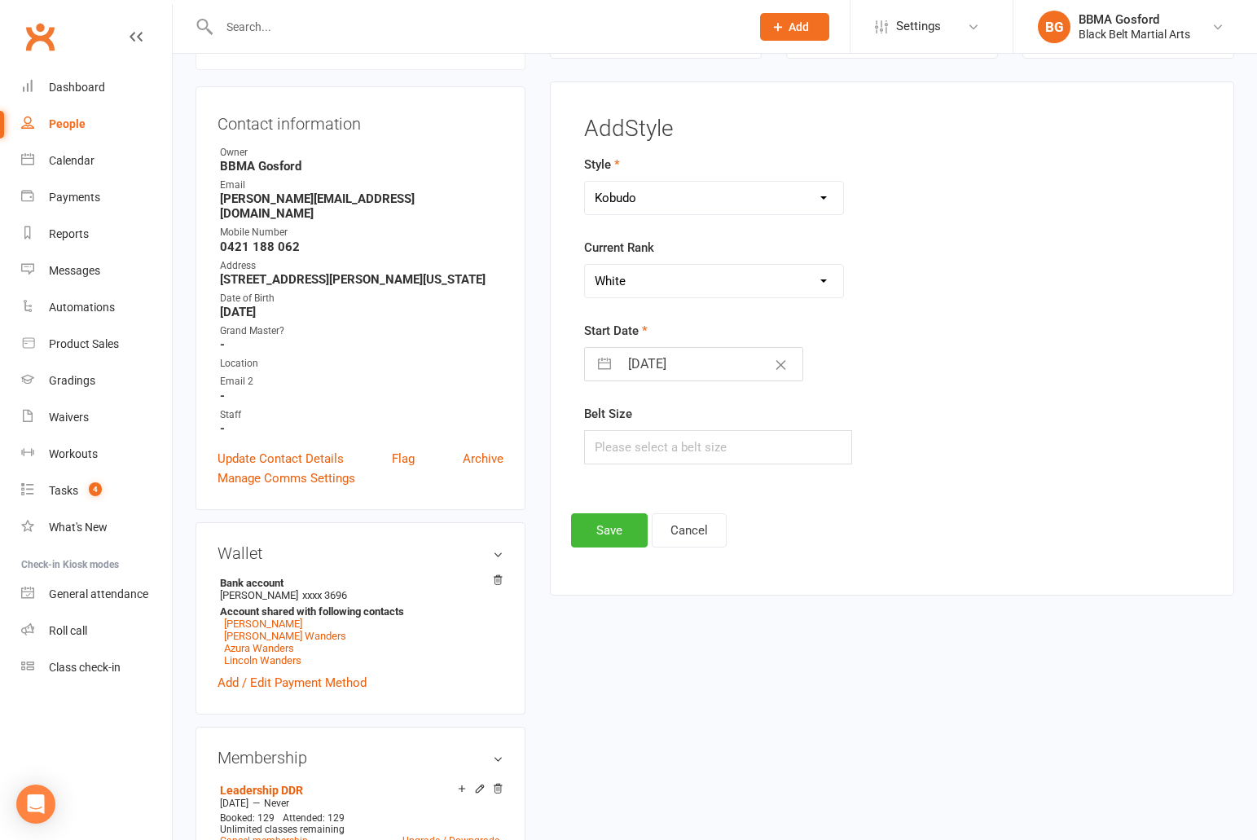
select select "2025"
select select "9"
select select "2025"
select select "10"
select select "2025"
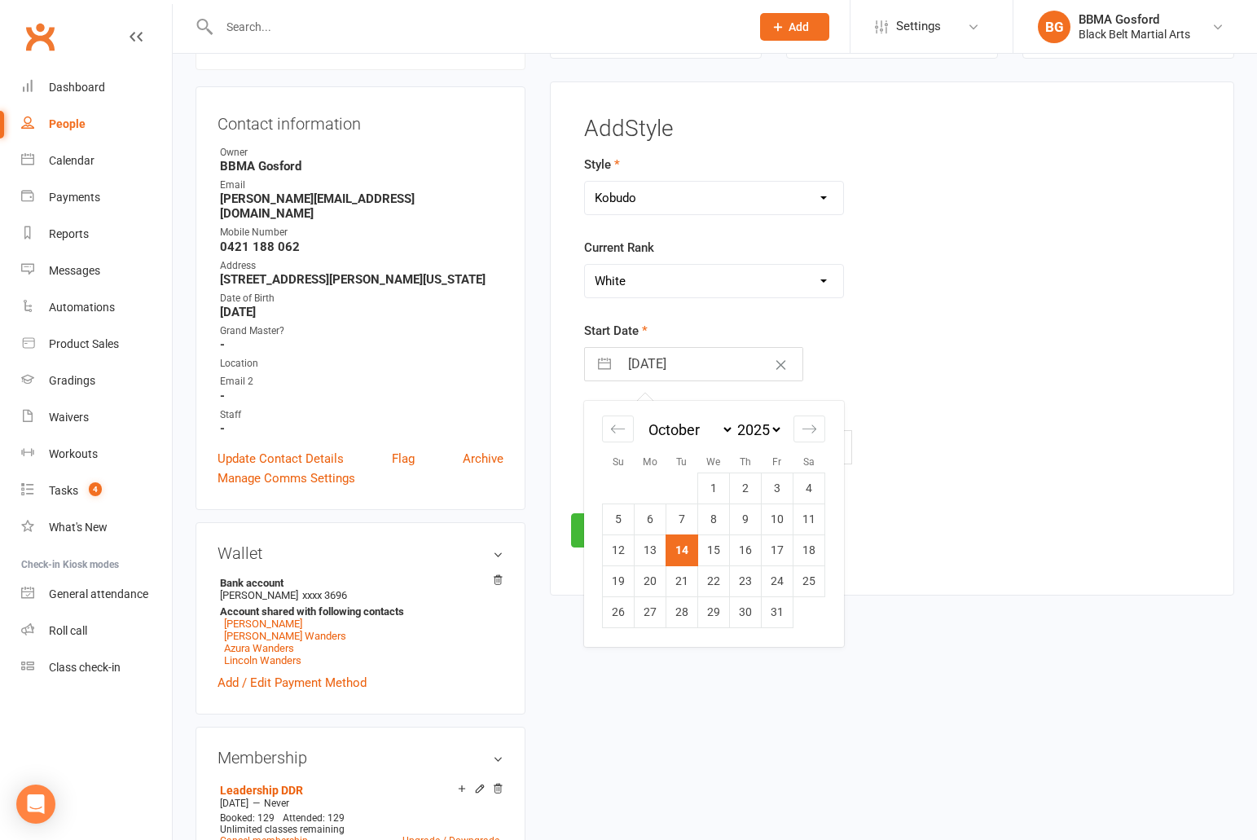
click at [660, 371] on input "[DATE]" at bounding box center [710, 364] width 183 height 33
drag, startPoint x: 646, startPoint y: 551, endPoint x: 685, endPoint y: 537, distance: 41.5
click at [646, 551] on td "13" at bounding box center [650, 549] width 32 height 31
type input "13 Oct 2025"
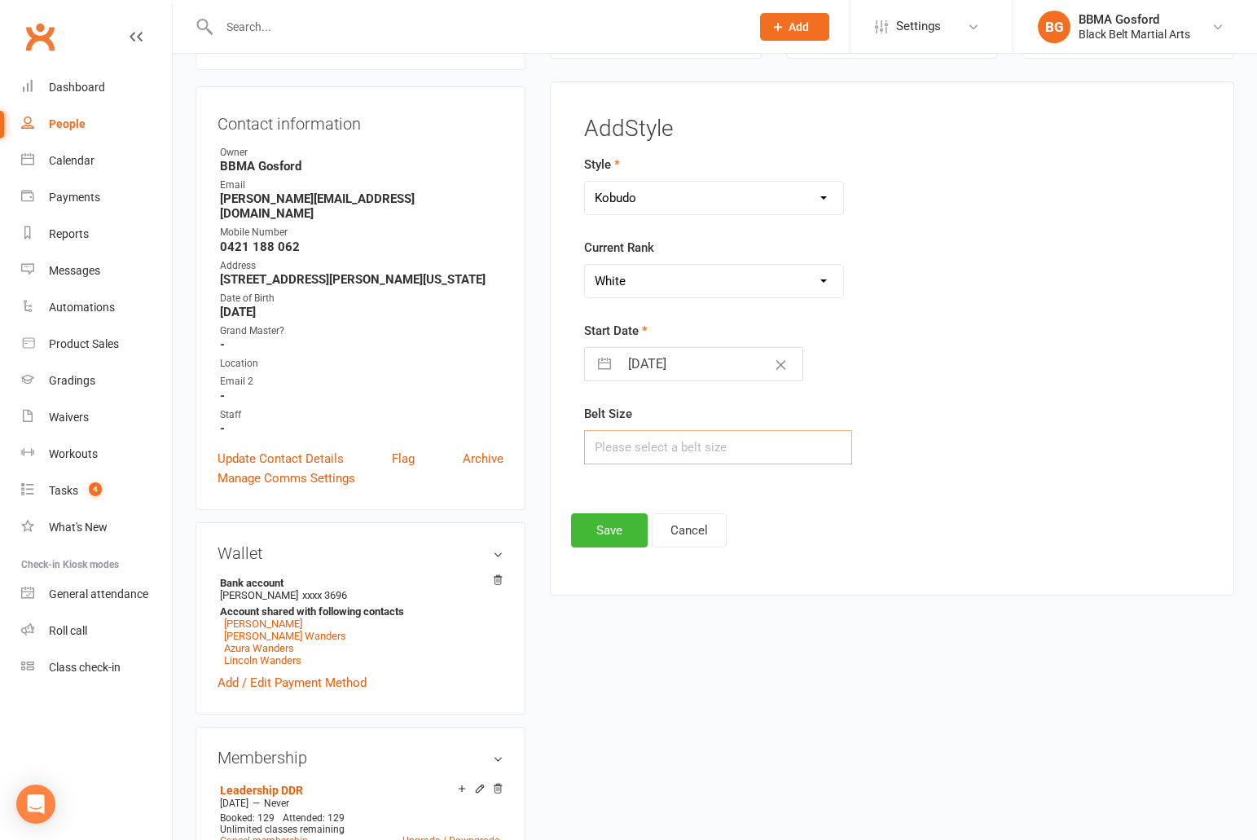
click at [647, 433] on input "text" at bounding box center [718, 447] width 268 height 34
type input "3"
click at [619, 530] on button "Save" at bounding box center [609, 530] width 77 height 34
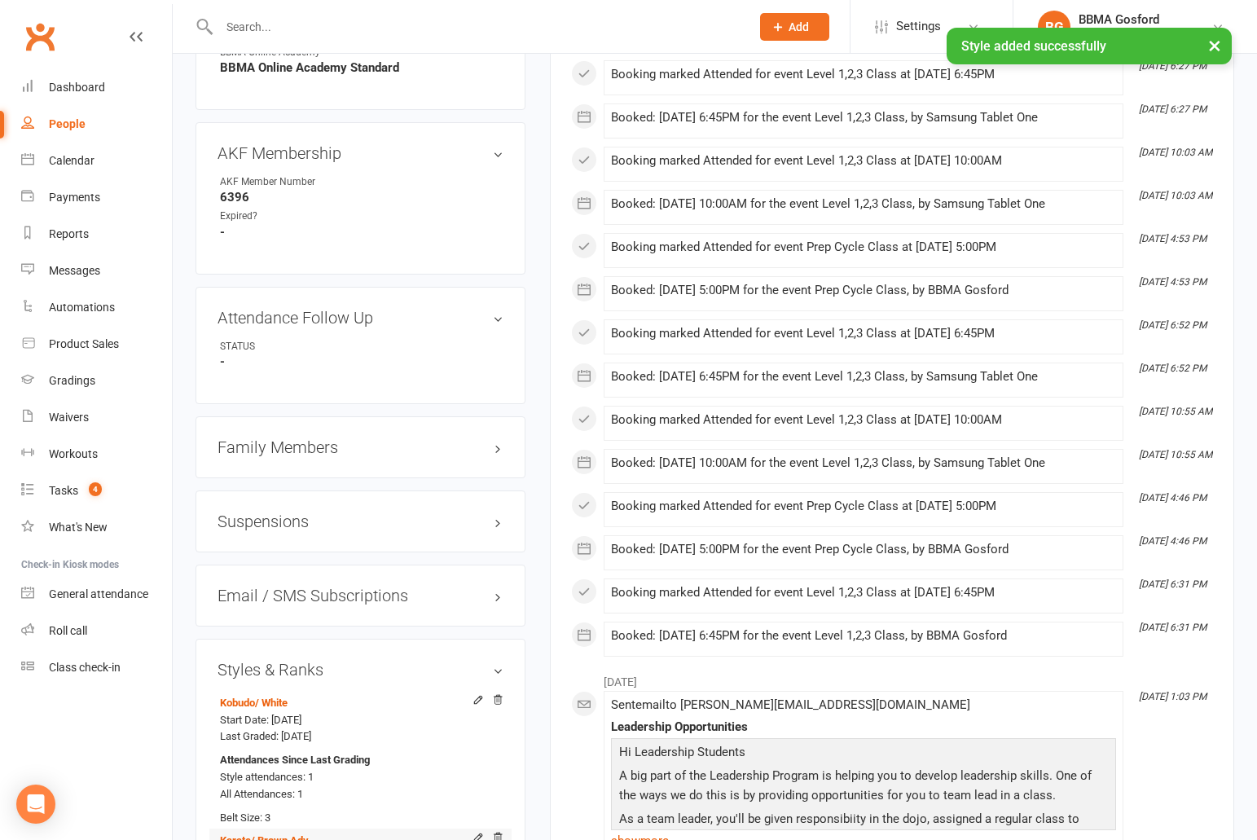
scroll to position [0, 0]
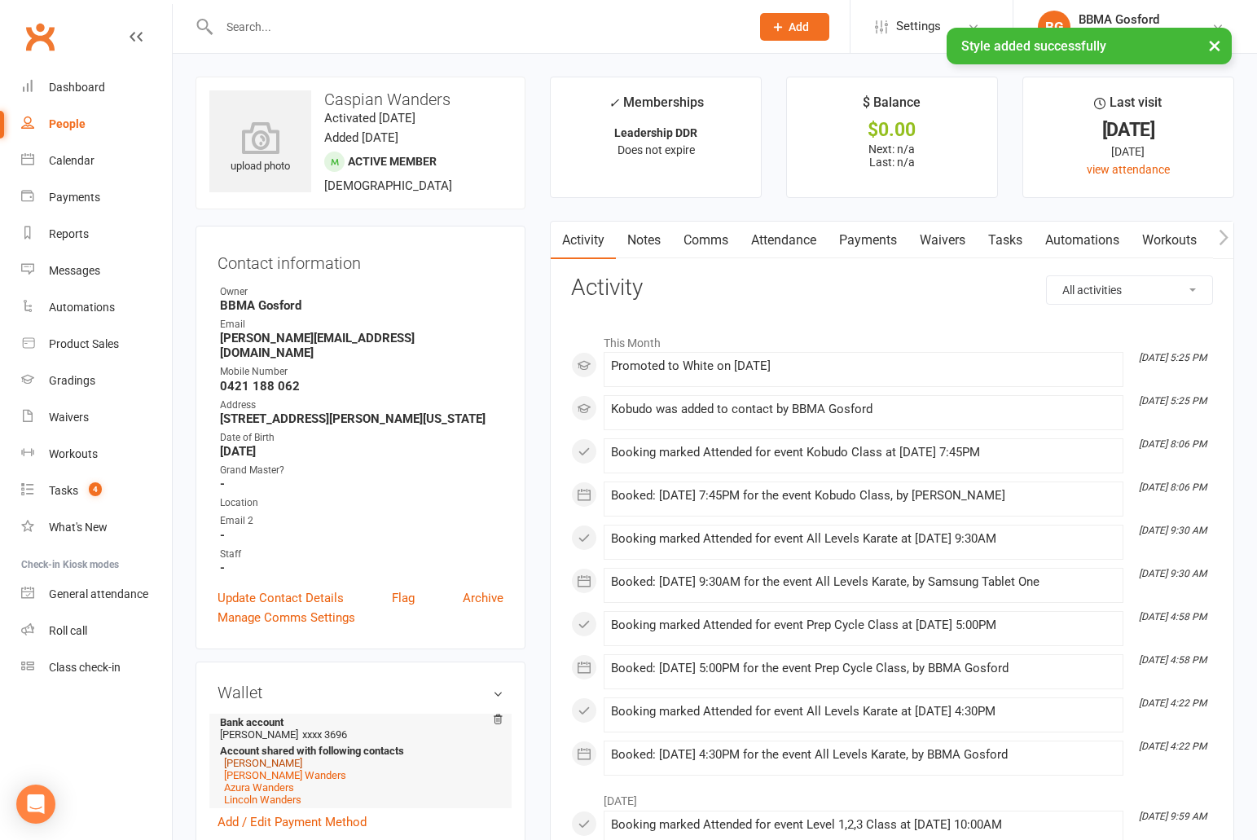
click at [286, 757] on link "Matthew Wanders" at bounding box center [263, 763] width 78 height 12
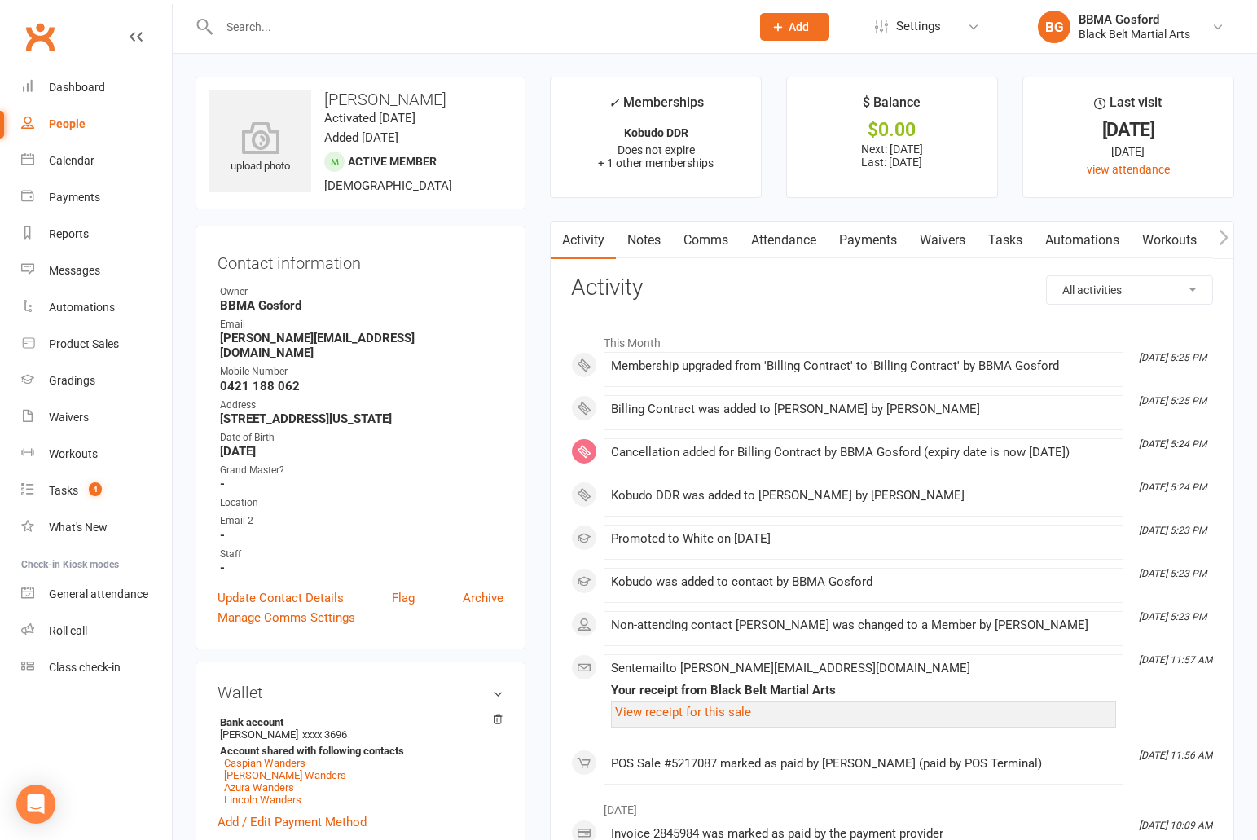
click at [875, 235] on link "Payments" at bounding box center [867, 240] width 81 height 37
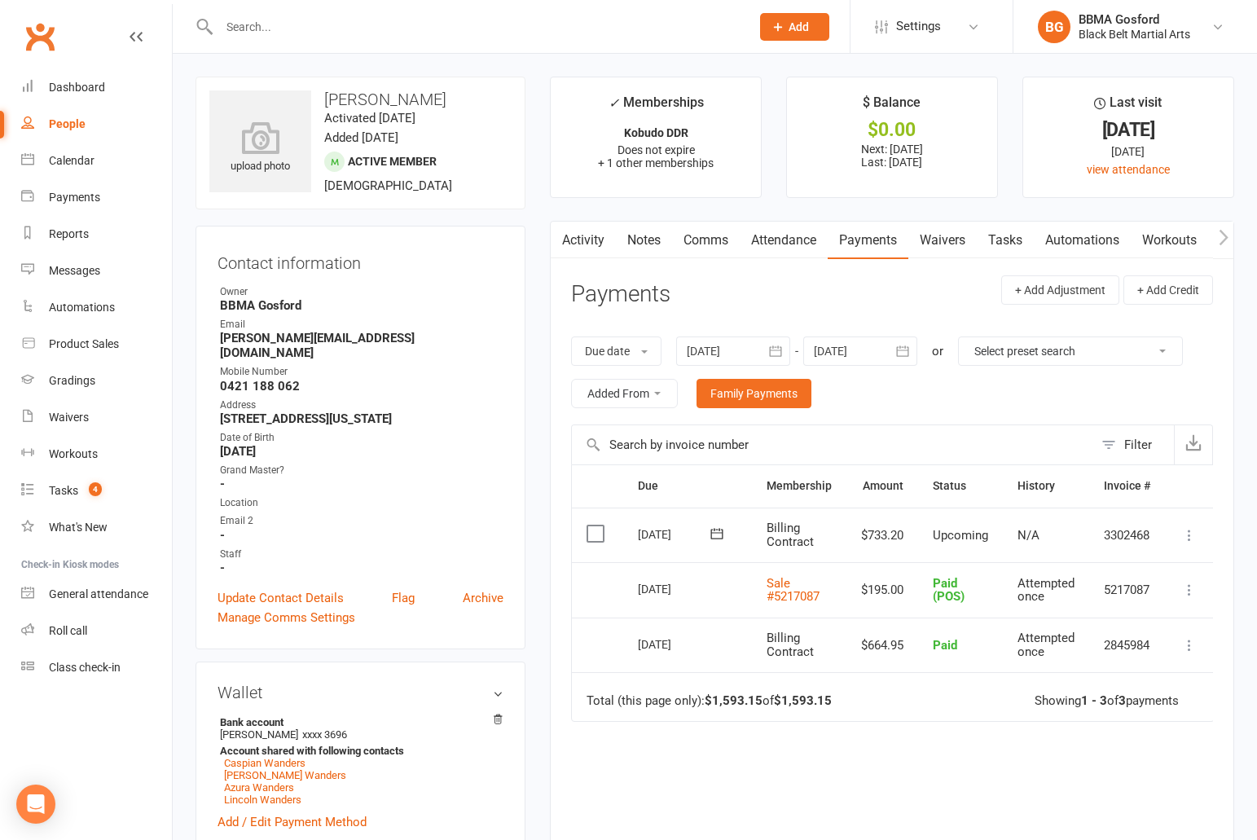
click at [901, 349] on icon "button" at bounding box center [902, 351] width 16 height 16
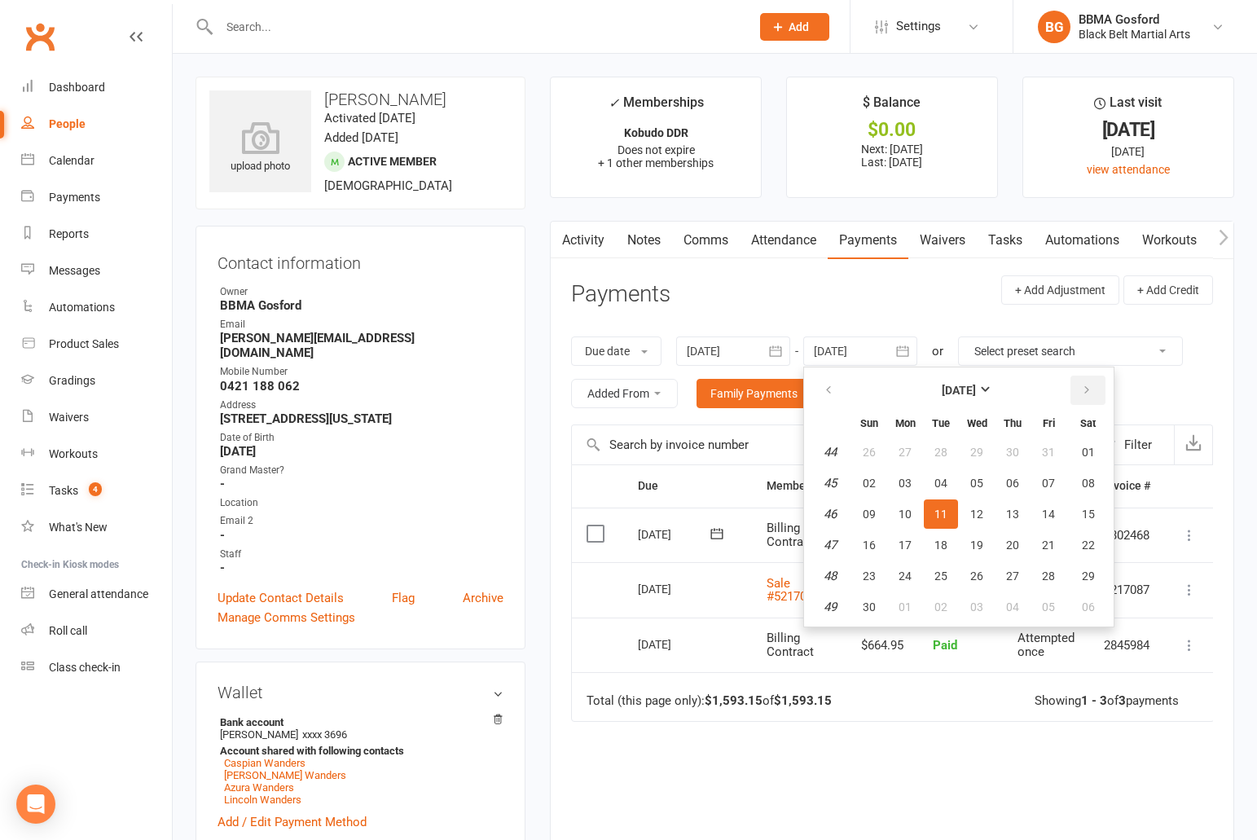
click at [1089, 386] on icon "button" at bounding box center [1086, 390] width 11 height 13
click at [1099, 578] on button "31" at bounding box center [1088, 575] width 42 height 29
type input "31 Jan 2026"
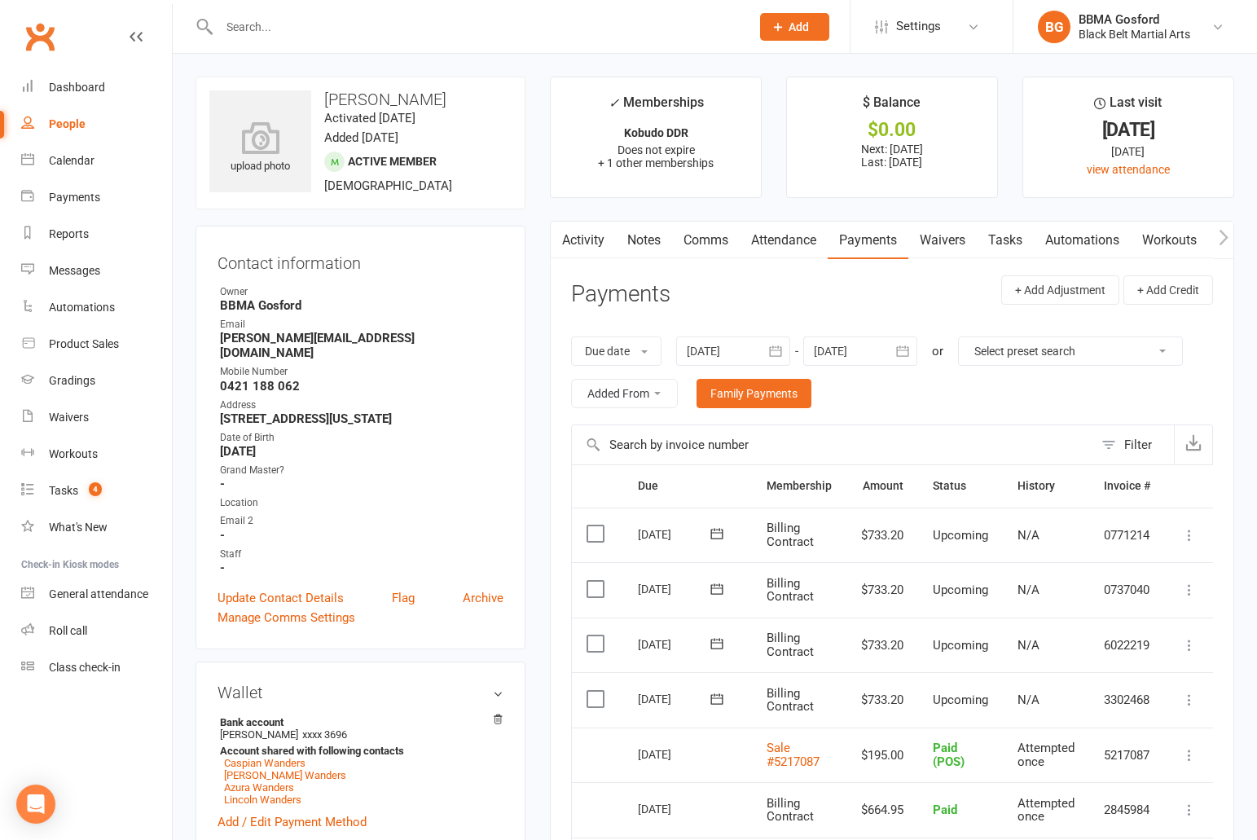
click at [286, 32] on input "text" at bounding box center [476, 26] width 524 height 23
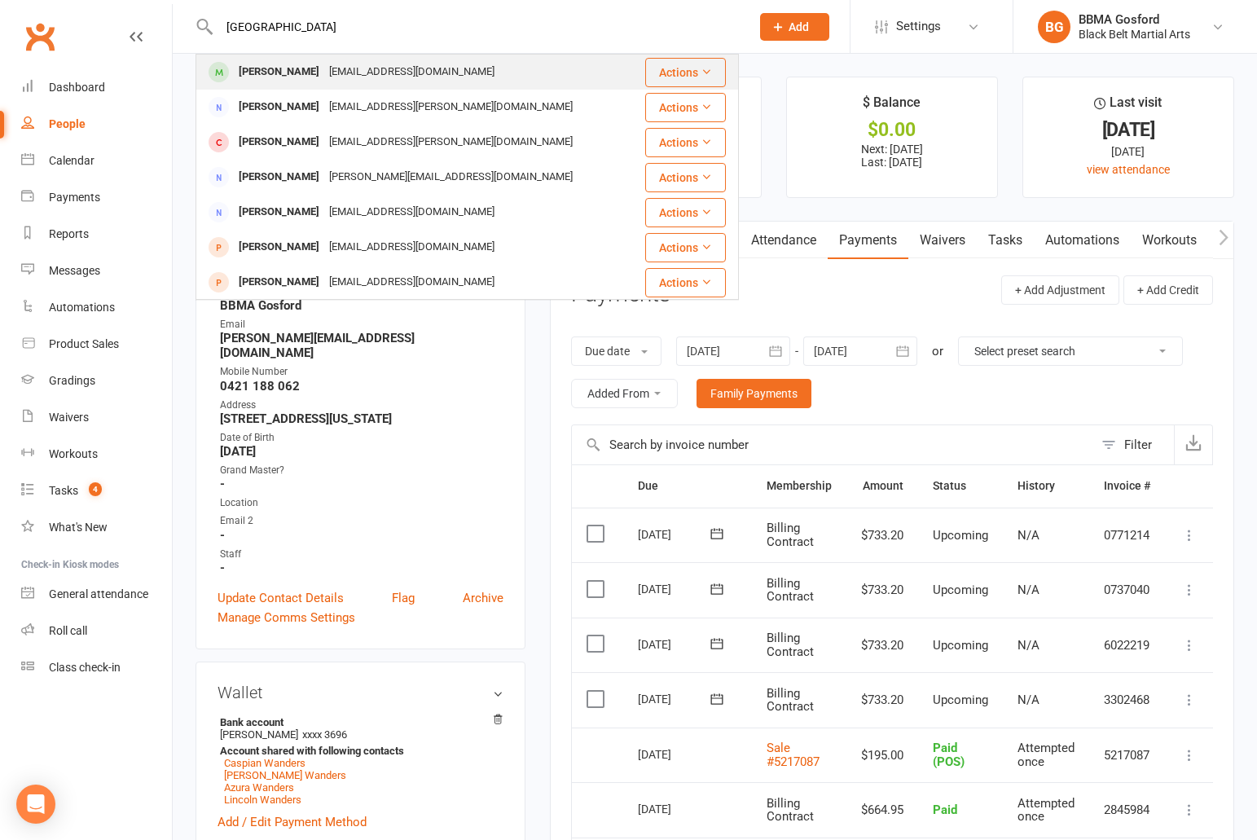
type input "lyon"
click at [324, 77] on div "luke@lyontechnics.com.au" at bounding box center [411, 72] width 175 height 24
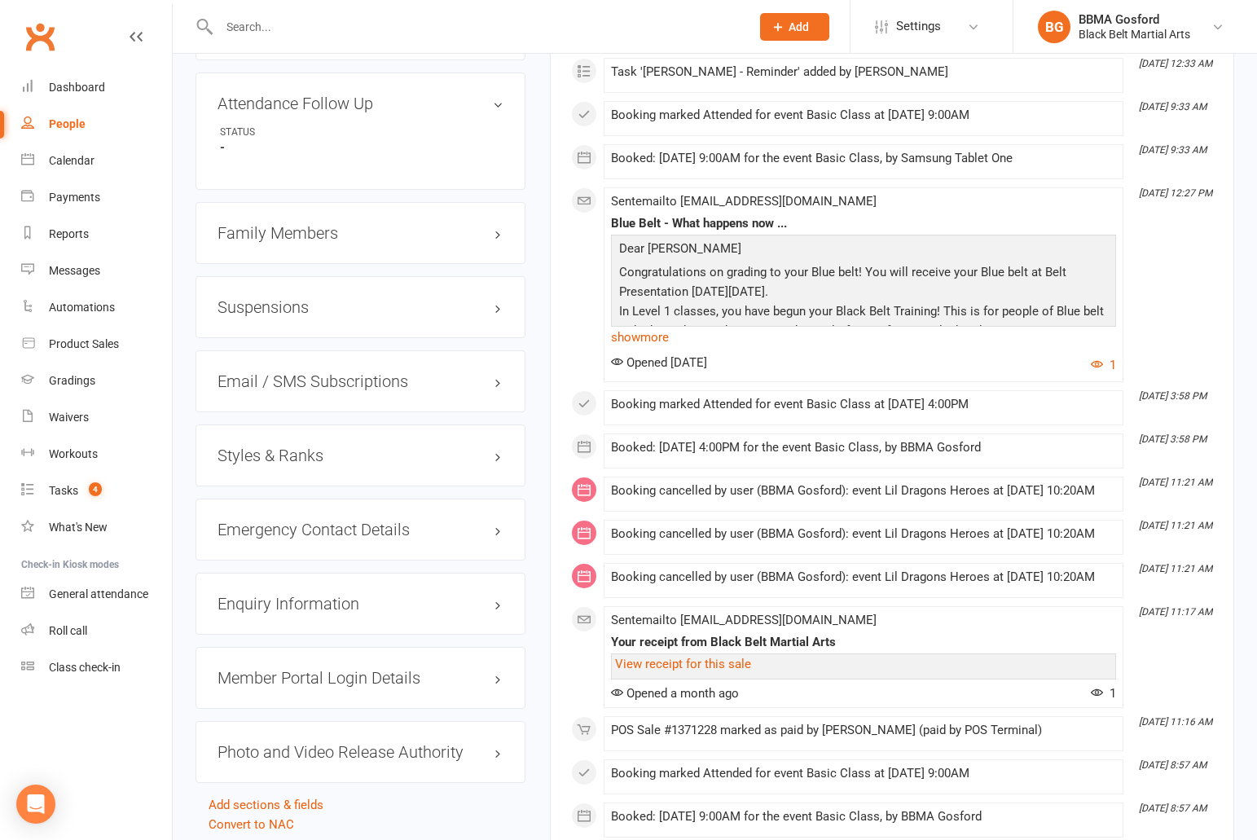
scroll to position [1222, 0]
click at [296, 228] on h3 "Family Members" at bounding box center [360, 231] width 286 height 18
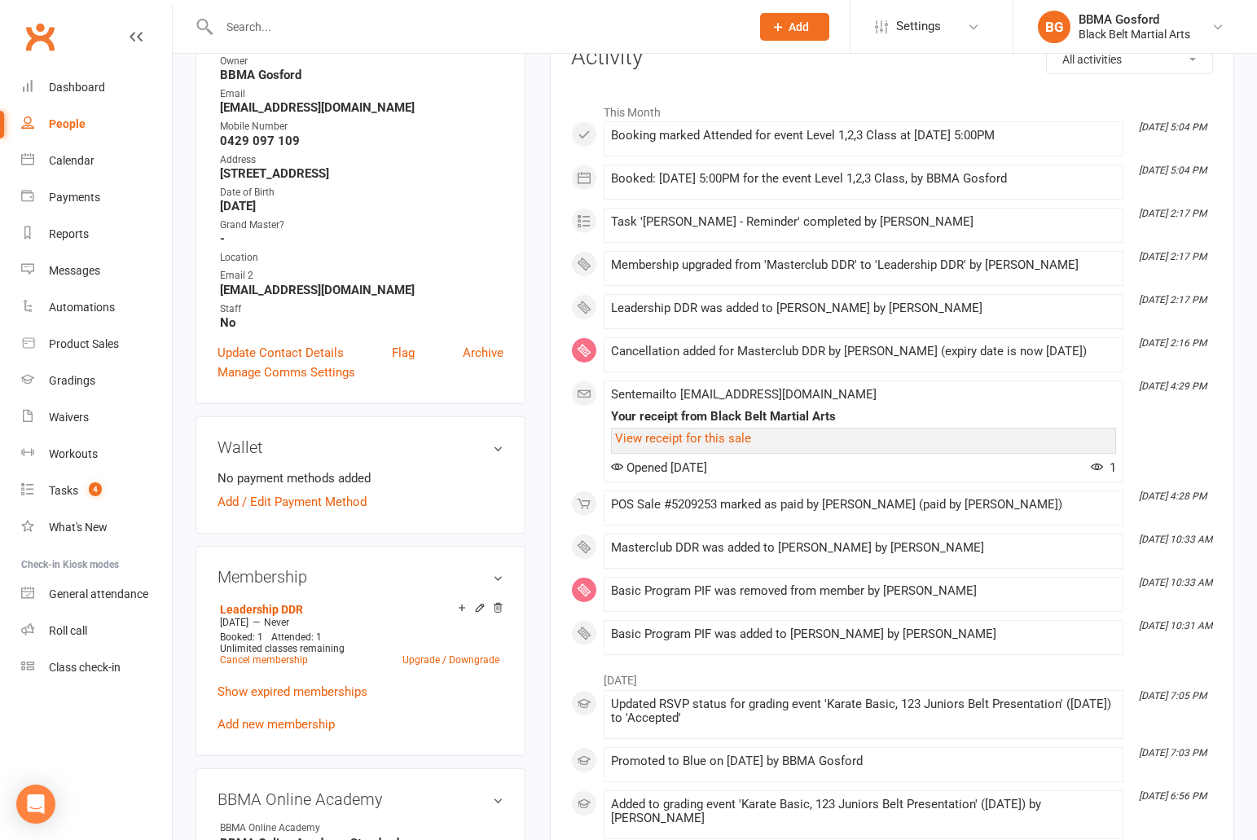
scroll to position [0, 0]
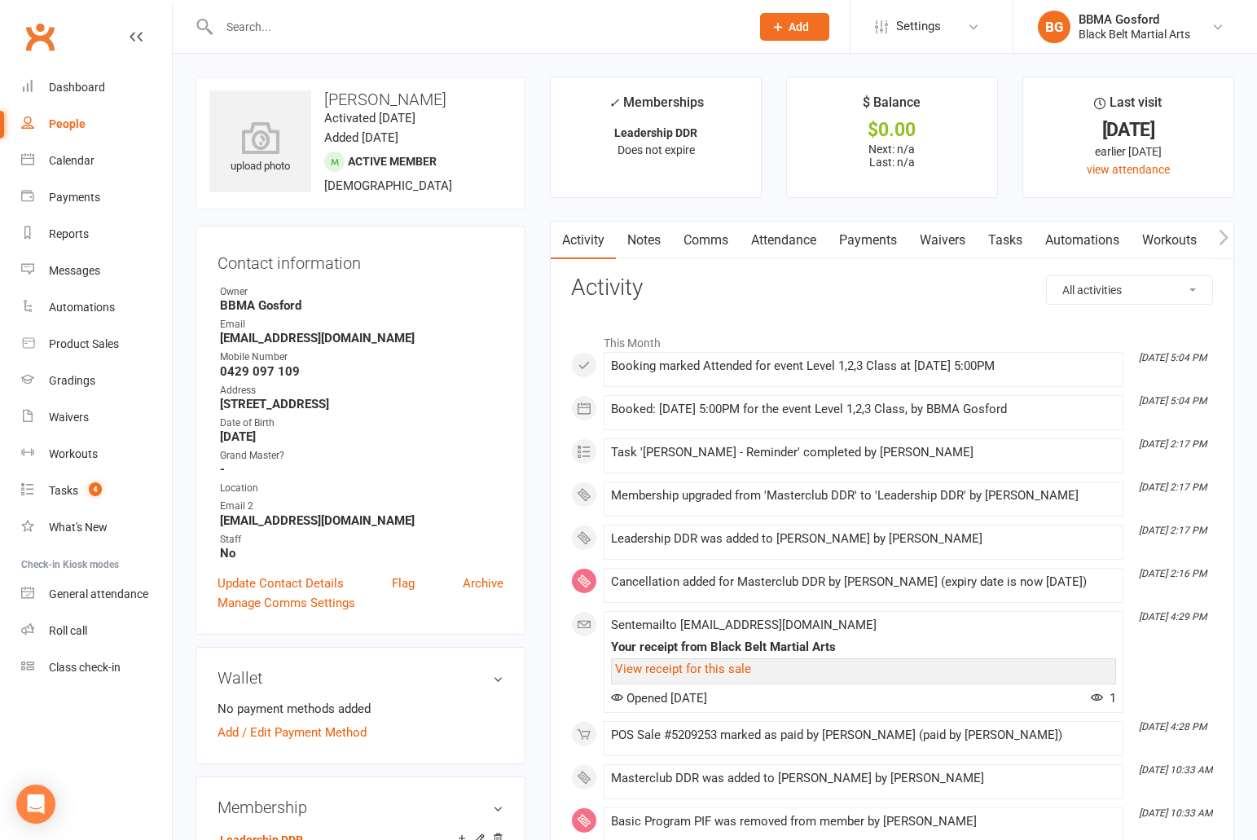
click at [278, 30] on input "text" at bounding box center [476, 26] width 524 height 23
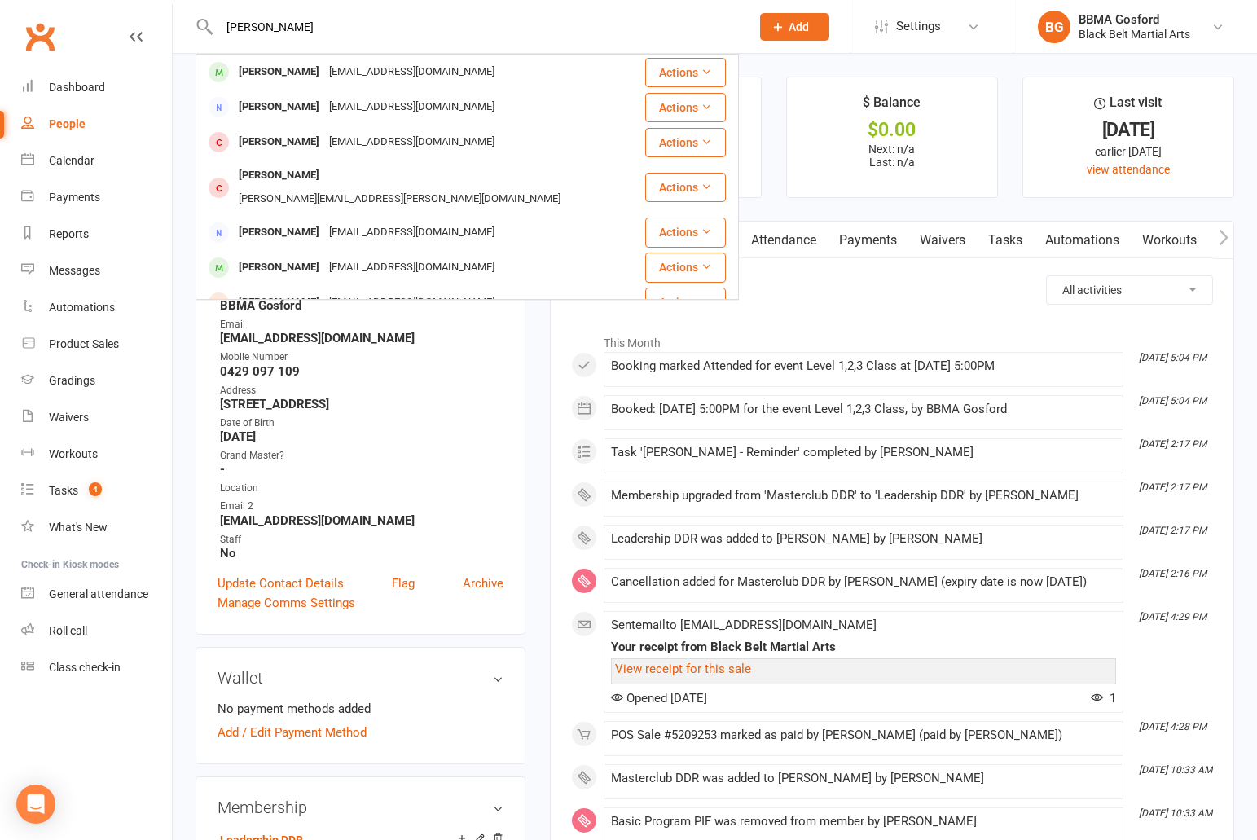
type input "luke lyon"
click at [778, 85] on ul "✓ Memberships Leadership DDR Does not expire $ Balance $0.00 Next: n/a Last: n/…" at bounding box center [892, 137] width 684 height 121
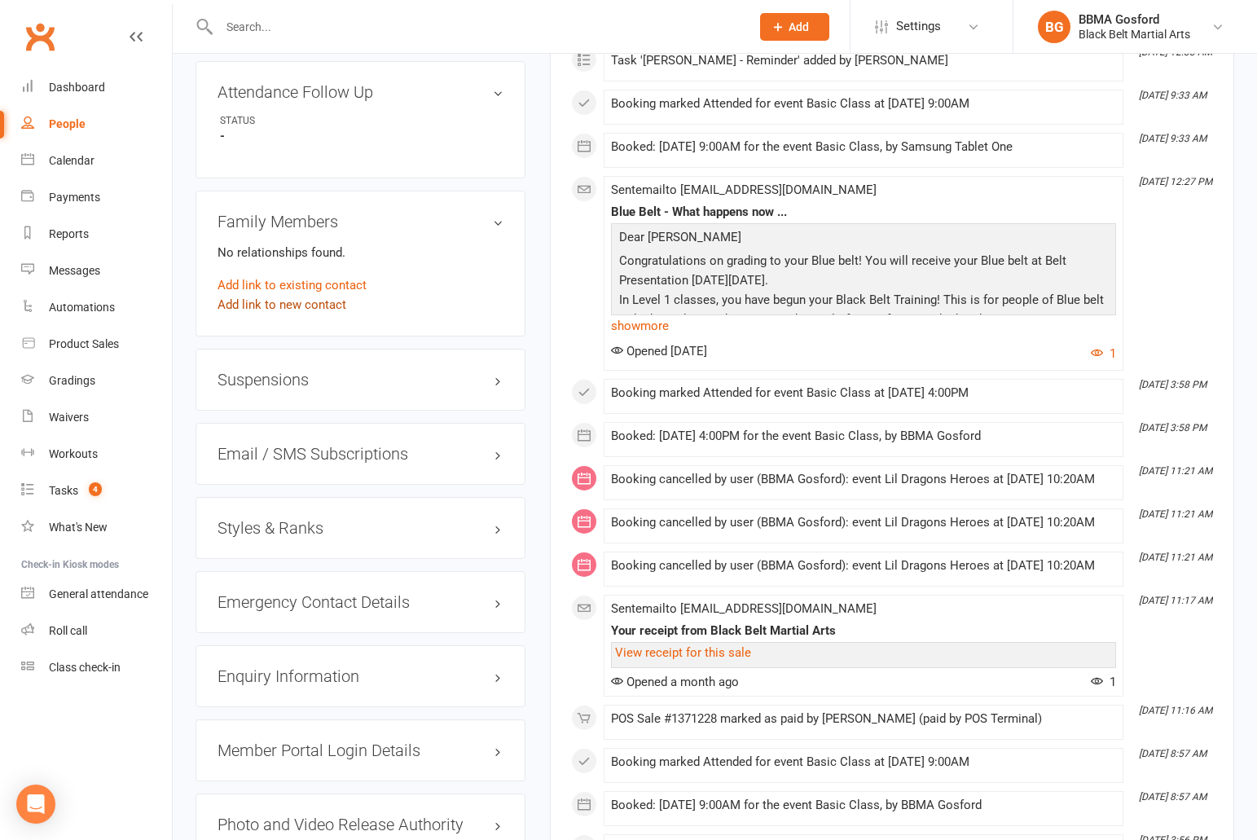
scroll to position [1240, 0]
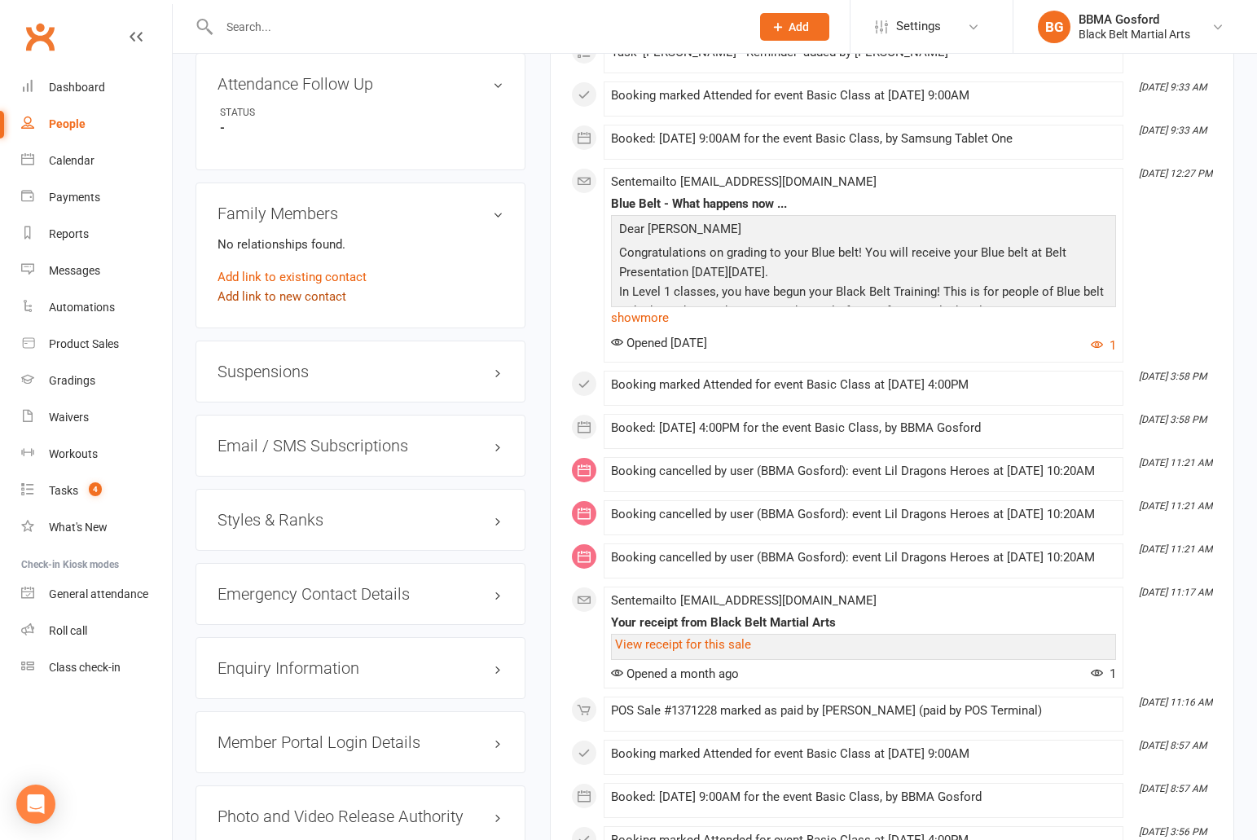
click at [274, 296] on link "Add link to new contact" at bounding box center [281, 297] width 129 height 20
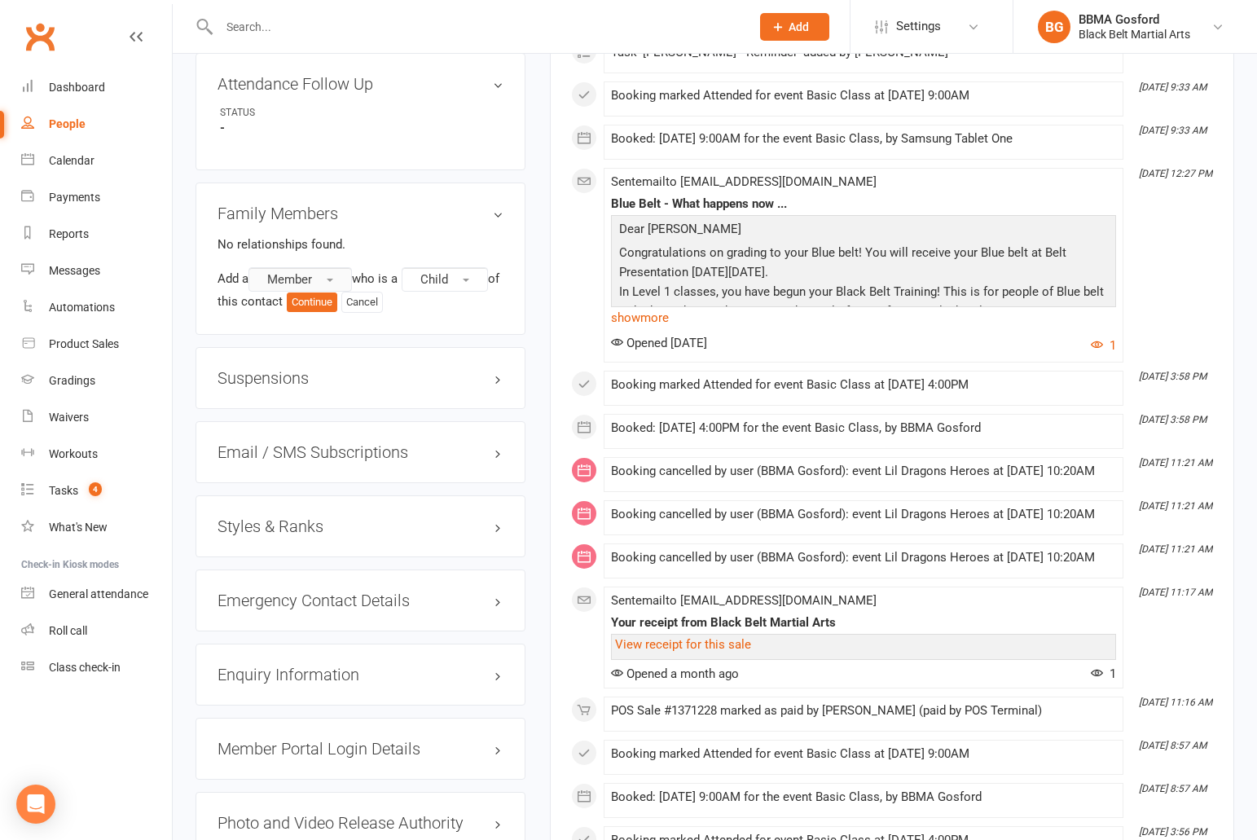
click at [308, 285] on span "Member" at bounding box center [289, 279] width 45 height 15
click at [315, 377] on span "Non-attending contact" at bounding box center [322, 378] width 121 height 15
click at [278, 308] on button "Child" at bounding box center [265, 304] width 86 height 24
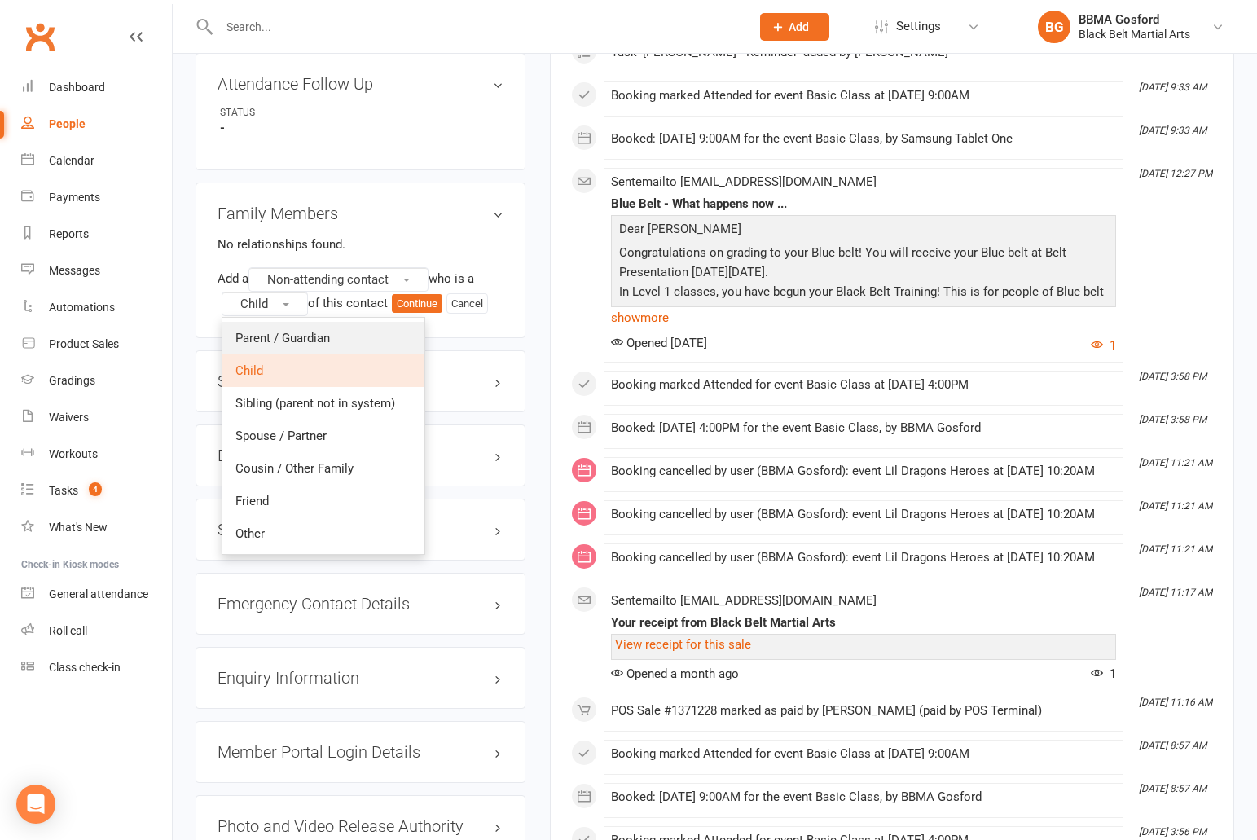
click at [259, 334] on span "Parent / Guardian" at bounding box center [282, 338] width 94 height 15
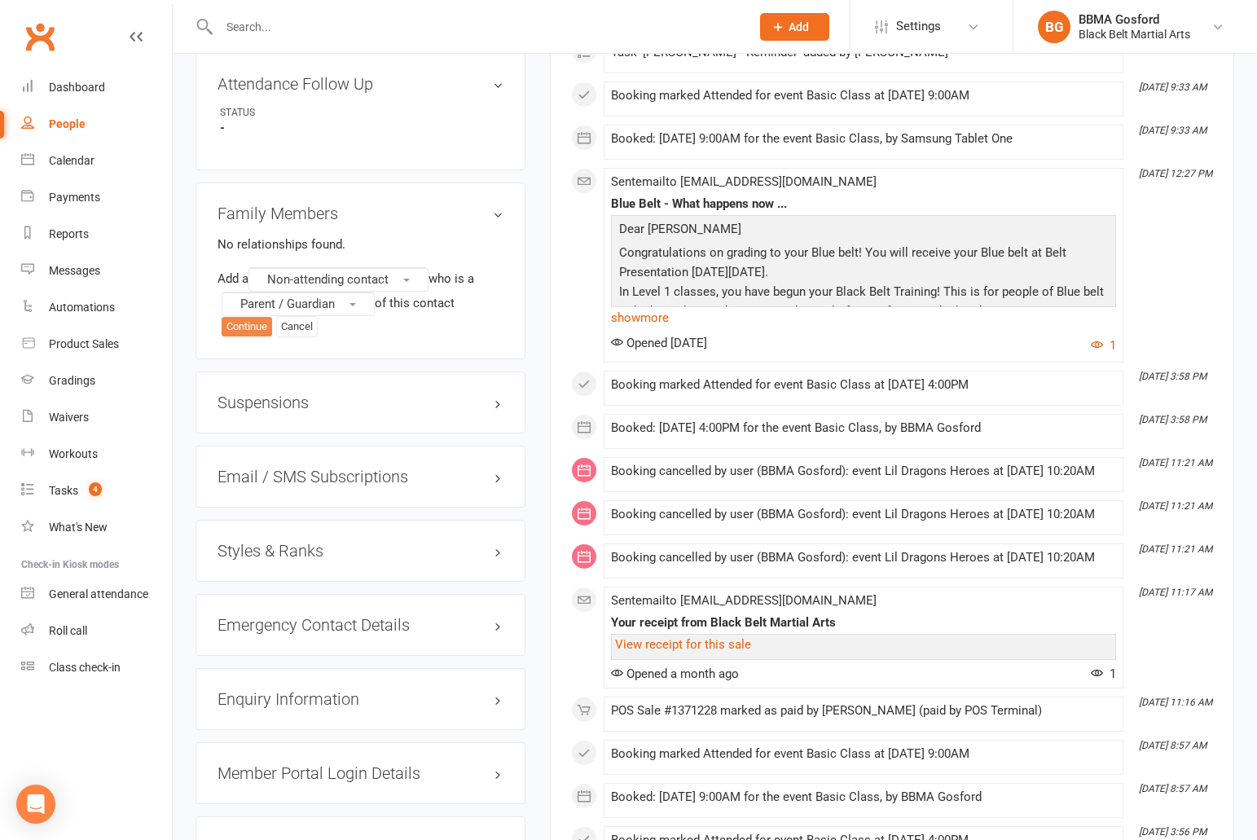
click at [253, 325] on button "Continue" at bounding box center [247, 327] width 50 height 20
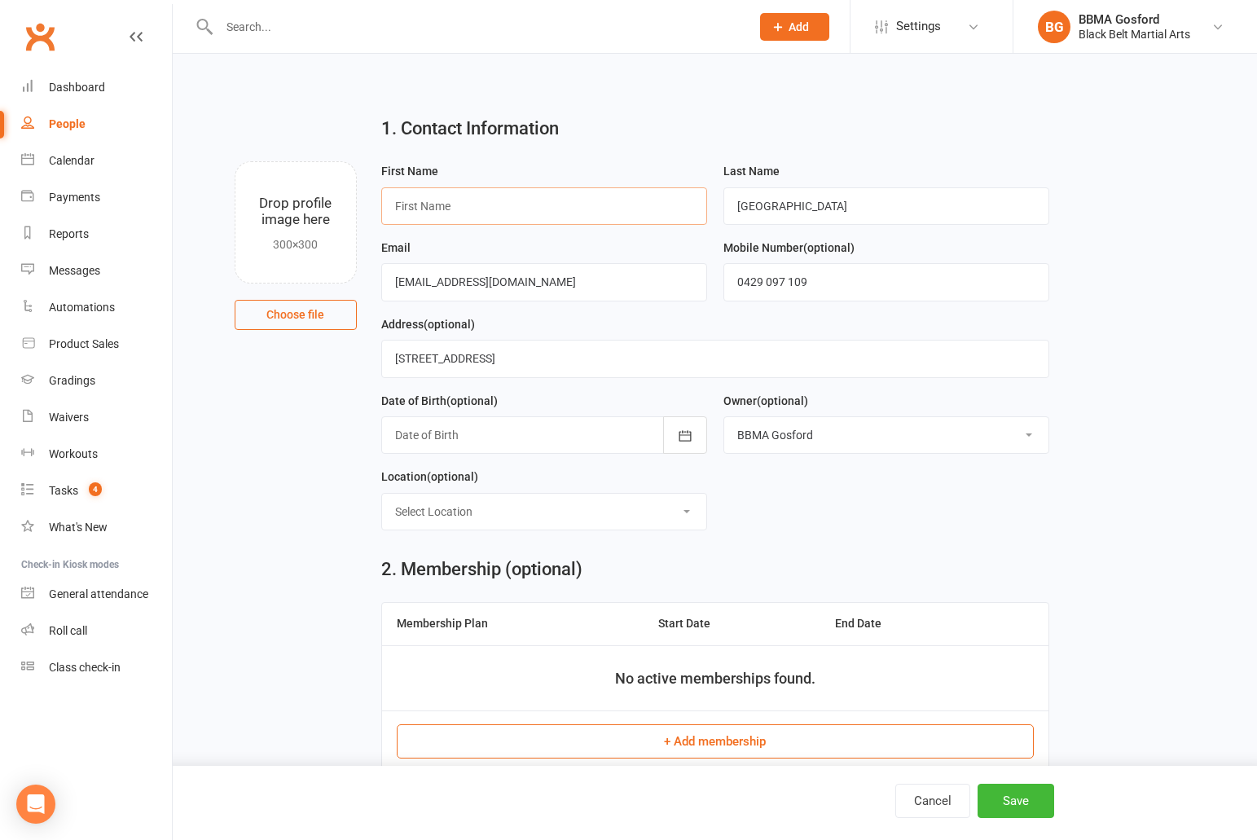
click at [511, 203] on input "text" at bounding box center [544, 205] width 326 height 37
type input "Luke"
click at [836, 283] on input "0429 097 109" at bounding box center [886, 281] width 326 height 37
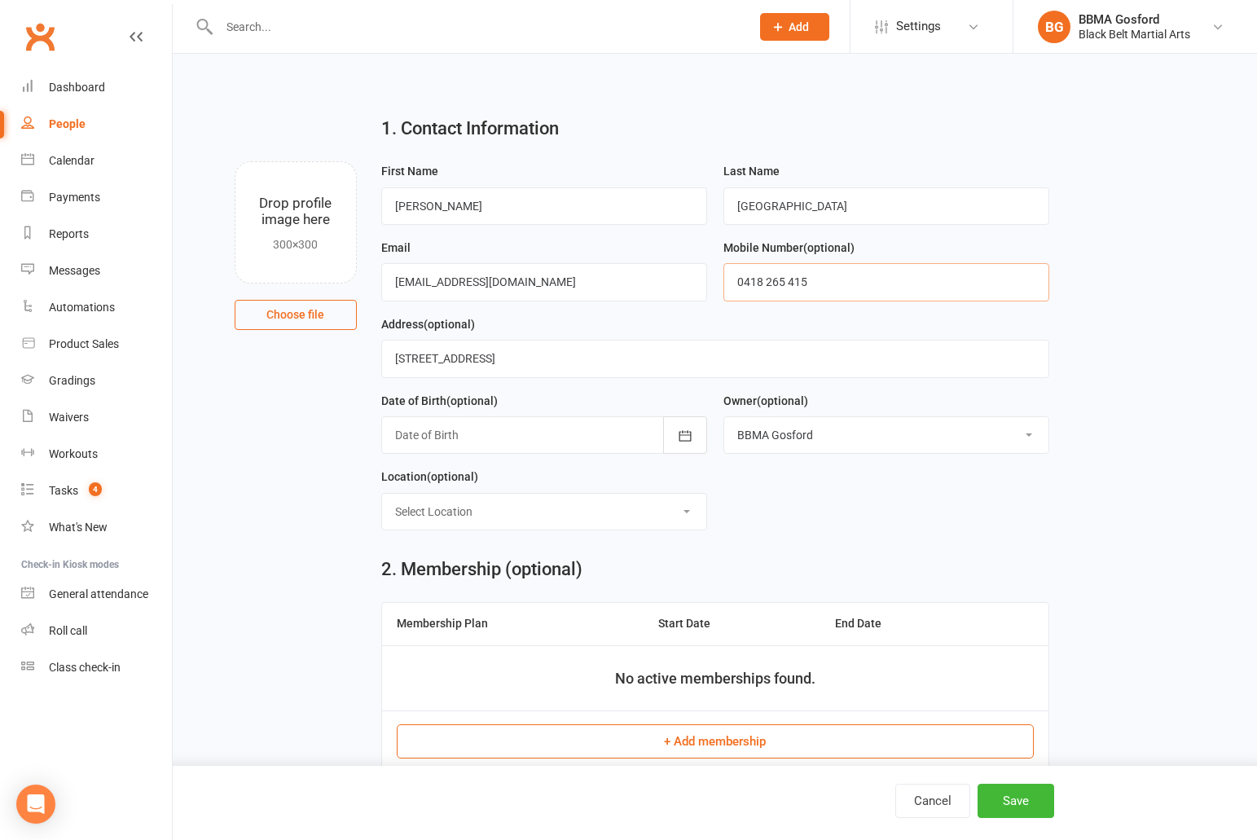
type input "0418 265 415"
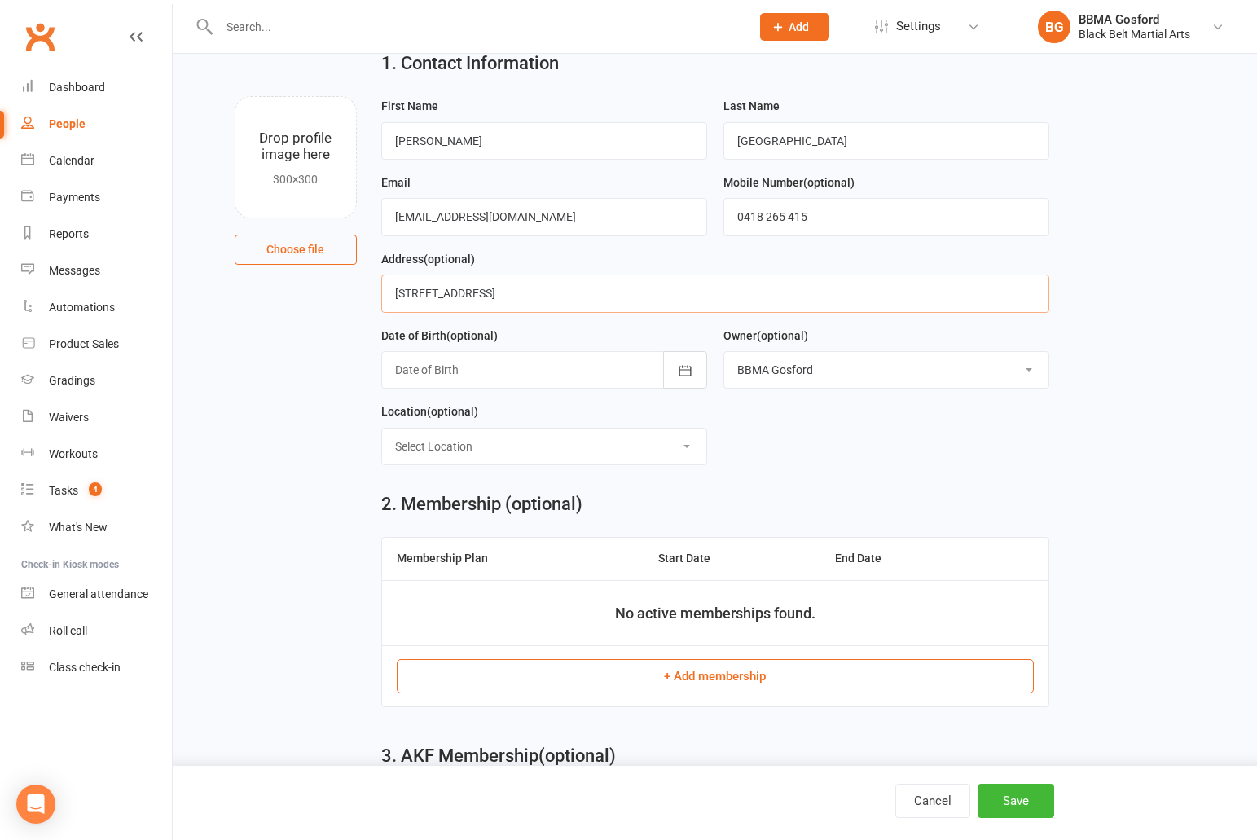
scroll to position [181, 0]
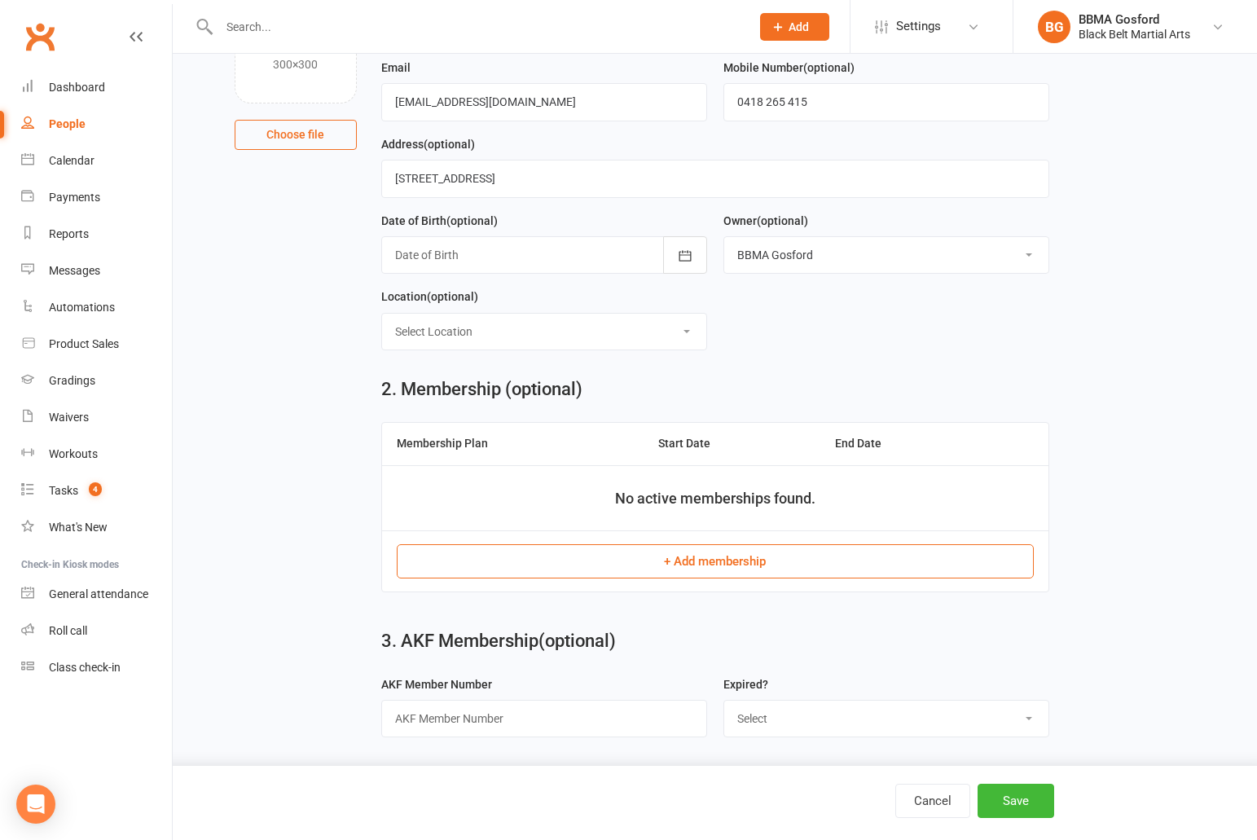
click at [729, 565] on button "+ Add membership" at bounding box center [715, 561] width 637 height 34
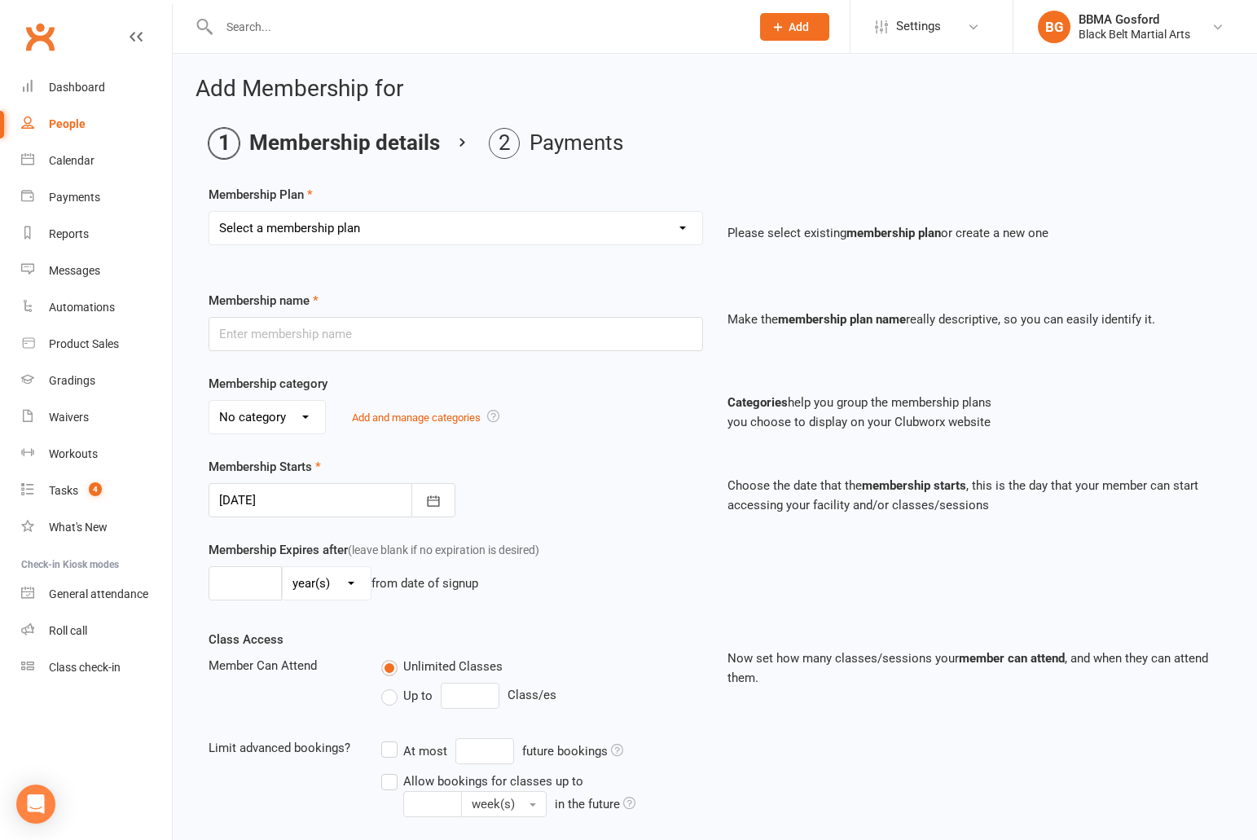
select select "1"
click option "Billing Contract" at bounding box center [0, 0] width 0 height 0
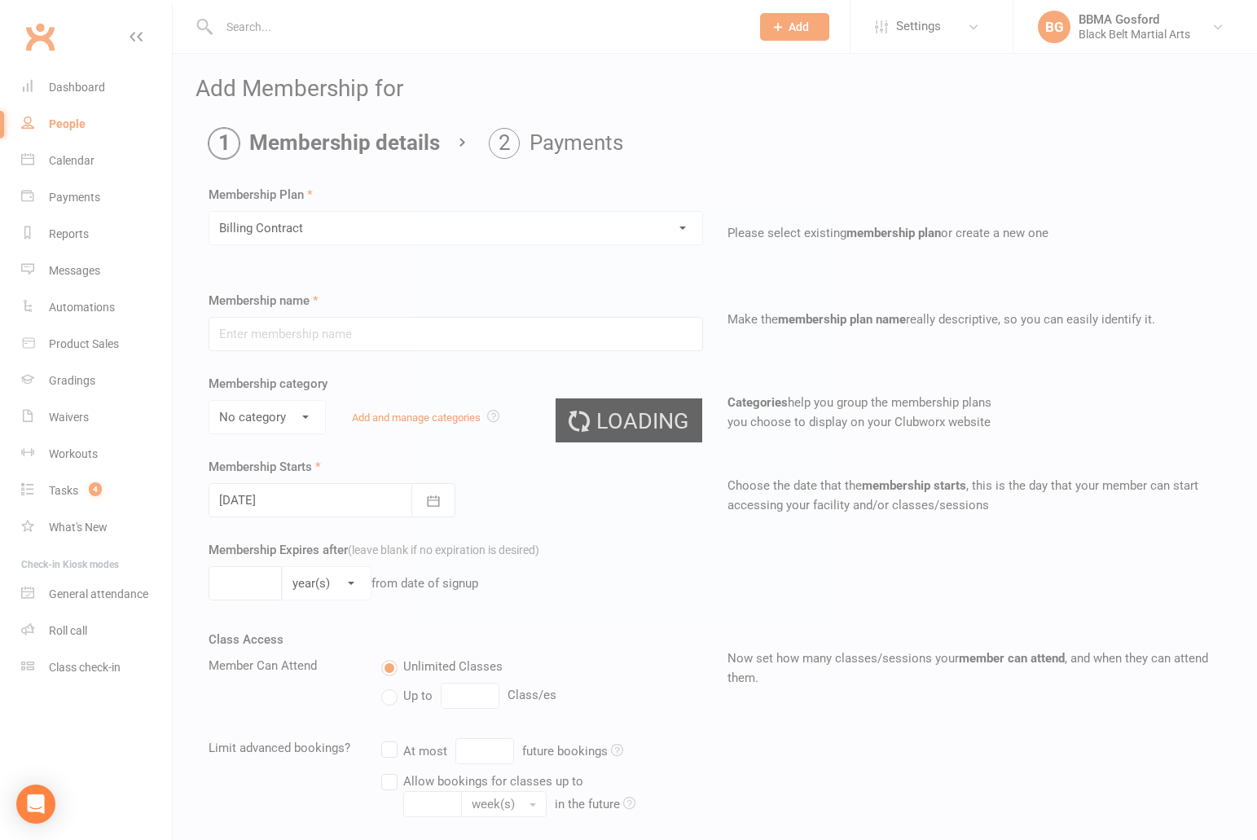
type input "Billing Contract"
select select "0"
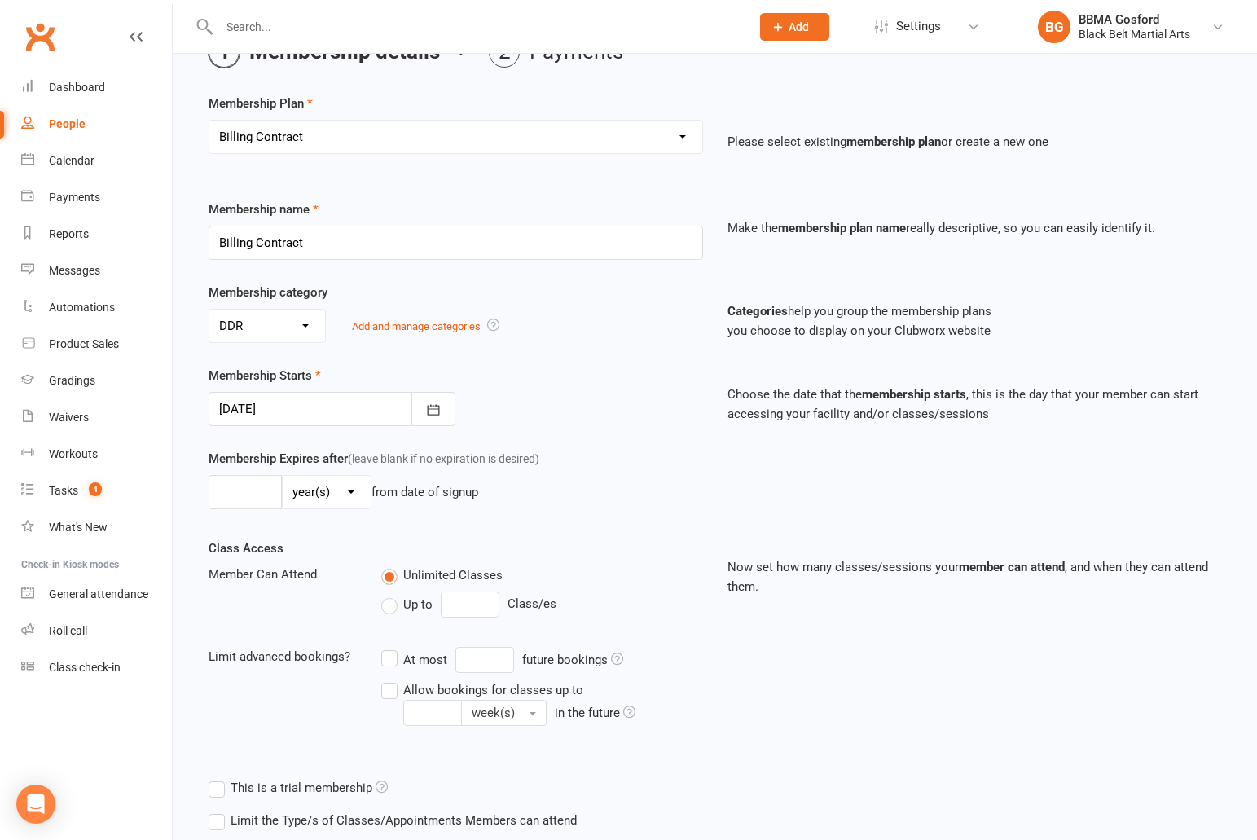
scroll to position [226, 0]
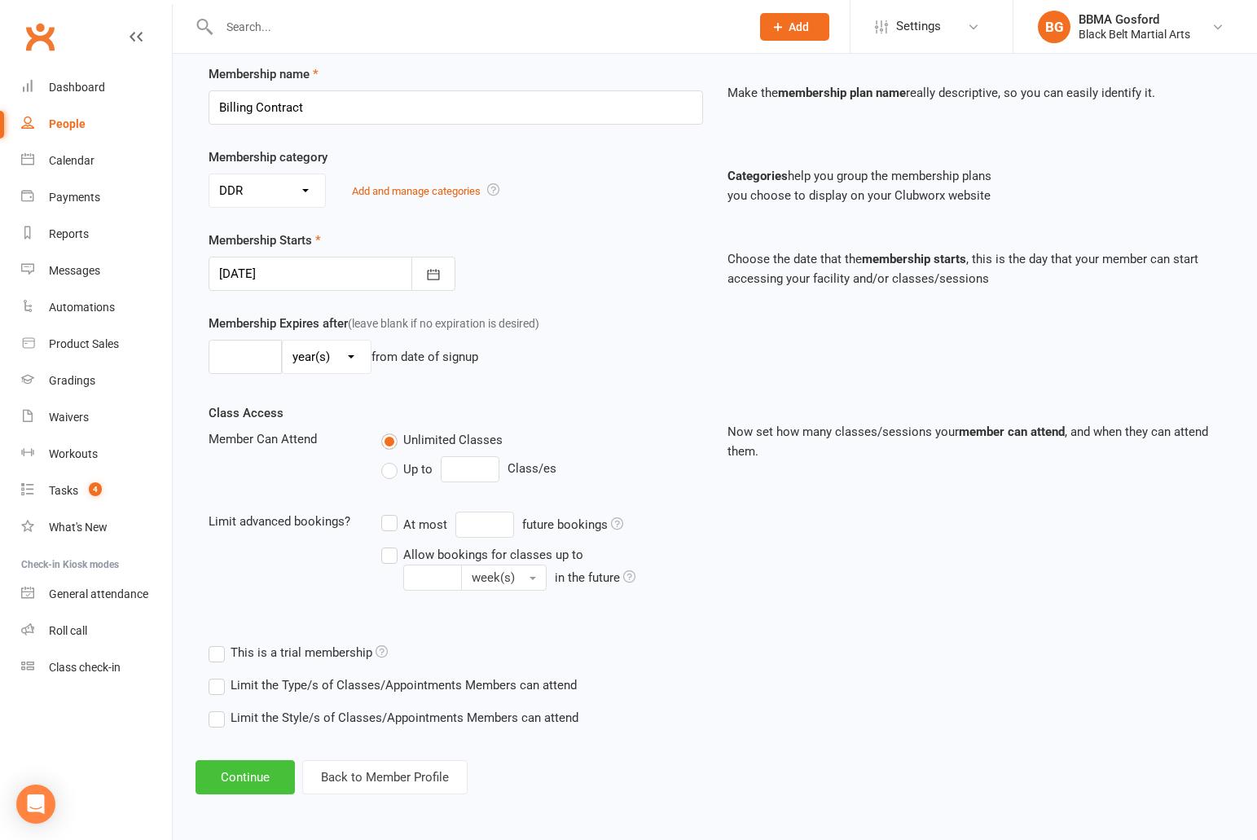
click at [238, 778] on button "Continue" at bounding box center [244, 777] width 99 height 34
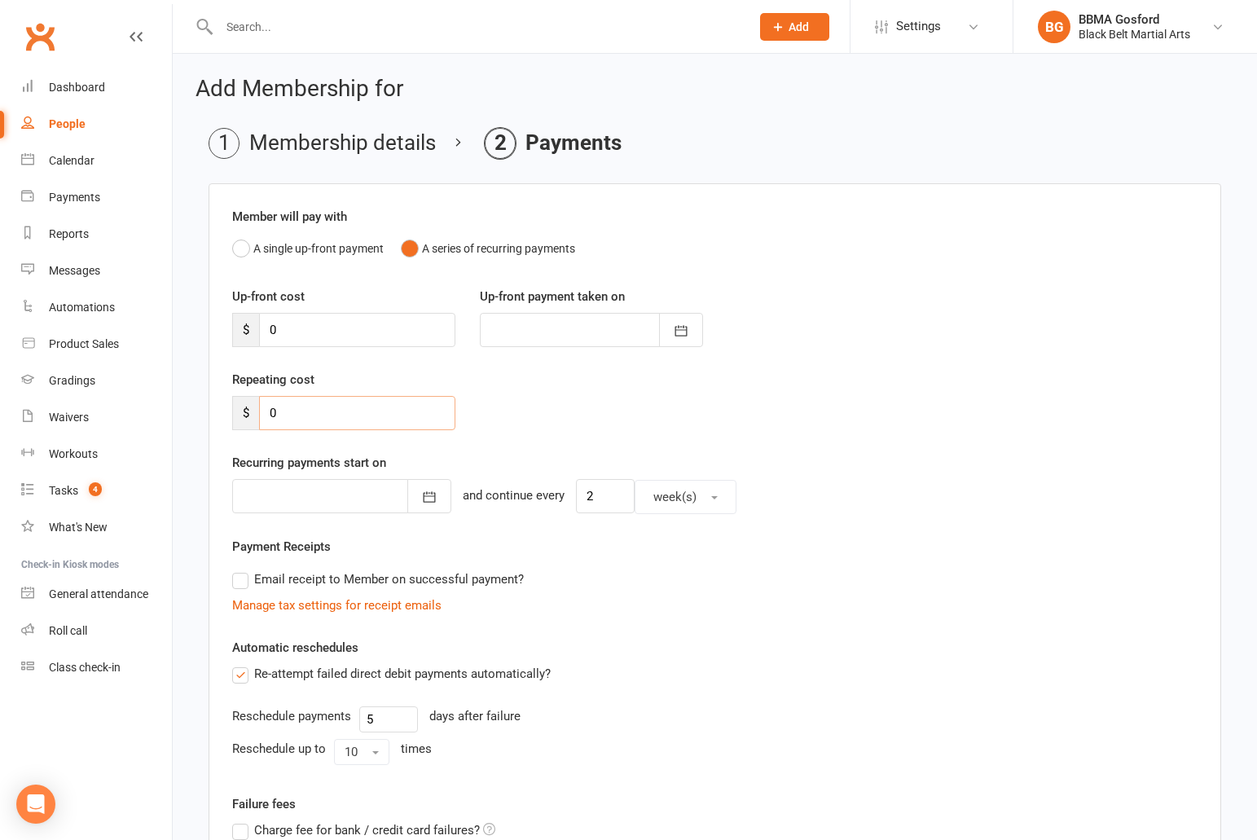
click at [308, 417] on input "0" at bounding box center [357, 413] width 196 height 34
type input "49.50"
click at [397, 495] on div at bounding box center [341, 496] width 219 height 34
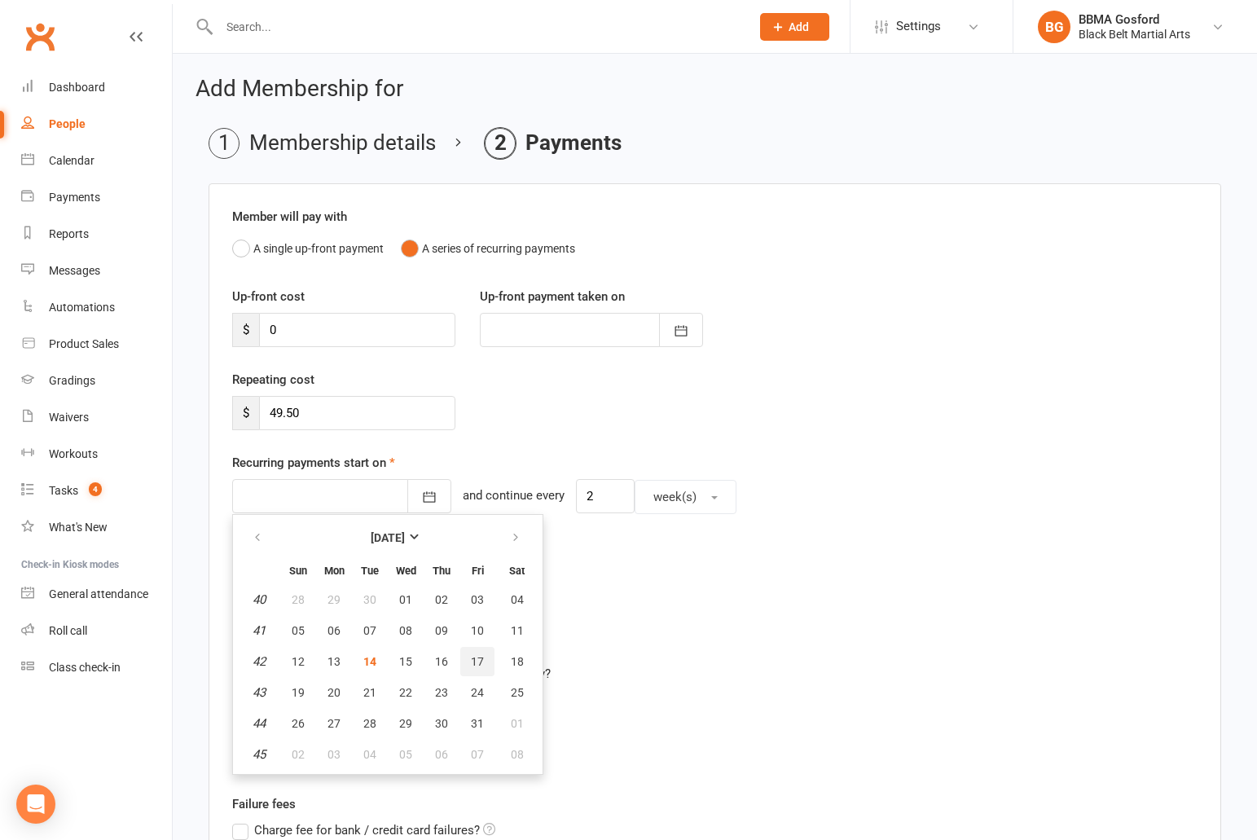
click at [485, 665] on button "17" at bounding box center [477, 661] width 34 height 29
type input "17 Oct 2025"
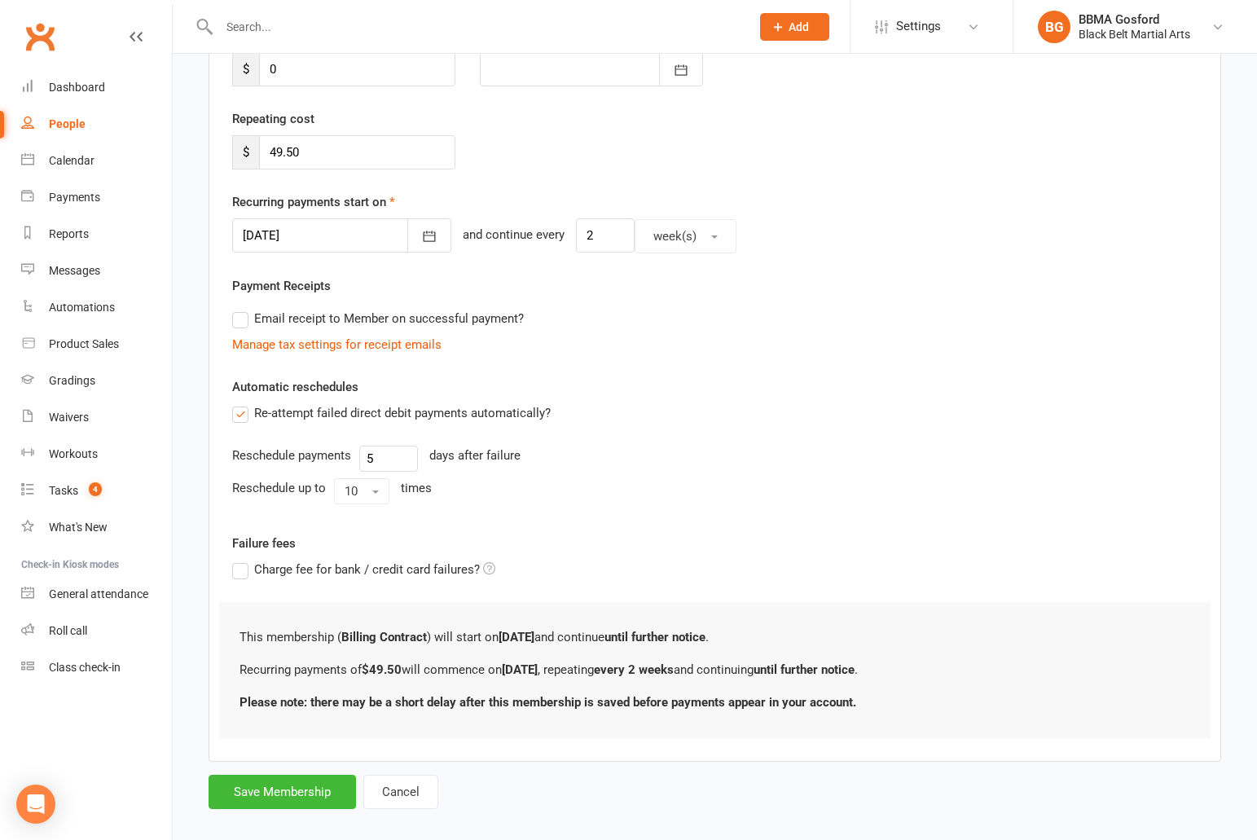
scroll to position [279, 0]
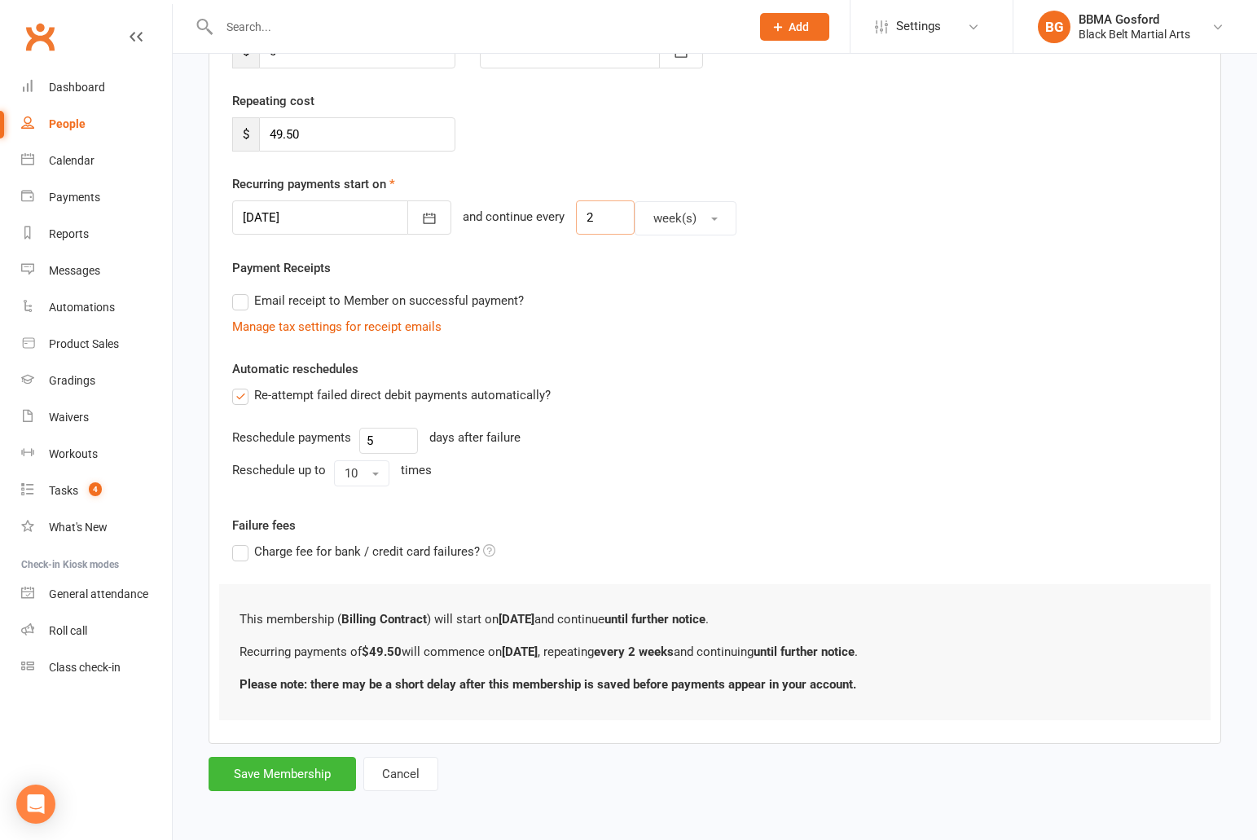
drag, startPoint x: 591, startPoint y: 218, endPoint x: 555, endPoint y: 218, distance: 36.6
click at [576, 218] on input "2" at bounding box center [605, 217] width 59 height 34
type input "1"
click at [702, 285] on div "Email receipt to Member on successful payment?" at bounding box center [708, 300] width 978 height 33
click at [272, 780] on button "Save Membership" at bounding box center [281, 774] width 147 height 34
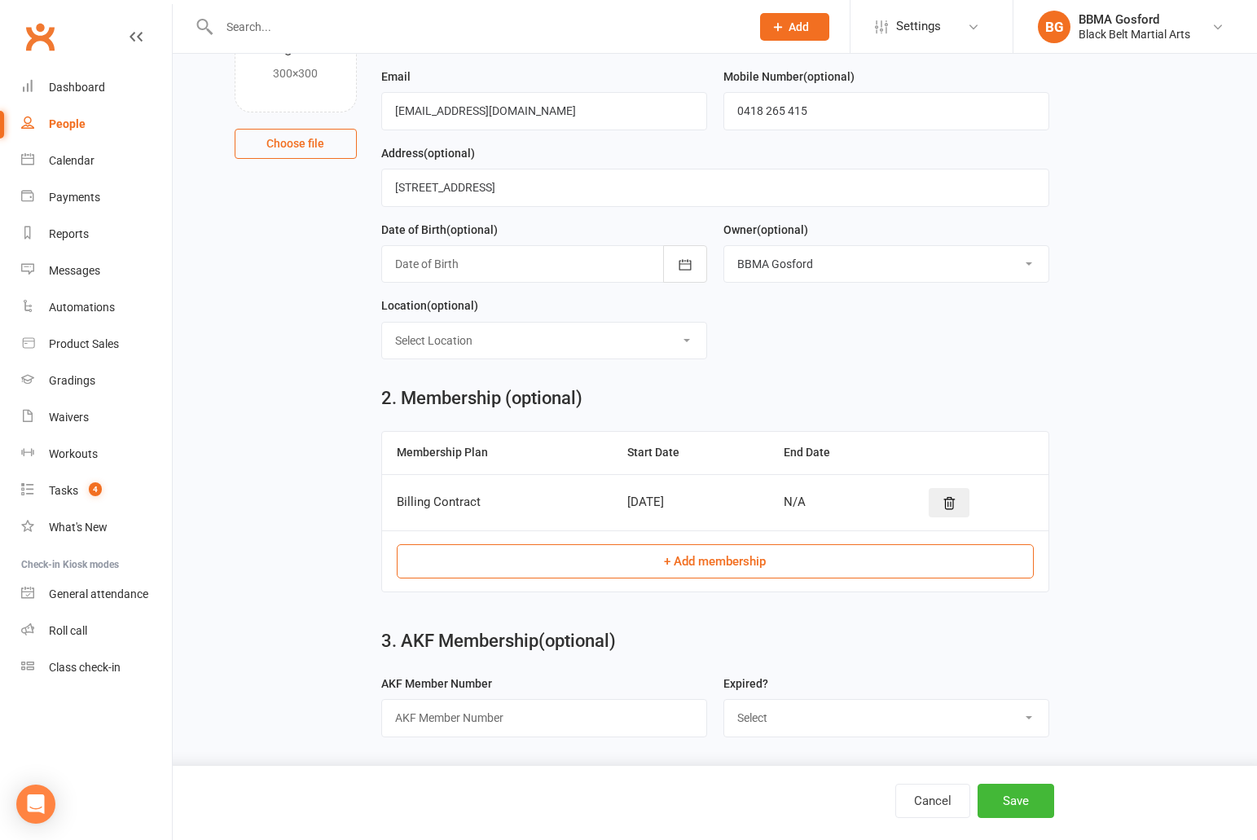
scroll to position [171, 0]
click at [1020, 803] on button "Save" at bounding box center [1015, 800] width 77 height 34
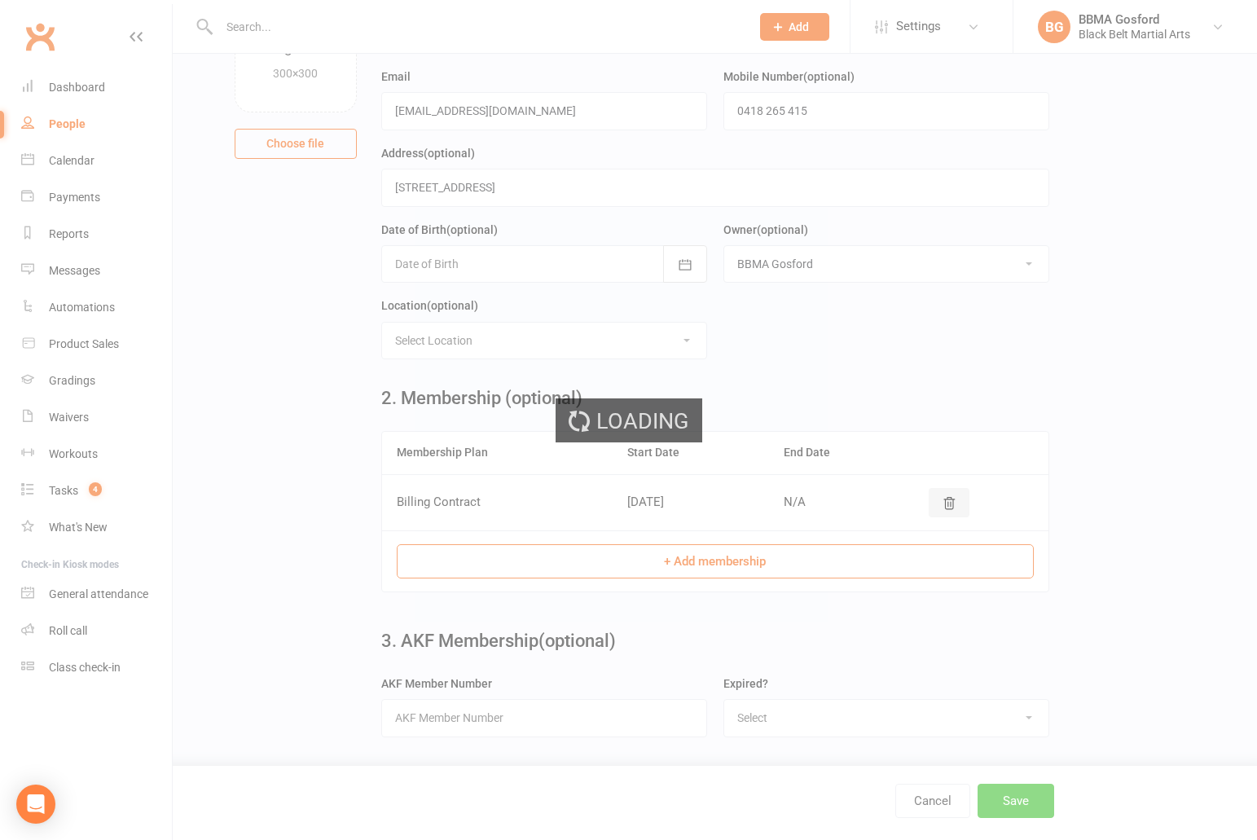
scroll to position [0, 0]
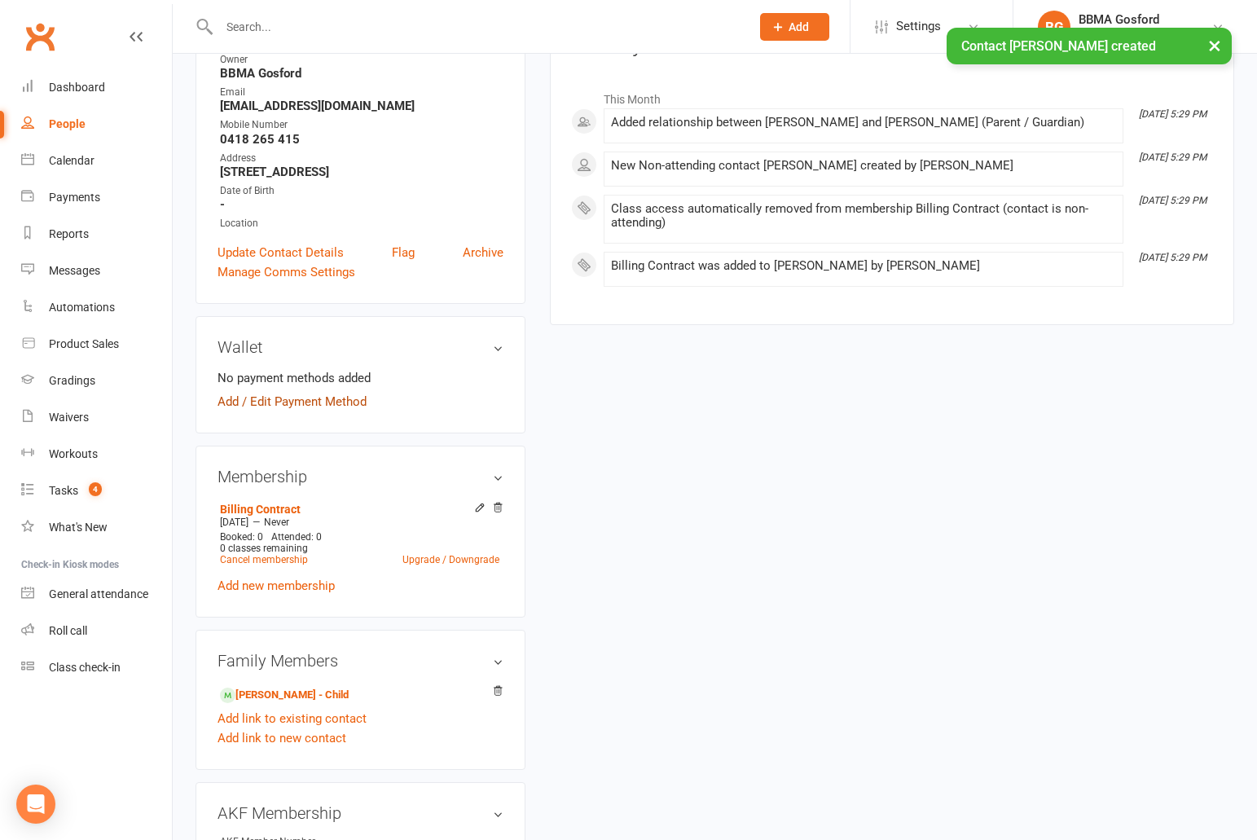
scroll to position [230, 0]
click at [287, 397] on link "Add / Edit Payment Method" at bounding box center [291, 401] width 149 height 20
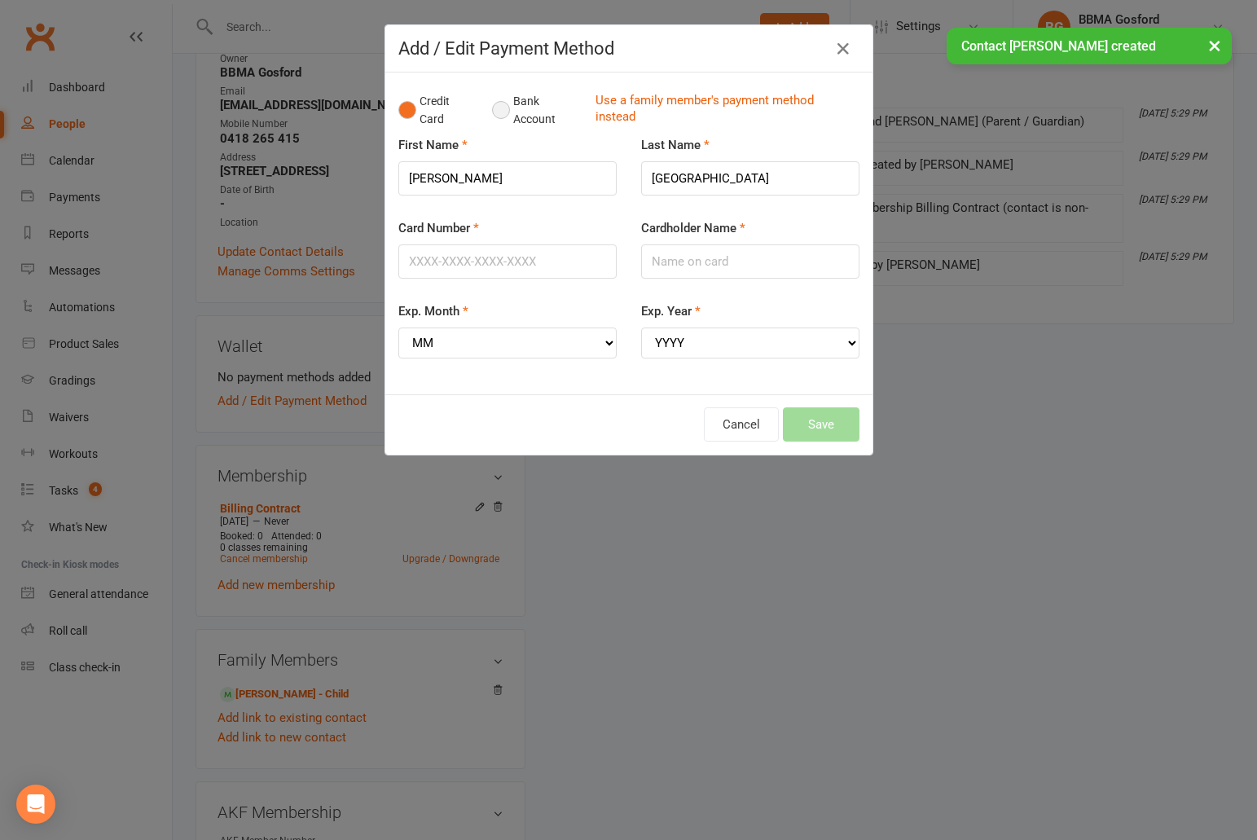
drag, startPoint x: 501, startPoint y: 108, endPoint x: 502, endPoint y: 134, distance: 26.9
click at [500, 108] on button "Bank Account" at bounding box center [537, 111] width 90 height 50
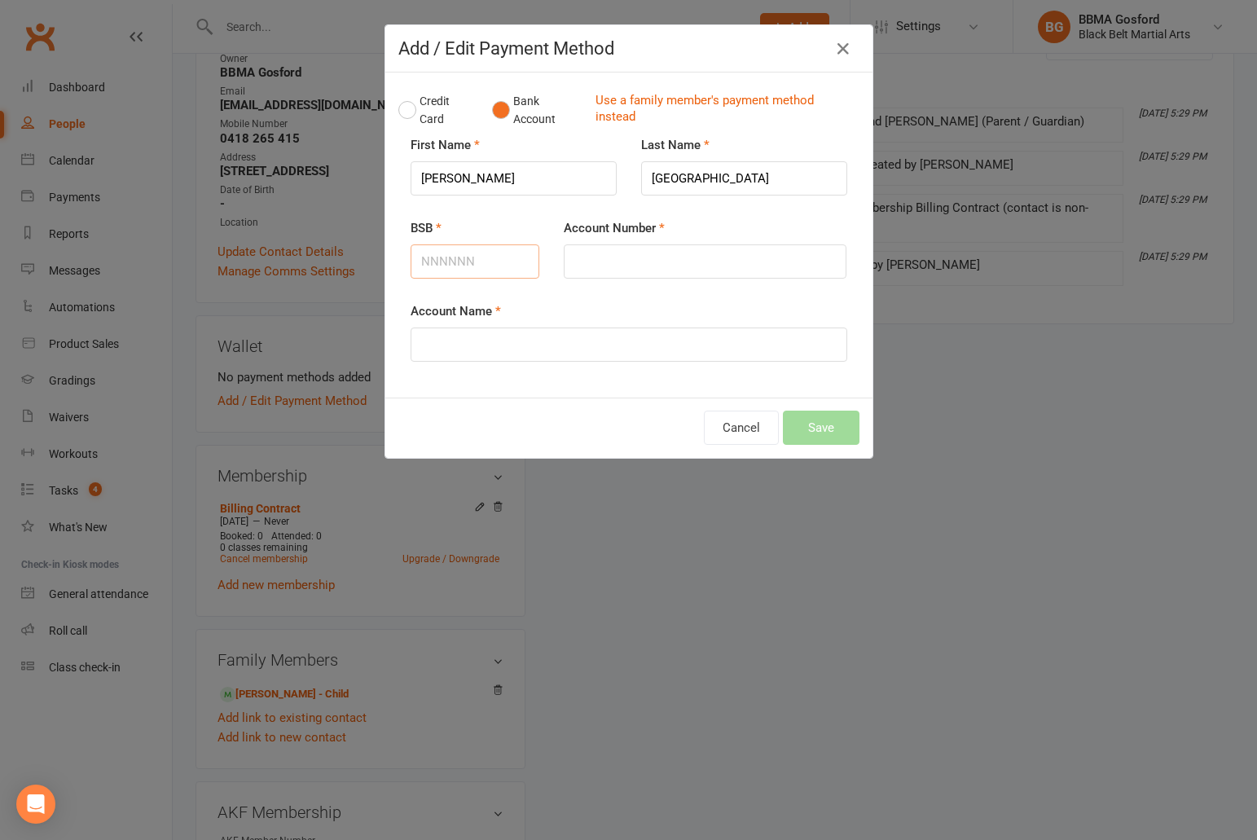
click at [440, 265] on input "BSB" at bounding box center [474, 261] width 129 height 34
type input "012306"
type input "558739226"
type input "Mr Luke J Lyon"
click at [829, 433] on button "Save" at bounding box center [821, 427] width 77 height 34
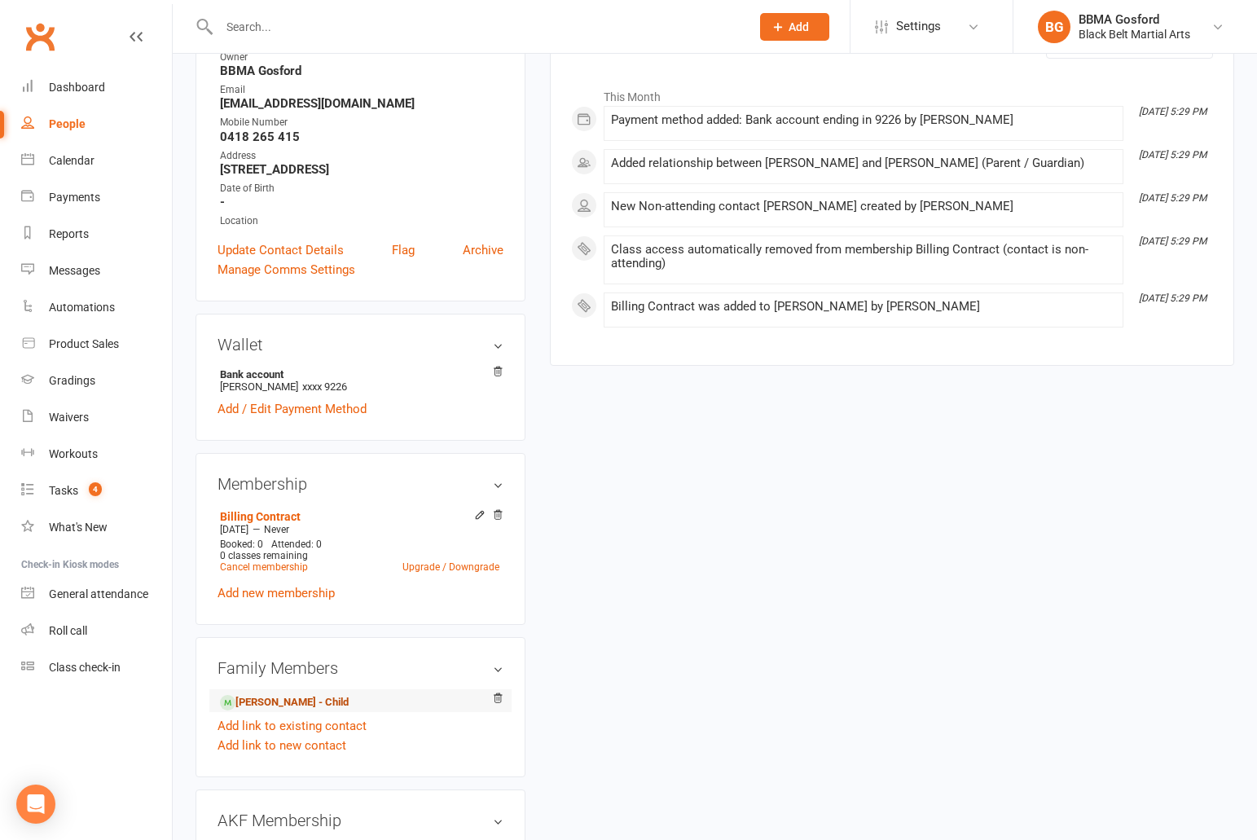
scroll to position [233, 0]
click at [292, 701] on link "Riley Lyon - Child" at bounding box center [284, 700] width 129 height 17
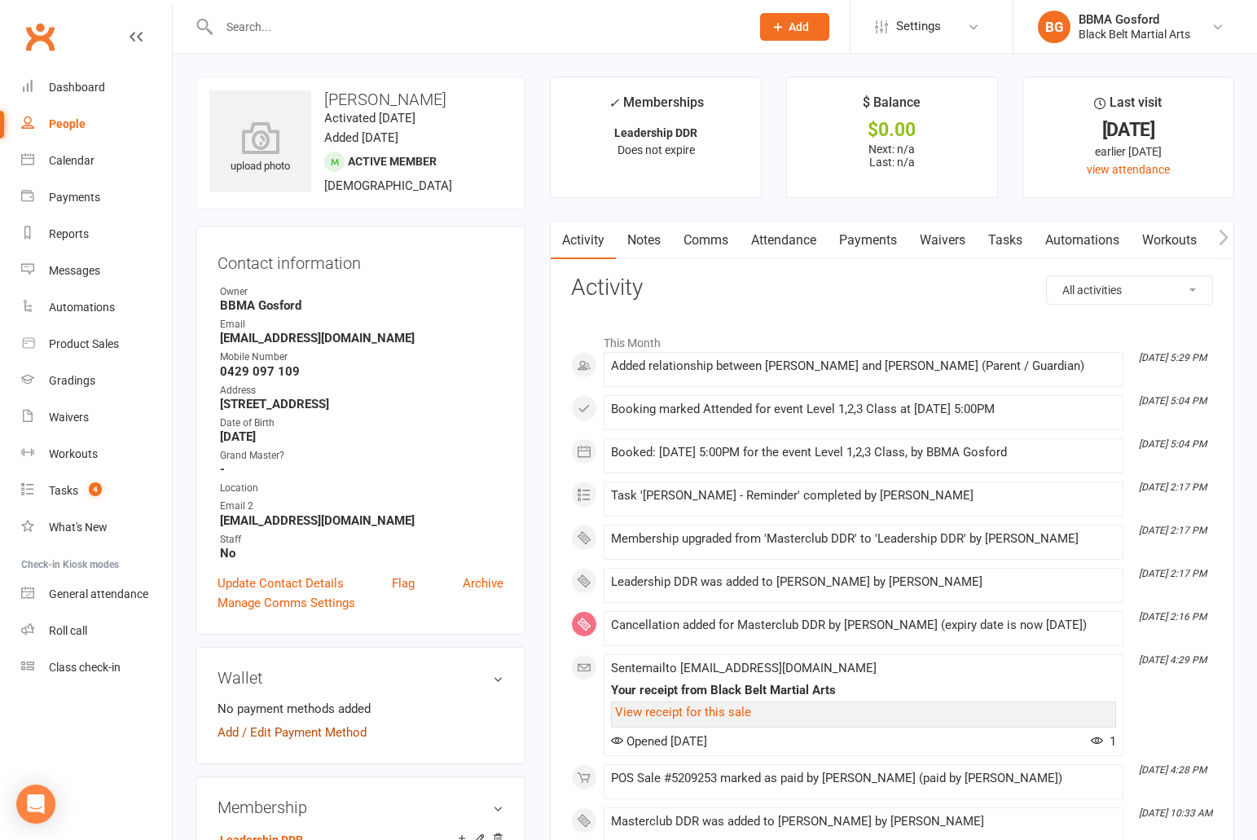
click at [280, 730] on link "Add / Edit Payment Method" at bounding box center [291, 732] width 149 height 20
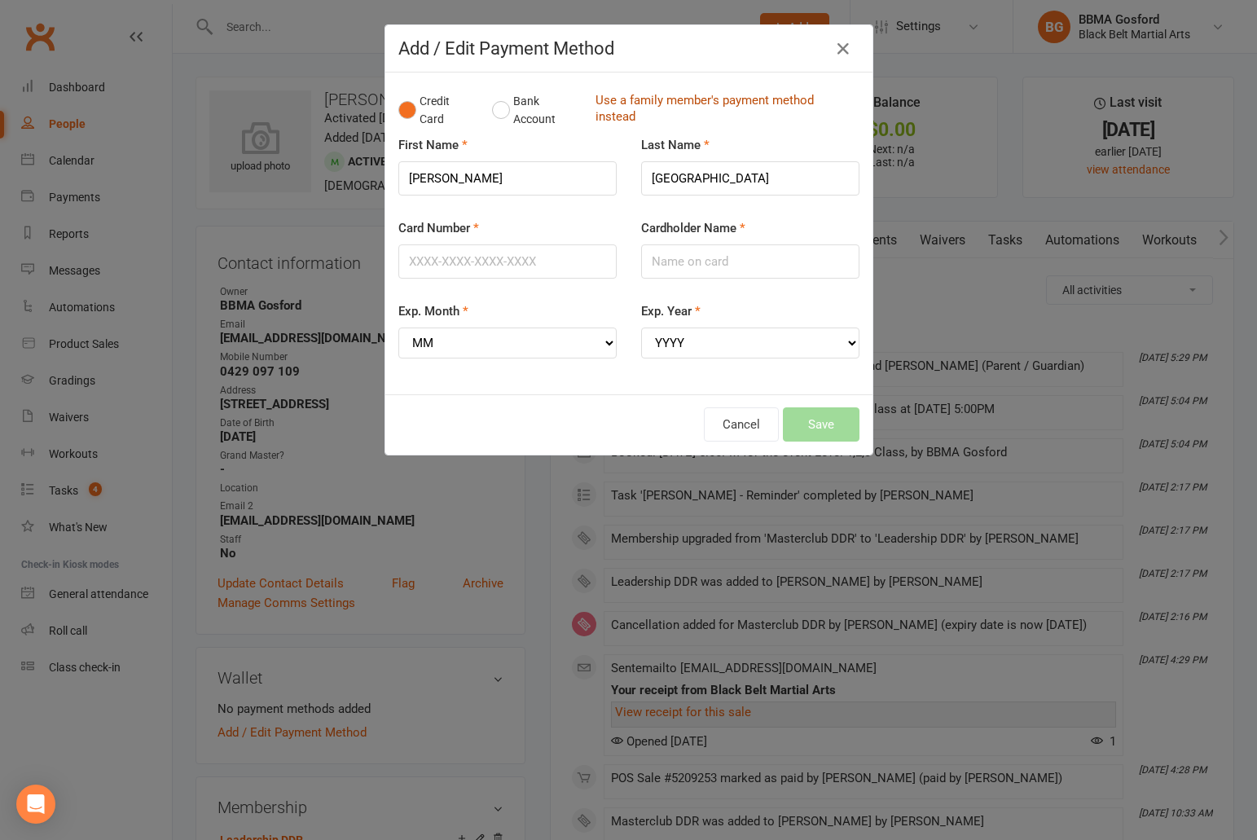
click at [627, 101] on link "Use a family member's payment method instead" at bounding box center [723, 110] width 256 height 37
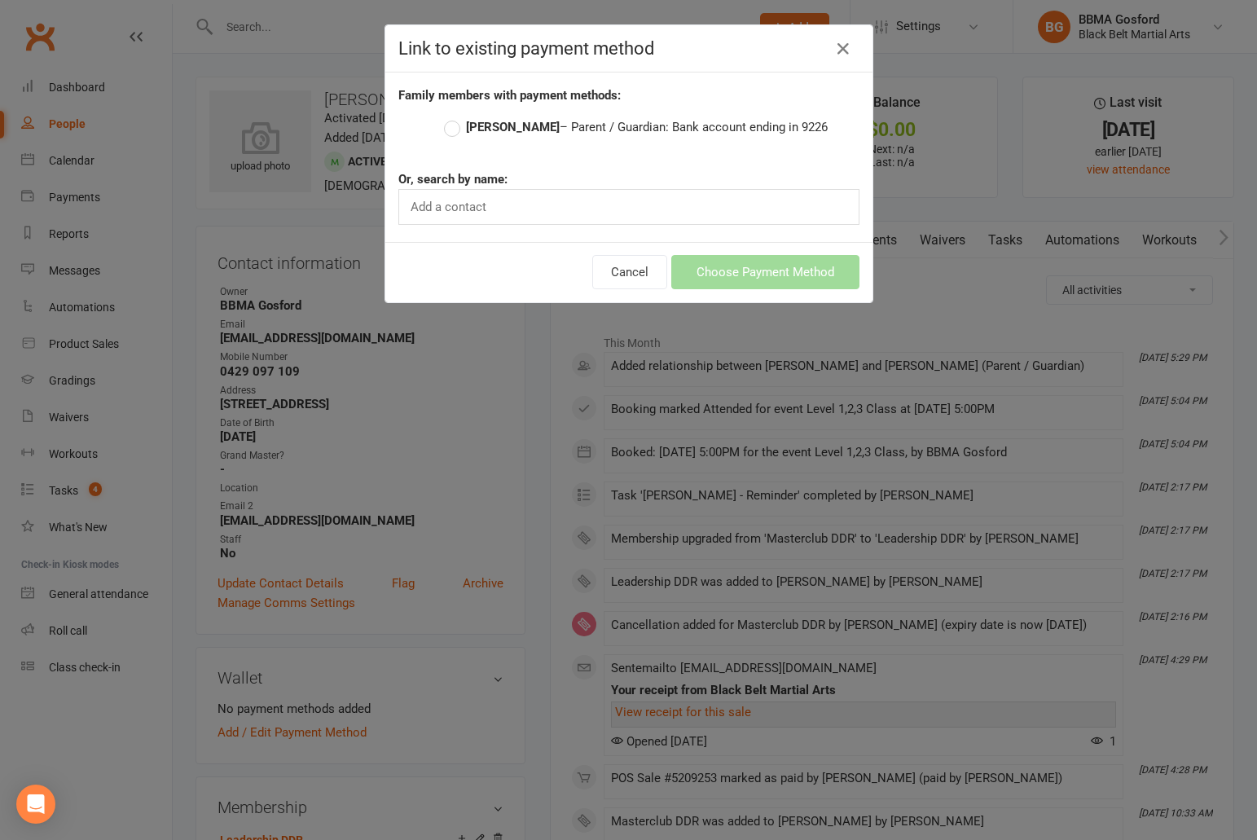
click at [454, 123] on label "Luke Lyon – Parent / Guardian: Bank account ending in 9226" at bounding box center [636, 127] width 384 height 20
click at [454, 117] on input "Luke Lyon – Parent / Guardian: Bank account ending in 9226" at bounding box center [449, 117] width 11 height 0
radio input "true"
click at [786, 268] on button "Choose Payment Method" at bounding box center [765, 272] width 188 height 34
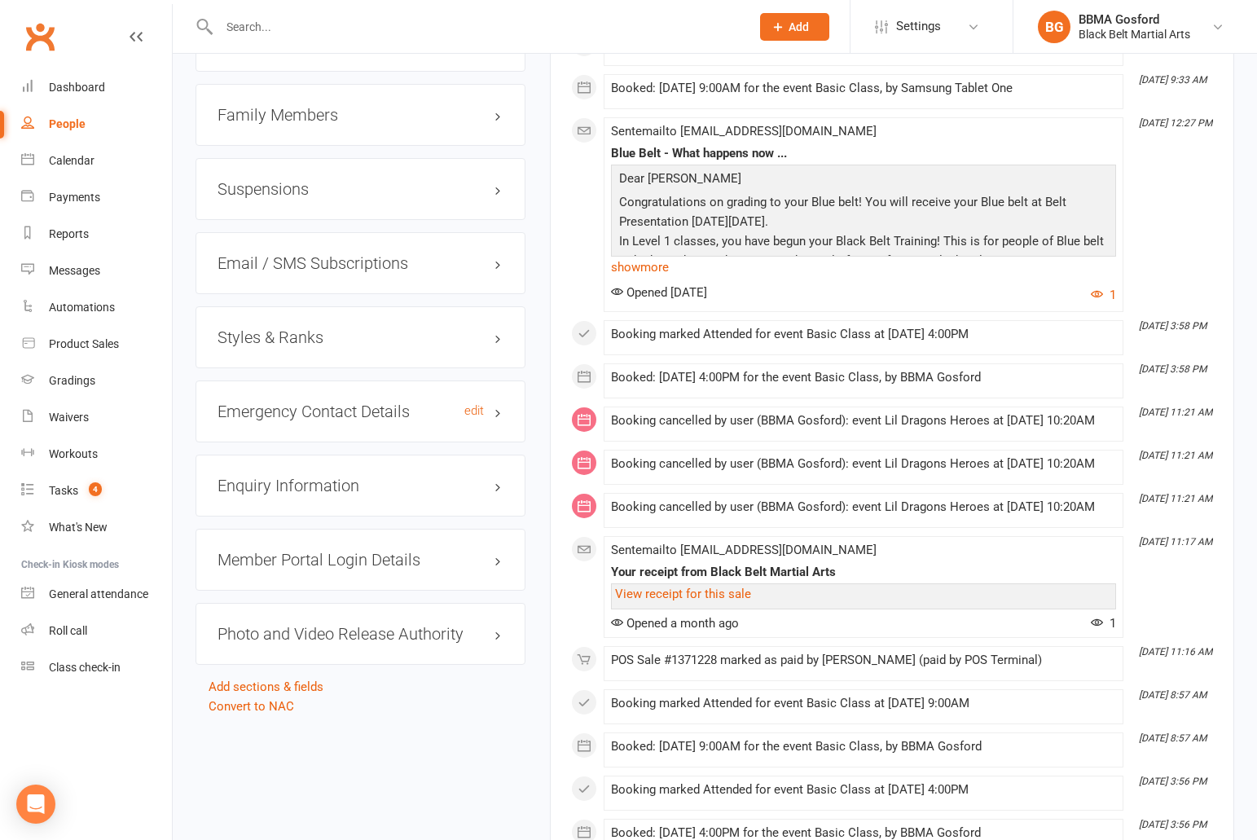
scroll to position [1379, 0]
click at [274, 339] on h3 "Styles & Ranks" at bounding box center [360, 335] width 286 height 18
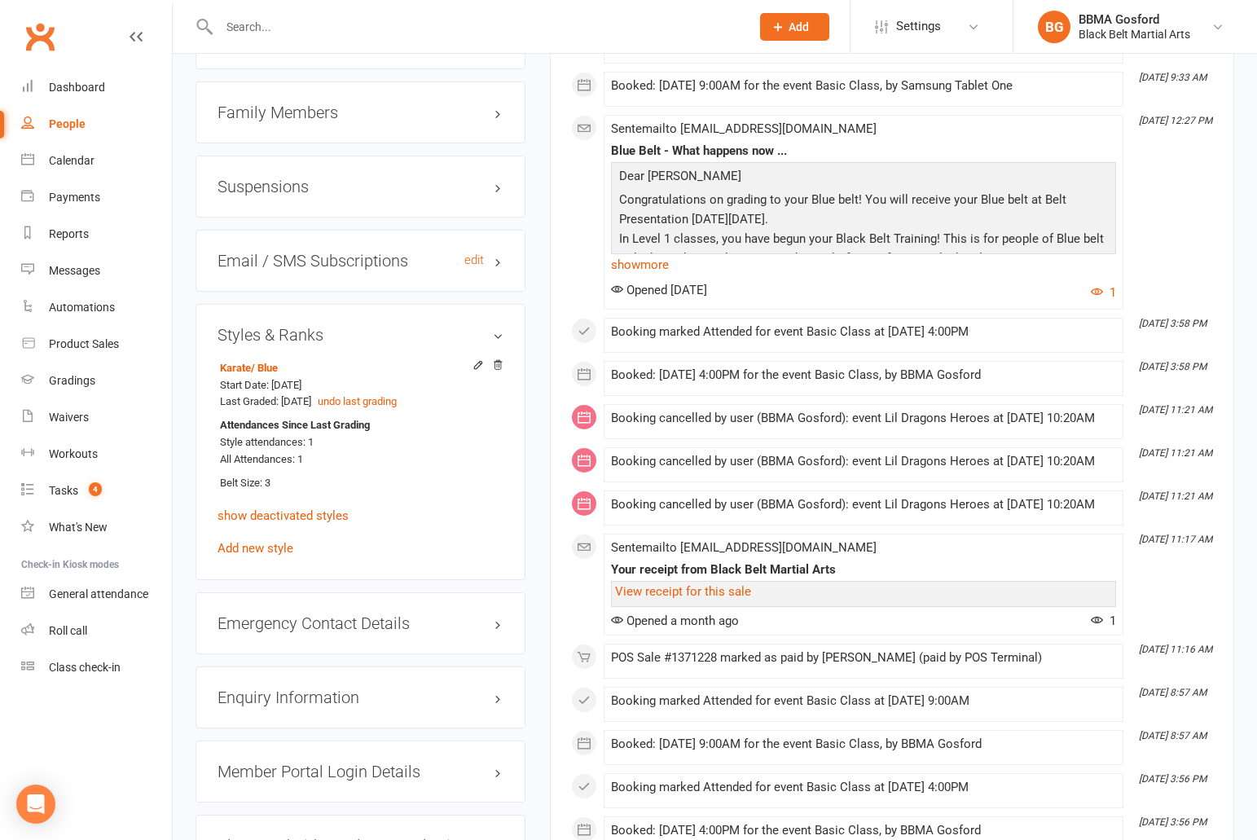
click at [305, 263] on h3 "Email / SMS Subscriptions edit" at bounding box center [360, 261] width 286 height 18
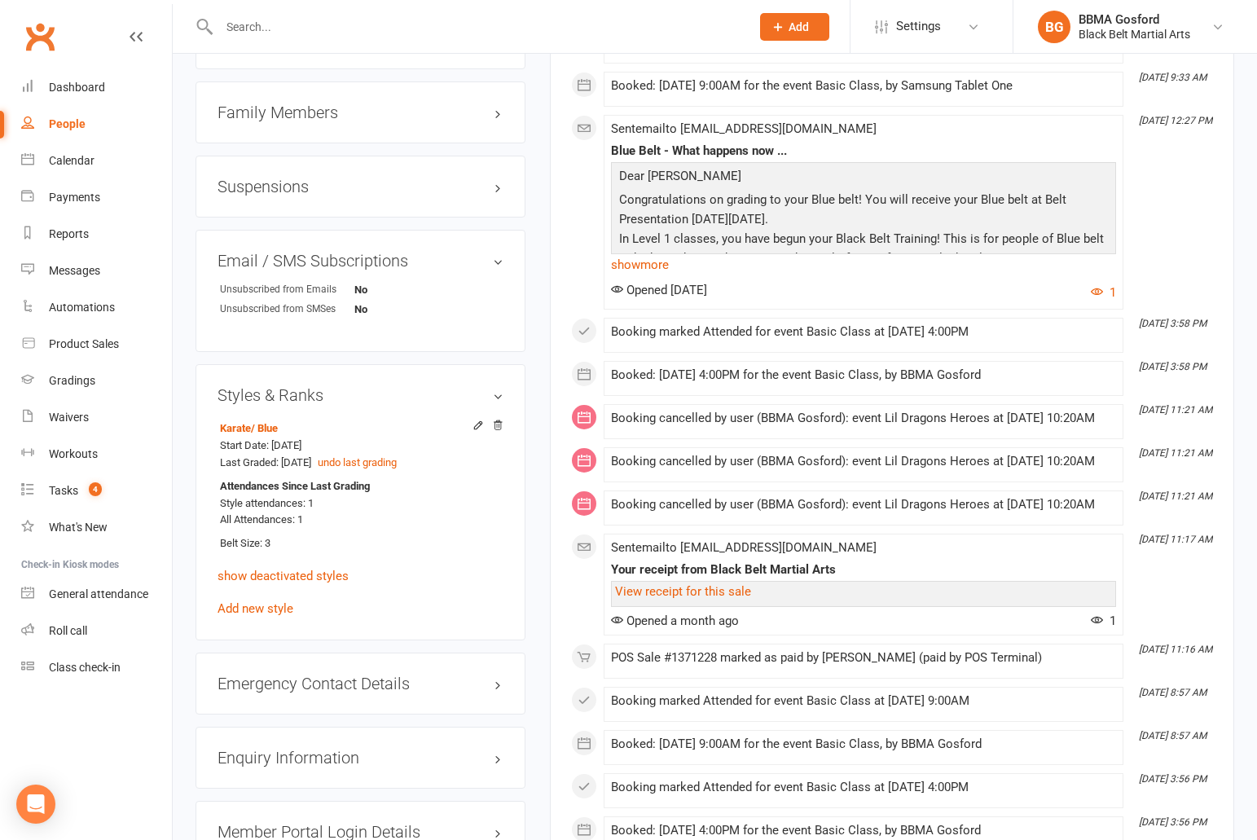
drag, startPoint x: 266, startPoint y: 190, endPoint x: 283, endPoint y: 186, distance: 18.4
click at [266, 190] on h3 "Suspensions" at bounding box center [360, 187] width 286 height 18
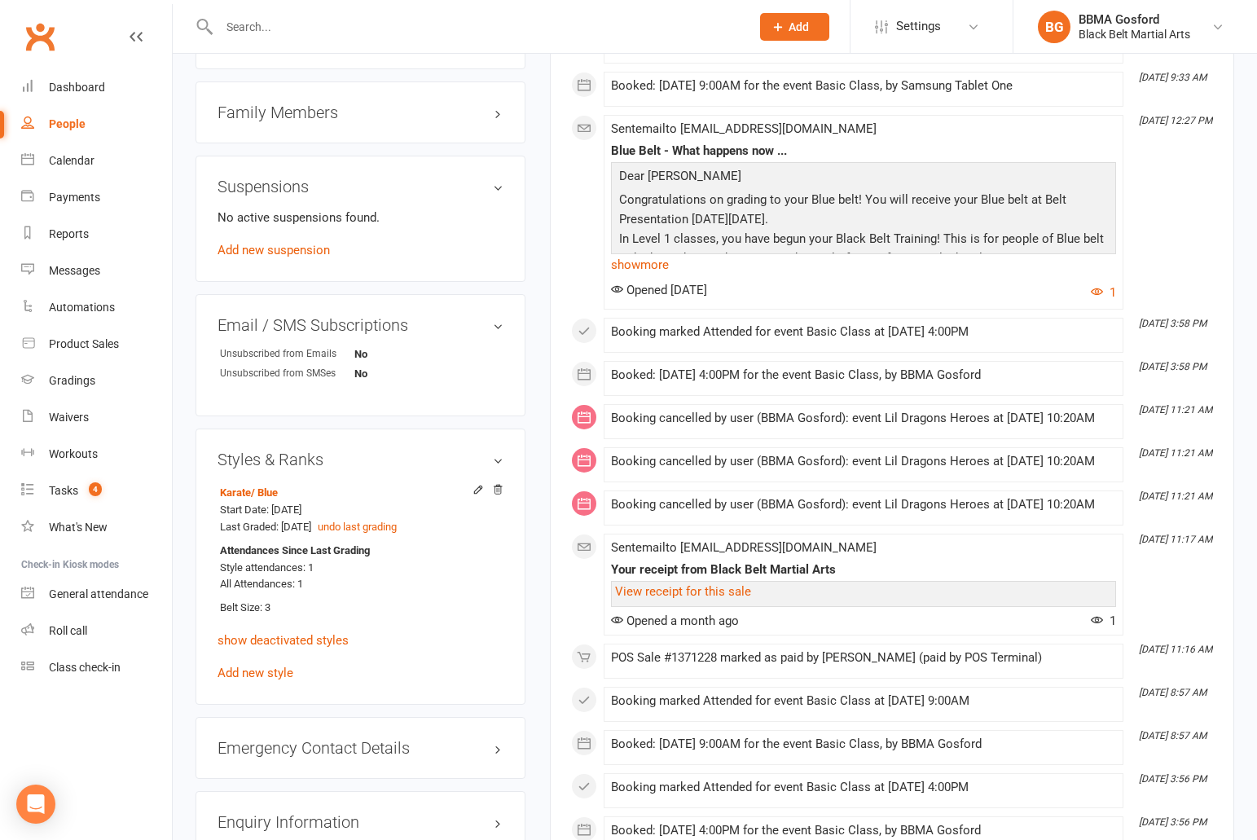
click at [299, 130] on div "Family Members" at bounding box center [360, 112] width 330 height 62
click at [300, 121] on h3 "Family Members" at bounding box center [360, 112] width 286 height 18
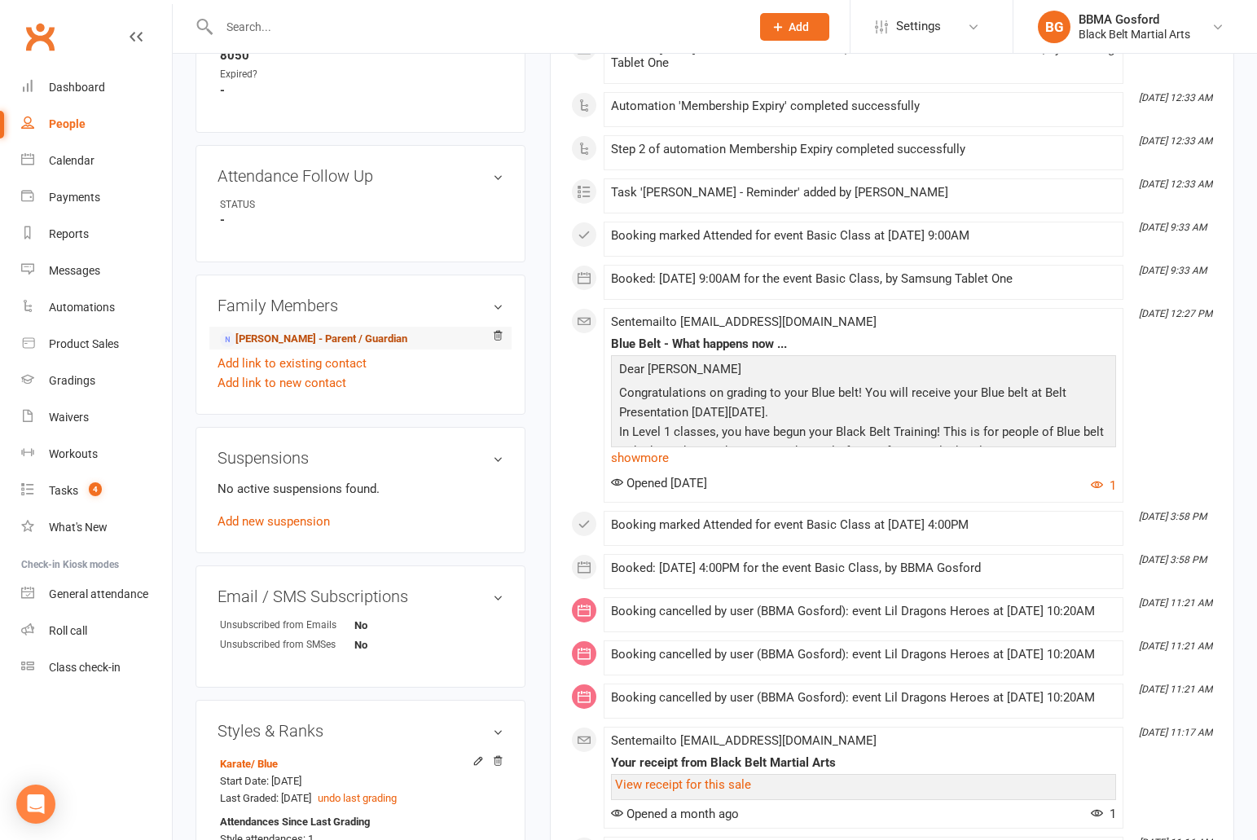
scroll to position [1183, 0]
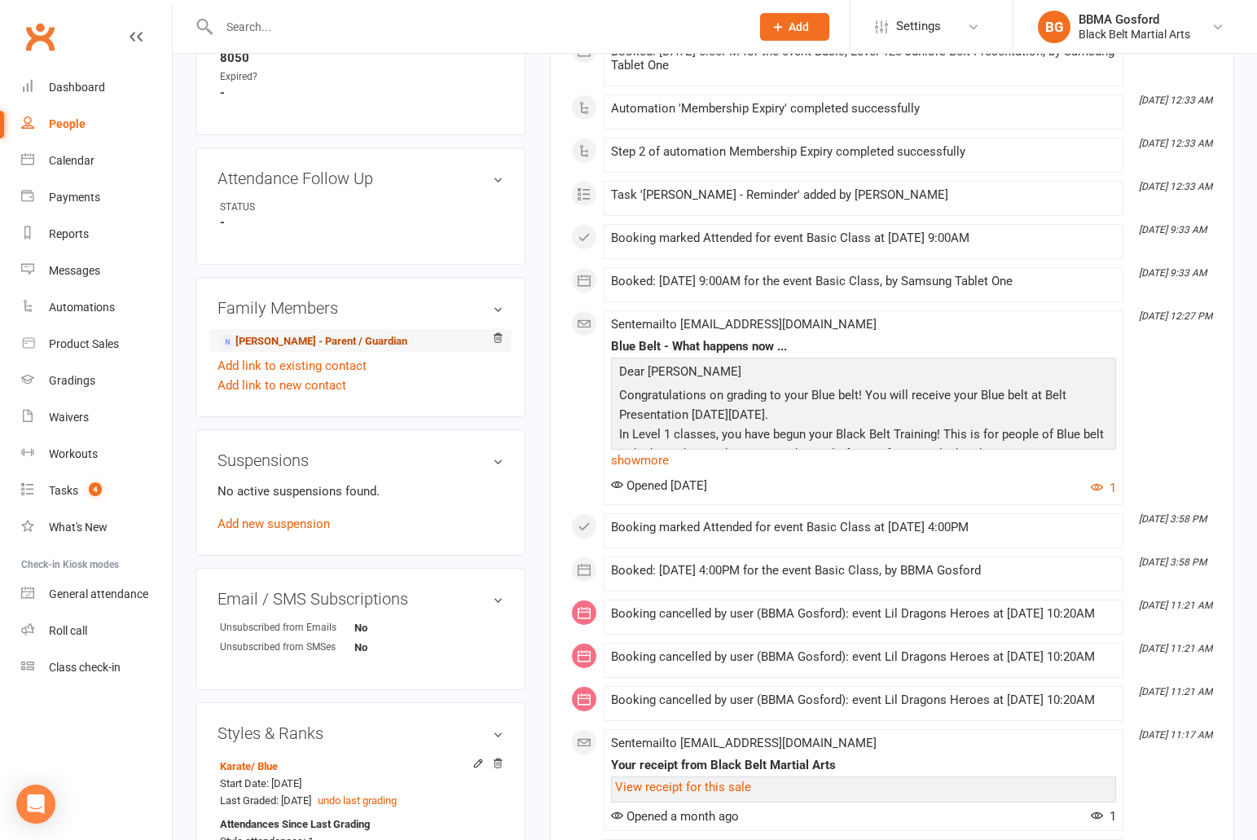
click at [301, 342] on link "Luke Lyon - Parent / Guardian" at bounding box center [313, 341] width 187 height 17
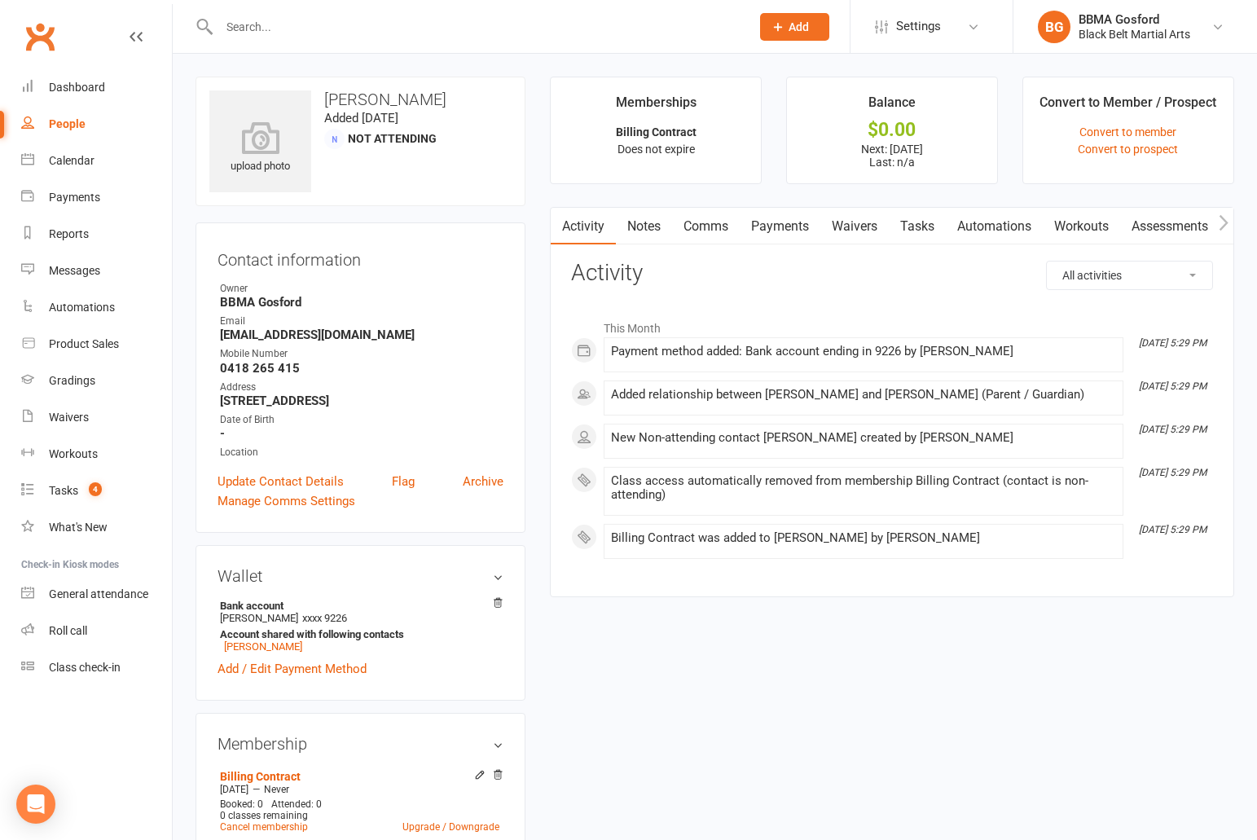
click at [799, 227] on link "Payments" at bounding box center [779, 226] width 81 height 37
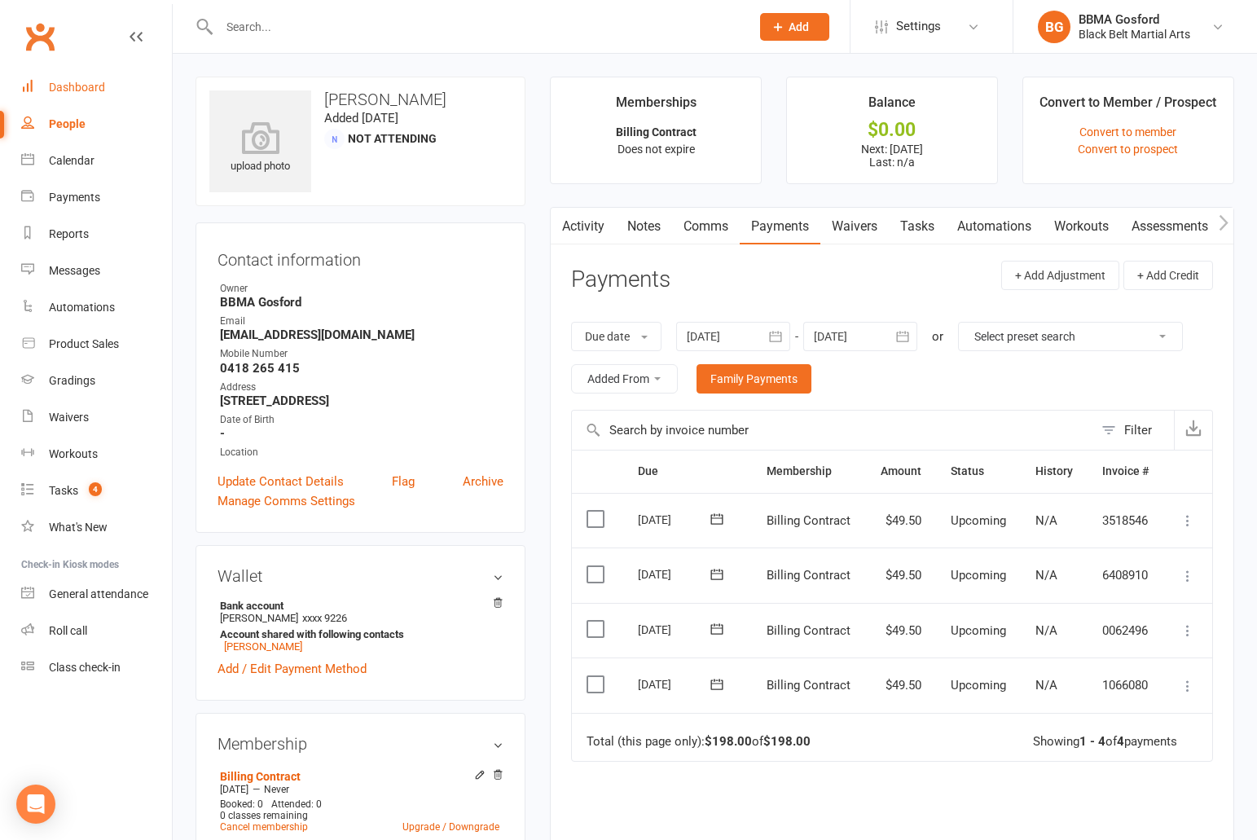
click at [99, 86] on div "Dashboard" at bounding box center [77, 87] width 56 height 13
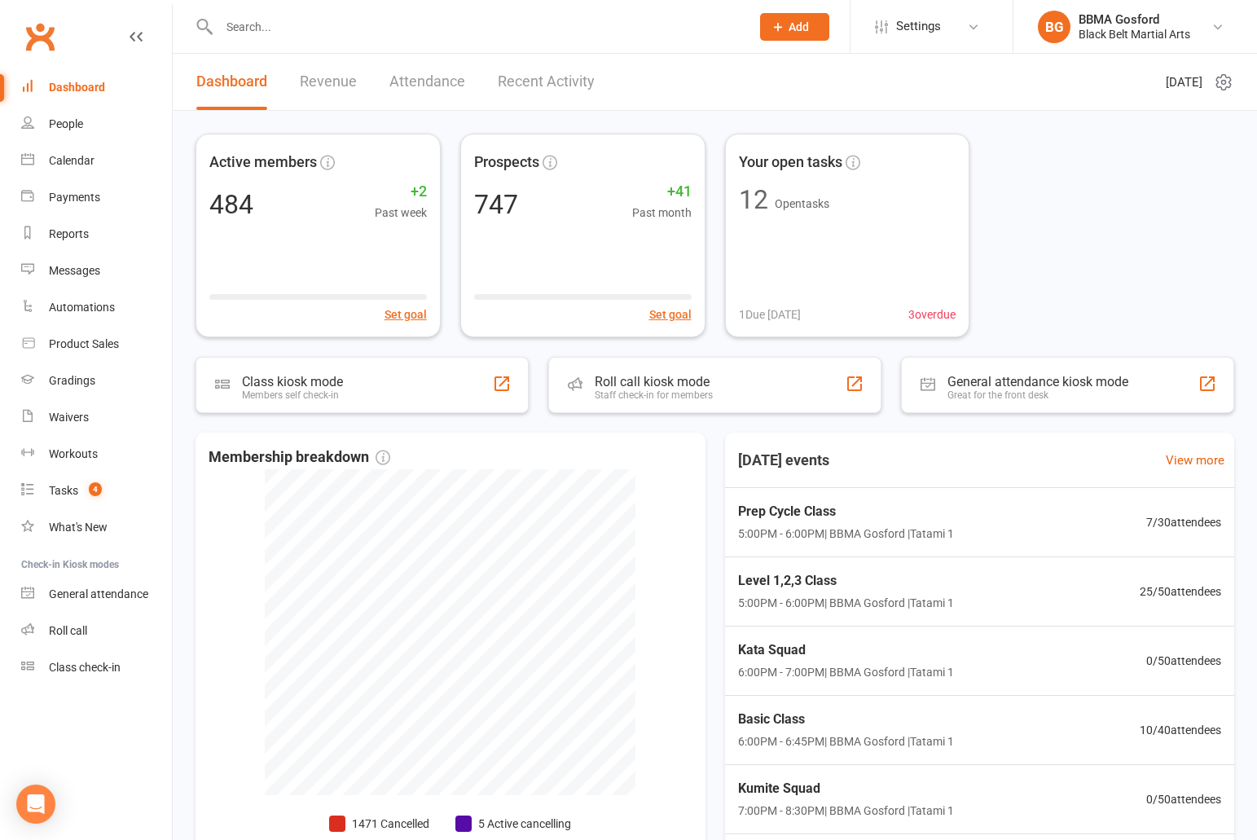
click at [315, 29] on input "text" at bounding box center [476, 26] width 524 height 23
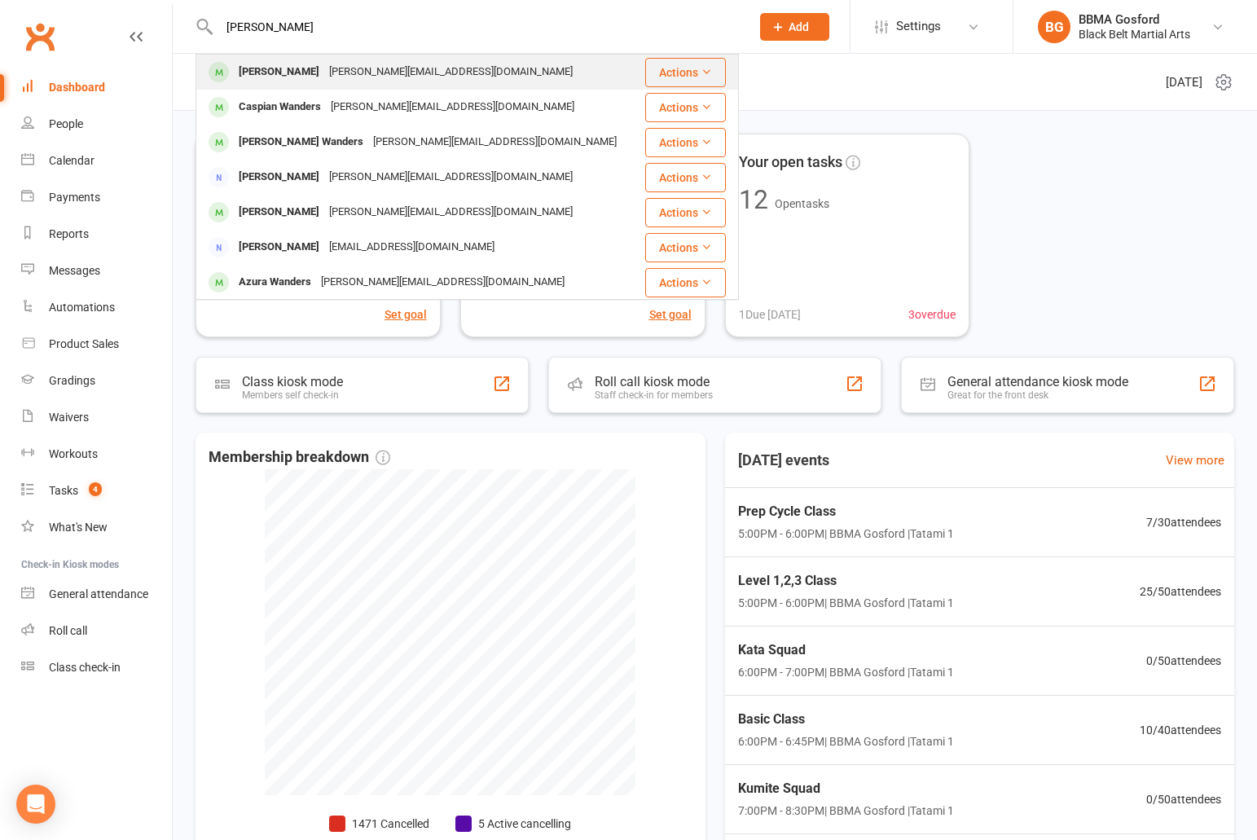
type input "matthew wanders"
click at [287, 71] on div "[PERSON_NAME]" at bounding box center [279, 72] width 90 height 24
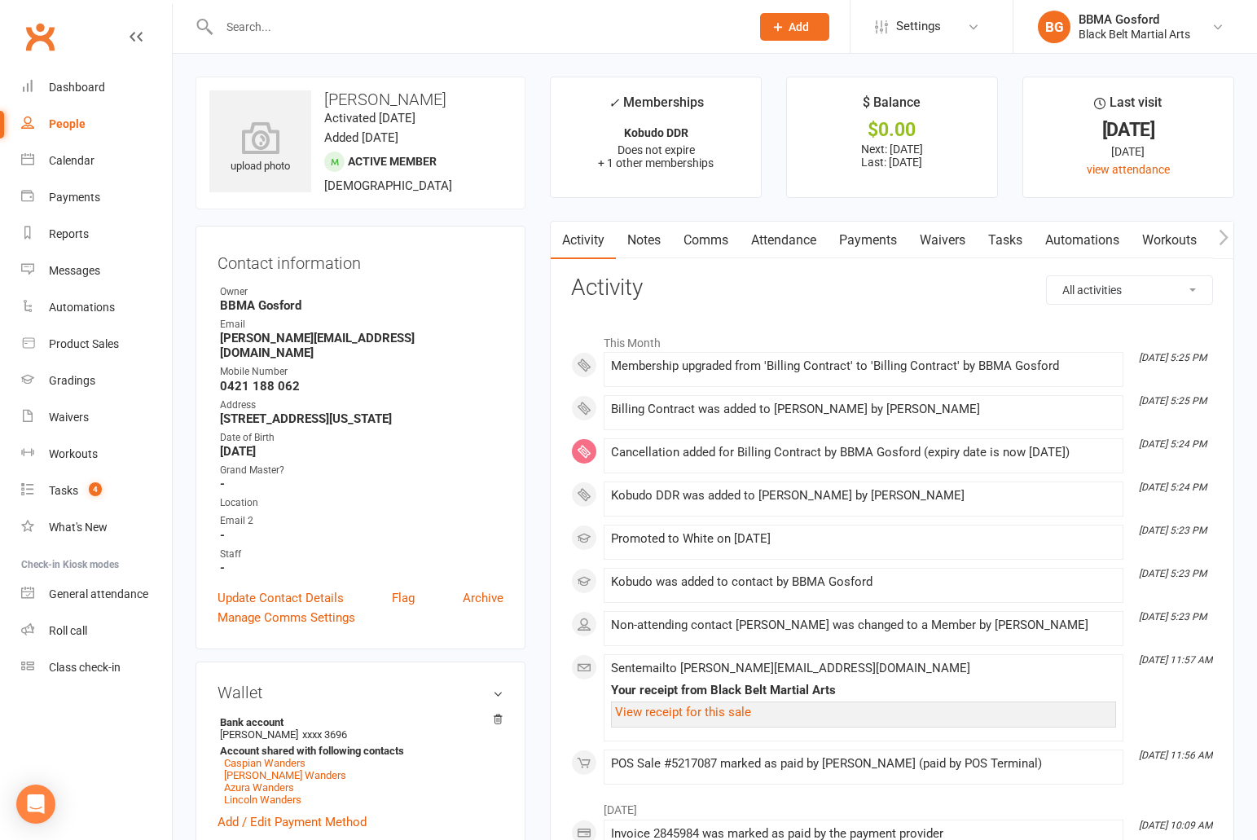
click at [705, 245] on link "Comms" at bounding box center [706, 240] width 68 height 37
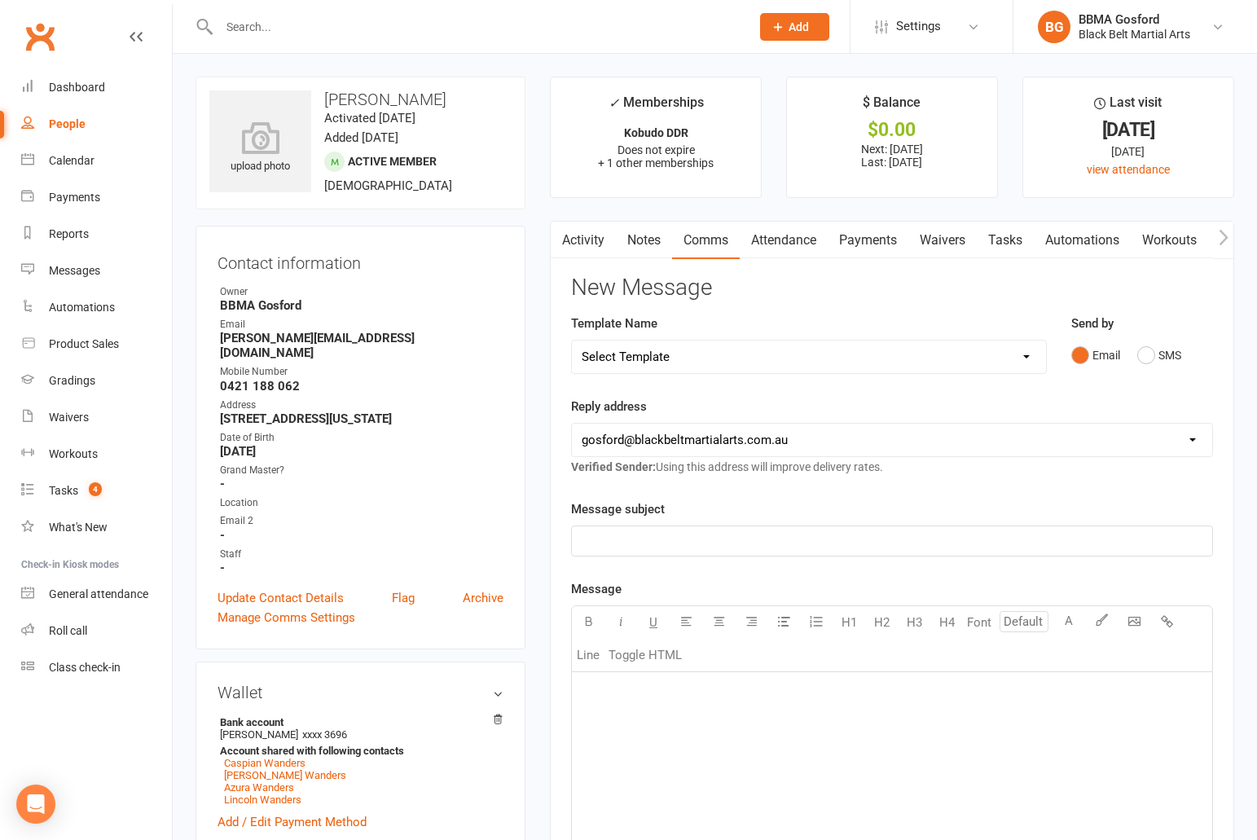
click at [658, 542] on p "﻿" at bounding box center [891, 541] width 621 height 20
click at [608, 690] on p "﻿" at bounding box center [891, 692] width 621 height 20
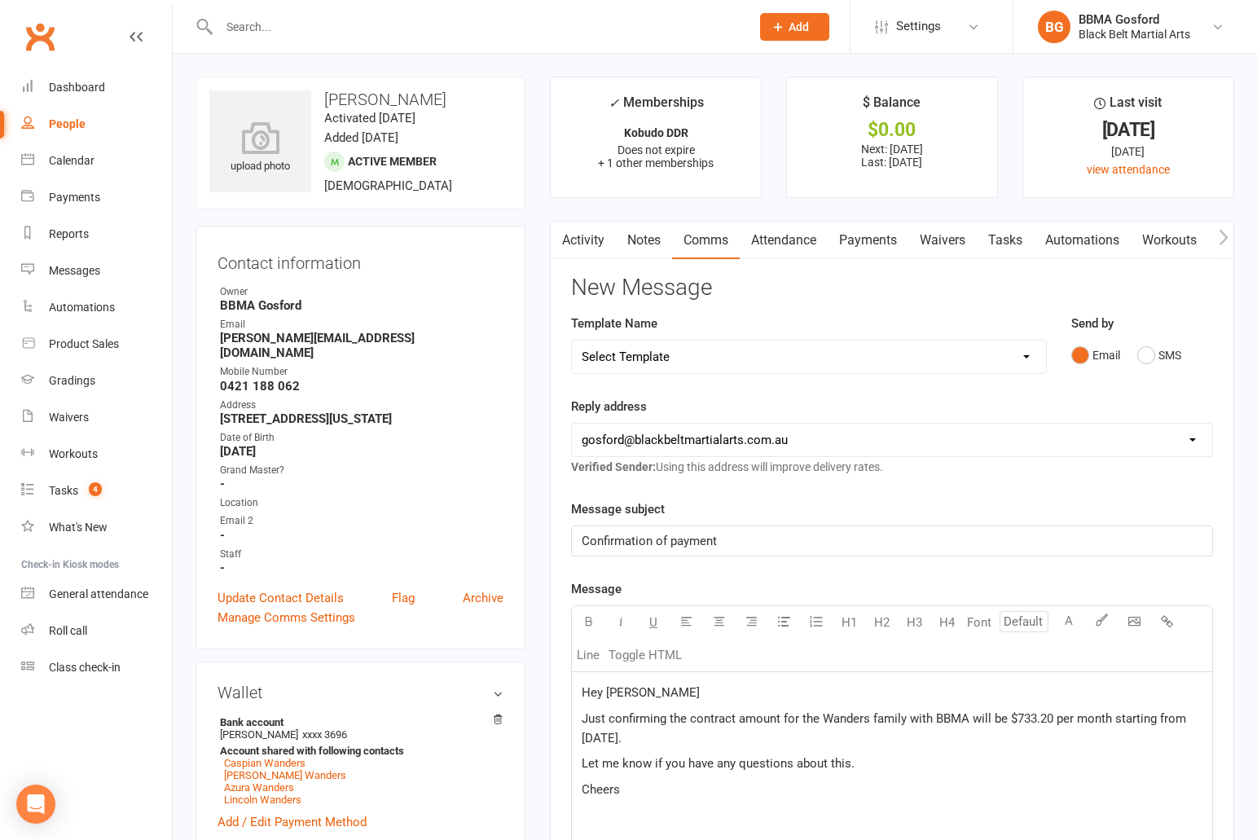
scroll to position [420, 0]
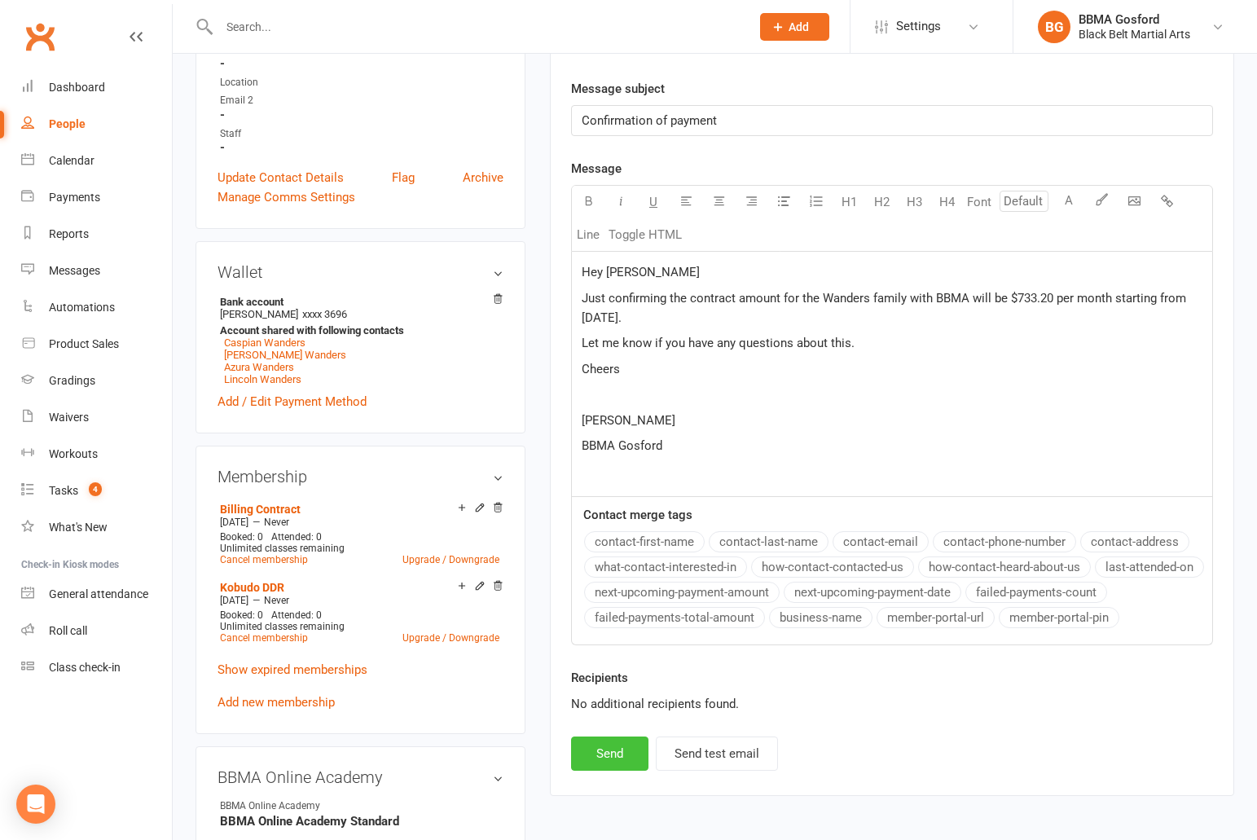
click at [581, 749] on button "Send" at bounding box center [609, 753] width 77 height 34
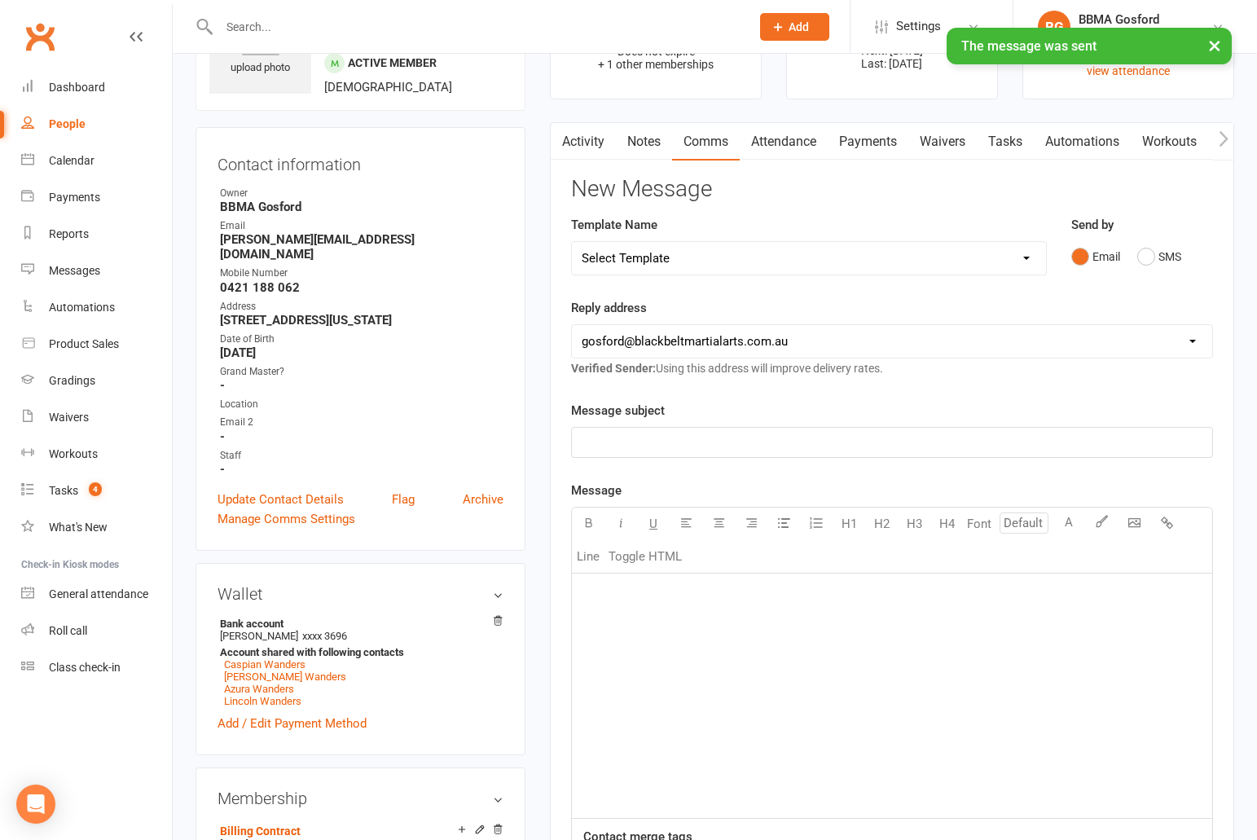
scroll to position [0, 0]
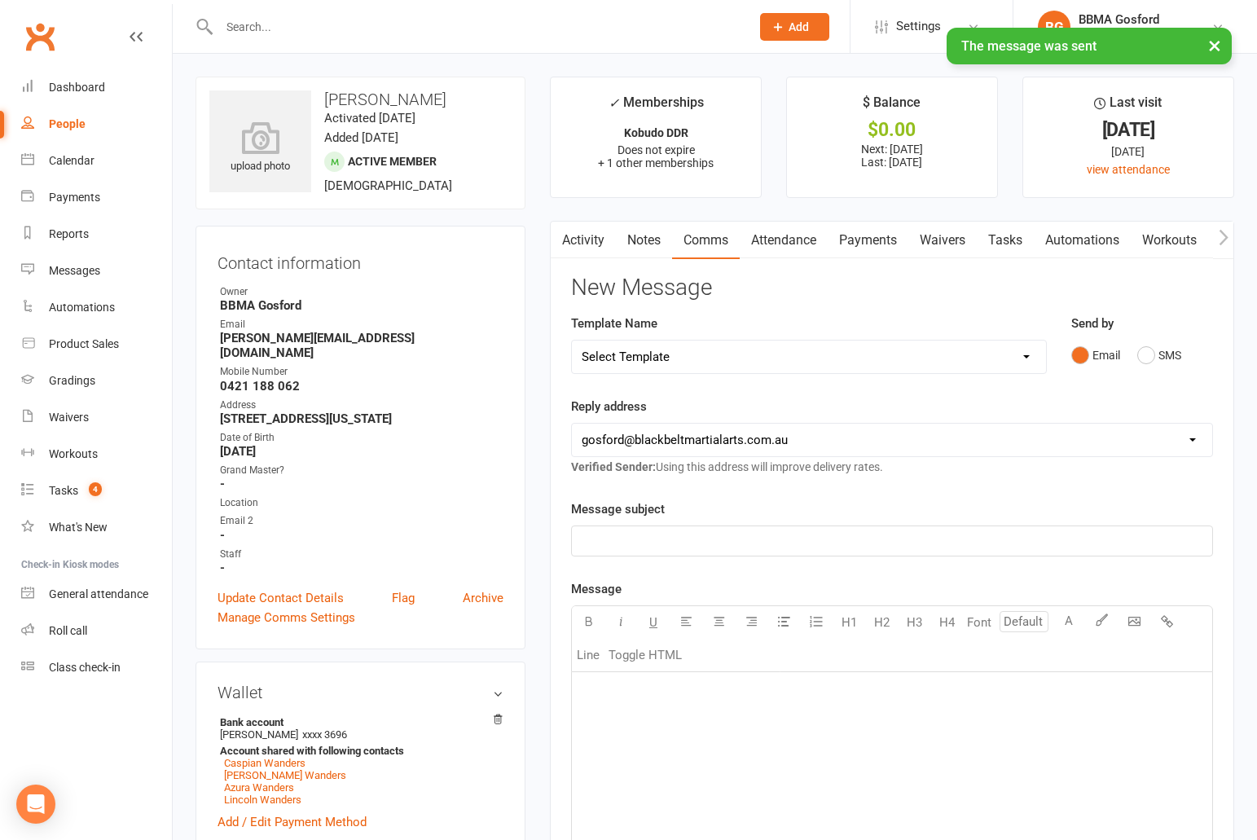
click at [577, 239] on link "Activity" at bounding box center [583, 240] width 65 height 37
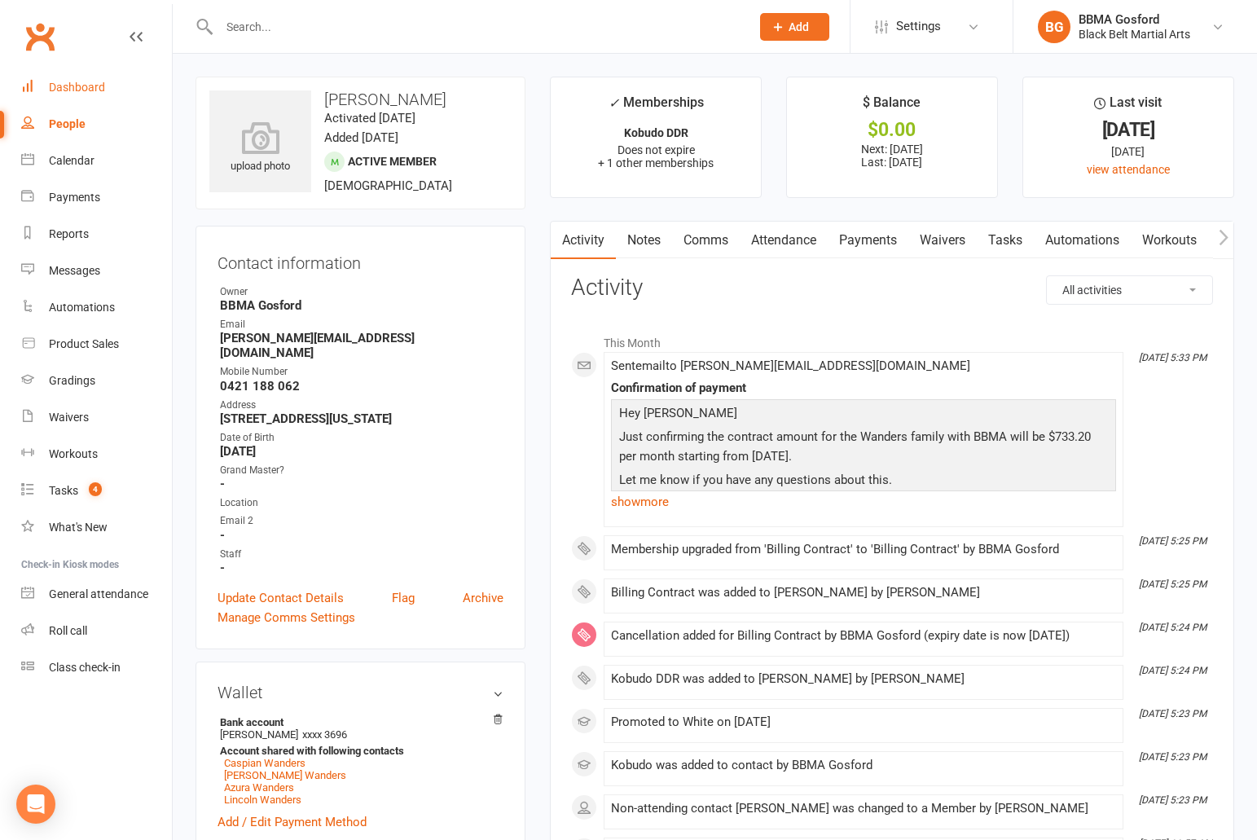
click at [71, 95] on link "Dashboard" at bounding box center [96, 87] width 151 height 37
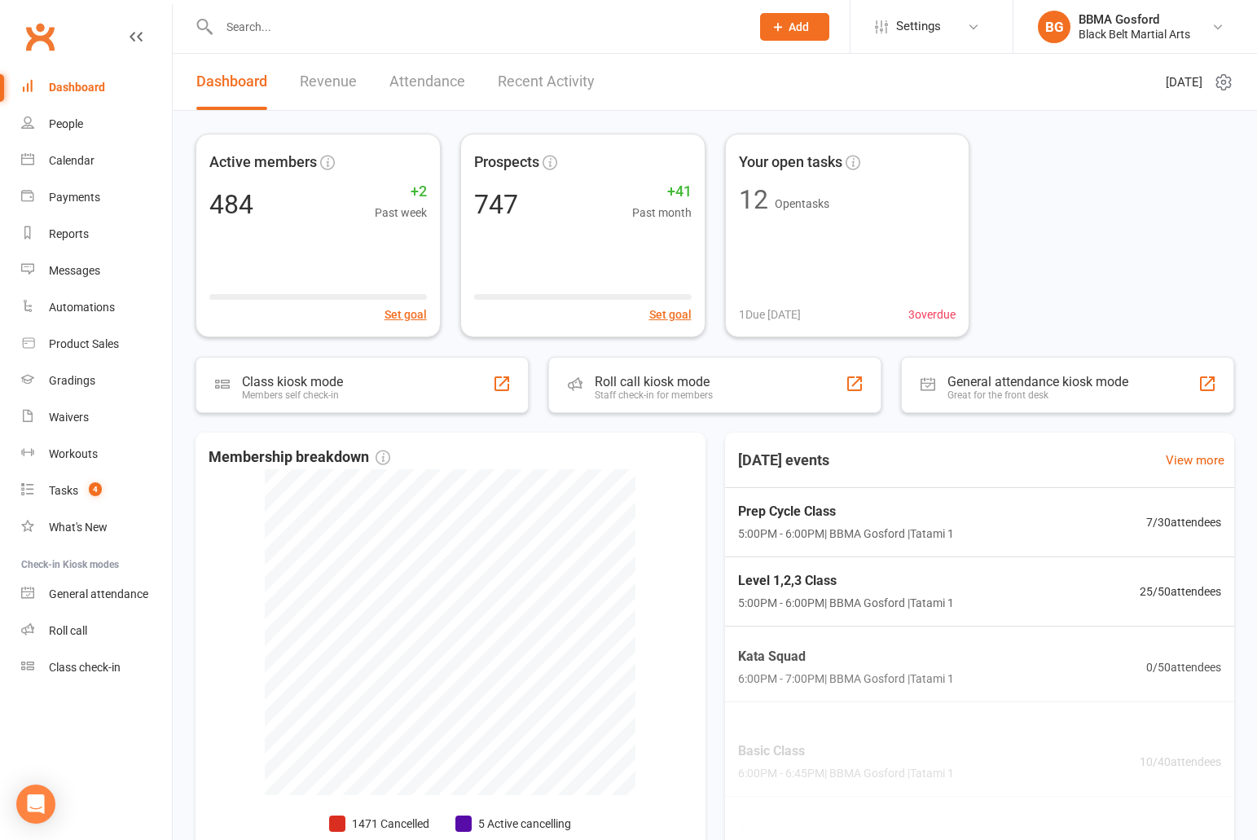
click at [307, 28] on input "text" at bounding box center [476, 26] width 524 height 23
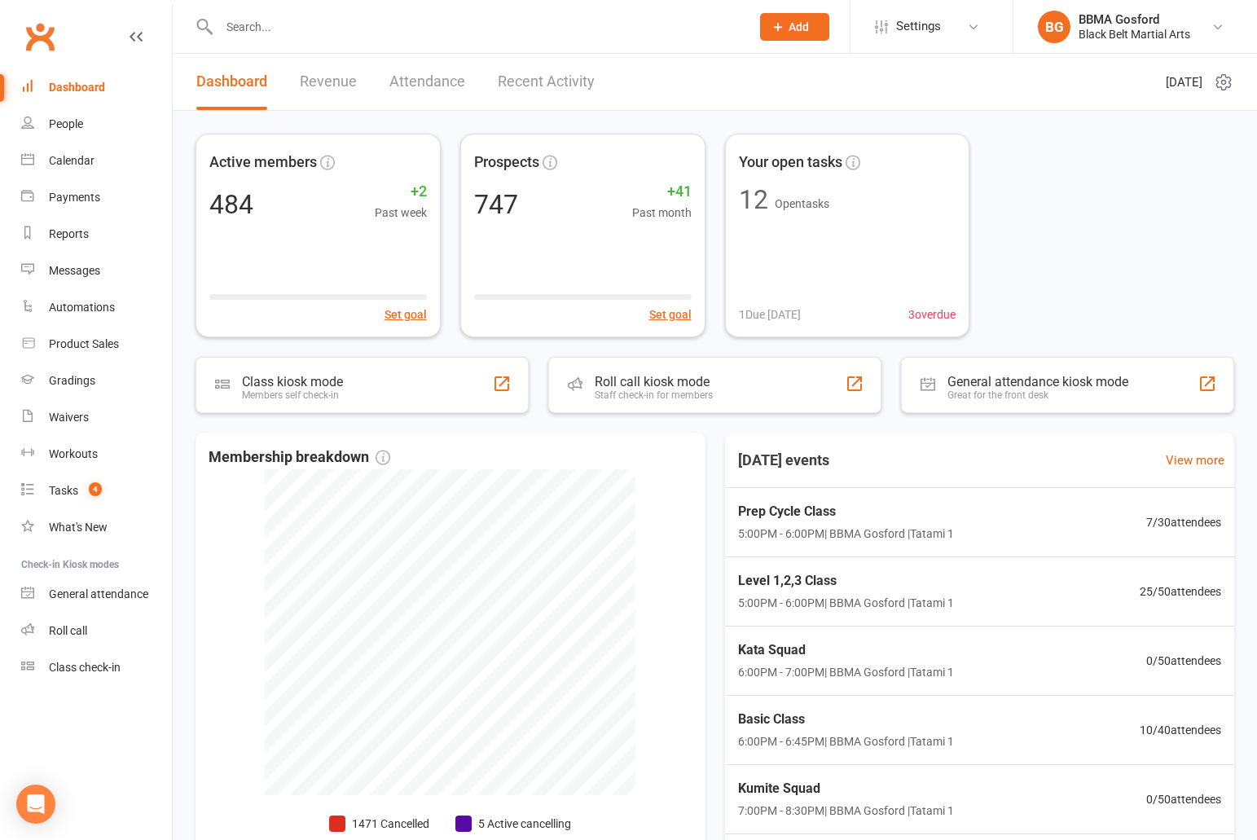
click at [311, 32] on input "text" at bounding box center [476, 26] width 524 height 23
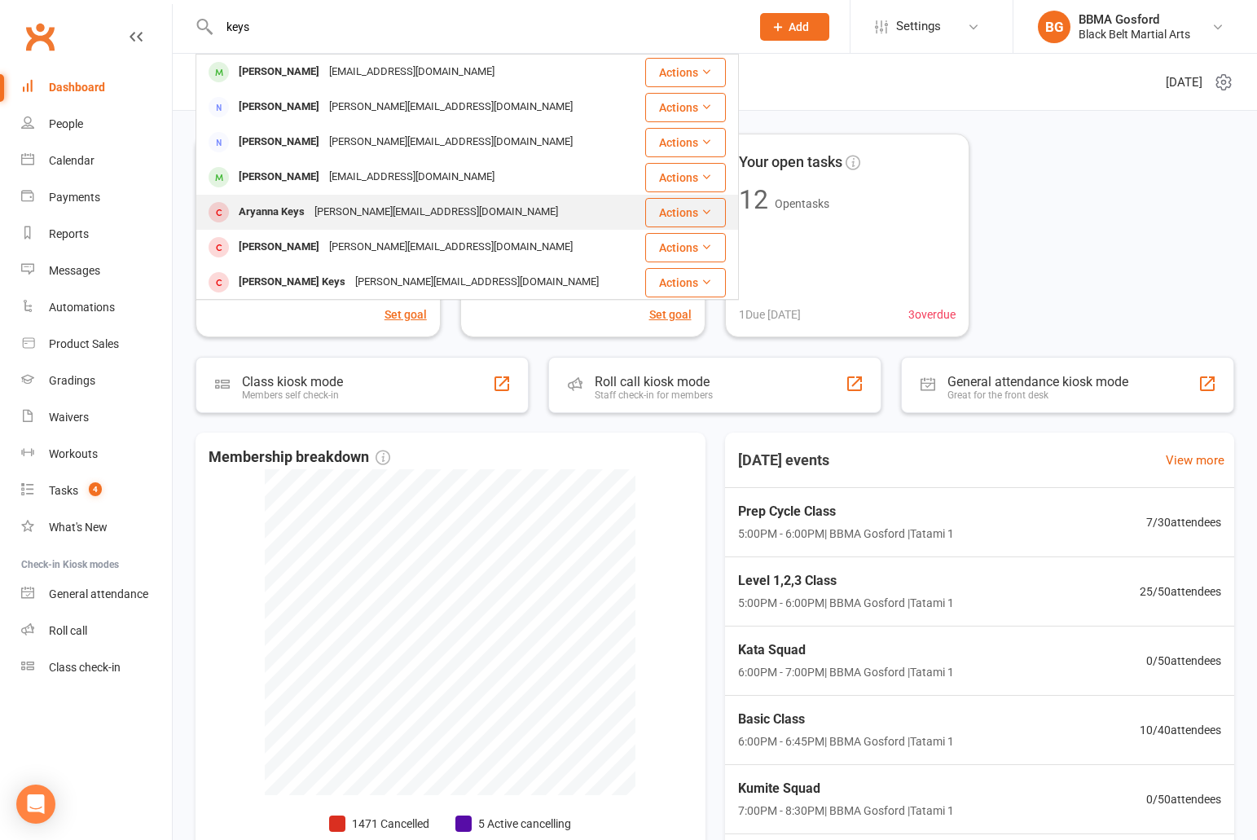
type input "keys"
click at [306, 213] on div "Aryanna Keys" at bounding box center [272, 212] width 76 height 24
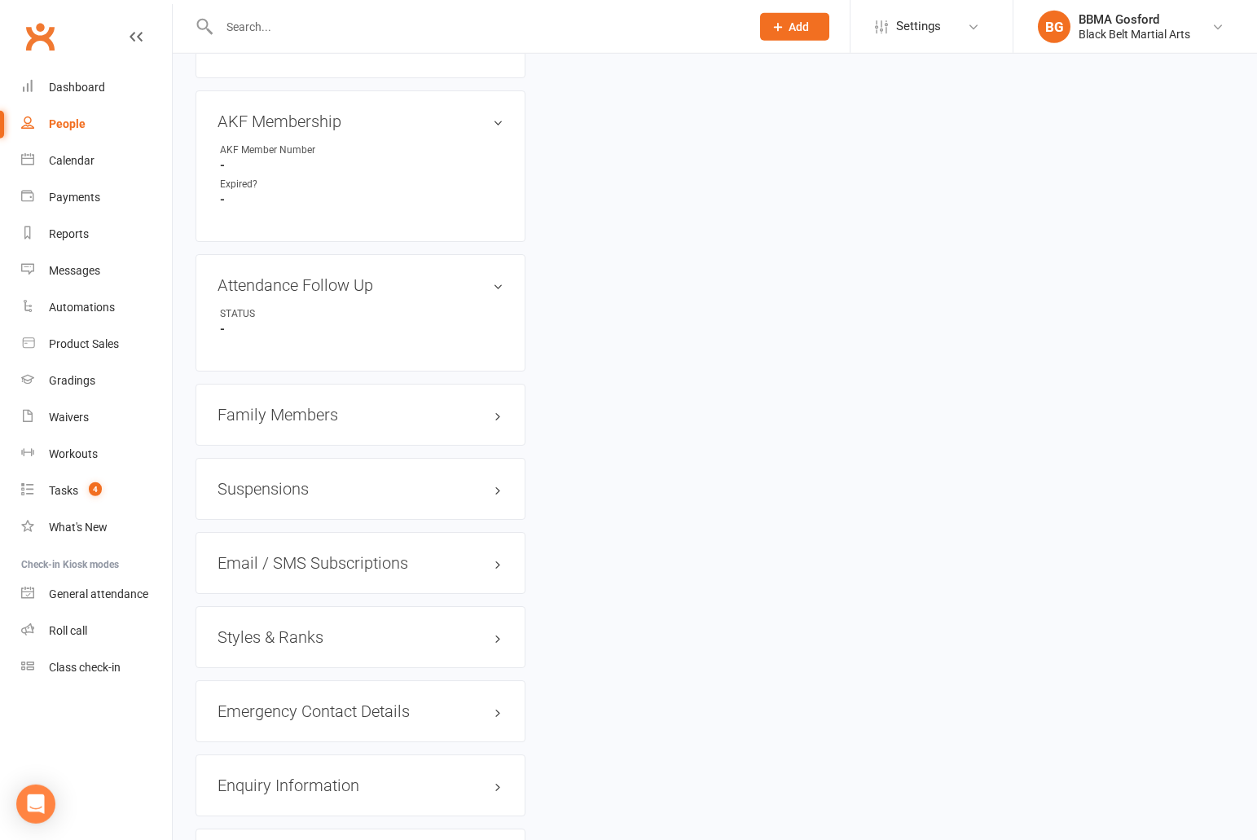
scroll to position [968, 0]
click at [260, 403] on h3 "Family Members" at bounding box center [360, 412] width 286 height 18
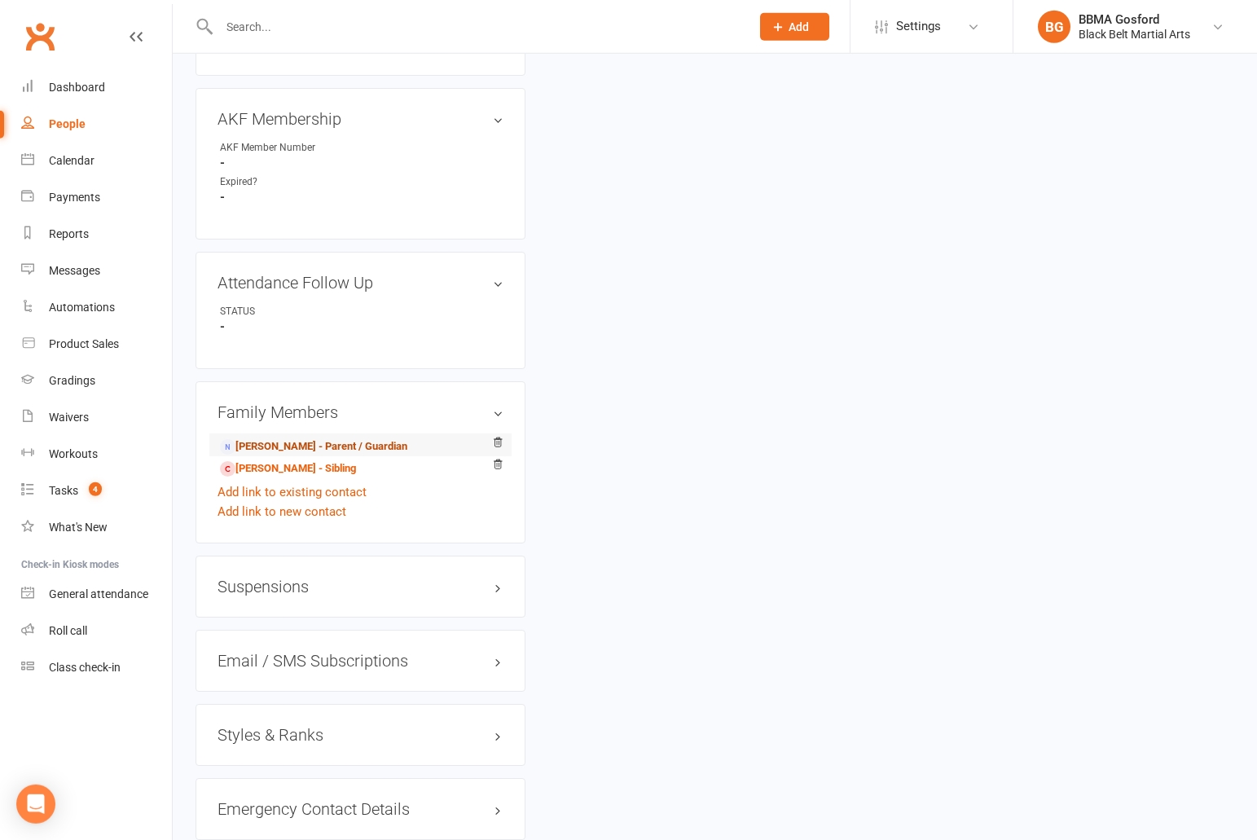
click at [318, 438] on link "Jessica Keys - Parent / Guardian" at bounding box center [313, 446] width 187 height 17
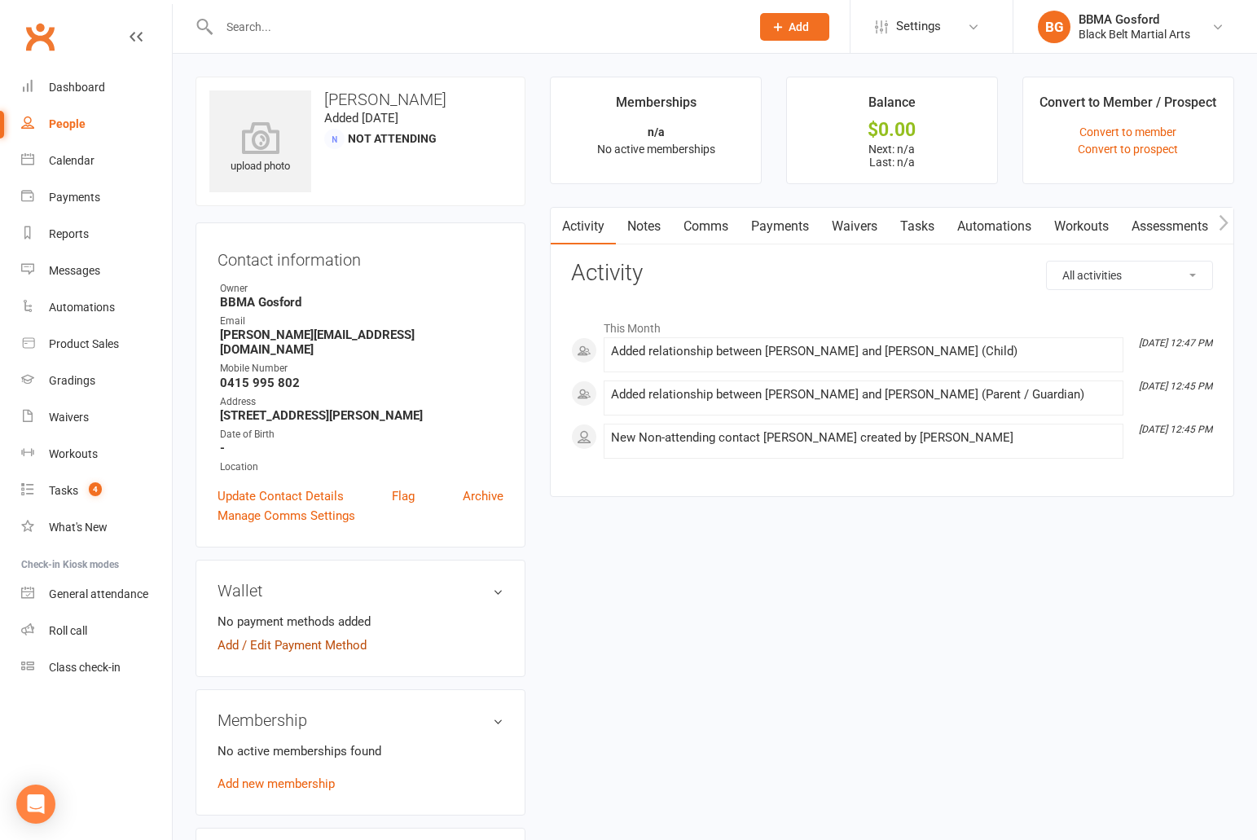
click at [252, 635] on link "Add / Edit Payment Method" at bounding box center [291, 645] width 149 height 20
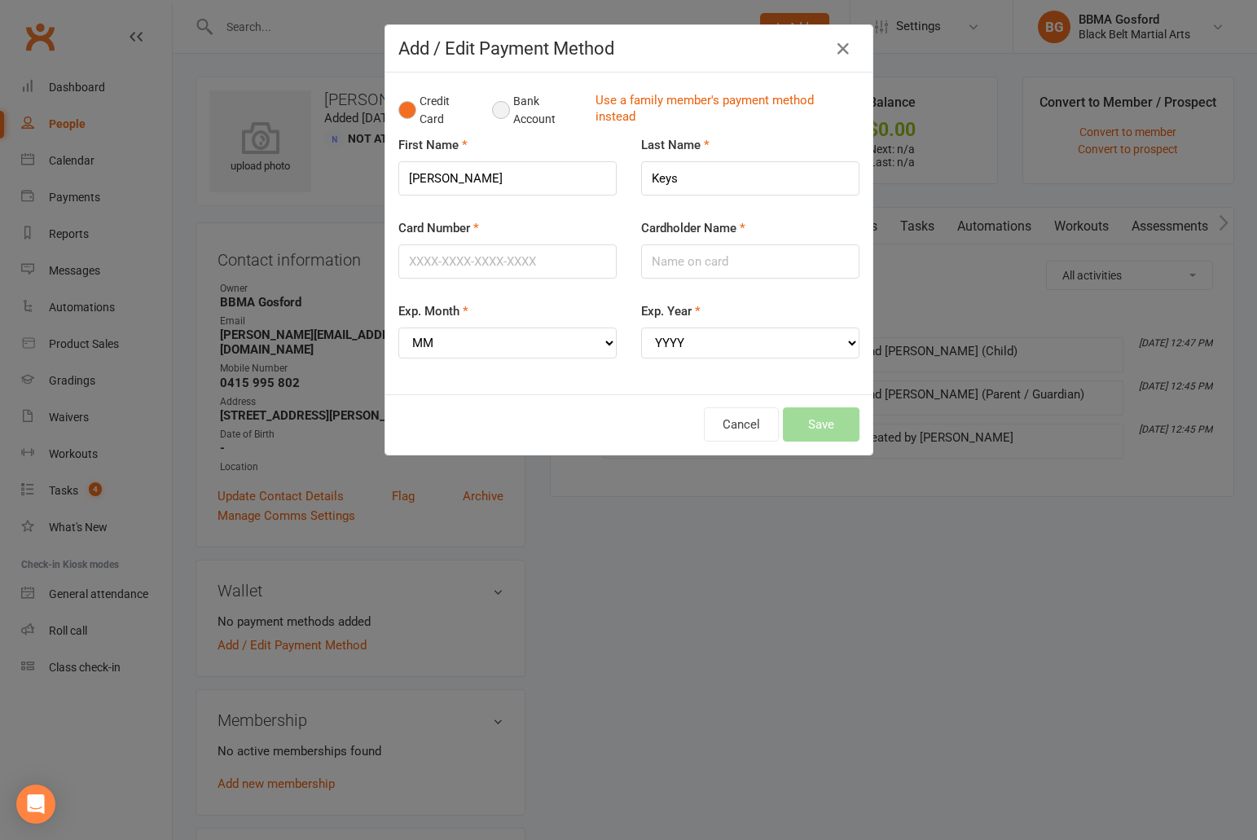
click at [503, 111] on button "Bank Account" at bounding box center [537, 111] width 90 height 50
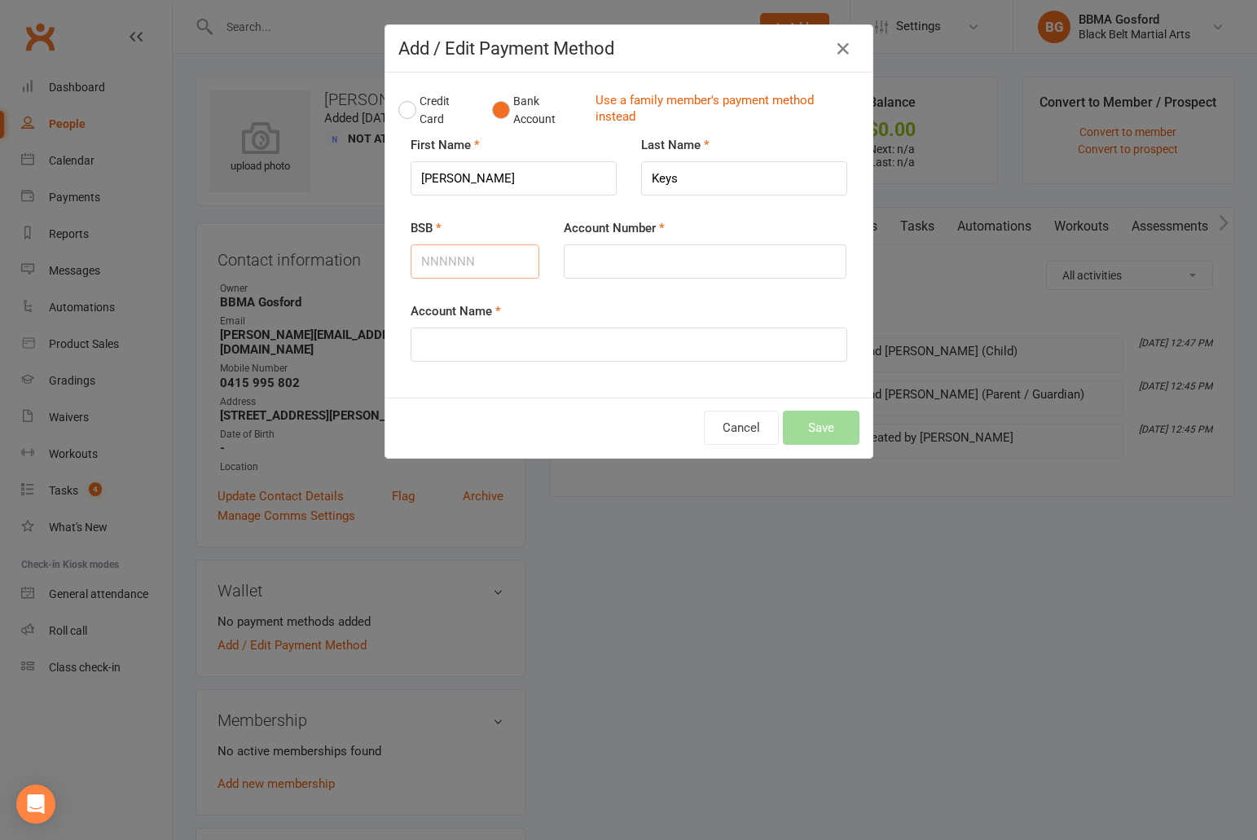
click at [443, 258] on input "BSB" at bounding box center [474, 261] width 129 height 34
type input "112879"
type input "495214350"
type input "Jessica Keys"
click at [825, 431] on button "Save" at bounding box center [821, 427] width 77 height 34
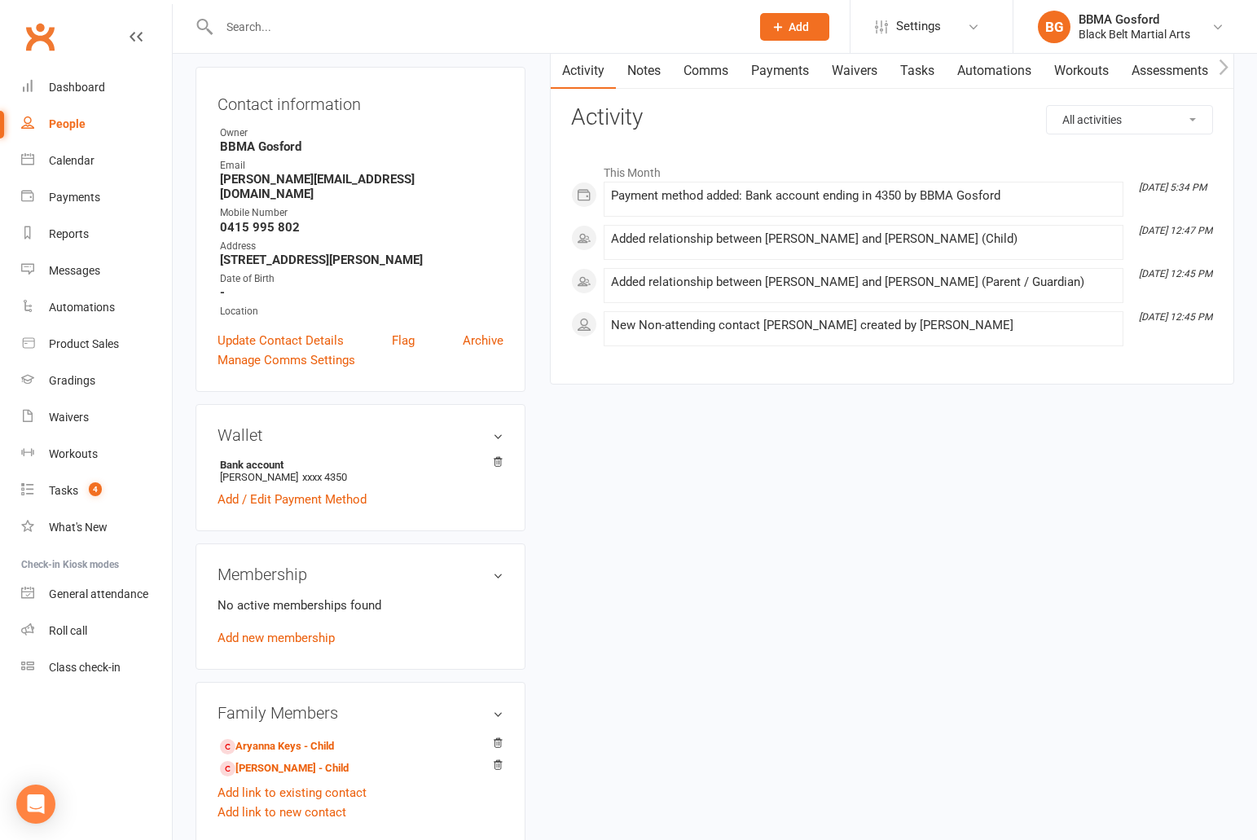
scroll to position [161, 0]
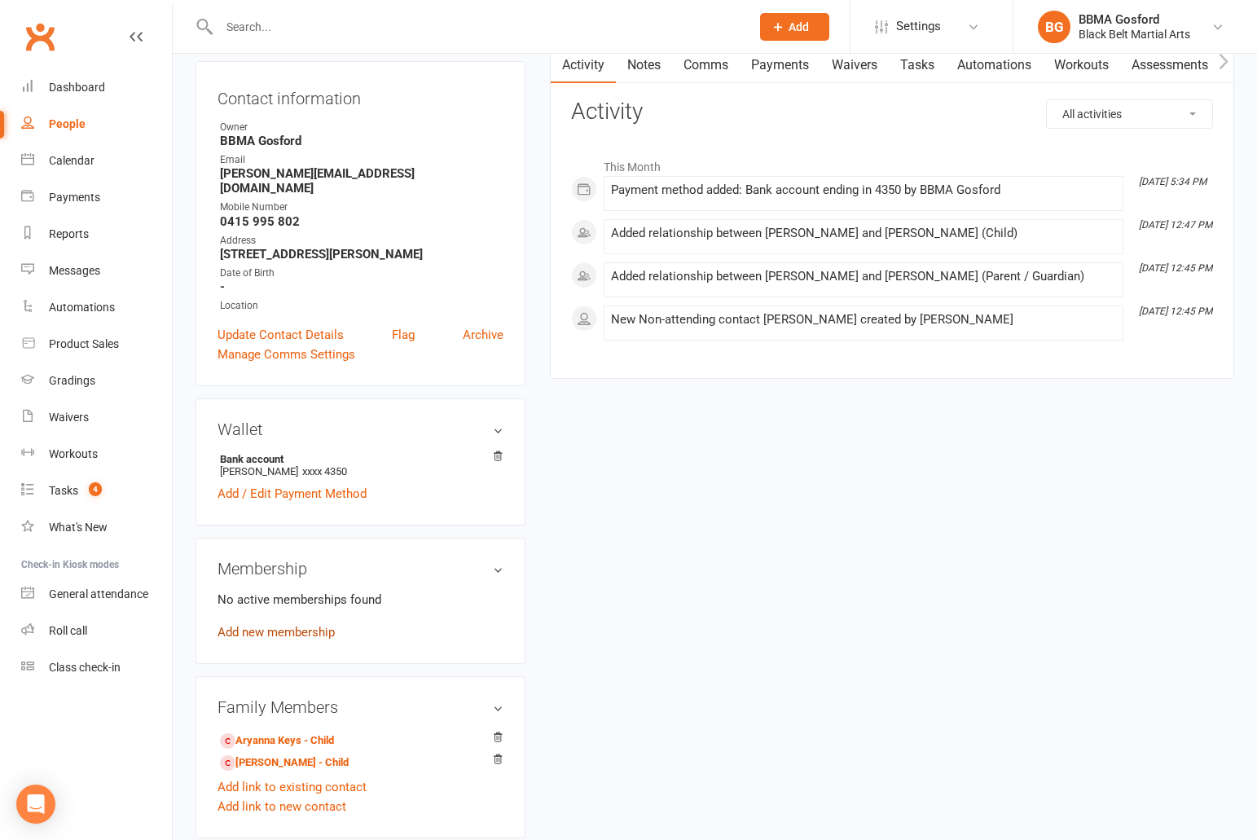
click at [267, 625] on link "Add new membership" at bounding box center [275, 632] width 117 height 15
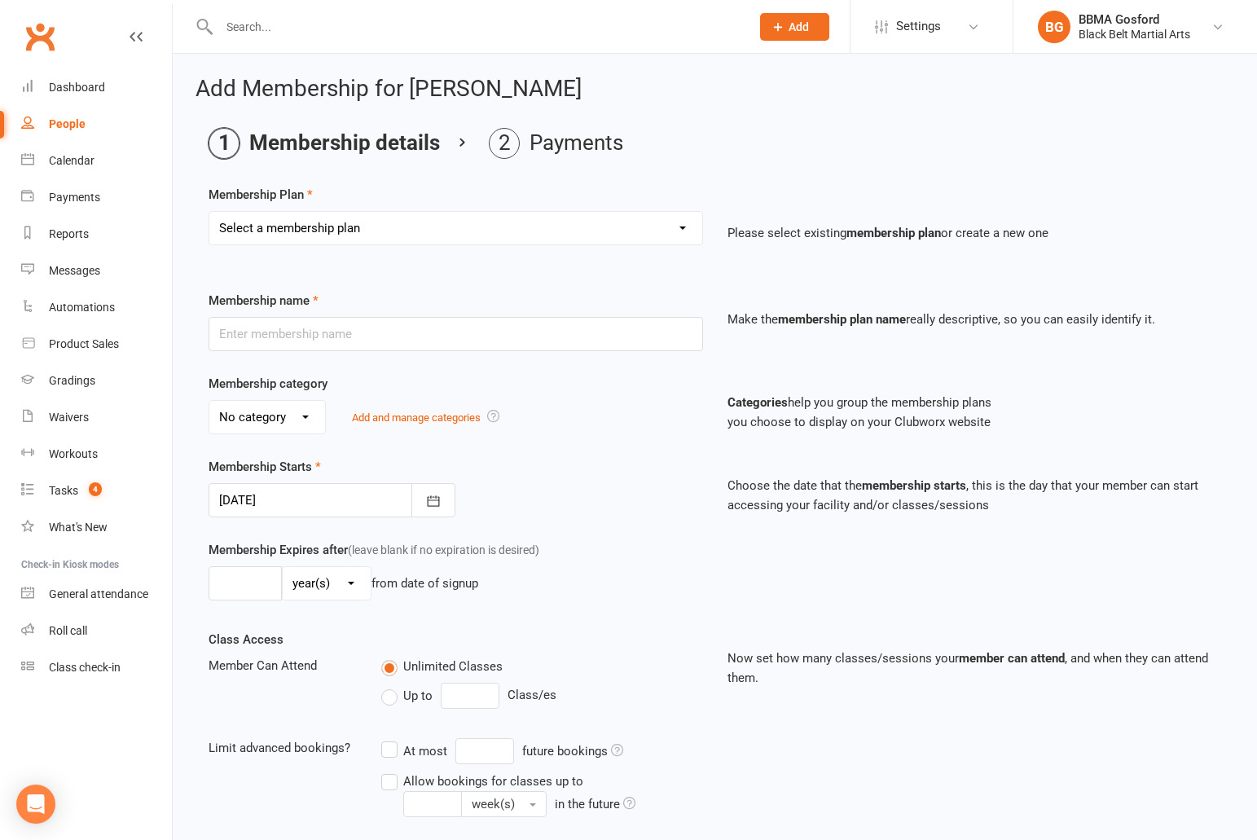
select select "1"
click option "Billing Contract" at bounding box center [0, 0] width 0 height 0
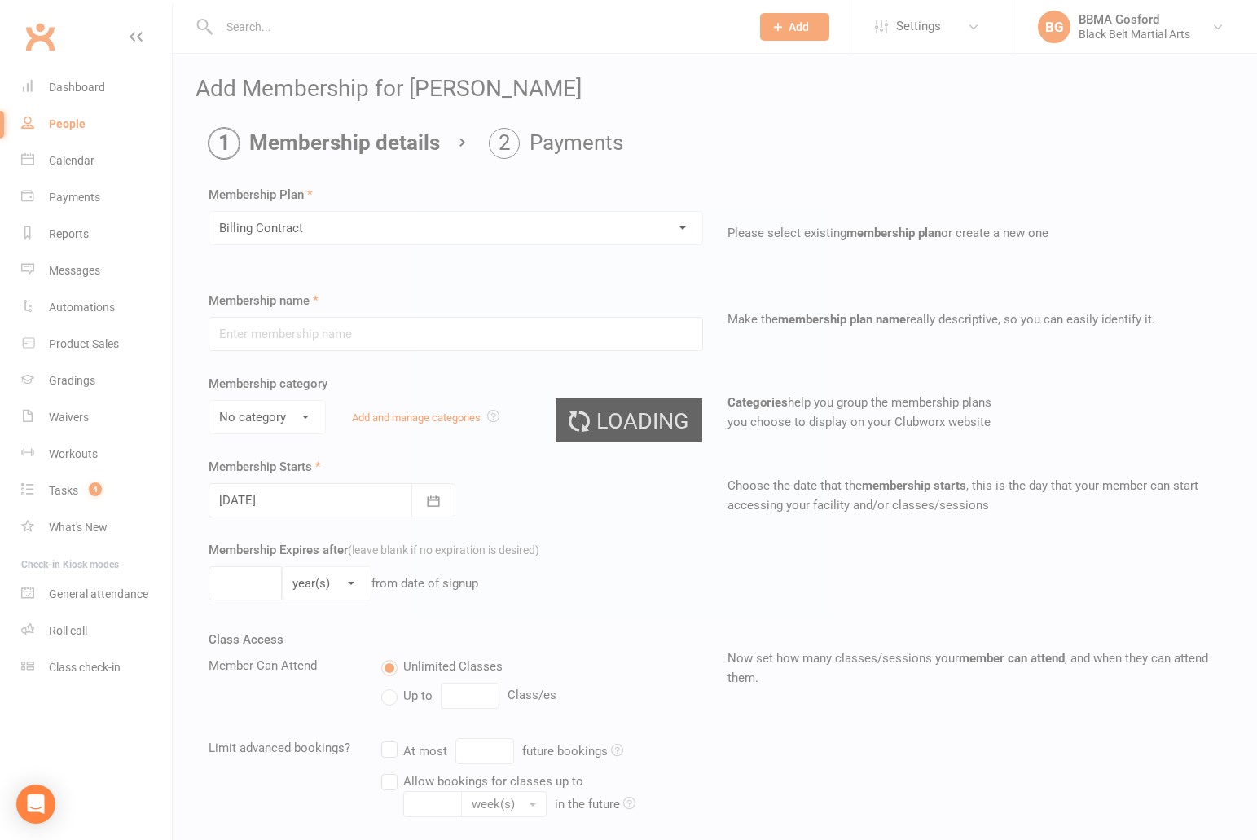
type input "Billing Contract"
select select "0"
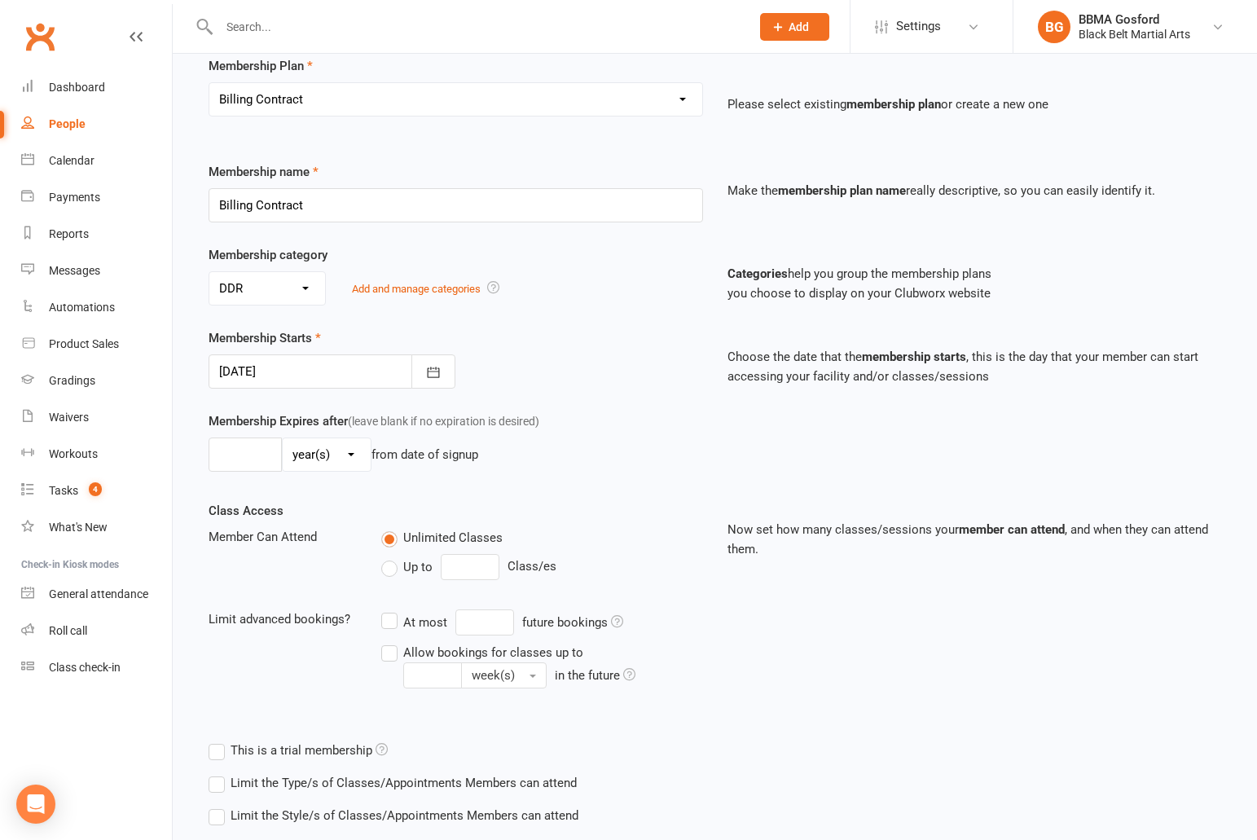
scroll to position [226, 0]
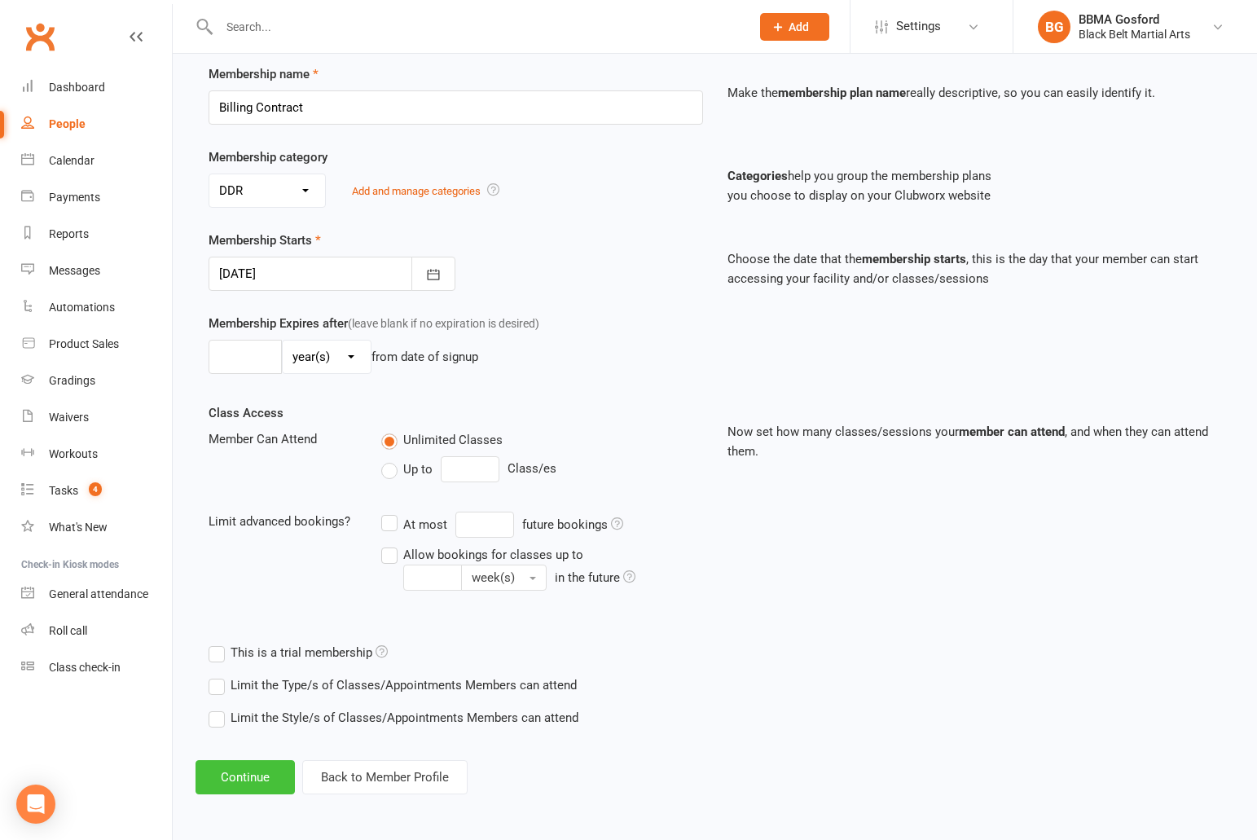
click at [243, 782] on button "Continue" at bounding box center [244, 777] width 99 height 34
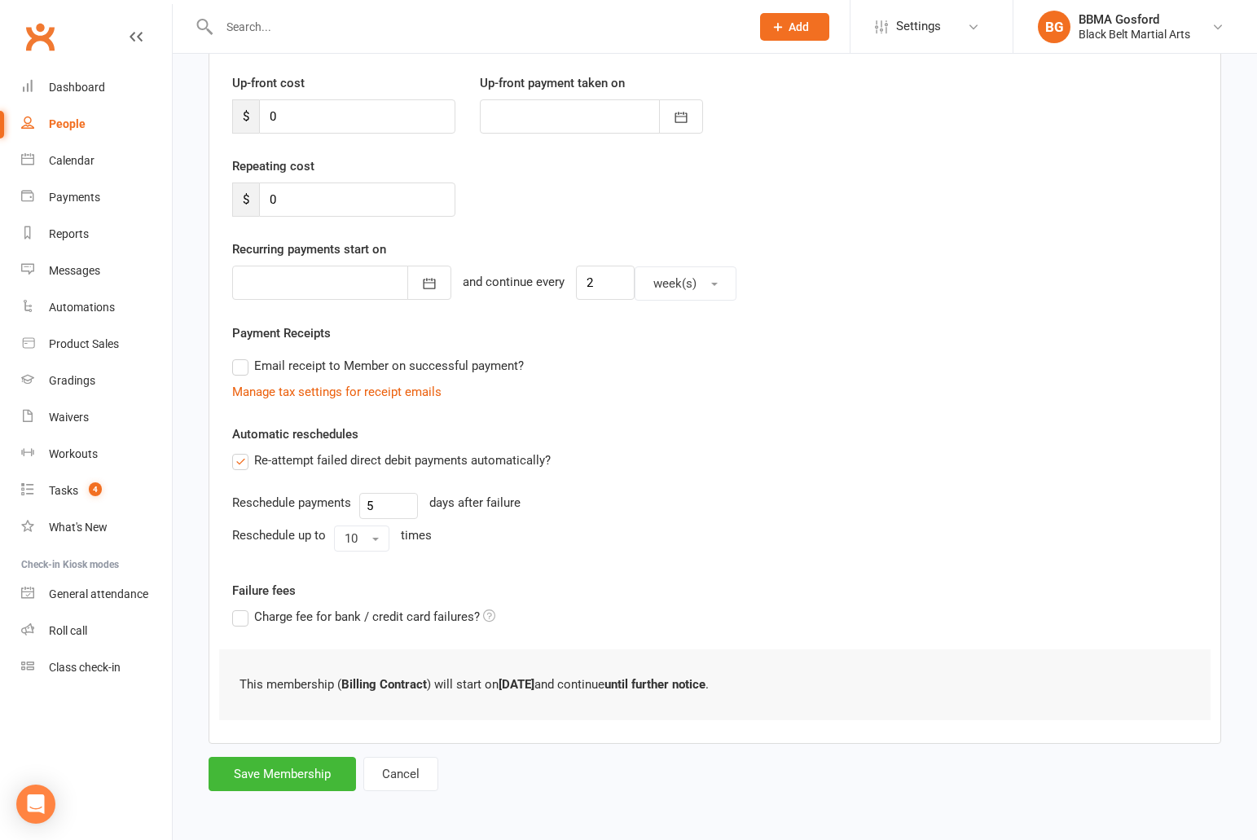
scroll to position [0, 0]
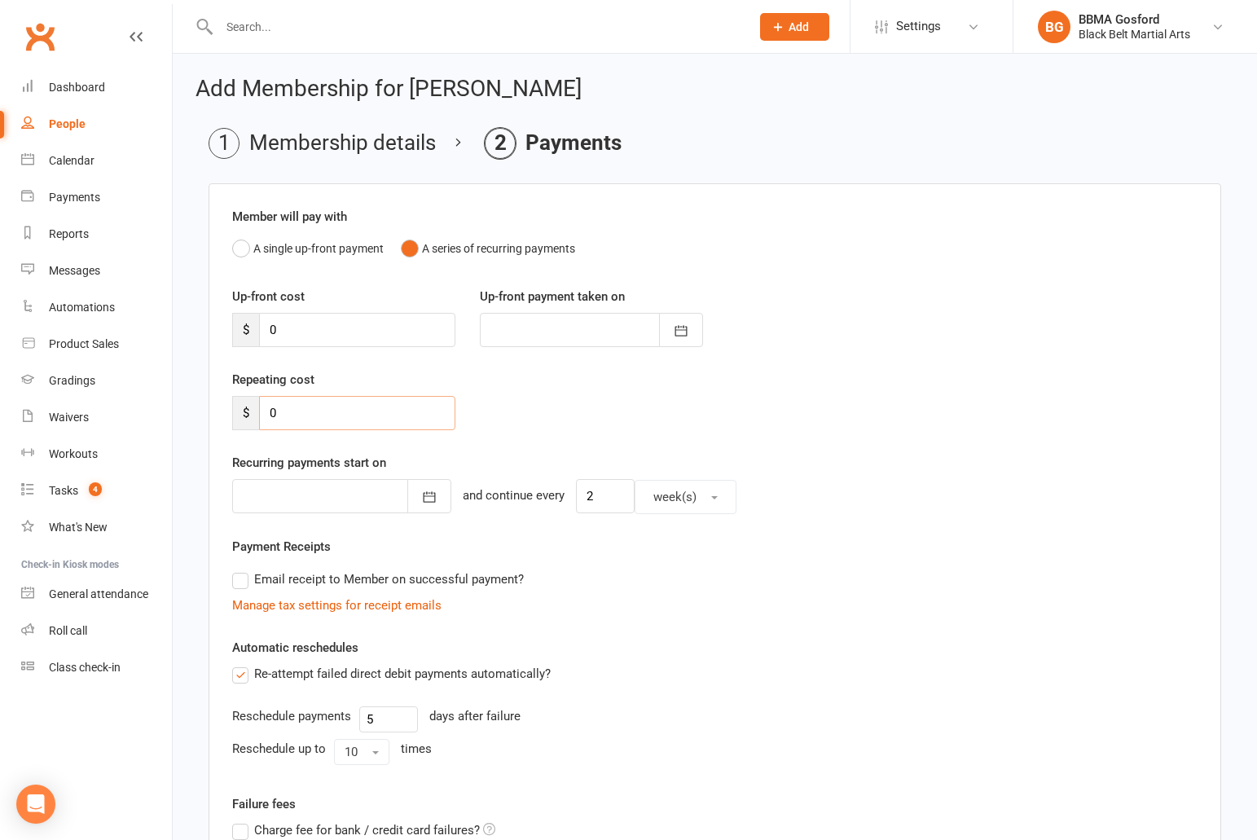
click at [295, 407] on input "0" at bounding box center [357, 413] width 196 height 34
type input "142.20"
click at [411, 498] on button "button" at bounding box center [429, 496] width 44 height 34
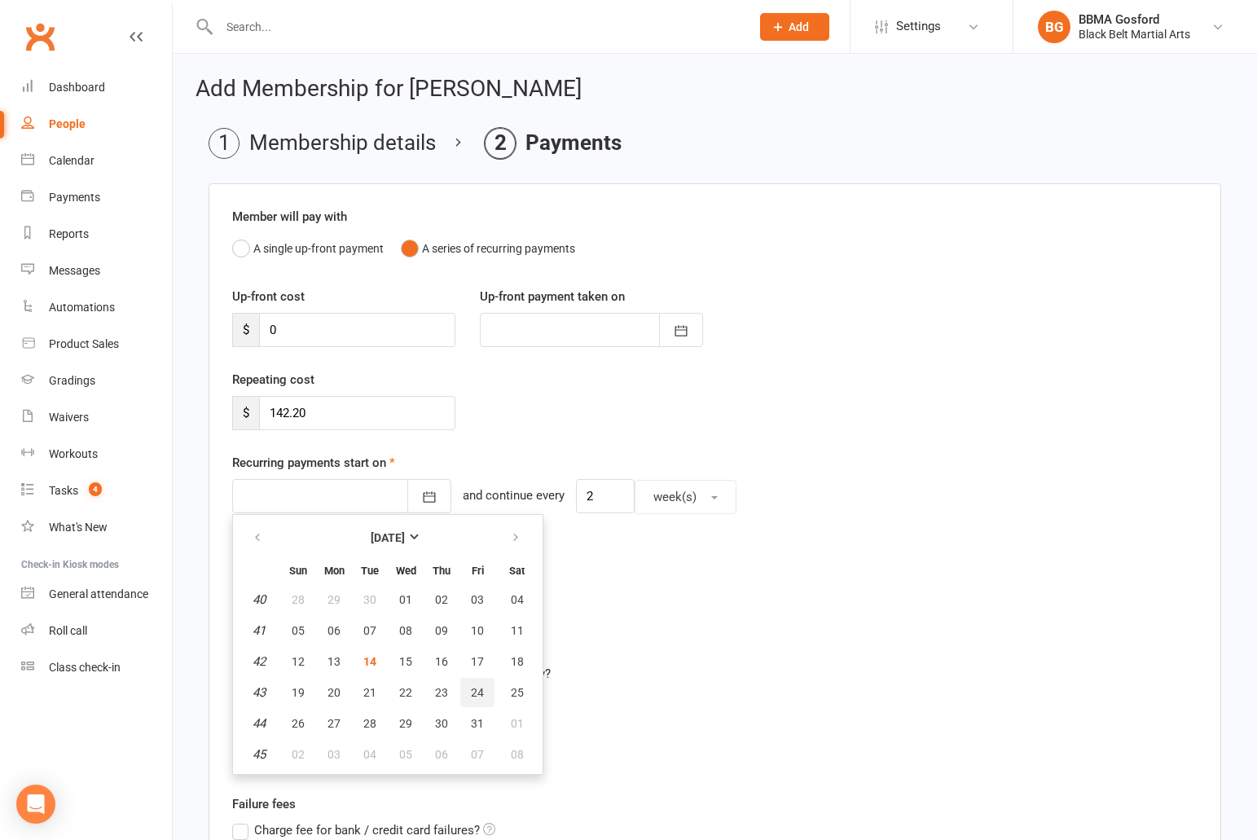
click at [480, 691] on span "24" at bounding box center [477, 692] width 13 height 13
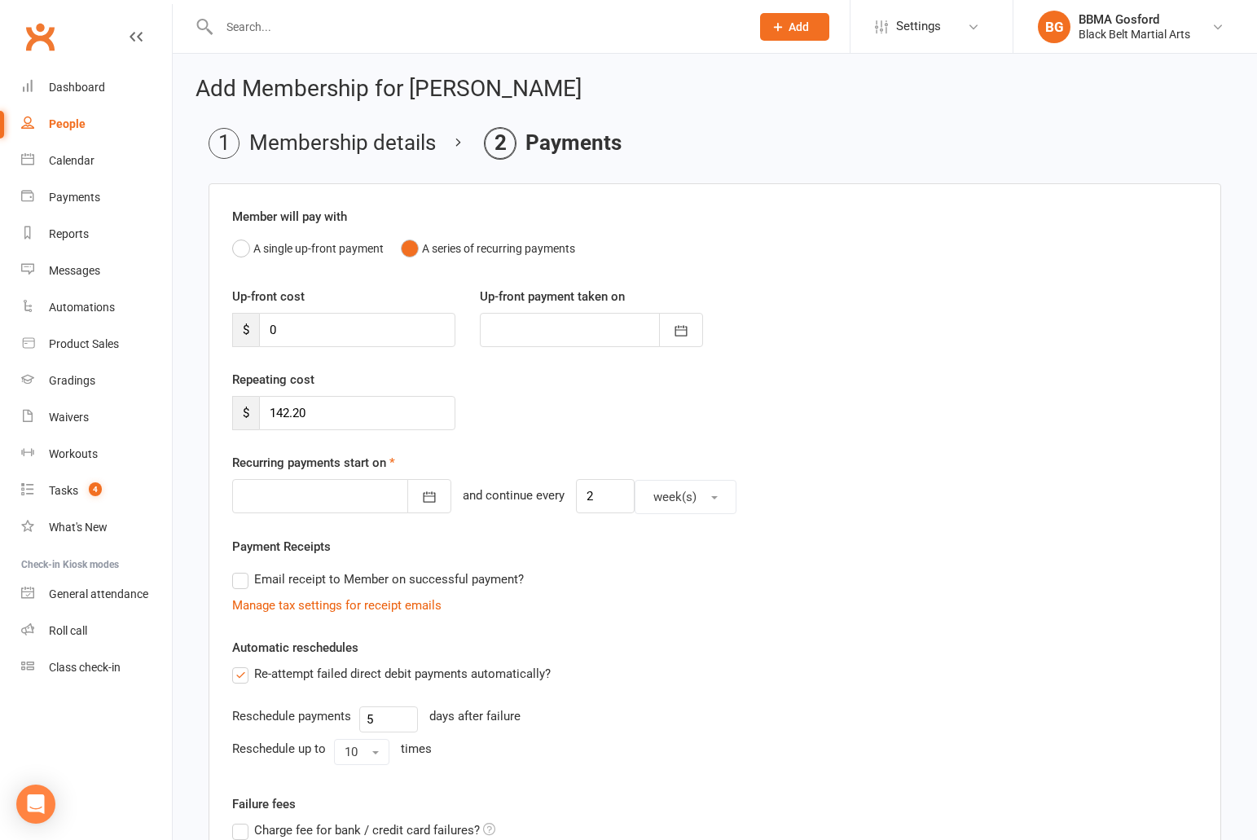
type input "24 Oct 2025"
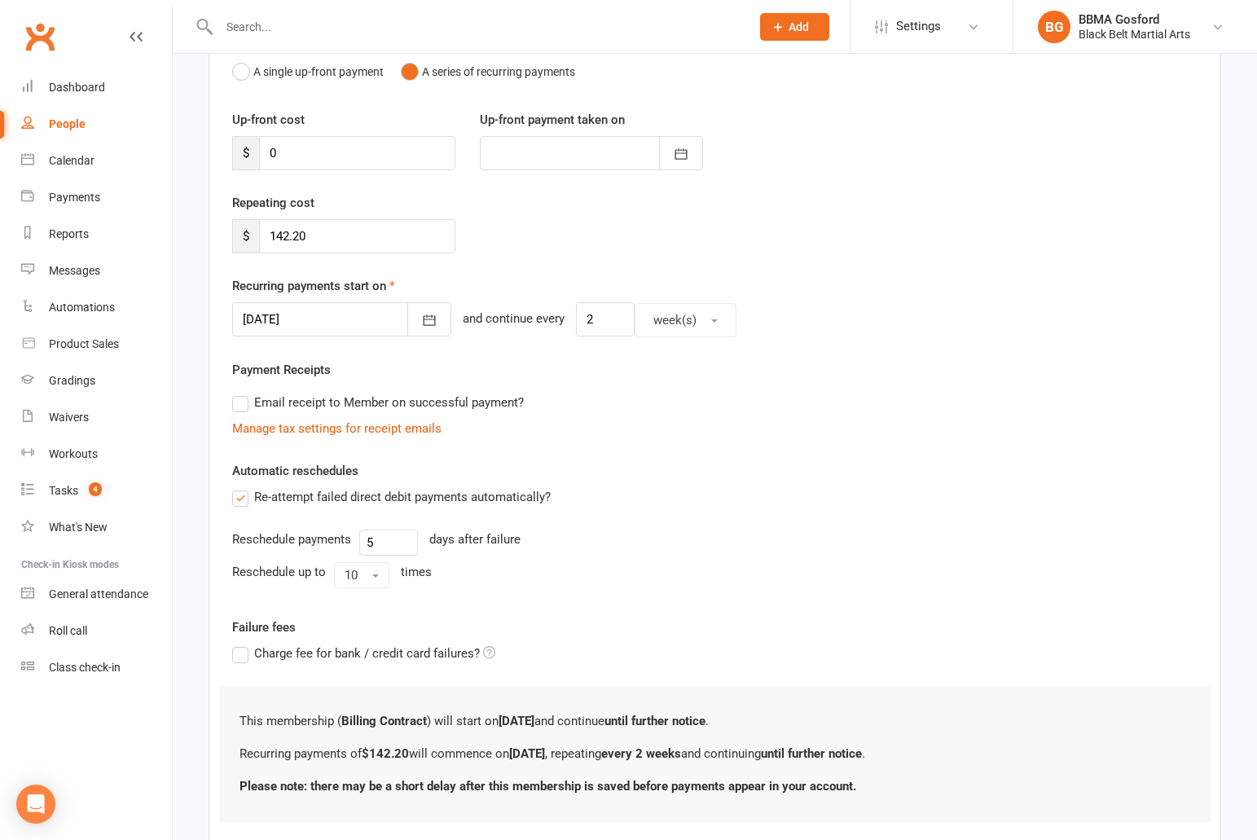
scroll to position [279, 0]
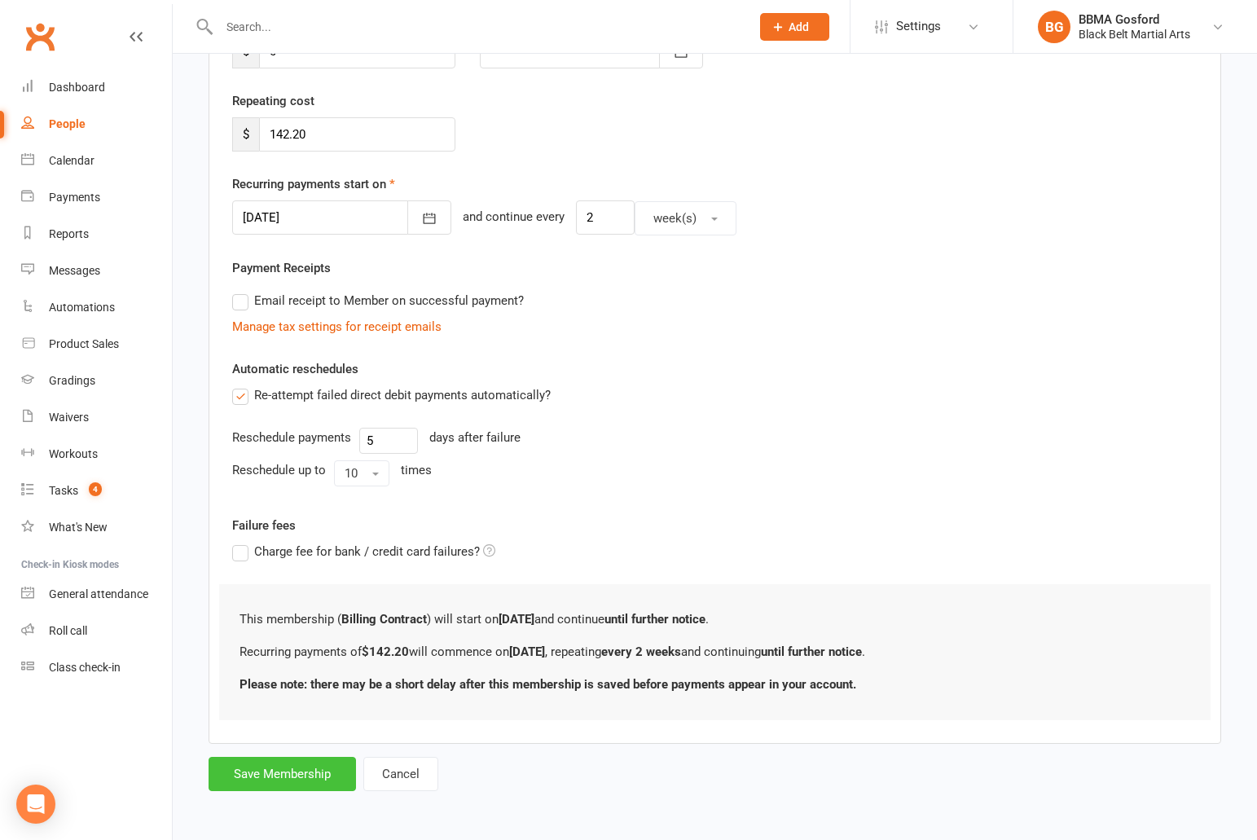
click at [278, 775] on button "Save Membership" at bounding box center [281, 774] width 147 height 34
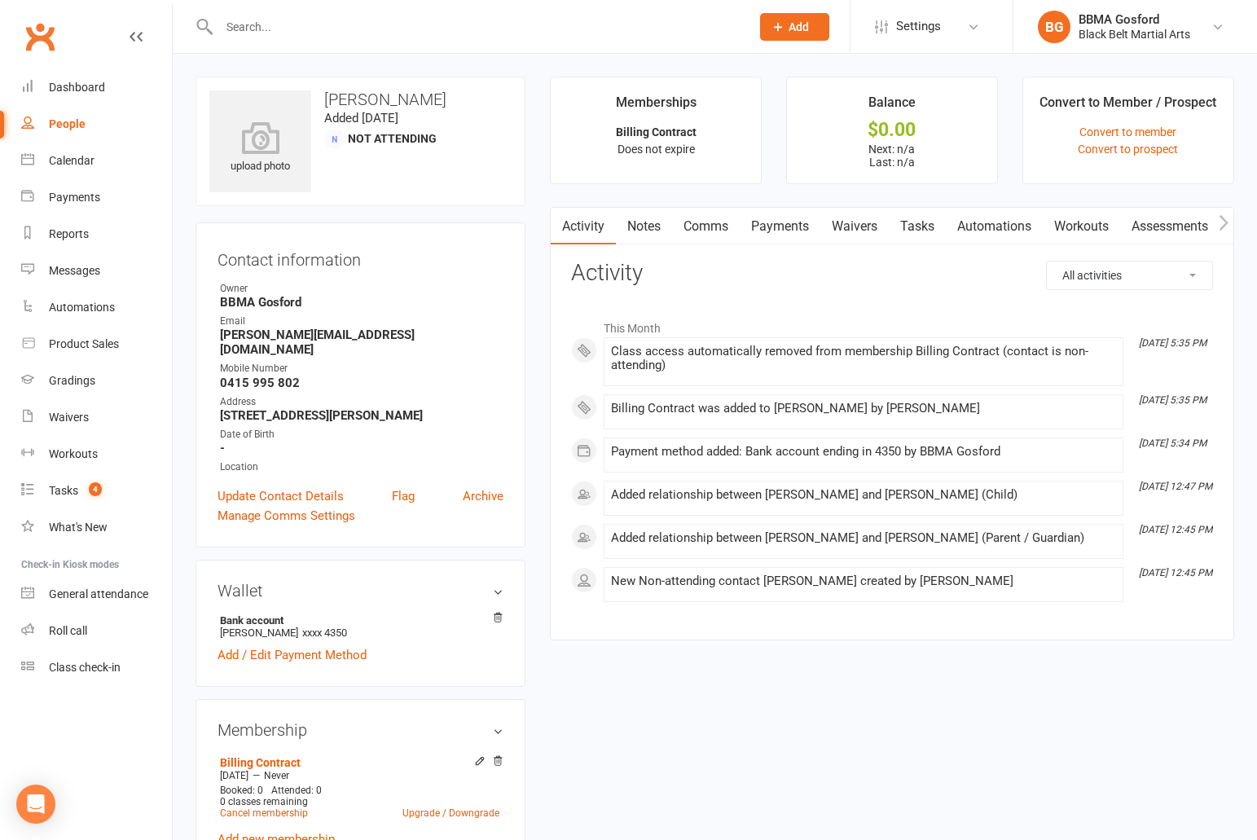
click at [800, 226] on link "Payments" at bounding box center [779, 226] width 81 height 37
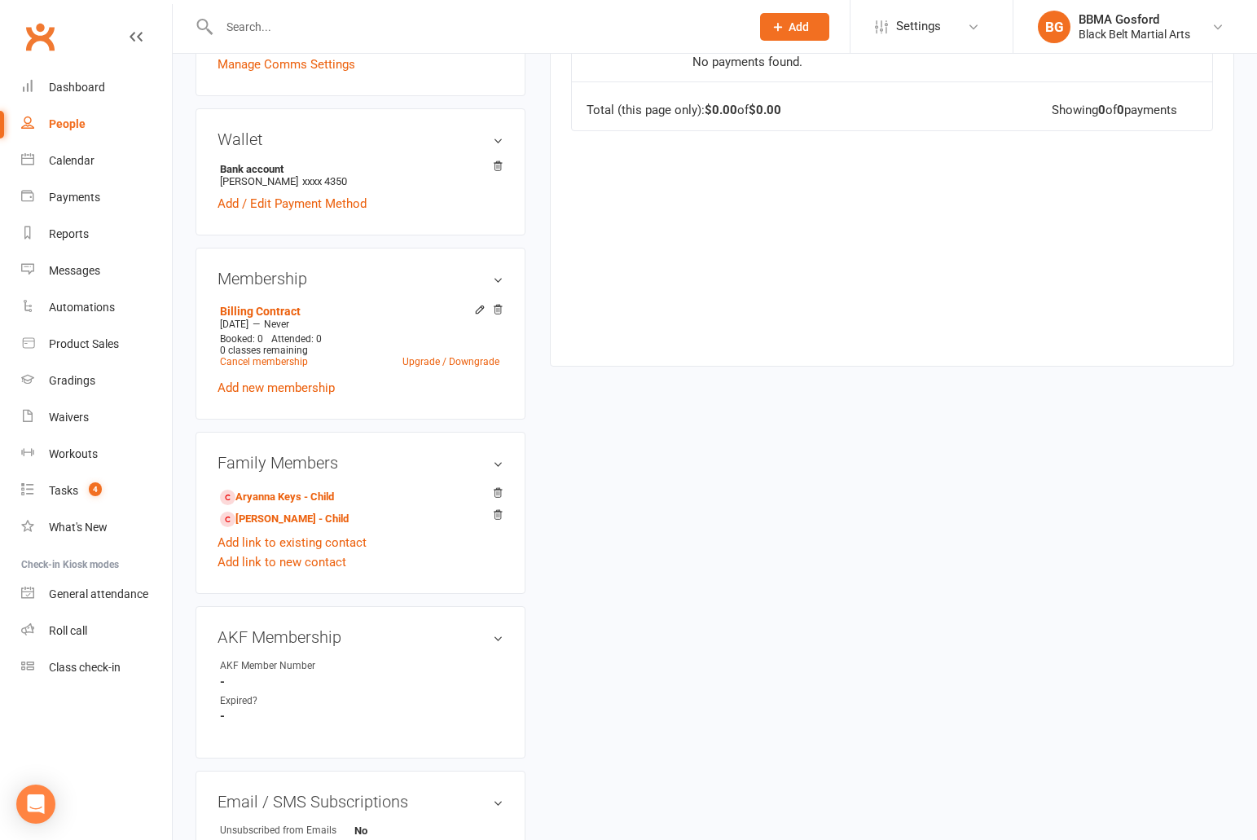
scroll to position [453, 0]
click at [270, 487] on link "Aryanna Keys - Child" at bounding box center [277, 495] width 114 height 17
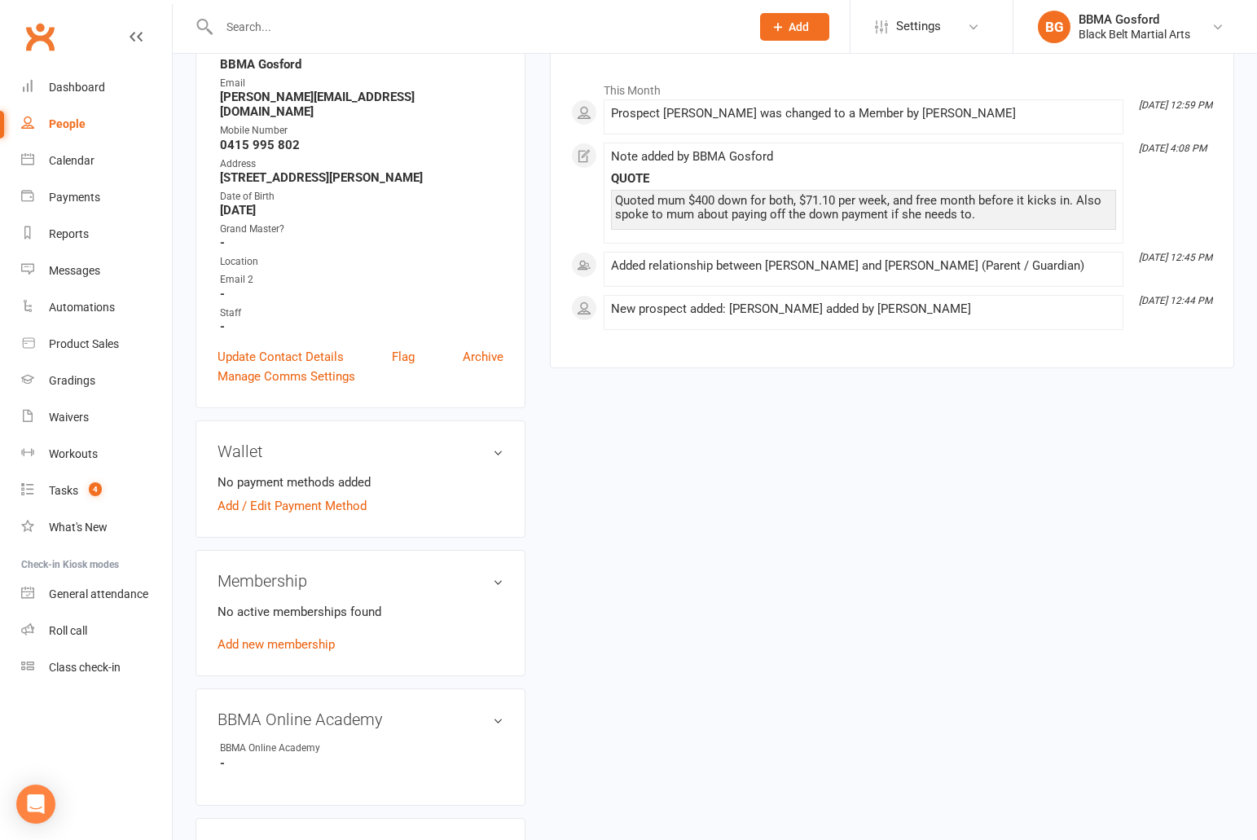
scroll to position [245, 0]
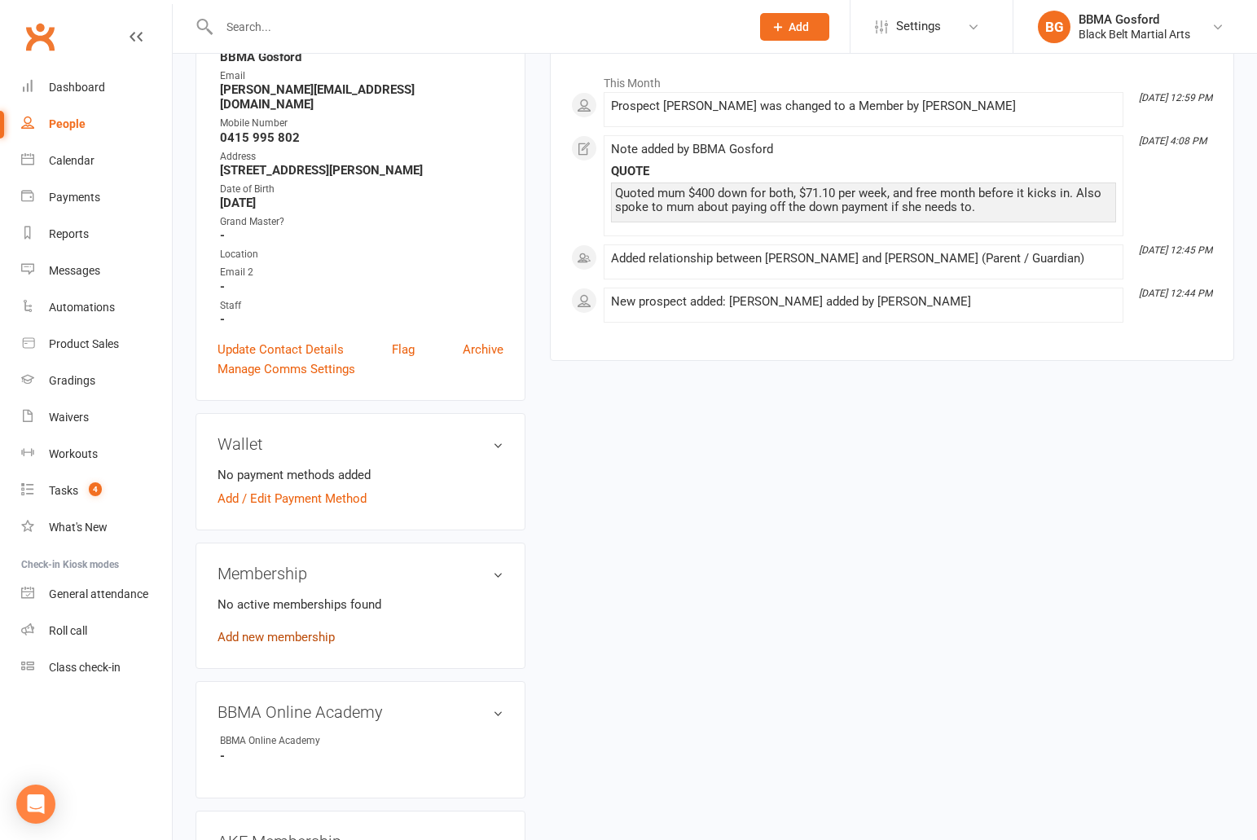
click at [274, 630] on link "Add new membership" at bounding box center [275, 637] width 117 height 15
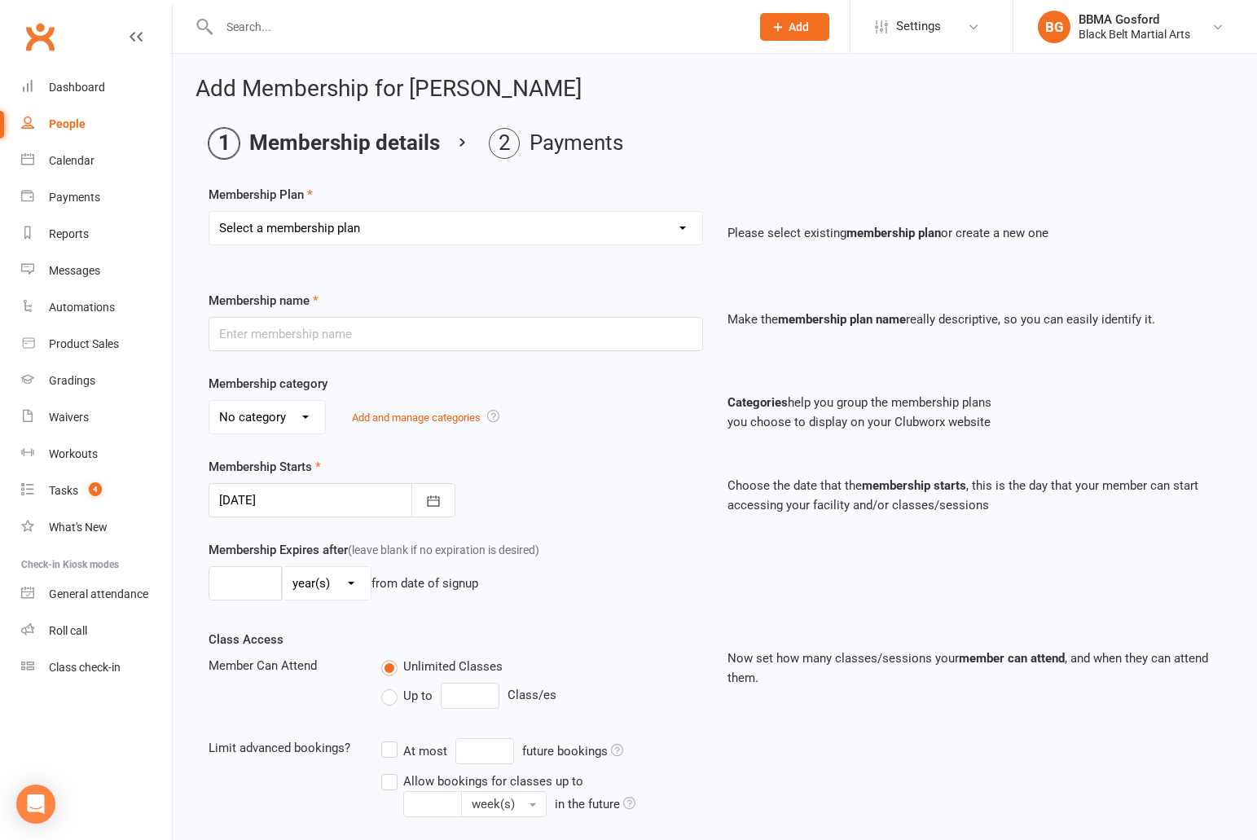
select select "2"
click option "Basic Program DDR" at bounding box center [0, 0] width 0 height 0
type input "Basic Program DDR"
select select "0"
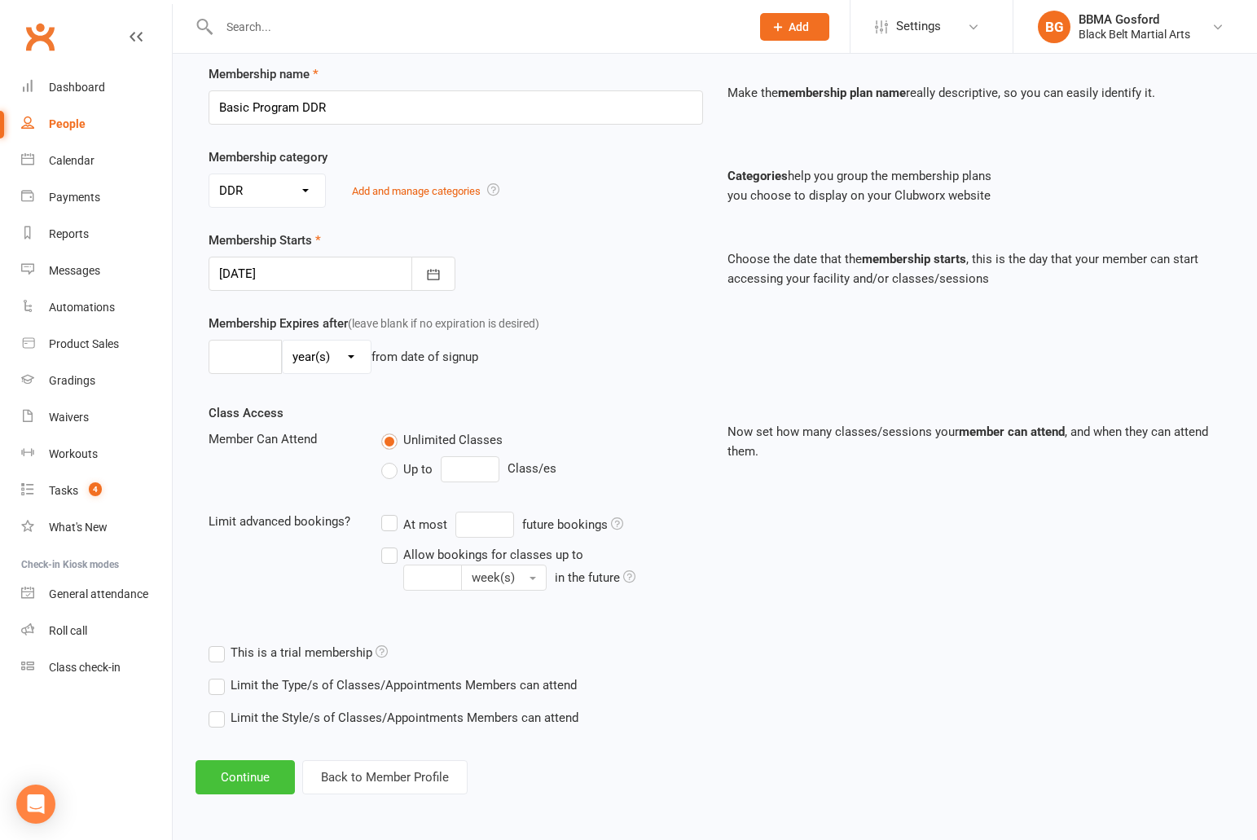
click at [225, 781] on button "Continue" at bounding box center [244, 777] width 99 height 34
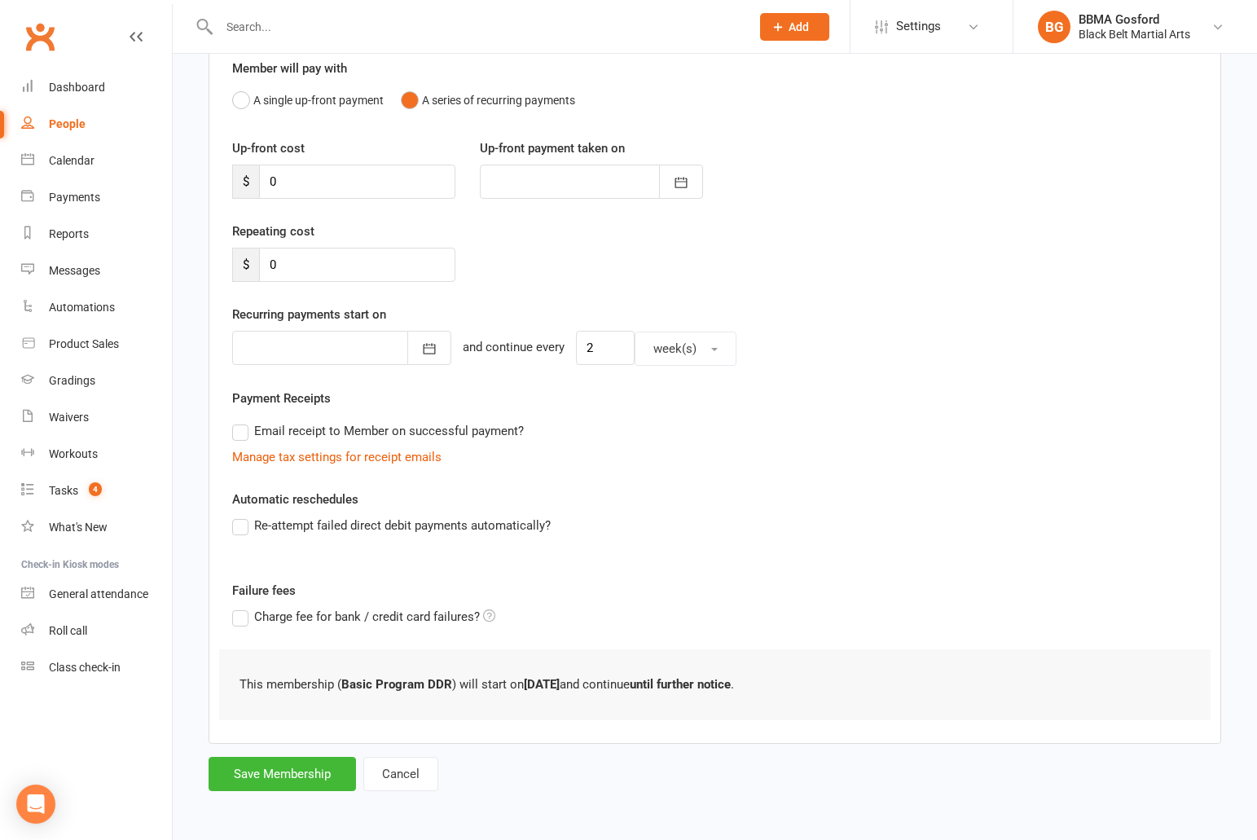
scroll to position [148, 0]
click at [274, 771] on button "Save Membership" at bounding box center [281, 774] width 147 height 34
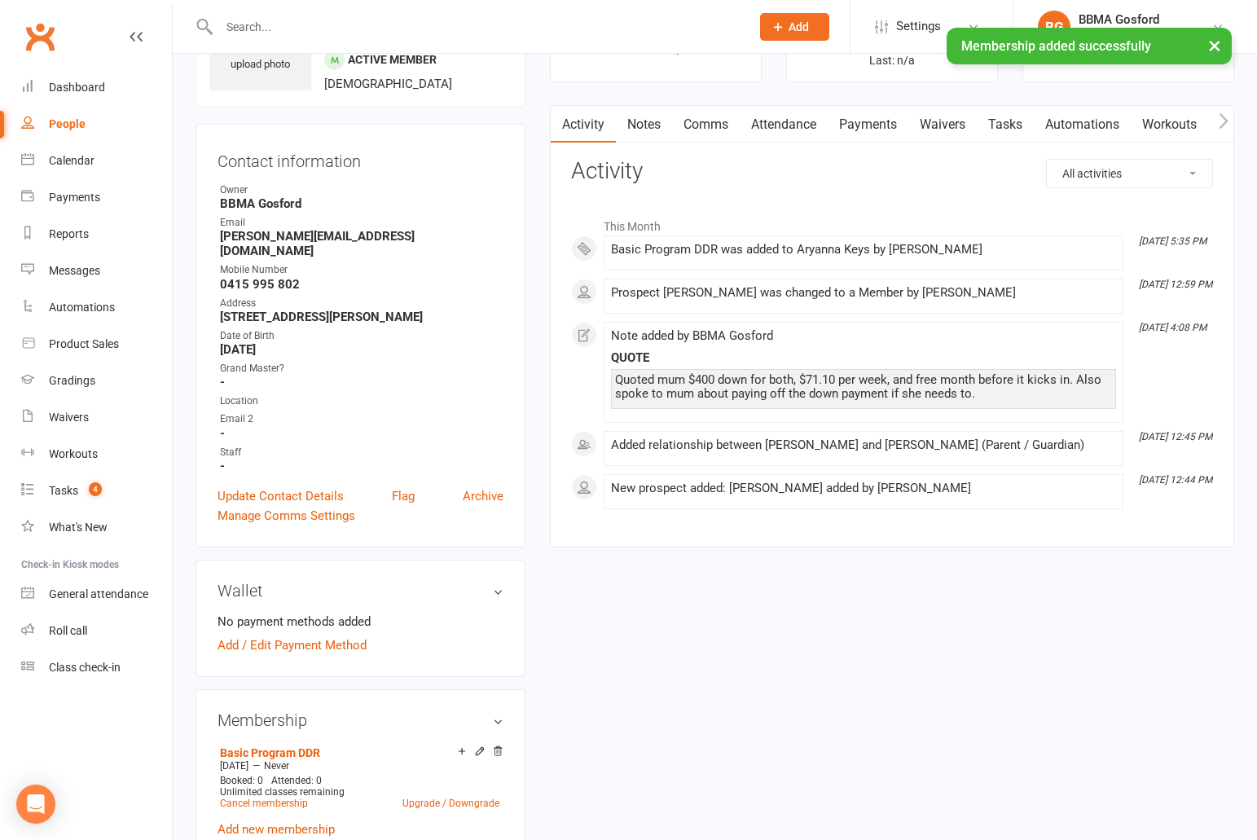
scroll to position [103, 0]
click at [283, 634] on link "Add / Edit Payment Method" at bounding box center [291, 644] width 149 height 20
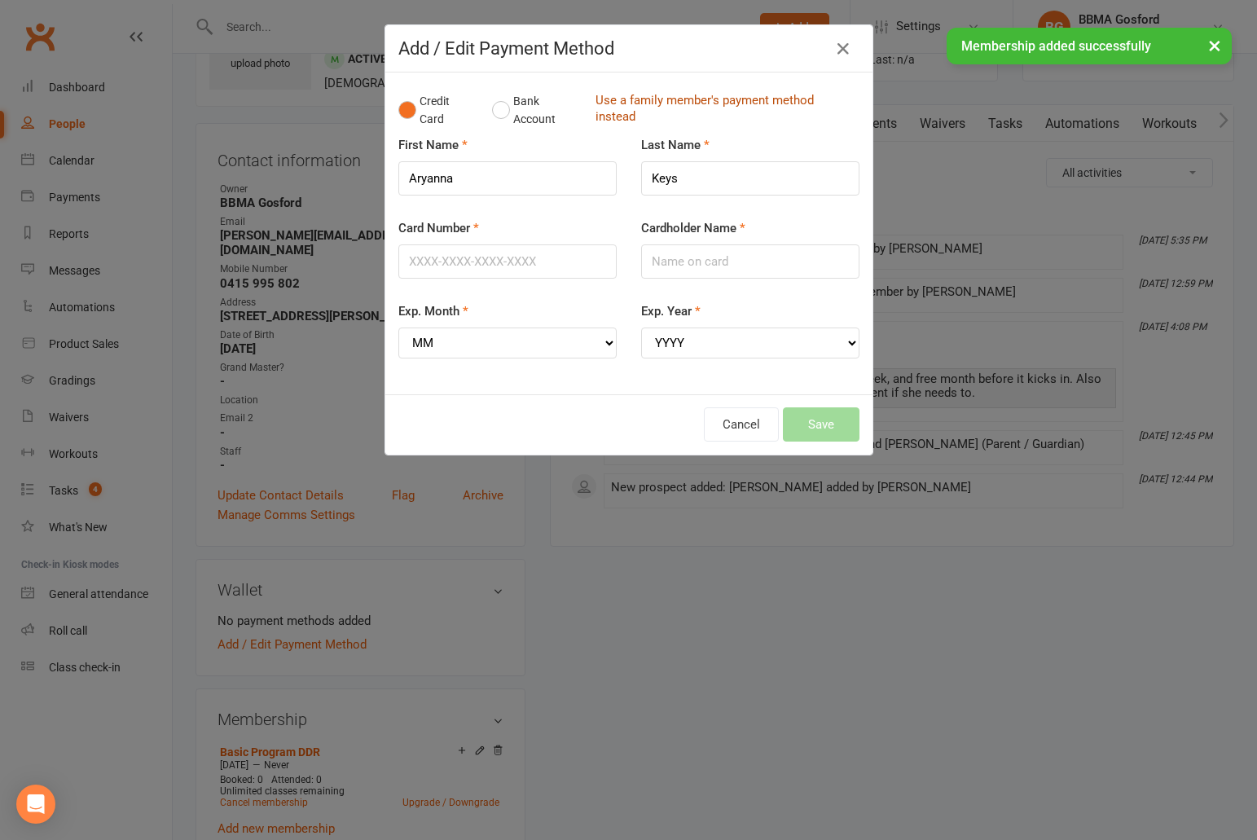
click at [642, 102] on link "Use a family member's payment method instead" at bounding box center [723, 110] width 256 height 37
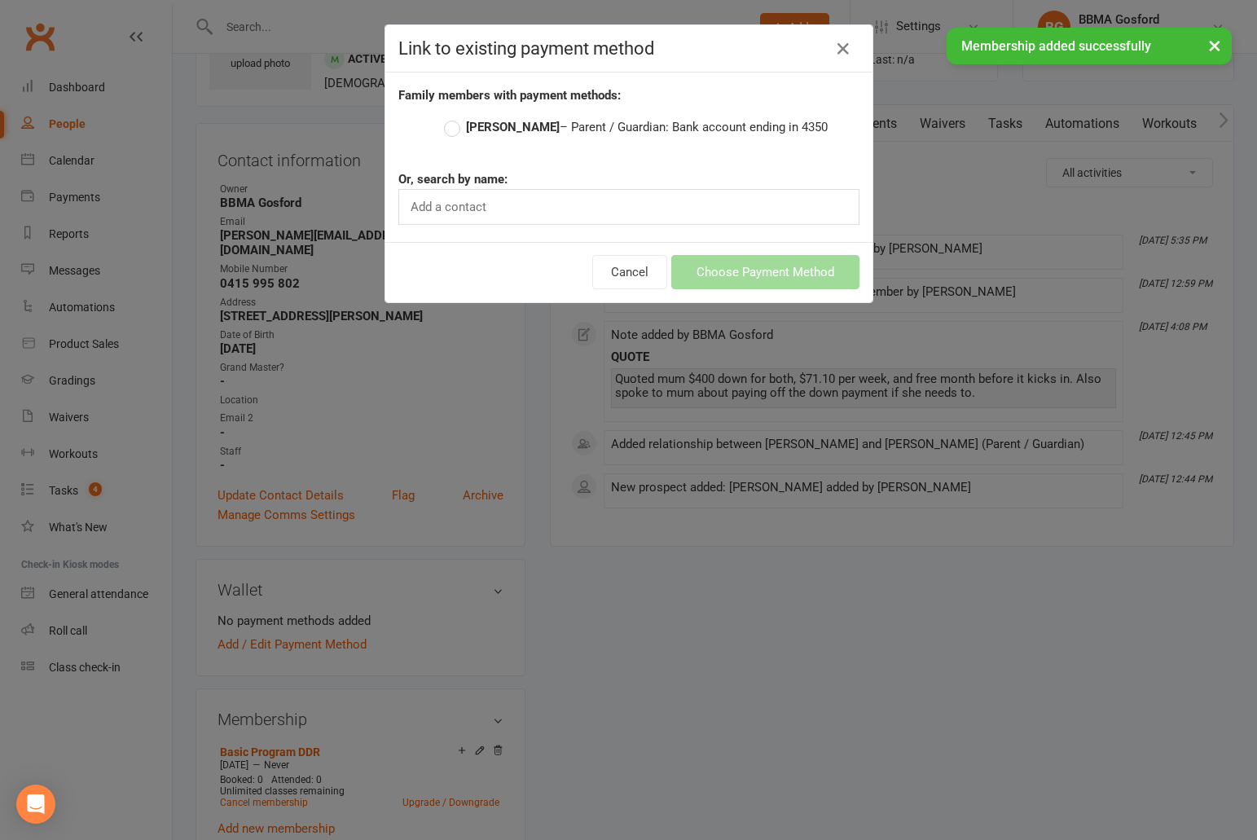
drag, startPoint x: 453, startPoint y: 126, endPoint x: 462, endPoint y: 125, distance: 9.0
click at [453, 126] on label "Jessica Keys – Parent / Guardian: Bank account ending in 4350" at bounding box center [636, 127] width 384 height 20
click at [453, 117] on input "Jessica Keys – Parent / Guardian: Bank account ending in 4350" at bounding box center [449, 117] width 11 height 0
radio input "true"
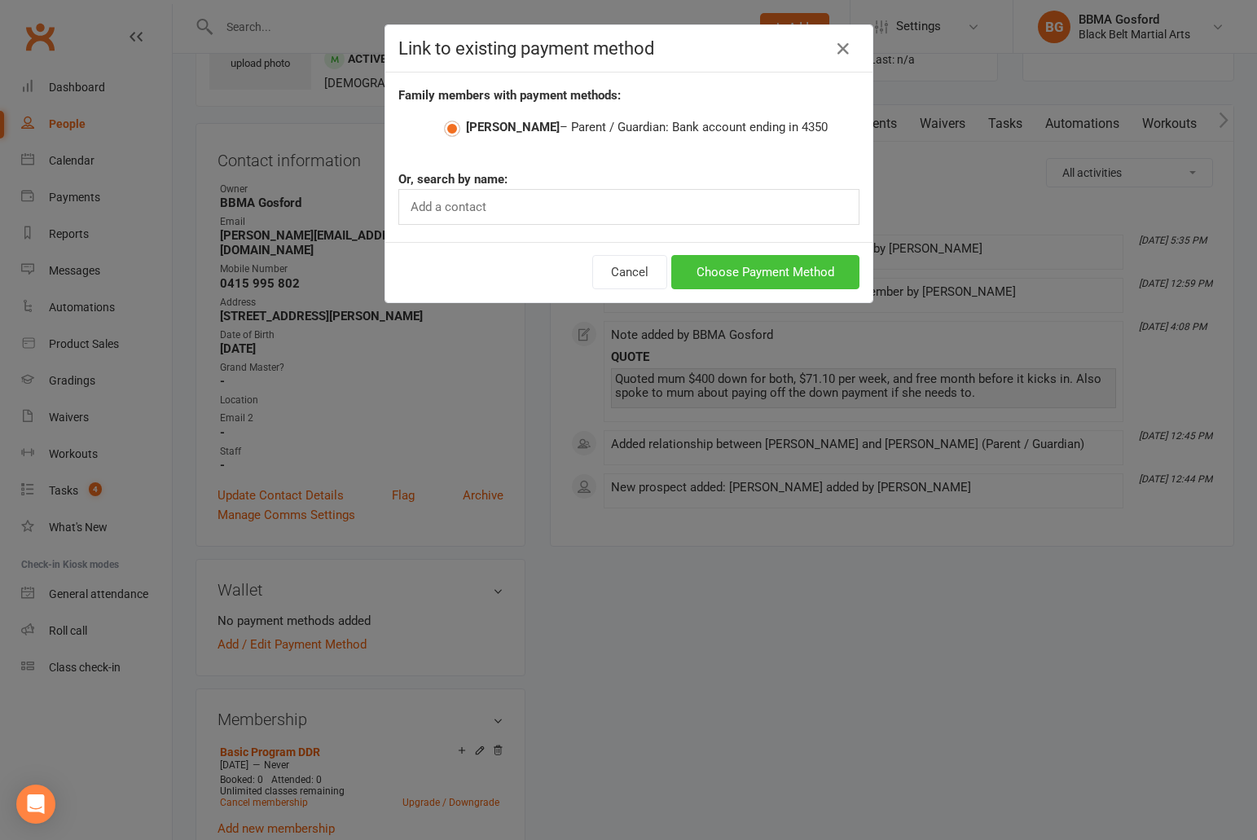
click at [790, 270] on button "Choose Payment Method" at bounding box center [765, 272] width 188 height 34
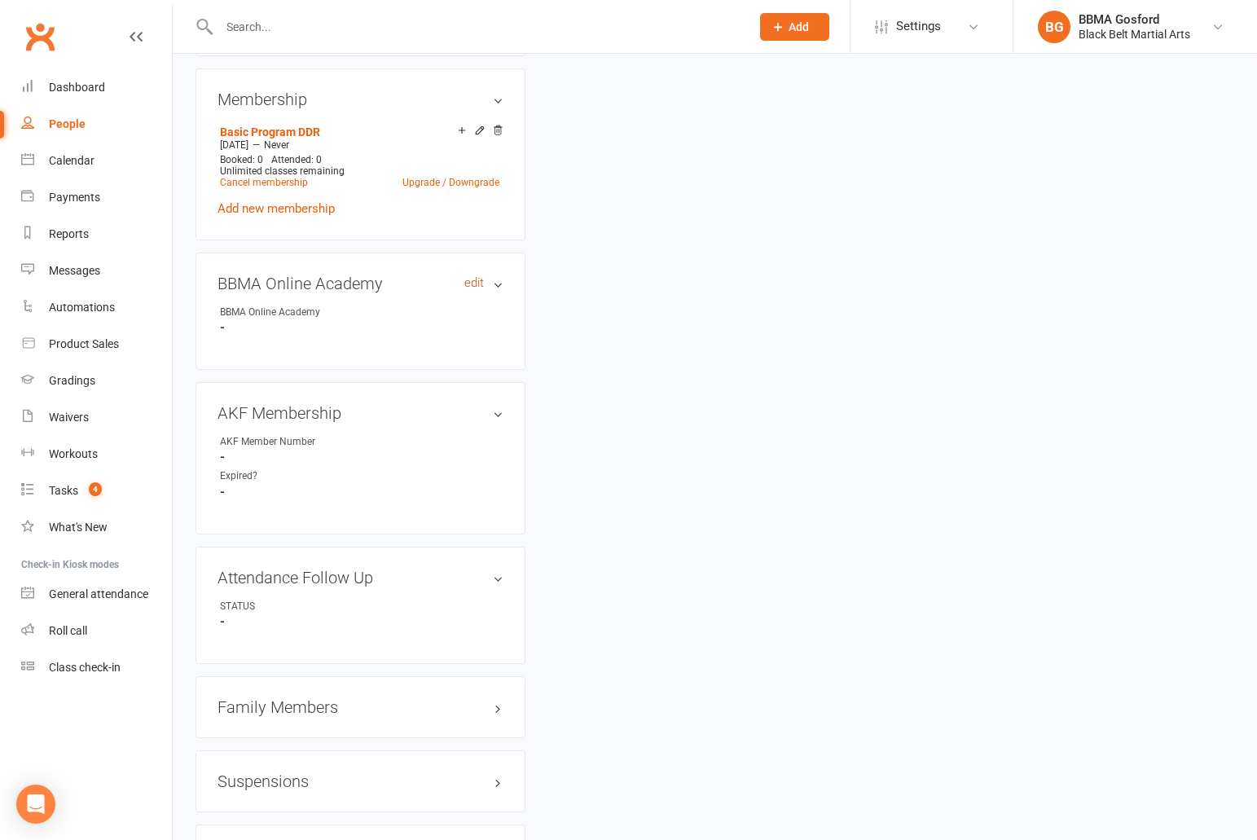
click at [469, 276] on link "edit" at bounding box center [474, 283] width 20 height 14
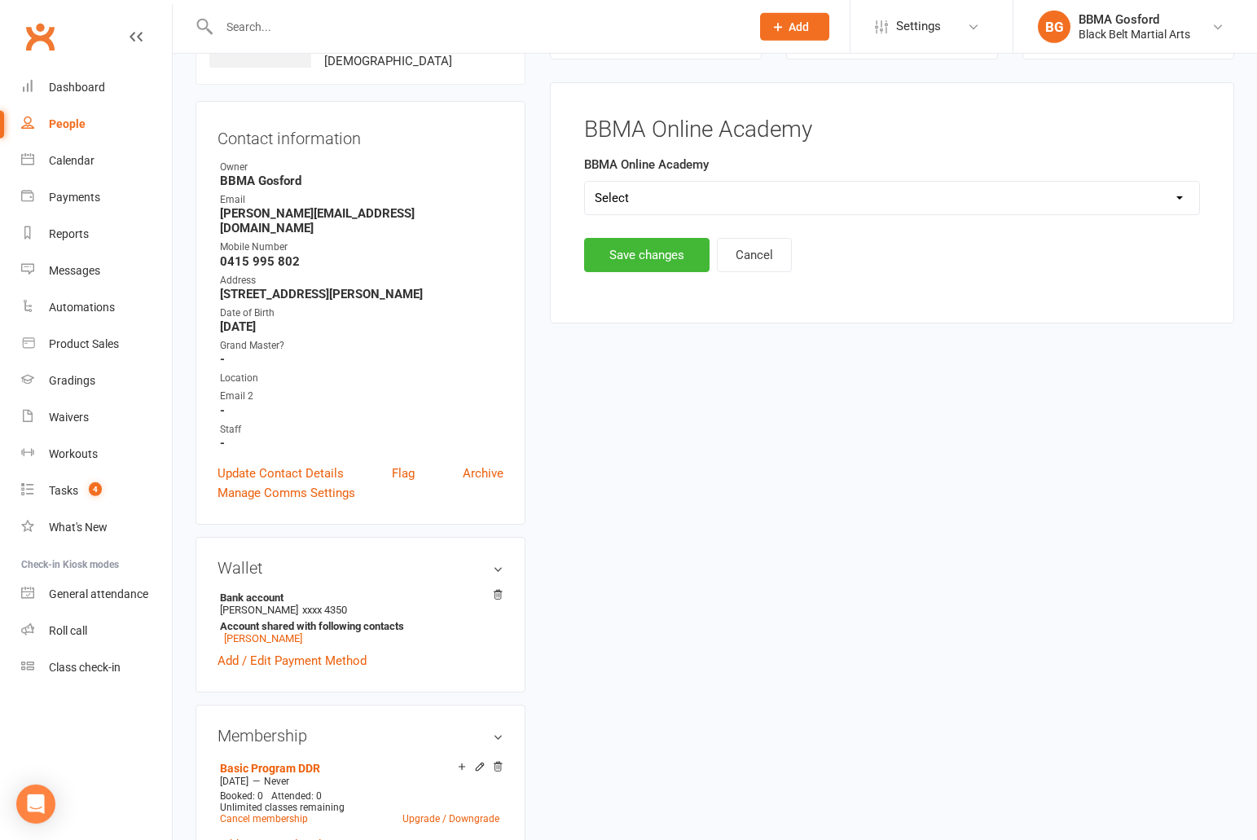
scroll to position [125, 0]
select select "BBMA Online Academy Standard"
click option "BBMA Online Academy Standard" at bounding box center [0, 0] width 0 height 0
click at [633, 258] on button "Save changes" at bounding box center [646, 255] width 125 height 34
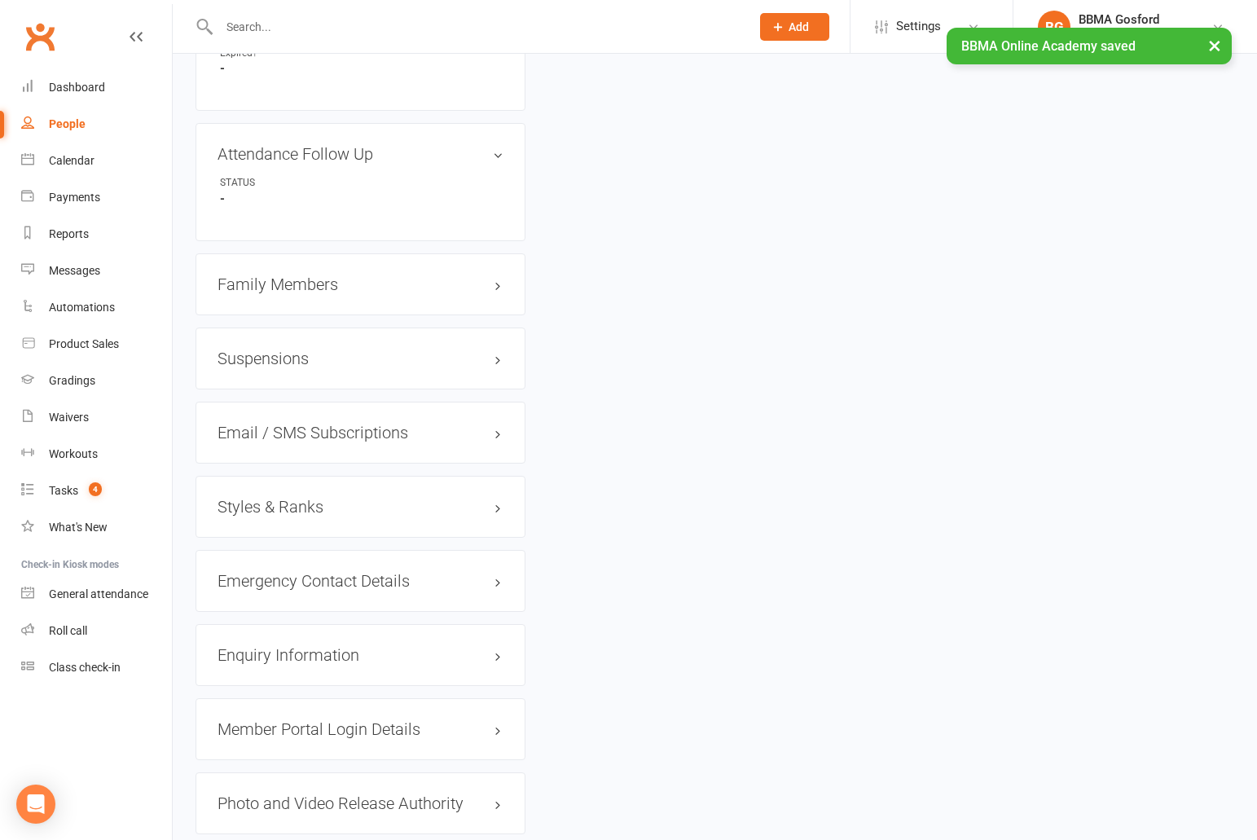
scroll to position [1136, 0]
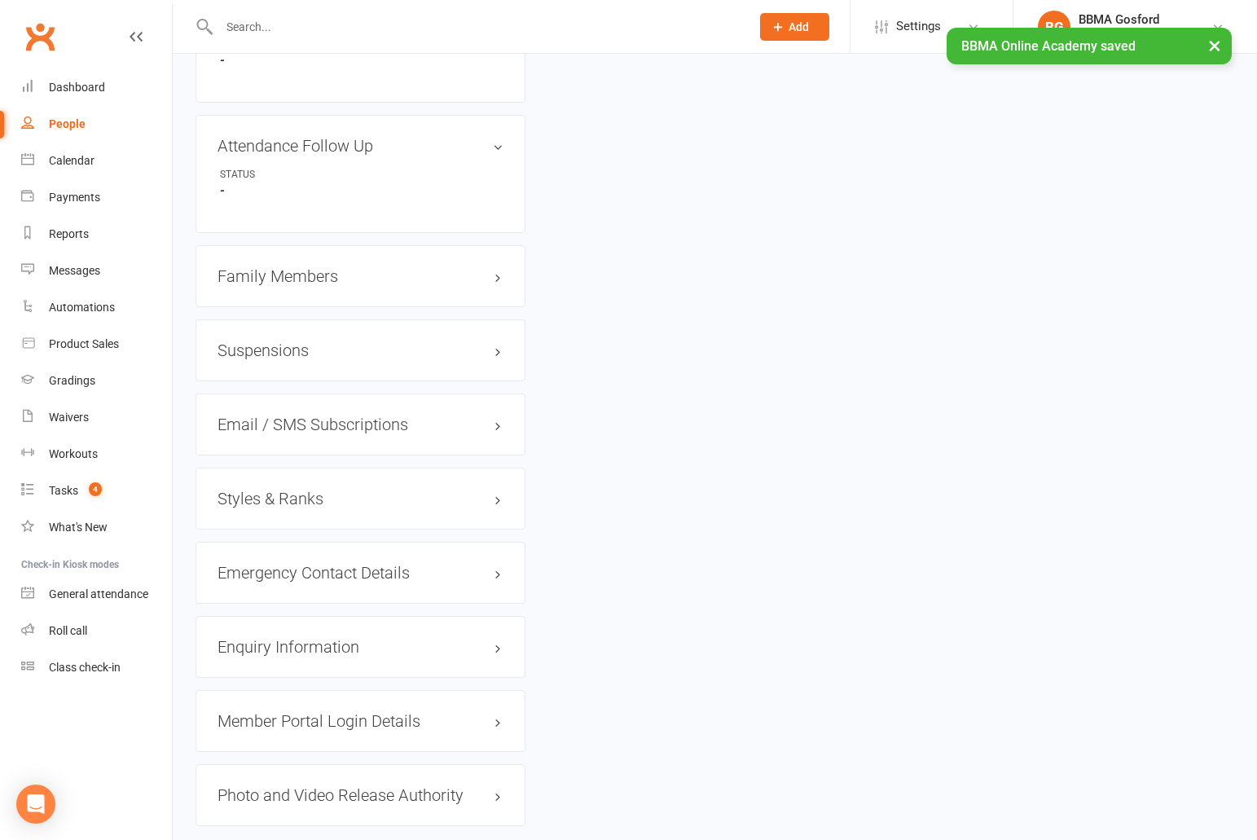
drag, startPoint x: 265, startPoint y: 485, endPoint x: 276, endPoint y: 493, distance: 13.6
click at [265, 489] on h3 "Styles & Ranks" at bounding box center [360, 498] width 286 height 18
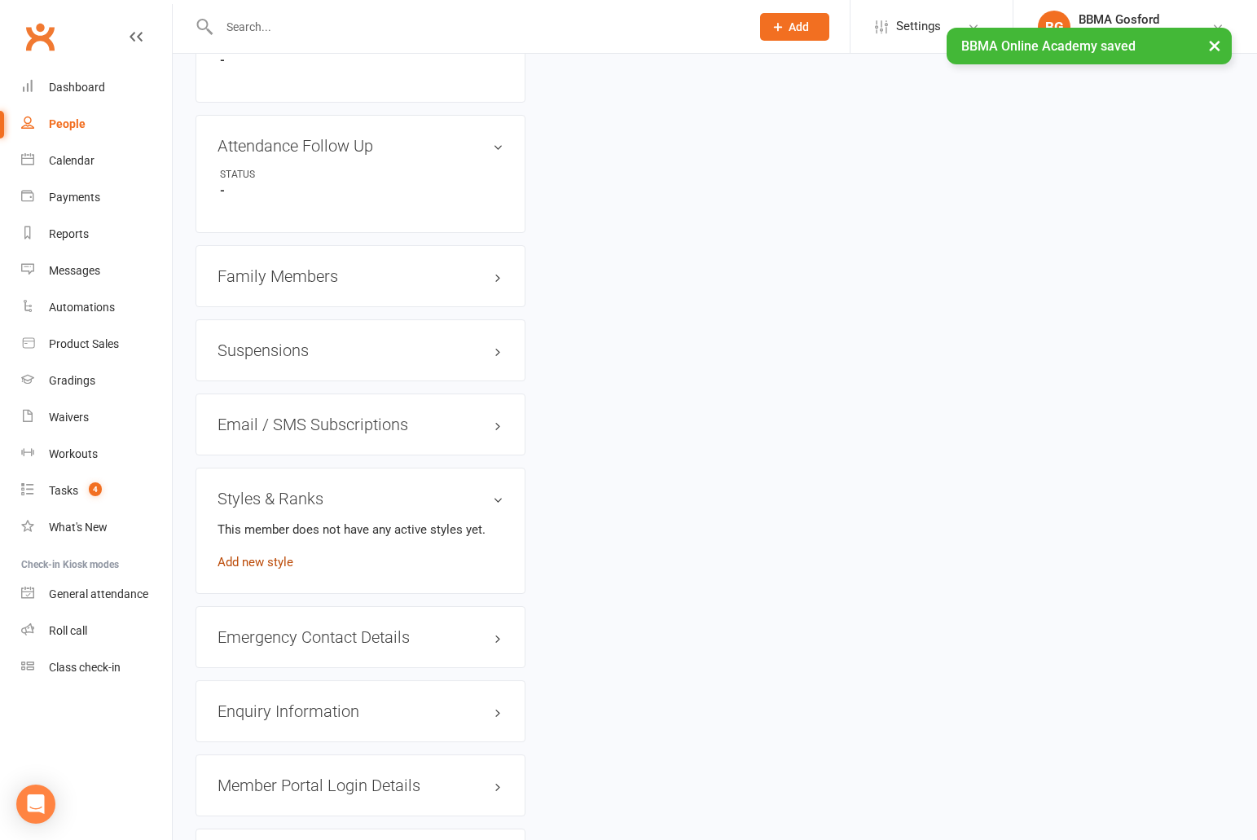
click at [257, 555] on link "Add new style" at bounding box center [255, 562] width 76 height 15
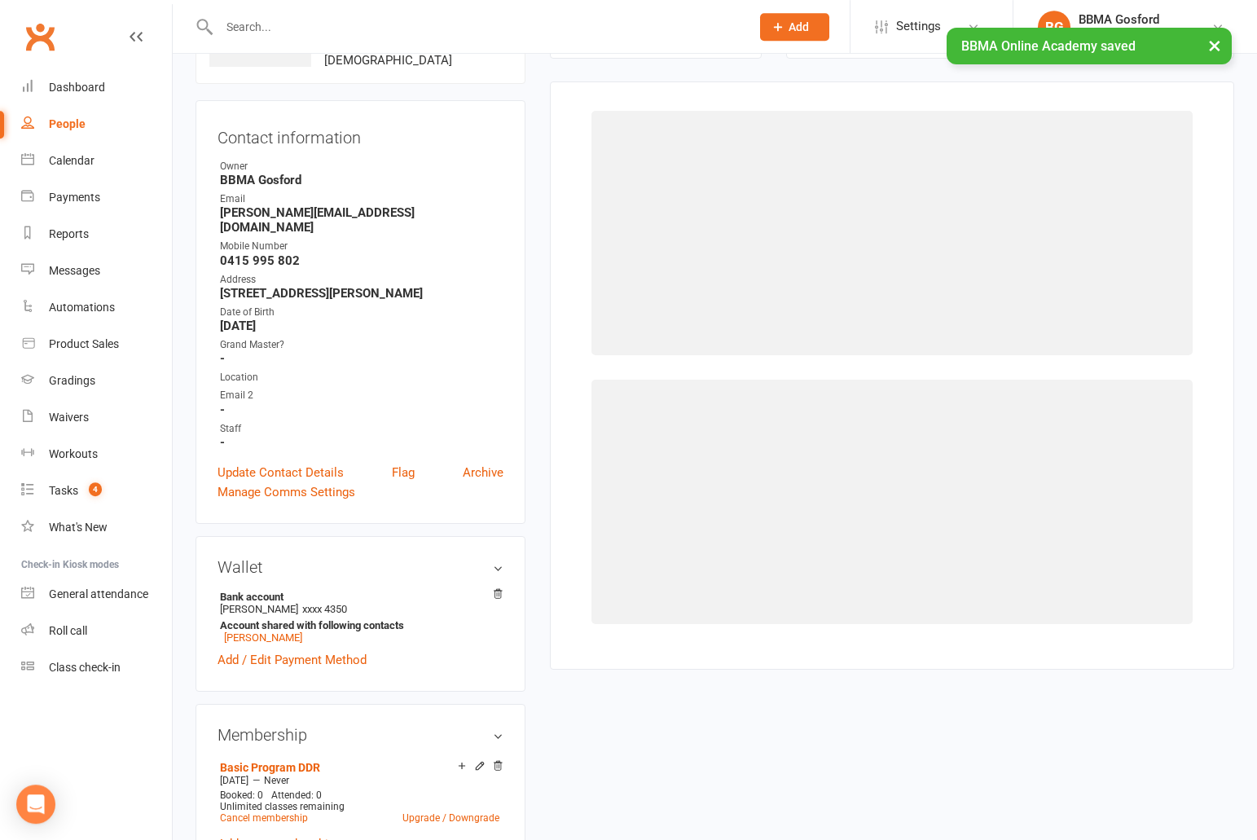
scroll to position [125, 0]
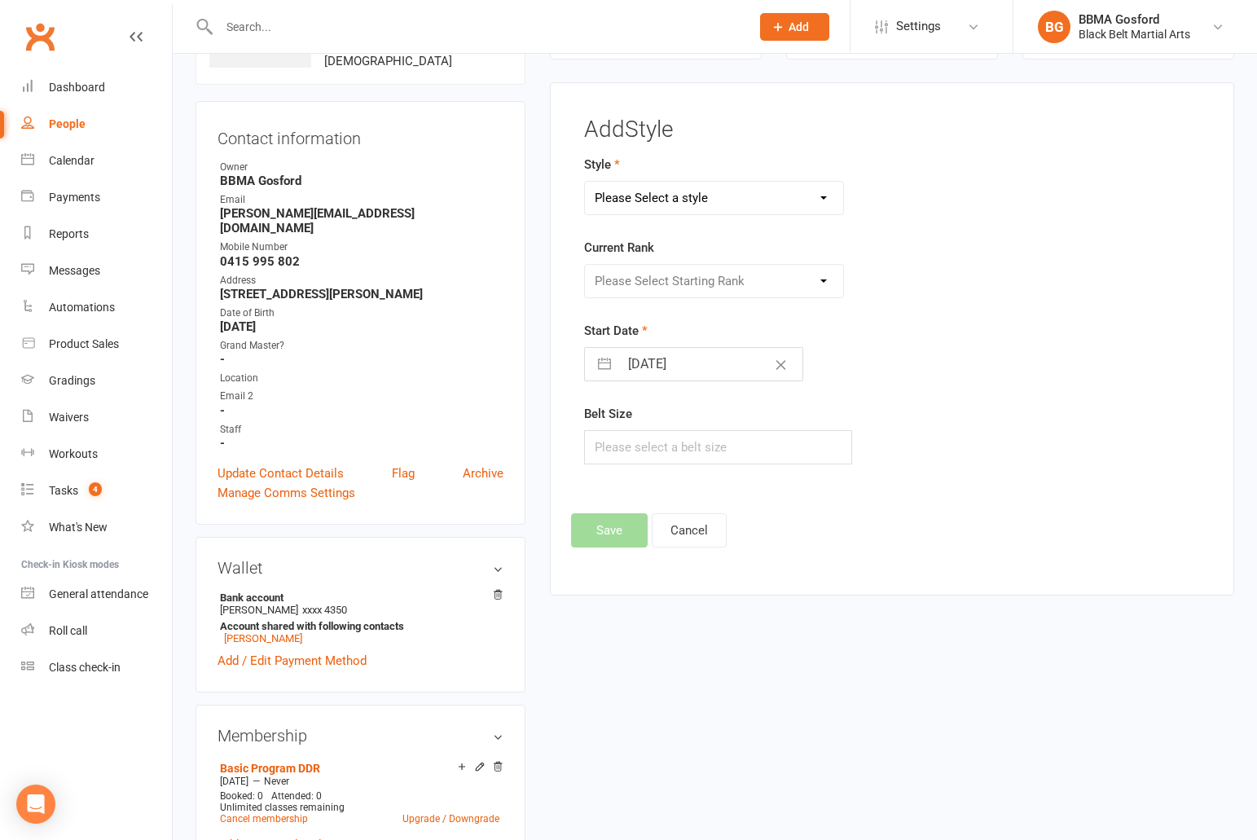
select select "778"
click option "Karate" at bounding box center [0, 0] width 0 height 0
select select "7081"
click option "White" at bounding box center [0, 0] width 0 height 0
click at [654, 358] on input "14 Oct 2025" at bounding box center [710, 364] width 183 height 33
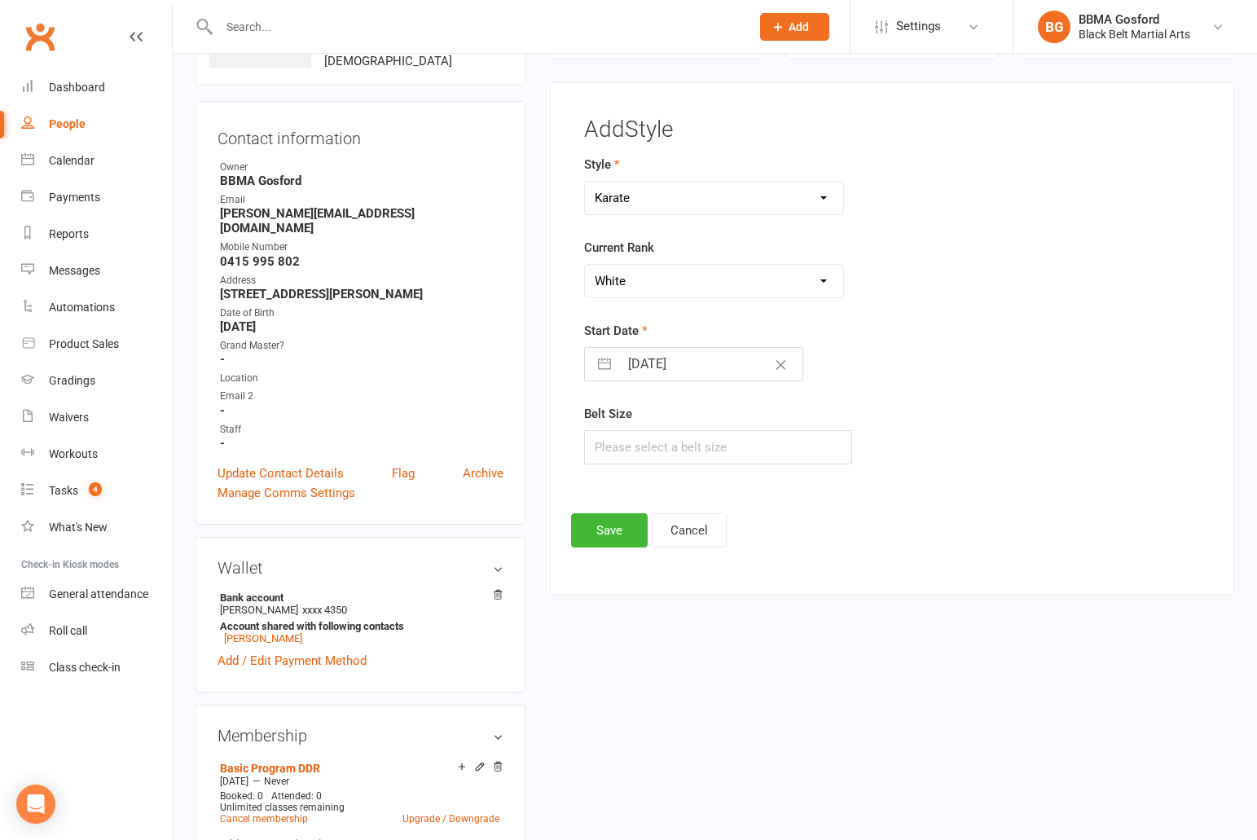
select select "8"
select select "2025"
select select "9"
select select "2025"
select select "10"
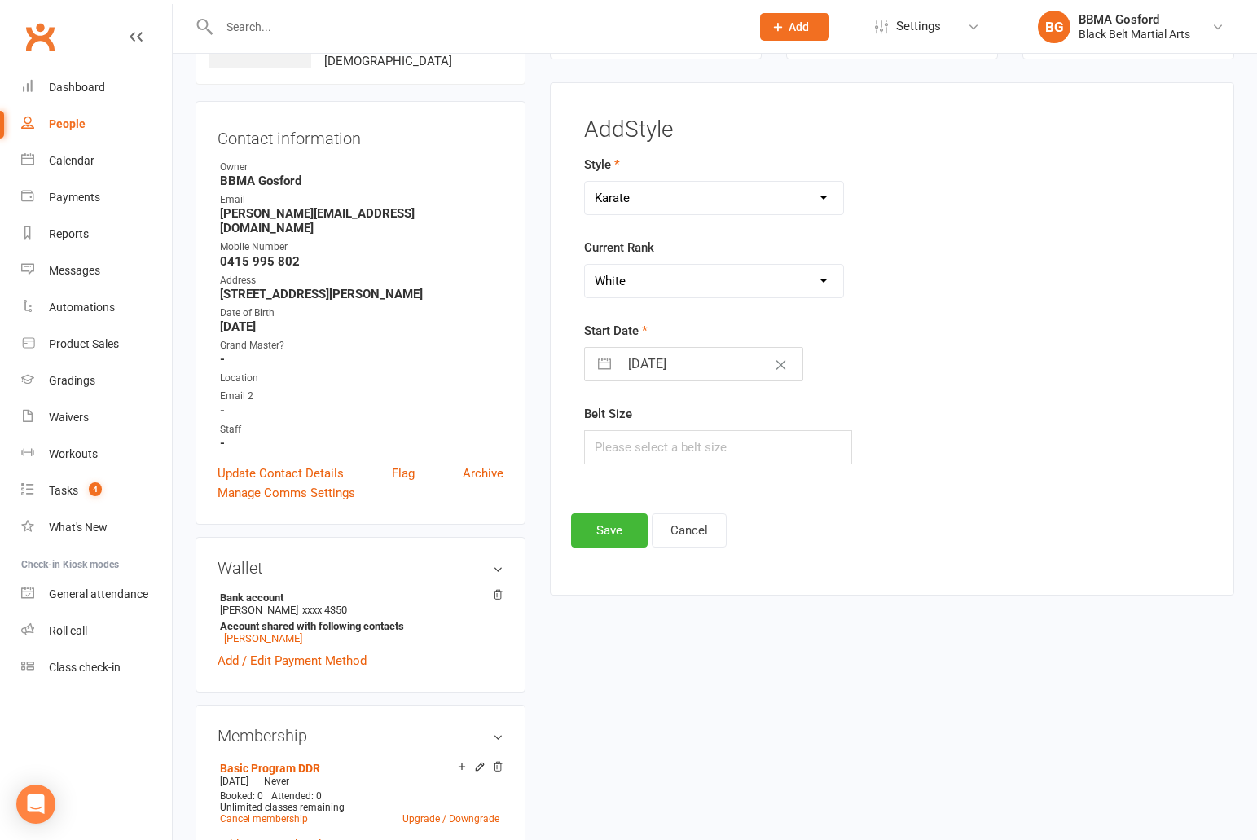
select select "2025"
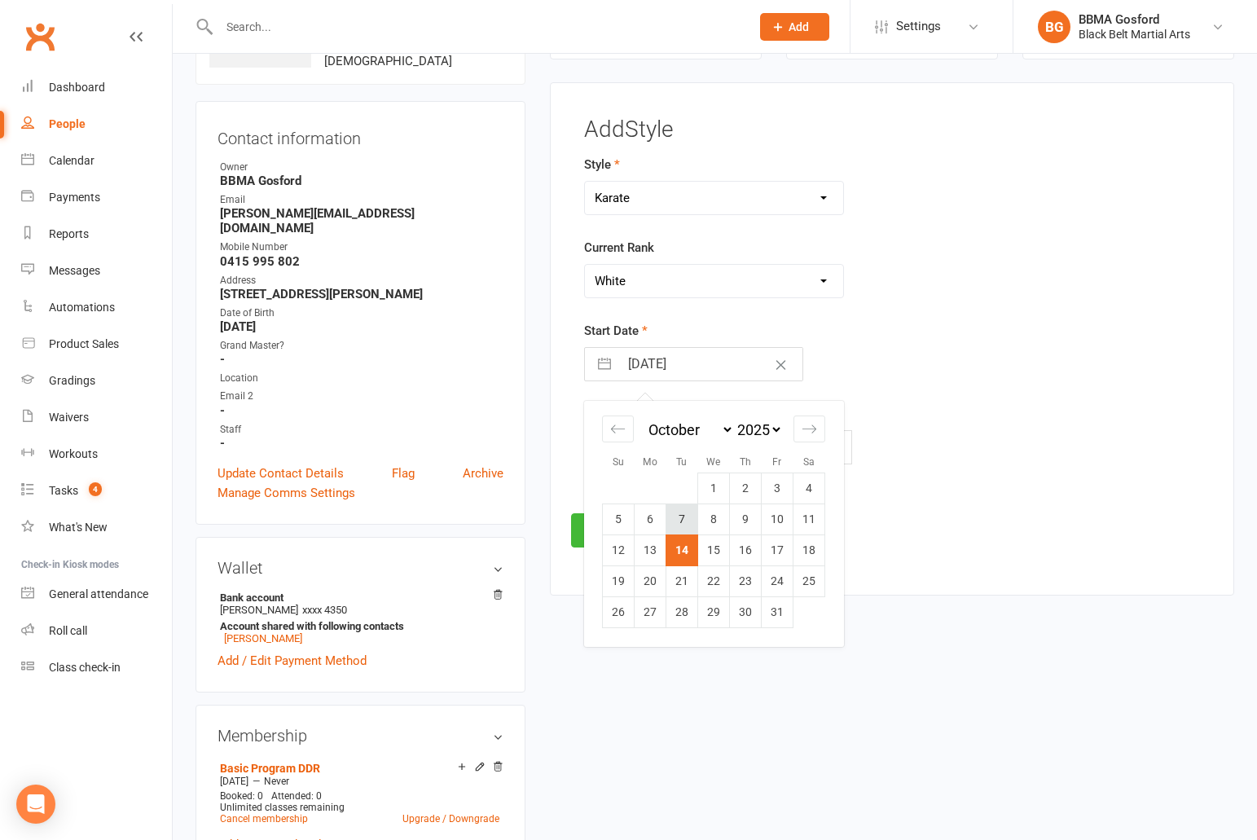
click at [680, 516] on td "7" at bounding box center [682, 519] width 32 height 31
type input "07 Oct 2025"
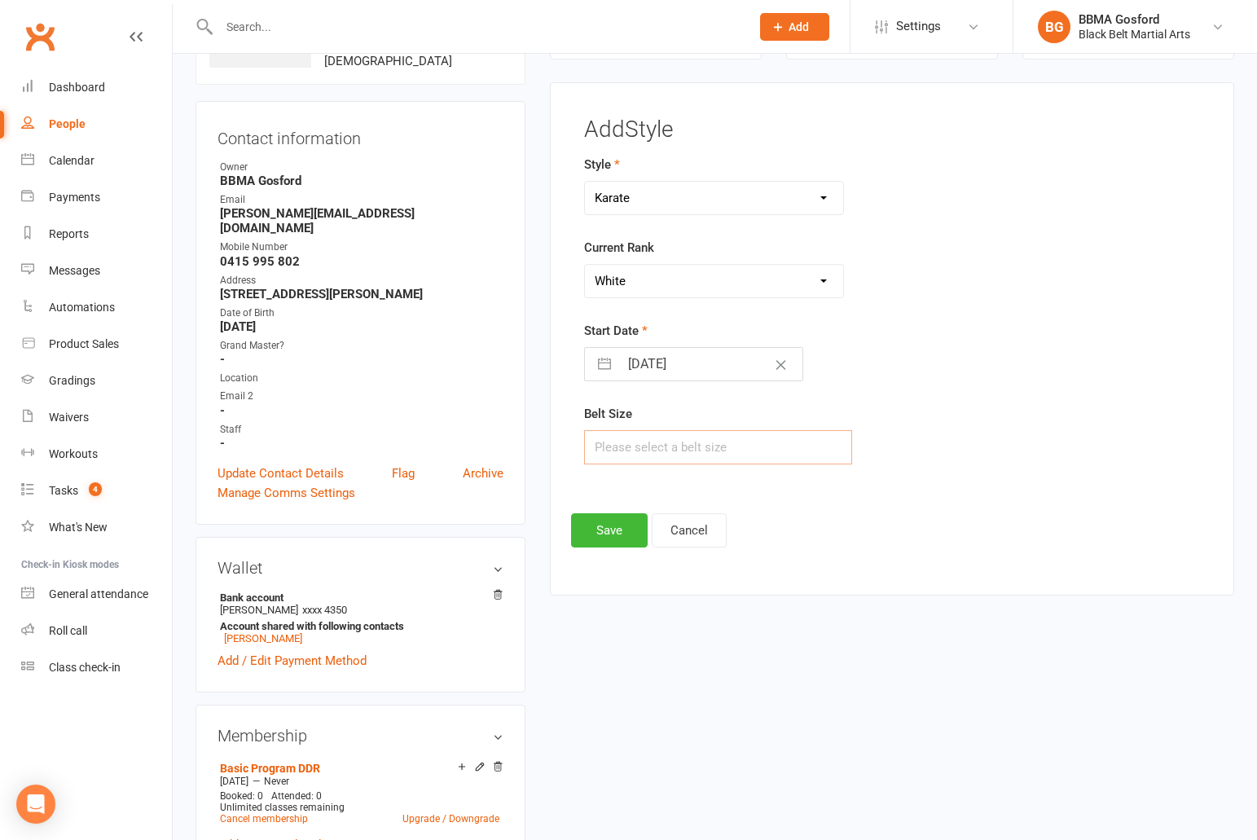
click at [630, 451] on input "text" at bounding box center [718, 447] width 268 height 34
type input "3"
click at [608, 529] on button "Save" at bounding box center [609, 530] width 77 height 34
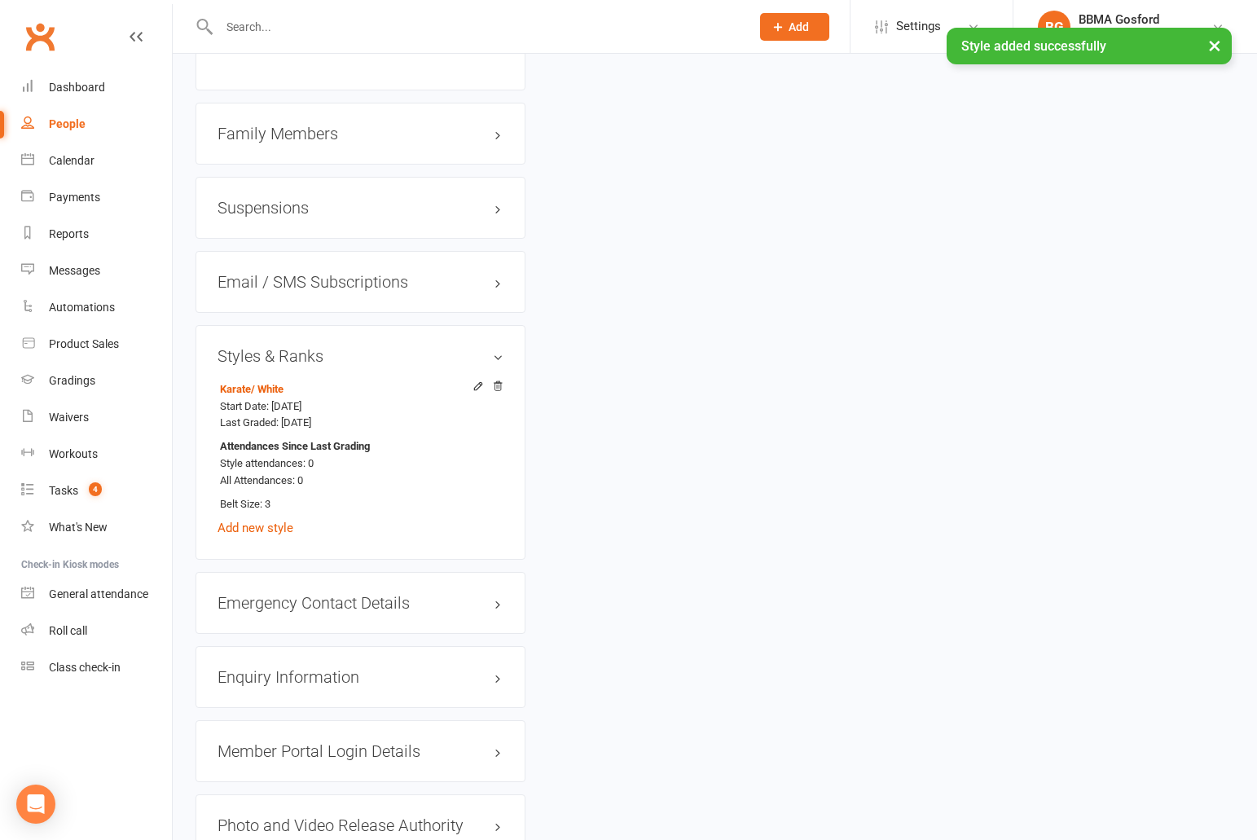
scroll to position [1400, 0]
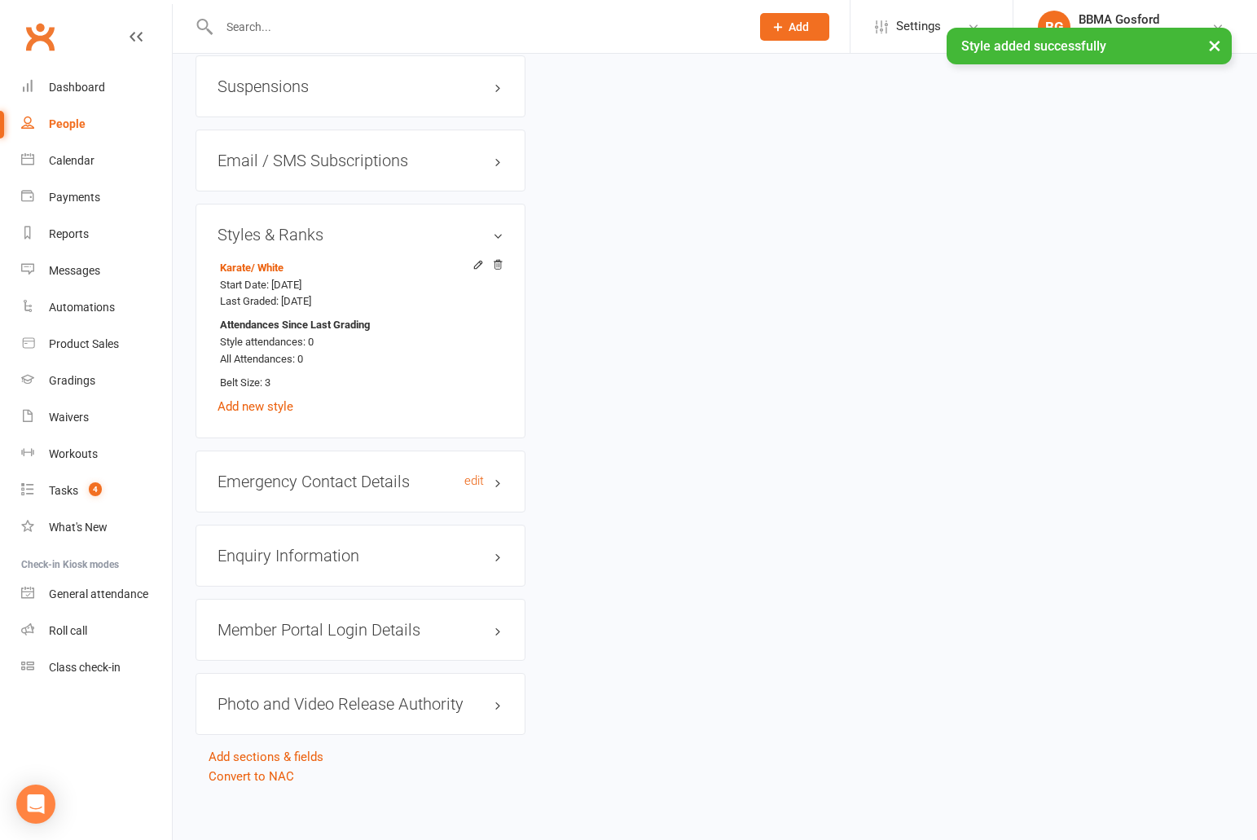
click at [340, 472] on h3 "Emergency Contact Details edit" at bounding box center [360, 481] width 286 height 18
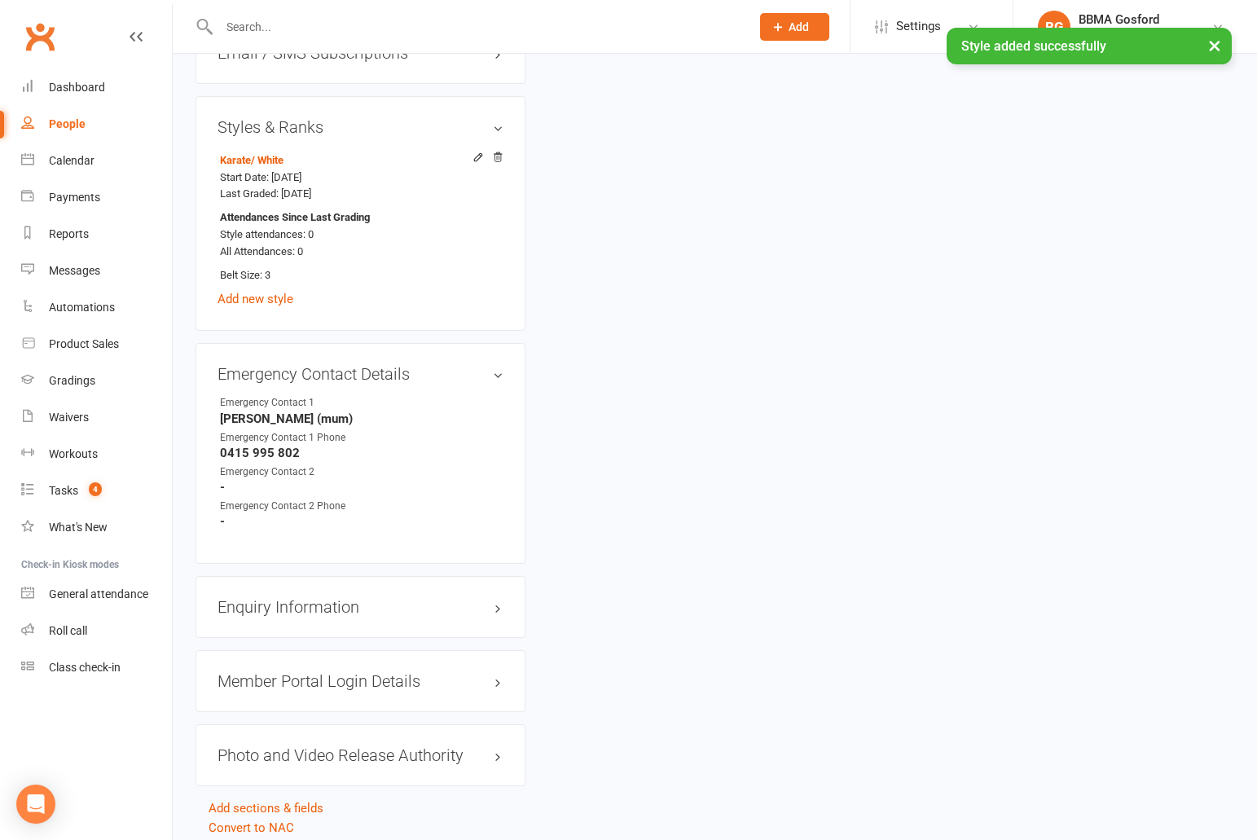
scroll to position [1559, 0]
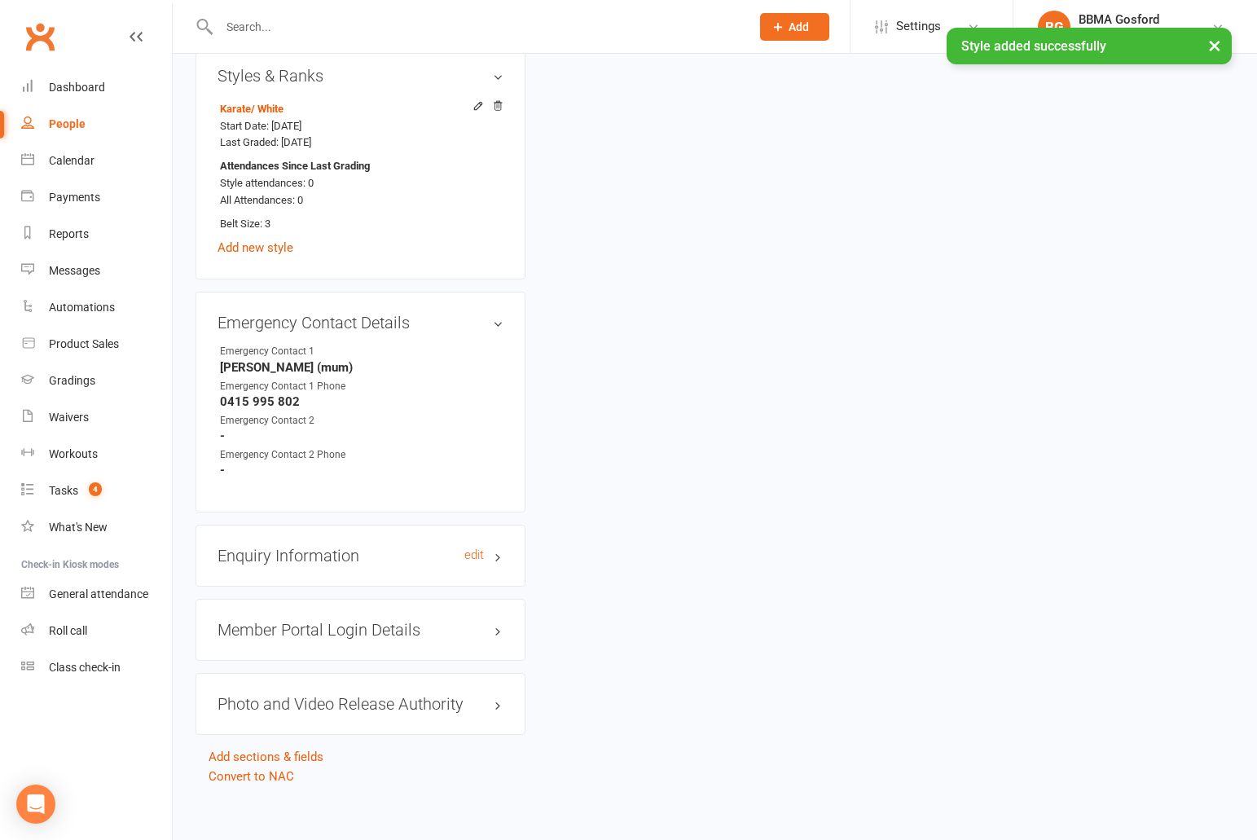
click at [279, 551] on h3 "Enquiry Information edit" at bounding box center [360, 555] width 286 height 18
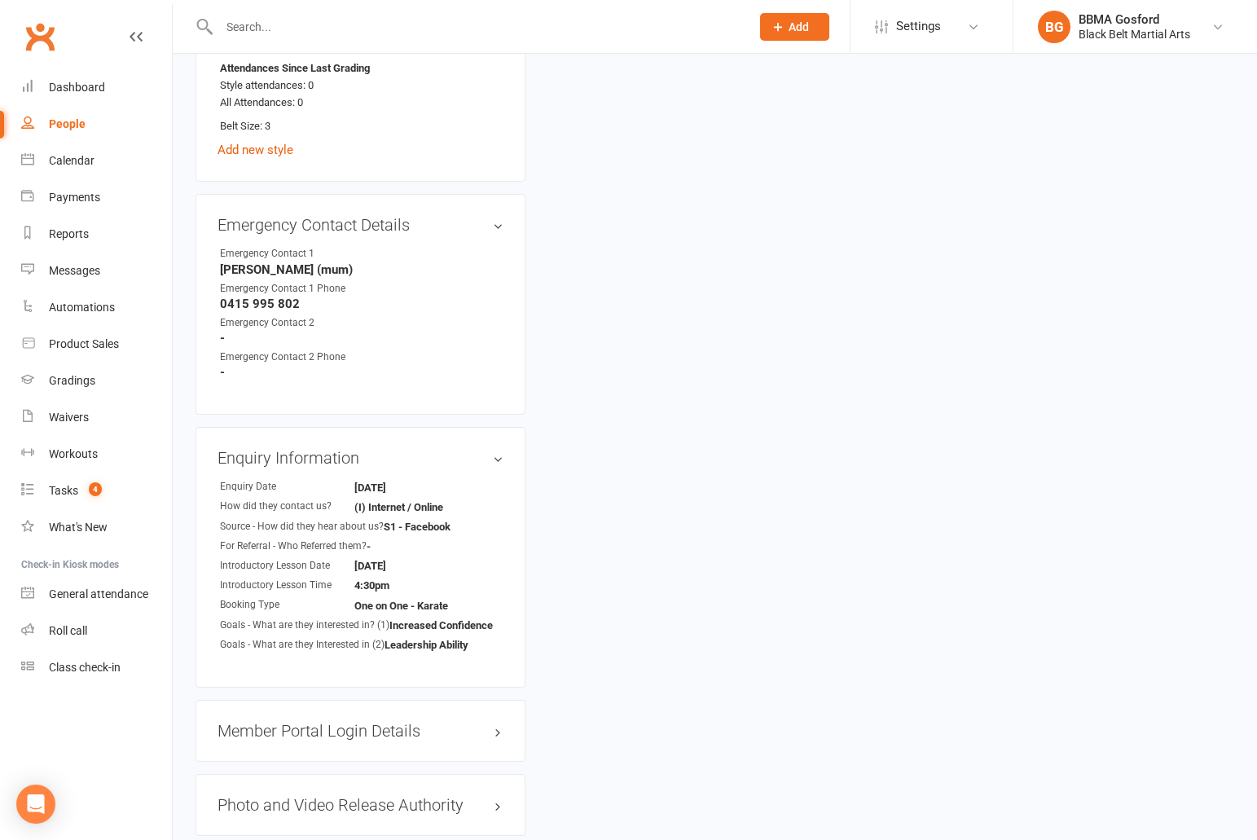
scroll to position [1758, 0]
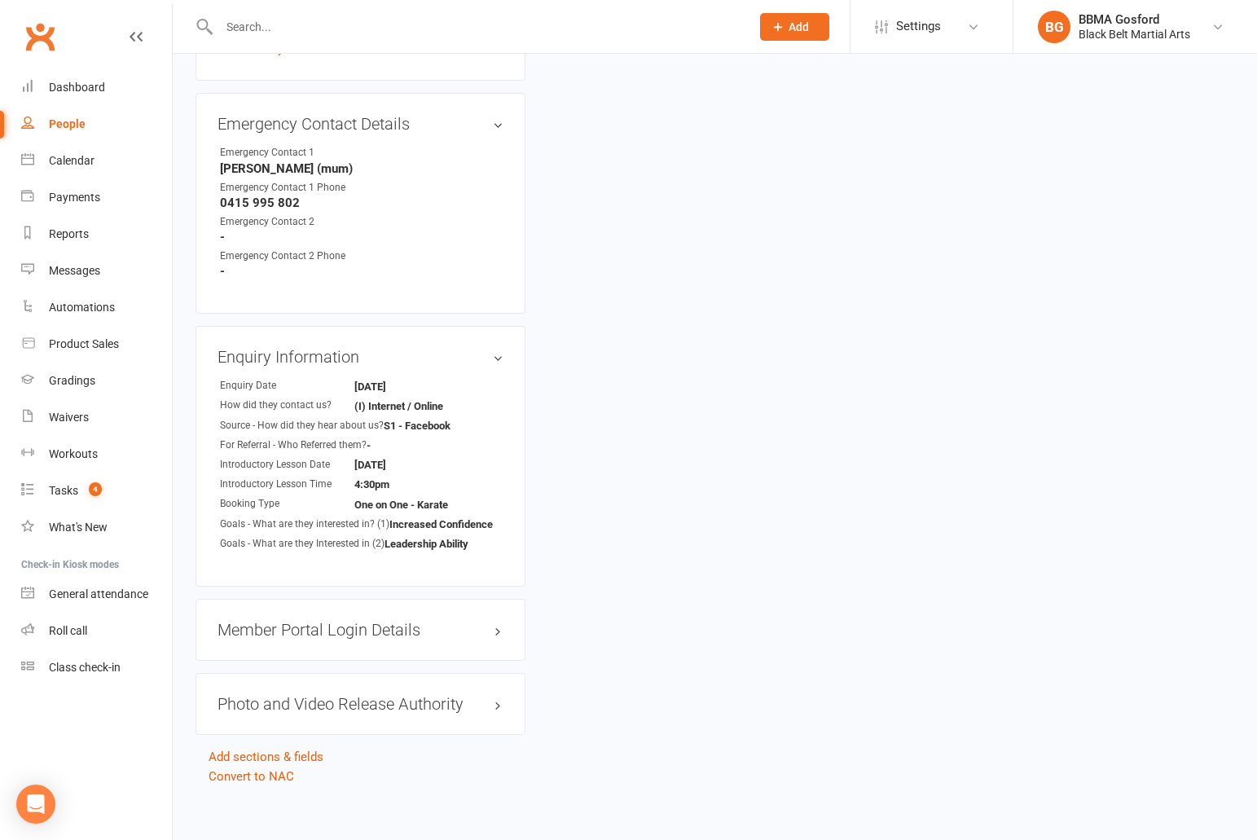
click at [314, 621] on h3 "Member Portal Login Details" at bounding box center [360, 630] width 286 height 18
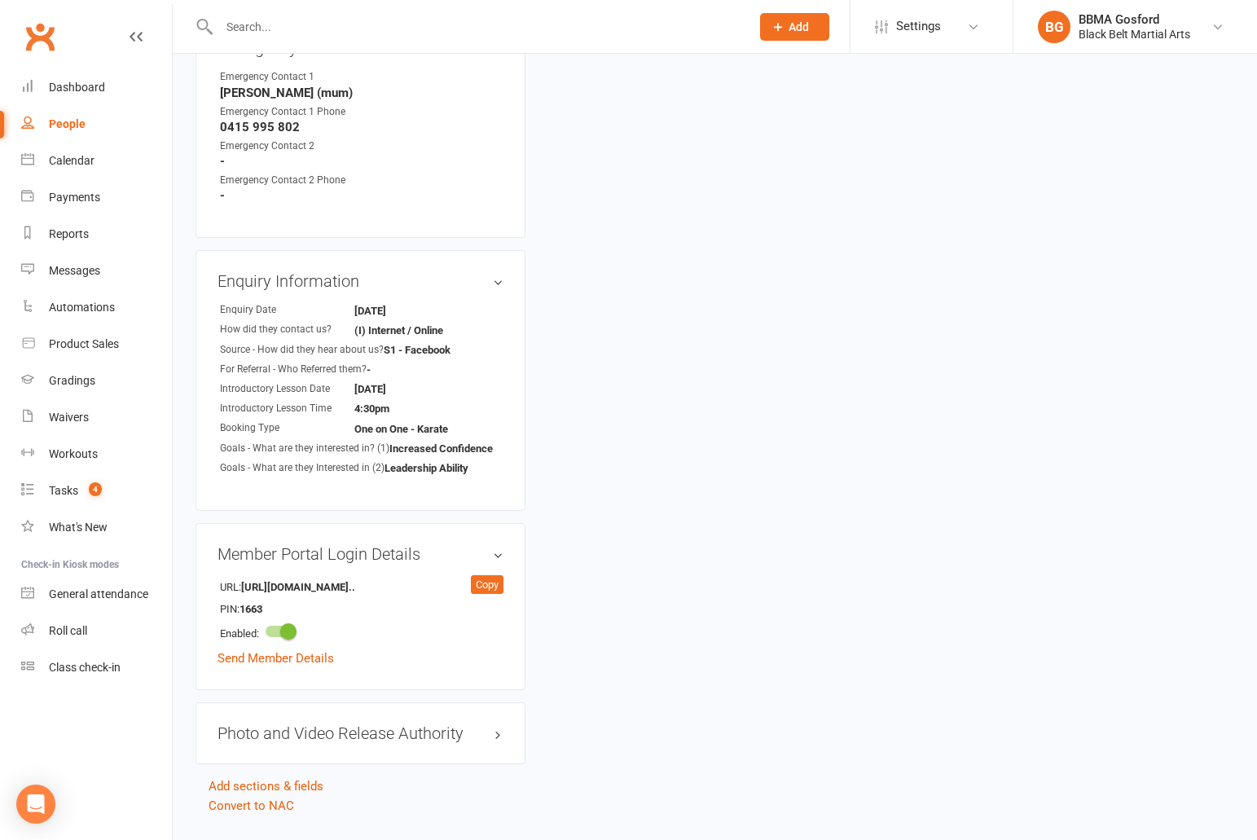
scroll to position [1863, 0]
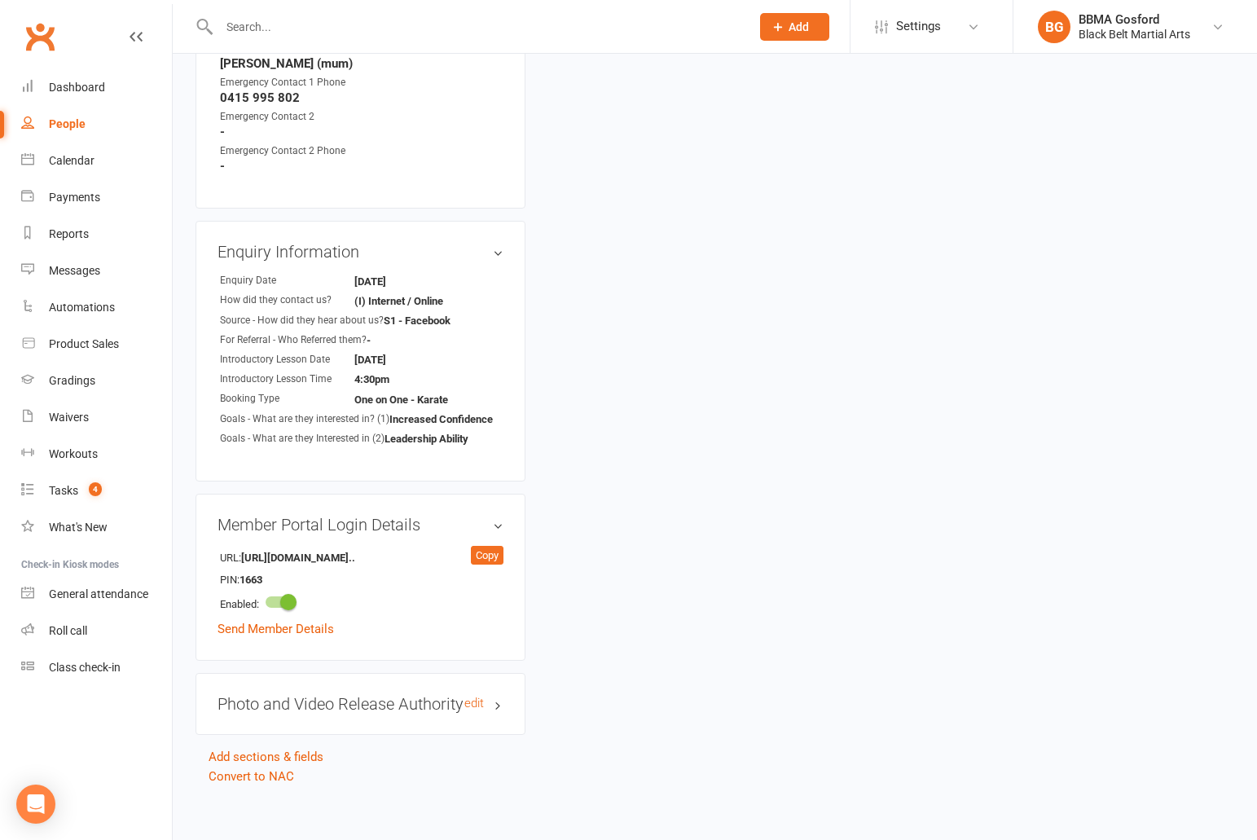
click at [319, 695] on h3 "Photo and Video Release Authority edit" at bounding box center [360, 704] width 286 height 18
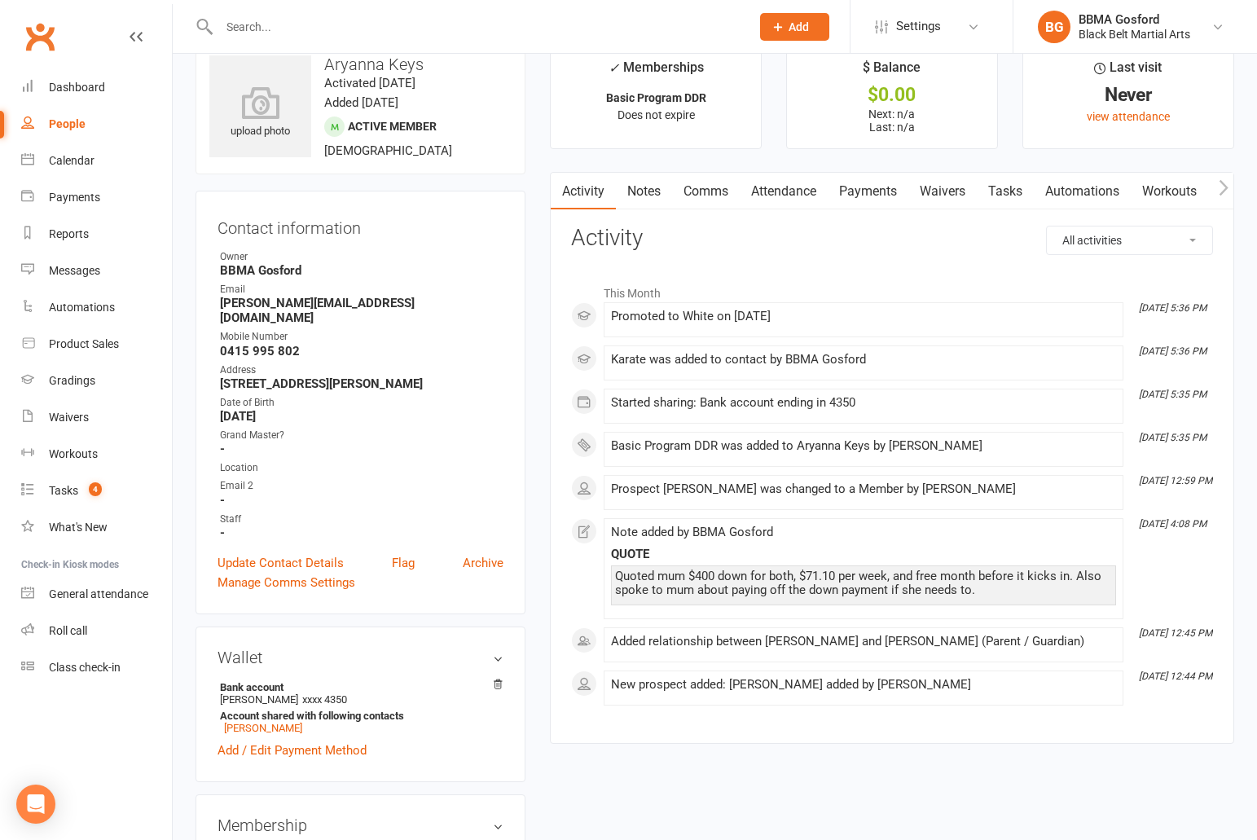
scroll to position [0, 0]
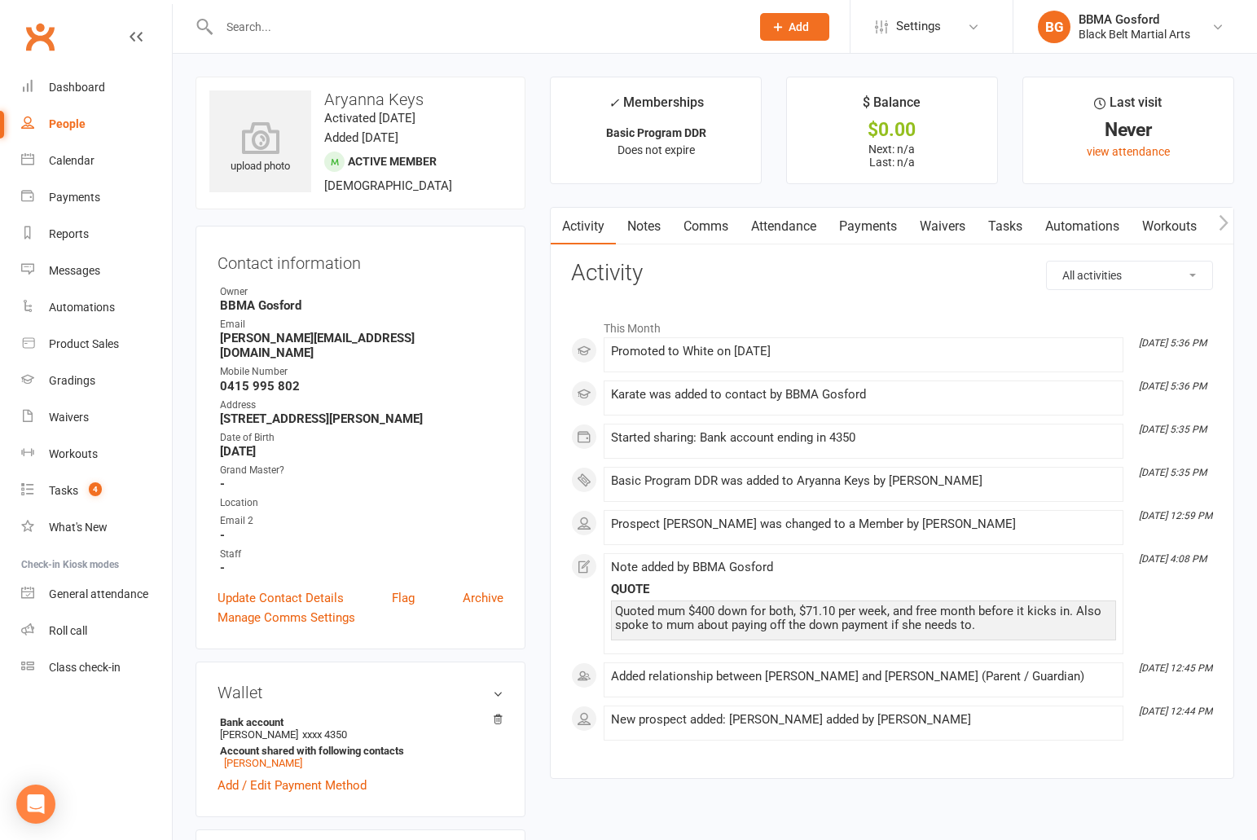
click at [775, 225] on link "Attendance" at bounding box center [783, 226] width 88 height 37
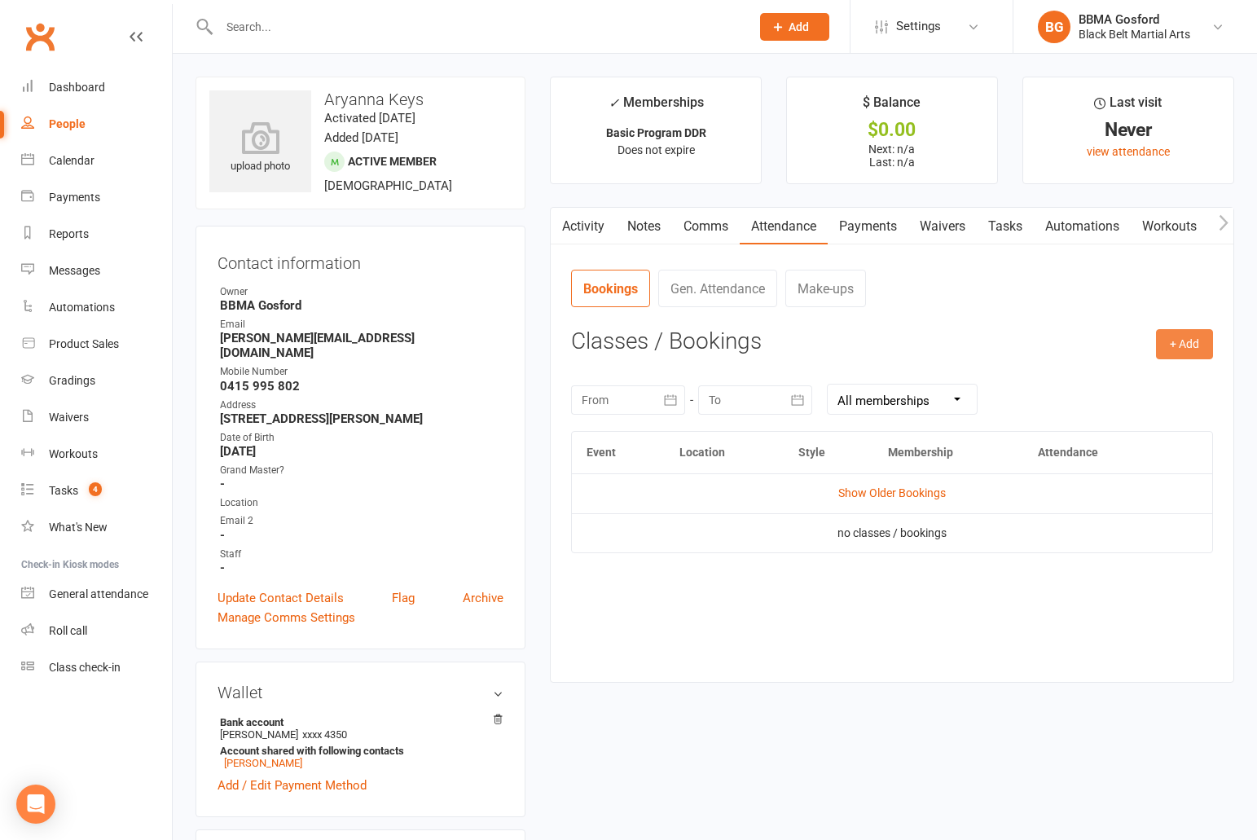
click at [1170, 340] on button "+ Add" at bounding box center [1184, 343] width 57 height 29
click at [1120, 383] on link "Book Event" at bounding box center [1131, 381] width 161 height 33
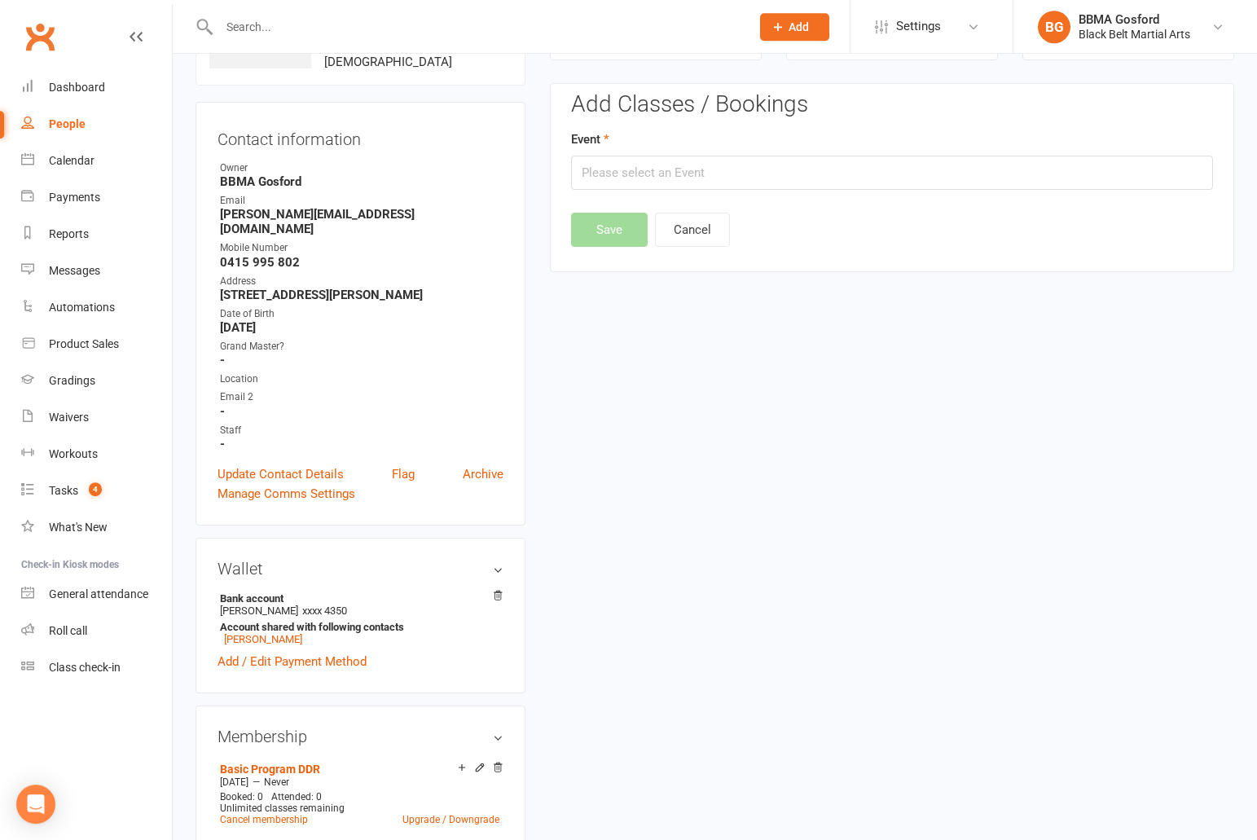
scroll to position [125, 0]
click at [678, 171] on input "text" at bounding box center [892, 172] width 642 height 34
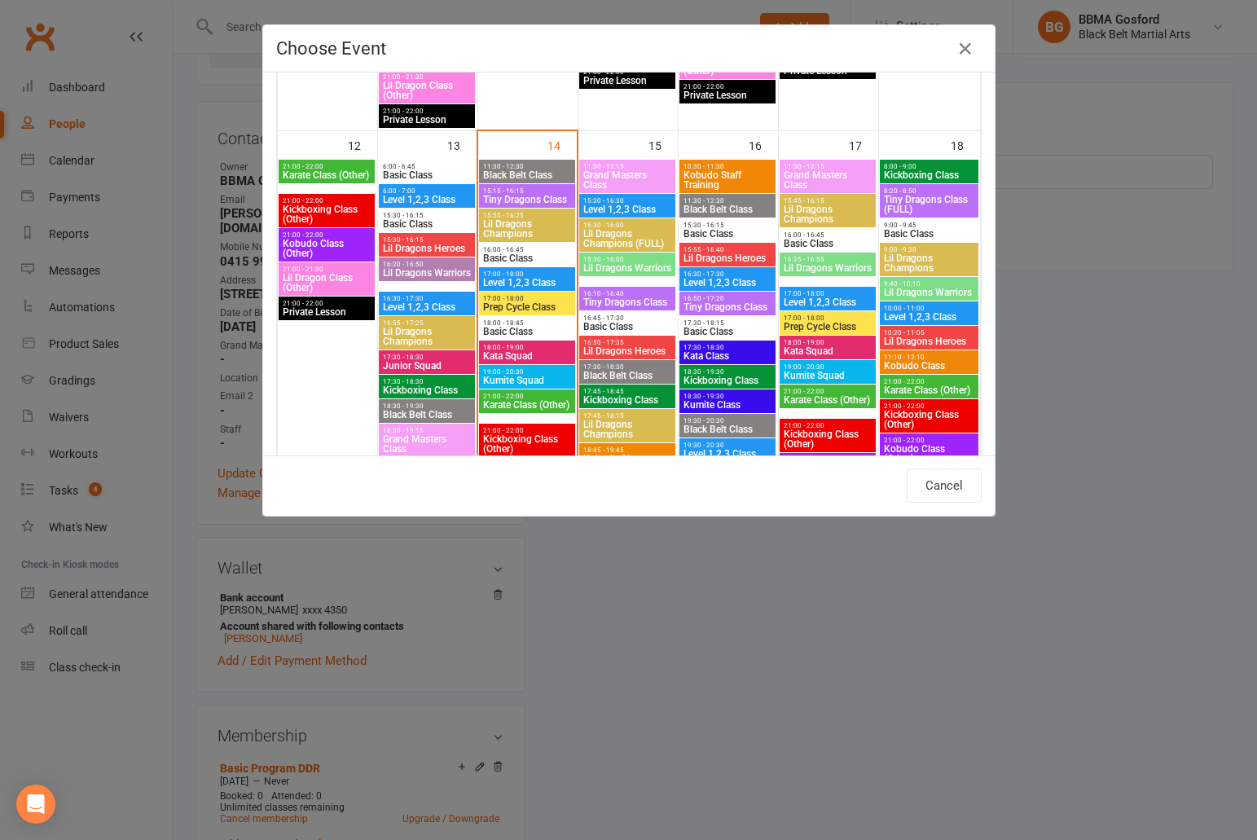
scroll to position [843, 0]
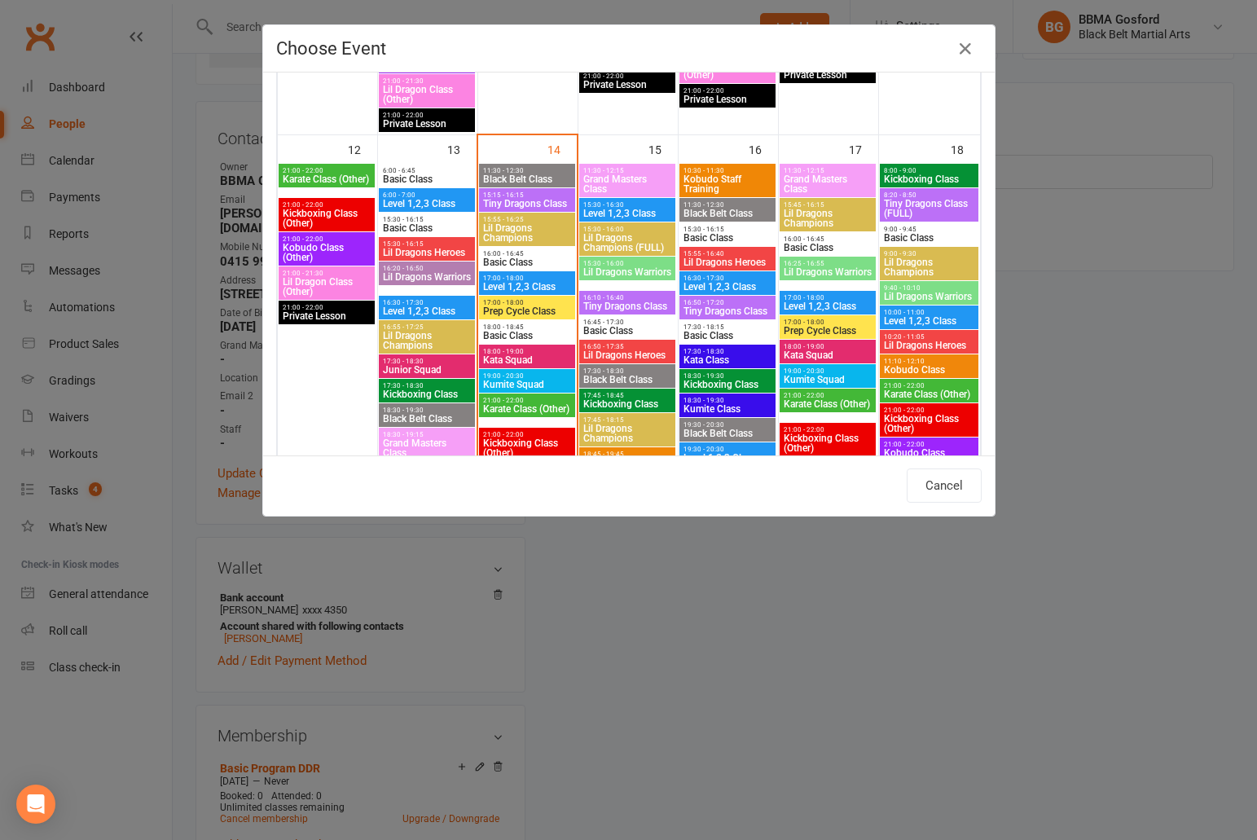
click at [619, 323] on span "16:45 - 17:30" at bounding box center [627, 321] width 90 height 7
type input "Basic Class - Oct 15, 2025 4:45:00 PM"
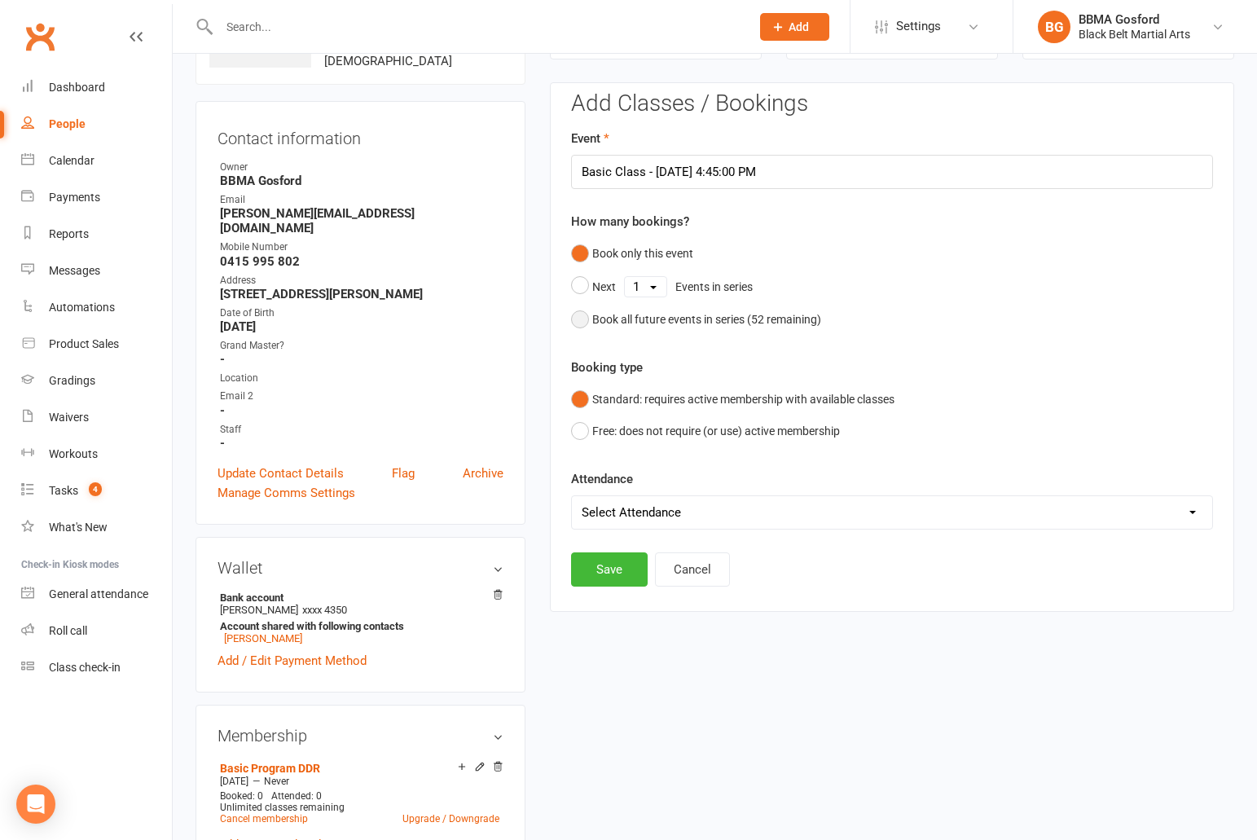
click at [577, 323] on button "Book all future events in series ( 52 remaining)" at bounding box center [696, 319] width 250 height 31
click at [598, 489] on button "Save" at bounding box center [609, 486] width 77 height 34
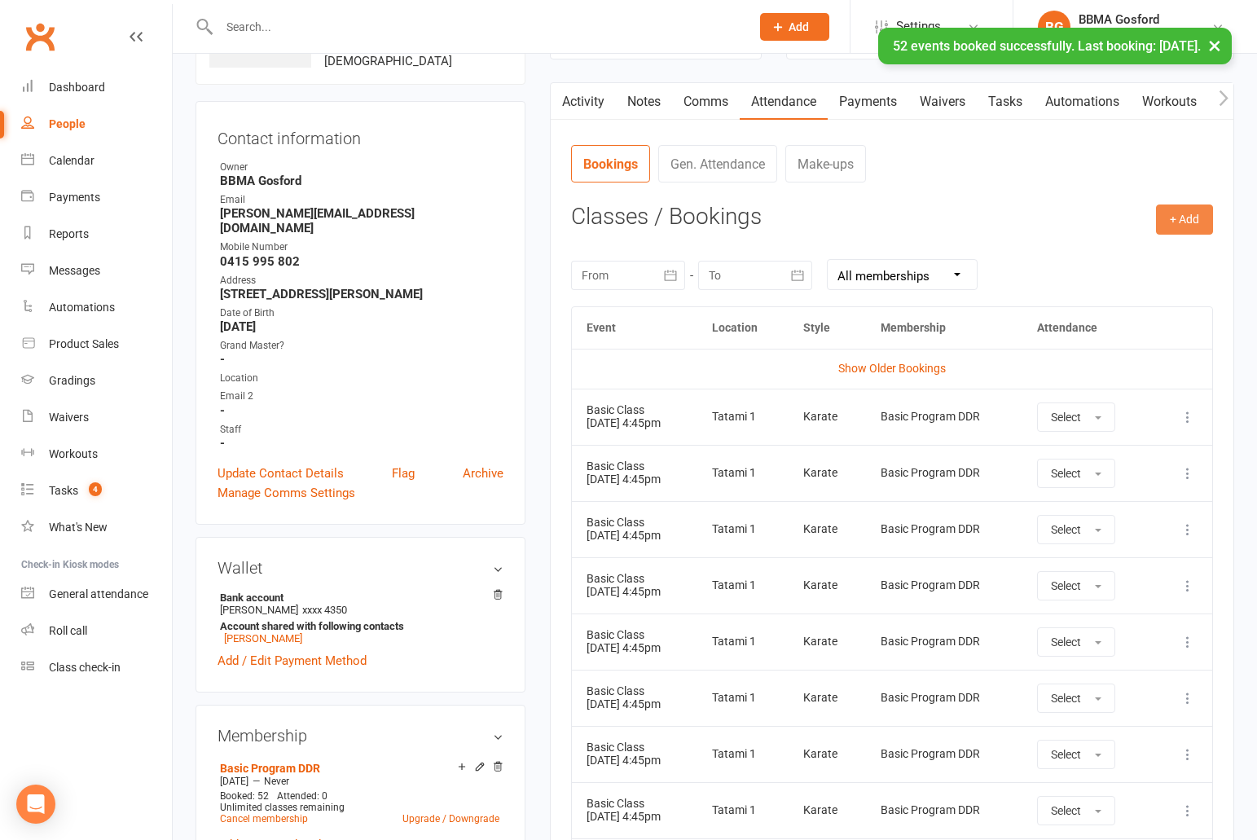
click at [1191, 217] on button "+ Add" at bounding box center [1184, 218] width 57 height 29
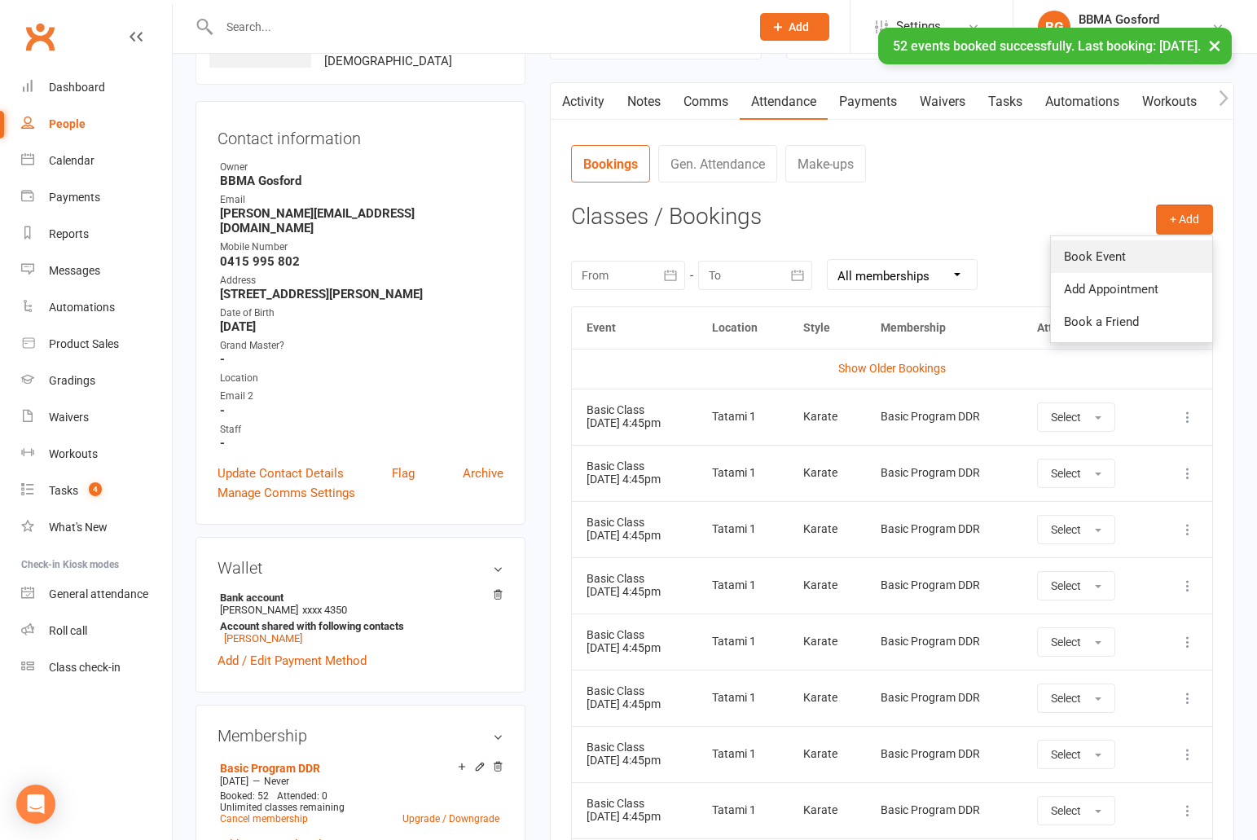
click at [1082, 259] on link "Book Event" at bounding box center [1131, 256] width 161 height 33
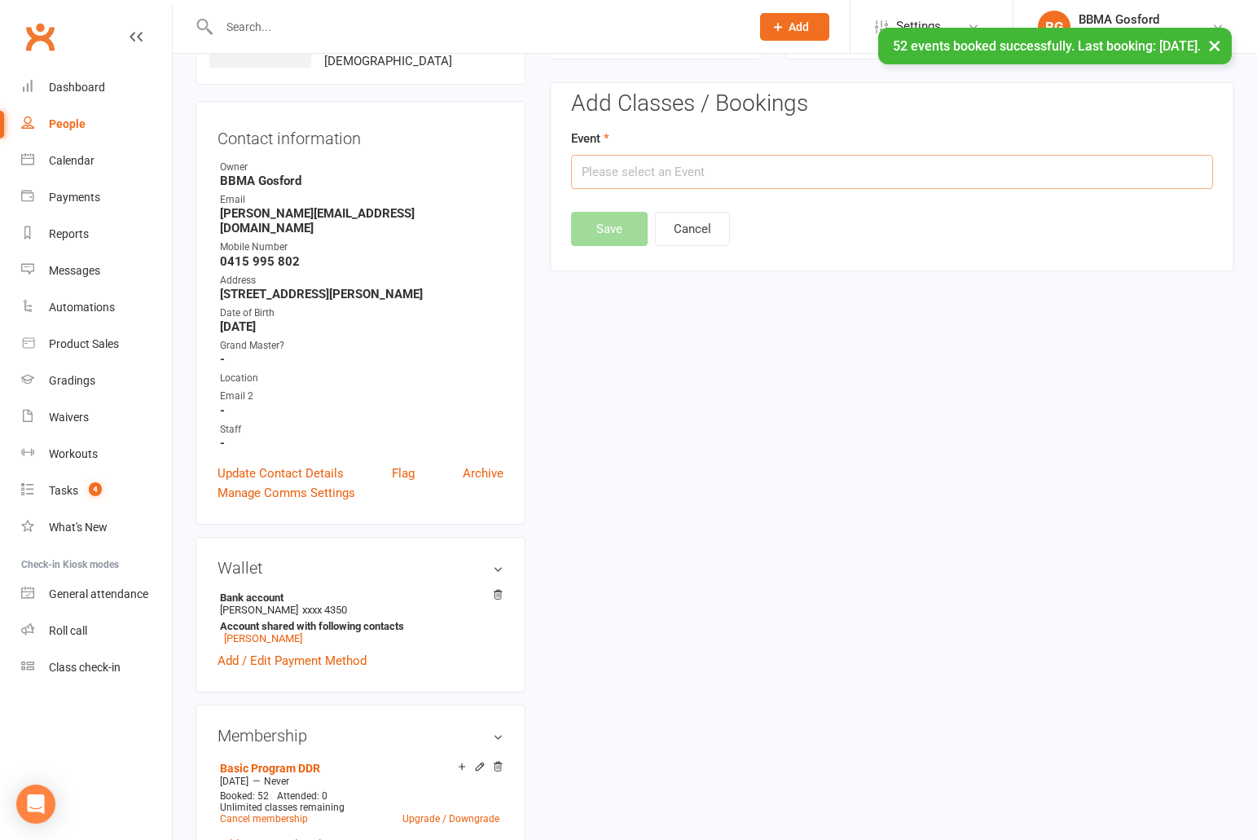
click at [696, 172] on input "text" at bounding box center [892, 172] width 642 height 34
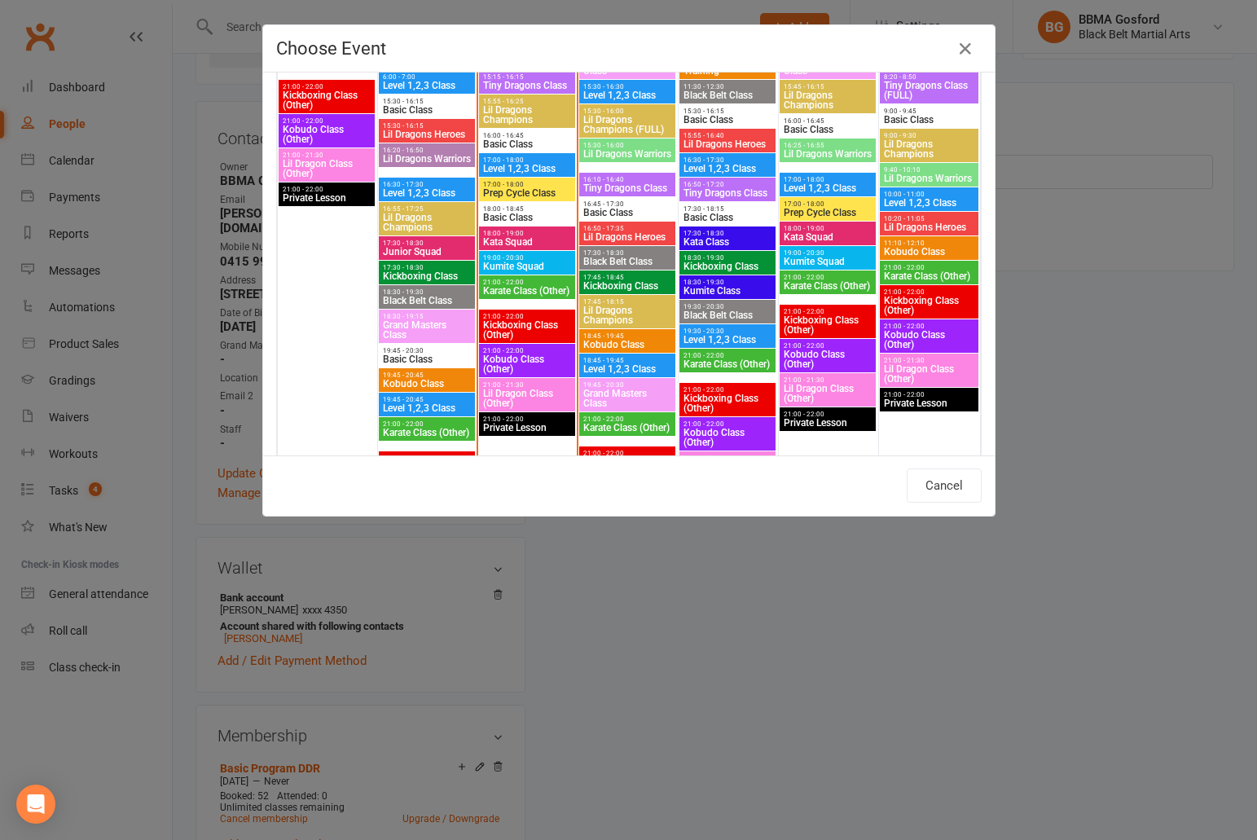
scroll to position [964, 0]
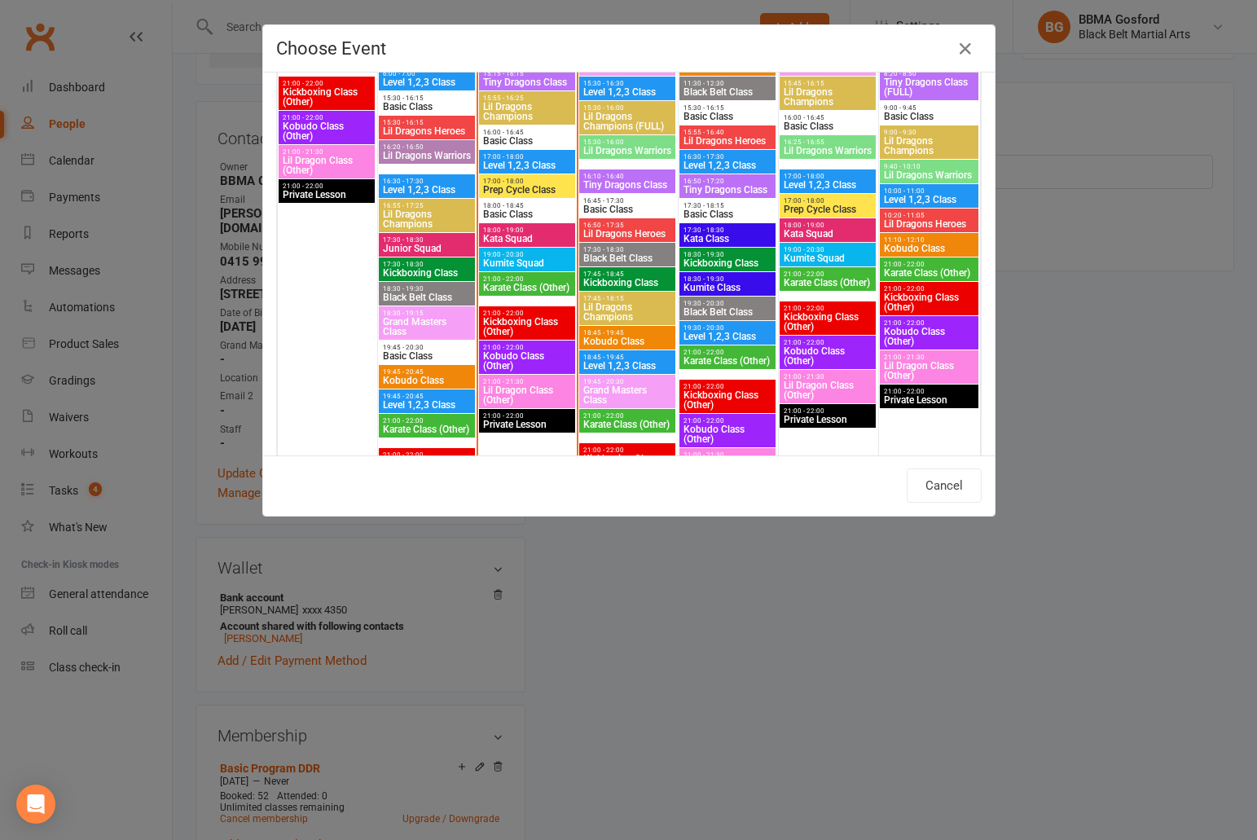
click at [515, 136] on span "Basic Class" at bounding box center [527, 141] width 90 height 10
type input "Basic Class - Oct 14, 2025 4:00:00 PM"
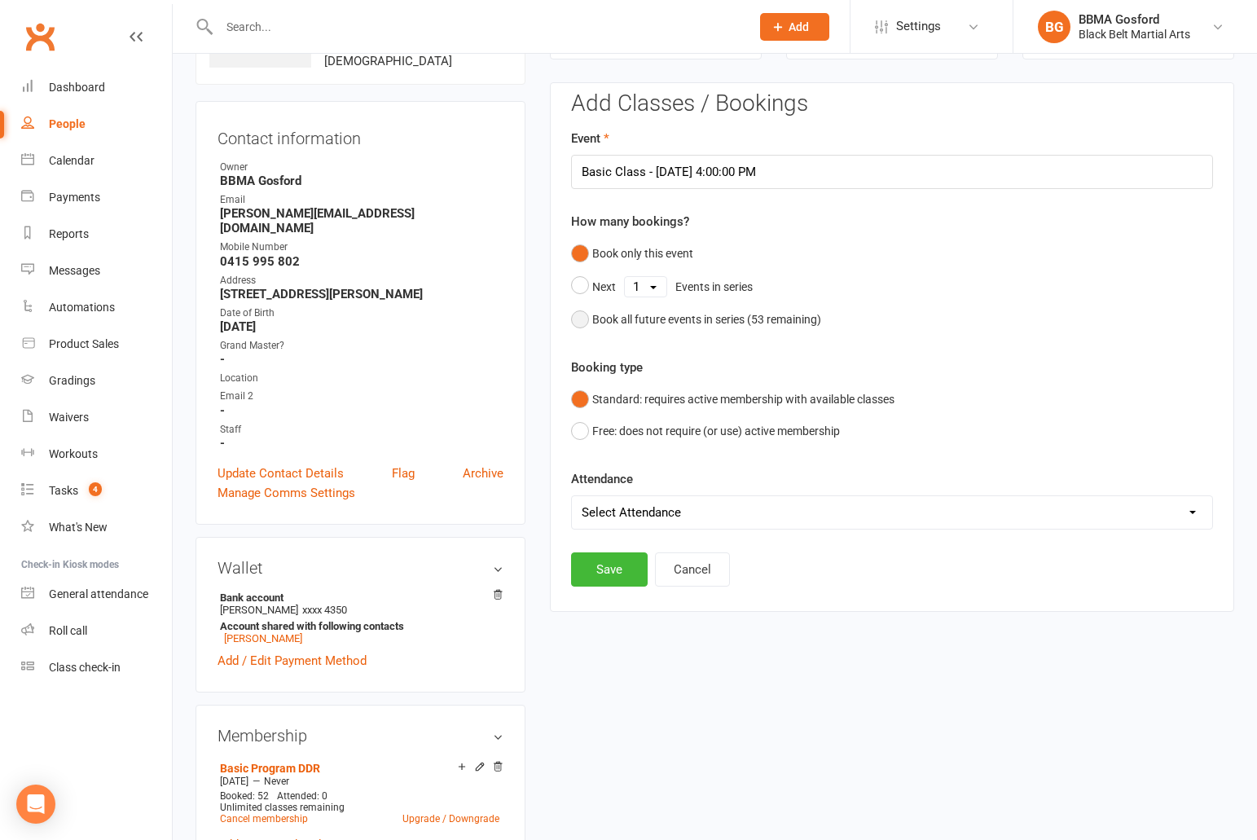
click at [581, 318] on button "Book all future events in series ( 53 remaining)" at bounding box center [696, 319] width 250 height 31
click at [610, 485] on button "Save" at bounding box center [609, 486] width 77 height 34
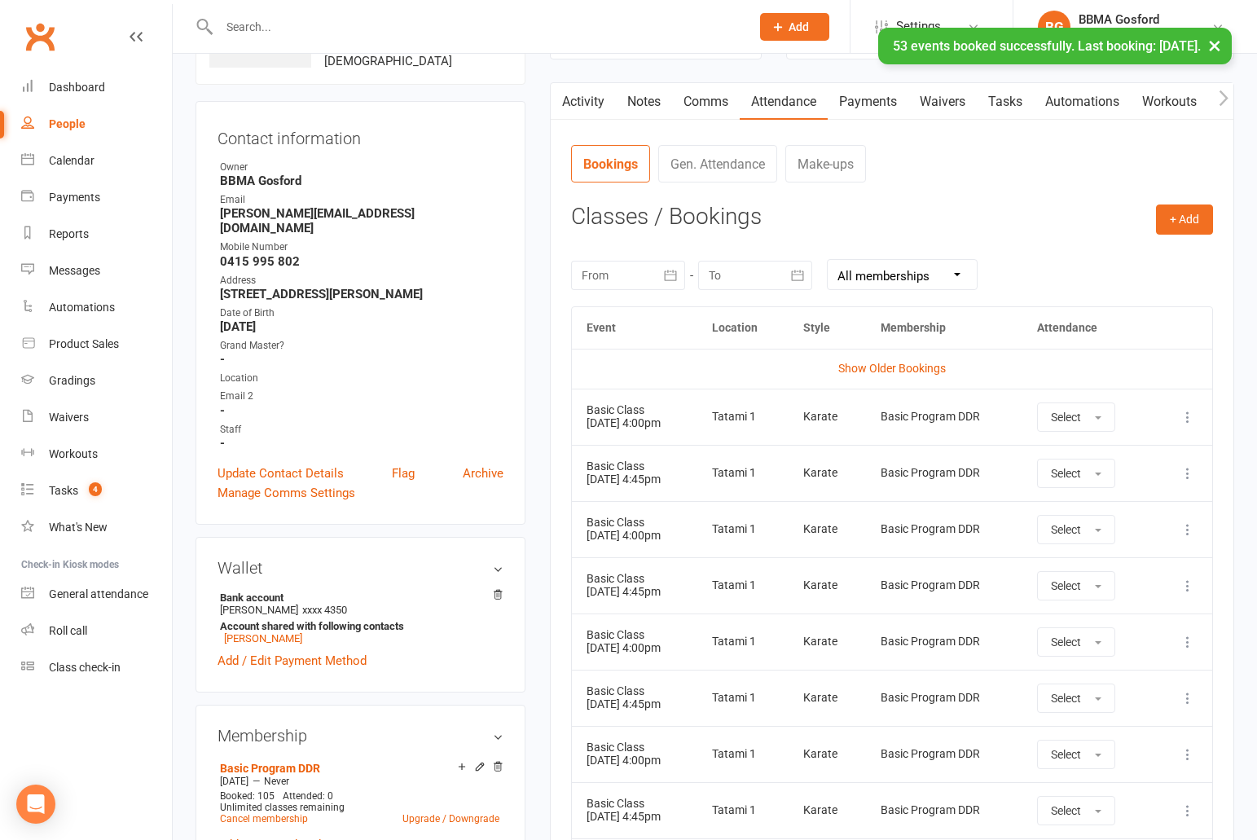
scroll to position [0, 0]
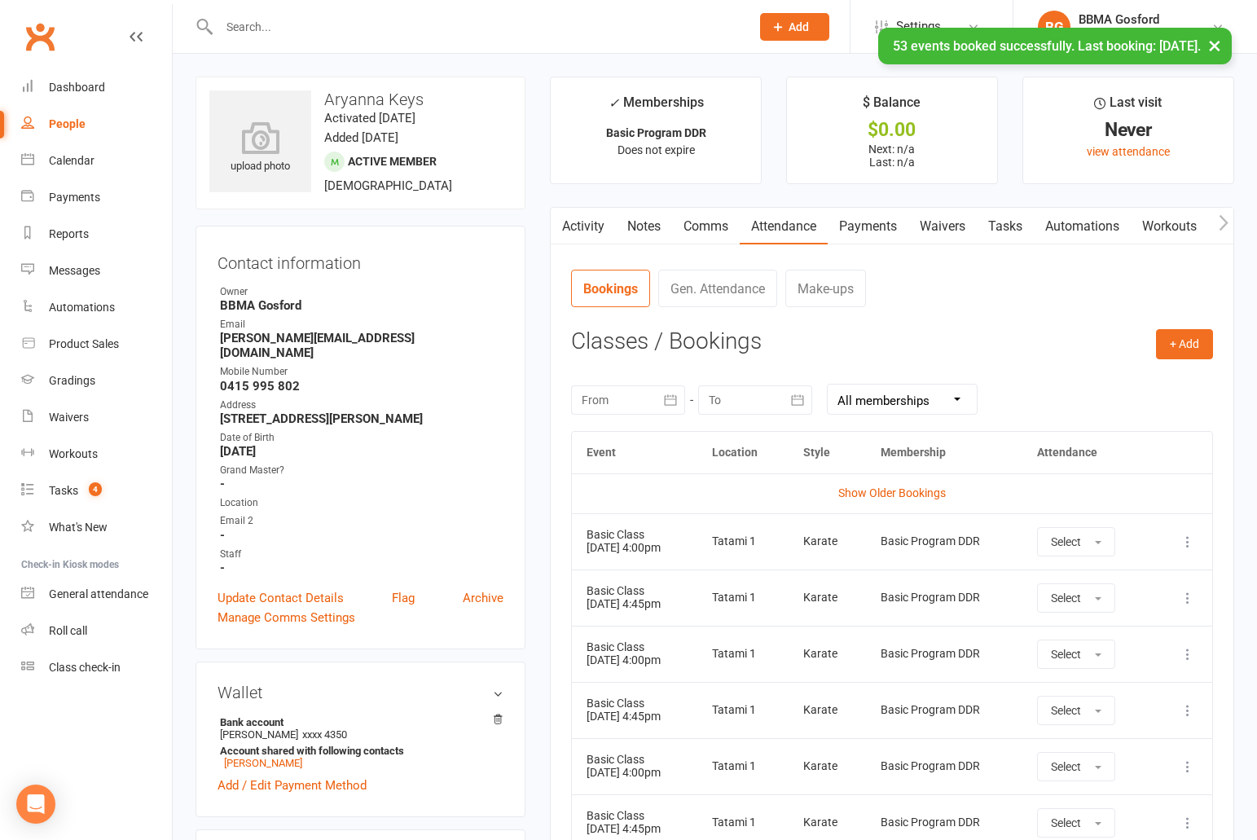
click at [704, 229] on link "Comms" at bounding box center [706, 226] width 68 height 37
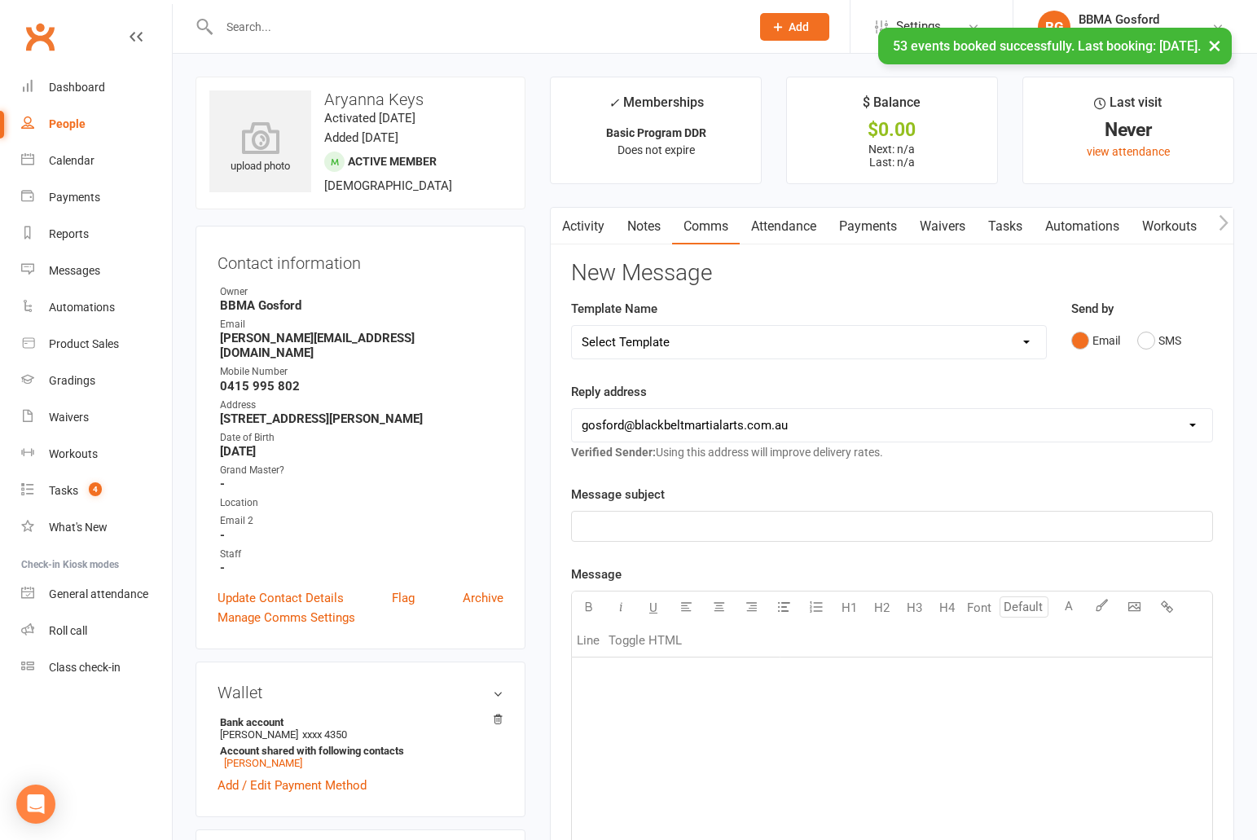
click at [572, 326] on select "Select Template [Email] Active Kids Voucher [Email] Black Belt Camp [Email] Bla…" at bounding box center [809, 342] width 474 height 33
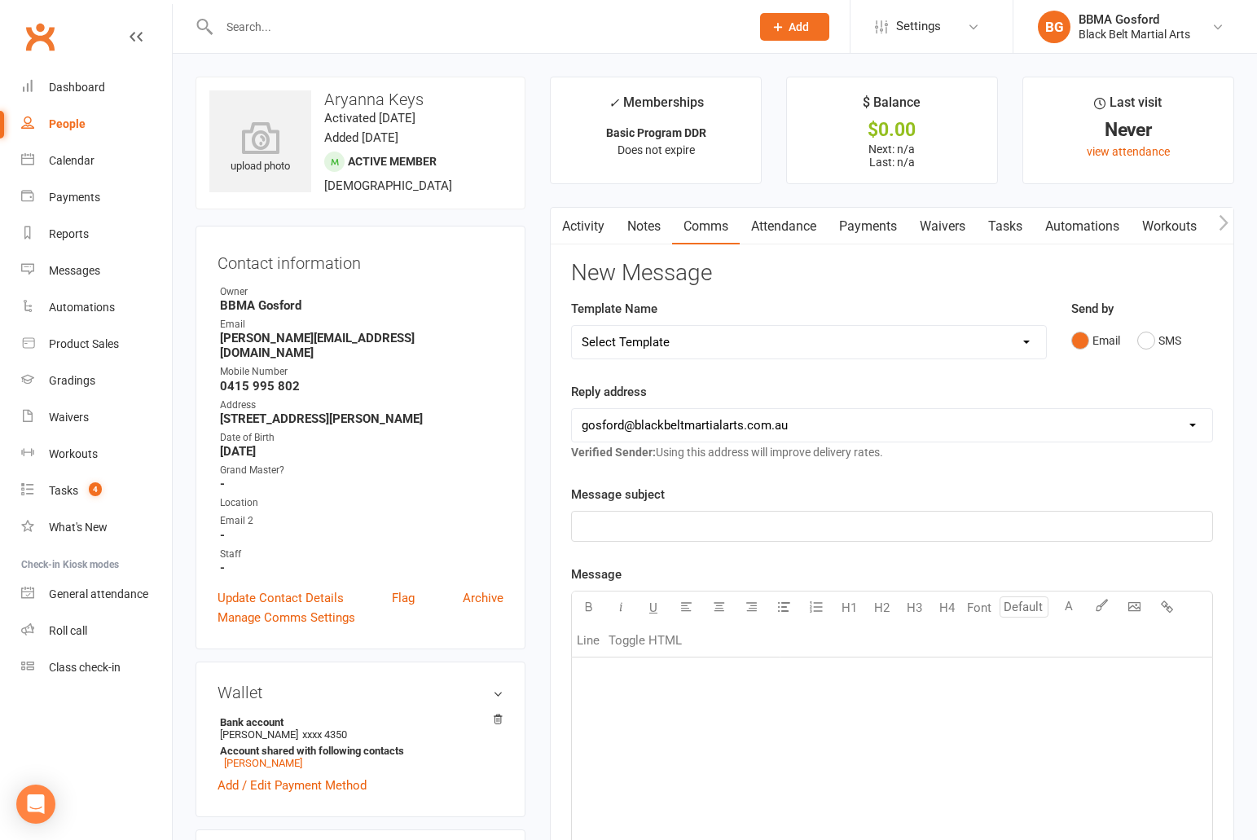
select select "18"
click option "[Email] Welcome Email" at bounding box center [0, 0] width 0 height 0
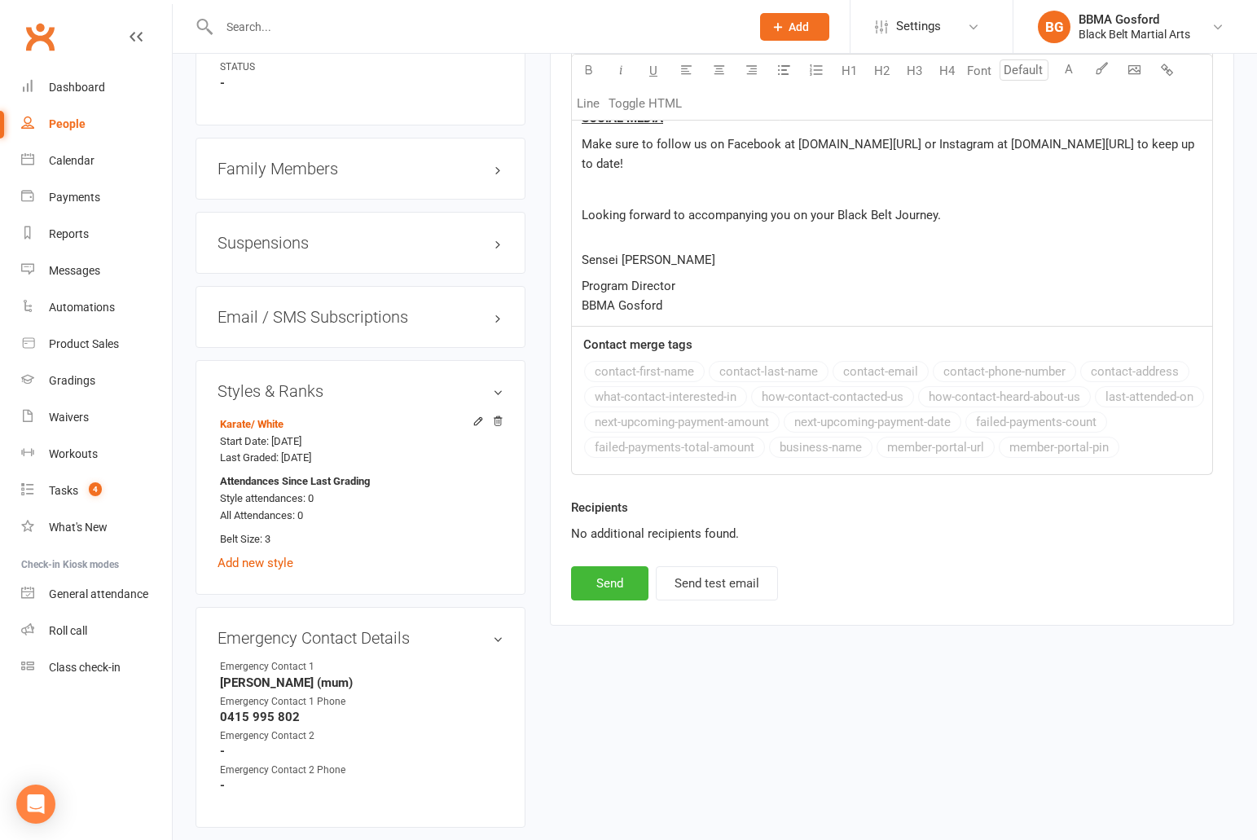
scroll to position [1254, 0]
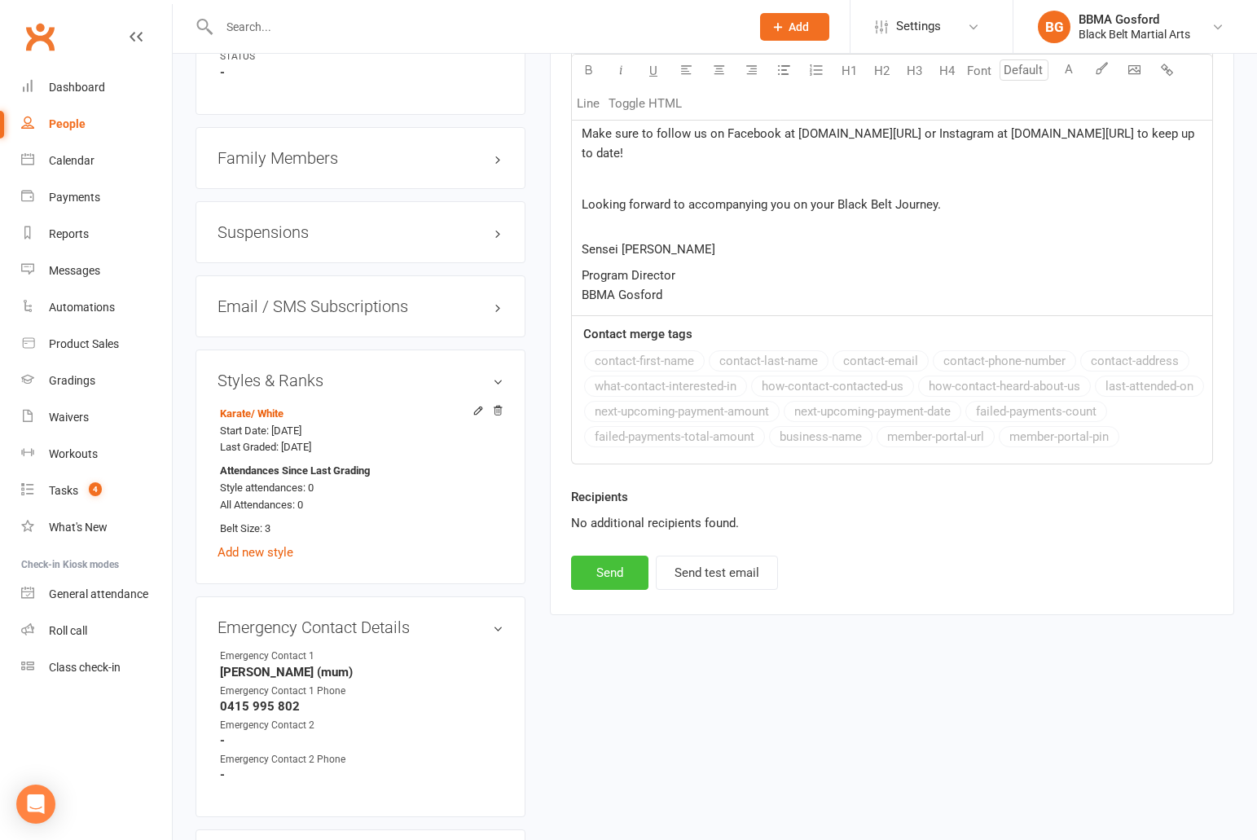
click at [615, 577] on button "Send" at bounding box center [609, 572] width 77 height 34
select select
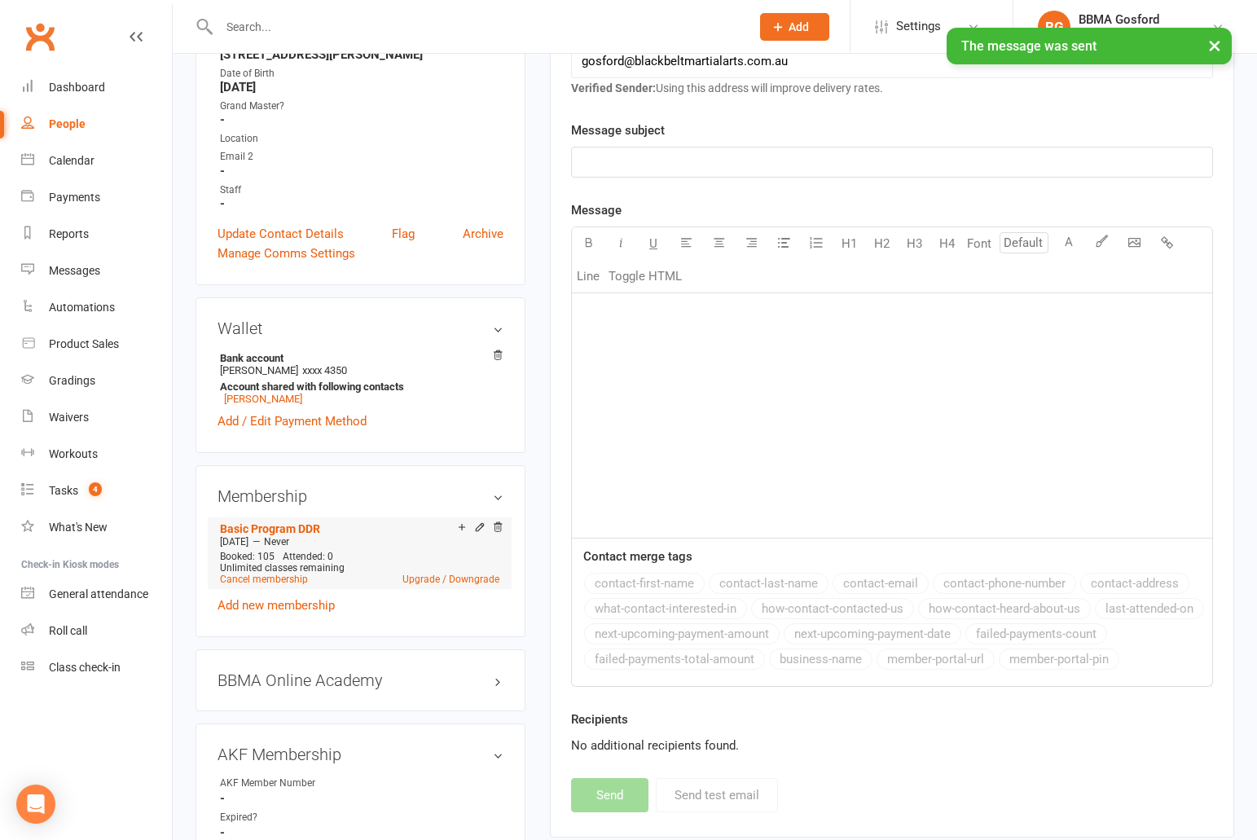
scroll to position [361, 0]
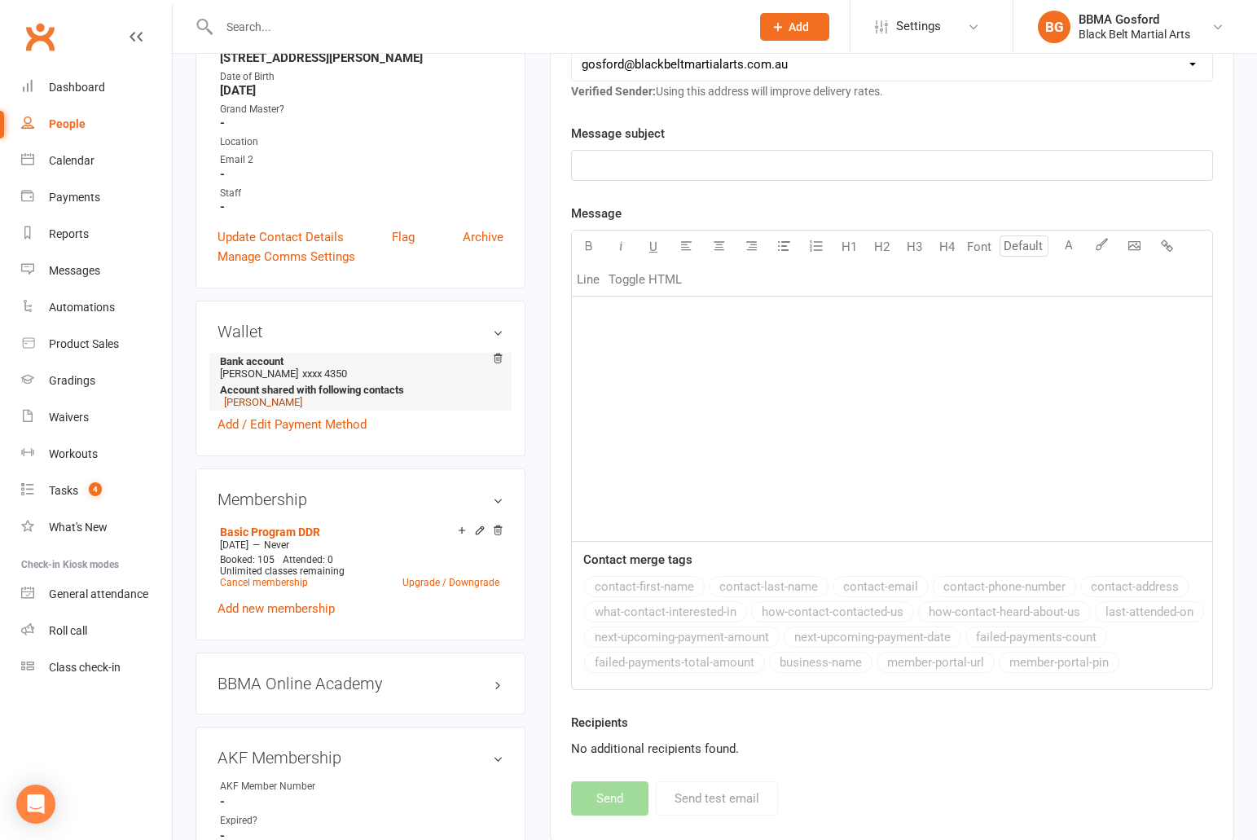
click at [241, 396] on link "Jessica Keys" at bounding box center [263, 402] width 78 height 12
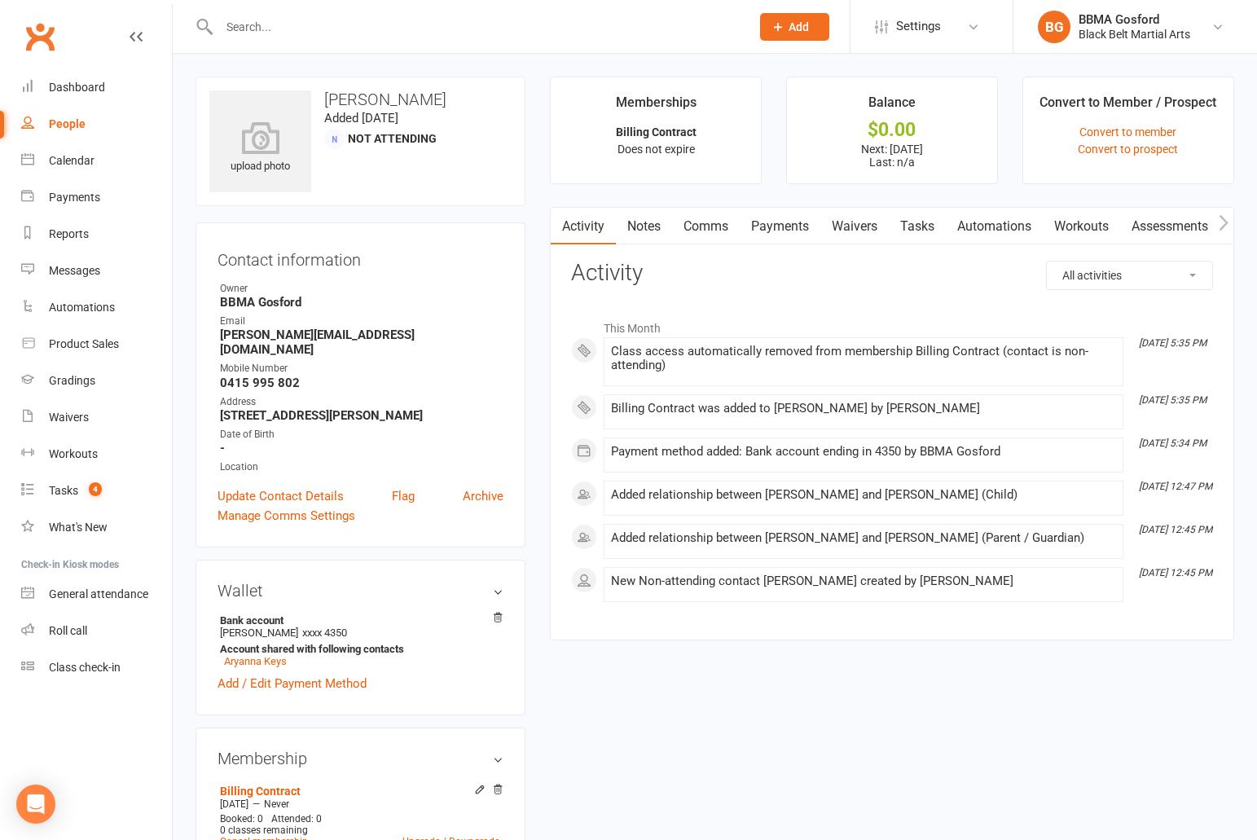
click at [785, 220] on link "Payments" at bounding box center [779, 226] width 81 height 37
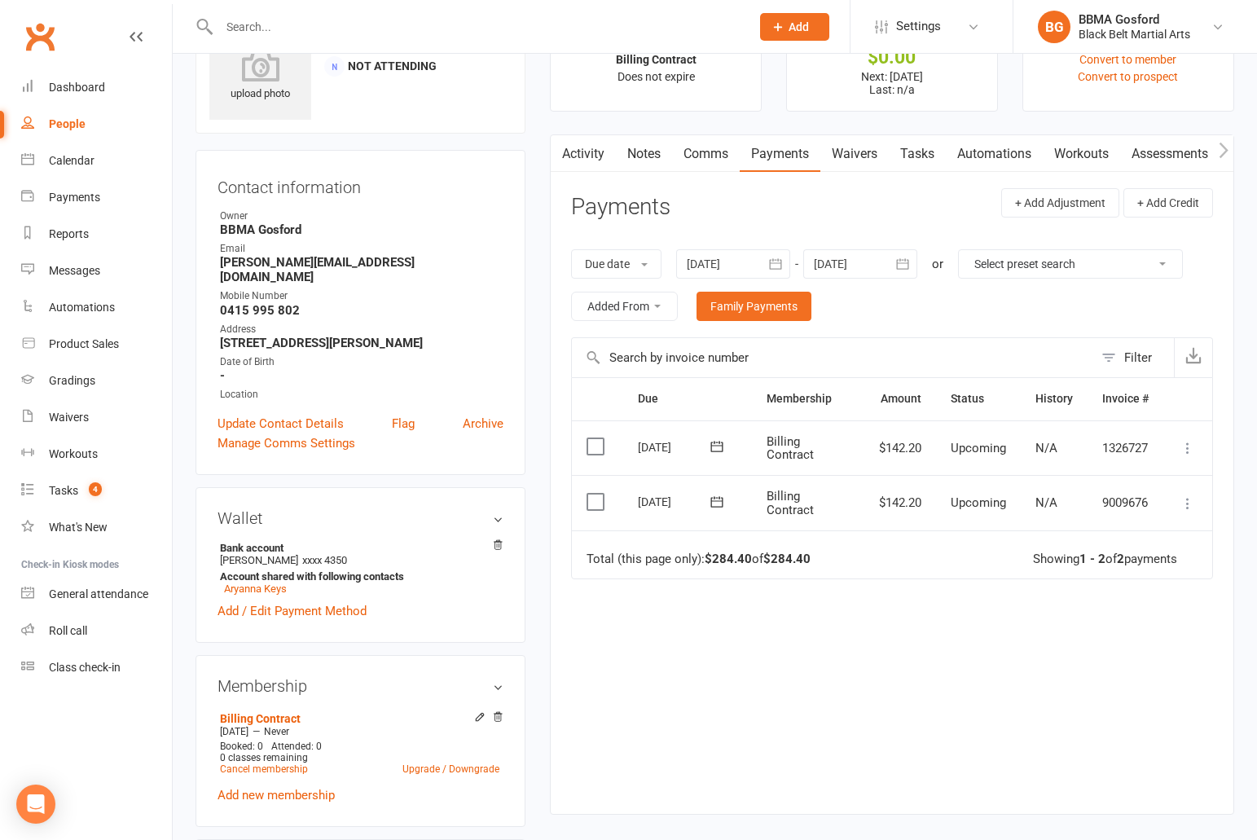
scroll to position [75, 0]
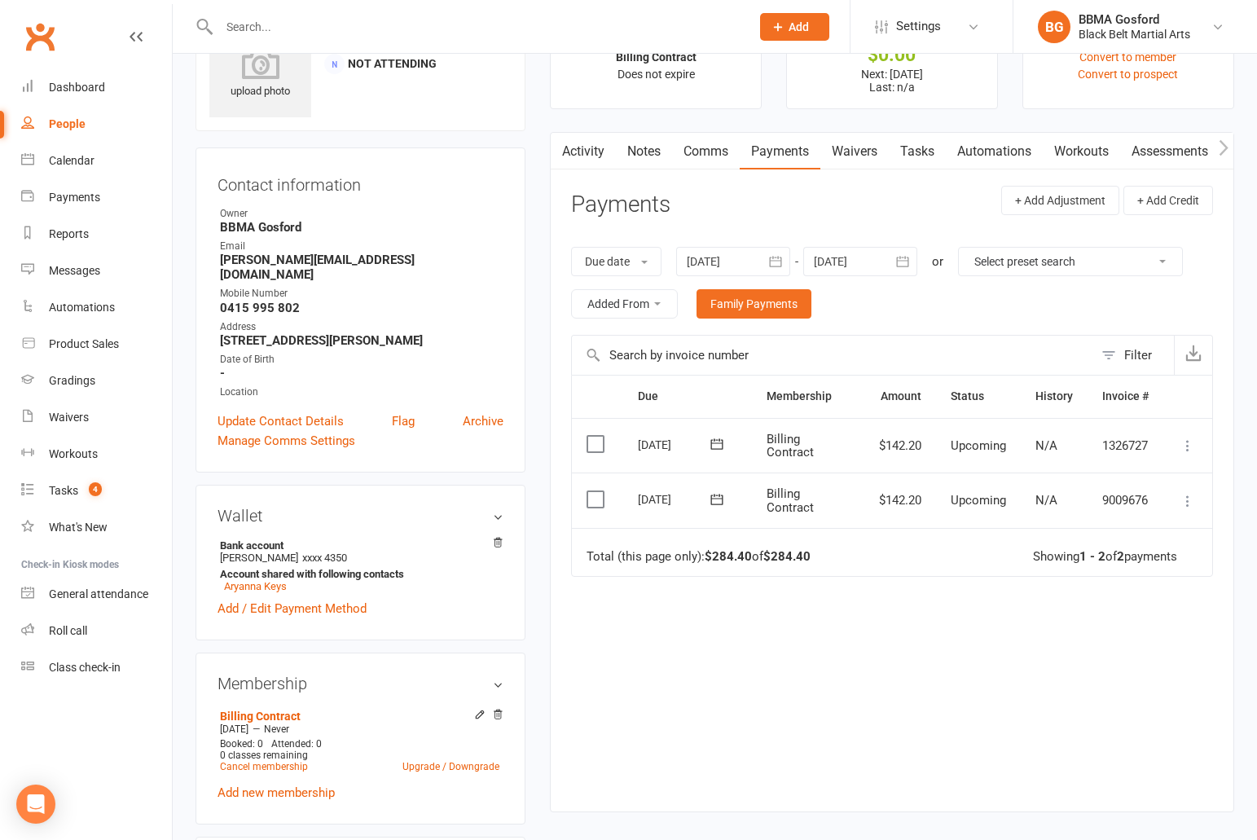
click at [1185, 505] on icon at bounding box center [1187, 501] width 16 height 16
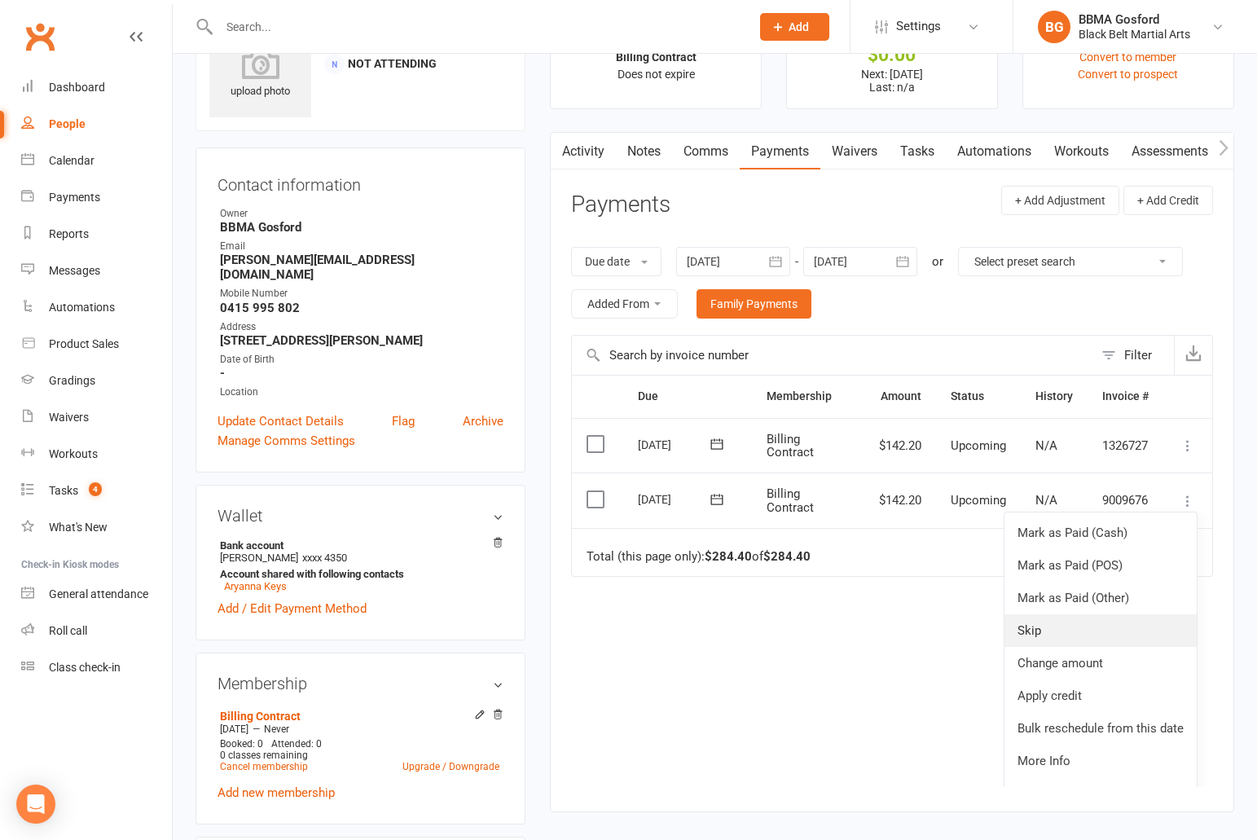
click at [1046, 630] on link "Skip" at bounding box center [1100, 630] width 192 height 33
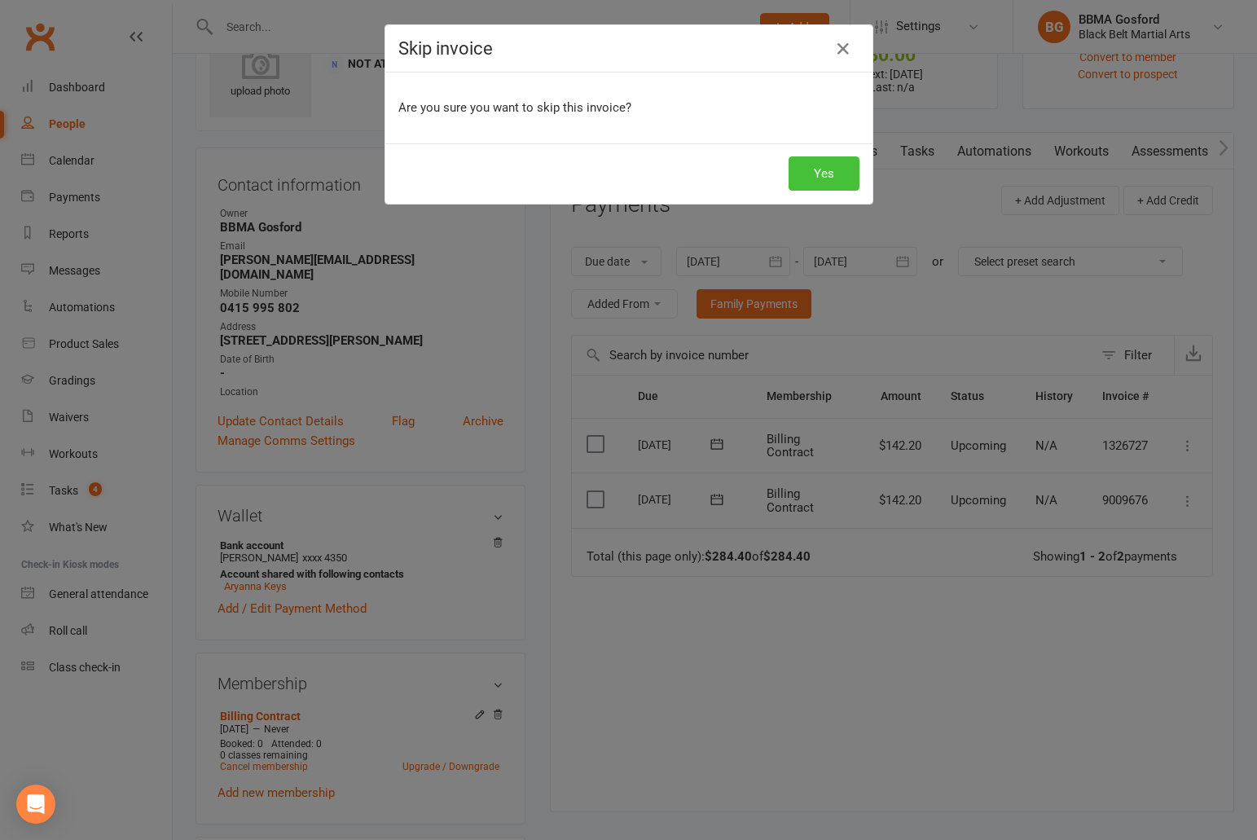
click at [832, 175] on button "Yes" at bounding box center [823, 173] width 71 height 34
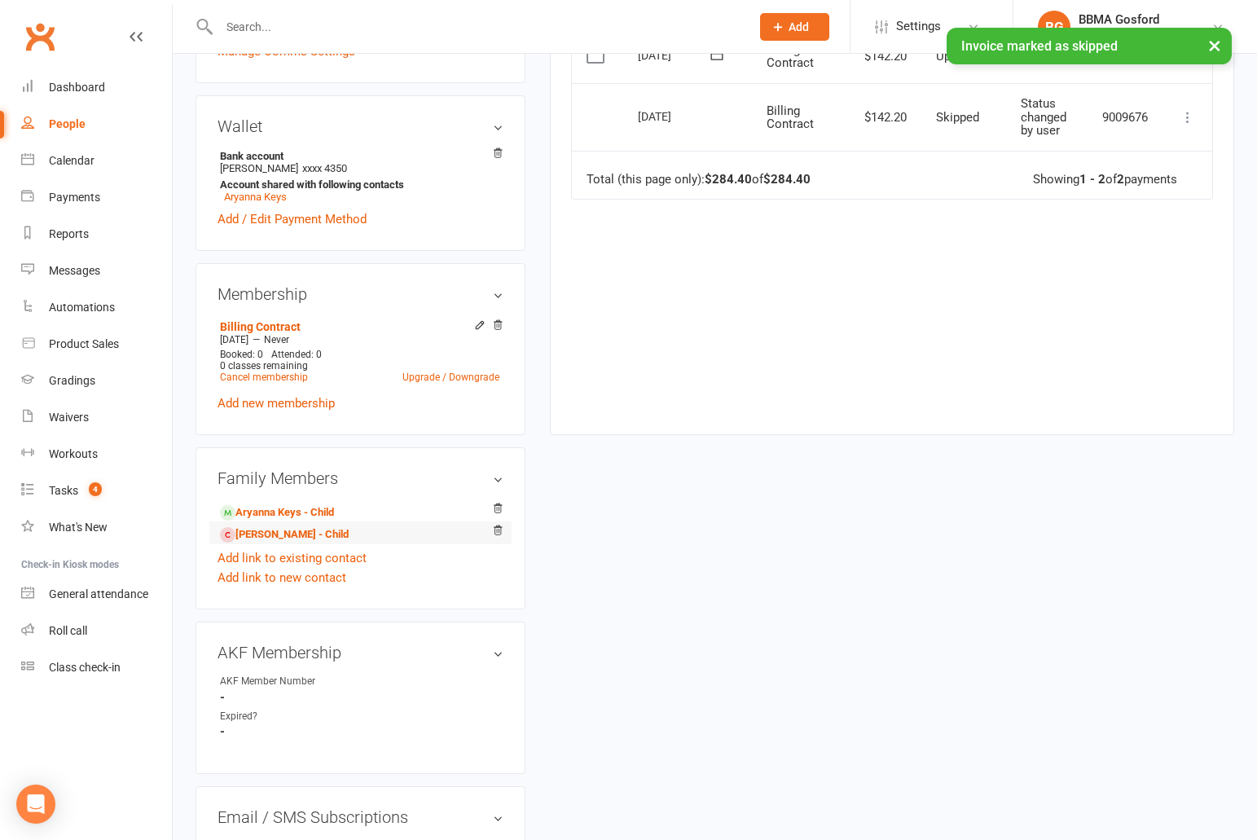
scroll to position [466, 0]
click at [298, 527] on link "Niklaus Keys - Child" at bounding box center [284, 532] width 129 height 17
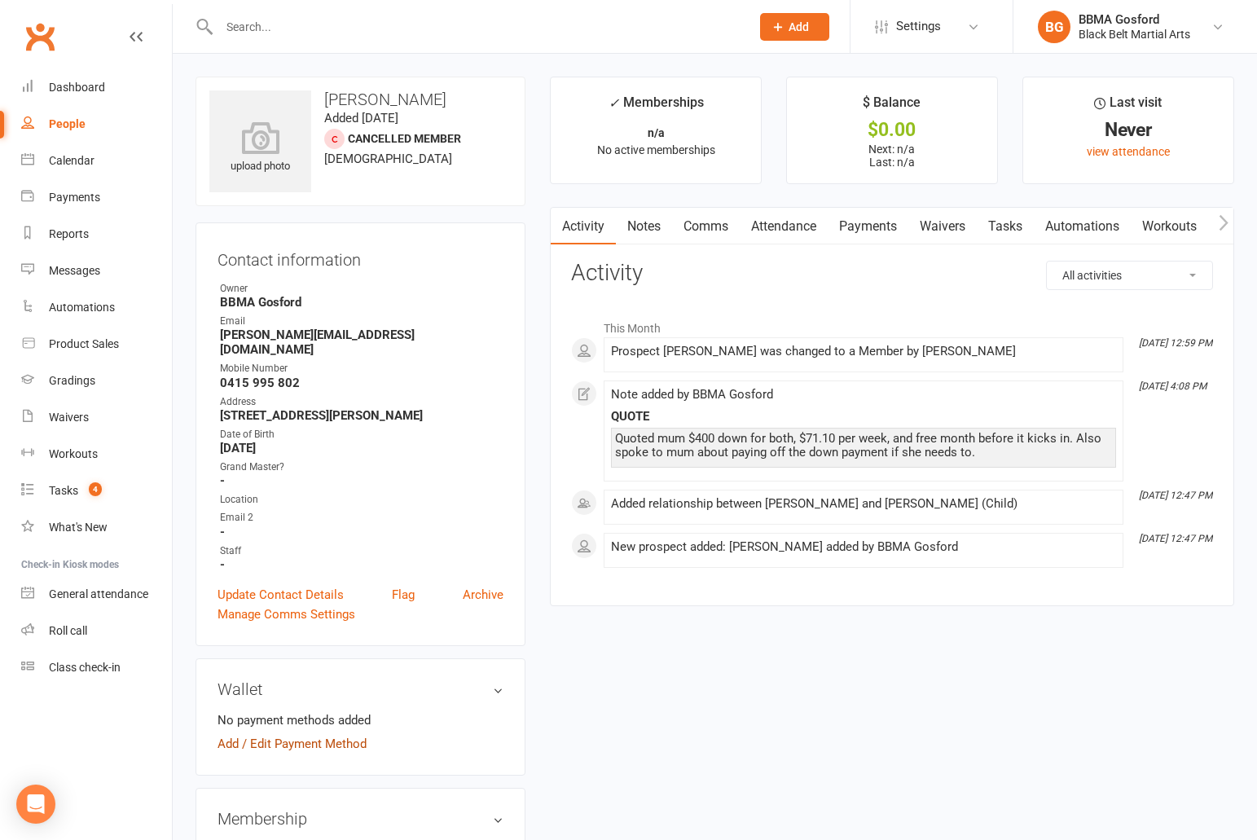
click at [274, 734] on link "Add / Edit Payment Method" at bounding box center [291, 744] width 149 height 20
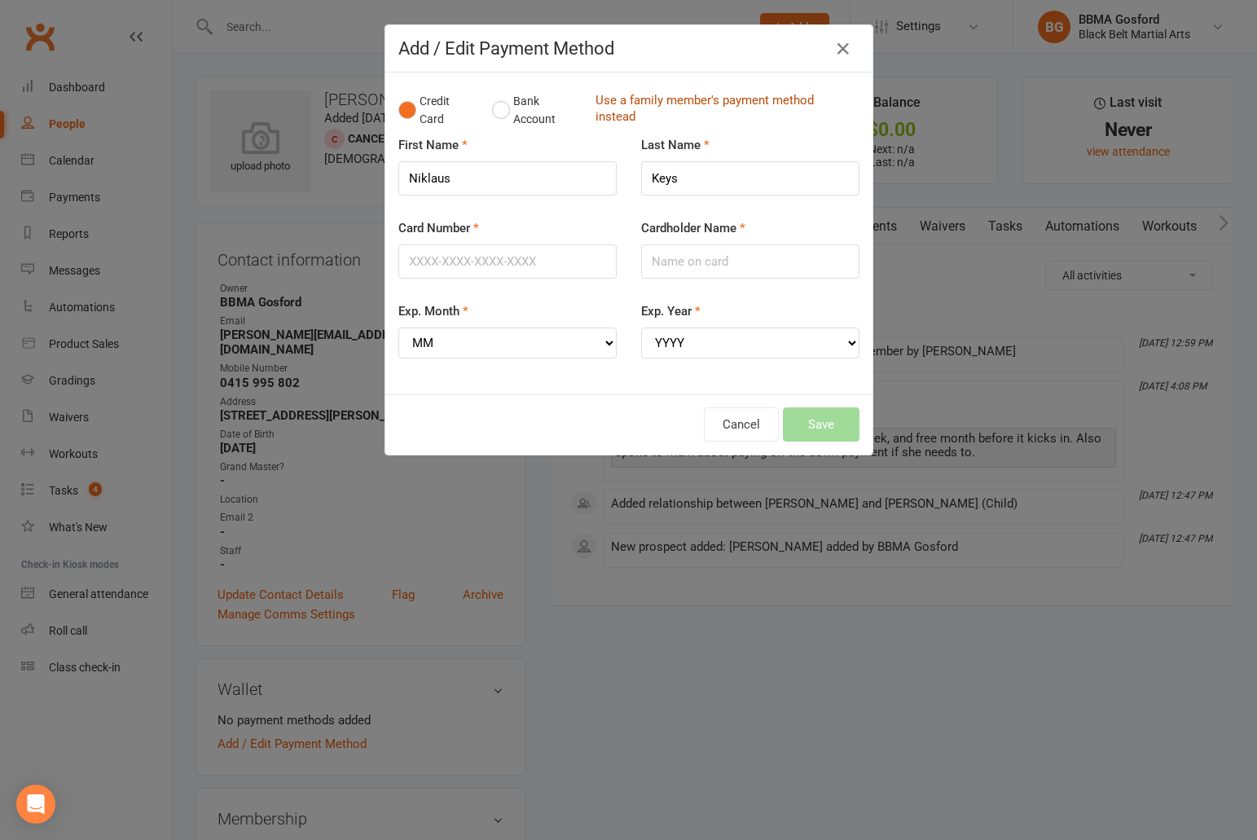
click at [655, 94] on link "Use a family member's payment method instead" at bounding box center [723, 110] width 256 height 37
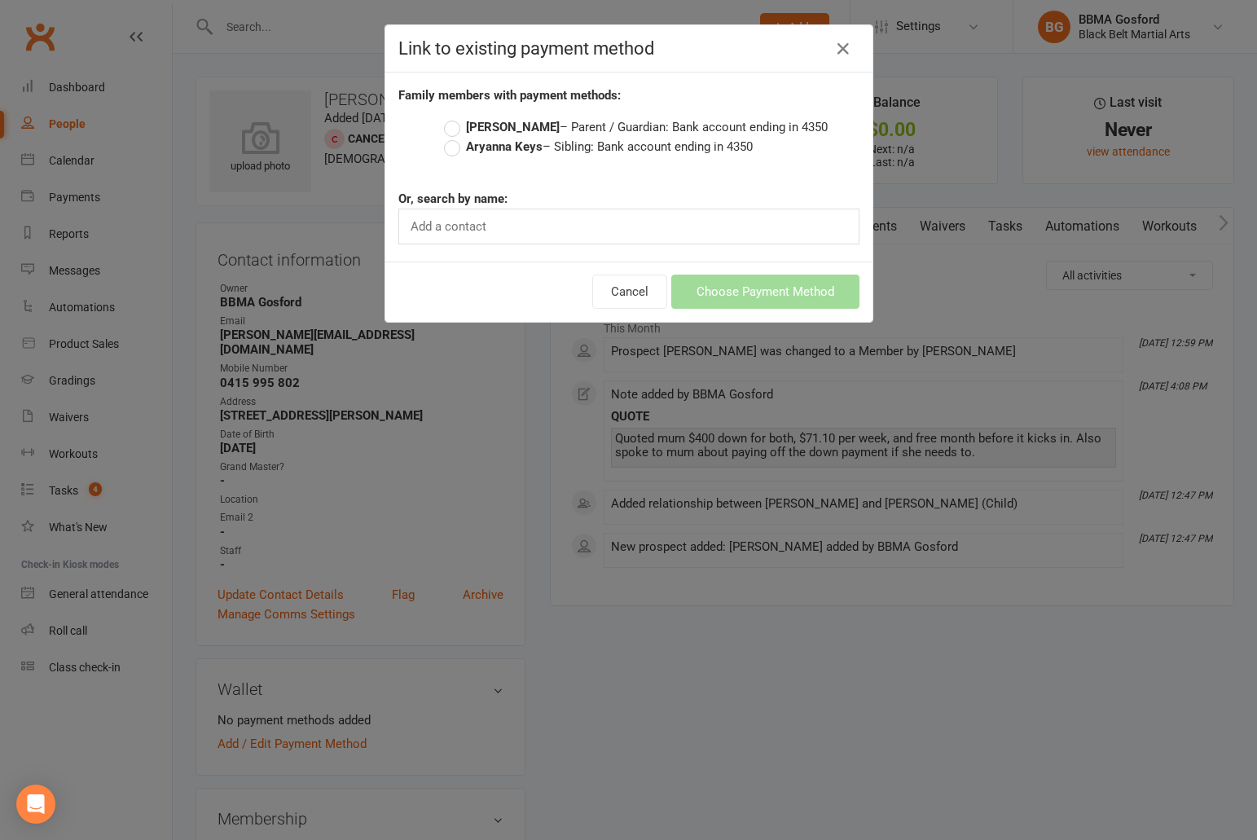
click at [450, 126] on label "Jessica Keys – Parent / Guardian: Bank account ending in 4350" at bounding box center [636, 127] width 384 height 20
click at [450, 117] on input "Jessica Keys – Parent / Guardian: Bank account ending in 4350" at bounding box center [449, 117] width 11 height 0
radio input "true"
click at [758, 296] on button "Choose Payment Method" at bounding box center [765, 291] width 188 height 34
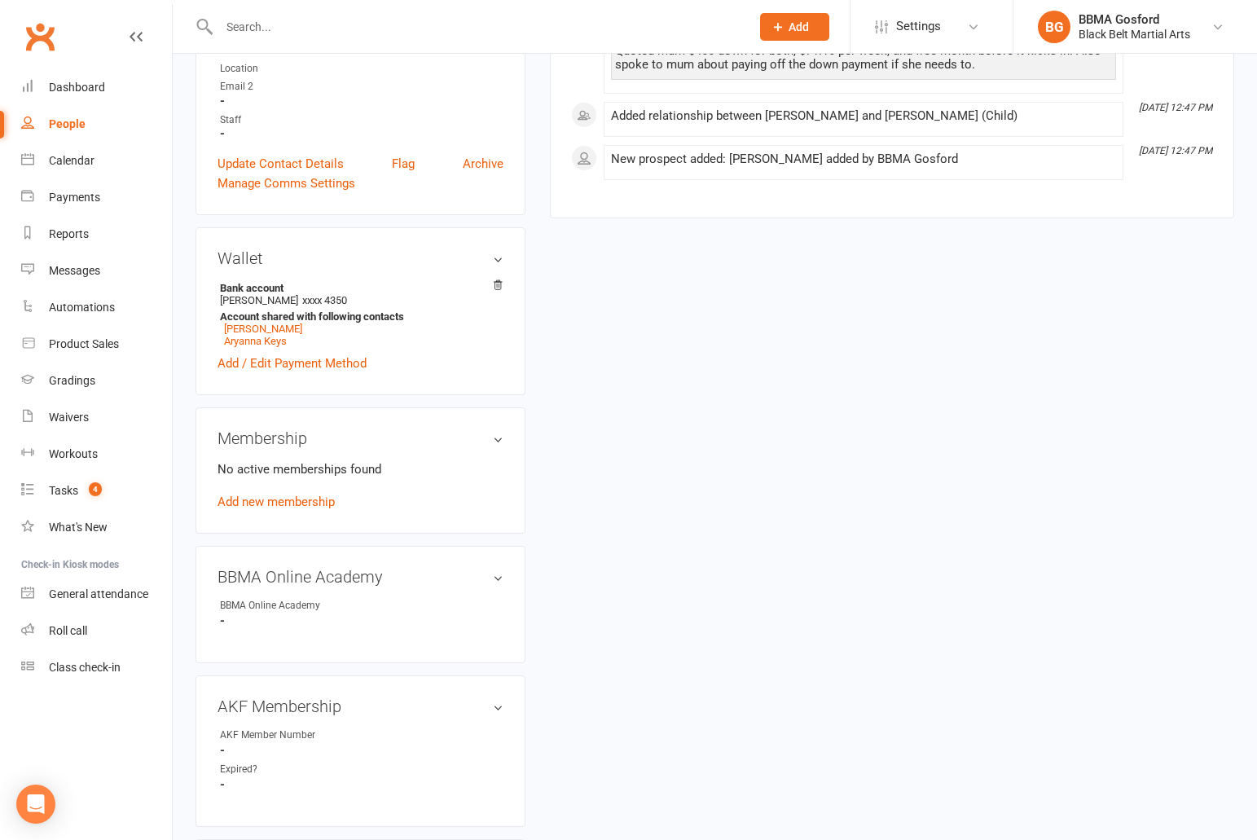
scroll to position [433, 0]
click at [266, 492] on link "Add new membership" at bounding box center [275, 499] width 117 height 15
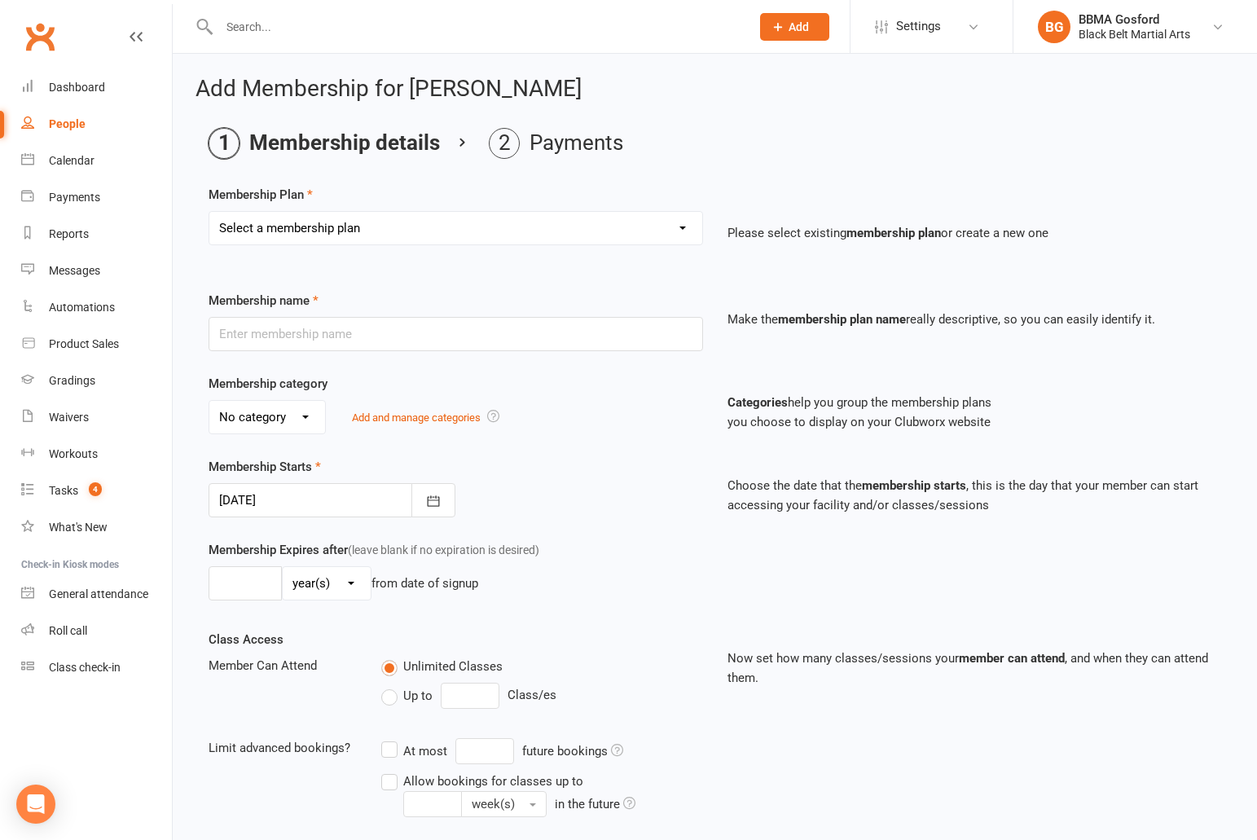
select select "2"
click option "Basic Program DDR" at bounding box center [0, 0] width 0 height 0
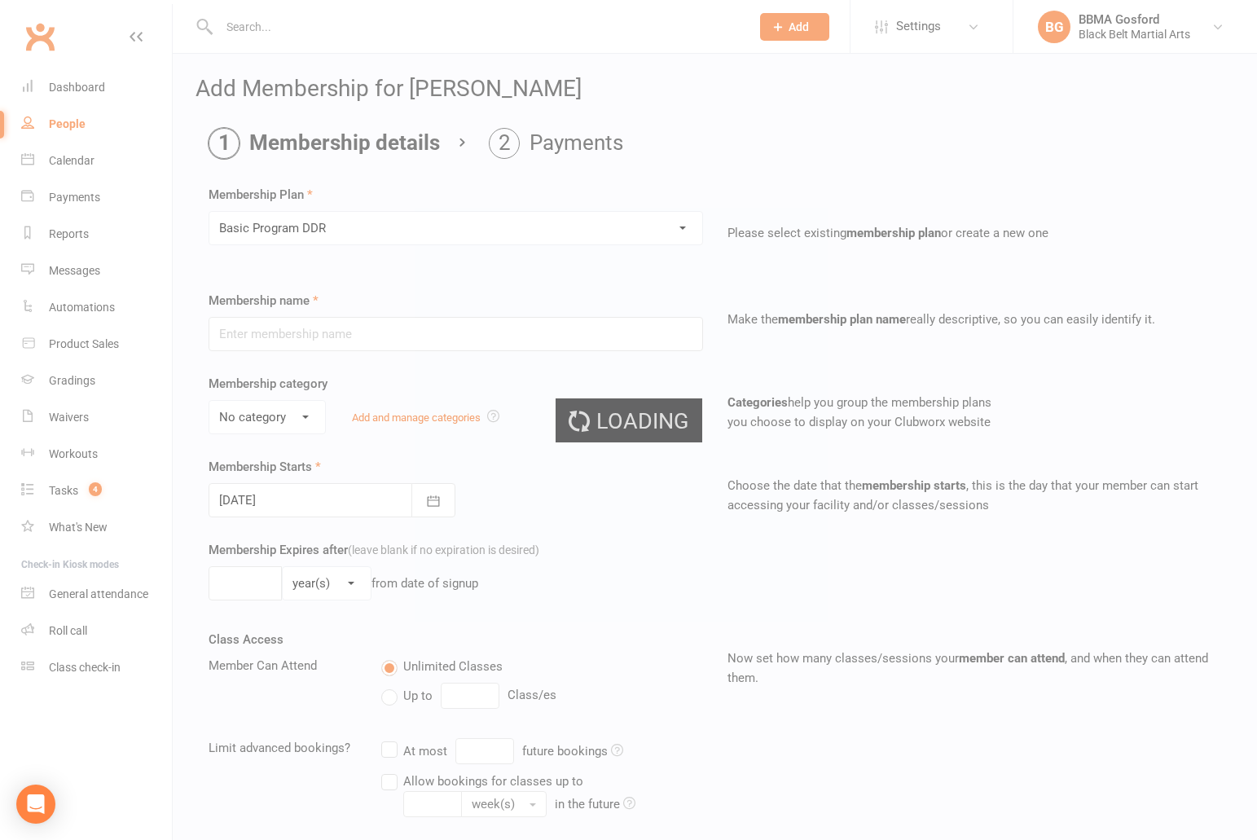
type input "Basic Program DDR"
select select "0"
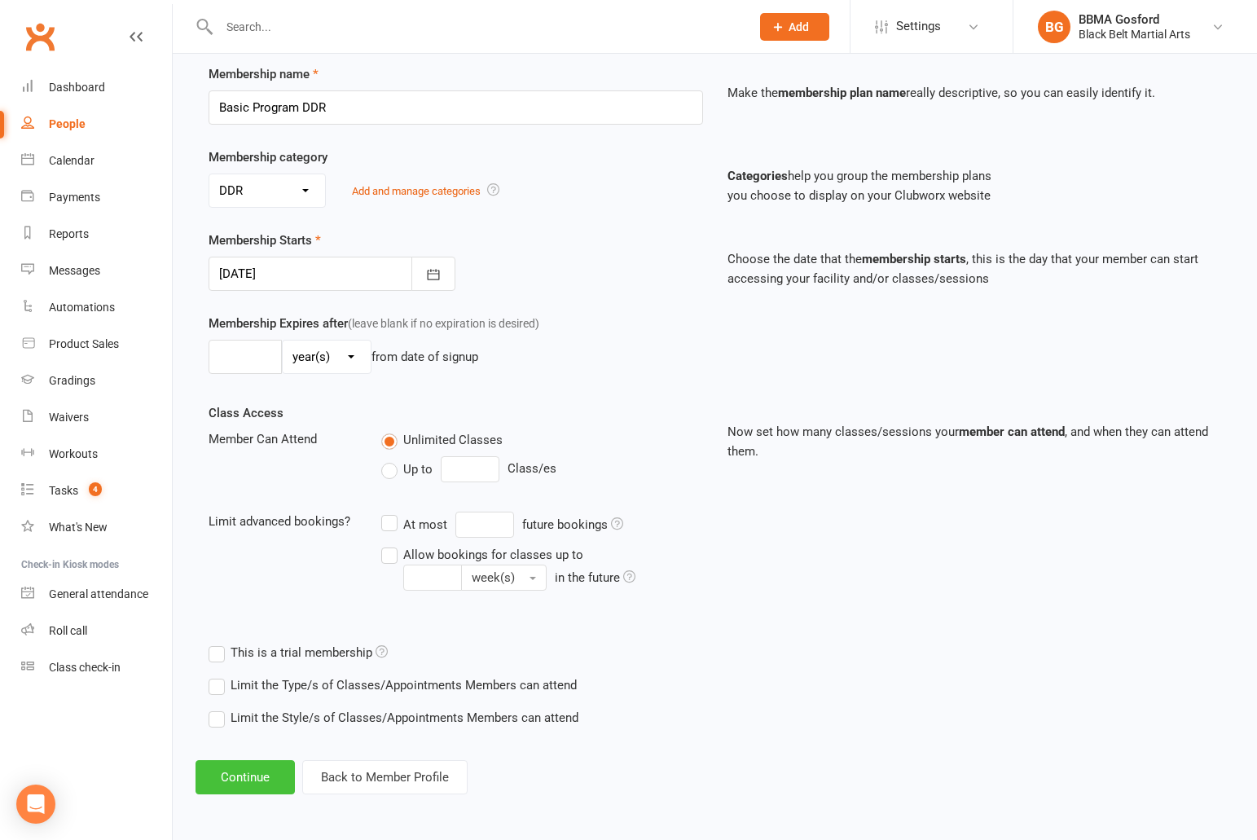
click at [227, 779] on button "Continue" at bounding box center [244, 777] width 99 height 34
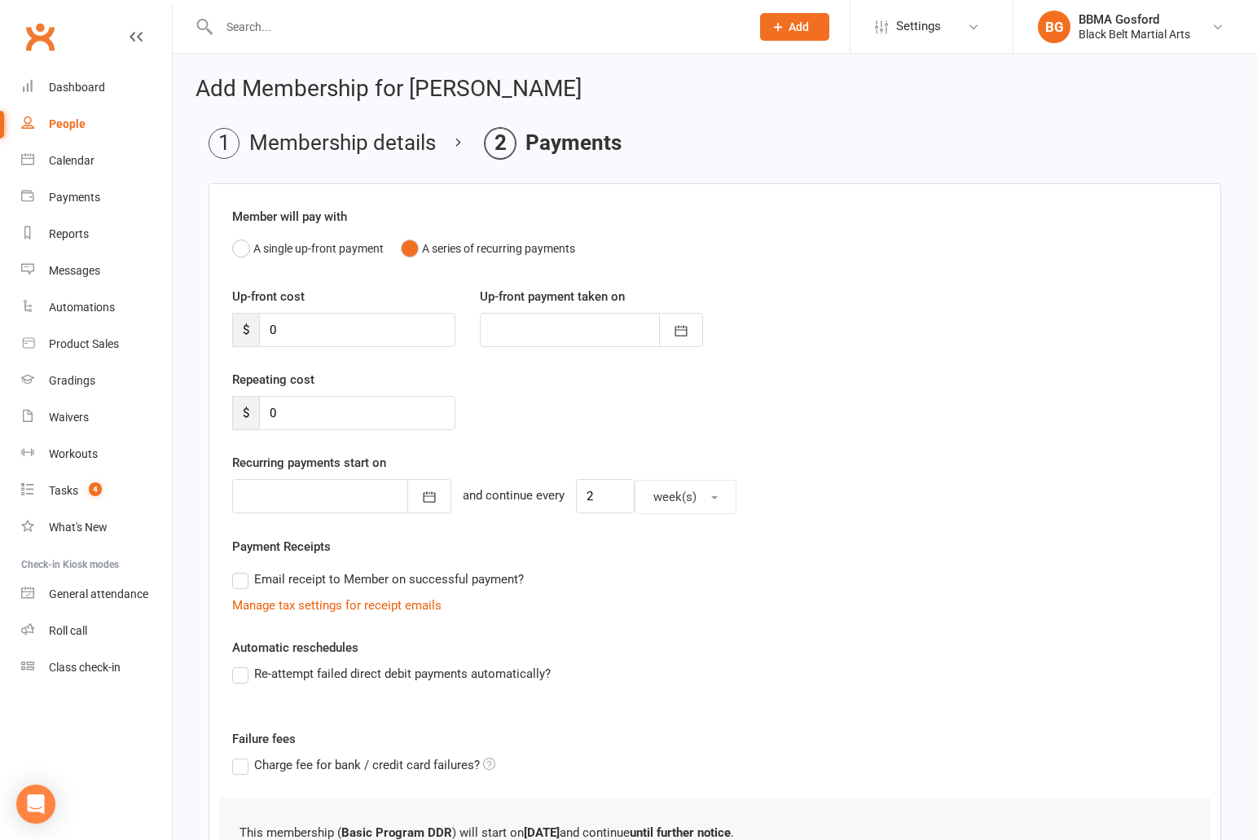
scroll to position [148, 0]
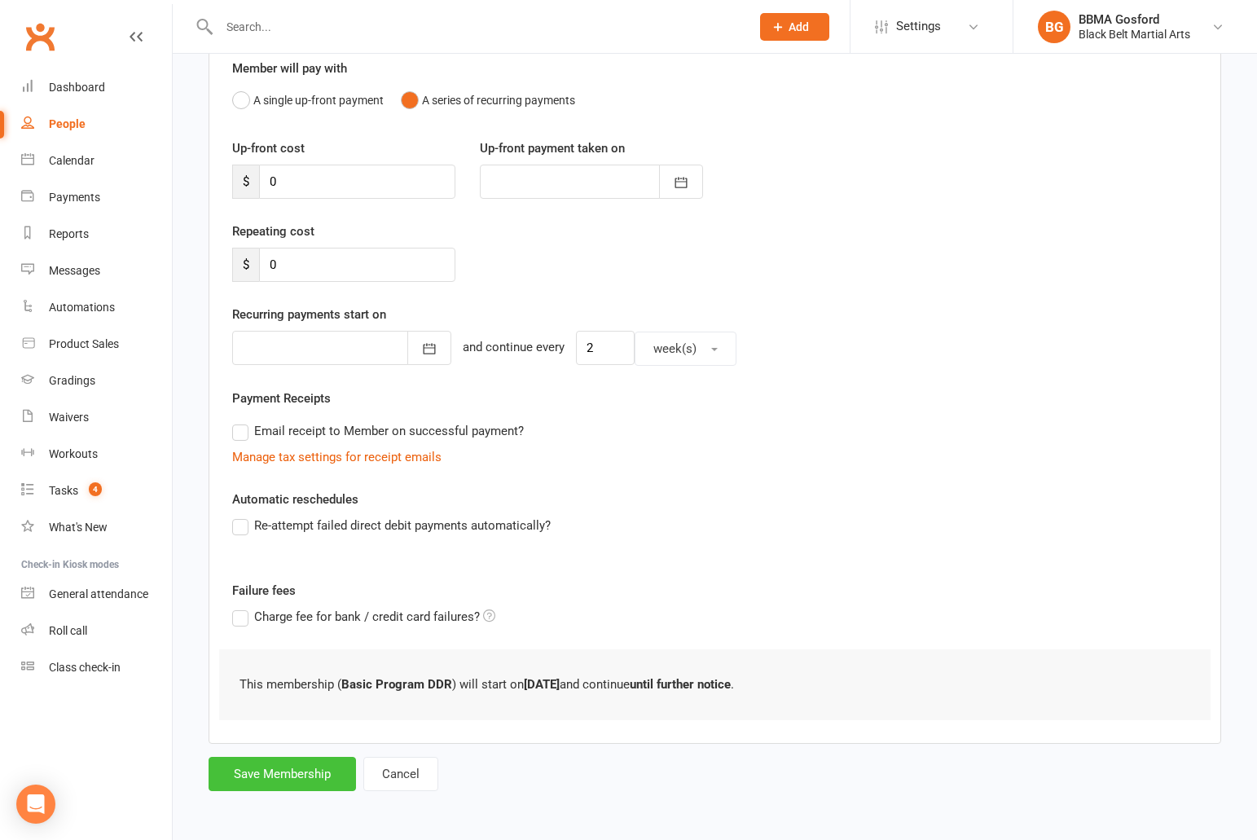
click at [291, 767] on button "Save Membership" at bounding box center [281, 774] width 147 height 34
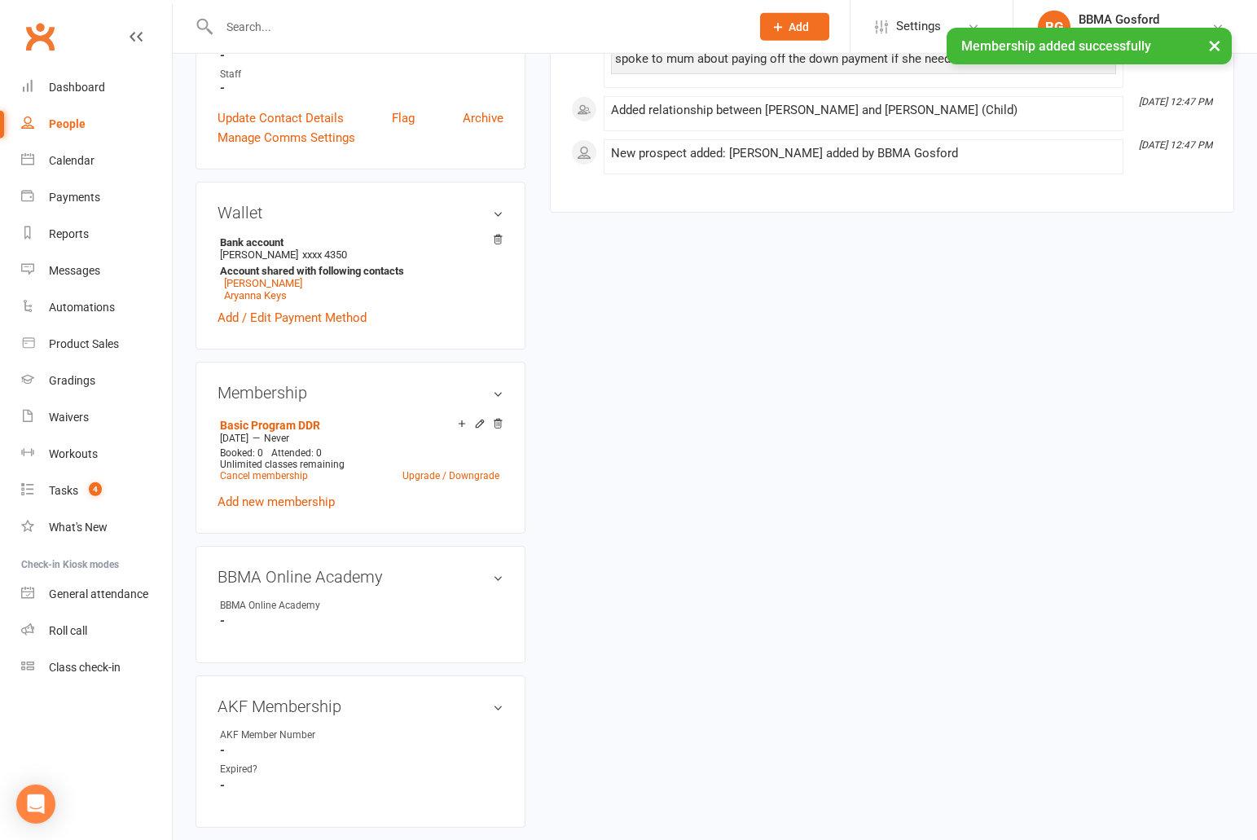
scroll to position [481, 0]
click at [477, 568] on link "edit" at bounding box center [474, 575] width 20 height 14
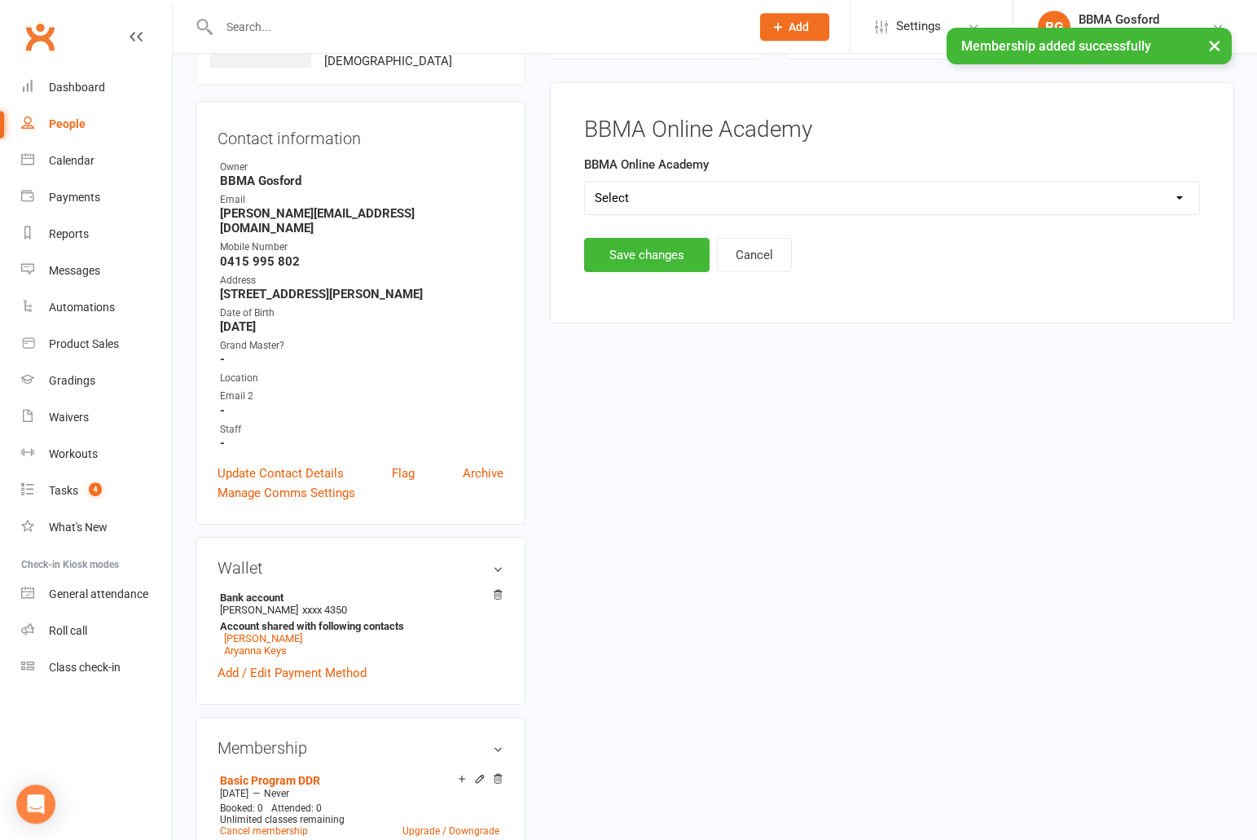
scroll to position [125, 0]
select select "BBMA Online Academy Standard"
click option "BBMA Online Academy Standard" at bounding box center [0, 0] width 0 height 0
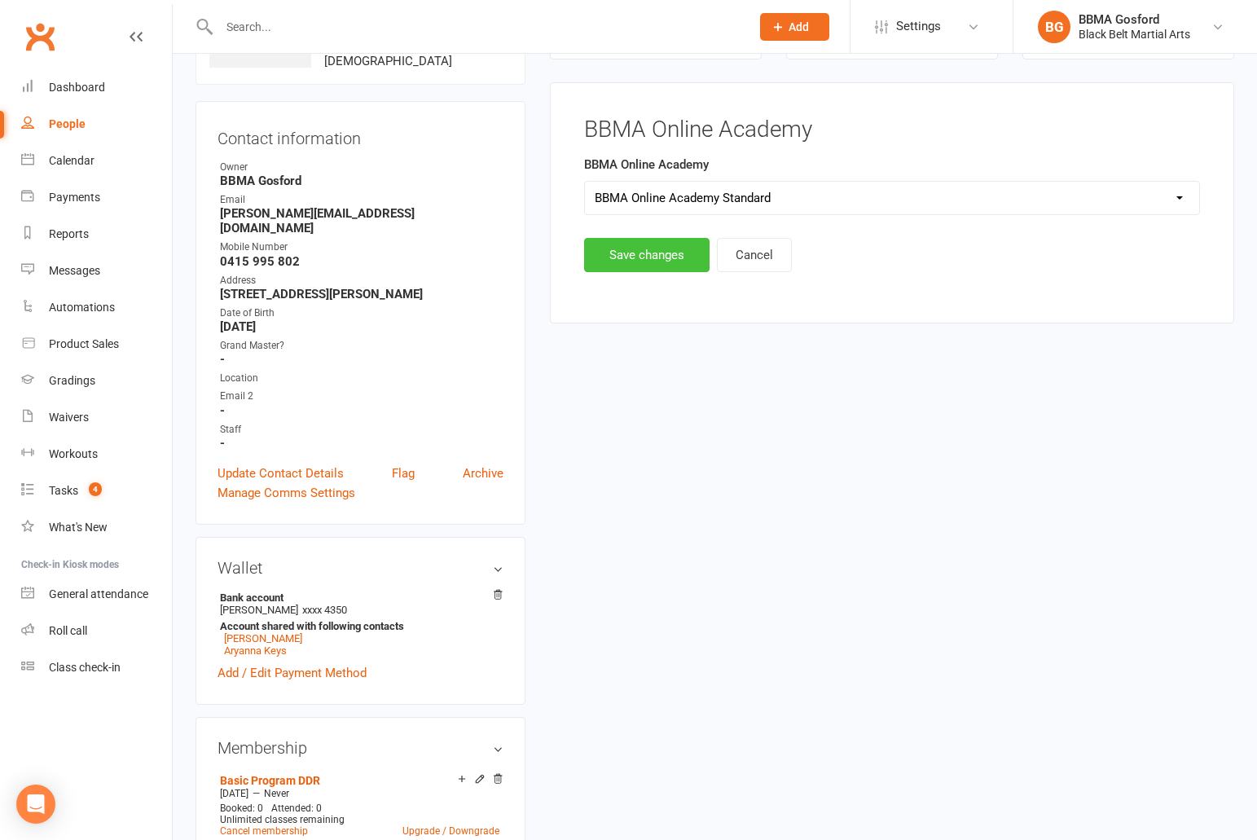
click at [649, 261] on button "Save changes" at bounding box center [646, 255] width 125 height 34
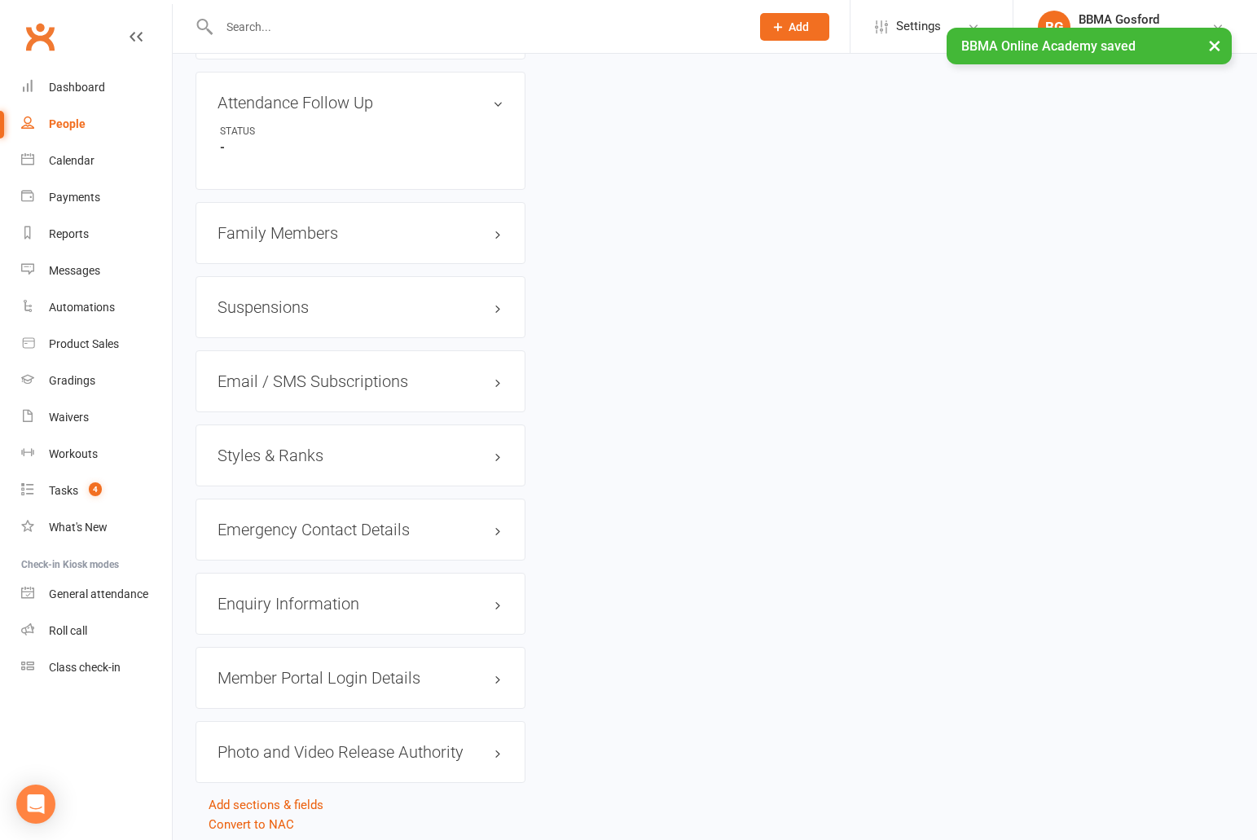
scroll to position [1238, 0]
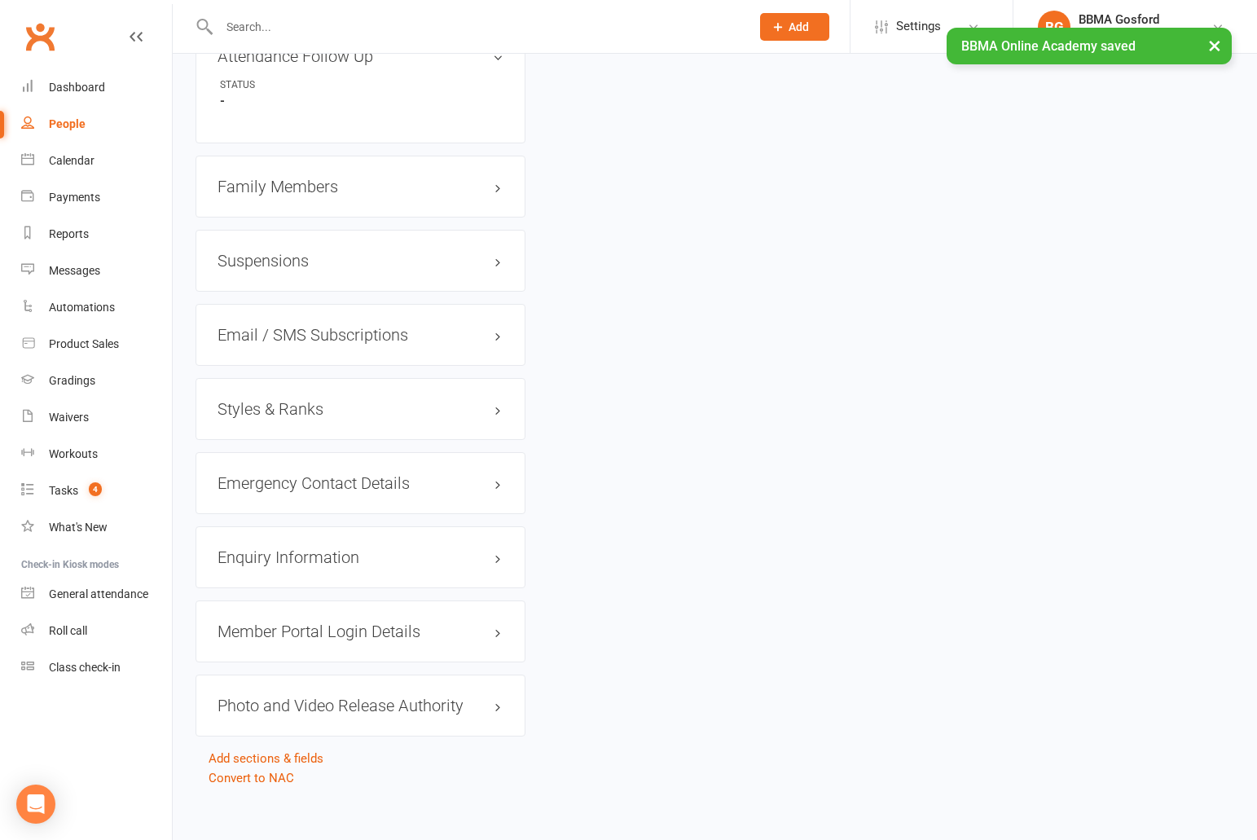
click at [274, 400] on h3 "Styles & Ranks" at bounding box center [360, 409] width 286 height 18
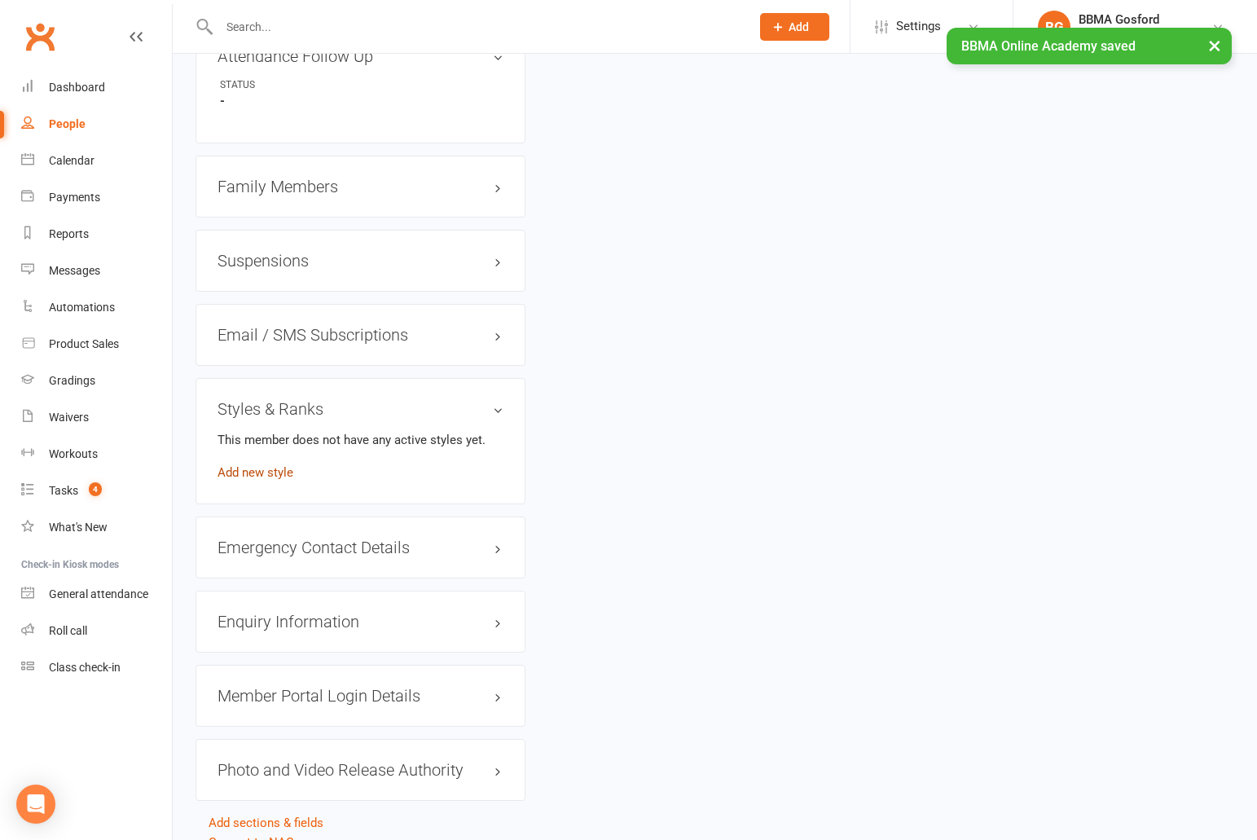
click at [260, 465] on link "Add new style" at bounding box center [255, 472] width 76 height 15
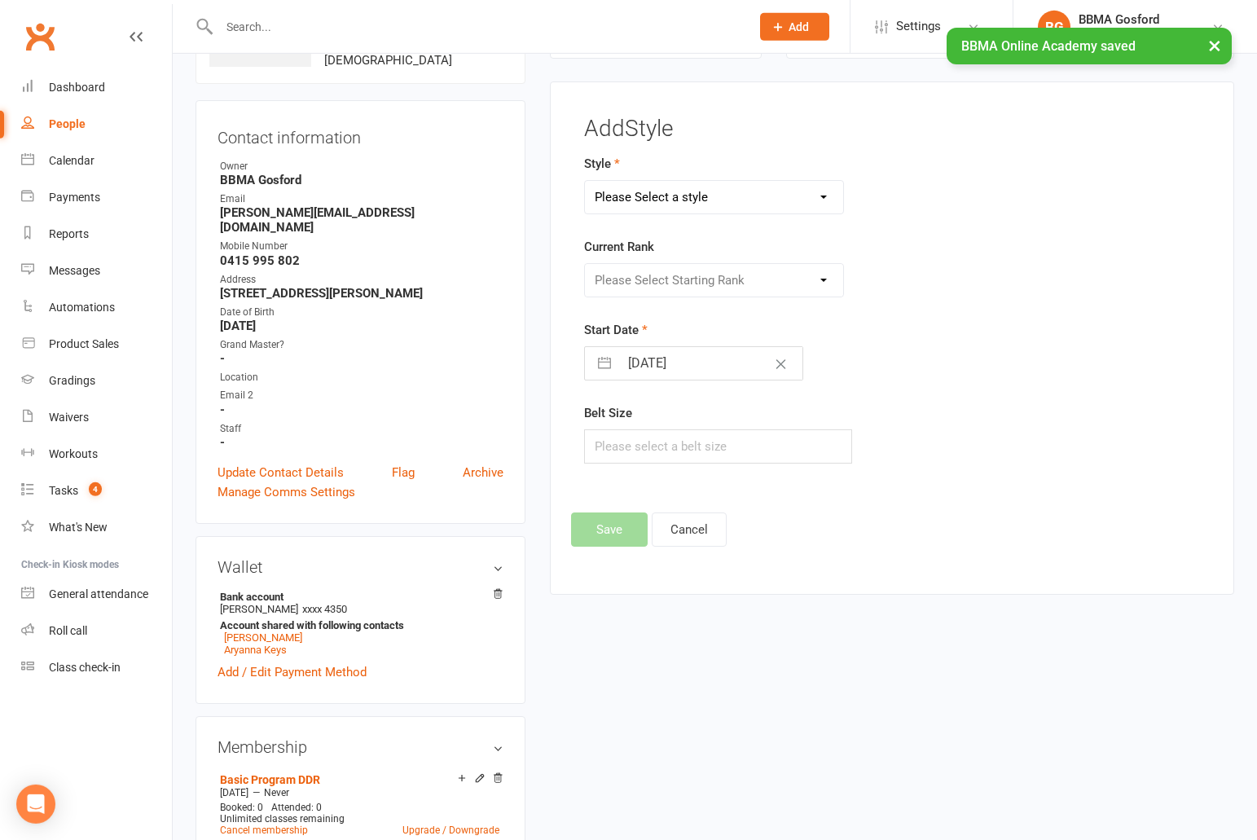
scroll to position [125, 0]
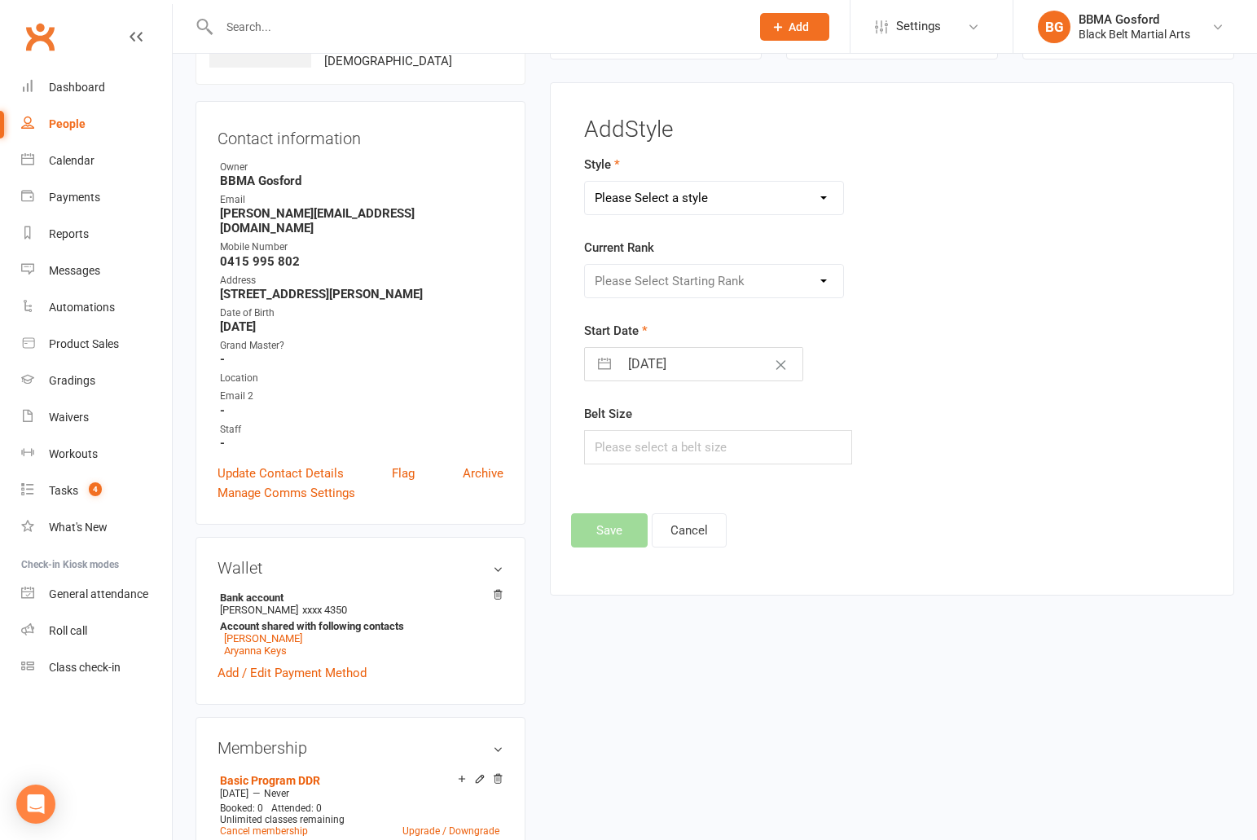
select select "778"
click option "Karate" at bounding box center [0, 0] width 0 height 0
select select "7081"
click option "White" at bounding box center [0, 0] width 0 height 0
click at [667, 364] on input "14 Oct 2025" at bounding box center [710, 364] width 183 height 33
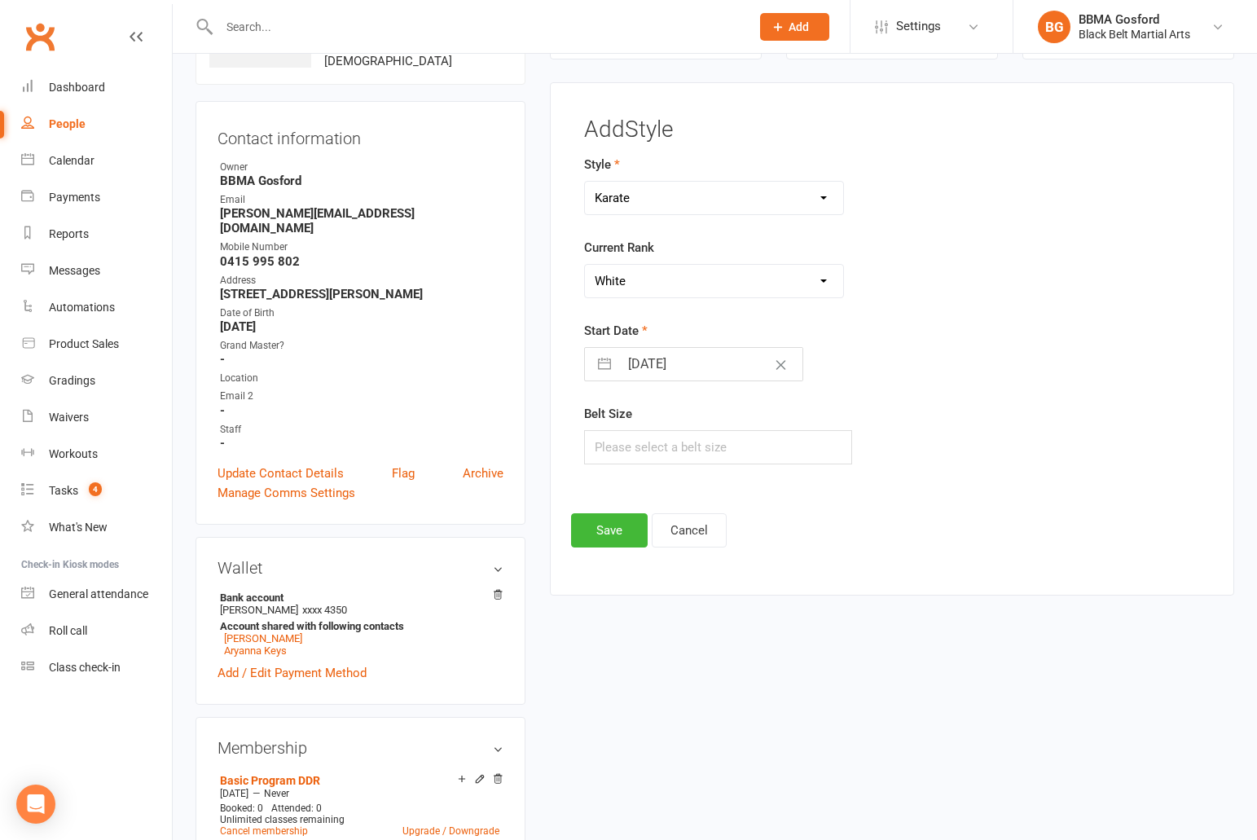
select select "8"
select select "2025"
select select "9"
select select "2025"
select select "10"
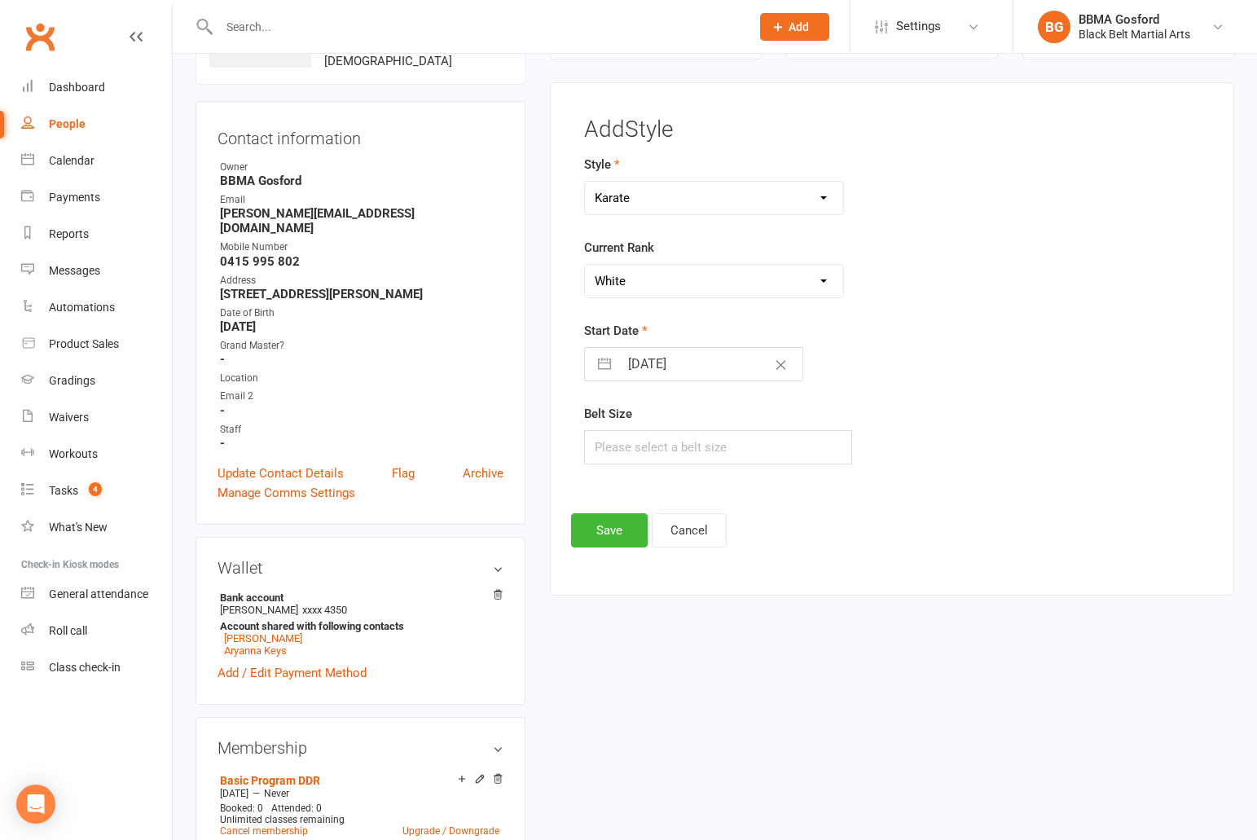
select select "2025"
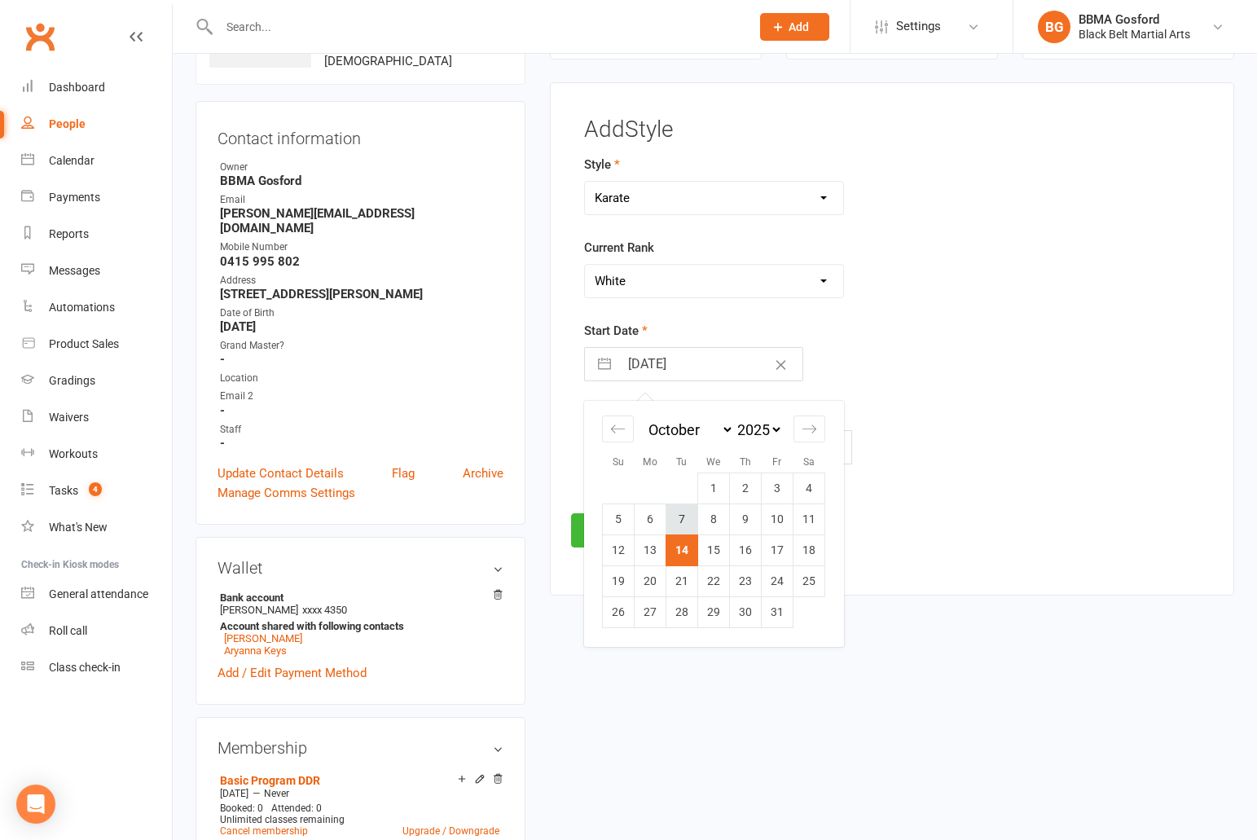
click at [682, 526] on td "7" at bounding box center [682, 519] width 32 height 31
type input "07 Oct 2025"
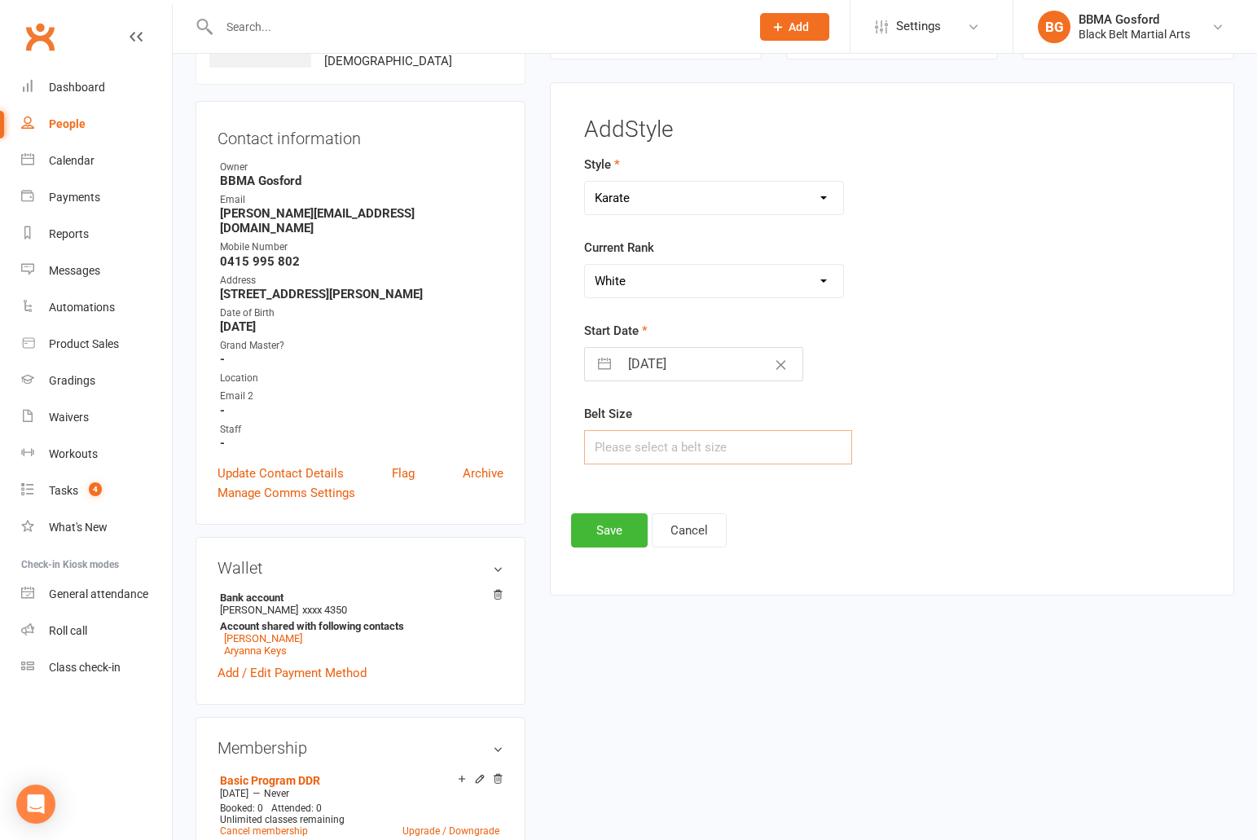
click at [612, 452] on input "text" at bounding box center [718, 447] width 268 height 34
type input "3"
click at [603, 538] on button "Save" at bounding box center [609, 530] width 77 height 34
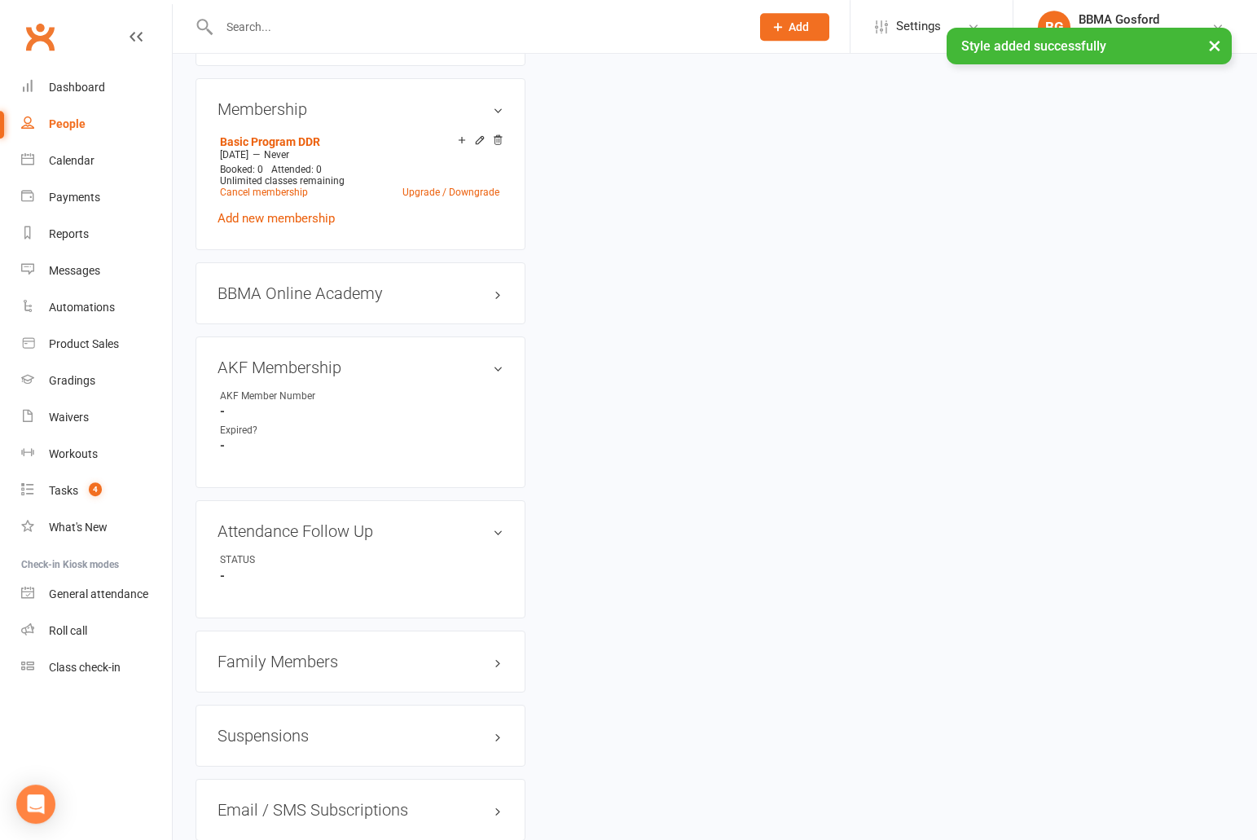
scroll to position [0, 0]
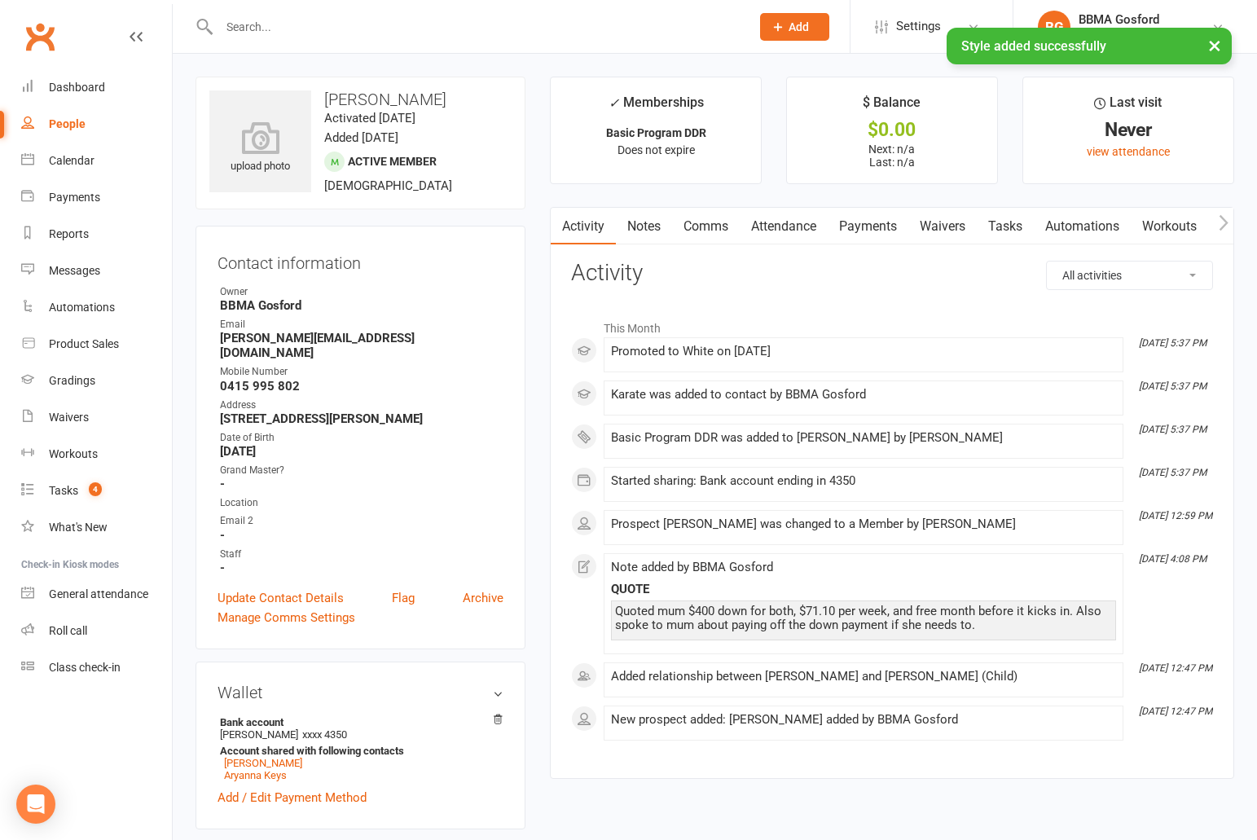
click at [790, 225] on link "Attendance" at bounding box center [783, 226] width 88 height 37
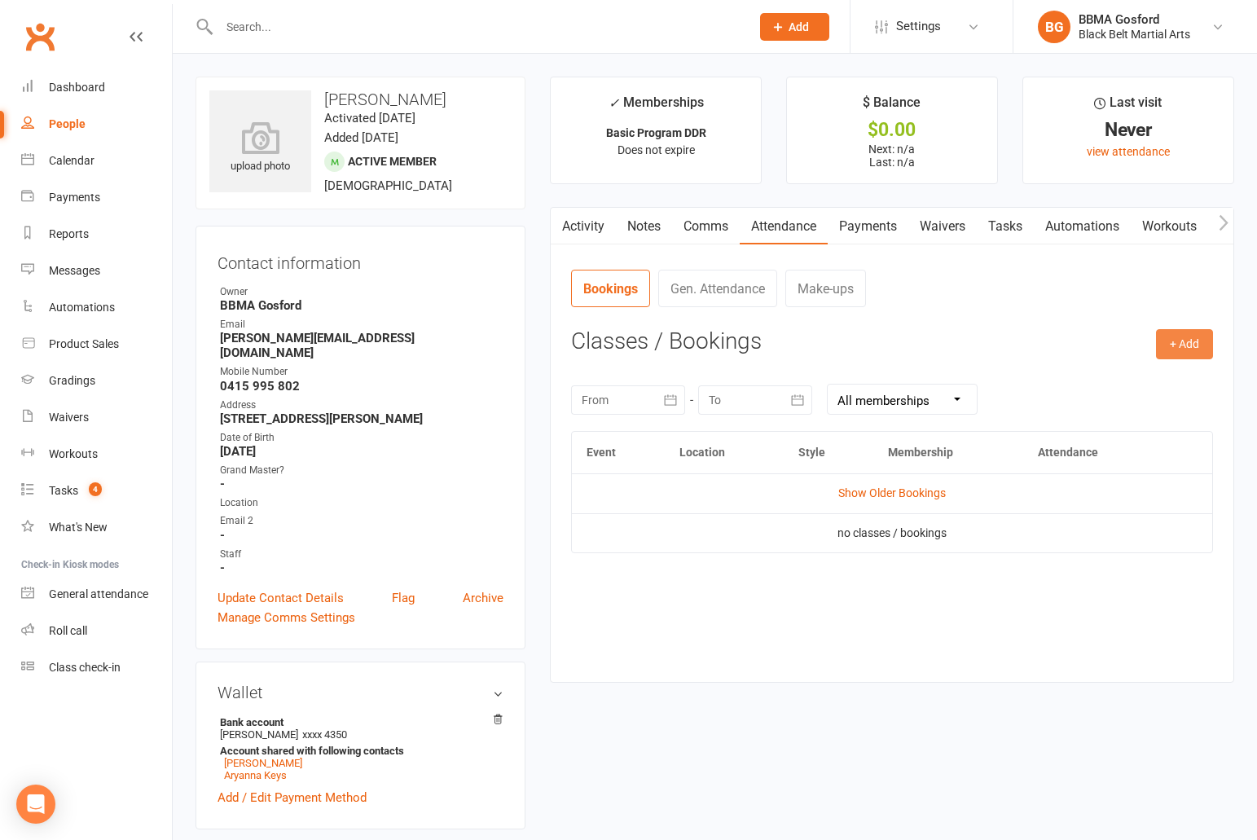
click at [1184, 350] on button "+ Add" at bounding box center [1184, 343] width 57 height 29
click at [1117, 385] on link "Book Event" at bounding box center [1131, 381] width 161 height 33
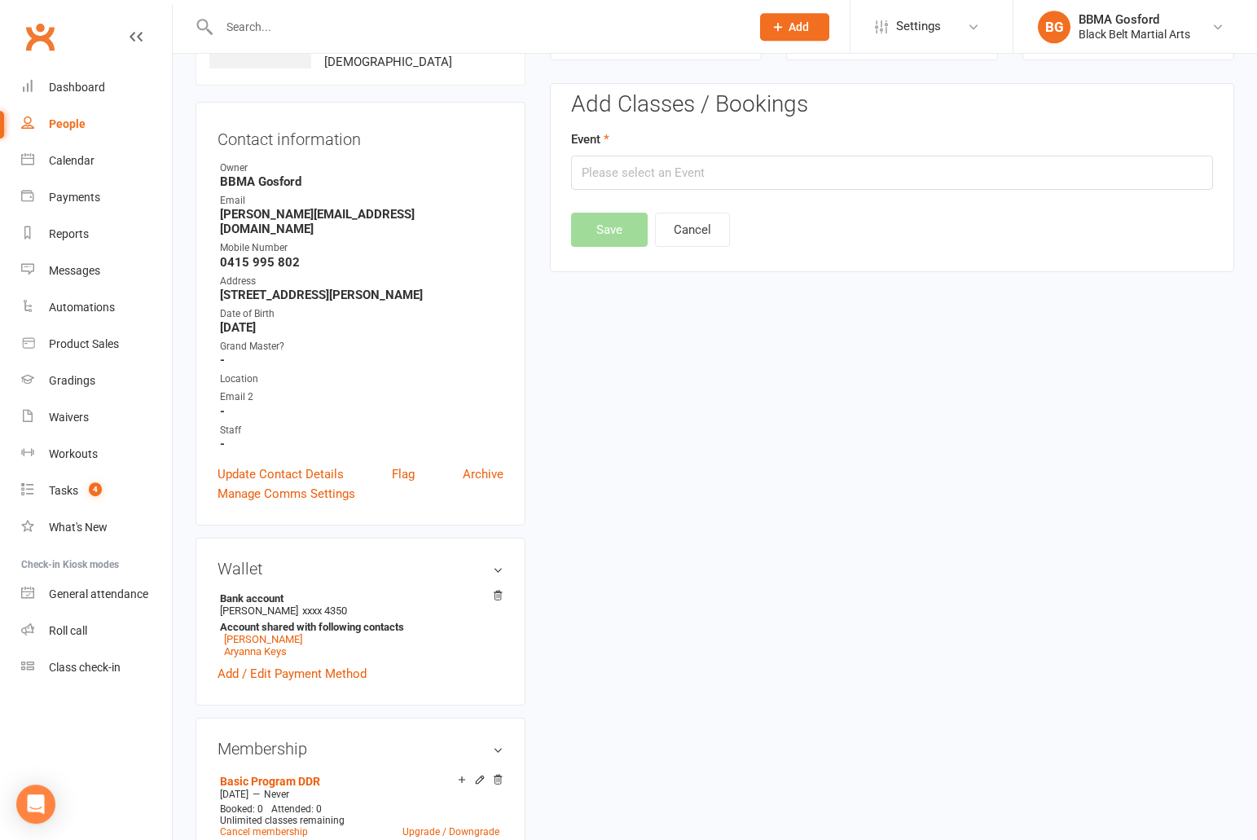
scroll to position [125, 0]
click at [634, 171] on input "text" at bounding box center [892, 172] width 642 height 34
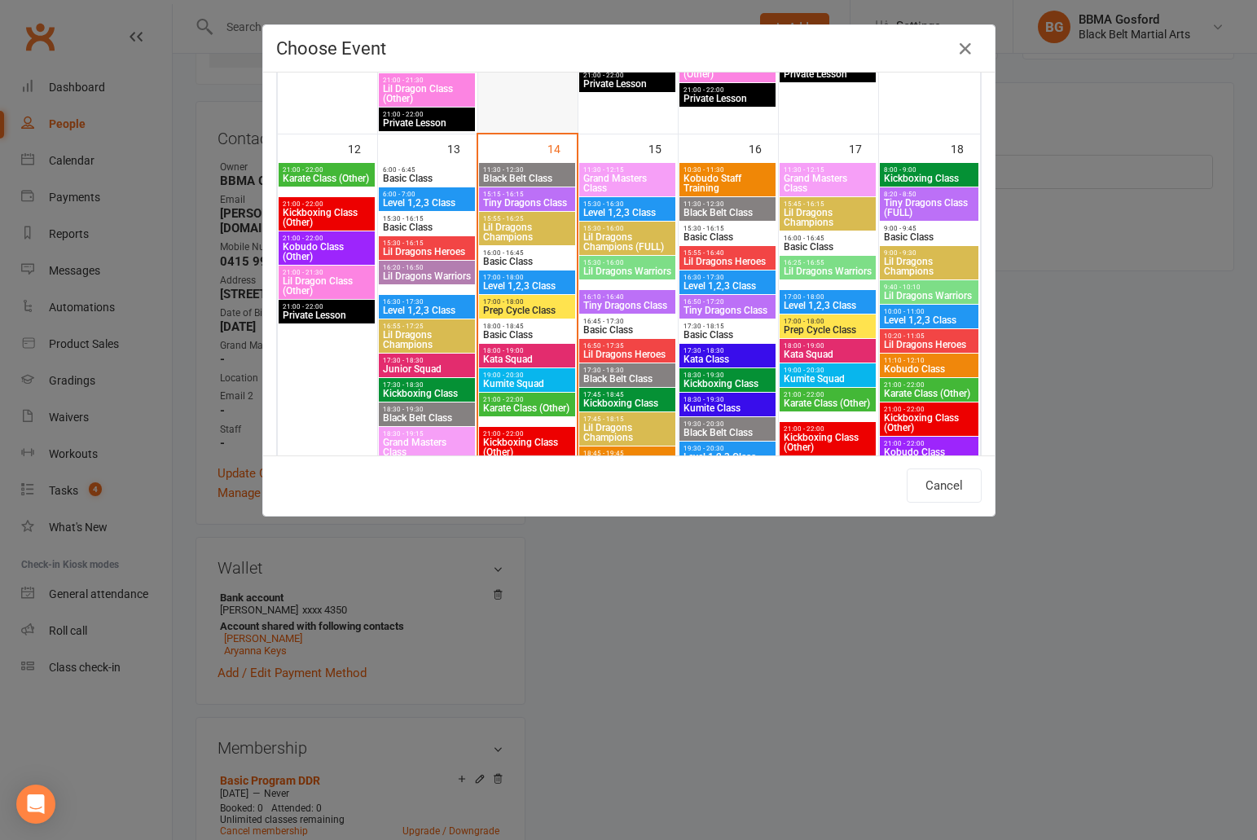
scroll to position [845, 0]
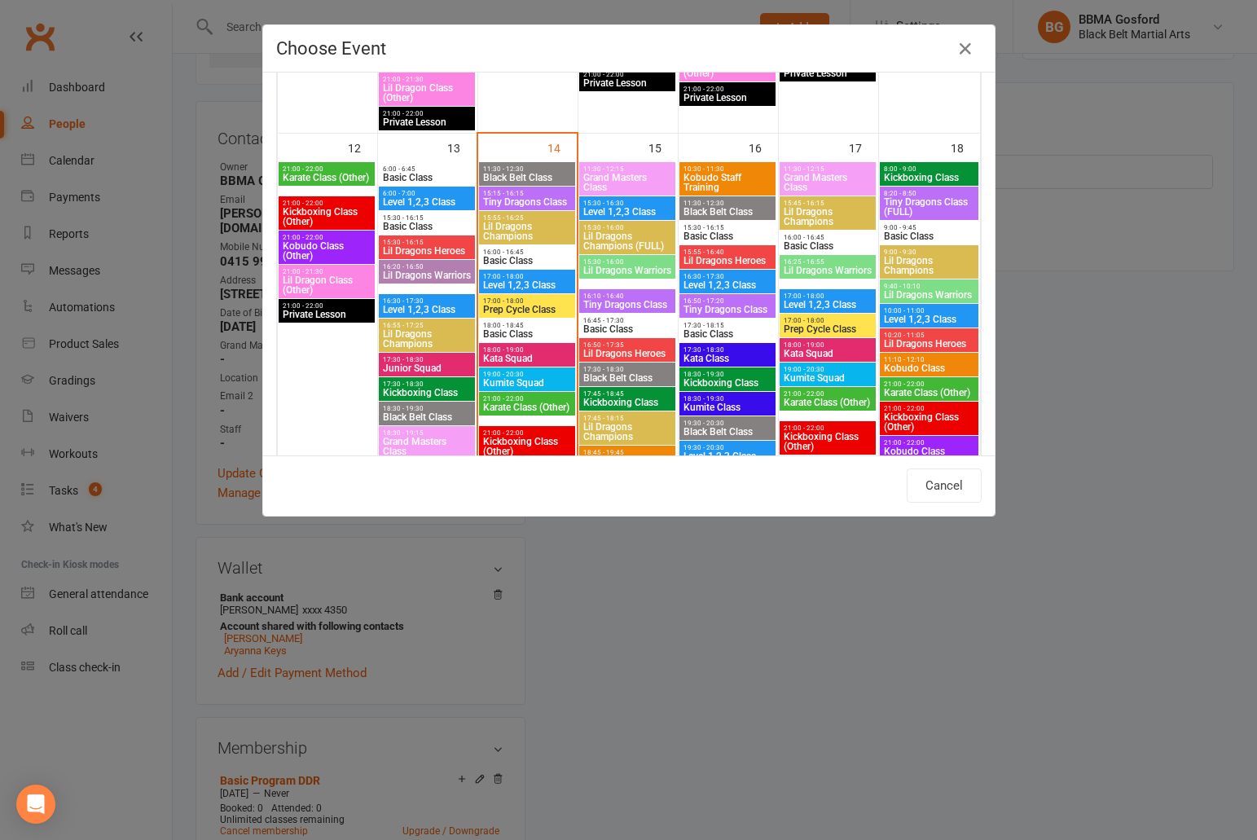
click at [532, 252] on span "16:00 - 16:45" at bounding box center [527, 251] width 90 height 7
type input "Basic Class - Oct 14, 2025 4:00:00 PM"
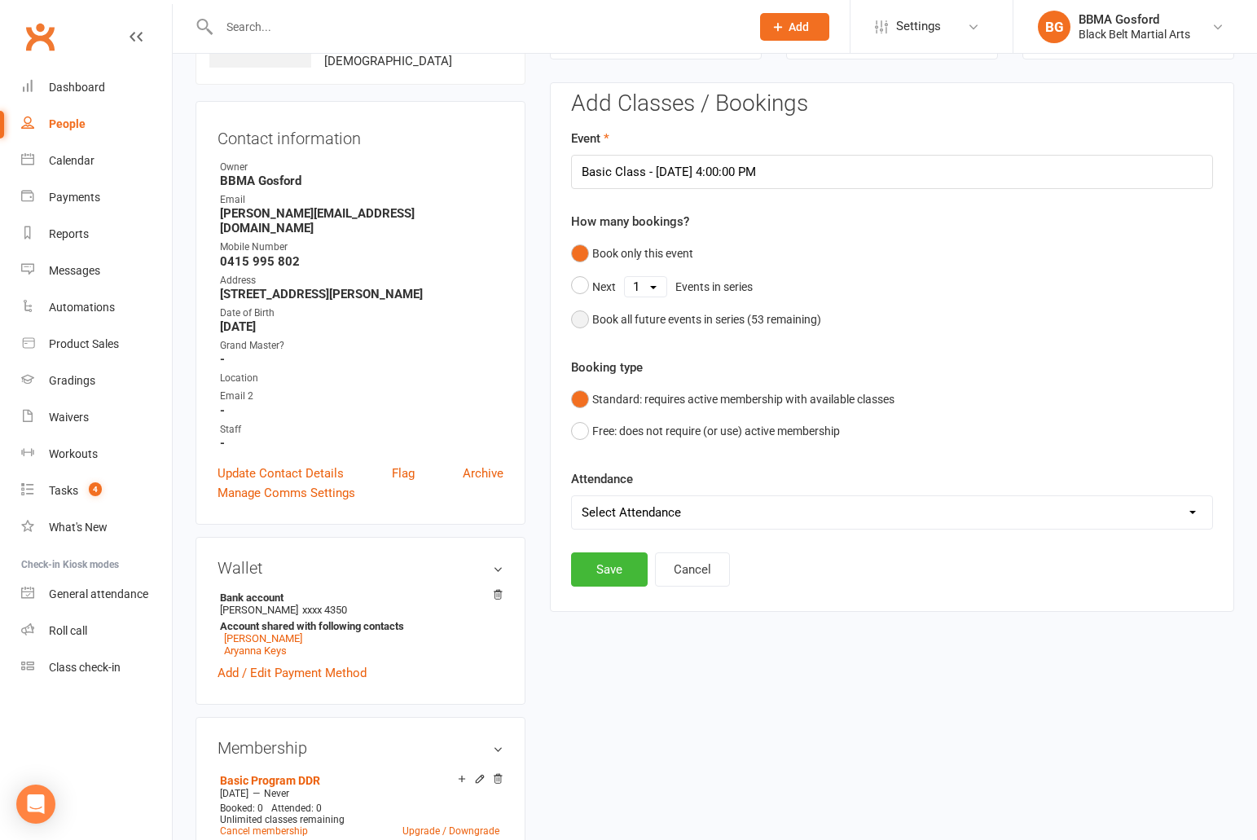
click at [586, 320] on button "Book all future events in series ( 53 remaining)" at bounding box center [696, 319] width 250 height 31
click at [611, 496] on button "Save" at bounding box center [609, 486] width 77 height 34
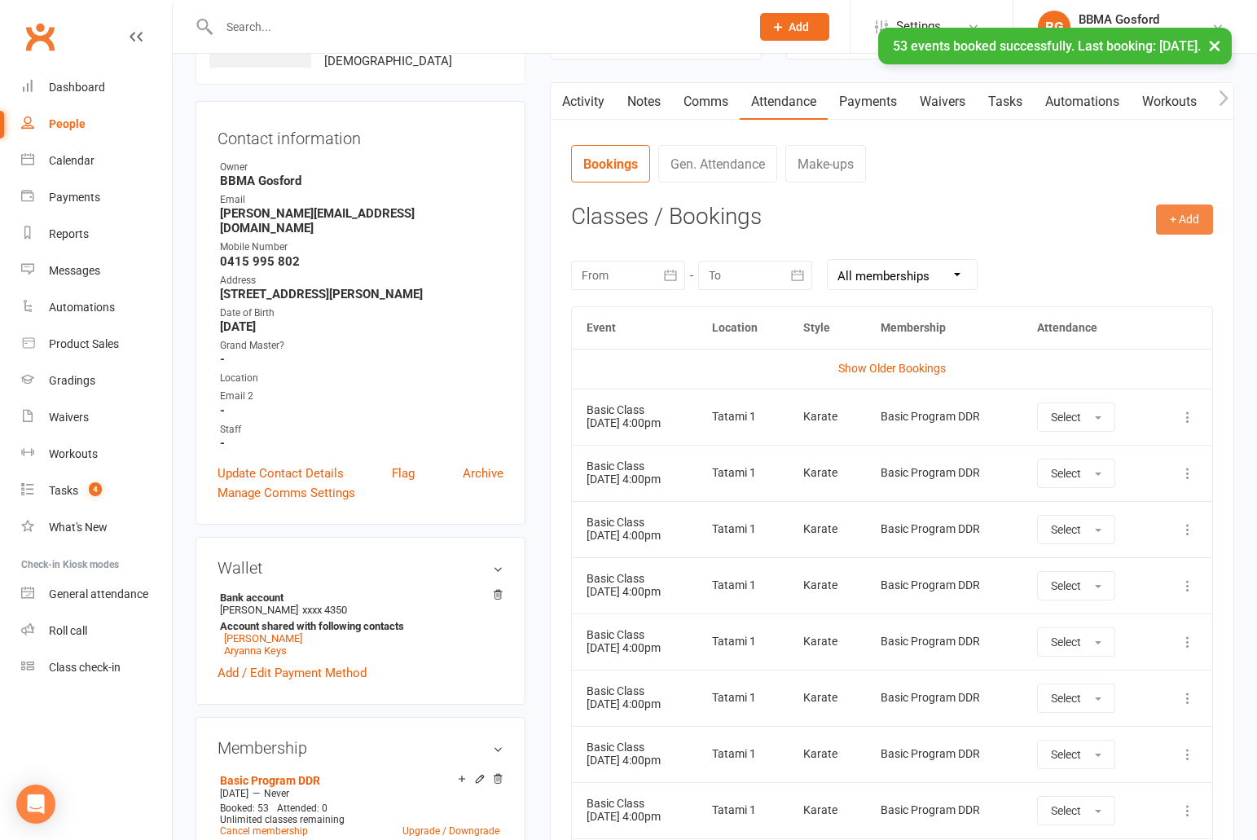
click at [1191, 219] on button "+ Add" at bounding box center [1184, 218] width 57 height 29
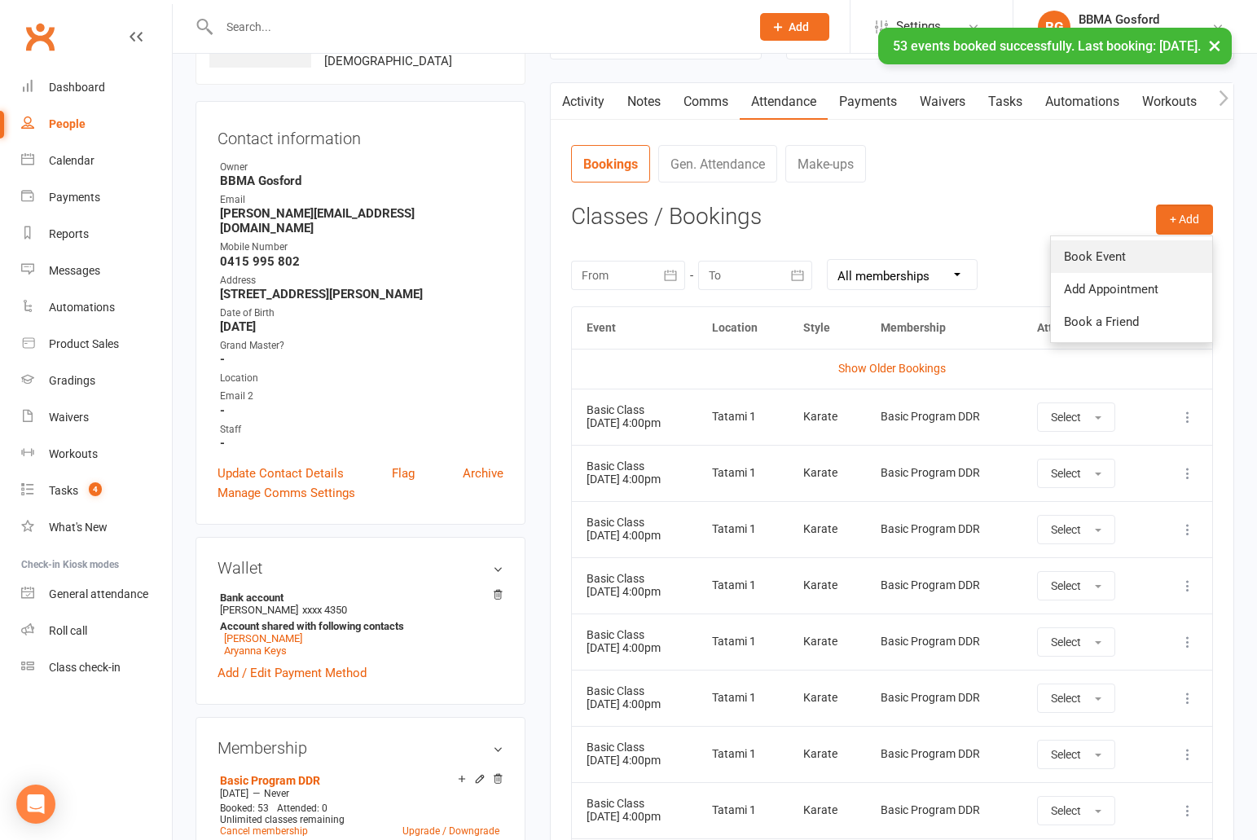
click at [1135, 254] on link "Book Event" at bounding box center [1131, 256] width 161 height 33
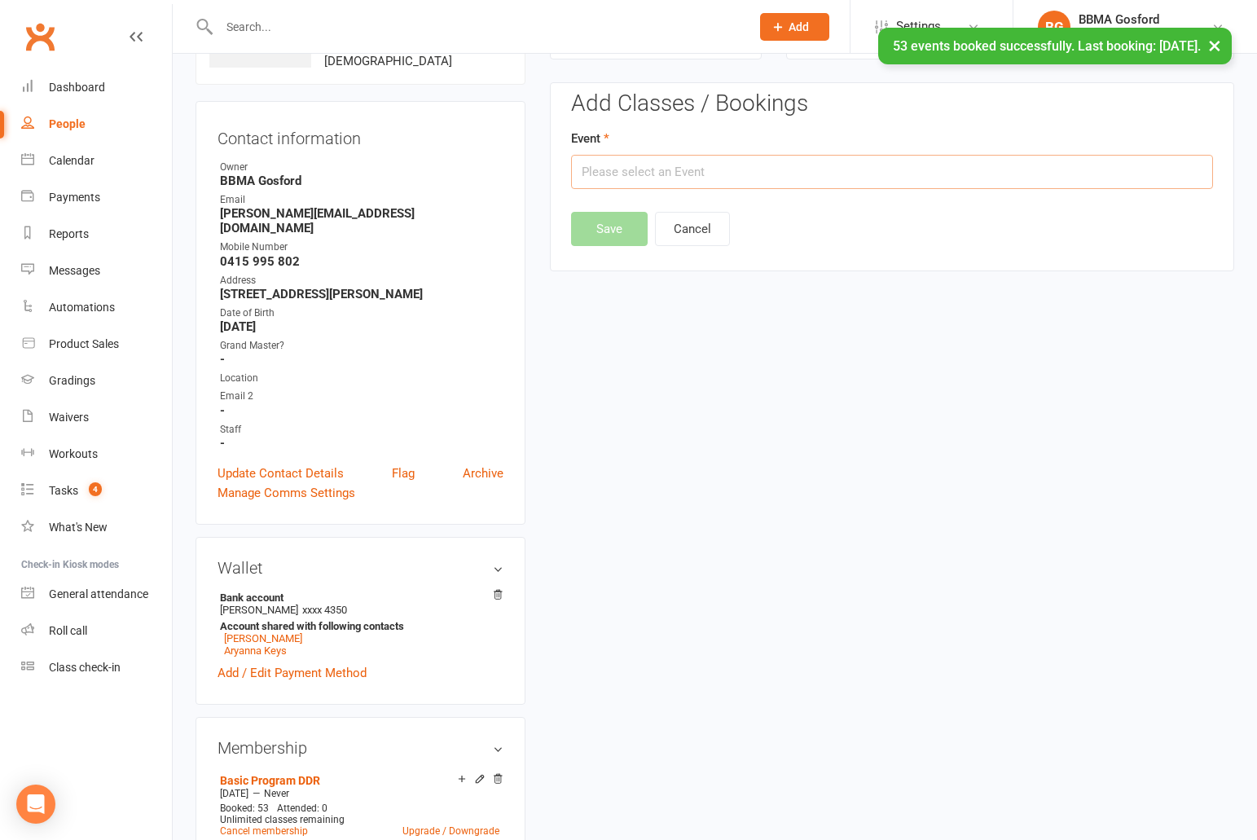
click at [684, 177] on input "text" at bounding box center [892, 172] width 642 height 34
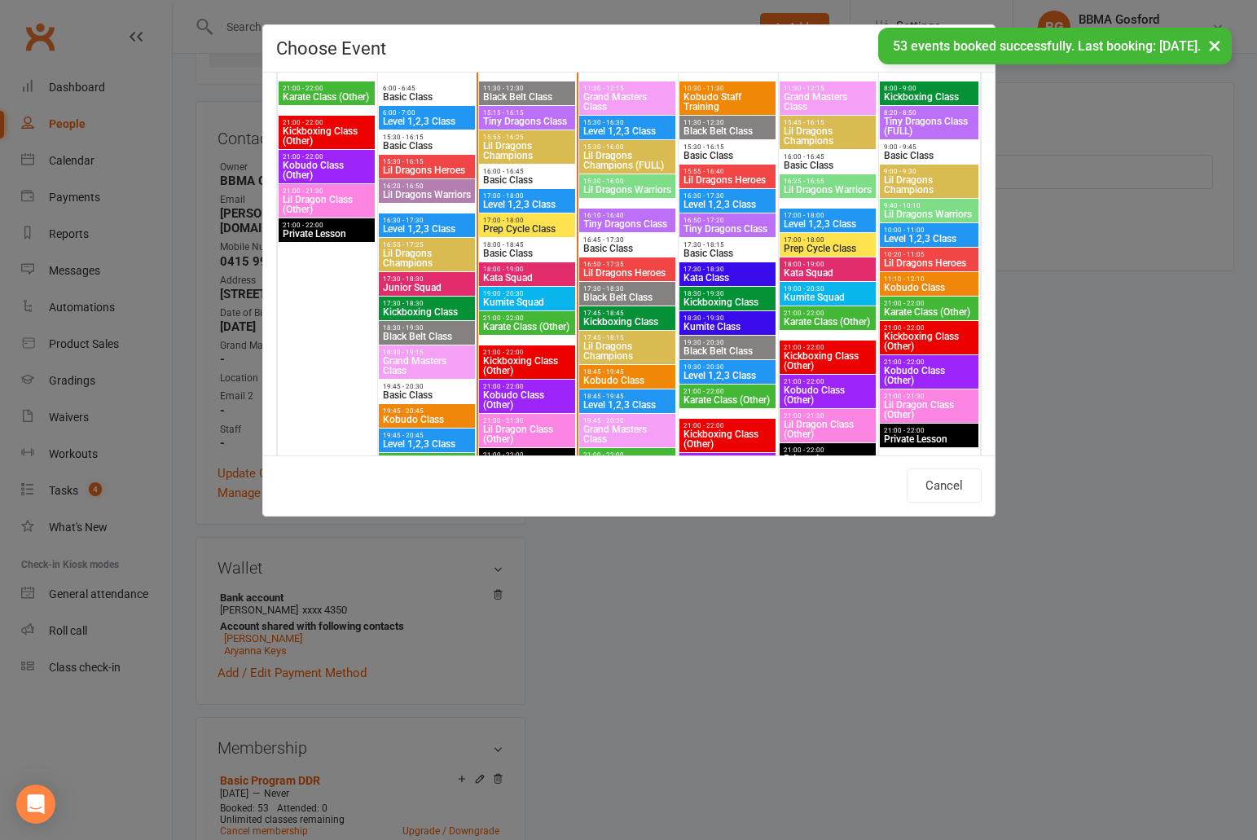
scroll to position [928, 0]
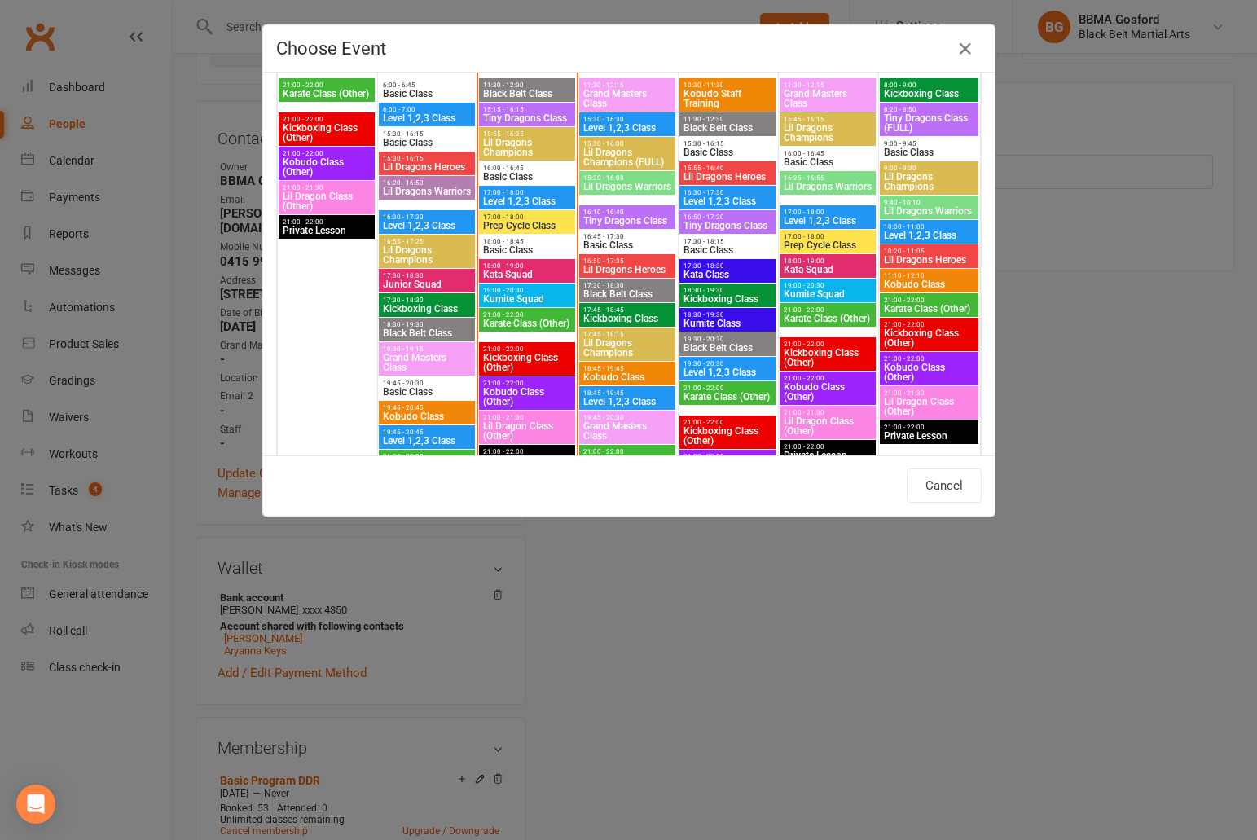
click at [622, 242] on span "Basic Class" at bounding box center [627, 245] width 90 height 10
type input "Basic Class - Oct 15, 2025 4:45:00 PM"
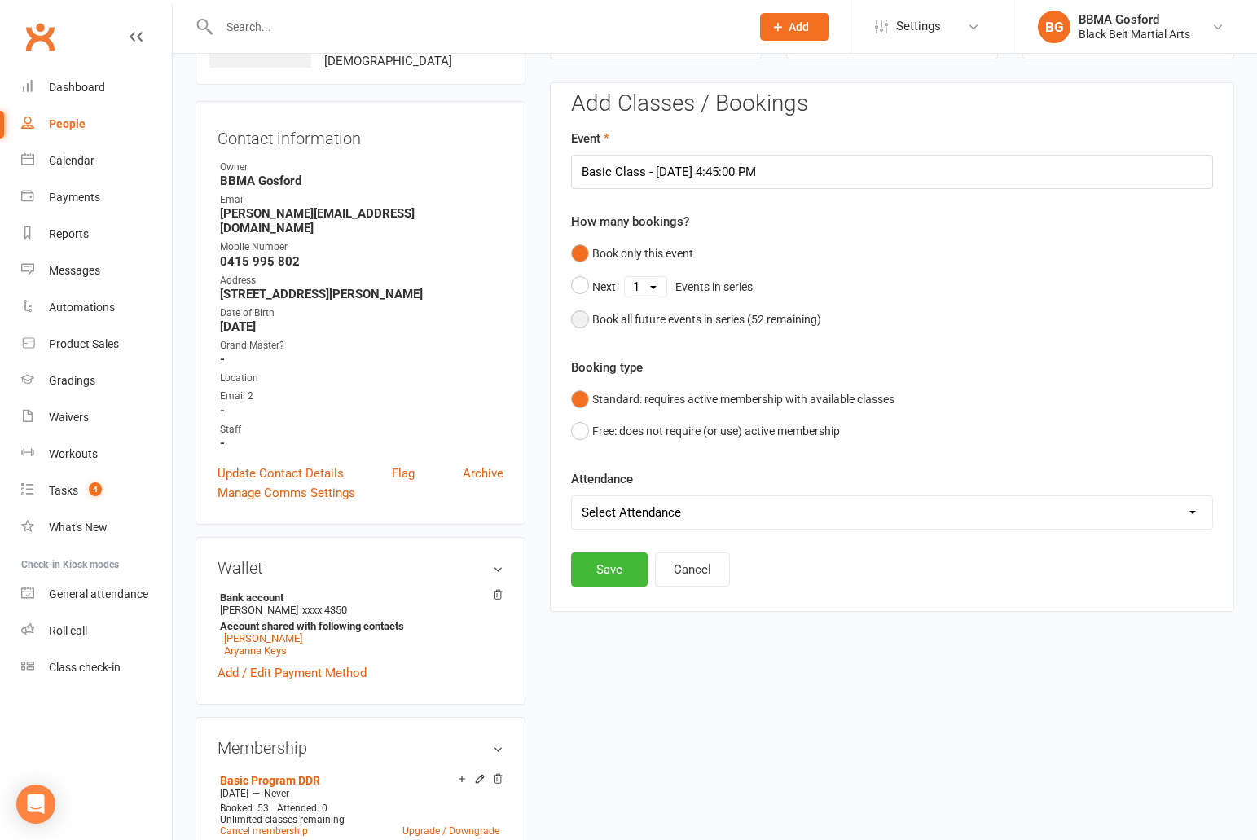
click at [578, 322] on button "Book all future events in series ( 52 remaining)" at bounding box center [696, 319] width 250 height 31
click at [613, 481] on button "Save" at bounding box center [609, 486] width 77 height 34
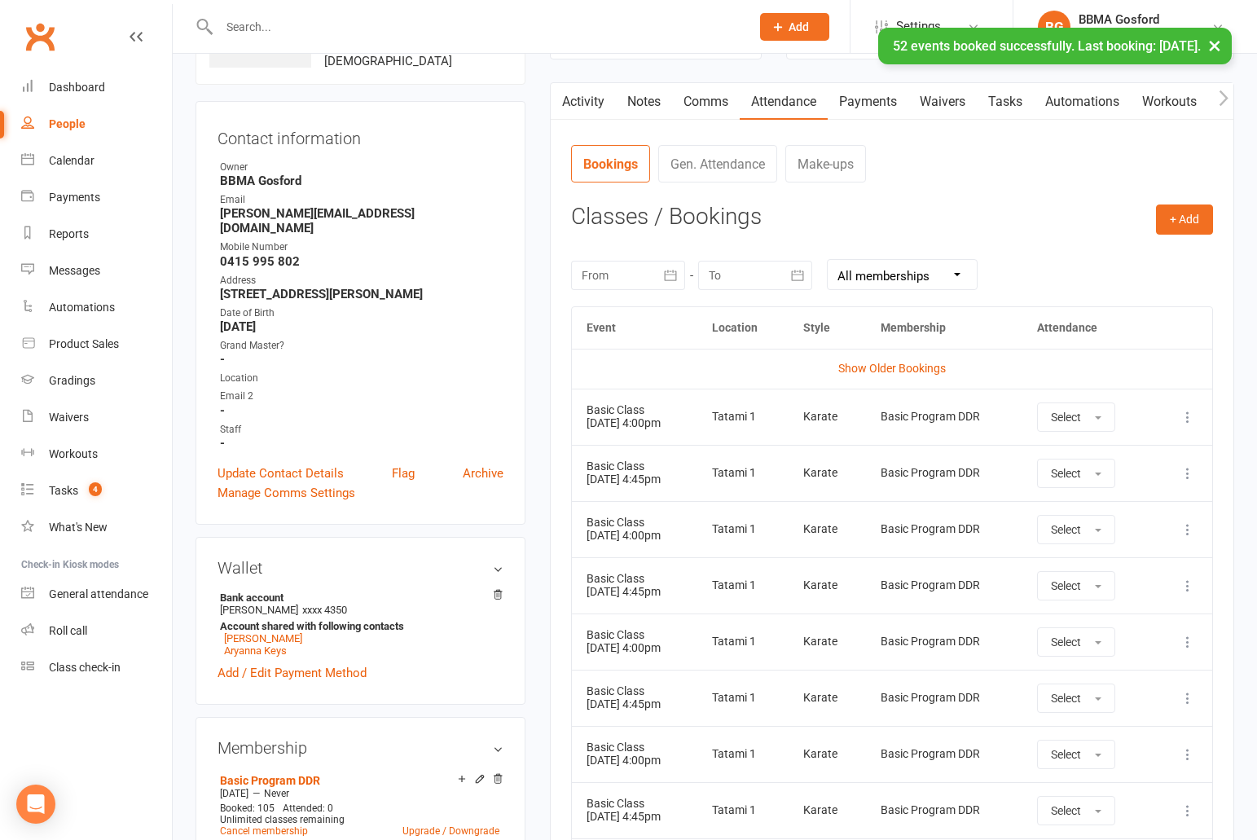
scroll to position [0, 0]
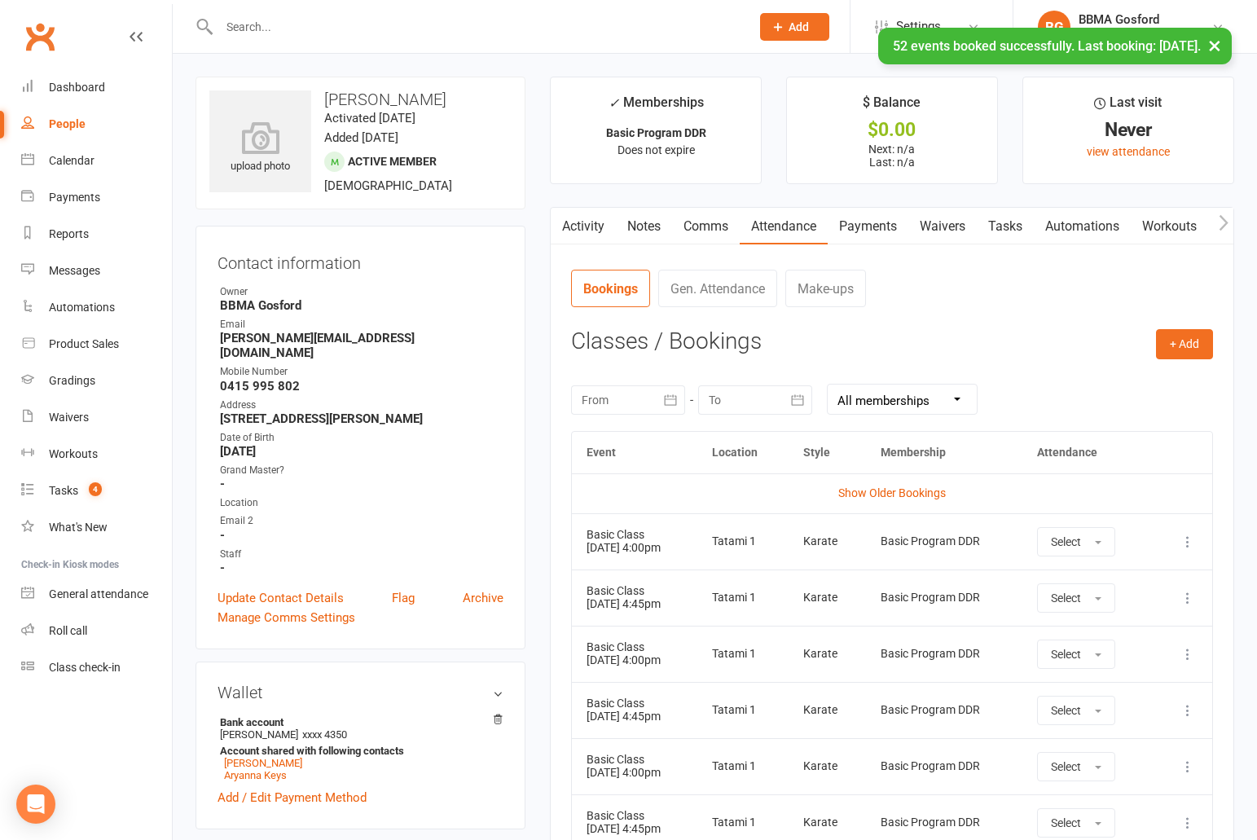
click at [700, 230] on link "Comms" at bounding box center [706, 226] width 68 height 37
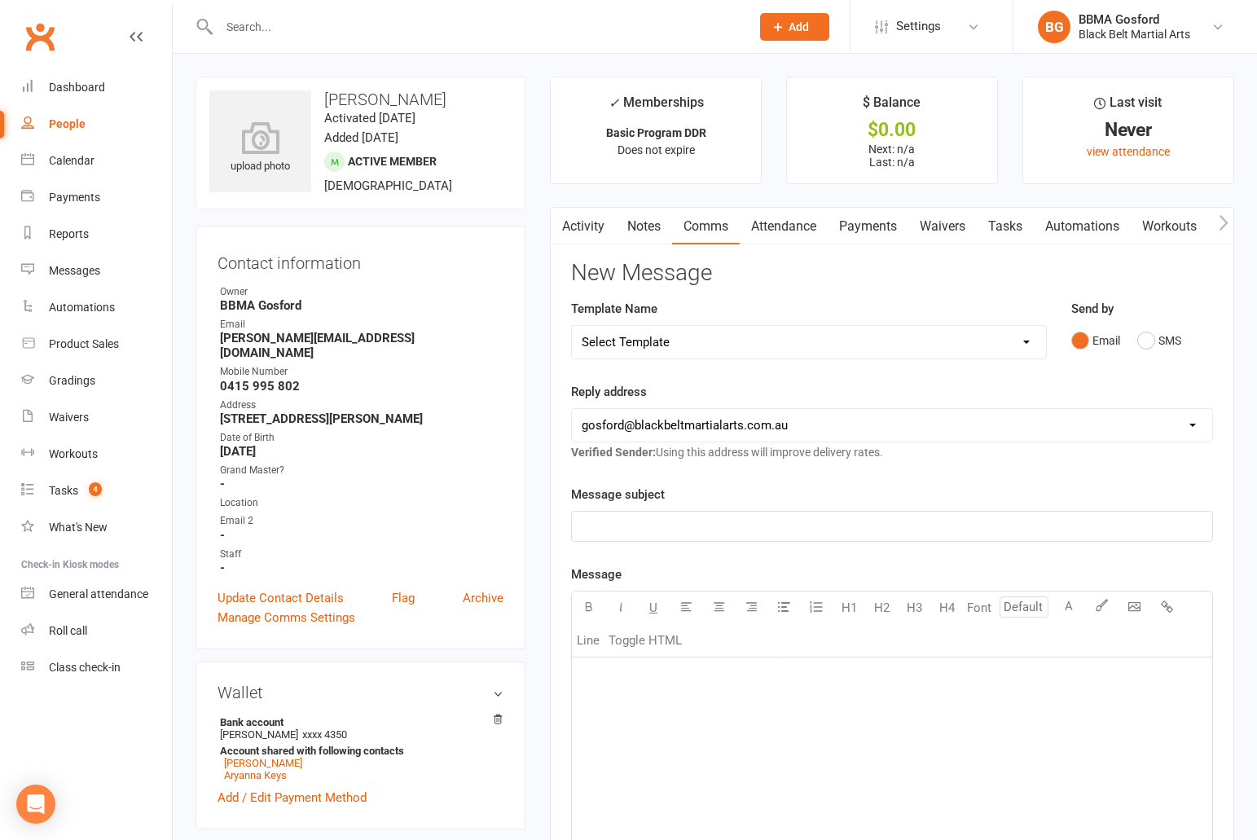
click at [572, 326] on select "Select Template [Email] Active Kids Voucher [Email] Black Belt Camp [Email] Bla…" at bounding box center [809, 342] width 474 height 33
select select "18"
click option "[Email] Welcome Email" at bounding box center [0, 0] width 0 height 0
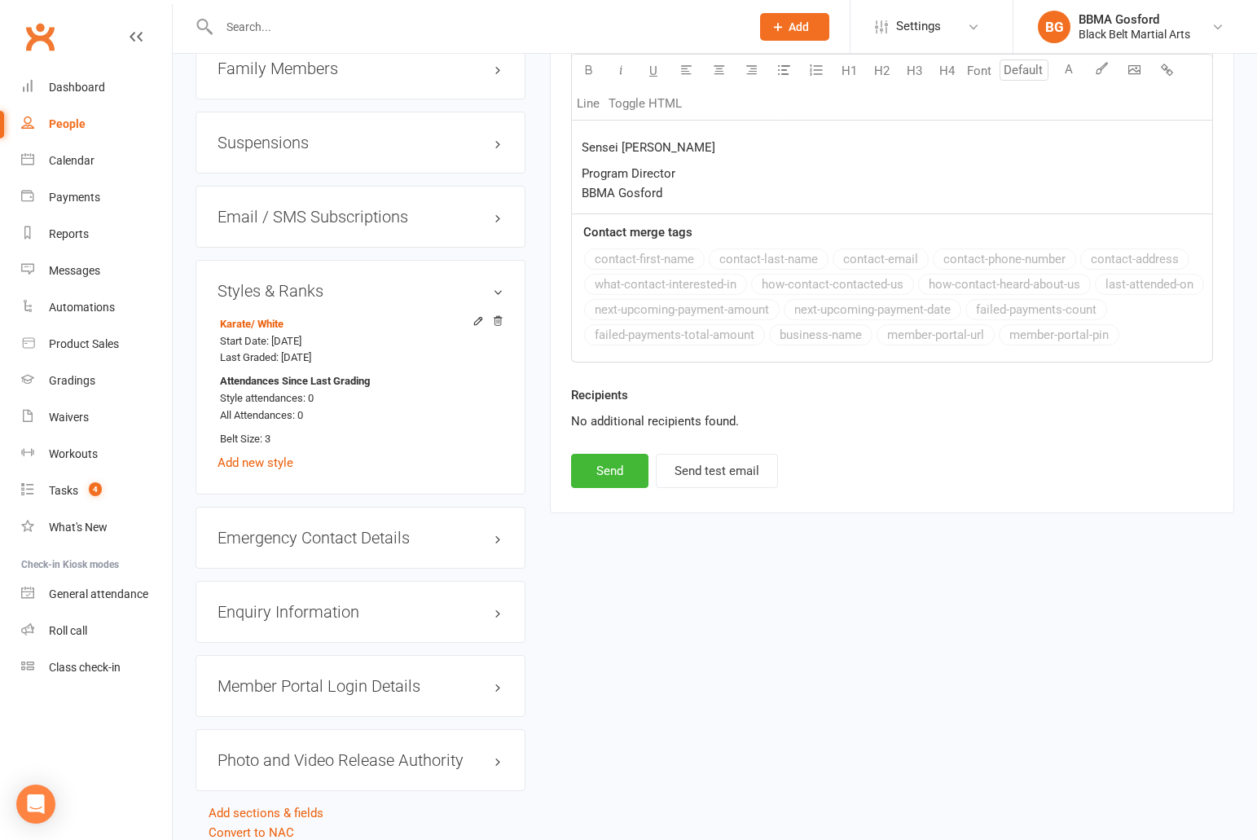
scroll to position [1413, 0]
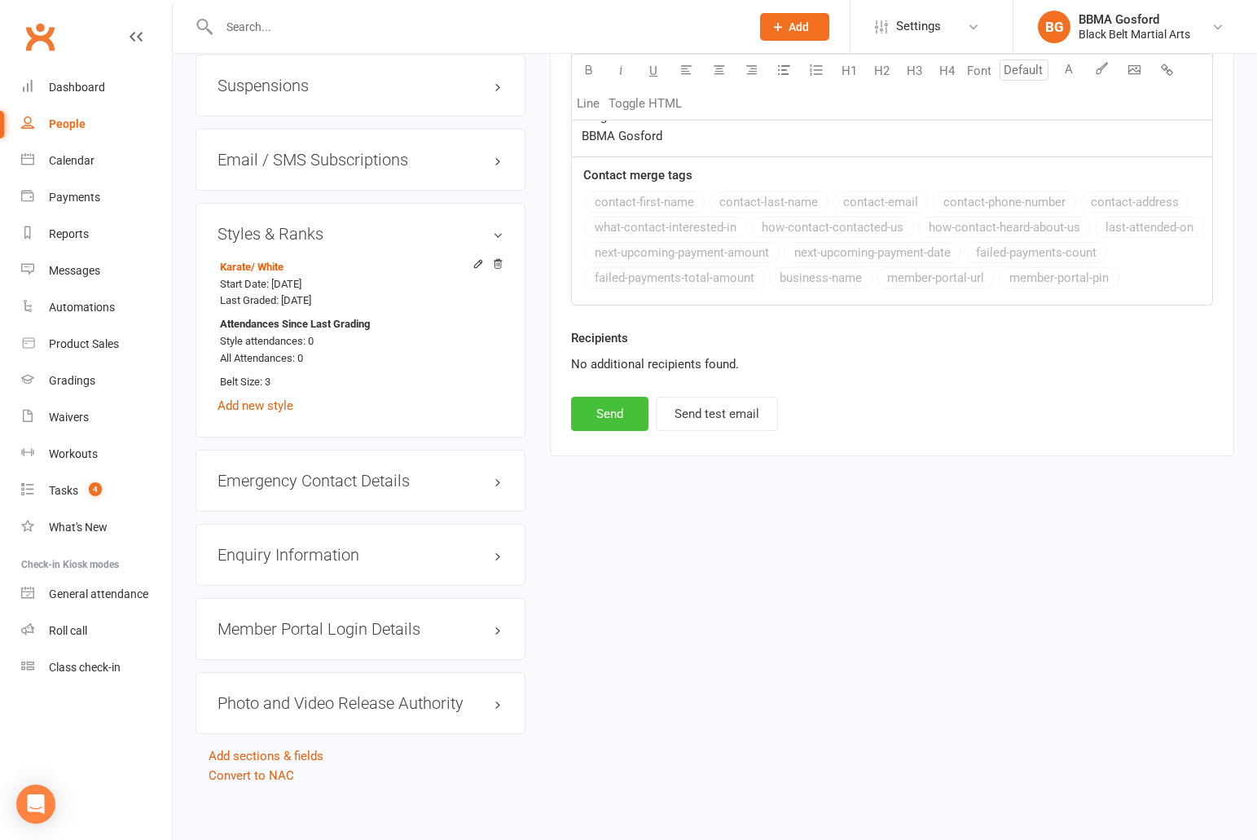
click at [590, 414] on button "Send" at bounding box center [609, 414] width 77 height 34
select select
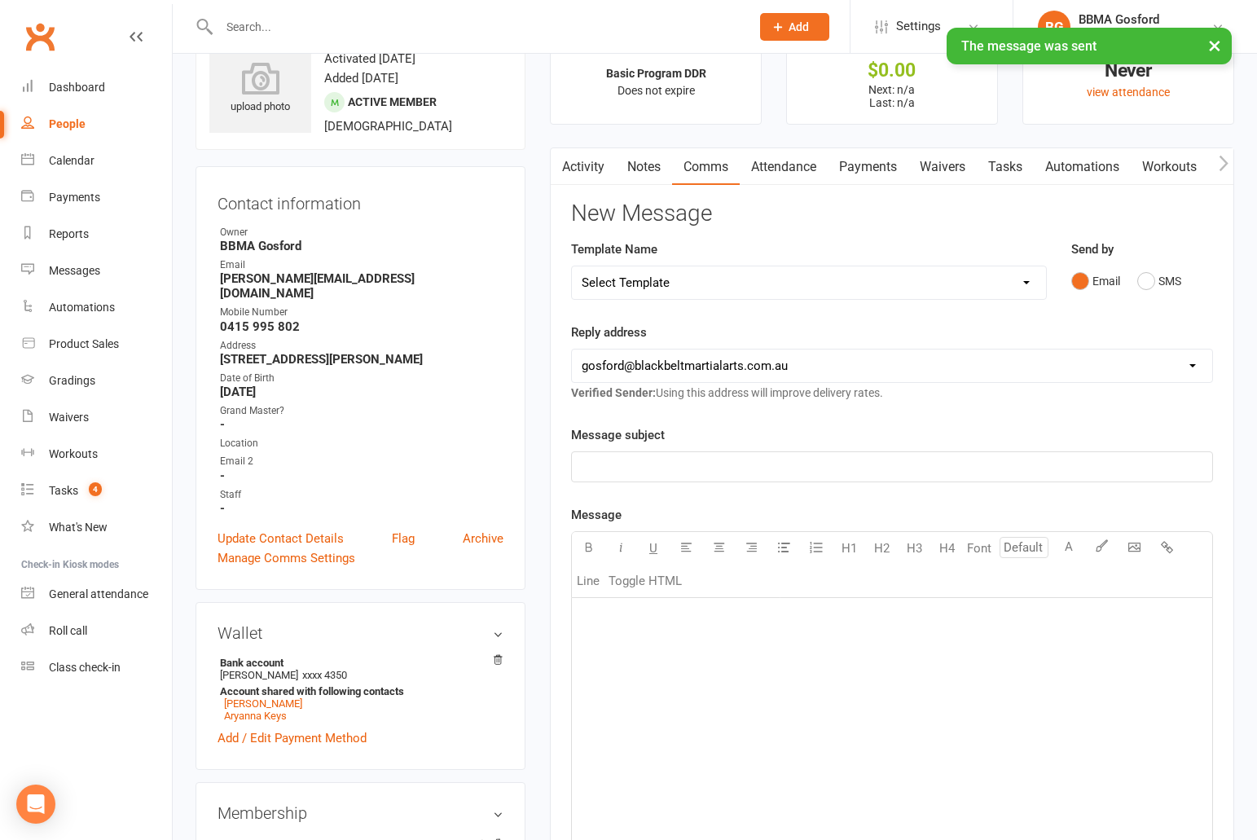
scroll to position [0, 0]
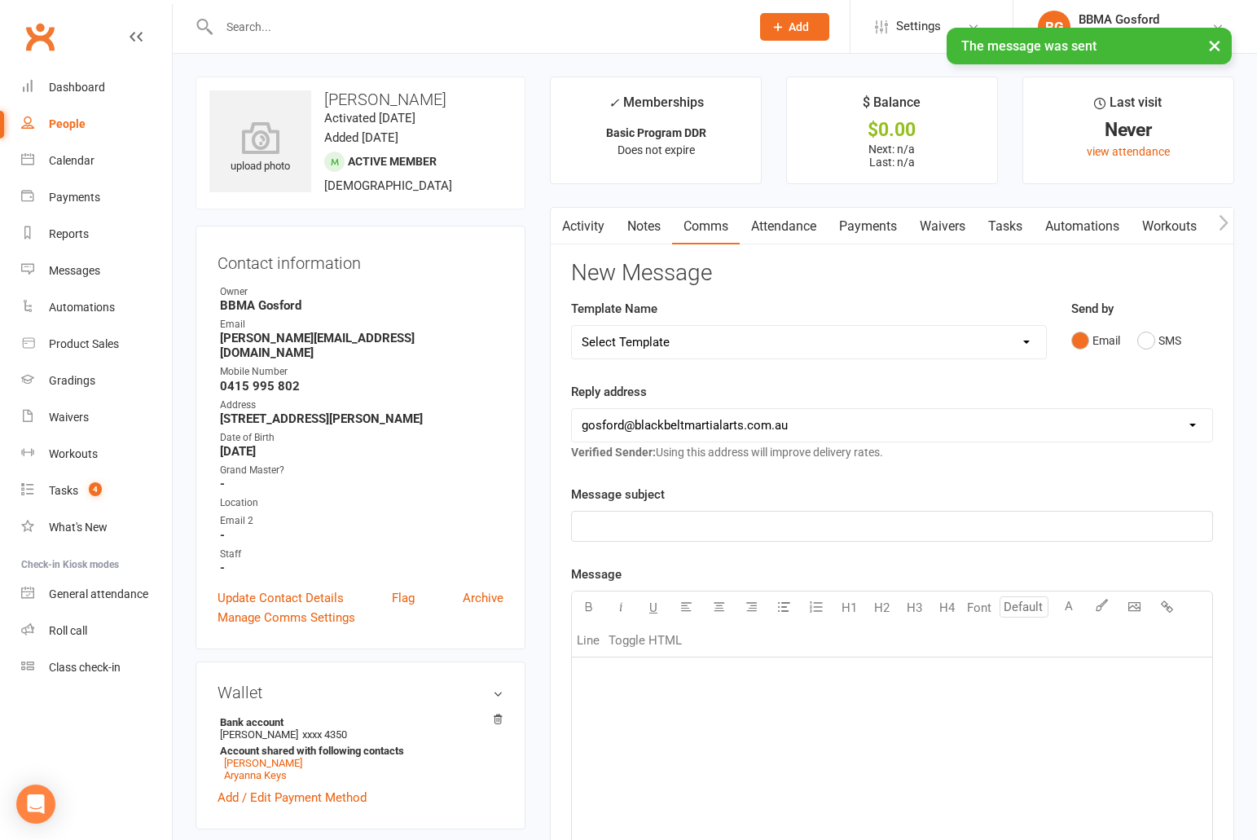
click at [581, 230] on link "Activity" at bounding box center [583, 226] width 65 height 37
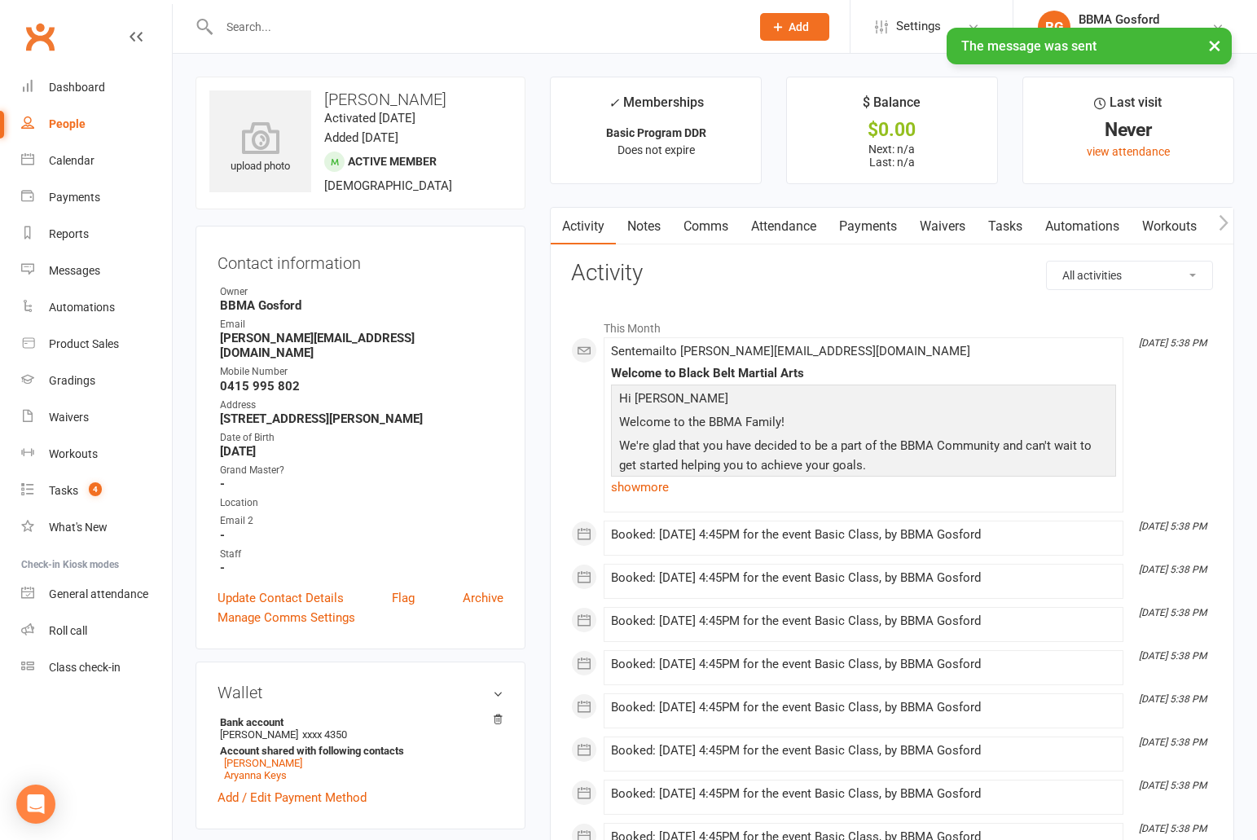
click at [302, 337] on strong "jessica.keys86@hotmail.com" at bounding box center [361, 345] width 283 height 29
click at [302, 338] on strong "jessica.keys86@hotmail.com" at bounding box center [361, 345] width 283 height 29
click at [301, 337] on strong "jessica.keys86@hotmail.com" at bounding box center [361, 345] width 283 height 29
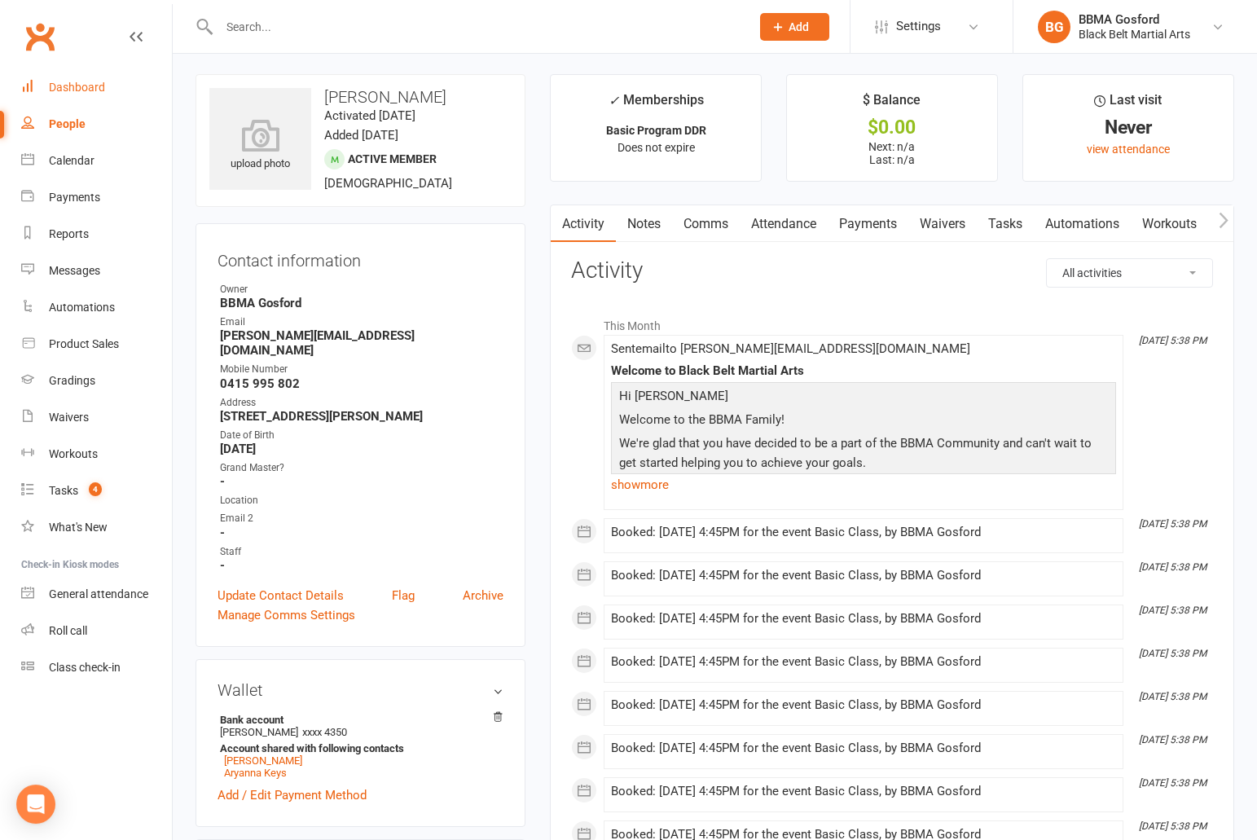
click at [86, 87] on div "Dashboard" at bounding box center [77, 87] width 56 height 13
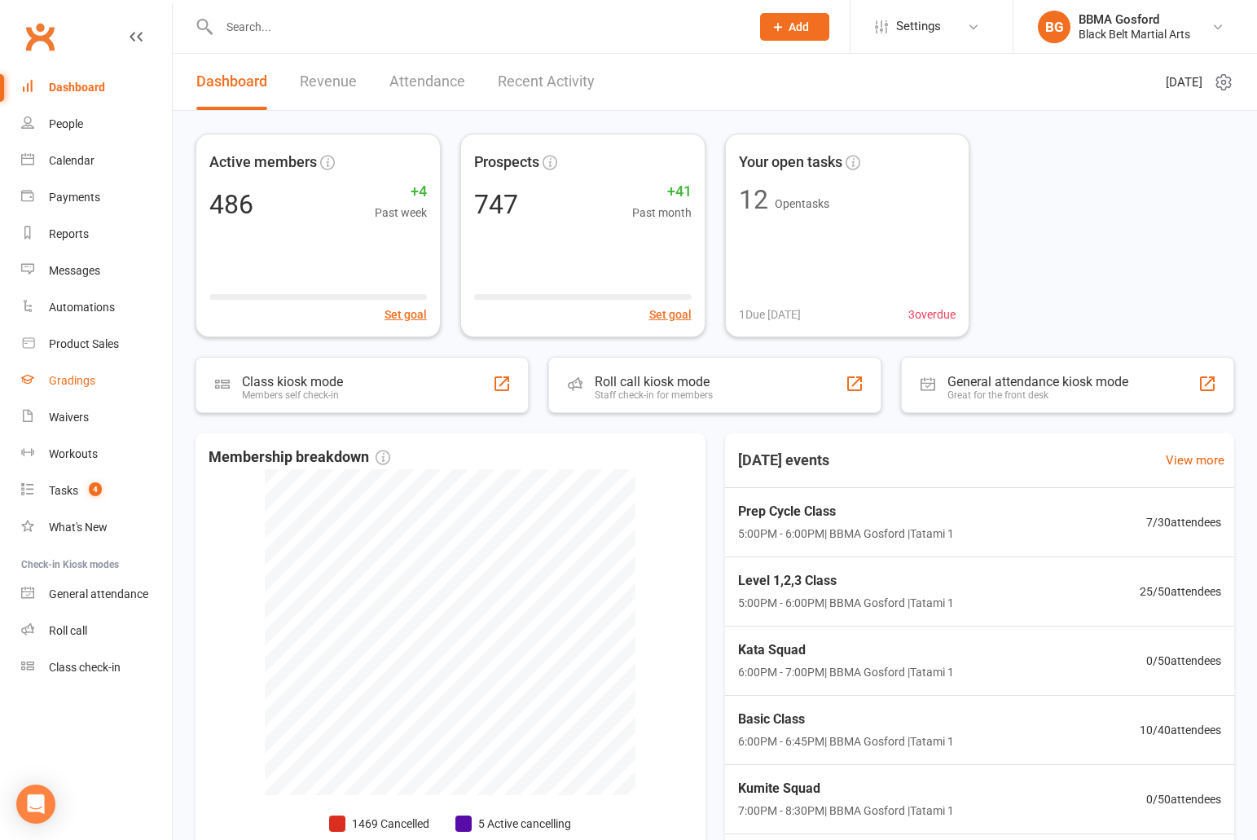
click at [76, 384] on div "Gradings" at bounding box center [72, 380] width 46 height 13
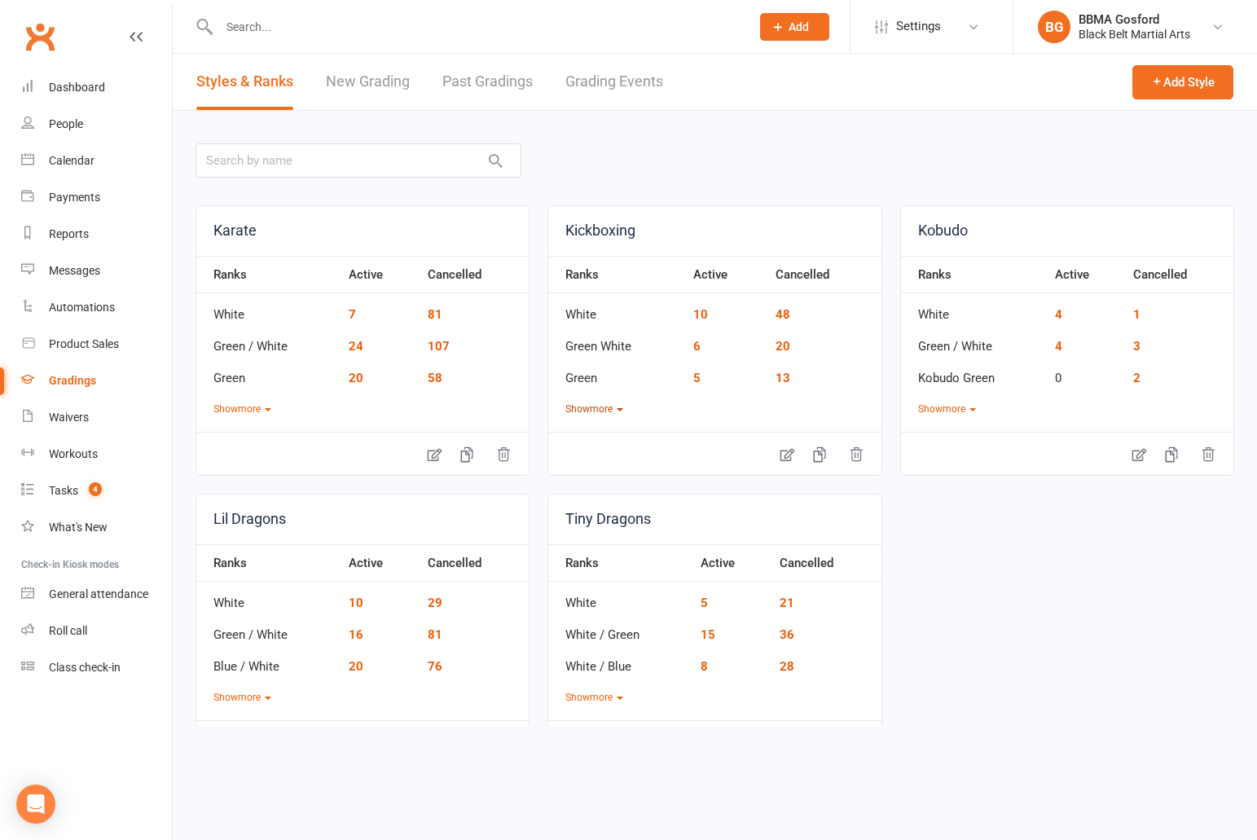
click at [599, 410] on button "Show more" at bounding box center [594, 409] width 58 height 15
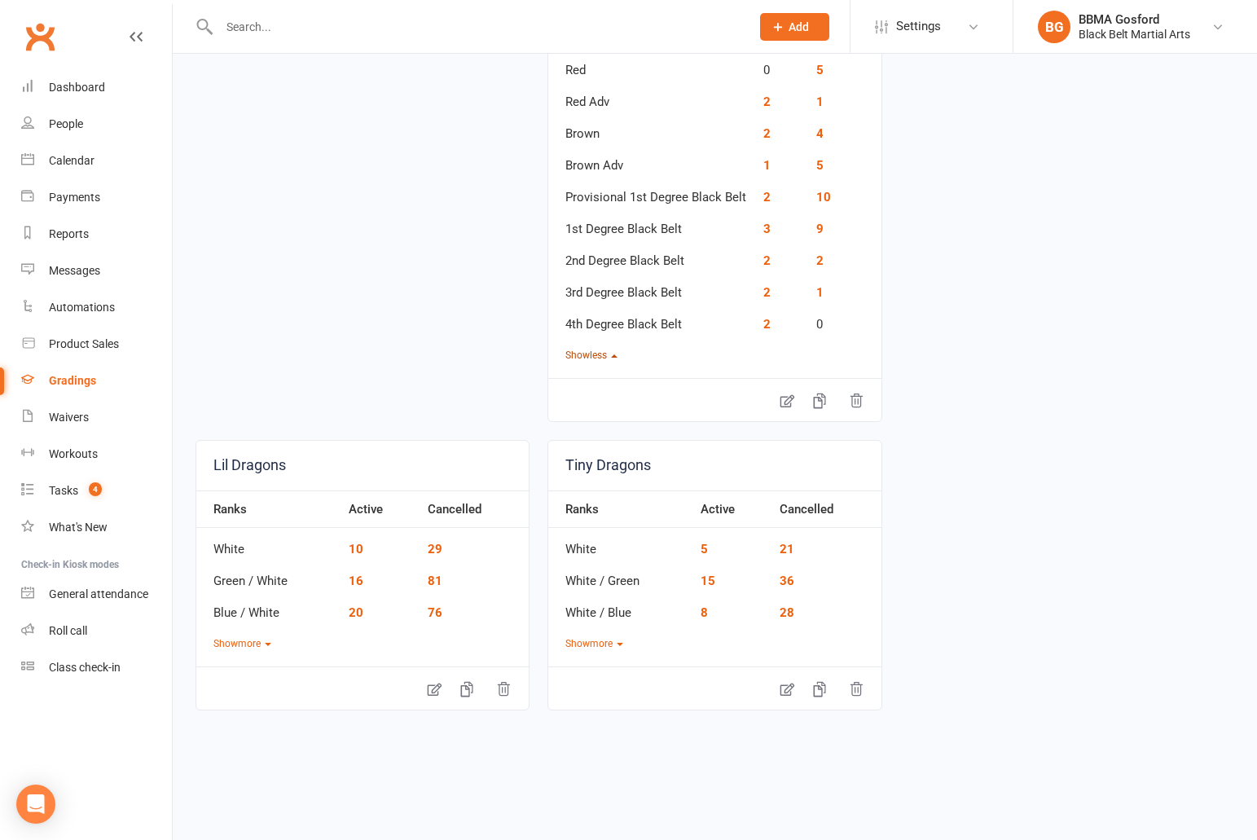
scroll to position [633, 0]
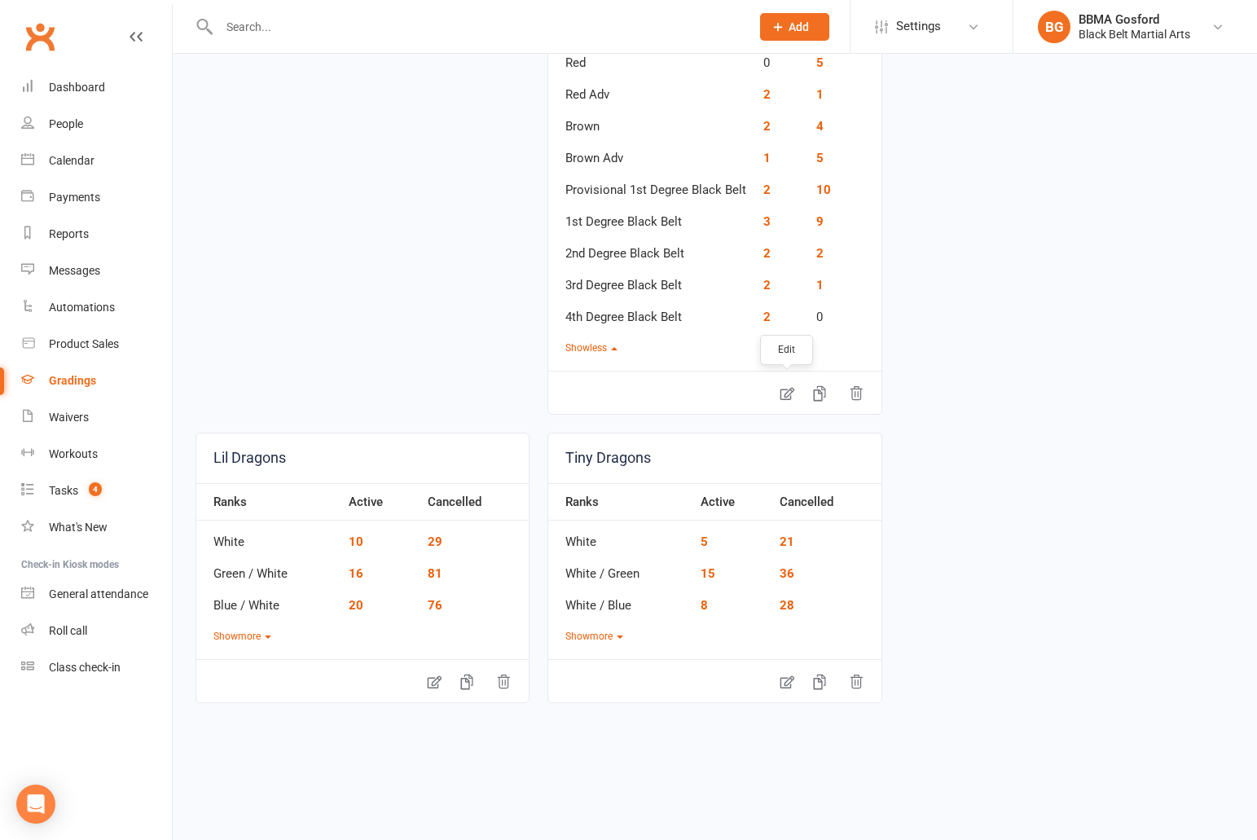
click at [780, 396] on icon at bounding box center [786, 394] width 14 height 13
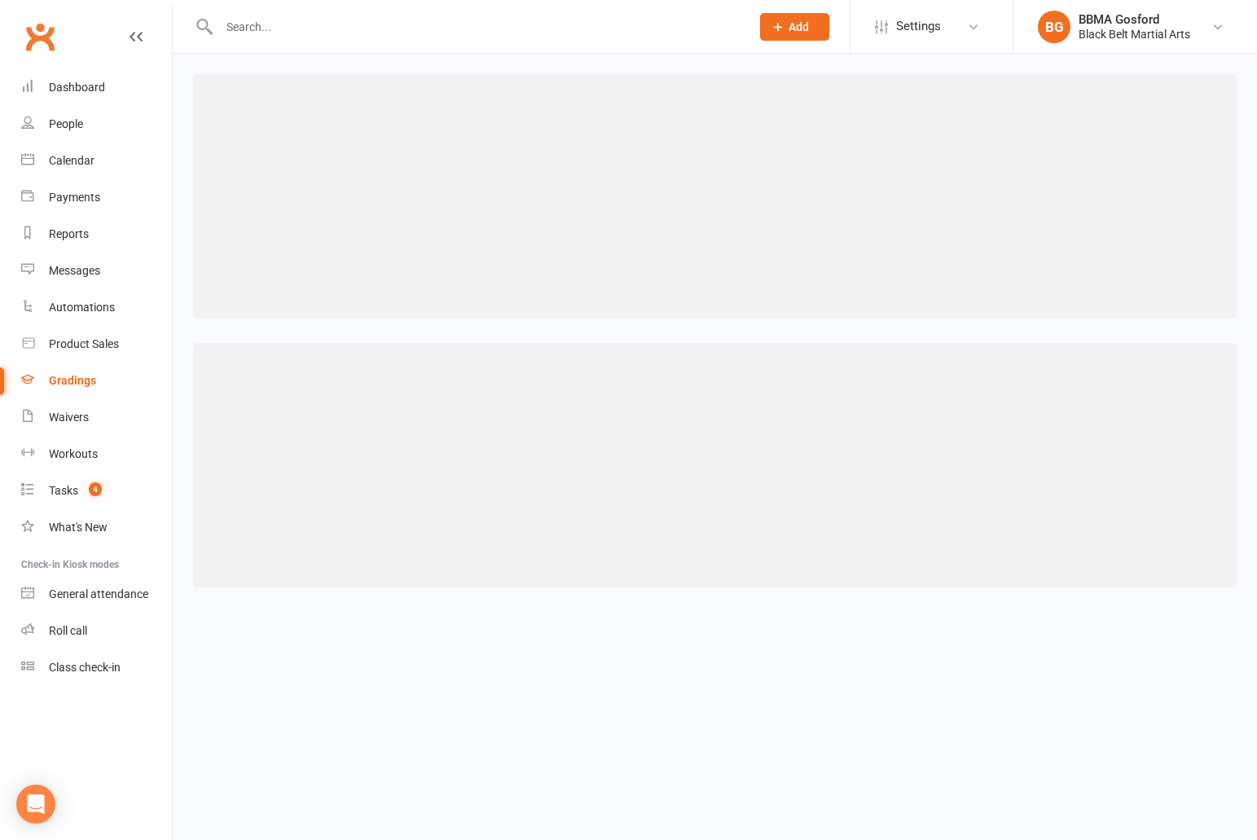
select select "contact_summaries:styles_all_class_attendances_since_last_promotion"
select select ">="
select select "contact_summaries:styles_all_class_attendances_since_last_promotion"
select select ">="
select select "contact_summaries:styles_all_class_attendances_since_last_promotion"
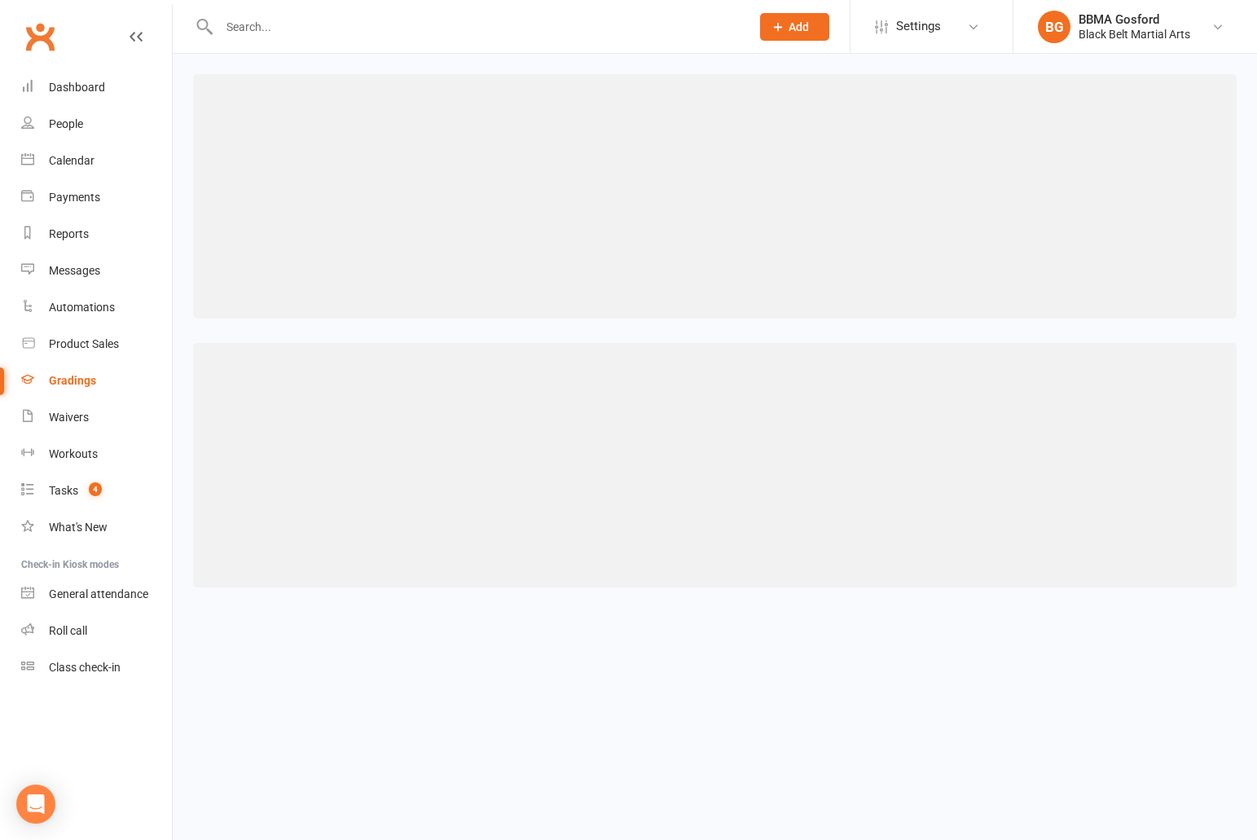
select select ">="
select select "contact_summaries:styles_all_class_attendances_since_last_promotion"
select select ">="
select select "contact_summaries:styles_all_class_attendances_since_last_promotion"
select select ">="
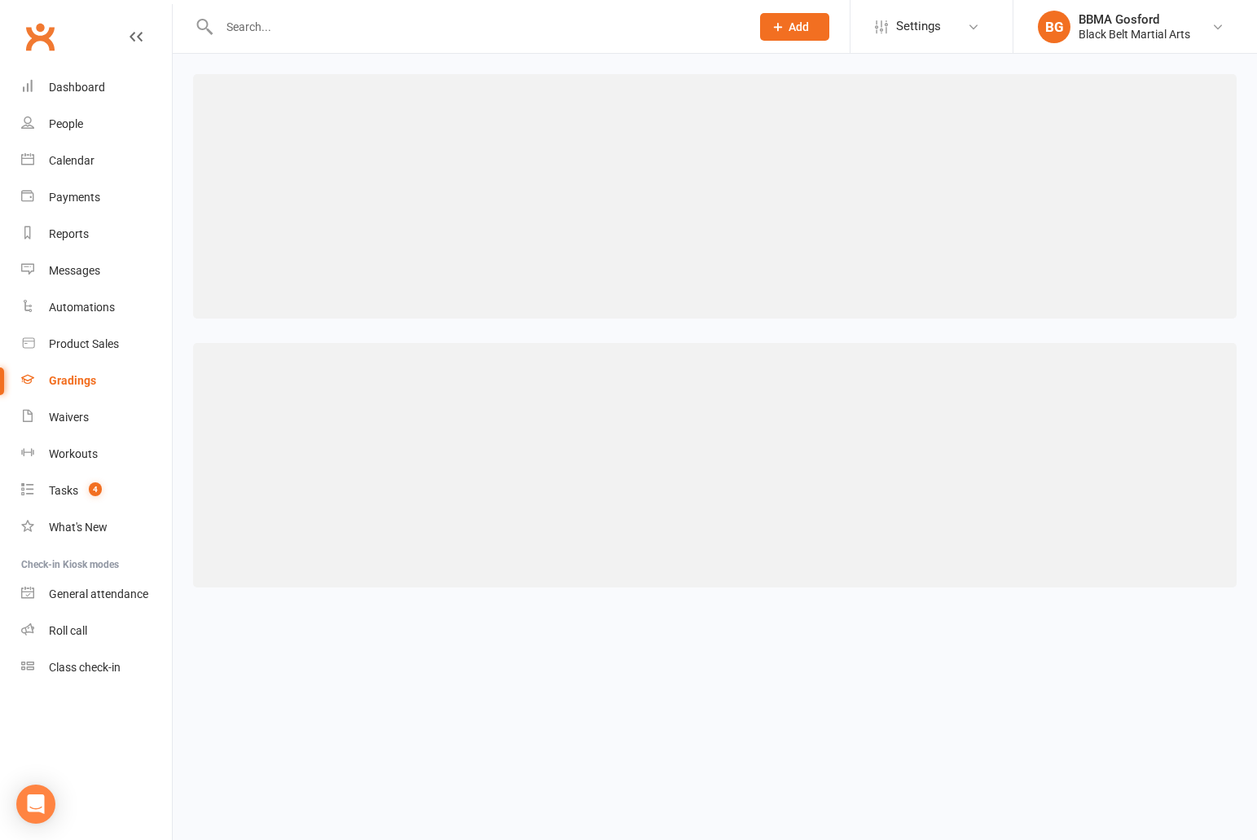
select select "contact_summaries:styles_all_class_attendances_since_last_promotion"
select select ">="
select select "contact_summaries:styles_all_class_attendances_since_last_promotion"
select select ">="
select select "contact_summaries:styles_all_class_attendances_since_last_promotion"
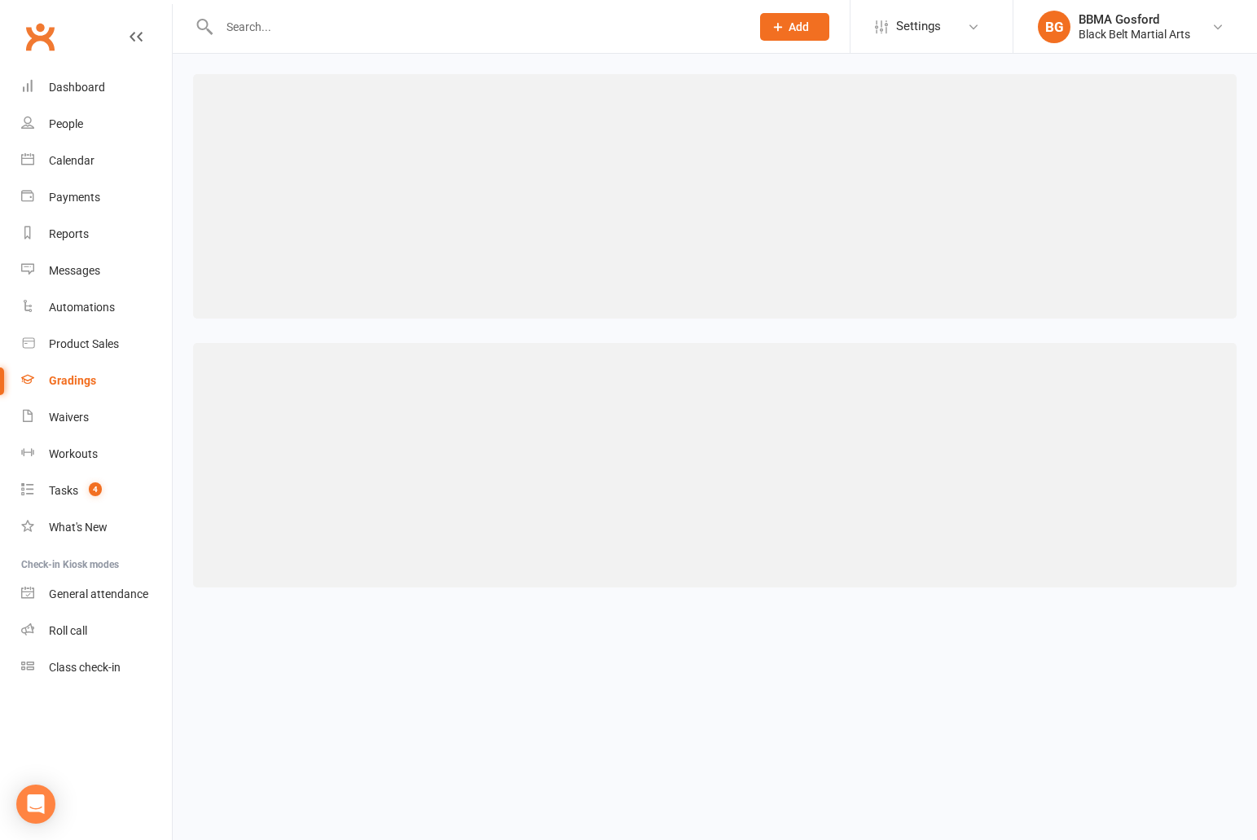
select select ">="
select select "contact_summaries:styles_all_class_attendances_since_last_promotion"
select select ">="
select select "contact_summaries:styles_all_class_attendances_since_last_promotion"
select select ">="
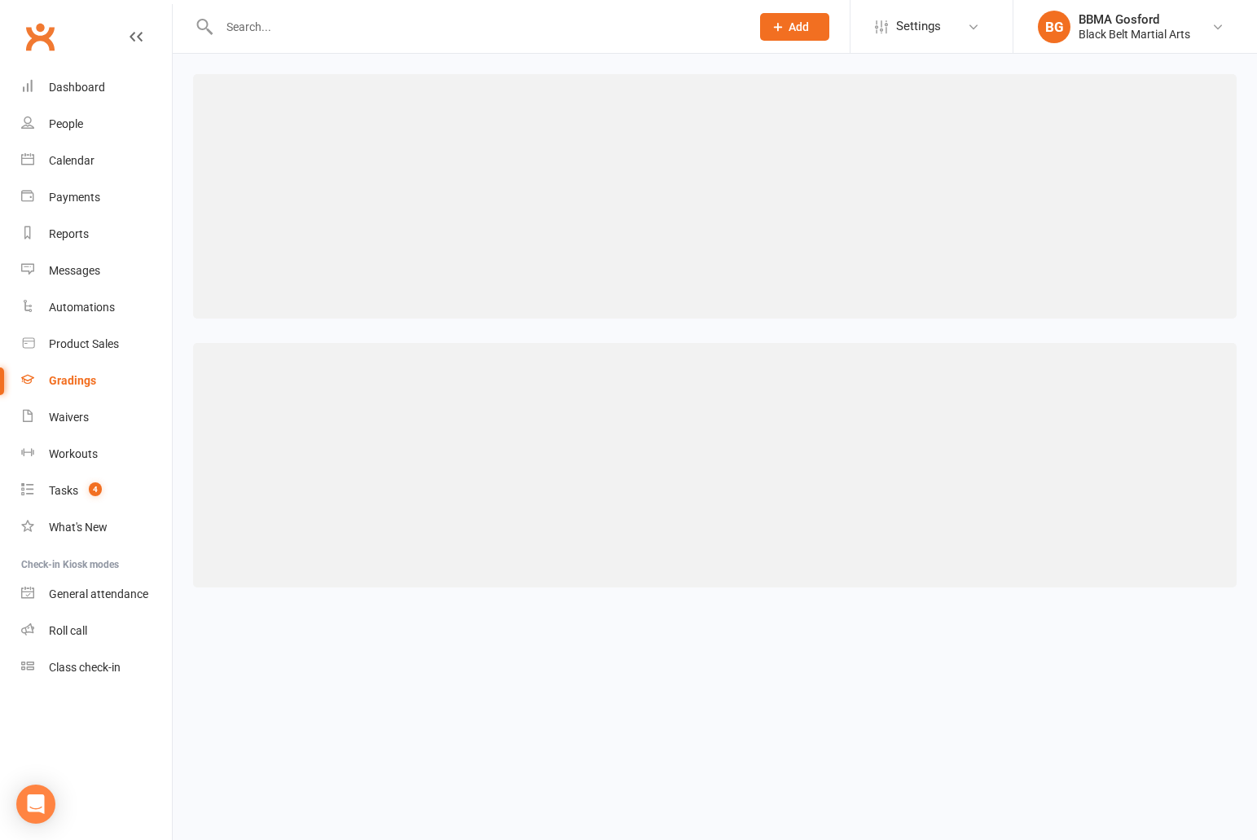
select select "contact_summaries:styles_all_class_attendances_since_last_promotion"
select select ">="
select select "contact_summaries:styles_all_class_attendances_since_last_promotion"
select select ">="
select select "contact_summaries:styles_all_class_attendances_since_last_promotion"
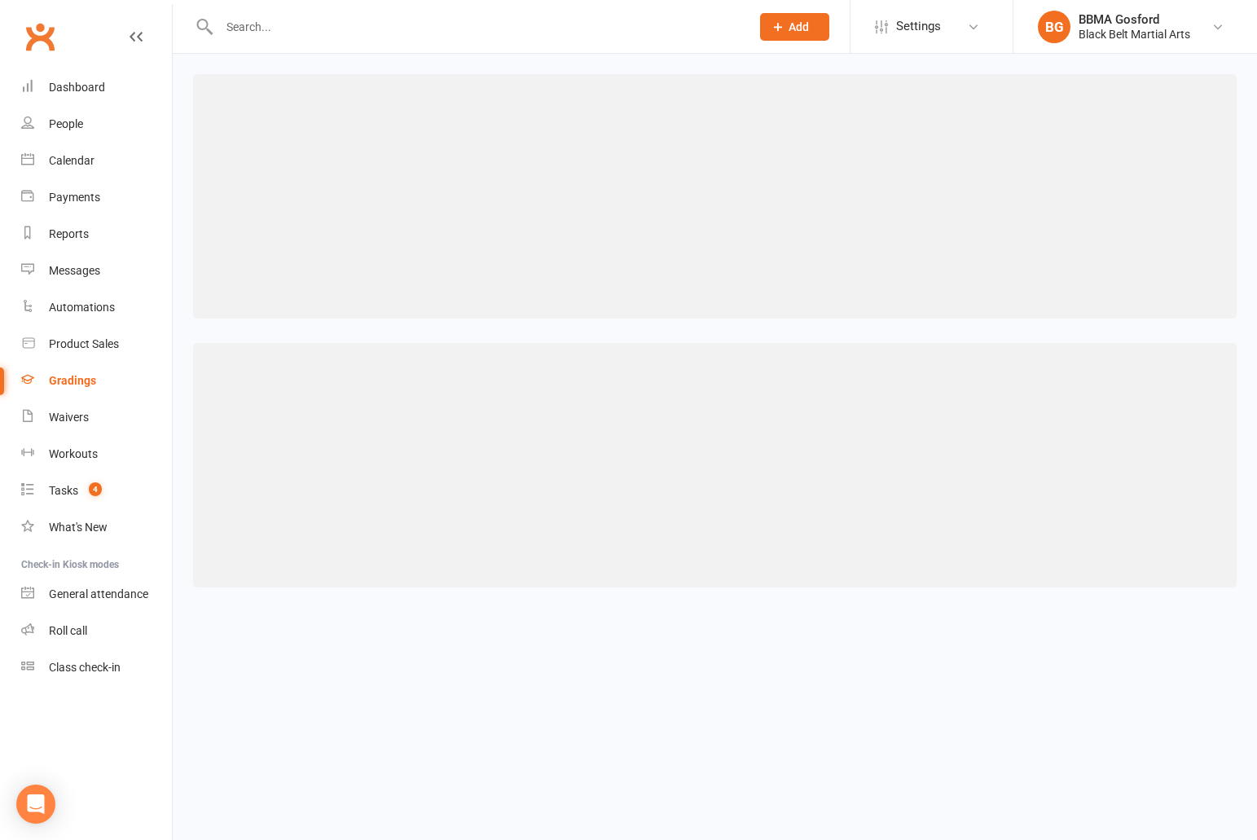
select select ">="
select select "contact_summaries:styles_all_class_attendances_since_last_promotion"
select select ">="
select select "contact_summaries:styles_all_class_attendances_since_last_promotion"
select select ">="
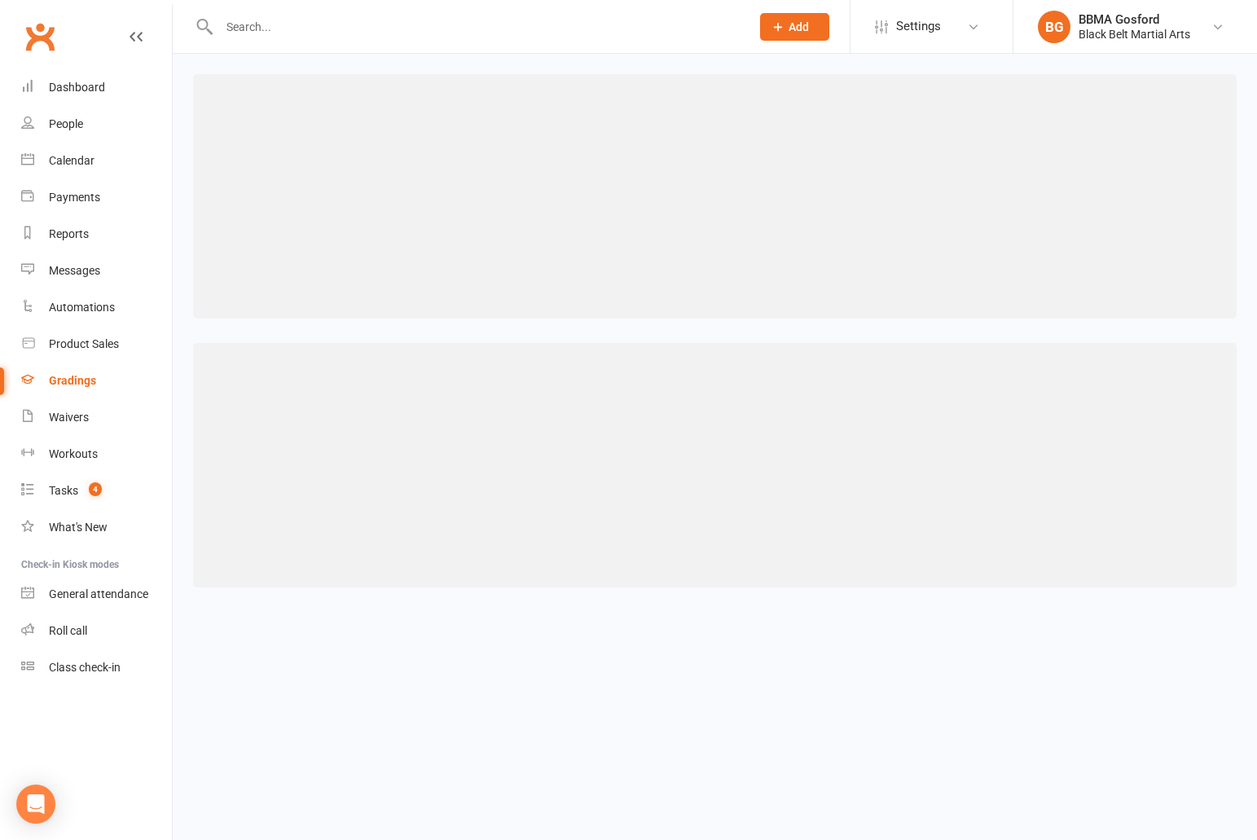
select select "contact_summaries:styles_all_class_attendances_since_last_promotion"
select select ">="
select select "contact_summaries:styles_all_class_attendances_since_last_promotion"
select select ">="
select select "contact_summaries:styles_all_class_attendances_since_last_promotion"
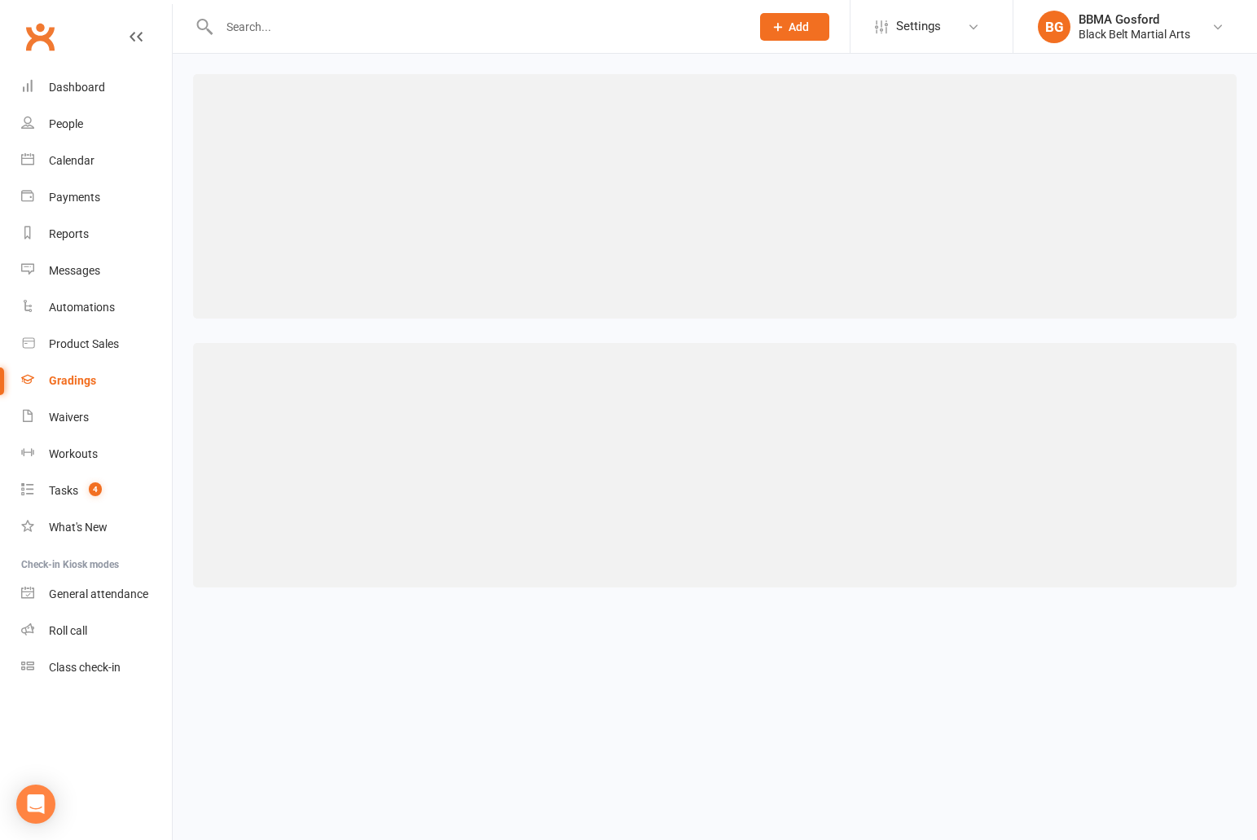
select select ">="
select select "contact_summaries:styles_all_class_attendances_since_last_promotion"
select select ">="
select select "contact_summaries:styles_all_class_attendances_since_last_promotion"
select select ">="
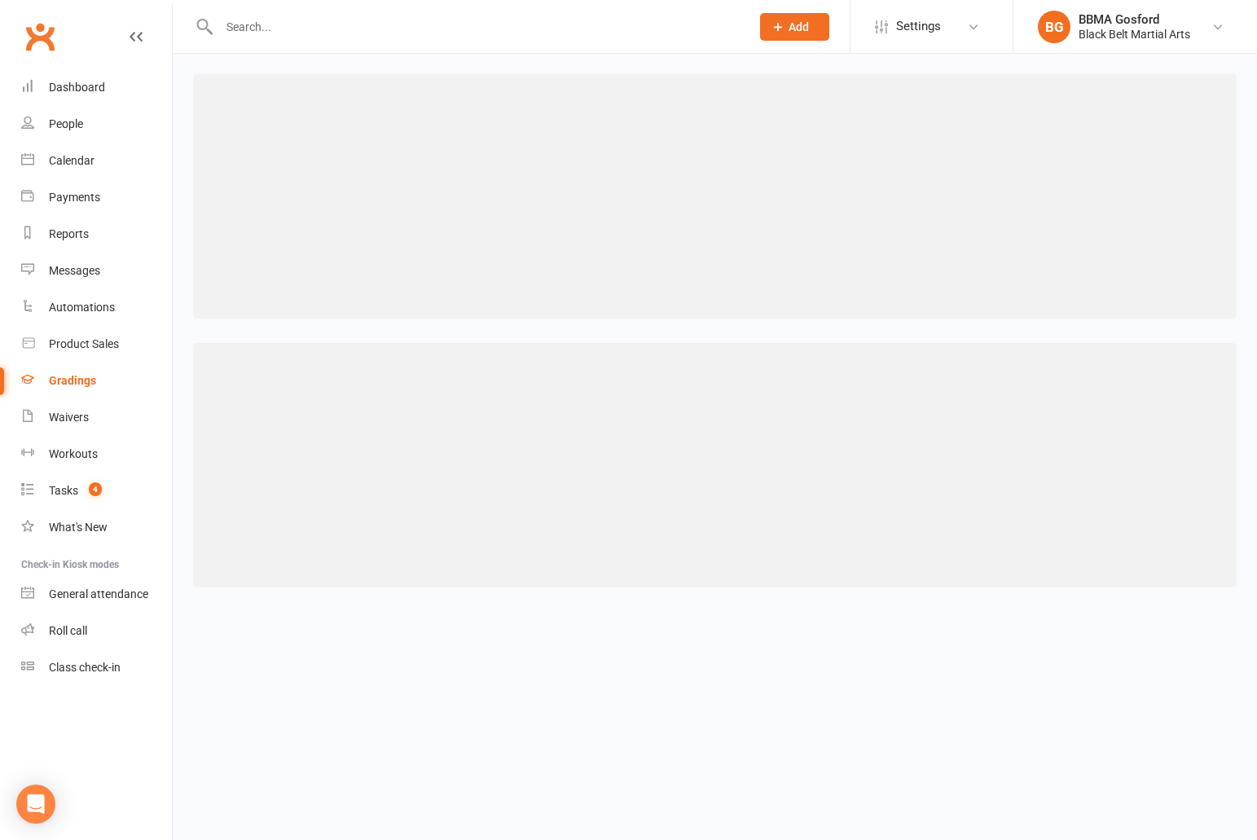
select select "contact_summaries:styles_all_class_attendances_since_last_promotion"
select select ">="
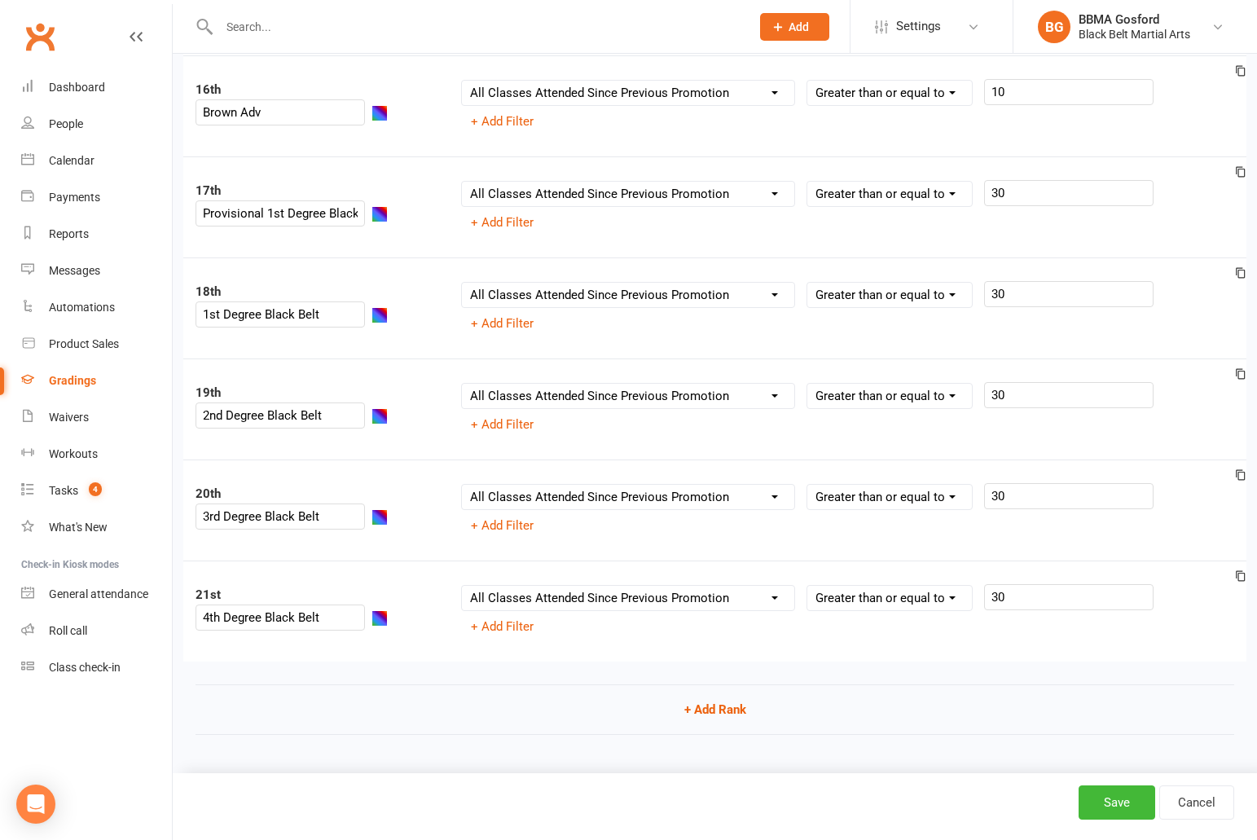
scroll to position [1707, 0]
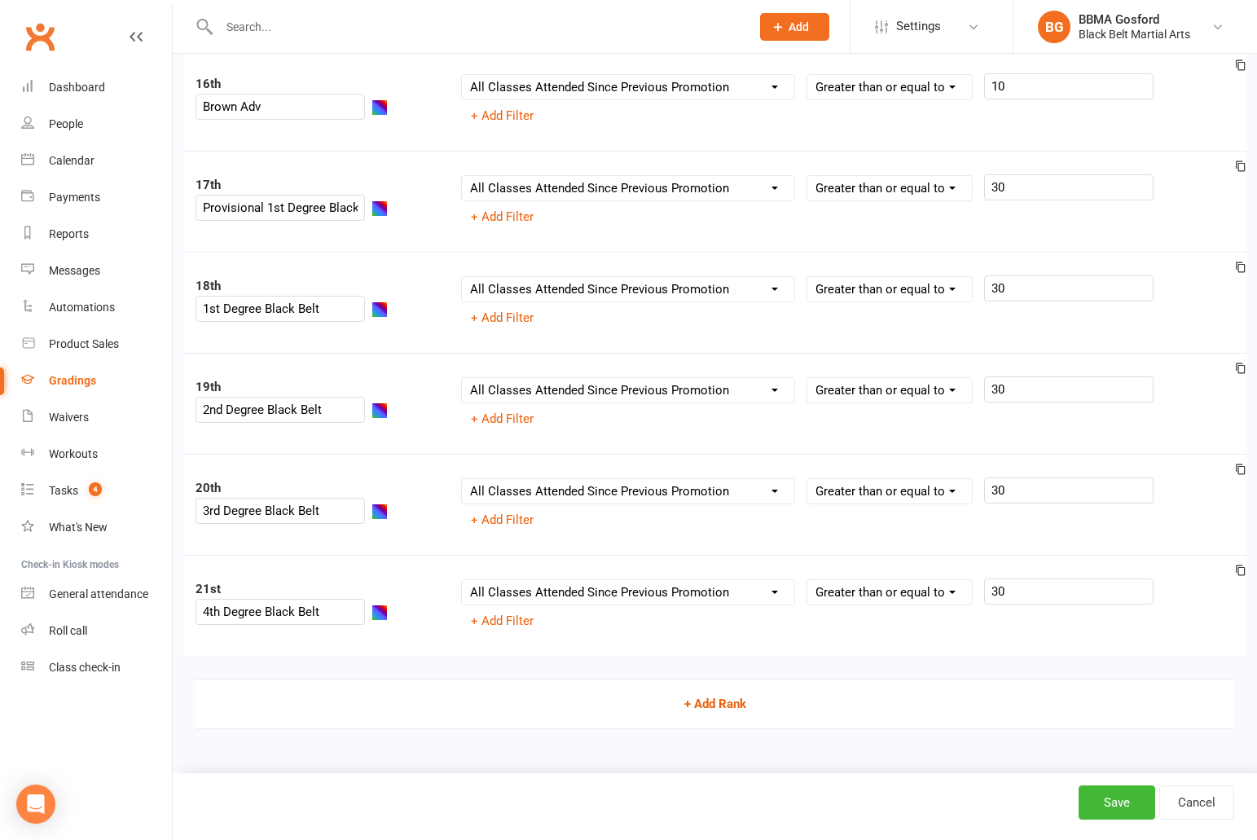
click at [728, 711] on button "+ Add Rank" at bounding box center [714, 703] width 1038 height 50
click at [274, 615] on input "text" at bounding box center [279, 612] width 169 height 26
type input "5th Degree Black Belt"
select select "contact_summaries:styles_all_class_attendances_since_last_promotion"
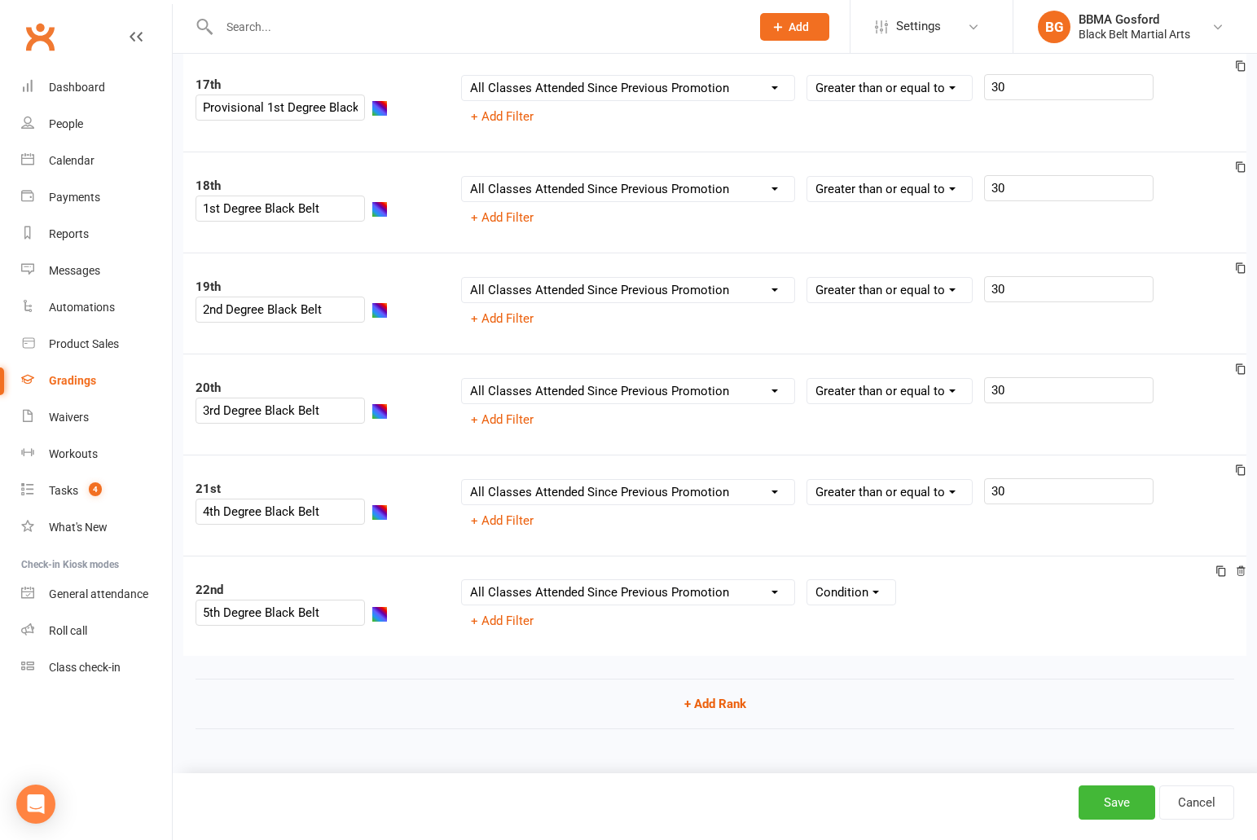
click option "All Classes Attended Since Previous Promotion" at bounding box center [0, 0] width 0 height 0
select select ">="
click option "Greater than or equal to" at bounding box center [0, 0] width 0 height 0
click at [1049, 606] on div "Column name Belt Size Active for Grading? Most Recent Promotion All Classes Att…" at bounding box center [847, 605] width 797 height 55
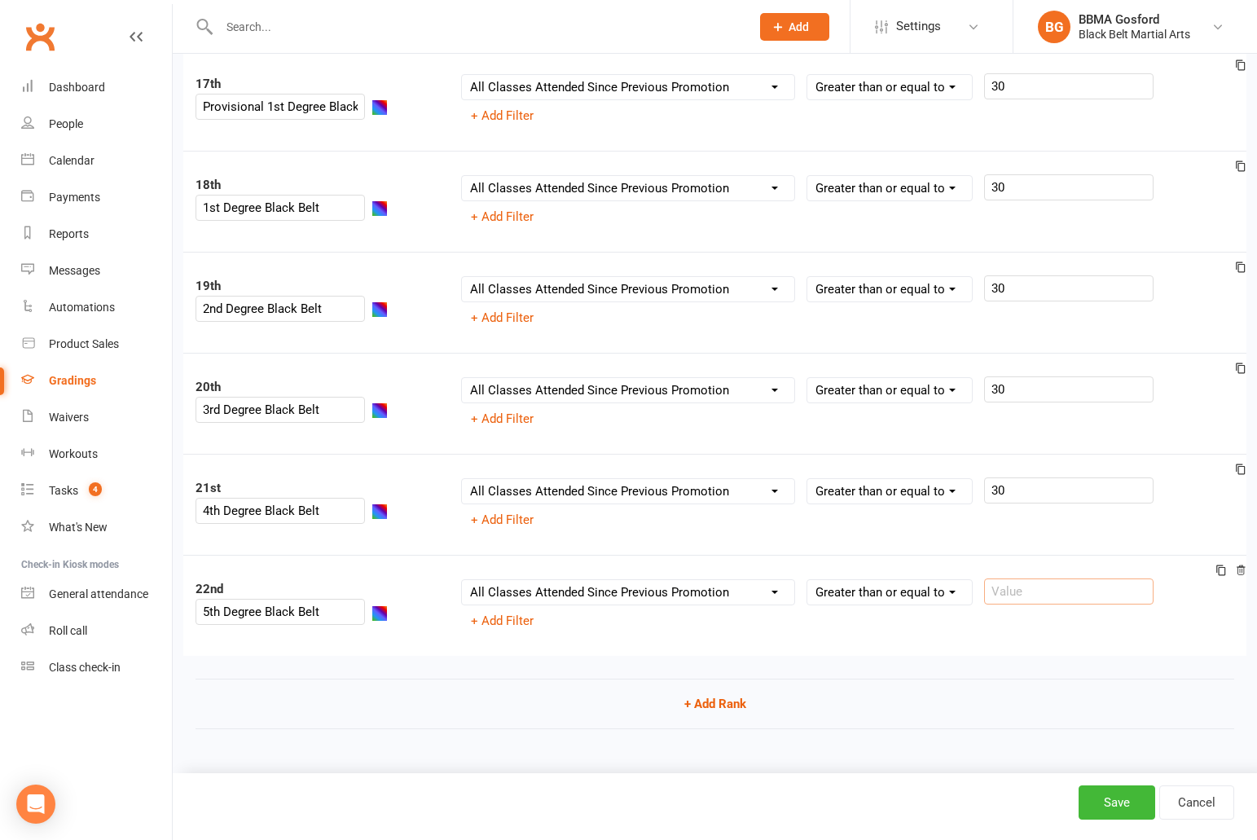
click at [1022, 599] on input "number" at bounding box center [1068, 591] width 169 height 26
type input "30"
click at [1133, 803] on button "Save" at bounding box center [1116, 802] width 77 height 34
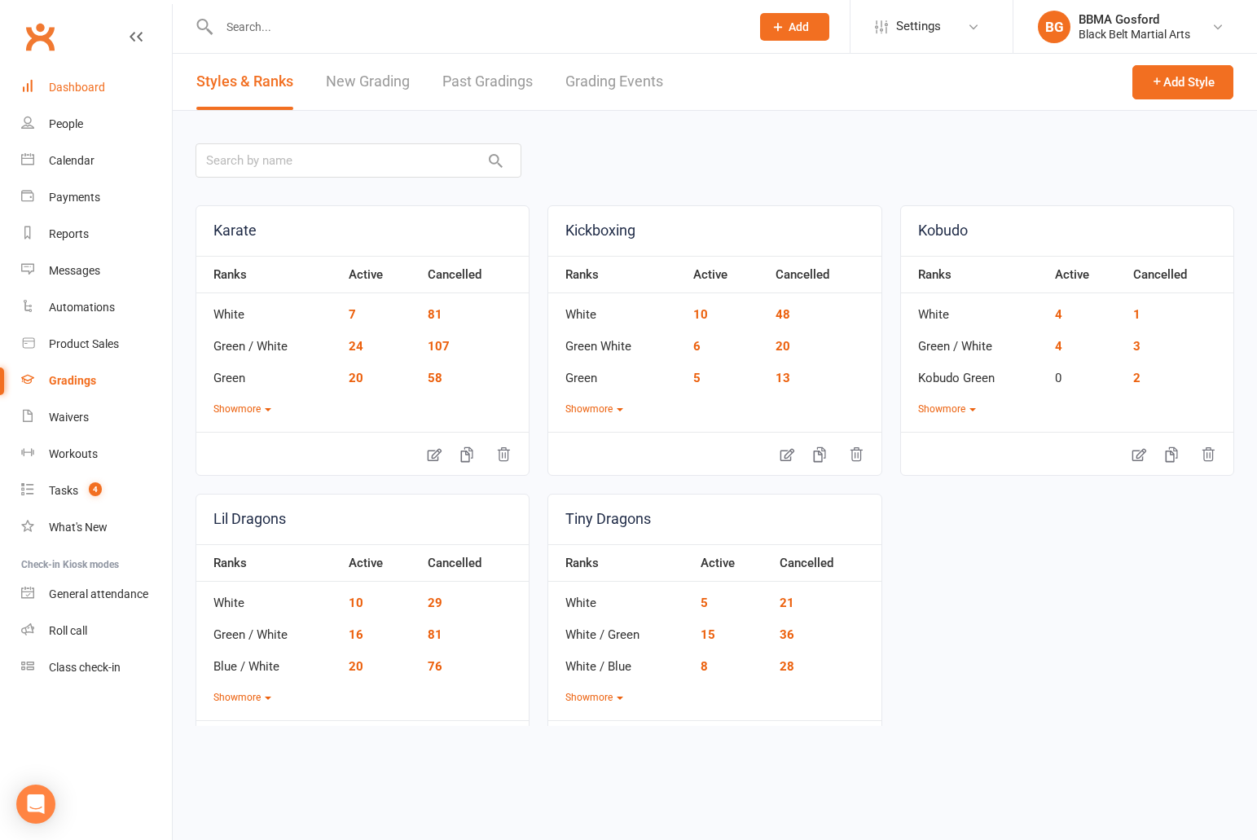
click at [86, 81] on div "Dashboard" at bounding box center [77, 87] width 56 height 13
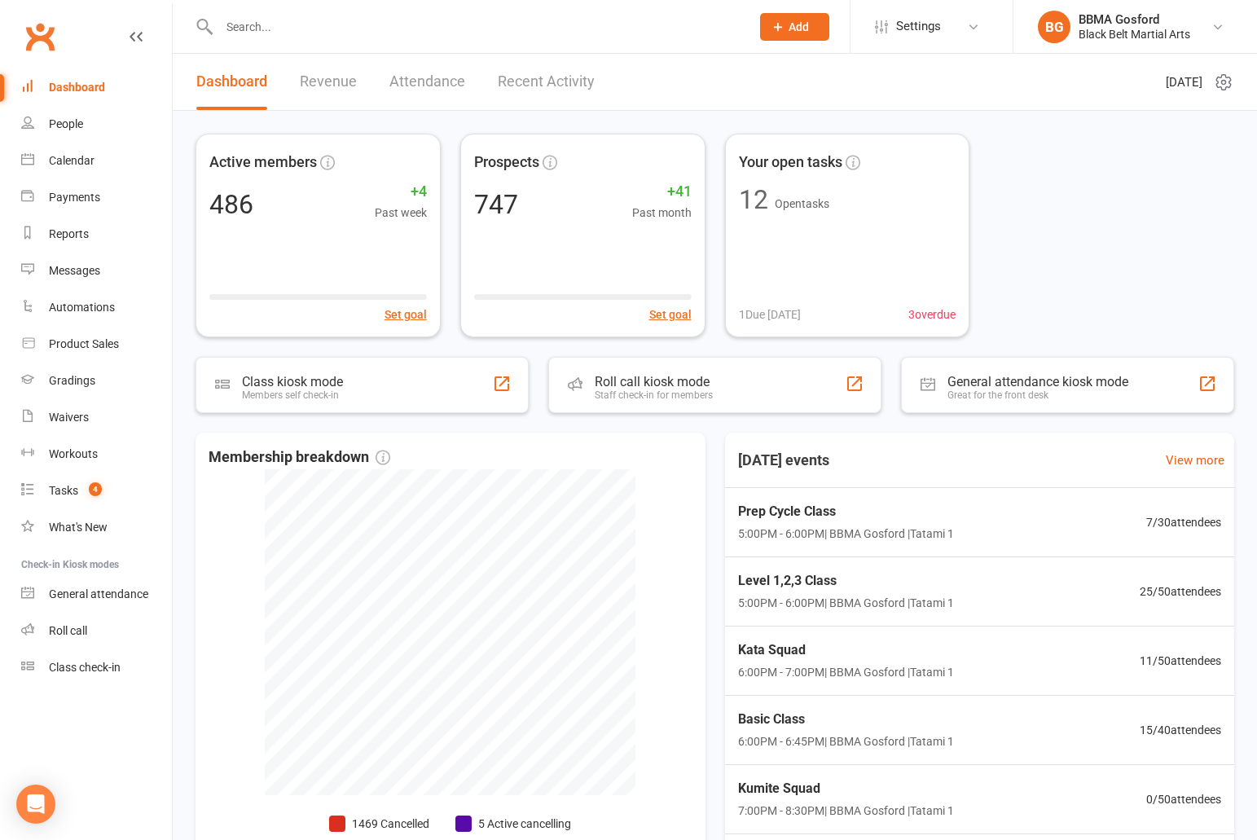
click at [290, 26] on input "text" at bounding box center [476, 26] width 524 height 23
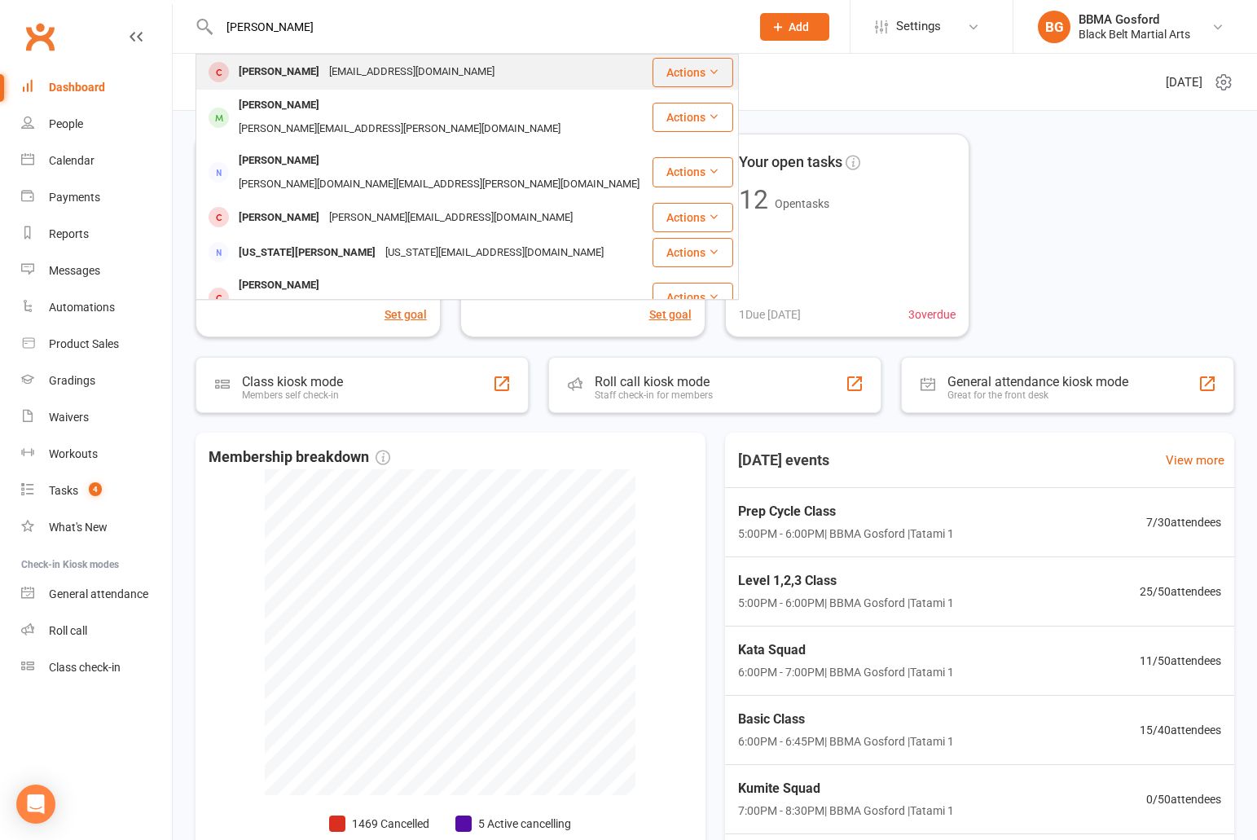
type input "[PERSON_NAME]"
click at [294, 79] on div "[PERSON_NAME]" at bounding box center [279, 72] width 90 height 24
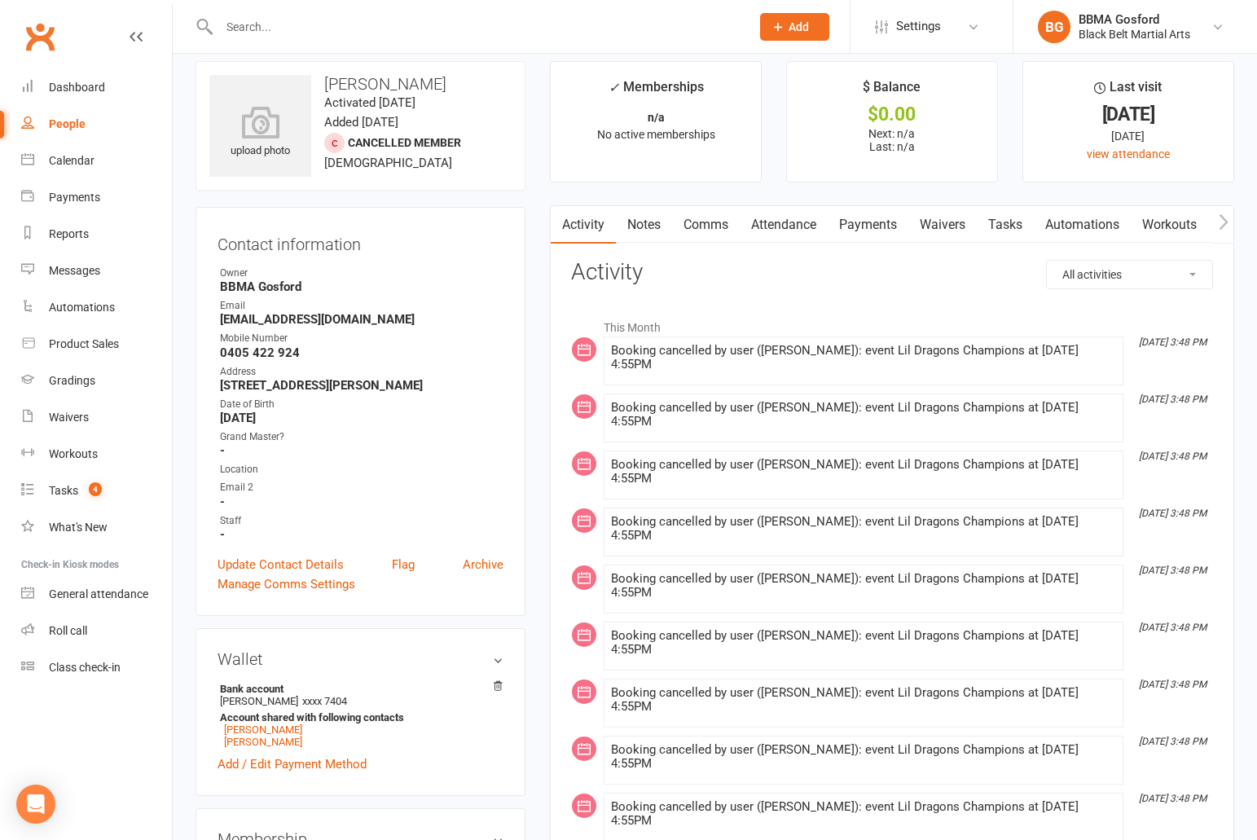
scroll to position [19, 0]
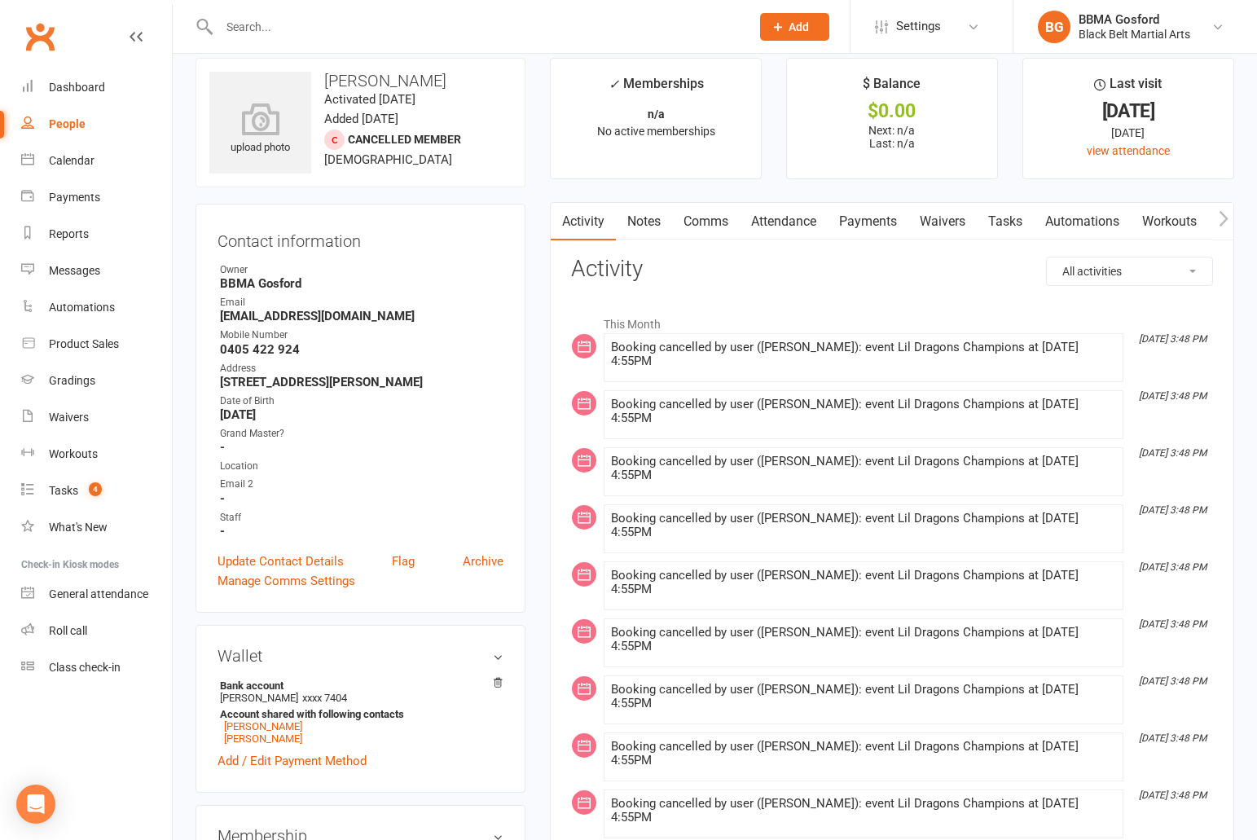
click at [795, 232] on link "Attendance" at bounding box center [783, 221] width 88 height 37
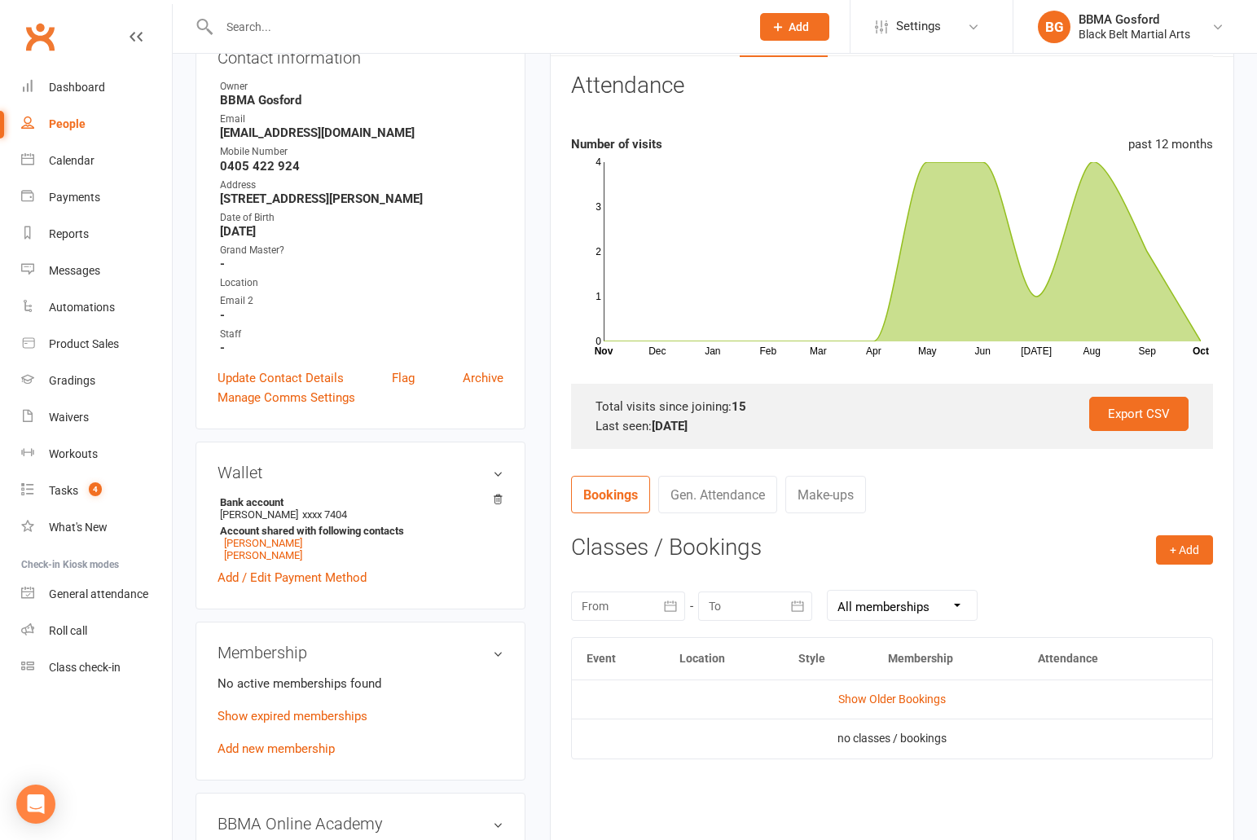
scroll to position [205, 0]
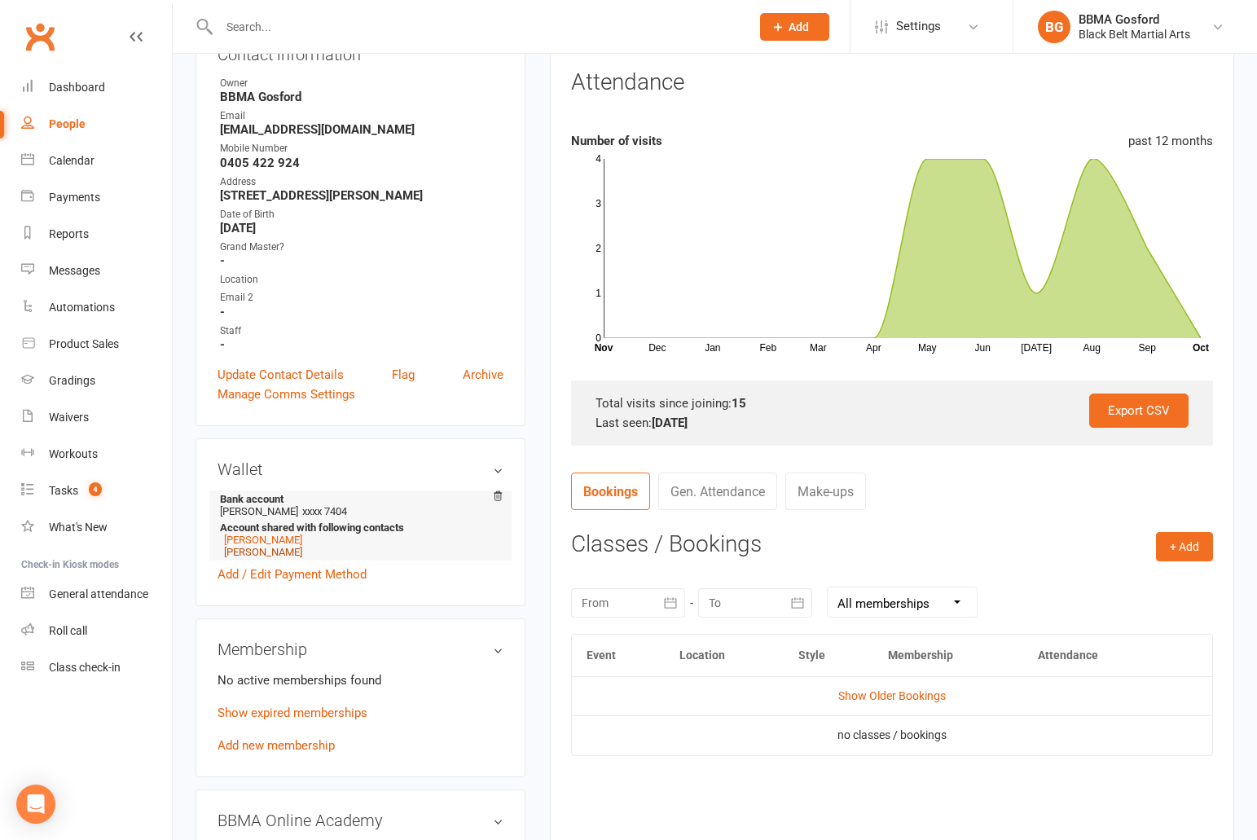
click at [266, 558] on link "[PERSON_NAME]" at bounding box center [263, 552] width 78 height 12
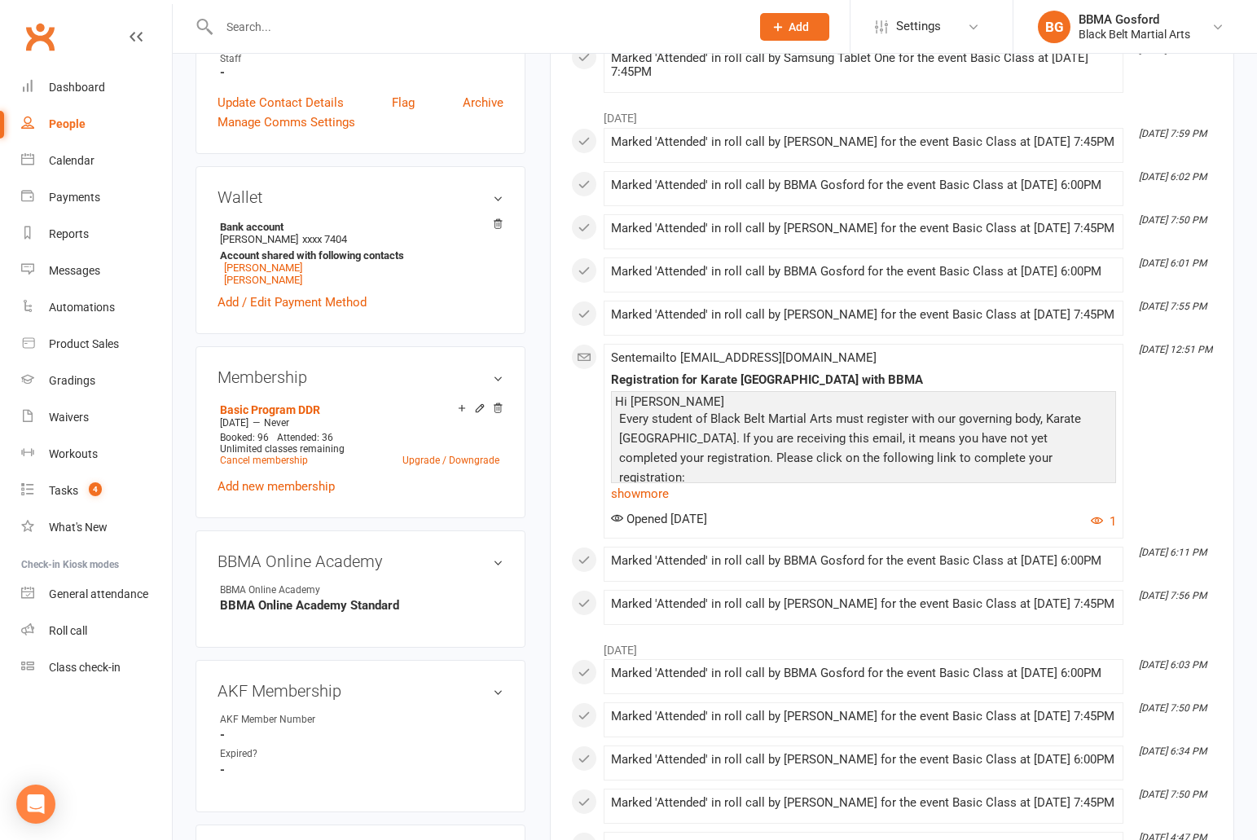
scroll to position [481, 0]
click at [273, 465] on link "Cancel membership" at bounding box center [264, 459] width 88 height 11
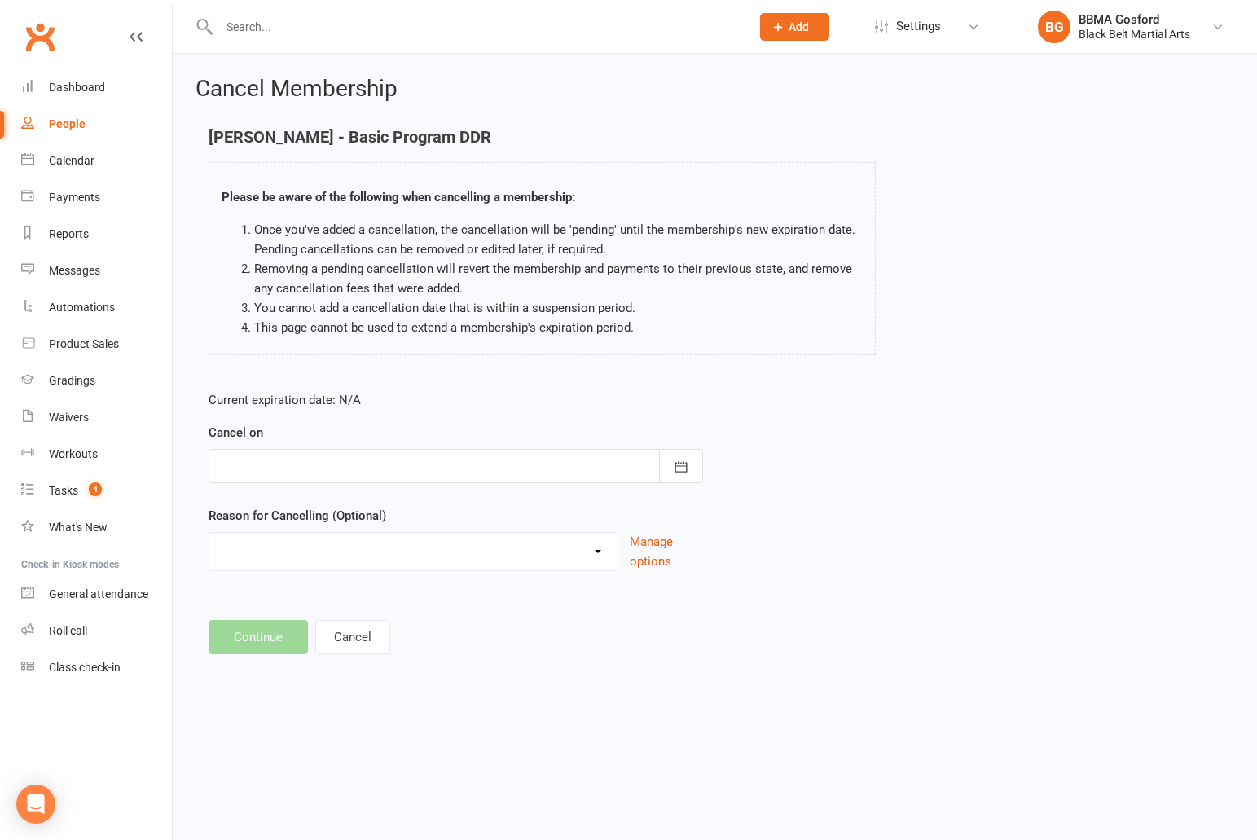
click at [437, 474] on div at bounding box center [455, 466] width 494 height 34
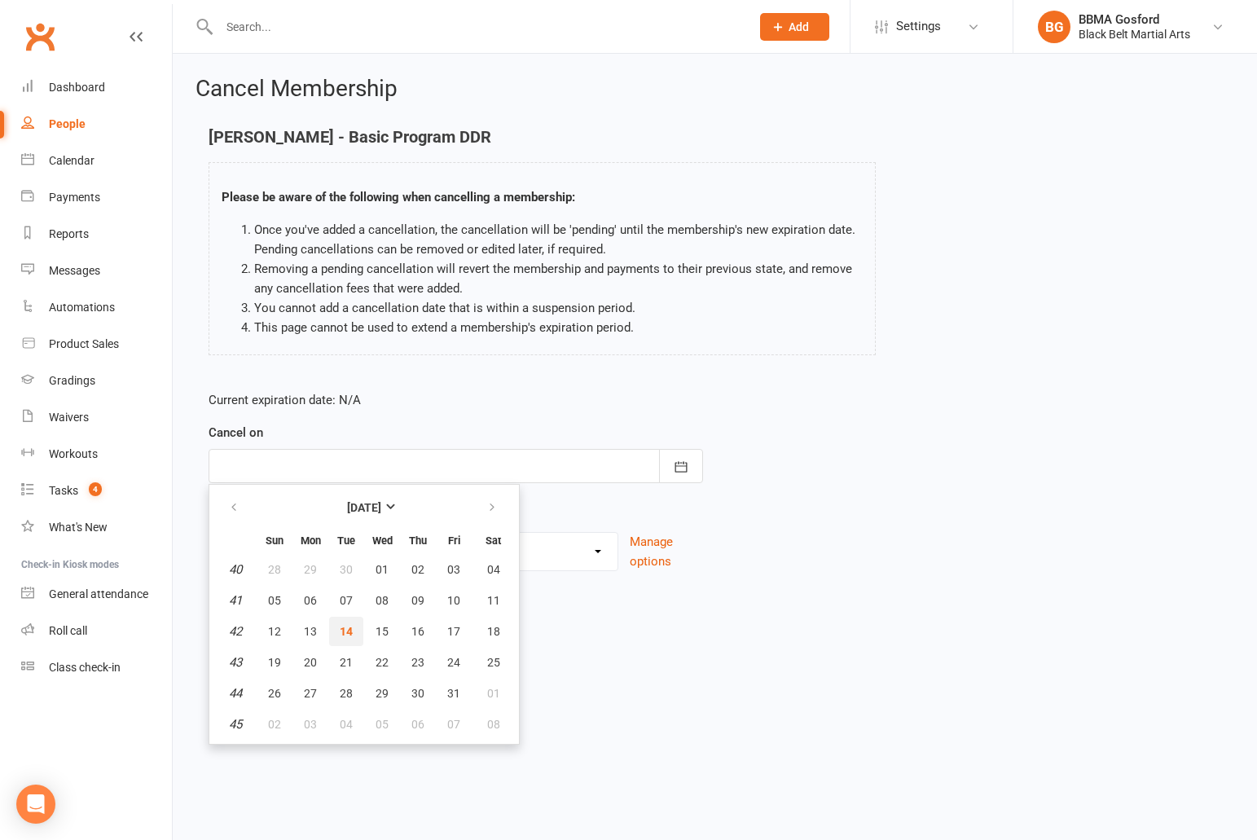
click at [348, 633] on span "14" at bounding box center [346, 631] width 13 height 13
type input "14 Oct 2025"
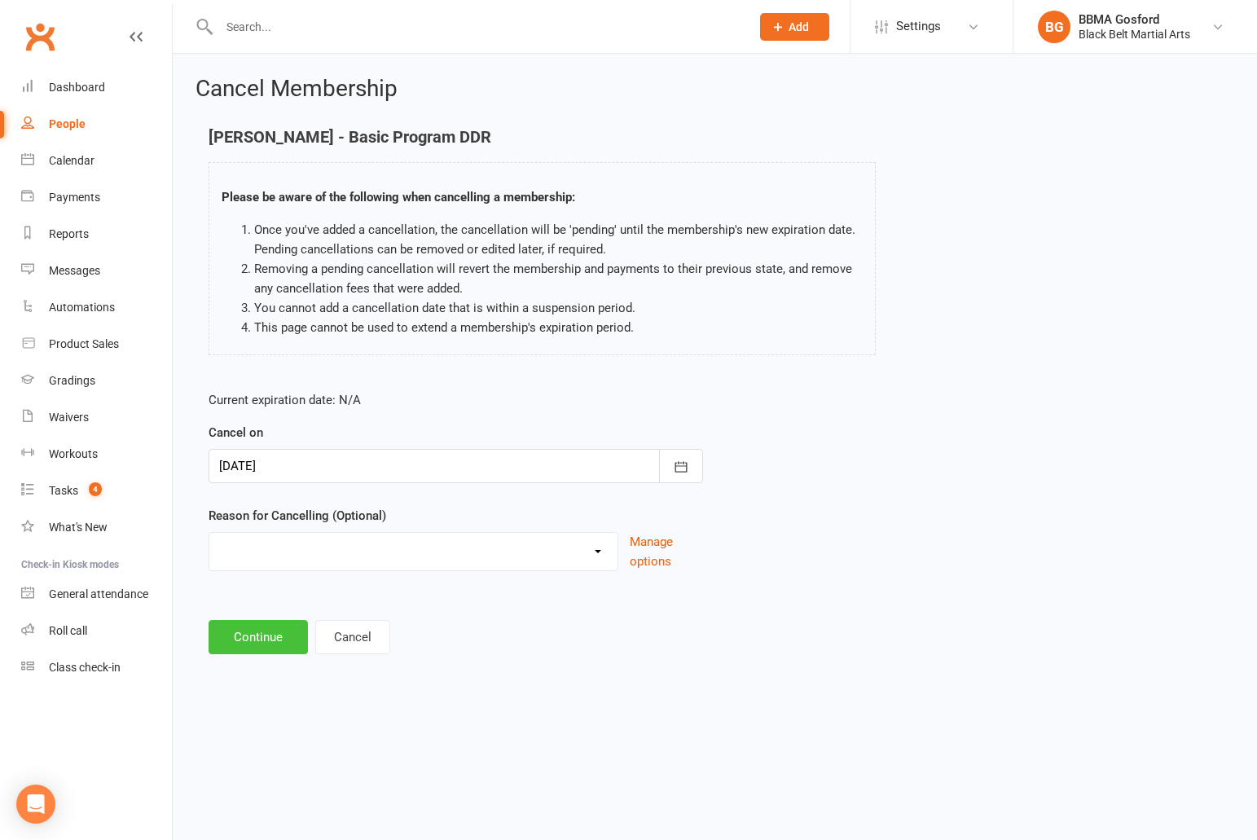
click at [233, 641] on button "Continue" at bounding box center [257, 637] width 99 height 34
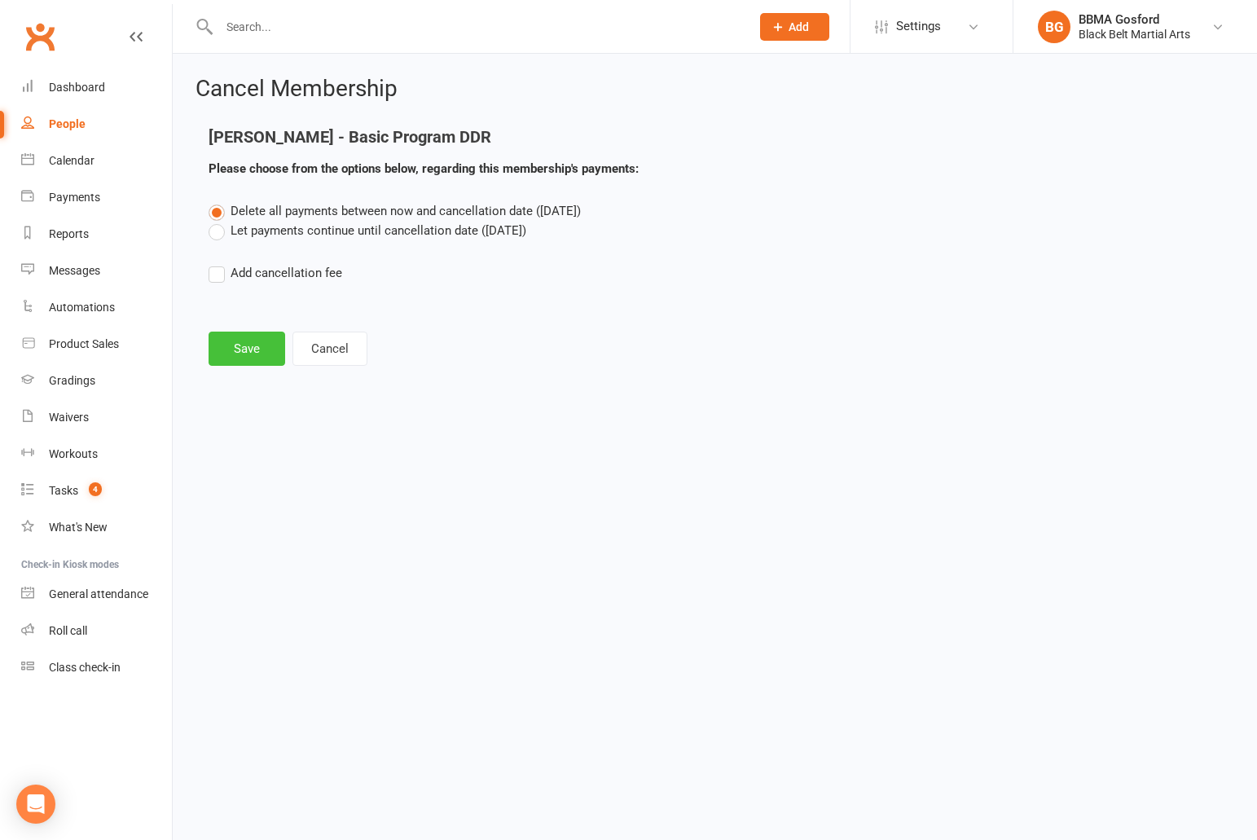
click at [224, 344] on button "Save" at bounding box center [246, 348] width 77 height 34
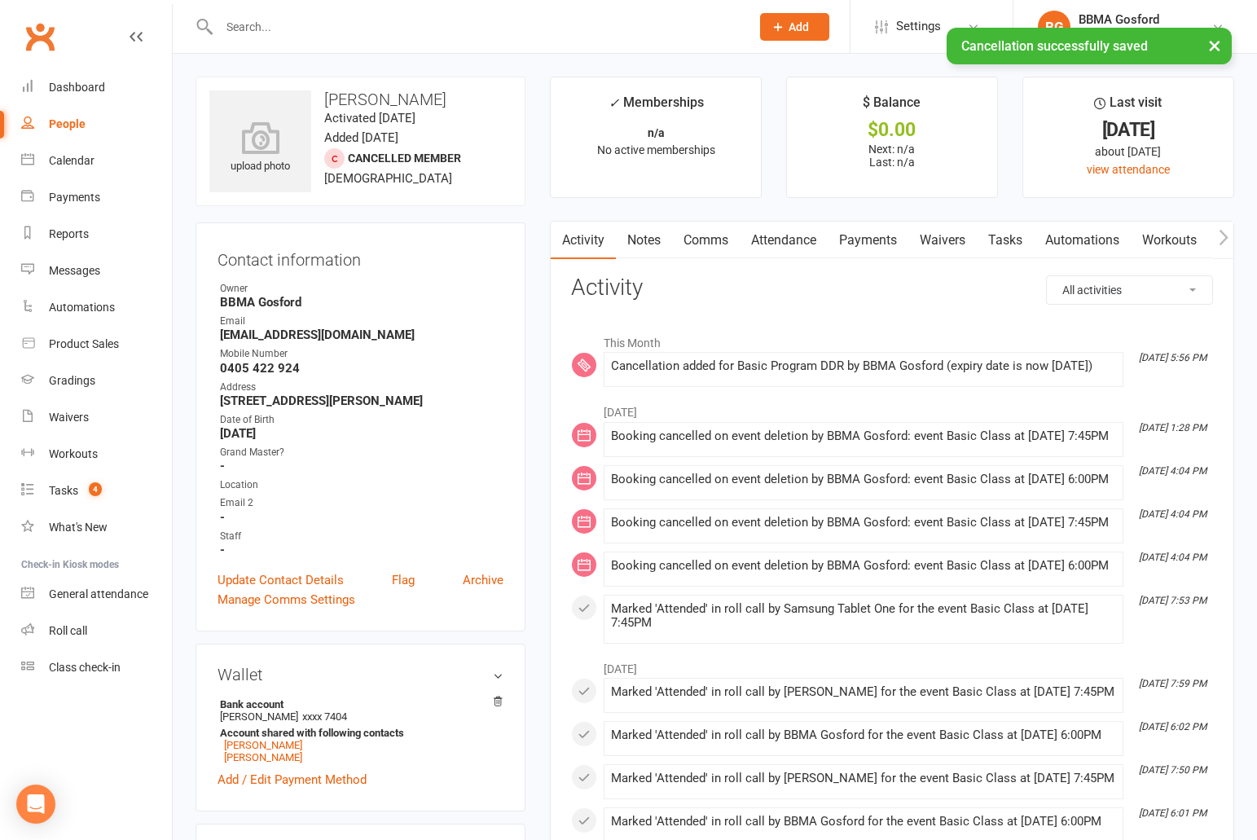
drag, startPoint x: 791, startPoint y: 239, endPoint x: 845, endPoint y: 272, distance: 63.6
click at [791, 239] on link "Attendance" at bounding box center [783, 240] width 88 height 37
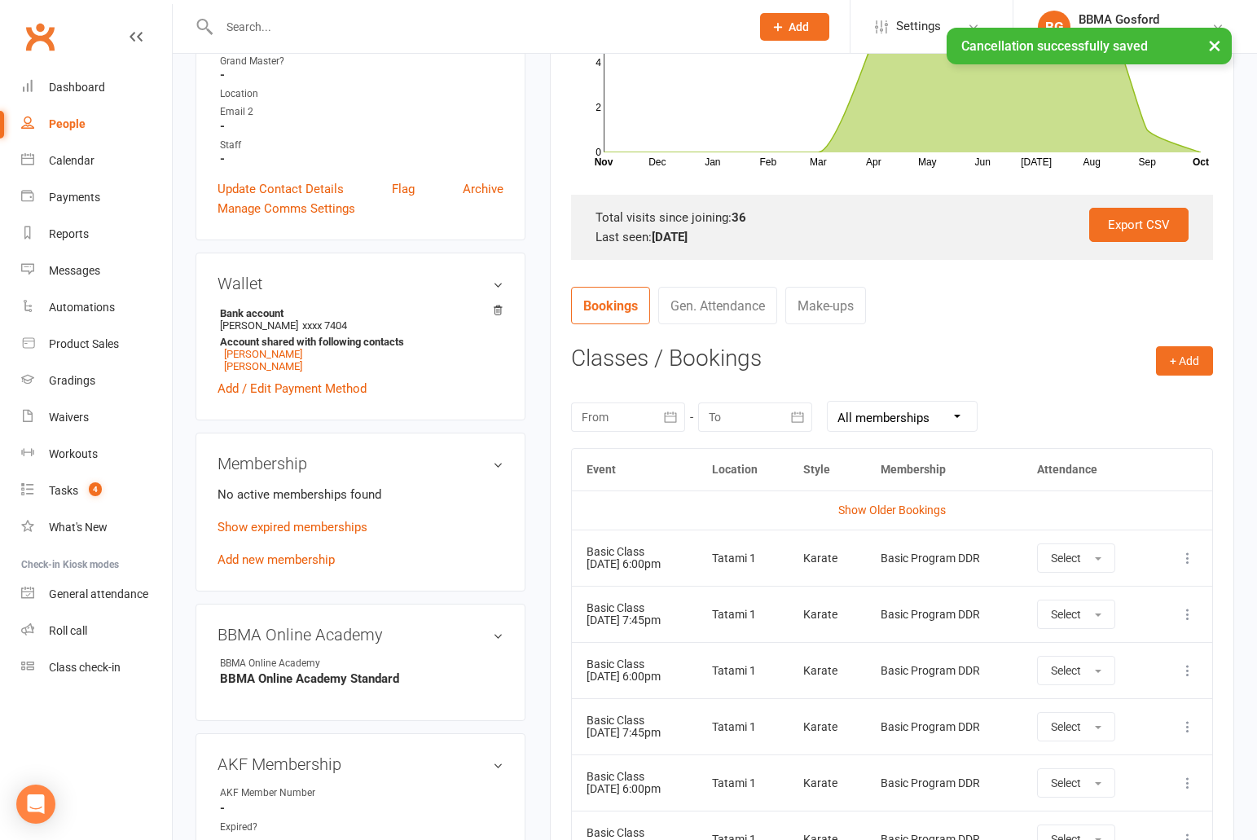
scroll to position [397, 0]
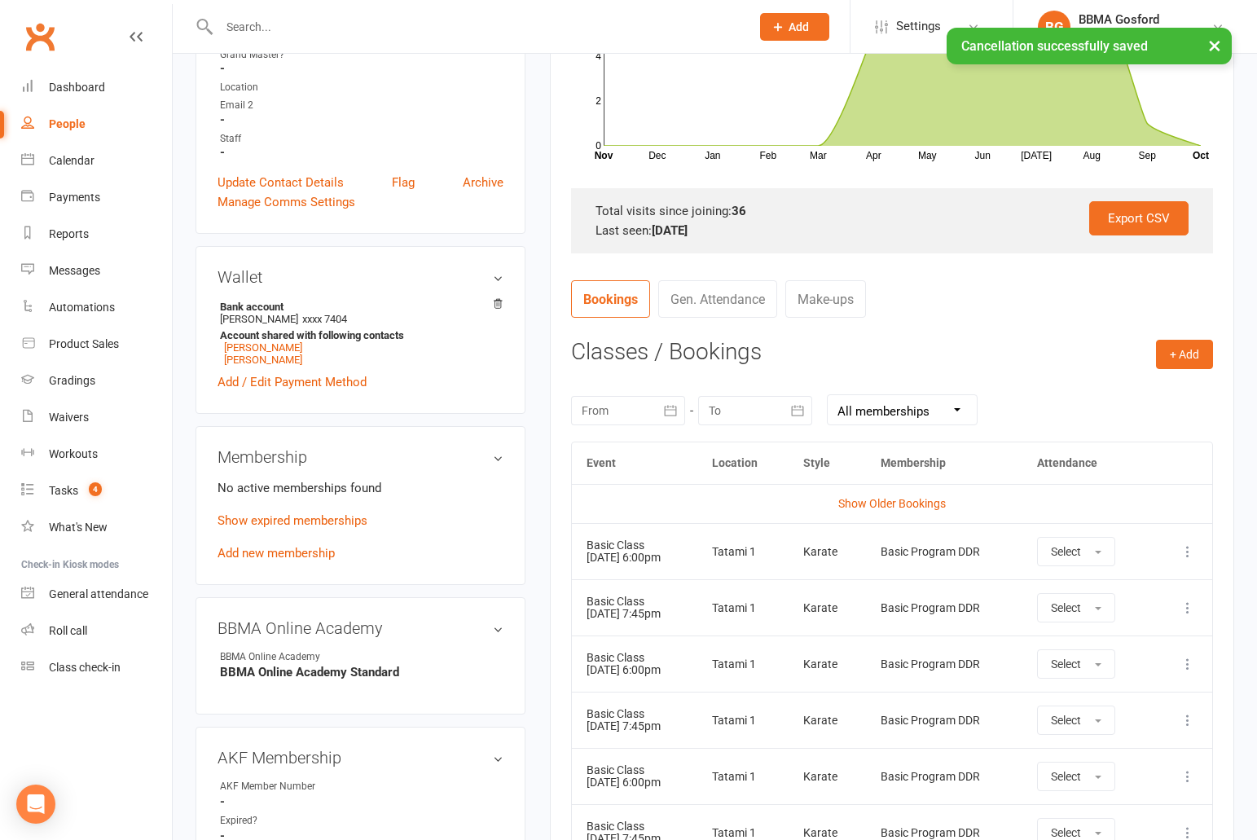
click at [1189, 547] on icon at bounding box center [1187, 551] width 16 height 16
click at [1097, 651] on link "Remove booking" at bounding box center [1115, 648] width 161 height 33
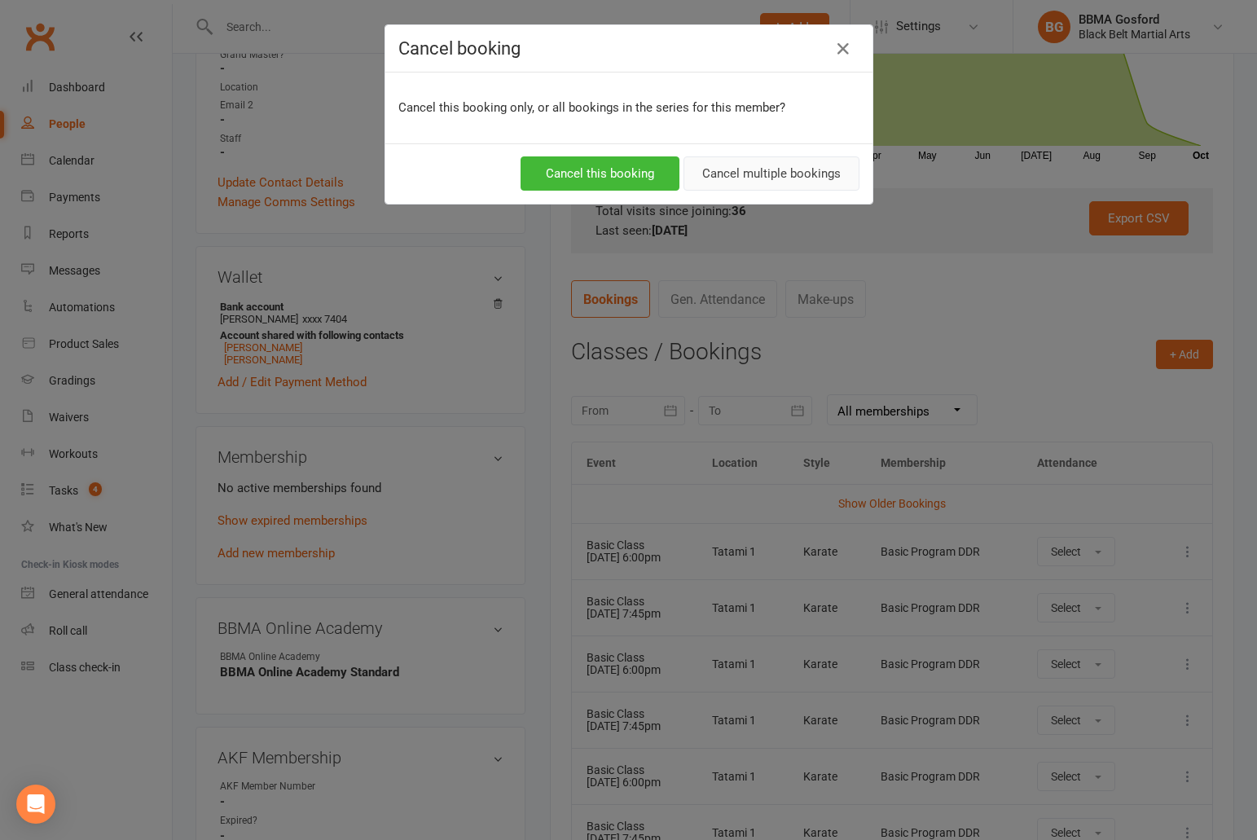
click at [757, 189] on button "Cancel multiple bookings" at bounding box center [771, 173] width 176 height 34
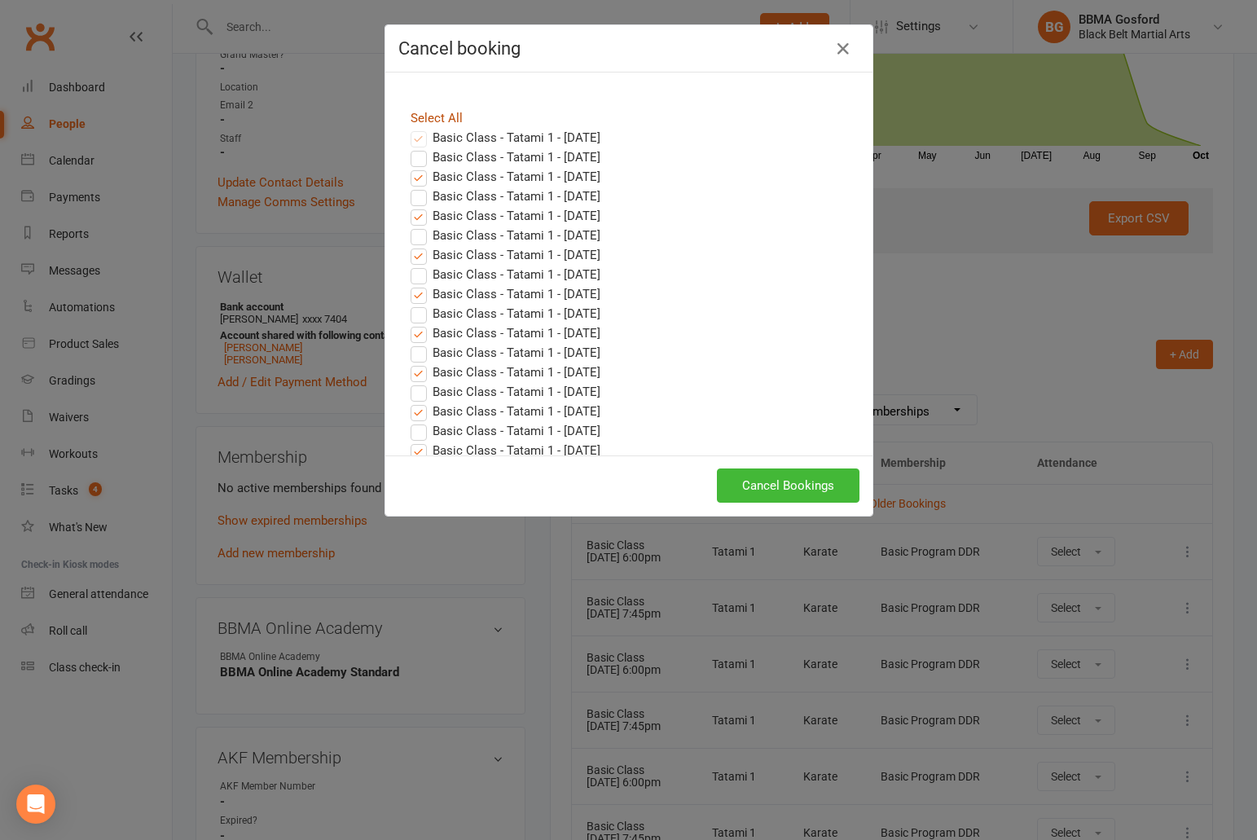
click at [427, 122] on link "Select All" at bounding box center [436, 118] width 52 height 15
checkbox input "true"
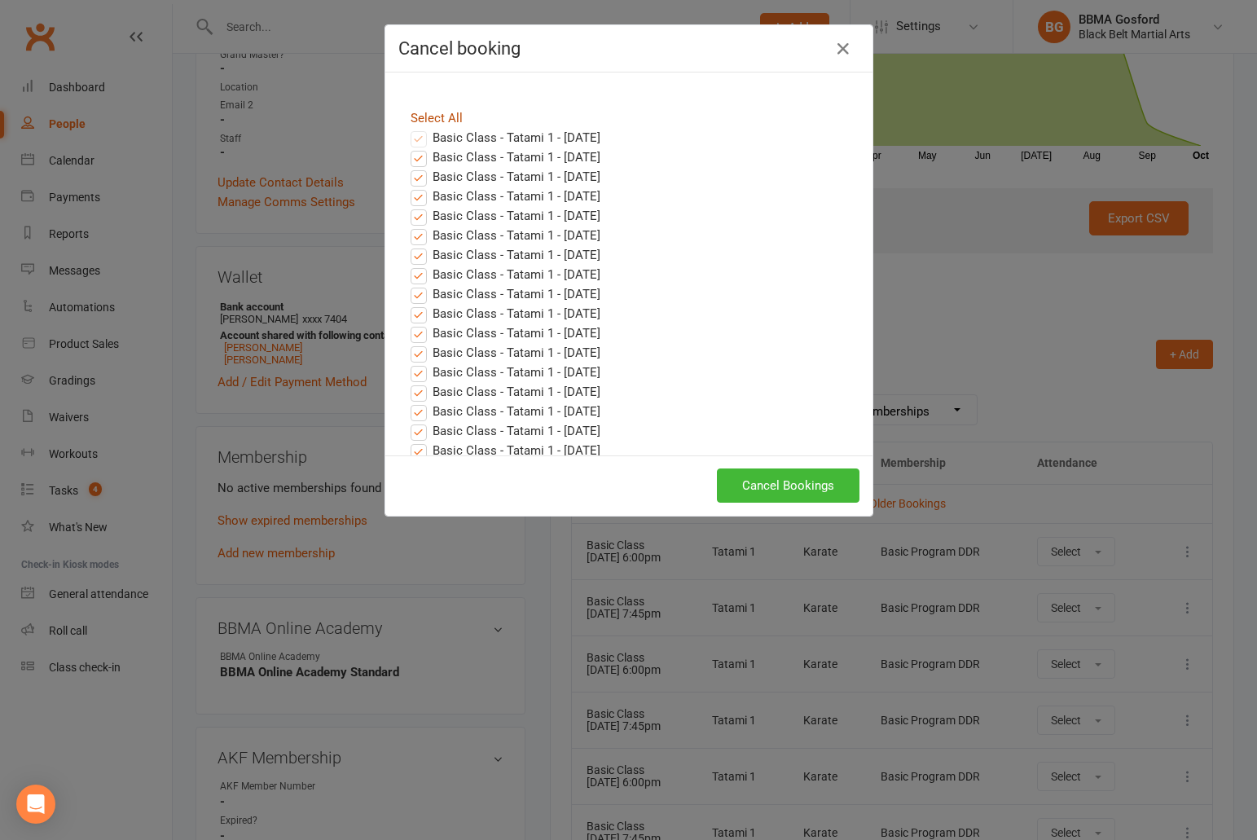
checkbox input "true"
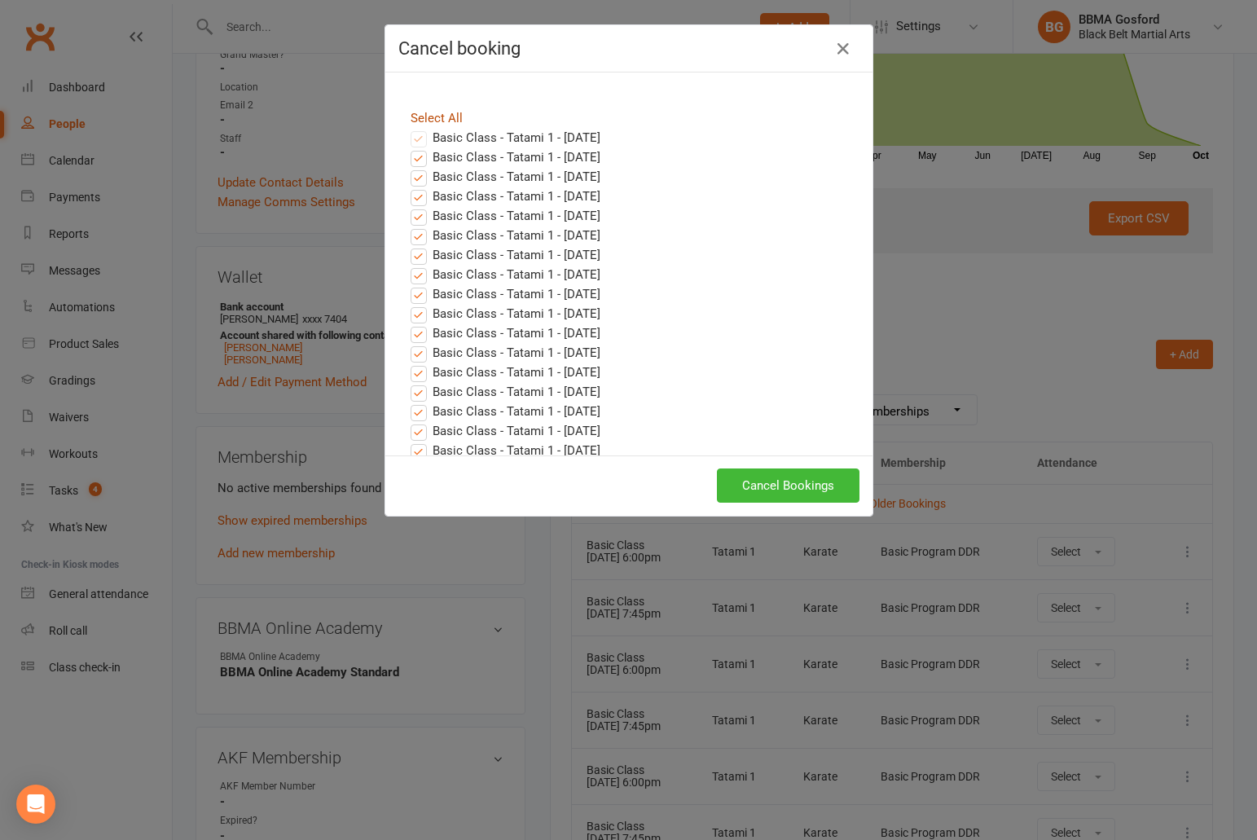
checkbox input "true"
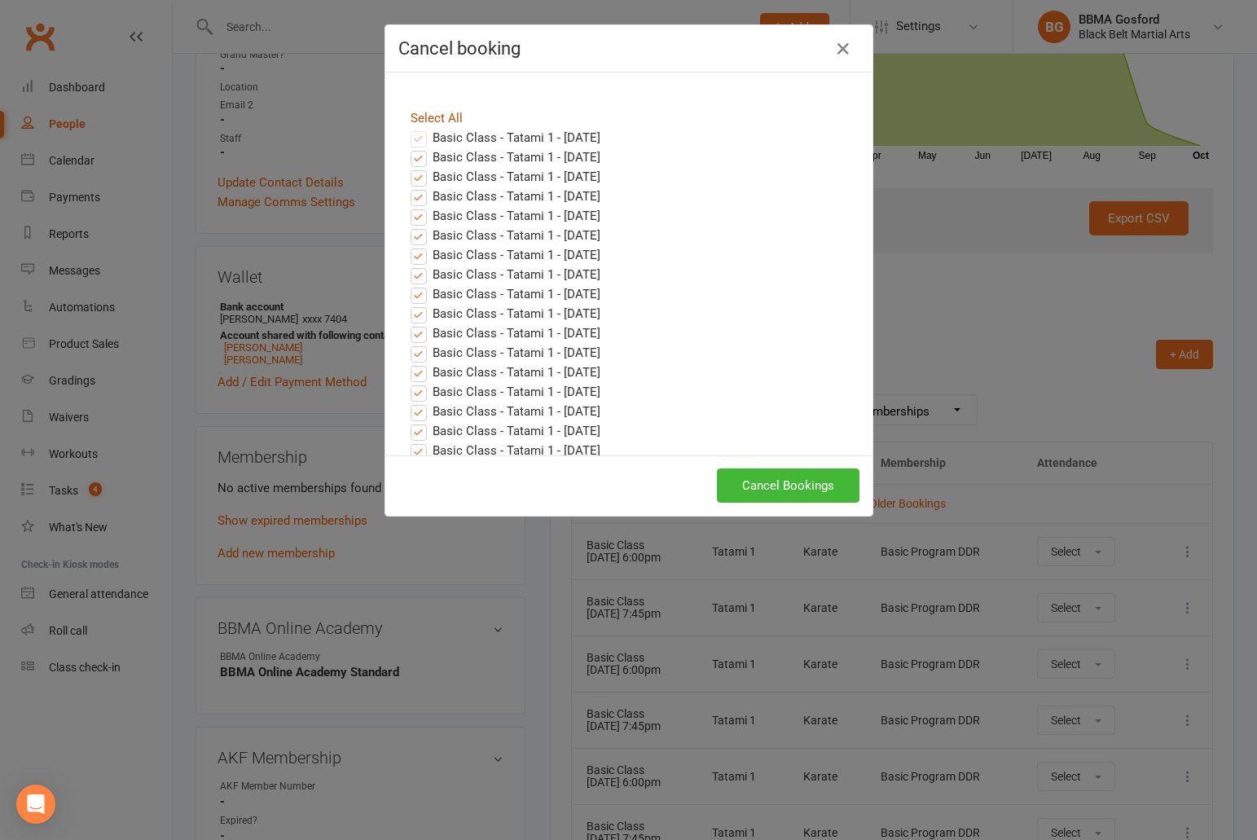
checkbox input "true"
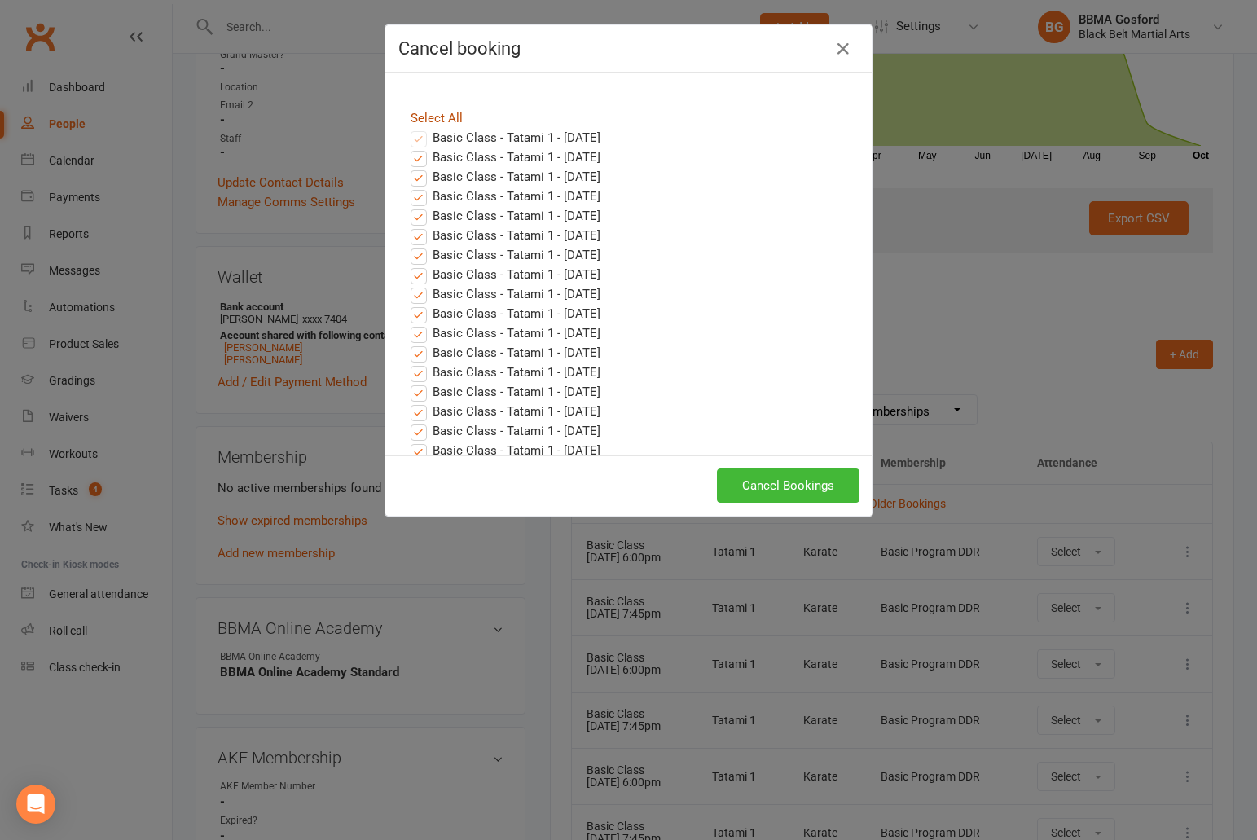
checkbox input "true"
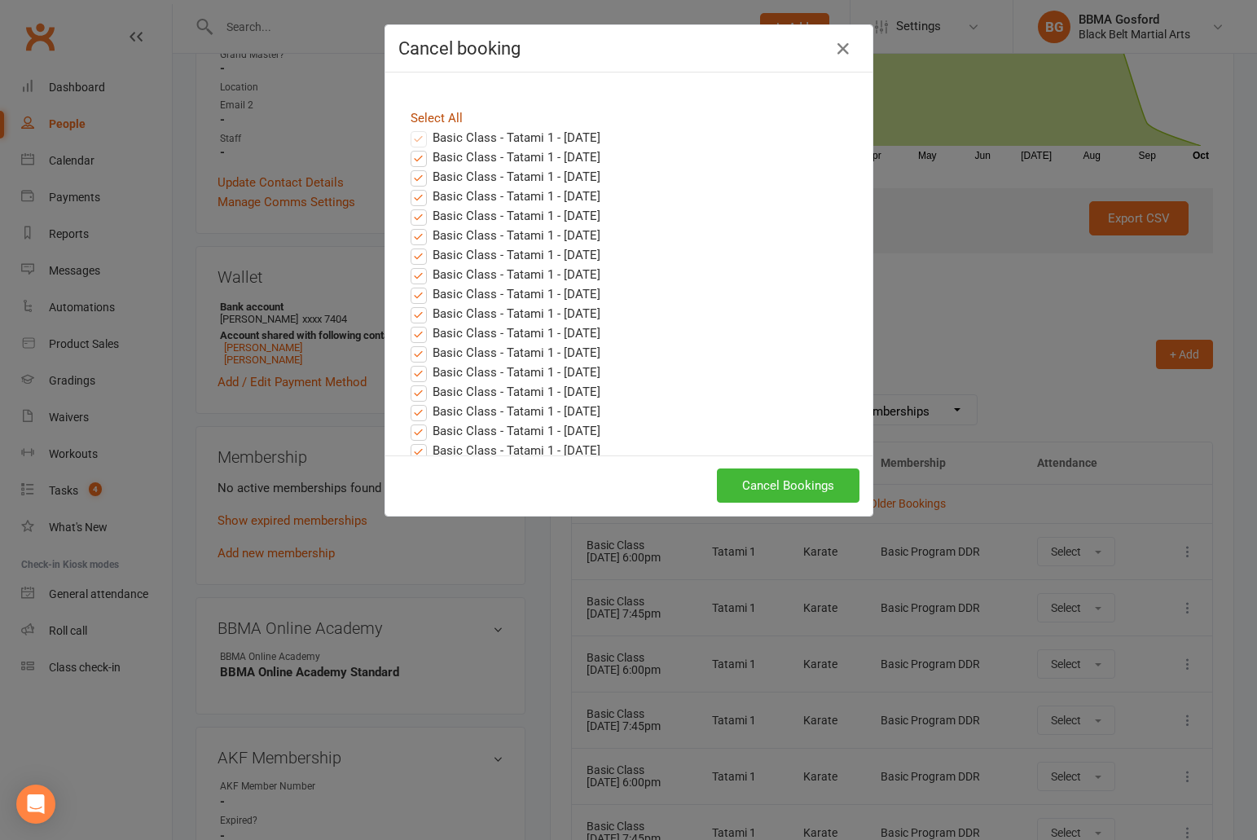
checkbox input "true"
click at [775, 507] on div "Cancel Bookings" at bounding box center [628, 485] width 487 height 60
click at [782, 489] on button "Cancel Bookings" at bounding box center [788, 485] width 143 height 34
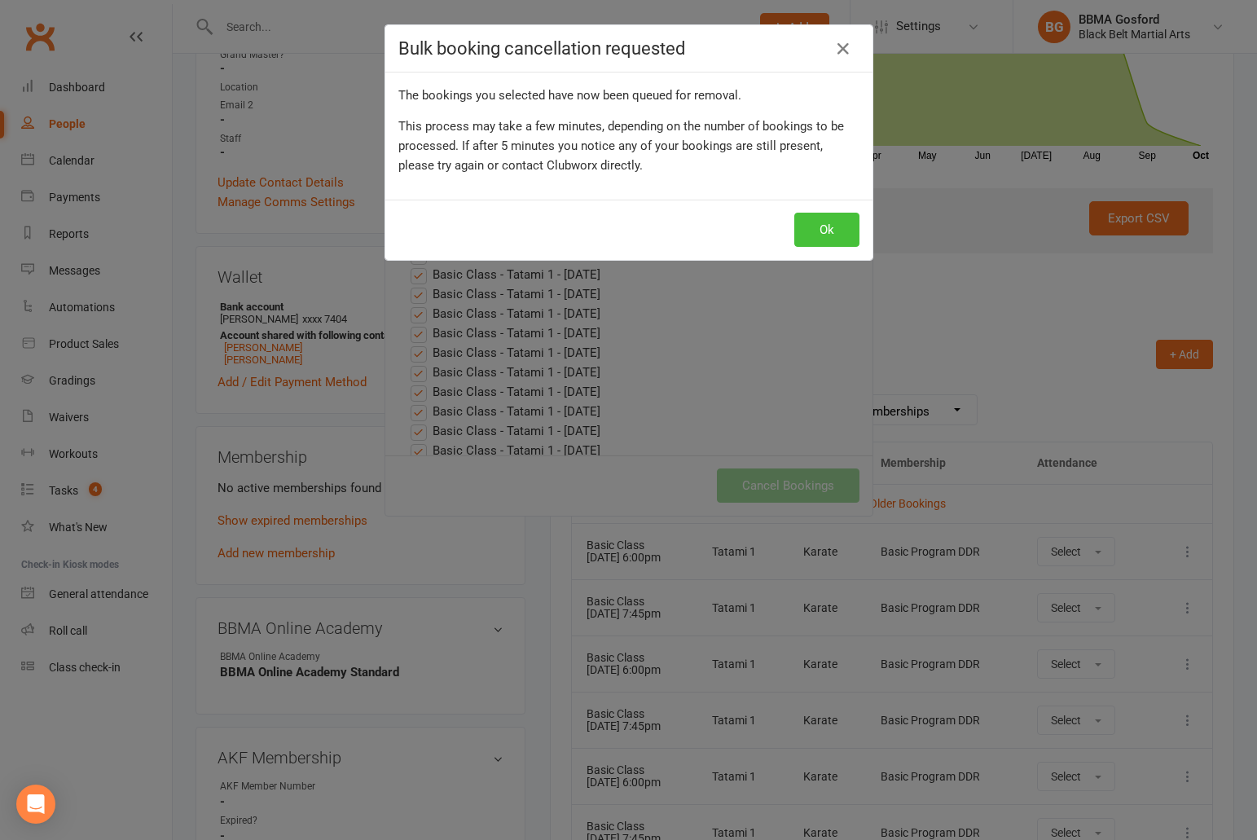
click at [818, 224] on button "Ok" at bounding box center [826, 230] width 65 height 34
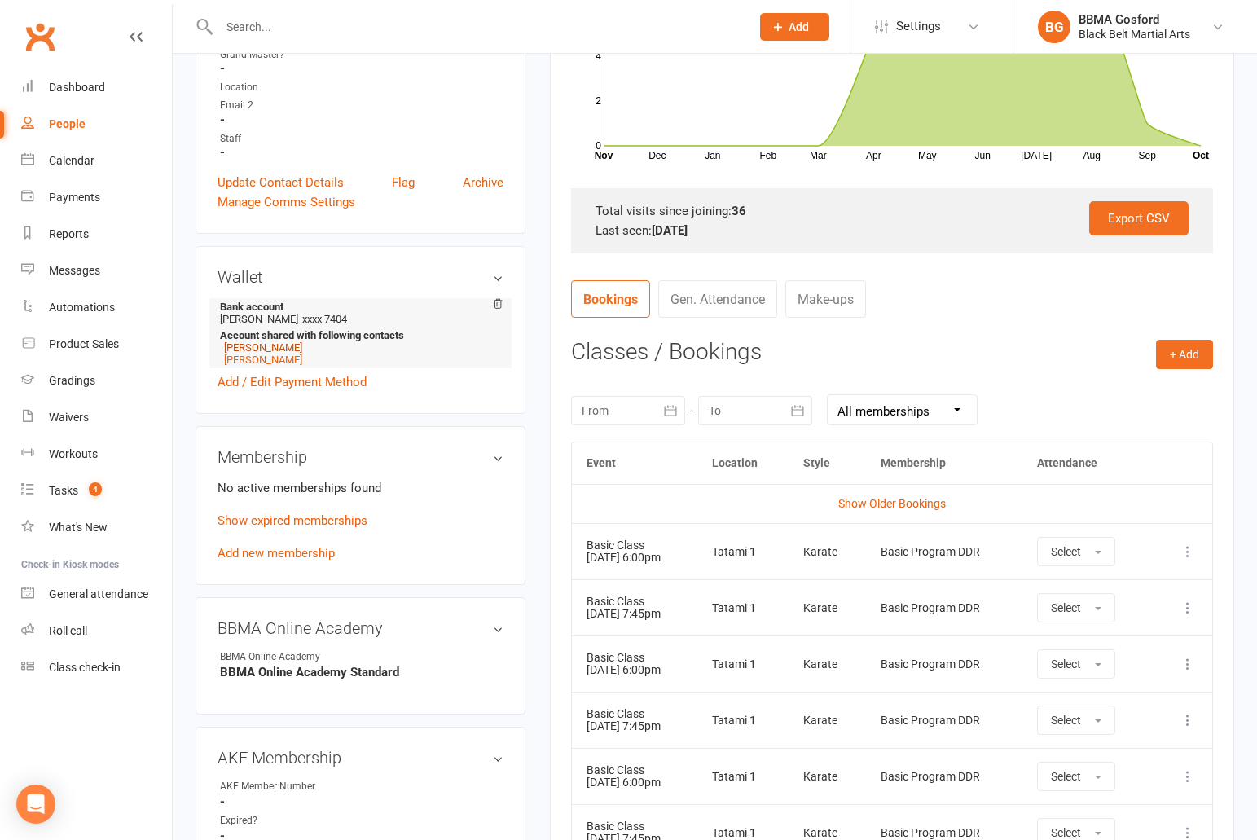
click at [254, 353] on link "Kathryn Gray" at bounding box center [263, 347] width 78 height 12
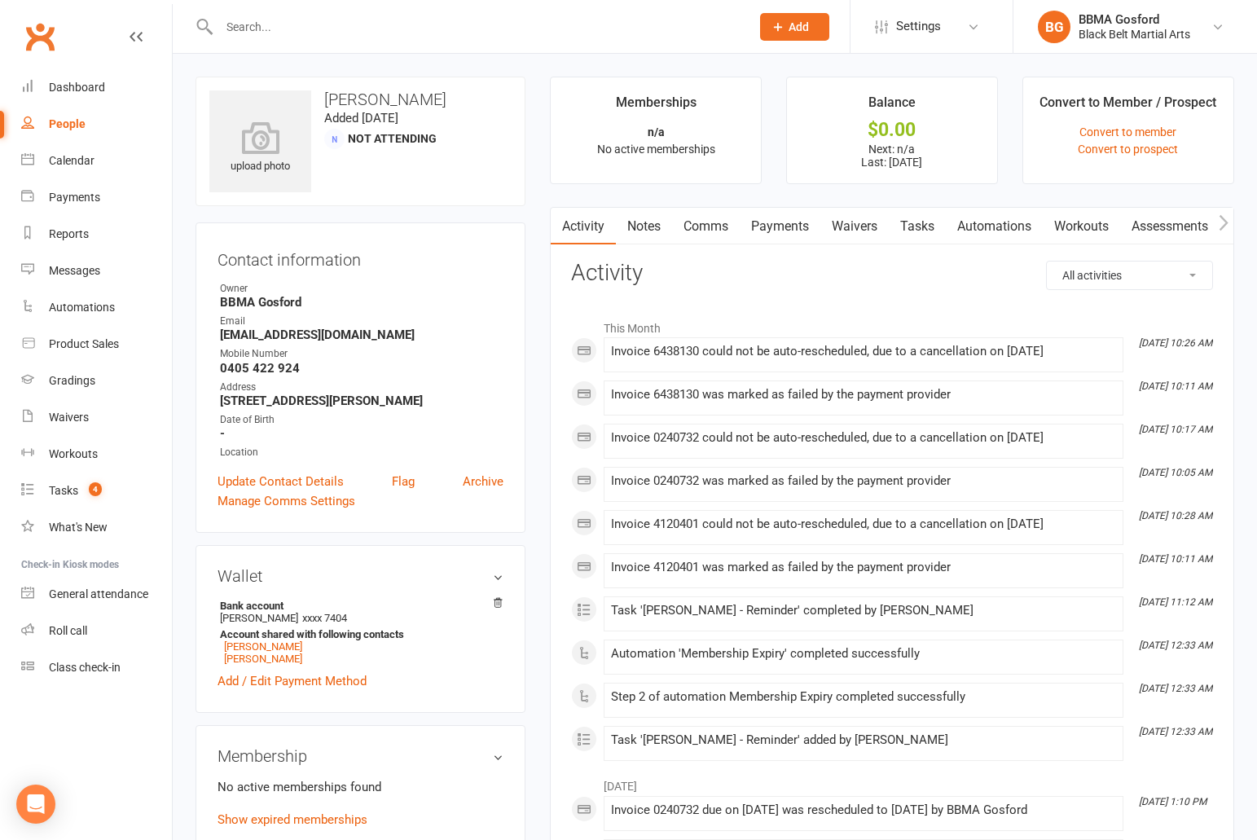
click at [240, 24] on input "text" at bounding box center [476, 26] width 524 height 23
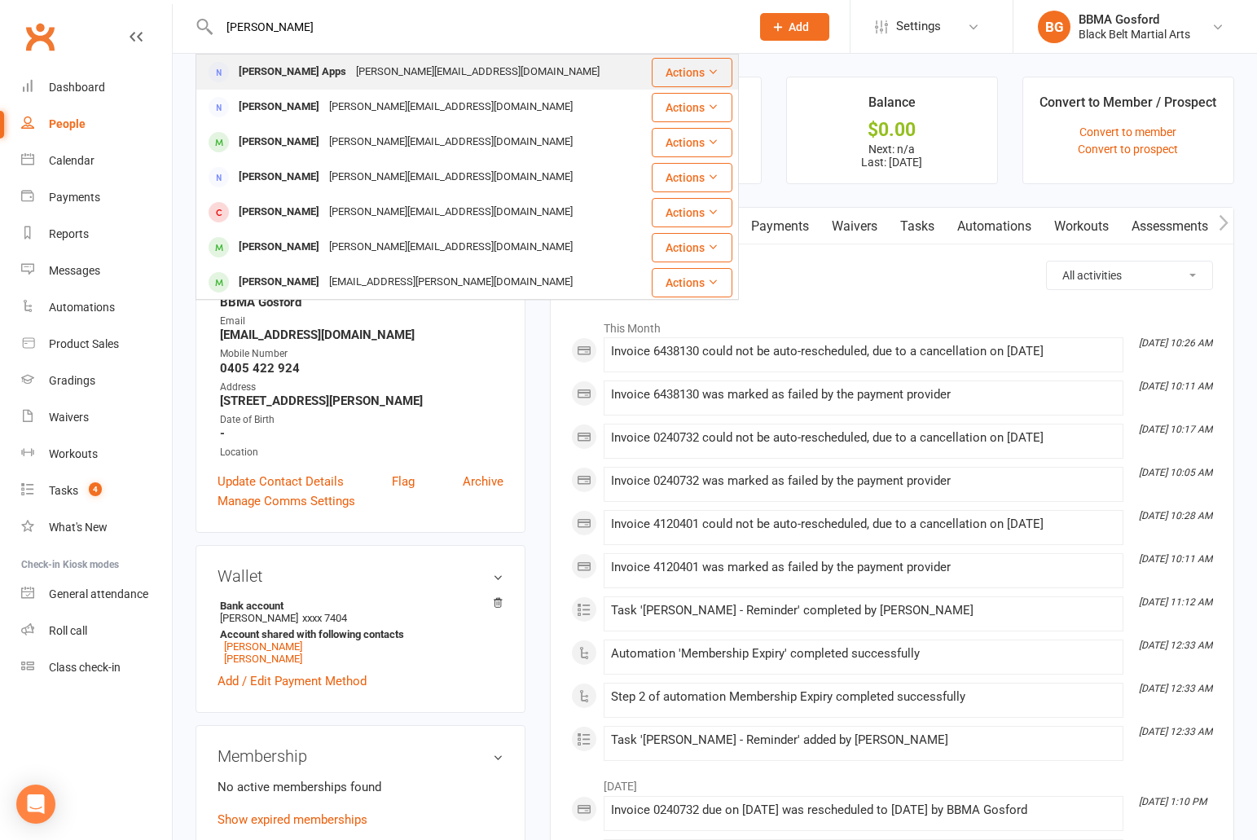
type input "jess apps"
click at [304, 56] on div "Jess Apps jessica.apps338@yahoo.com.au" at bounding box center [423, 71] width 453 height 33
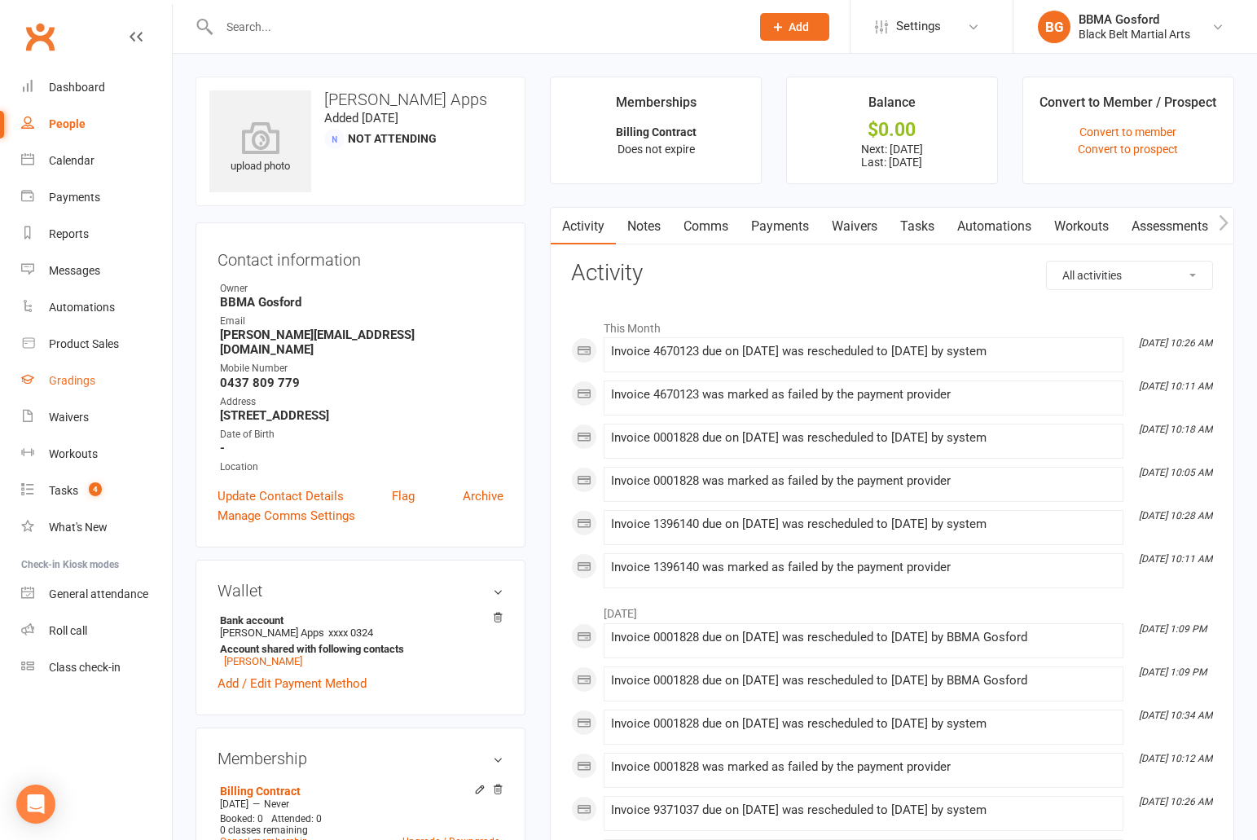
click at [64, 385] on div "Gradings" at bounding box center [72, 380] width 46 height 13
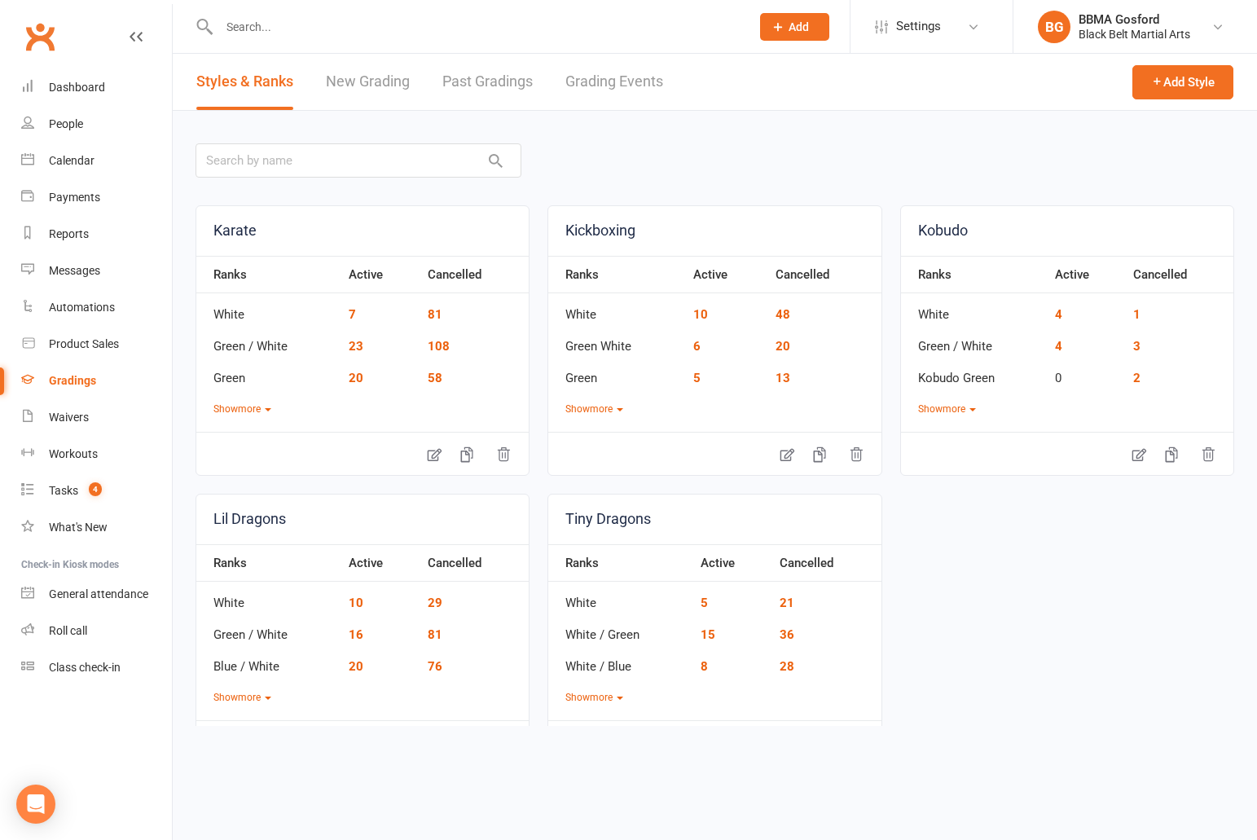
click at [376, 78] on link "New Grading" at bounding box center [368, 82] width 84 height 56
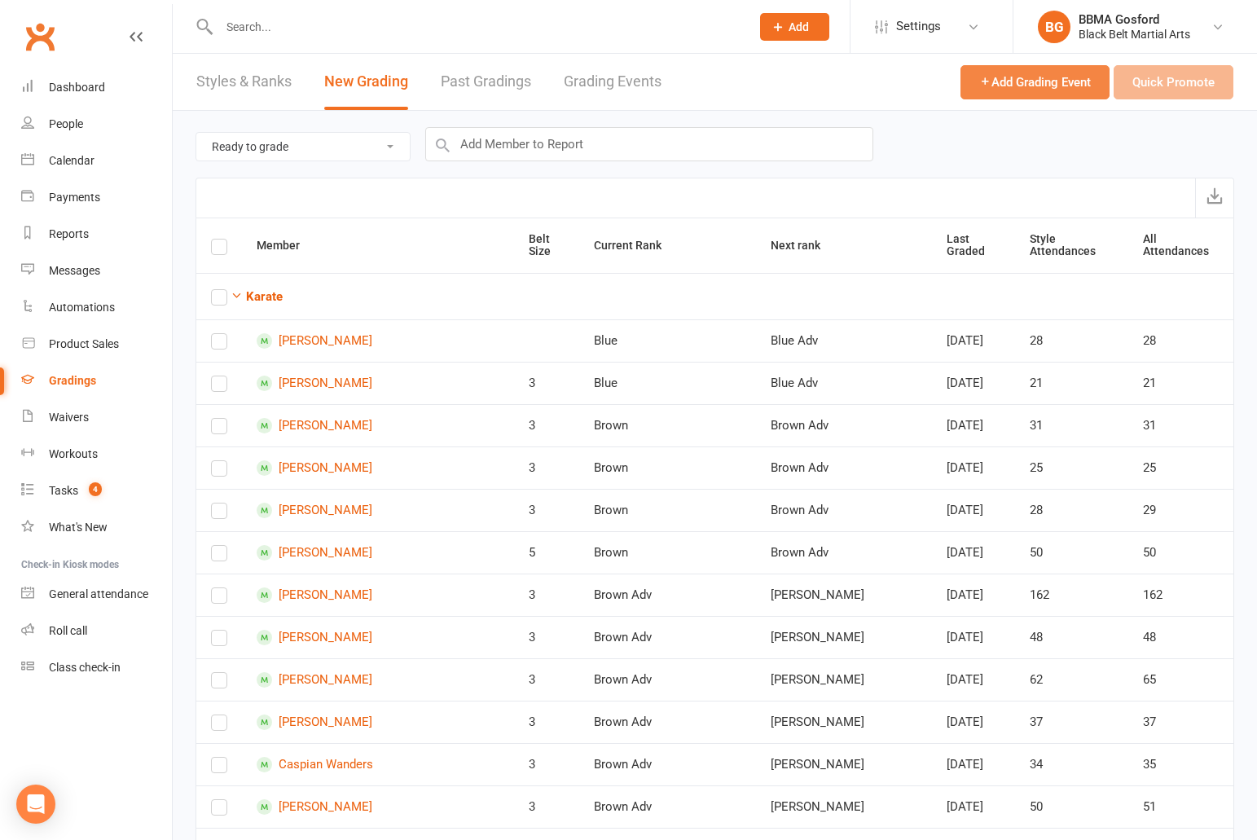
click at [1029, 85] on span "Add Grading Event" at bounding box center [1035, 82] width 112 height 15
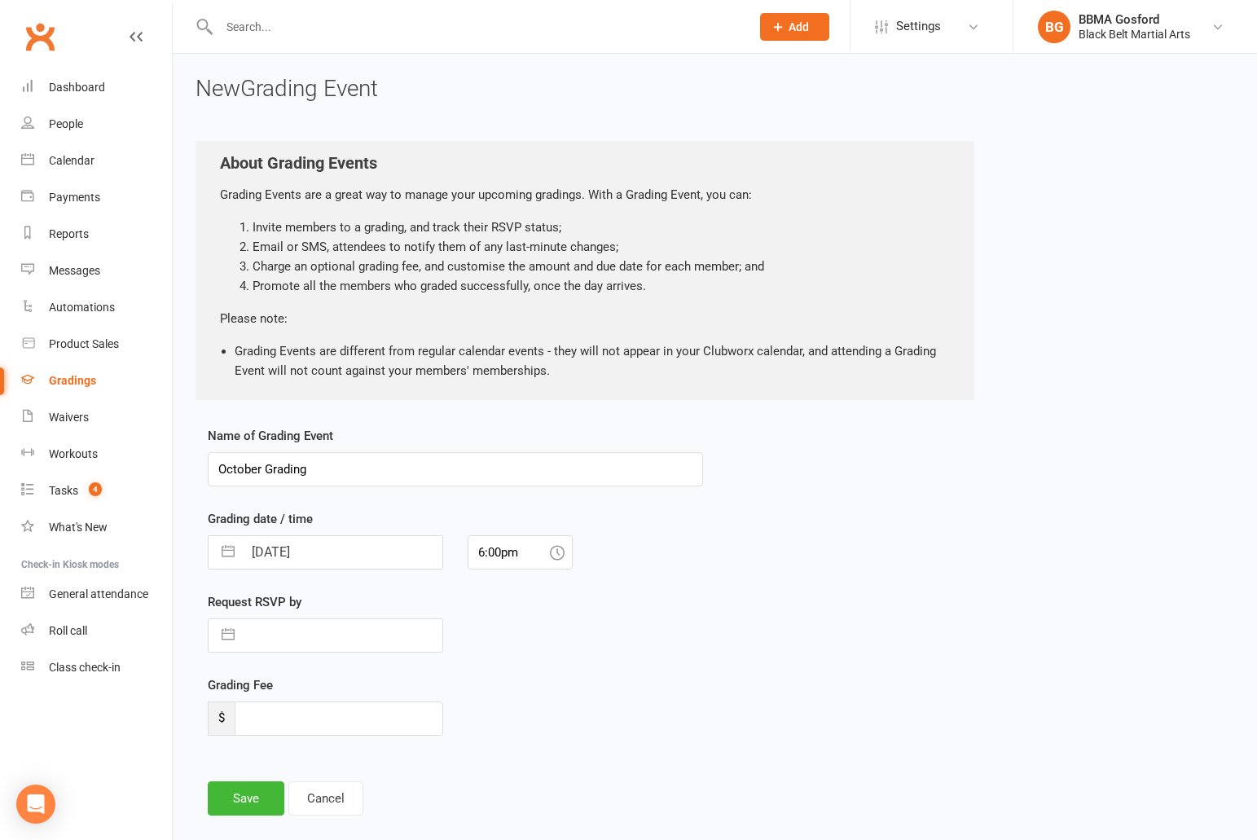
click at [340, 481] on input "October Grading" at bounding box center [455, 469] width 495 height 34
type input "Black Belt Grading October 2025"
click at [276, 560] on input "14 Oct 2025" at bounding box center [343, 552] width 200 height 33
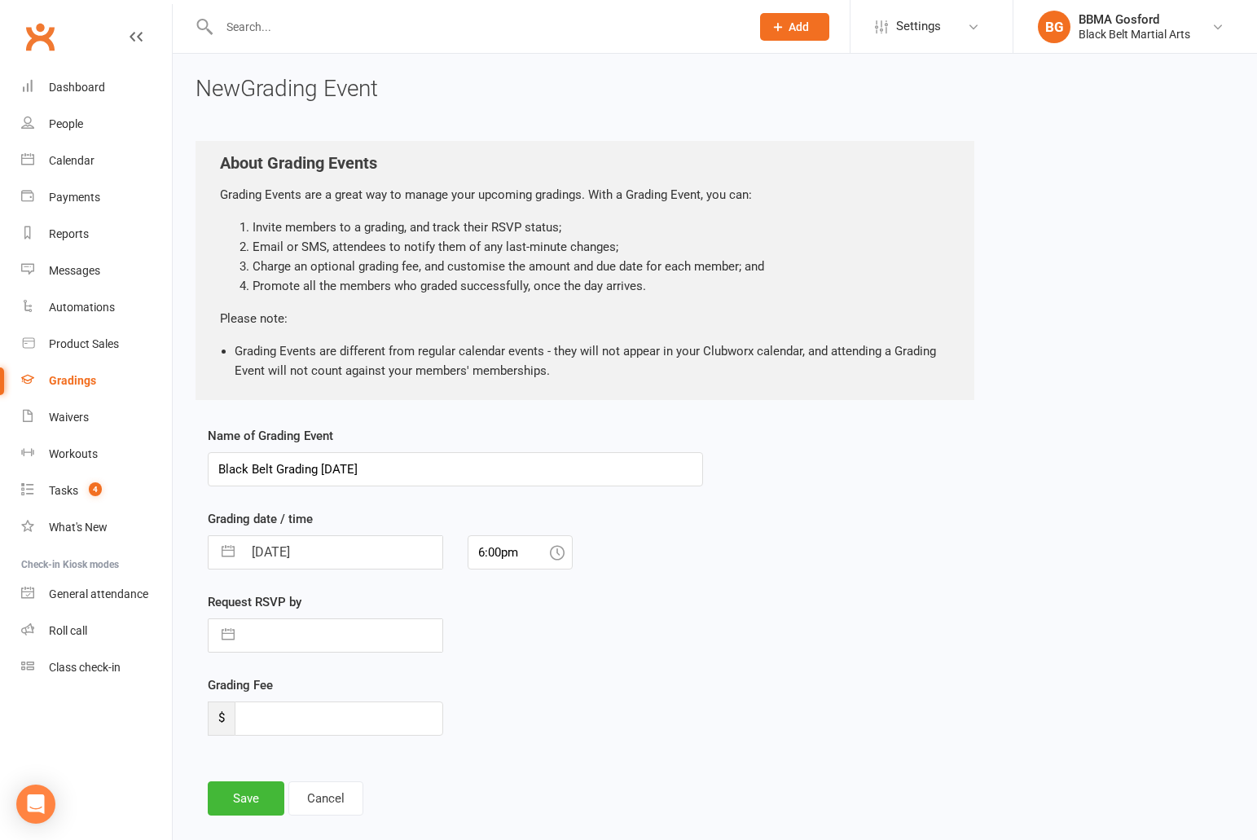
select select "8"
select select "2025"
select select "9"
select select "2025"
select select "10"
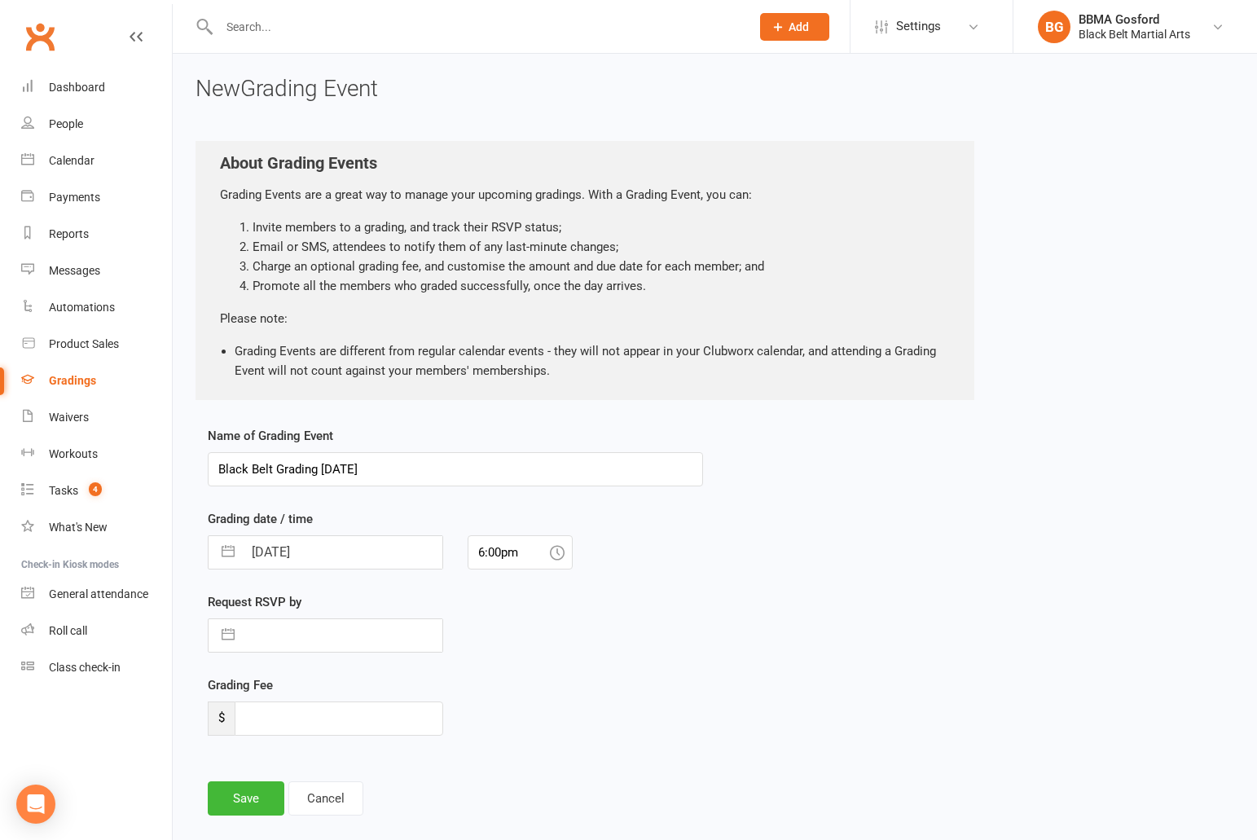
select select "2025"
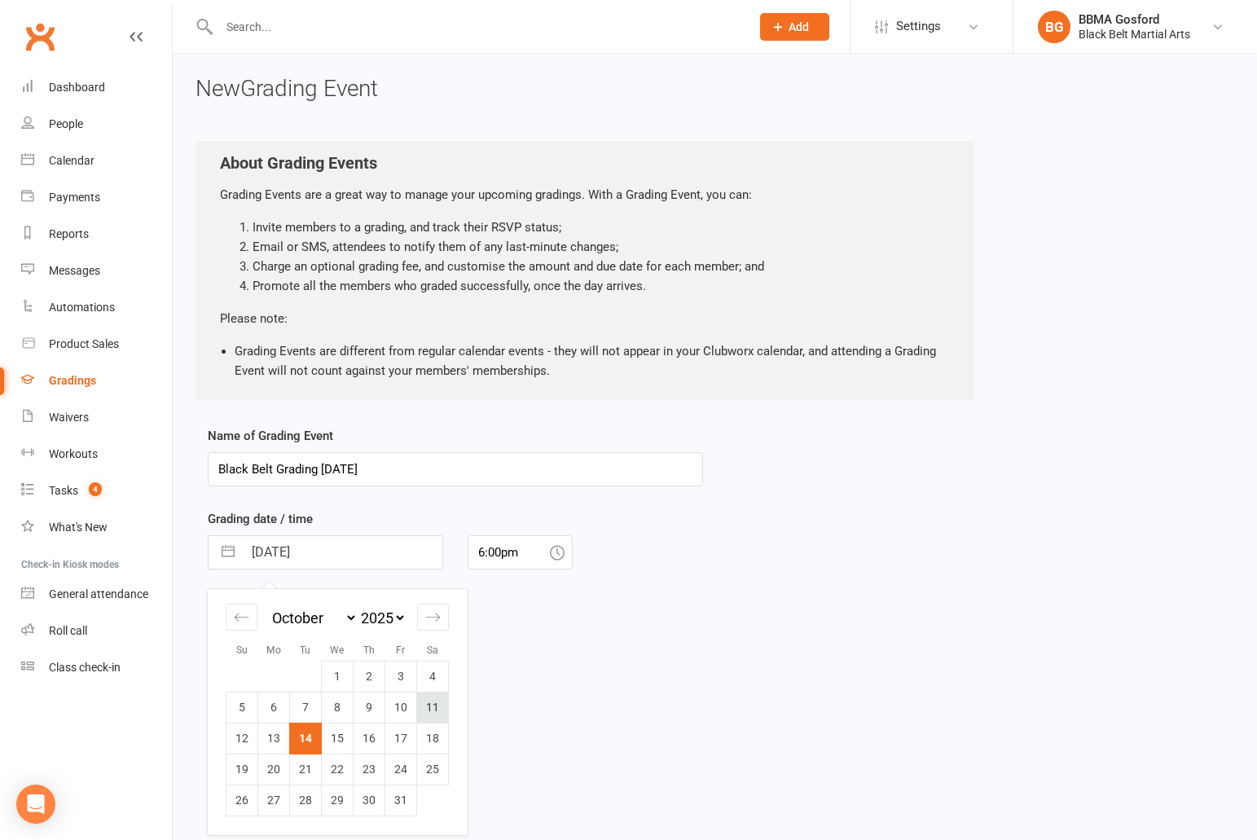
click at [430, 712] on td "11" at bounding box center [433, 706] width 32 height 31
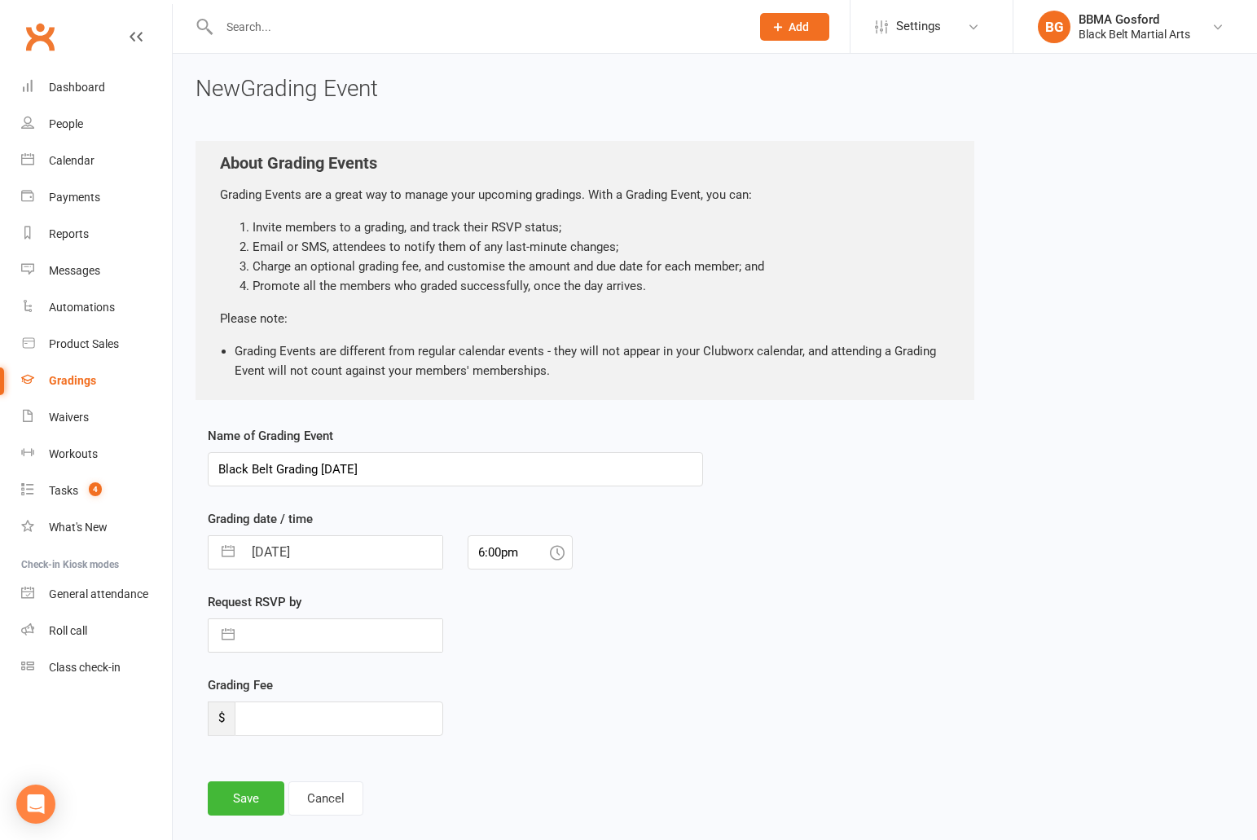
type input "11 Oct 2025"
click at [488, 553] on input "6:00pm" at bounding box center [519, 552] width 105 height 34
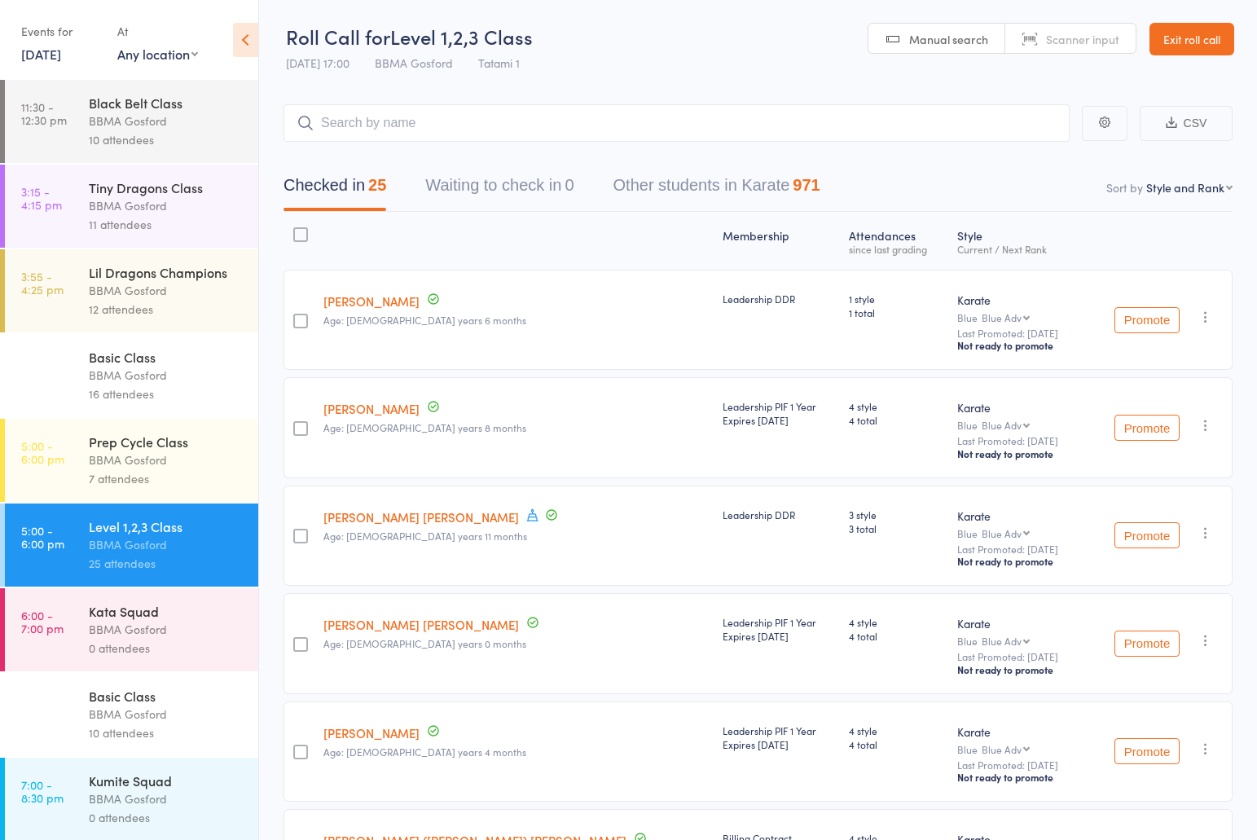
click at [174, 620] on div "Kata Squad" at bounding box center [167, 611] width 156 height 18
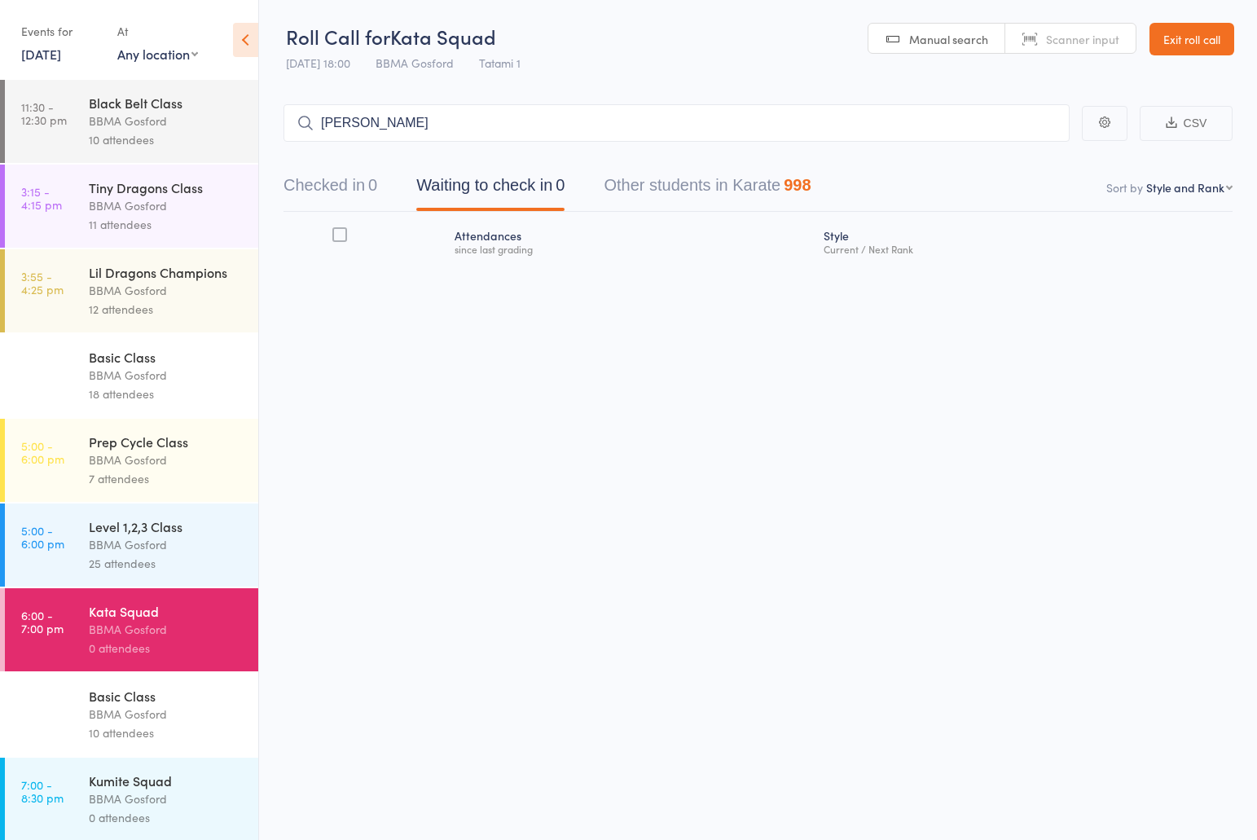
type input "[PERSON_NAME]"
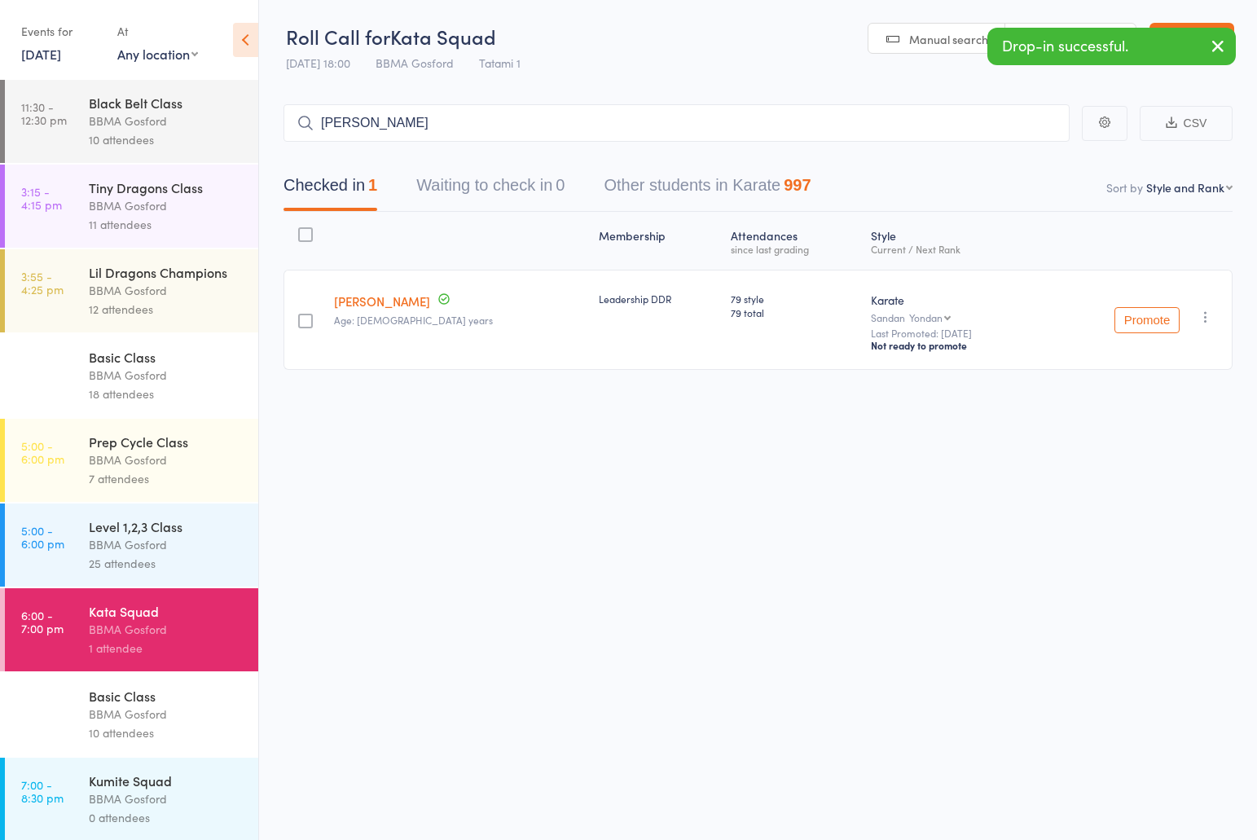
type input "[PERSON_NAME]"
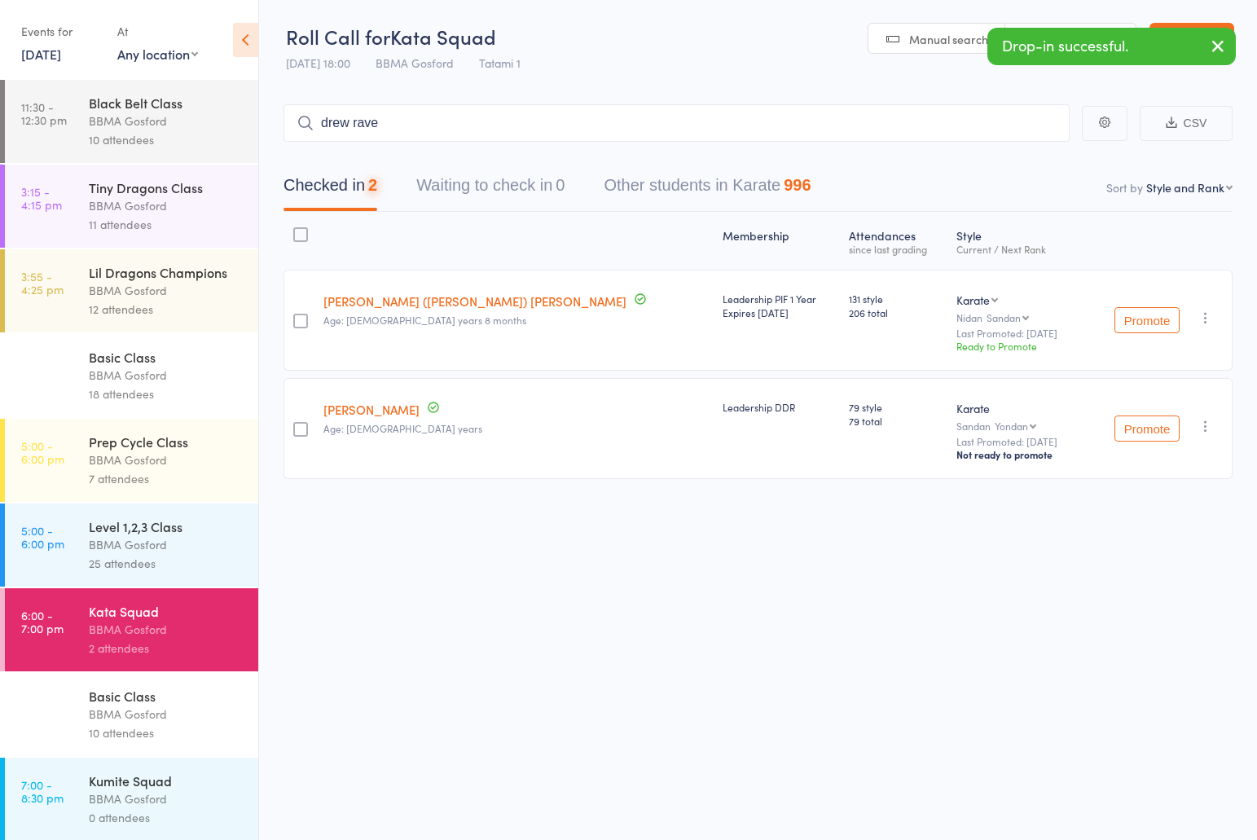
type input "[PERSON_NAME]"
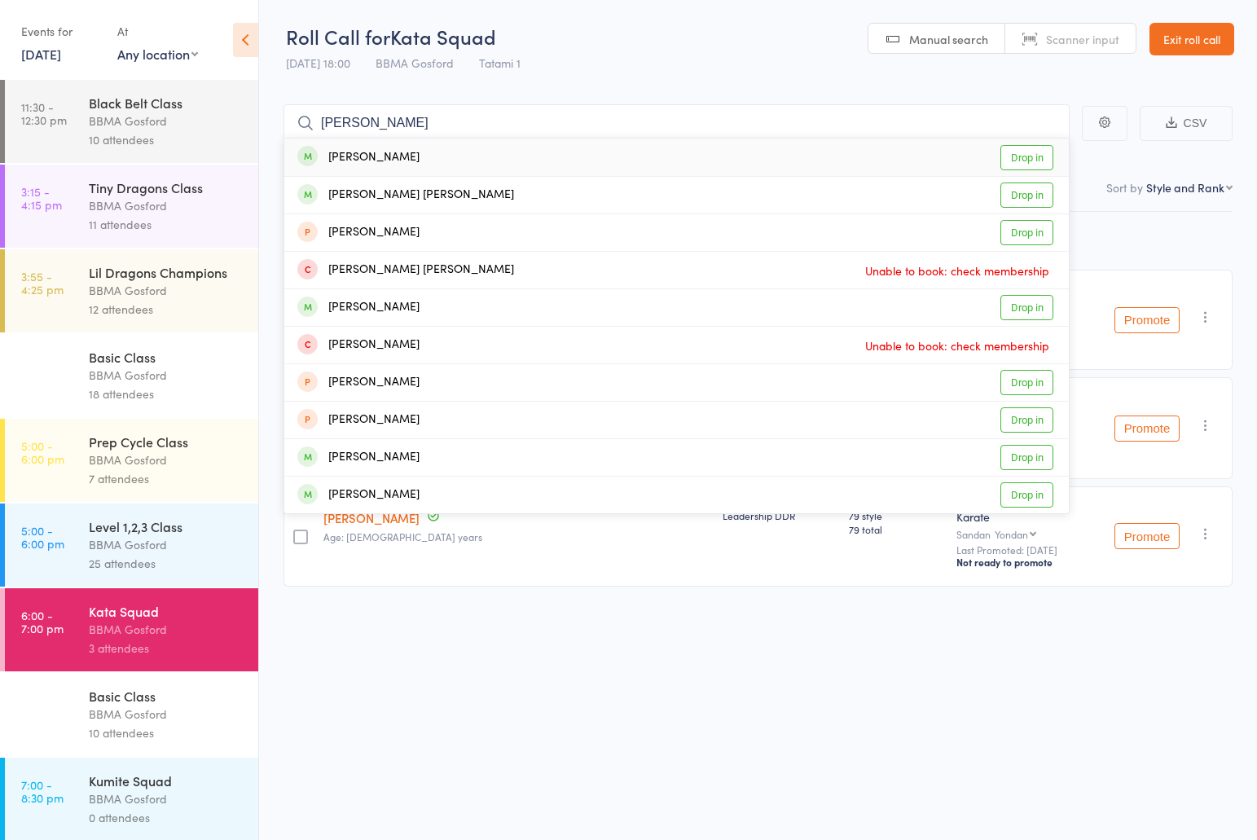
type input "[PERSON_NAME]"
click at [365, 166] on div "[PERSON_NAME]" at bounding box center [358, 157] width 122 height 19
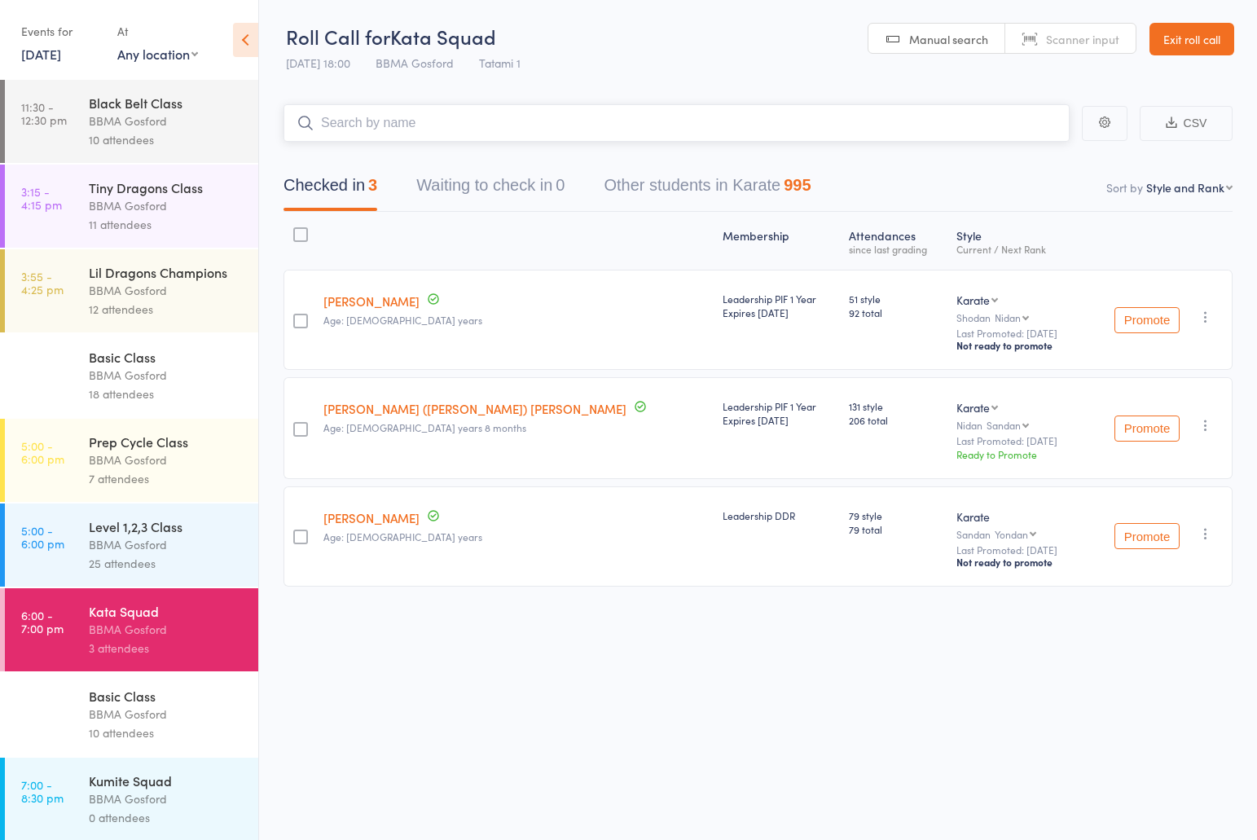
click at [419, 134] on input "search" at bounding box center [676, 122] width 786 height 37
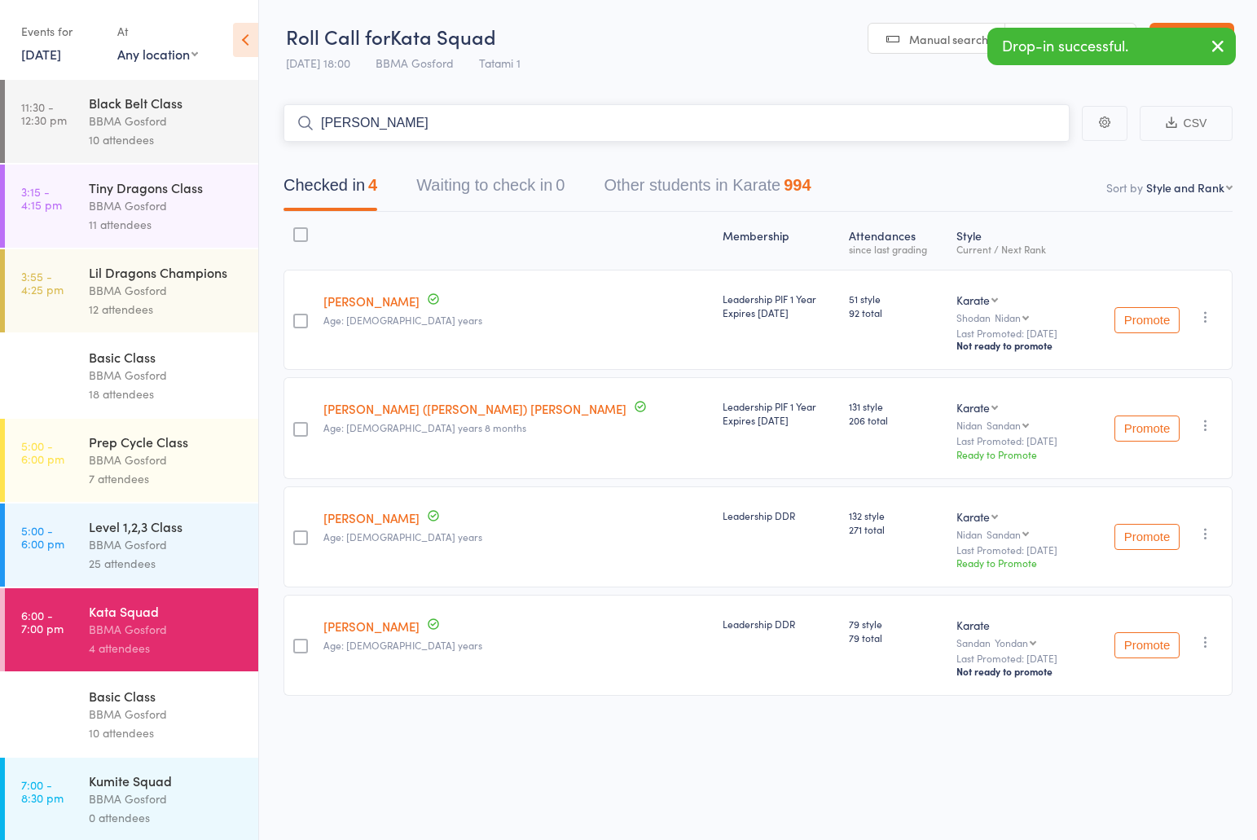
type input "[PERSON_NAME]"
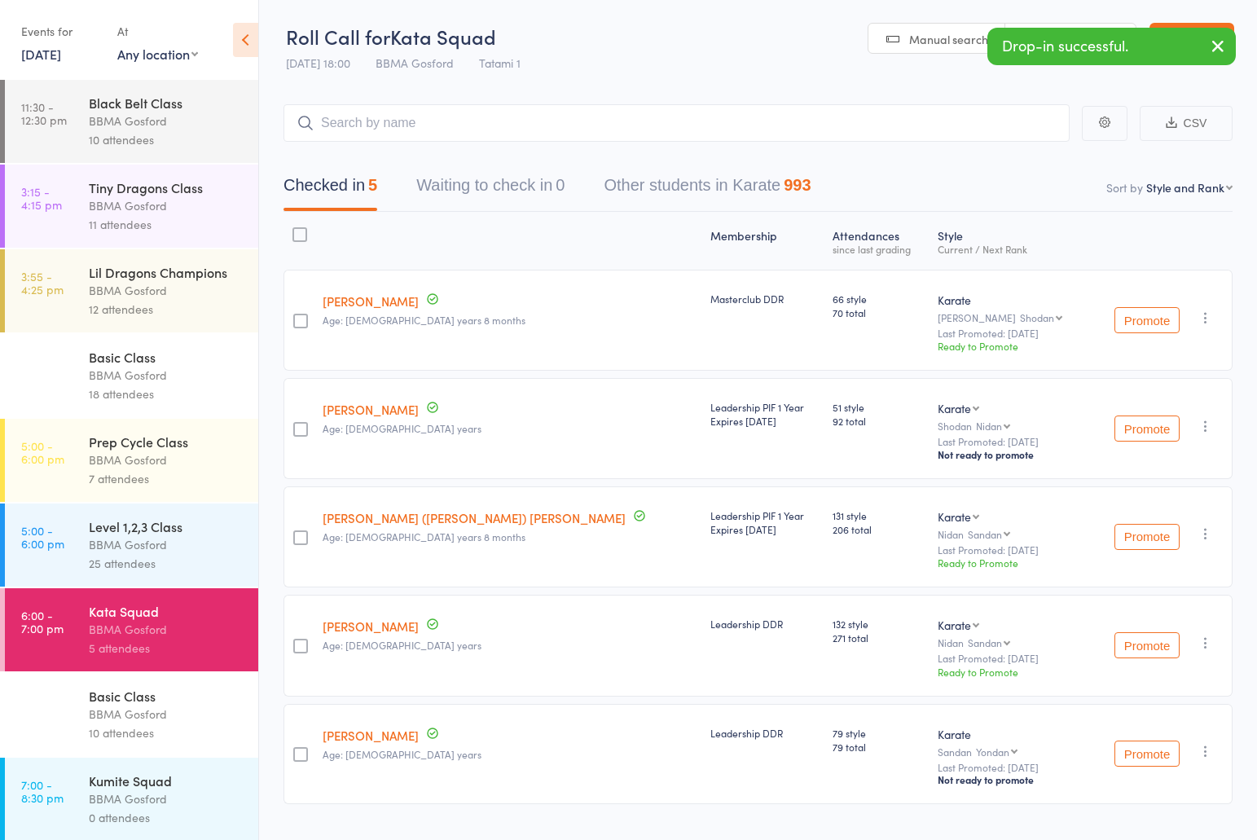
click at [144, 704] on div "Basic Class" at bounding box center [167, 696] width 156 height 18
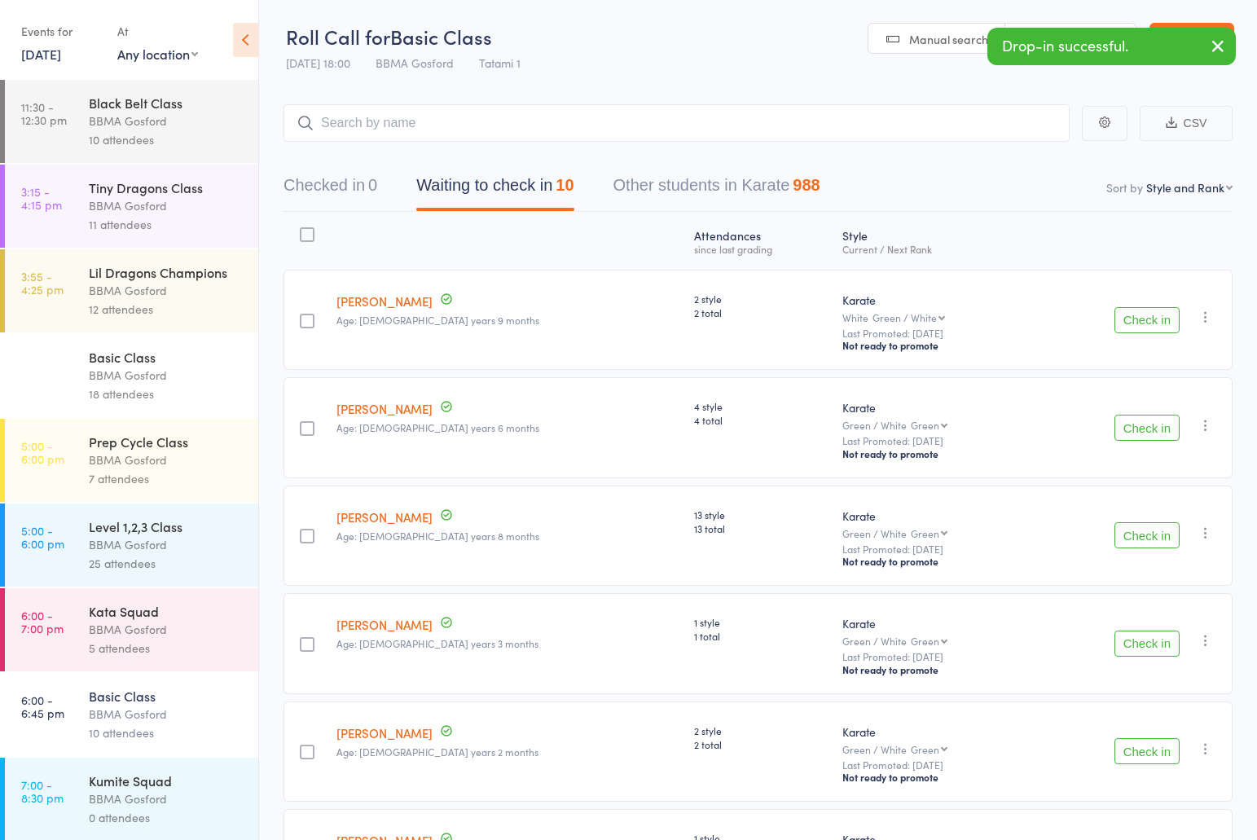
click at [423, 124] on input "search" at bounding box center [676, 122] width 786 height 37
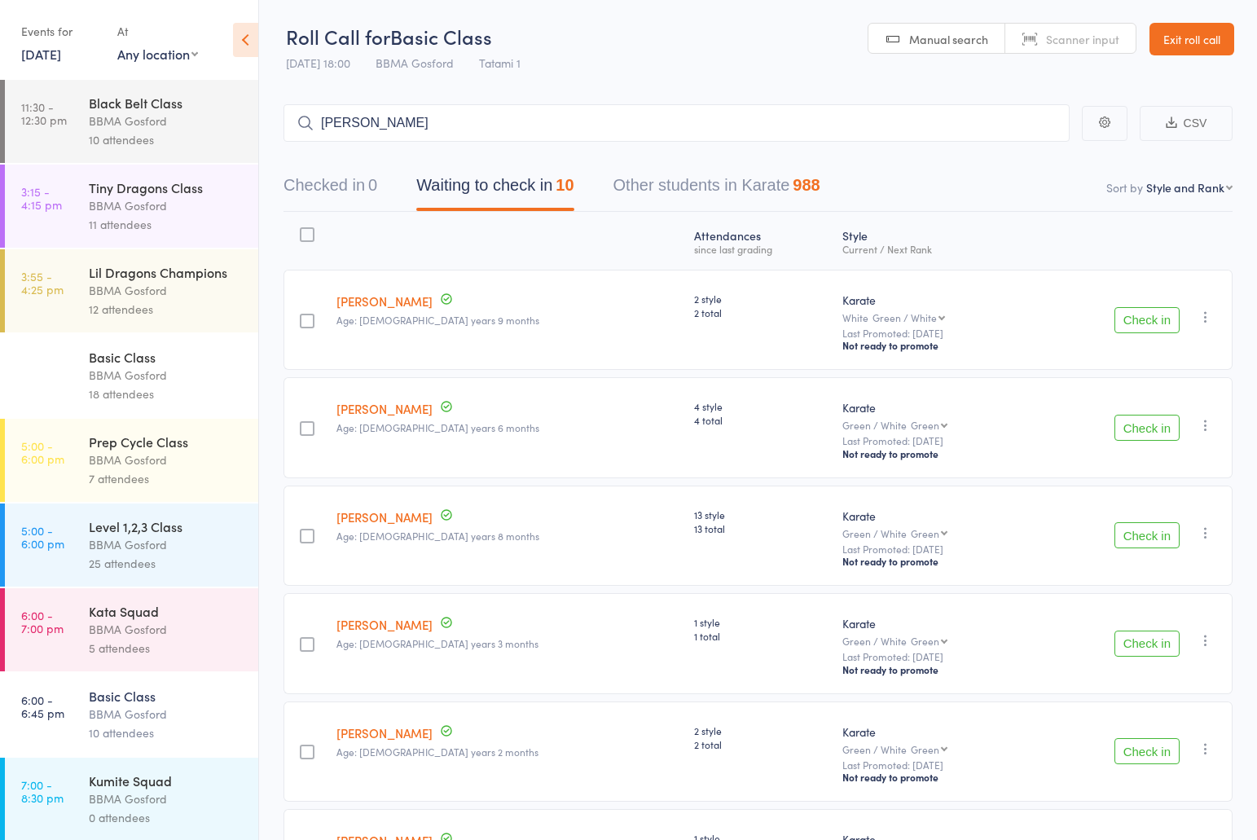
type input "[PERSON_NAME]"
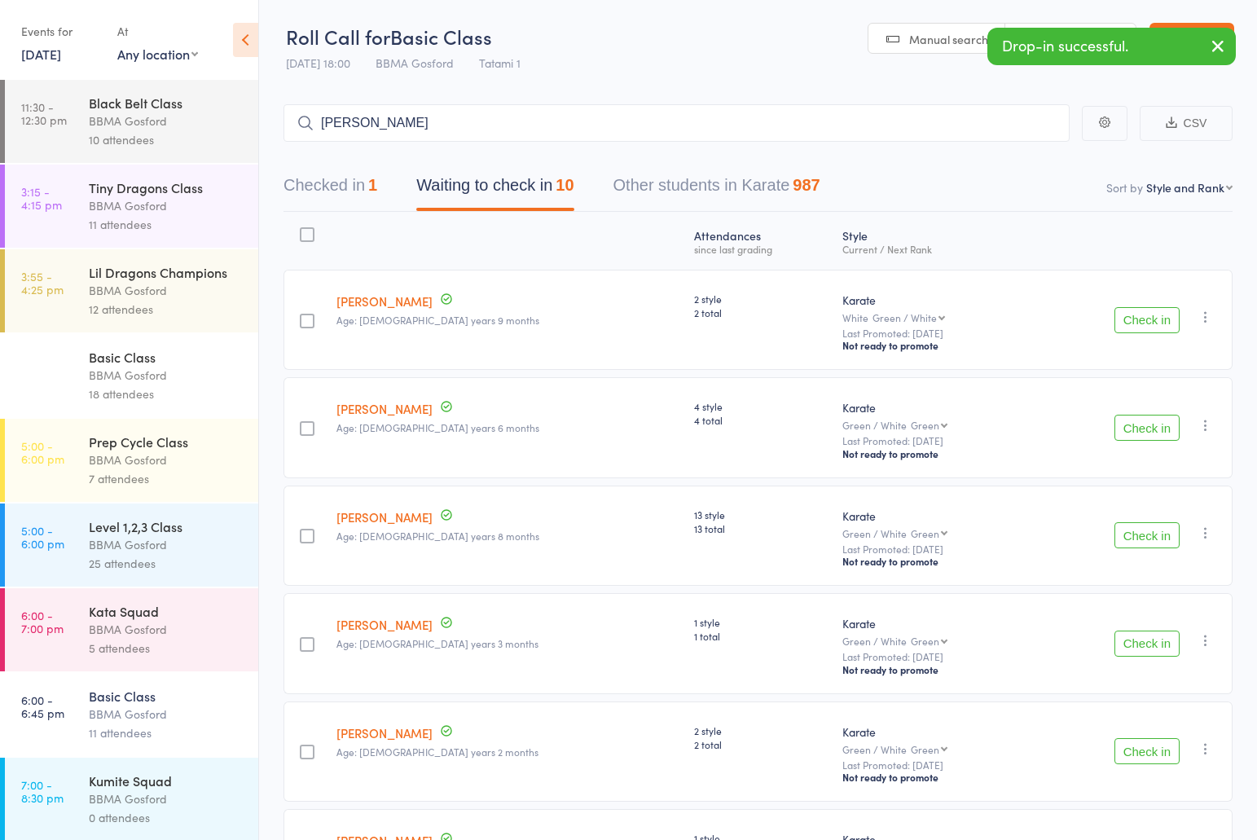
type input "[PERSON_NAME] [PERSON_NAME]"
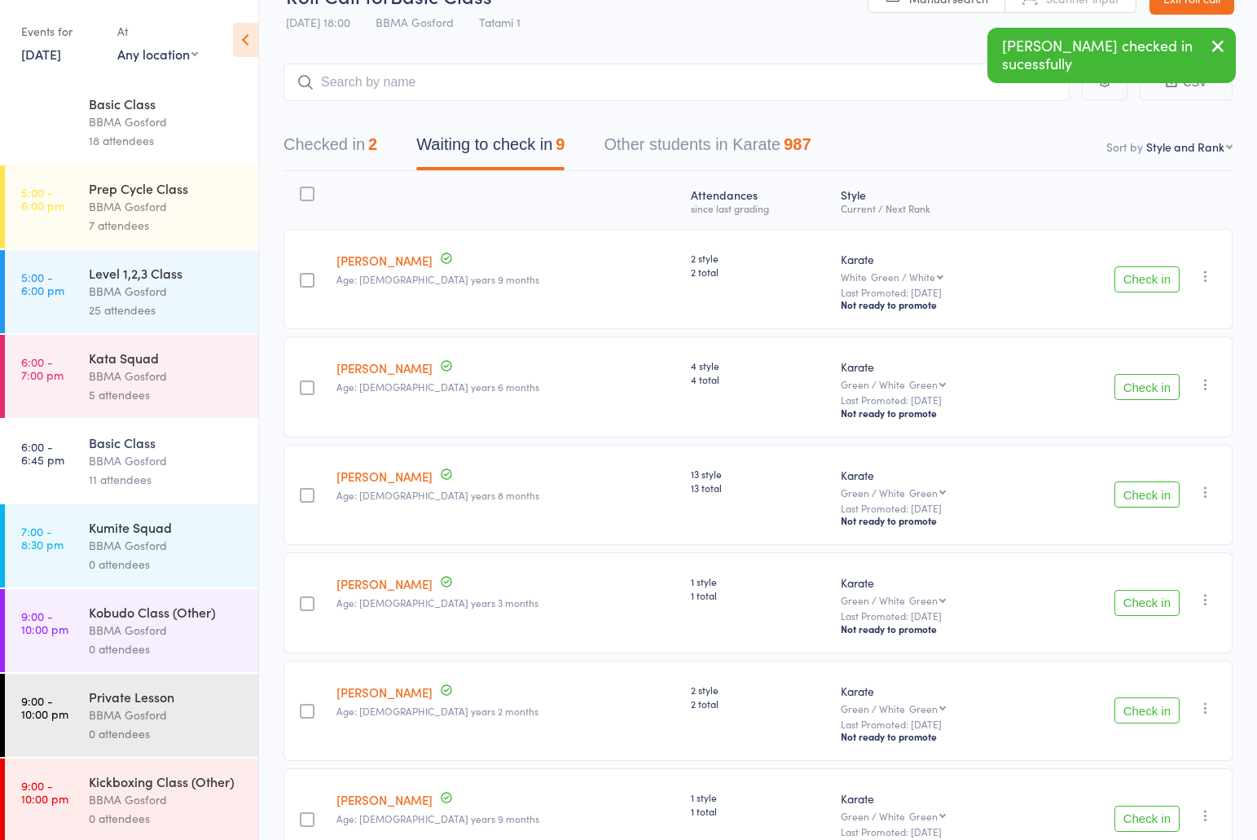
scroll to position [255, 0]
click at [152, 381] on div "BBMA Gosford" at bounding box center [167, 374] width 156 height 19
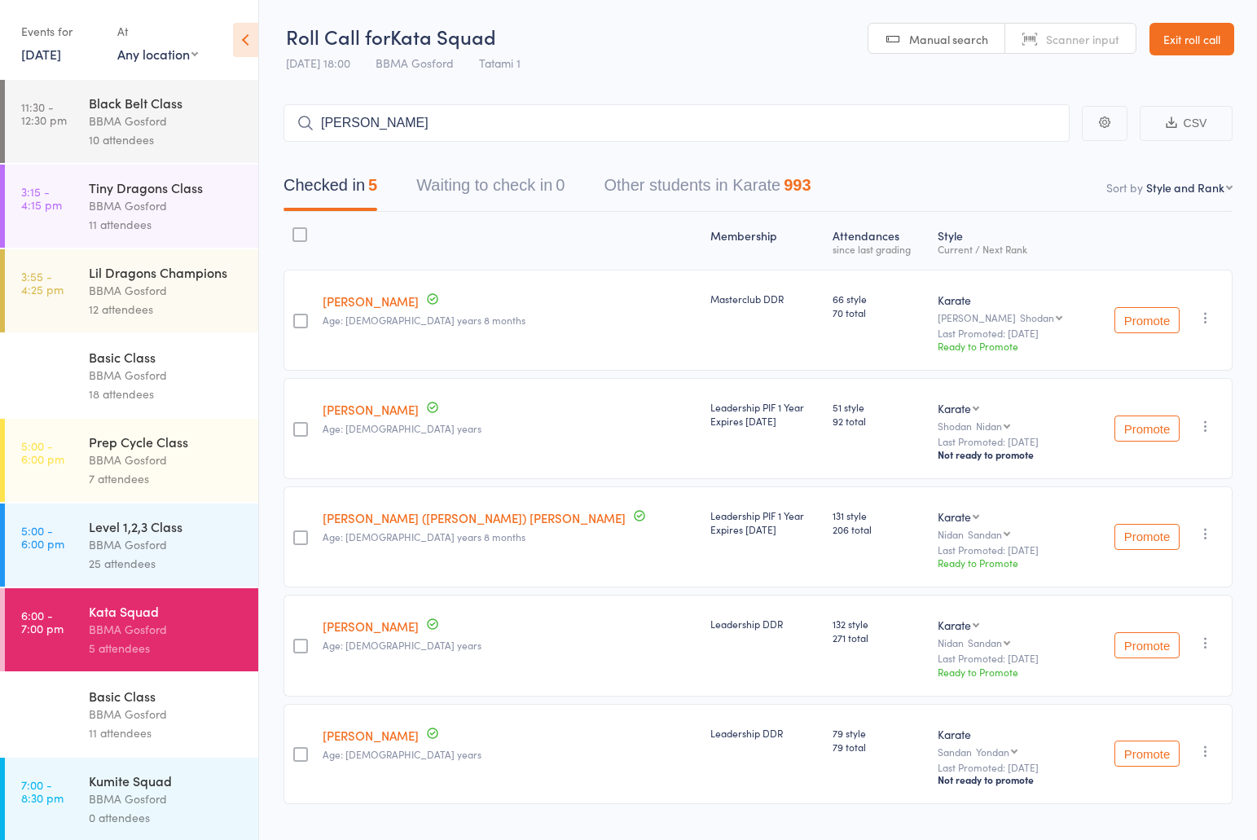
type input "[PERSON_NAME]"
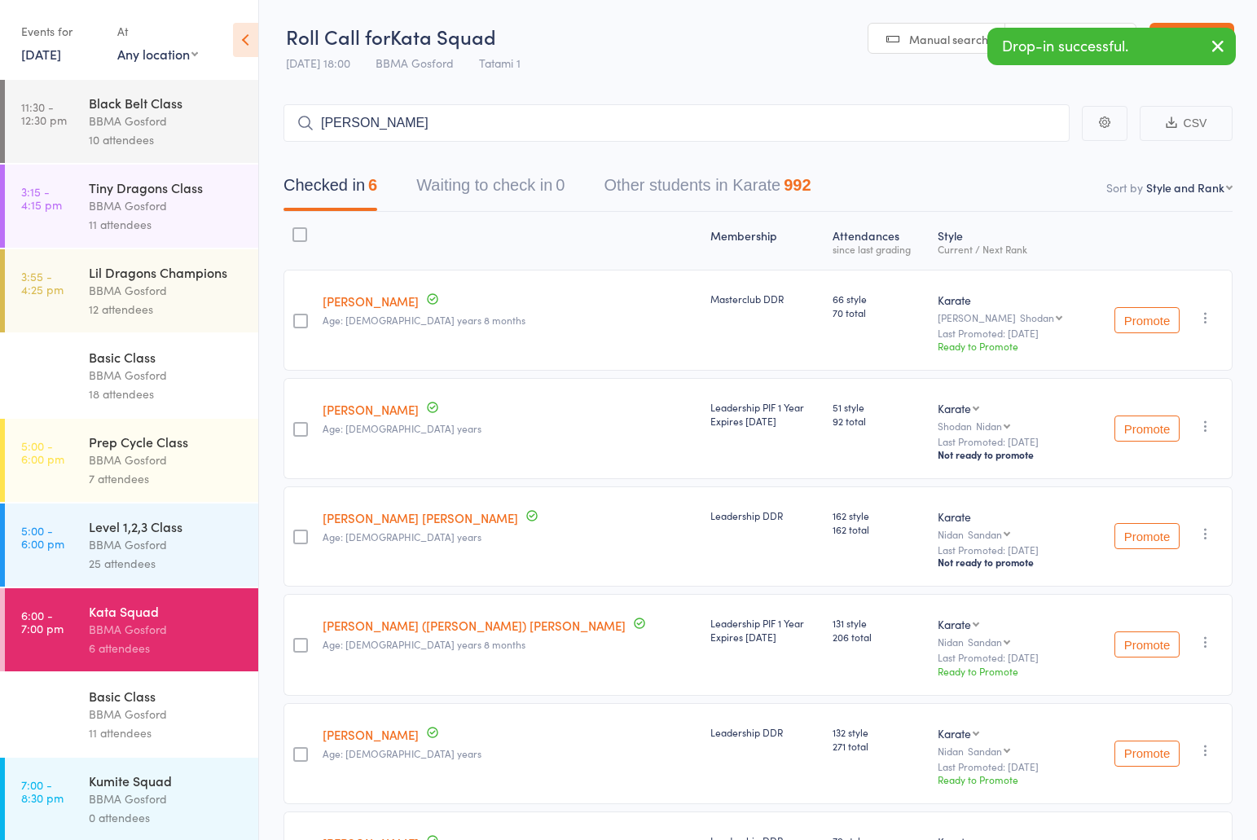
type input "[PERSON_NAME]"
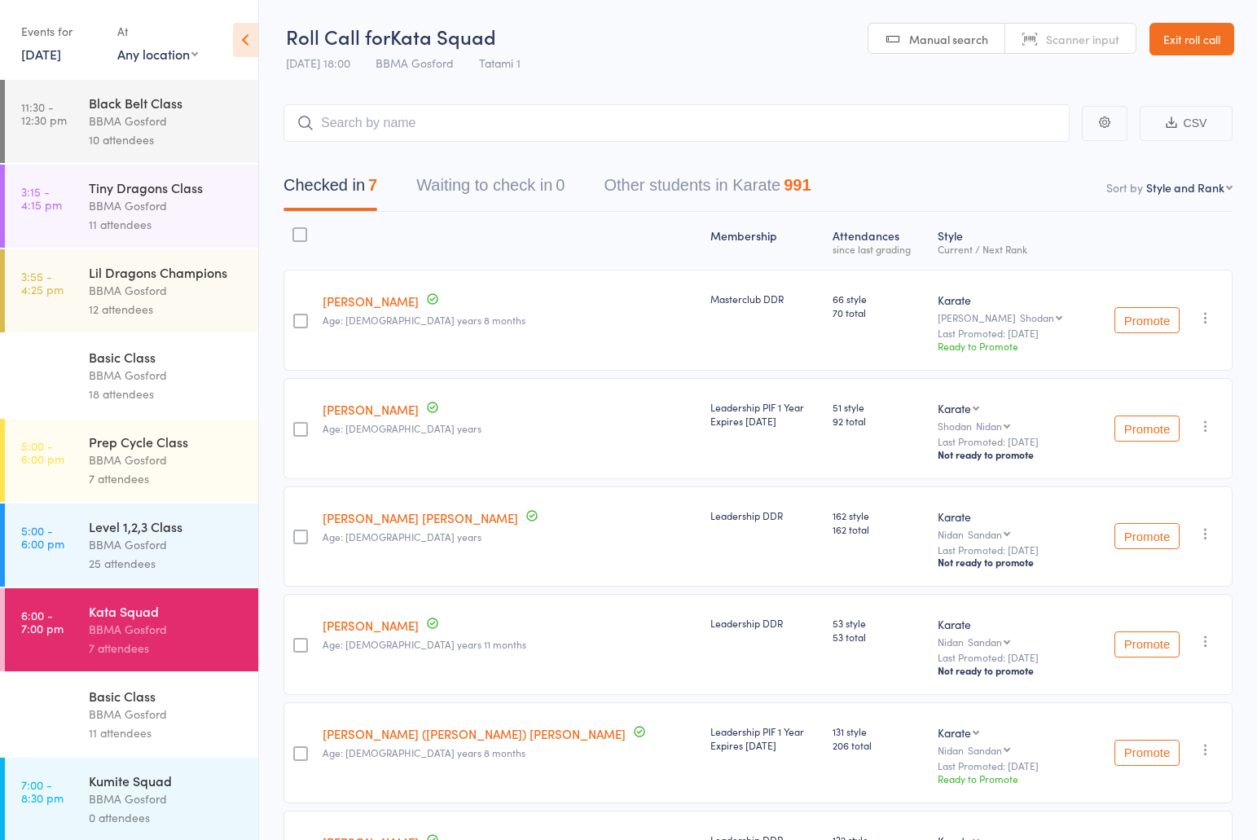
click at [183, 696] on div "Basic Class" at bounding box center [167, 696] width 156 height 18
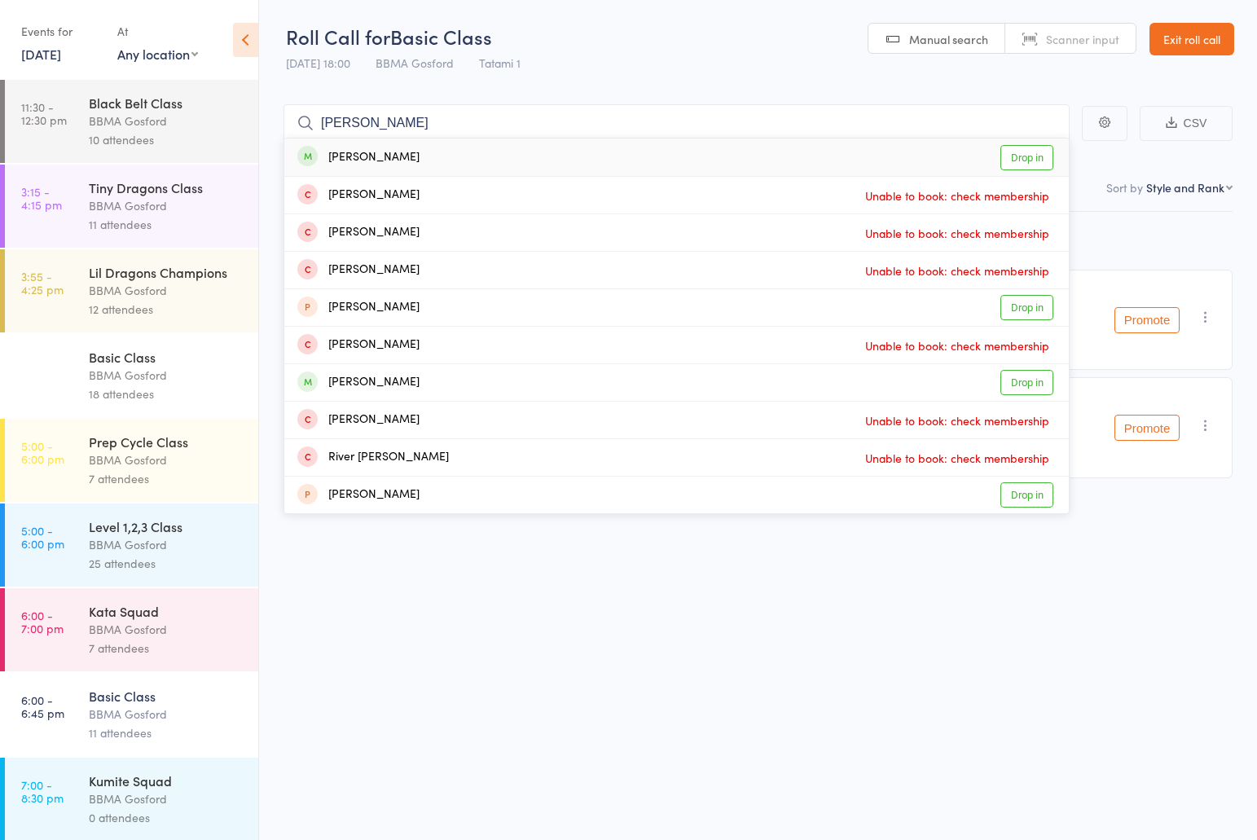
type input "[PERSON_NAME]"
click at [397, 162] on div "[PERSON_NAME]" at bounding box center [358, 157] width 122 height 19
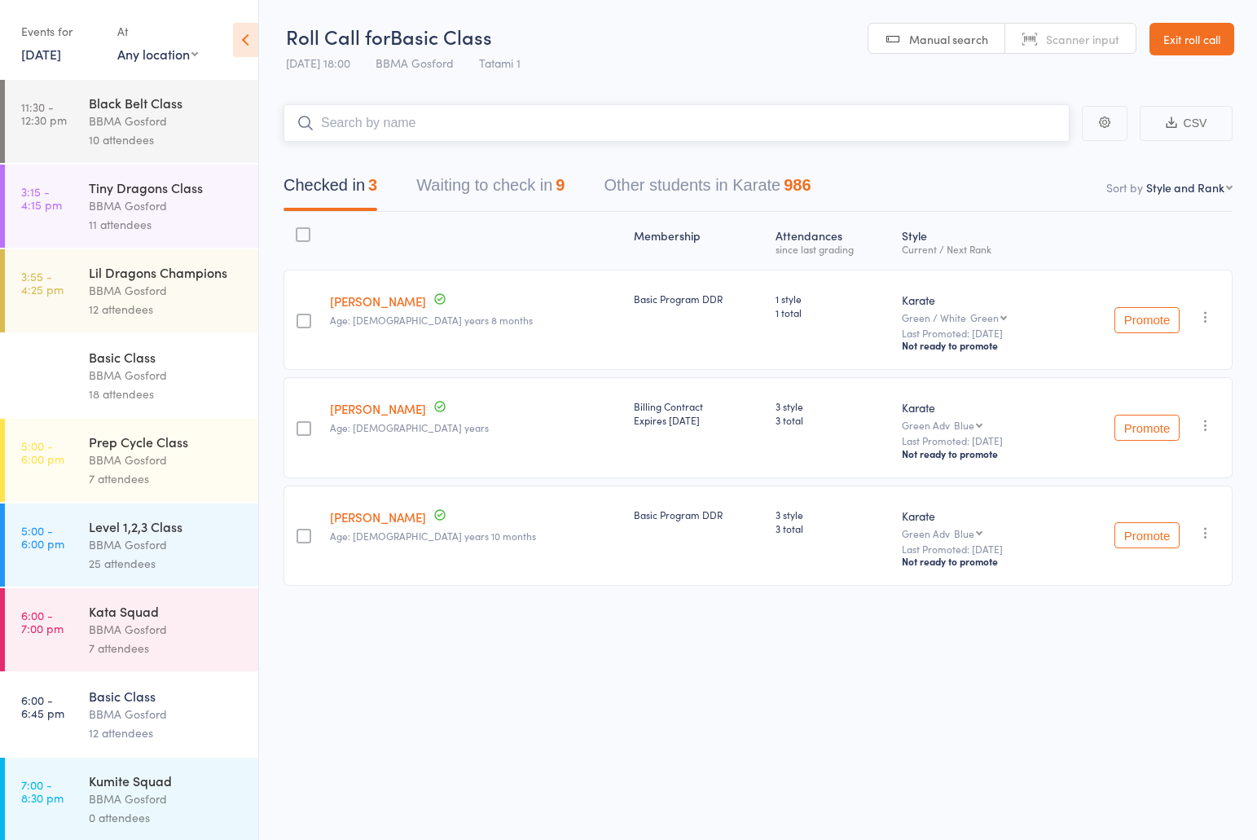
click at [515, 193] on button "Waiting to check in 9" at bounding box center [490, 189] width 148 height 43
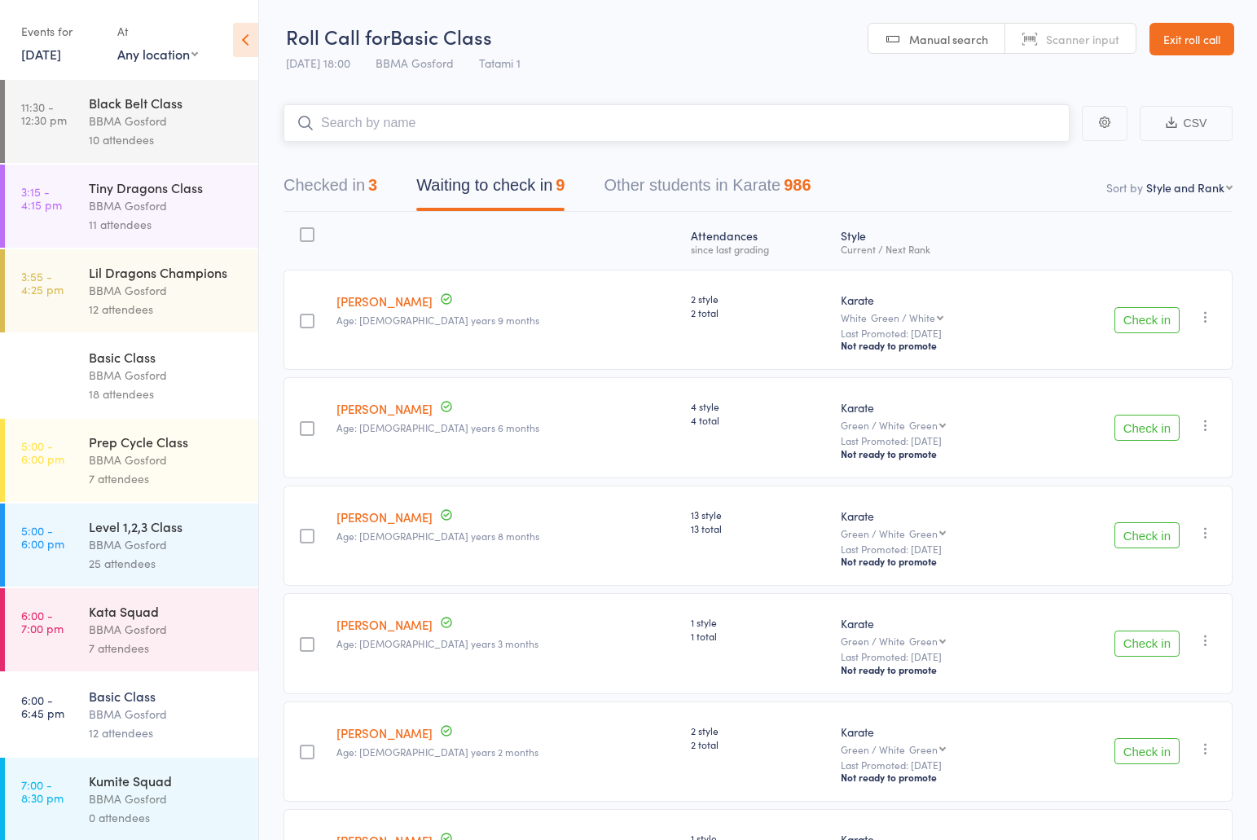
click at [410, 133] on input "search" at bounding box center [676, 122] width 786 height 37
type input "[PERSON_NAME]"
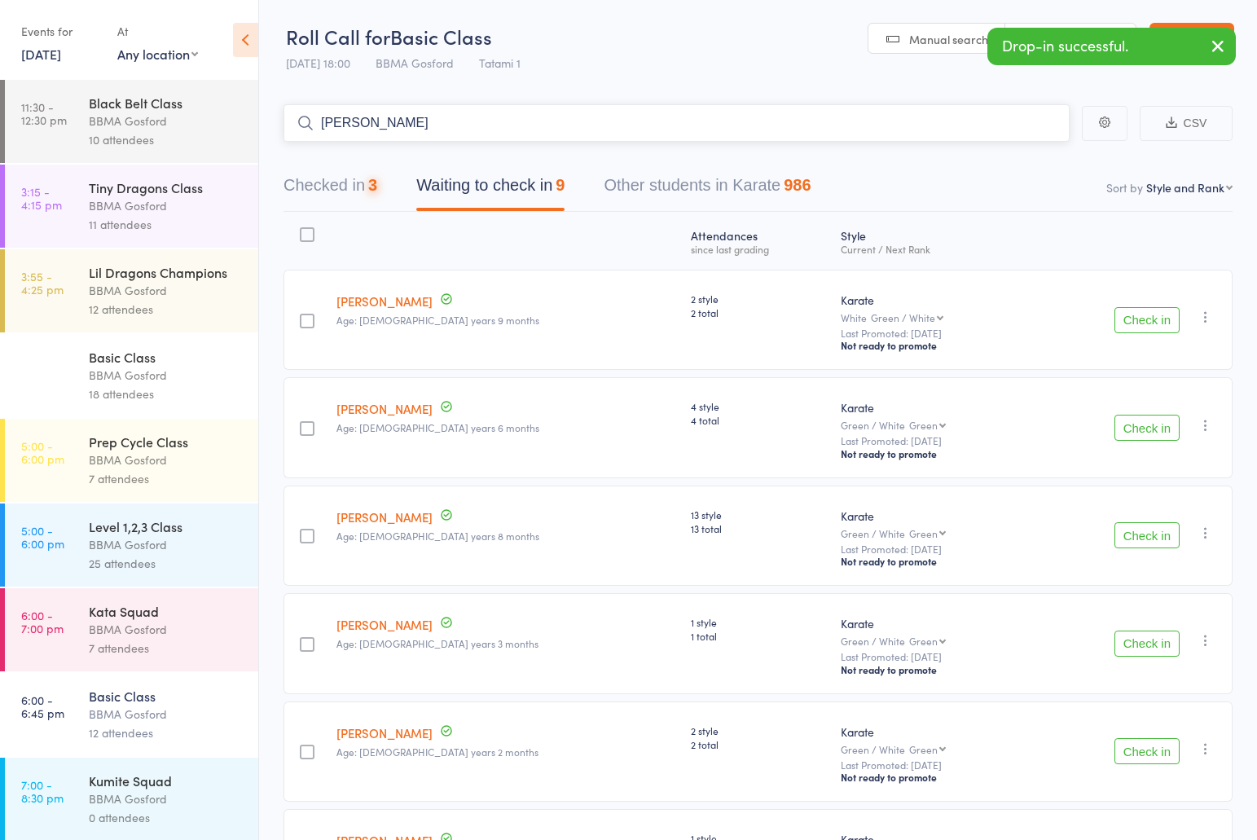
type input "[PERSON_NAME]"
type input "sama rah"
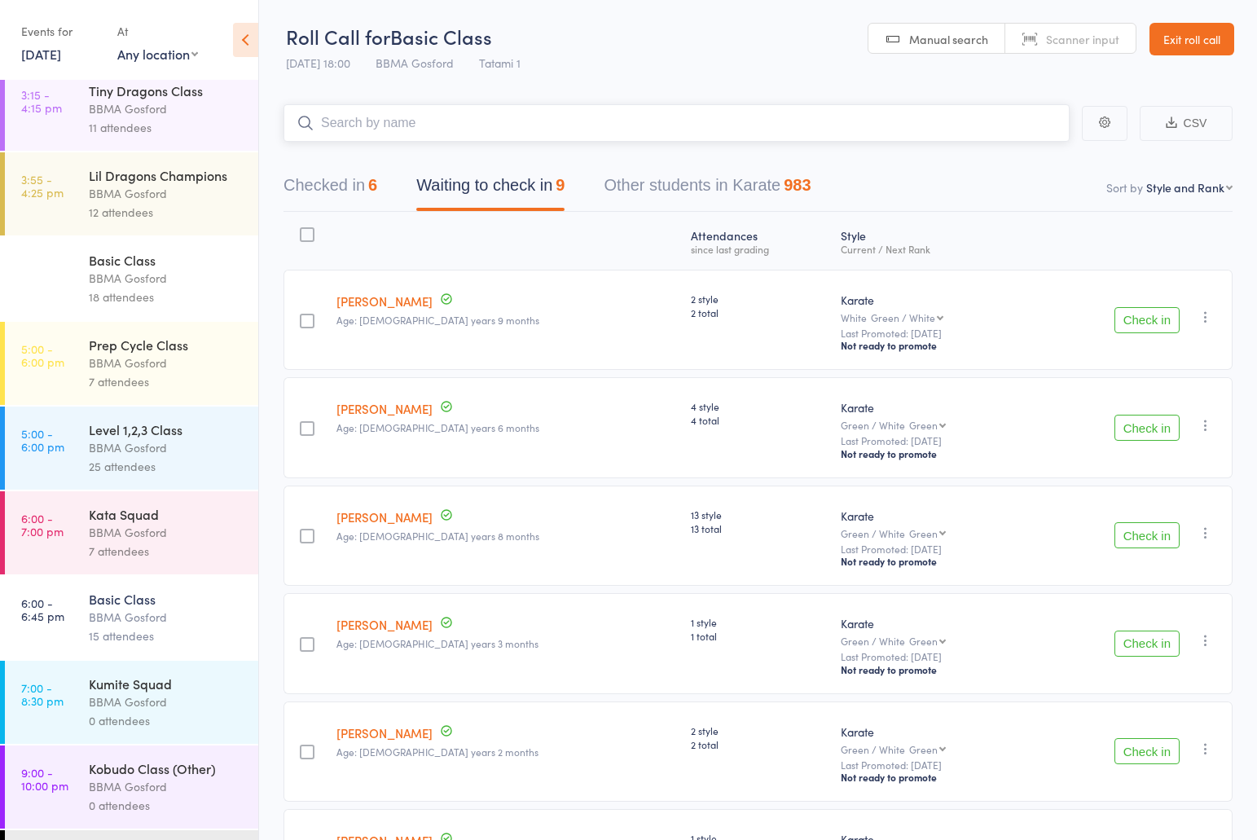
scroll to position [99, 0]
click at [143, 528] on div "BBMA Gosford" at bounding box center [167, 530] width 156 height 19
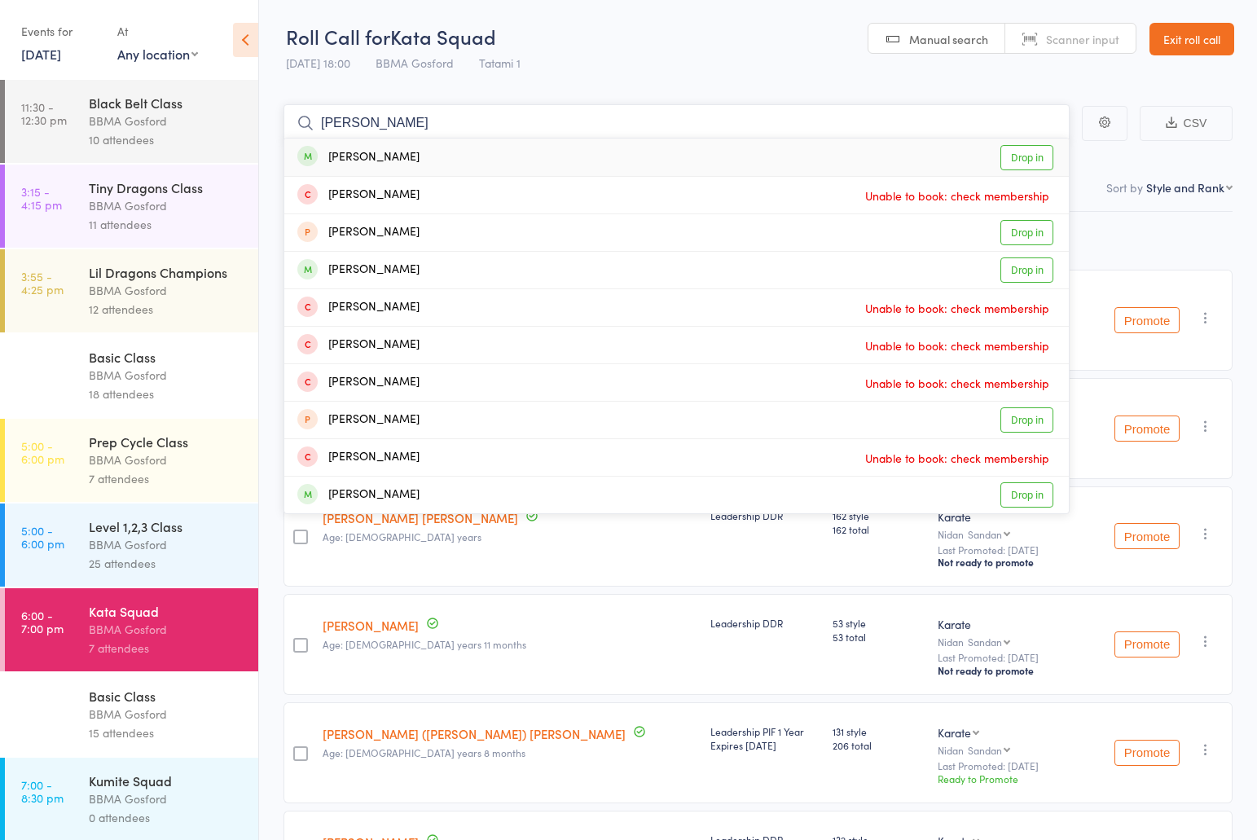
type input "[PERSON_NAME]"
click at [437, 152] on div "[PERSON_NAME] Drop in" at bounding box center [676, 156] width 784 height 37
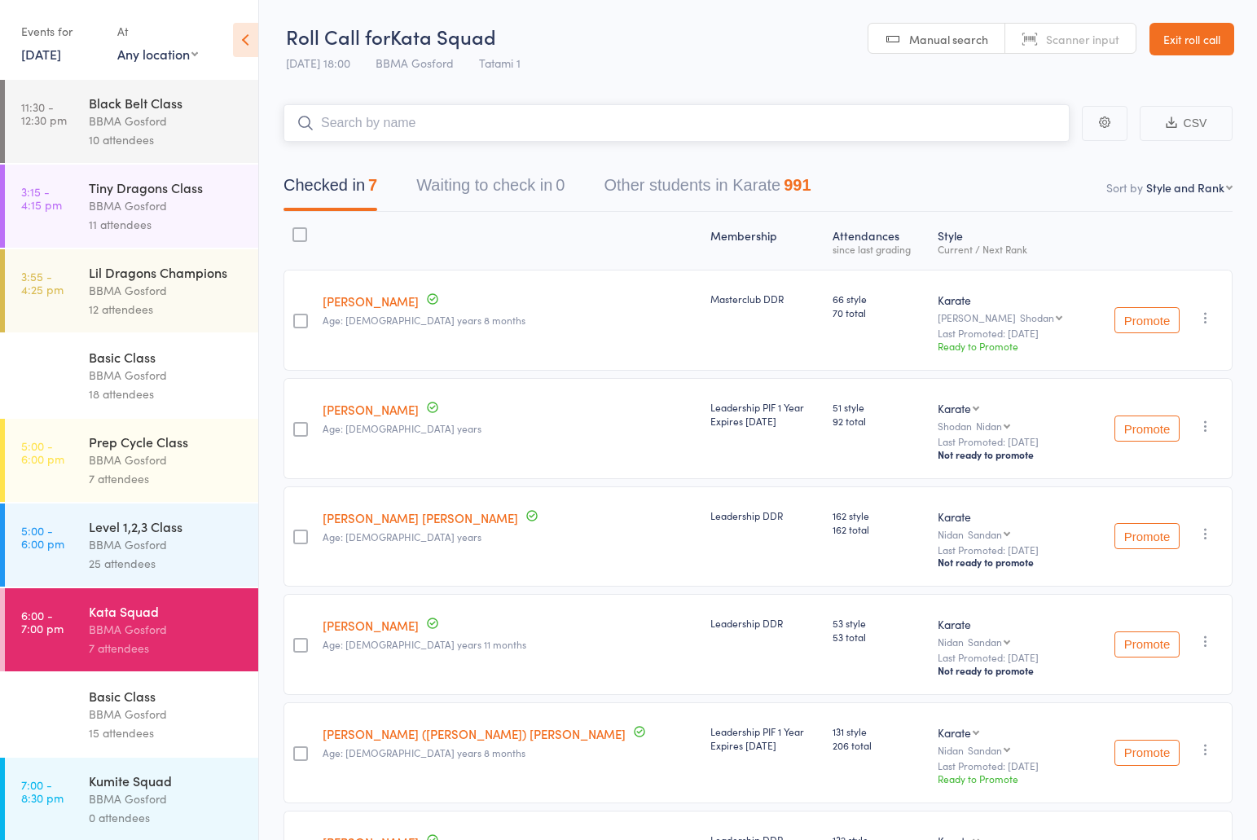
click at [382, 131] on input "search" at bounding box center [676, 122] width 786 height 37
type input "[PERSON_NAME]"
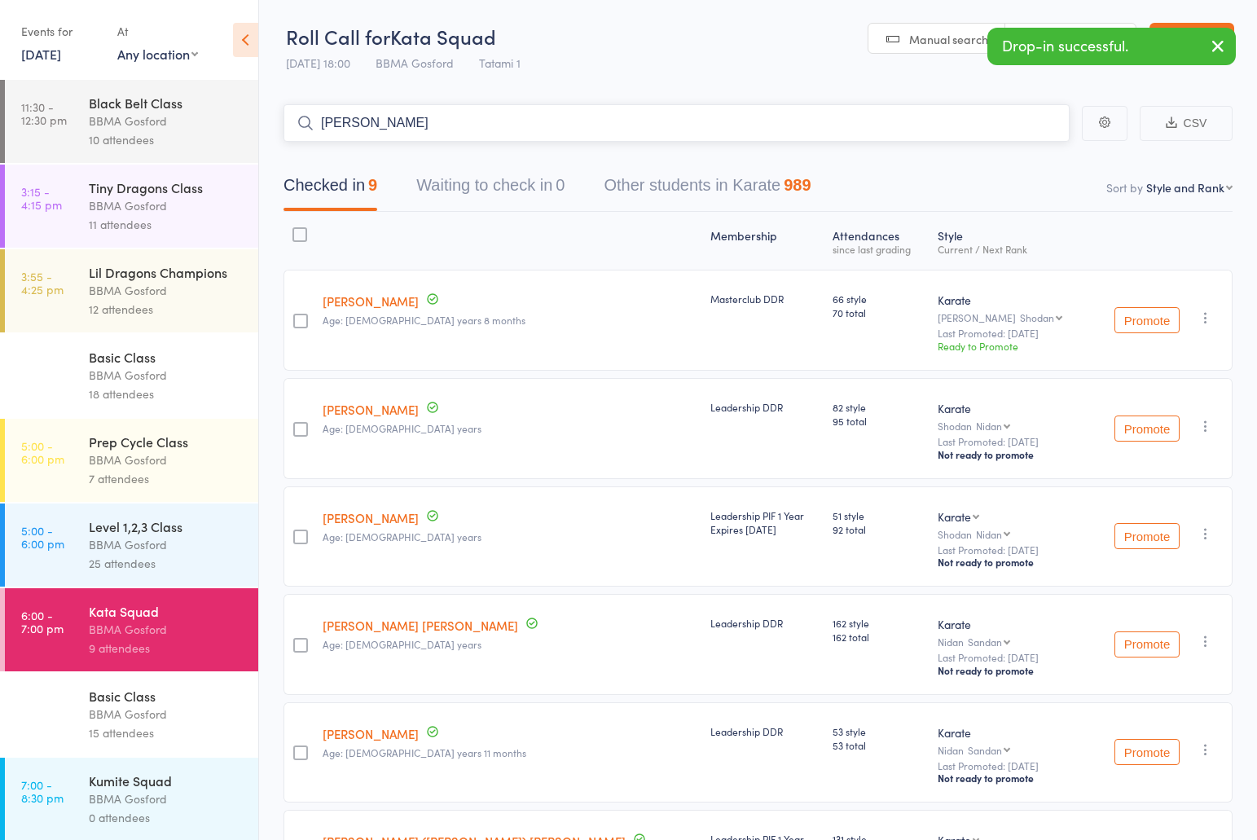
type input "[PERSON_NAME]"
type input "l"
type input "[PERSON_NAME]"
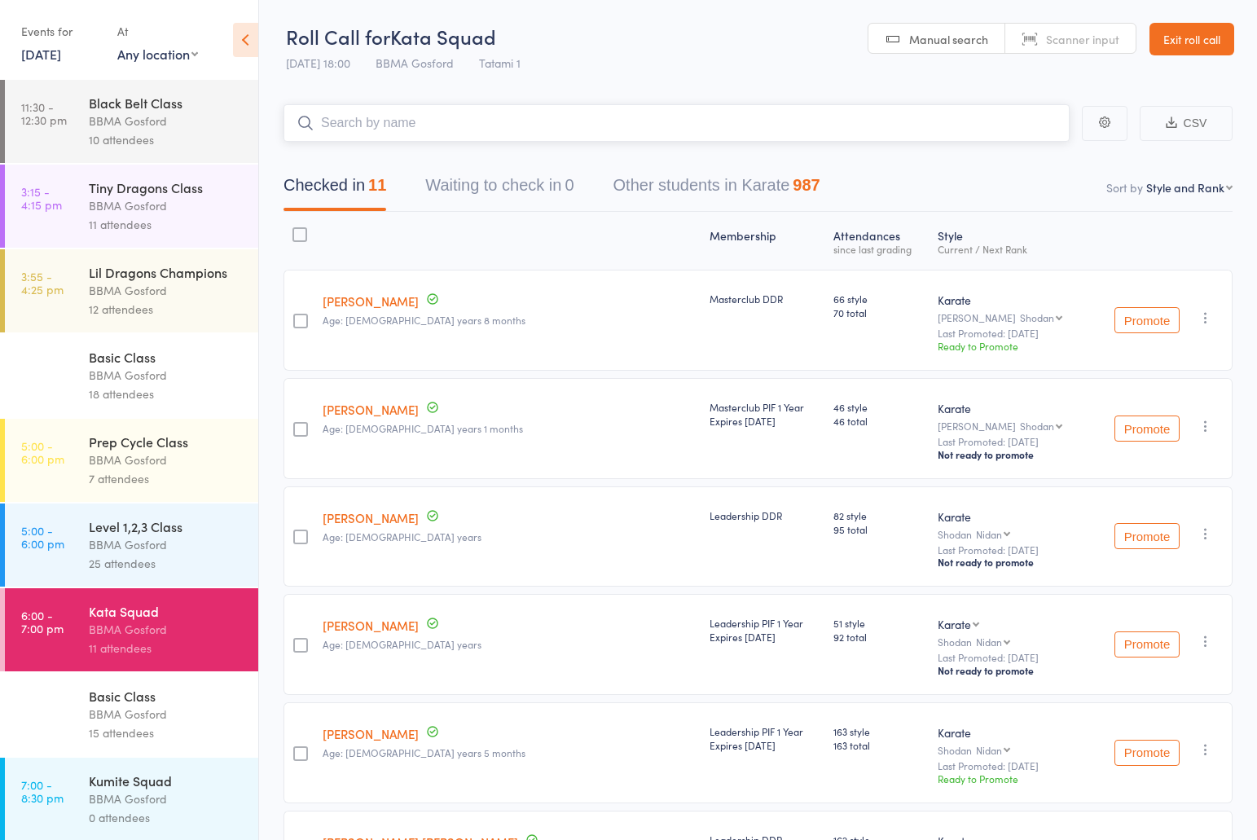
click at [410, 125] on input "search" at bounding box center [676, 122] width 786 height 37
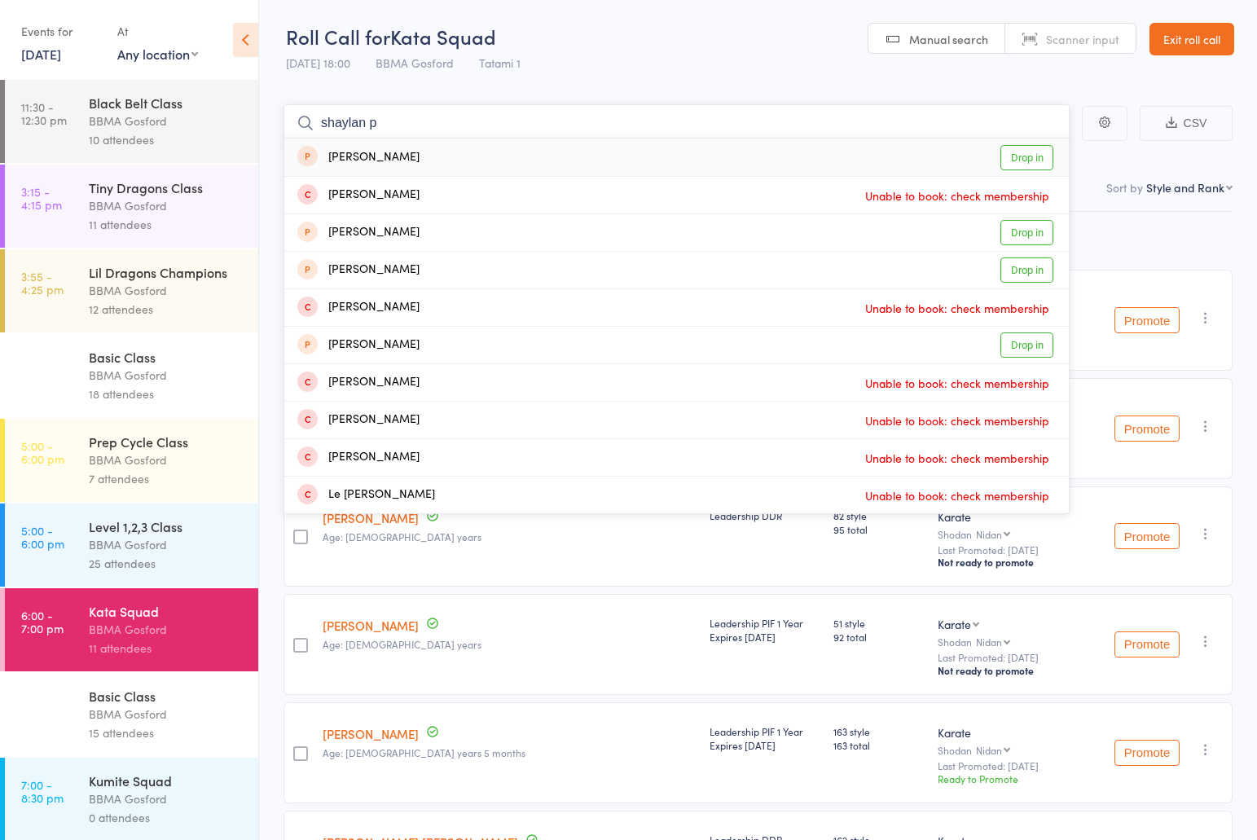
type input "shaylan pe"
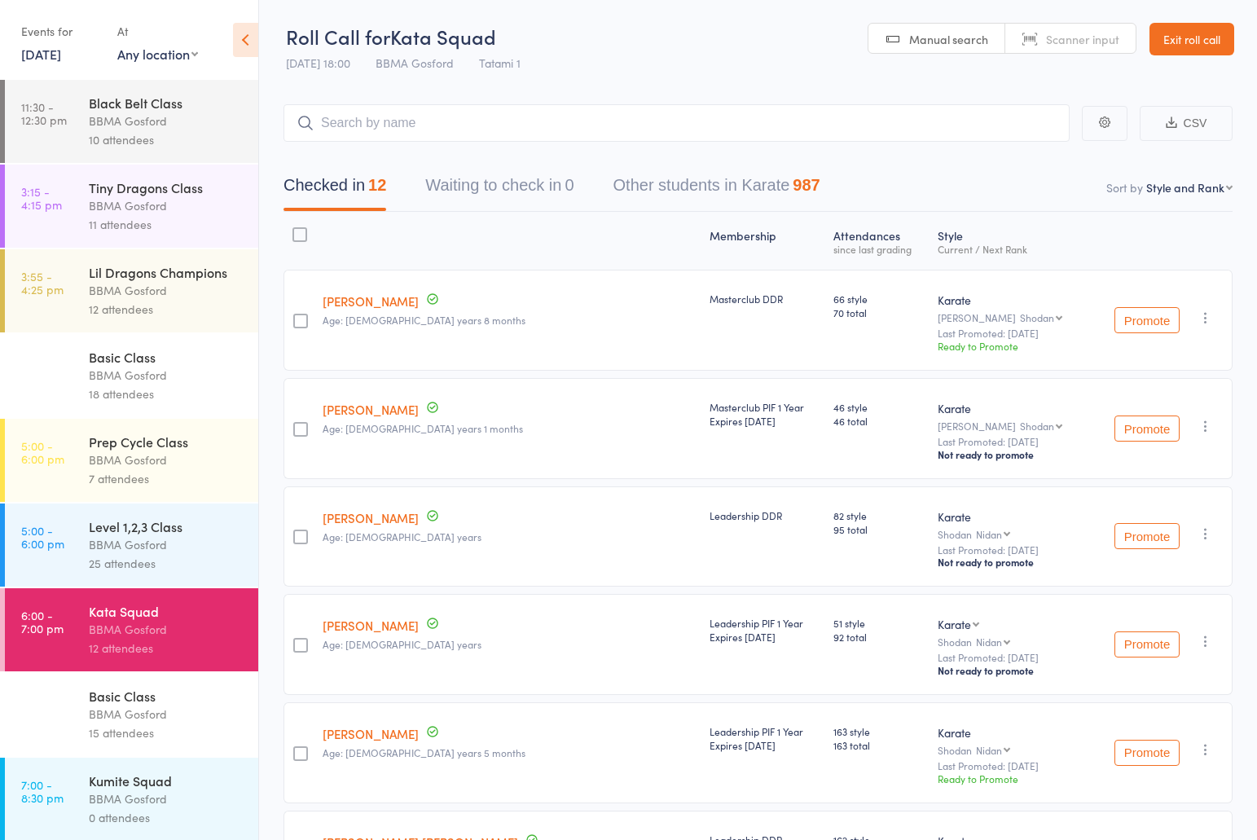
click at [143, 733] on div "15 attendees" at bounding box center [167, 732] width 156 height 19
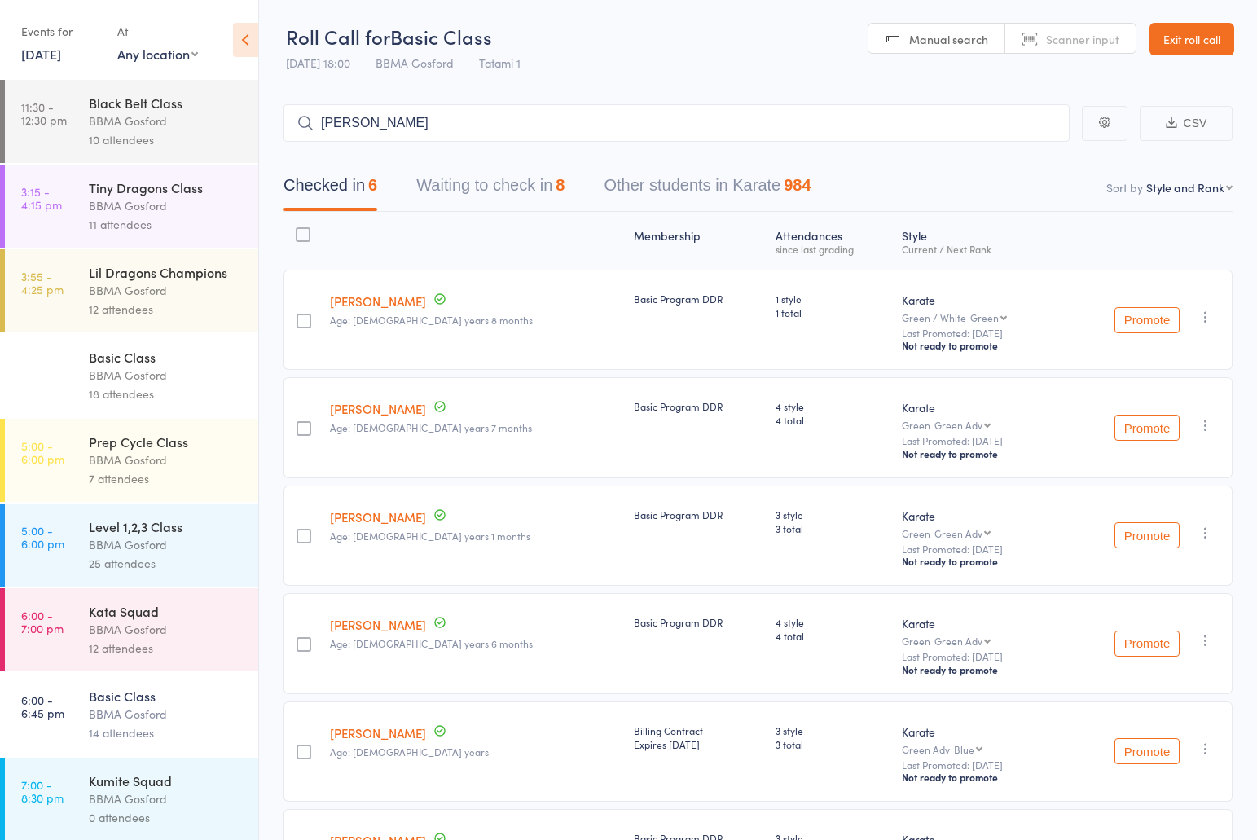
type input "[PERSON_NAME]"
